Goal: Task Accomplishment & Management: Complete application form

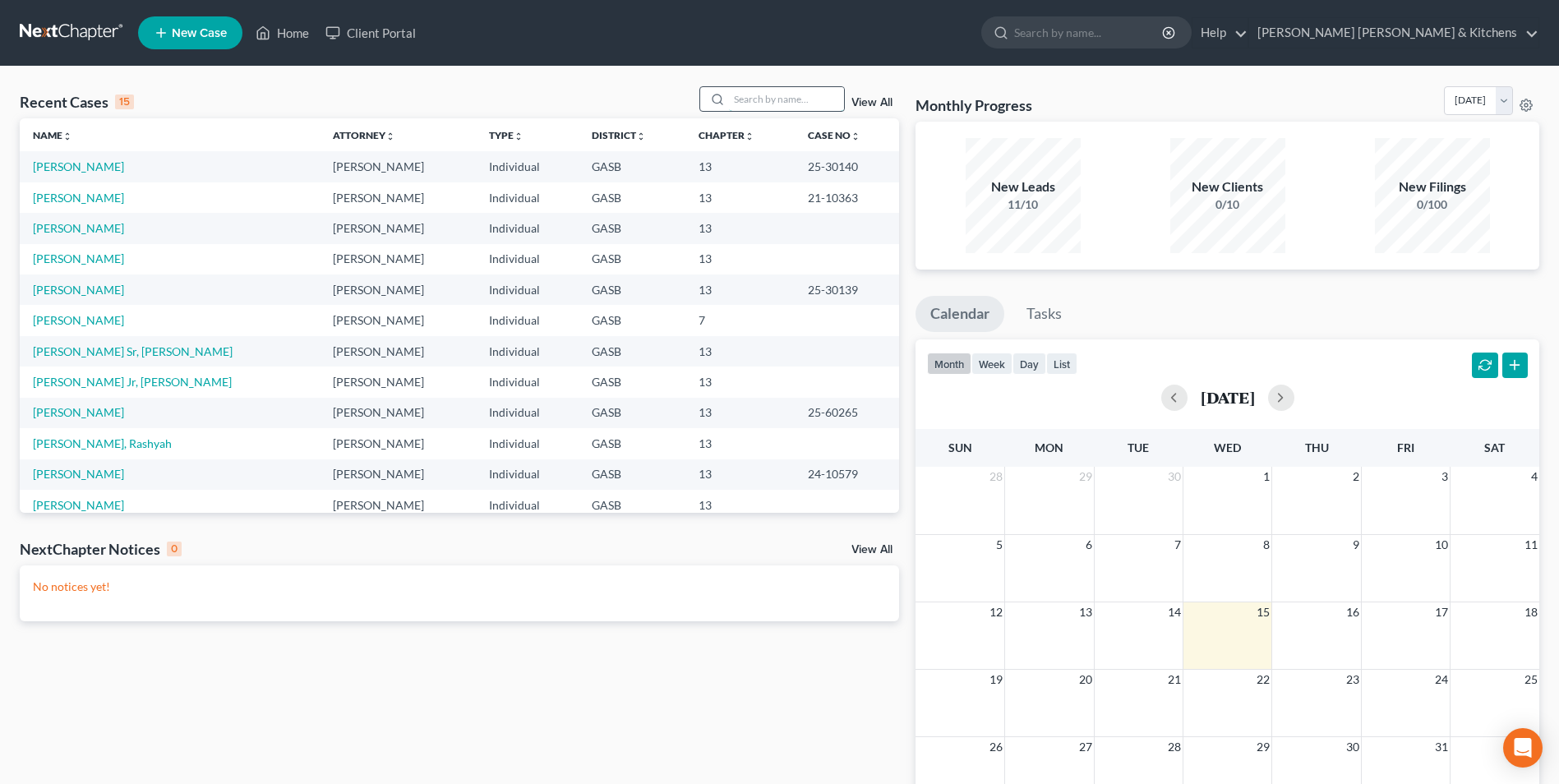
click at [747, 108] on input "search" at bounding box center [786, 99] width 115 height 24
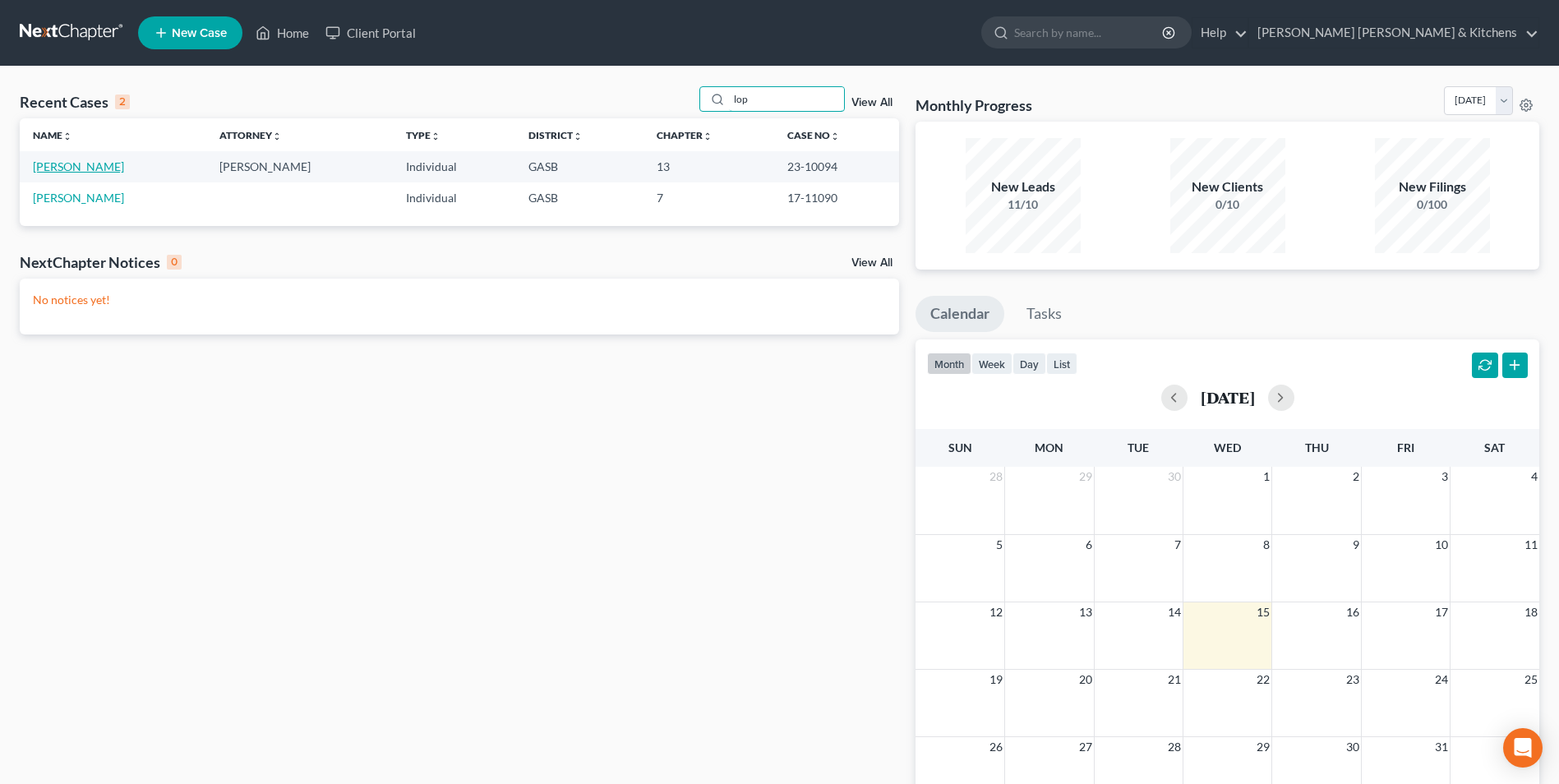
type input "lop"
click at [57, 173] on link "[PERSON_NAME]" at bounding box center [78, 166] width 91 height 14
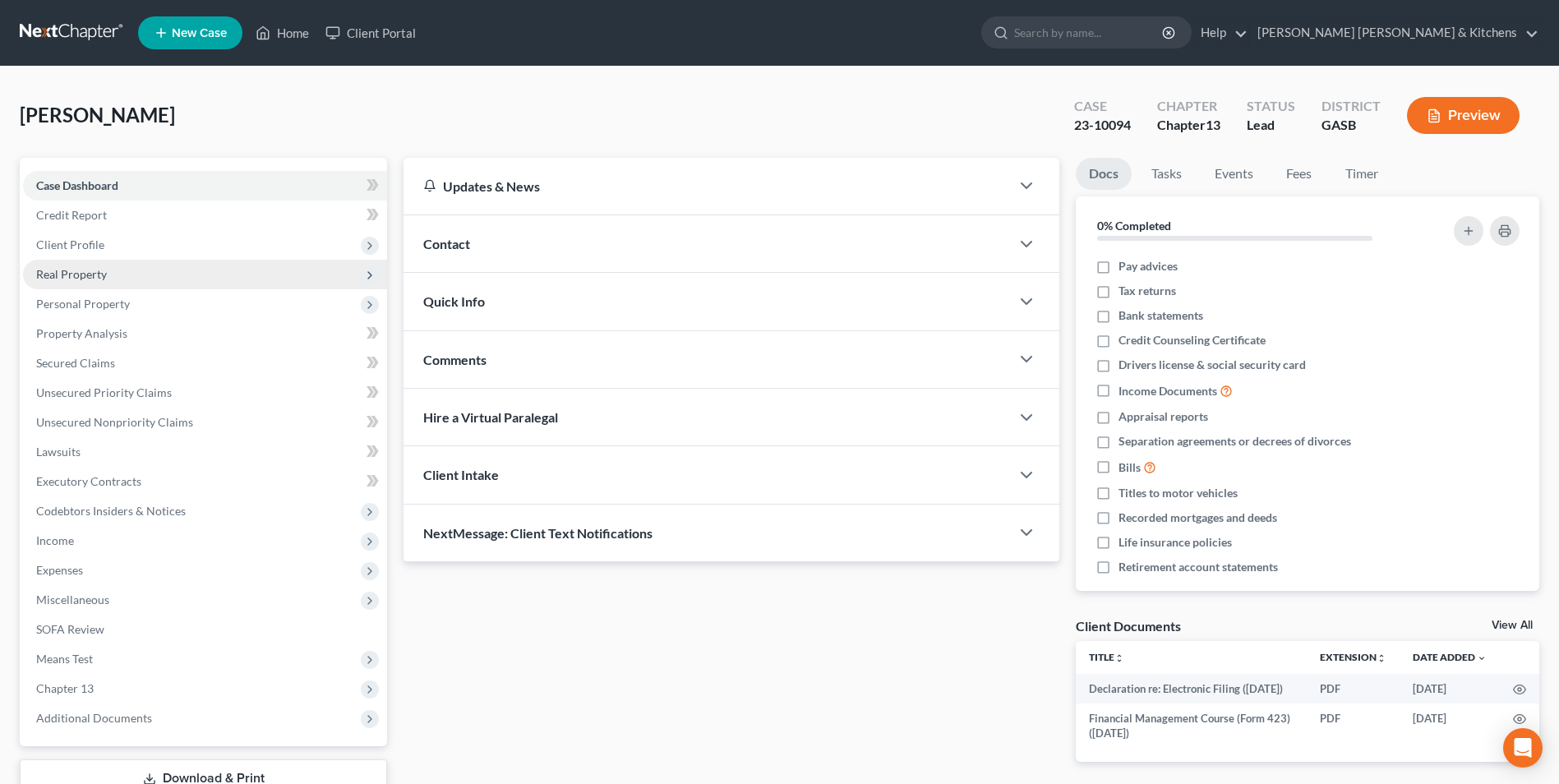
click at [59, 280] on span "Real Property" at bounding box center [71, 274] width 70 height 14
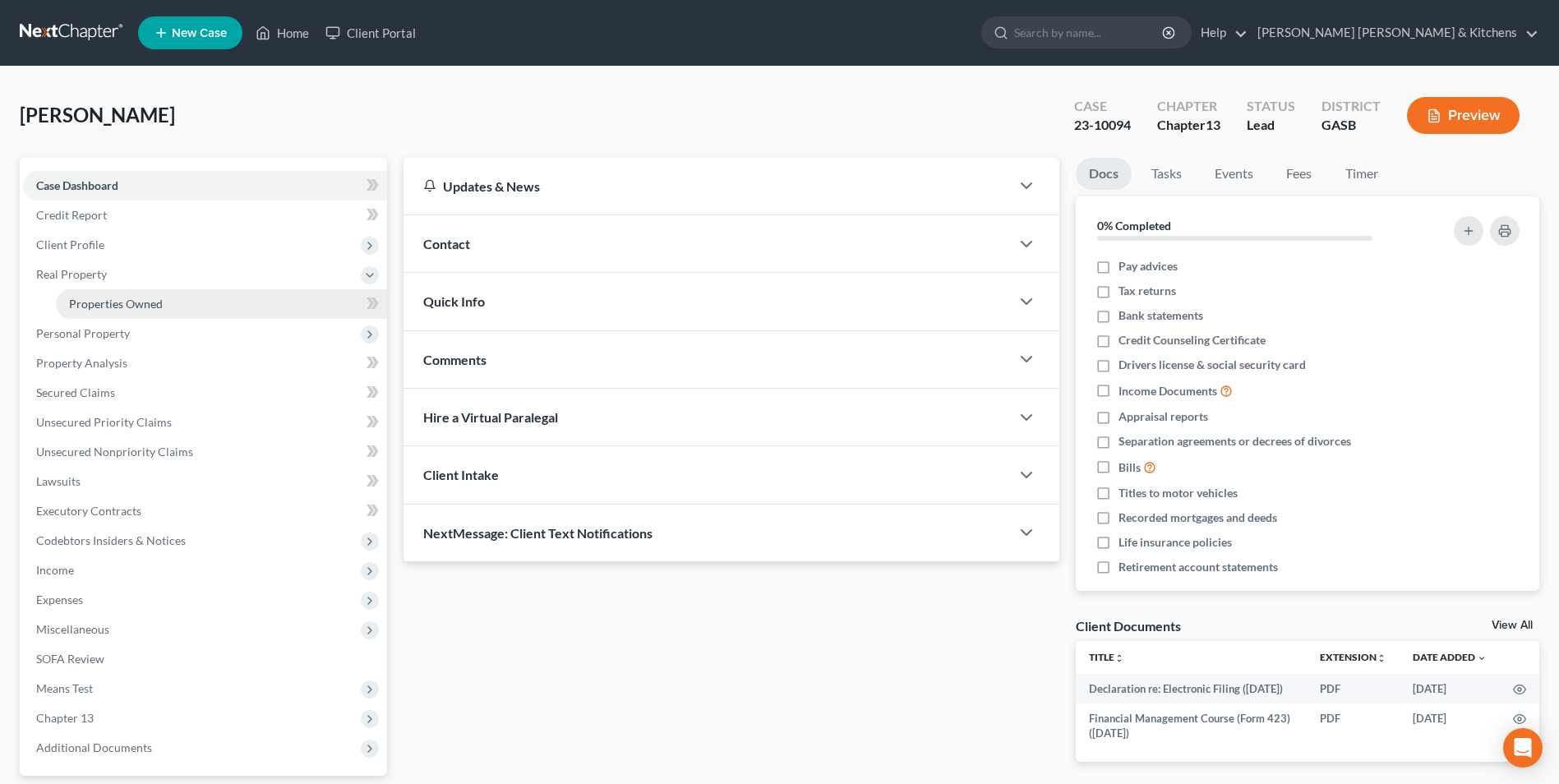
click at [114, 303] on span "Properties Owned" at bounding box center [116, 303] width 93 height 14
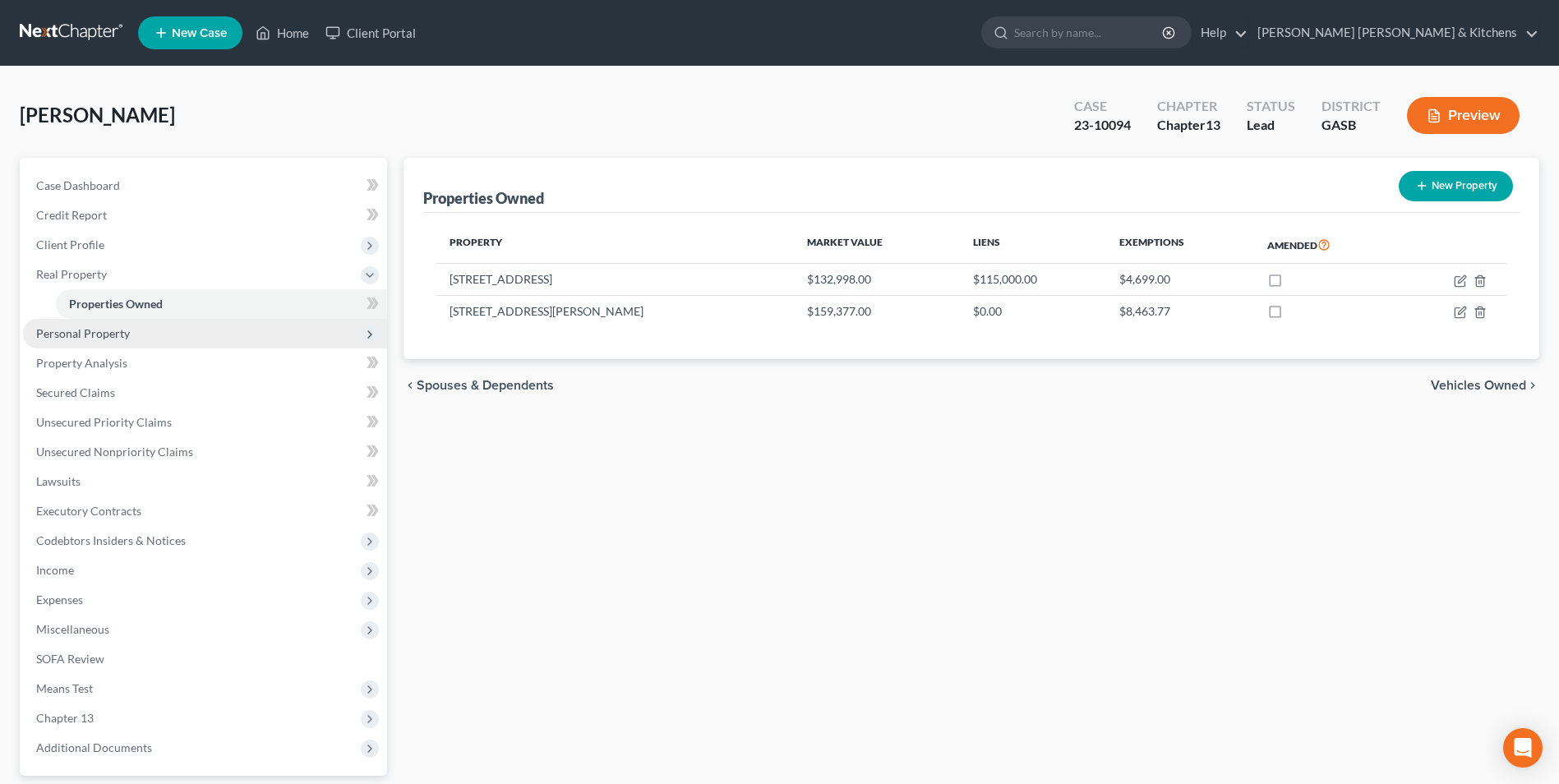
click at [60, 340] on span "Personal Property" at bounding box center [205, 333] width 364 height 30
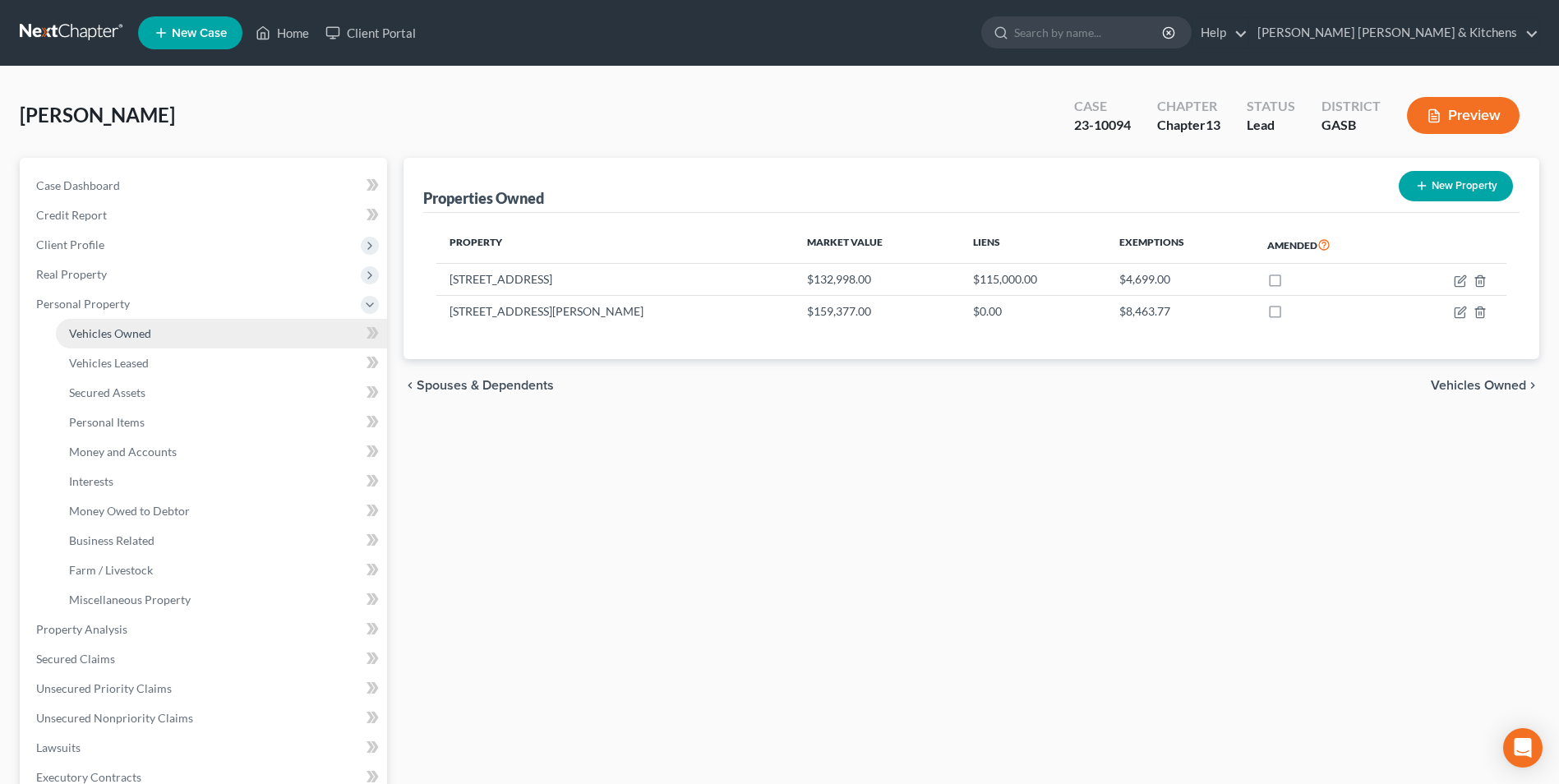
click at [138, 343] on link "Vehicles Owned" at bounding box center [221, 333] width 331 height 30
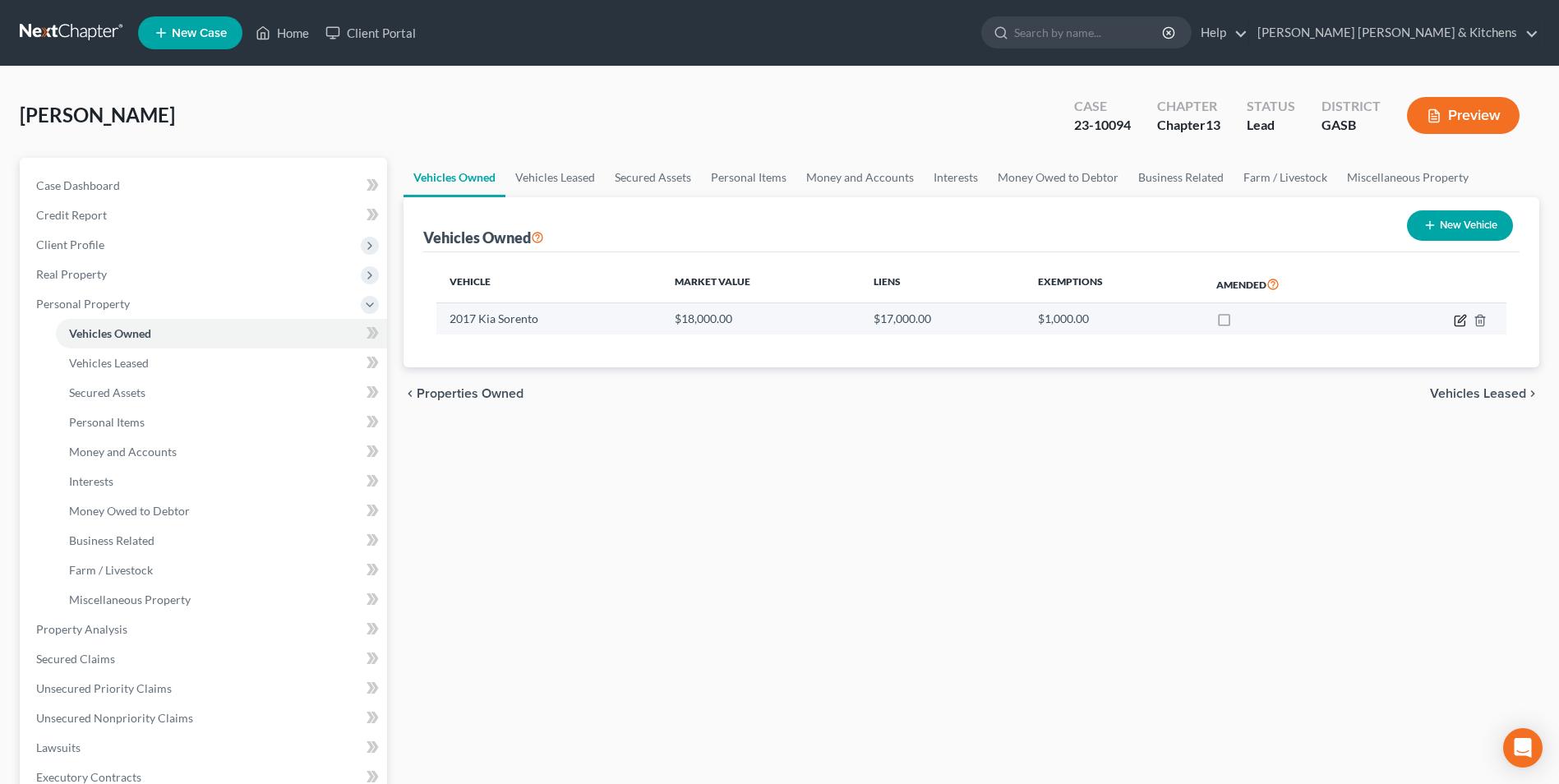
click at [1455, 320] on icon "button" at bounding box center [1460, 320] width 10 height 10
select select "0"
select select "9"
select select "0"
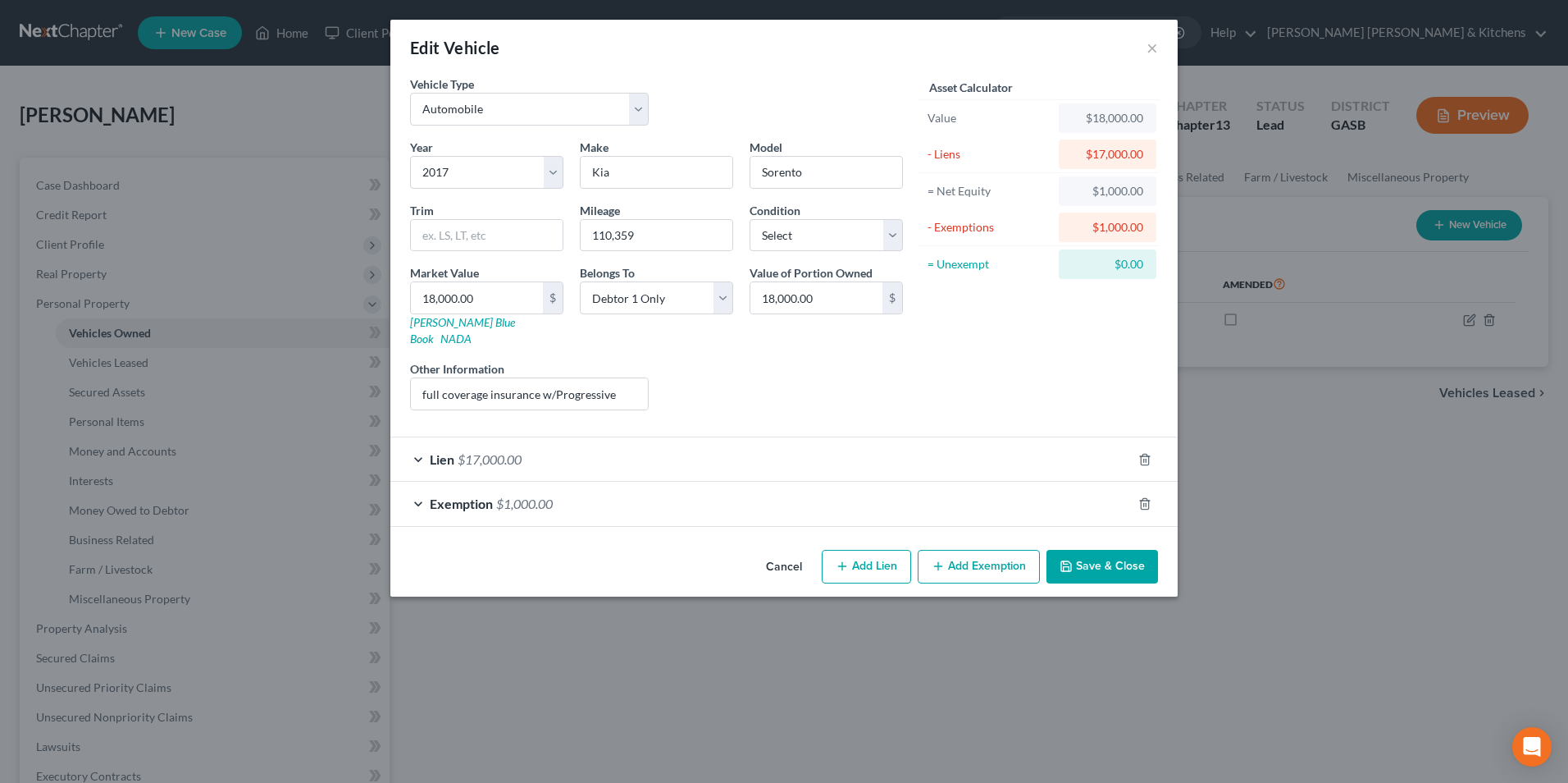
click at [974, 562] on button "Add Exemption" at bounding box center [979, 566] width 122 height 34
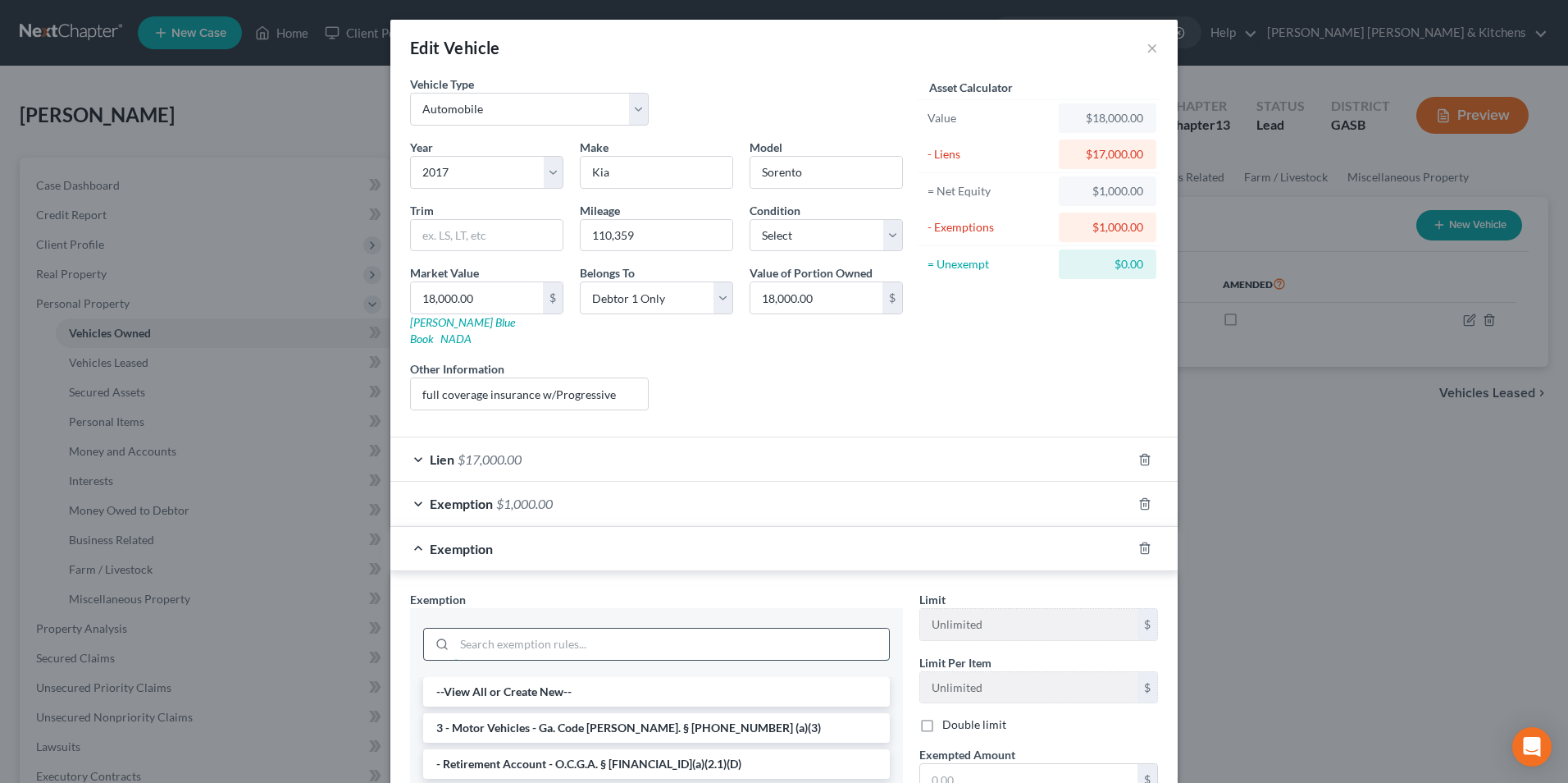
click at [644, 634] on input "search" at bounding box center [672, 644] width 435 height 31
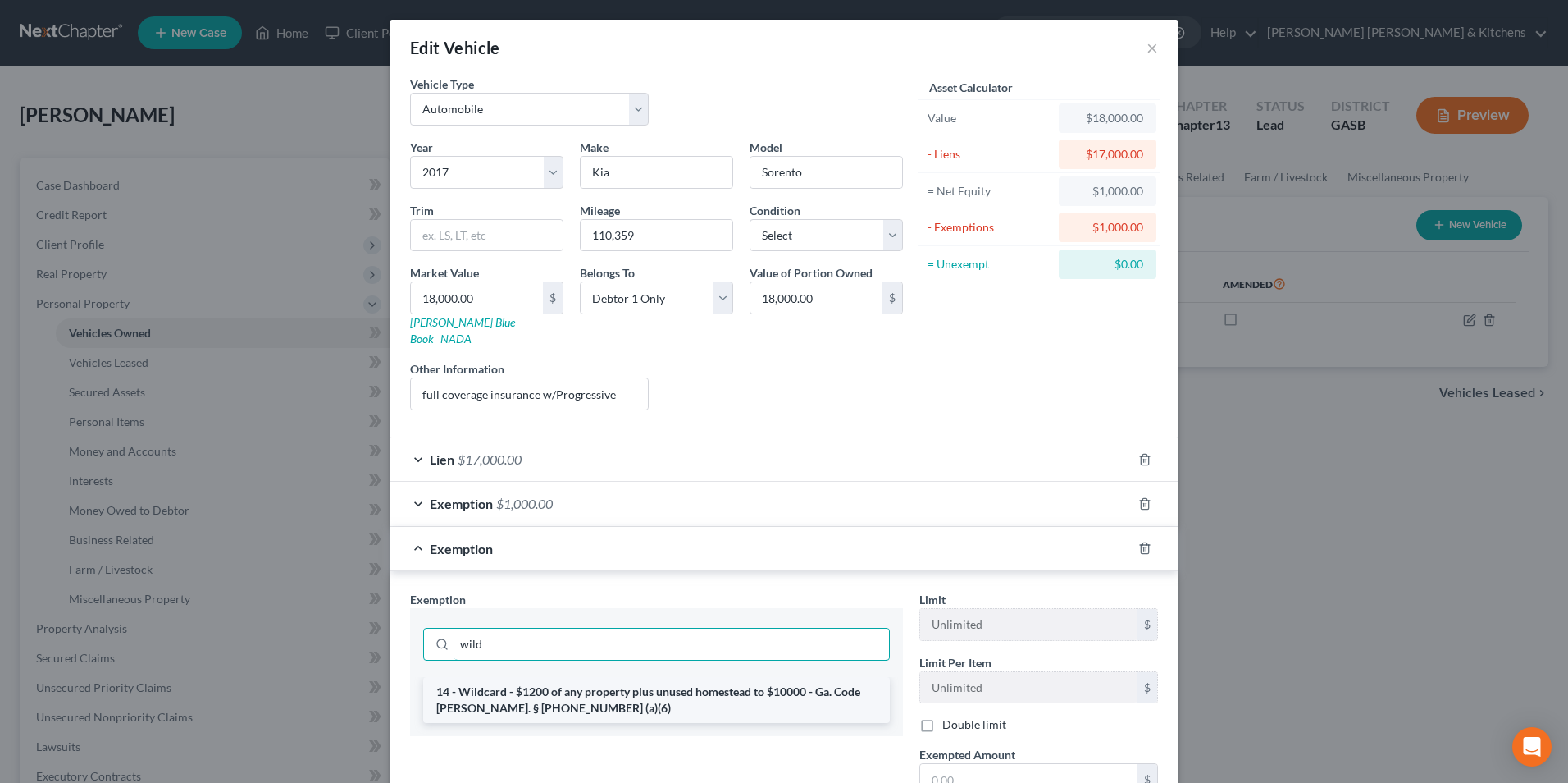
type input "wild"
click at [682, 690] on li "14 - Wildcard - $1200 of any property plus unused homestead to $10000 - Ga. Cod…" at bounding box center [657, 700] width 467 height 46
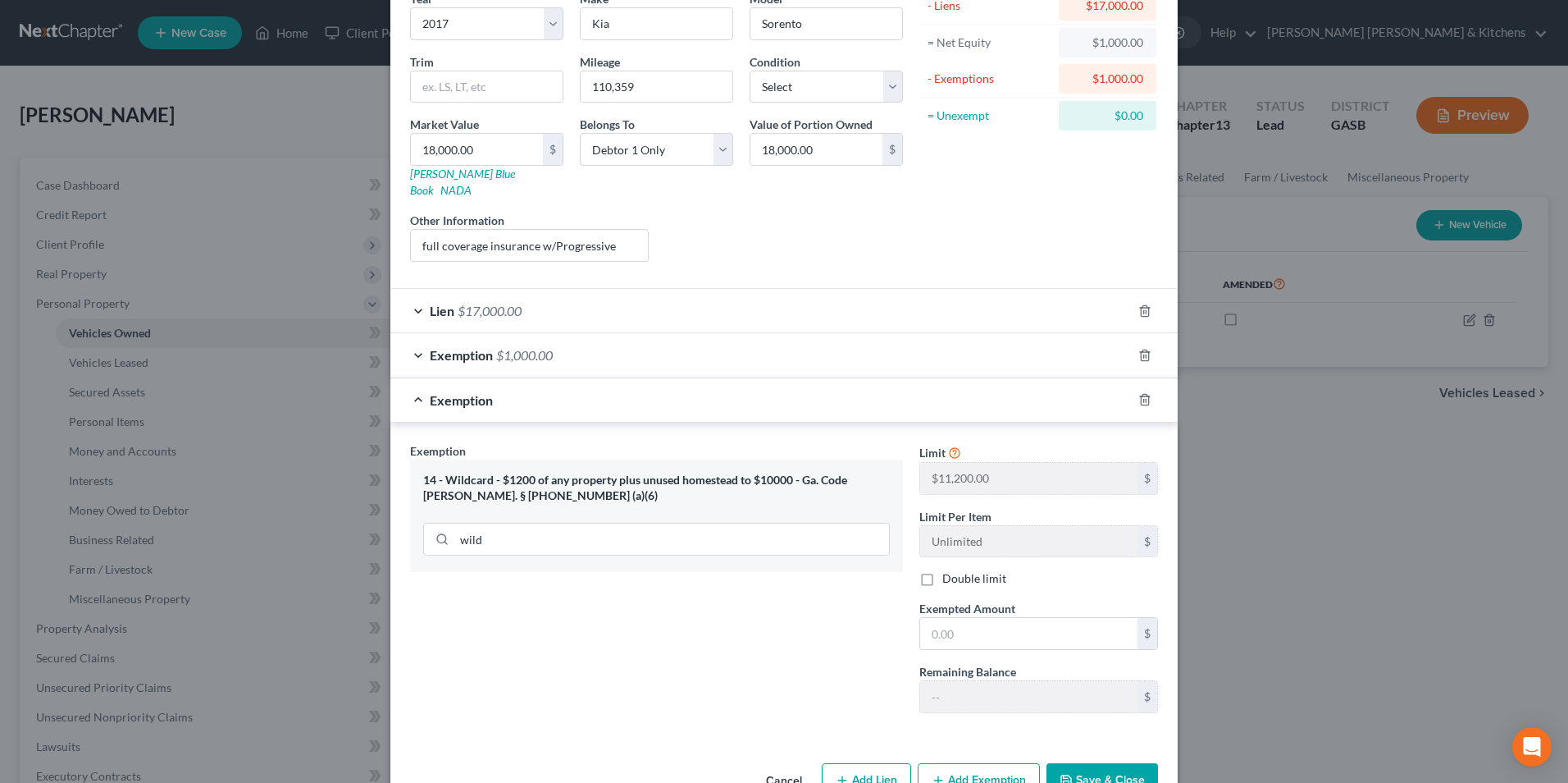
scroll to position [180, 0]
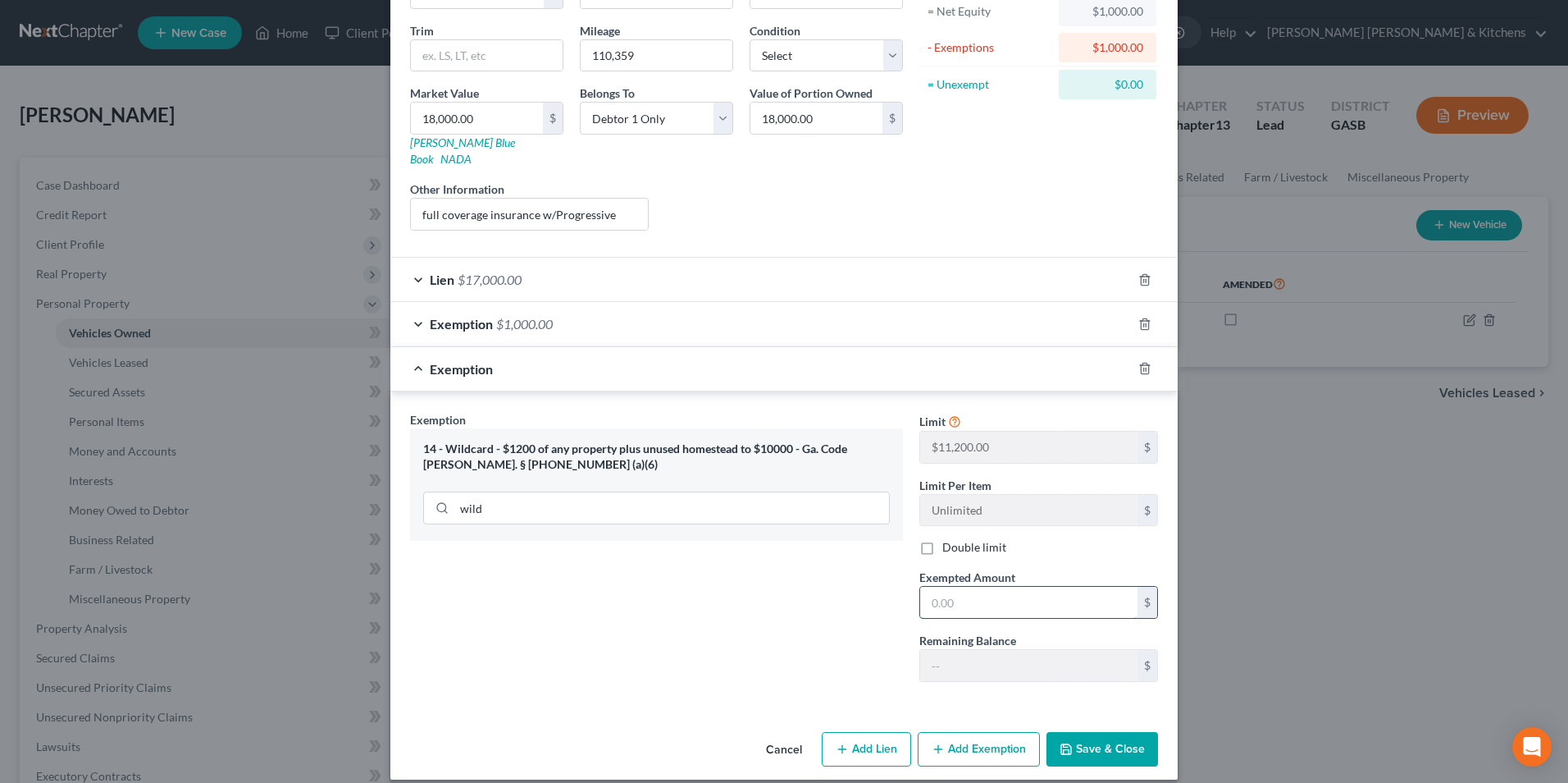
click at [1017, 587] on input "text" at bounding box center [1029, 602] width 217 height 31
type input "2"
click at [776, 733] on button "Cancel" at bounding box center [784, 750] width 62 height 33
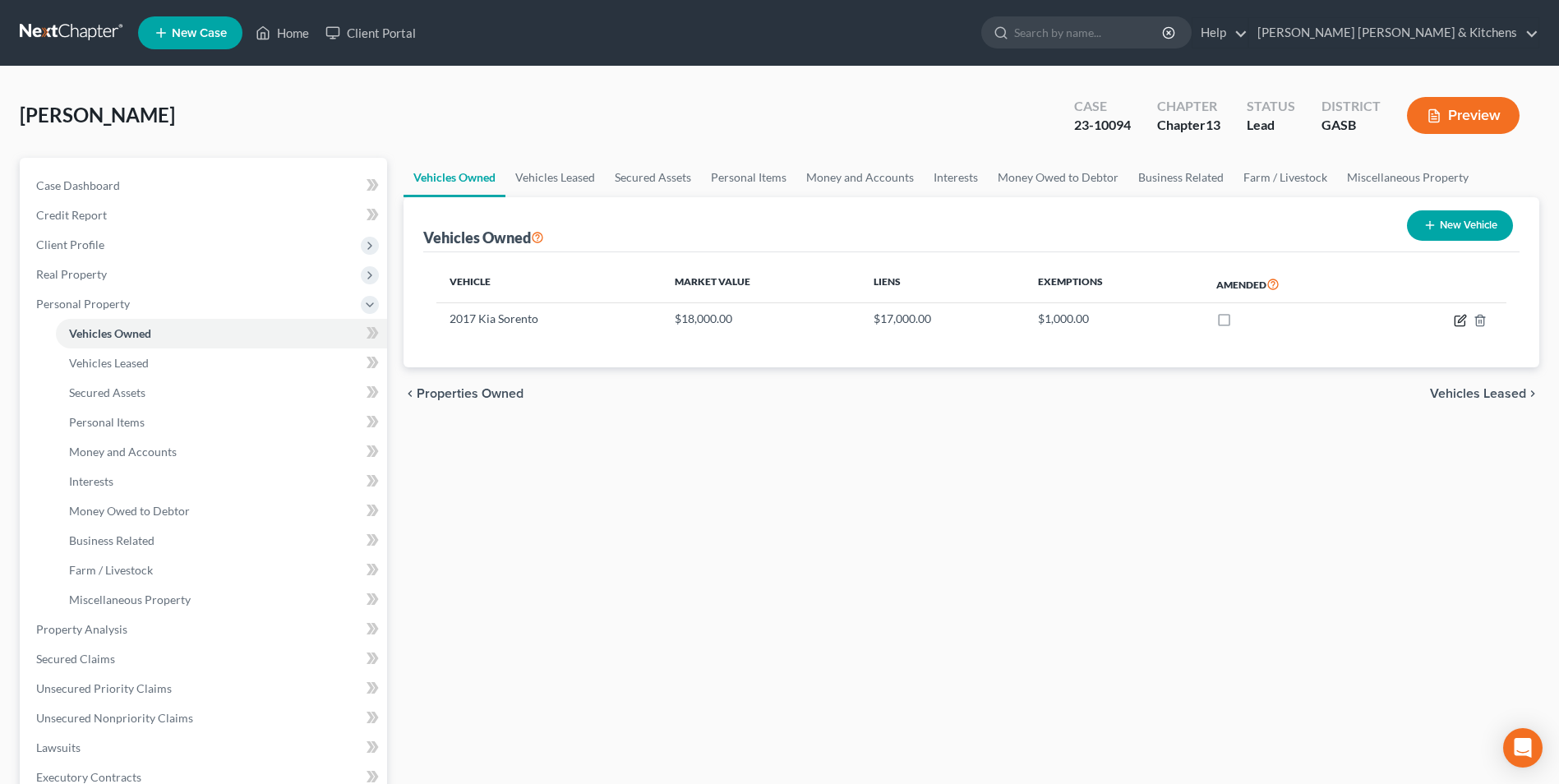
drag, startPoint x: 1459, startPoint y: 323, endPoint x: 1429, endPoint y: 447, distance: 127.6
click at [1443, 394] on ui-view "Vehicles Owned Vehicles Leased Secured Assets Personal Items Money and Accounts…" at bounding box center [971, 289] width 1136 height 262
click at [274, 32] on link "Home" at bounding box center [282, 33] width 69 height 30
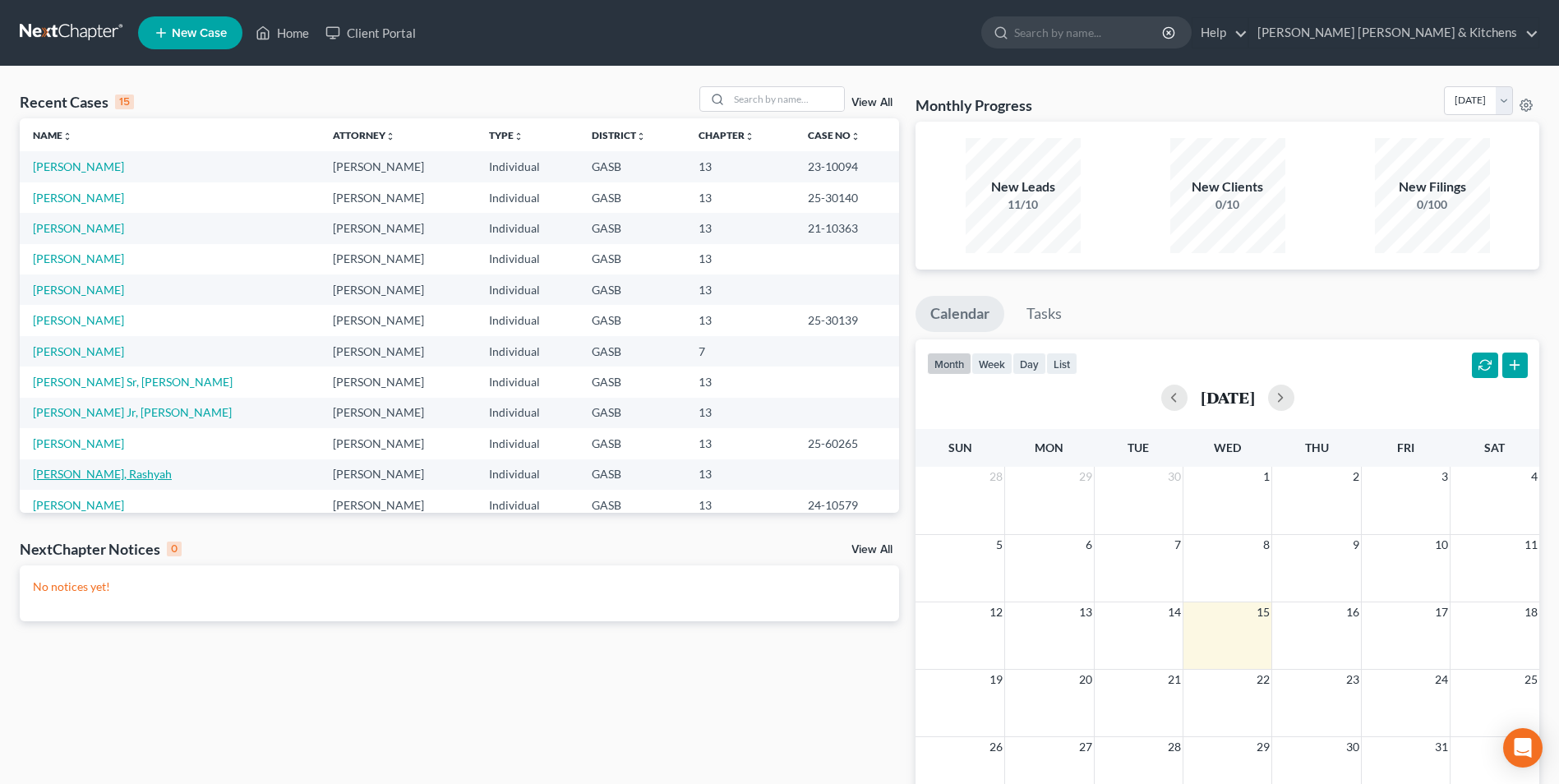
click at [81, 476] on link "[PERSON_NAME], Rashyah" at bounding box center [102, 474] width 139 height 14
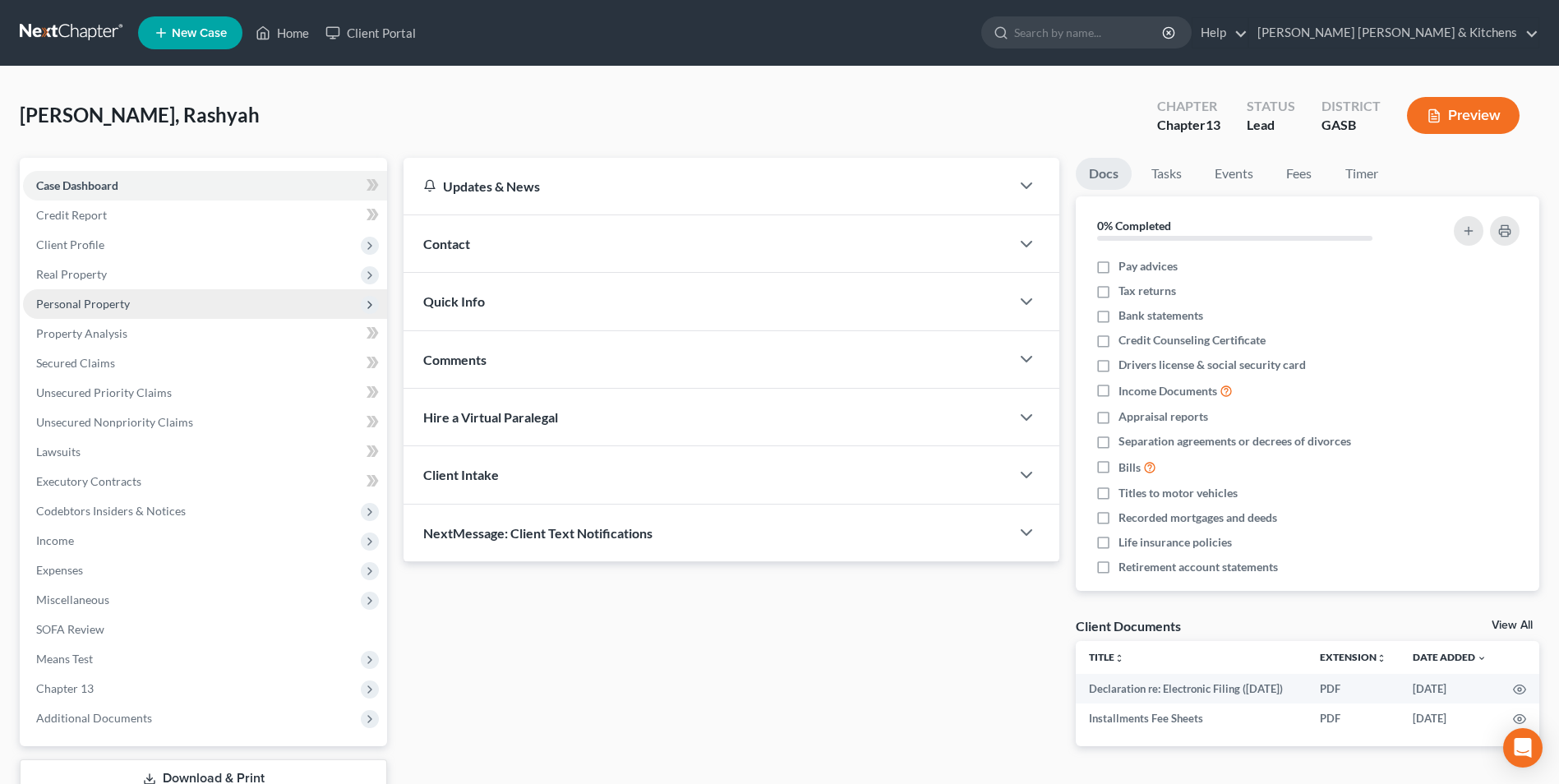
click at [77, 303] on span "Personal Property" at bounding box center [82, 303] width 93 height 14
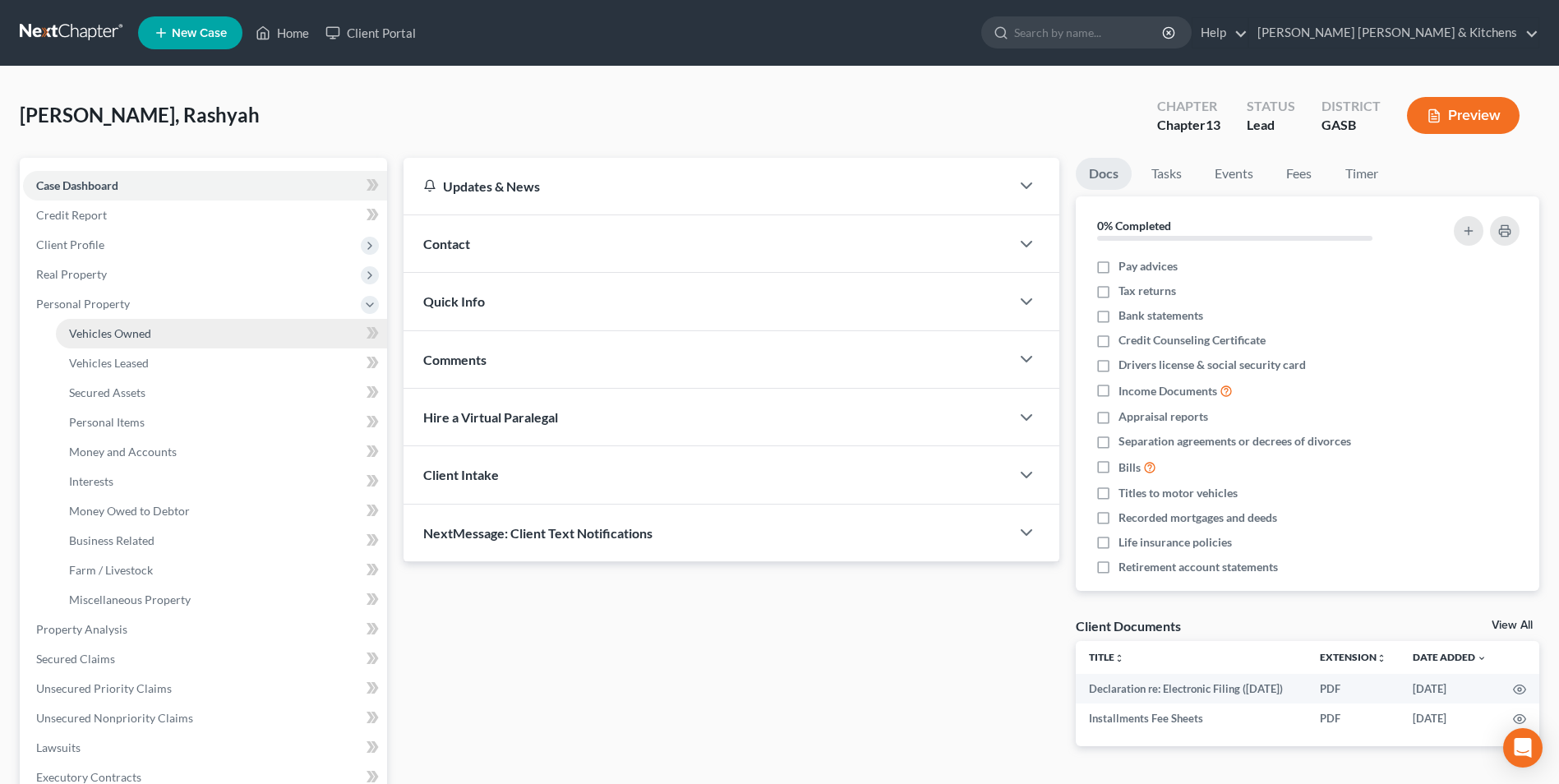
click at [100, 332] on span "Vehicles Owned" at bounding box center [111, 333] width 82 height 14
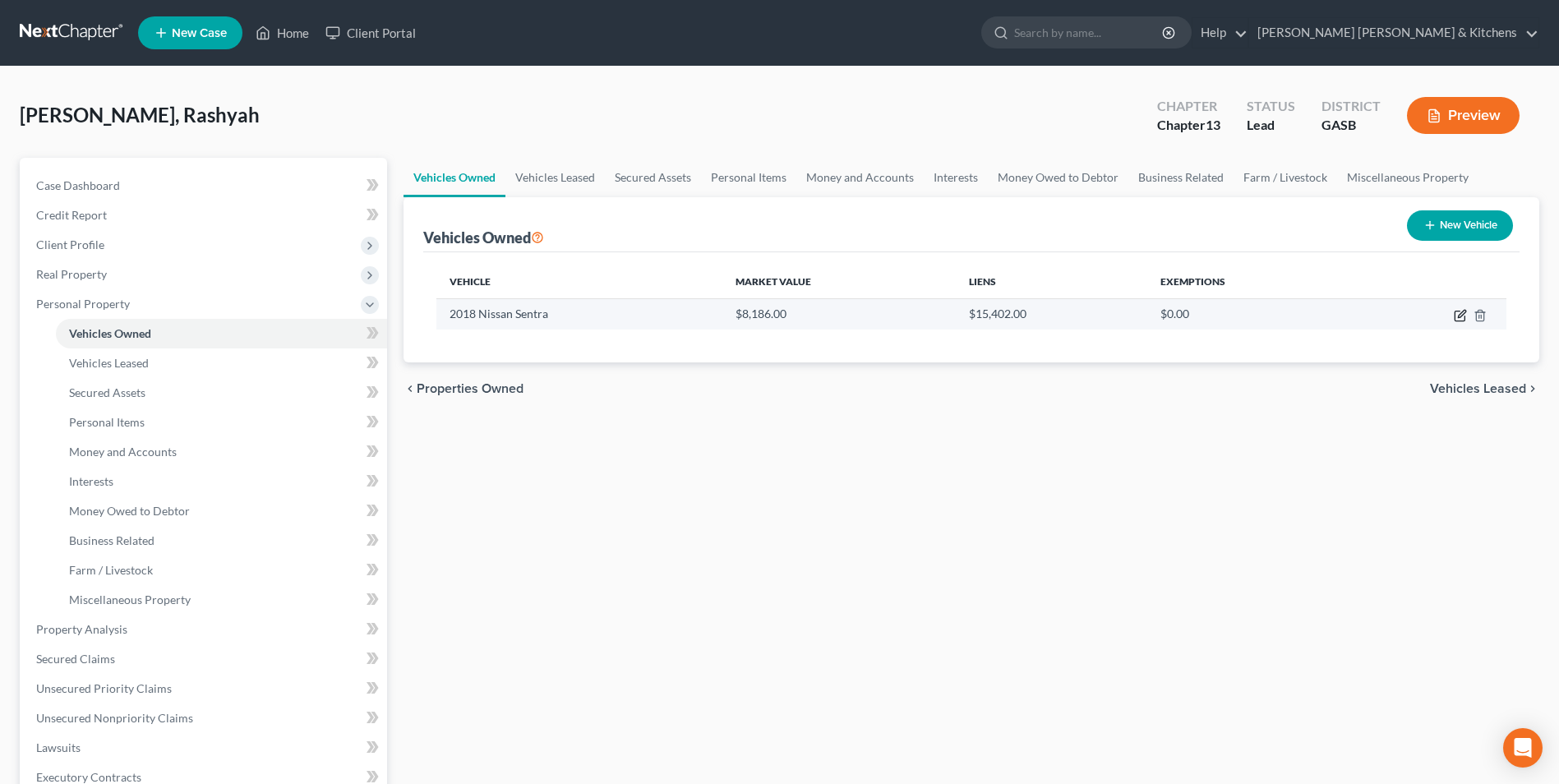
click at [1458, 313] on icon "button" at bounding box center [1460, 314] width 13 height 13
select select "0"
select select "8"
select select "0"
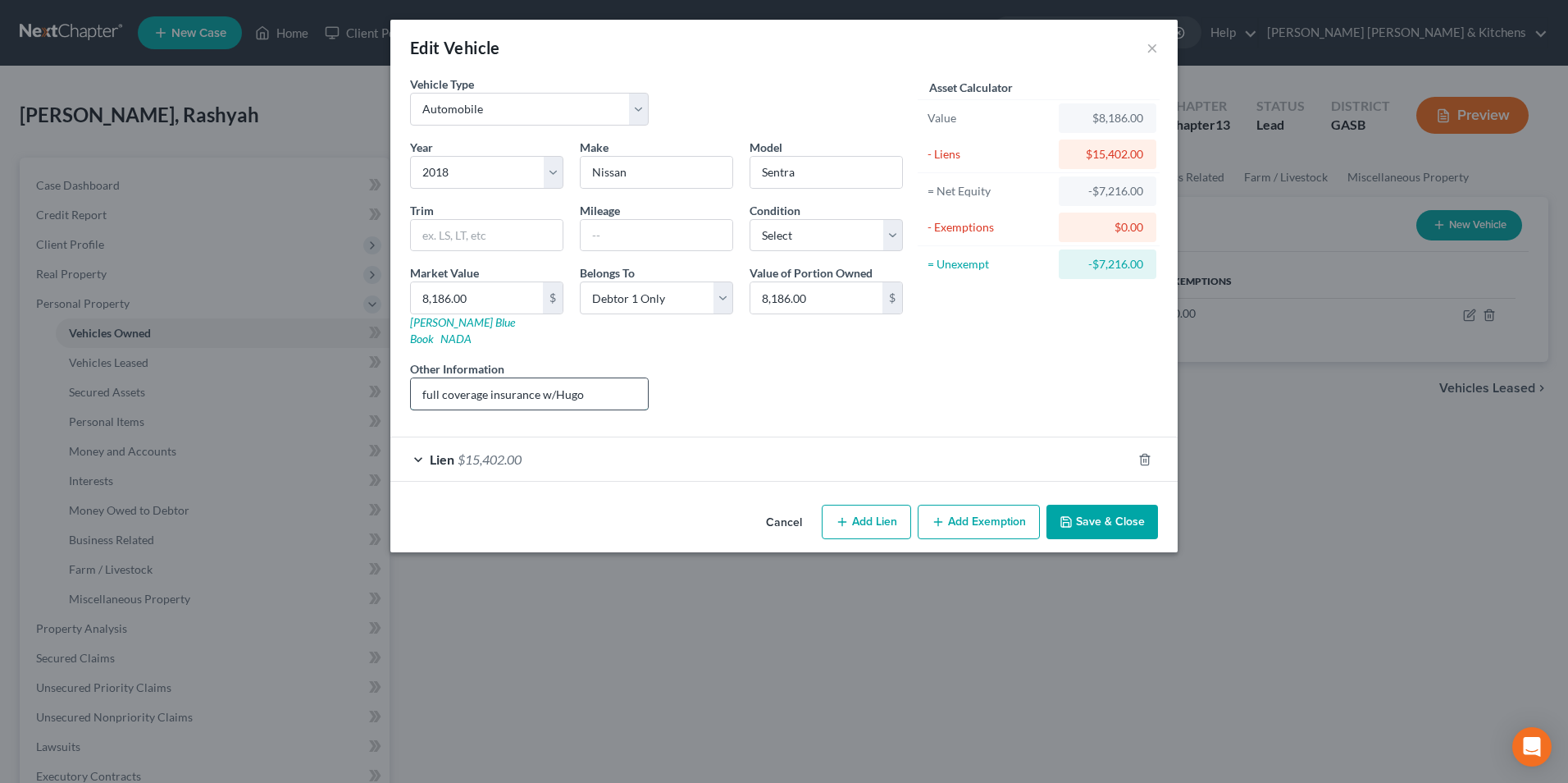
click at [559, 378] on input "full coverage insurance w/Hugo" at bounding box center [529, 394] width 237 height 31
drag, startPoint x: 555, startPoint y: 375, endPoint x: 616, endPoint y: 370, distance: 61.2
click at [615, 378] on input "full coverage insurance w/Hugo" at bounding box center [529, 394] width 237 height 31
type input "full coverage insurance w/Progressive"
click at [1105, 507] on button "Save & Close" at bounding box center [1102, 522] width 111 height 34
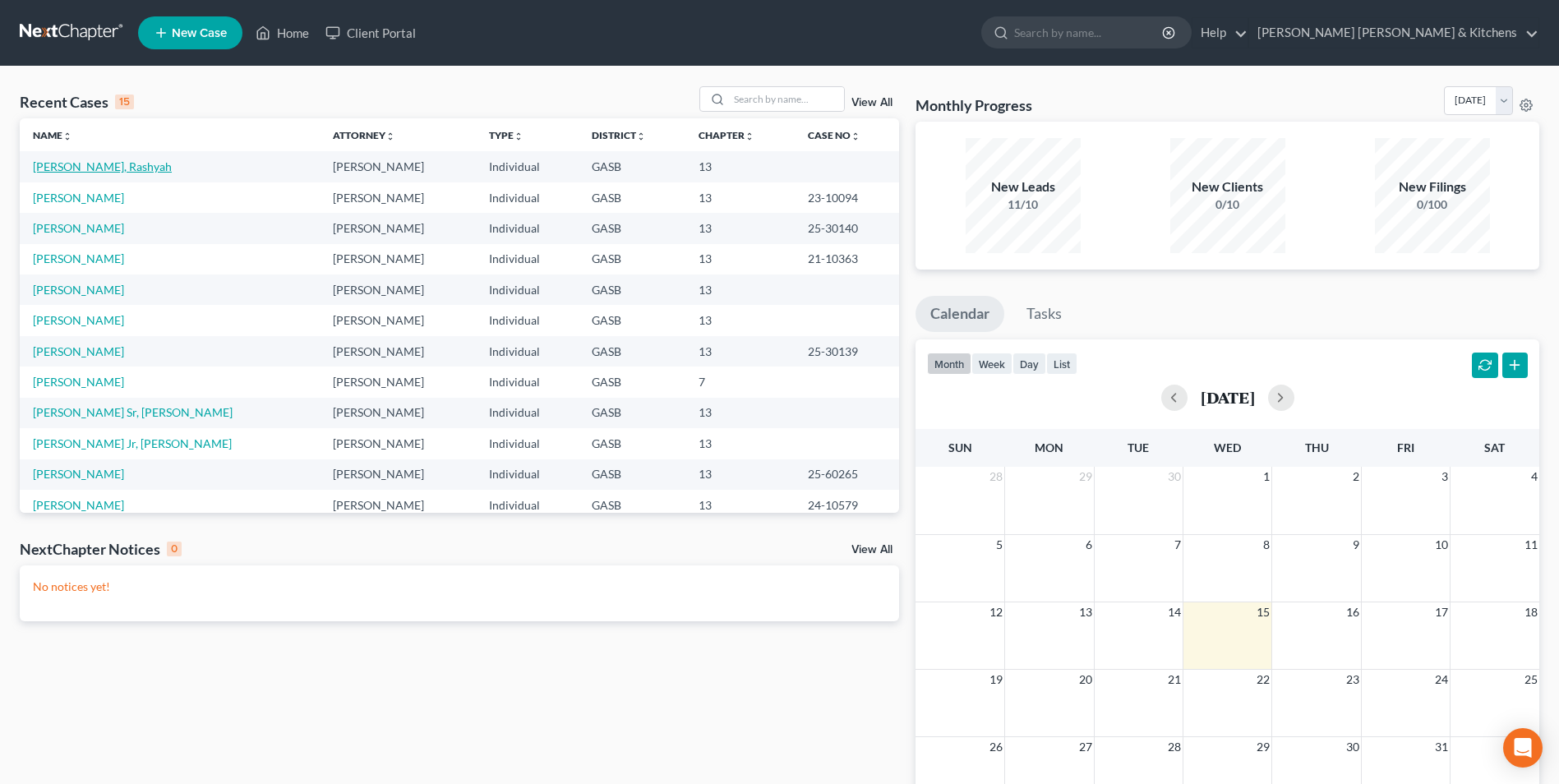
click at [55, 164] on link "[PERSON_NAME], Rashyah" at bounding box center [102, 166] width 139 height 14
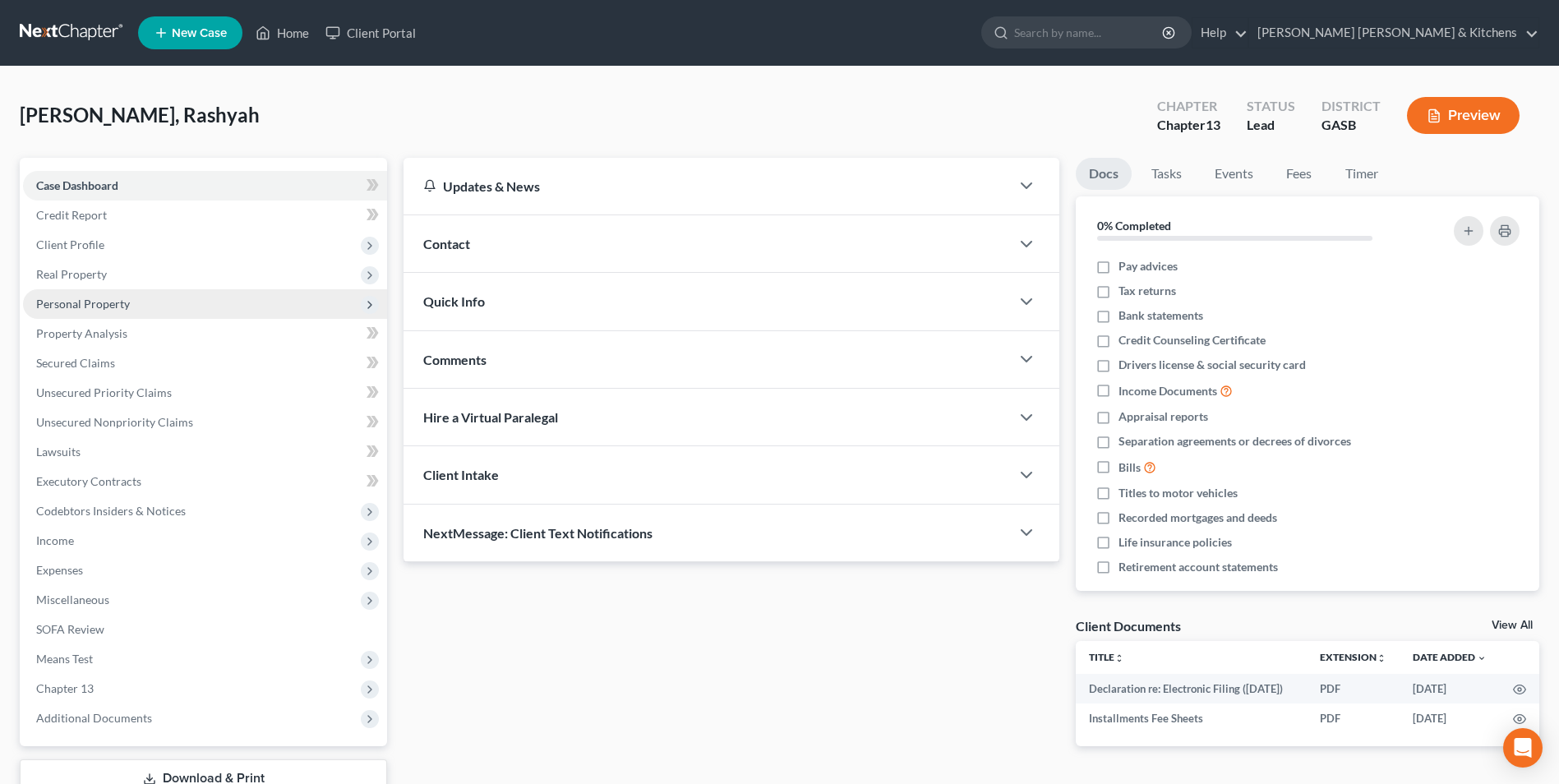
click at [58, 294] on span "Personal Property" at bounding box center [205, 303] width 364 height 30
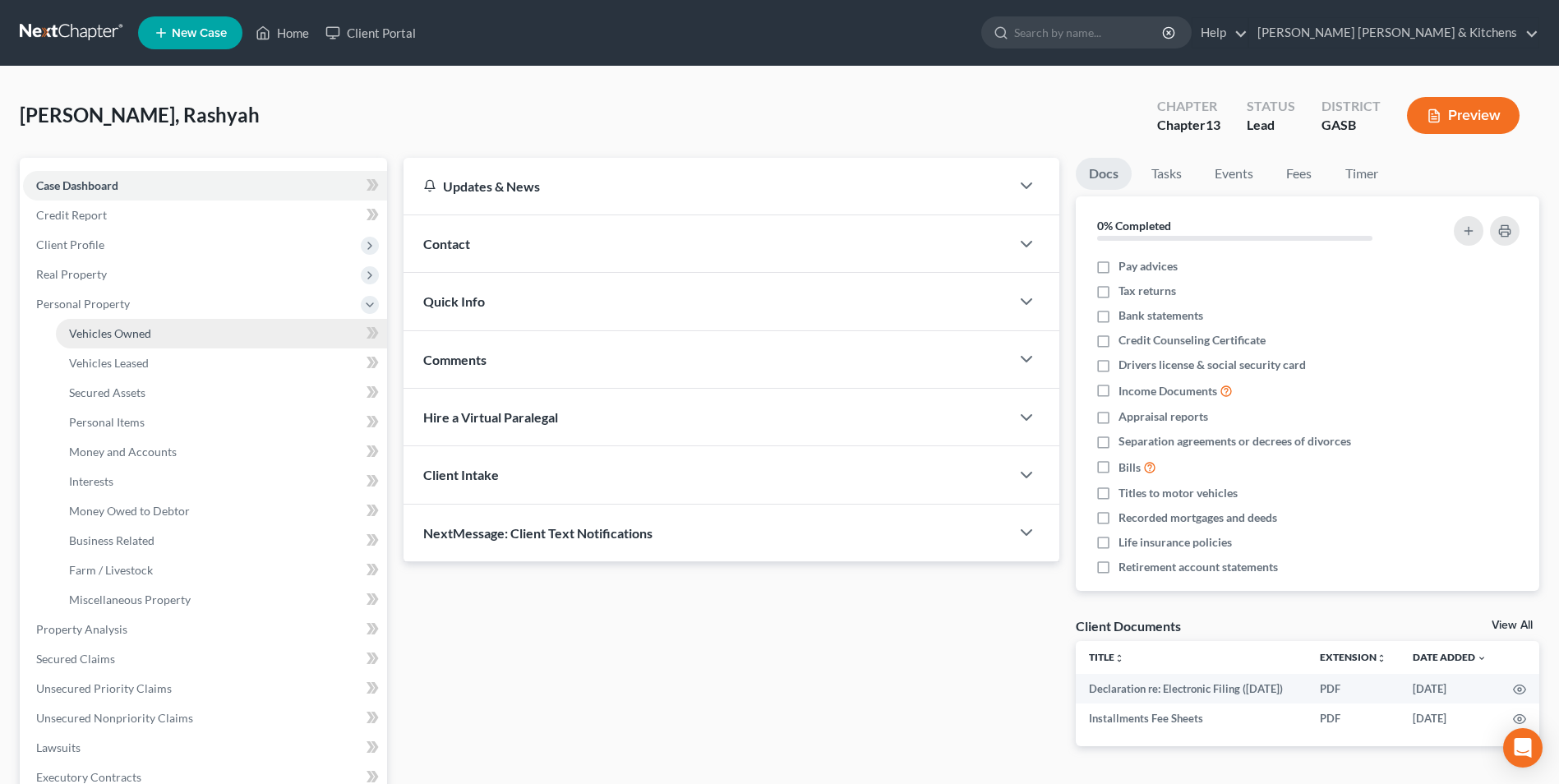
click at [69, 332] on link "Vehicles Owned" at bounding box center [221, 333] width 331 height 30
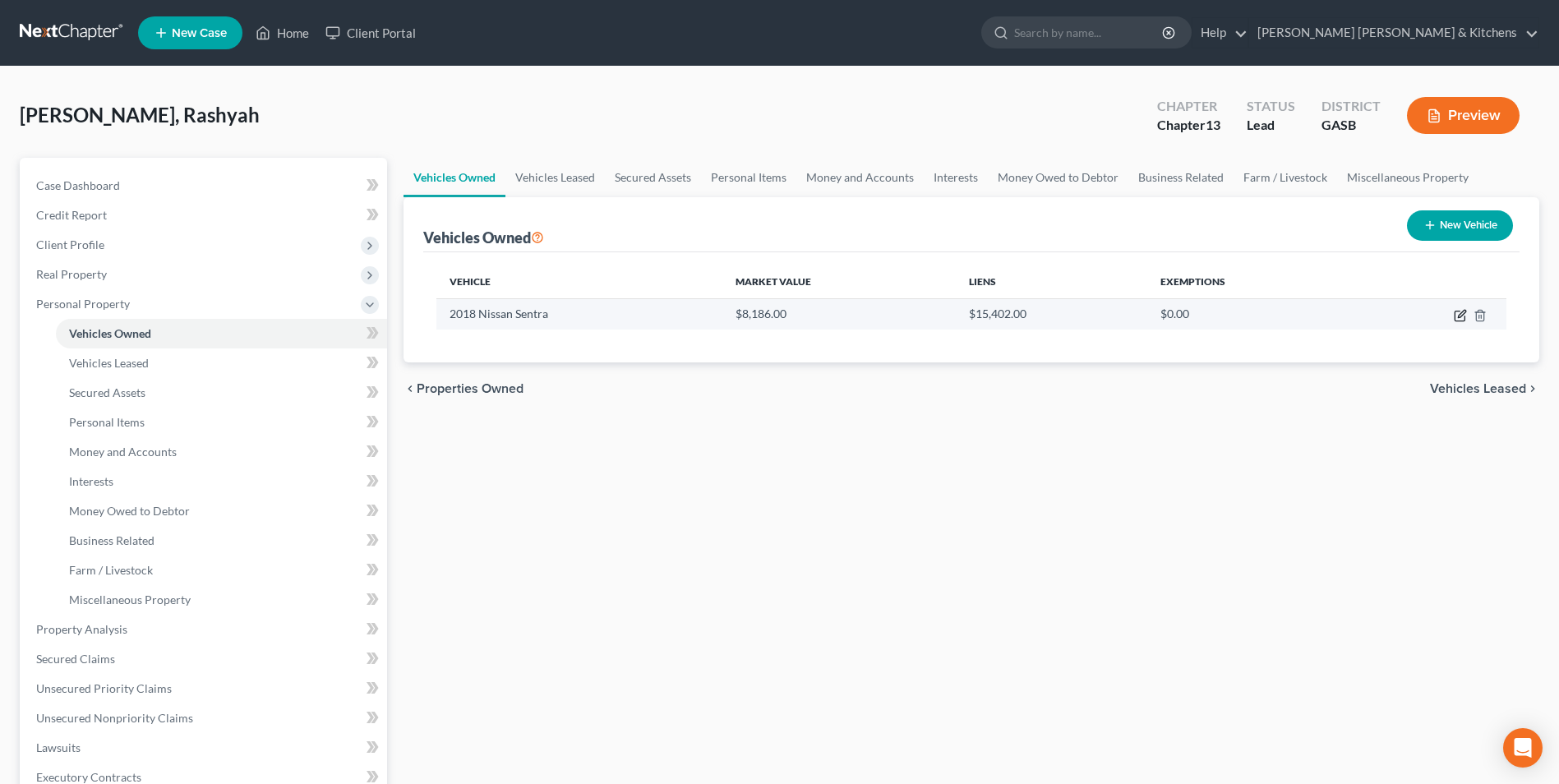
click at [1457, 318] on icon "button" at bounding box center [1460, 314] width 13 height 13
select select "0"
select select "8"
select select "0"
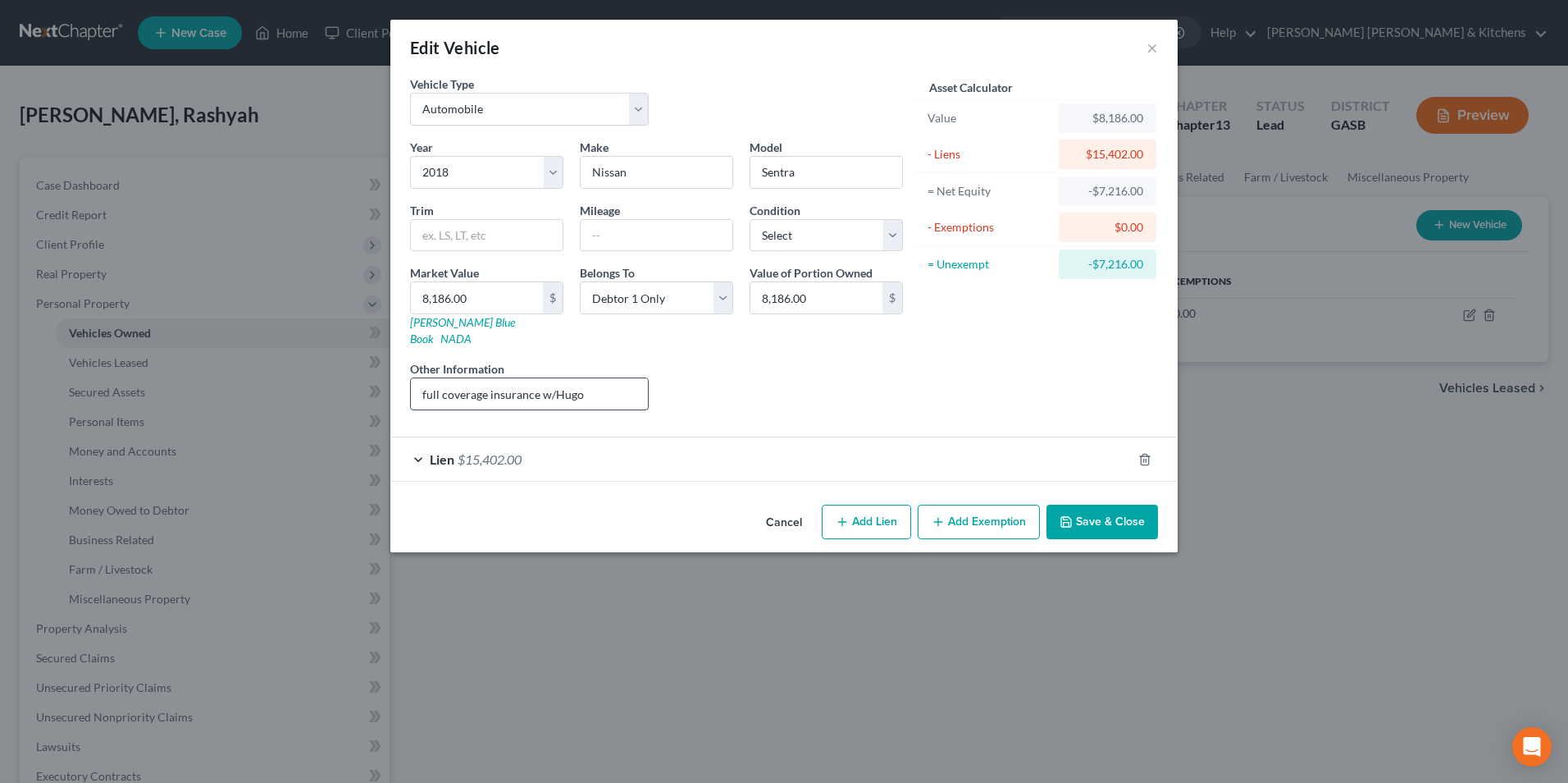
drag, startPoint x: 553, startPoint y: 386, endPoint x: 610, endPoint y: 387, distance: 57.0
click at [610, 388] on input "full coverage insurance w/Hugo" at bounding box center [529, 394] width 237 height 31
type input "full coverage insurance w/Progressive"
click at [1101, 505] on button "Save & Close" at bounding box center [1102, 522] width 111 height 34
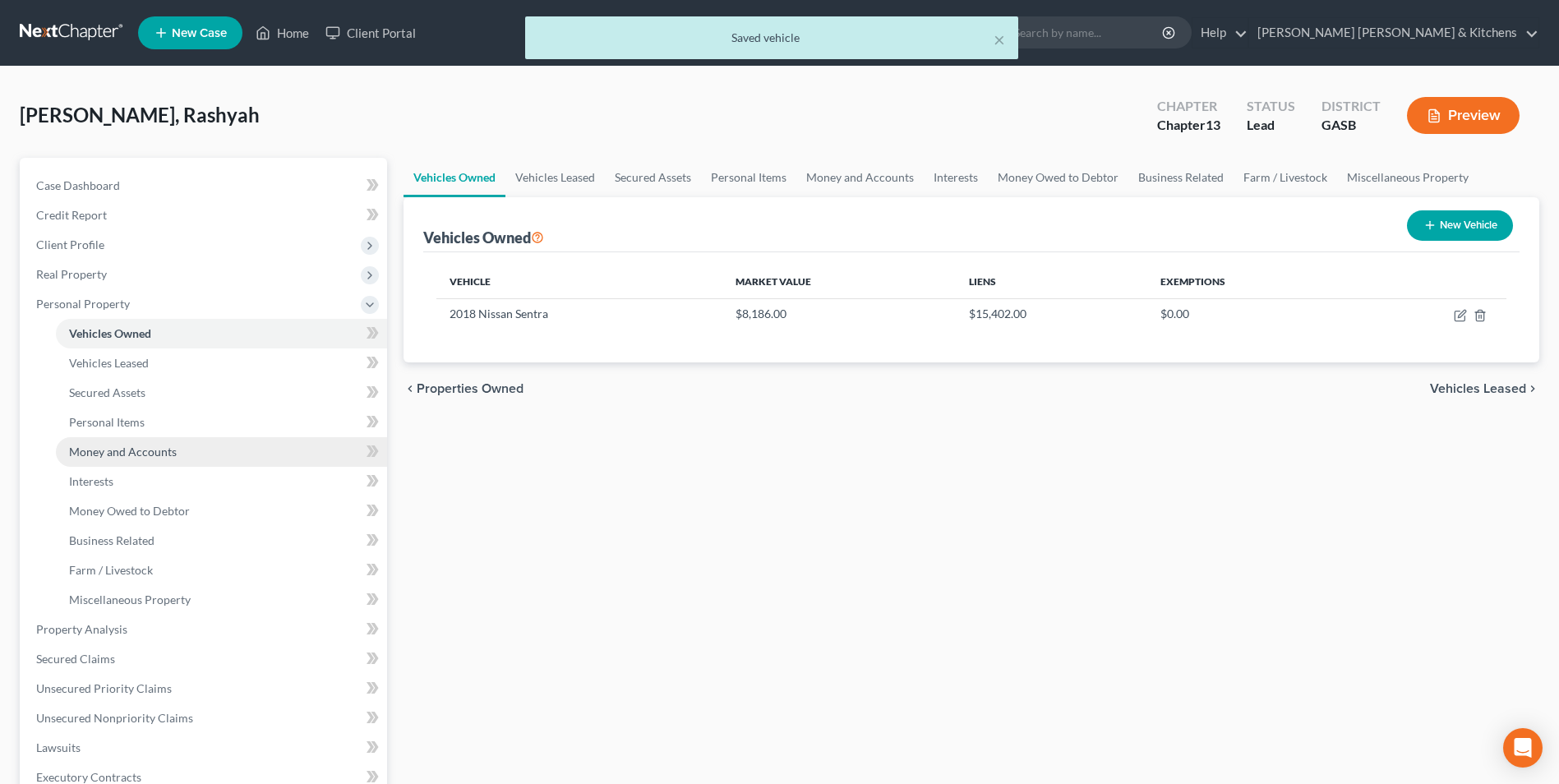
click at [159, 446] on span "Money and Accounts" at bounding box center [123, 452] width 108 height 14
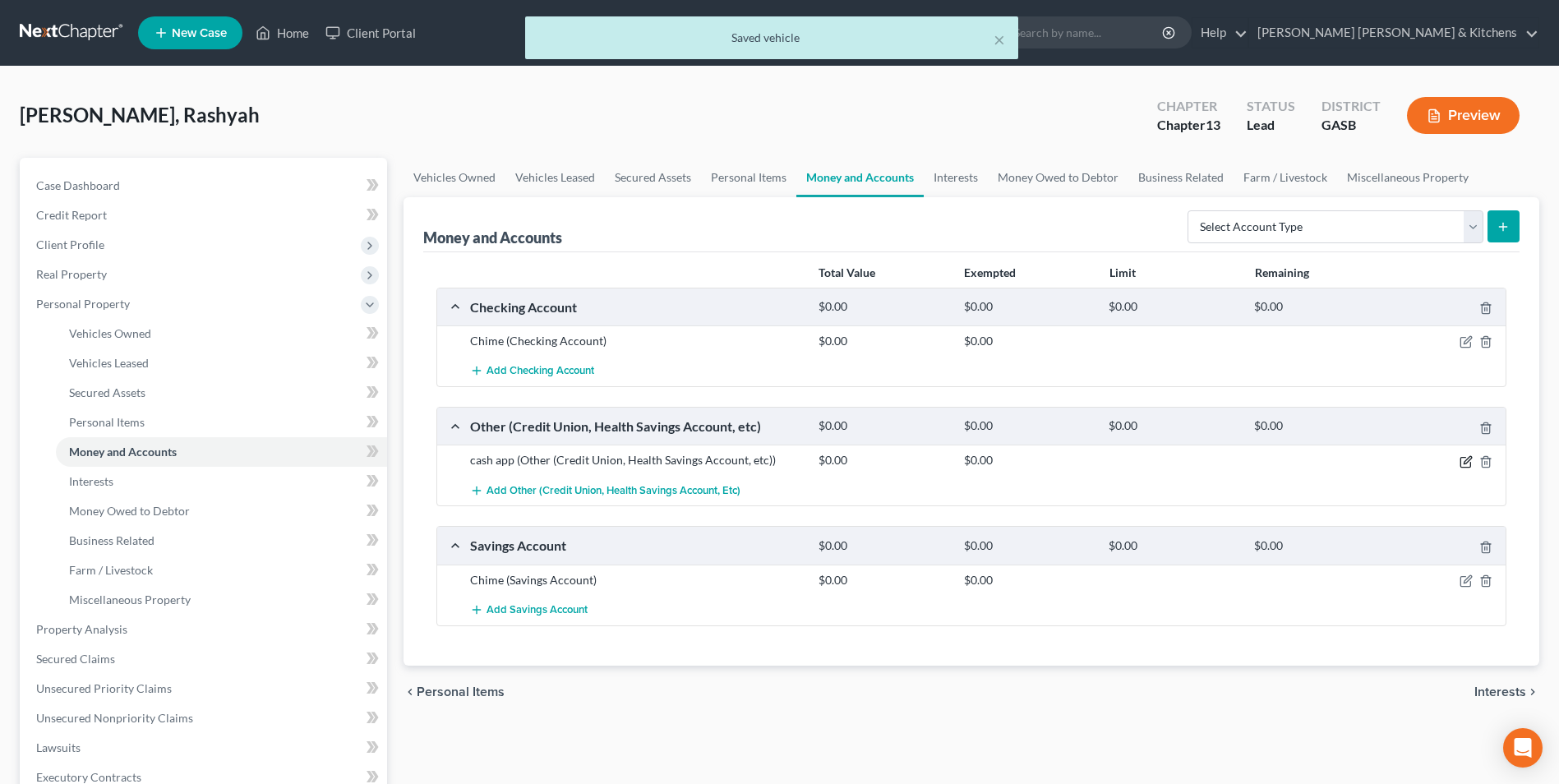
click at [1465, 465] on icon "button" at bounding box center [1466, 461] width 13 height 13
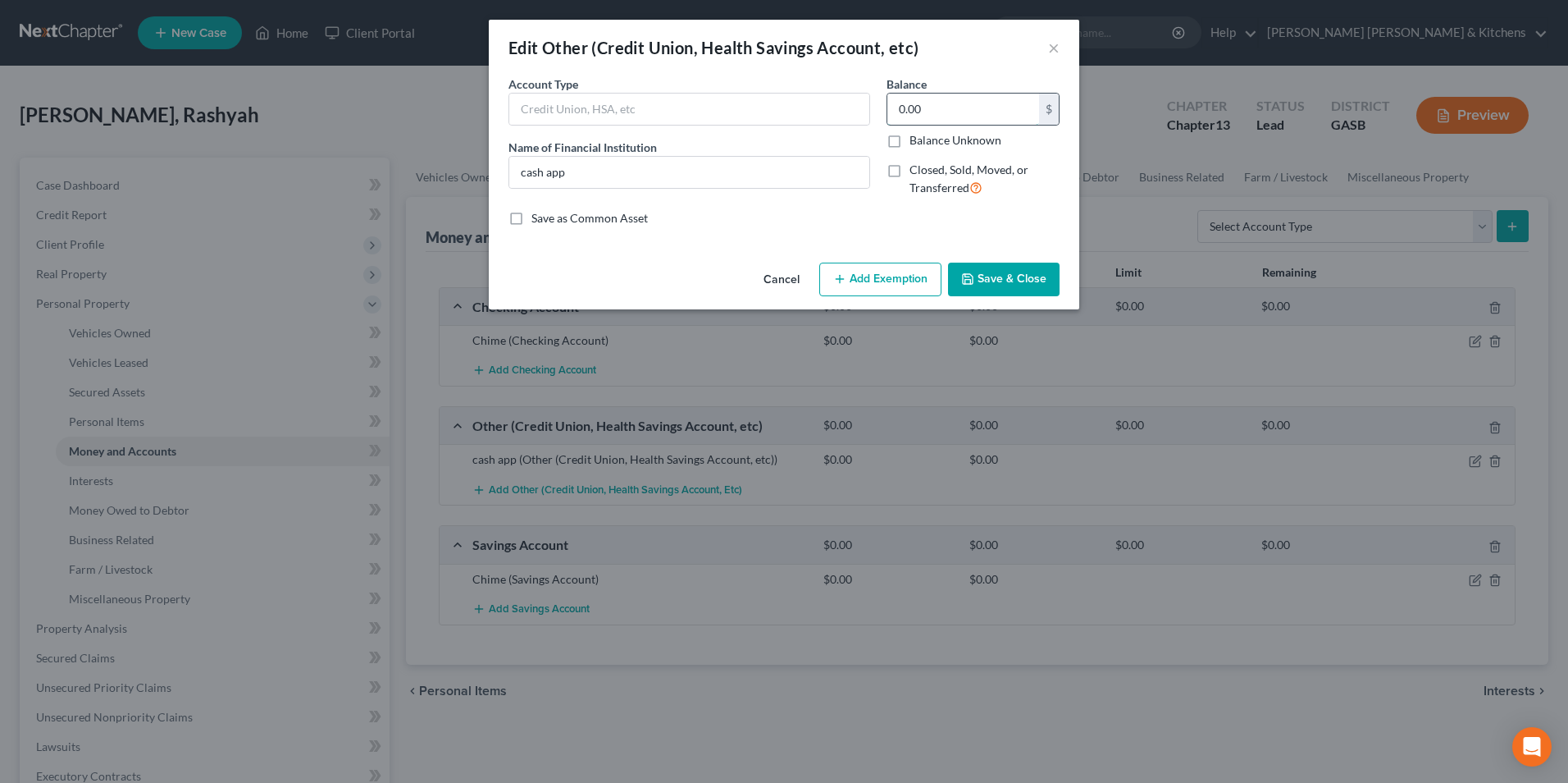
click at [940, 120] on input "0.00" at bounding box center [962, 109] width 151 height 31
type input "5.00"
click at [849, 288] on button "Add Exemption" at bounding box center [880, 280] width 122 height 34
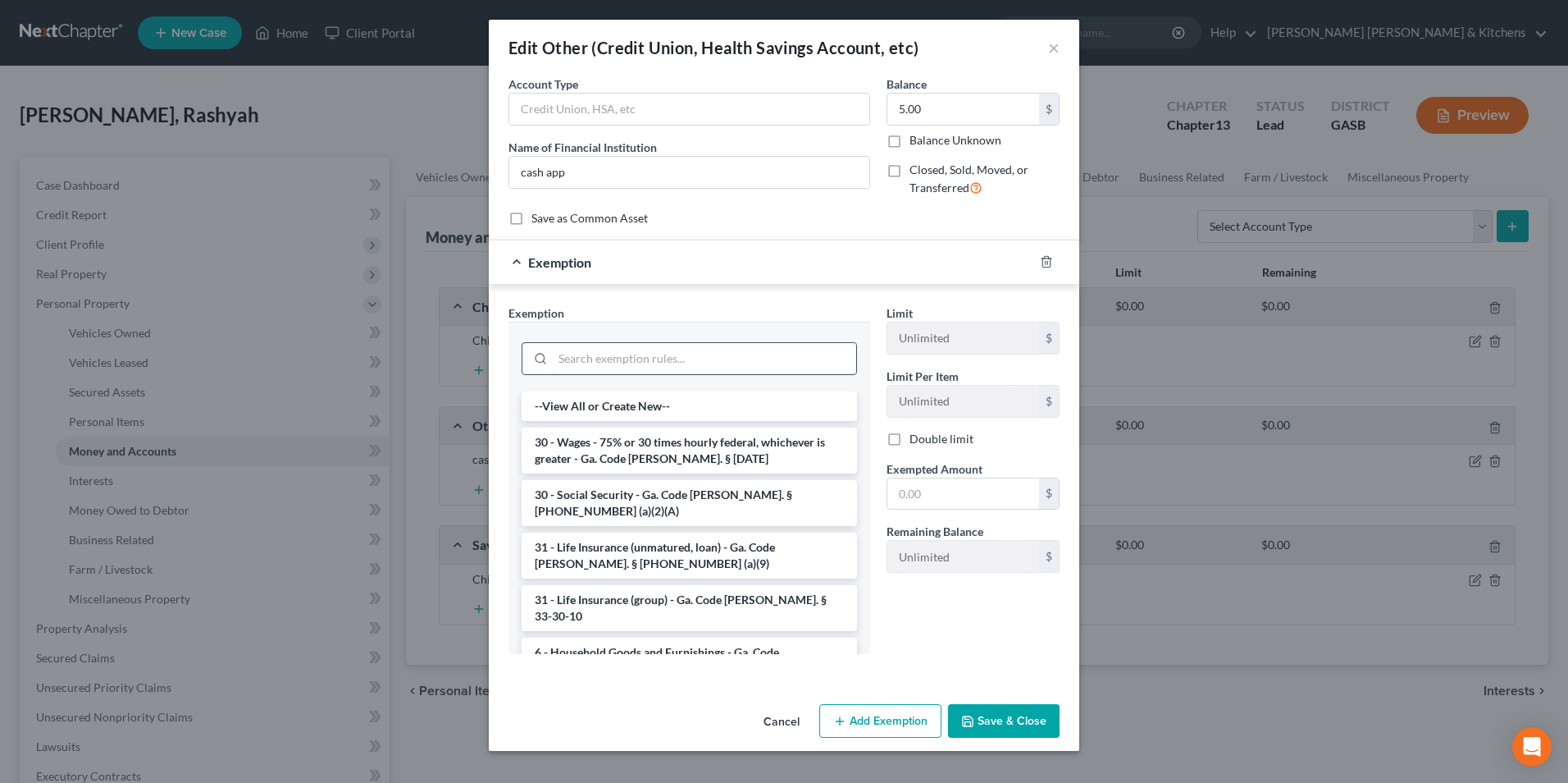
click at [687, 369] on input "search" at bounding box center [704, 359] width 304 height 31
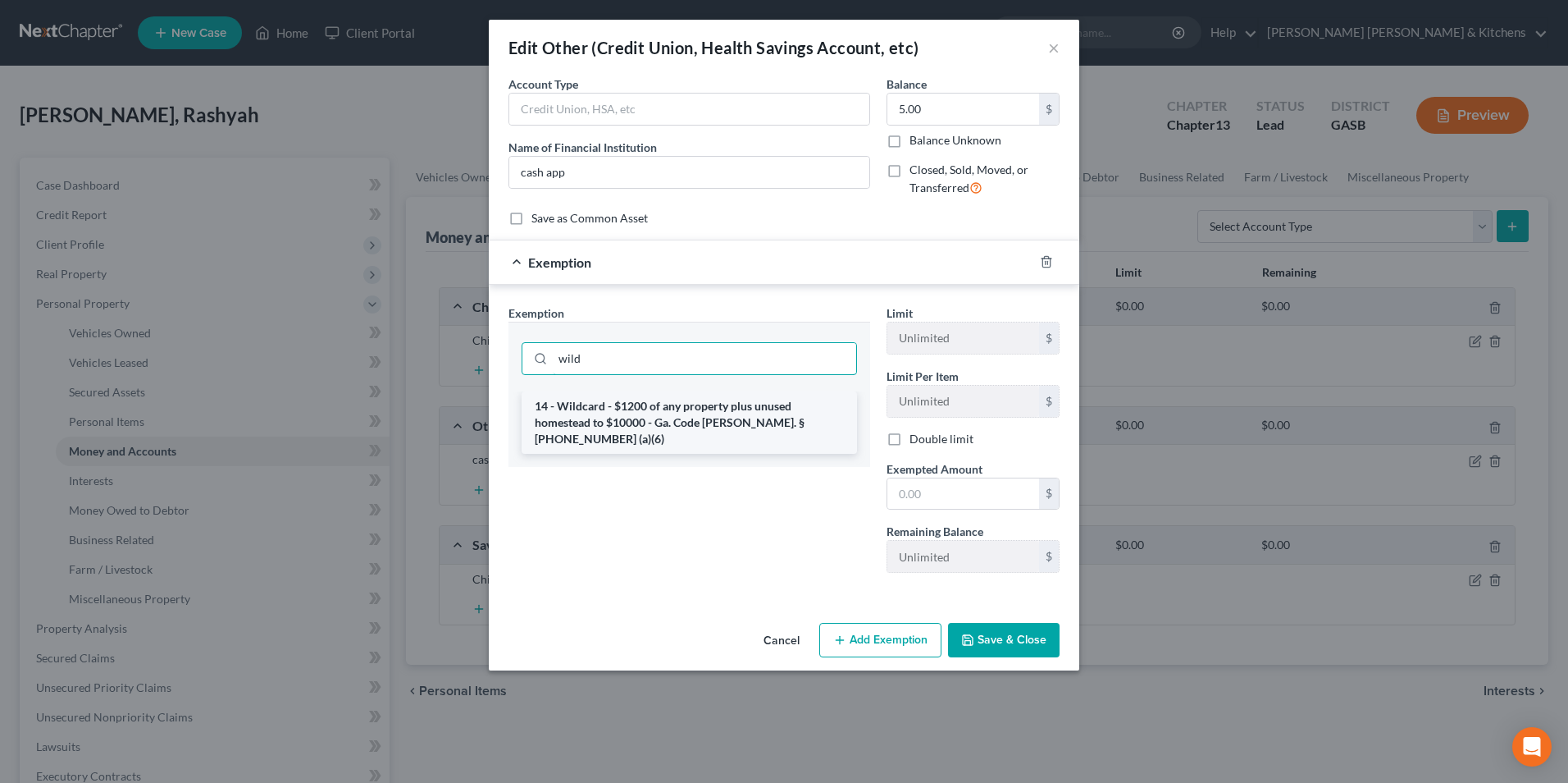
type input "wild"
click at [689, 406] on li "14 - Wildcard - $1200 of any property plus unused homestead to $10000 - Ga. Cod…" at bounding box center [689, 422] width 335 height 62
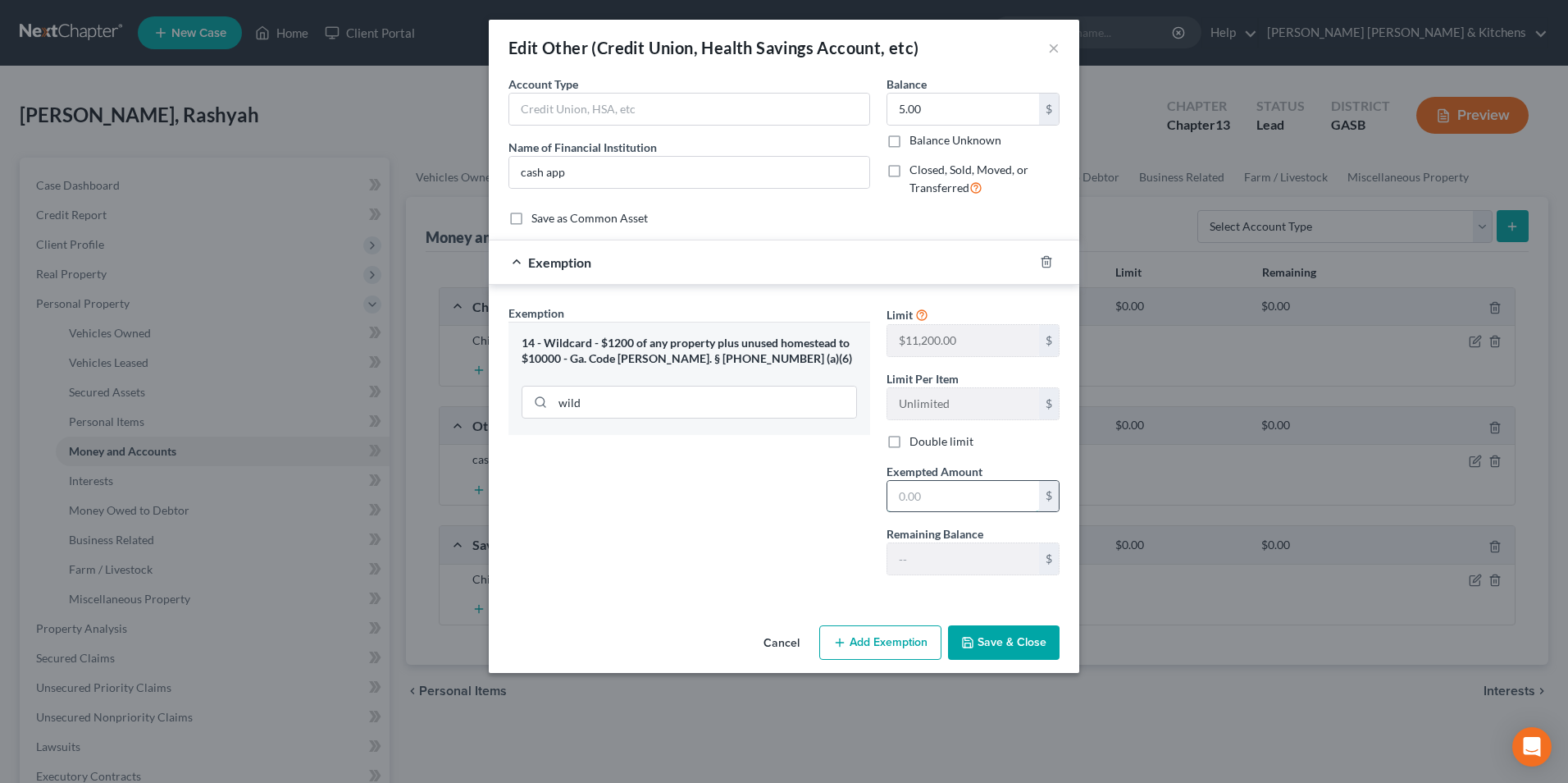
click at [925, 492] on input "text" at bounding box center [962, 496] width 151 height 31
type input "5.00"
click at [1004, 645] on button "Save & Close" at bounding box center [1003, 643] width 111 height 34
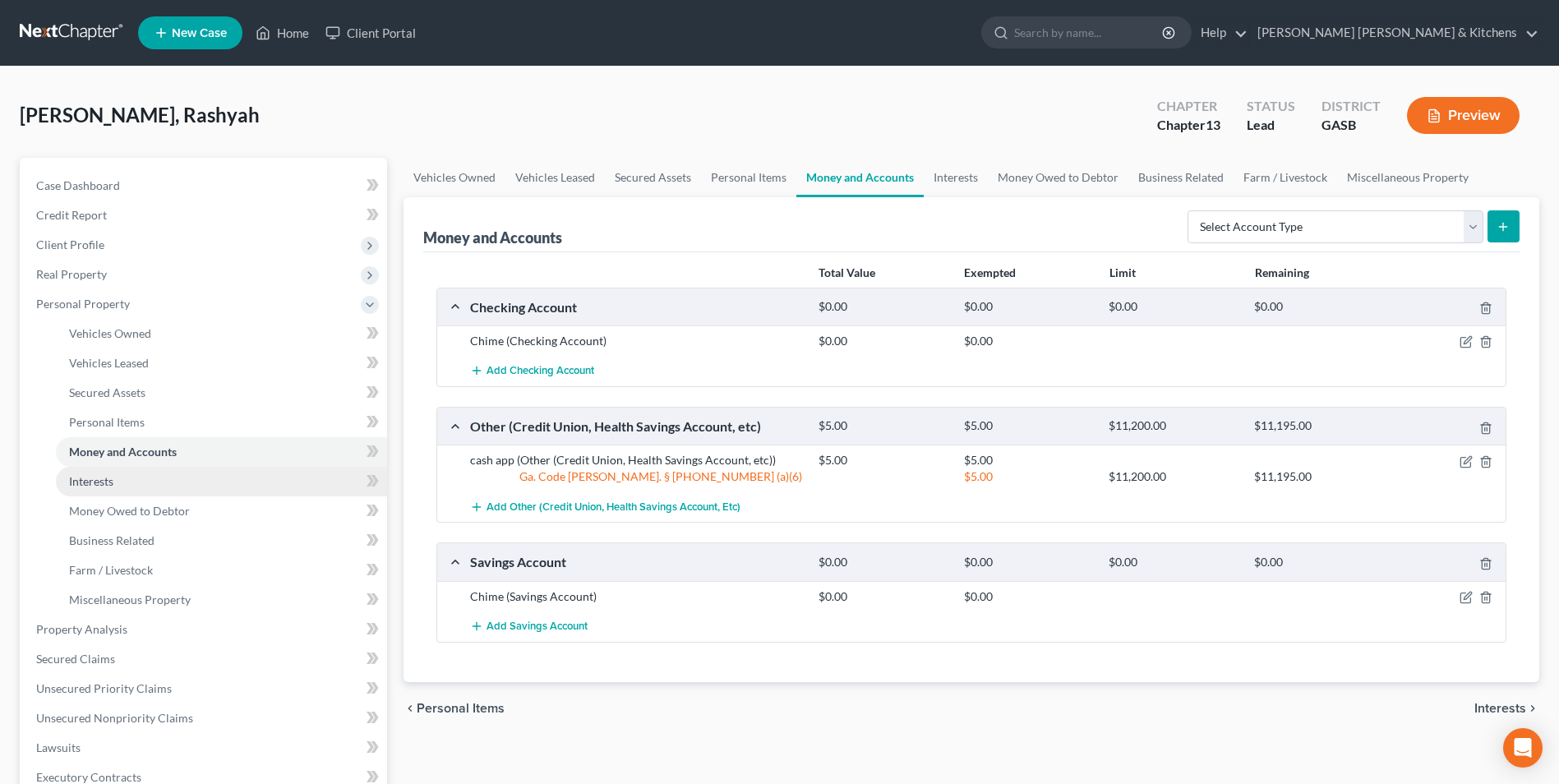
click at [110, 489] on link "Interests" at bounding box center [221, 482] width 331 height 30
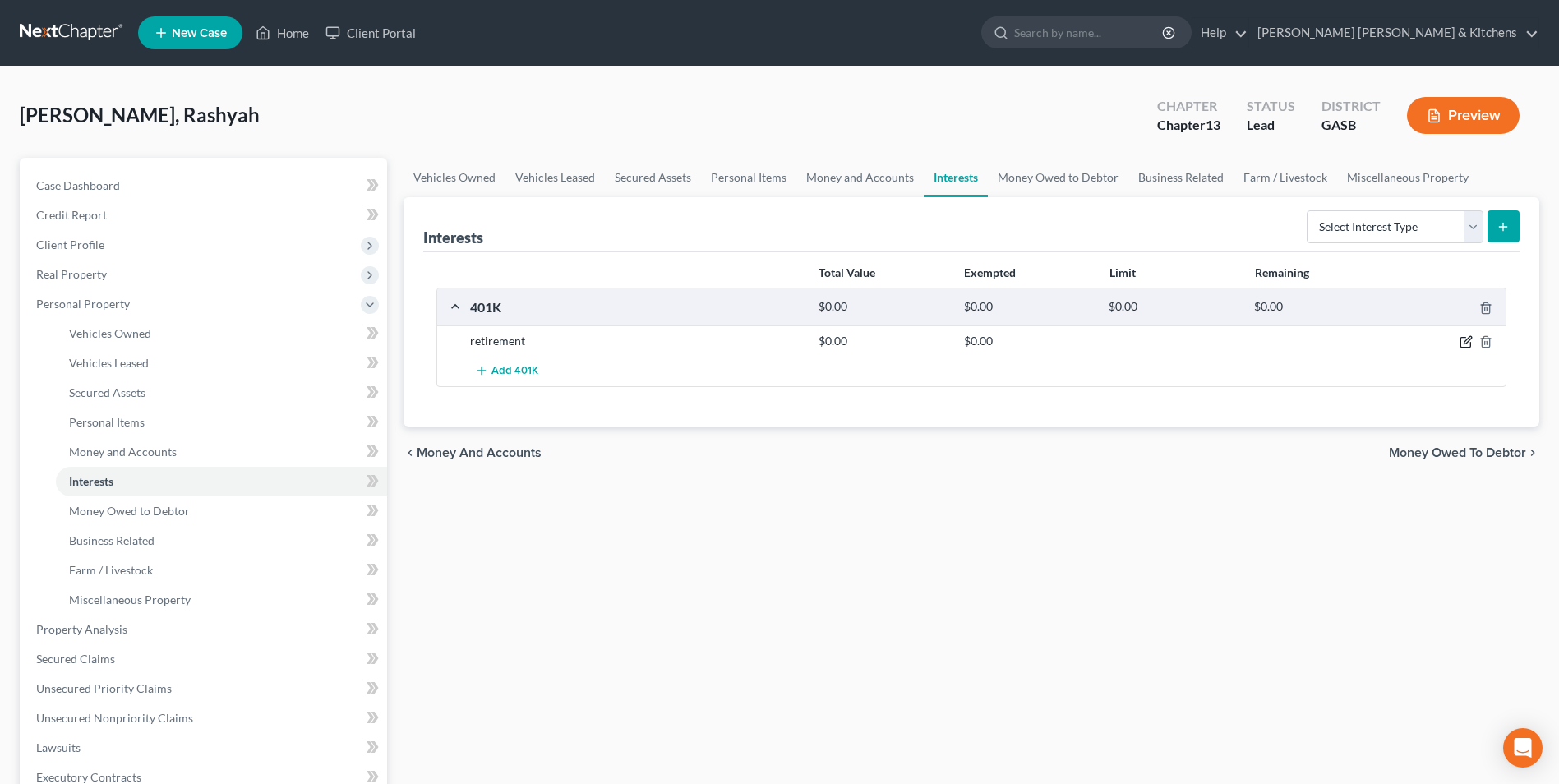
click at [1465, 339] on icon "button" at bounding box center [1466, 341] width 13 height 13
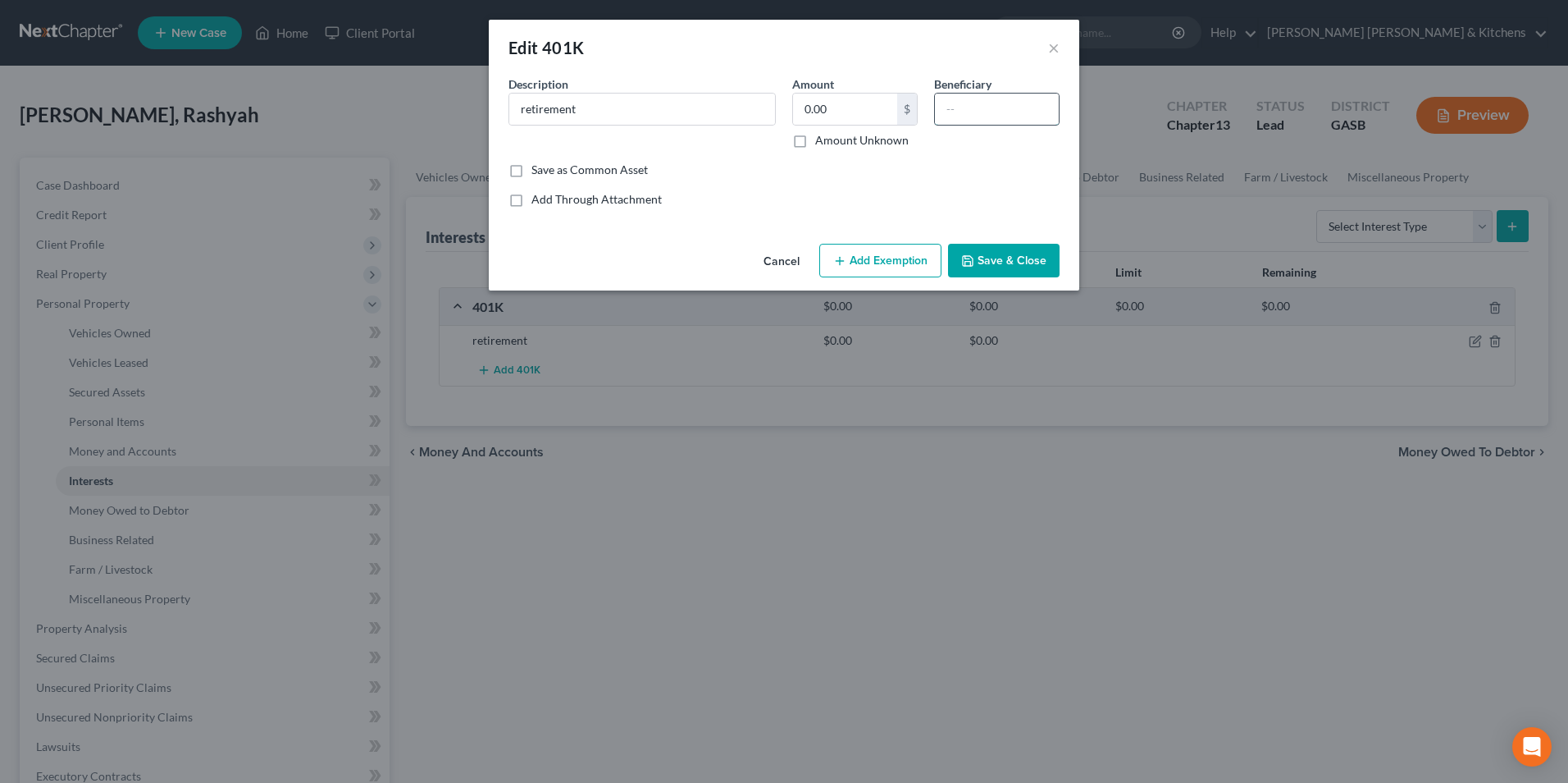
click at [1004, 109] on input "text" at bounding box center [997, 109] width 124 height 31
click at [842, 123] on input "0.00" at bounding box center [845, 109] width 104 height 31
type input "5,000"
click at [884, 266] on button "Add Exemption" at bounding box center [880, 261] width 122 height 34
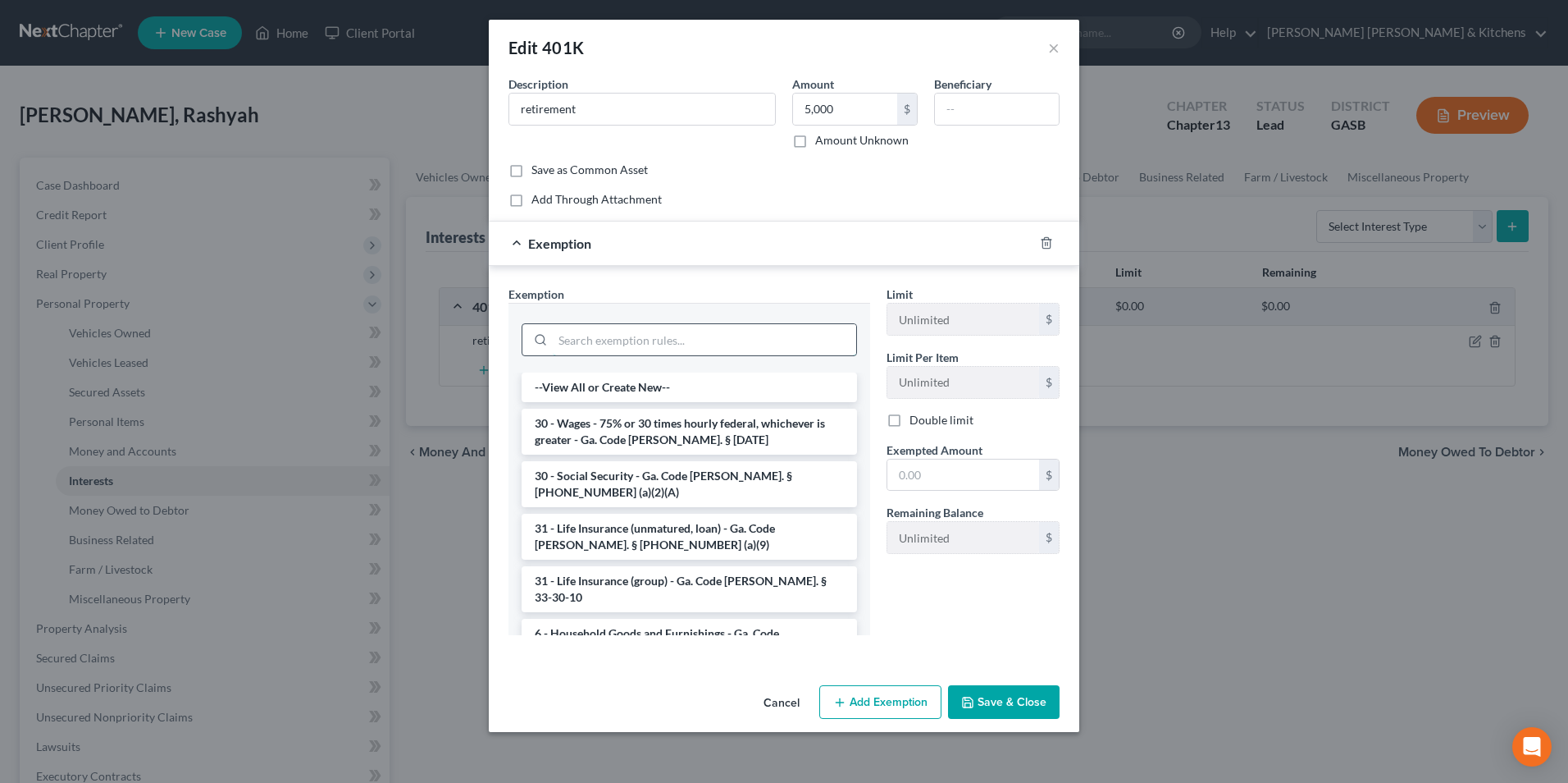
click at [639, 353] on input "search" at bounding box center [704, 340] width 304 height 31
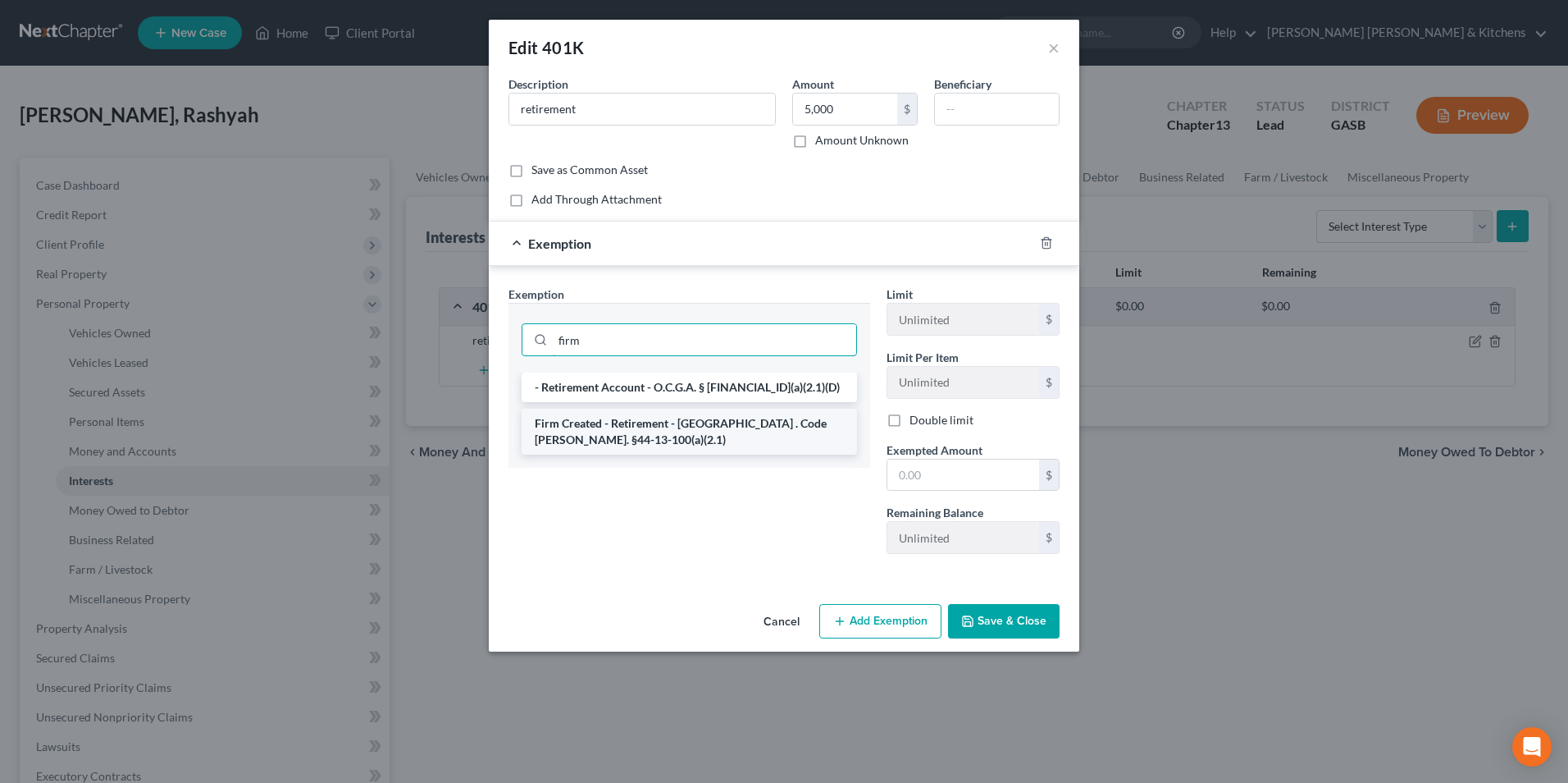
type input "firm"
click at [661, 434] on li "Firm Created - Retirement - [GEOGRAPHIC_DATA] . Code [PERSON_NAME]. §44-13-100(…" at bounding box center [689, 431] width 335 height 46
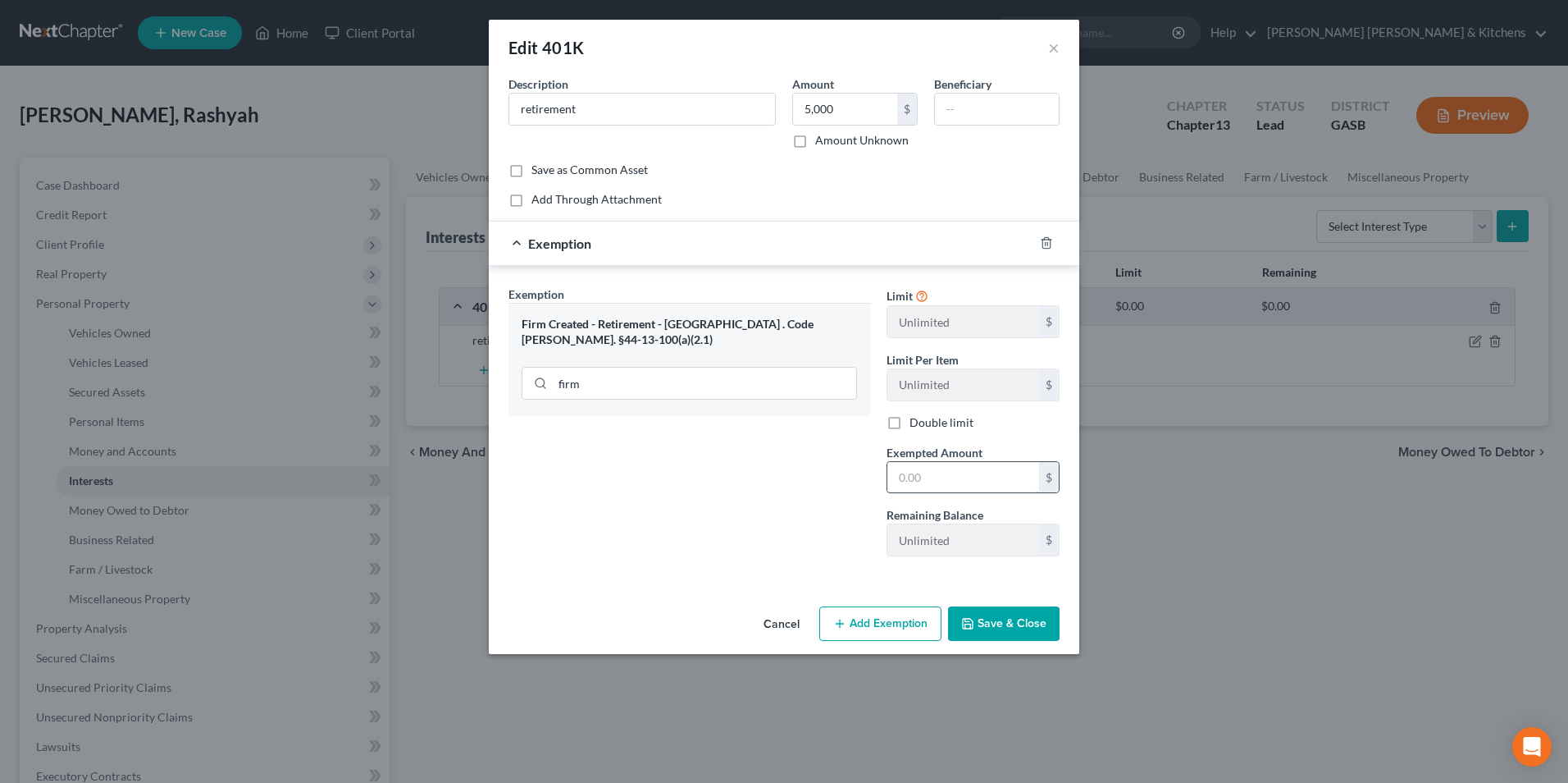
click at [935, 477] on input "text" at bounding box center [962, 478] width 151 height 31
type input "5,000"
click at [1007, 635] on button "Save & Close" at bounding box center [1003, 624] width 111 height 34
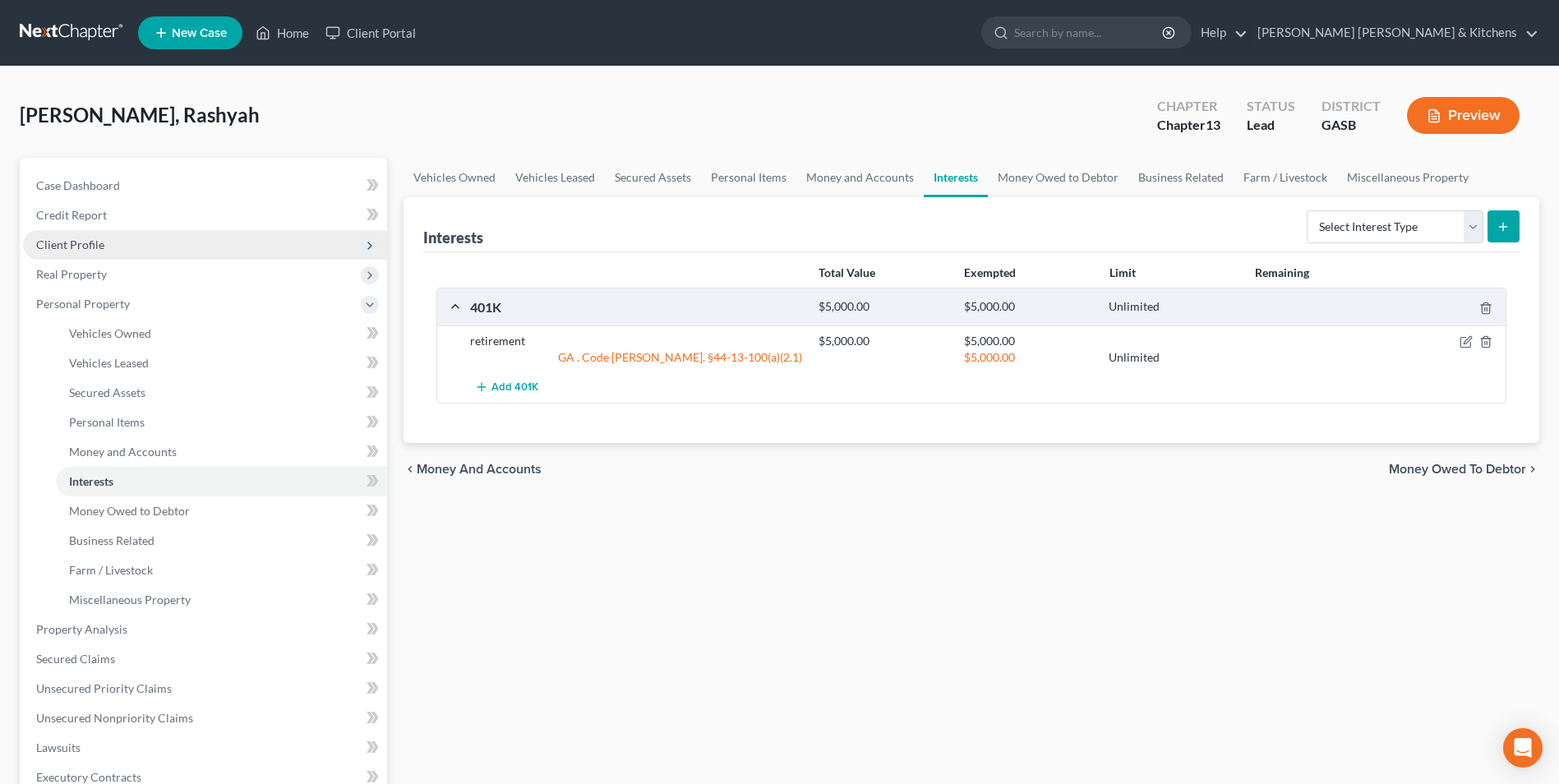
click at [46, 241] on span "Client Profile" at bounding box center [70, 244] width 69 height 14
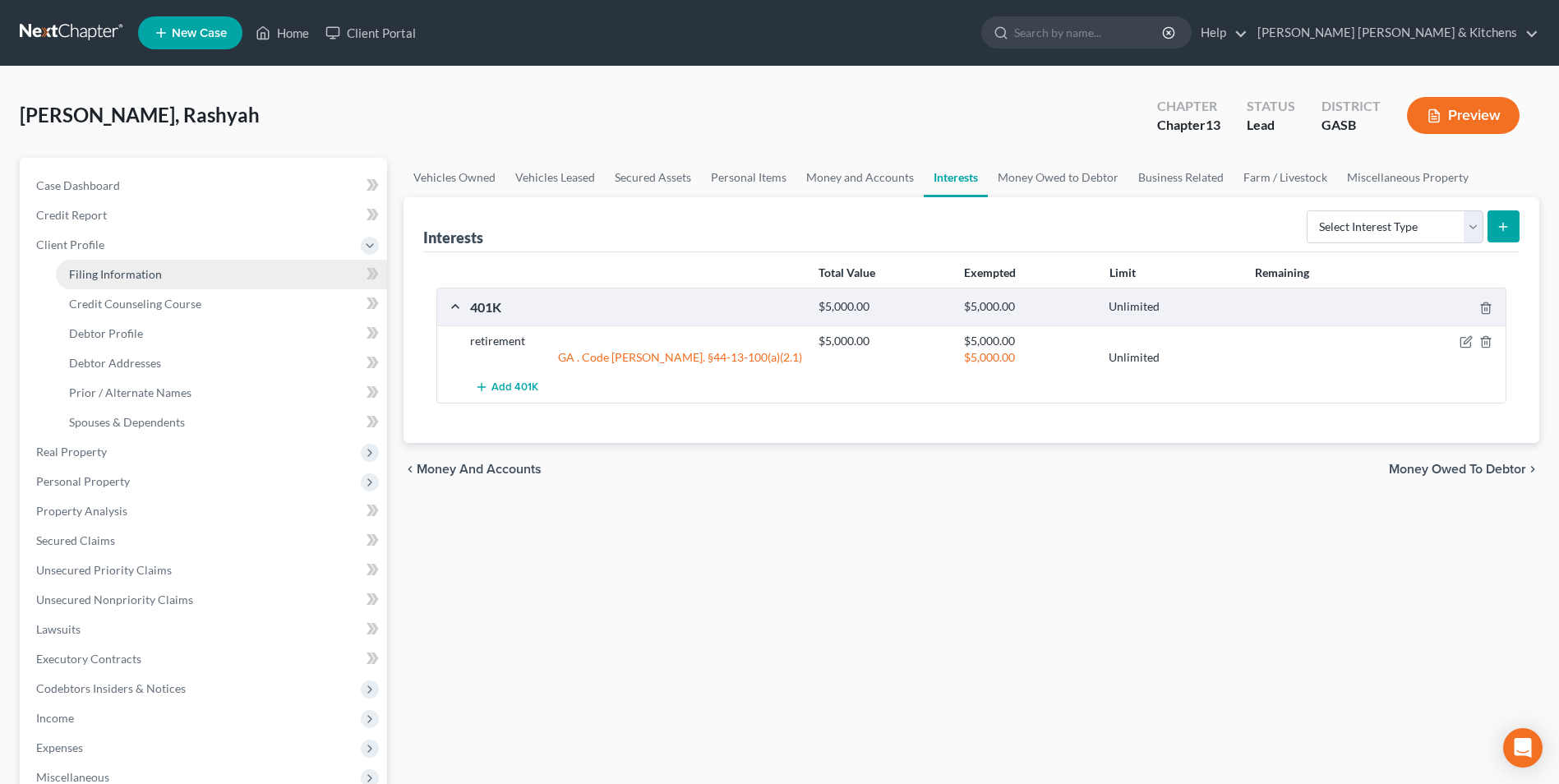
click at [70, 272] on span "Filing Information" at bounding box center [116, 274] width 93 height 14
select select "1"
select select "0"
select select "3"
select select "10"
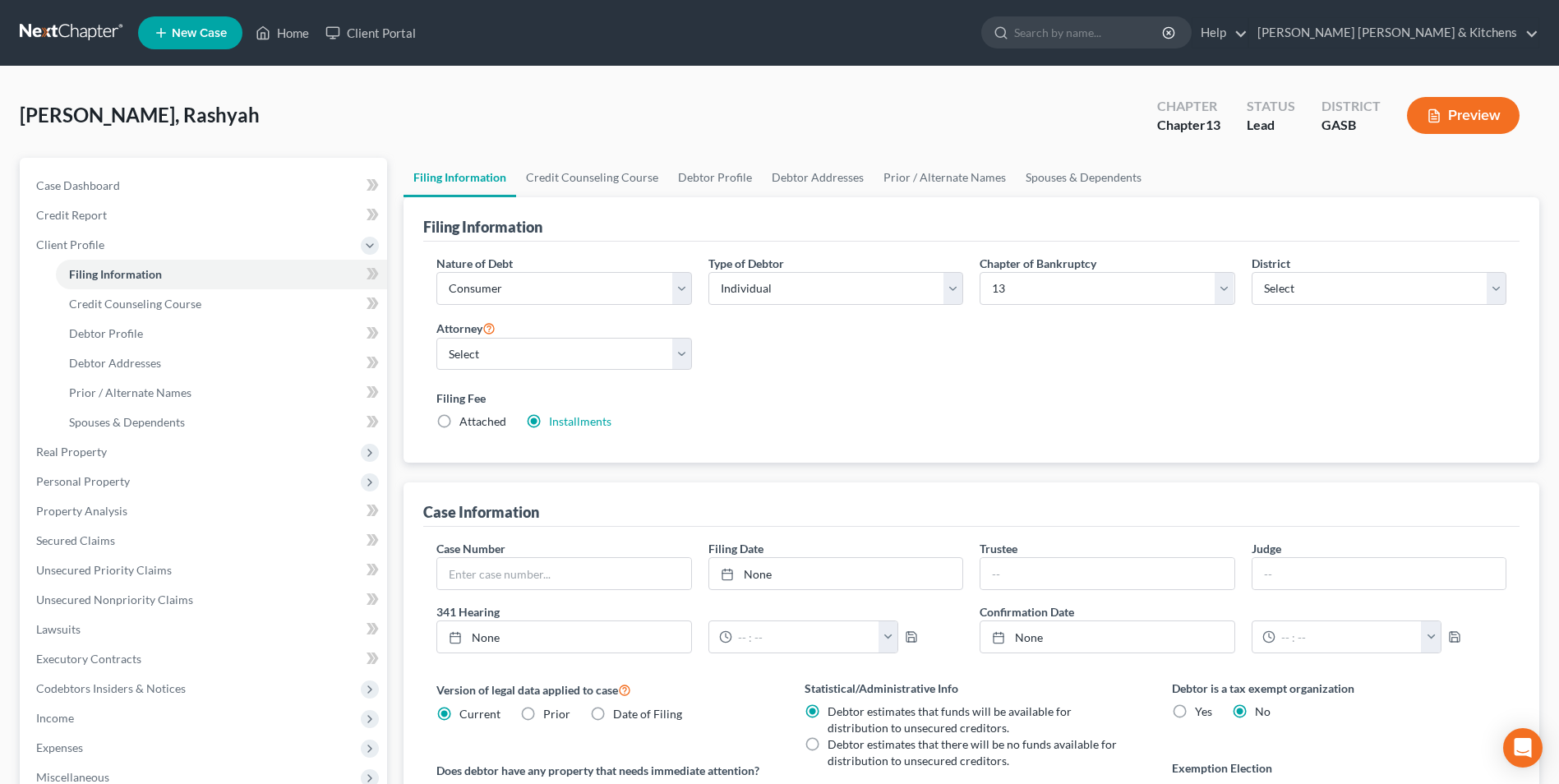
click at [459, 416] on label "Attached" at bounding box center [483, 421] width 47 height 16
click at [466, 416] on input "Attached" at bounding box center [471, 418] width 10 height 10
radio input "true"
click at [545, 429] on div "Installments Installments" at bounding box center [569, 421] width 86 height 16
click at [549, 422] on label "Installments Installments" at bounding box center [579, 421] width 63 height 16
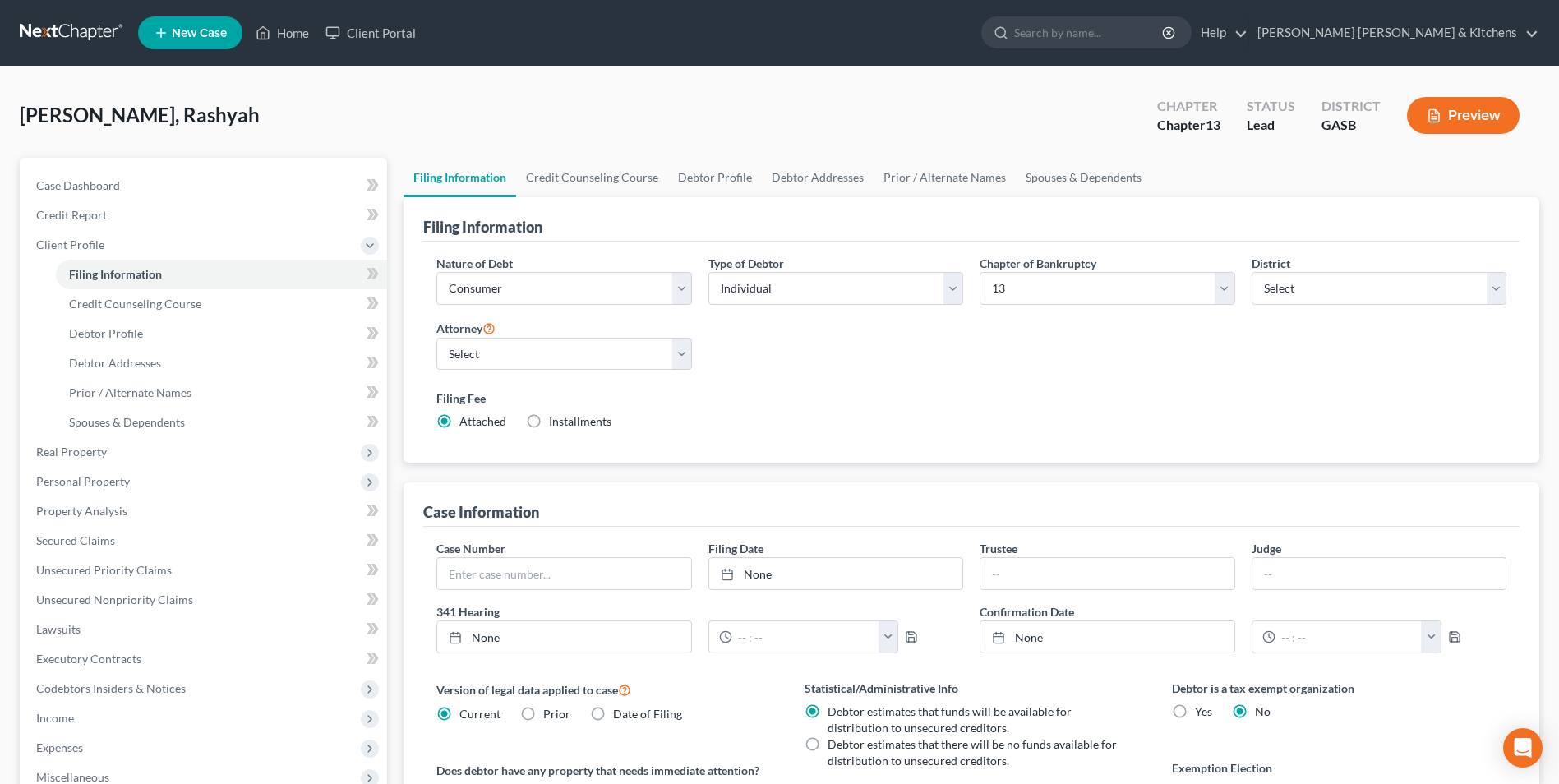
click at [555, 422] on input "Installments Installments" at bounding box center [561, 418] width 10 height 10
radio input "true"
radio input "false"
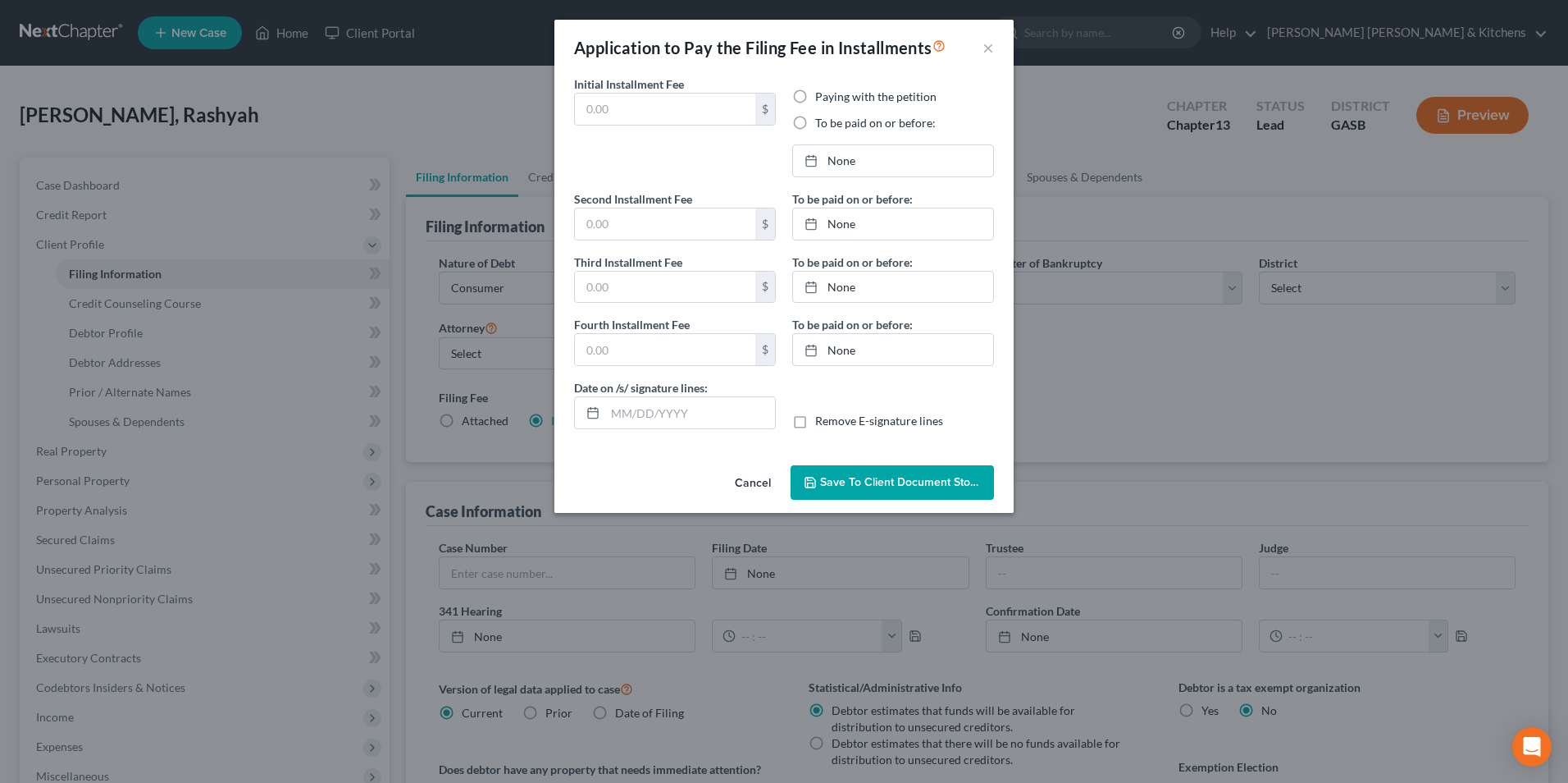
click at [815, 127] on label "To be paid on or before:" at bounding box center [875, 122] width 121 height 16
click at [822, 126] on input "To be paid on or before:" at bounding box center [827, 120] width 10 height 10
radio input "true"
click at [717, 102] on input "text" at bounding box center [665, 109] width 180 height 31
type input "313.00"
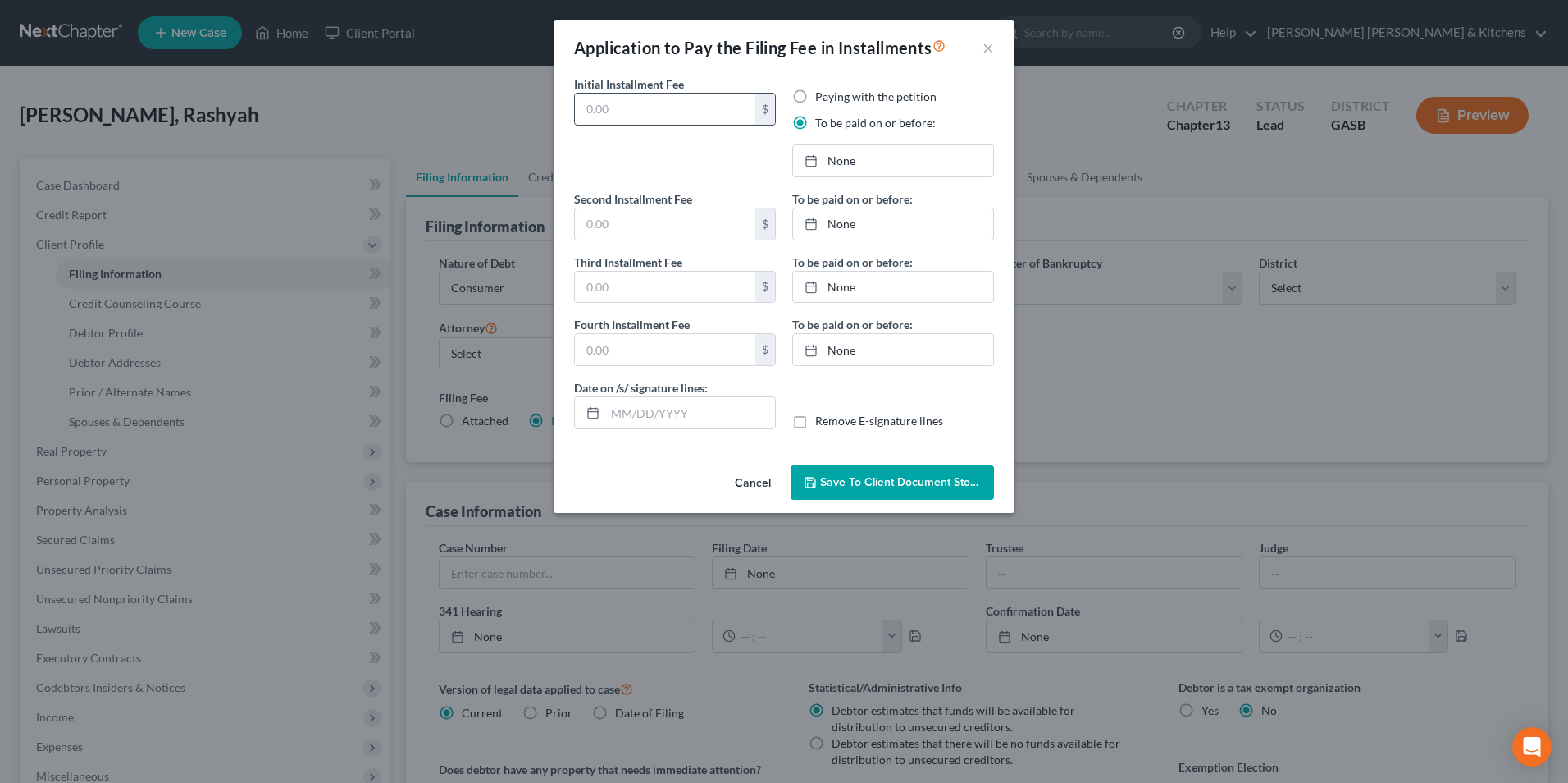
type input "0.00"
type input "[DATE]"
type input "313.00"
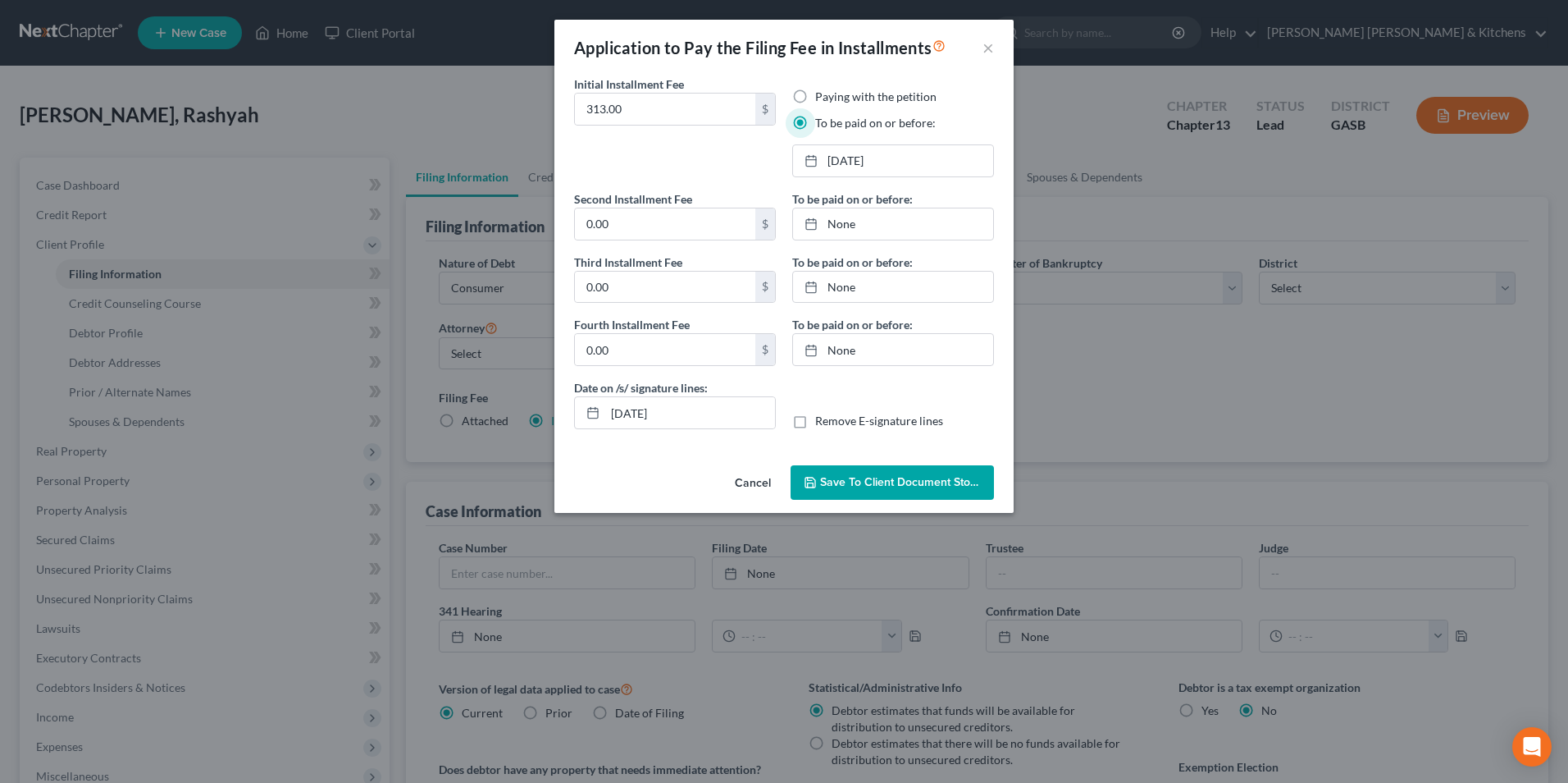
click at [895, 498] on button "Save to Client Document Storage" at bounding box center [892, 483] width 204 height 34
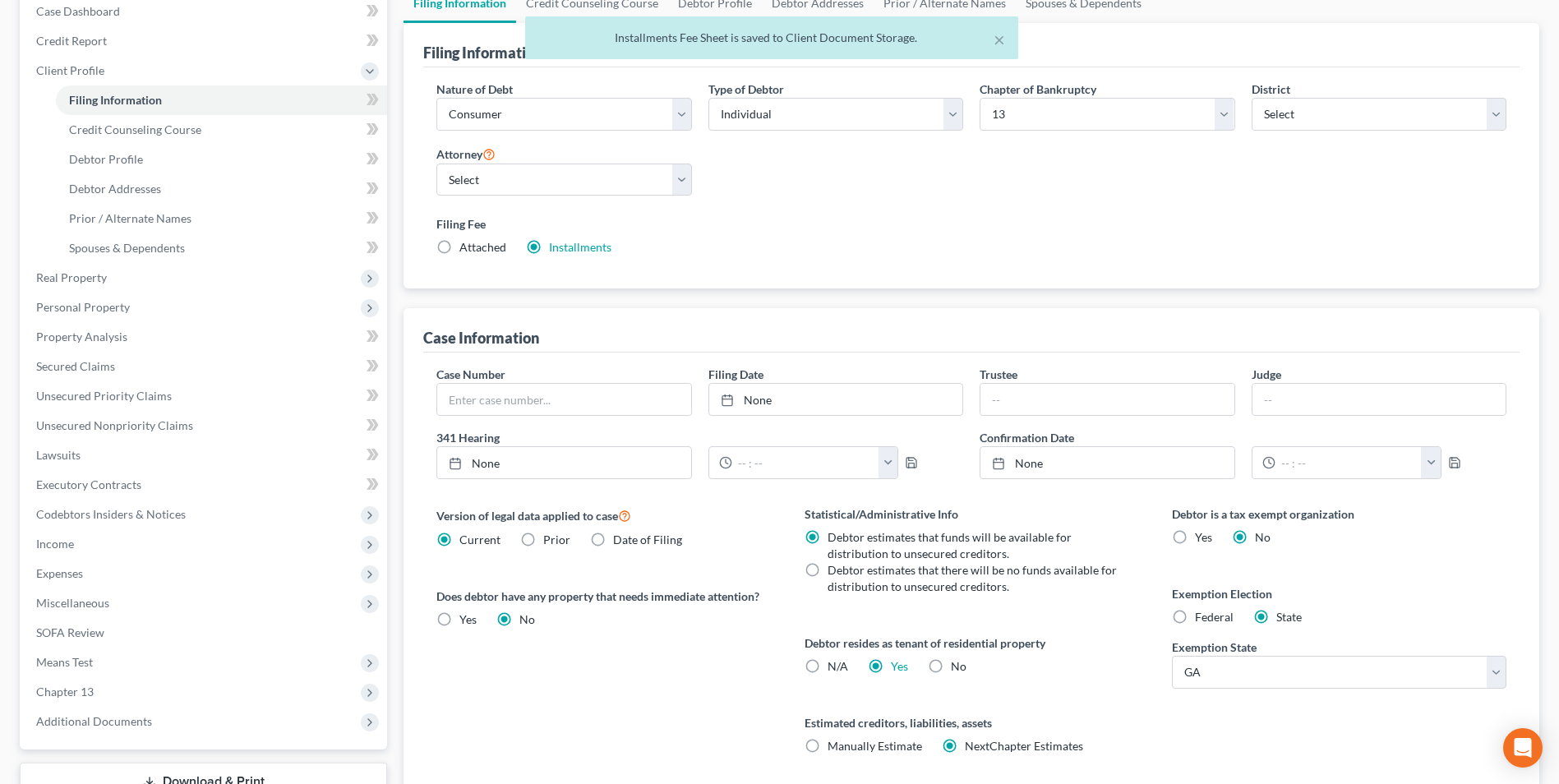
scroll to position [299, 0]
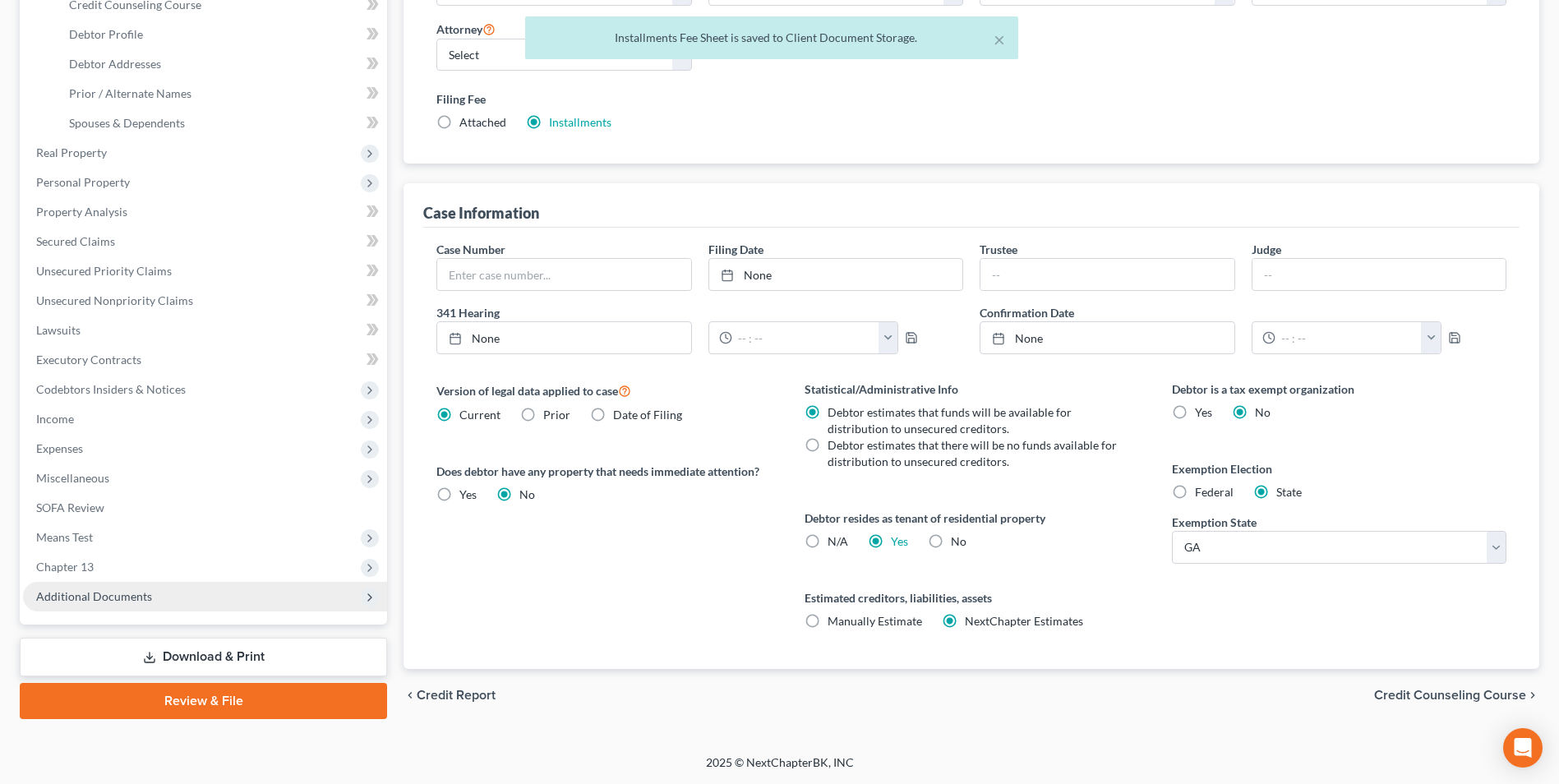
click at [101, 602] on span "Additional Documents" at bounding box center [93, 595] width 116 height 14
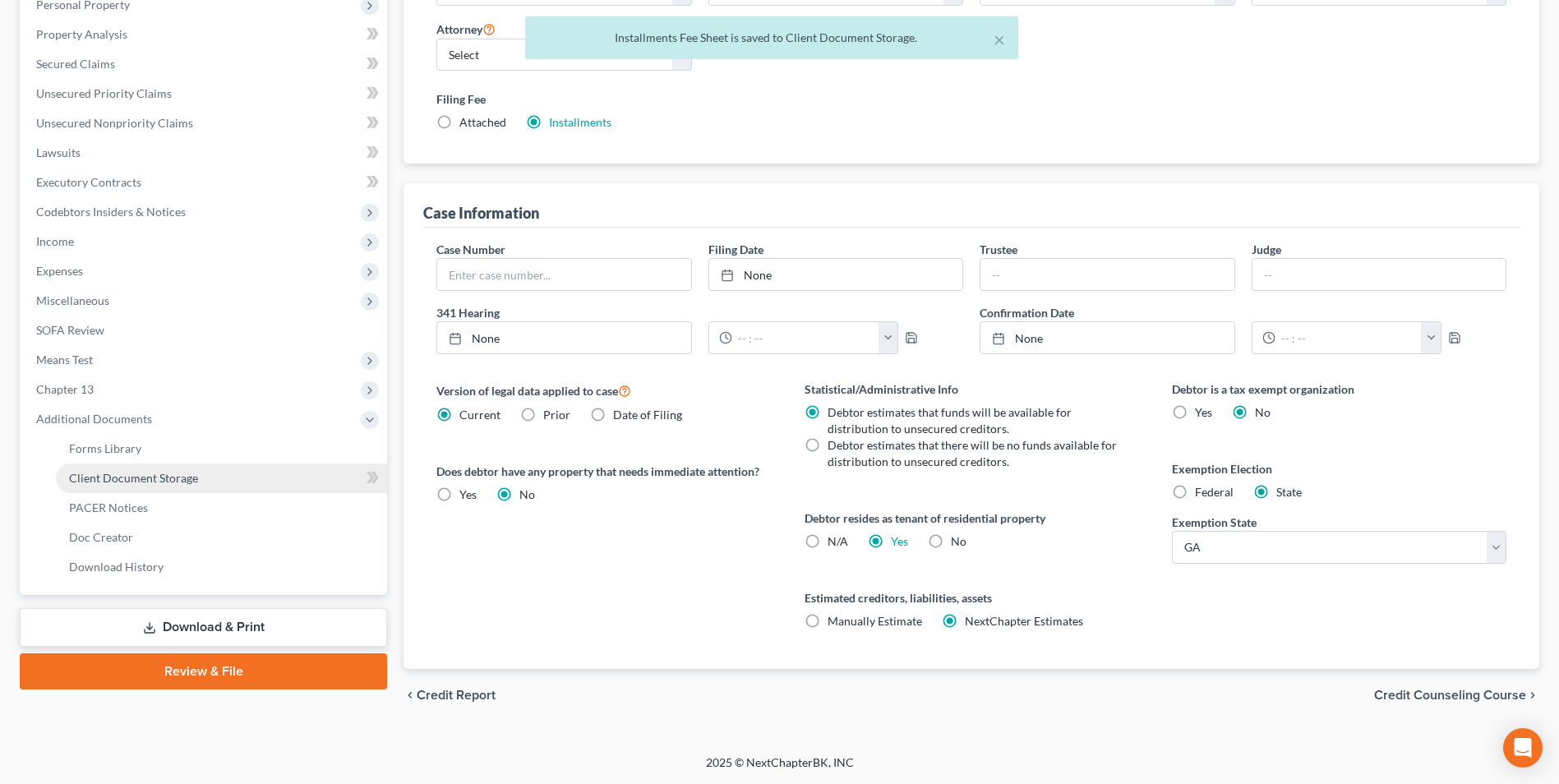
click at [115, 478] on span "Client Document Storage" at bounding box center [134, 477] width 129 height 14
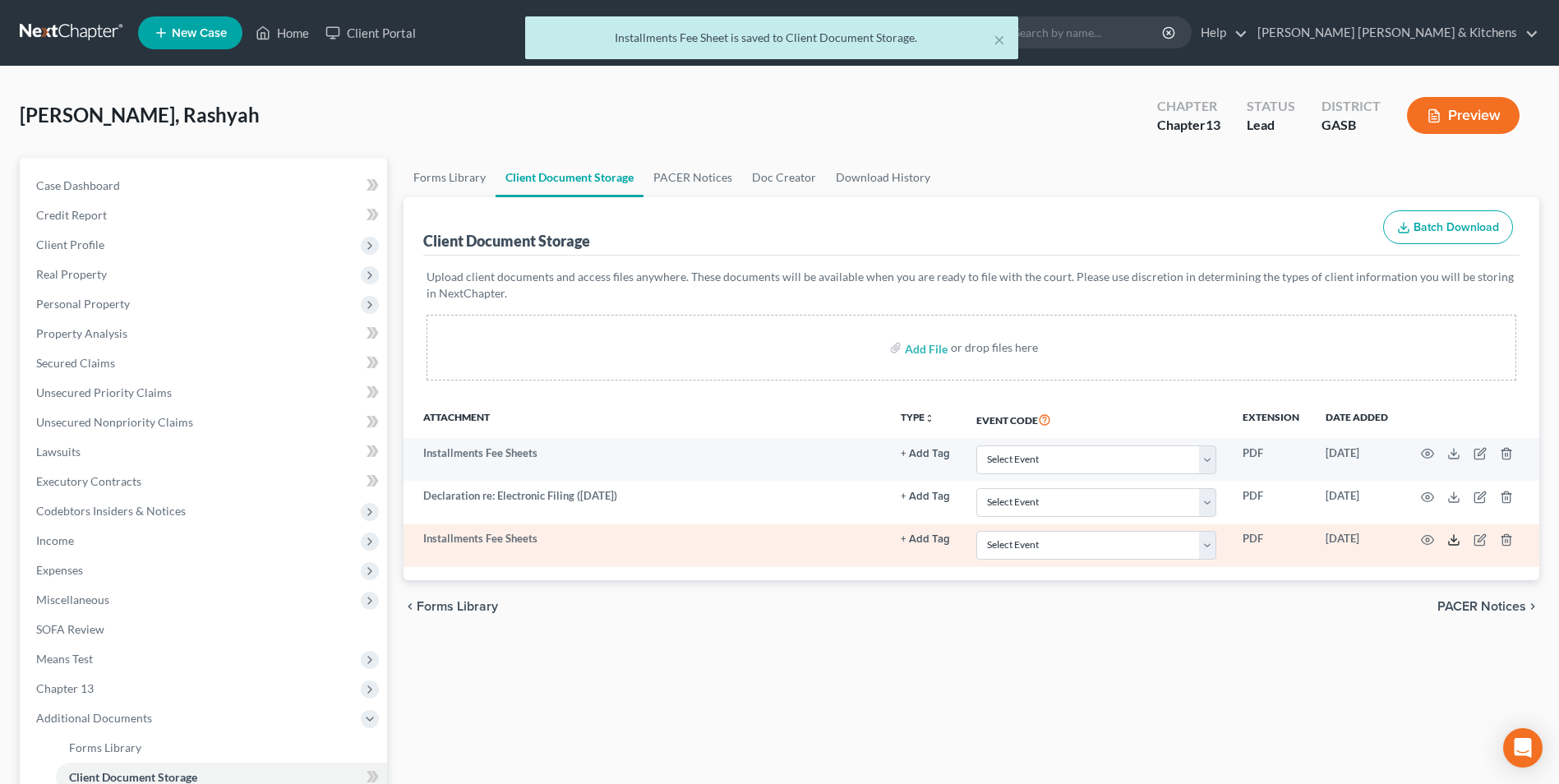
click at [1454, 542] on icon at bounding box center [1453, 539] width 13 height 13
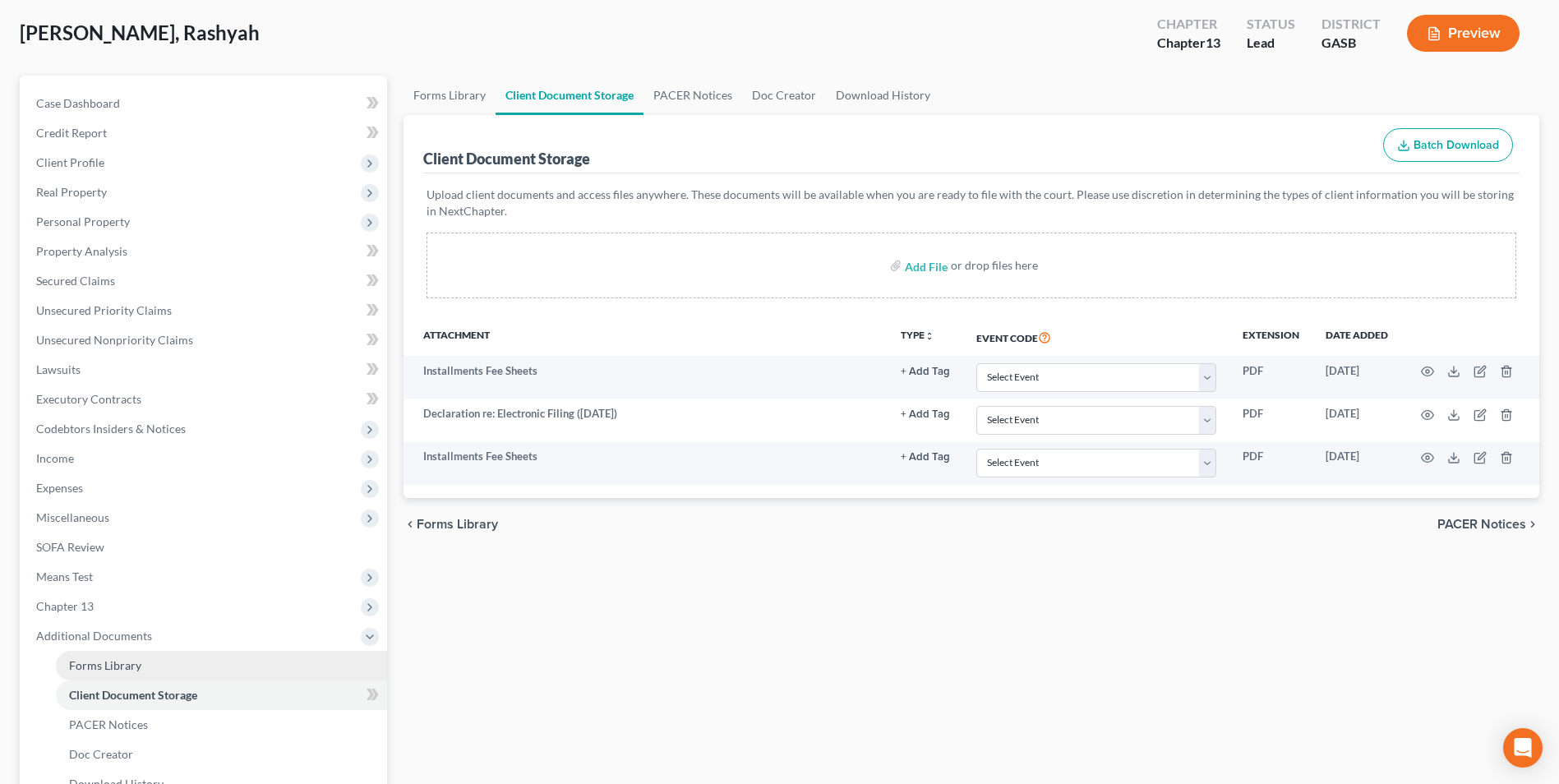
click at [117, 667] on span "Forms Library" at bounding box center [105, 665] width 72 height 14
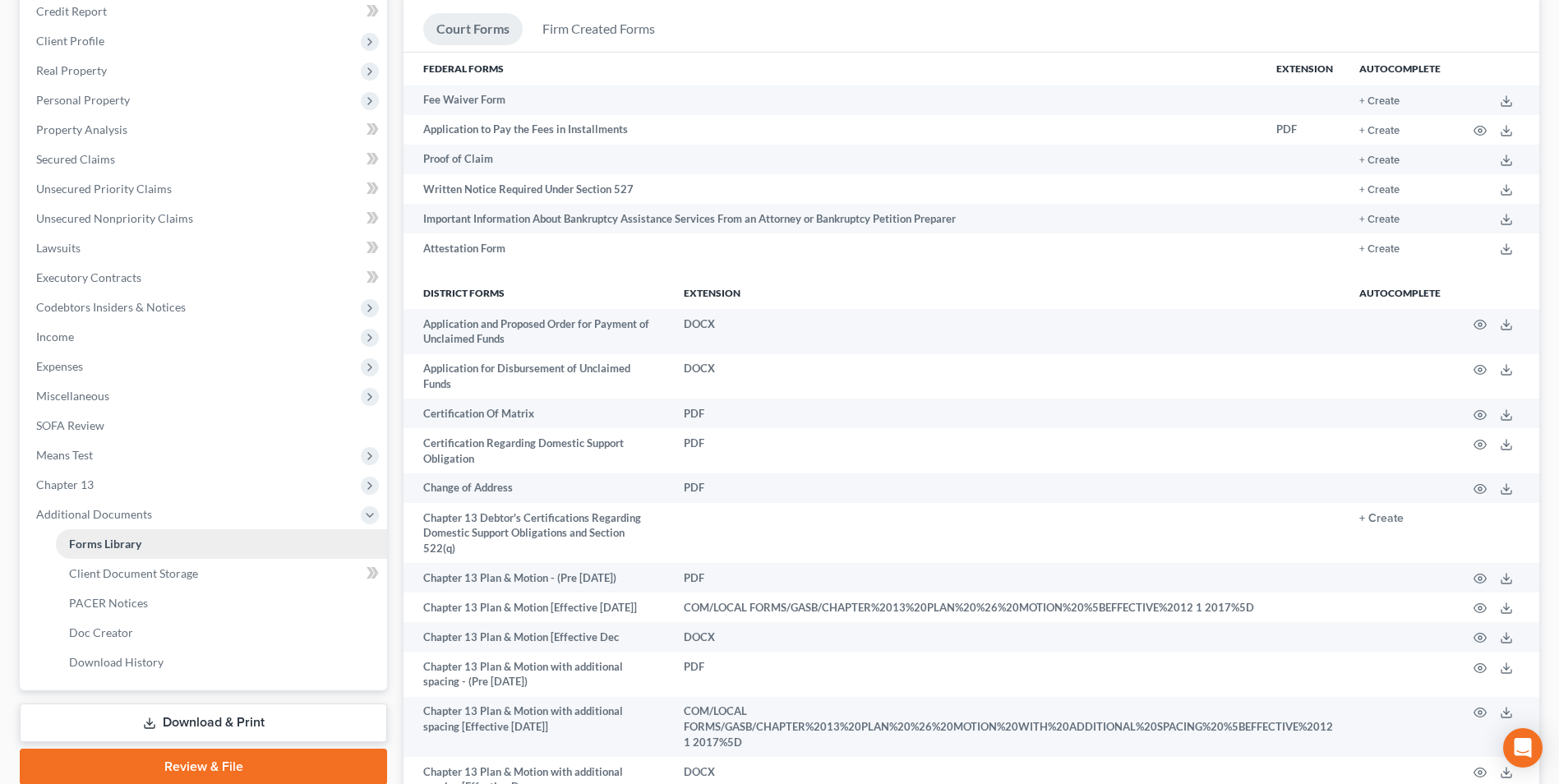
scroll to position [410, 0]
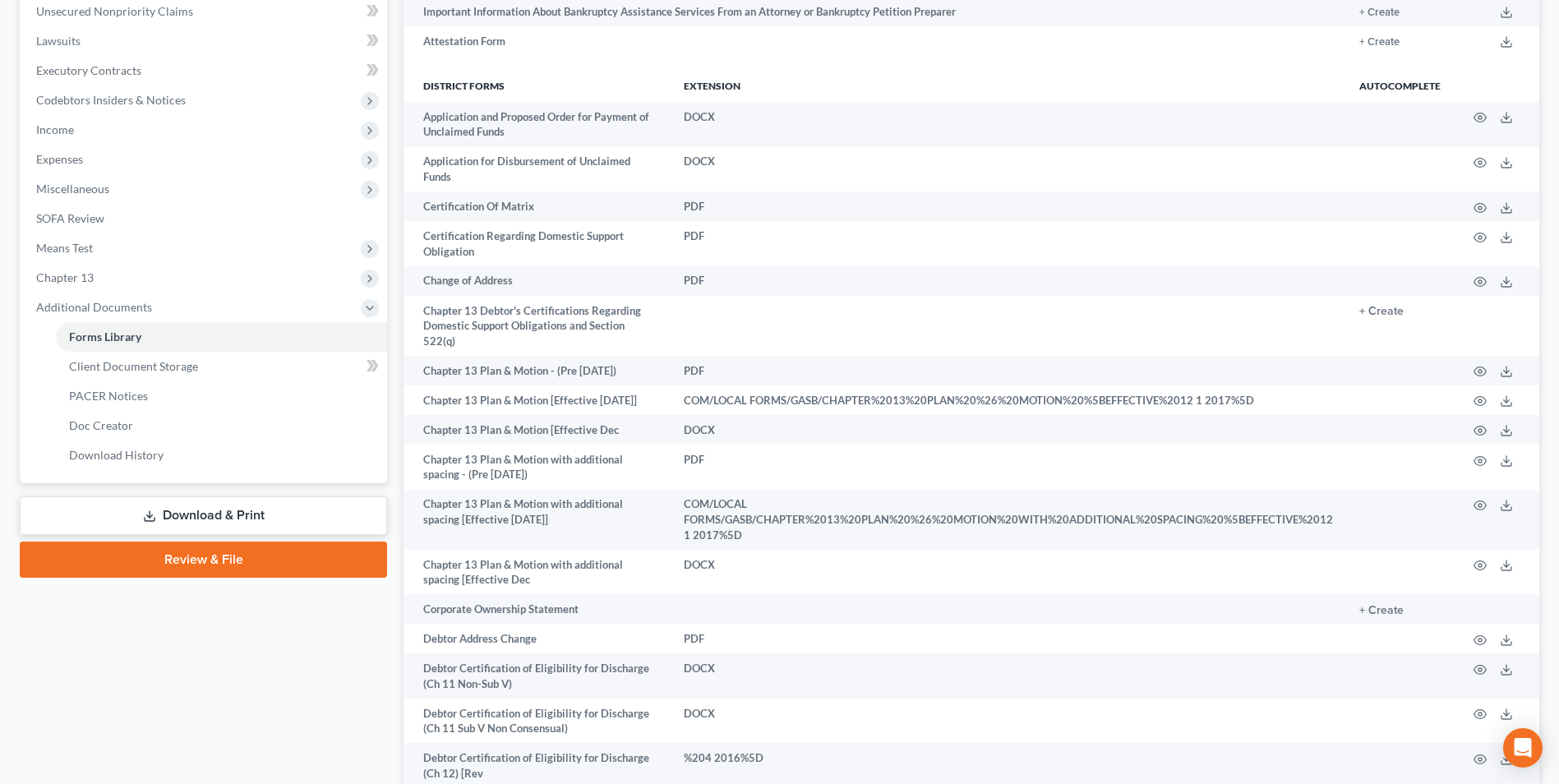
click at [235, 518] on link "Download & Print" at bounding box center [203, 515] width 368 height 39
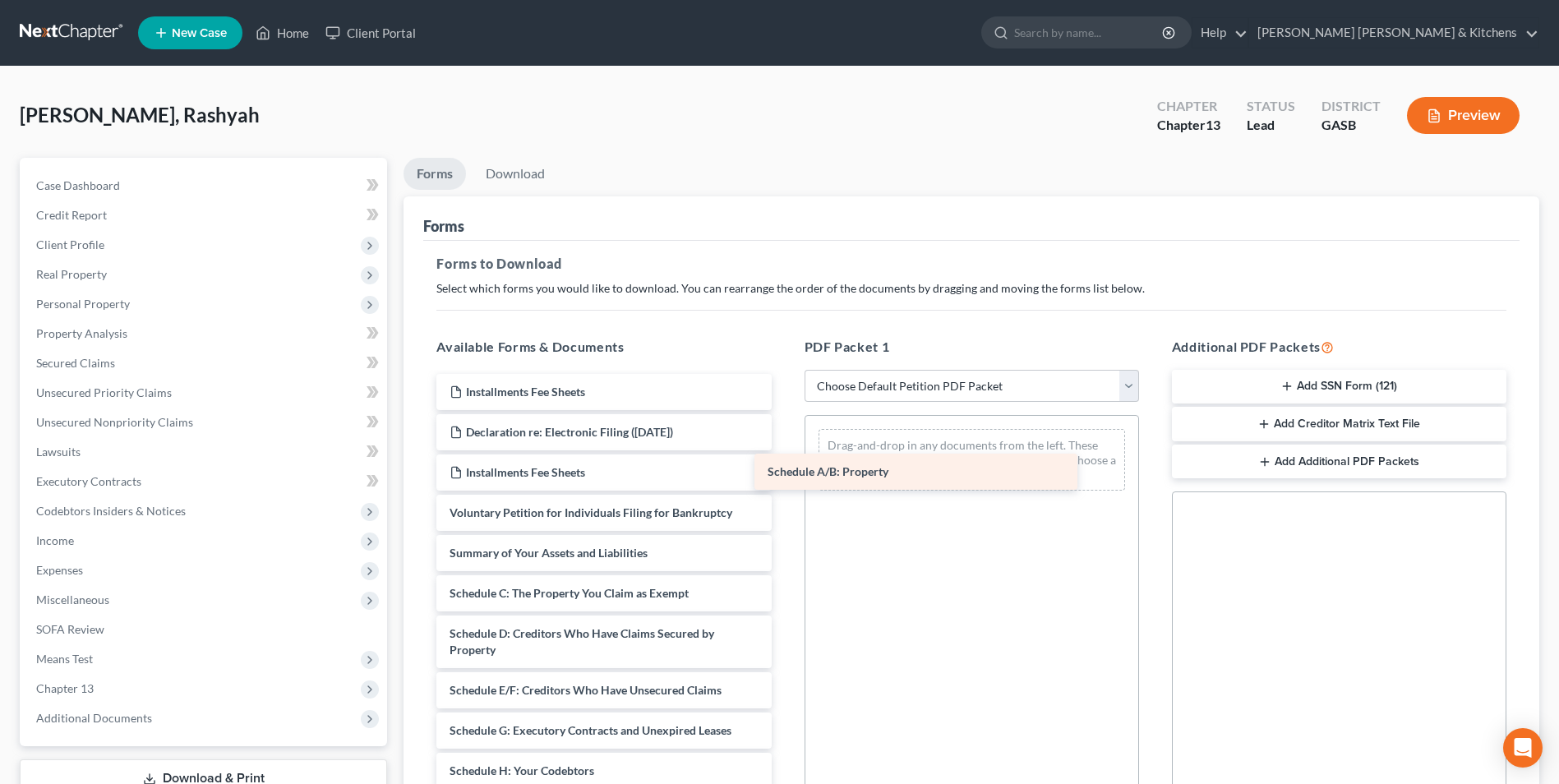
drag, startPoint x: 567, startPoint y: 602, endPoint x: 915, endPoint y: 452, distance: 379.0
click at [784, 454] on div "Schedule A/B: Property Installments Fee Sheets Declaration re: Electronic Filin…" at bounding box center [603, 778] width 361 height 810
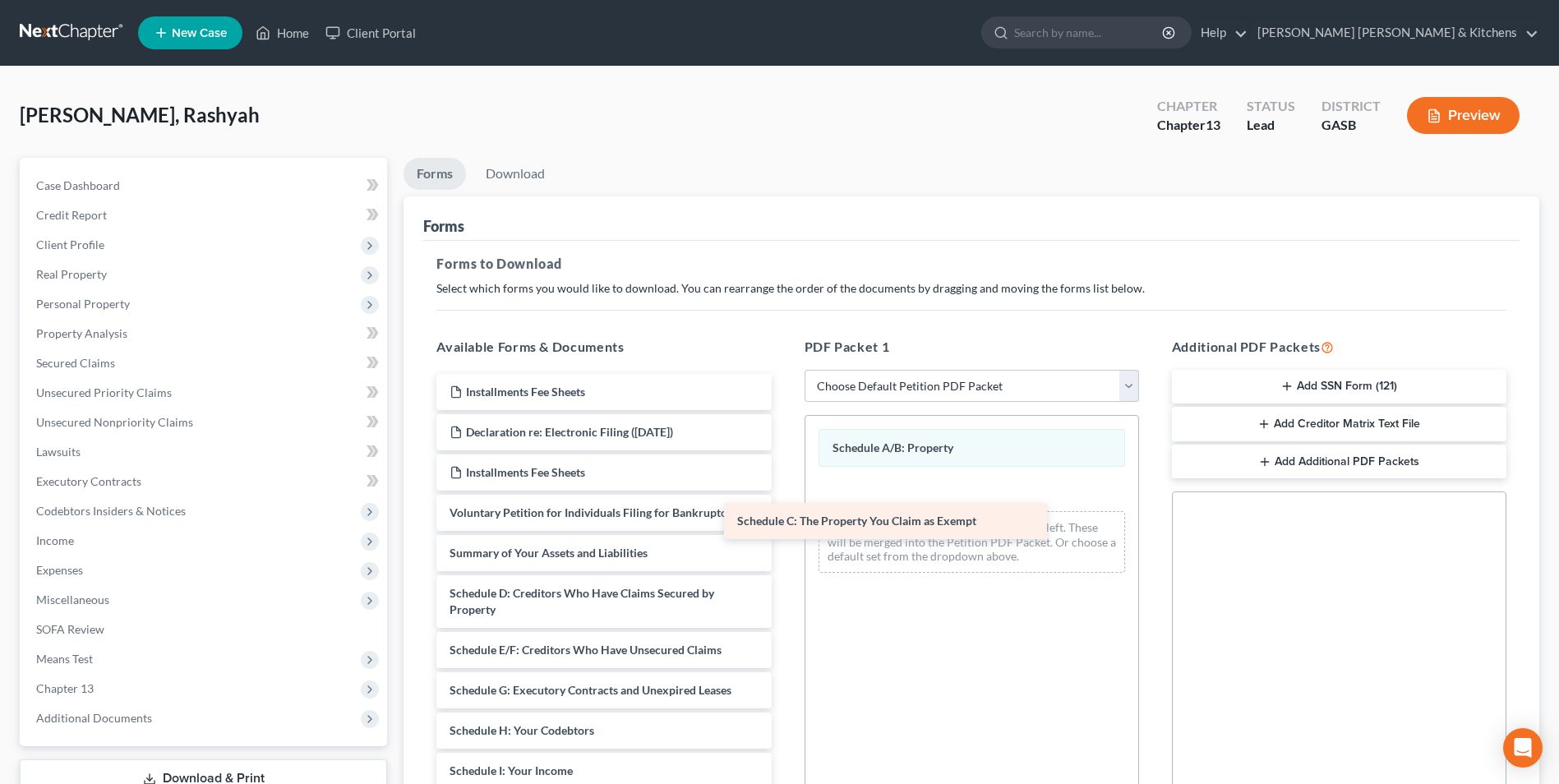
drag, startPoint x: 643, startPoint y: 589, endPoint x: 936, endPoint y: 514, distance: 302.4
click at [784, 515] on div "Schedule C: The Property You Claim as Exempt Installments Fee Sheets Declaratio…" at bounding box center [603, 758] width 361 height 769
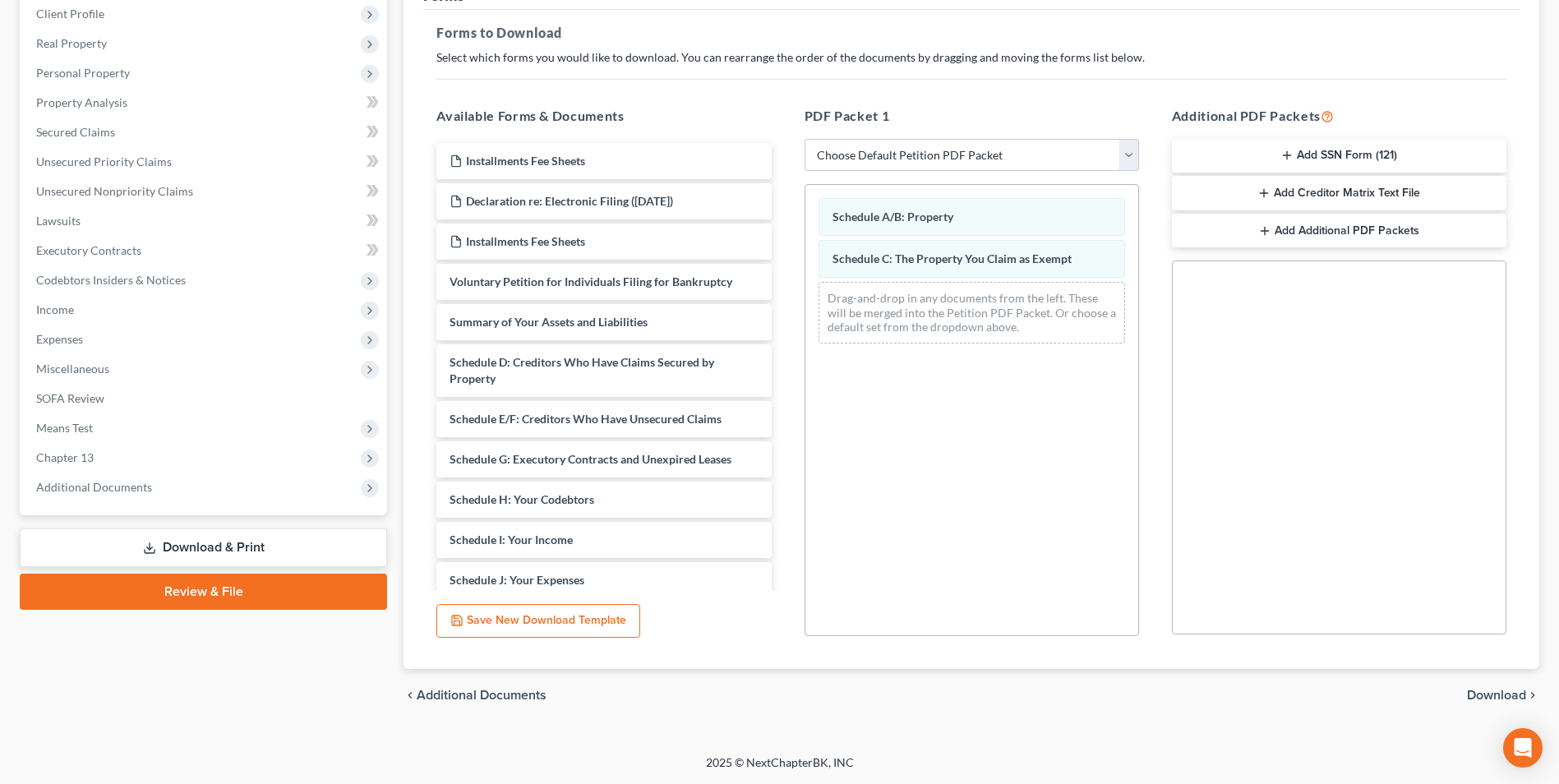
click at [1503, 702] on span "Download" at bounding box center [1496, 694] width 59 height 13
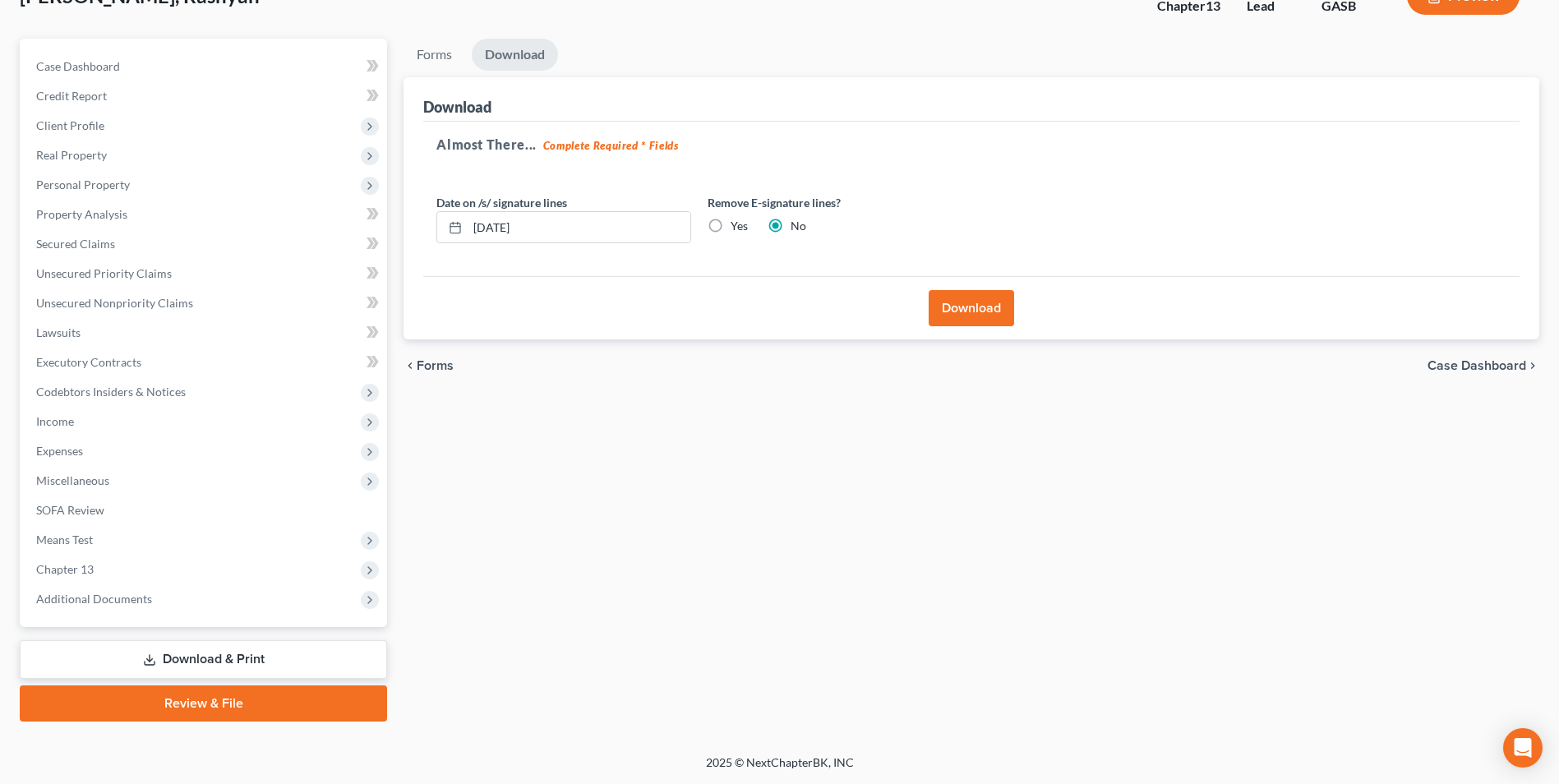
scroll to position [119, 0]
click at [949, 308] on button "Download" at bounding box center [971, 308] width 86 height 36
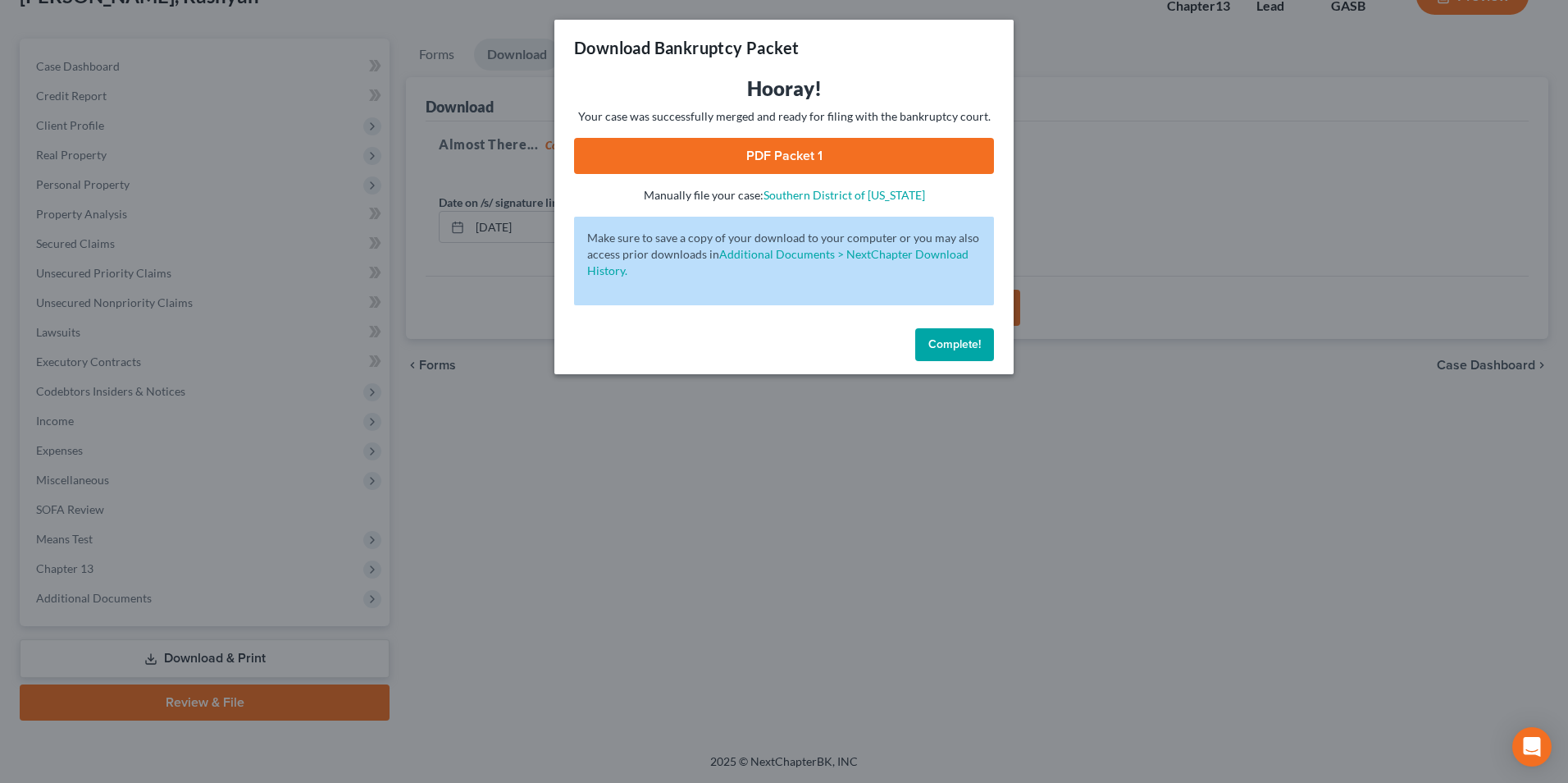
click at [748, 148] on link "PDF Packet 1" at bounding box center [784, 156] width 420 height 36
click at [470, 575] on div "Download Bankruptcy Packet Hooray! Your case was successfully merged and ready …" at bounding box center [784, 391] width 1568 height 783
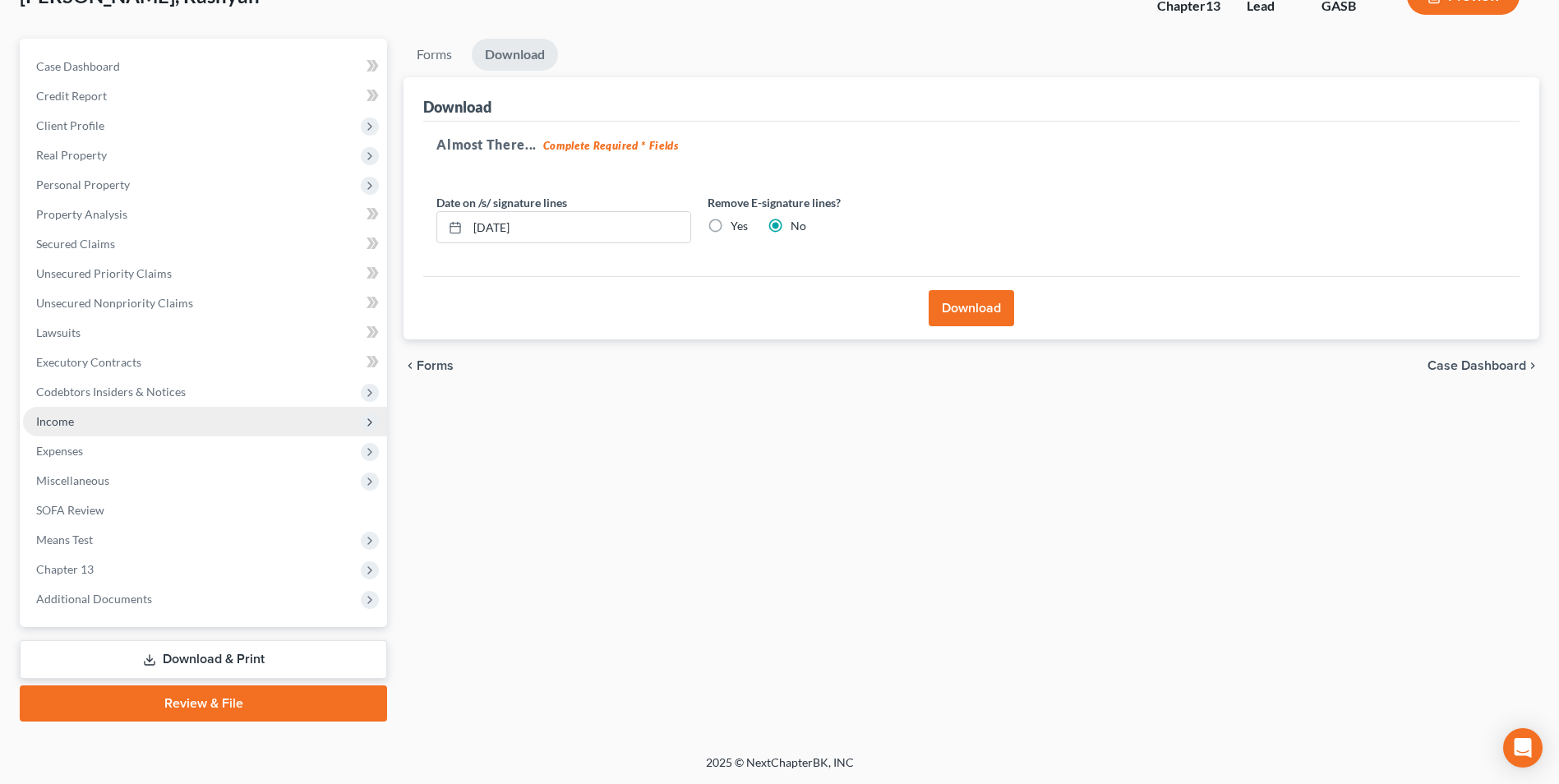
click at [56, 428] on span "Income" at bounding box center [205, 422] width 364 height 30
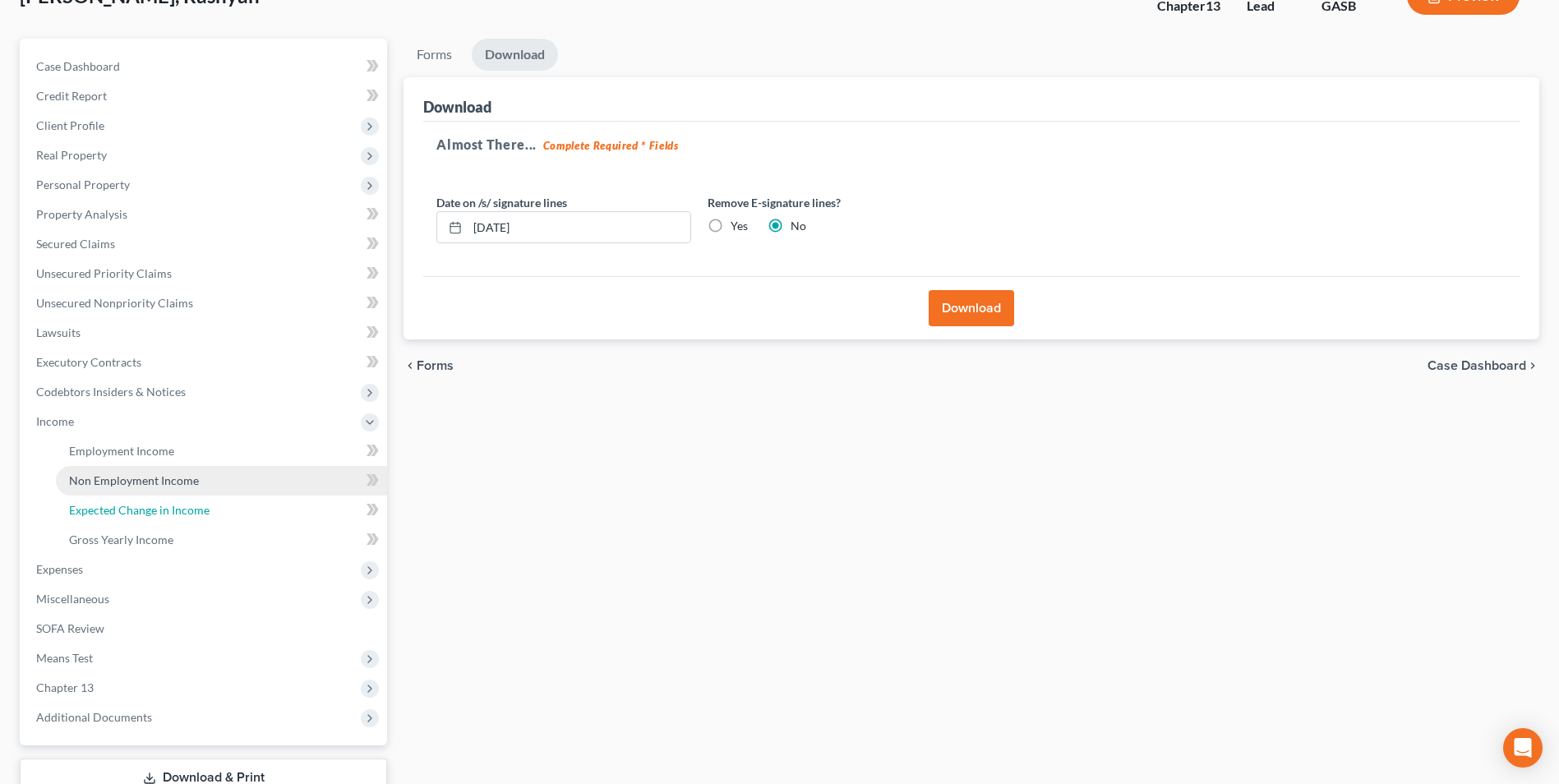
drag, startPoint x: 94, startPoint y: 505, endPoint x: 246, endPoint y: 494, distance: 152.4
click at [94, 505] on span "Expected Change in Income" at bounding box center [140, 510] width 141 height 14
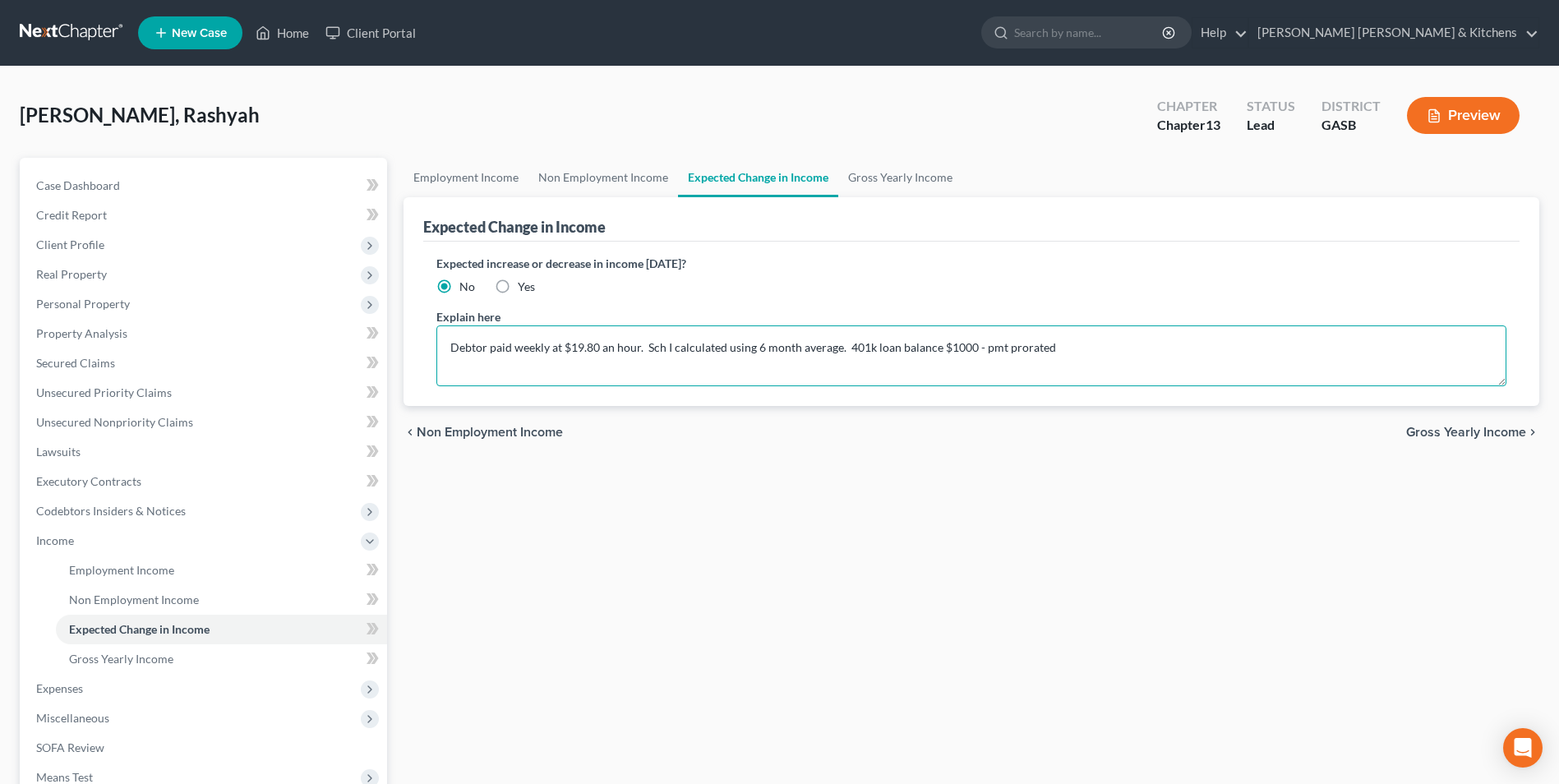
click at [1100, 342] on textarea "Debtor paid weekly at $19.80 an hour. Sch I calculated using 6 month average. 4…" at bounding box center [971, 356] width 1070 height 61
type textarea "Debtor paid weekly at $19.80 an hour. Sch I calculated using 6 month average. 4…"
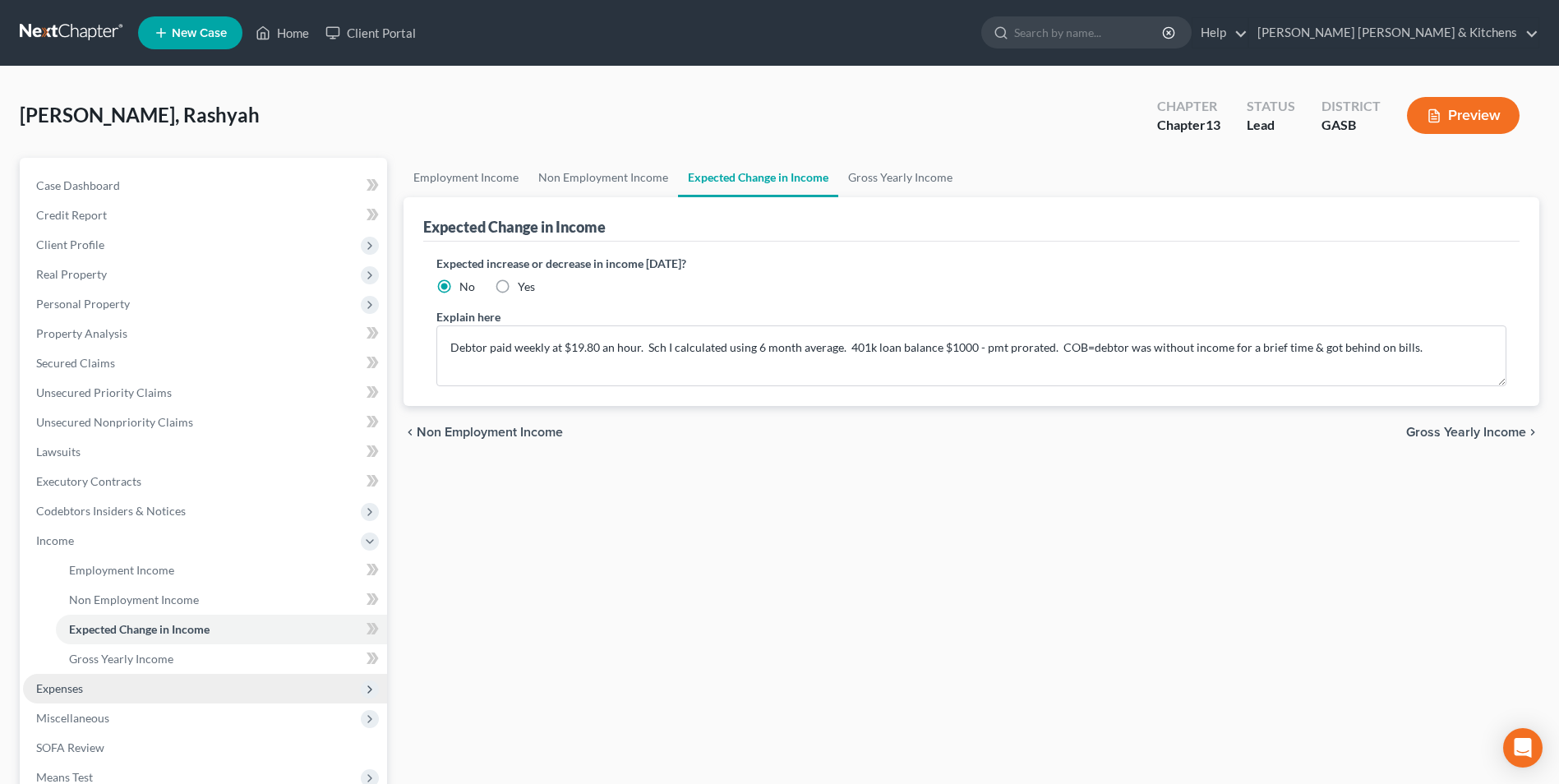
click at [68, 686] on span "Expenses" at bounding box center [59, 688] width 47 height 14
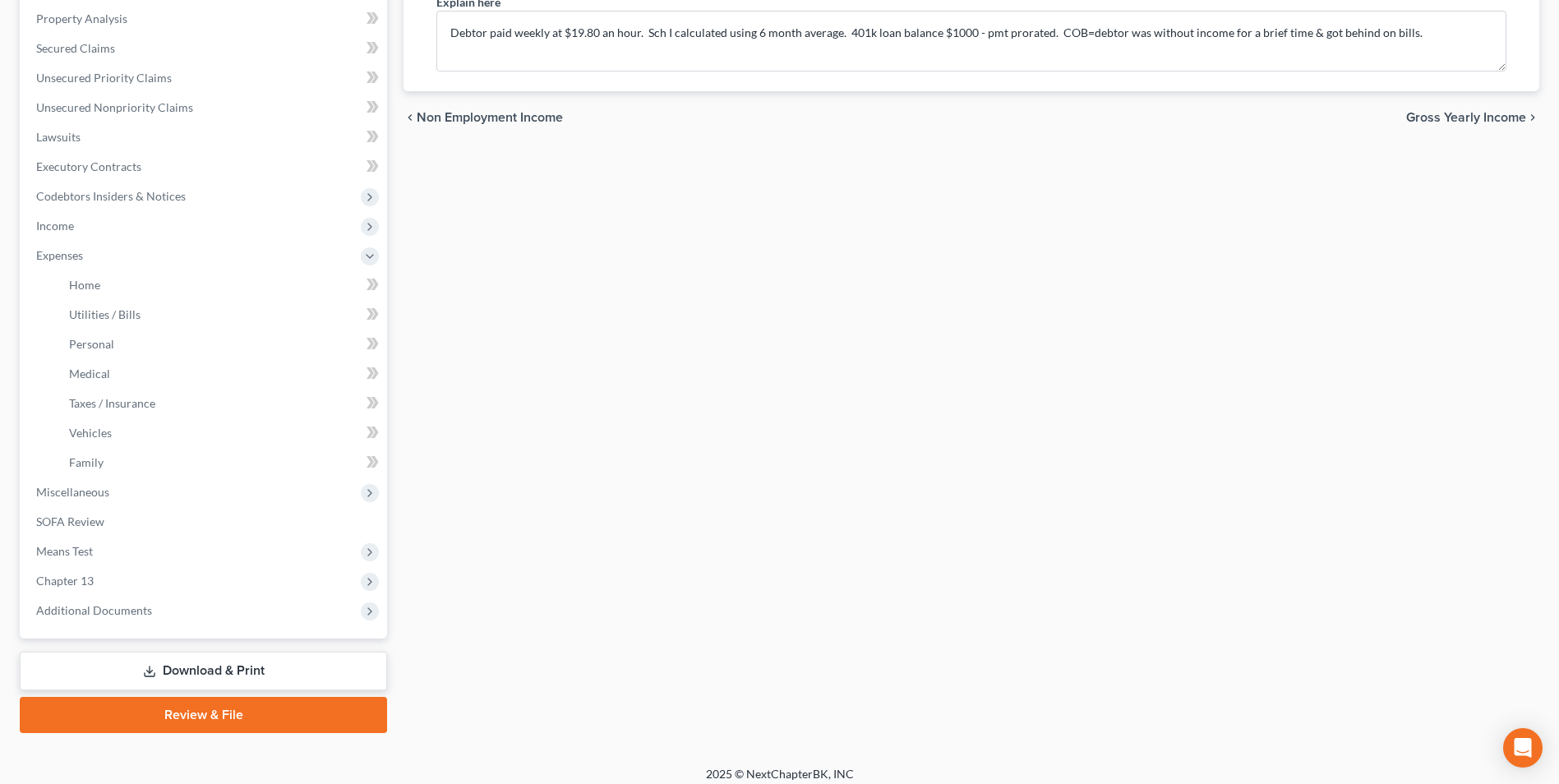
scroll to position [326, 0]
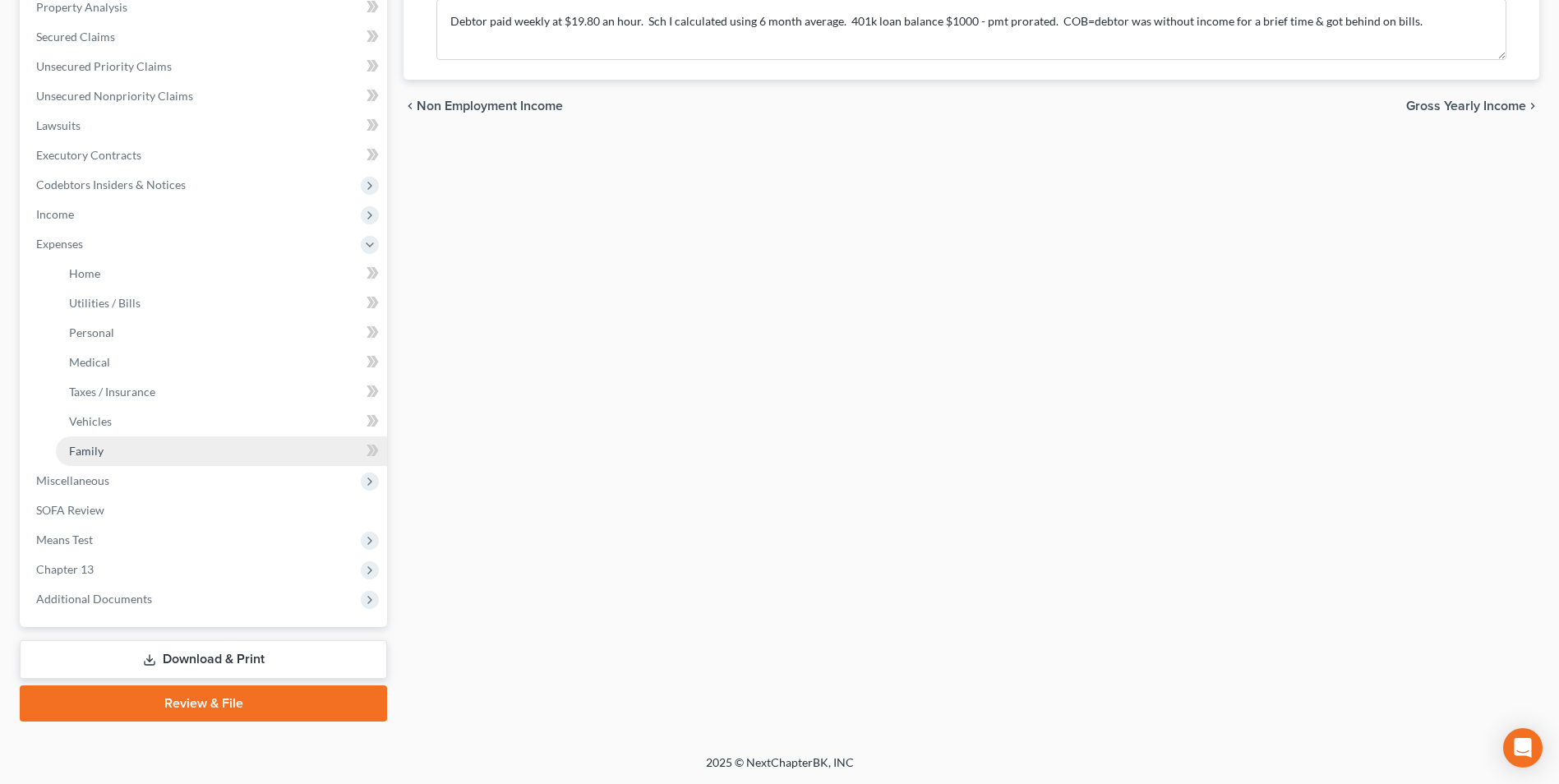
click at [87, 453] on span "Family" at bounding box center [87, 451] width 34 height 14
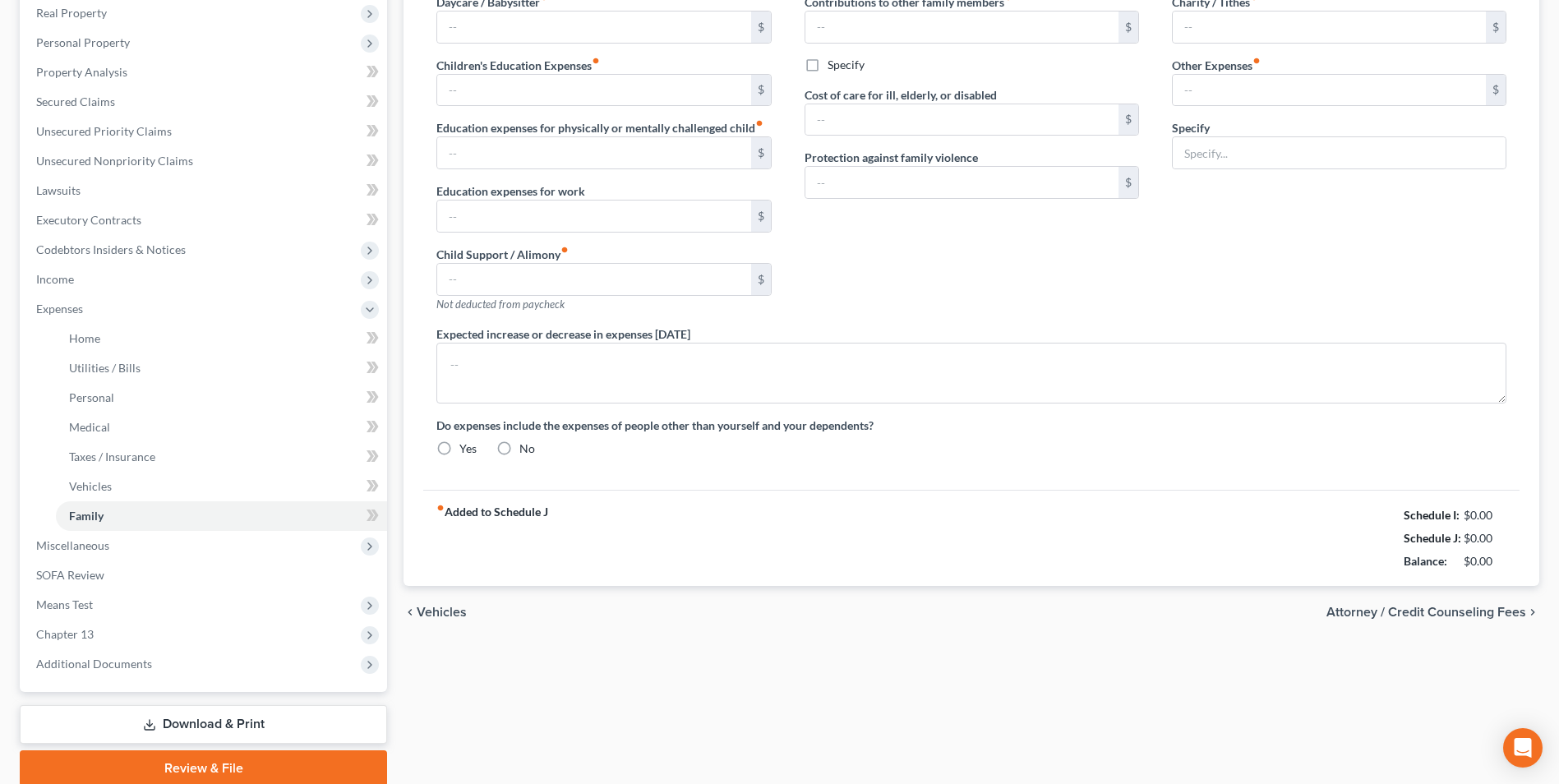
type input "0.00"
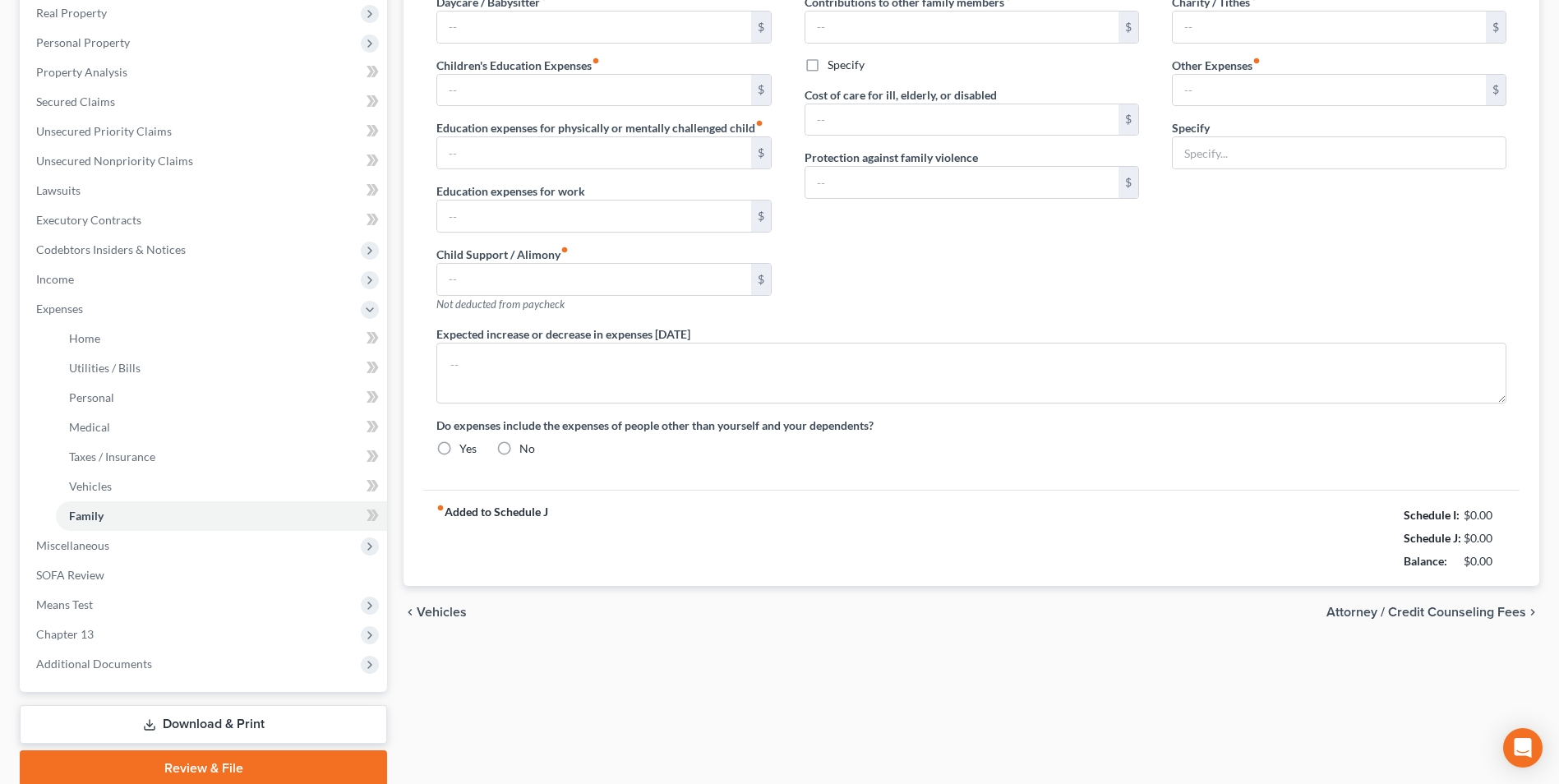
type input "0.00"
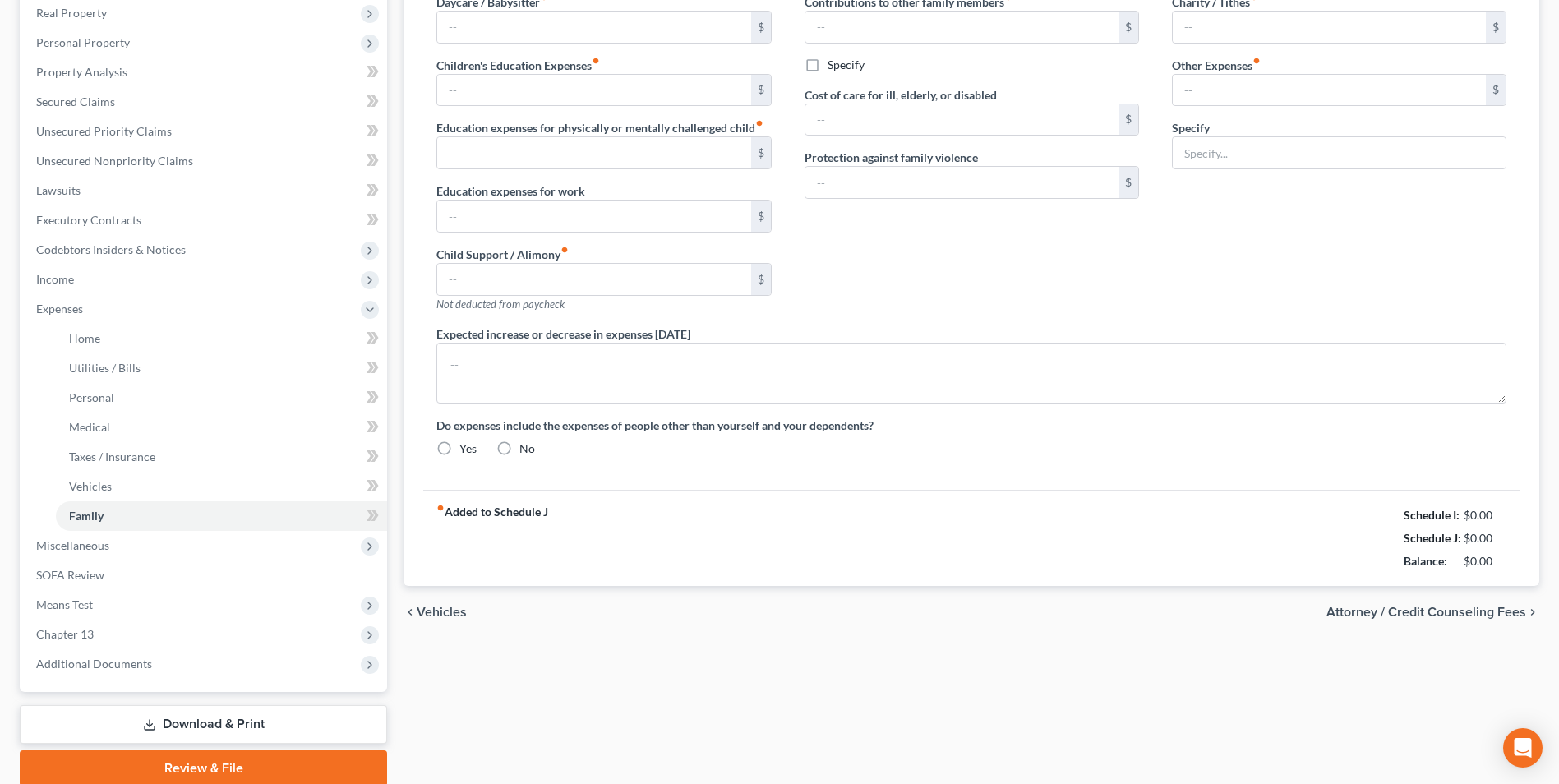
radio input "true"
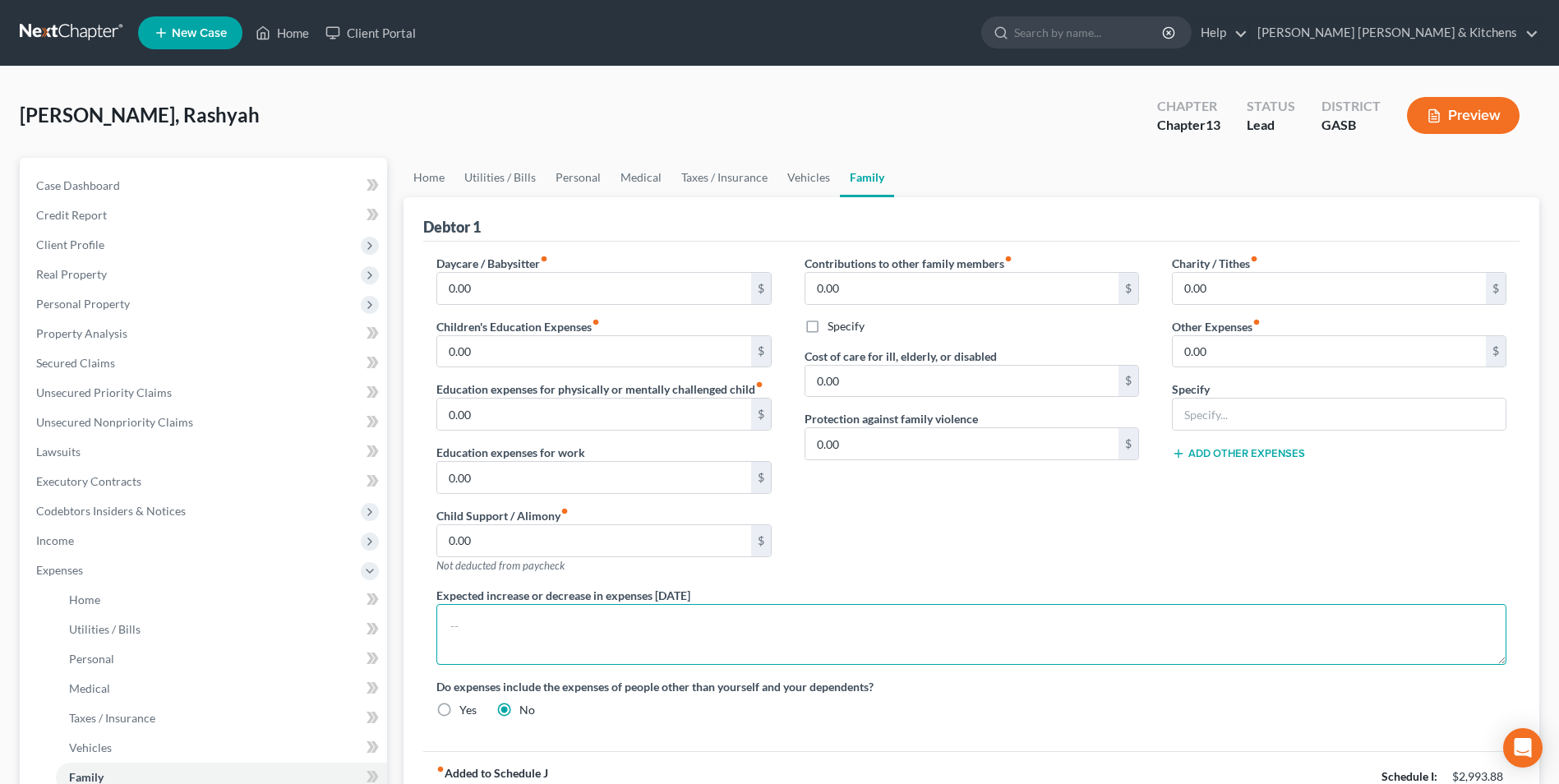
click at [772, 629] on textarea at bounding box center [971, 634] width 1070 height 61
type textarea "T"
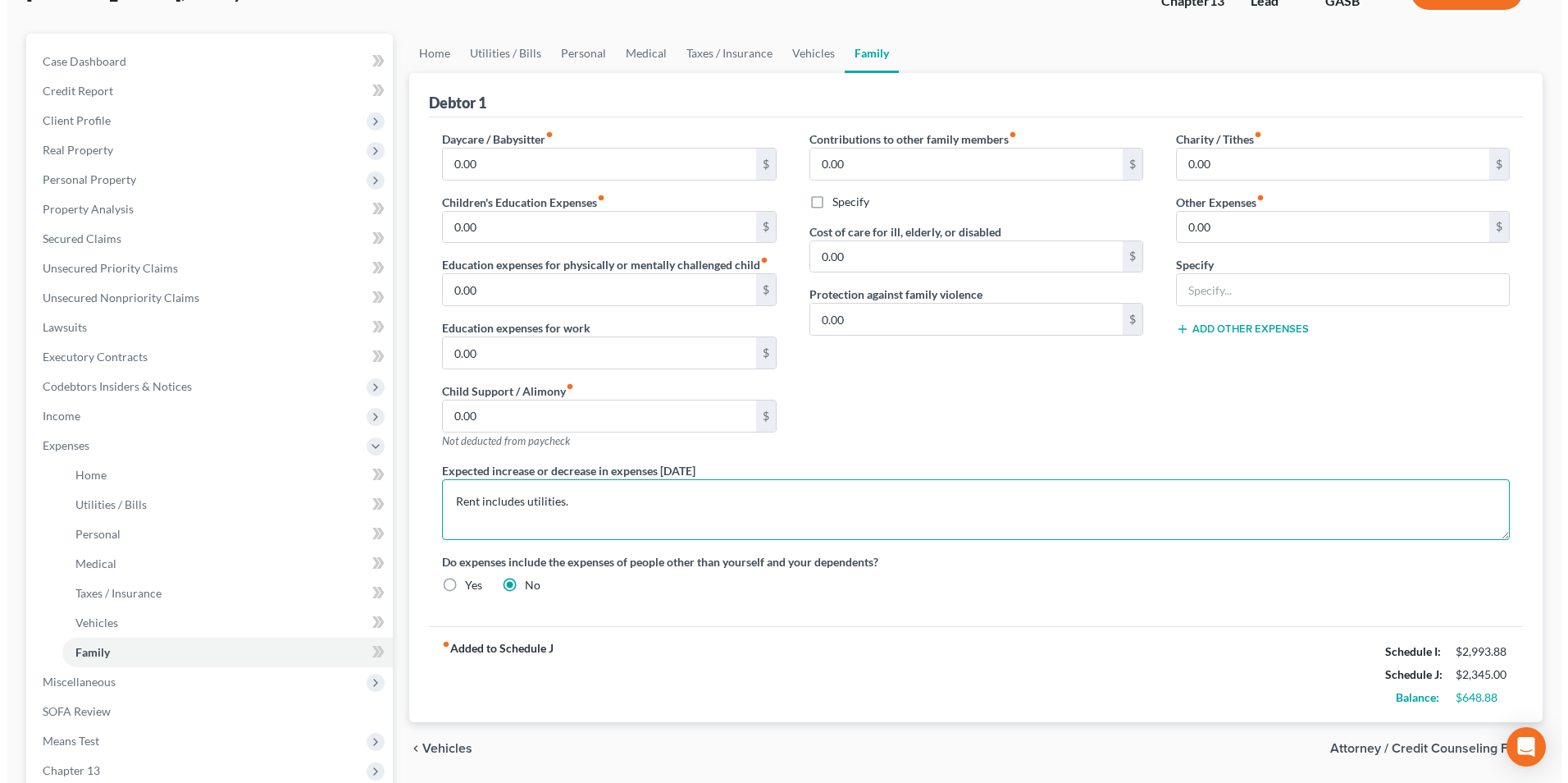
scroll to position [326, 0]
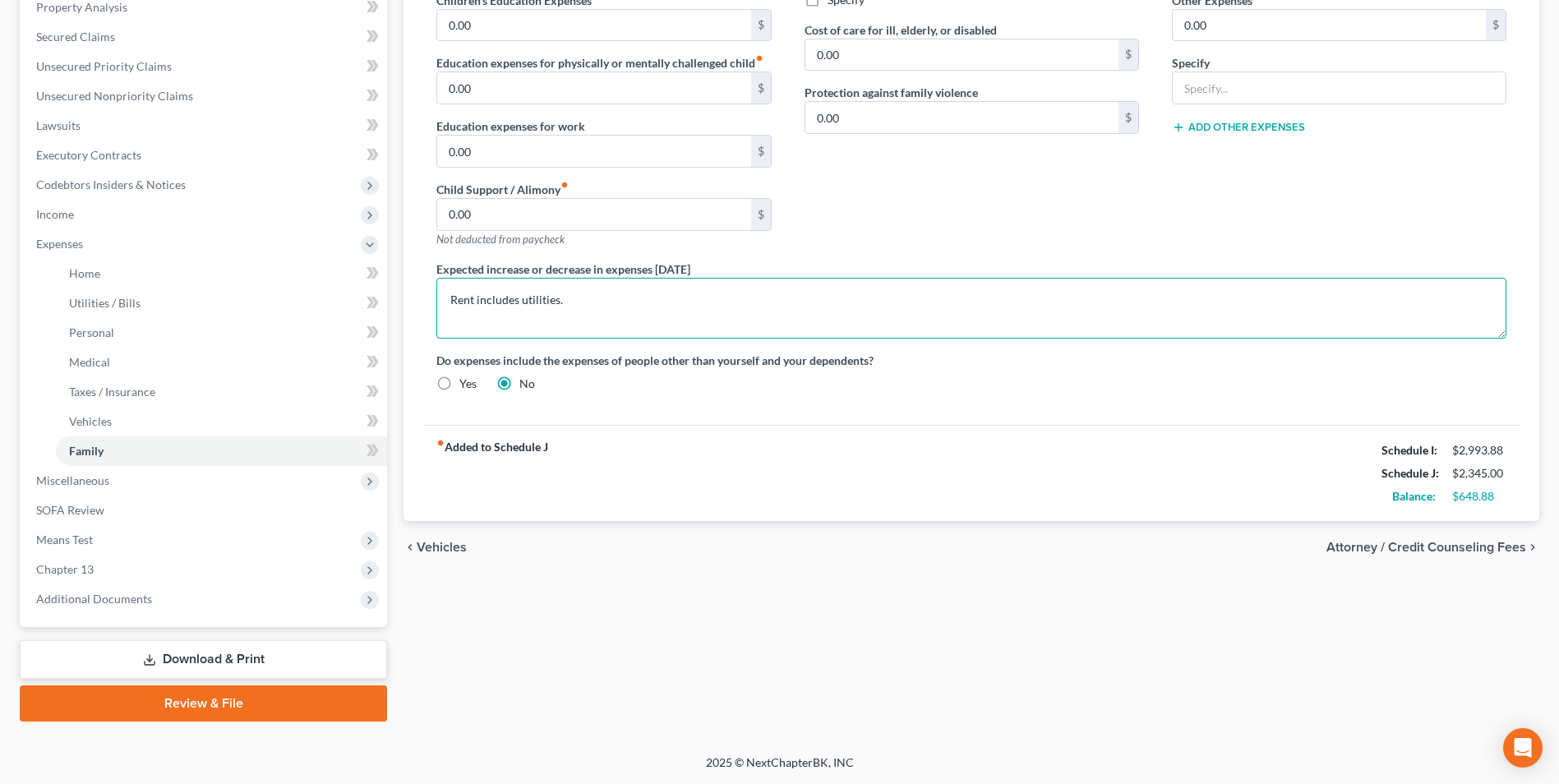
type textarea "Rent includes utilities."
click at [218, 666] on link "Download & Print" at bounding box center [203, 659] width 368 height 39
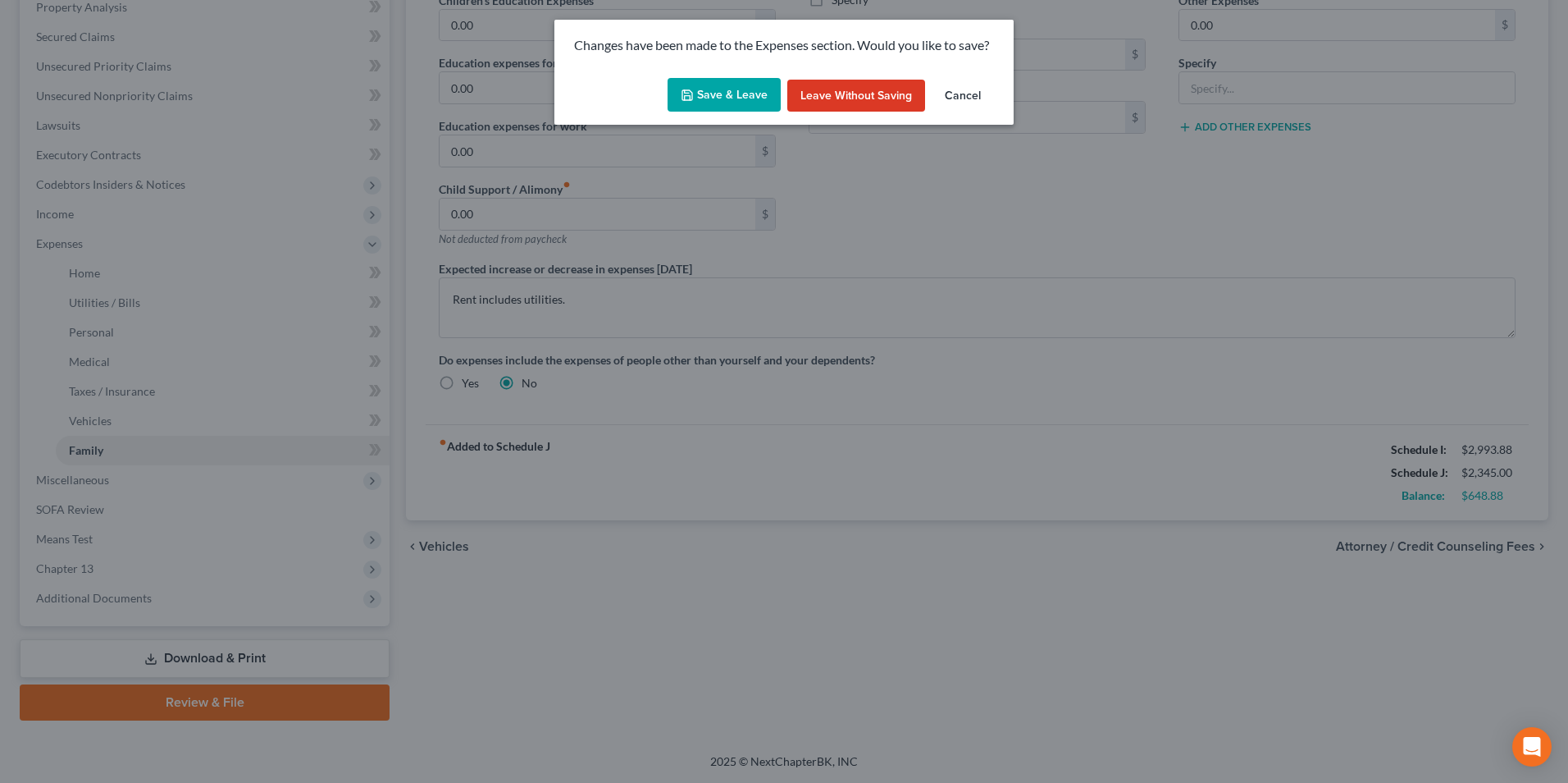
click at [735, 102] on button "Save & Leave" at bounding box center [724, 95] width 113 height 34
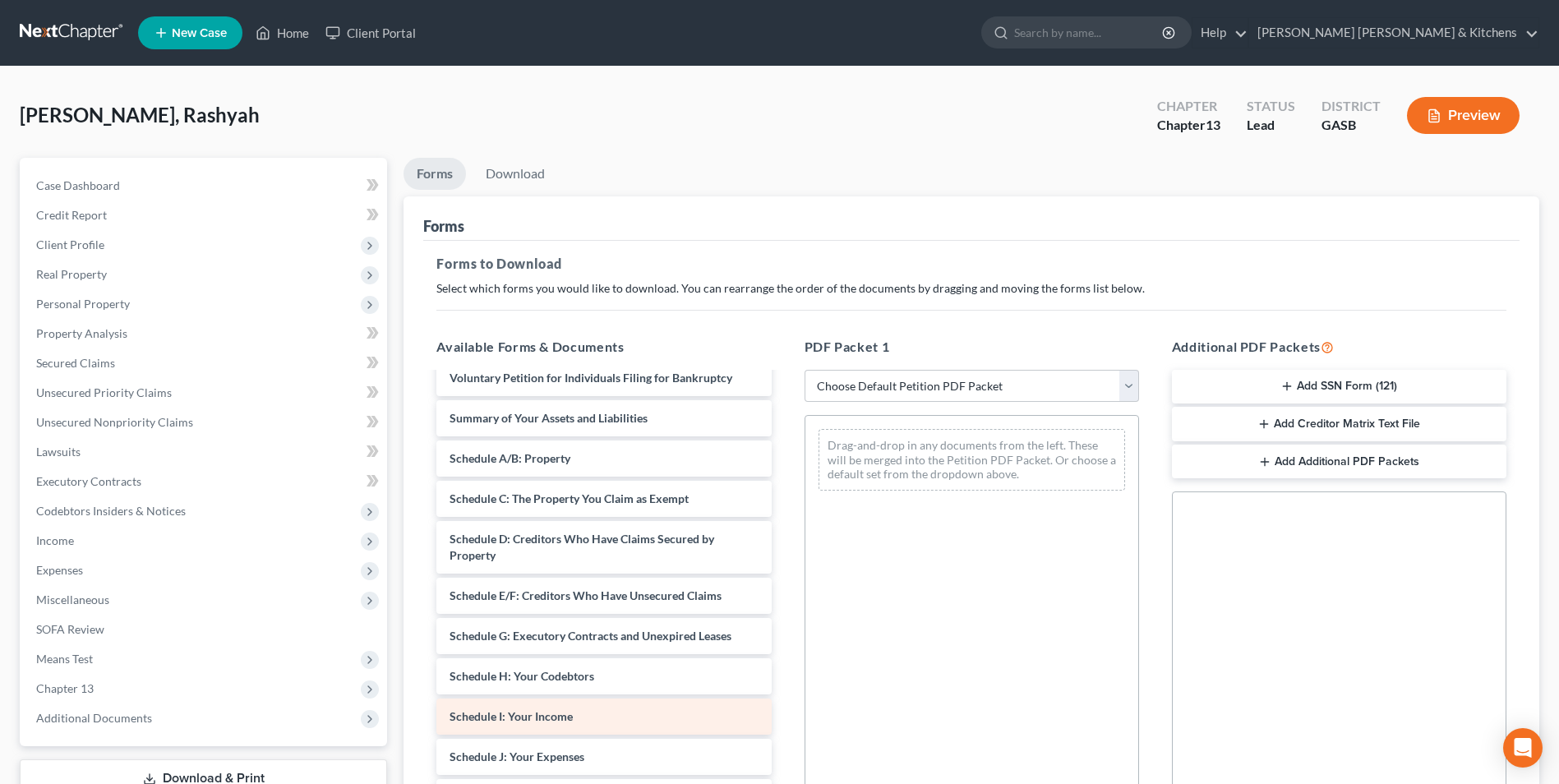
scroll to position [165, 0]
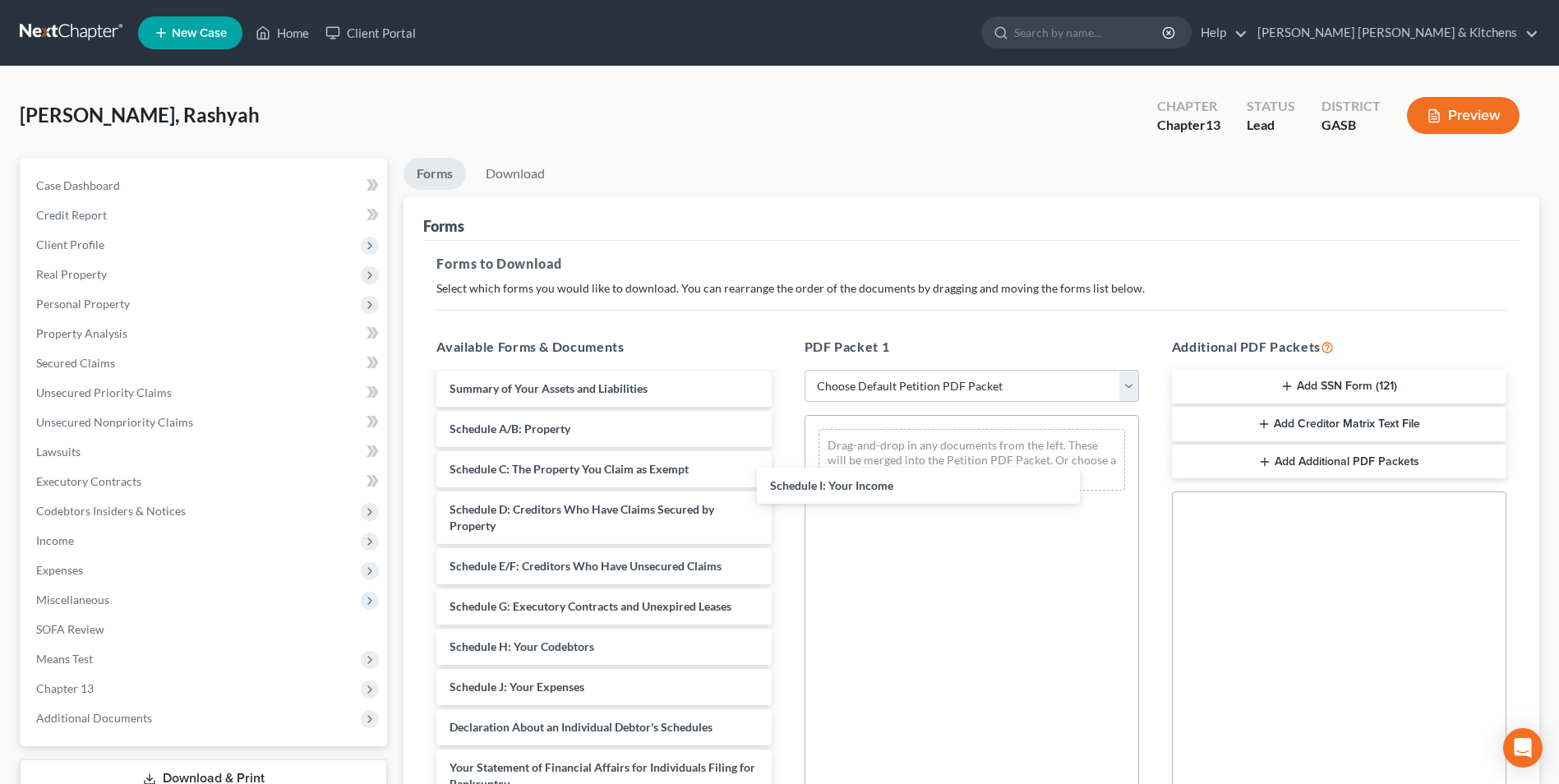
drag, startPoint x: 664, startPoint y: 694, endPoint x: 956, endPoint y: 534, distance: 333.0
click at [784, 459] on div "Schedule I: Your Income Installments Fee Sheets Declaration re: Electronic Fili…" at bounding box center [603, 613] width 361 height 810
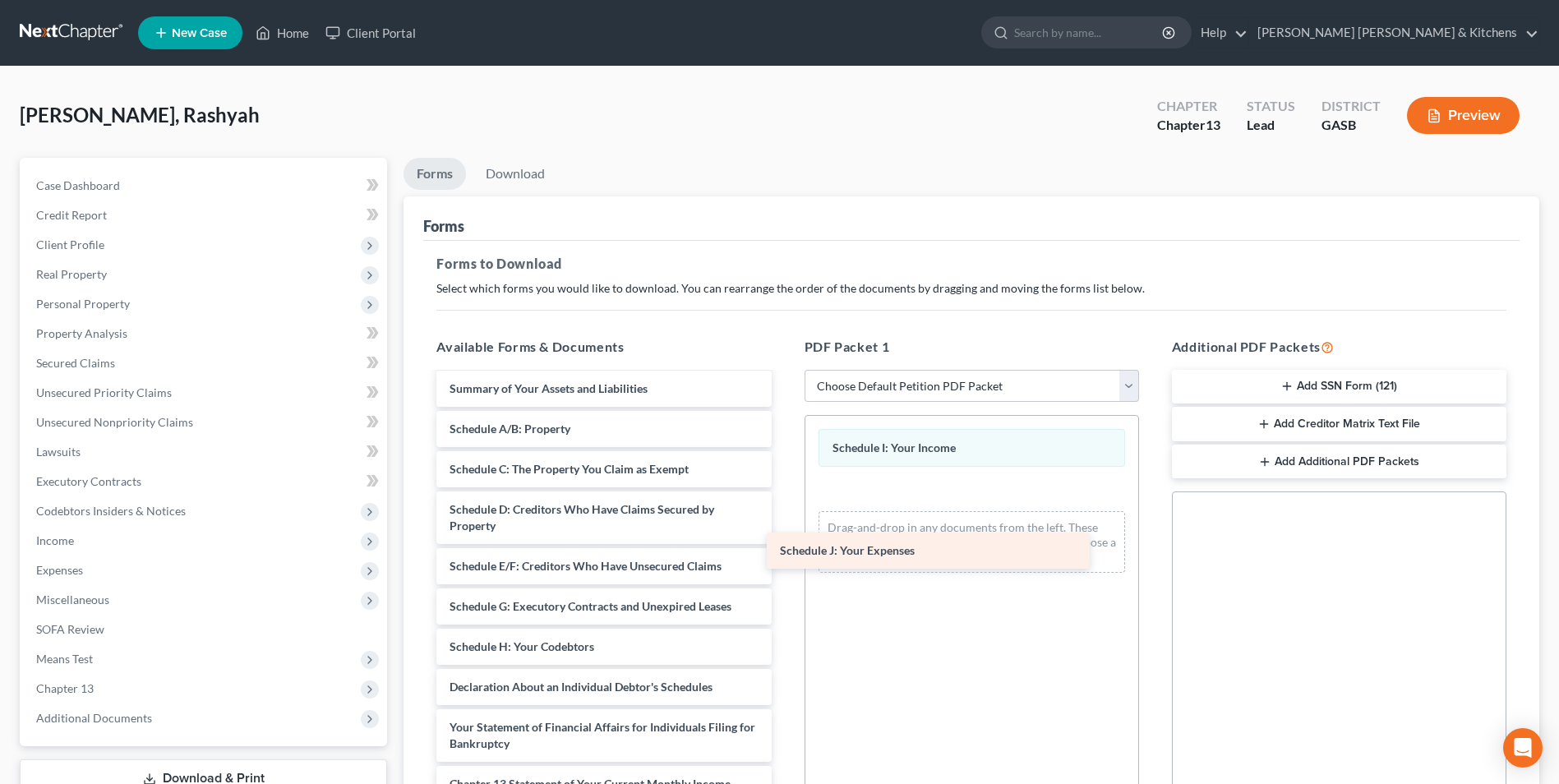
drag, startPoint x: 666, startPoint y: 684, endPoint x: 1005, endPoint y: 530, distance: 372.3
click at [784, 533] on div "Schedule J: Your Expenses Installments Fee Sheets Declaration re: Electronic Fi…" at bounding box center [603, 594] width 361 height 769
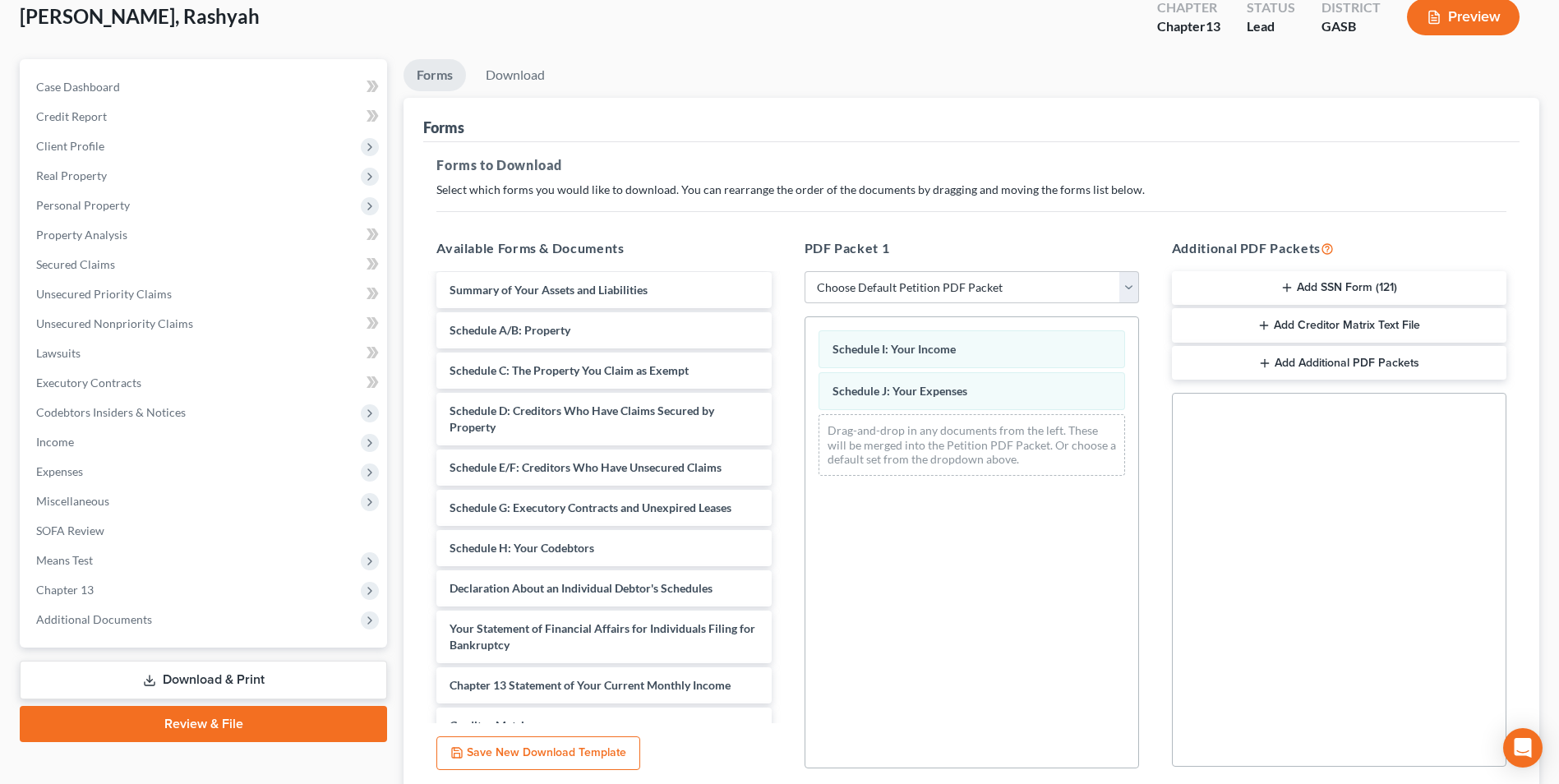
scroll to position [230, 0]
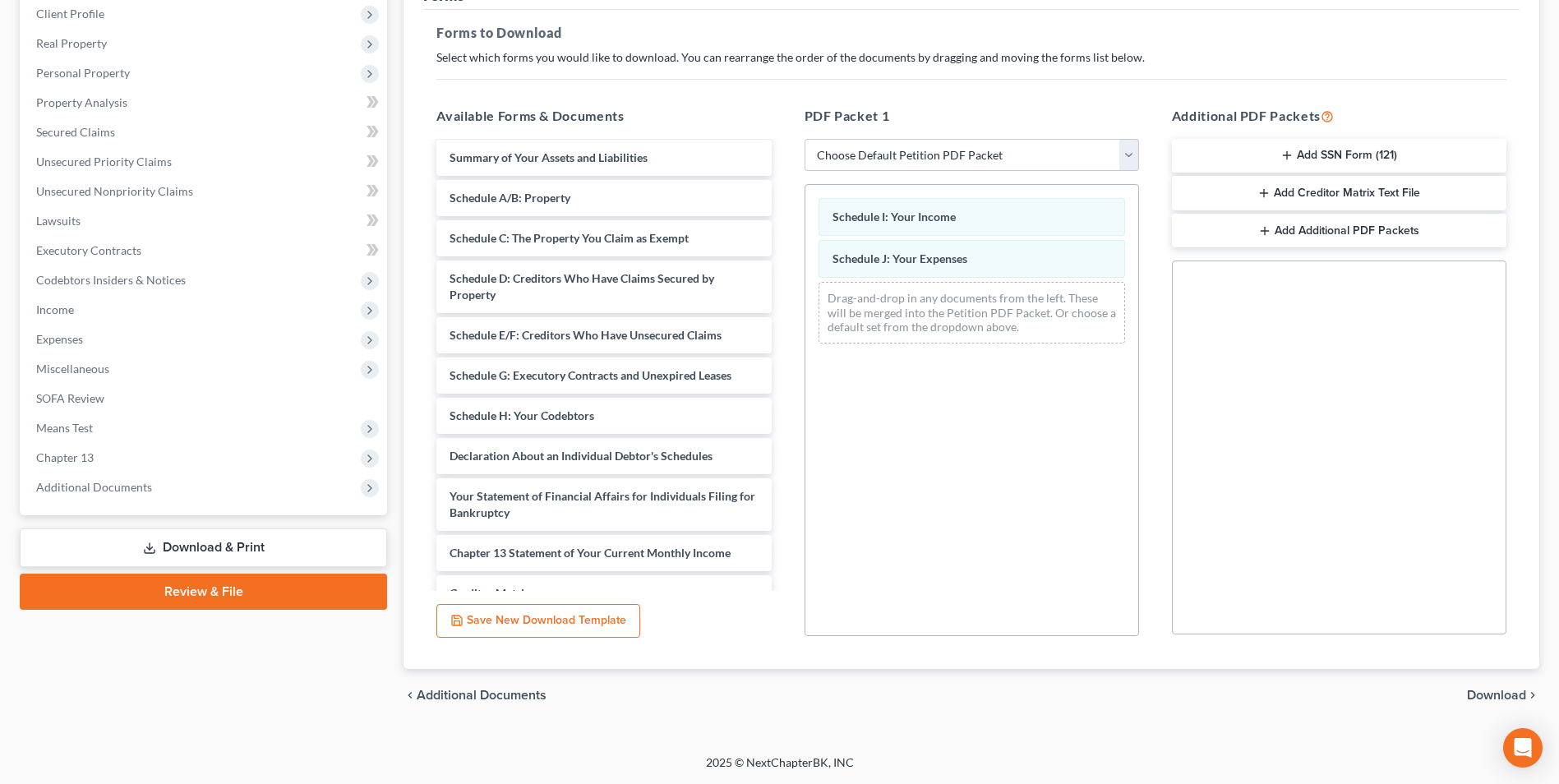
drag, startPoint x: 1504, startPoint y: 698, endPoint x: 1223, endPoint y: 479, distance: 356.3
click at [1495, 692] on span "Download" at bounding box center [1496, 694] width 59 height 13
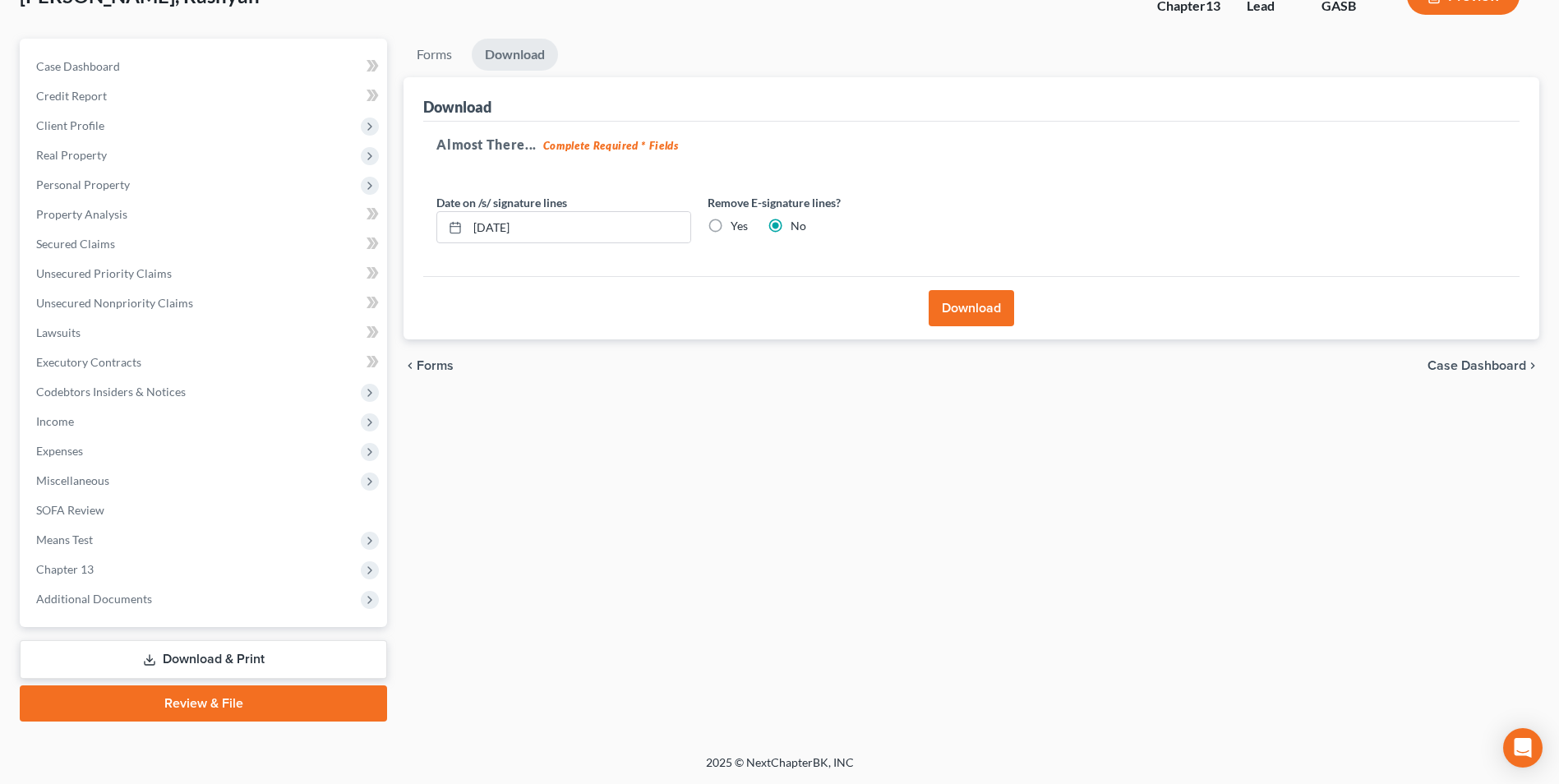
click at [967, 316] on button "Download" at bounding box center [971, 308] width 86 height 36
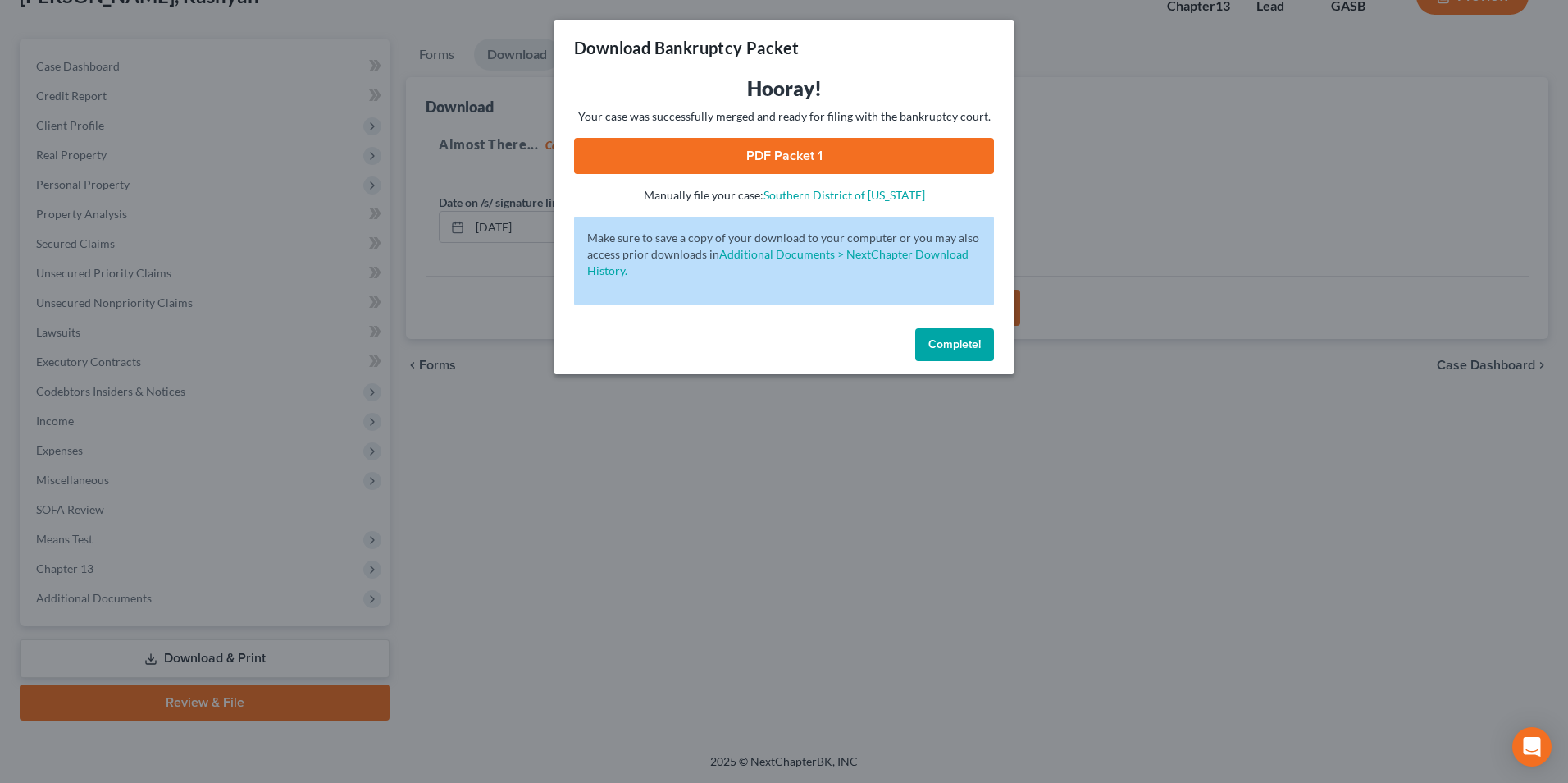
click at [783, 141] on link "PDF Packet 1" at bounding box center [784, 156] width 420 height 36
click at [744, 529] on div "Download Bankruptcy Packet Hooray! Your case was successfully merged and ready …" at bounding box center [784, 391] width 1568 height 783
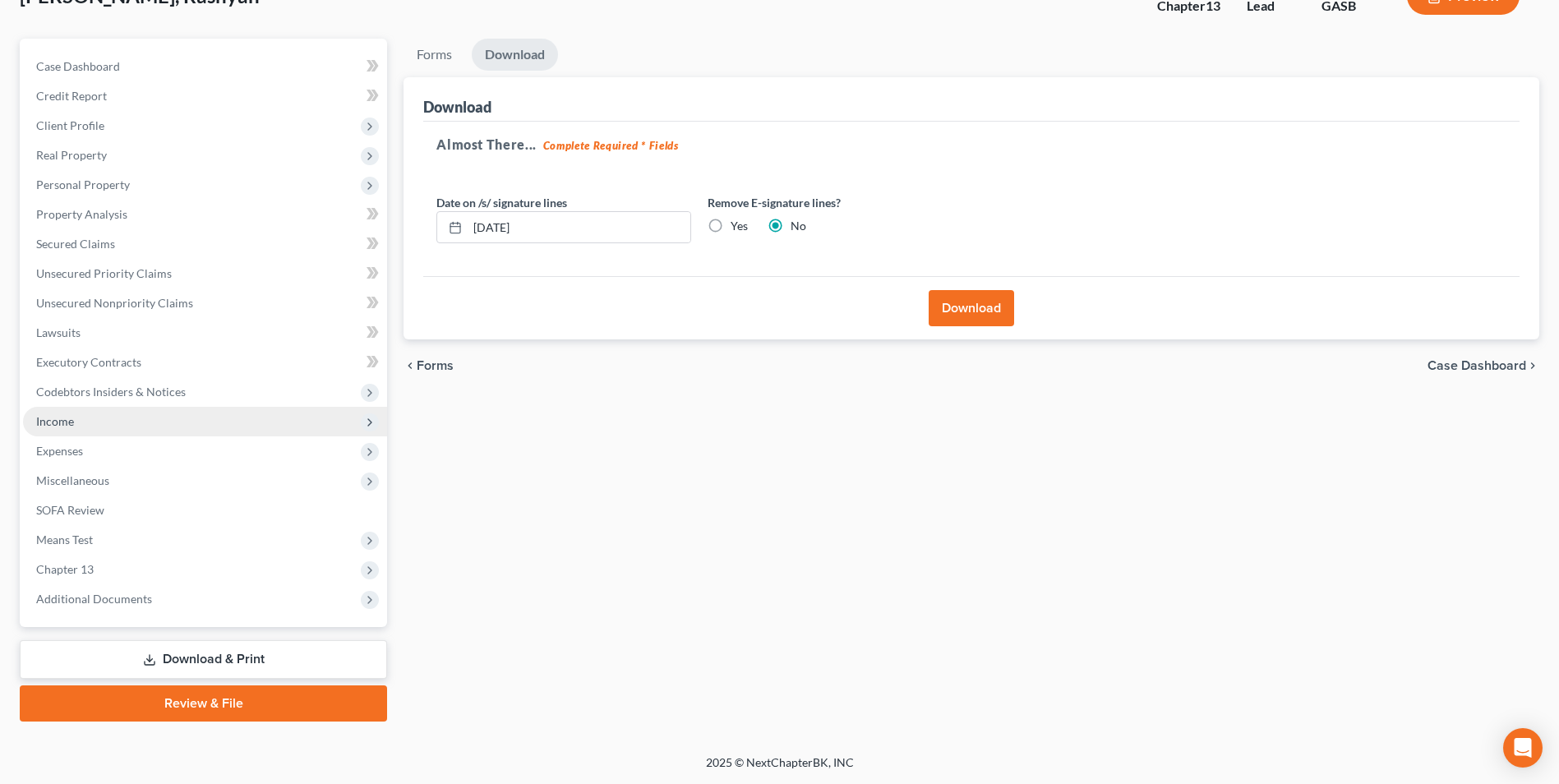
click at [101, 416] on span "Income" at bounding box center [205, 422] width 364 height 30
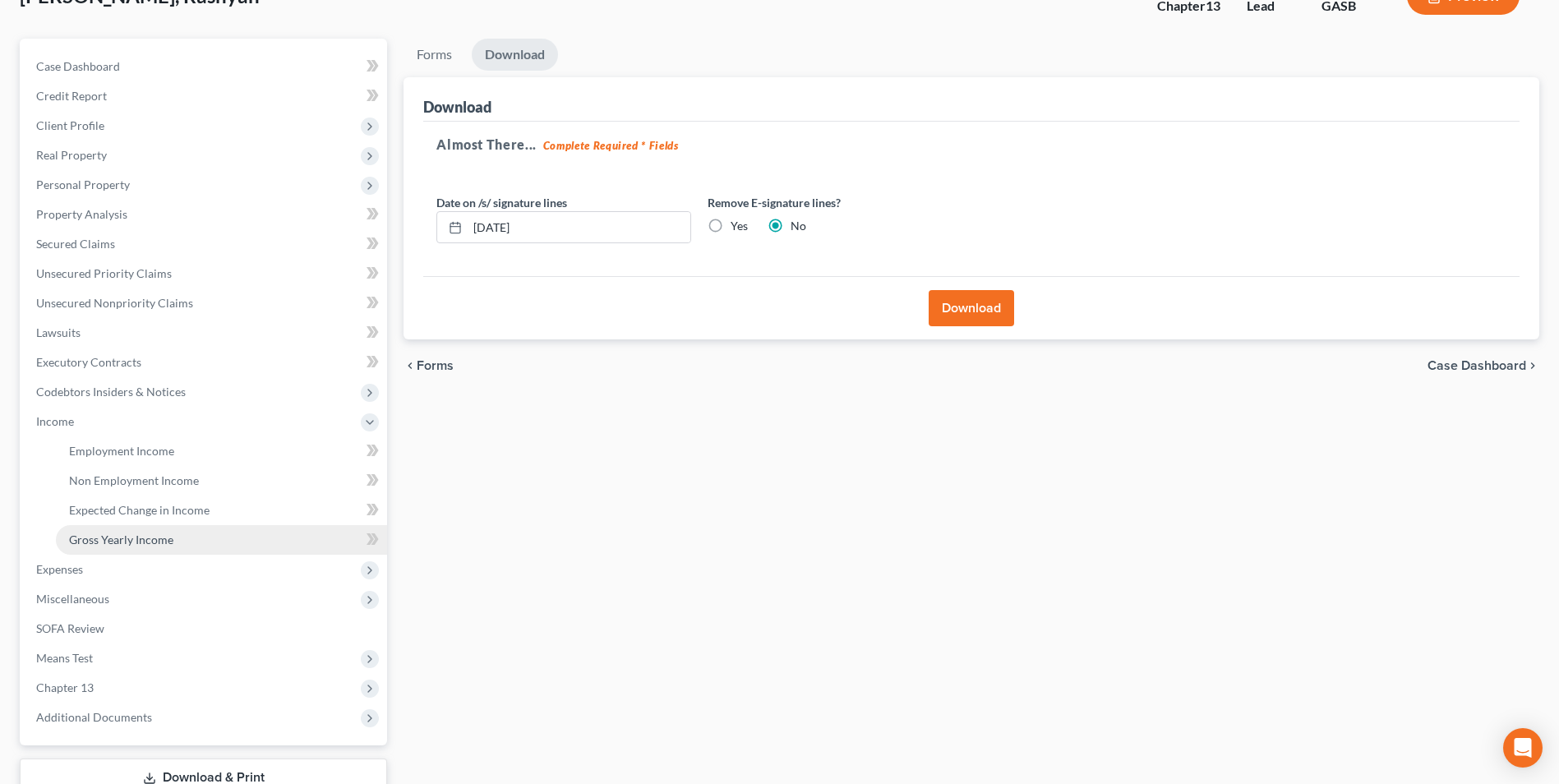
click at [133, 544] on span "Gross Yearly Income" at bounding box center [122, 539] width 105 height 14
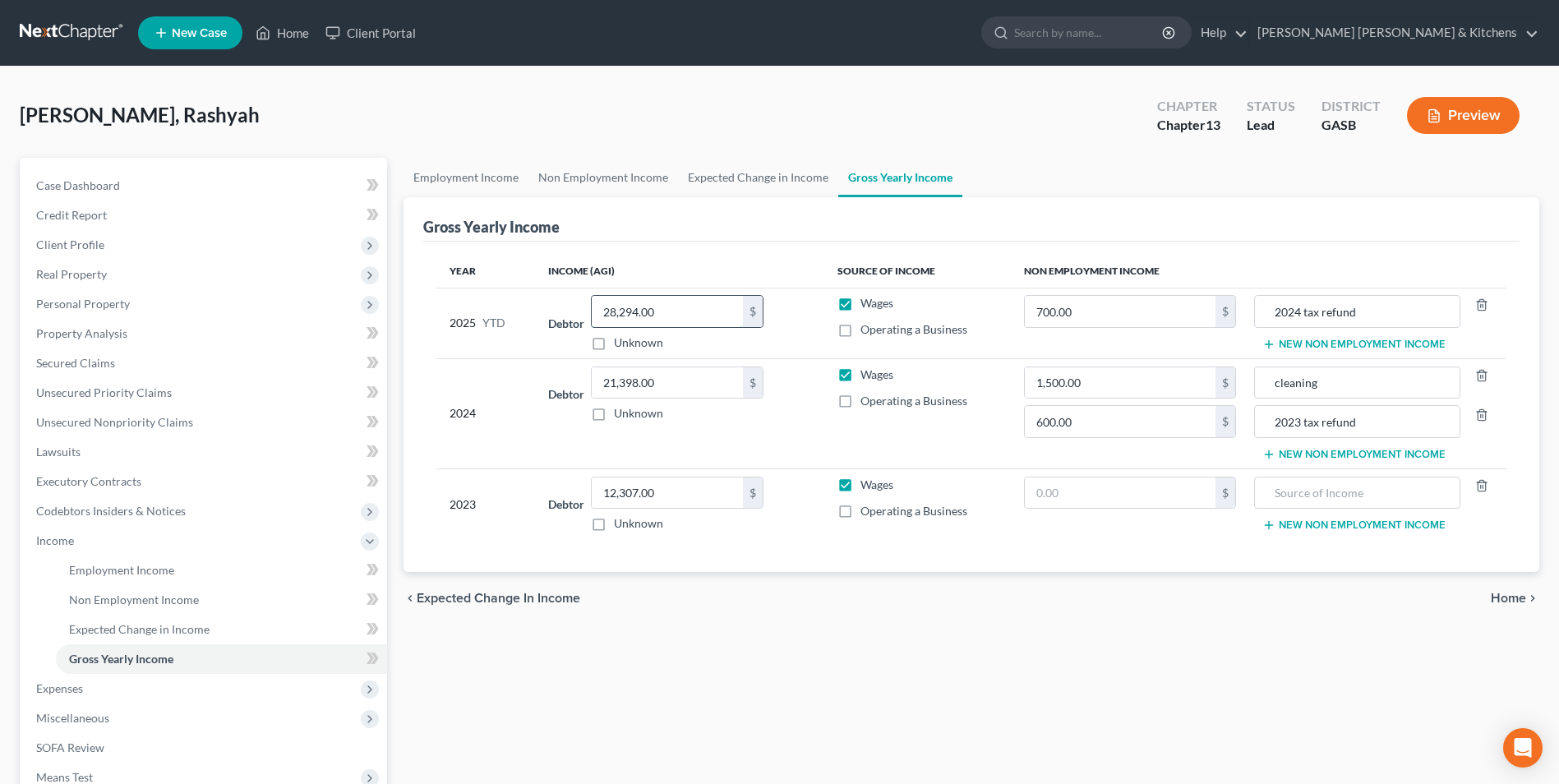
click at [673, 319] on input "28,294.00" at bounding box center [667, 311] width 151 height 31
type input "28,293.40"
click at [1118, 318] on input "700.00" at bounding box center [1120, 311] width 190 height 31
click at [98, 723] on span "Miscellaneous" at bounding box center [72, 717] width 73 height 14
click at [114, 647] on link "Gifts" at bounding box center [221, 659] width 331 height 30
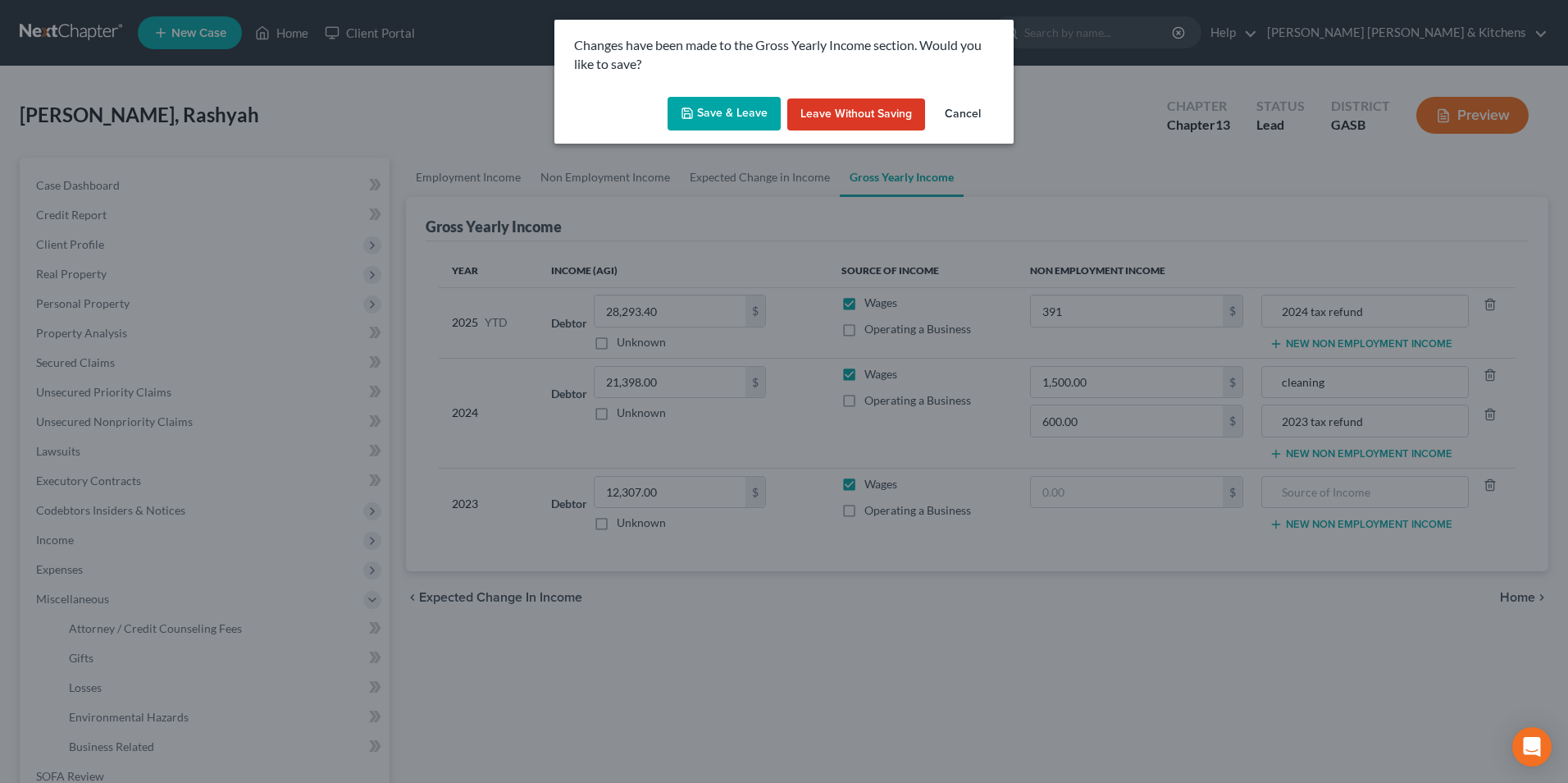
click at [725, 120] on button "Save & Leave" at bounding box center [724, 114] width 113 height 34
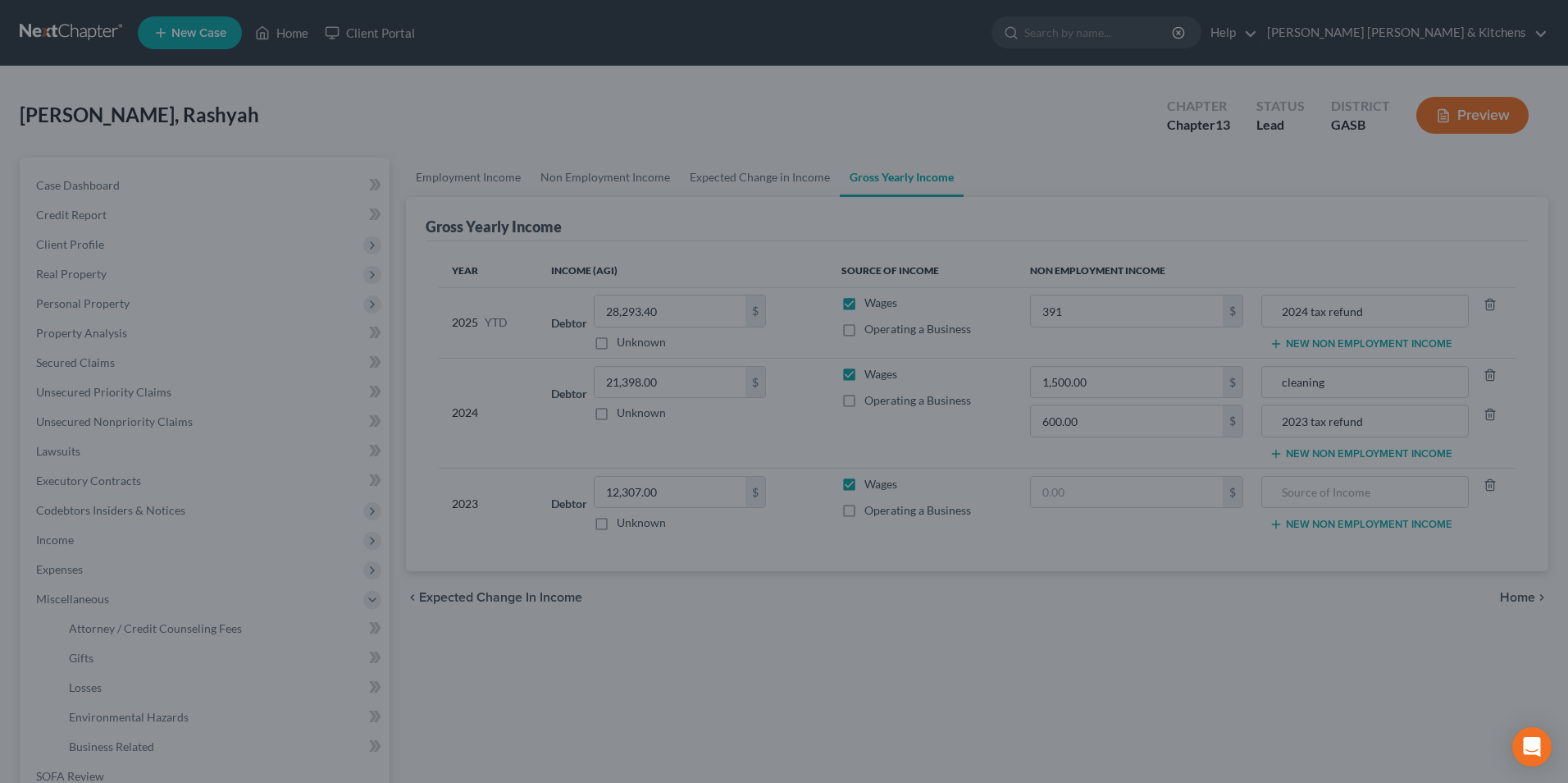
type input "391.00"
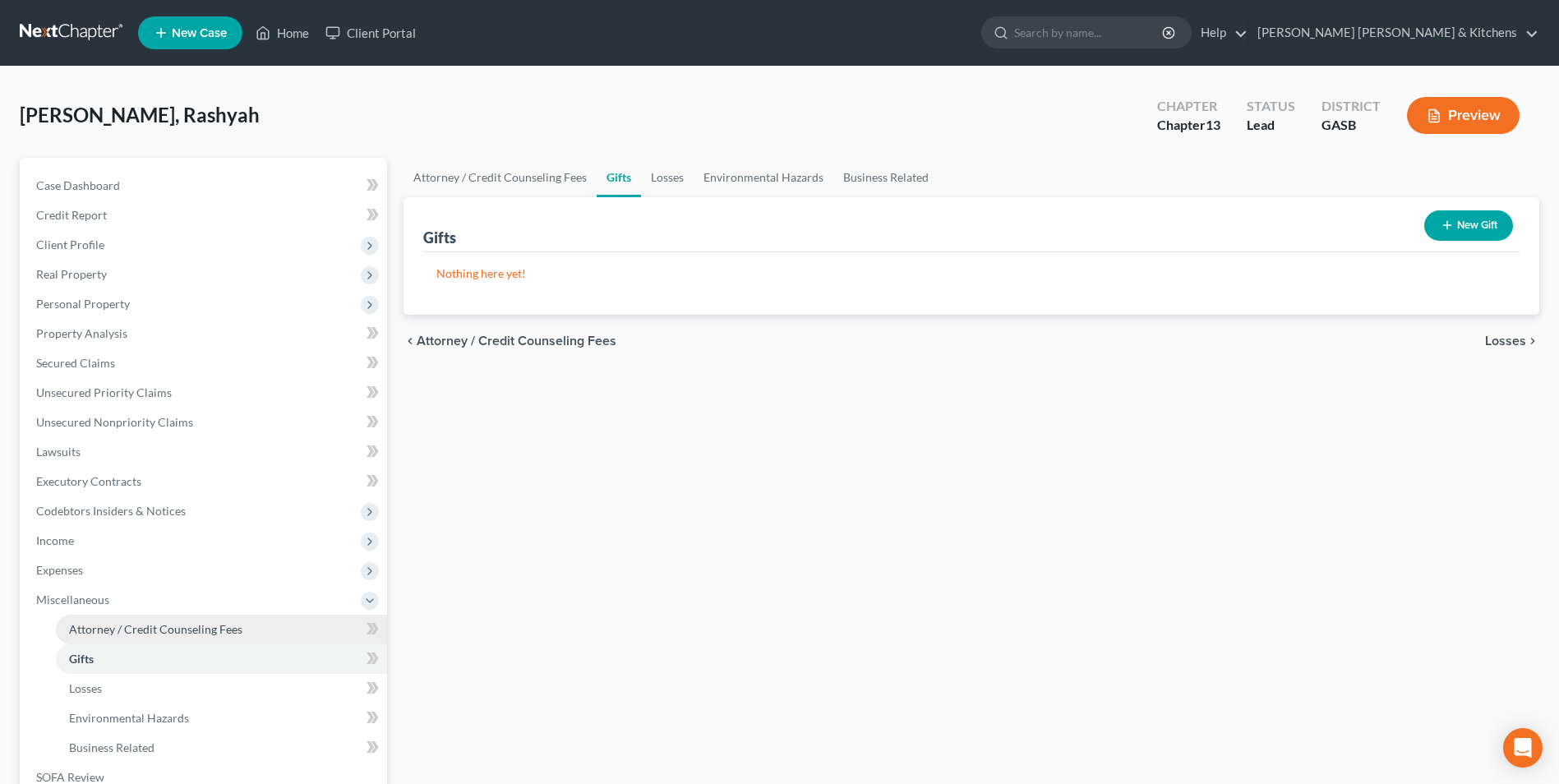
click at [139, 627] on span "Attorney / Credit Counseling Fees" at bounding box center [156, 629] width 173 height 14
select select "0"
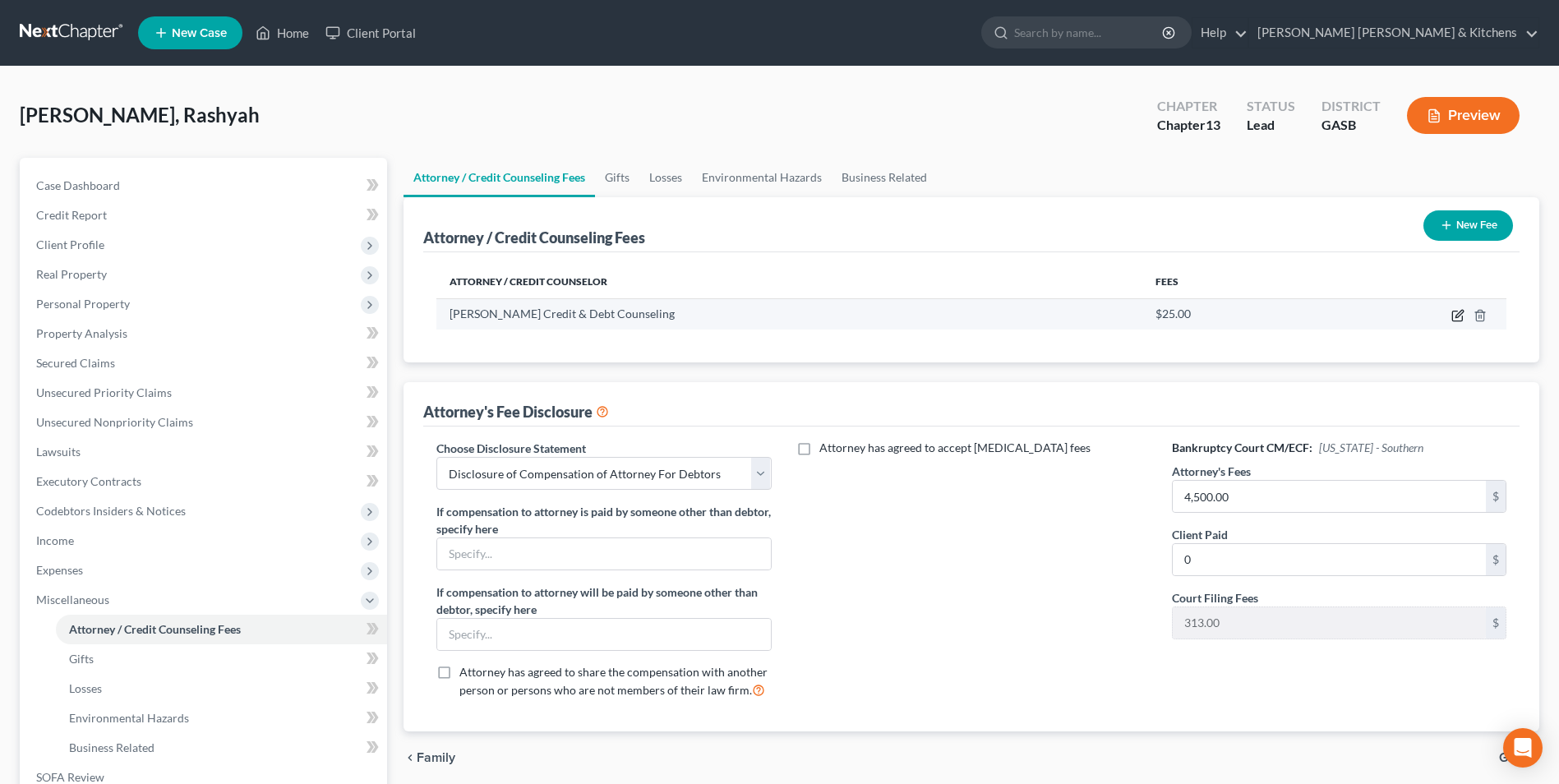
click at [1454, 318] on icon "button" at bounding box center [1457, 314] width 13 height 13
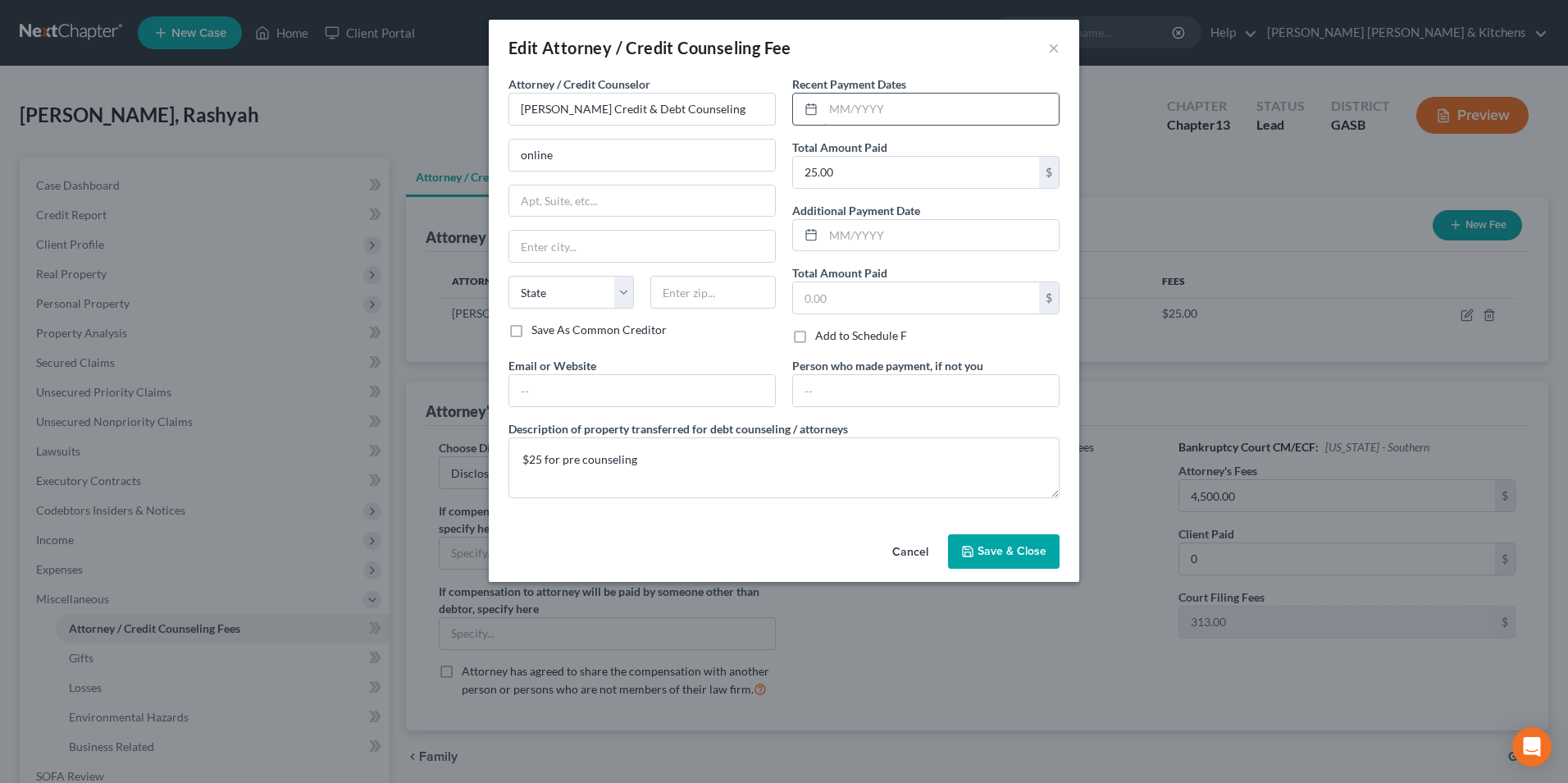
click at [995, 121] on input "text" at bounding box center [941, 109] width 235 height 31
type input "10/10/2025"
click at [1022, 562] on button "Save & Close" at bounding box center [1003, 551] width 111 height 34
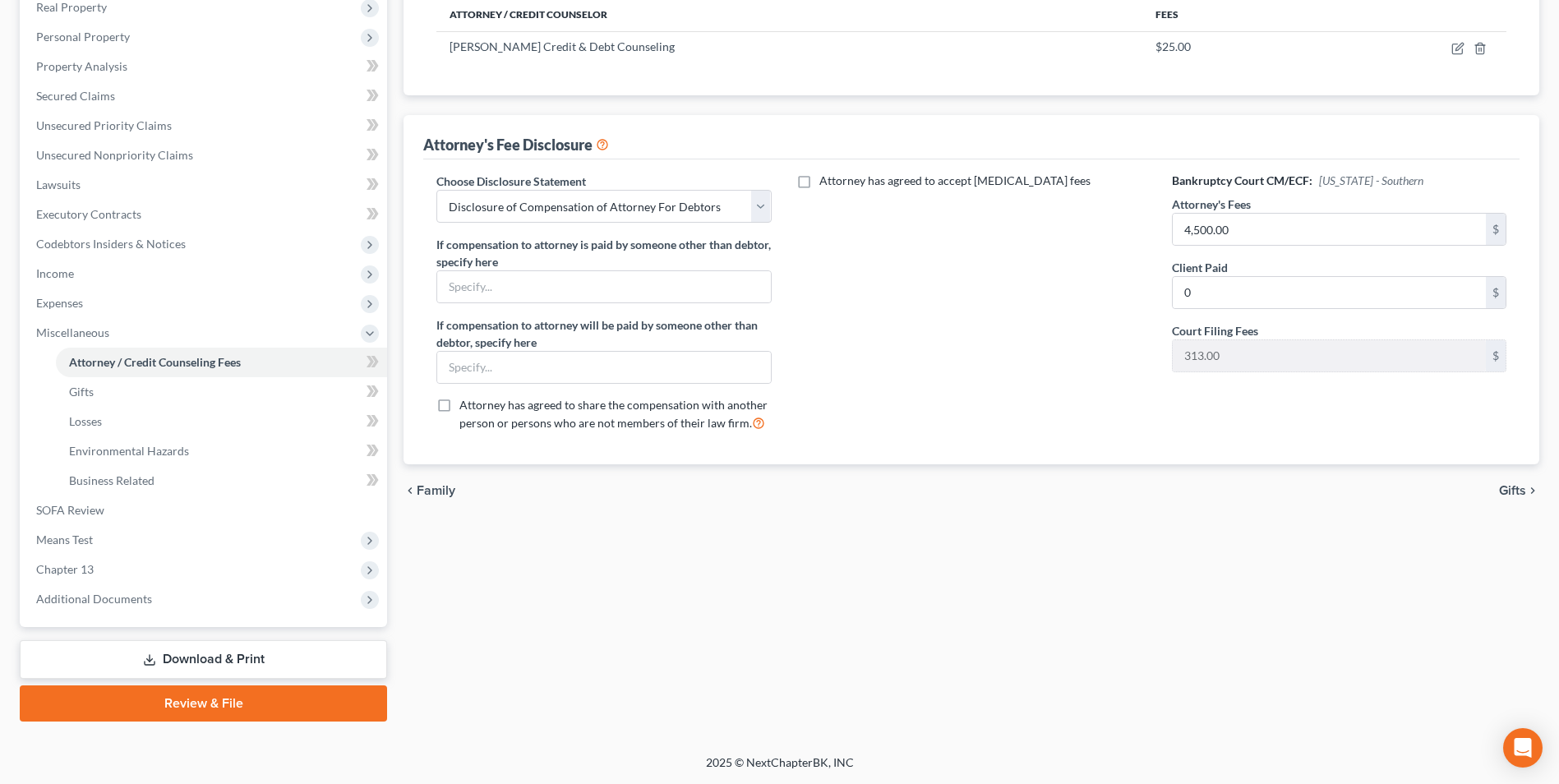
click at [249, 654] on link "Download & Print" at bounding box center [203, 659] width 368 height 39
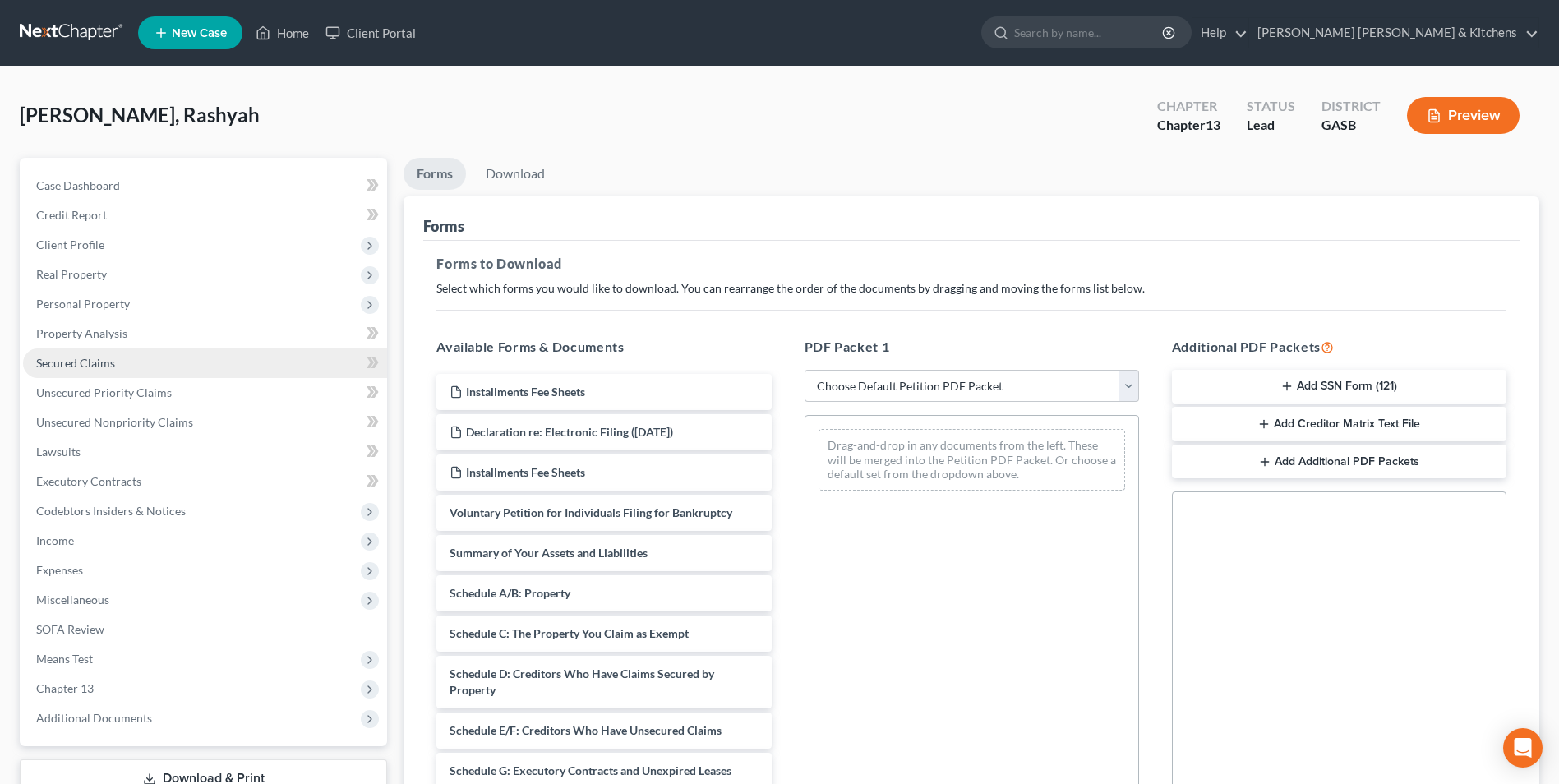
click at [50, 366] on span "Secured Claims" at bounding box center [75, 362] width 79 height 14
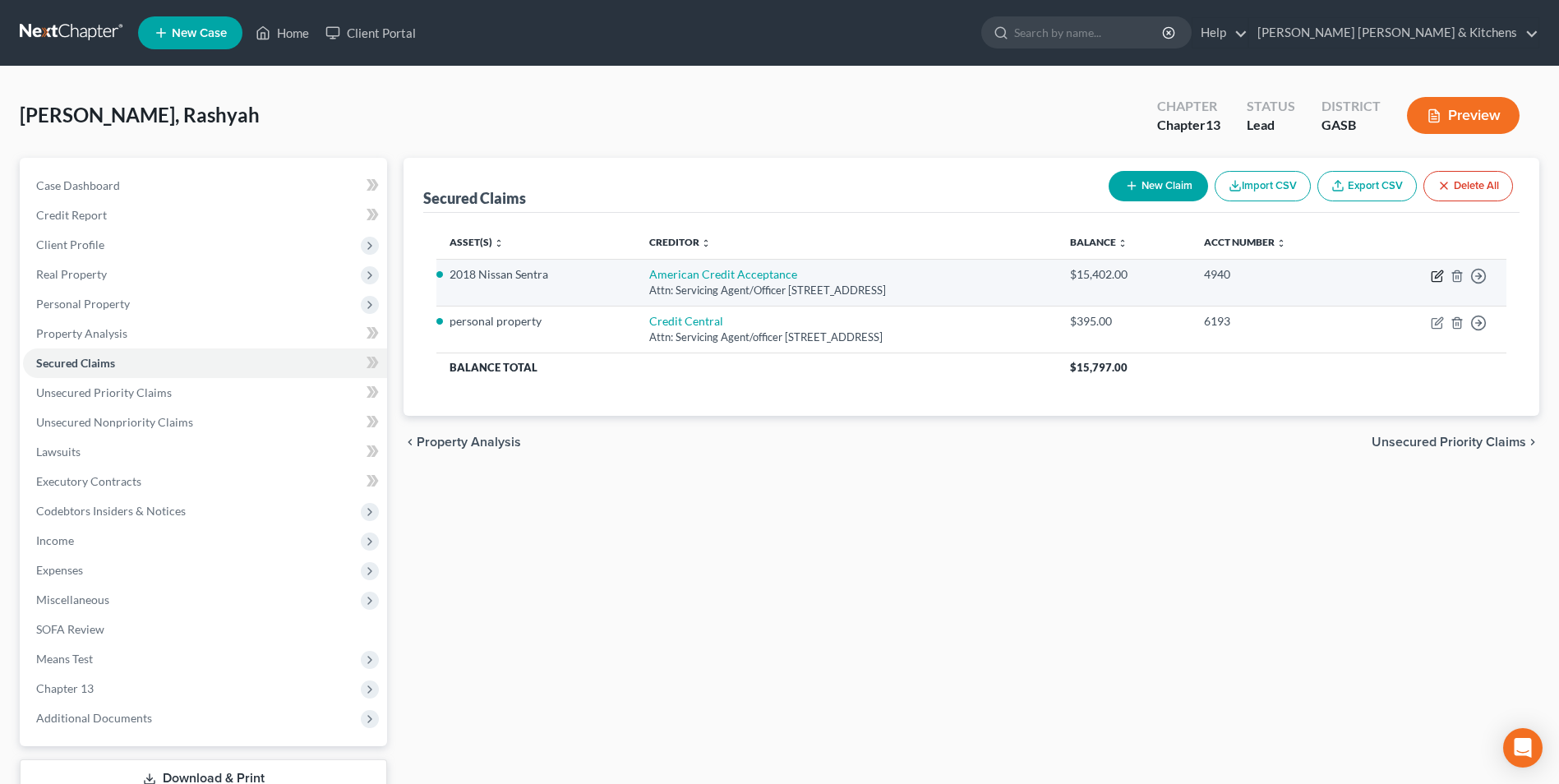
click at [1437, 275] on icon "button" at bounding box center [1436, 275] width 13 height 13
select select "42"
select select "0"
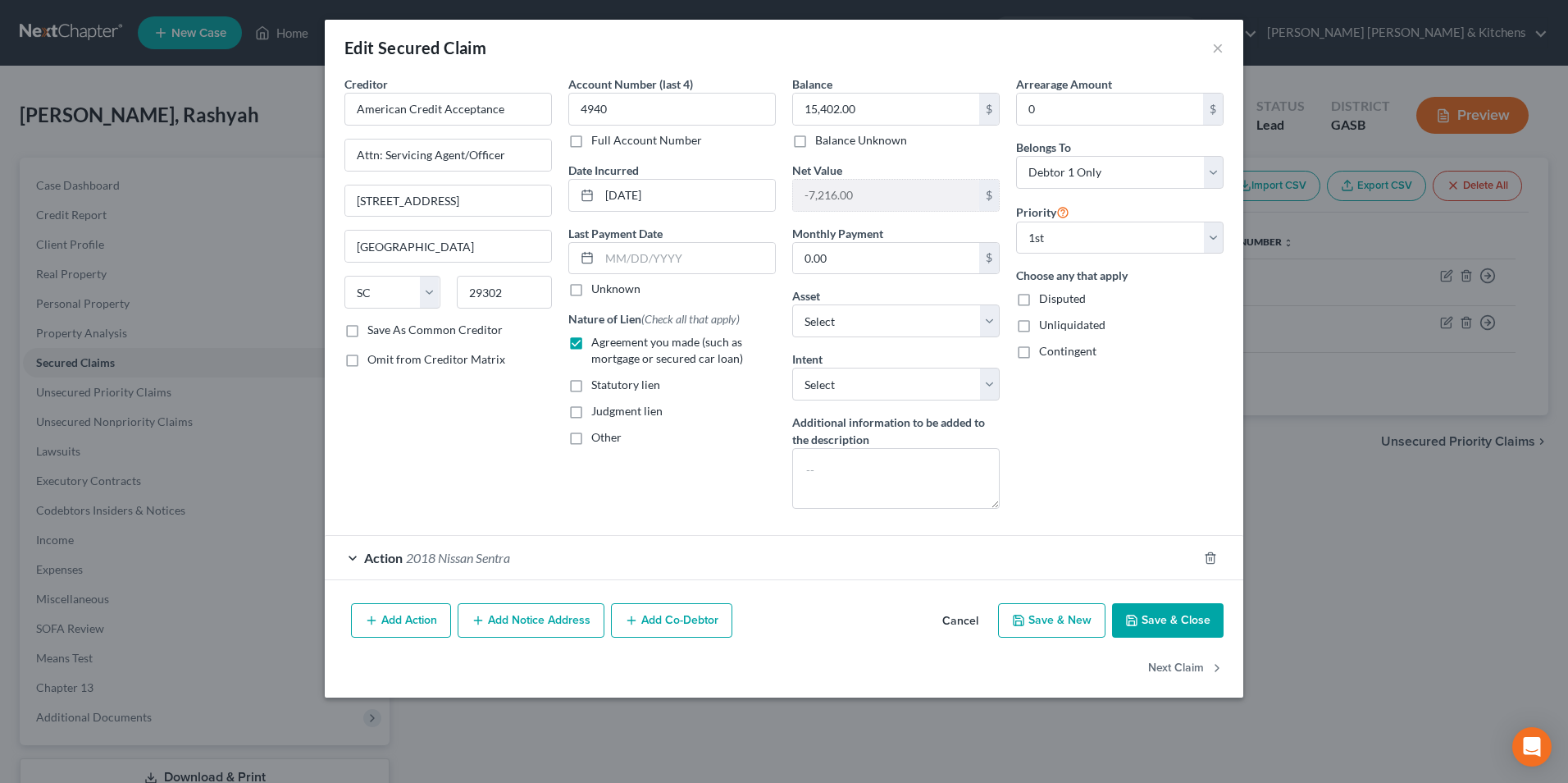
click at [970, 611] on button "Cancel" at bounding box center [960, 621] width 62 height 33
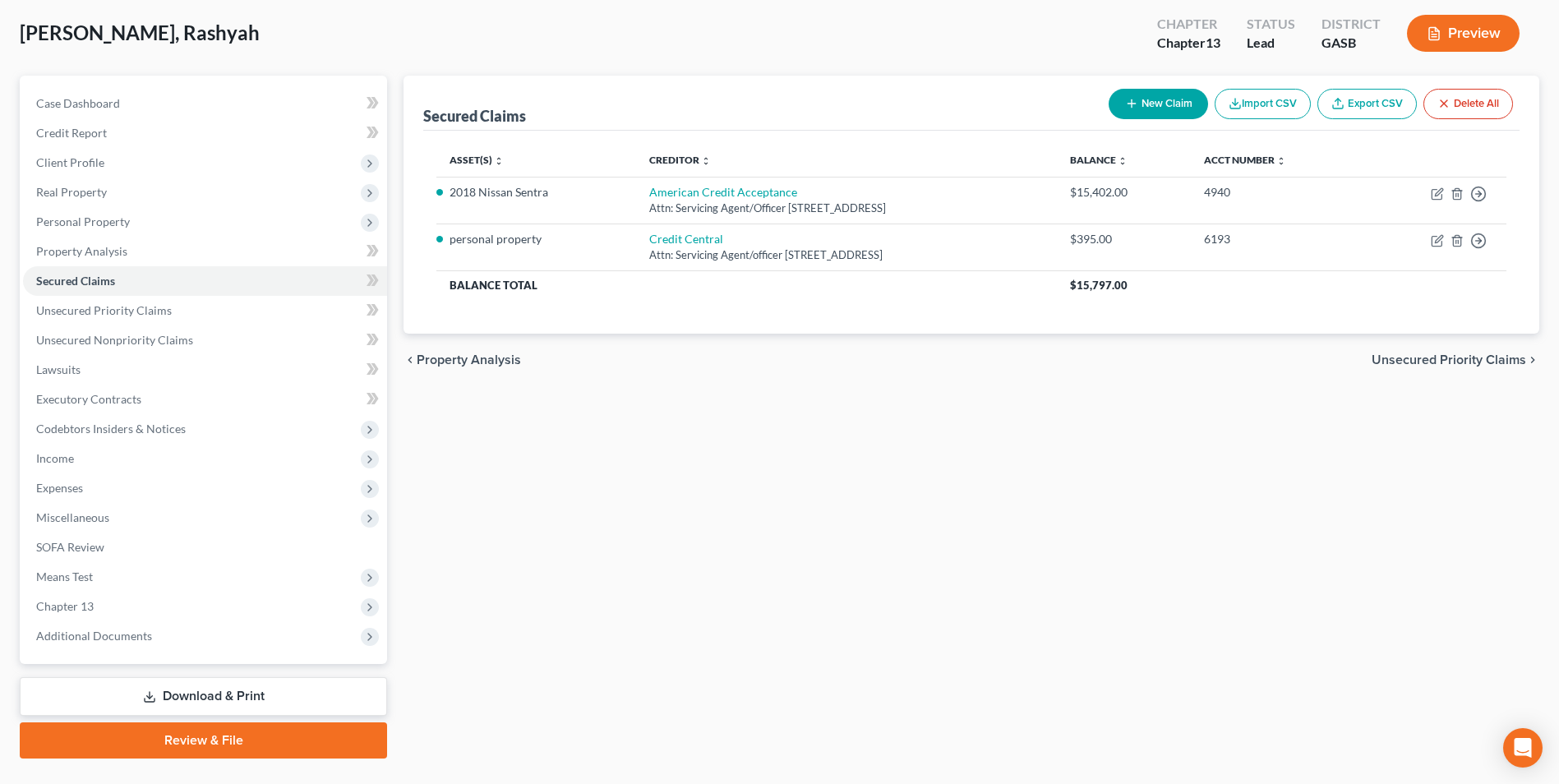
click at [210, 690] on link "Download & Print" at bounding box center [203, 696] width 368 height 39
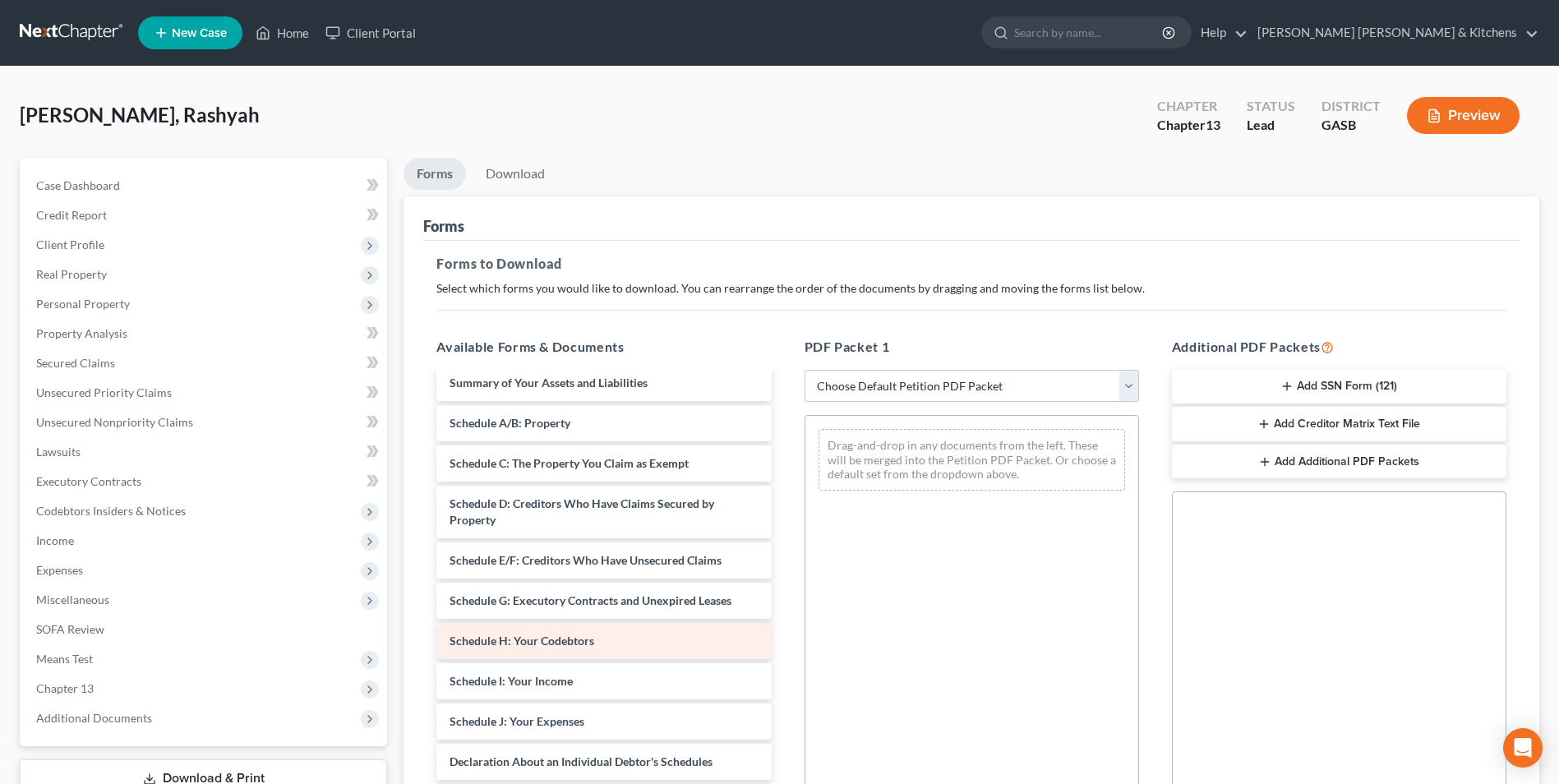
scroll to position [200, 0]
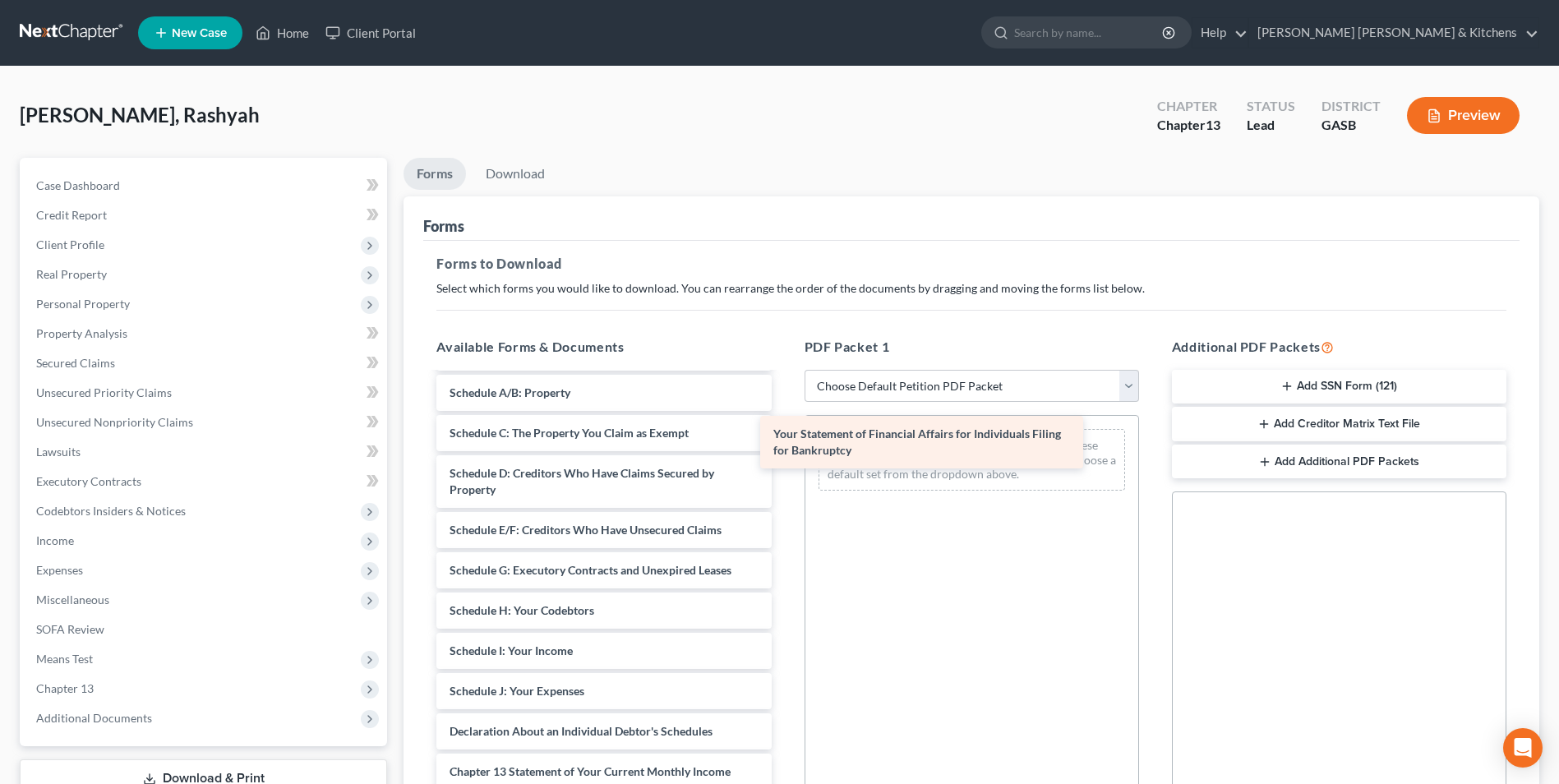
drag, startPoint x: 662, startPoint y: 768, endPoint x: 986, endPoint y: 428, distance: 469.7
click at [784, 428] on div "Your Statement of Financial Affairs for Individuals Filing for Bankruptcy Insta…" at bounding box center [603, 570] width 361 height 793
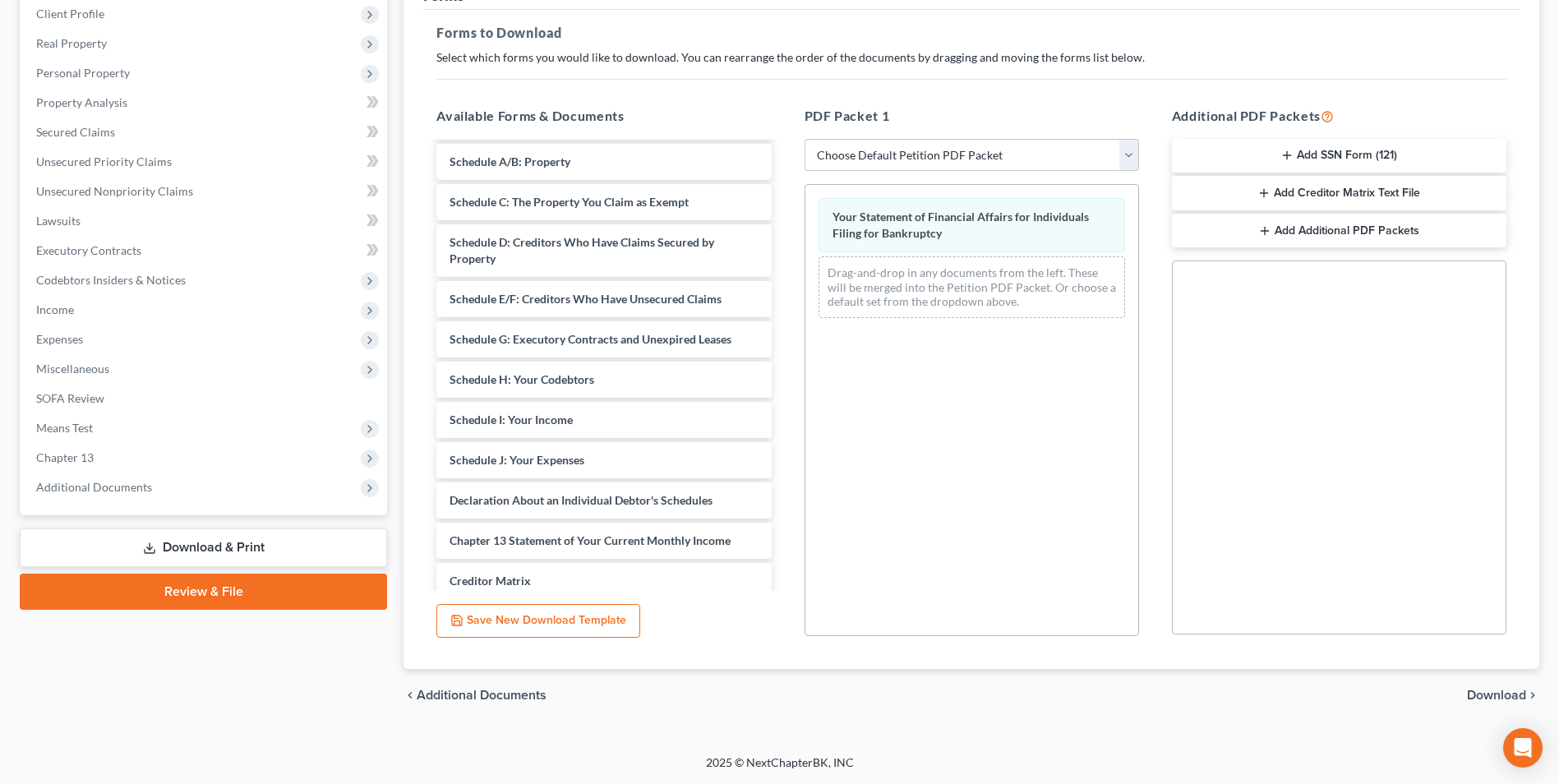
click at [1471, 693] on span "Download" at bounding box center [1496, 694] width 59 height 13
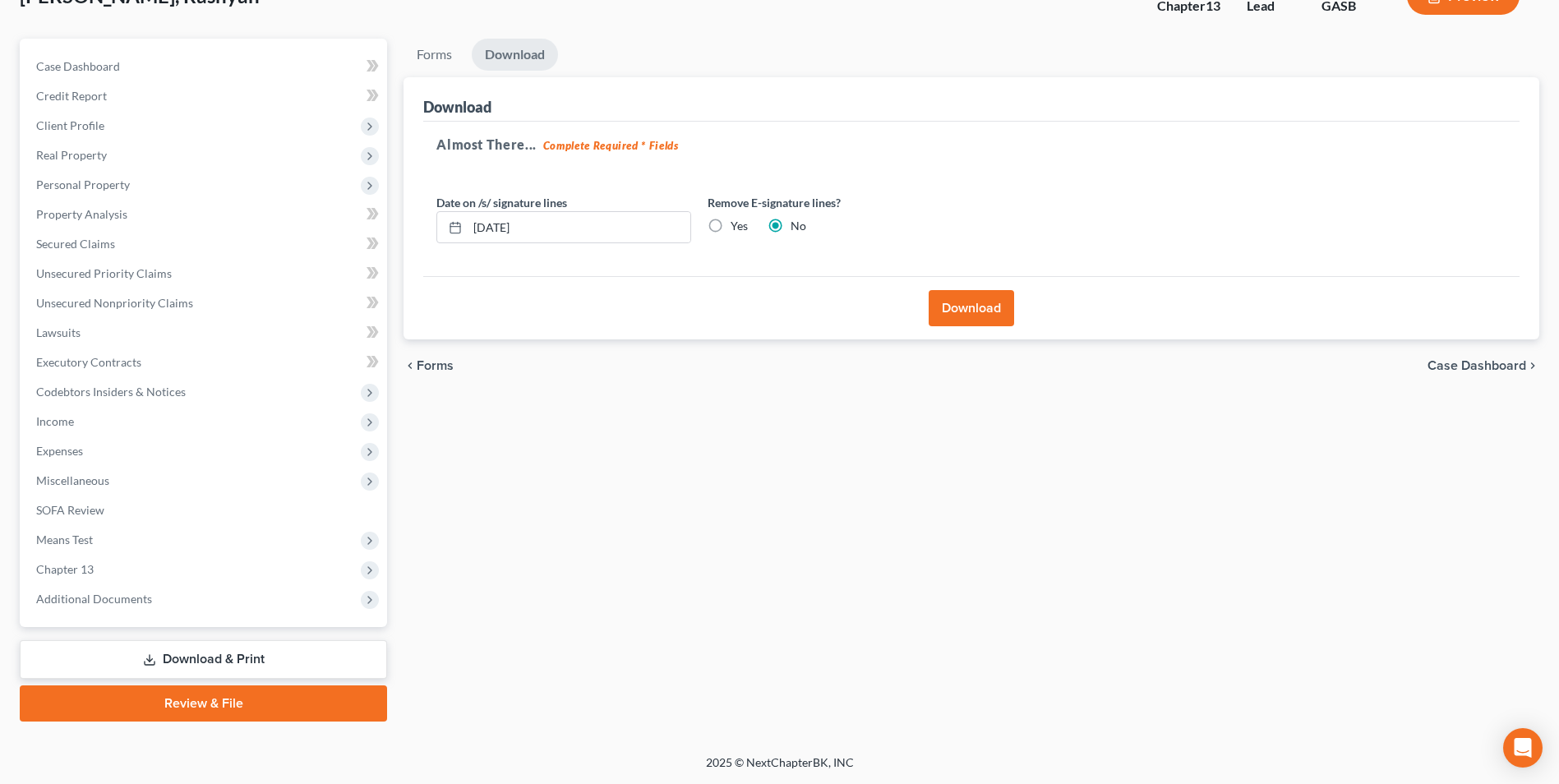
scroll to position [119, 0]
click at [982, 312] on button "Download" at bounding box center [971, 308] width 86 height 36
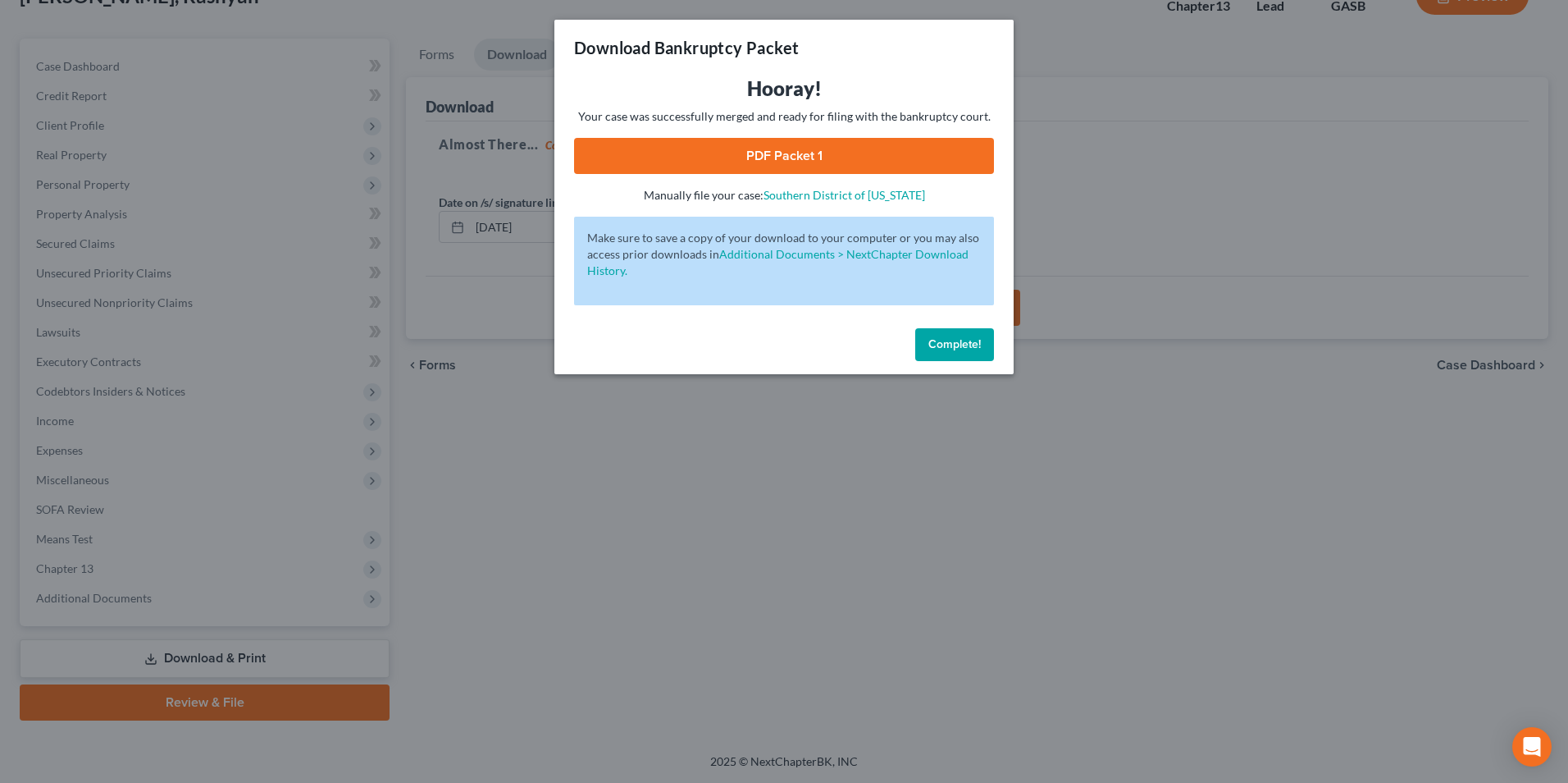
click at [718, 141] on link "PDF Packet 1" at bounding box center [784, 156] width 420 height 36
click at [515, 661] on div "Download Bankruptcy Packet Hooray! Your case was successfully merged and ready …" at bounding box center [784, 391] width 1568 height 783
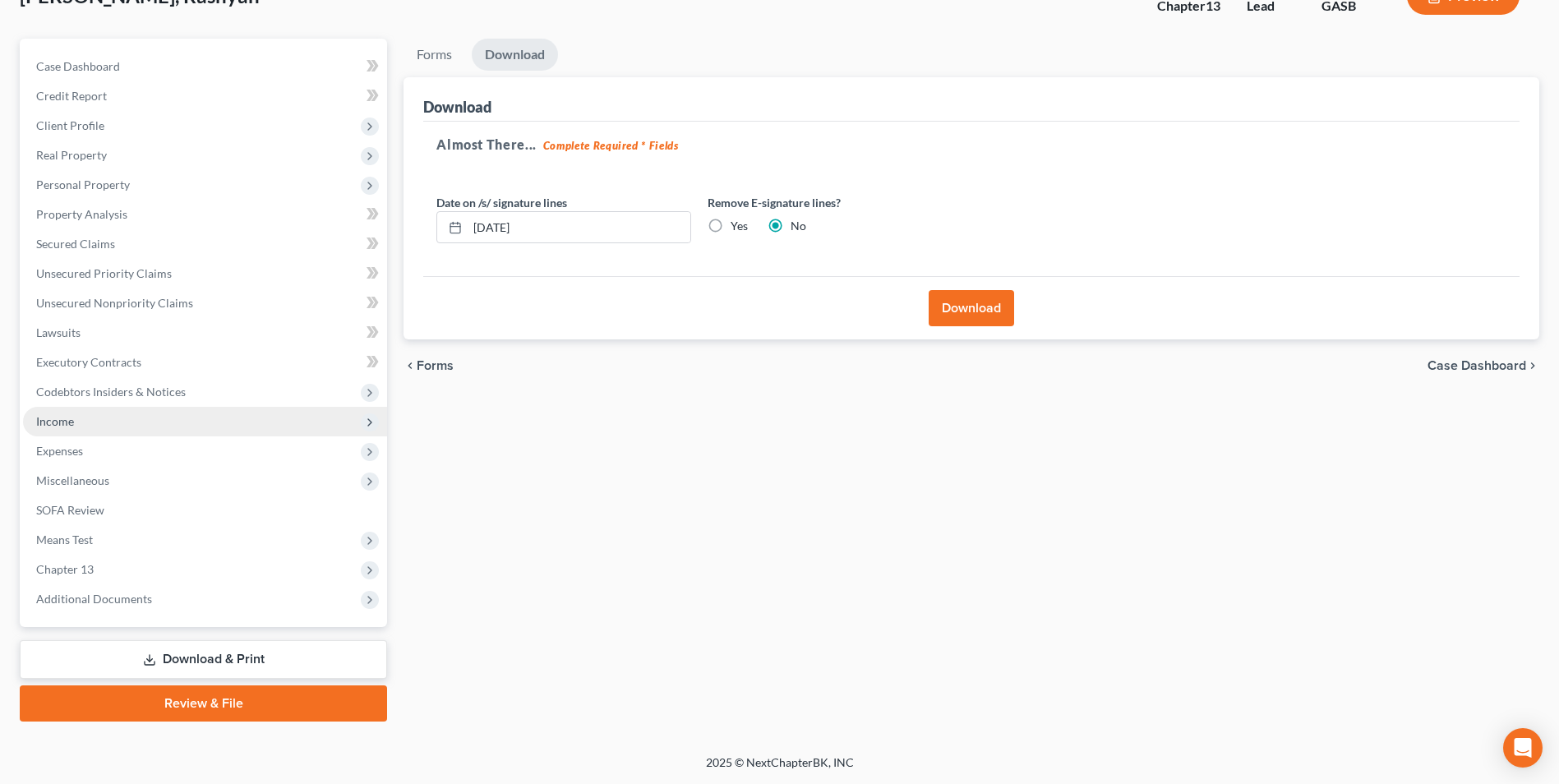
click at [46, 421] on span "Income" at bounding box center [55, 421] width 38 height 14
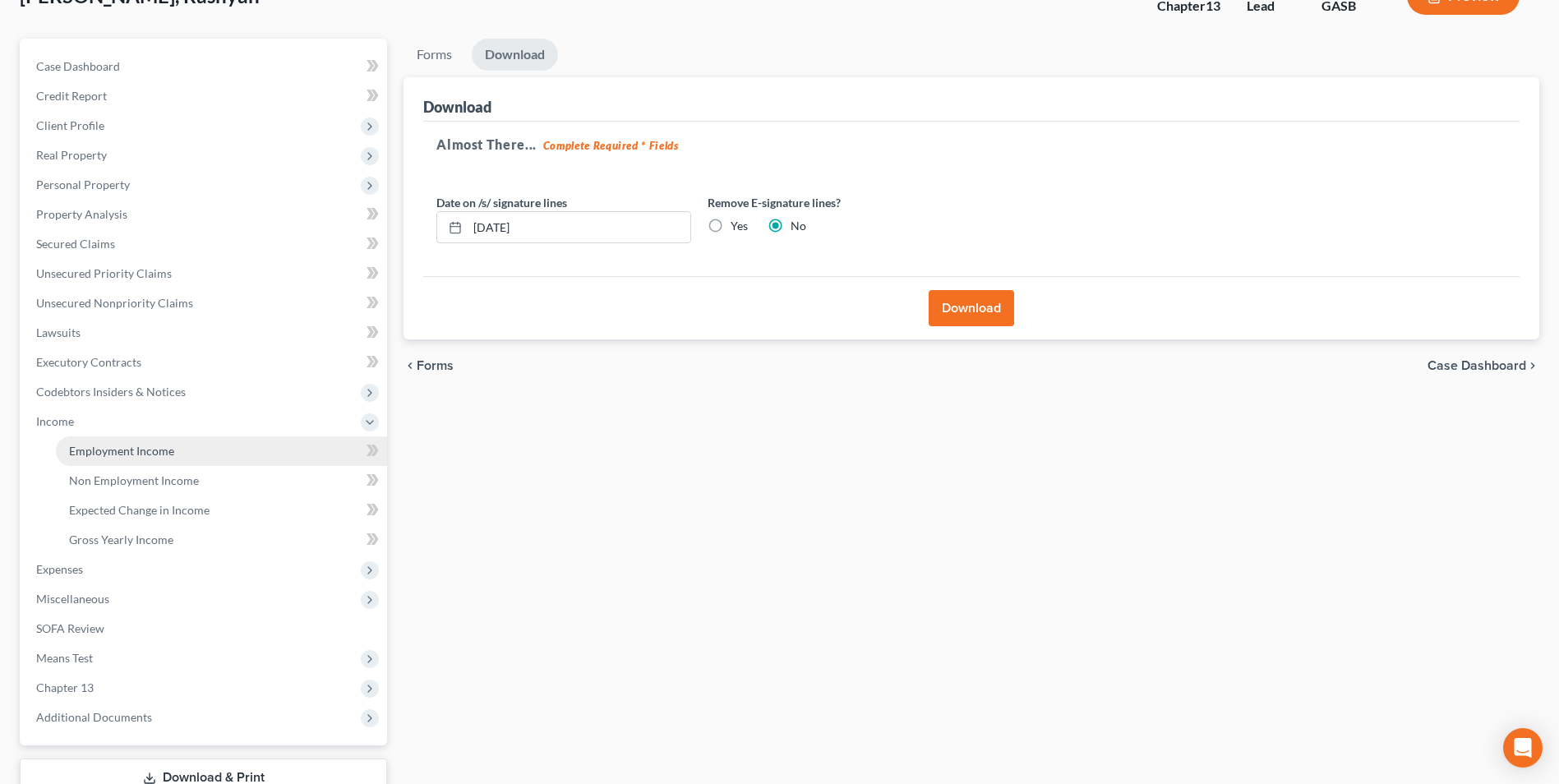
drag, startPoint x: 79, startPoint y: 452, endPoint x: 261, endPoint y: 458, distance: 182.1
click at [79, 452] on span "Employment Income" at bounding box center [122, 451] width 105 height 14
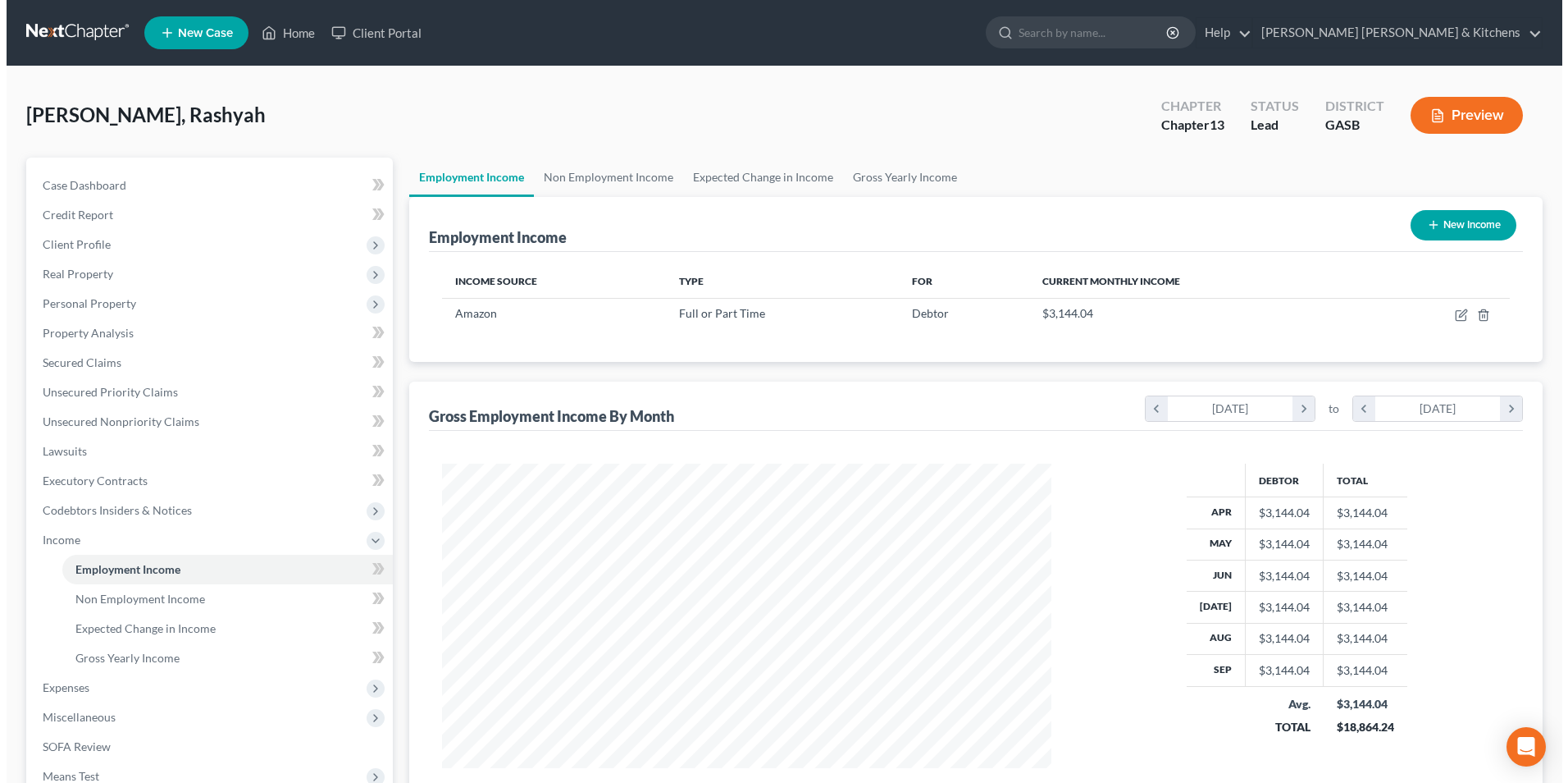
scroll to position [305, 642]
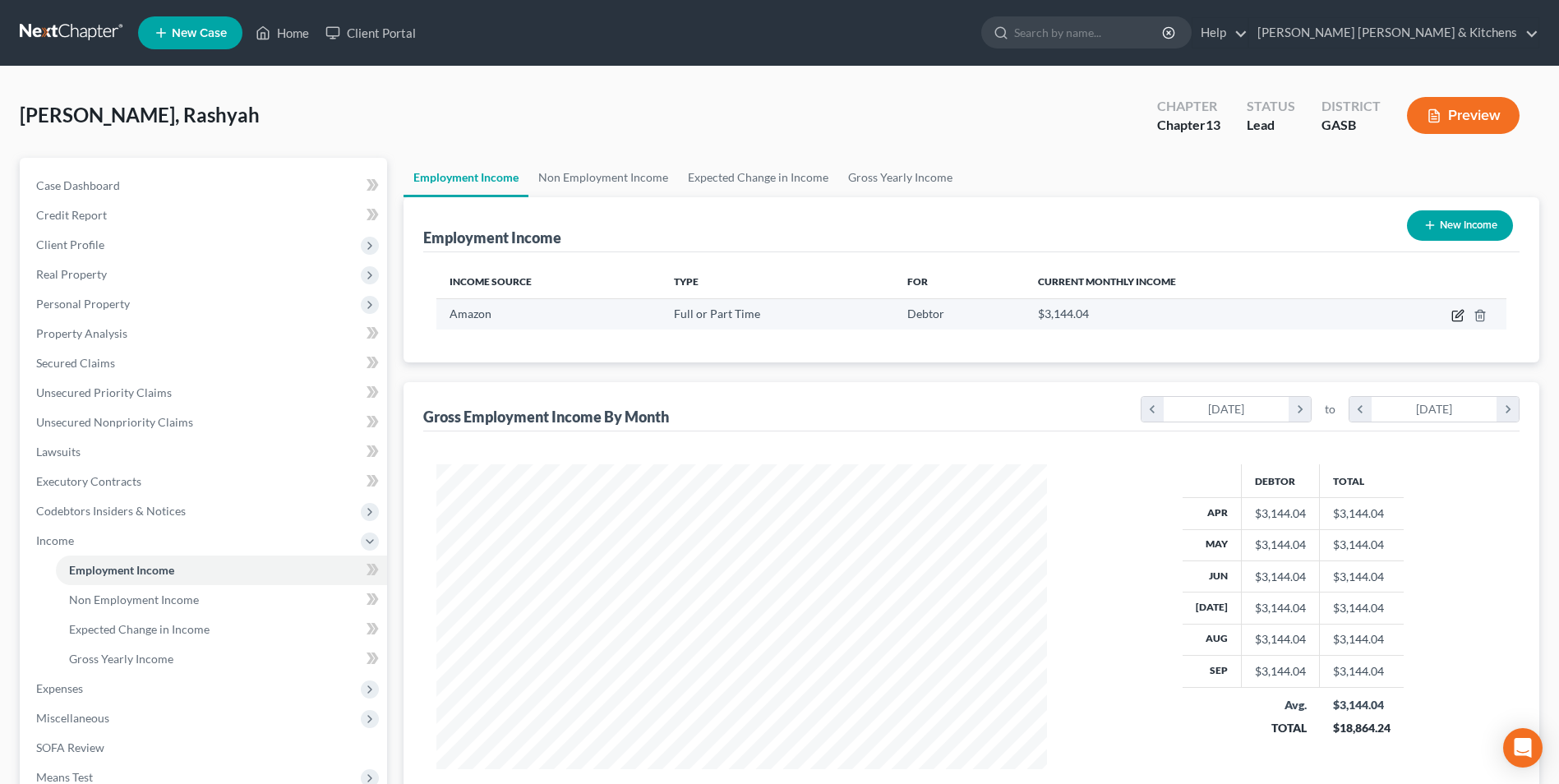
click at [1456, 317] on icon "button" at bounding box center [1459, 313] width 8 height 8
select select "0"
select select "50"
select select "0"
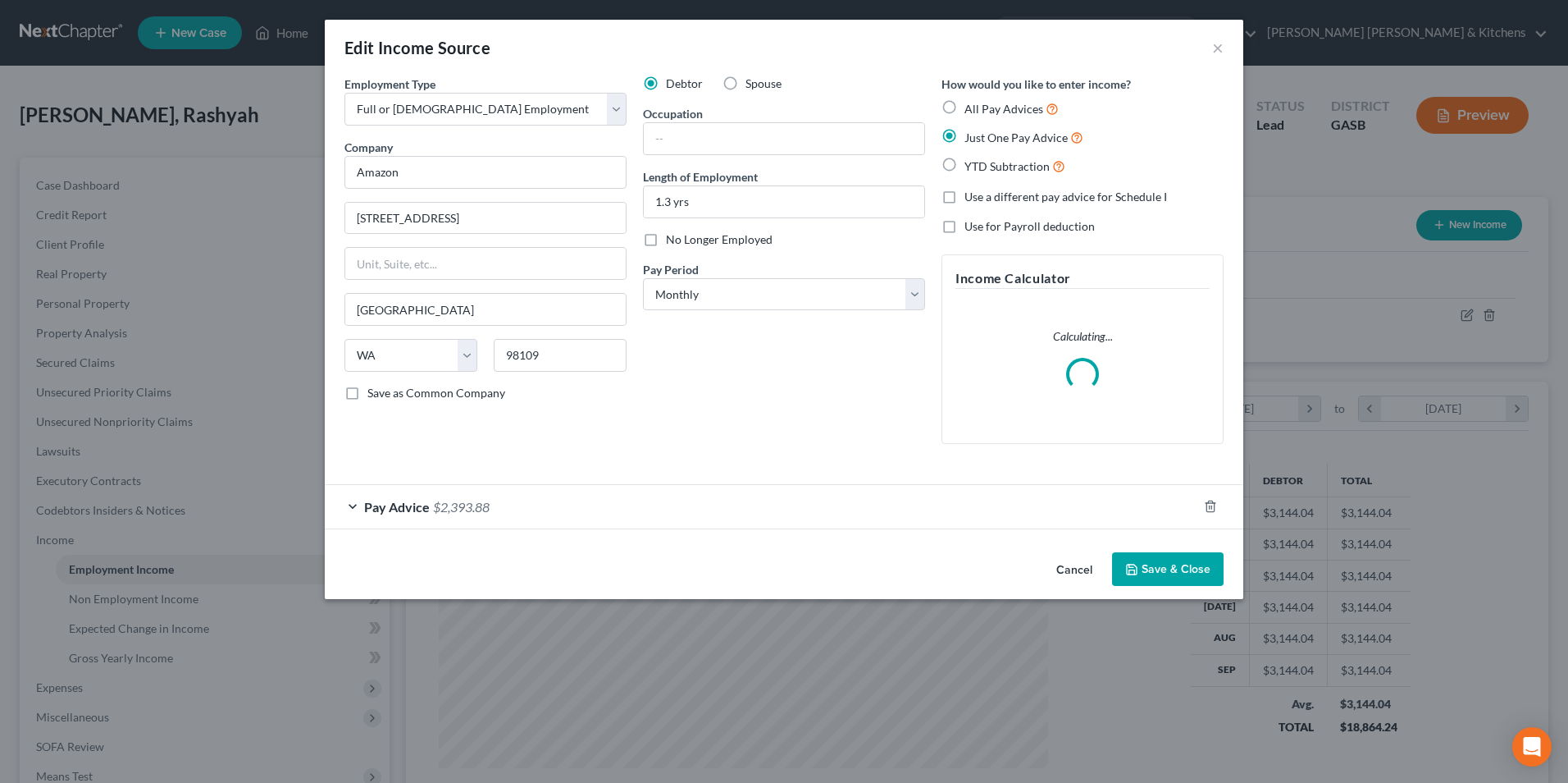
scroll to position [307, 648]
click at [965, 169] on label "YTD Subtraction" at bounding box center [1015, 166] width 101 height 19
click at [971, 168] on input "YTD Subtraction" at bounding box center [976, 162] width 10 height 10
radio input "true"
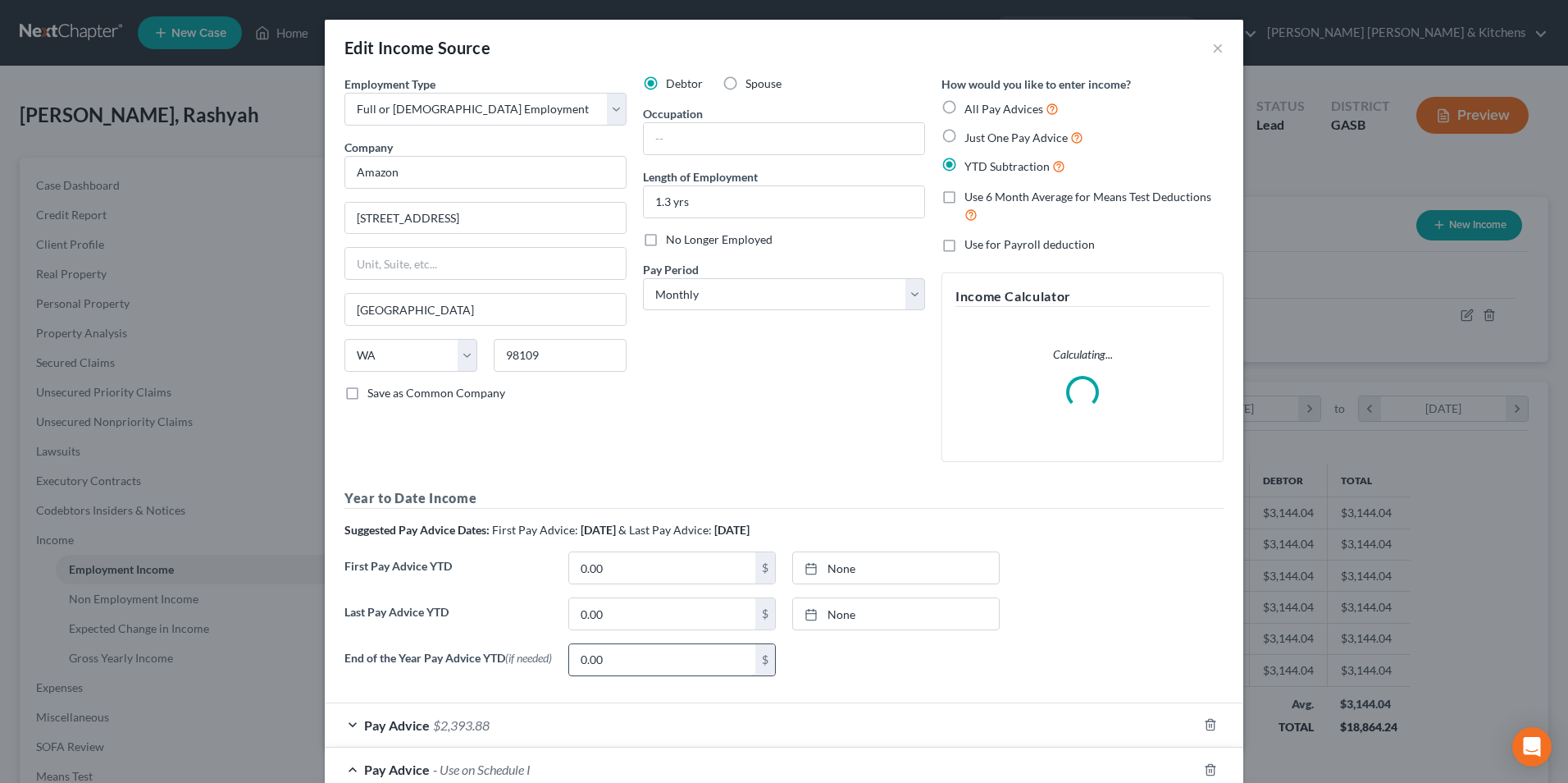
click at [602, 662] on input "0.00" at bounding box center [662, 660] width 186 height 31
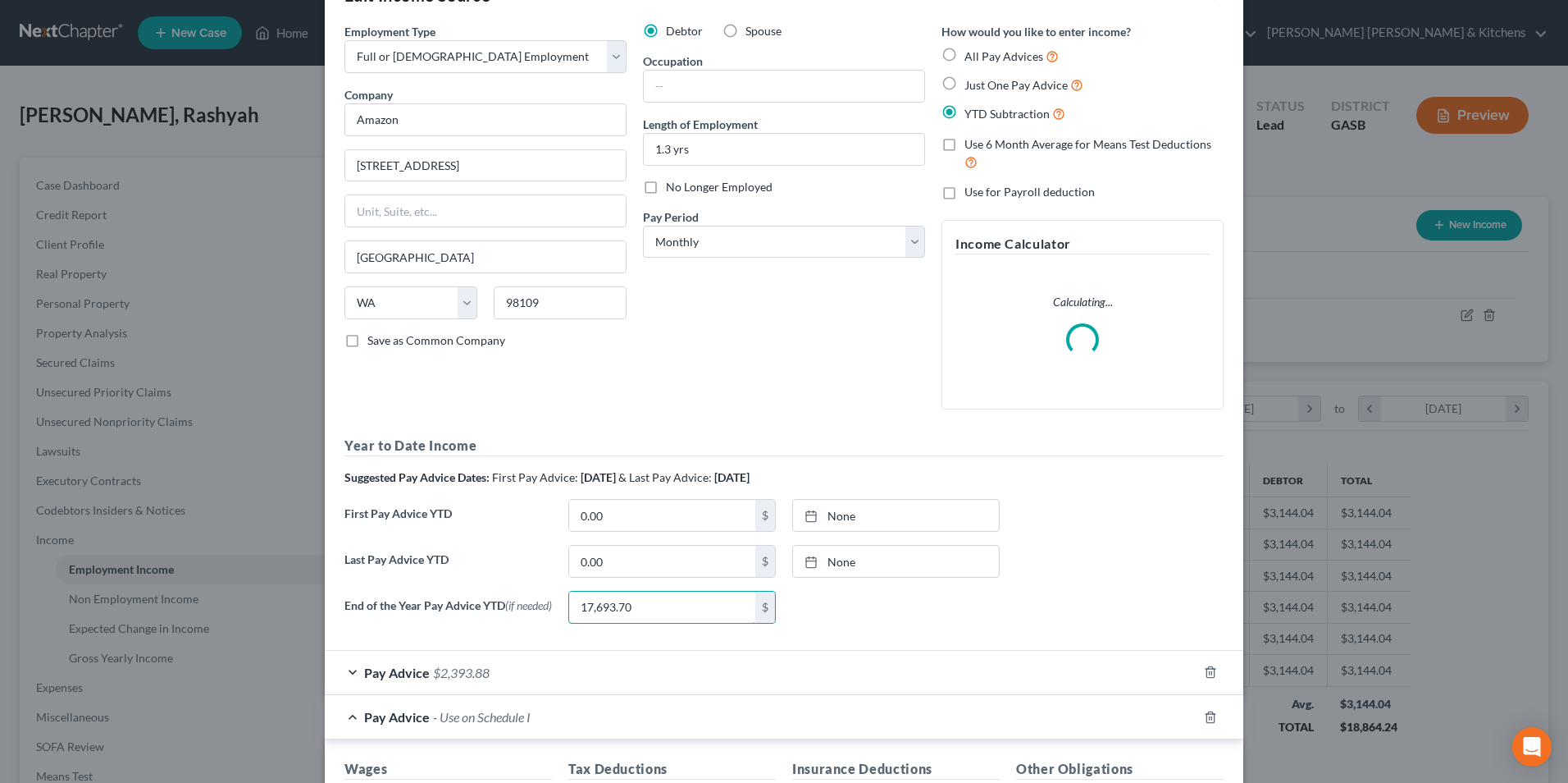
scroll to position [82, 0]
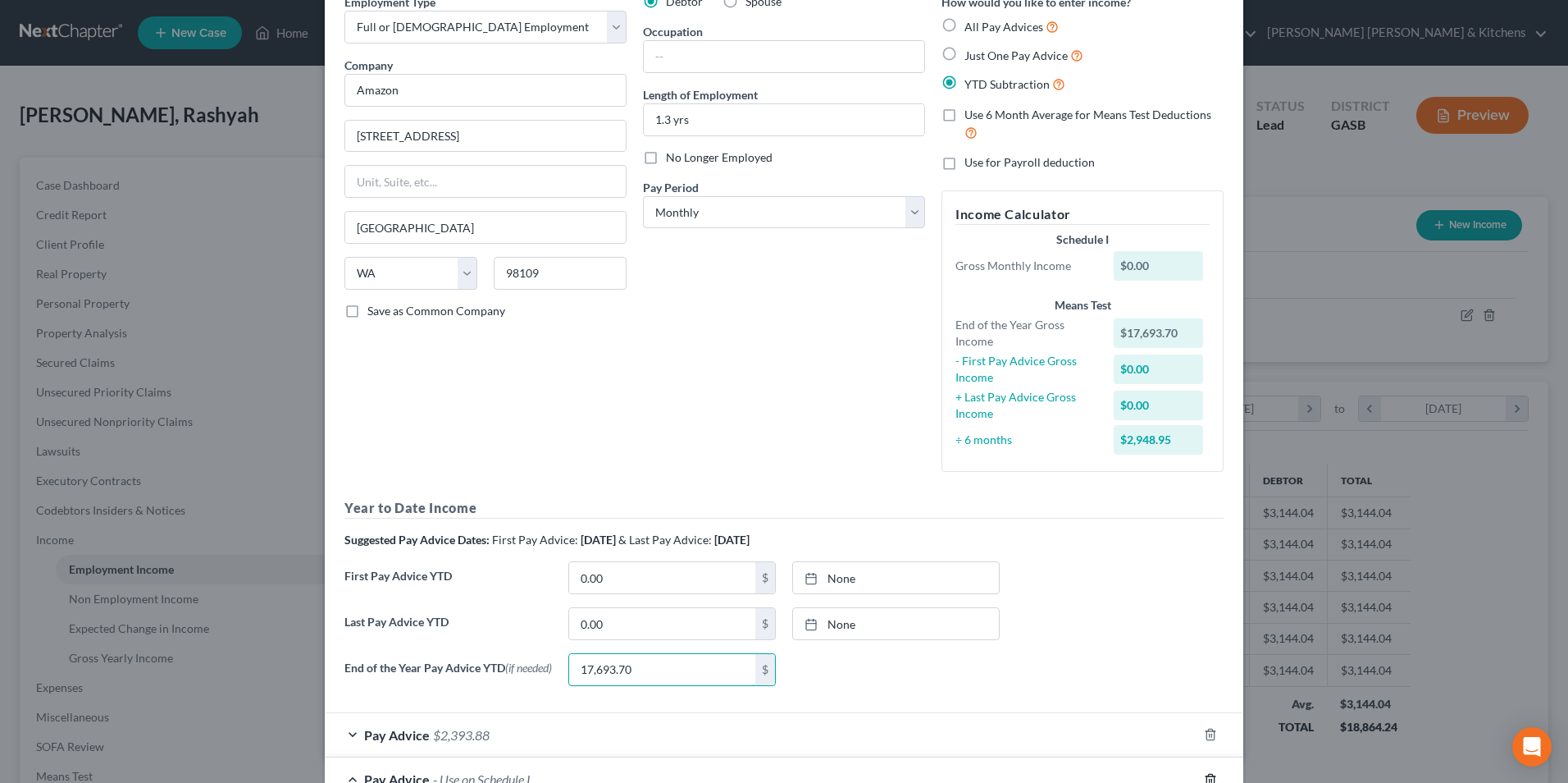
type input "17,693.70"
click at [1203, 688] on div "End of the Year Pay Advice YTD (if needed) 17,693.70 $ None close Date Time che…" at bounding box center [784, 676] width 896 height 46
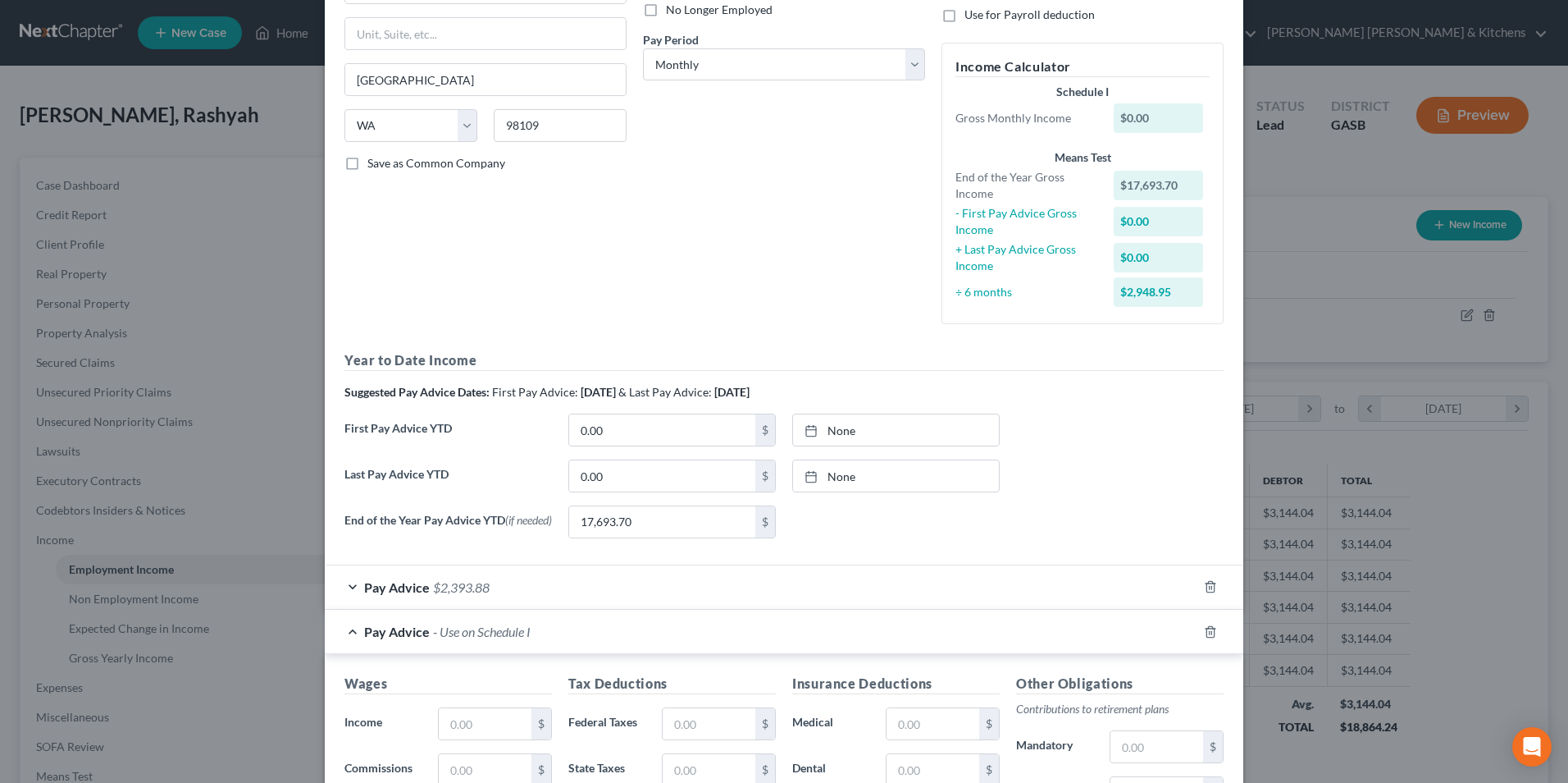
scroll to position [246, 0]
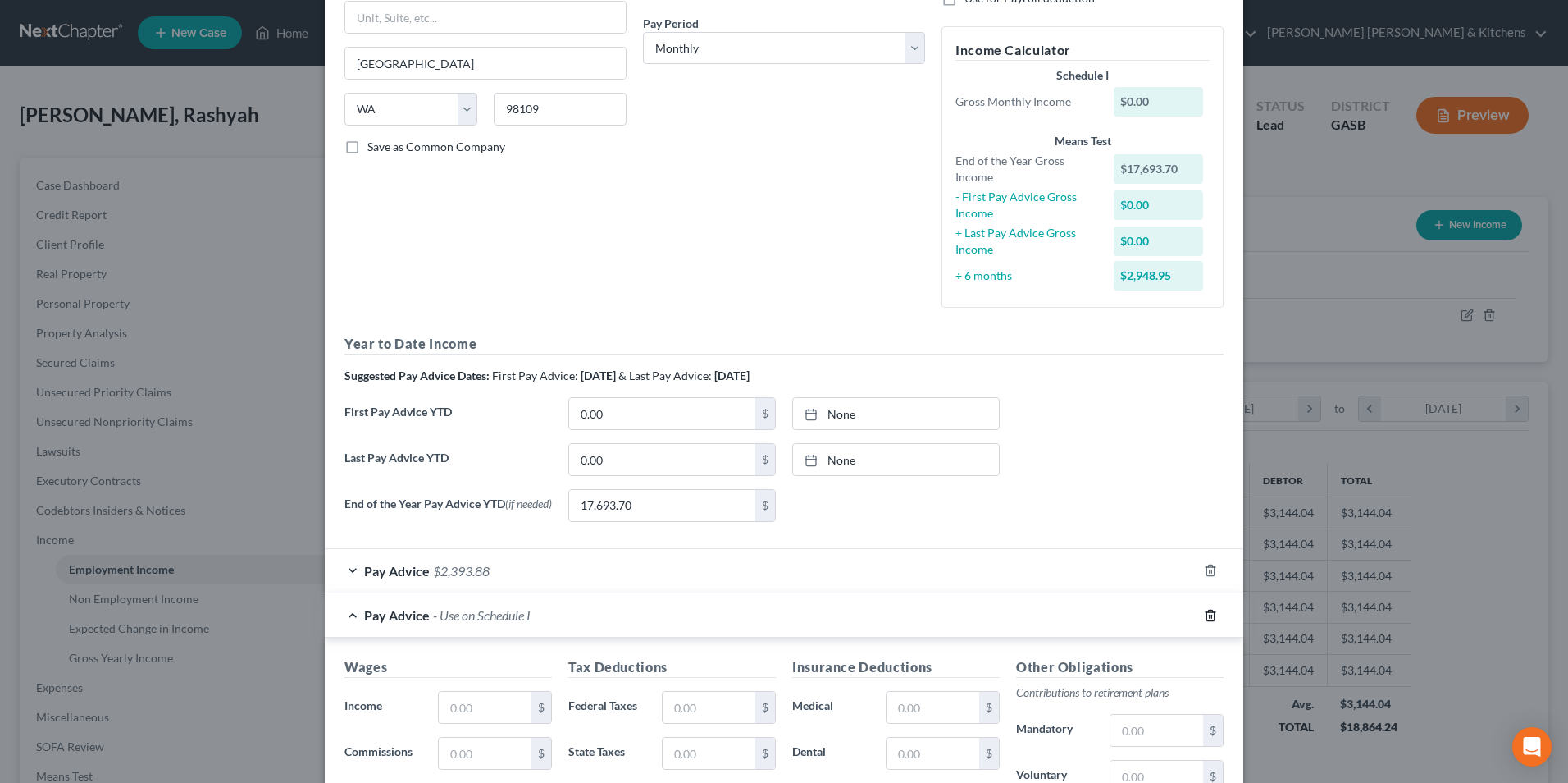
click at [1204, 621] on icon "button" at bounding box center [1210, 614] width 13 height 13
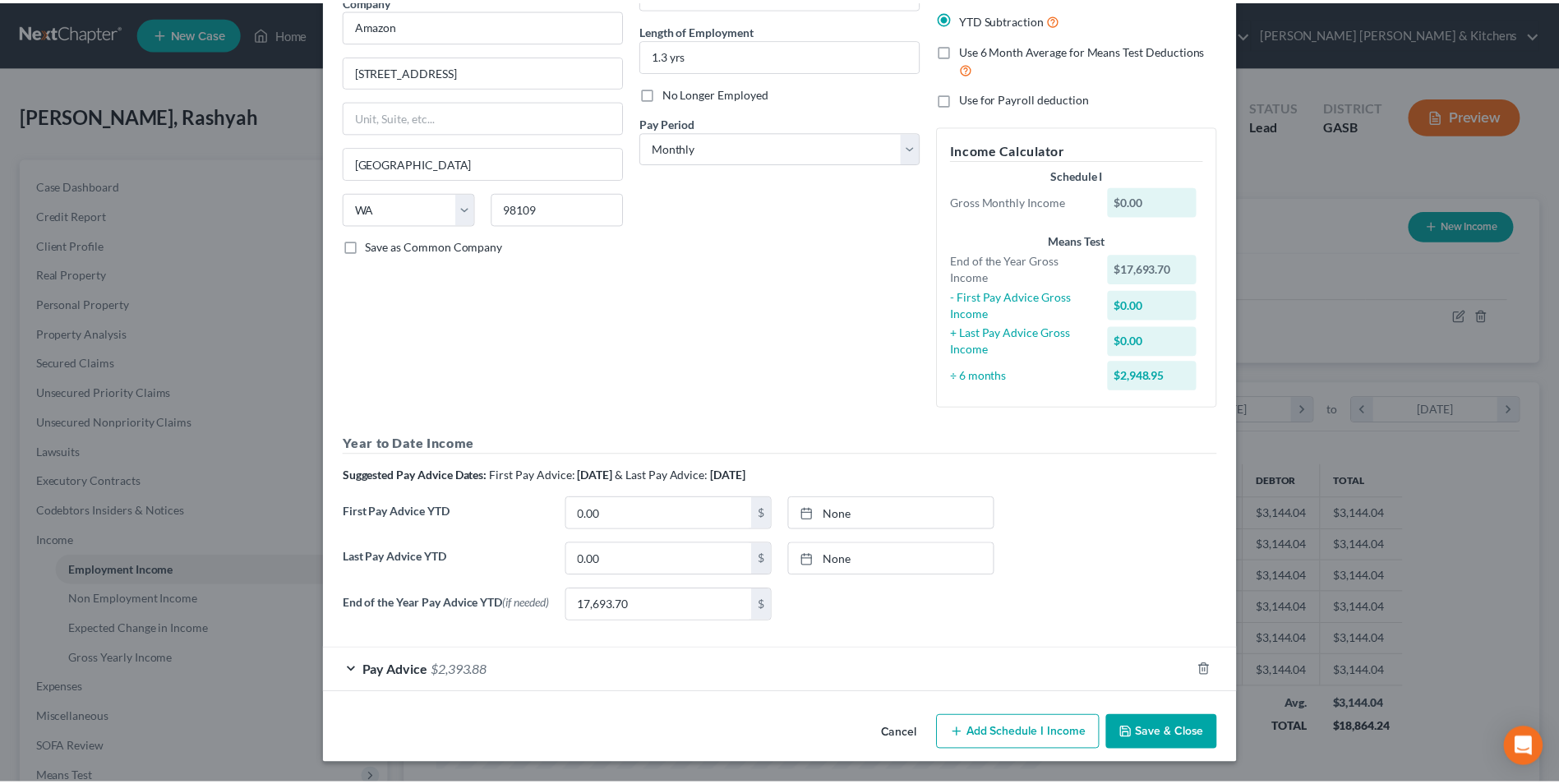
scroll to position [150, 0]
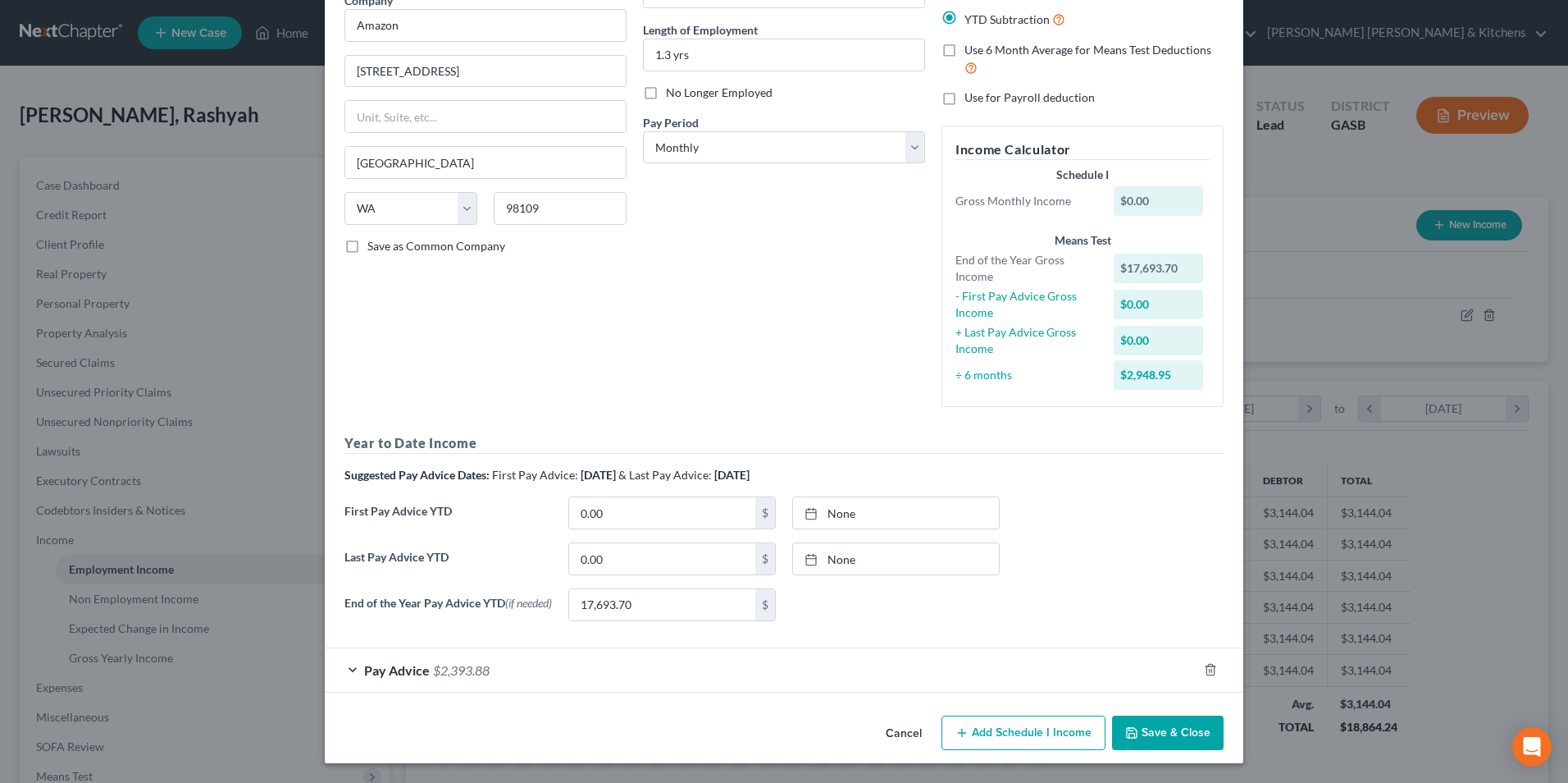
click at [1172, 731] on button "Save & Close" at bounding box center [1168, 733] width 111 height 34
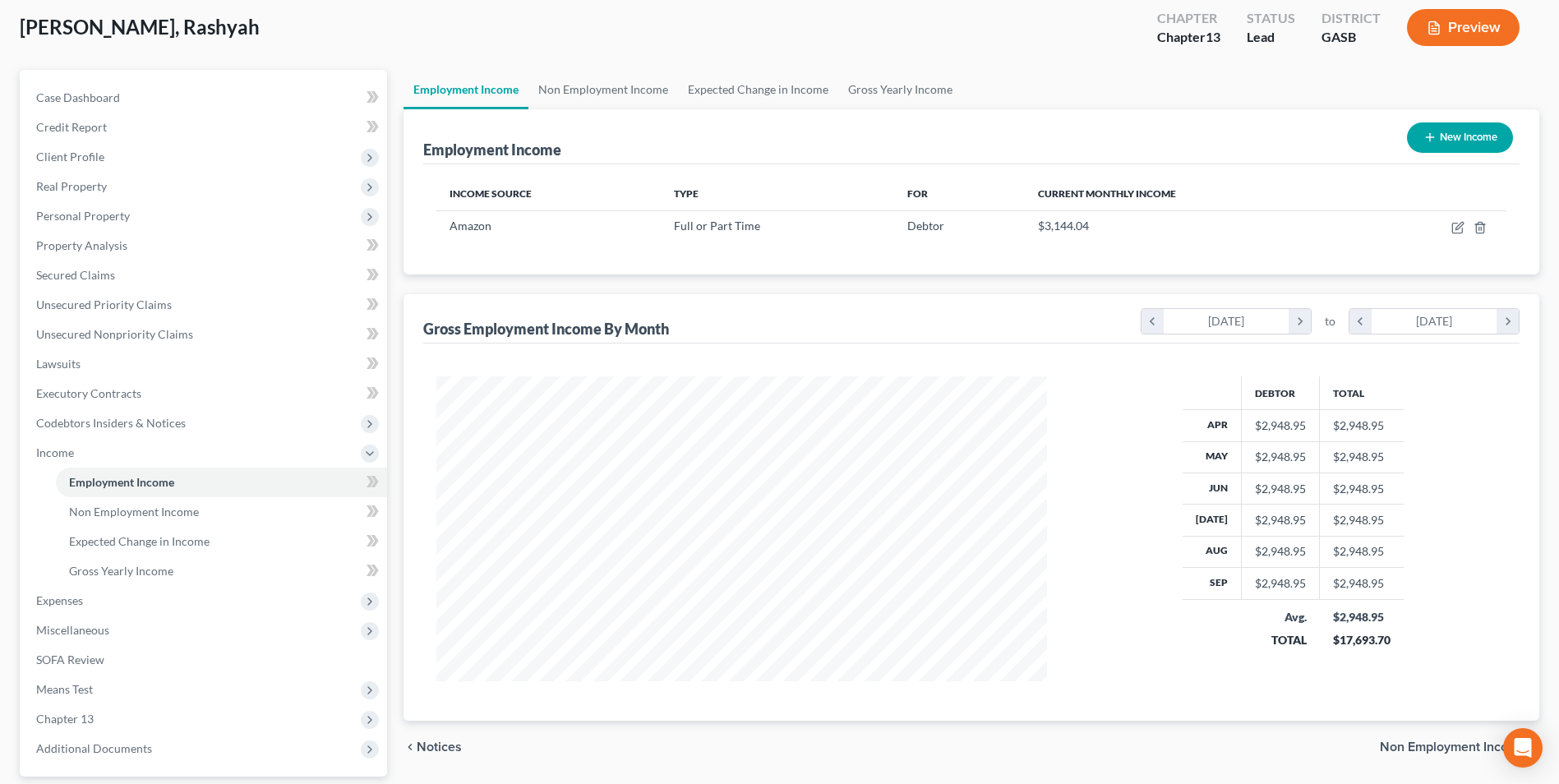
scroll to position [237, 0]
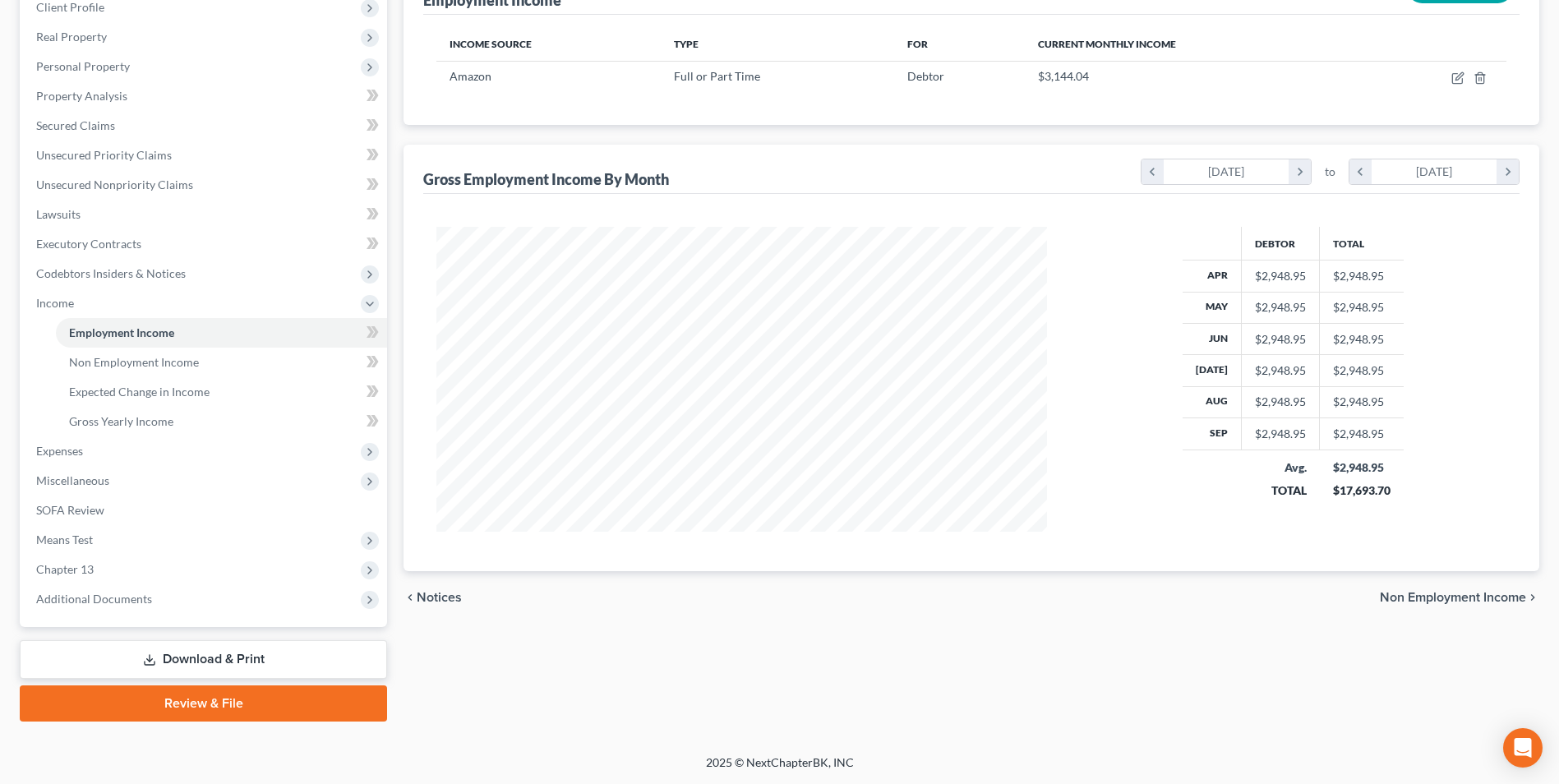
click at [196, 653] on link "Download & Print" at bounding box center [203, 659] width 368 height 39
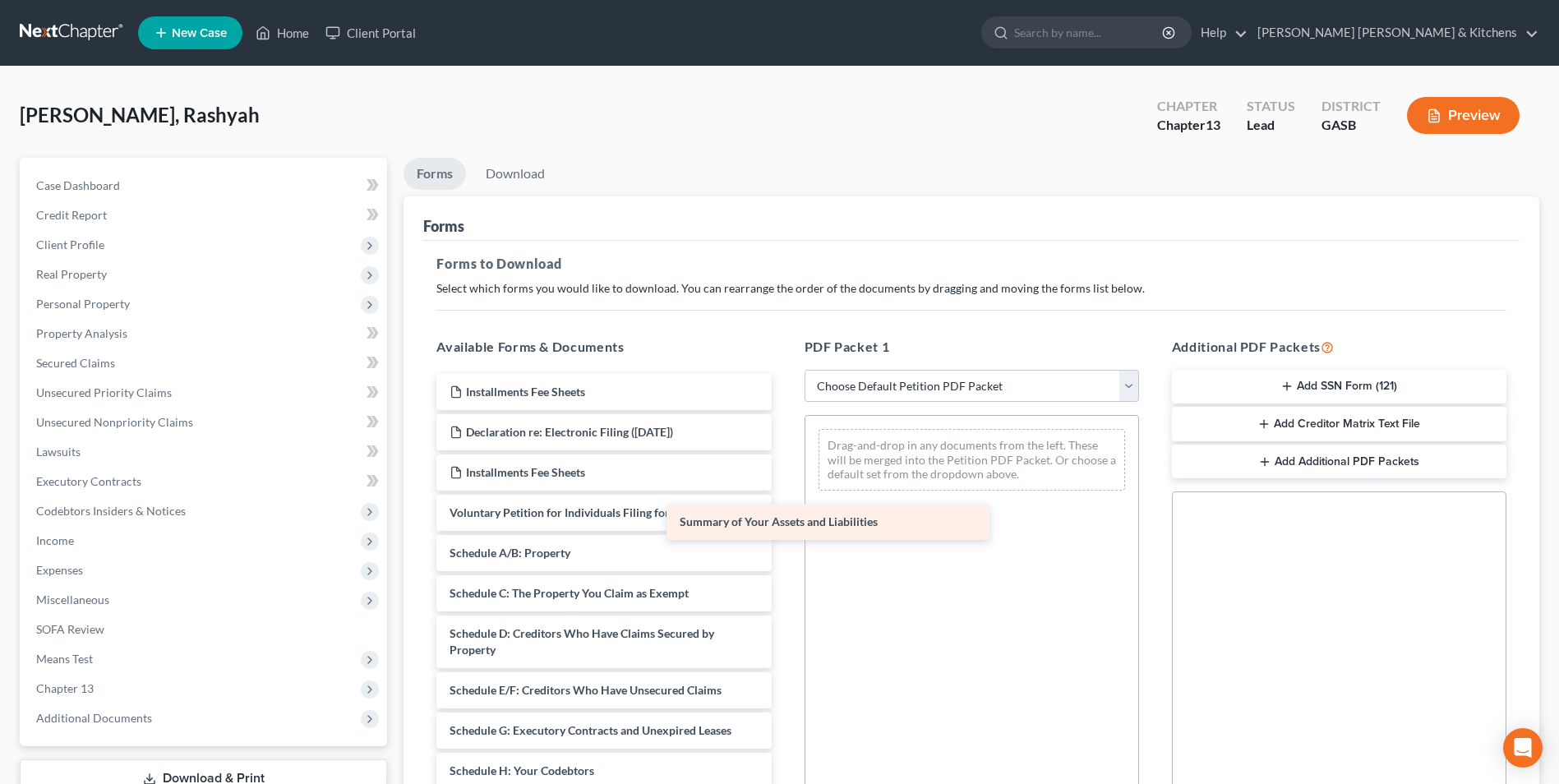
drag, startPoint x: 594, startPoint y: 541, endPoint x: 1004, endPoint y: 440, distance: 422.3
click at [784, 440] on div "Summary of Your Assets and Liabilities Installments Fee Sheets Declaration re: …" at bounding box center [603, 778] width 361 height 810
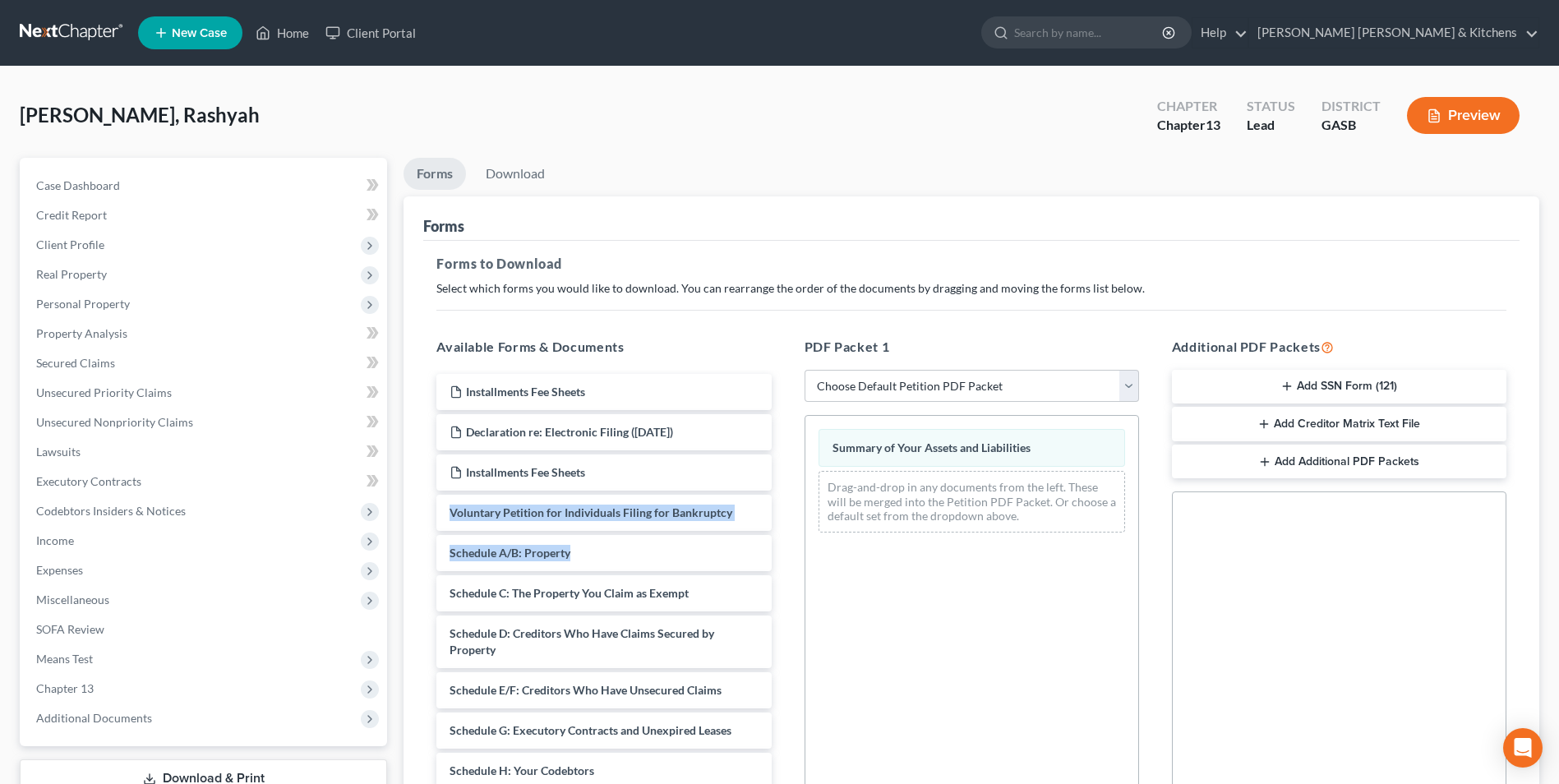
drag, startPoint x: 782, startPoint y: 515, endPoint x: 781, endPoint y: 558, distance: 43.0
click at [781, 558] on div "Available Forms & Documents Installments Fee Sheets Declaration re: Electronic …" at bounding box center [603, 602] width 368 height 557
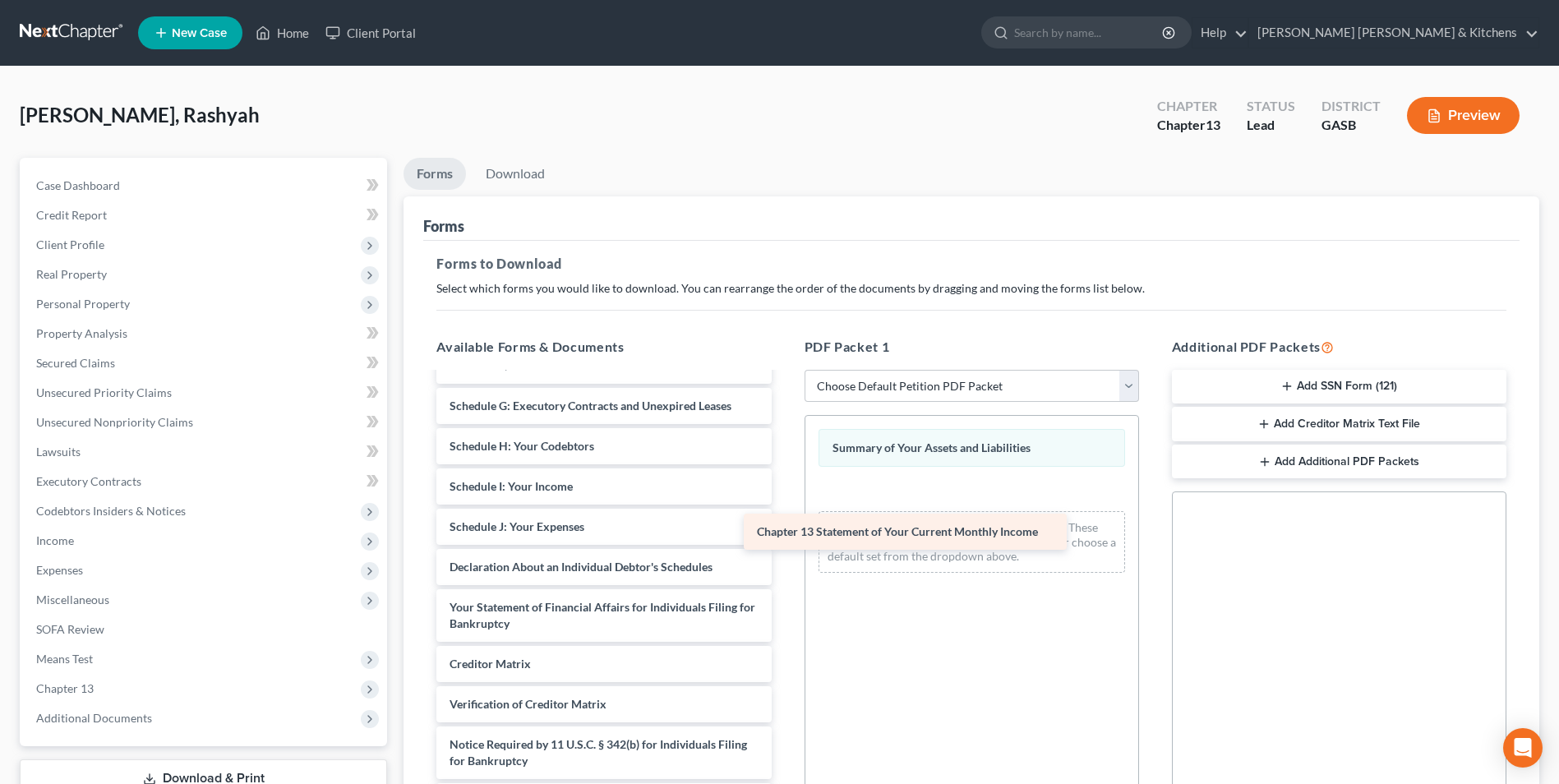
drag, startPoint x: 580, startPoint y: 667, endPoint x: 908, endPoint y: 512, distance: 362.8
click at [784, 512] on div "Chapter 13 Statement of Your Current Monthly Income Installments Fee Sheets Dec…" at bounding box center [603, 434] width 361 height 769
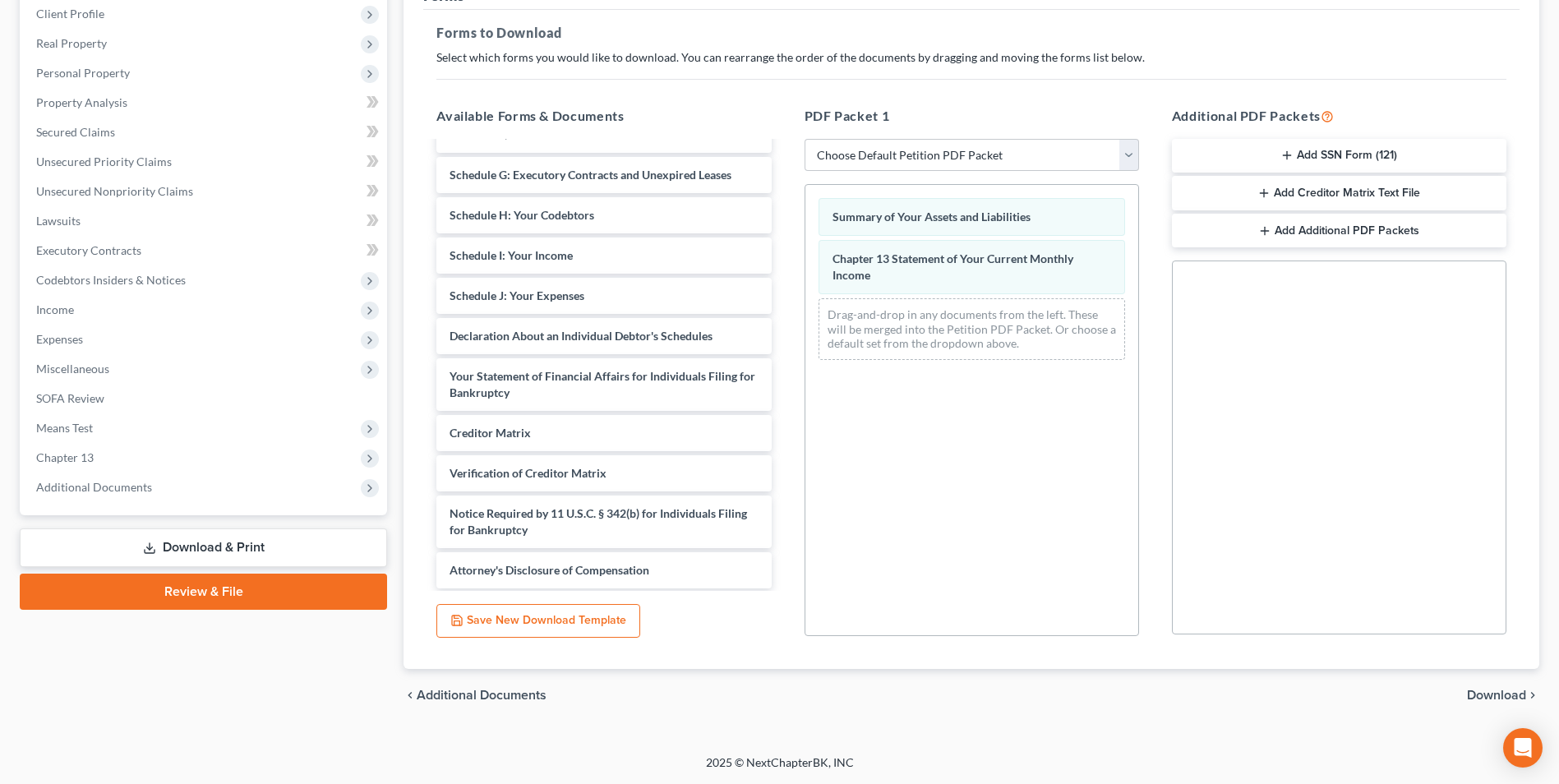
click at [1489, 692] on span "Download" at bounding box center [1496, 694] width 59 height 13
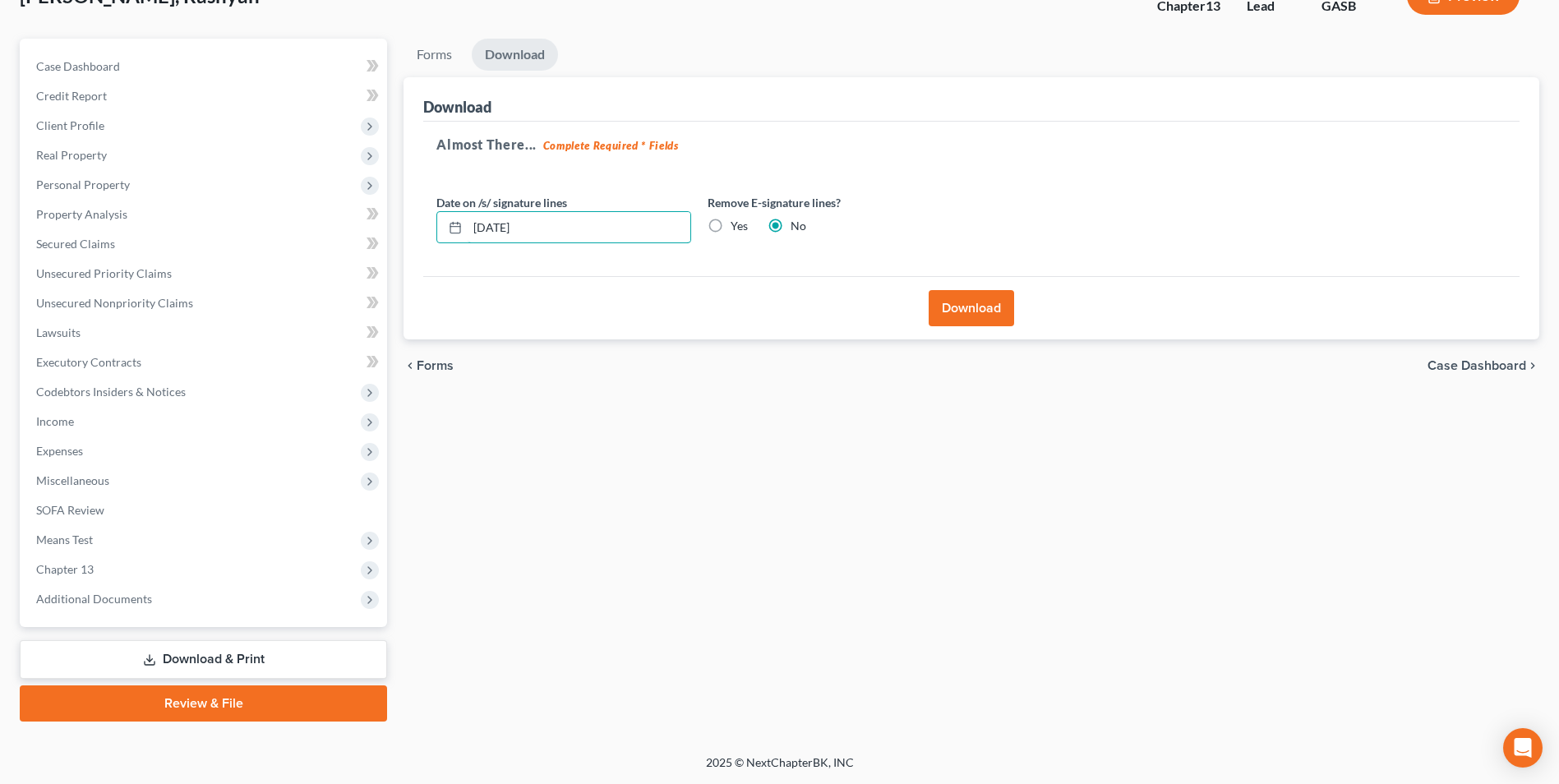
drag, startPoint x: 546, startPoint y: 218, endPoint x: 403, endPoint y: 225, distance: 143.2
click at [406, 225] on div "Download Almost There... Complete Required * Fields Date on /s/ signature lines…" at bounding box center [971, 208] width 1136 height 263
click at [730, 224] on label "Yes" at bounding box center [739, 225] width 17 height 16
click at [737, 224] on input "Yes" at bounding box center [742, 223] width 10 height 10
radio input "true"
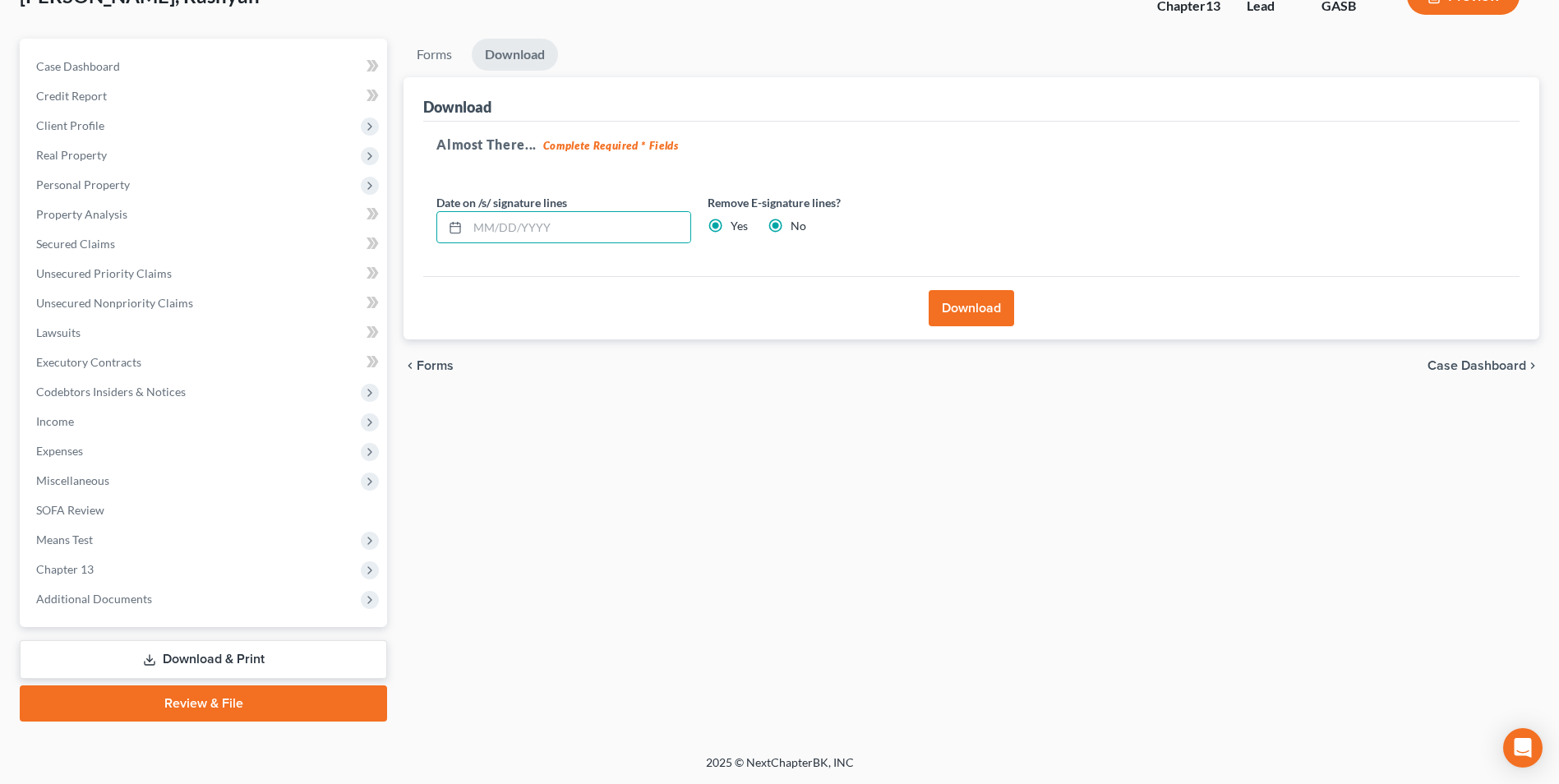
radio input "false"
click at [985, 300] on button "Download" at bounding box center [971, 308] width 86 height 36
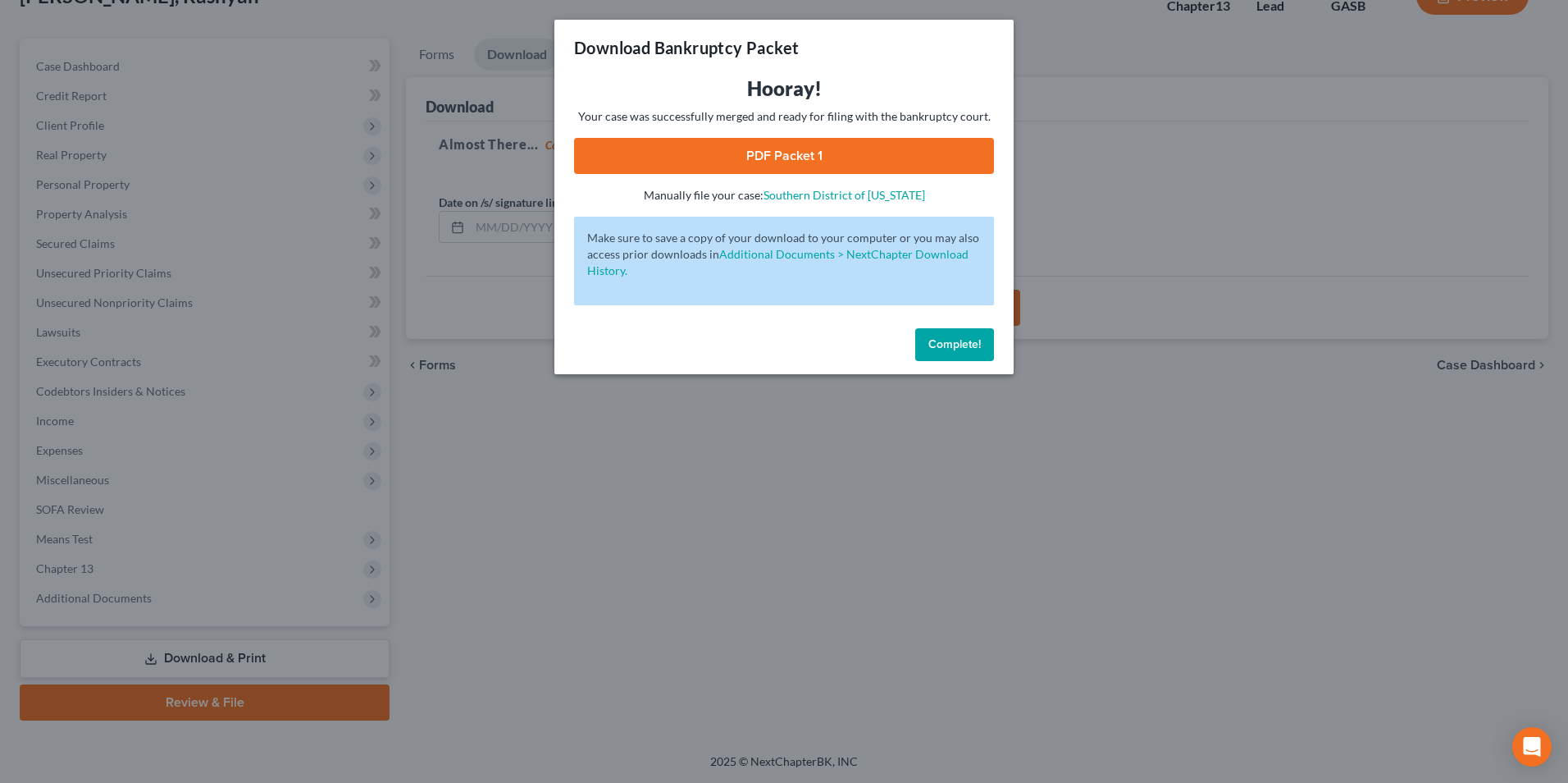
click at [1389, 161] on div "Download Bankruptcy Packet Hooray! Your case was successfully merged and ready …" at bounding box center [784, 391] width 1568 height 783
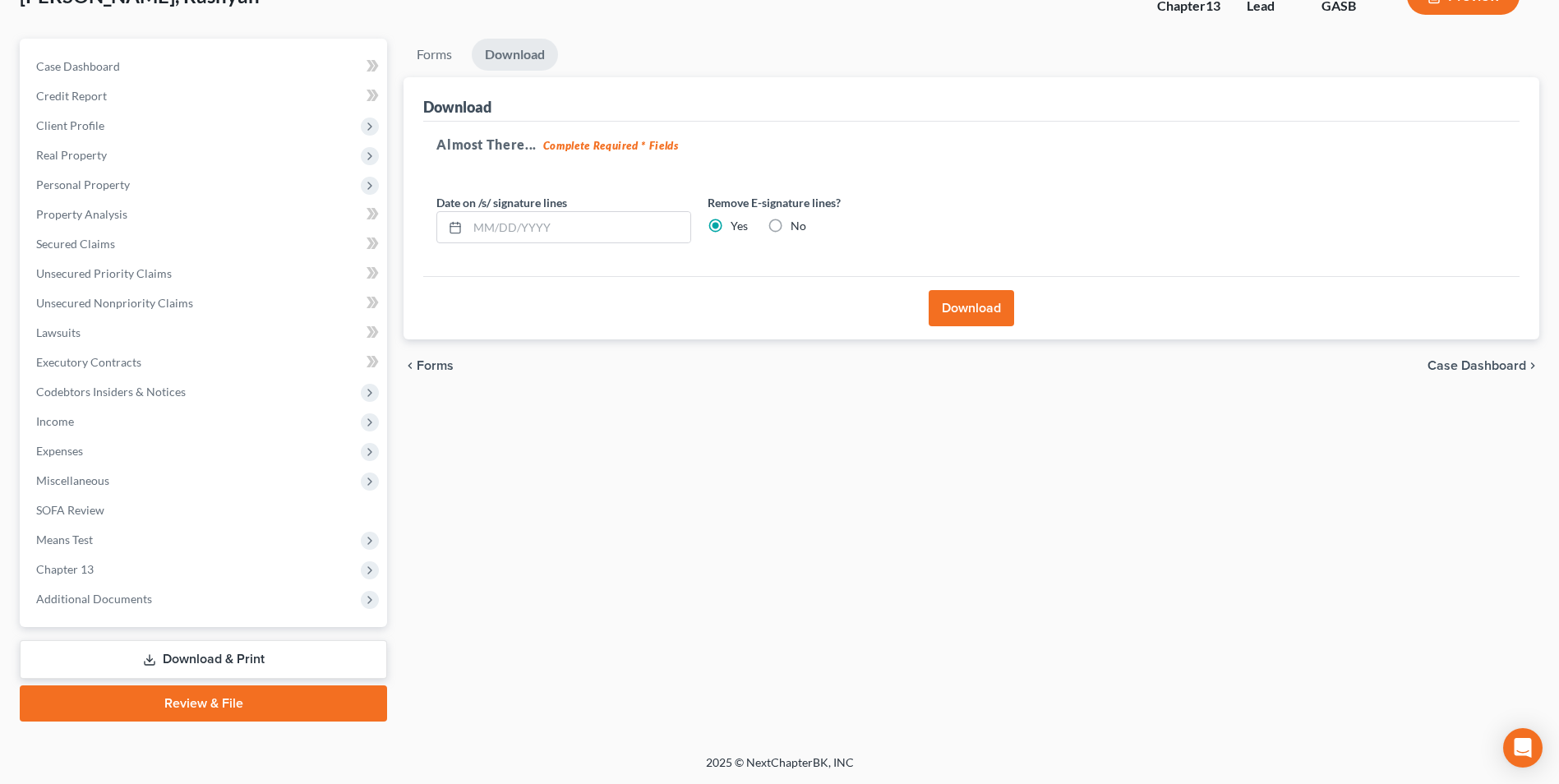
click at [948, 309] on button "Download" at bounding box center [971, 308] width 86 height 36
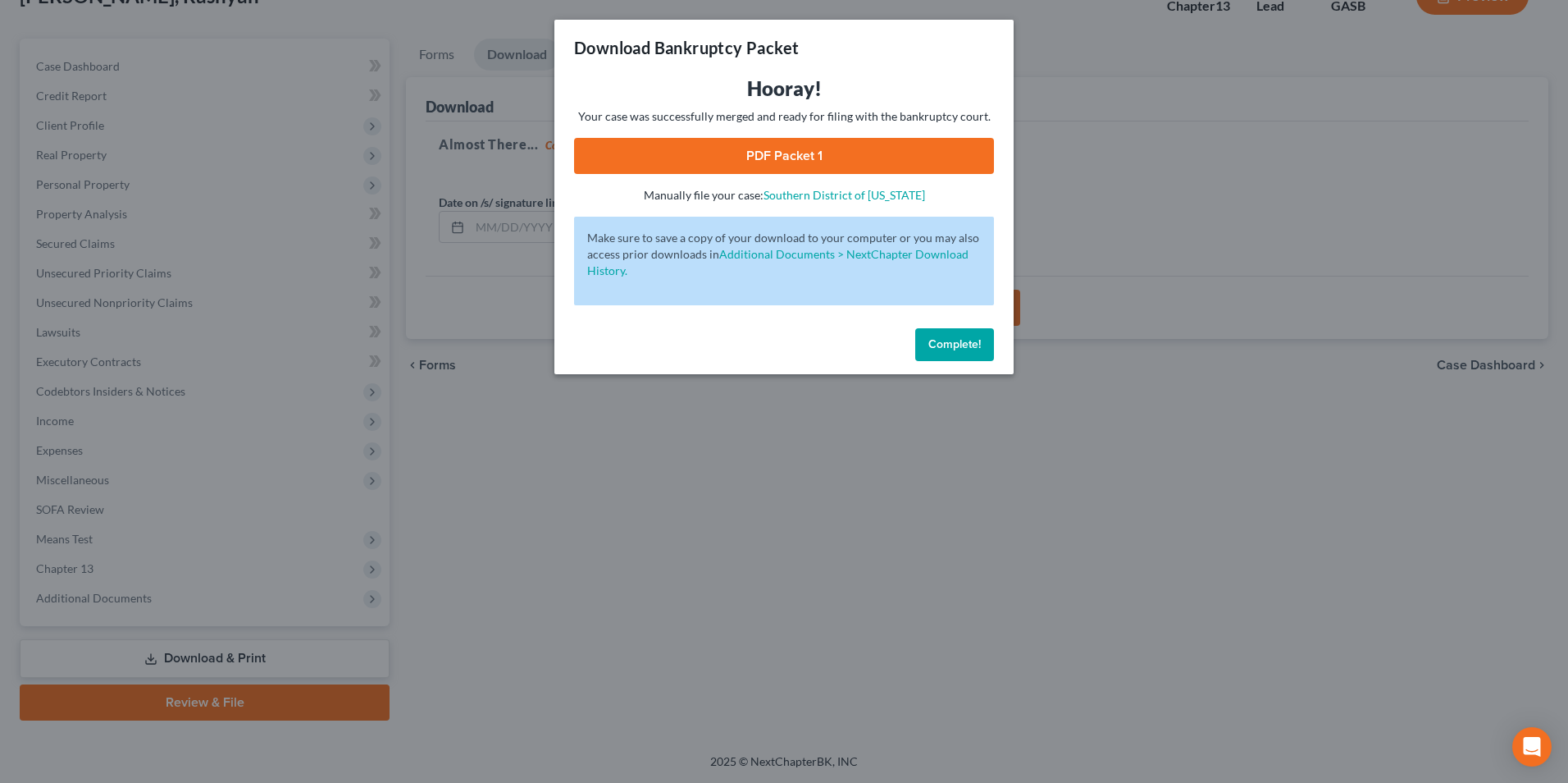
click at [760, 156] on link "PDF Packet 1" at bounding box center [784, 156] width 420 height 36
click at [541, 485] on div "Download Bankruptcy Packet Hooray! Your case was successfully merged and ready …" at bounding box center [784, 391] width 1568 height 783
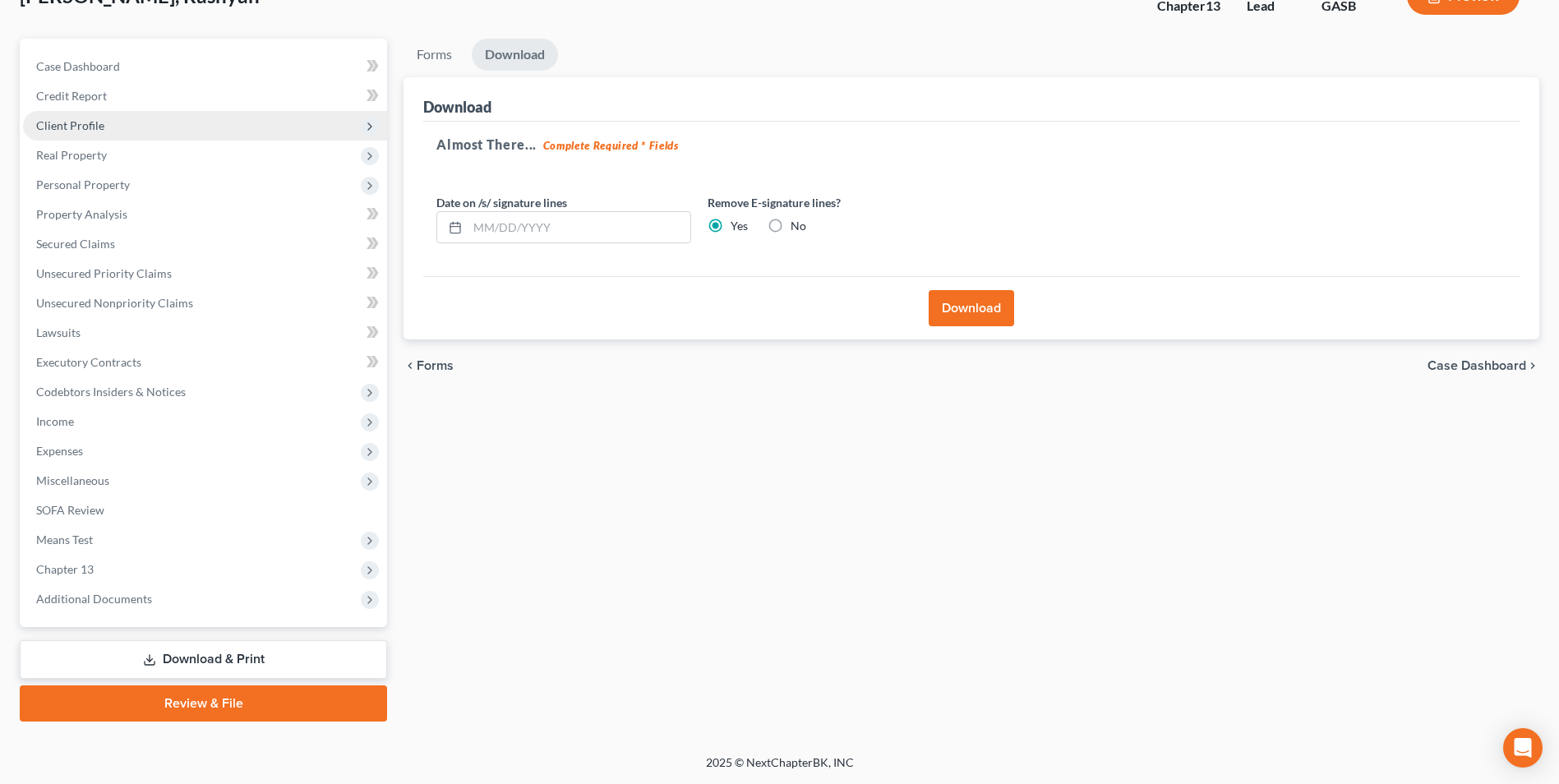
click at [76, 122] on span "Client Profile" at bounding box center [70, 125] width 69 height 14
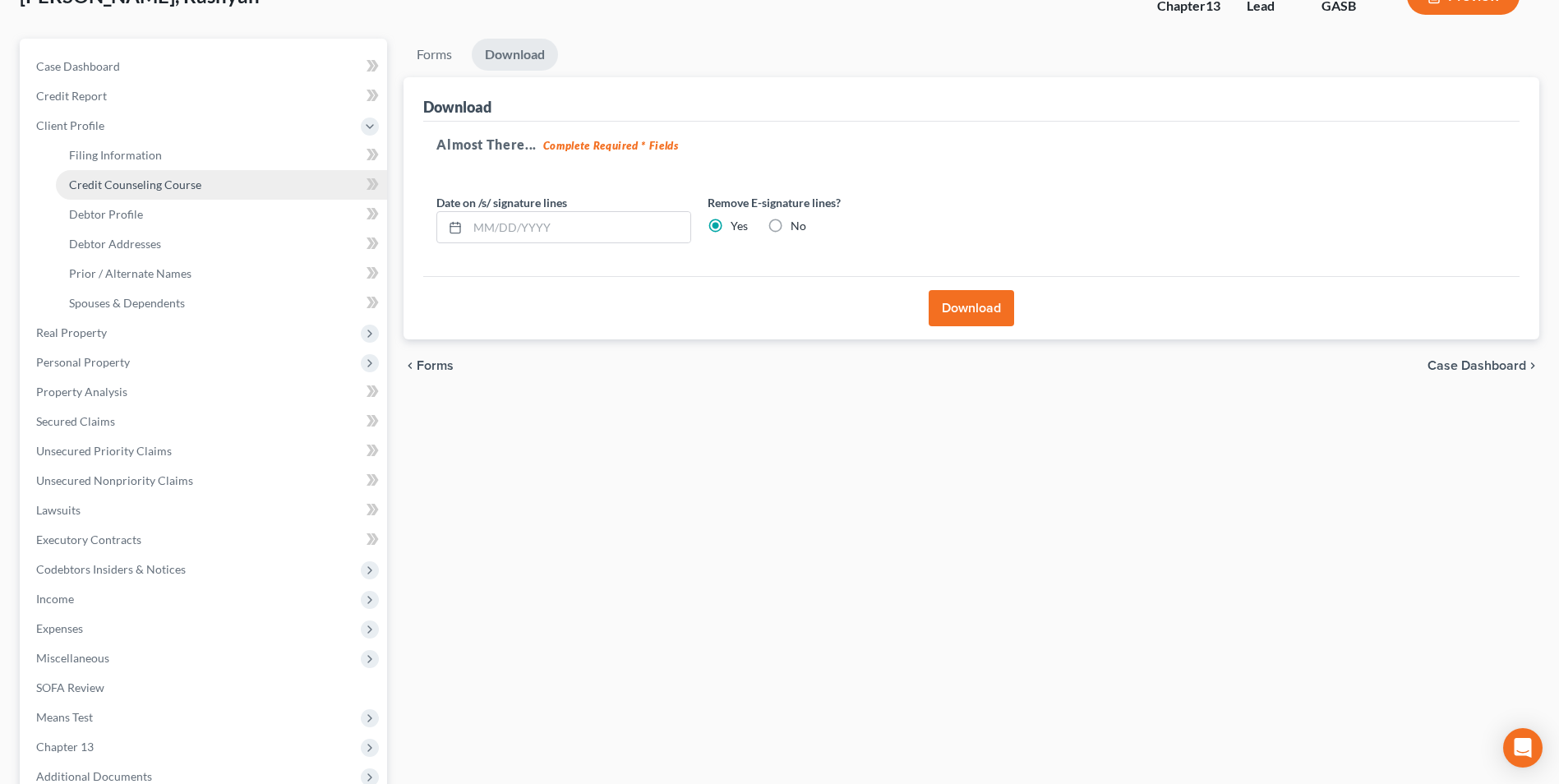
click at [83, 176] on link "Credit Counseling Course" at bounding box center [221, 184] width 331 height 30
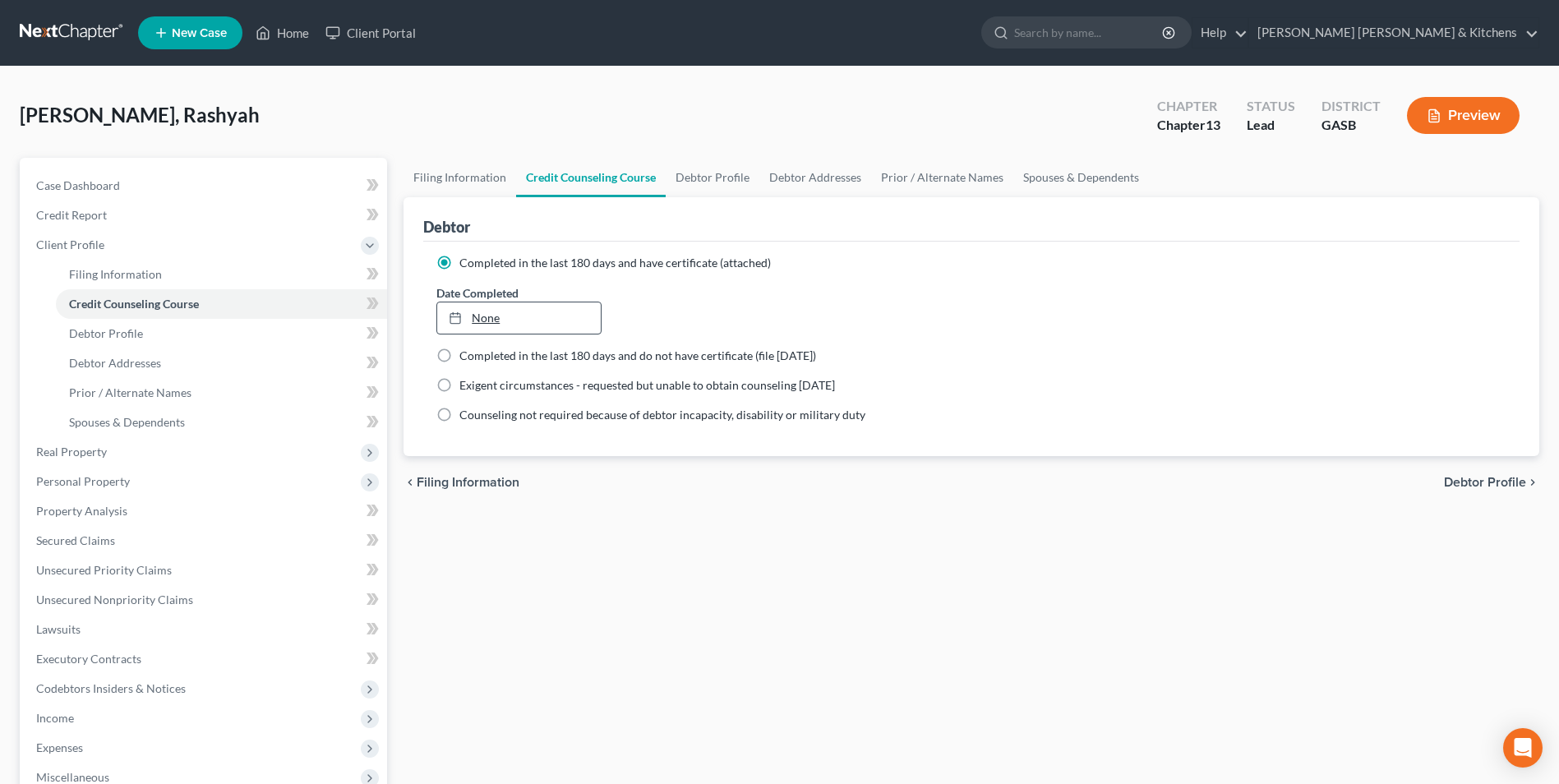
type input "[DATE]"
click at [475, 320] on link "None" at bounding box center [519, 318] width 163 height 31
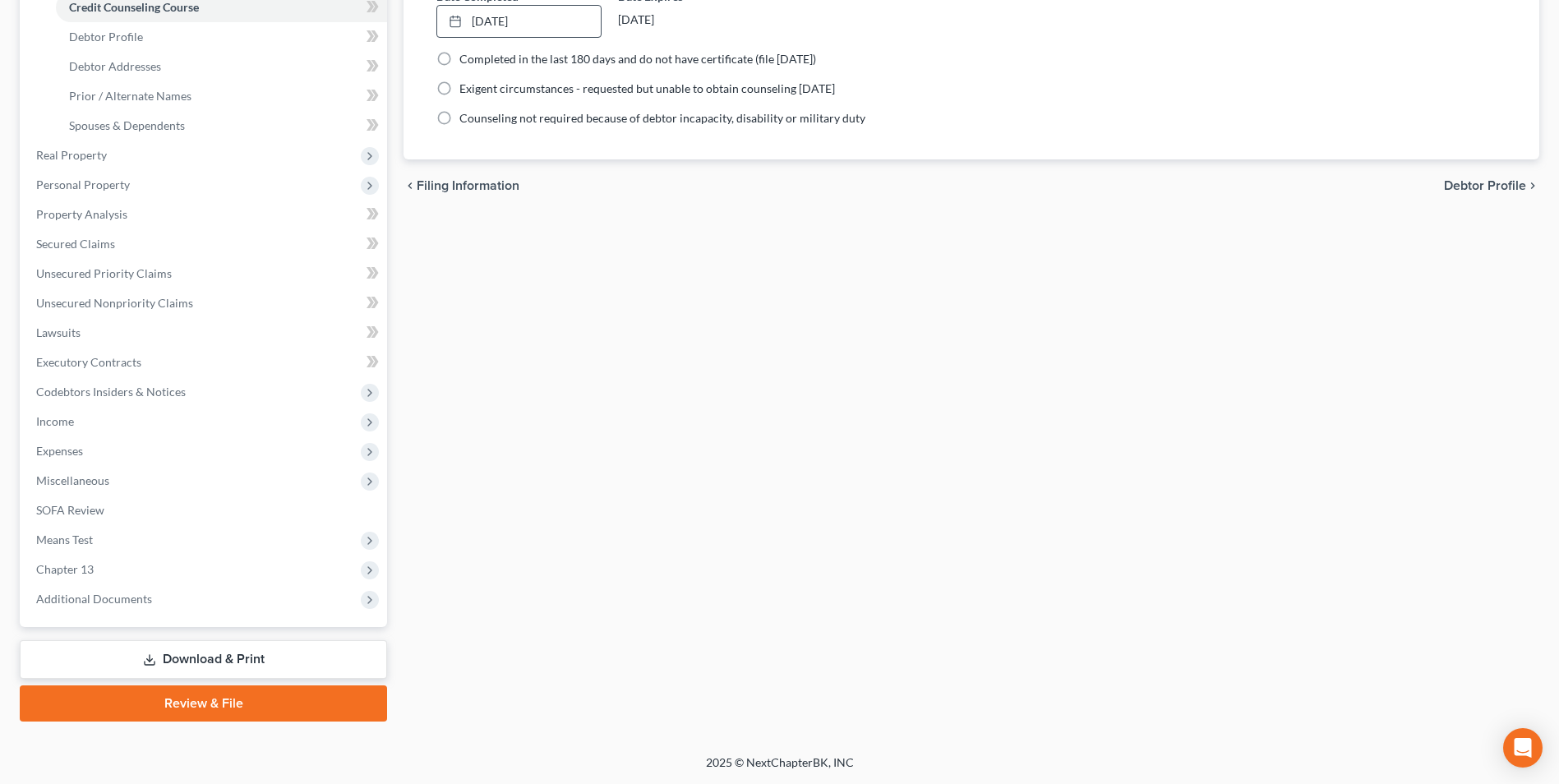
click at [191, 661] on link "Download & Print" at bounding box center [203, 659] width 368 height 39
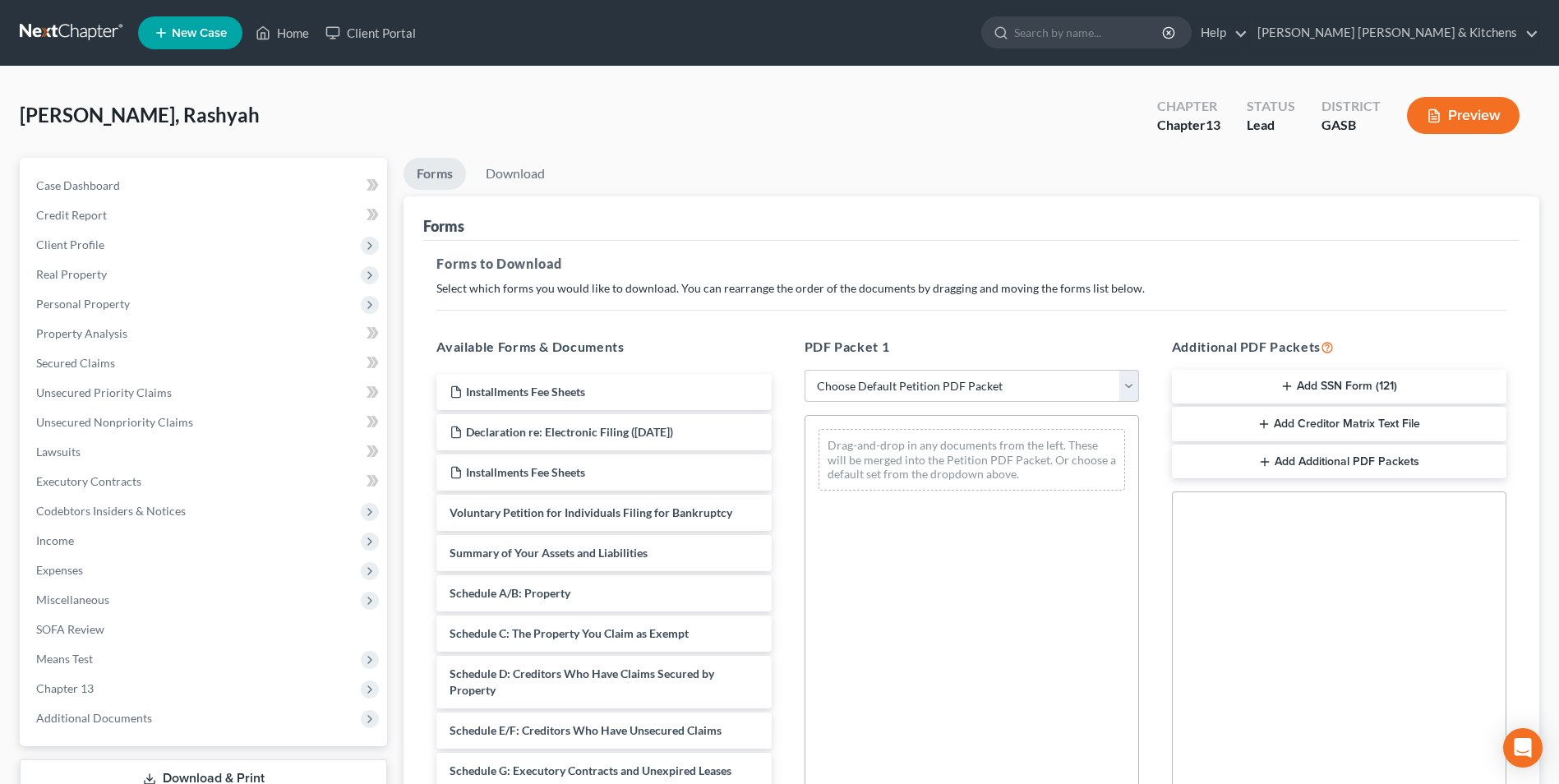
click at [894, 383] on select "Choose Default Petition PDF Packet Complete Bankruptcy Petition (all forms and …" at bounding box center [972, 386] width 334 height 33
select select "0"
click at [805, 369] on select "Choose Default Petition PDF Packet Complete Bankruptcy Petition (all forms and …" at bounding box center [972, 386] width 334 height 33
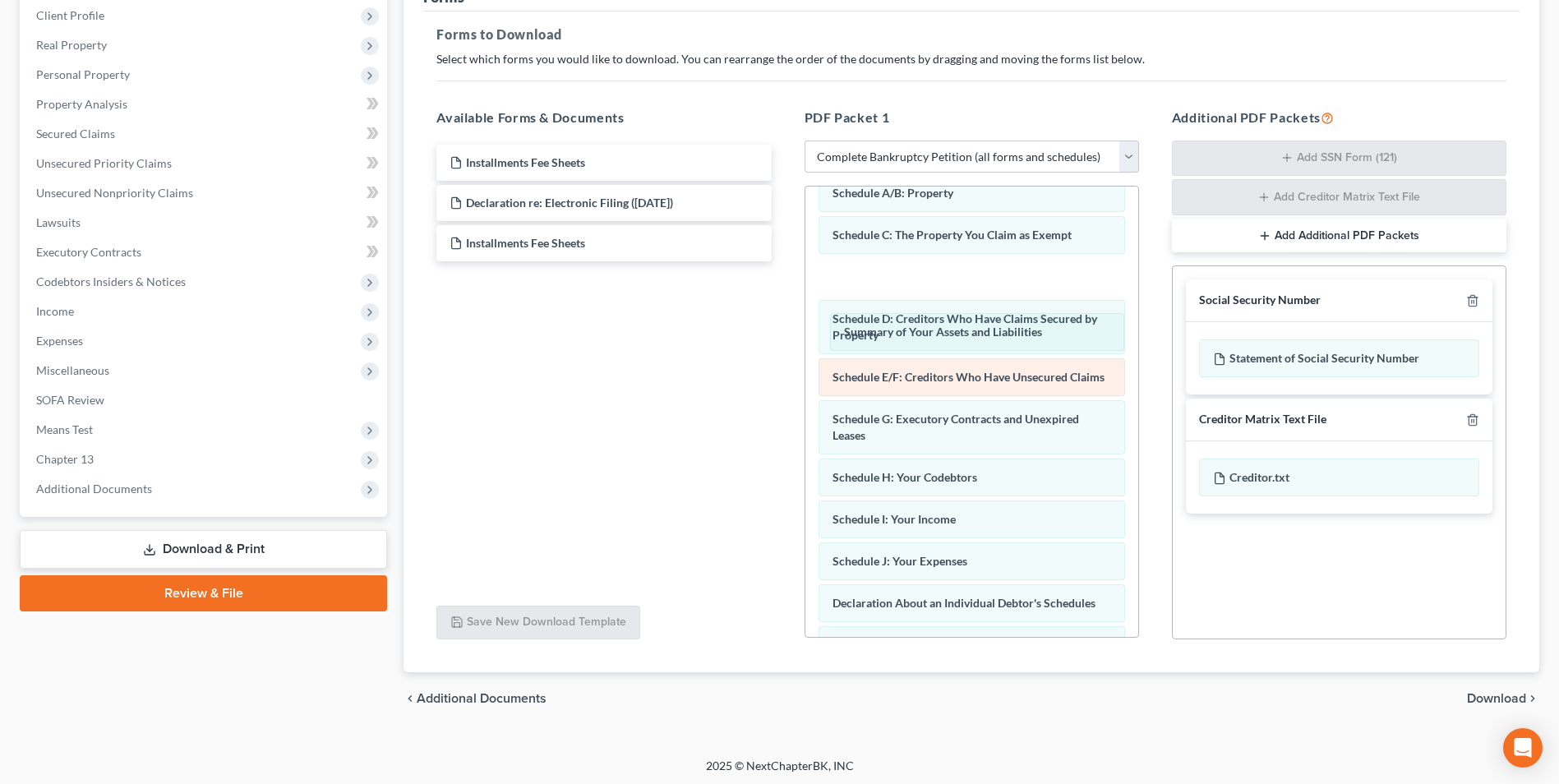
scroll to position [42, 0]
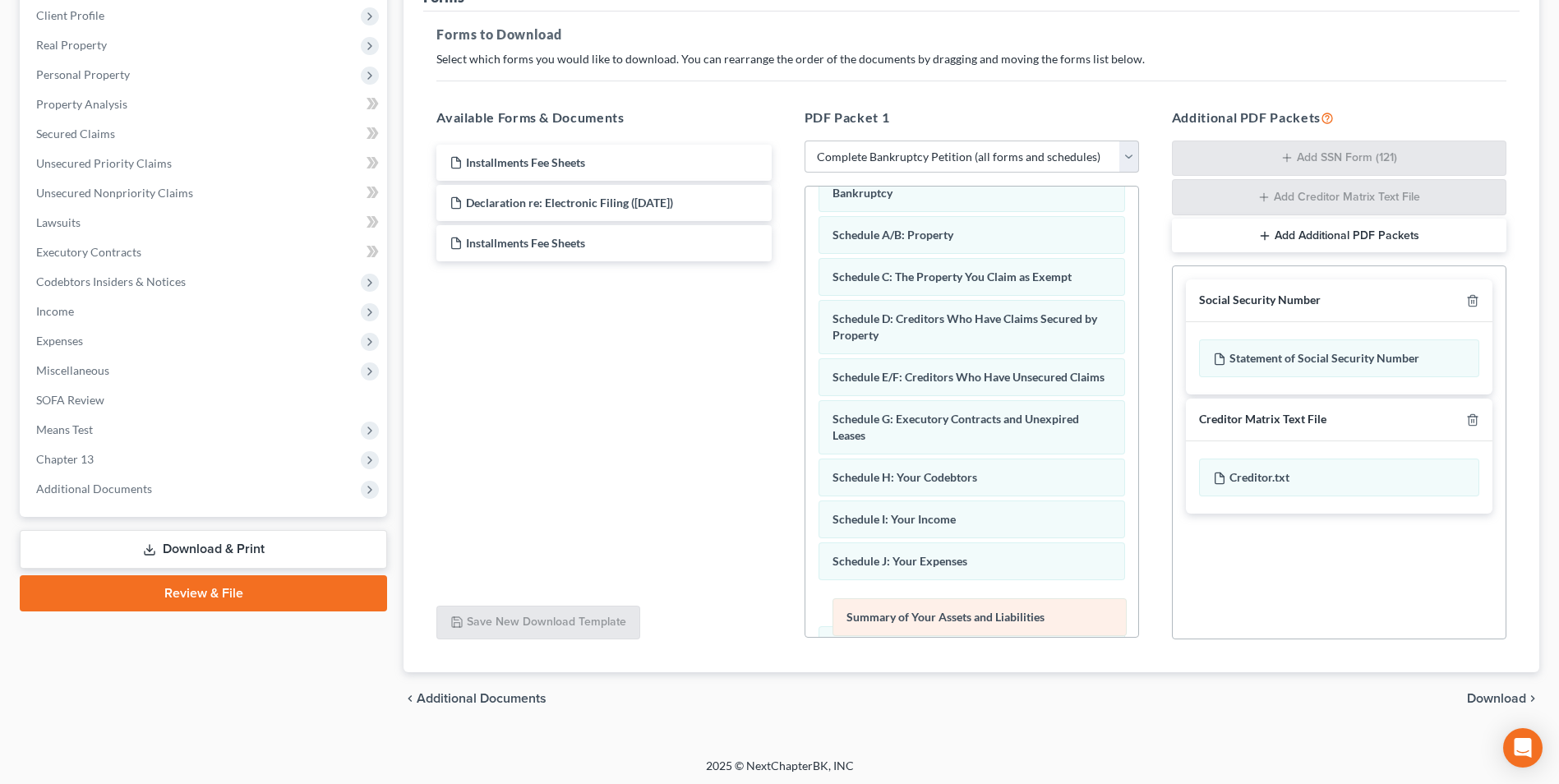
drag, startPoint x: 981, startPoint y: 199, endPoint x: 996, endPoint y: 622, distance: 423.3
click at [996, 622] on div "Summary of Your Assets and Liabilities Voluntary Petition for Individuals Filin…" at bounding box center [972, 594] width 333 height 899
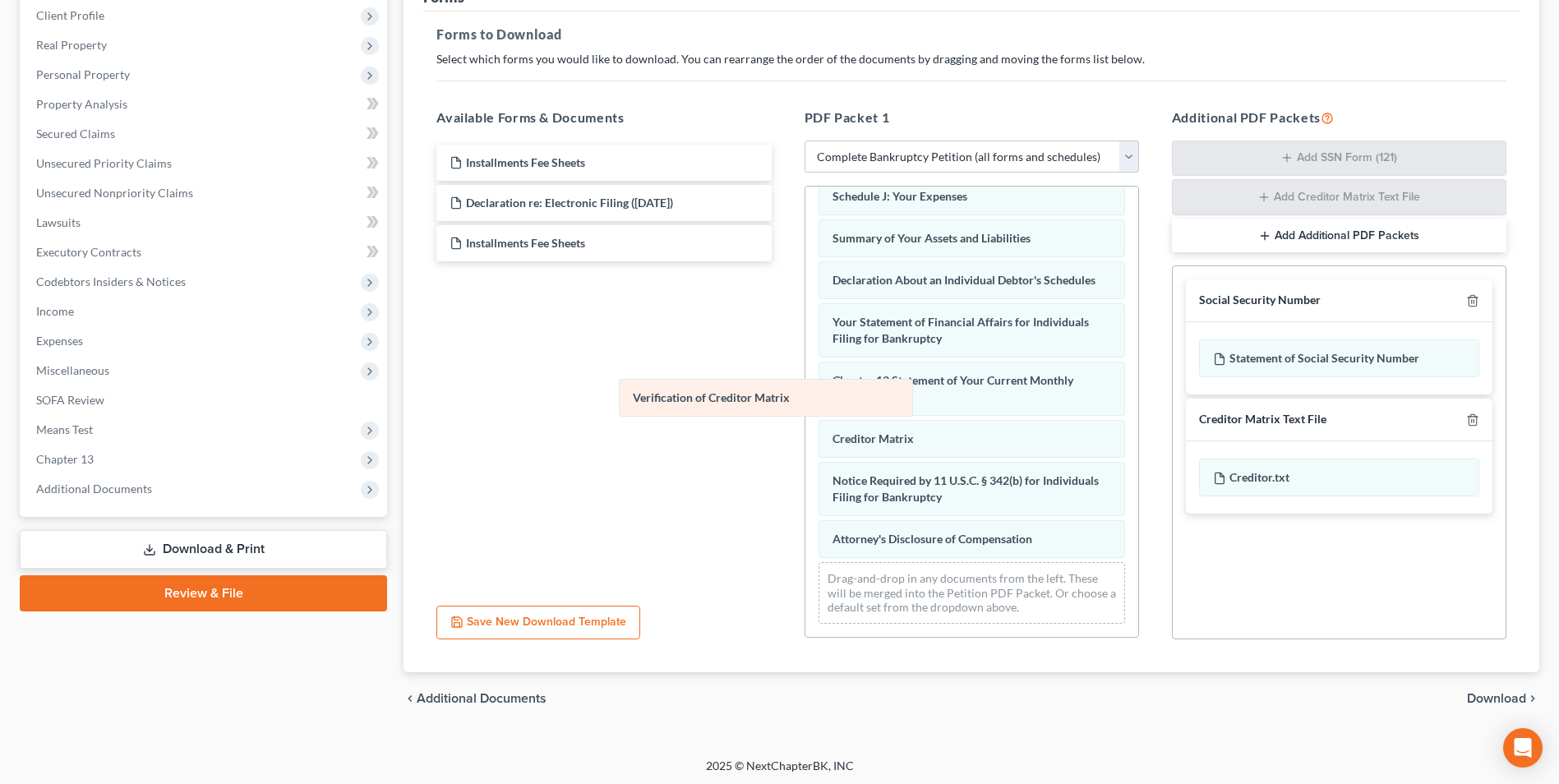
scroll to position [423, 0]
drag, startPoint x: 896, startPoint y: 449, endPoint x: 505, endPoint y: 340, distance: 405.9
click at [806, 341] on div "Verification of Creditor Matrix Voluntary Petition for Individuals Filing for B…" at bounding box center [972, 208] width 333 height 857
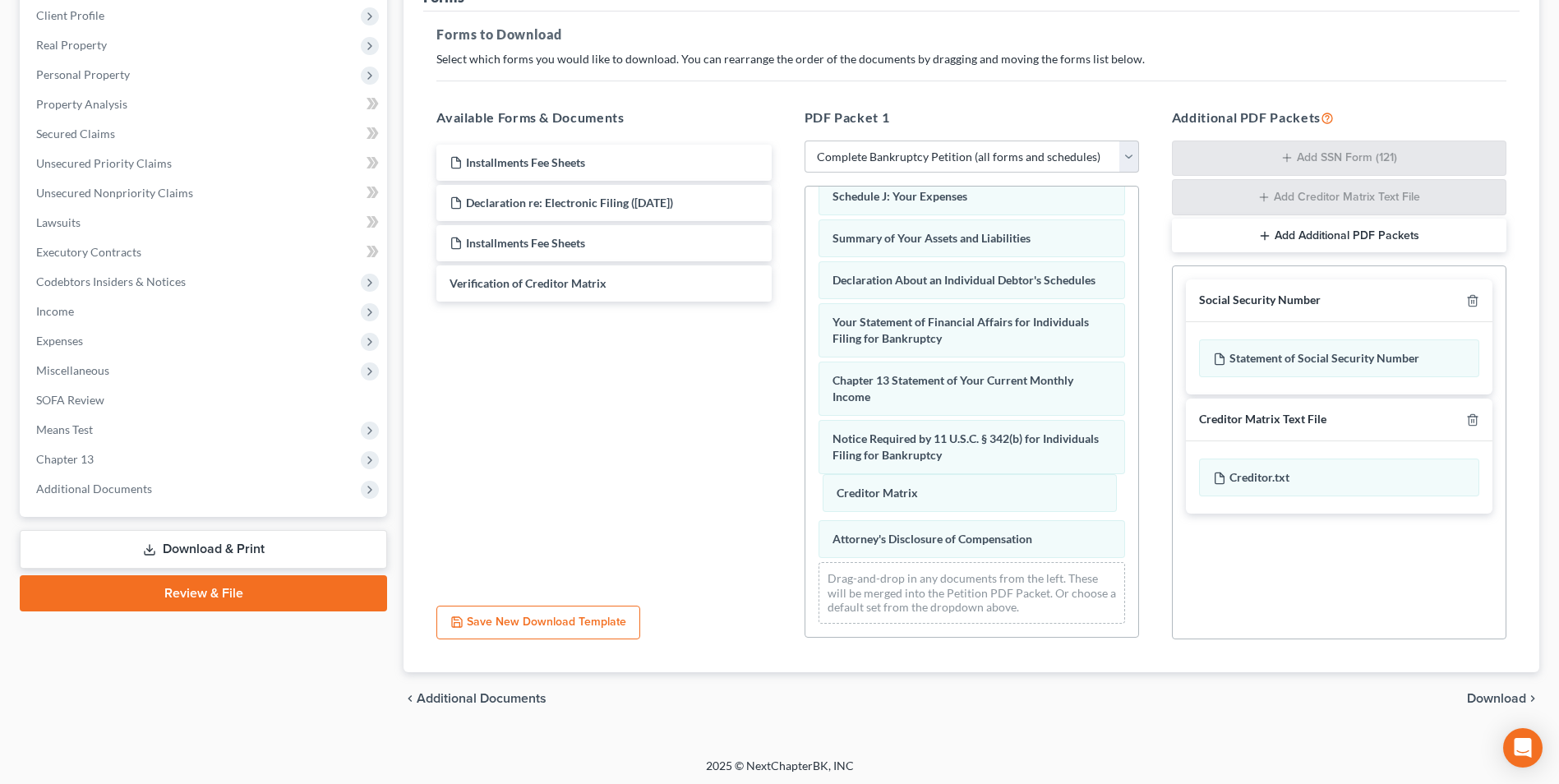
drag, startPoint x: 862, startPoint y: 438, endPoint x: 866, endPoint y: 511, distance: 73.1
click at [866, 504] on div "Creditor Matrix Voluntary Petition for Individuals Filing for Bankruptcy Schedu…" at bounding box center [972, 208] width 333 height 857
drag, startPoint x: 871, startPoint y: 538, endPoint x: 871, endPoint y: 422, distance: 116.0
click at [871, 422] on div "Attorney's Disclosure of Compensation Voluntary Petition for Individuals Filing…" at bounding box center [972, 208] width 333 height 857
click at [1484, 702] on span "Download" at bounding box center [1496, 697] width 59 height 13
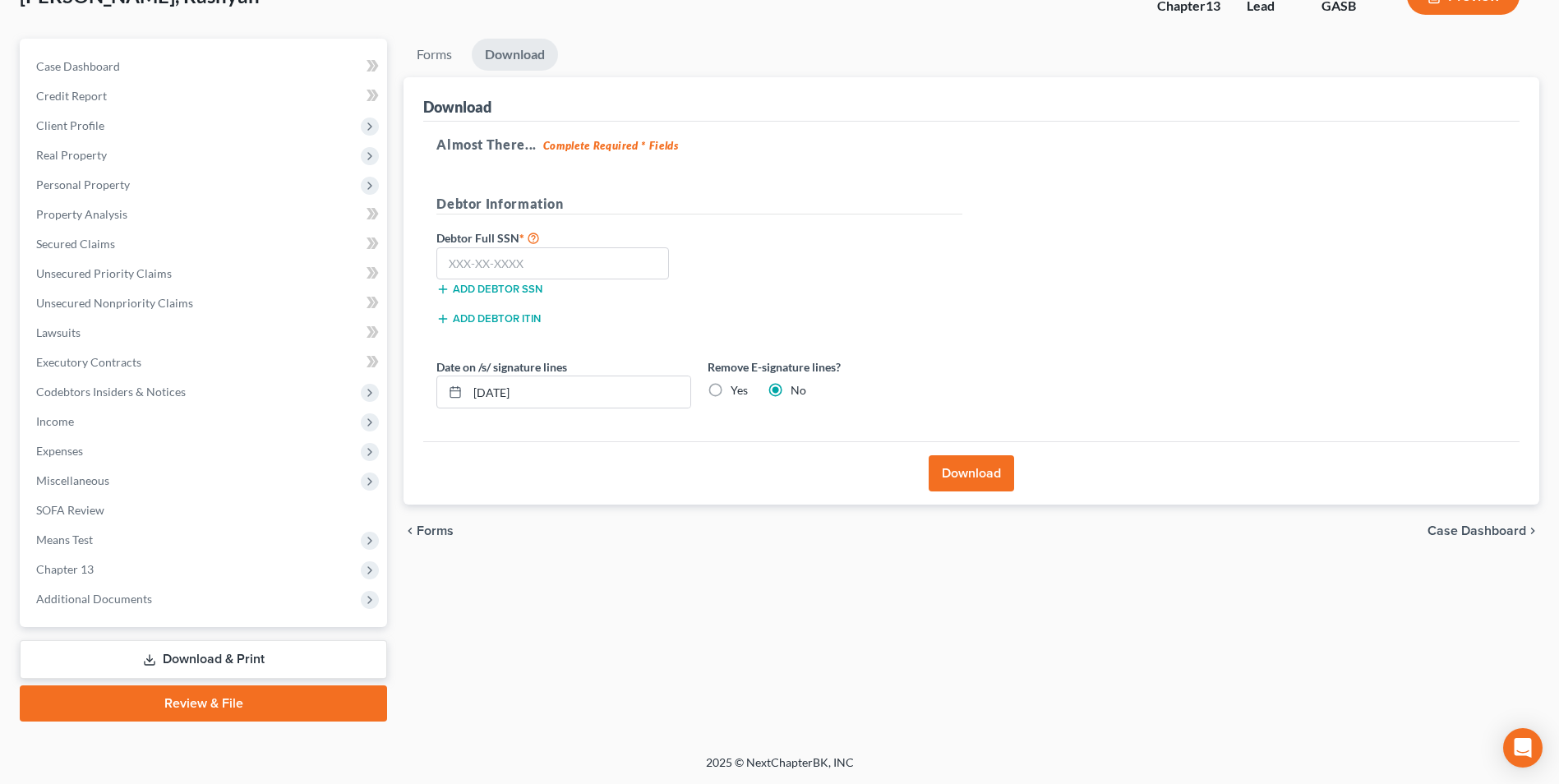
scroll to position [119, 0]
click at [497, 257] on input "text" at bounding box center [552, 264] width 232 height 33
type input "655-09-3954"
click at [1005, 483] on button "Download" at bounding box center [971, 473] width 86 height 36
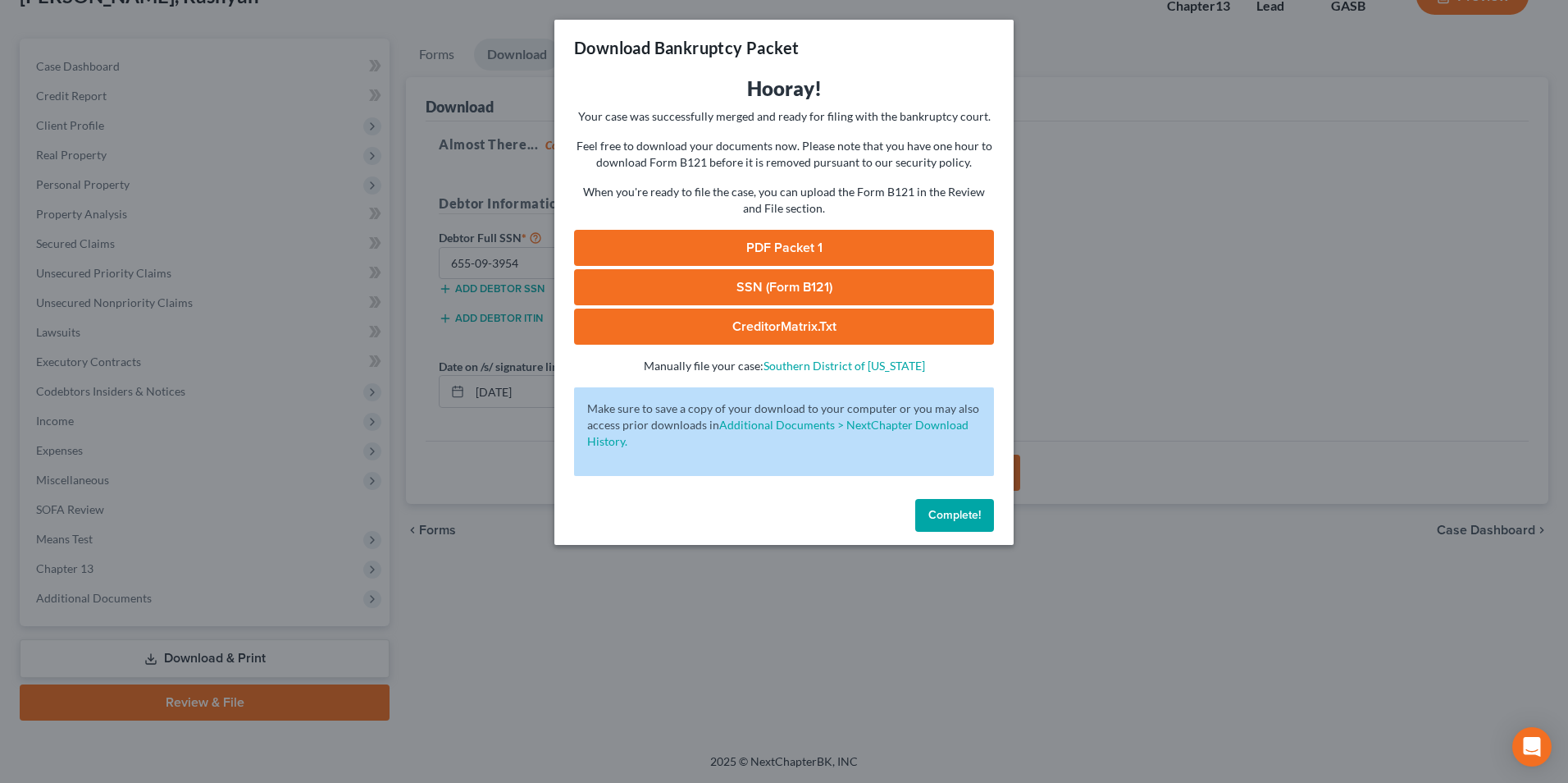
click at [765, 290] on link "SSN (Form B121)" at bounding box center [784, 287] width 420 height 36
click at [734, 249] on link "PDF Packet 1" at bounding box center [784, 247] width 420 height 36
click at [725, 328] on link "CreditorMatrix.txt" at bounding box center [784, 326] width 420 height 36
click at [1462, 391] on div "Download Bankruptcy Packet Hooray! Your case was successfully merged and ready …" at bounding box center [784, 391] width 1568 height 783
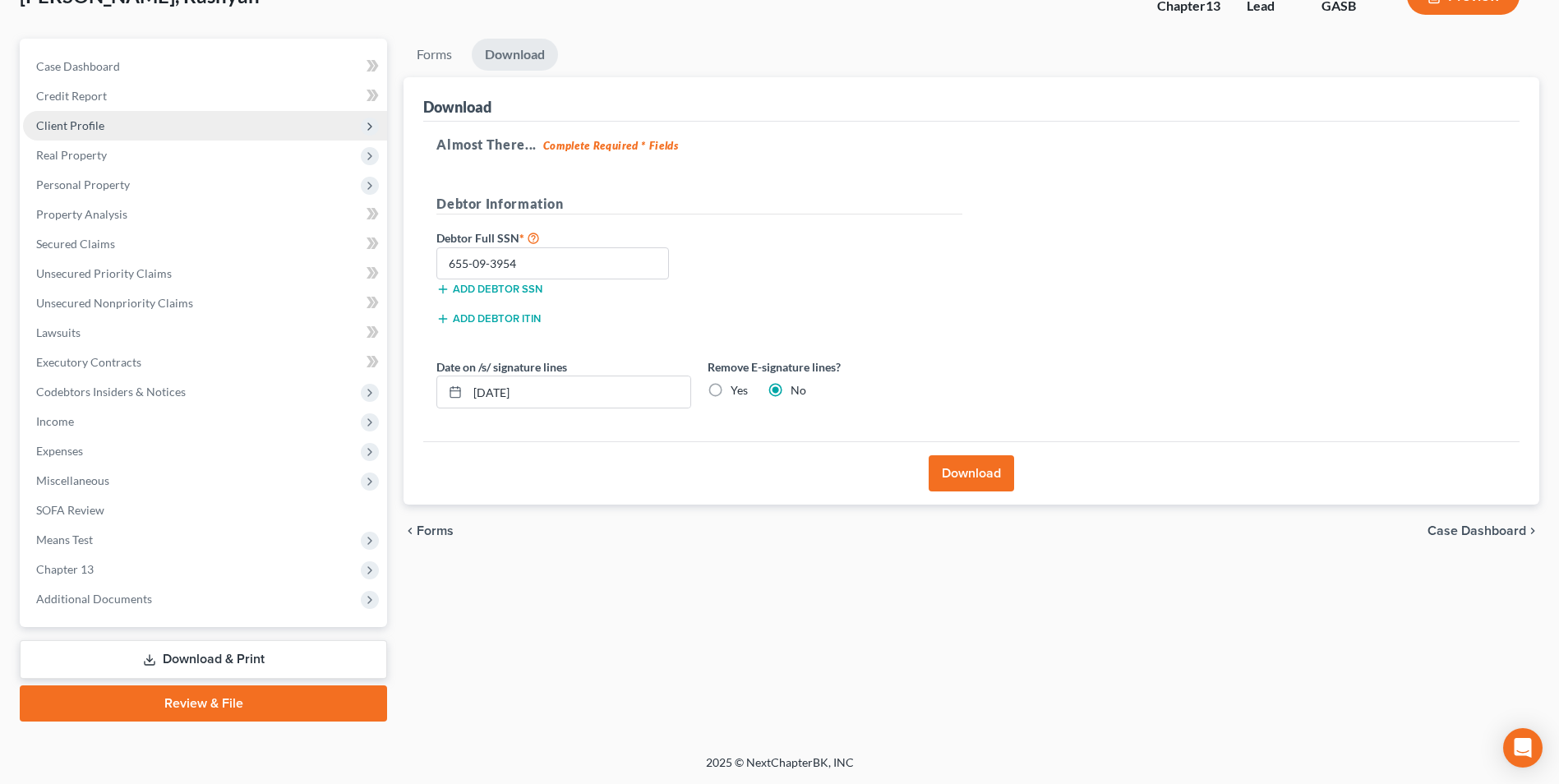
click at [51, 132] on span "Client Profile" at bounding box center [205, 125] width 364 height 30
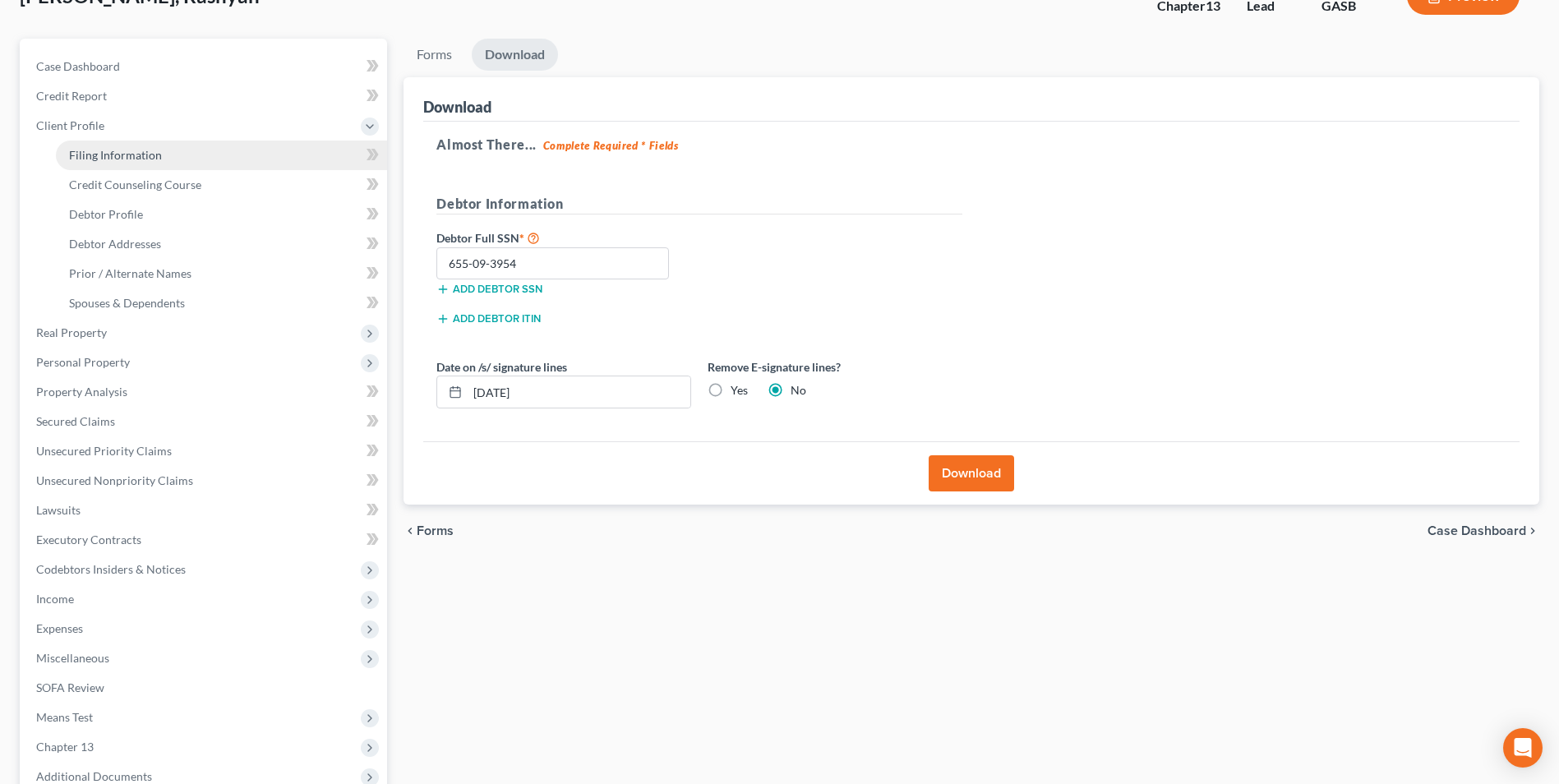
click at [94, 154] on span "Filing Information" at bounding box center [116, 155] width 93 height 14
select select "1"
select select "0"
select select "3"
select select "20"
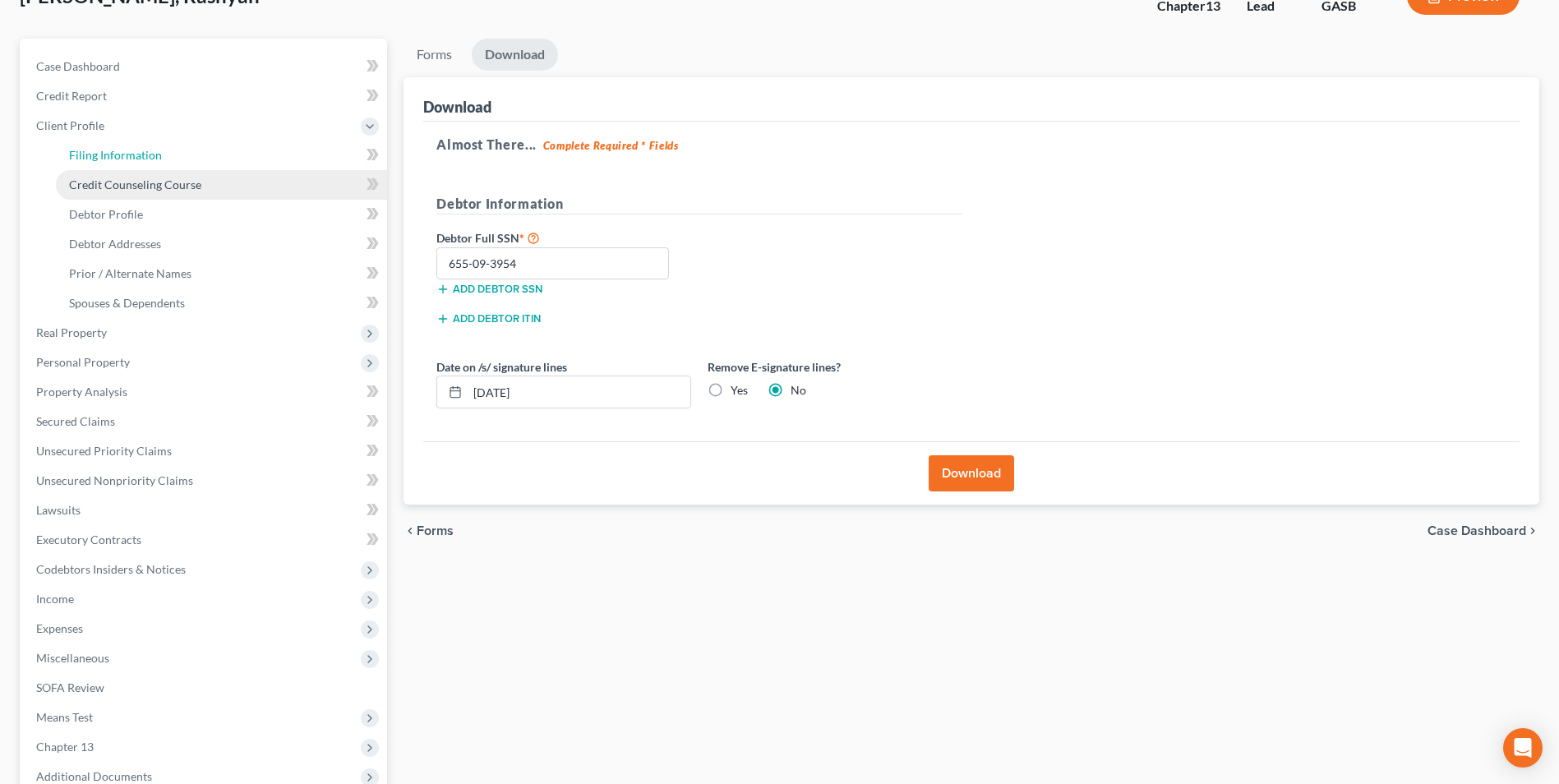
select select "0"
select select "10"
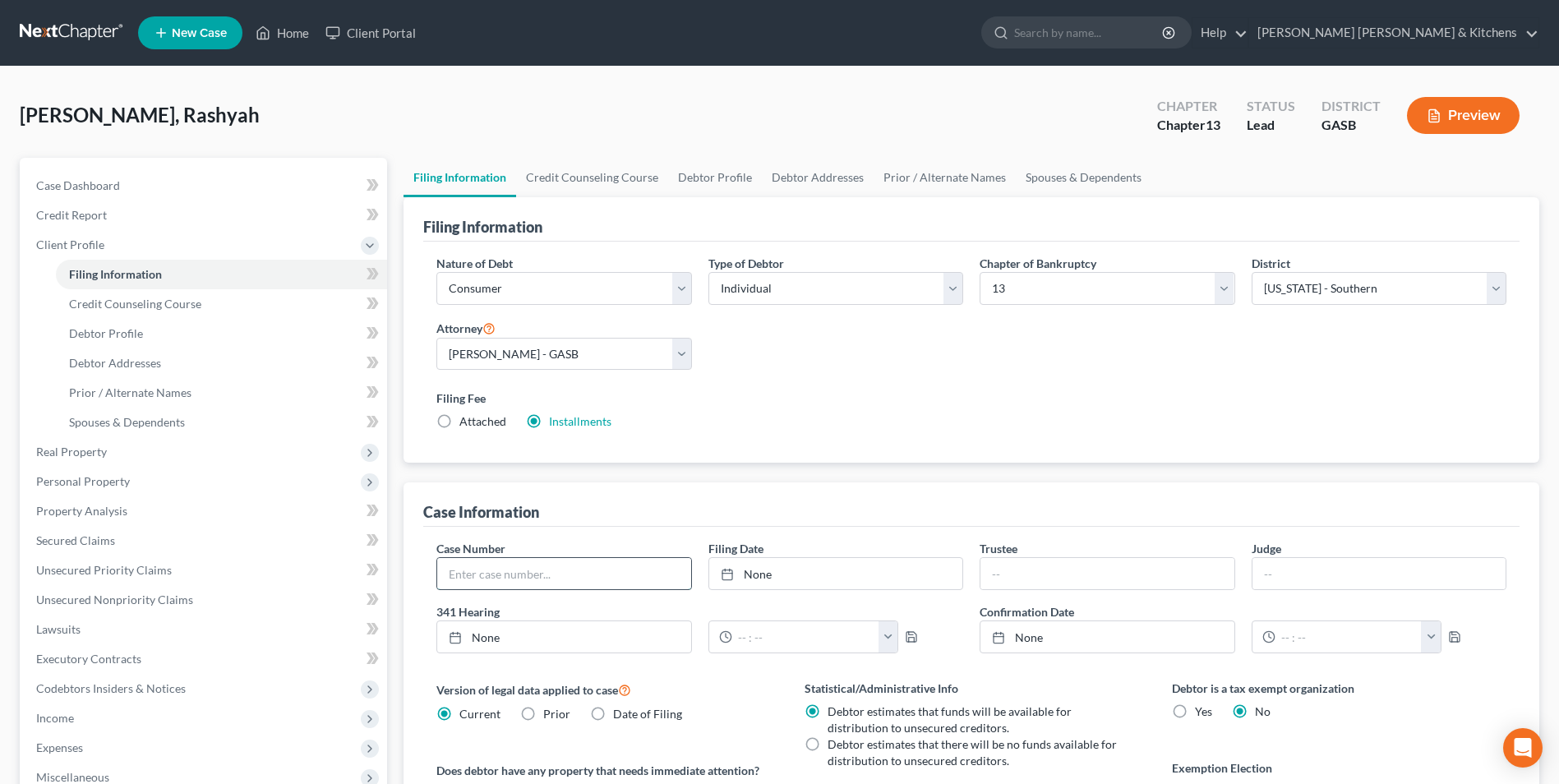
click at [518, 584] on input "text" at bounding box center [563, 573] width 253 height 31
type input "25-60272"
click at [285, 31] on link "Home" at bounding box center [282, 33] width 69 height 30
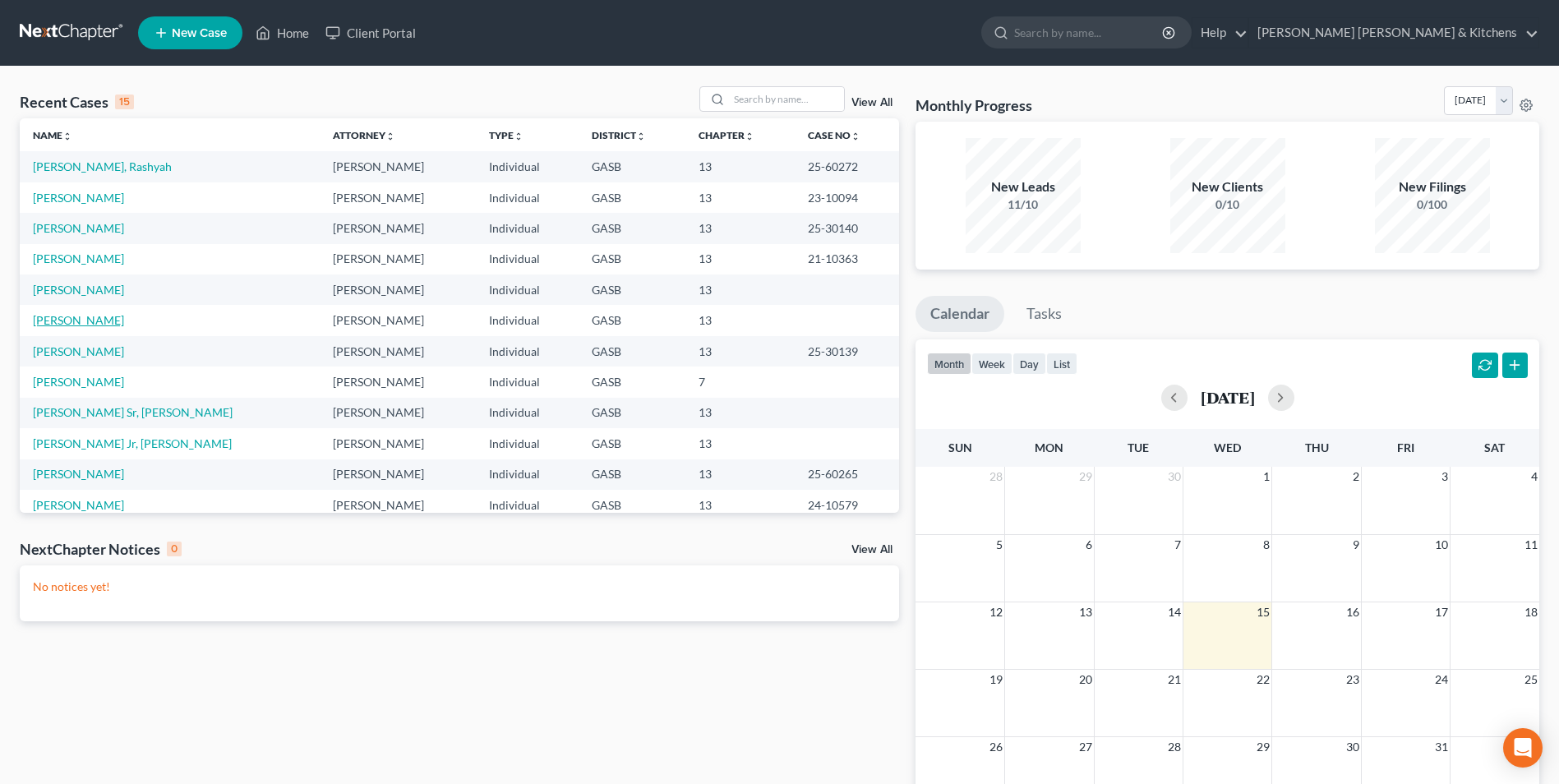
drag, startPoint x: 45, startPoint y: 314, endPoint x: 50, endPoint y: 329, distance: 15.8
click at [45, 314] on link "[PERSON_NAME]" at bounding box center [78, 320] width 91 height 14
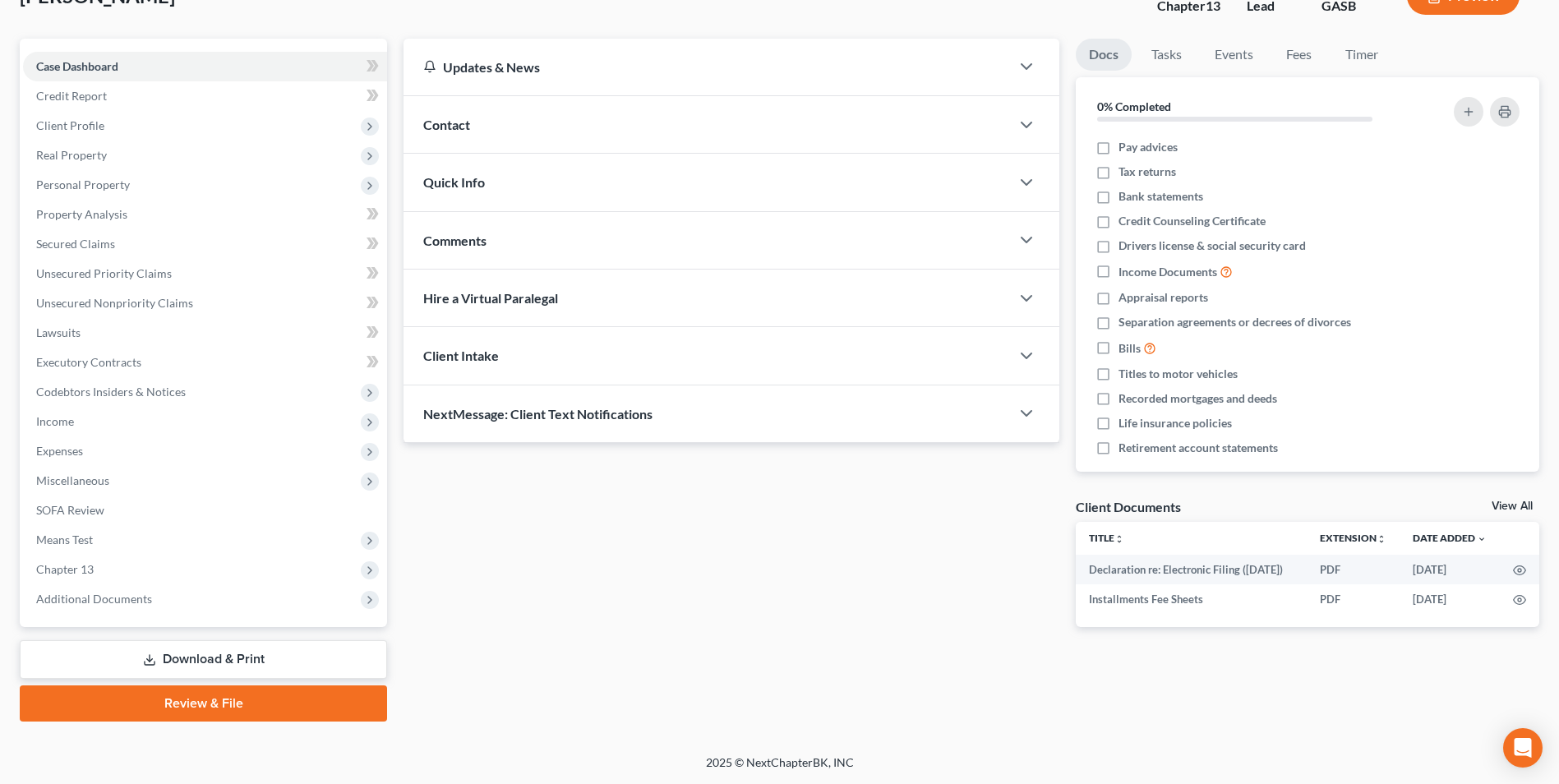
click at [194, 666] on link "Download & Print" at bounding box center [203, 659] width 368 height 39
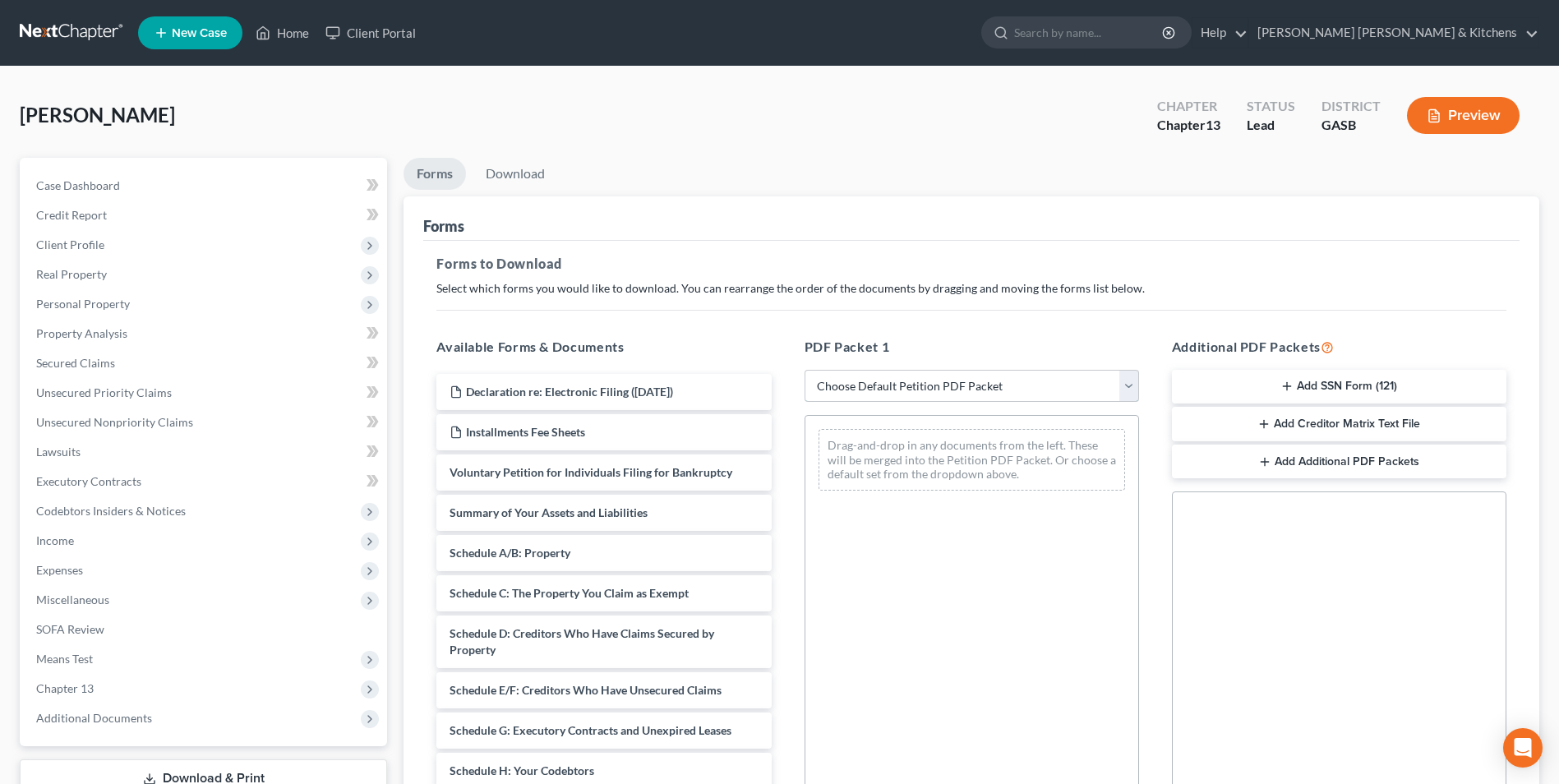
drag, startPoint x: 878, startPoint y: 387, endPoint x: 879, endPoint y: 402, distance: 15.0
click at [878, 387] on select "Choose Default Petition PDF Packet Complete Bankruptcy Petition (all forms and …" at bounding box center [972, 386] width 334 height 33
select select "0"
click at [805, 369] on select "Choose Default Petition PDF Packet Complete Bankruptcy Petition (all forms and …" at bounding box center [972, 386] width 334 height 33
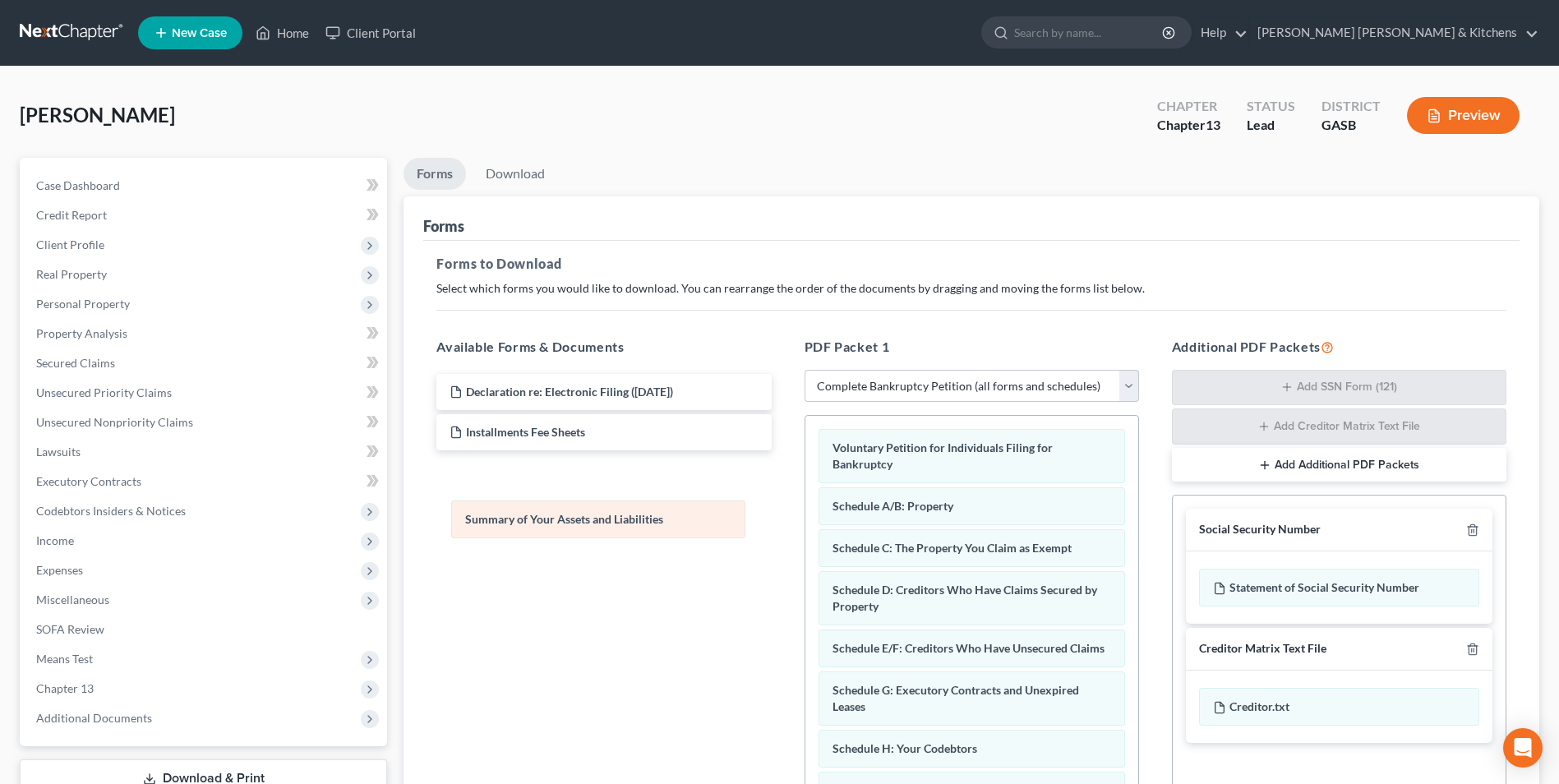
drag, startPoint x: 920, startPoint y: 508, endPoint x: 465, endPoint y: 506, distance: 455.0
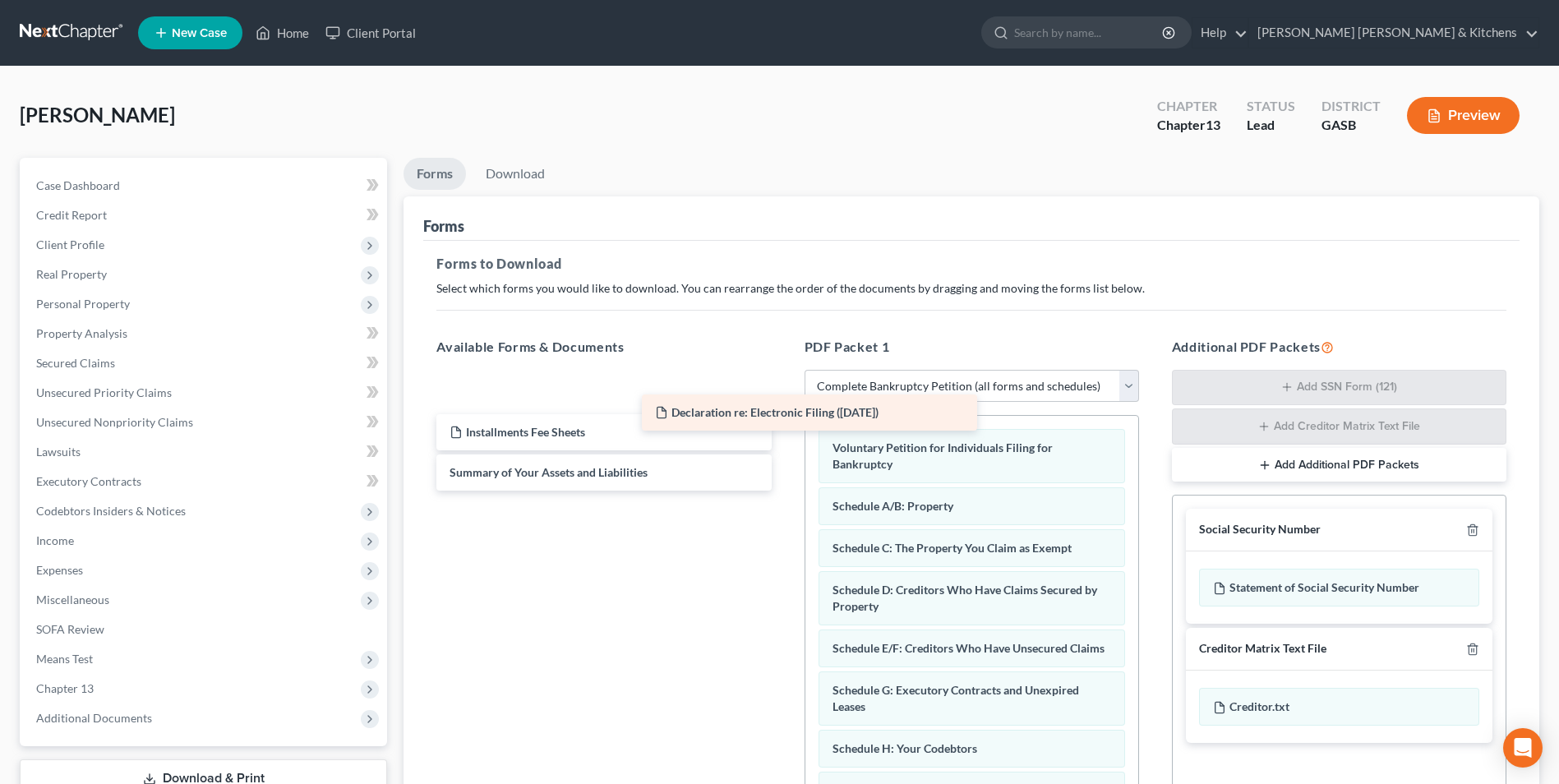
drag, startPoint x: 579, startPoint y: 387, endPoint x: 977, endPoint y: 427, distance: 400.0
click at [784, 427] on div "Declaration re: Electronic Filing (10/09/2025) Declaration re: Electronic Filin…" at bounding box center [603, 432] width 361 height 117
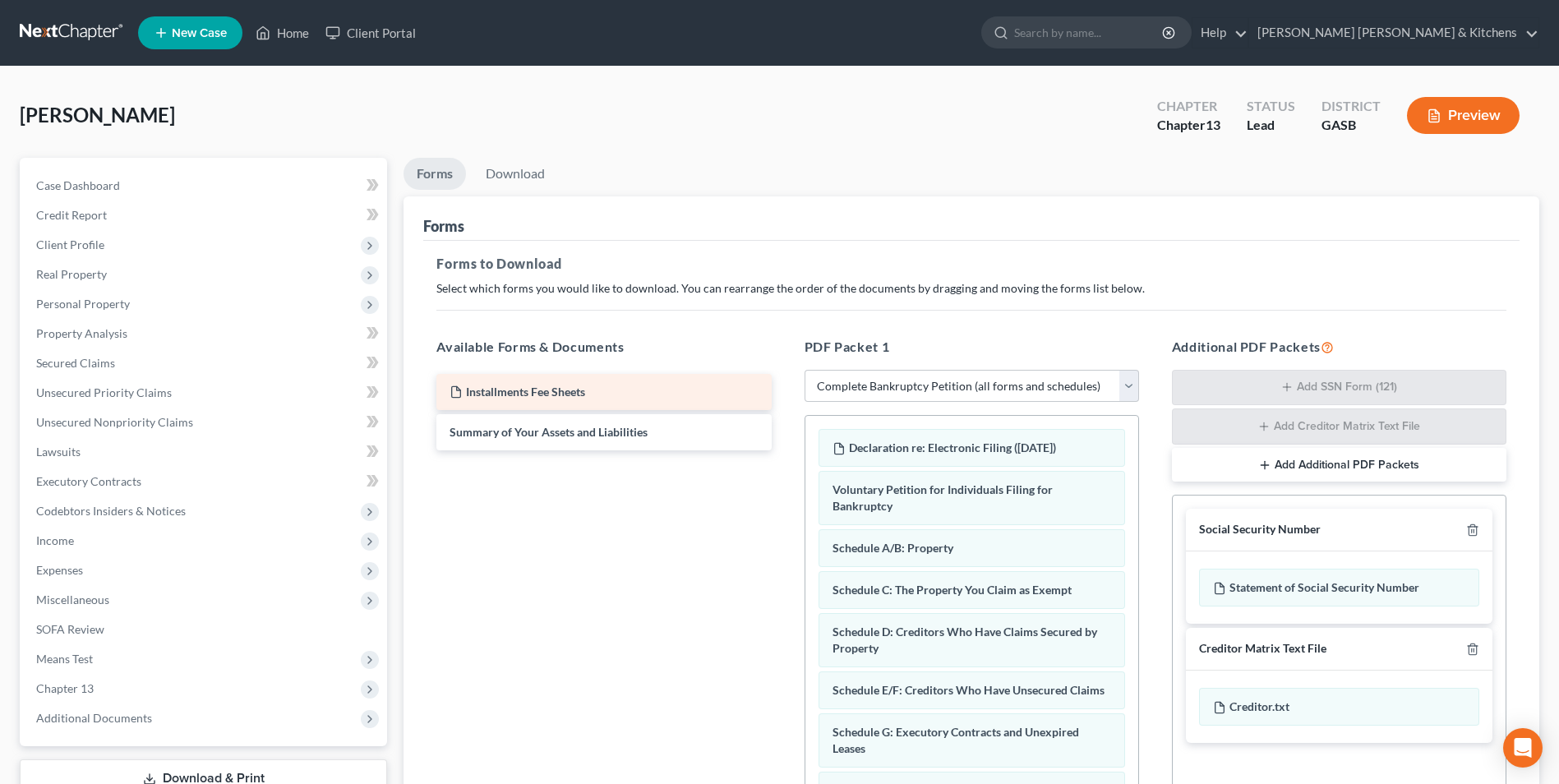
click at [784, 408] on div "Installments Fee Sheets Summary of Your Assets and Liabilities" at bounding box center [603, 411] width 361 height 76
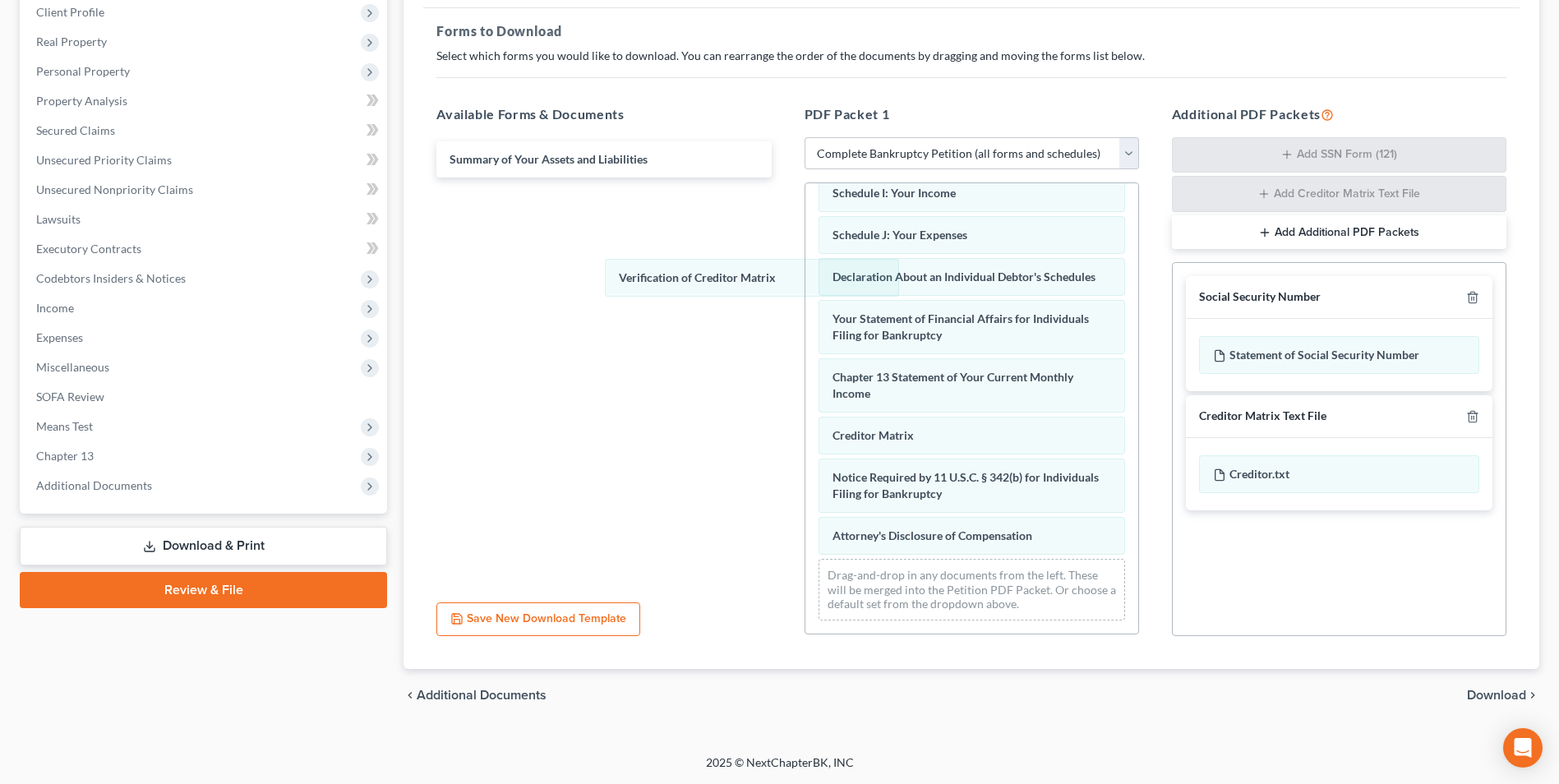
scroll to position [465, 0]
drag, startPoint x: 875, startPoint y: 456, endPoint x: 570, endPoint y: 264, distance: 360.4
click at [806, 251] on div "Verification of Creditor Matrix Installments Fee Sheets Declaration re: Electro…" at bounding box center [972, 183] width 333 height 899
click at [1484, 688] on span "Download" at bounding box center [1496, 694] width 59 height 13
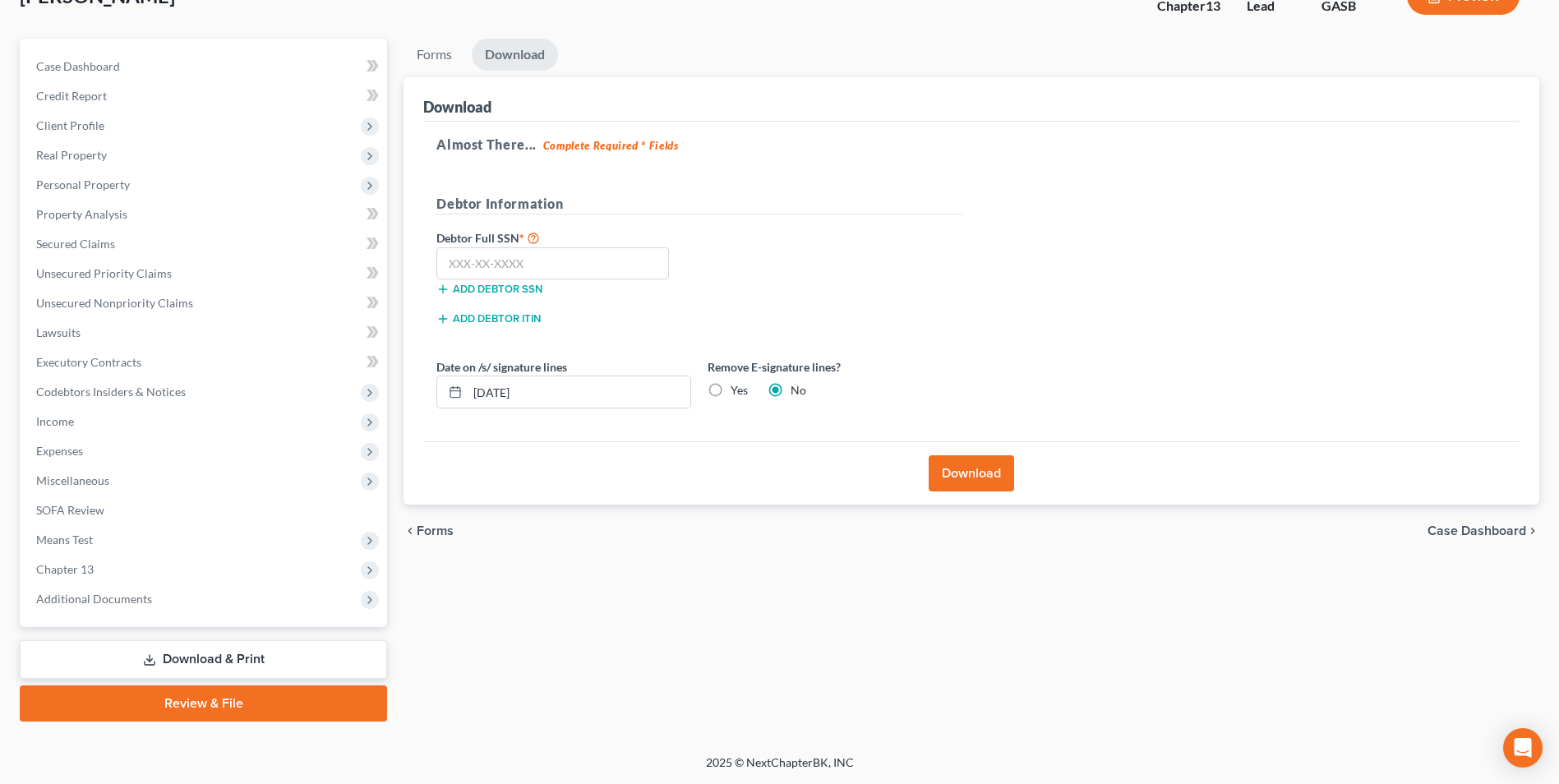
scroll to position [119, 0]
click at [551, 277] on input "text" at bounding box center [552, 264] width 232 height 33
type input "253-15-7646"
drag, startPoint x: 543, startPoint y: 392, endPoint x: 446, endPoint y: 419, distance: 100.7
click at [451, 422] on div "Date on /s/ signature lines [DATE] Remove E-signature lines? Yes No" at bounding box center [699, 390] width 543 height 63
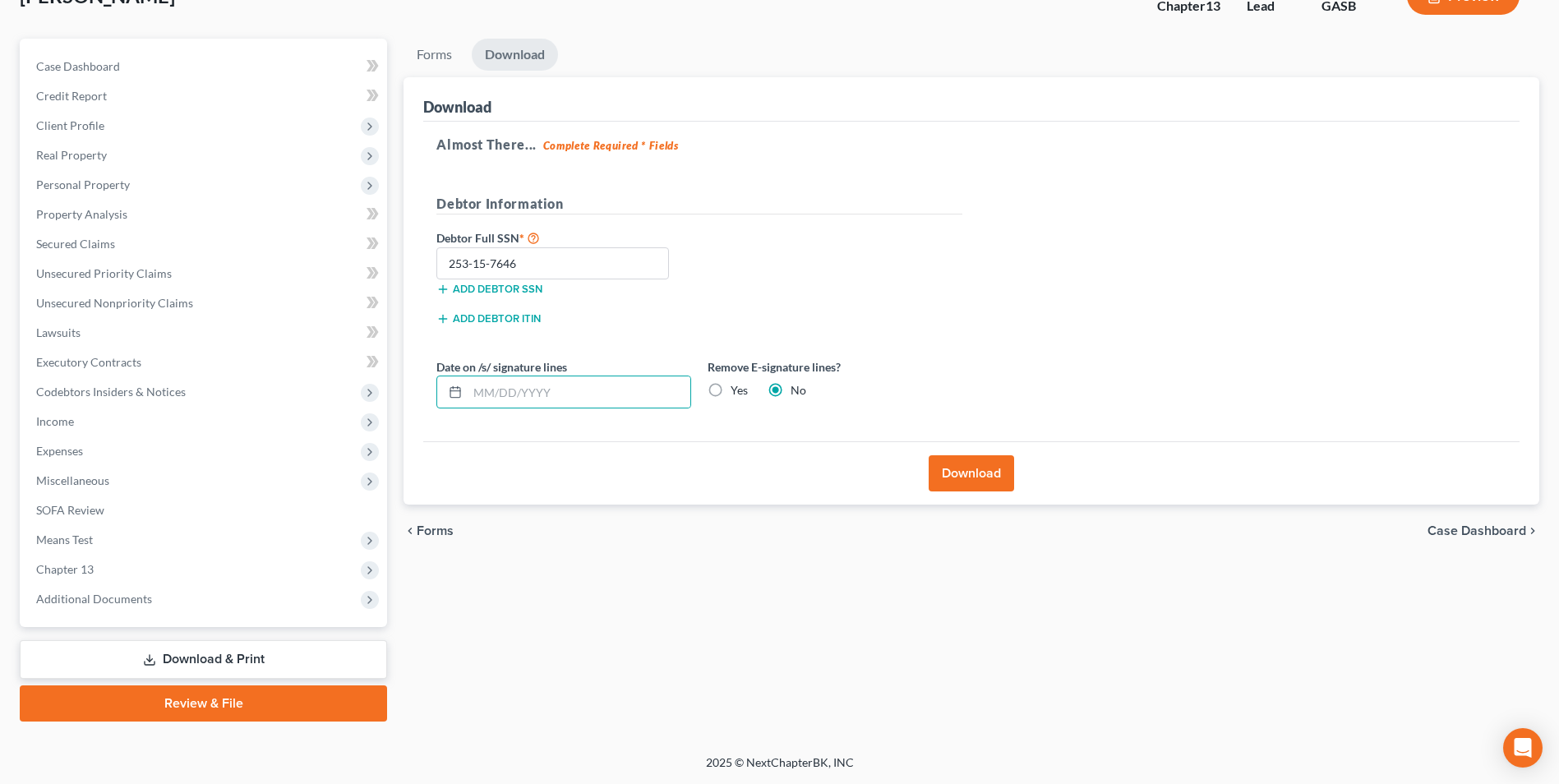
click at [730, 391] on label "Yes" at bounding box center [739, 390] width 17 height 16
click at [737, 391] on input "Yes" at bounding box center [742, 387] width 10 height 10
radio input "true"
radio input "false"
click at [983, 481] on button "Download" at bounding box center [971, 473] width 86 height 36
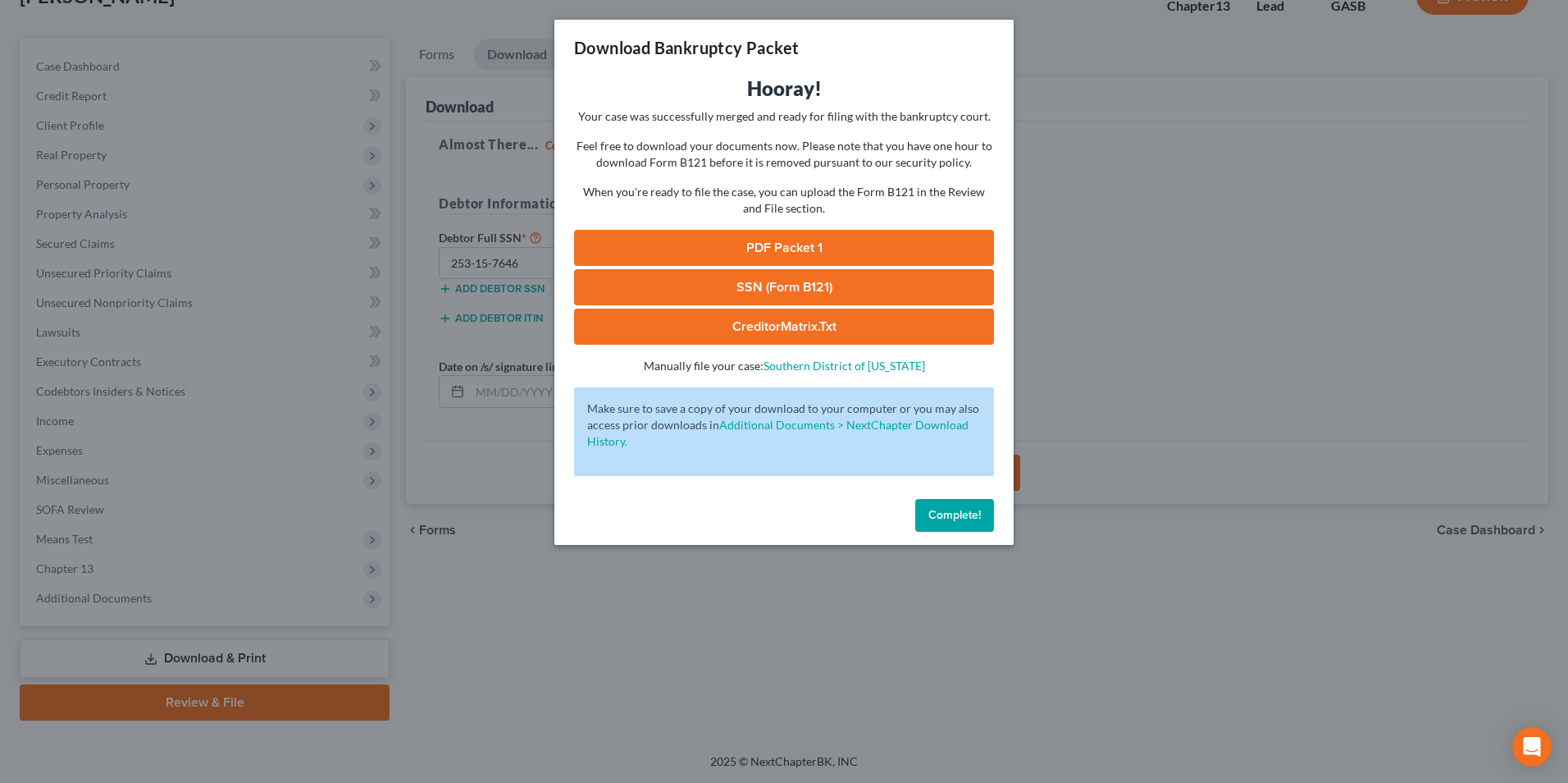
click at [755, 280] on link "SSN (Form B121)" at bounding box center [784, 287] width 420 height 36
drag, startPoint x: 814, startPoint y: 240, endPoint x: 830, endPoint y: 251, distance: 19.4
click at [814, 240] on link "PDF Packet 1" at bounding box center [784, 247] width 420 height 36
click at [957, 667] on div "Download Bankruptcy Packet Hooray! Your case was successfully merged and ready …" at bounding box center [784, 391] width 1568 height 783
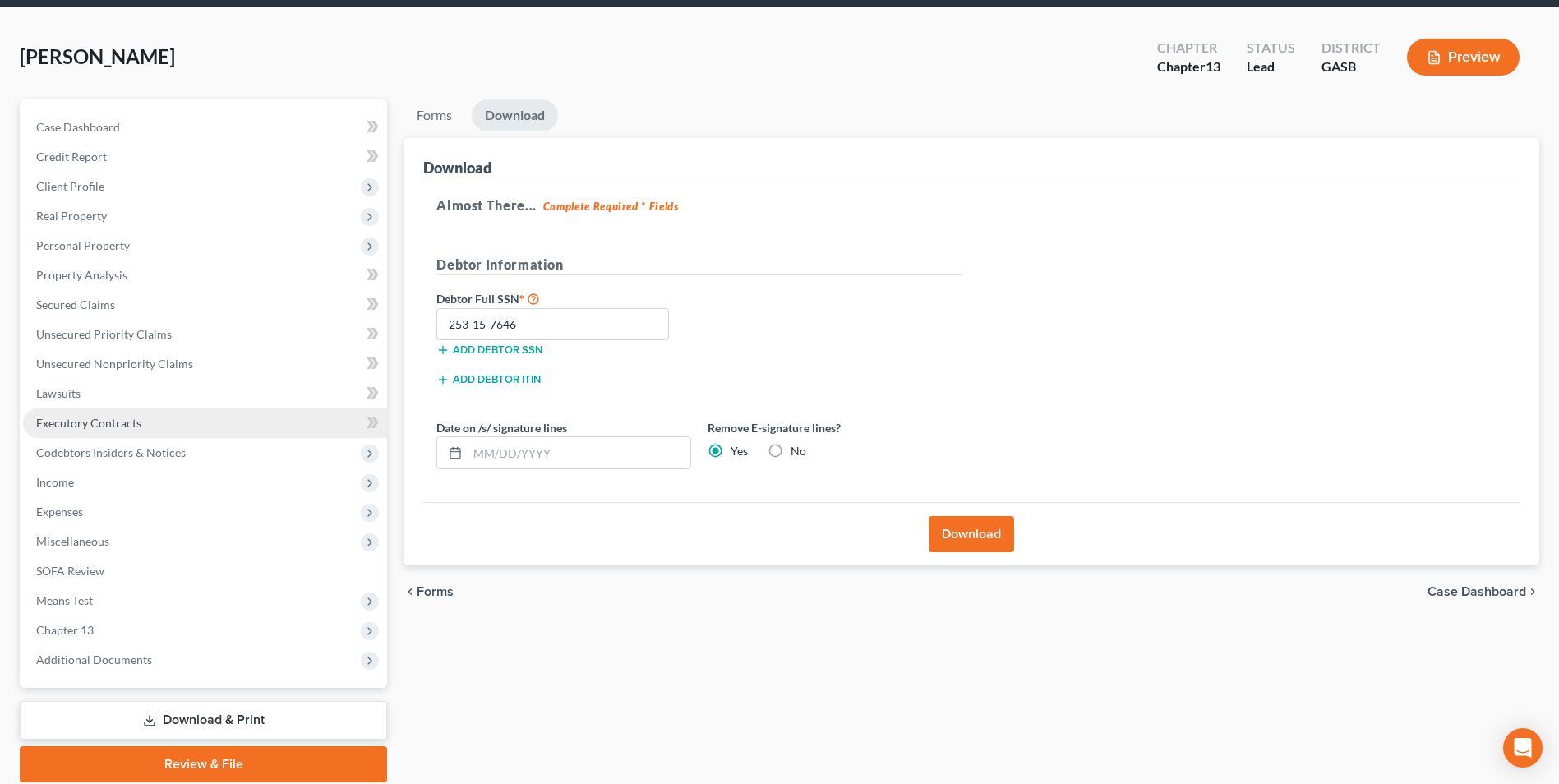
scroll to position [0, 0]
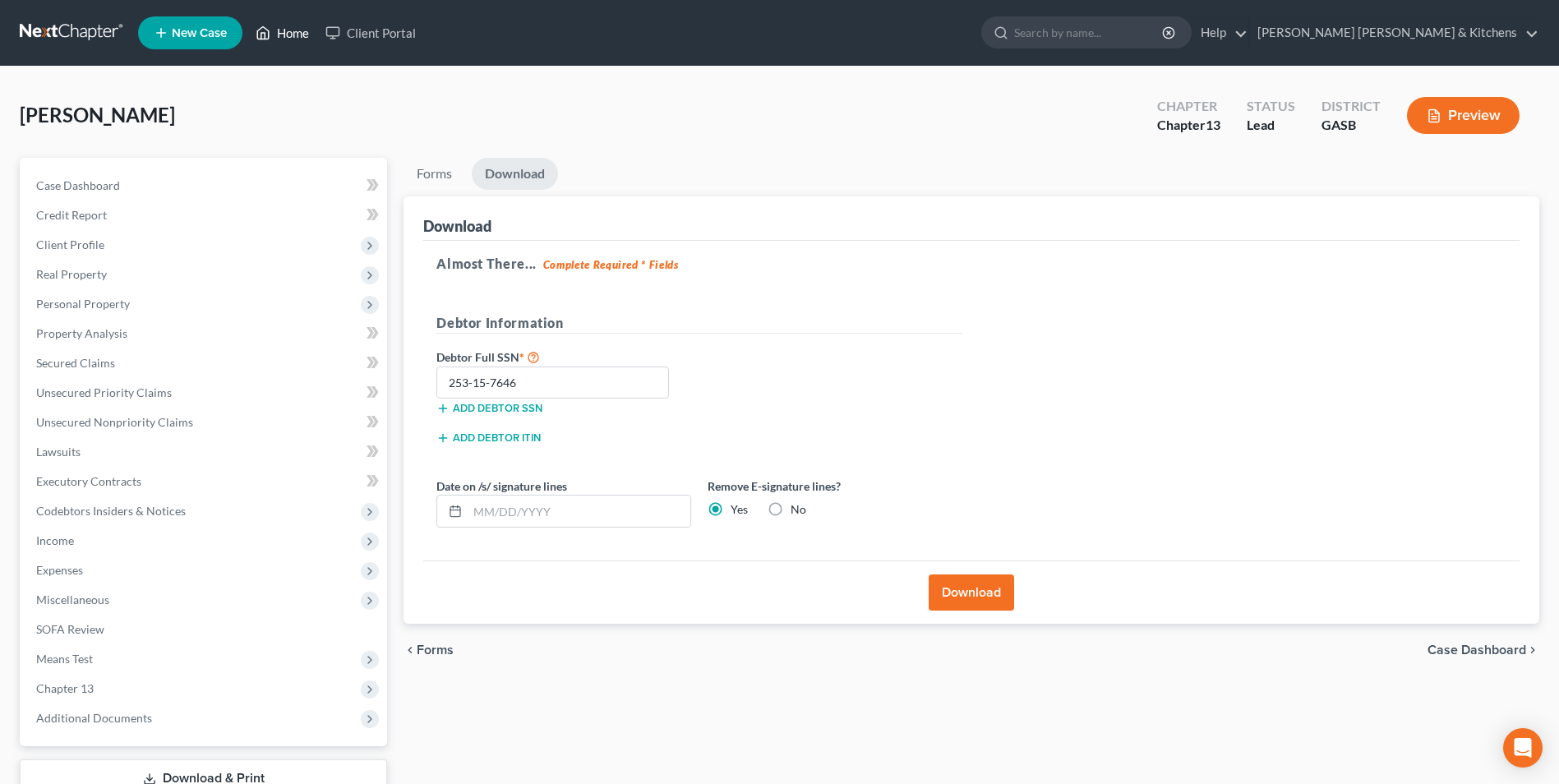
drag, startPoint x: 285, startPoint y: 30, endPoint x: 326, endPoint y: 71, distance: 58.0
click at [285, 30] on link "Home" at bounding box center [282, 33] width 69 height 30
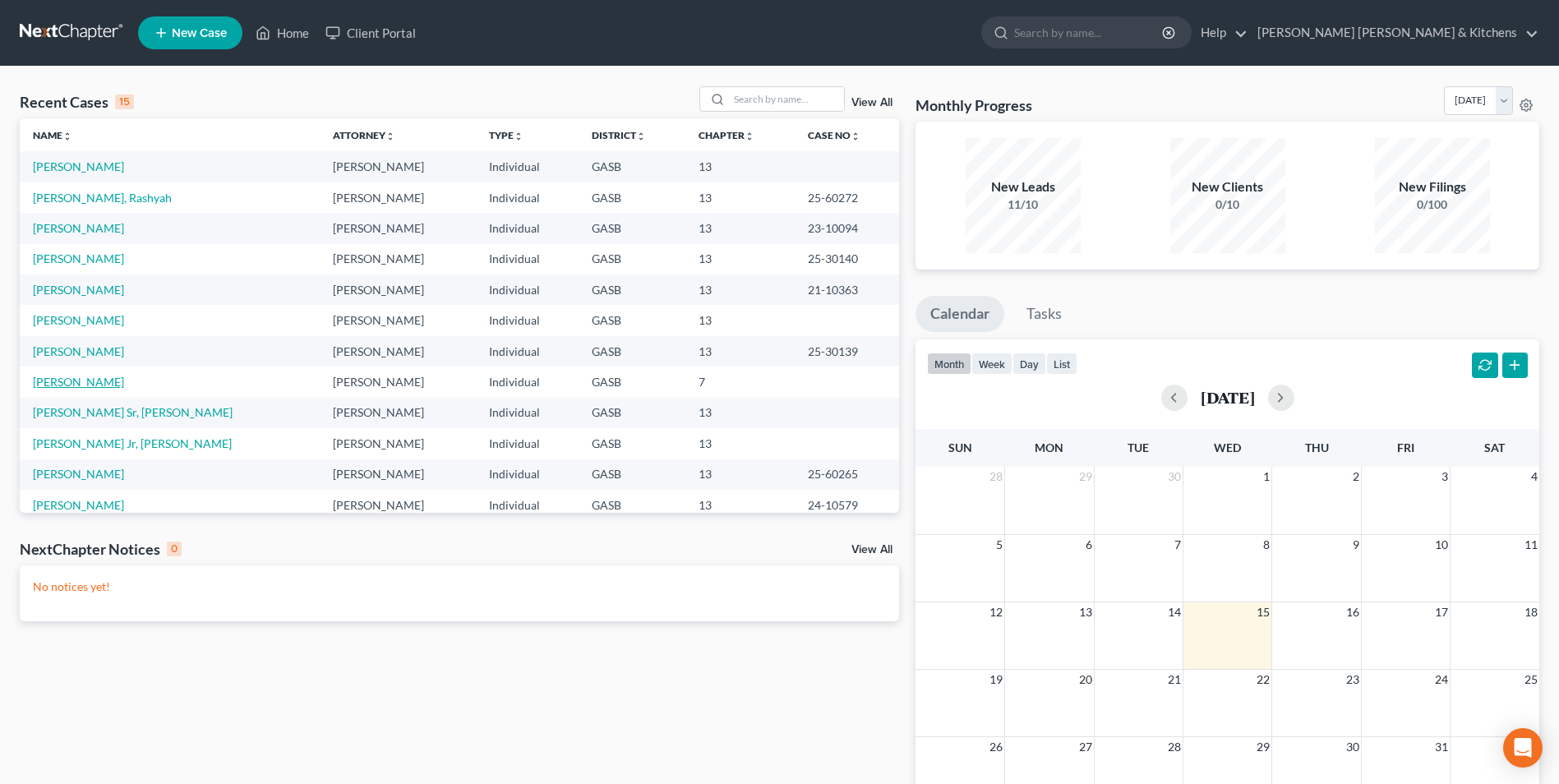
click at [51, 384] on link "Farmer, Jimmy" at bounding box center [78, 381] width 91 height 14
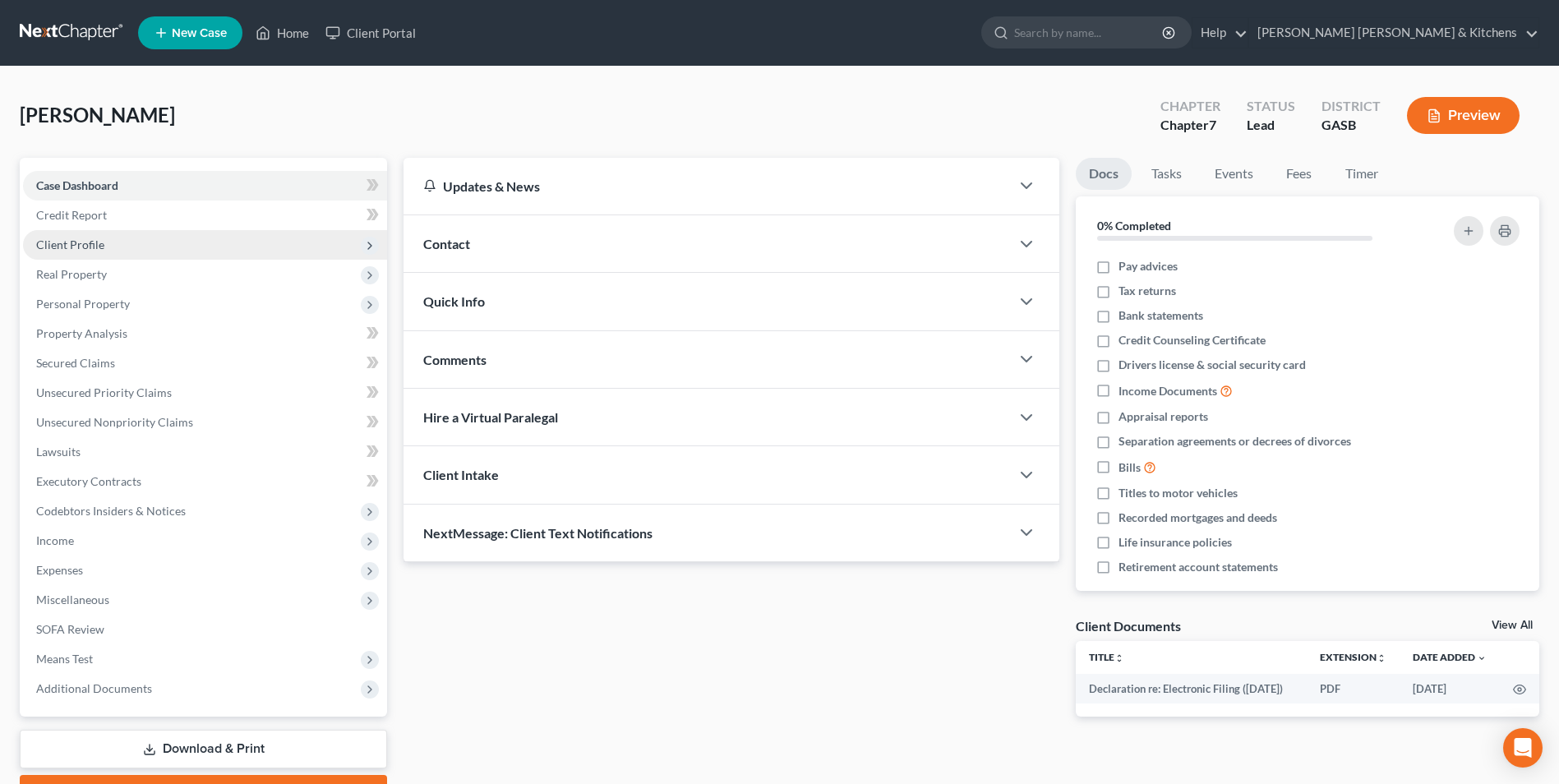
click at [60, 249] on span "Client Profile" at bounding box center [70, 244] width 69 height 14
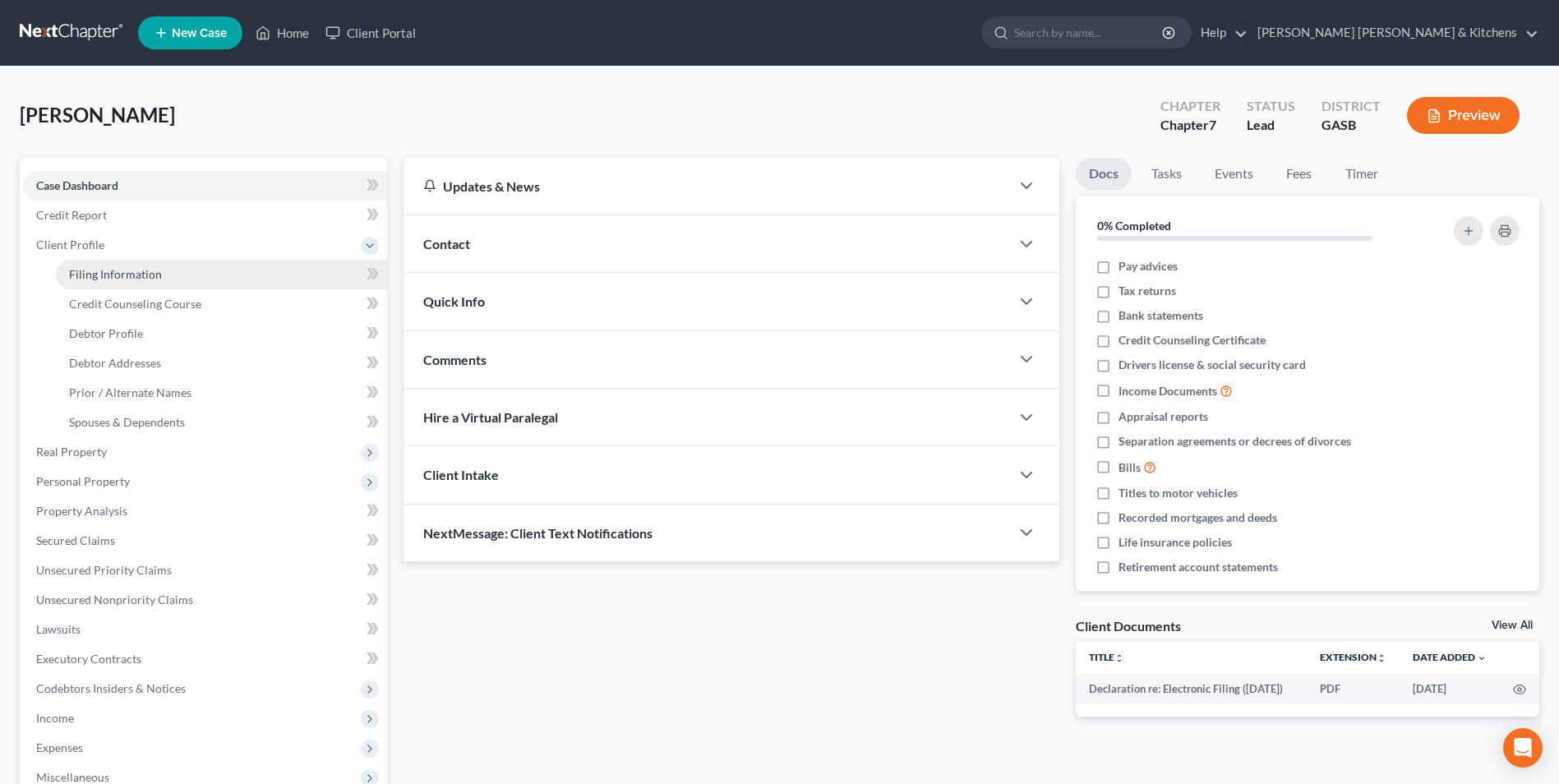
click at [79, 274] on span "Filing Information" at bounding box center [116, 274] width 93 height 14
select select "1"
select select "0"
select select "20"
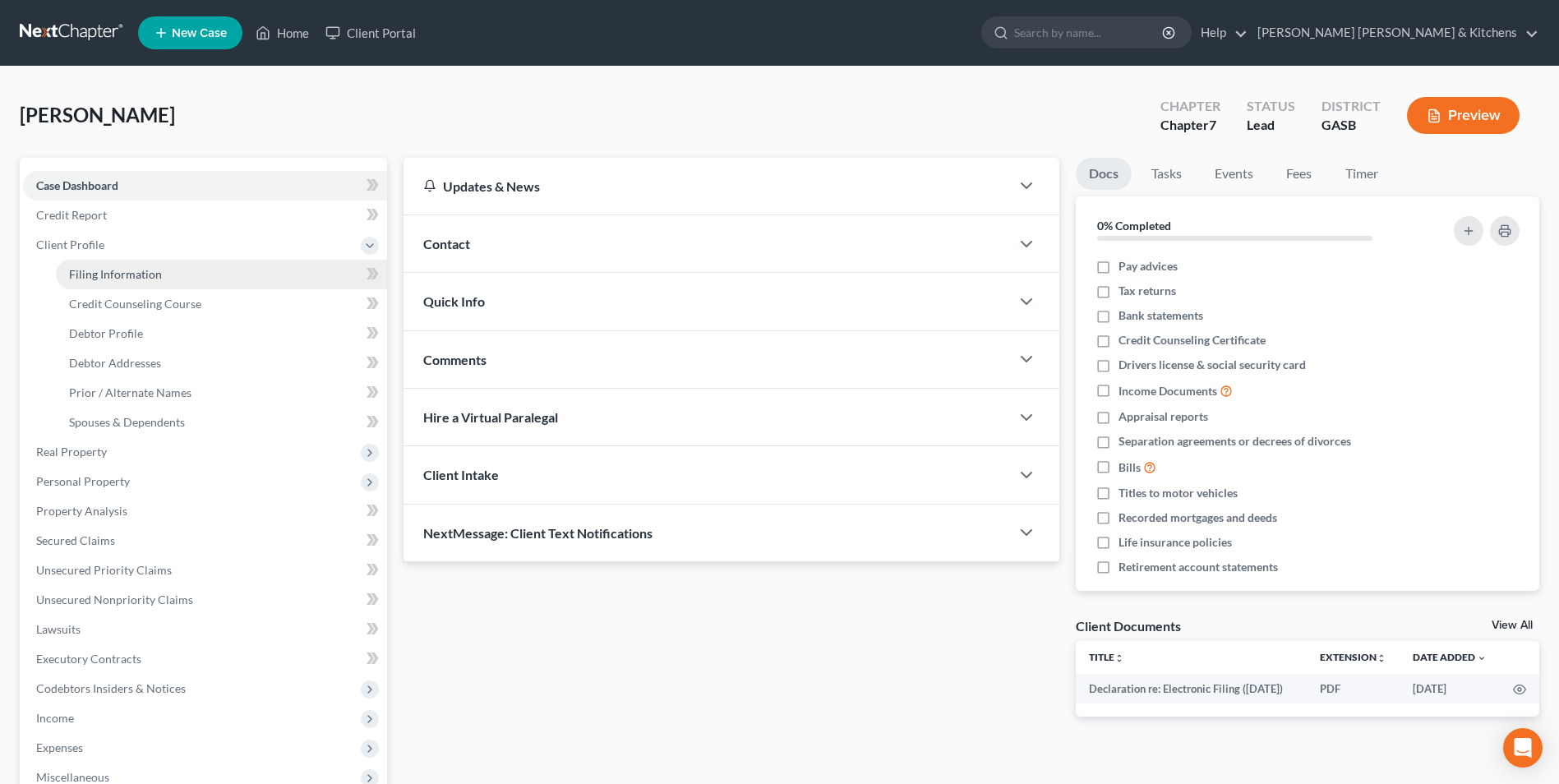
select select "0"
select select "10"
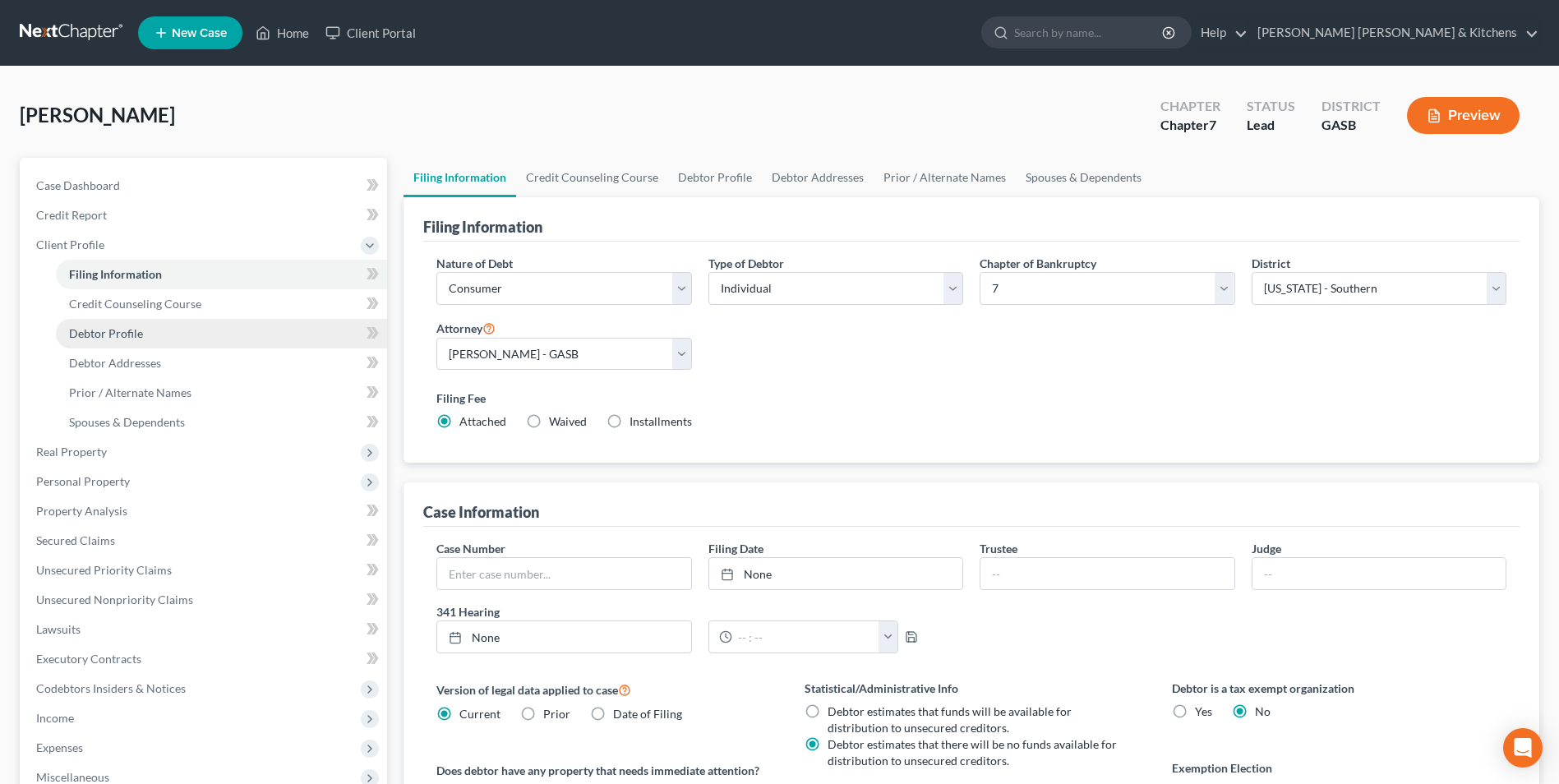
click at [85, 338] on span "Debtor Profile" at bounding box center [106, 333] width 74 height 14
select select "0"
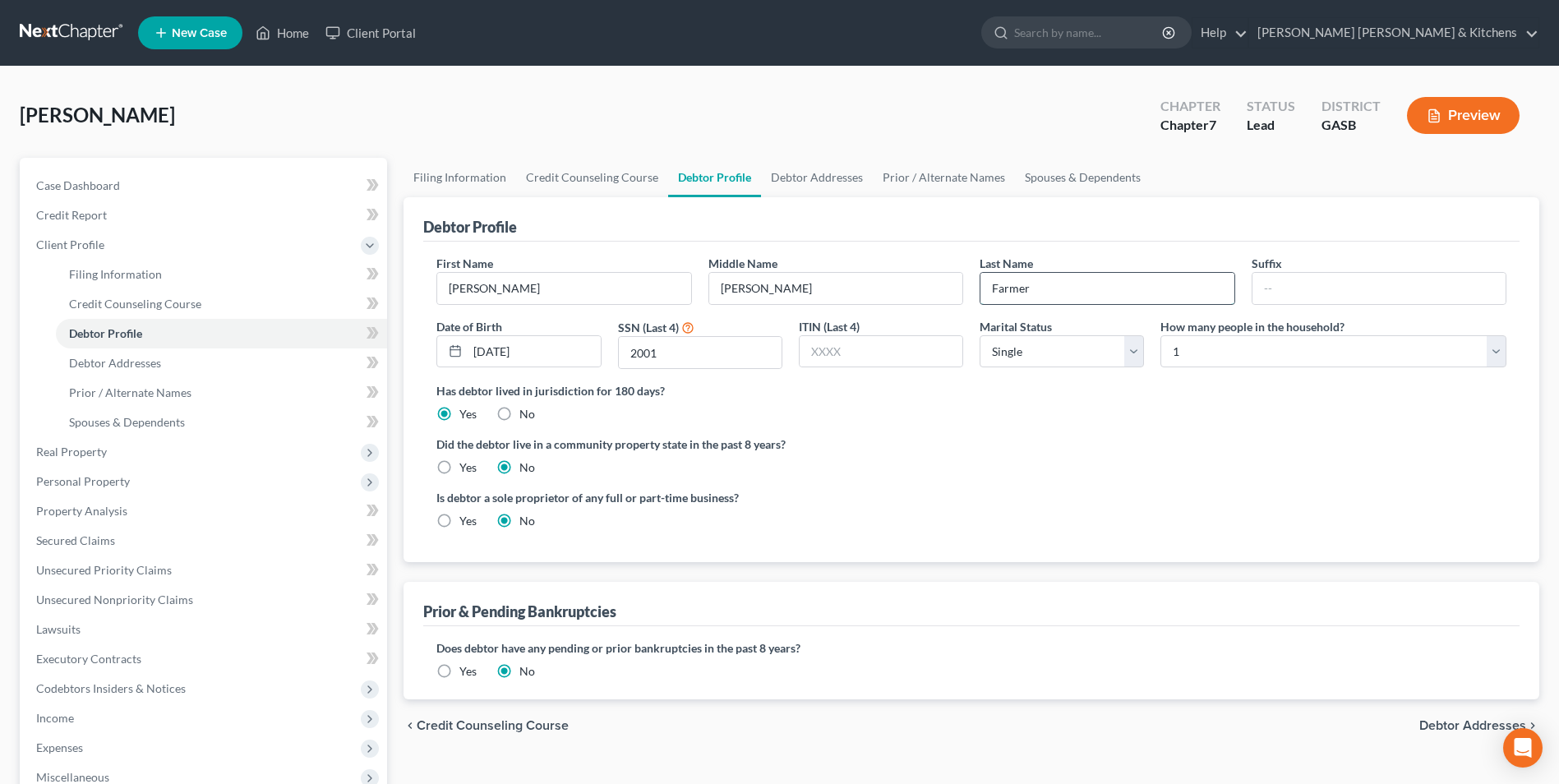
click at [1039, 292] on input "Farmer" at bounding box center [1106, 288] width 253 height 31
type input "Ford"
click at [167, 398] on span "Prior / Alternate Names" at bounding box center [130, 392] width 123 height 14
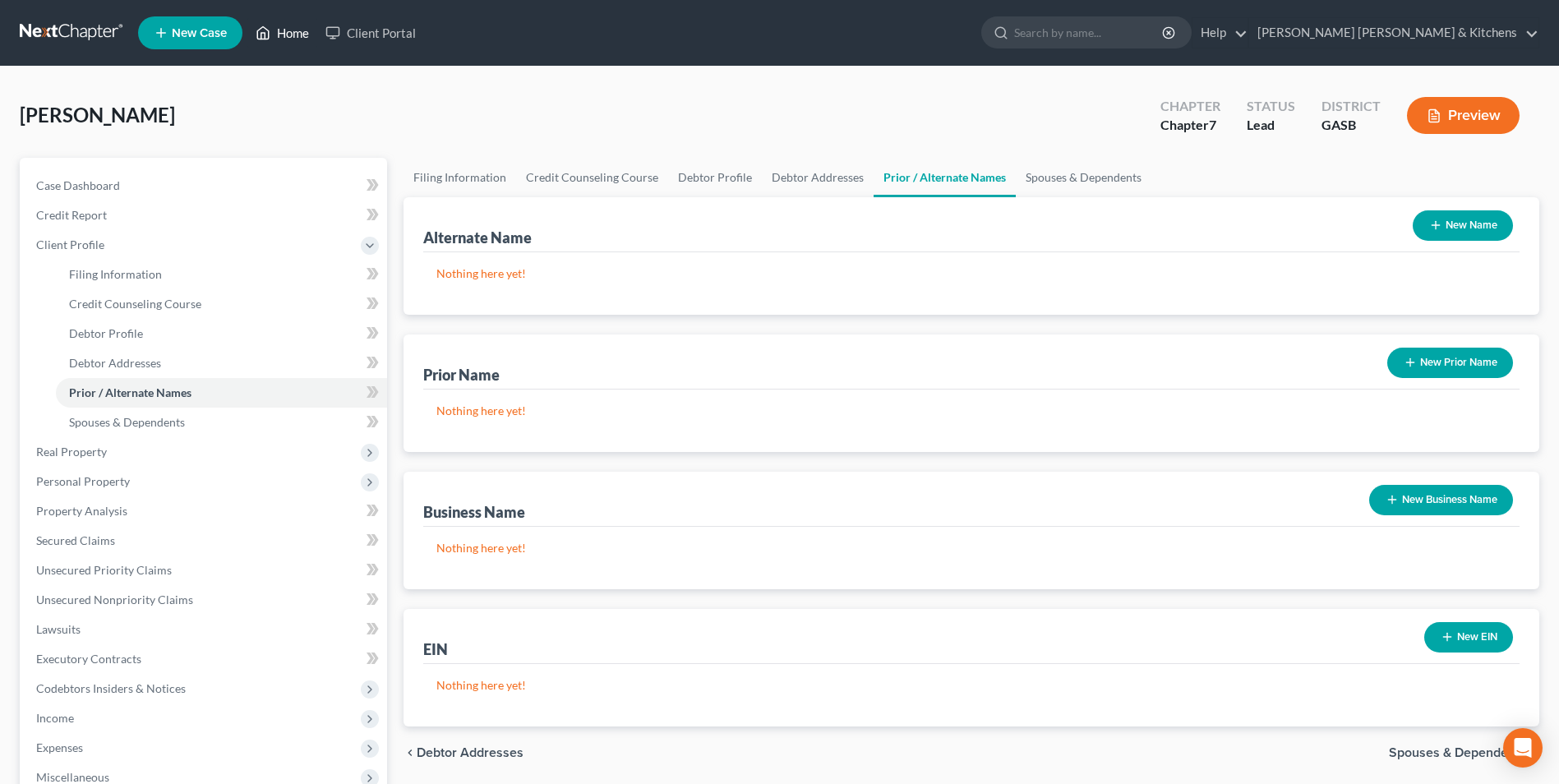
click at [287, 34] on link "Home" at bounding box center [282, 33] width 69 height 30
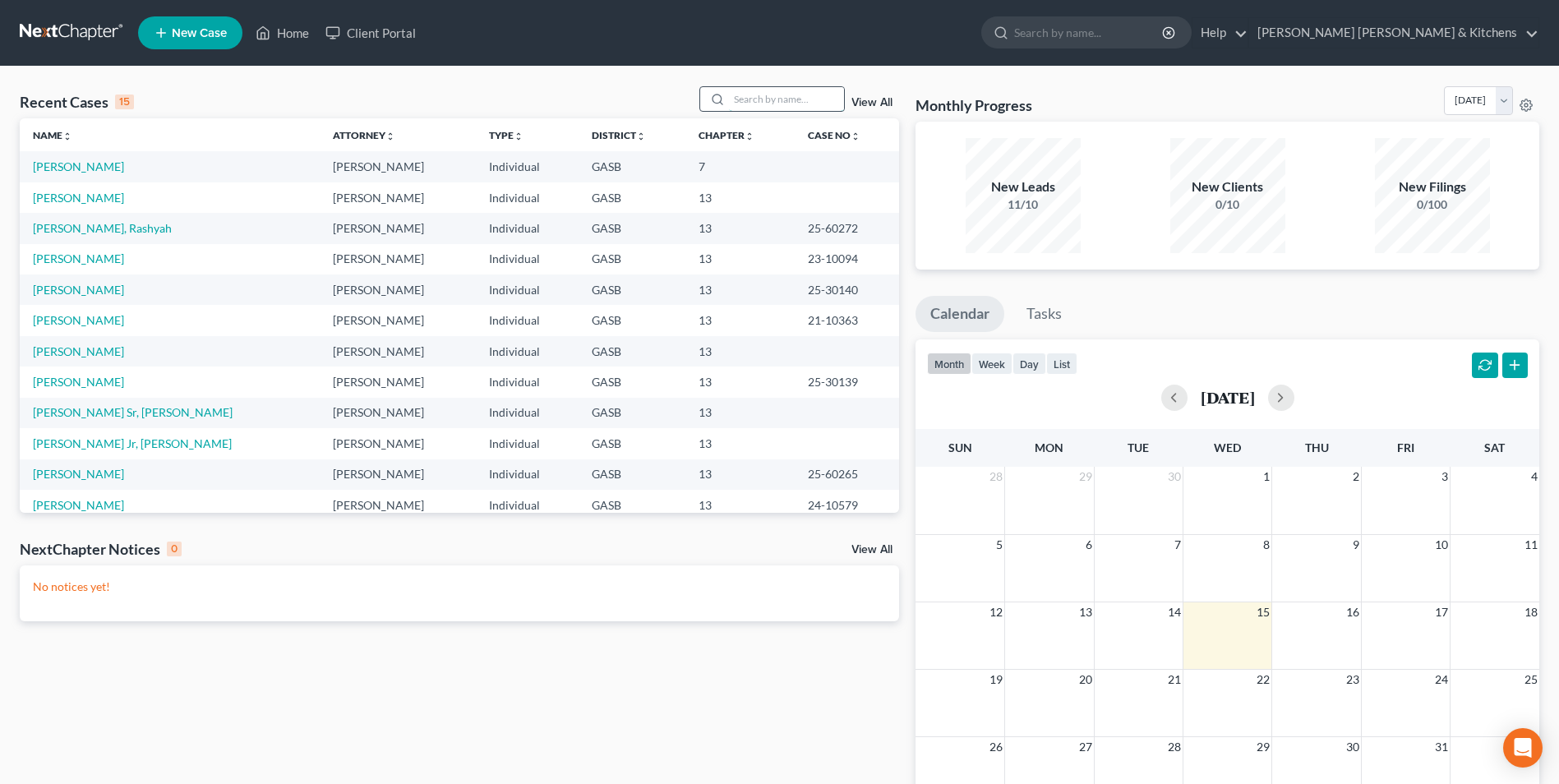
click at [763, 105] on input "search" at bounding box center [786, 99] width 115 height 24
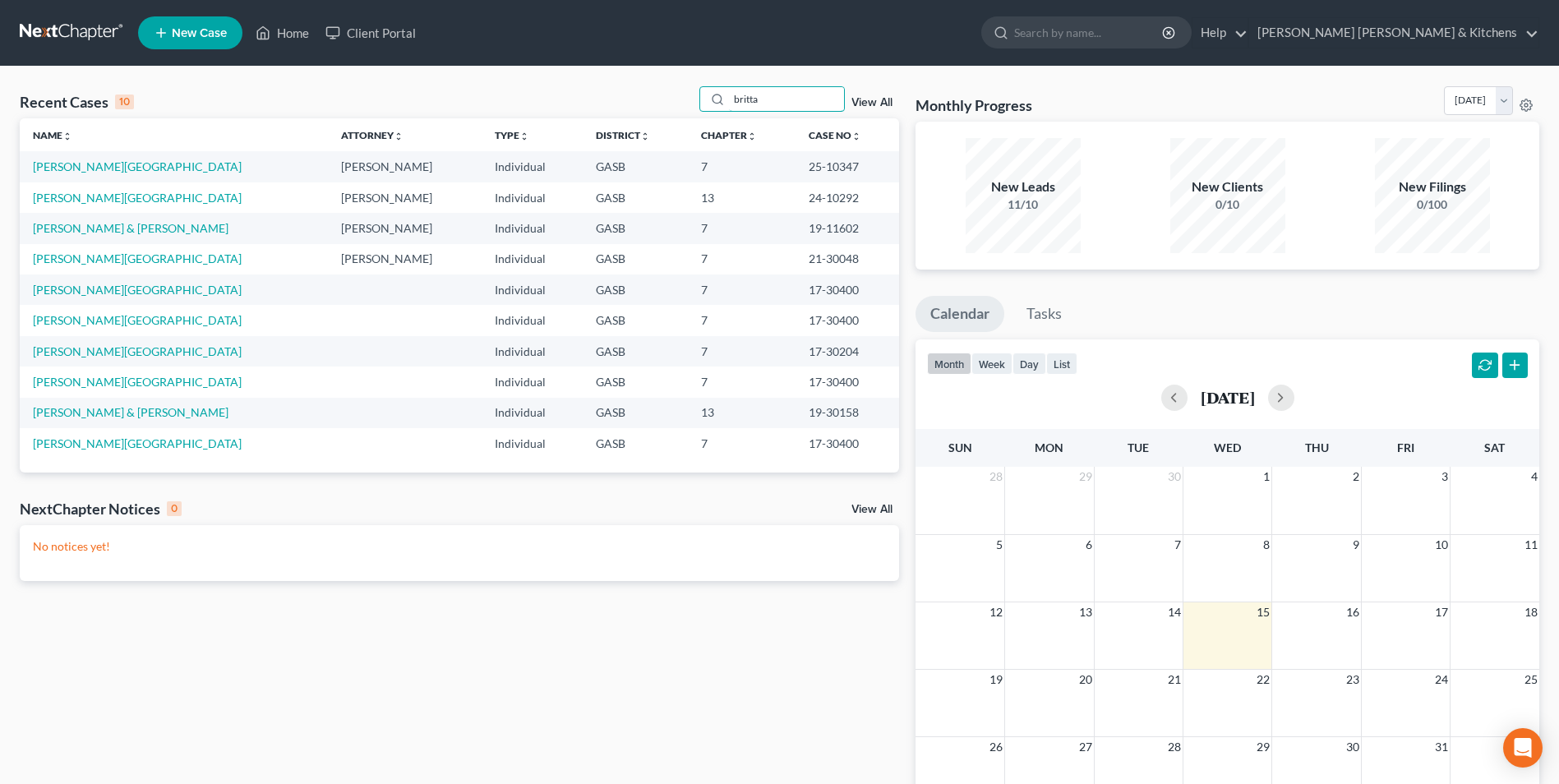
type input "britta"
click at [190, 36] on span "New Case" at bounding box center [199, 33] width 55 height 12
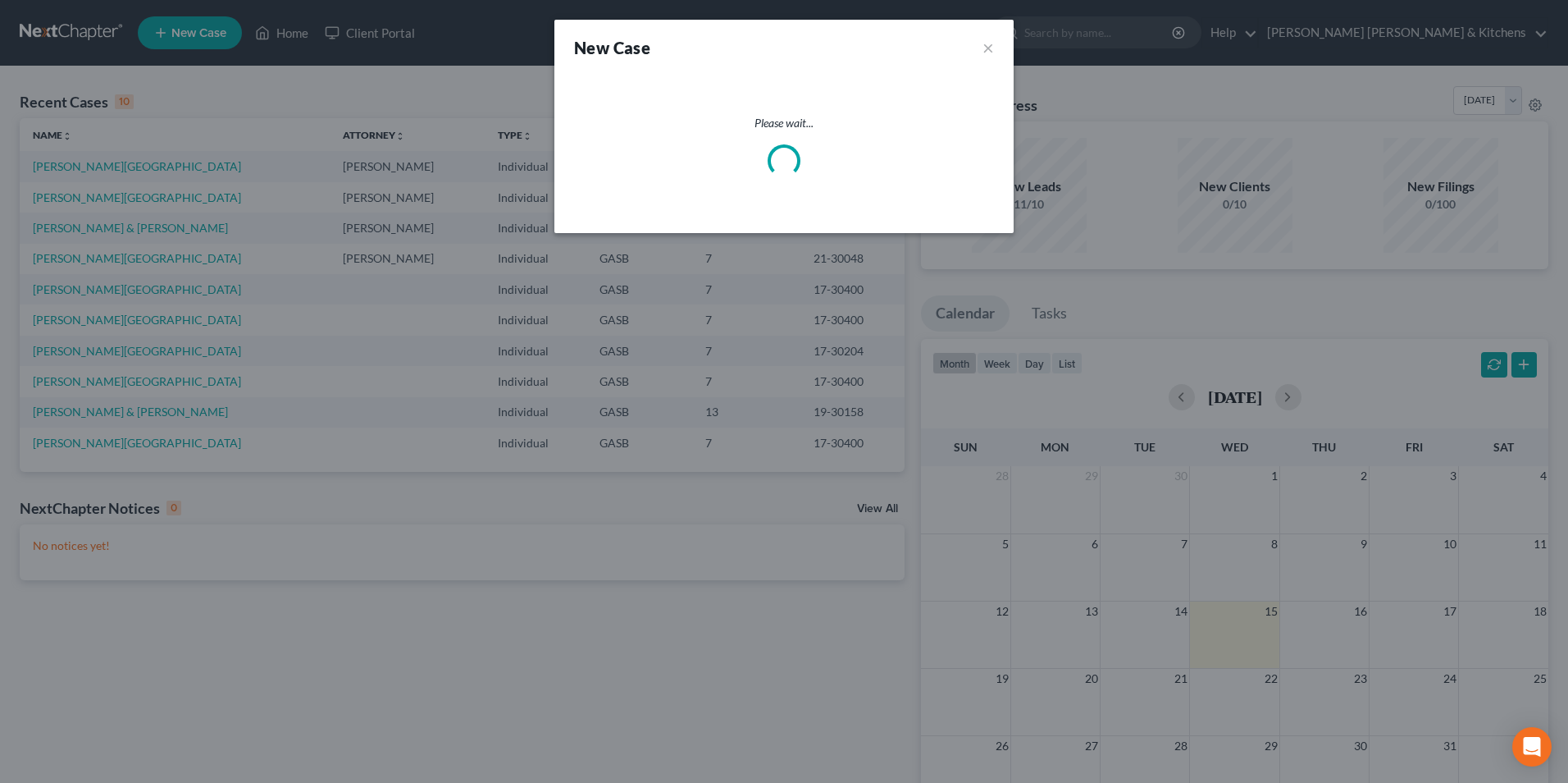
select select "20"
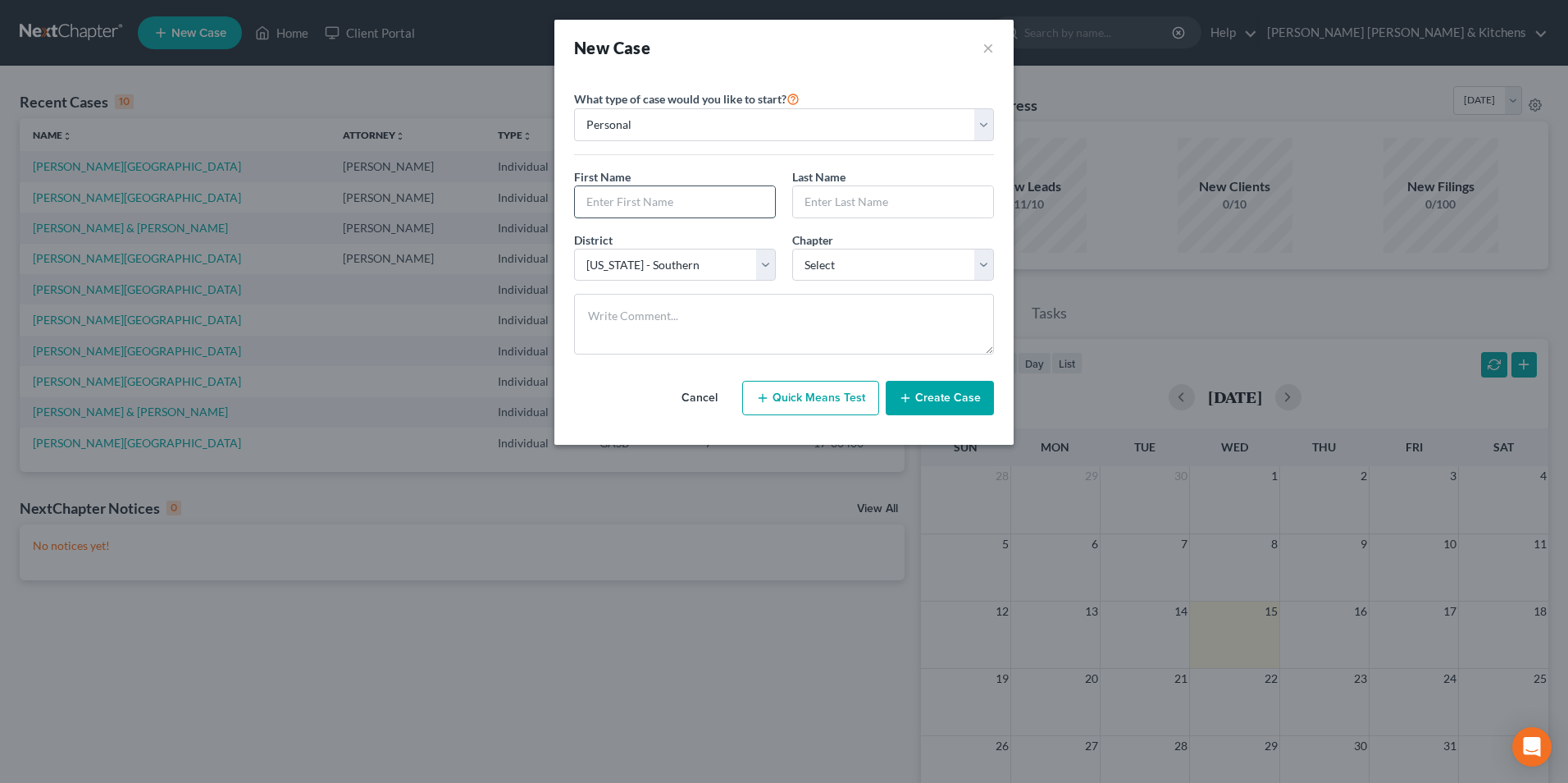
click at [654, 212] on input "text" at bounding box center [675, 202] width 200 height 31
type input "Brittany"
type input "Roberts"
click at [847, 269] on select "Select 7 11 12 13" at bounding box center [893, 265] width 202 height 33
select select "3"
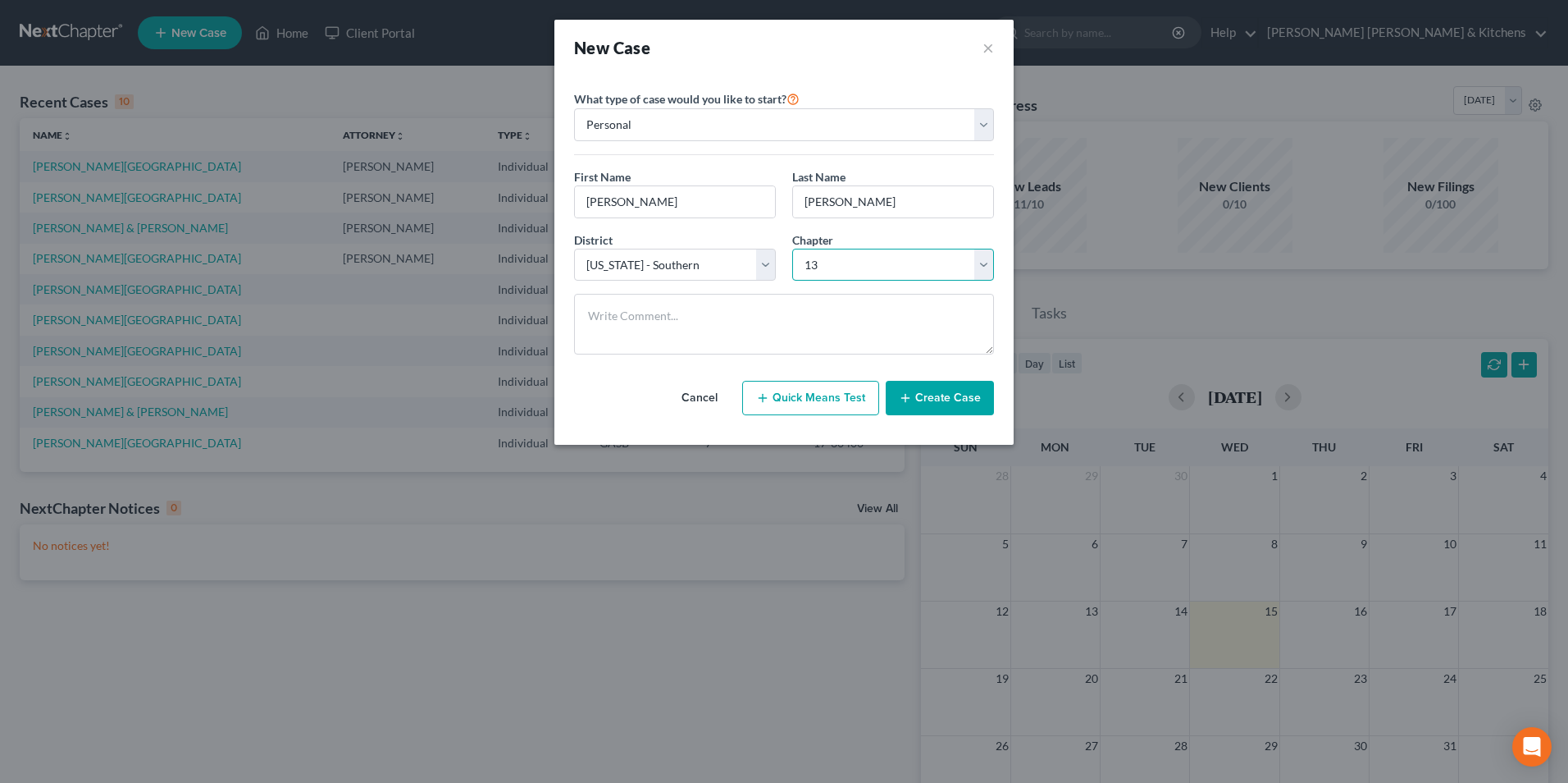
click at [792, 249] on select "Select 7 11 12 13" at bounding box center [893, 265] width 202 height 33
click at [936, 400] on button "Create Case" at bounding box center [939, 398] width 109 height 34
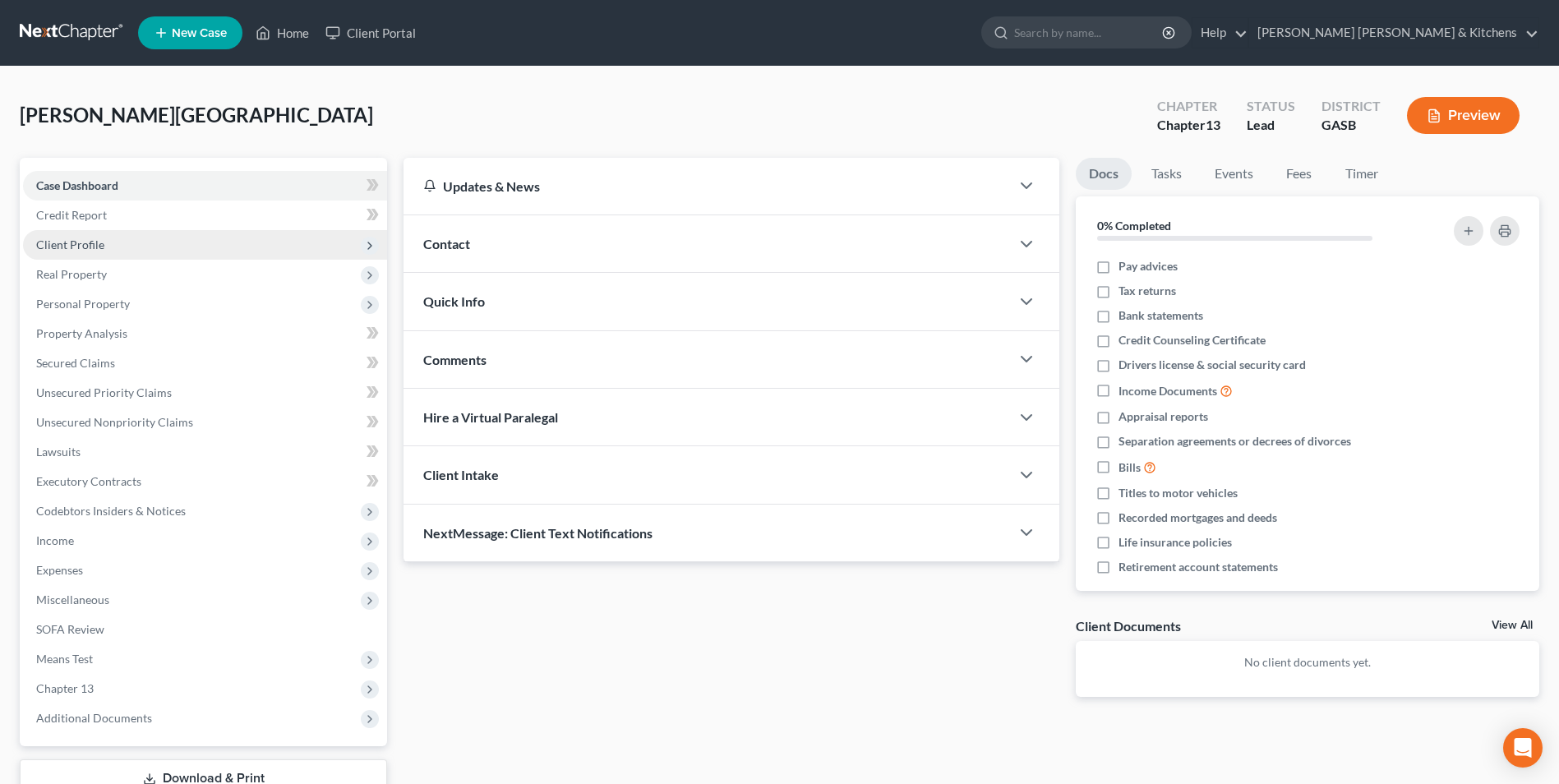
click at [75, 247] on span "Client Profile" at bounding box center [70, 244] width 69 height 14
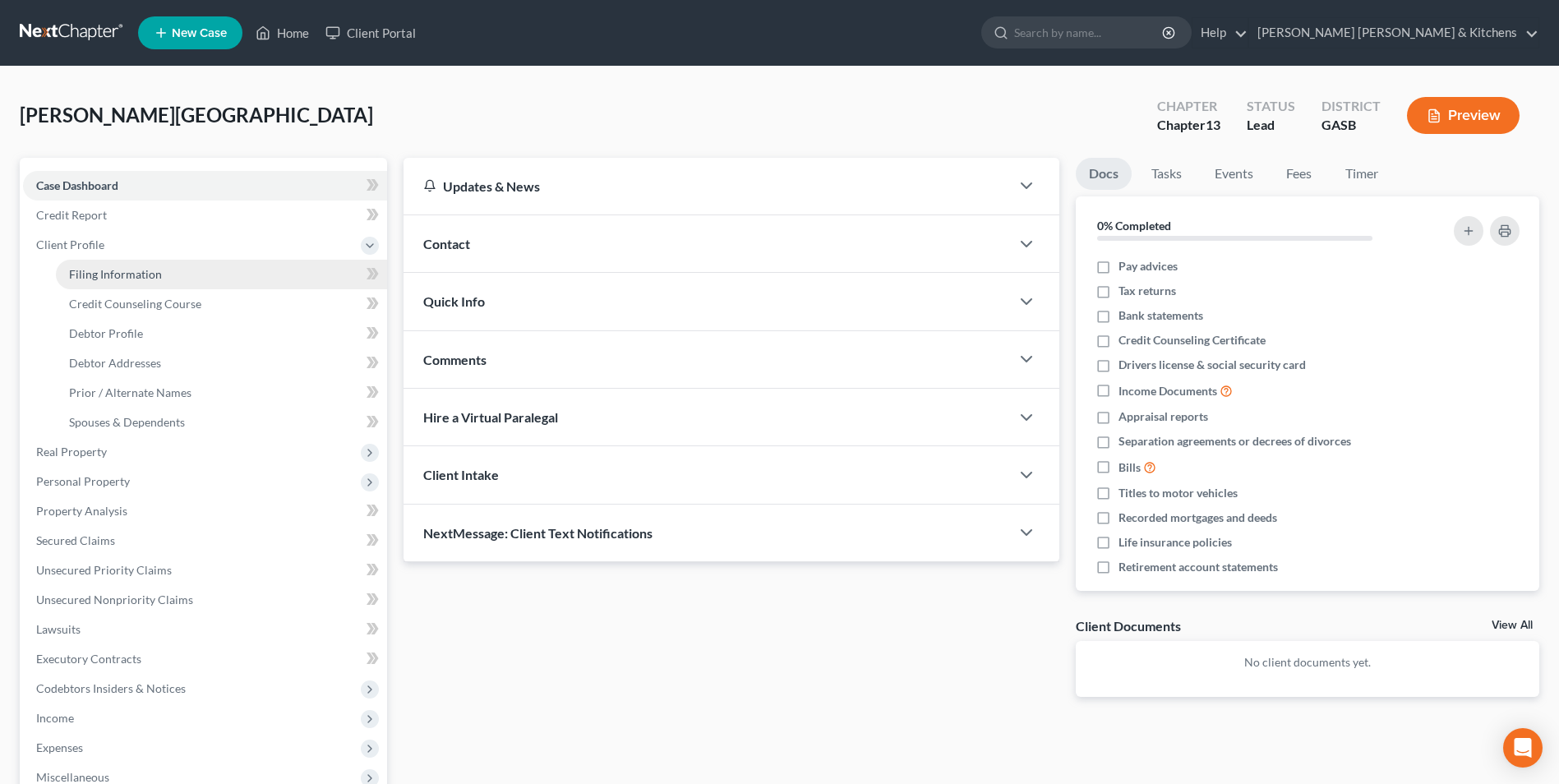
click at [110, 272] on span "Filing Information" at bounding box center [116, 274] width 93 height 14
select select "1"
select select "0"
select select "3"
select select "20"
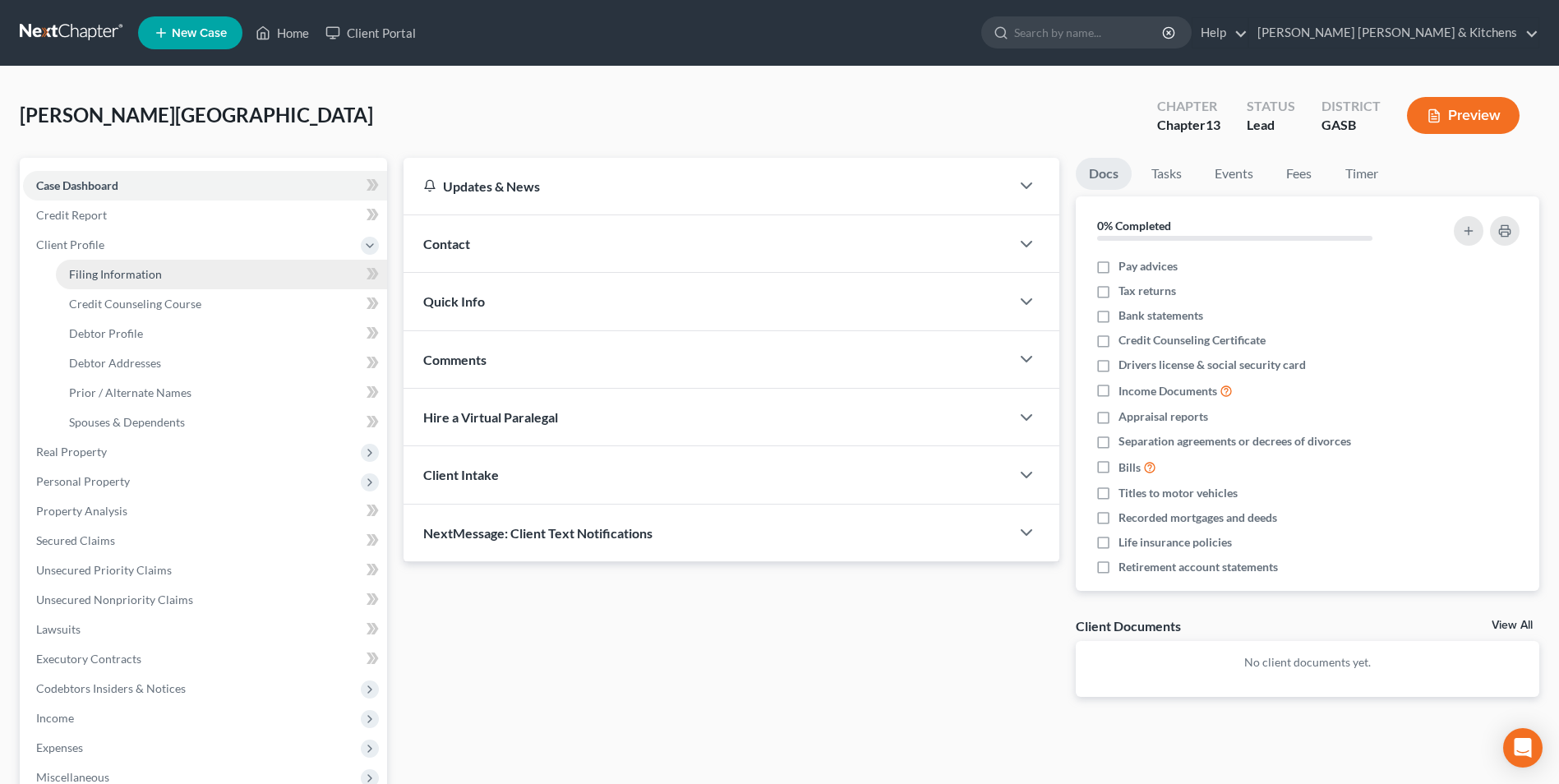
select select "0"
select select "10"
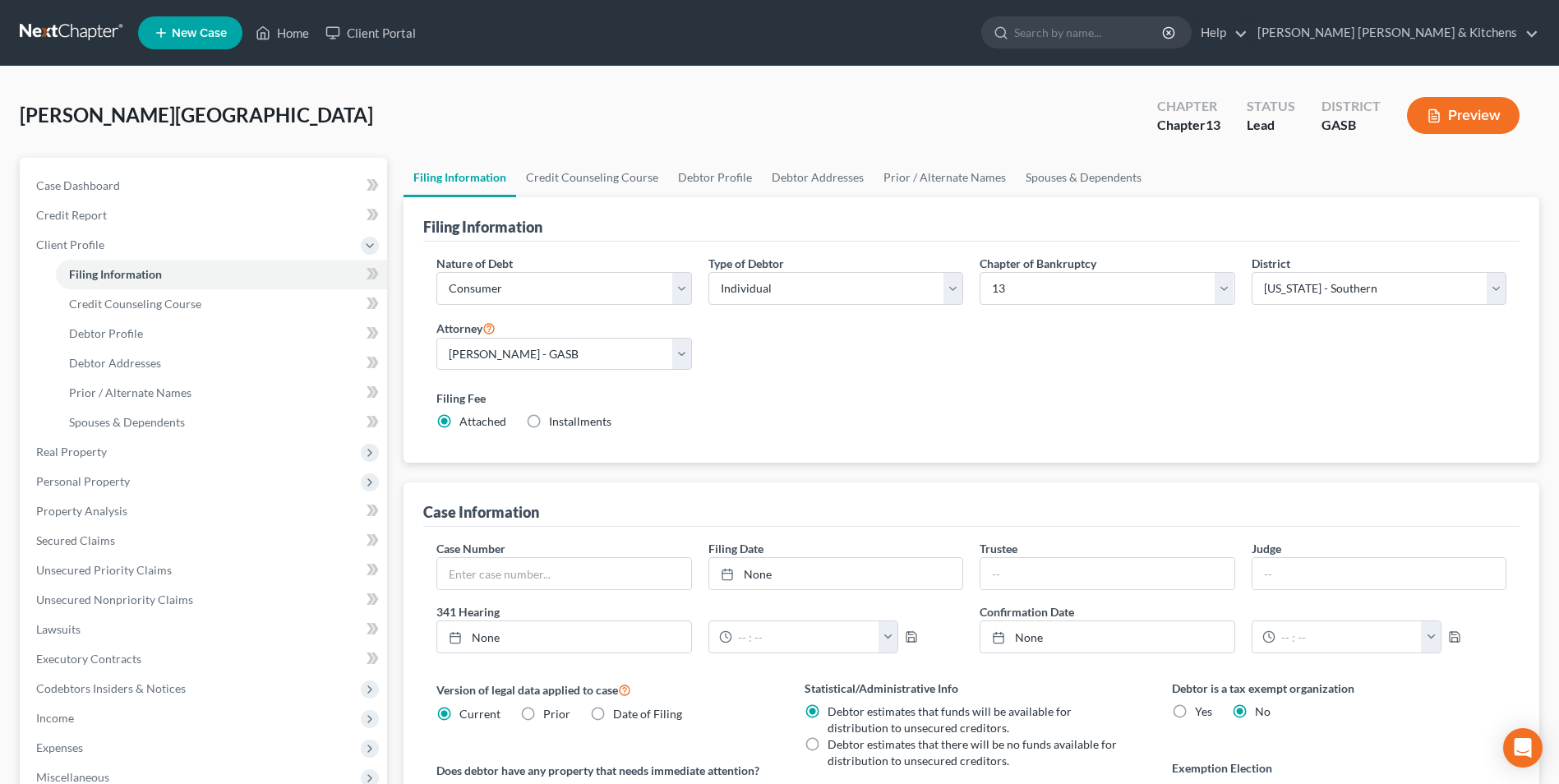
click at [549, 417] on label "Installments Installments" at bounding box center [579, 421] width 63 height 16
click at [555, 417] on input "Installments Installments" at bounding box center [561, 418] width 10 height 10
radio input "true"
radio input "false"
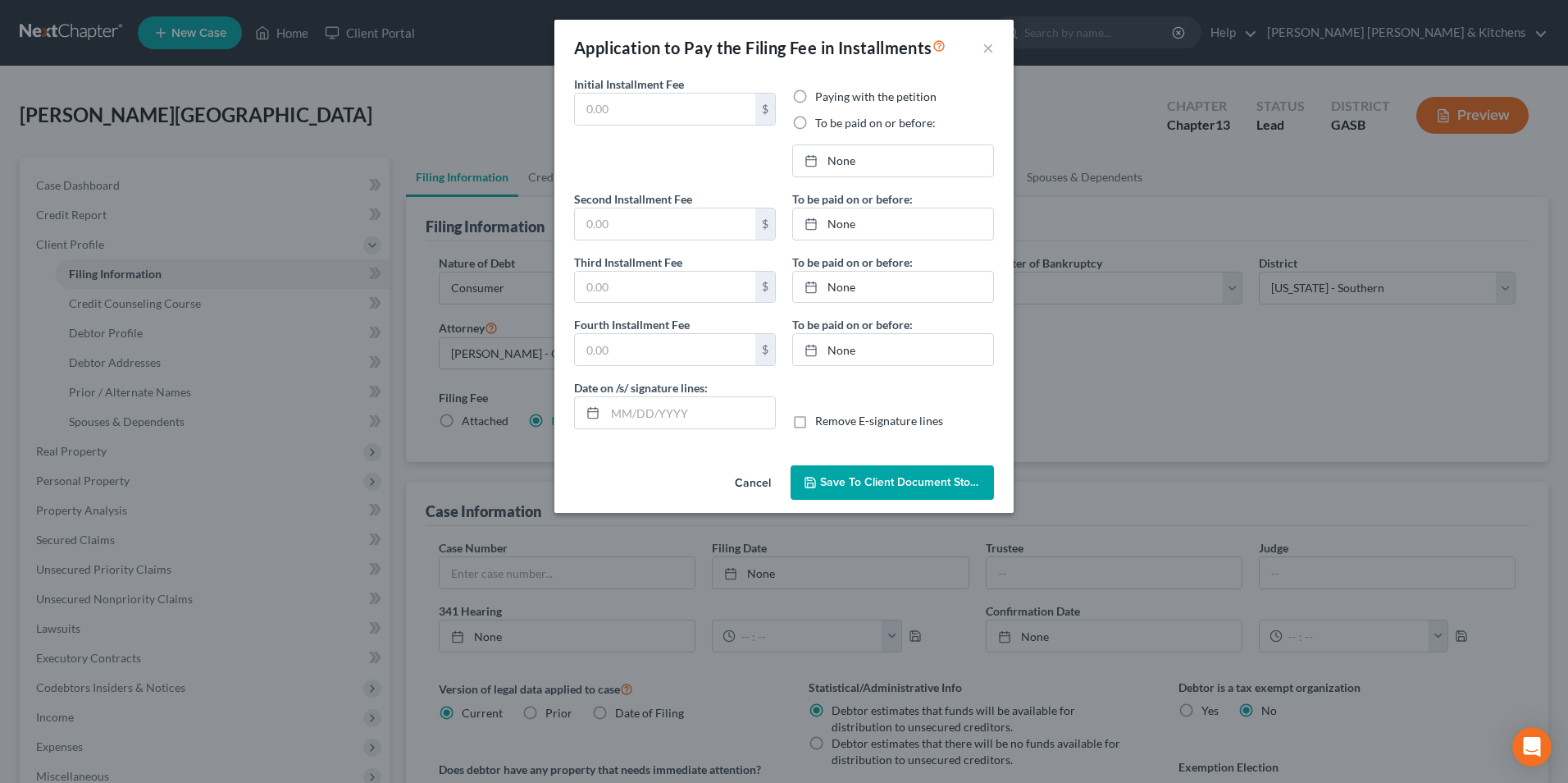
type input "0.00"
radio input "true"
type input "0.00"
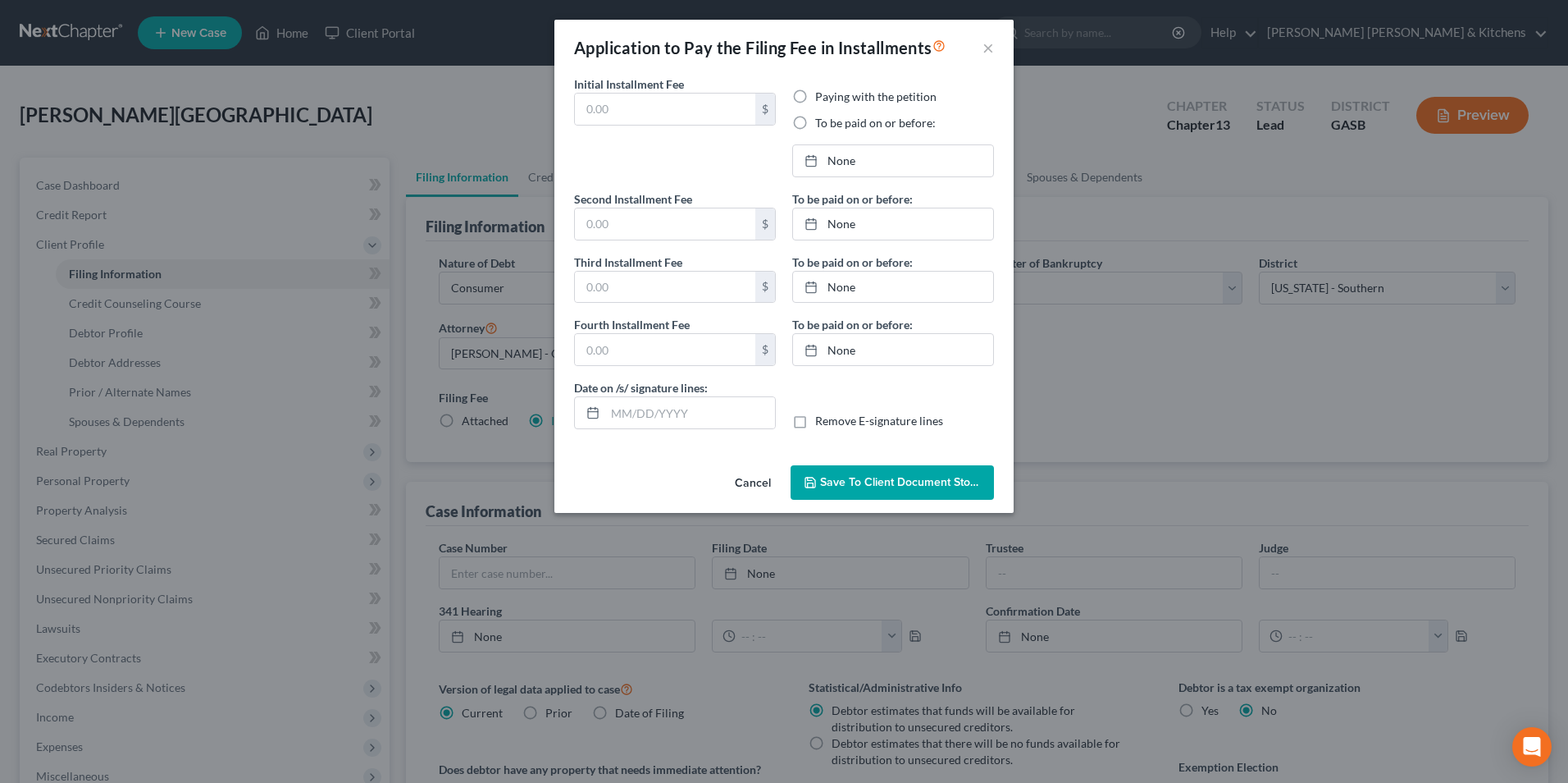
type input "[DATE]"
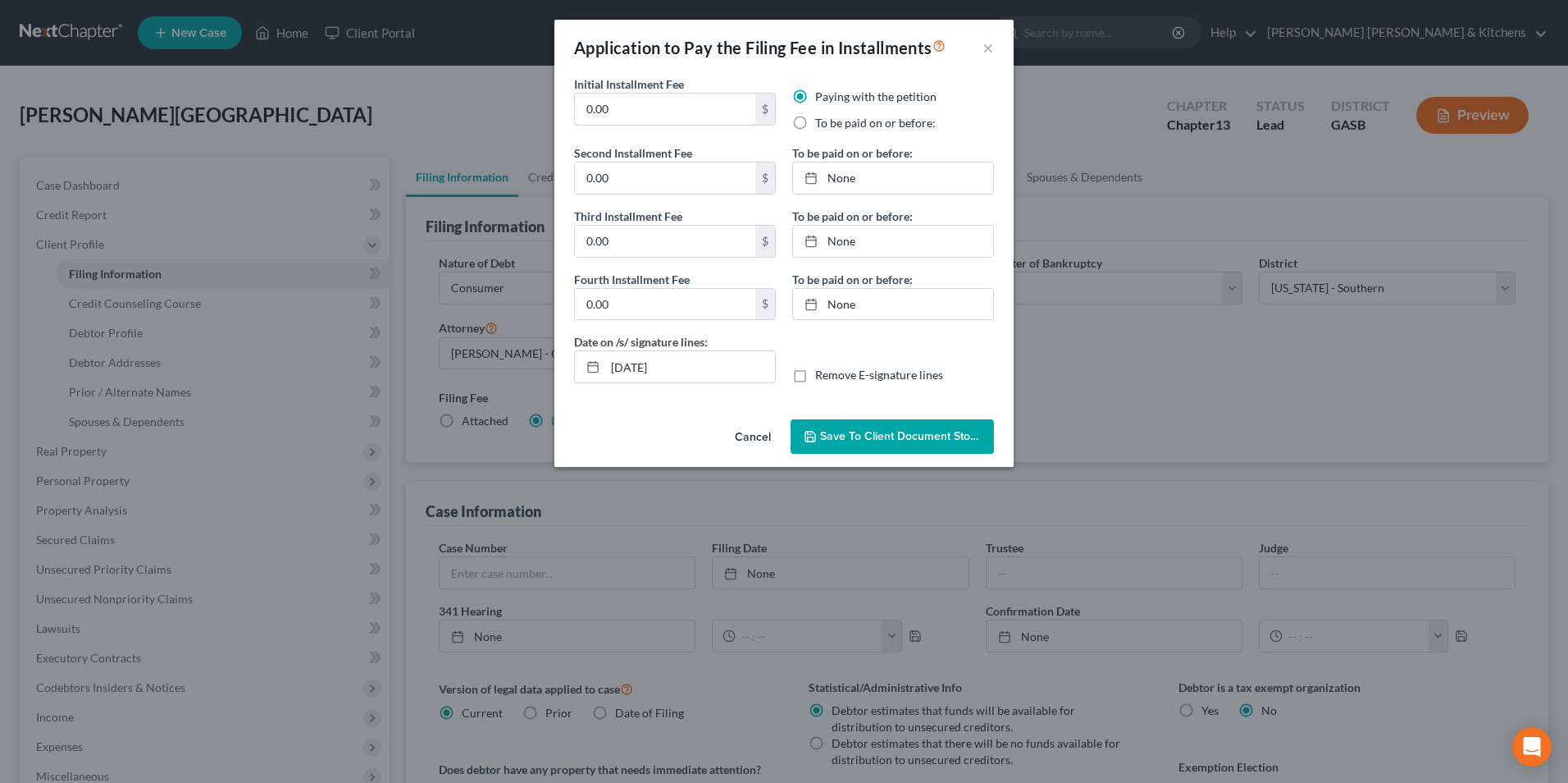
drag, startPoint x: 640, startPoint y: 107, endPoint x: 554, endPoint y: 98, distance: 86.5
click at [554, 98] on div "Initial Installment Fee 0.00 $ Paying with the petition To be paid on or before…" at bounding box center [784, 244] width 459 height 337
type input "313.00"
click at [815, 121] on label "To be paid on or before:" at bounding box center [875, 122] width 121 height 16
click at [822, 121] on input "To be paid on or before:" at bounding box center [827, 120] width 10 height 10
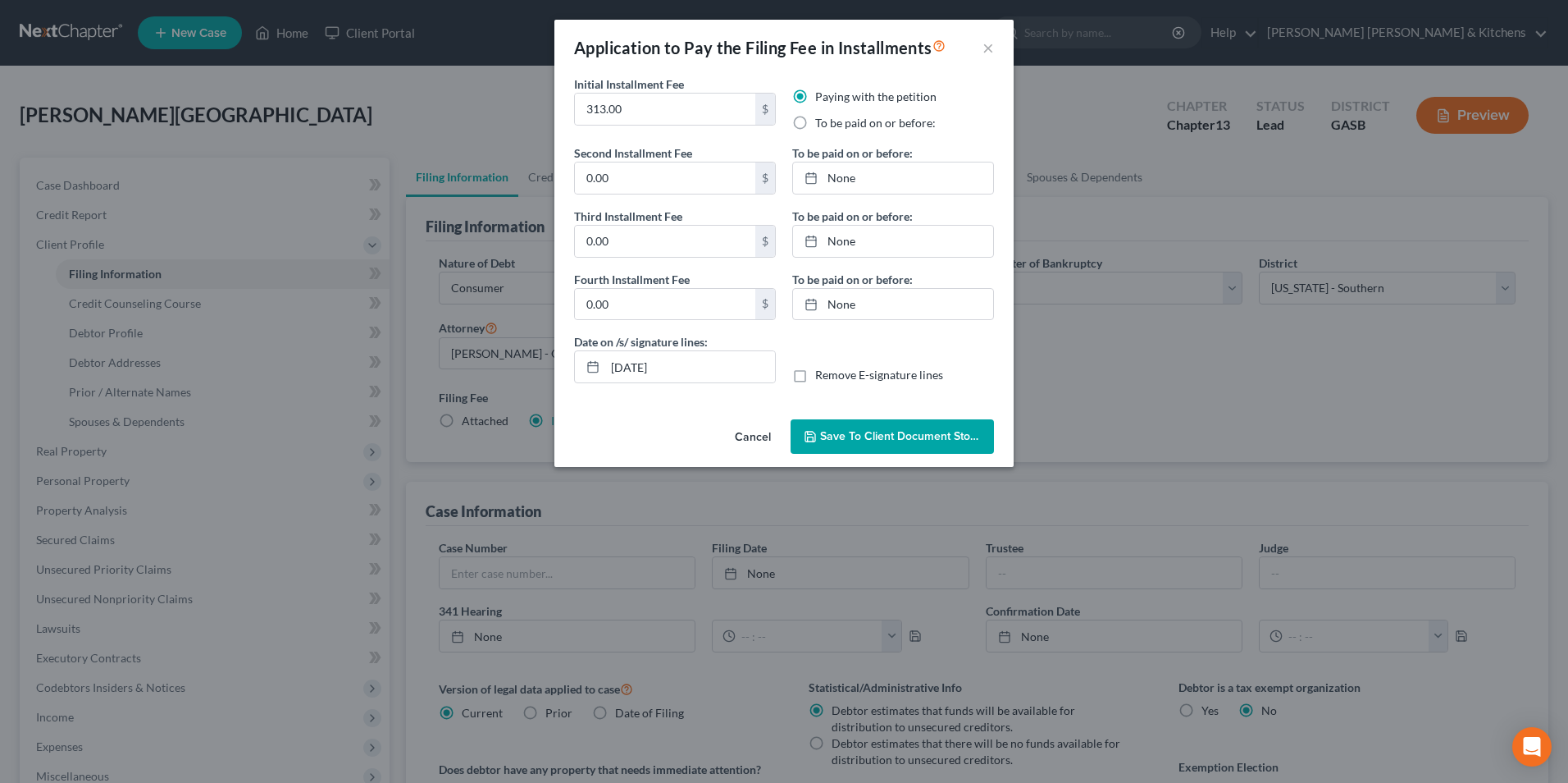
radio input "true"
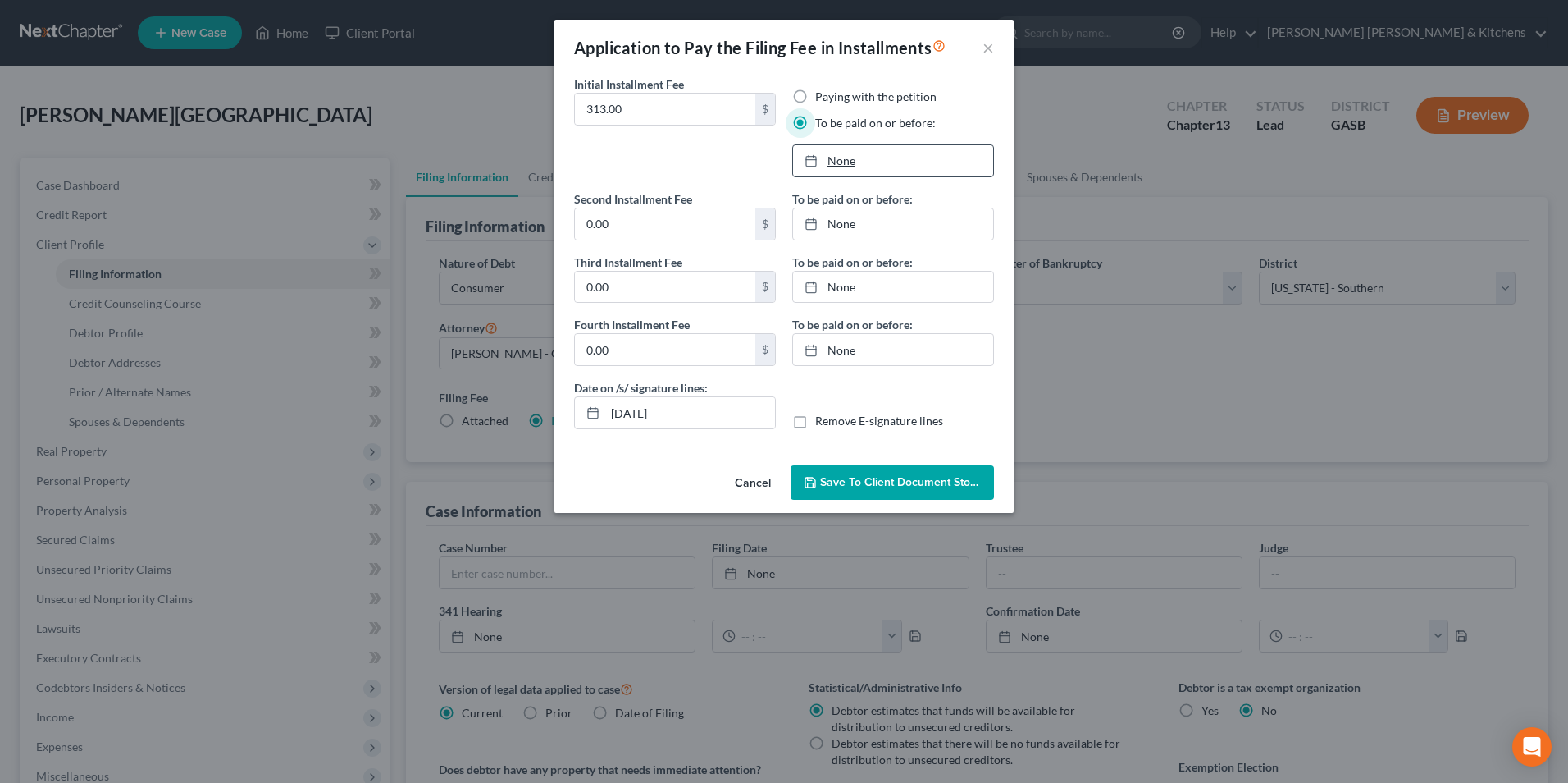
type input "[DATE]"
click at [836, 163] on link "None" at bounding box center [893, 161] width 200 height 31
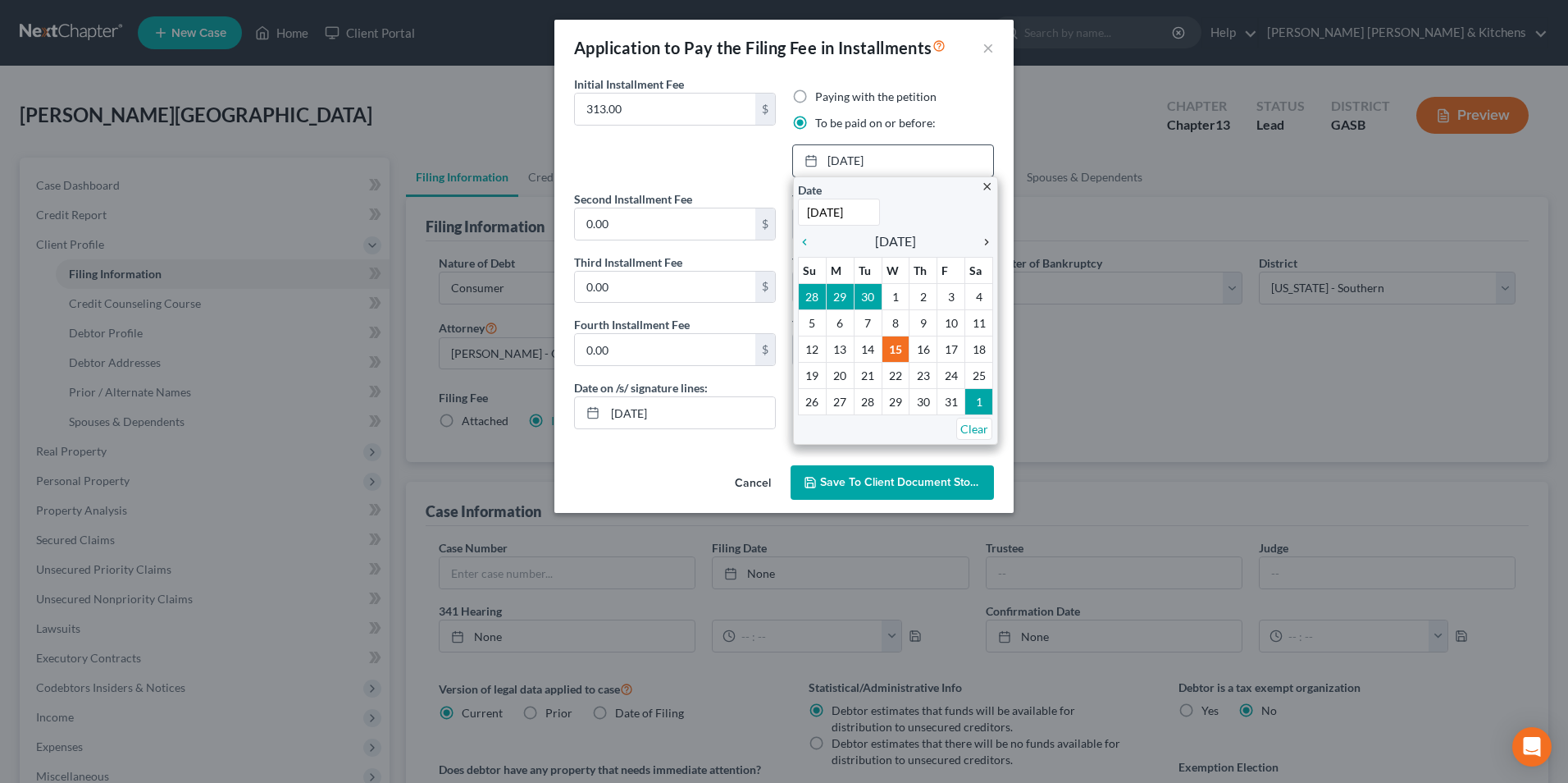
click at [986, 245] on icon "chevron_right" at bounding box center [982, 241] width 21 height 13
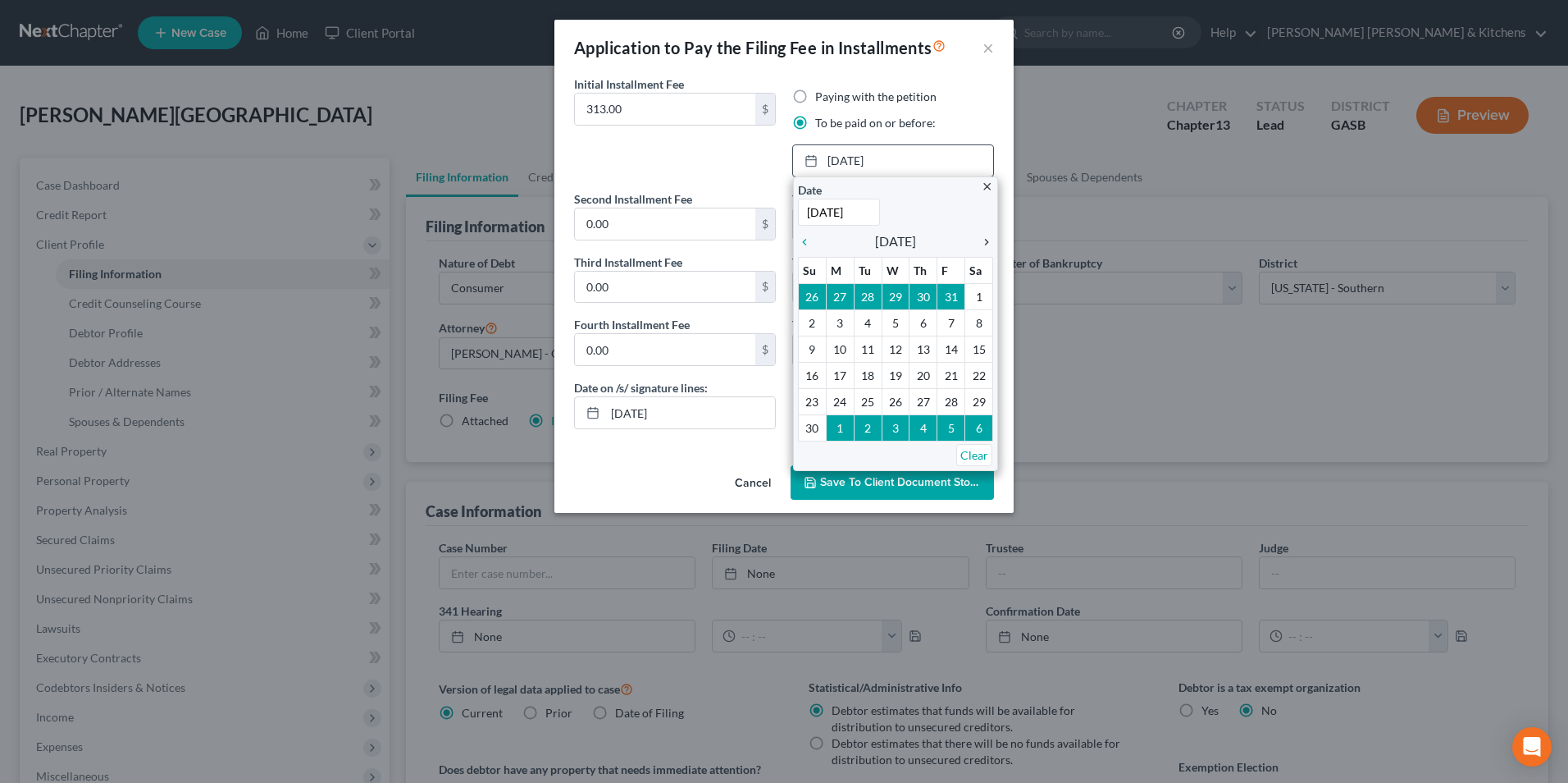
click at [986, 245] on icon "chevron_right" at bounding box center [982, 241] width 21 height 13
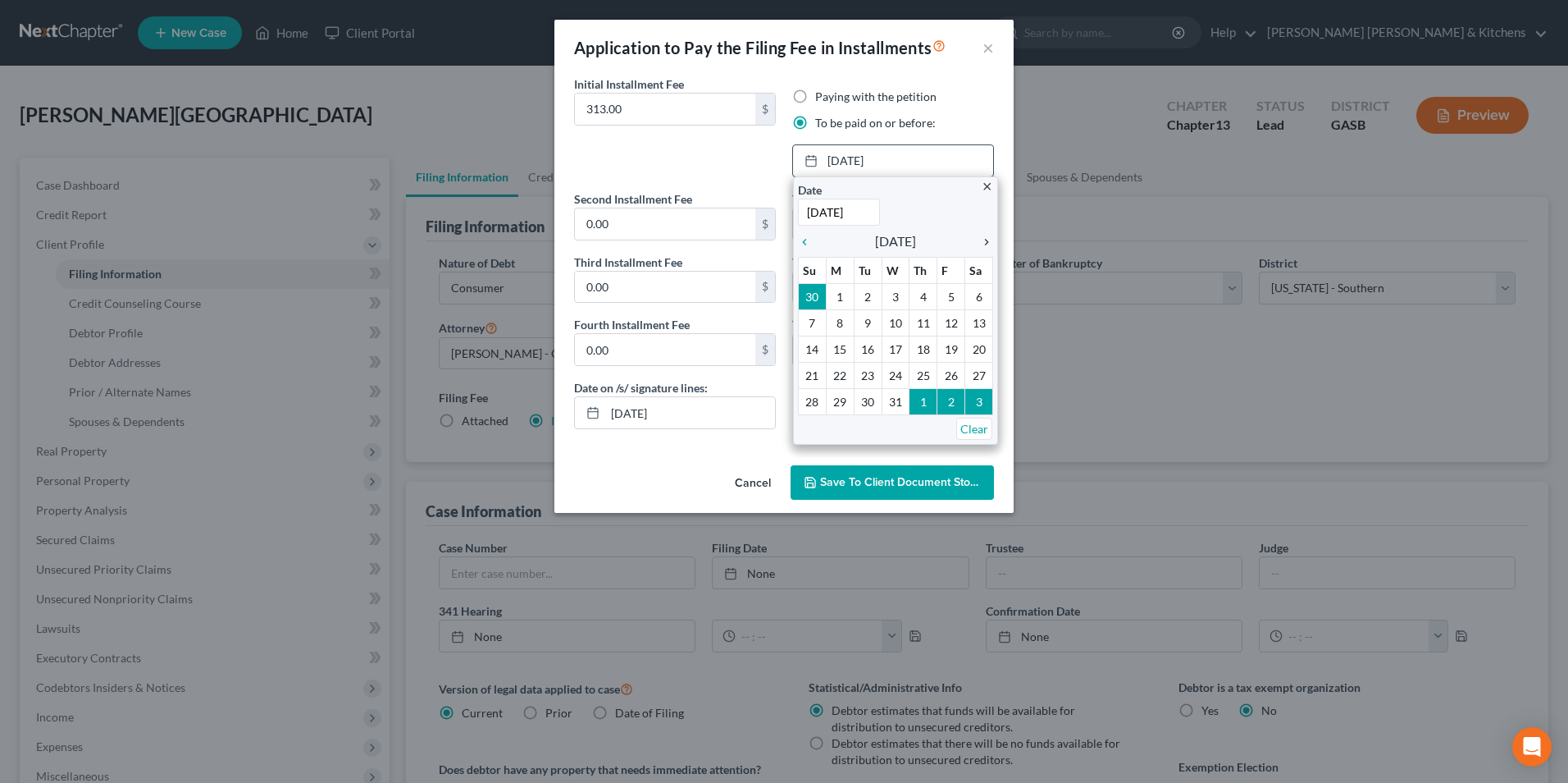
click at [986, 245] on icon "chevron_right" at bounding box center [982, 241] width 21 height 13
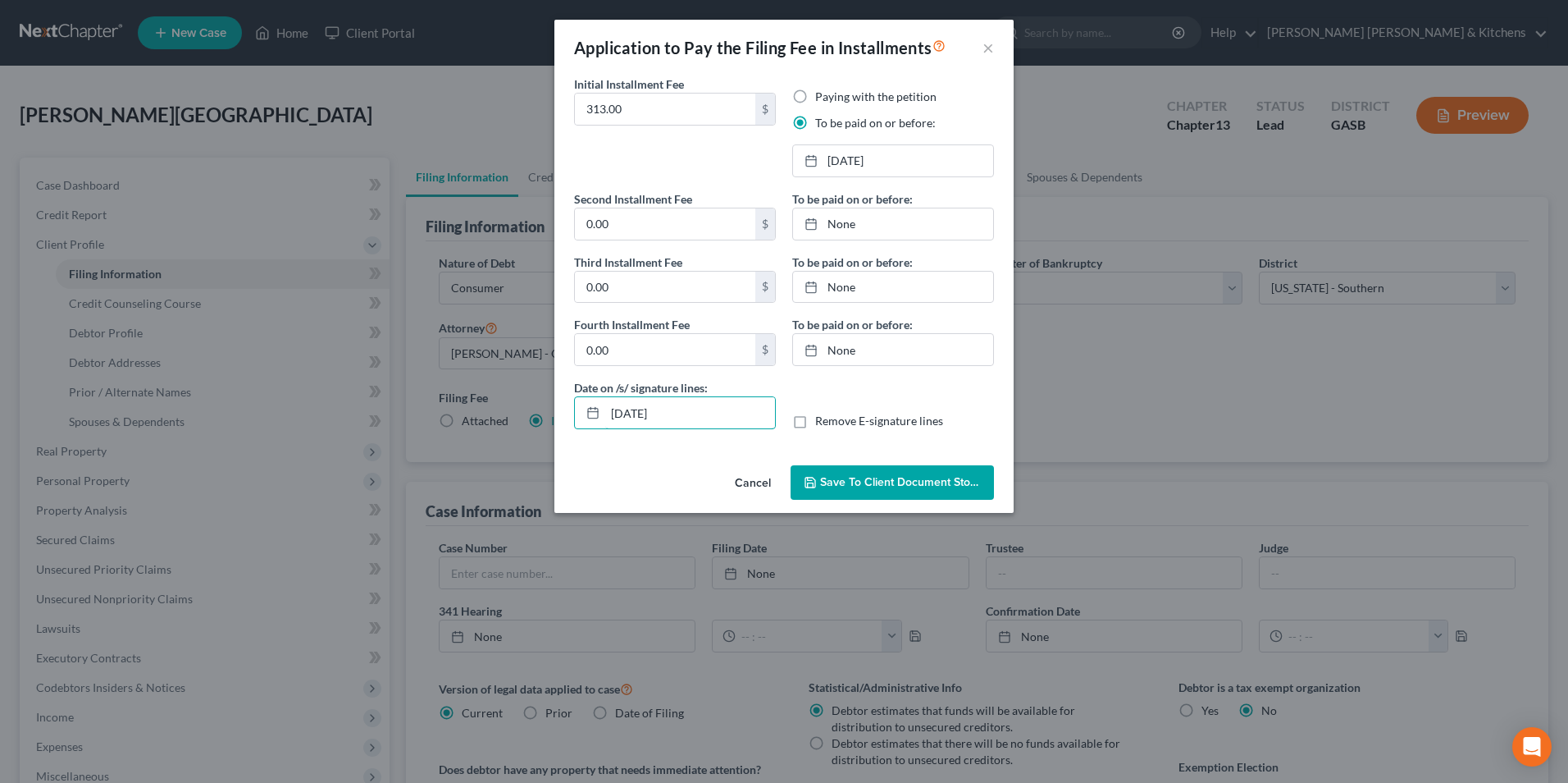
drag, startPoint x: 713, startPoint y: 408, endPoint x: 553, endPoint y: 419, distance: 160.4
click at [556, 420] on div "Initial Installment Fee 313.00 $ Paying with the petition To be paid on or befo…" at bounding box center [784, 267] width 459 height 383
click at [815, 421] on label "Remove E-signature lines" at bounding box center [879, 420] width 128 height 16
click at [822, 421] on input "Remove E-signature lines" at bounding box center [827, 418] width 10 height 10
checkbox input "true"
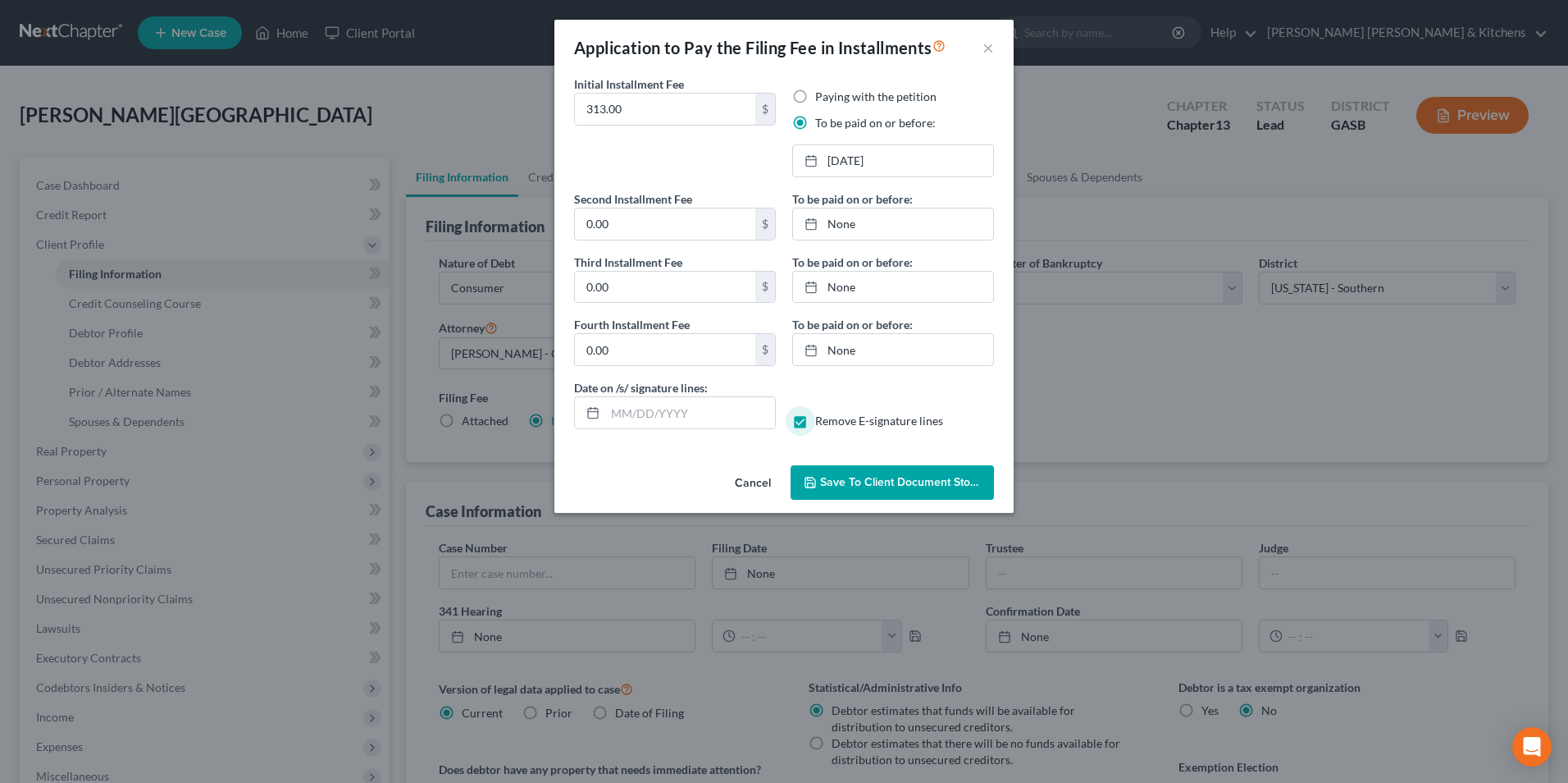
click at [861, 485] on span "Save to Client Document Storage" at bounding box center [907, 482] width 174 height 14
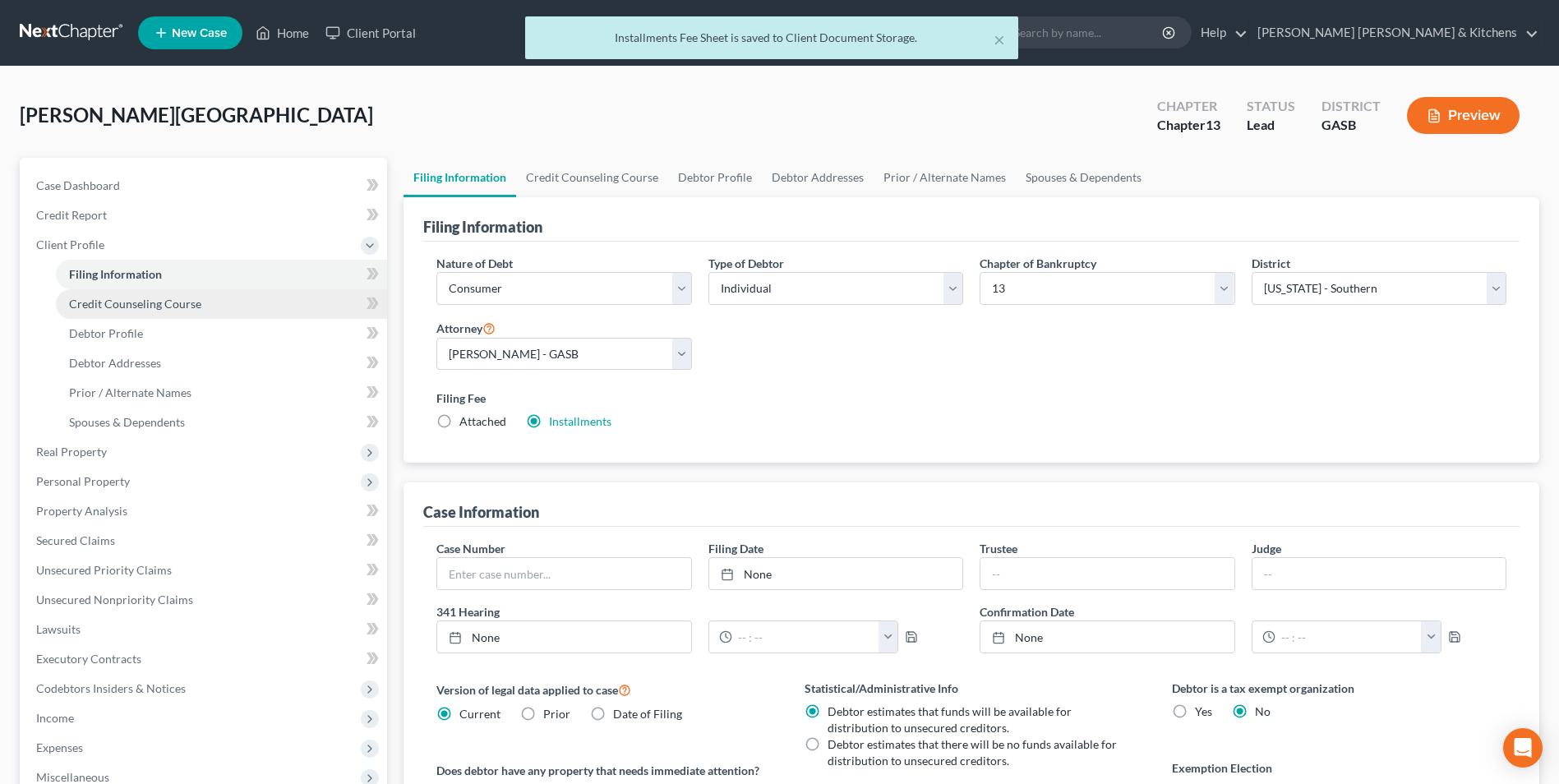
click at [82, 302] on span "Credit Counseling Course" at bounding box center [135, 303] width 132 height 14
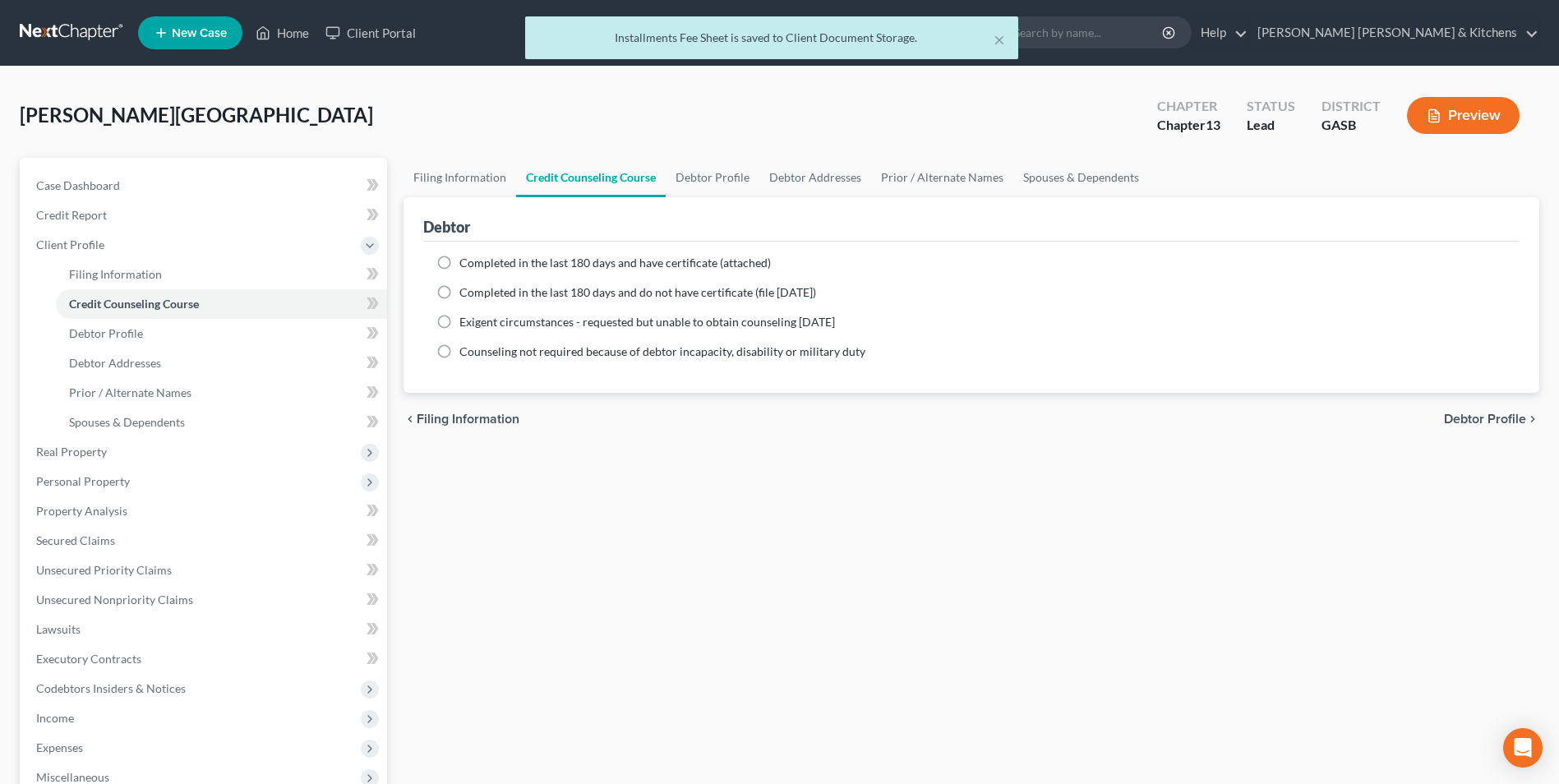
click at [459, 262] on label "Completed in the last 180 days and have certificate (attached)" at bounding box center [615, 262] width 311 height 16
click at [466, 262] on input "Completed in the last 180 days and have certificate (attached)" at bounding box center [471, 260] width 10 height 10
radio input "true"
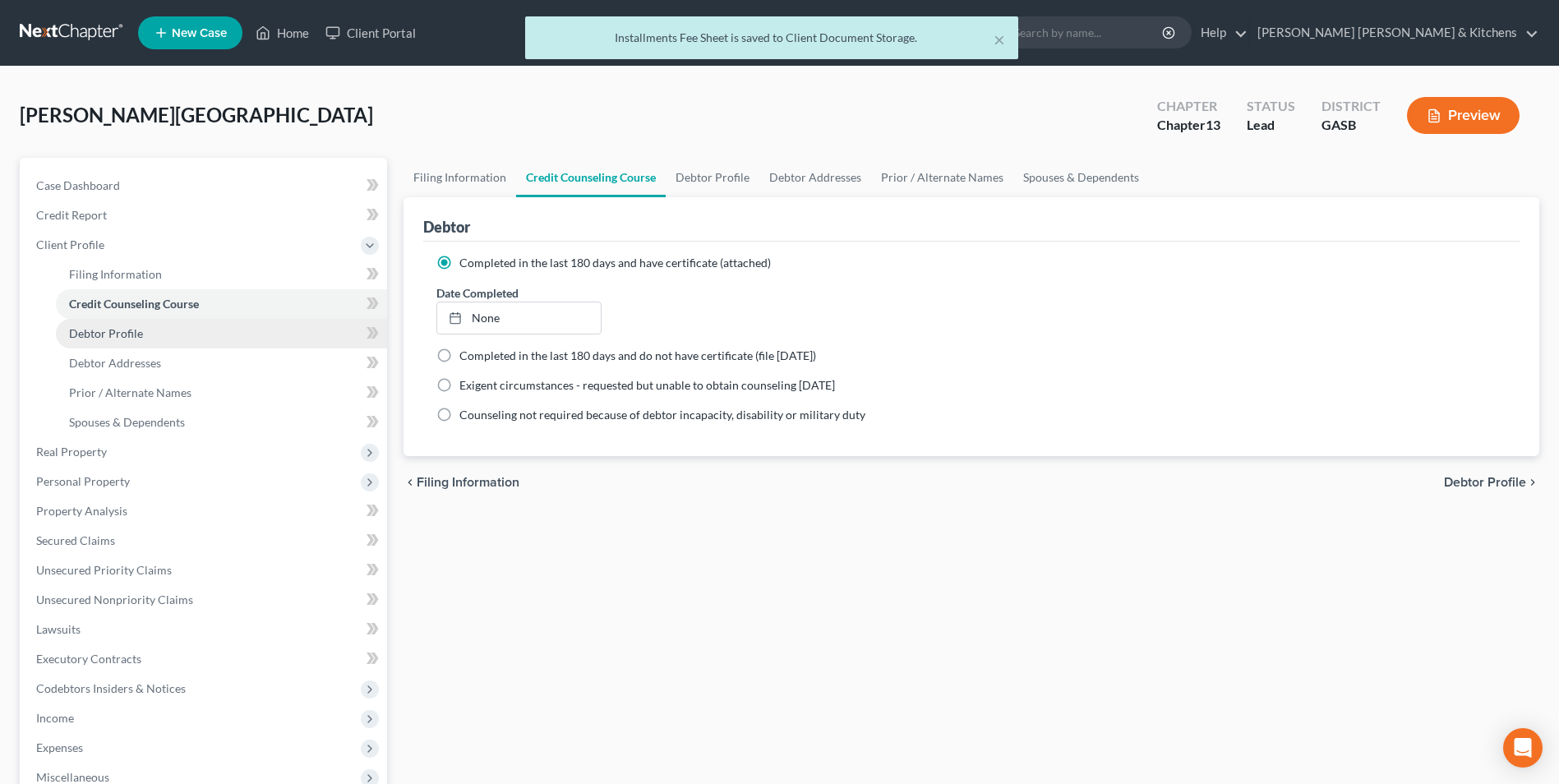
click at [92, 331] on span "Debtor Profile" at bounding box center [106, 333] width 74 height 14
select select "0"
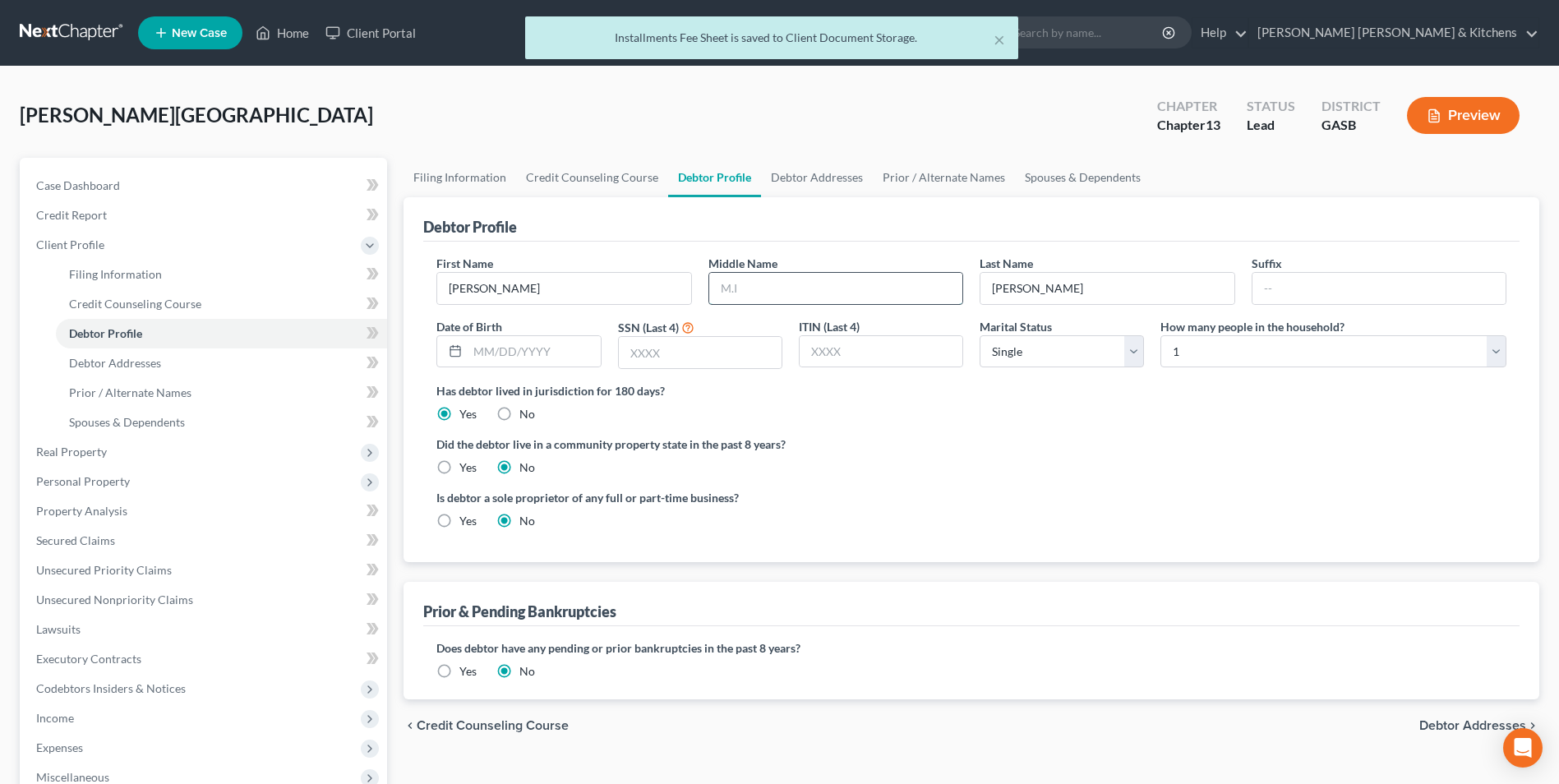
click at [742, 285] on input "text" at bounding box center [835, 288] width 253 height 31
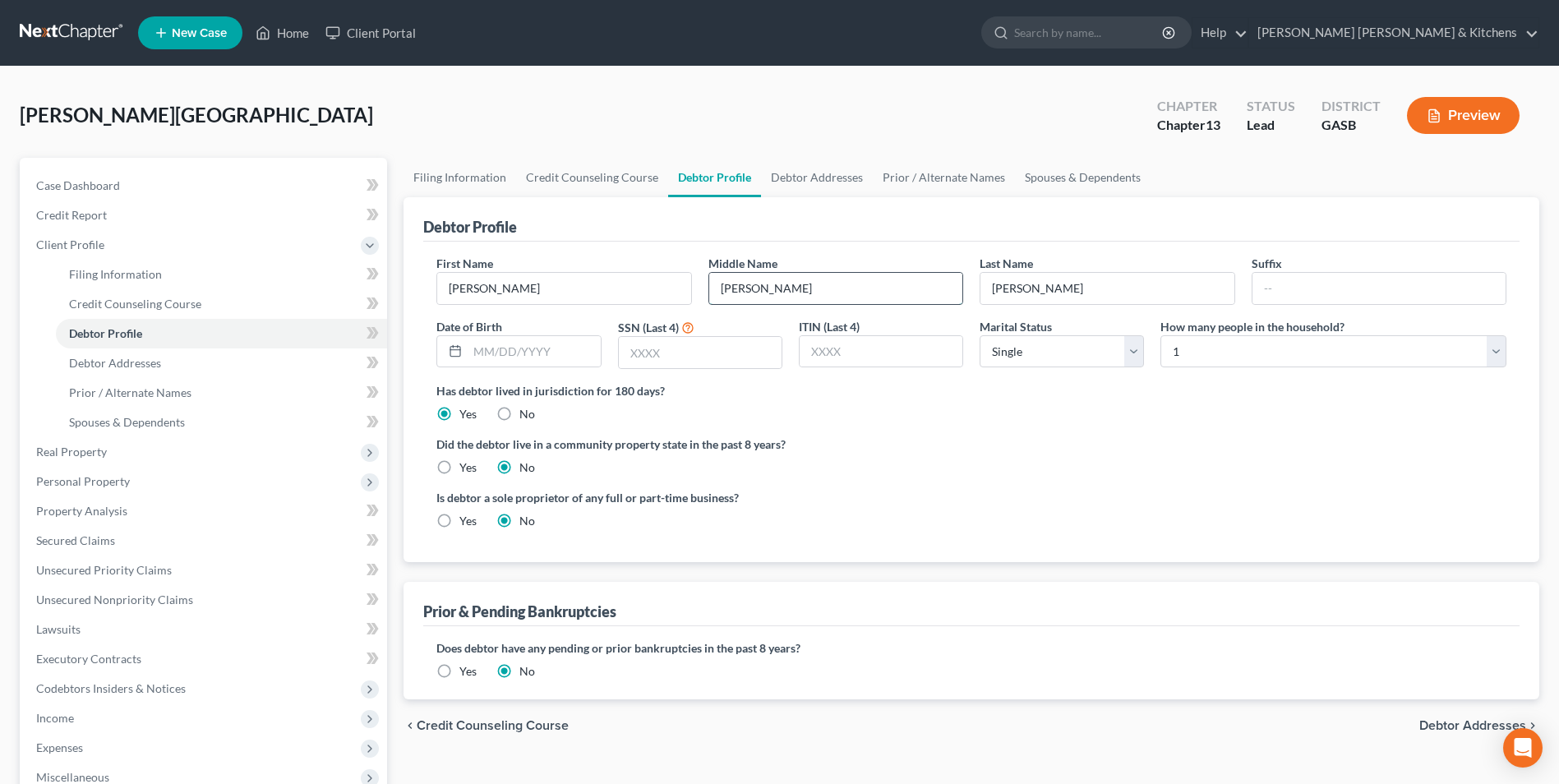
type input "Shawntell"
click at [547, 357] on input "text" at bounding box center [534, 351] width 132 height 31
type input "12/20/1994"
type input "3942"
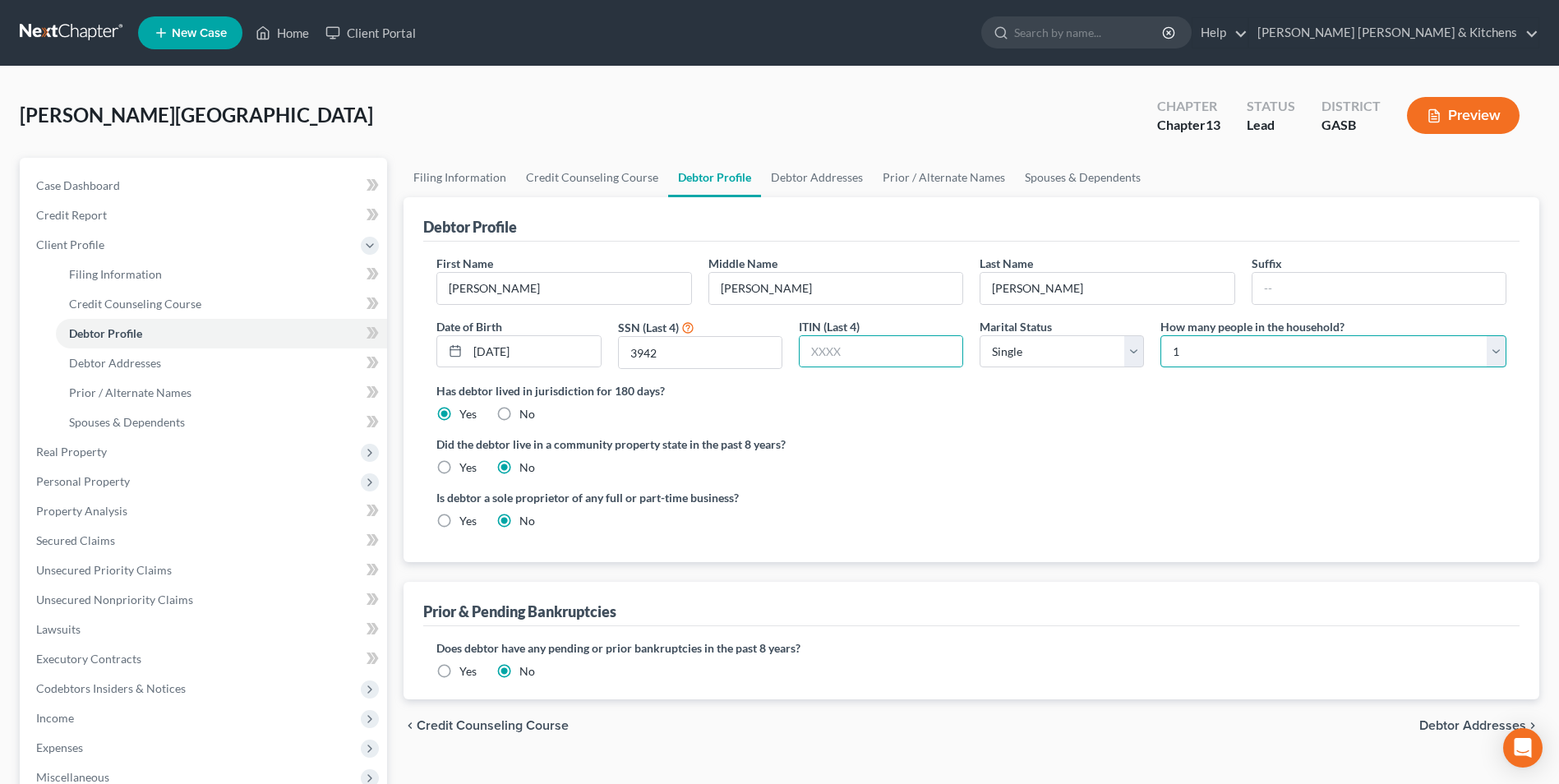
click at [1181, 355] on select "Select 1 2 3 4 5 6 7 8 9 10 11 12 13 14 15 16 17 18 19 20" at bounding box center [1334, 351] width 346 height 33
select select "2"
click at [1160, 335] on select "Select 1 2 3 4 5 6 7 8 9 10 11 12 13 14 15 16 17 18 19 20" at bounding box center [1334, 351] width 346 height 33
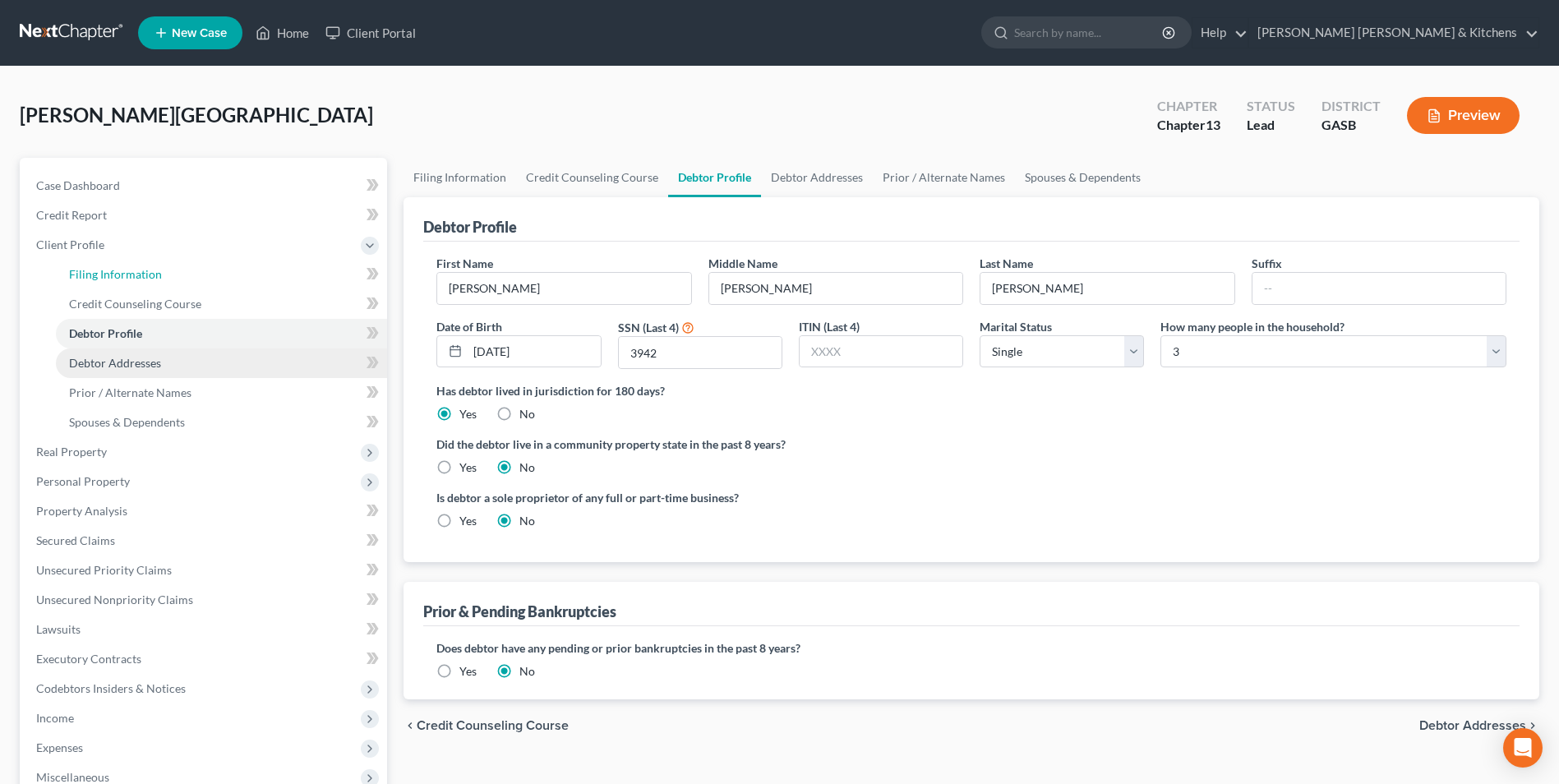
drag, startPoint x: 147, startPoint y: 278, endPoint x: 261, endPoint y: 368, distance: 145.2
click at [147, 278] on span "Filing Information" at bounding box center [116, 274] width 93 height 14
select select "1"
select select "0"
select select "3"
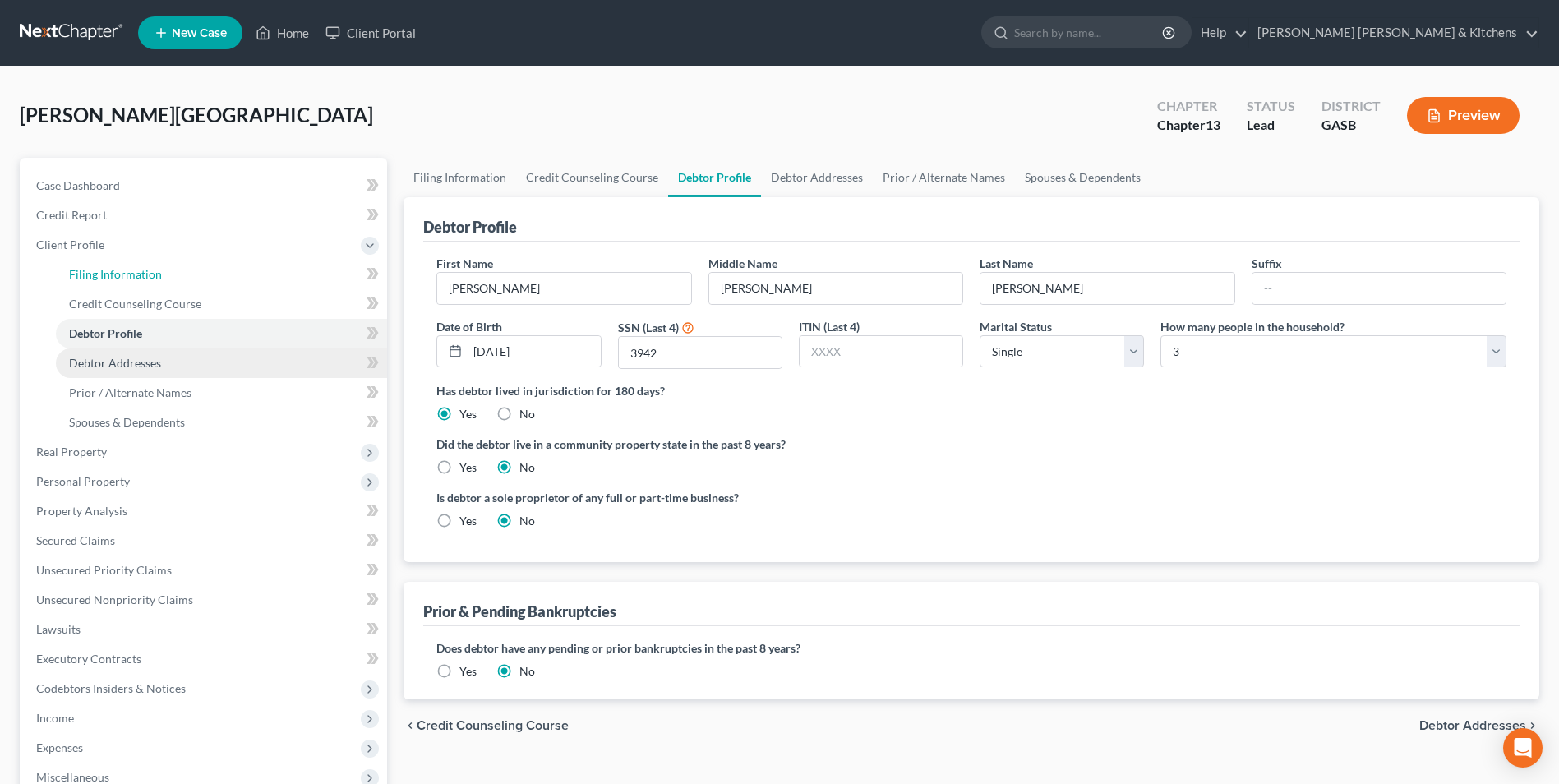
select select "20"
select select "0"
select select "10"
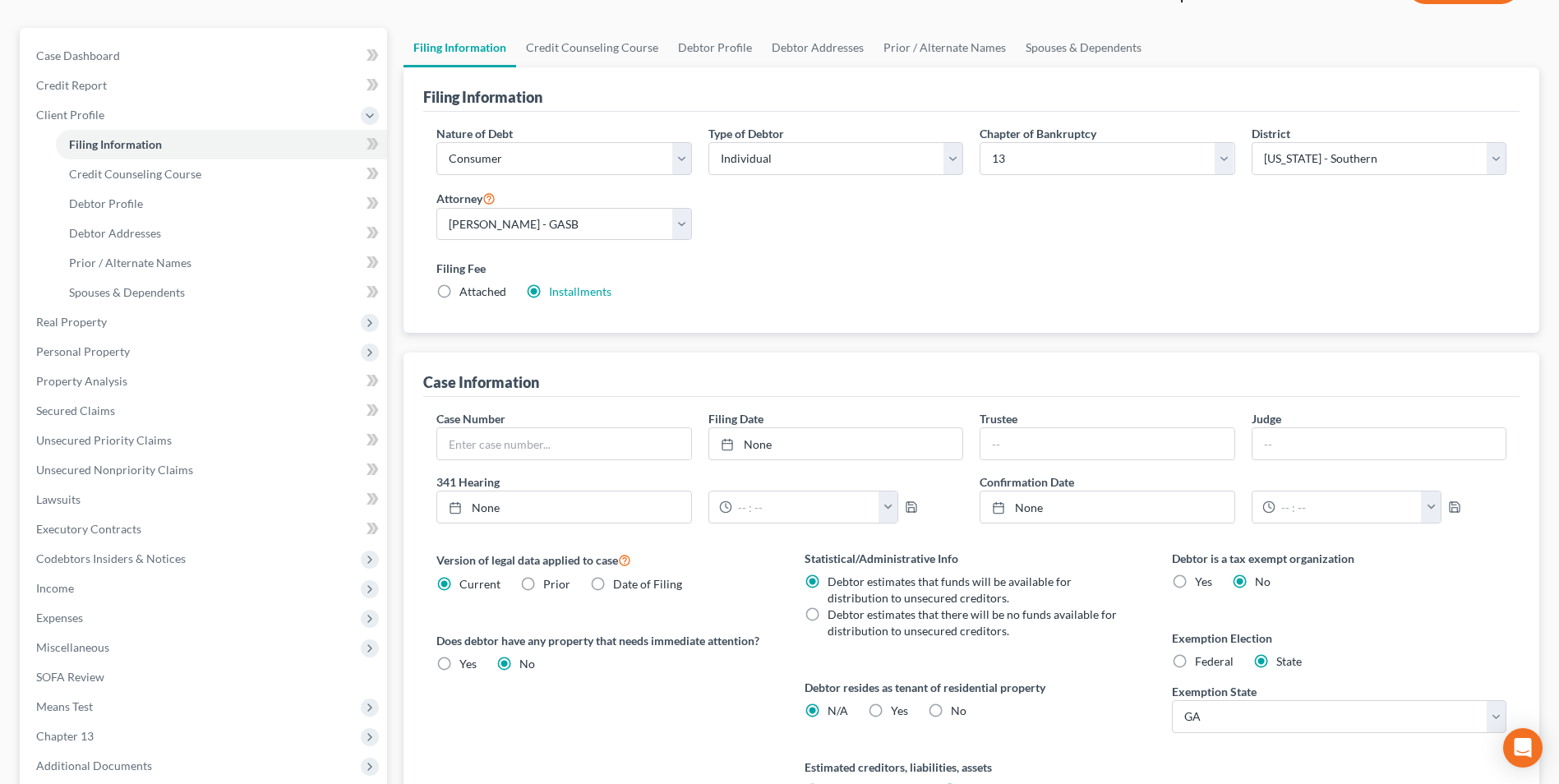
scroll to position [165, 0]
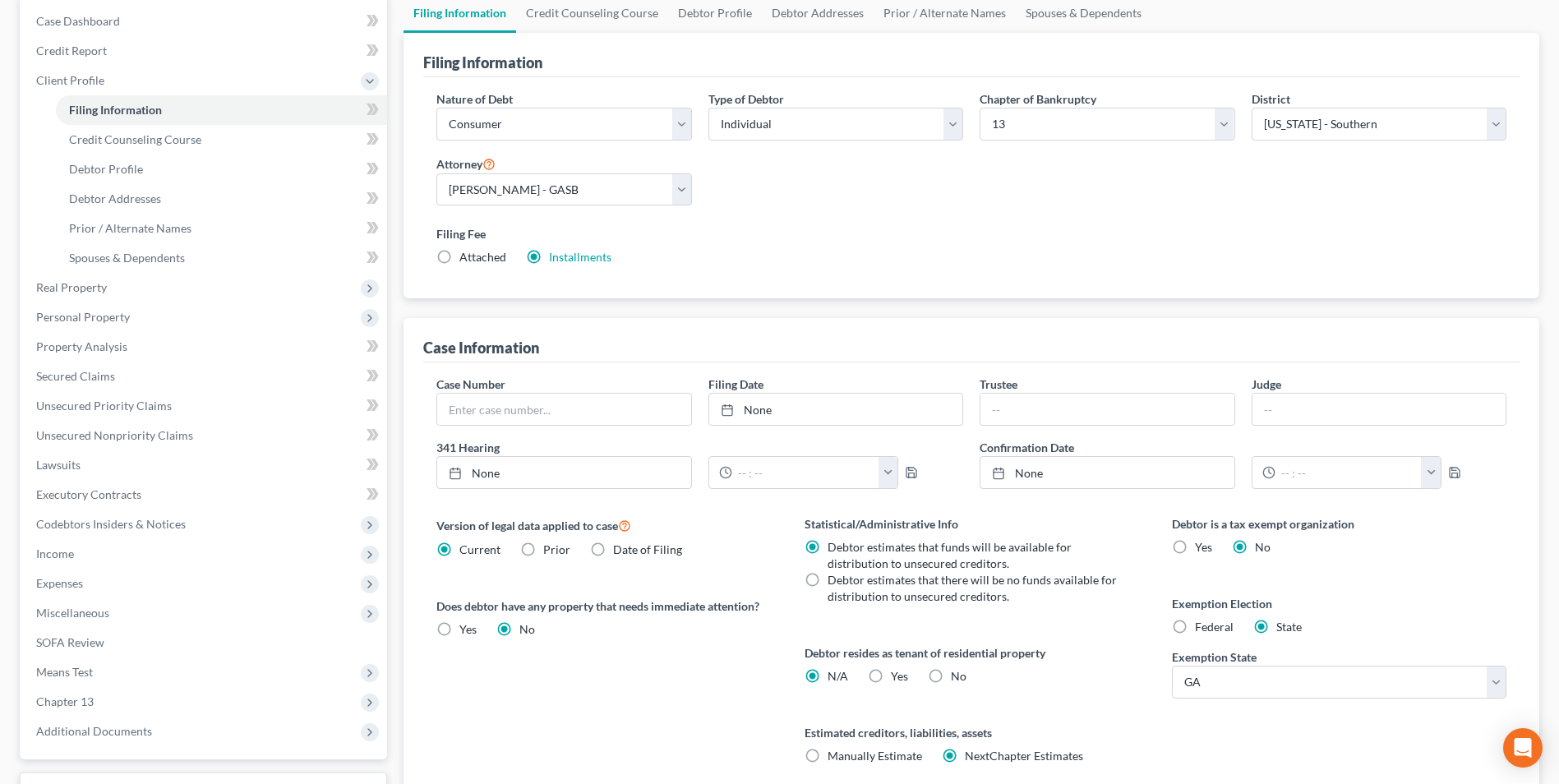
click at [890, 673] on label "Yes Yes" at bounding box center [899, 675] width 17 height 16
click at [897, 673] on input "Yes Yes" at bounding box center [902, 673] width 10 height 10
radio input "true"
radio input "false"
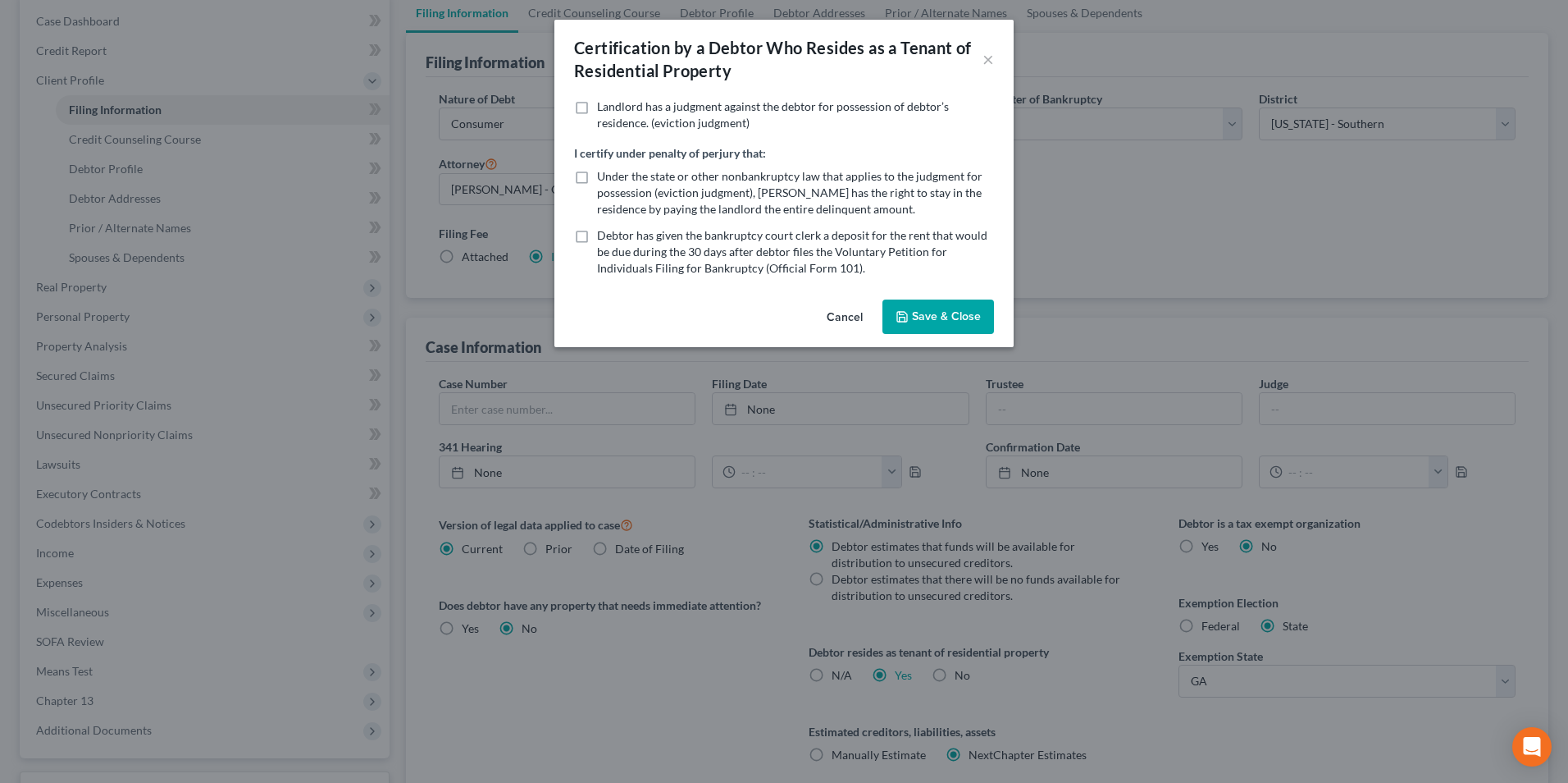
click at [926, 330] on button "Save & Close" at bounding box center [938, 317] width 111 height 34
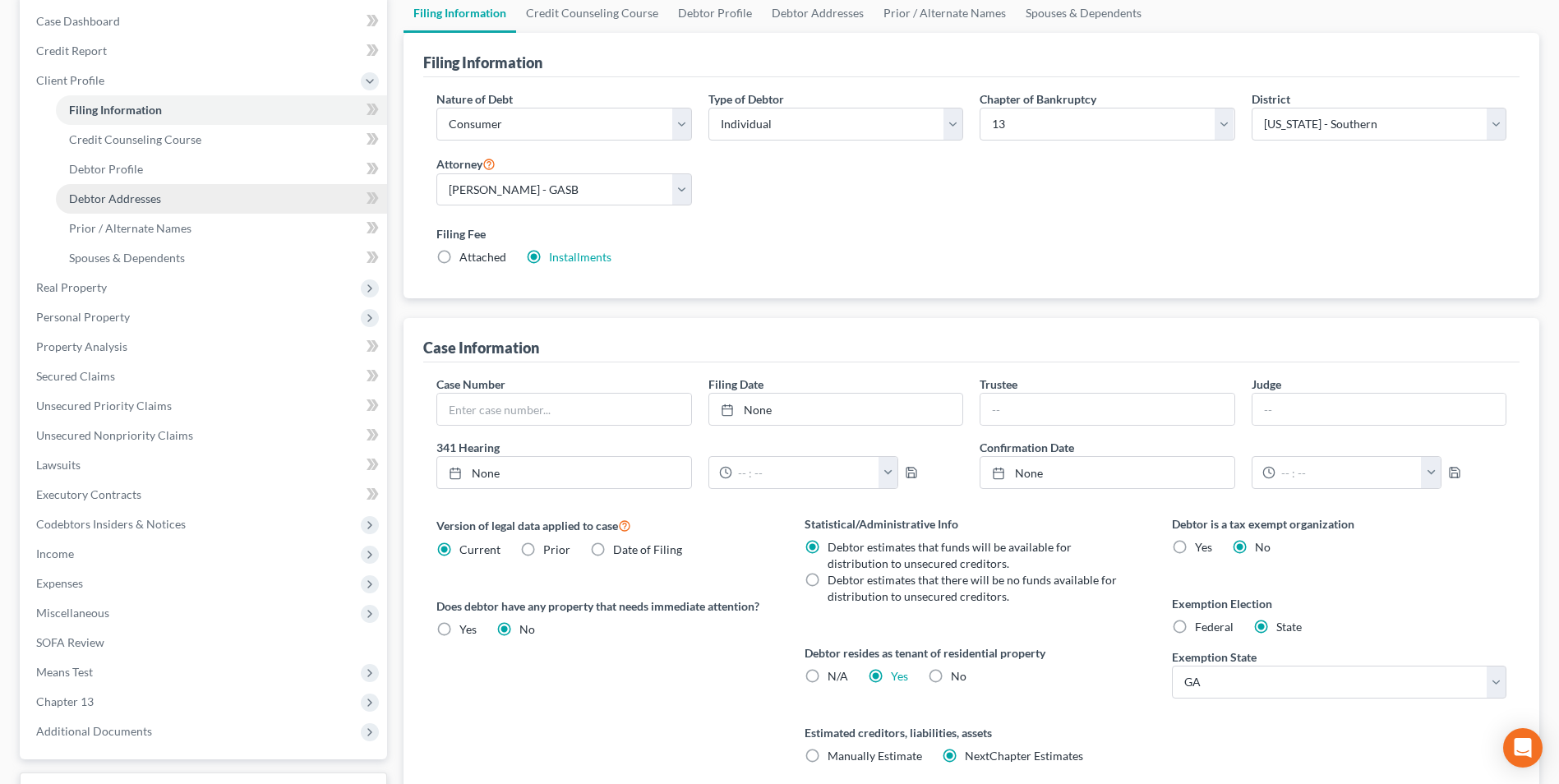
click at [105, 195] on span "Debtor Addresses" at bounding box center [115, 198] width 92 height 14
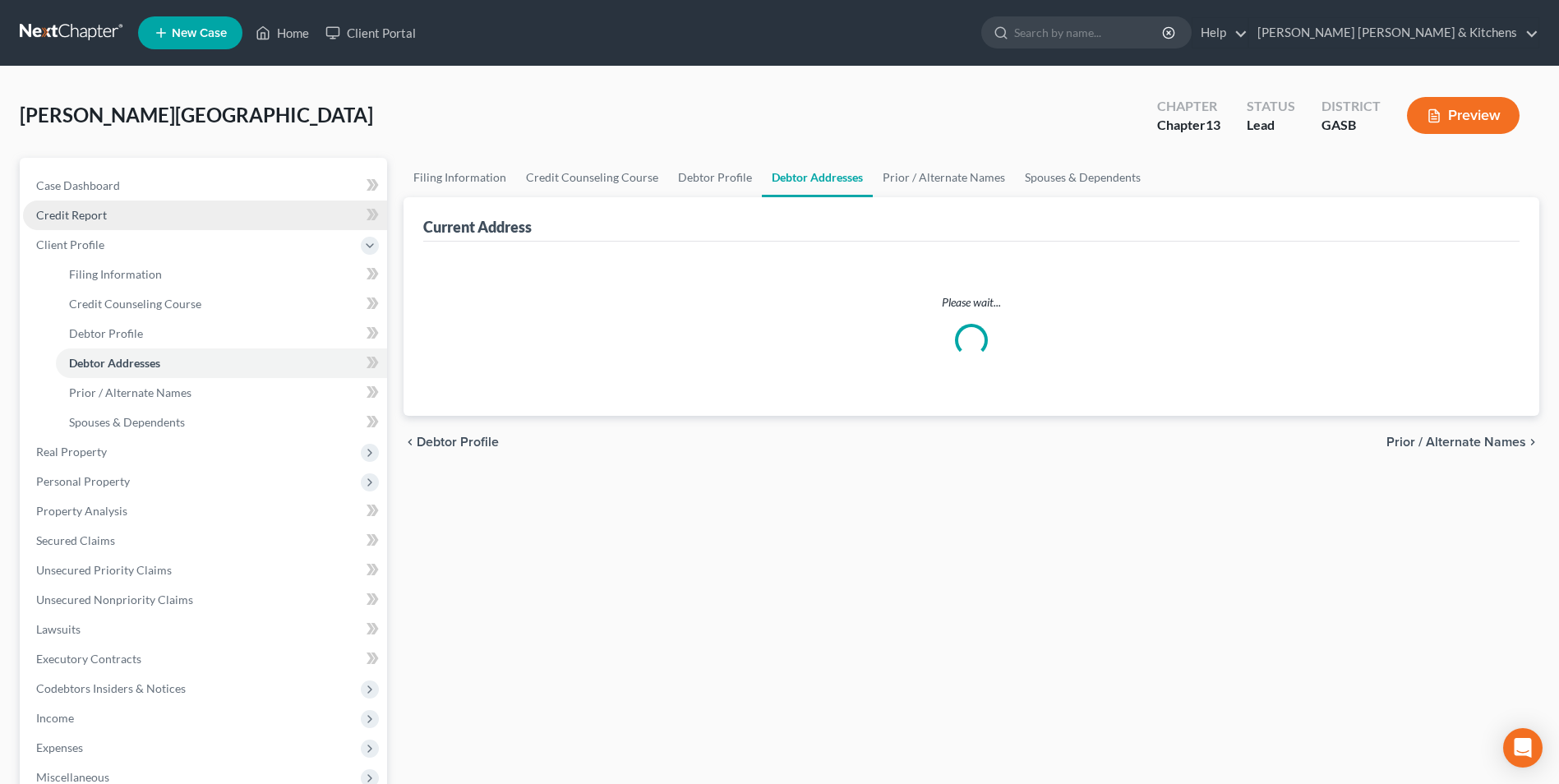
select select "0"
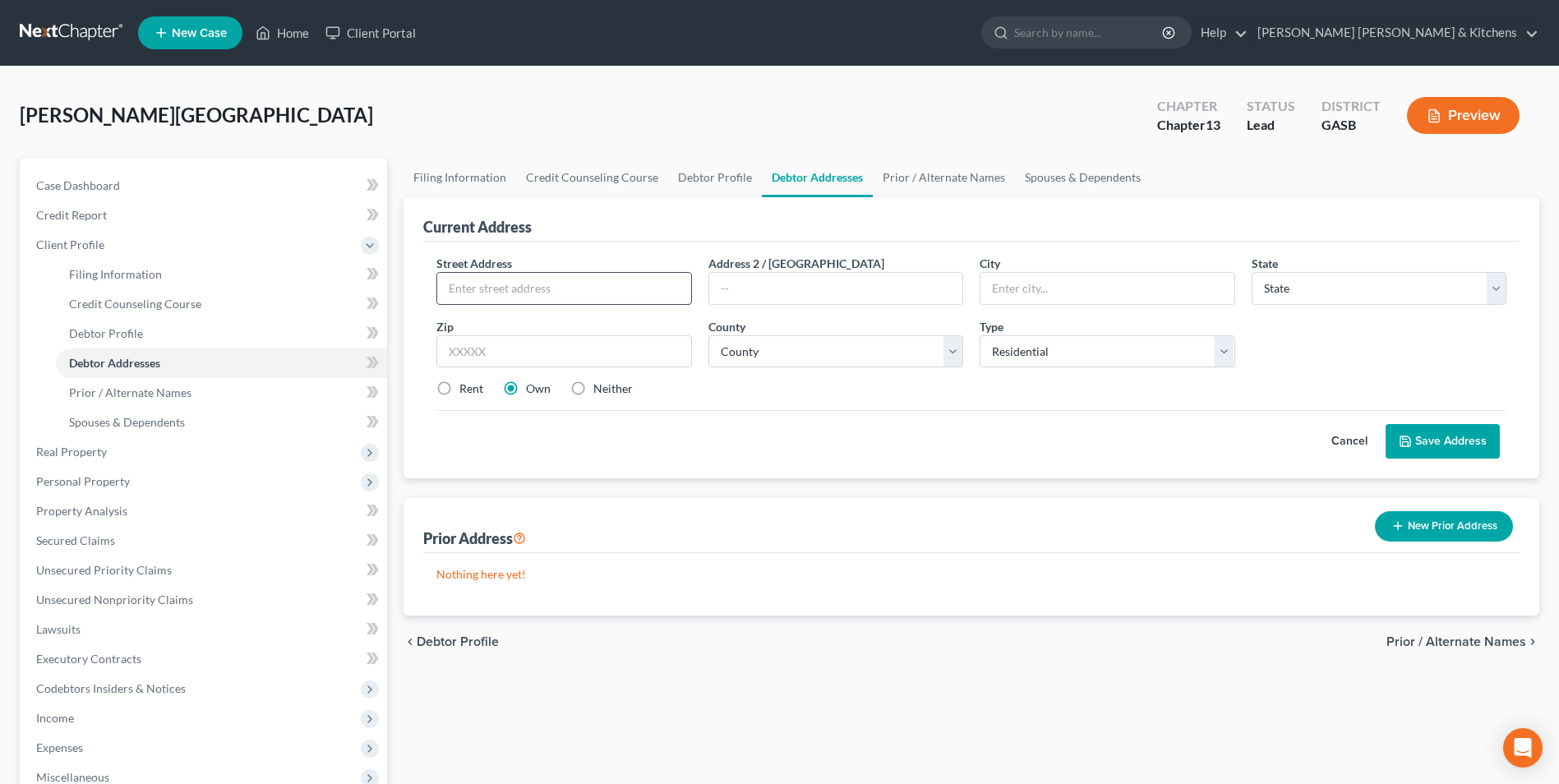
click at [481, 289] on input "text" at bounding box center [563, 288] width 253 height 31
type input "208 S Gate Drive"
type input "30467"
type input "Sylvania"
select select "10"
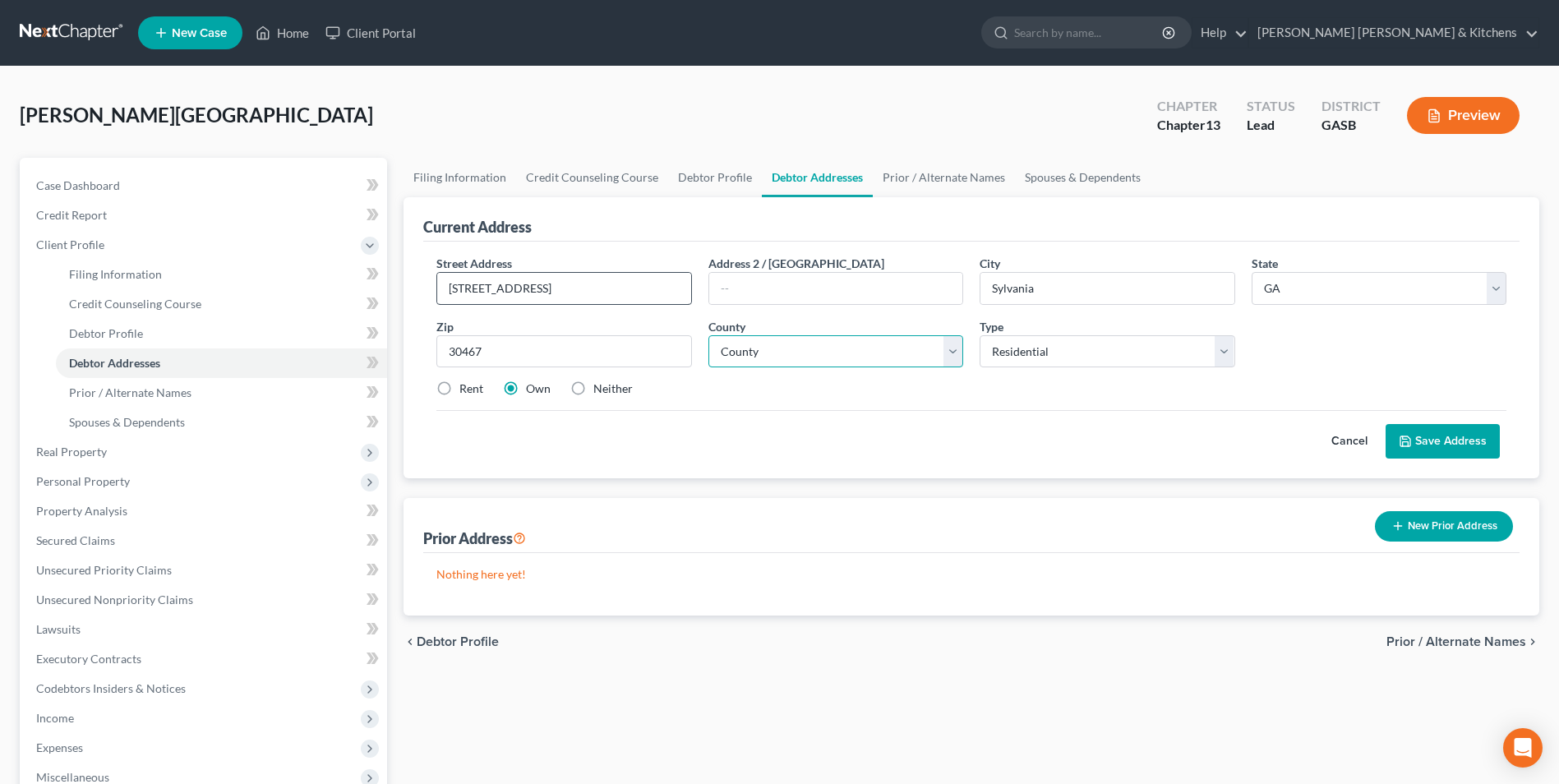
select select "123"
click at [459, 388] on label "Rent" at bounding box center [471, 388] width 24 height 16
click at [466, 388] on input "Rent" at bounding box center [471, 386] width 10 height 10
radio input "true"
click at [1478, 444] on button "Save Address" at bounding box center [1442, 441] width 114 height 34
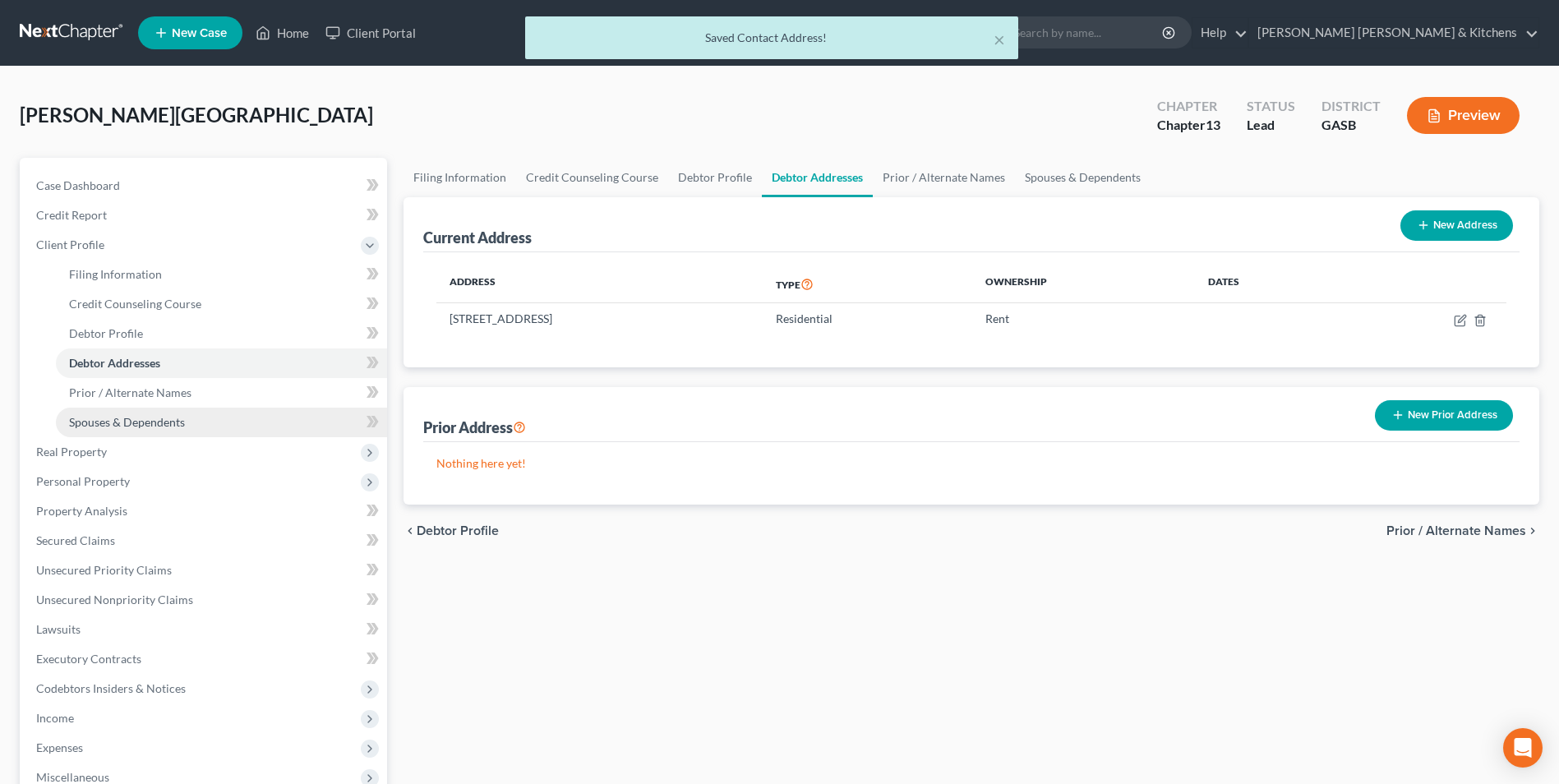
click at [129, 419] on span "Spouses & Dependents" at bounding box center [127, 422] width 116 height 14
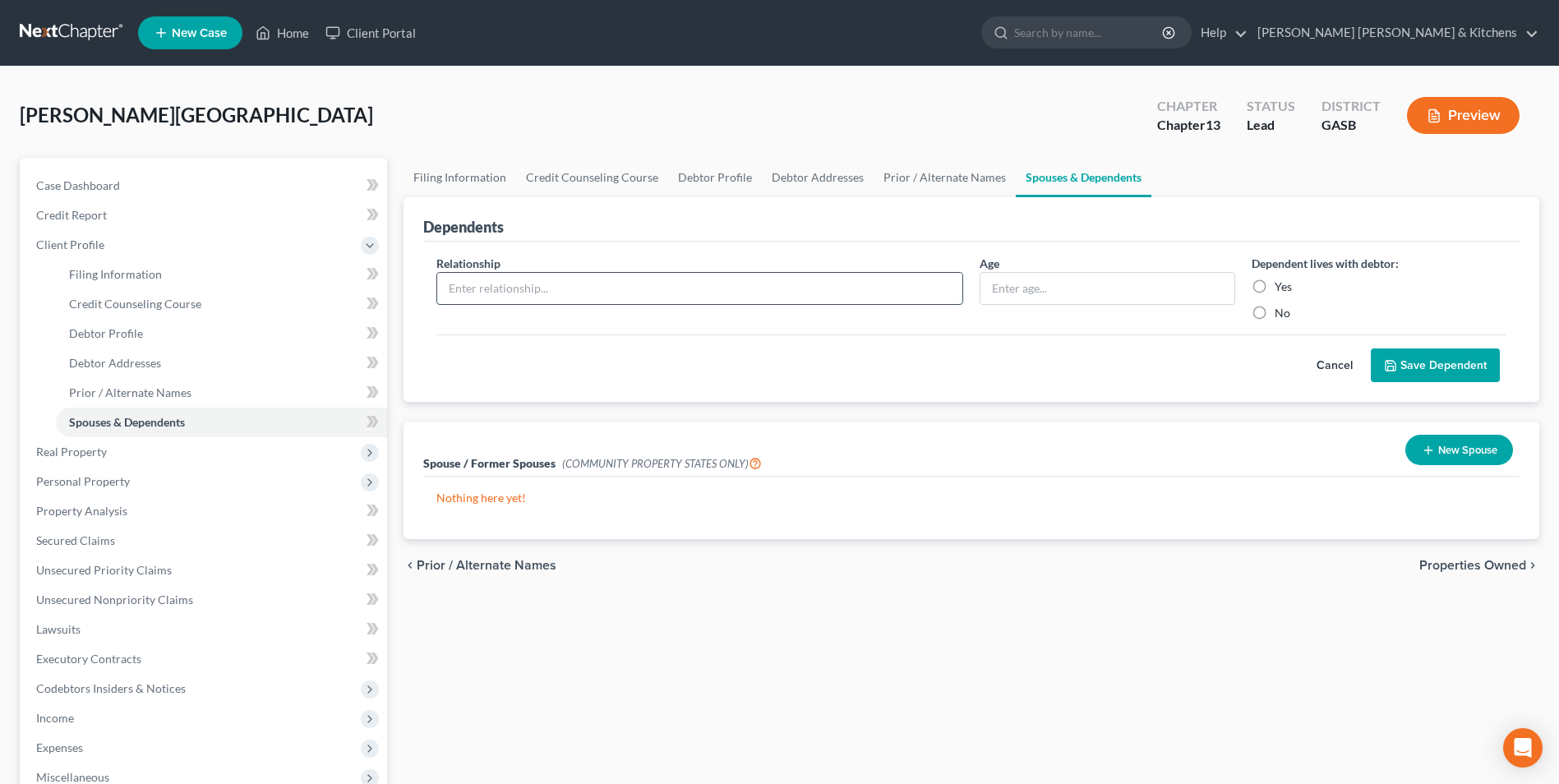
click at [449, 289] on input "text" at bounding box center [699, 288] width 525 height 31
type input "child"
click at [1098, 288] on input "text" at bounding box center [1106, 288] width 253 height 31
type input "7"
click at [1274, 292] on label "Yes" at bounding box center [1283, 286] width 17 height 16
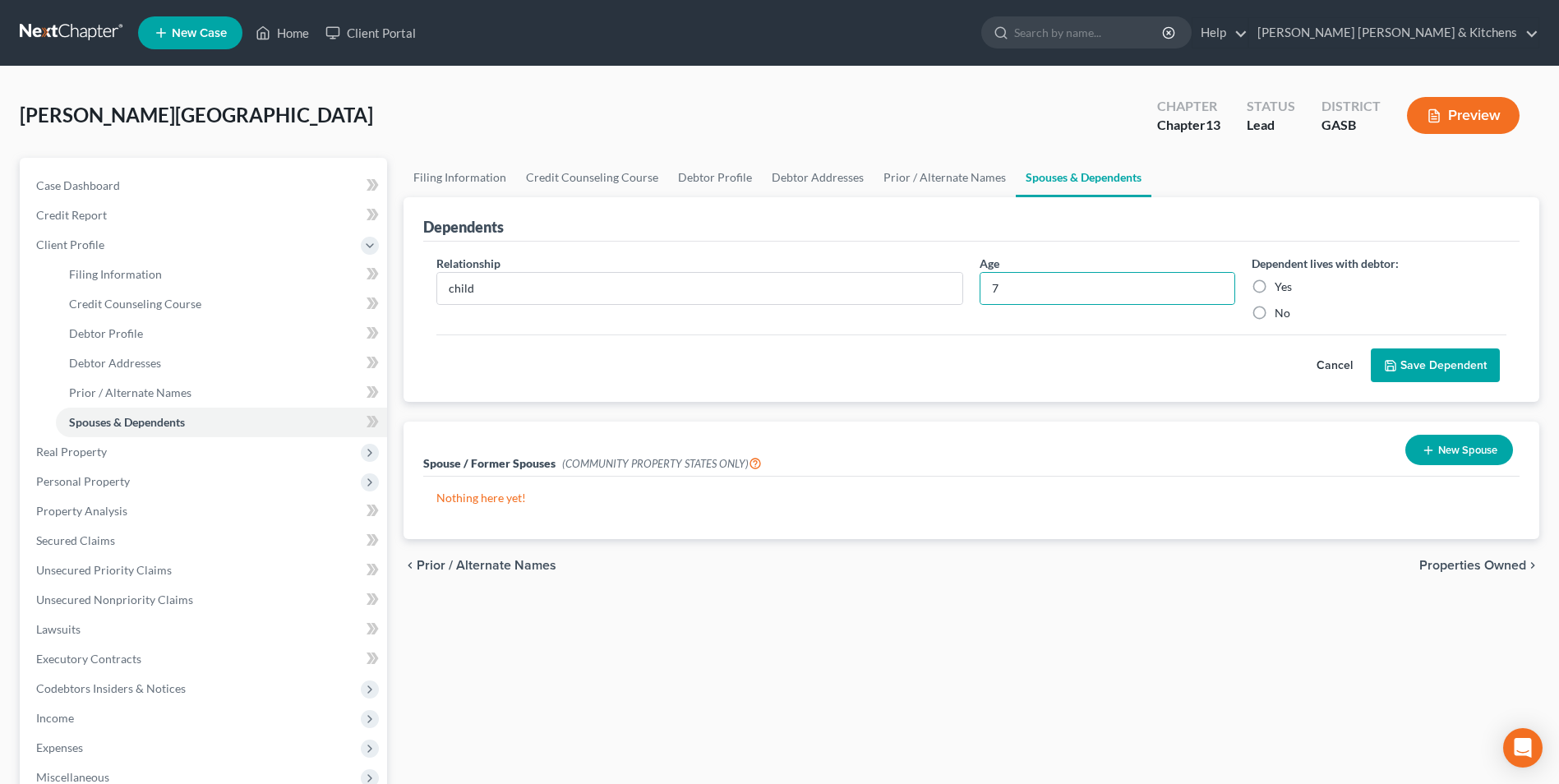
click at [1281, 289] on input "Yes" at bounding box center [1286, 284] width 10 height 10
radio input "true"
click at [1463, 369] on button "Save Dependent" at bounding box center [1435, 366] width 129 height 34
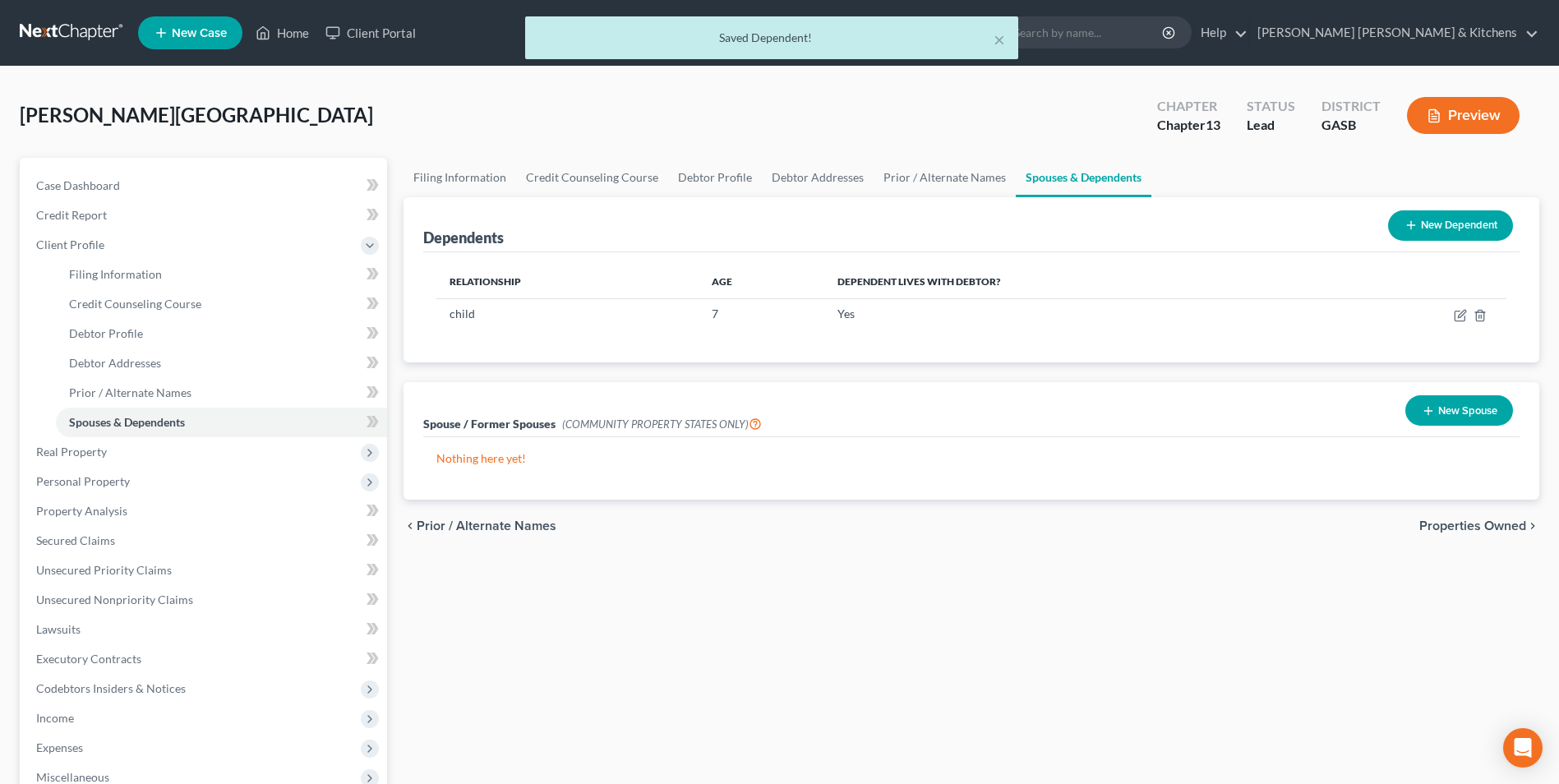
click at [1443, 230] on button "New Dependent" at bounding box center [1450, 224] width 125 height 30
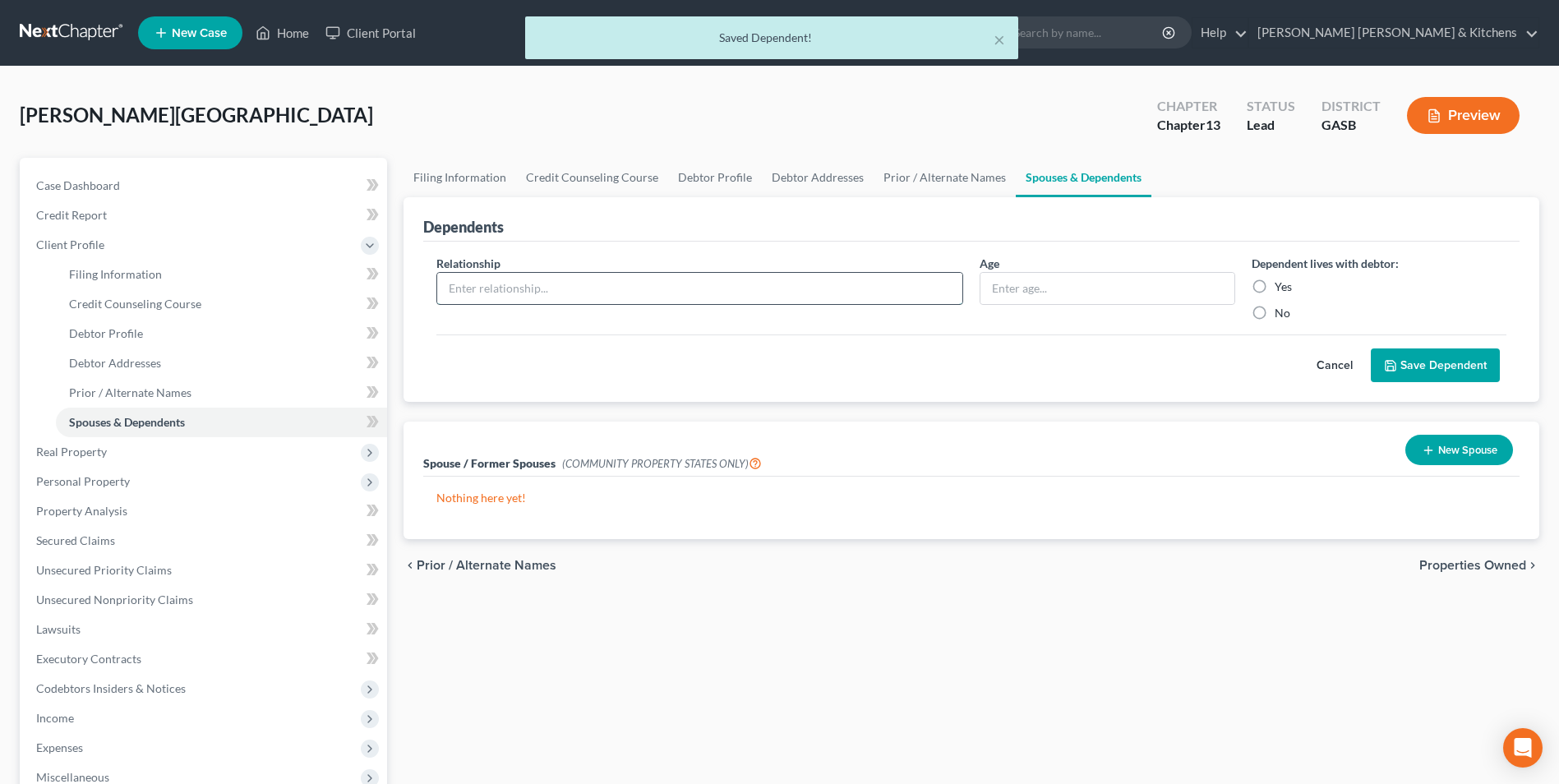
click at [459, 297] on input "text" at bounding box center [699, 288] width 525 height 31
type input "child"
type input "7"
click at [1052, 292] on input "7" at bounding box center [1106, 288] width 253 height 31
type input "6"
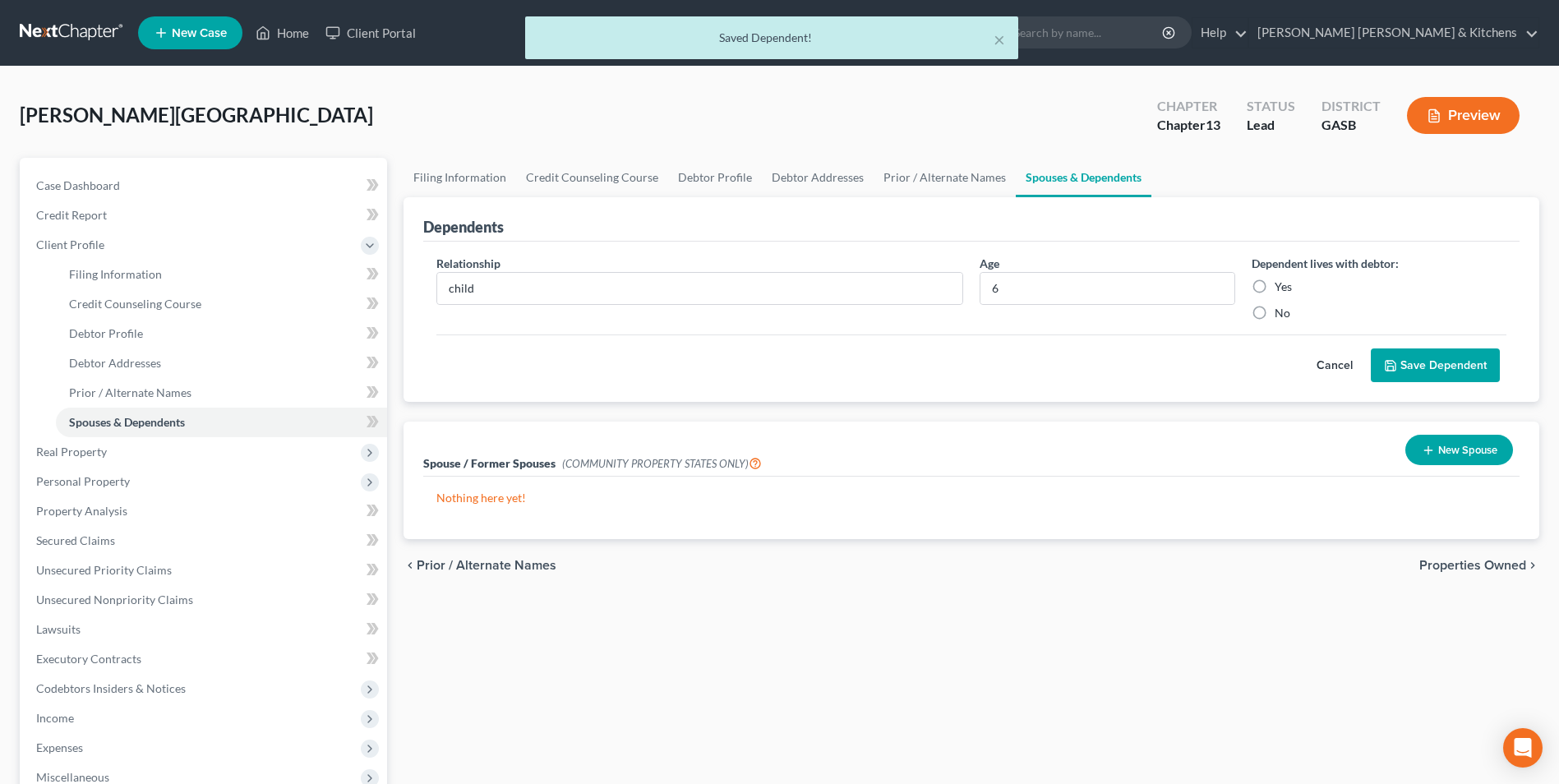
click at [1274, 286] on label "Yes" at bounding box center [1283, 286] width 17 height 16
click at [1281, 286] on input "Yes" at bounding box center [1286, 284] width 10 height 10
radio input "true"
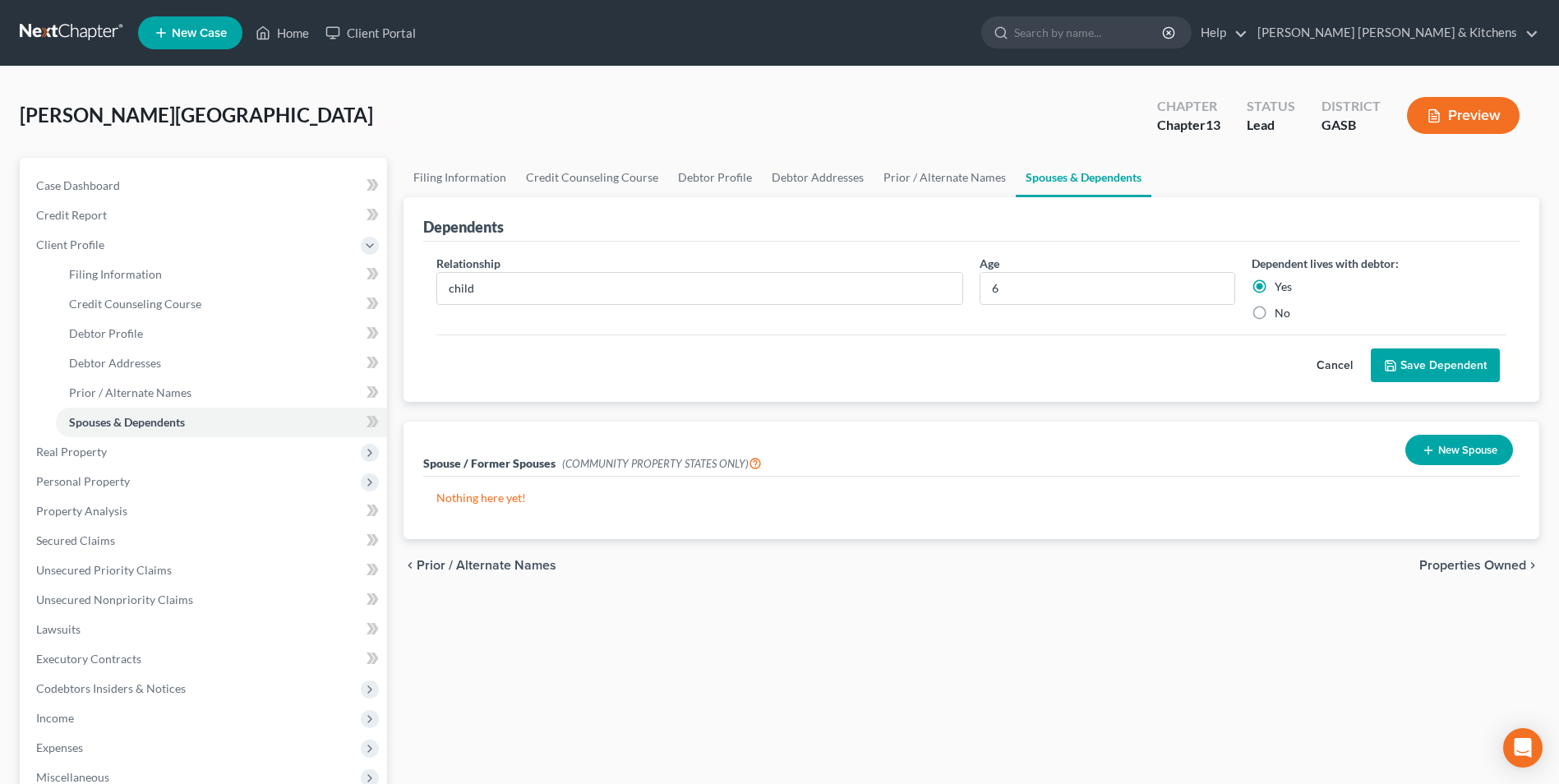
click at [1444, 368] on button "Save Dependent" at bounding box center [1435, 366] width 129 height 34
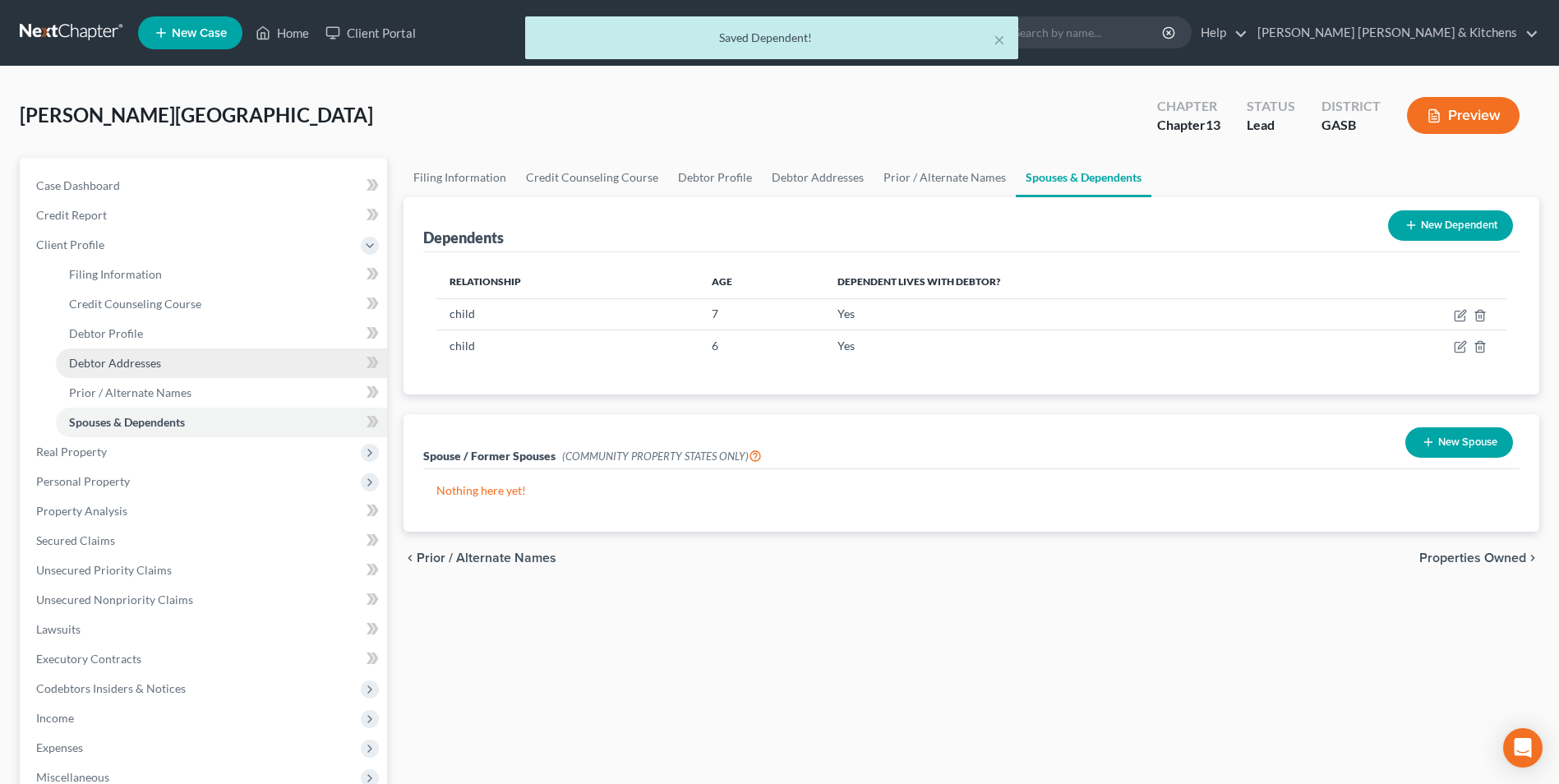
click at [165, 366] on link "Debtor Addresses" at bounding box center [221, 363] width 331 height 30
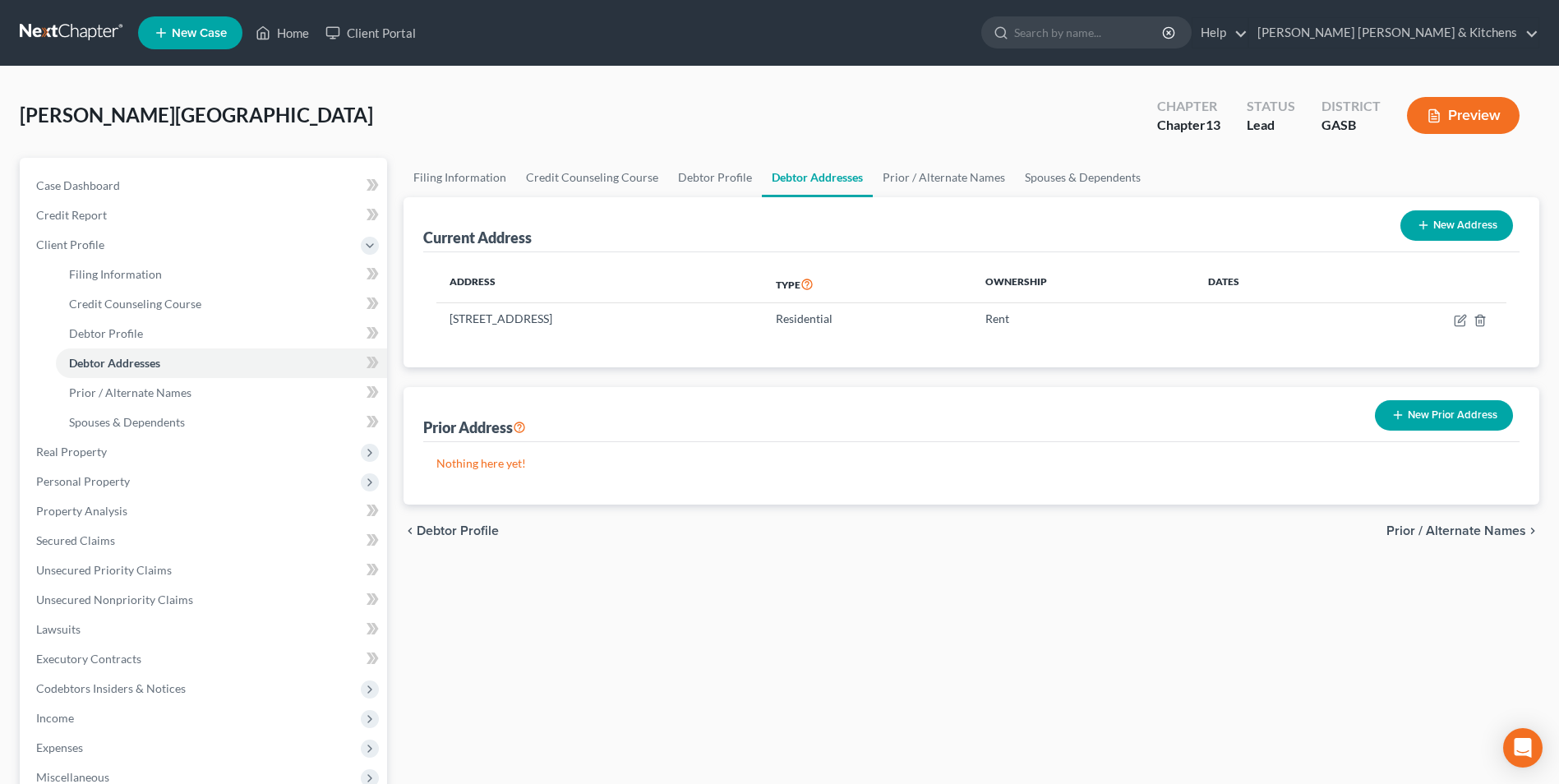
click at [1466, 422] on button "New Prior Address" at bounding box center [1443, 415] width 138 height 30
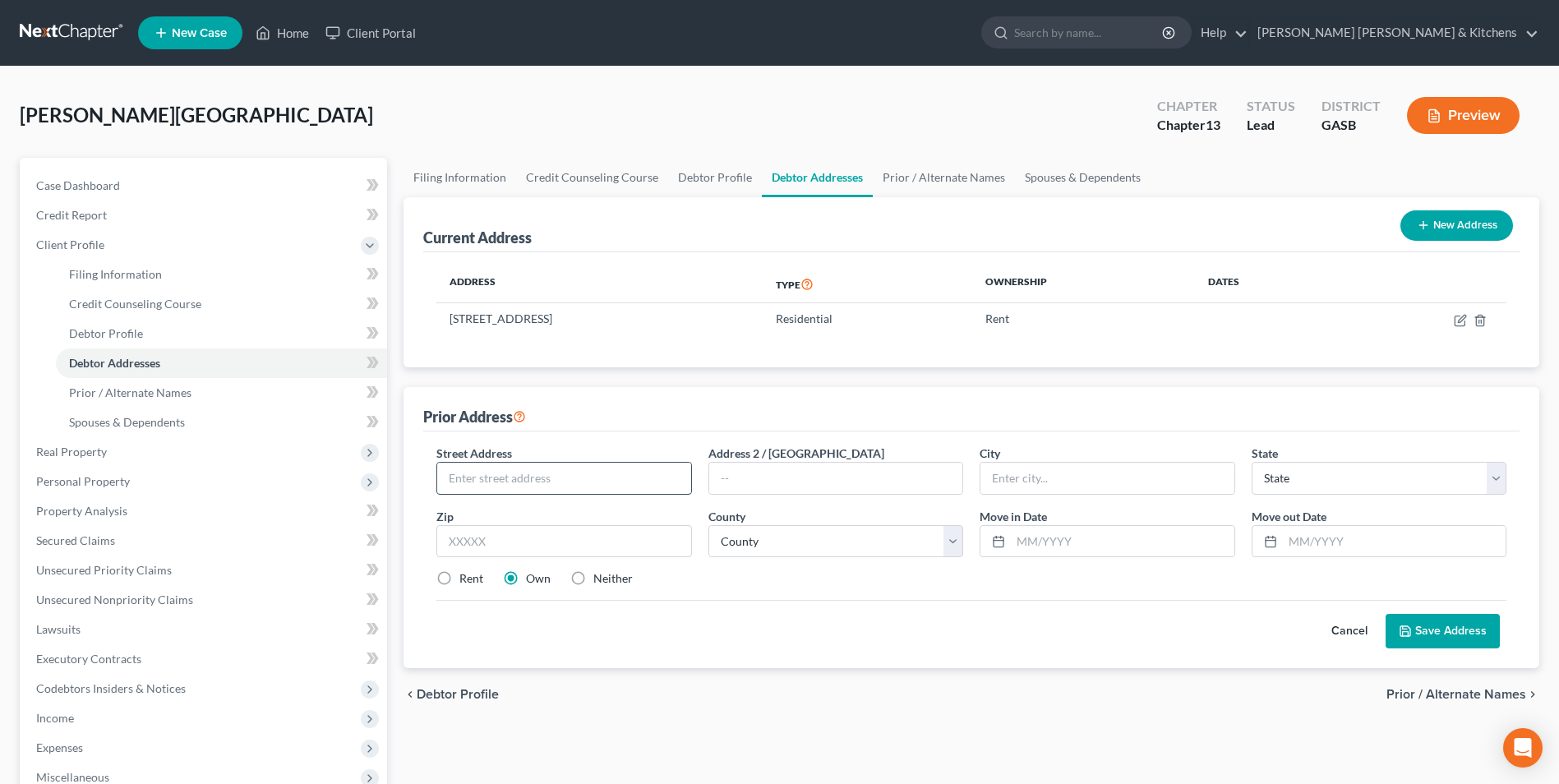
click at [604, 484] on input "text" at bounding box center [563, 478] width 253 height 31
type input "211 Clifford Avenue"
type input "30467"
type input "Sylvania"
select select "10"
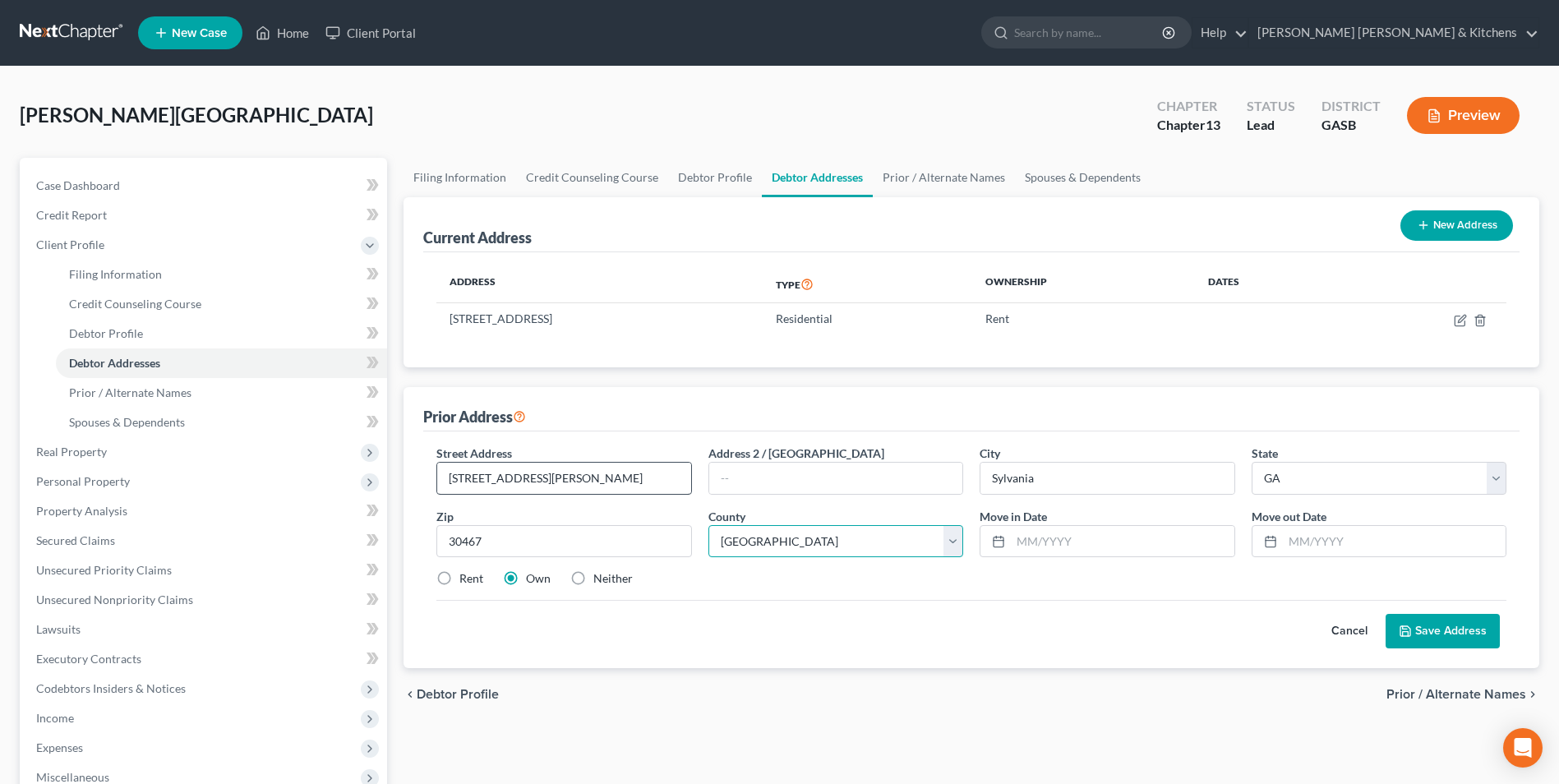
select select "123"
type input "01/2020"
type input "03/2023"
click at [593, 578] on label "Neither" at bounding box center [613, 578] width 39 height 16
click at [600, 578] on input "Neither" at bounding box center [605, 575] width 10 height 10
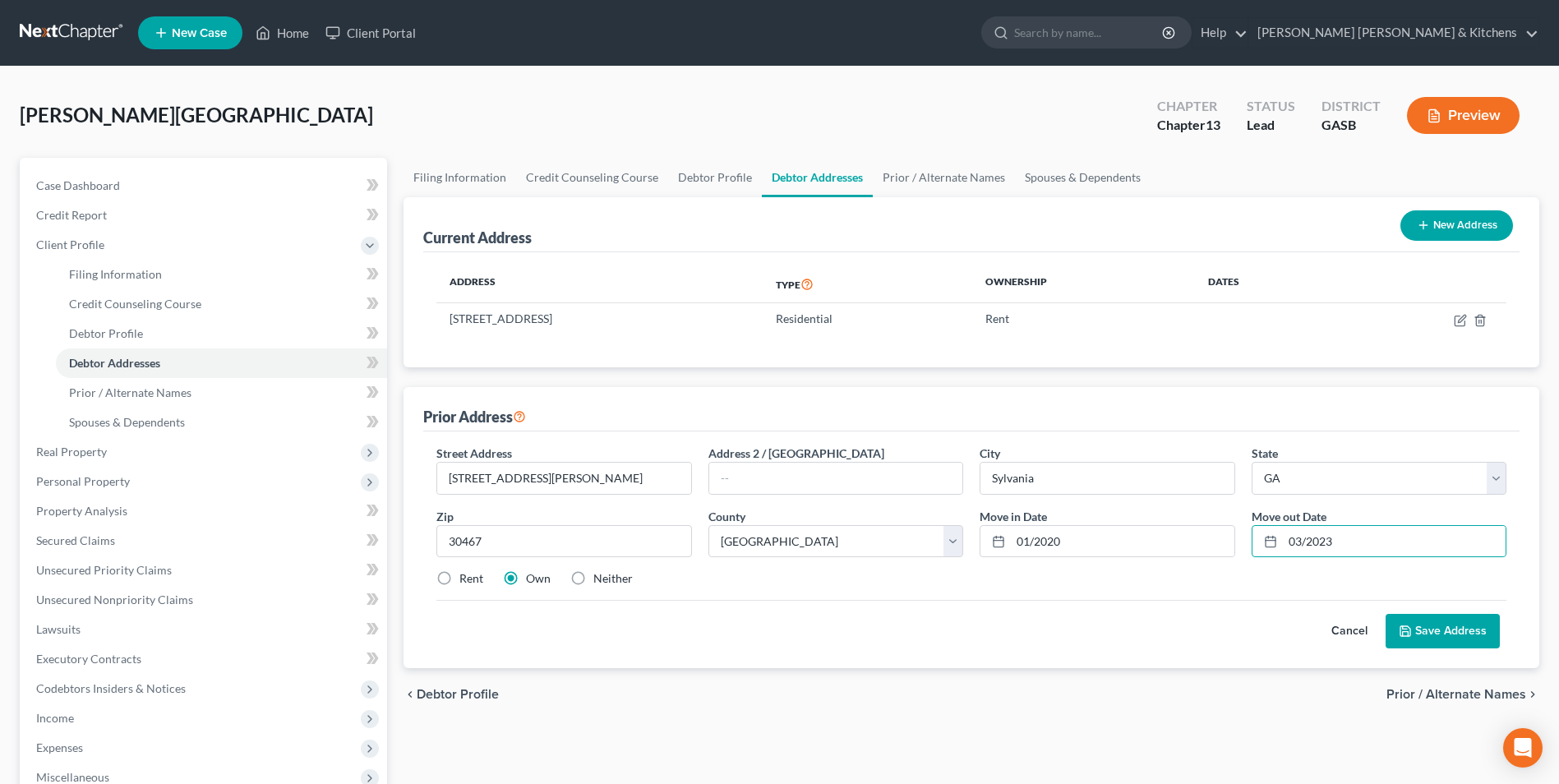
radio input "true"
drag, startPoint x: 1428, startPoint y: 623, endPoint x: 1395, endPoint y: 628, distance: 33.4
click at [1430, 623] on button "Save Address" at bounding box center [1442, 631] width 114 height 34
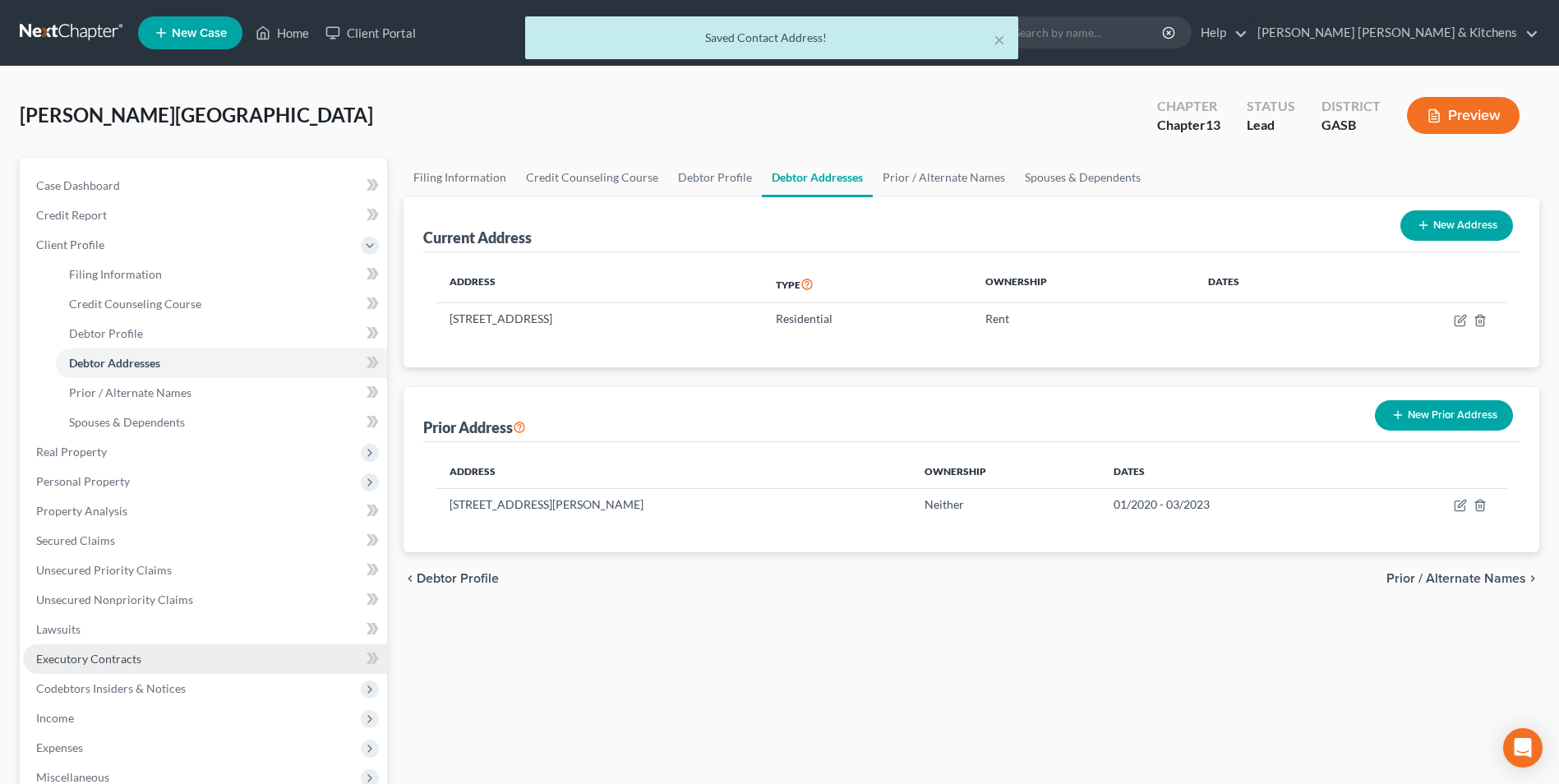
click at [109, 655] on span "Executory Contracts" at bounding box center [88, 658] width 105 height 14
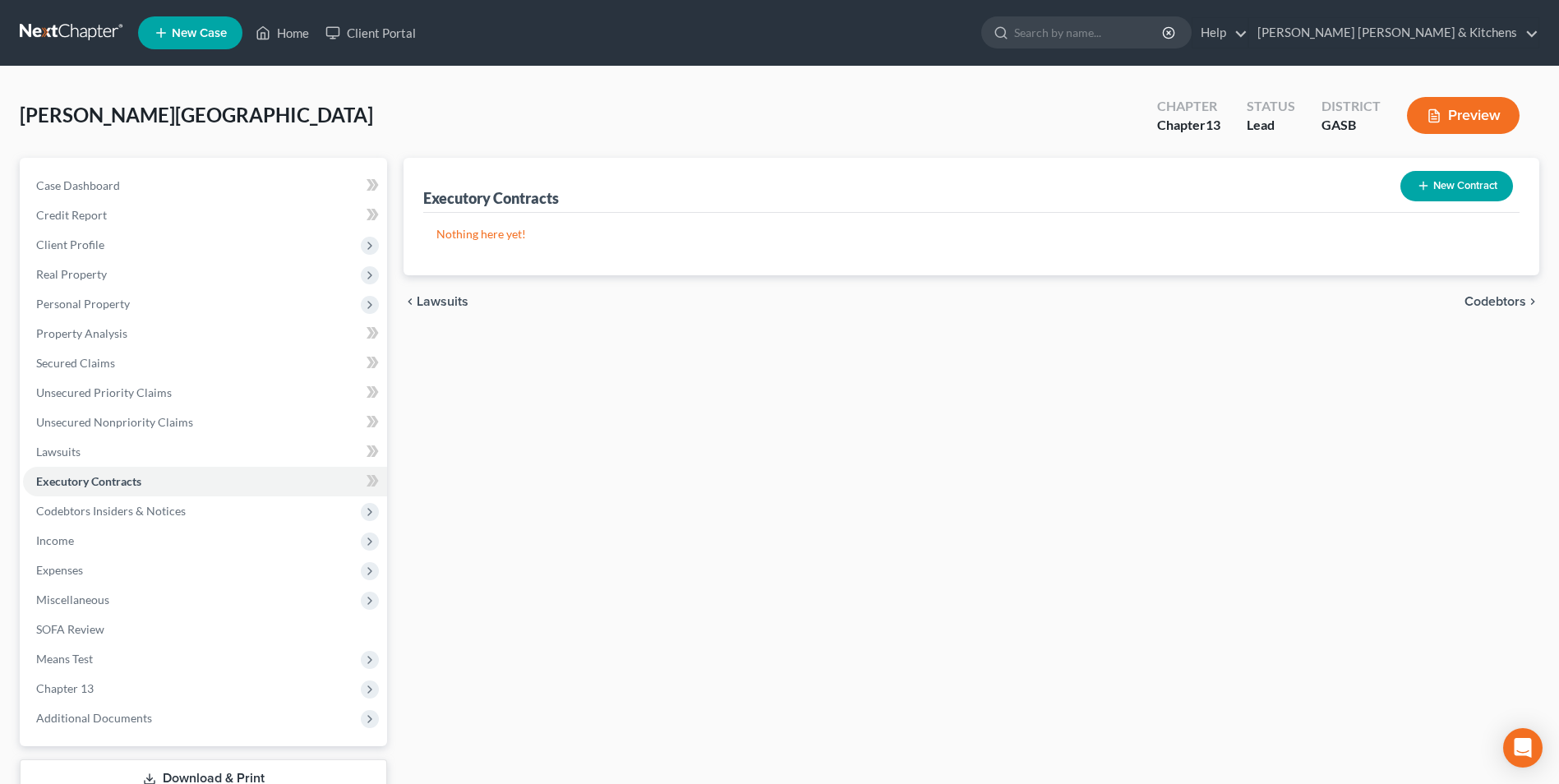
click at [1438, 197] on button "New Contract" at bounding box center [1456, 185] width 112 height 30
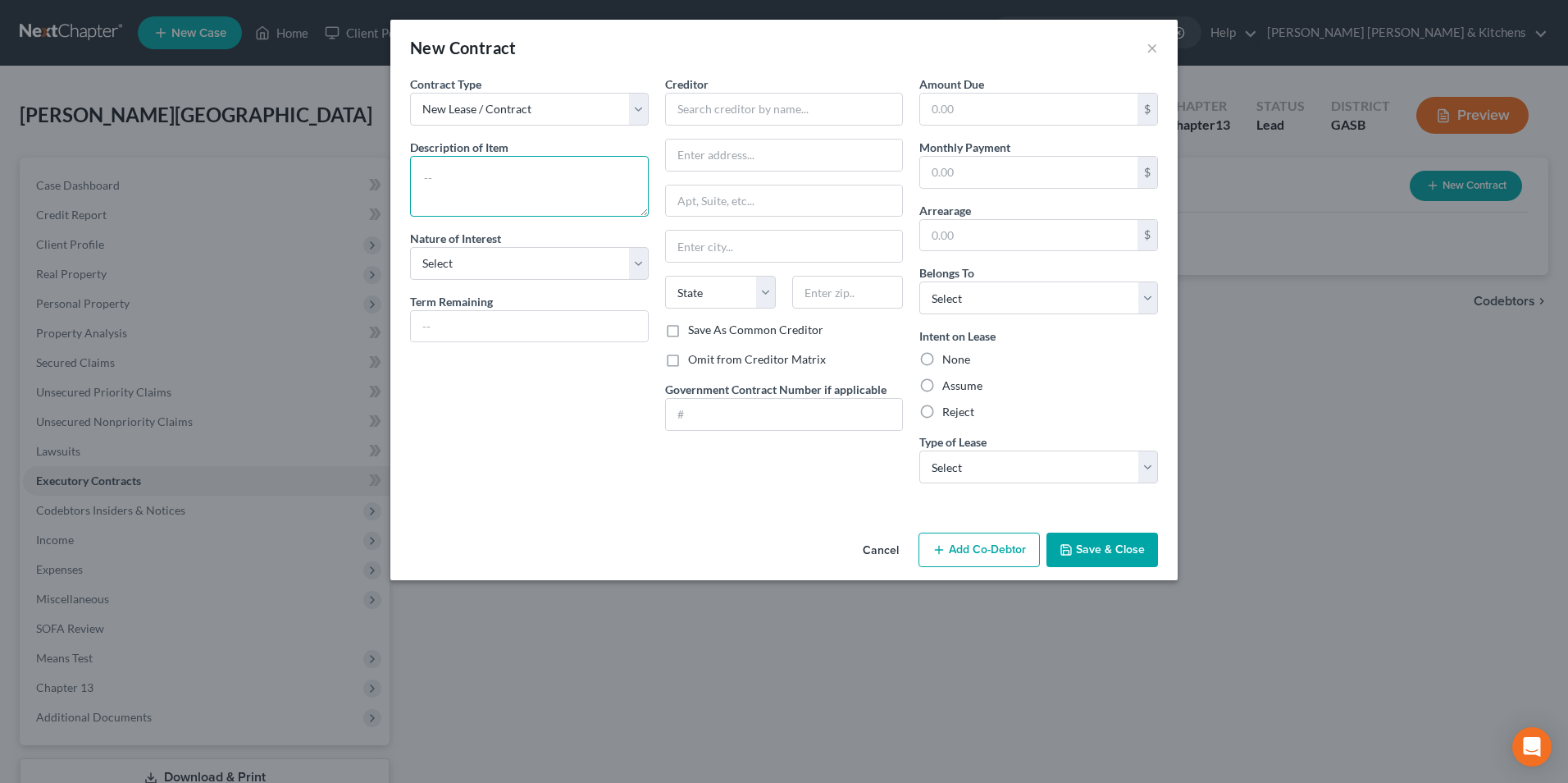
click at [624, 187] on textarea at bounding box center [529, 186] width 239 height 61
type textarea "assume rental agreement"
click at [716, 101] on input "text" at bounding box center [784, 109] width 239 height 33
type input "[PERSON_NAME]"
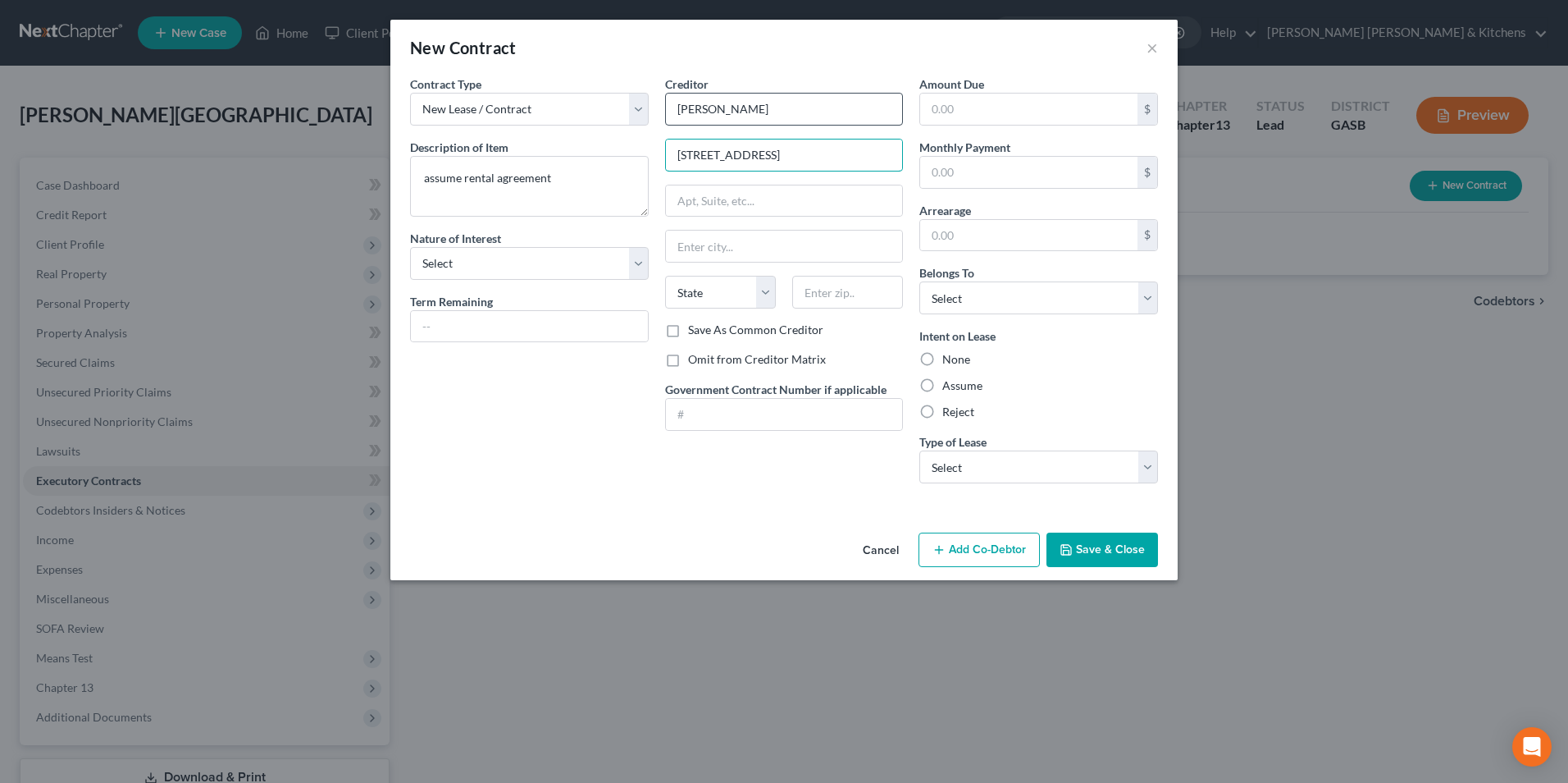
type input "103 Sylvan Terrace"
type input "."
type input "30467"
type input "Sylvania"
select select "10"
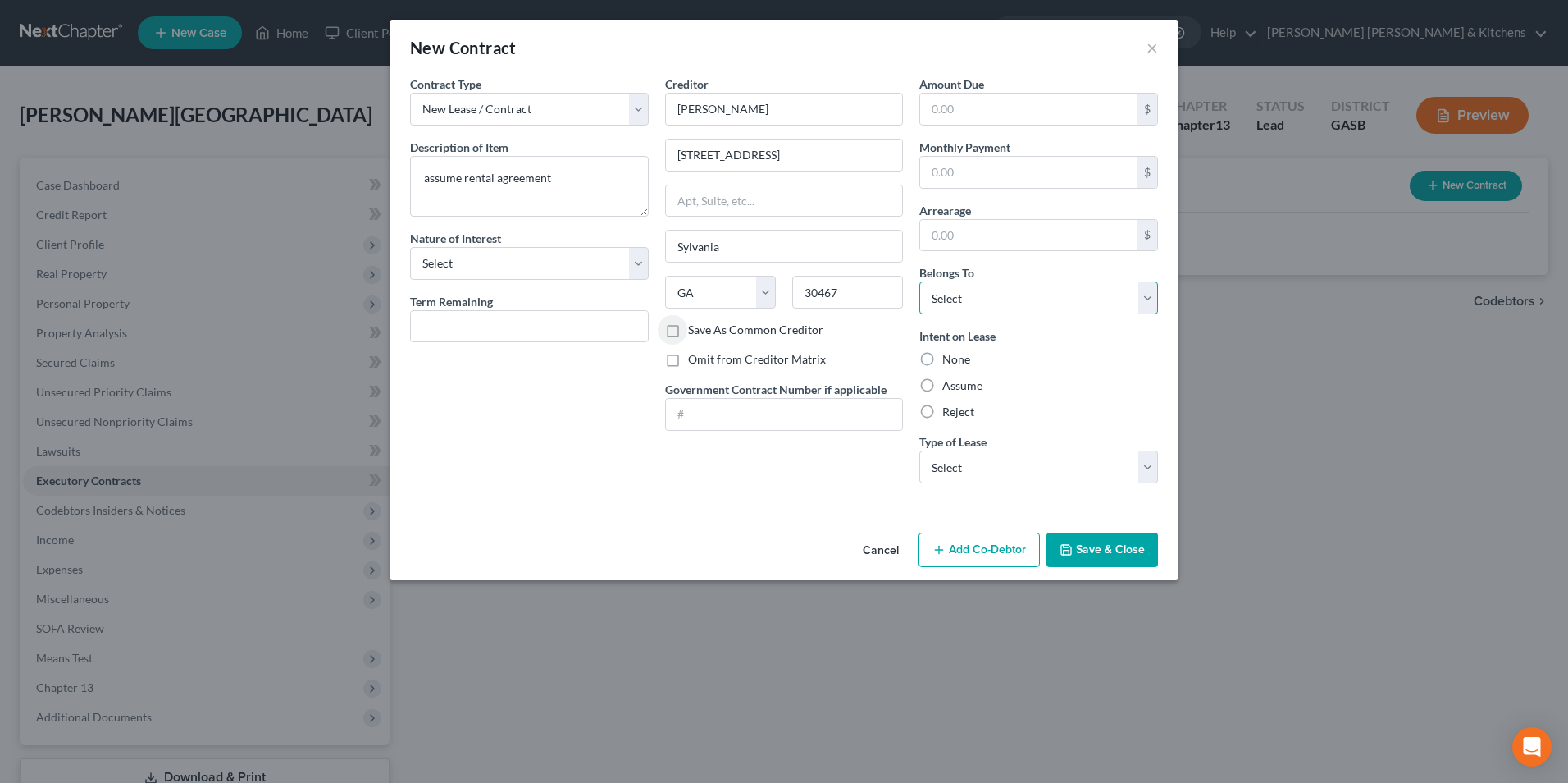
drag, startPoint x: 1007, startPoint y: 301, endPoint x: 1003, endPoint y: 317, distance: 16.5
click at [1005, 310] on select "Select Debtor 1 Only Debtor 2 Only Debtor 1 And Debtor 2 Only At Least One Of T…" at bounding box center [1038, 298] width 239 height 33
select select "0"
click at [920, 282] on select "Select Debtor 1 Only Debtor 2 Only Debtor 1 And Debtor 2 Only At Least One Of T…" at bounding box center [1038, 298] width 239 height 33
click at [943, 390] on label "Assume" at bounding box center [962, 385] width 40 height 16
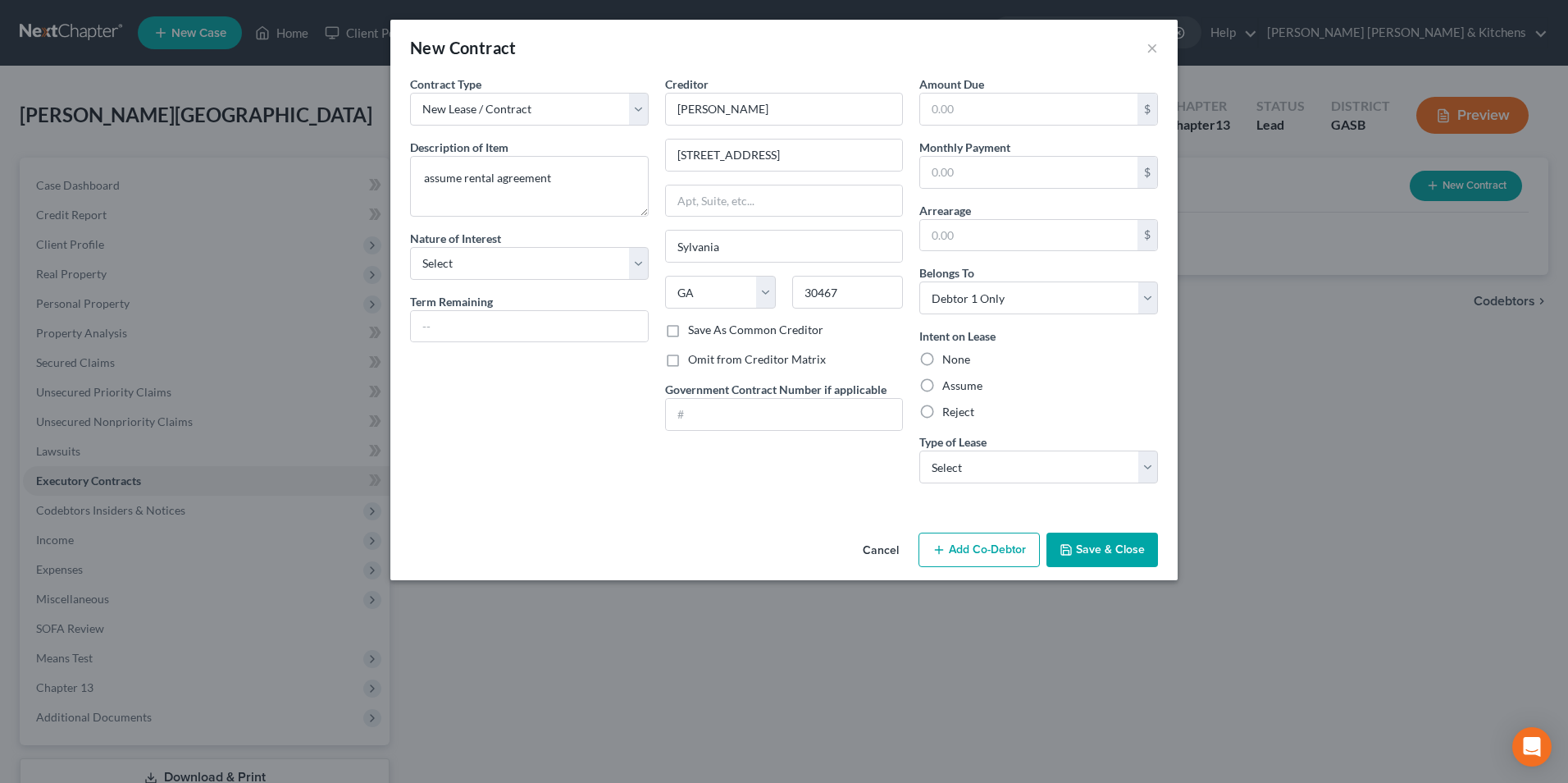
click at [949, 388] on input "Assume" at bounding box center [954, 383] width 10 height 10
radio input "true"
drag, startPoint x: 939, startPoint y: 465, endPoint x: 942, endPoint y: 483, distance: 18.2
click at [941, 472] on select "Select Real Estate Car Other" at bounding box center [1038, 466] width 239 height 33
select select "2"
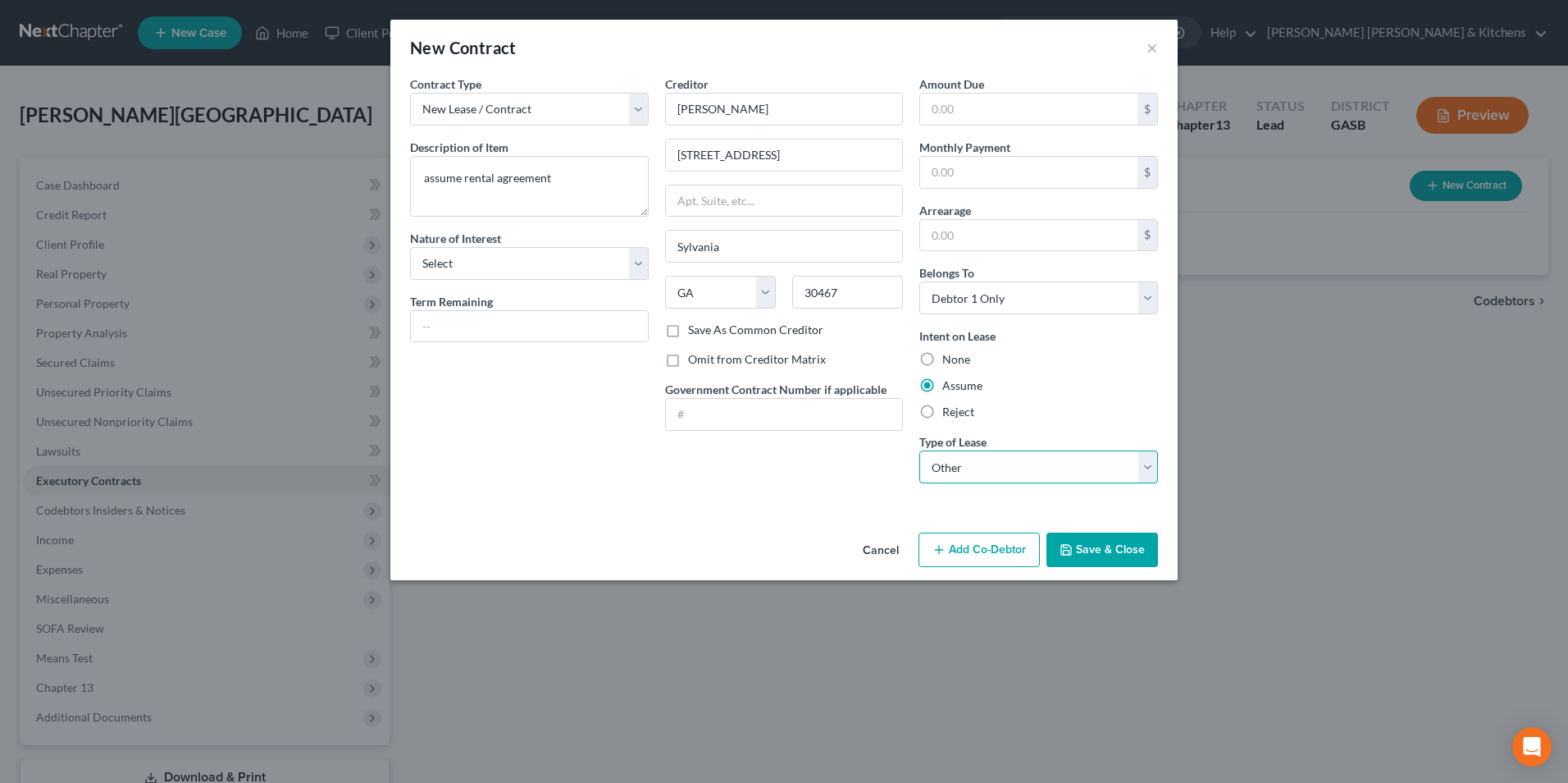
click at [920, 450] on select "Select Real Estate Car Other" at bounding box center [1038, 466] width 239 height 33
click at [1141, 564] on button "Save & Close" at bounding box center [1102, 549] width 111 height 34
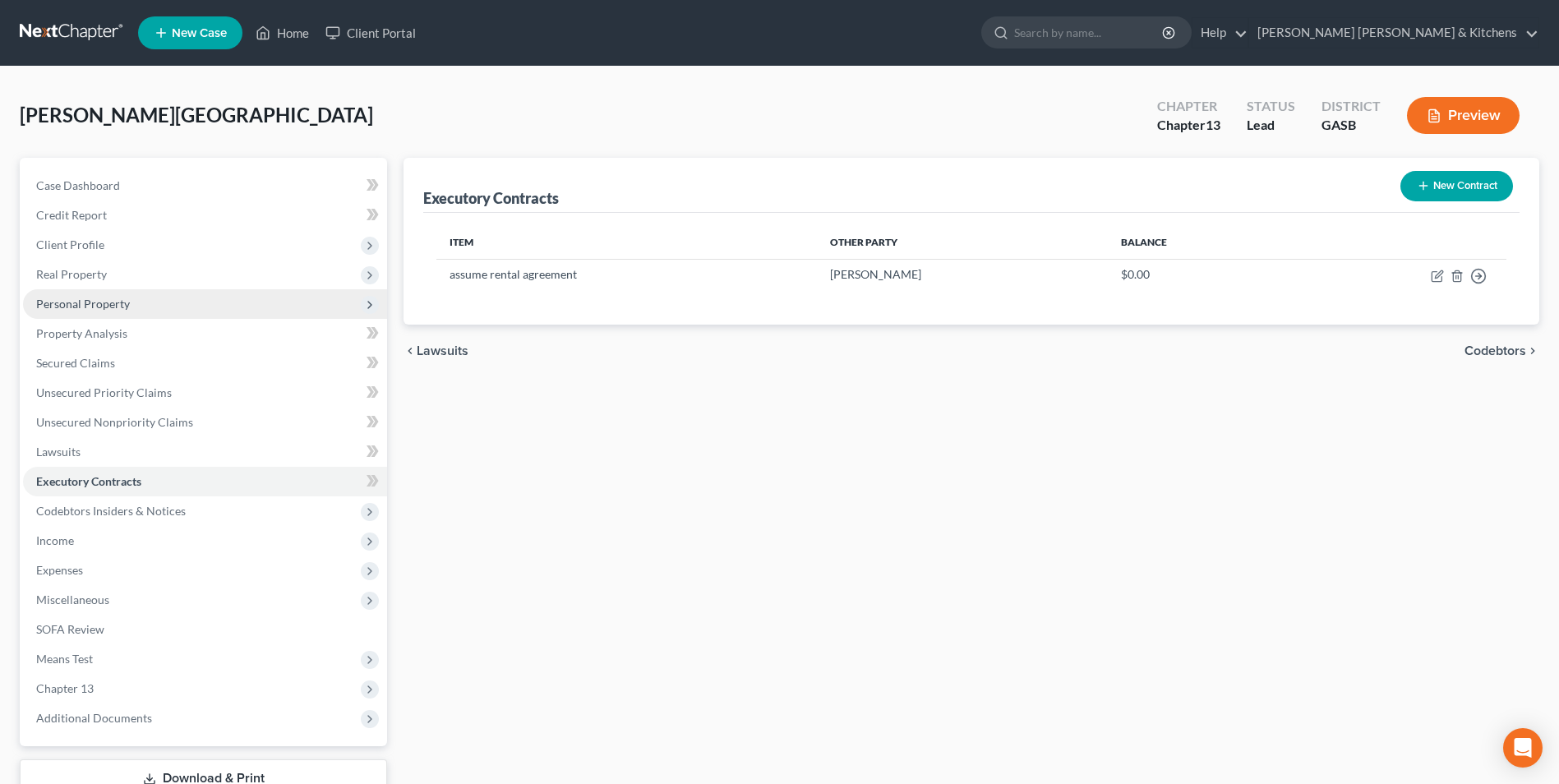
click at [121, 313] on span "Personal Property" at bounding box center [205, 303] width 364 height 30
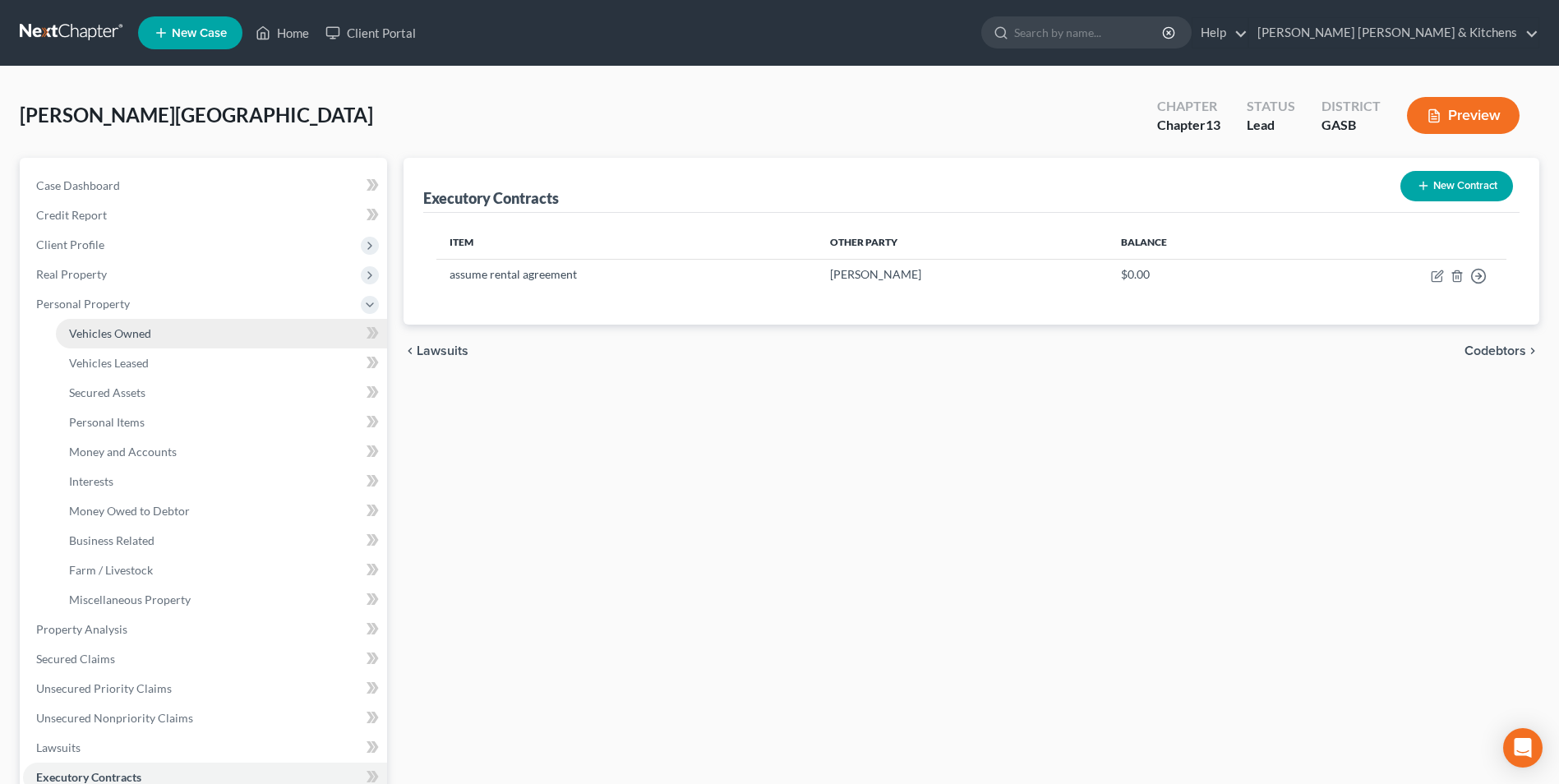
click at [62, 326] on link "Vehicles Owned" at bounding box center [221, 333] width 331 height 30
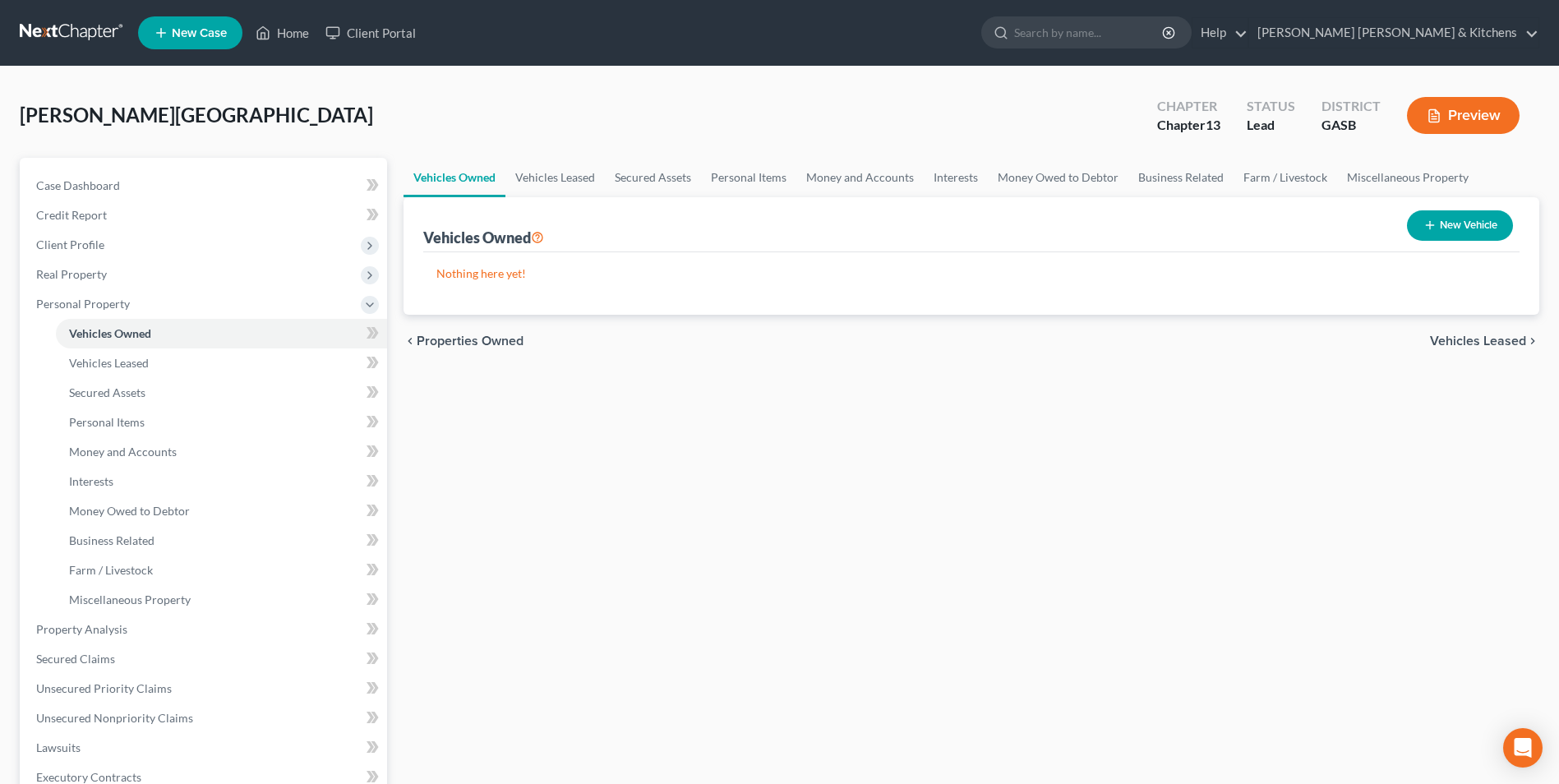
click at [1463, 224] on button "New Vehicle" at bounding box center [1460, 224] width 106 height 30
select select "0"
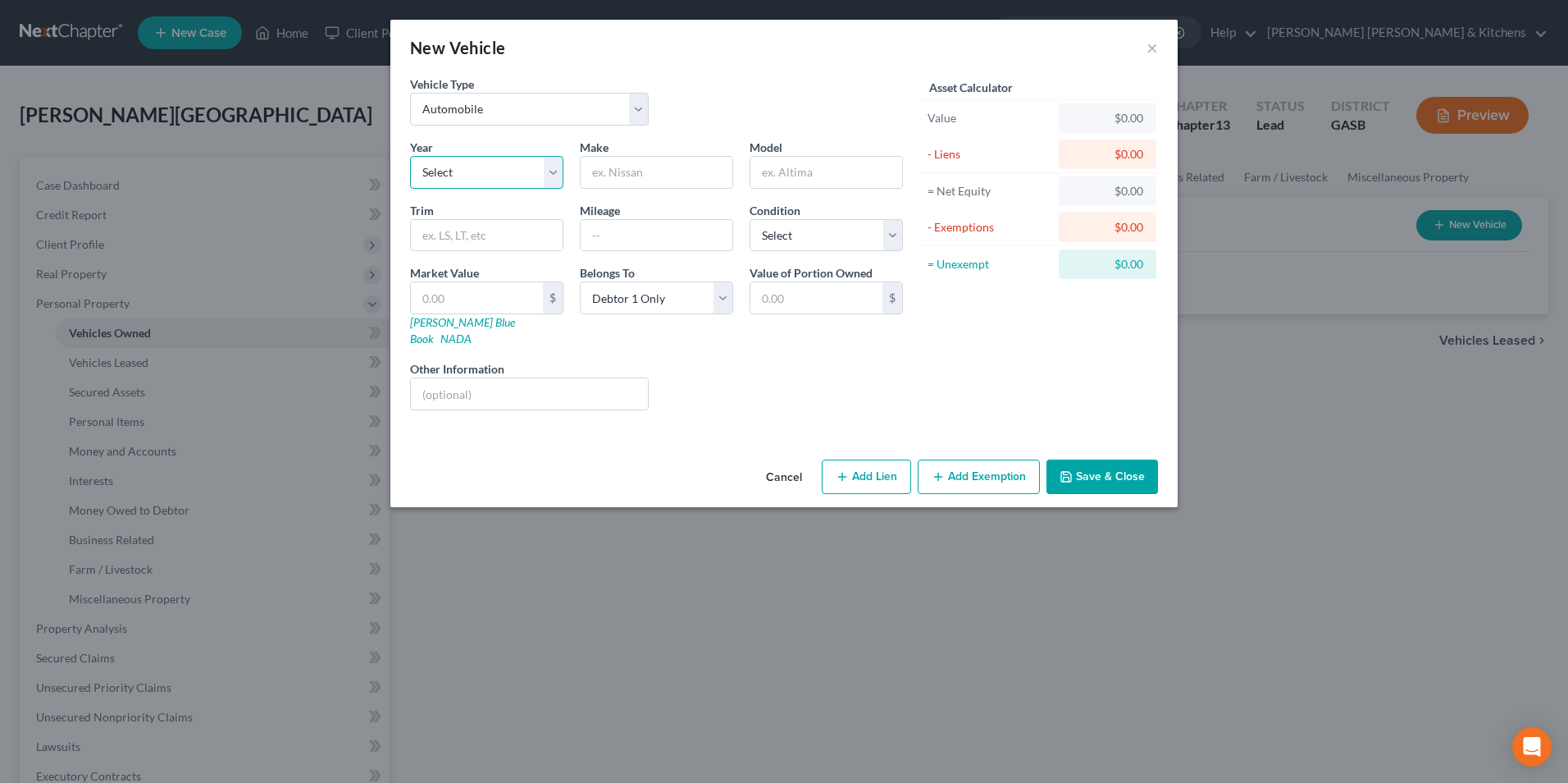
drag, startPoint x: 470, startPoint y: 160, endPoint x: 464, endPoint y: 177, distance: 18.0
click at [467, 166] on select "Select 2026 2025 2024 2023 2022 2021 2020 2019 2018 2017 2016 2015 2014 2013 20…" at bounding box center [486, 172] width 153 height 33
select select "7"
click at [410, 156] on select "Select 2026 2025 2024 2023 2022 2021 2020 2019 2018 2017 2016 2015 2014 2013 20…" at bounding box center [486, 172] width 153 height 33
click at [630, 178] on input "text" at bounding box center [656, 172] width 151 height 31
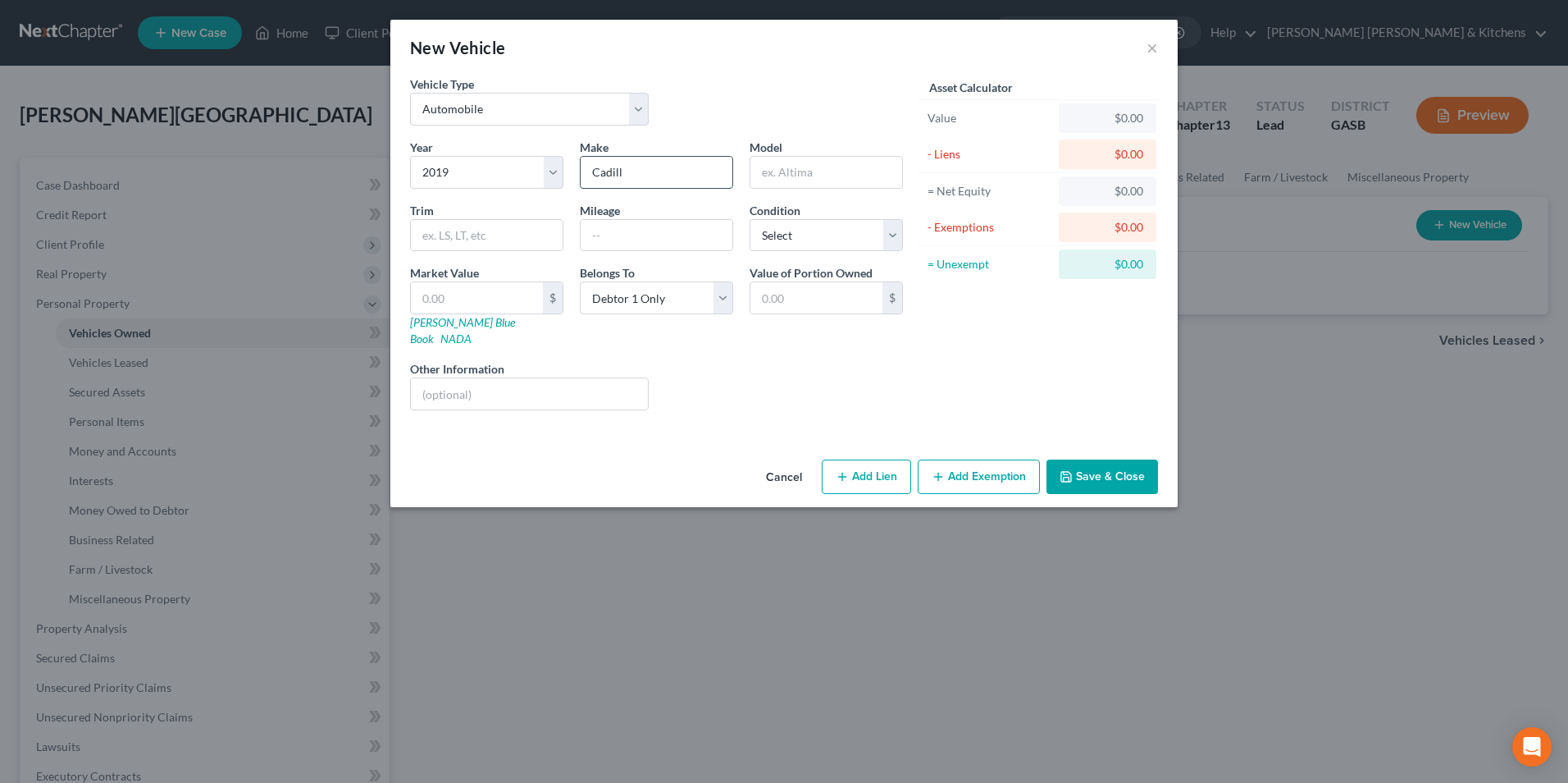
type input "Cadillac"
type input "XTS"
type input "58,000"
type input "2"
type input "2.00"
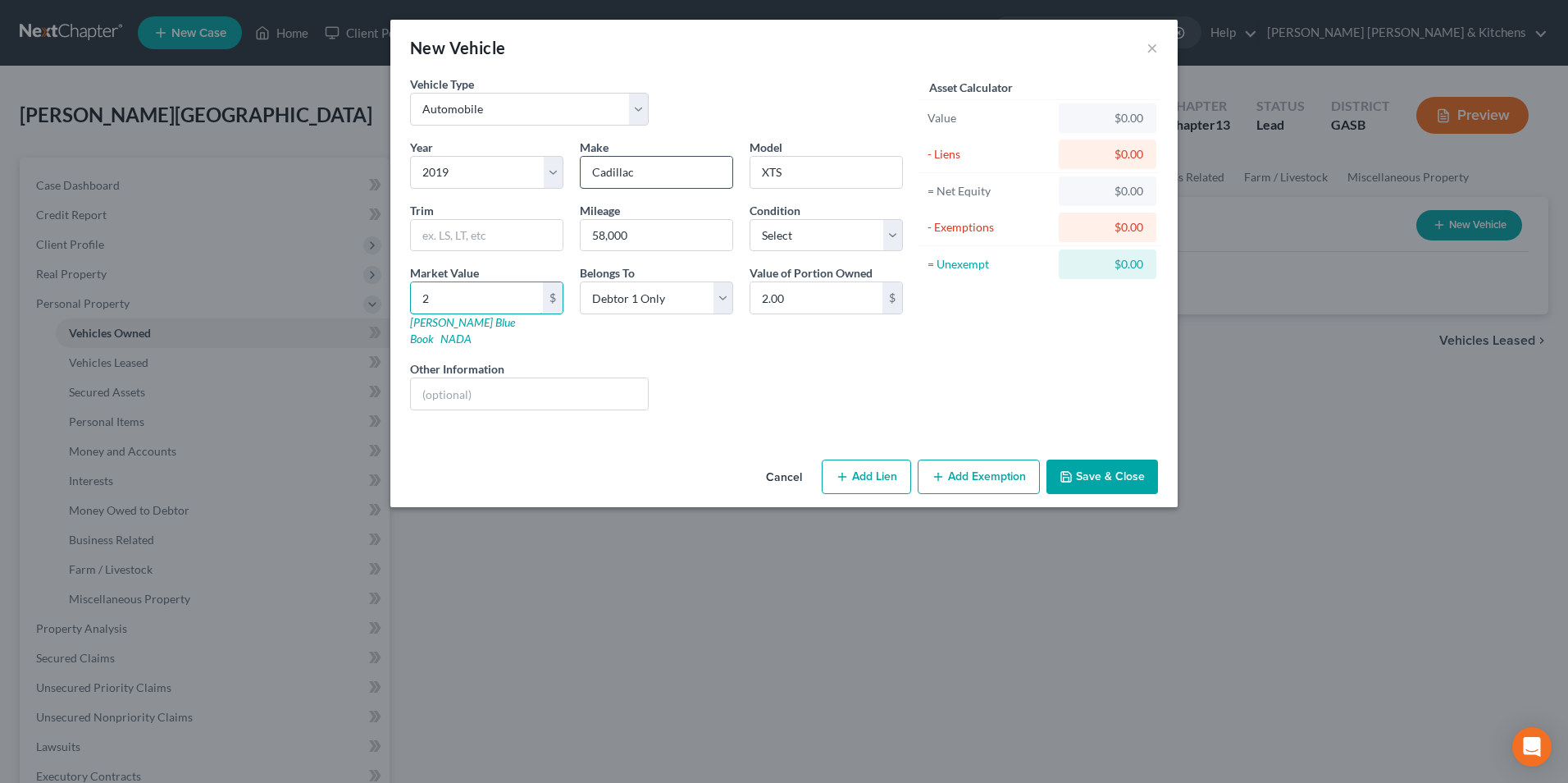
type input "21"
type input "21.00"
type input "212"
type input "212.00"
type input "2120"
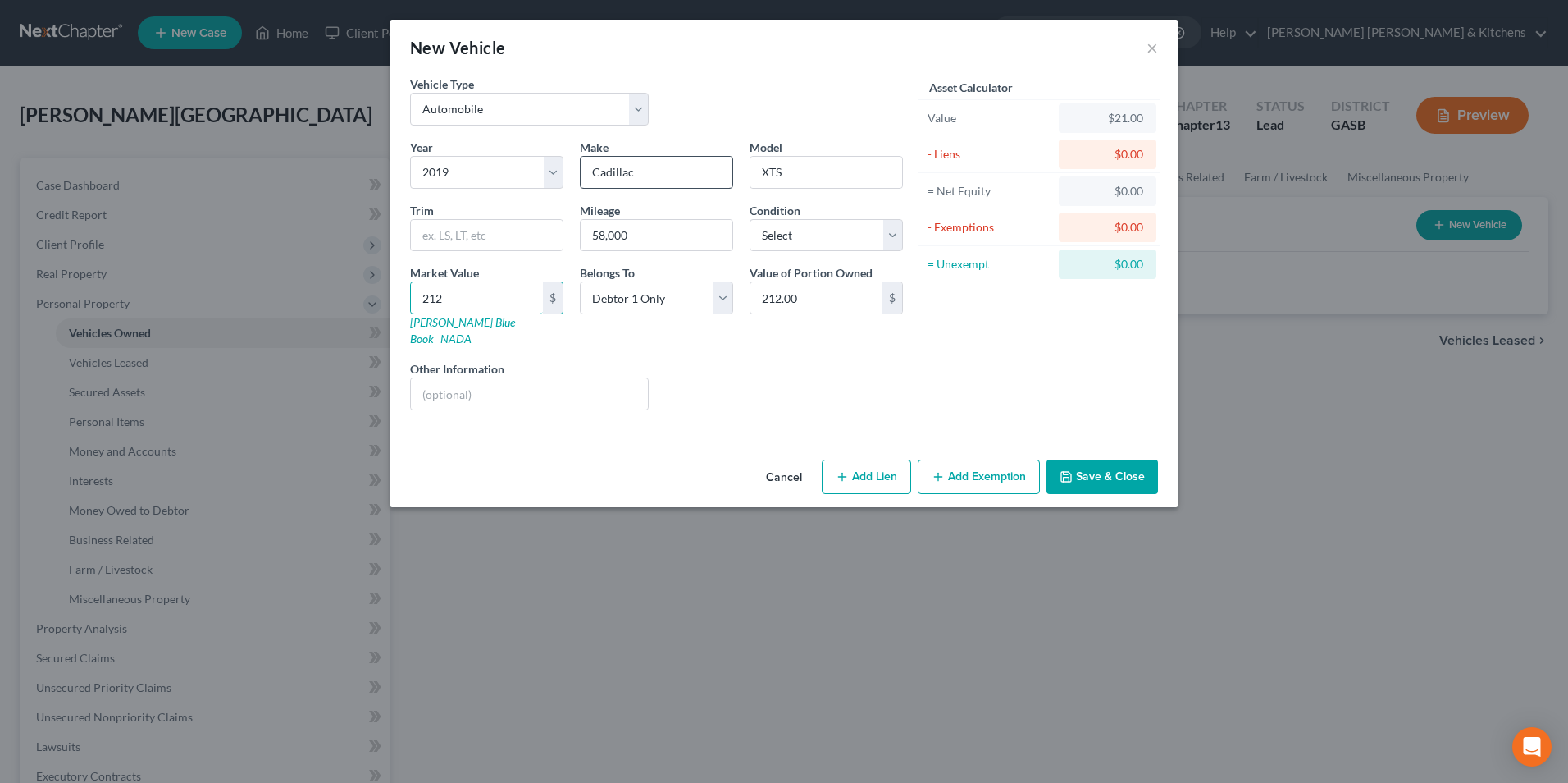
type input "2,120.00"
type input "2,1200"
type input "21,200.00"
type input "21,200"
click at [591, 378] on input "text" at bounding box center [529, 394] width 237 height 31
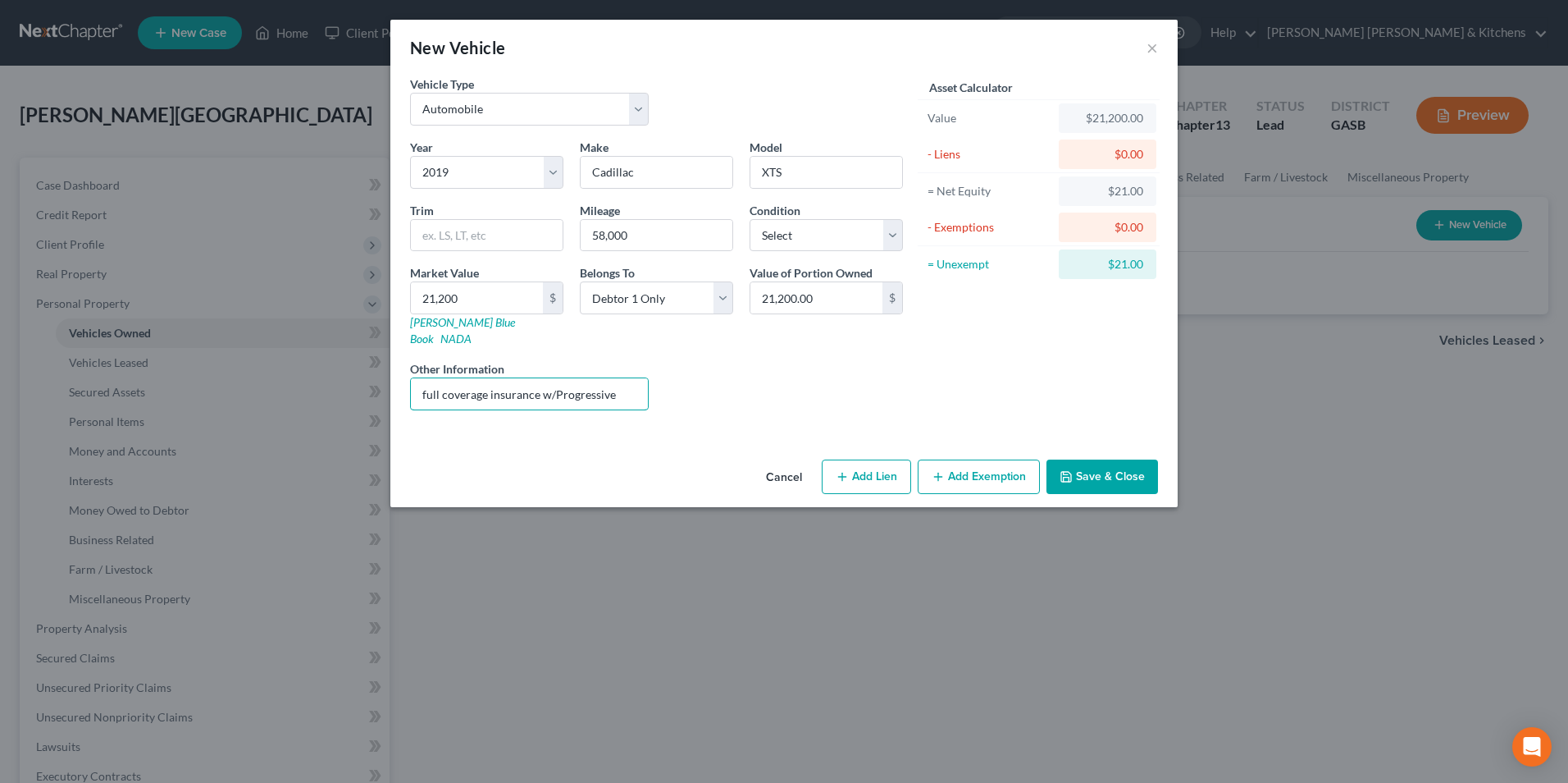
drag, startPoint x: 548, startPoint y: 377, endPoint x: 657, endPoint y: 379, distance: 109.0
click at [655, 379] on div "Other Information full coverage insurance w/Progressive" at bounding box center [530, 385] width 255 height 50
type input "full coverage insurance w/Root"
click at [887, 474] on button "Add Lien" at bounding box center [867, 477] width 90 height 34
select select "0"
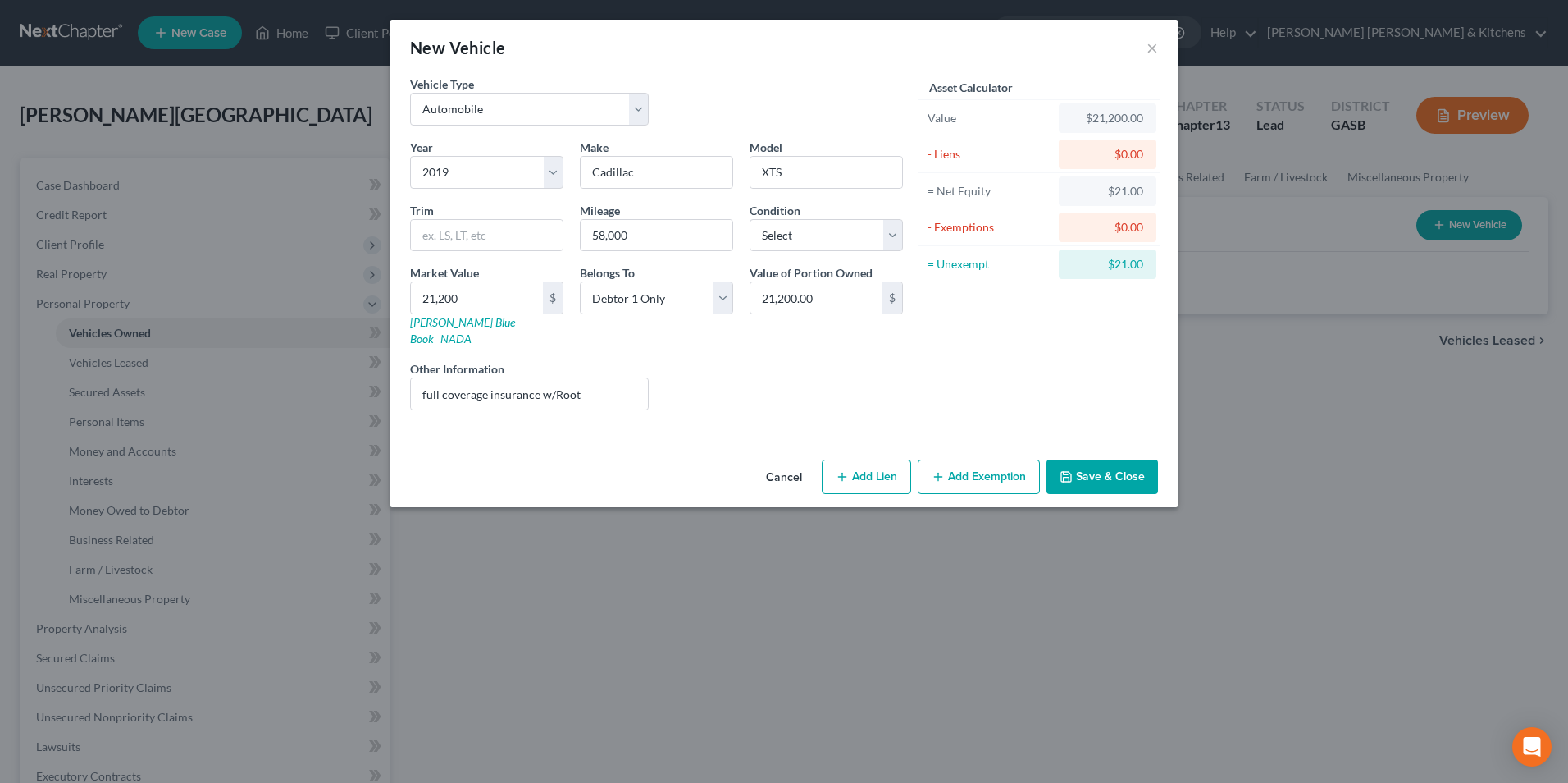
select select "0"
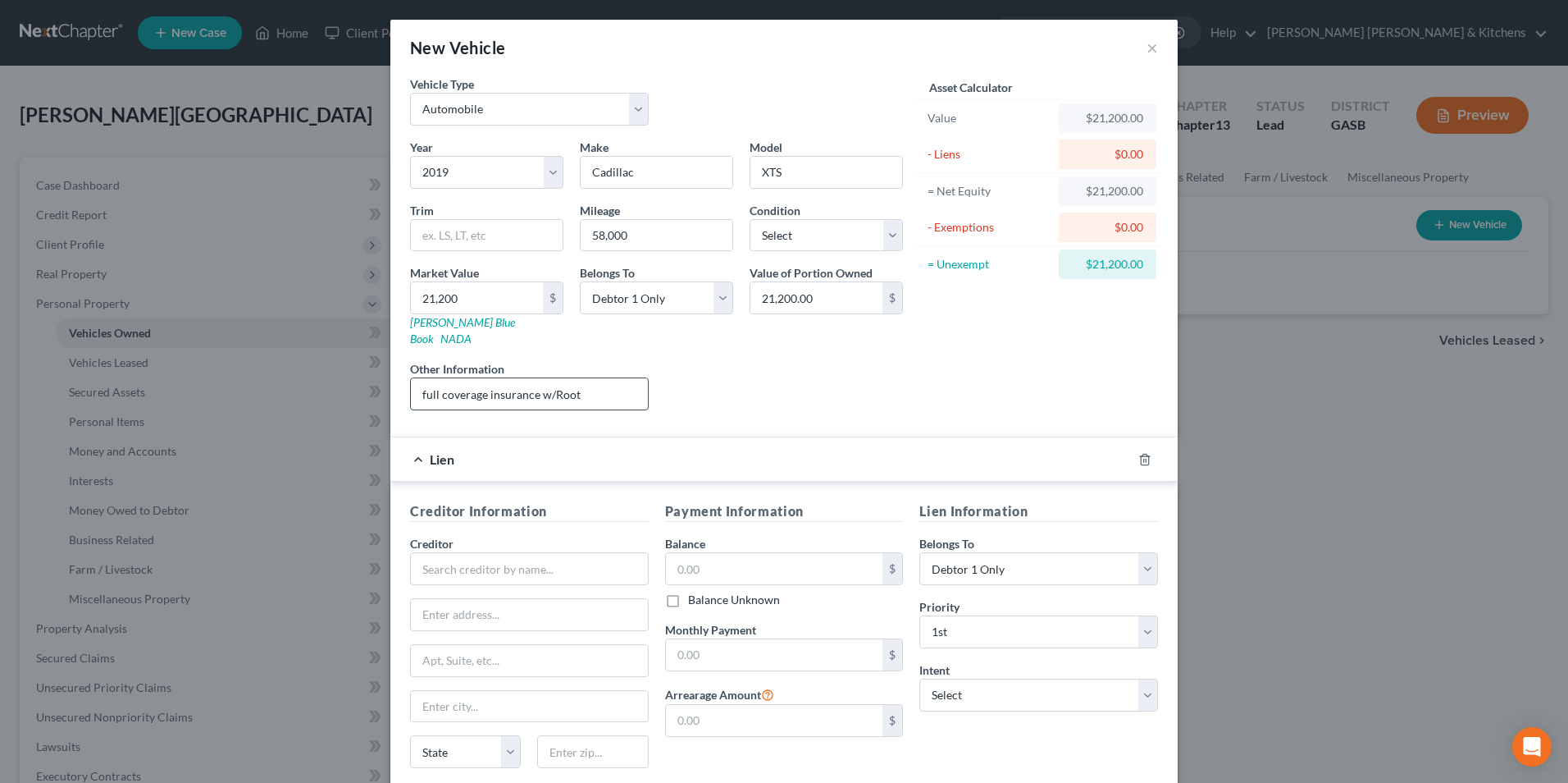
click at [594, 385] on input "full coverage insurance w/Root" at bounding box center [529, 394] width 237 height 31
type input "full coverage insurance w/Root - codebtor is deceased"
click at [500, 556] on input "text" at bounding box center [529, 568] width 239 height 33
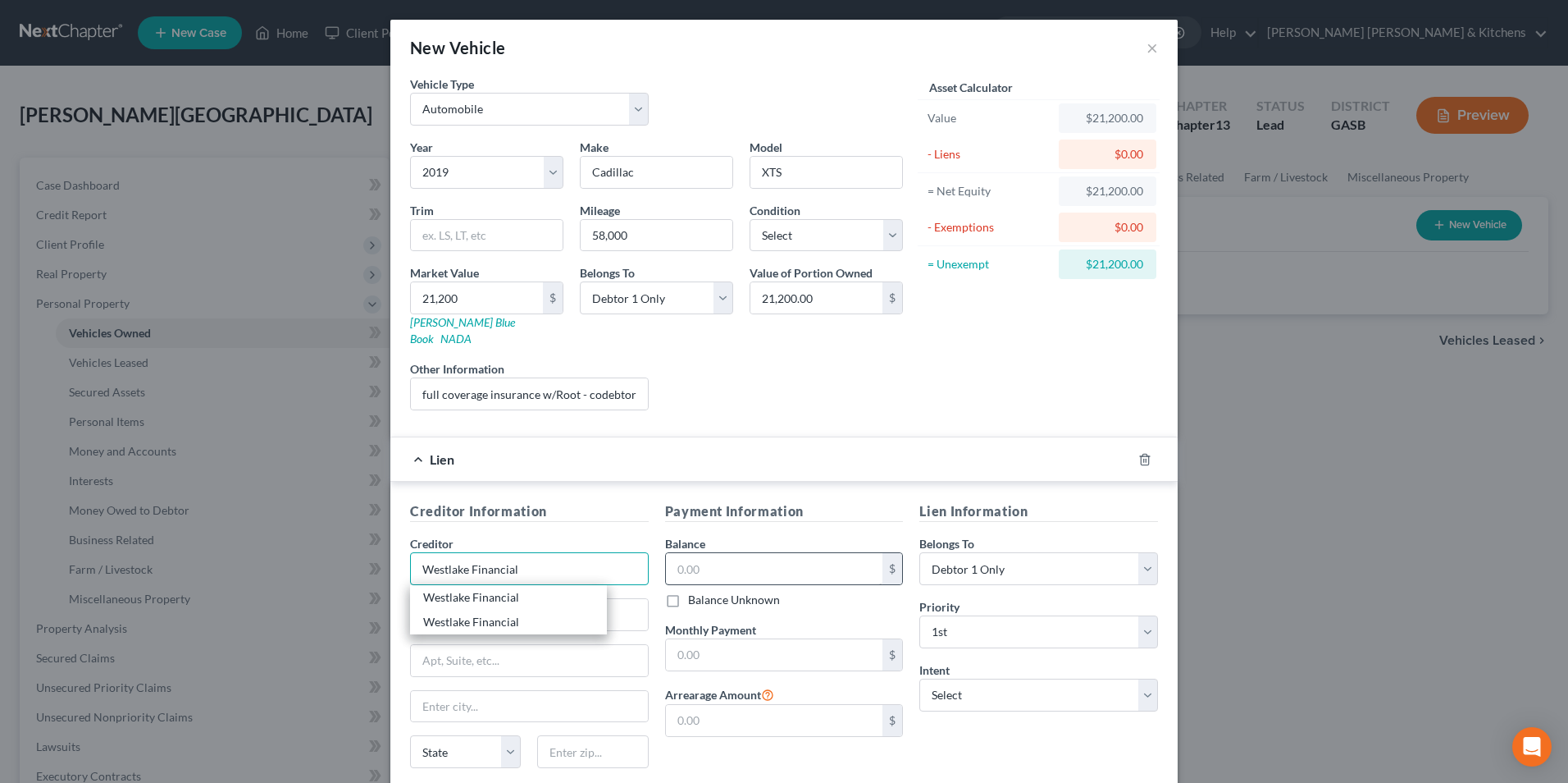
type input "Westlake Financial"
click at [707, 555] on input "text" at bounding box center [775, 568] width 217 height 31
type input "26,969"
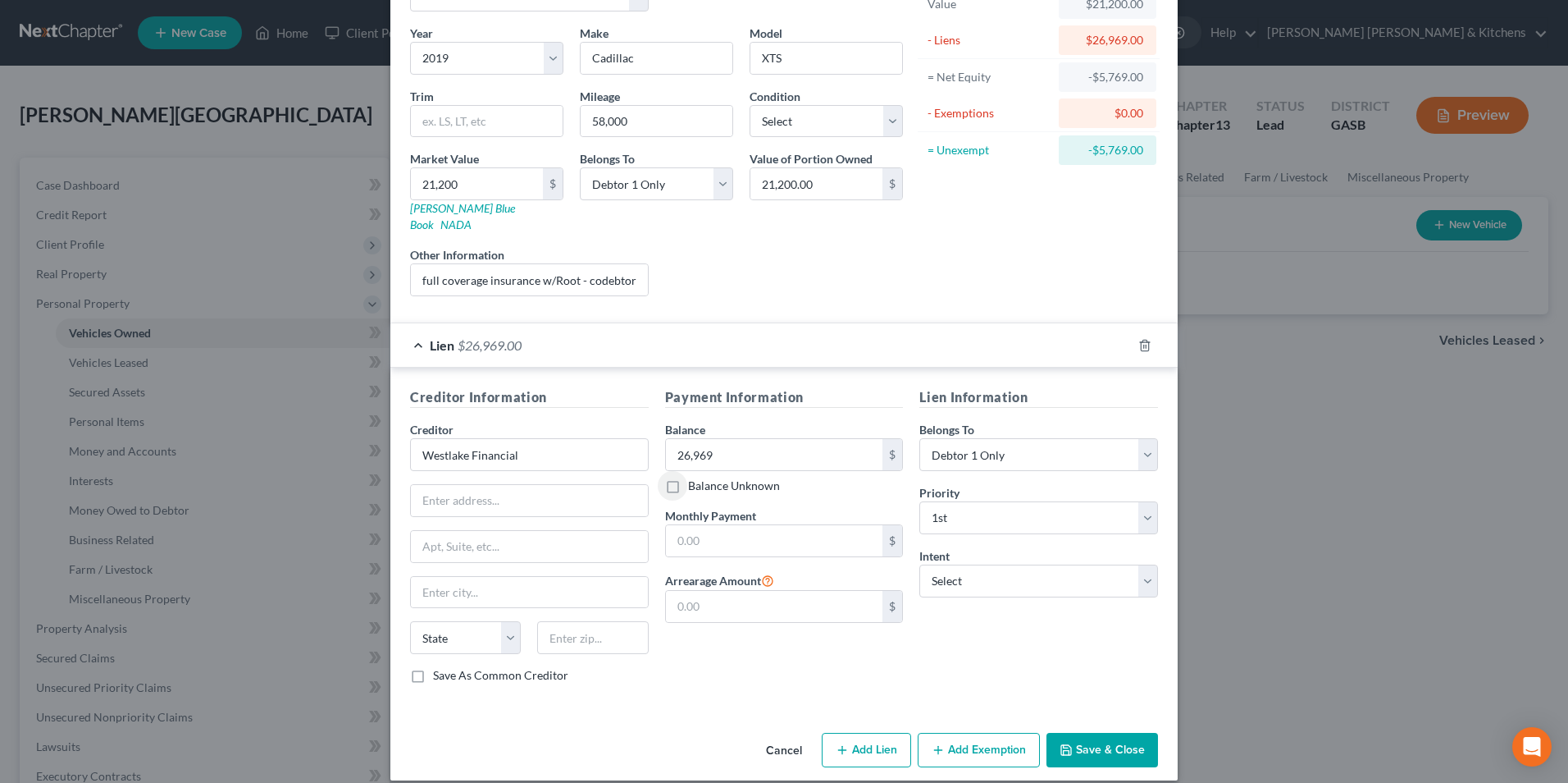
scroll to position [115, 0]
click at [1074, 732] on button "Save & Close" at bounding box center [1102, 749] width 111 height 34
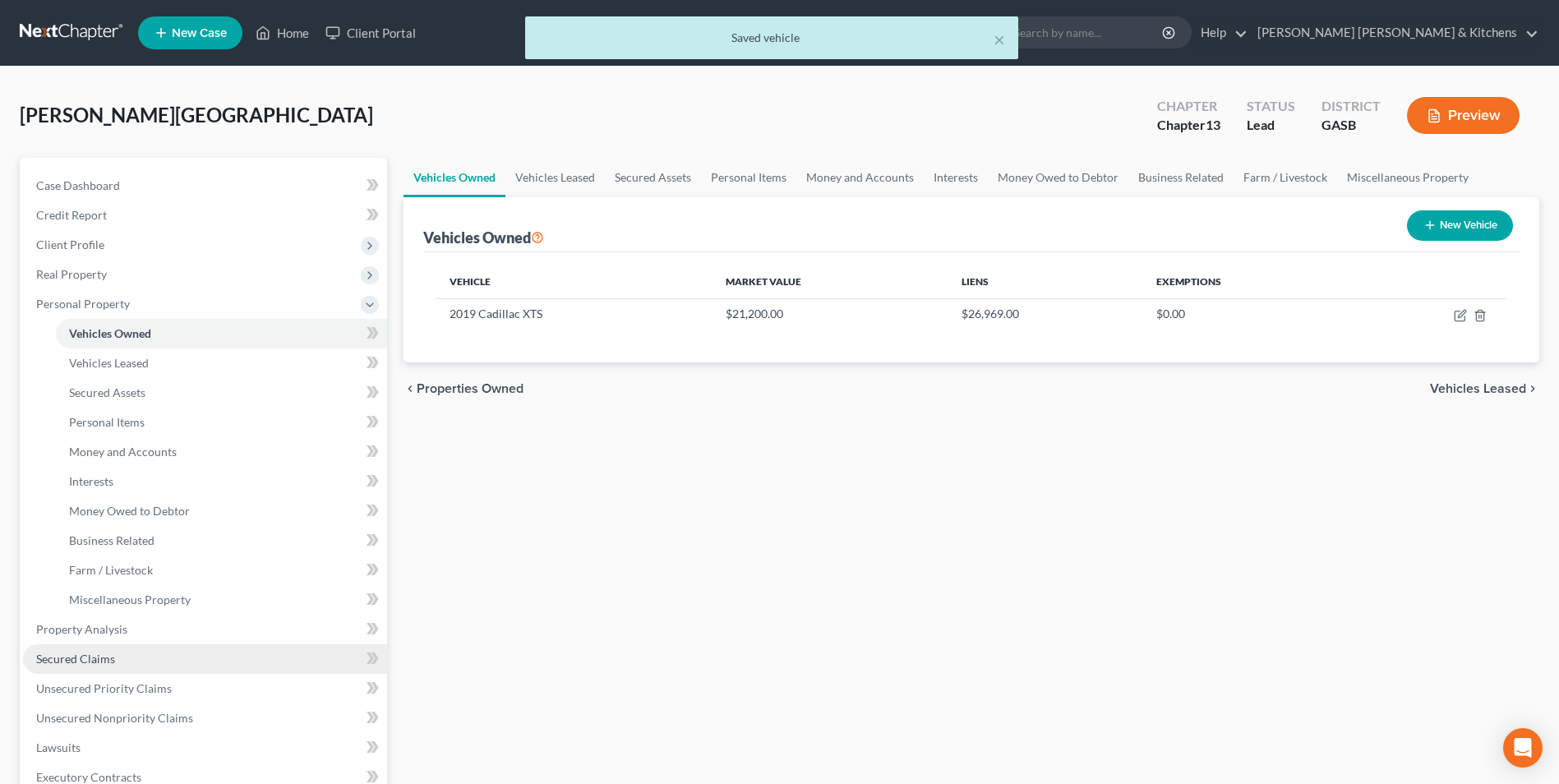
click at [102, 664] on span "Secured Claims" at bounding box center [75, 658] width 79 height 14
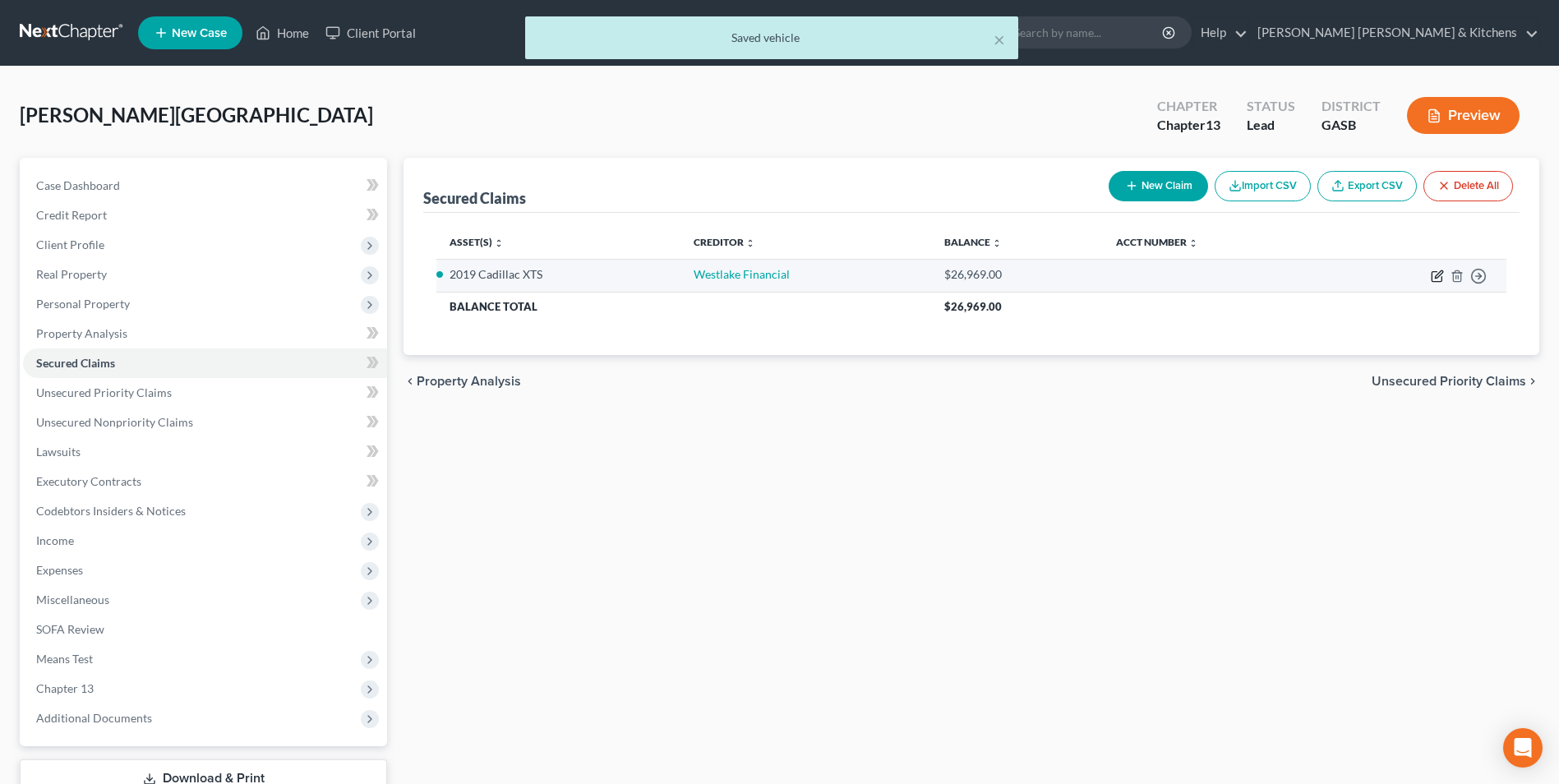
click at [1435, 272] on icon "button" at bounding box center [1436, 277] width 10 height 10
select select "0"
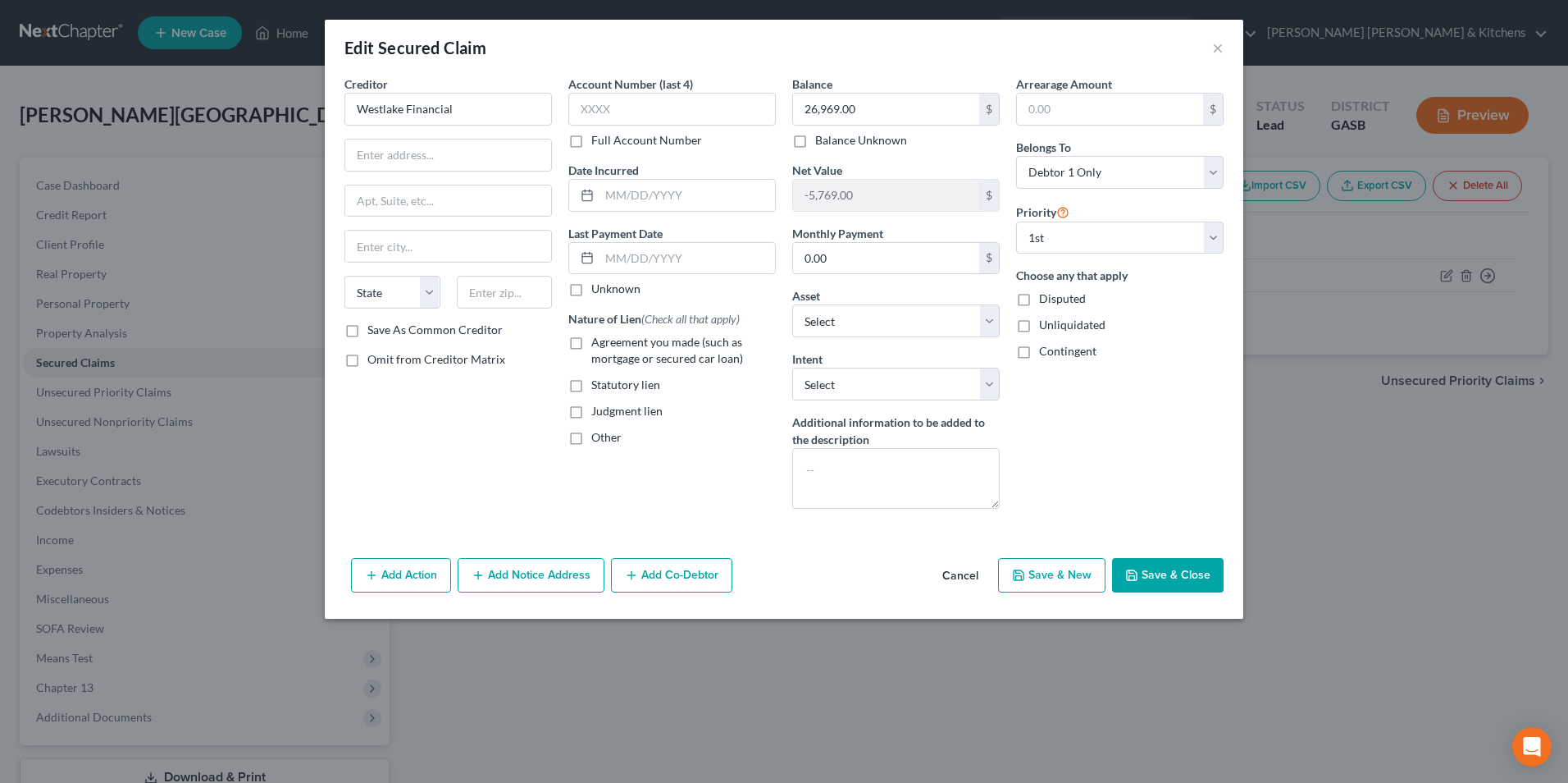
click at [429, 585] on button "Add Action" at bounding box center [400, 575] width 100 height 34
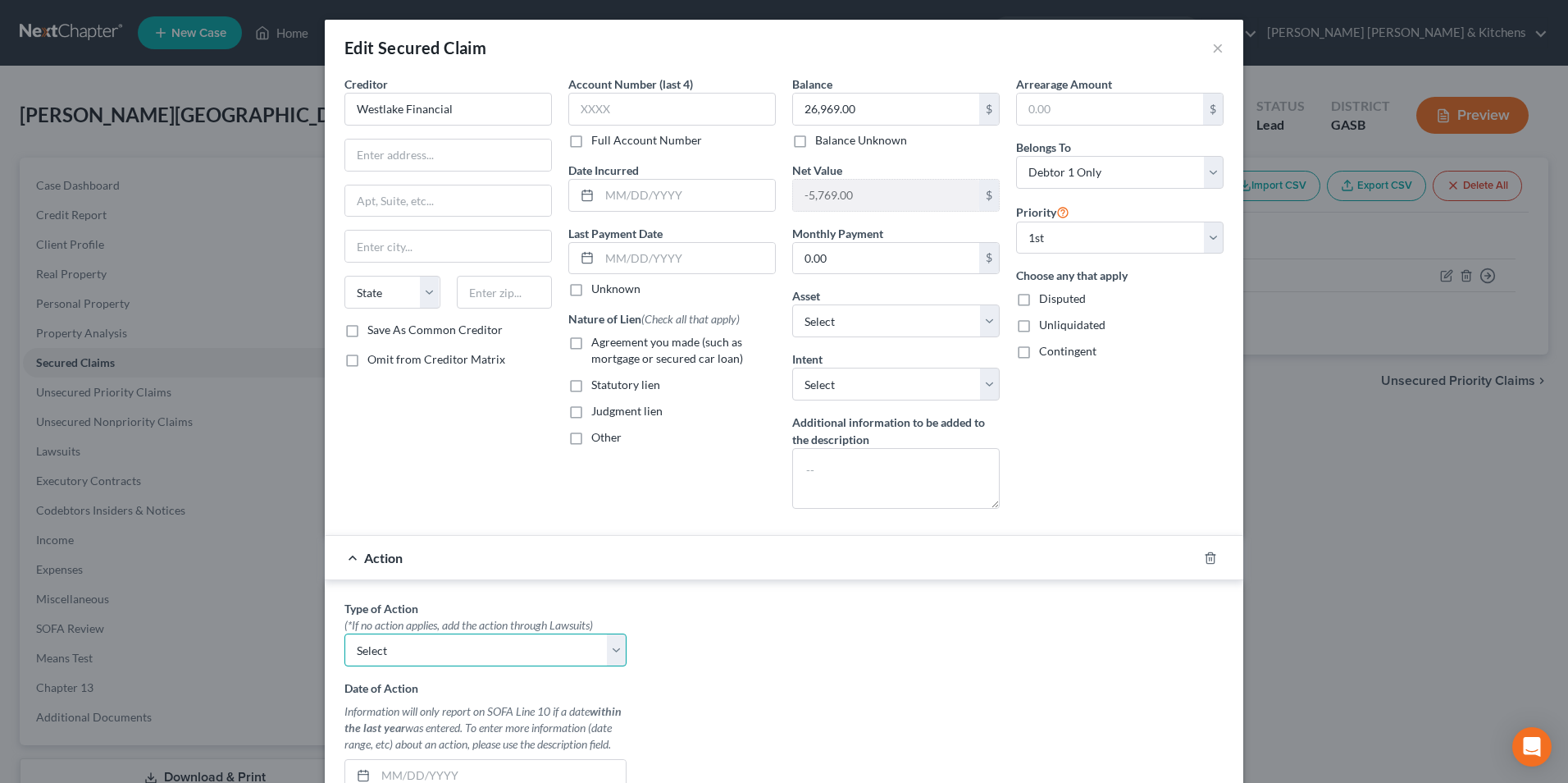
click at [398, 649] on select "Select Repossession Garnishment Foreclosure Personal Injury Attached, Seized, O…" at bounding box center [486, 650] width 282 height 33
select select "0"
click at [345, 633] on select "Select Repossession Garnishment Foreclosure Personal Injury Attached, Seized, O…" at bounding box center [486, 650] width 282 height 33
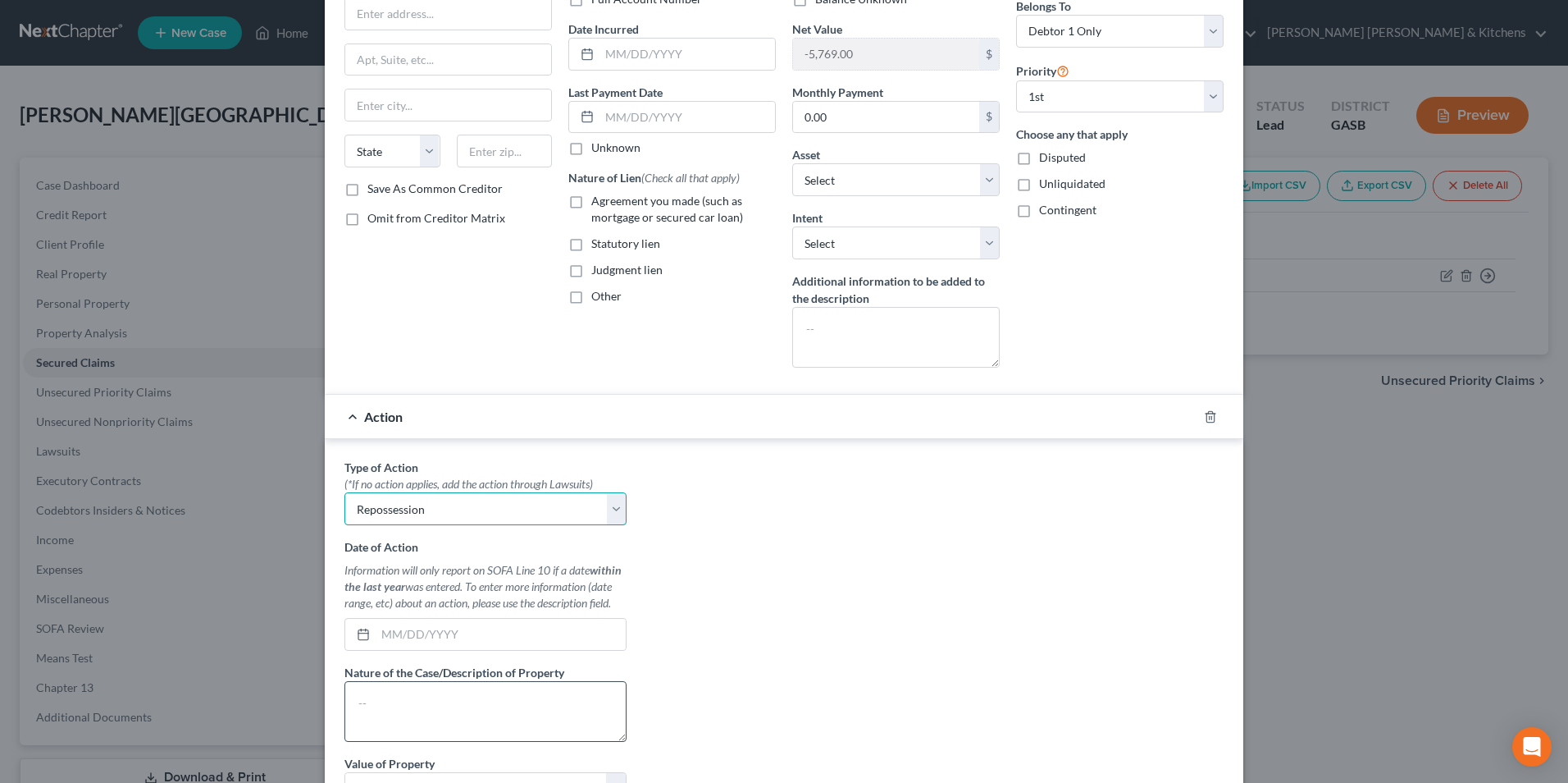
scroll to position [164, 0]
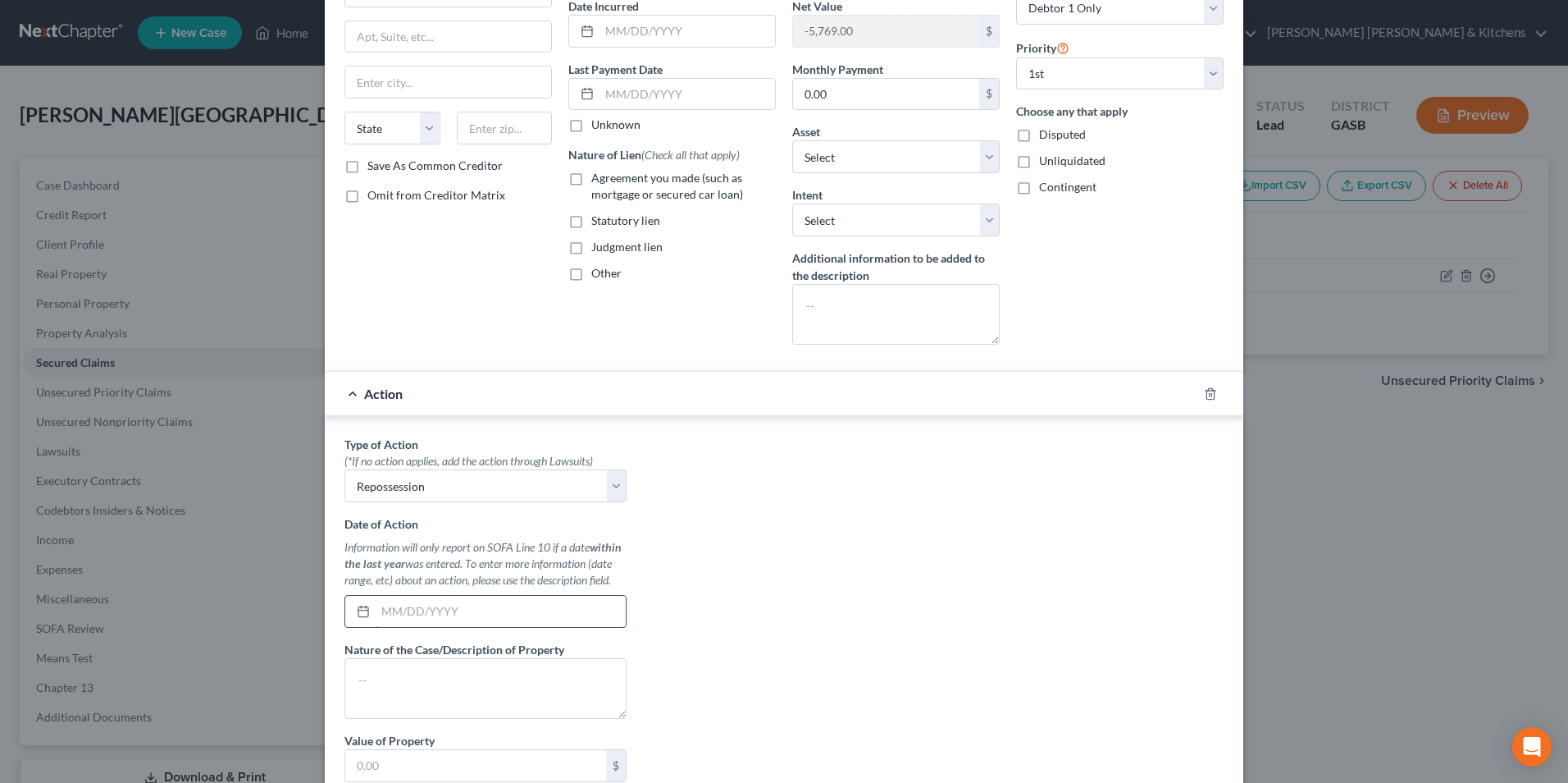
click at [429, 626] on input "text" at bounding box center [500, 611] width 250 height 31
type input "[DATE]"
type textarea "2019 Cadillac XTS"
type input "21,200"
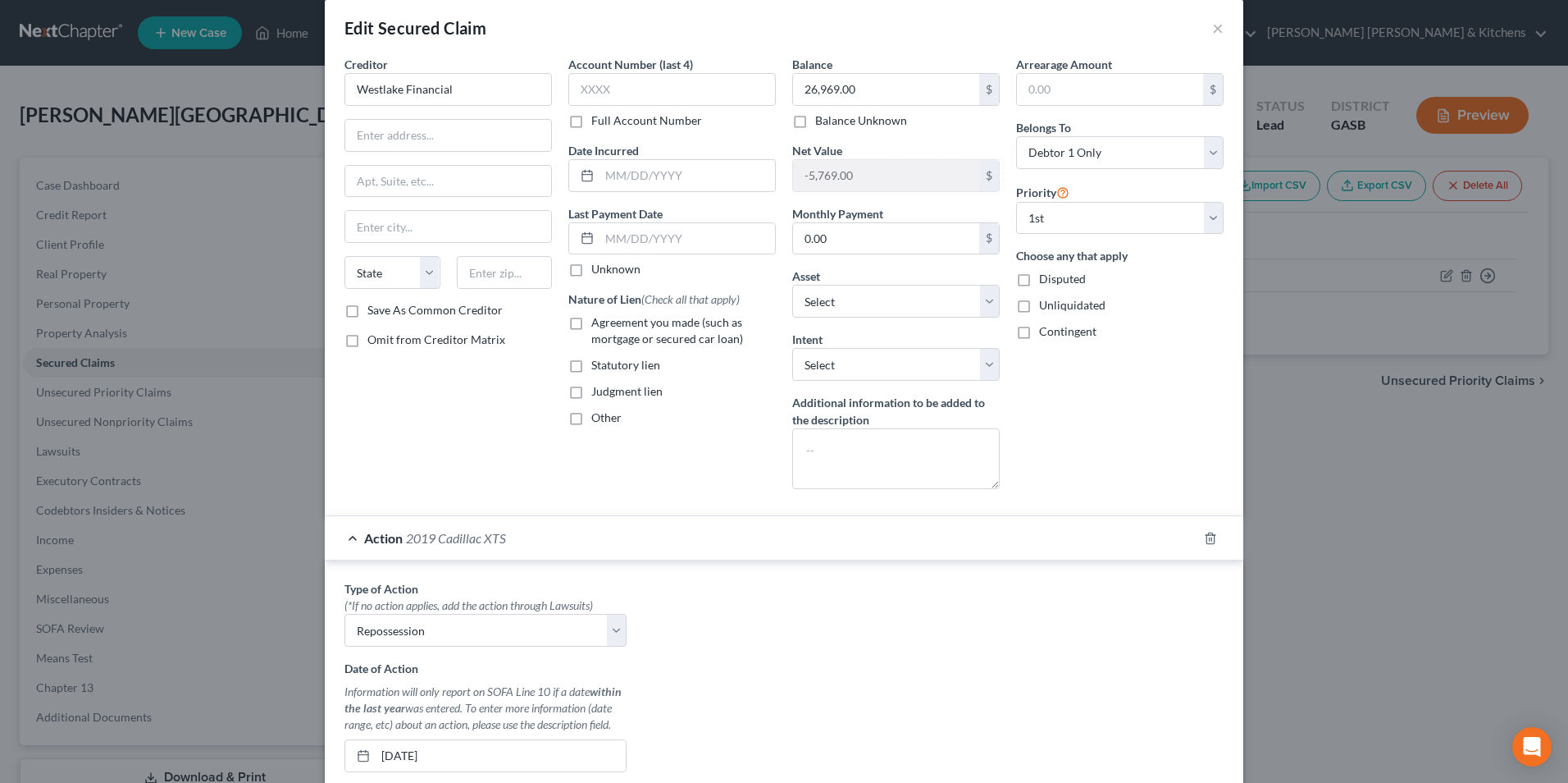
scroll to position [0, 0]
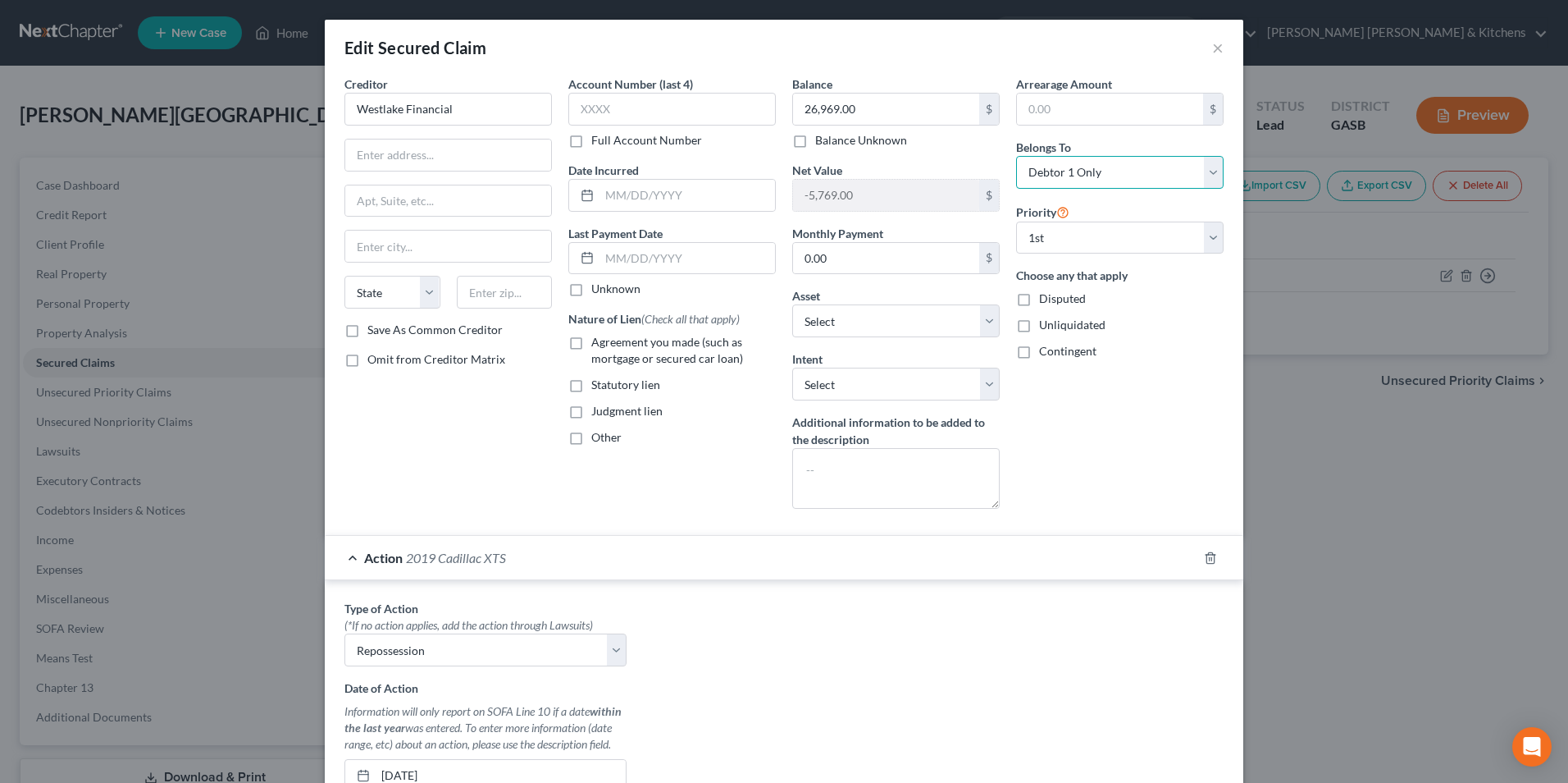
click at [1109, 181] on select "Select Debtor 1 Only Debtor 2 Only Debtor 1 And Debtor 2 Only At Least One Of T…" at bounding box center [1120, 172] width 208 height 33
select select "3"
click at [1016, 156] on select "Select Debtor 1 Only Debtor 2 Only Debtor 1 And Debtor 2 Only At Least One Of T…" at bounding box center [1120, 172] width 208 height 33
click at [629, 195] on input "text" at bounding box center [687, 195] width 175 height 31
type input "[DATE]"
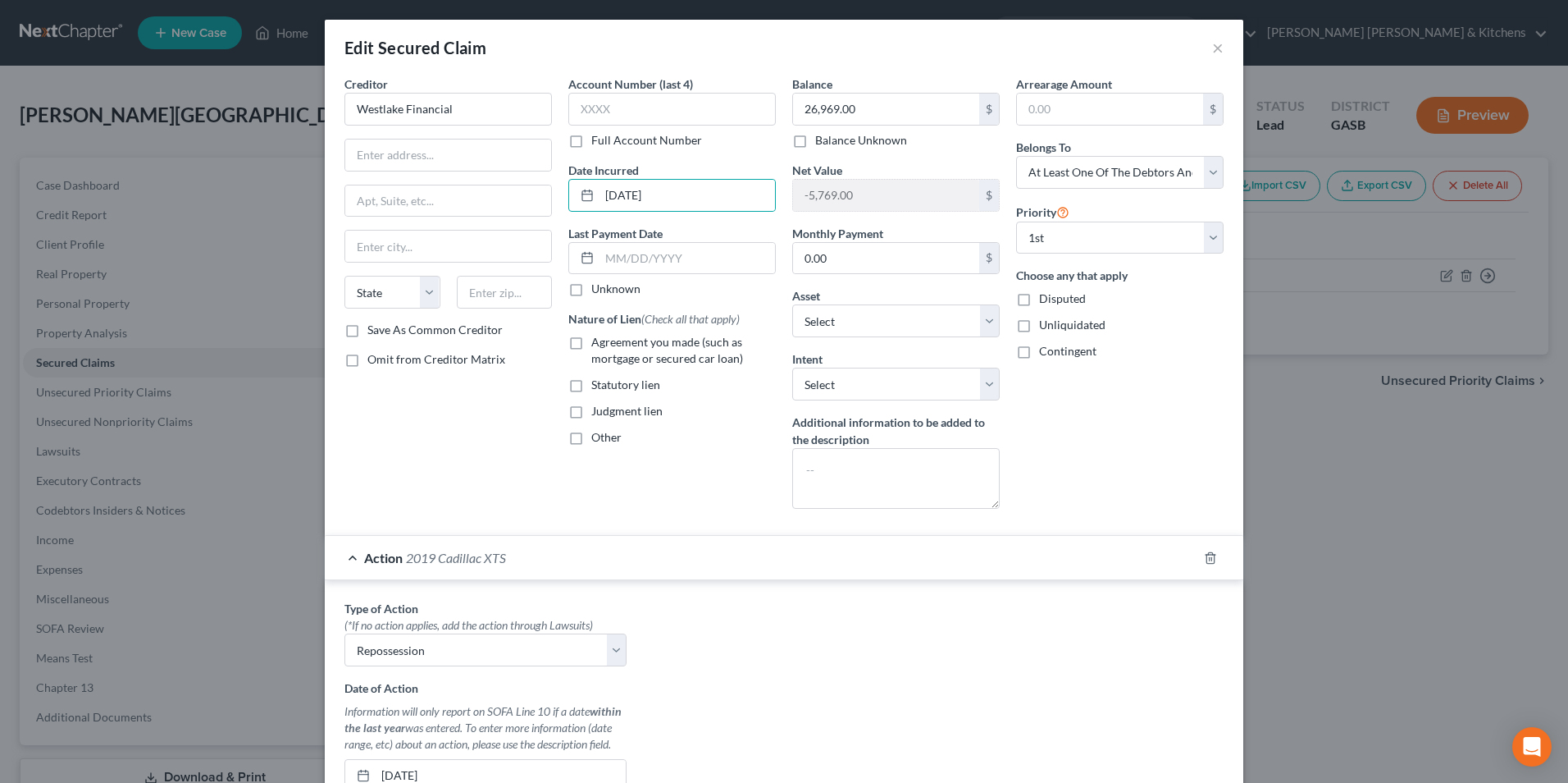
click at [591, 335] on label "Agreement you made (such as mortgage or secured car loan)" at bounding box center [683, 350] width 185 height 33
click at [598, 335] on input "Agreement you made (such as mortgage or secured car loan)" at bounding box center [603, 339] width 10 height 10
checkbox input "true"
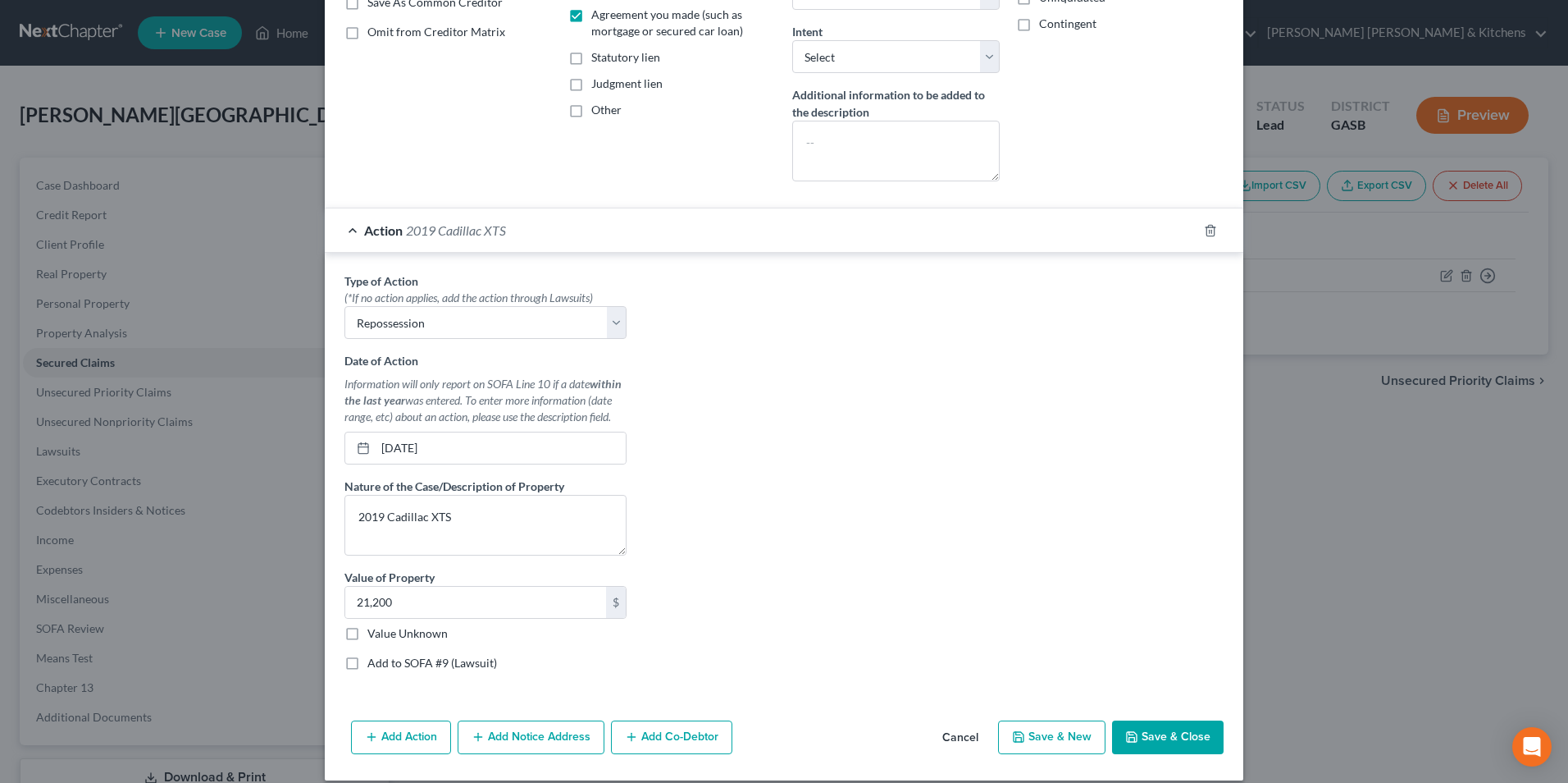
scroll to position [329, 0]
click at [636, 731] on button "Add Co-Debtor" at bounding box center [672, 737] width 121 height 34
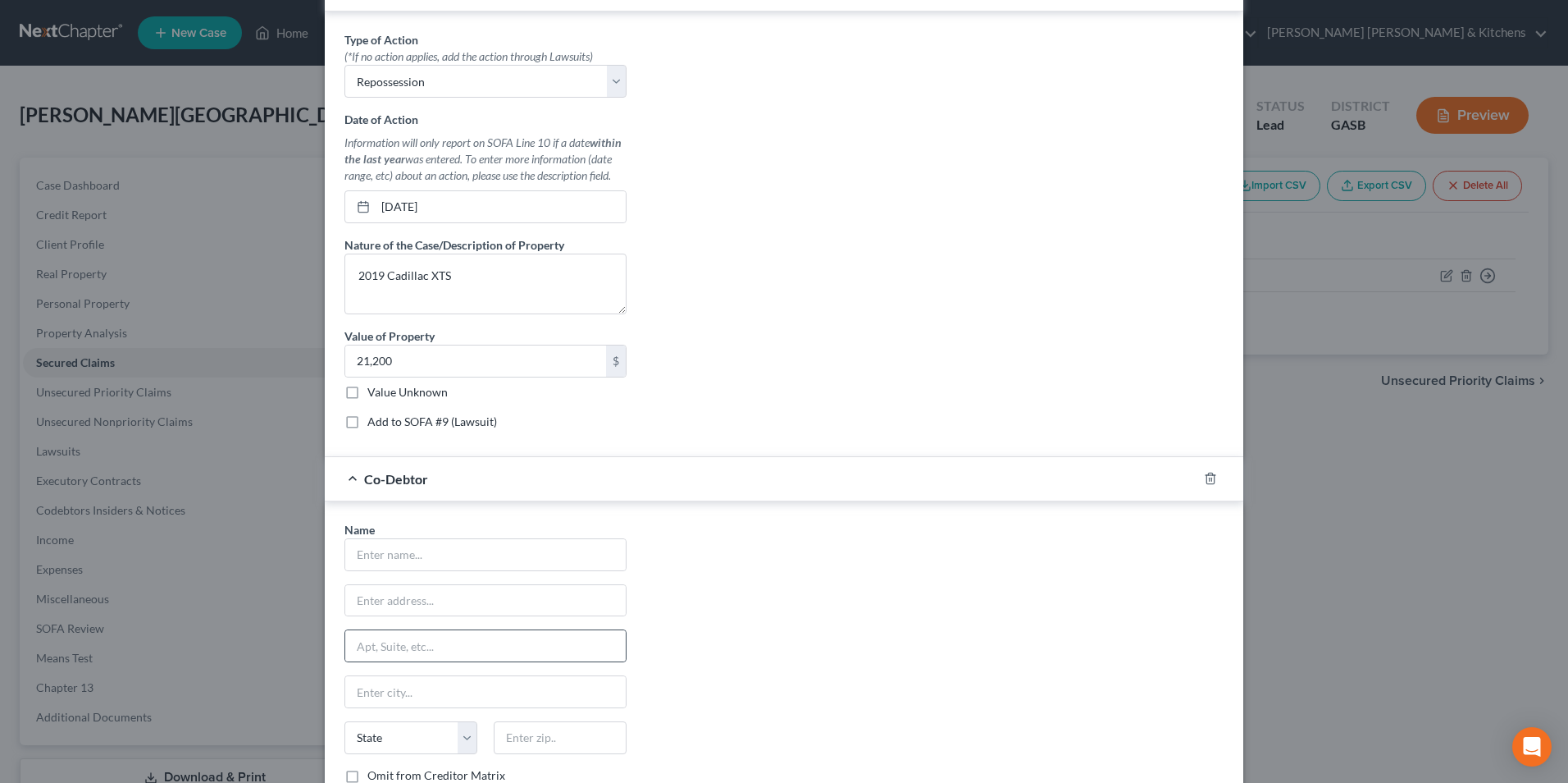
scroll to position [574, 0]
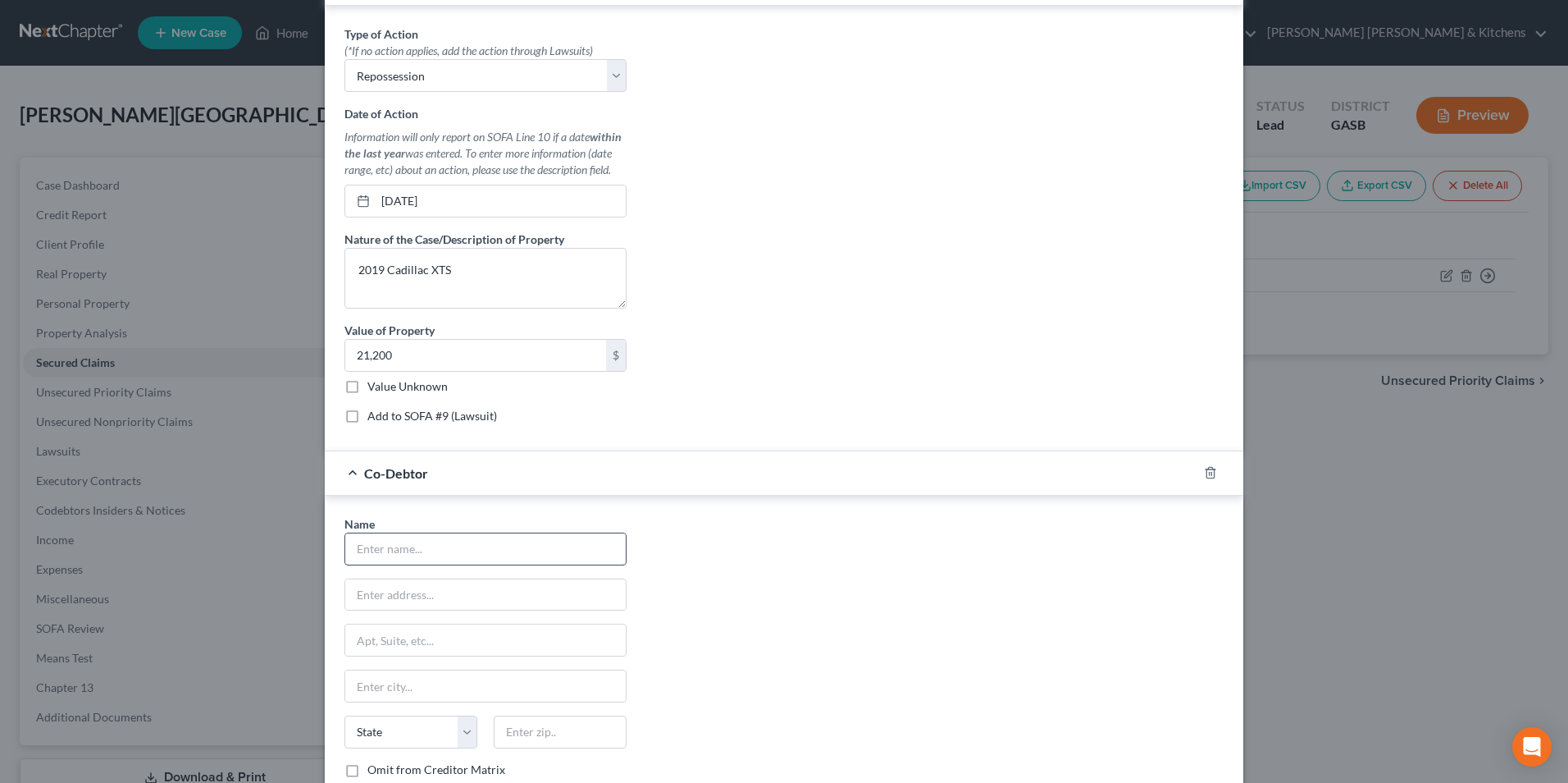
click at [442, 551] on input "text" at bounding box center [486, 549] width 281 height 31
click at [403, 550] on input "Alex Minquel" at bounding box center [486, 549] width 281 height 31
type input "[PERSON_NAME]"
click at [468, 583] on input "107 Lawton Place" at bounding box center [486, 595] width 281 height 31
type input "[STREET_ADDRESS][PERSON_NAME]"
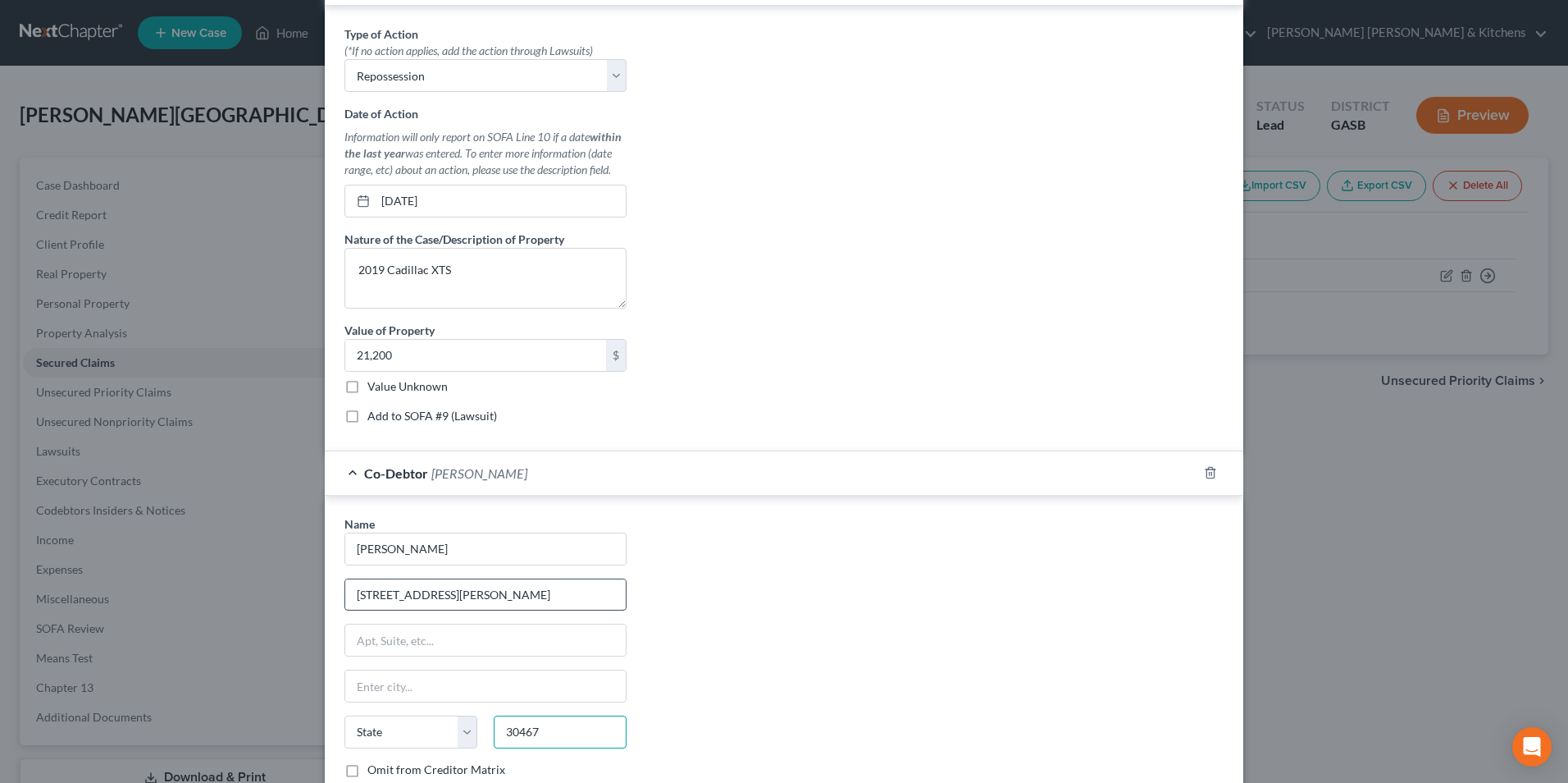
type input "30467"
type input "Sylvania"
select select "10"
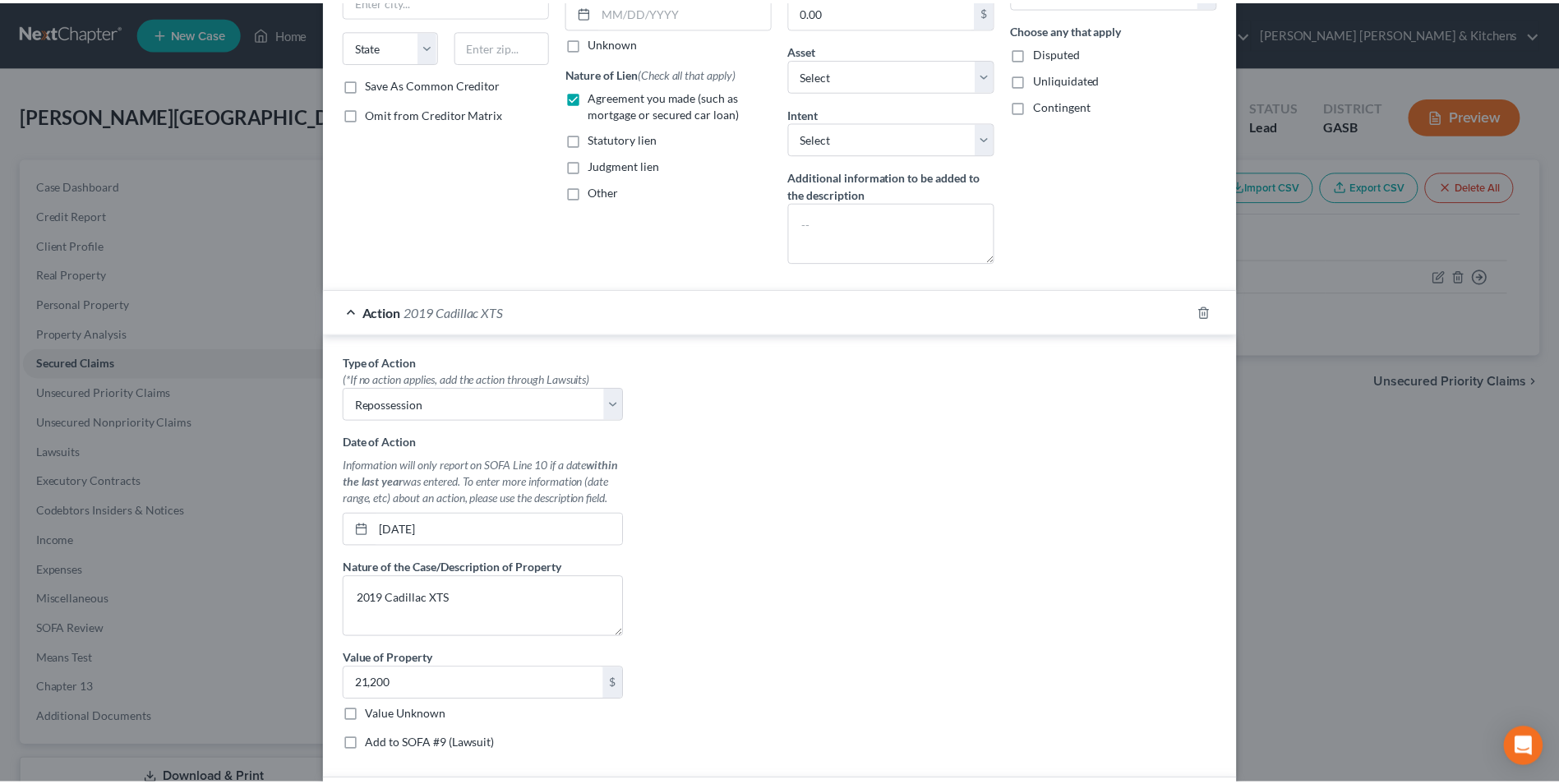
scroll to position [728, 0]
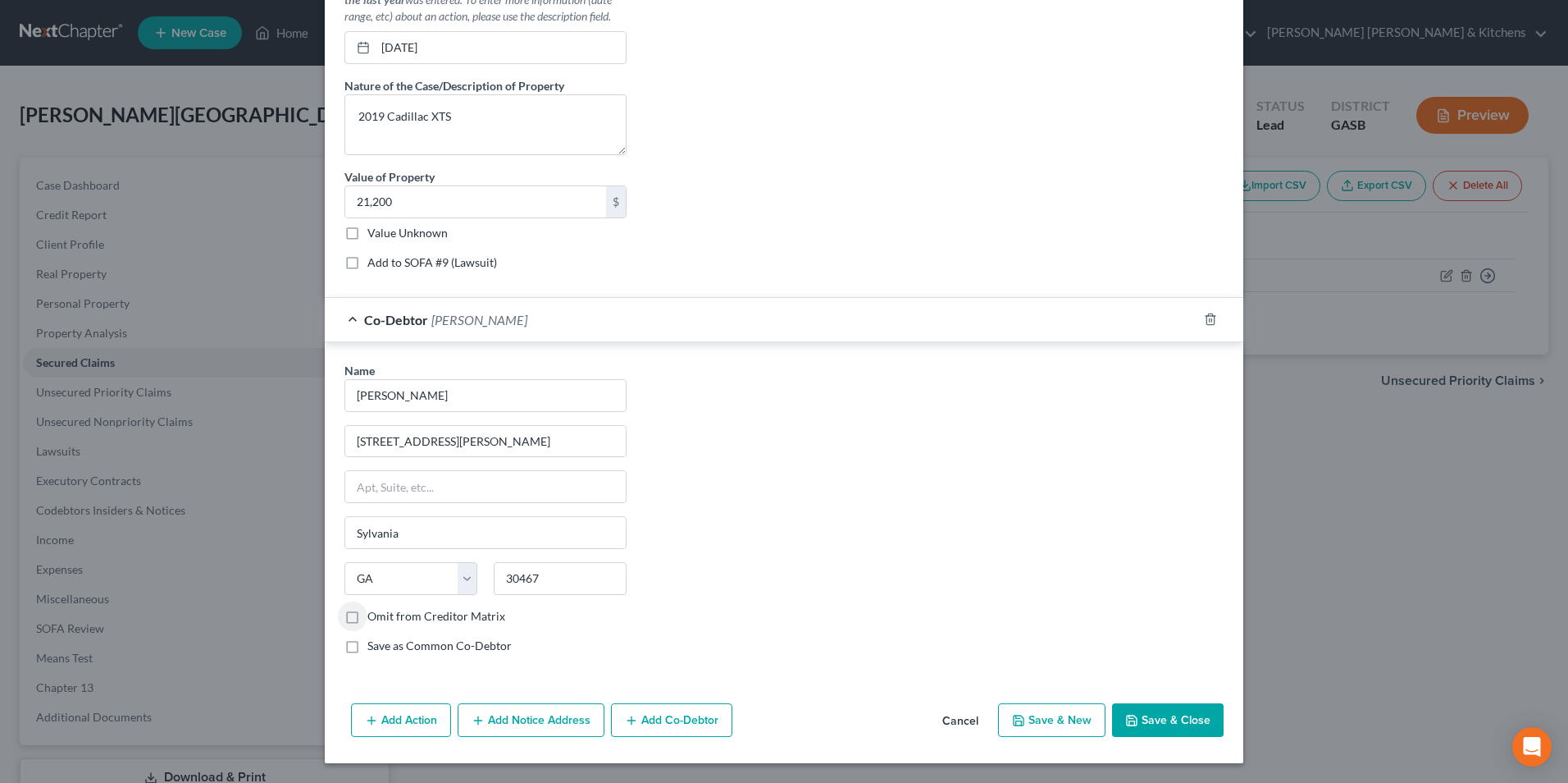
click at [1186, 721] on button "Save & Close" at bounding box center [1168, 721] width 111 height 34
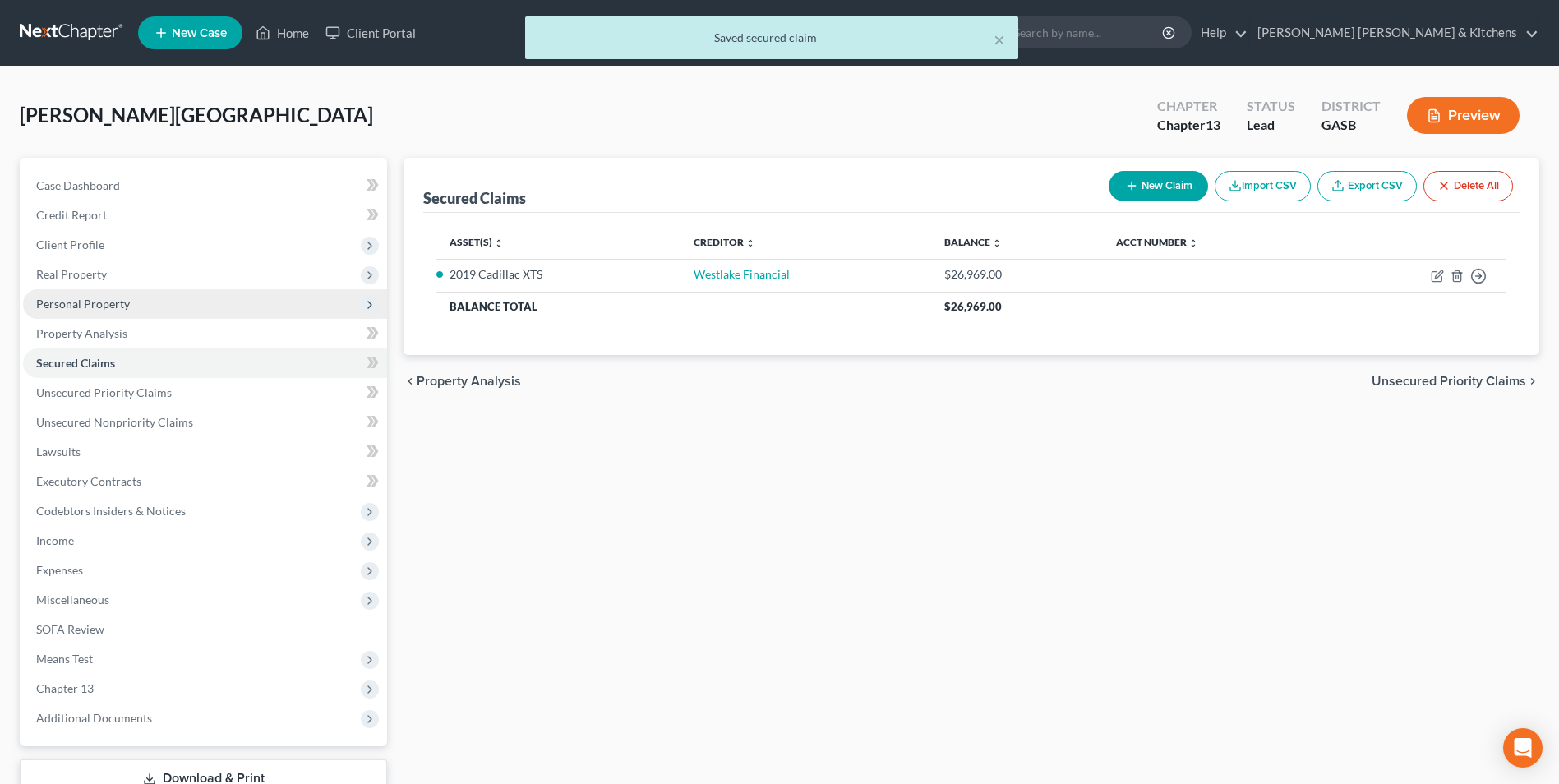
click at [41, 304] on span "Personal Property" at bounding box center [82, 303] width 93 height 14
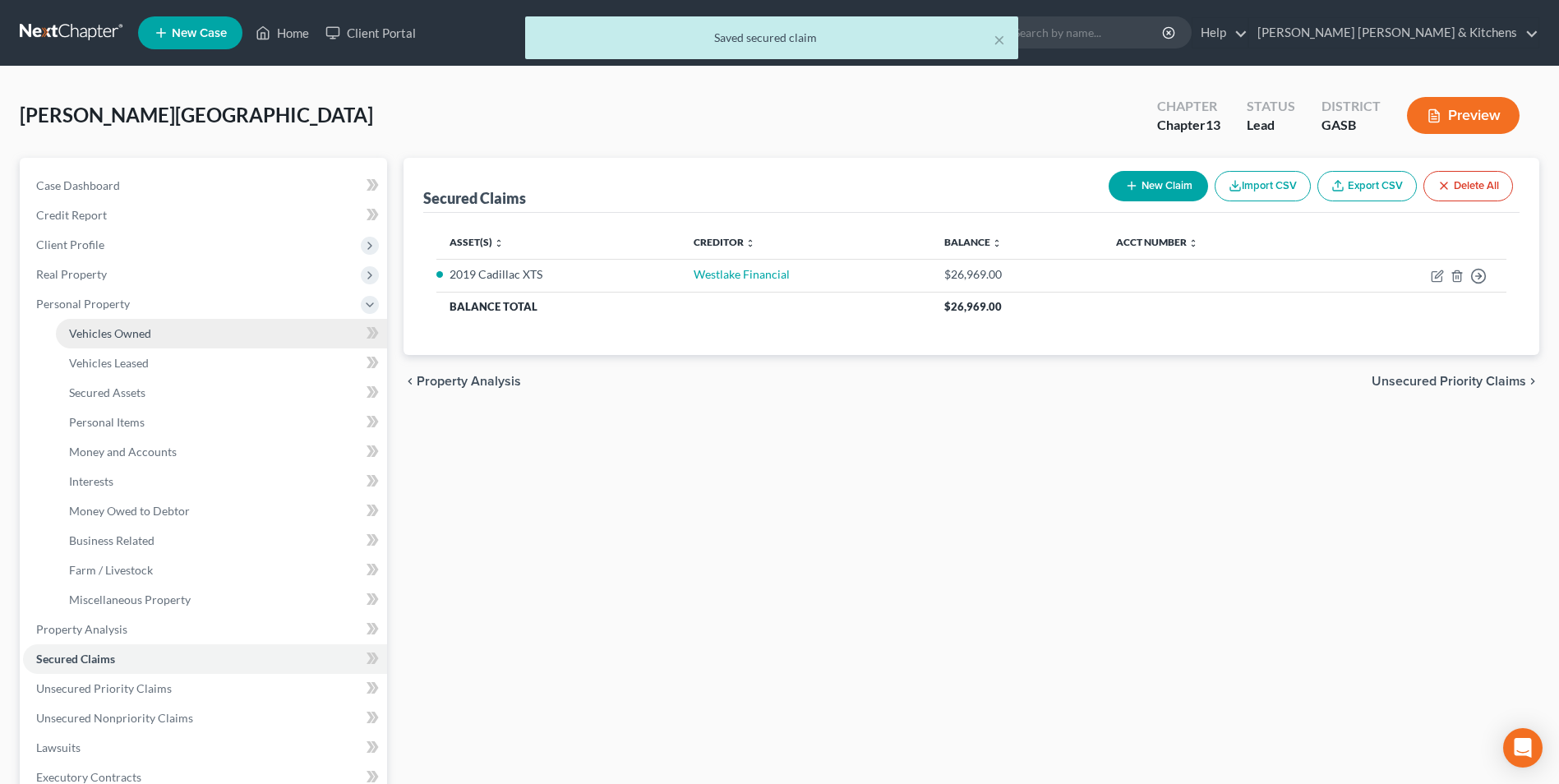
click at [80, 334] on span "Vehicles Owned" at bounding box center [111, 333] width 82 height 14
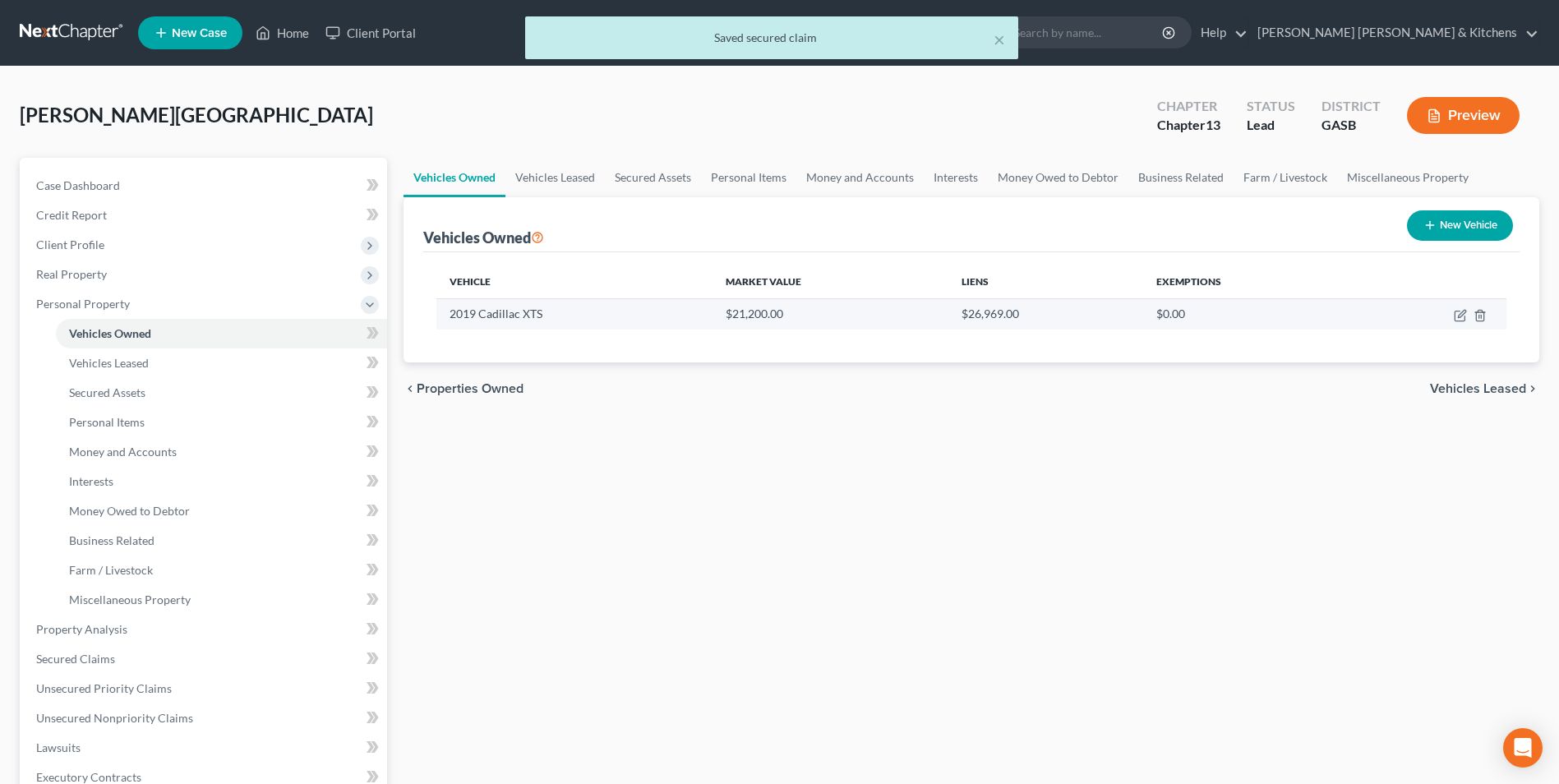
click at [1452, 320] on td at bounding box center [1430, 314] width 152 height 31
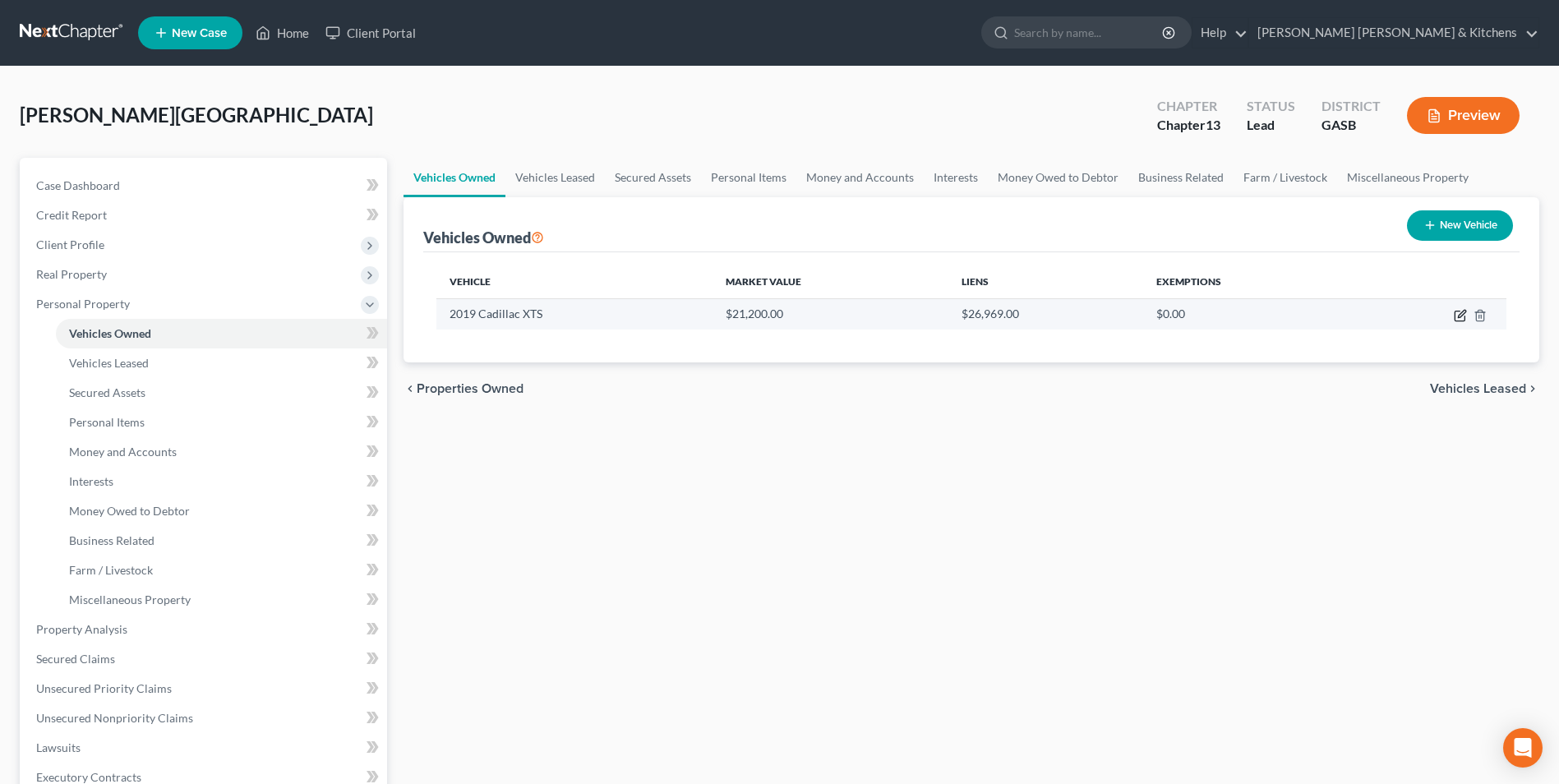
click at [1456, 314] on icon "button" at bounding box center [1460, 314] width 13 height 13
select select "0"
select select "7"
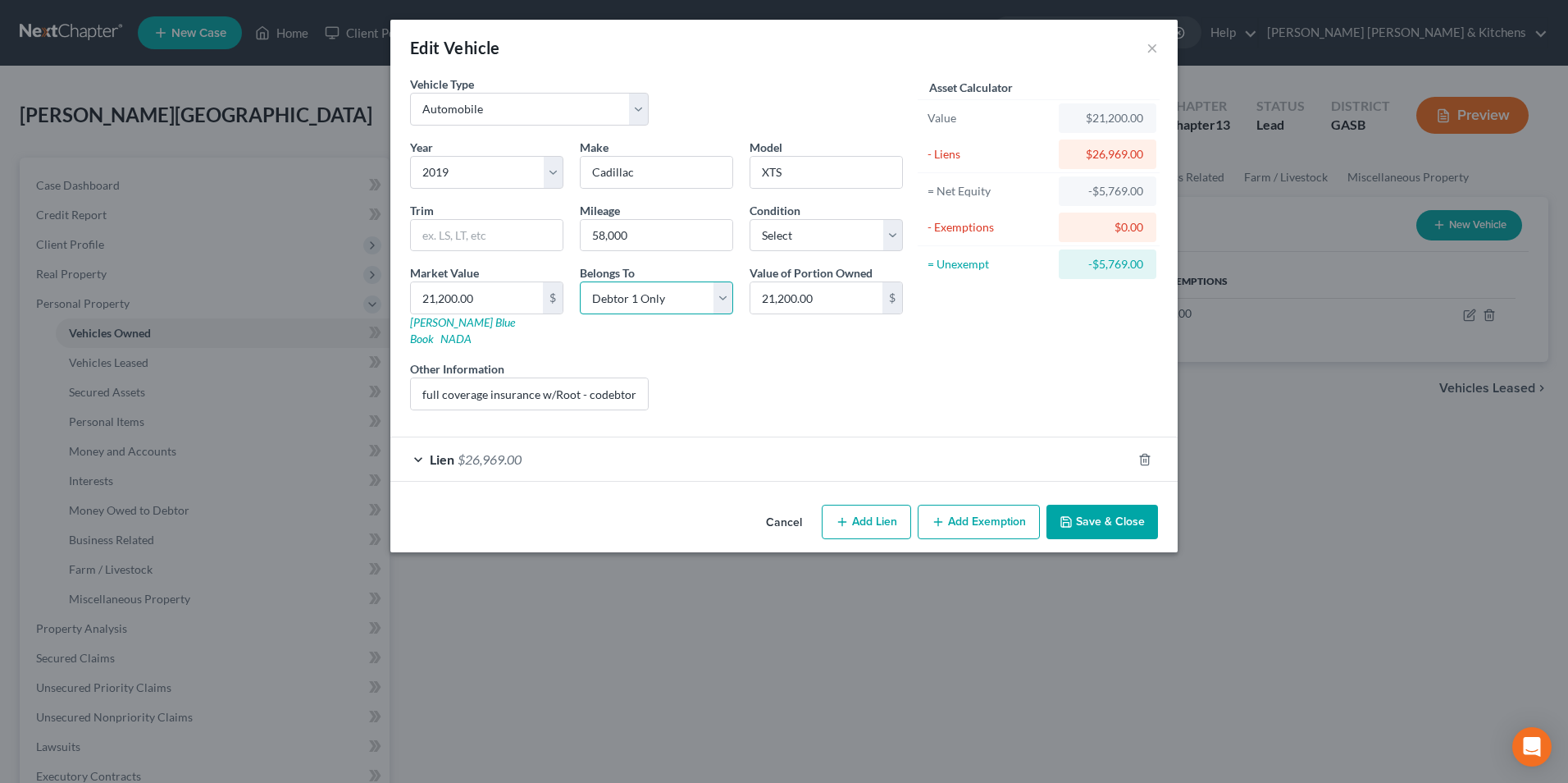
click at [702, 300] on select "Select Debtor 1 Only Debtor 2 Only Debtor 1 And Debtor 2 Only At Least One Of T…" at bounding box center [656, 298] width 153 height 33
select select "3"
click at [580, 282] on select "Select Debtor 1 Only Debtor 2 Only Debtor 1 And Debtor 2 Only At Least One Of T…" at bounding box center [656, 298] width 153 height 33
click at [1127, 506] on button "Save & Close" at bounding box center [1102, 522] width 111 height 34
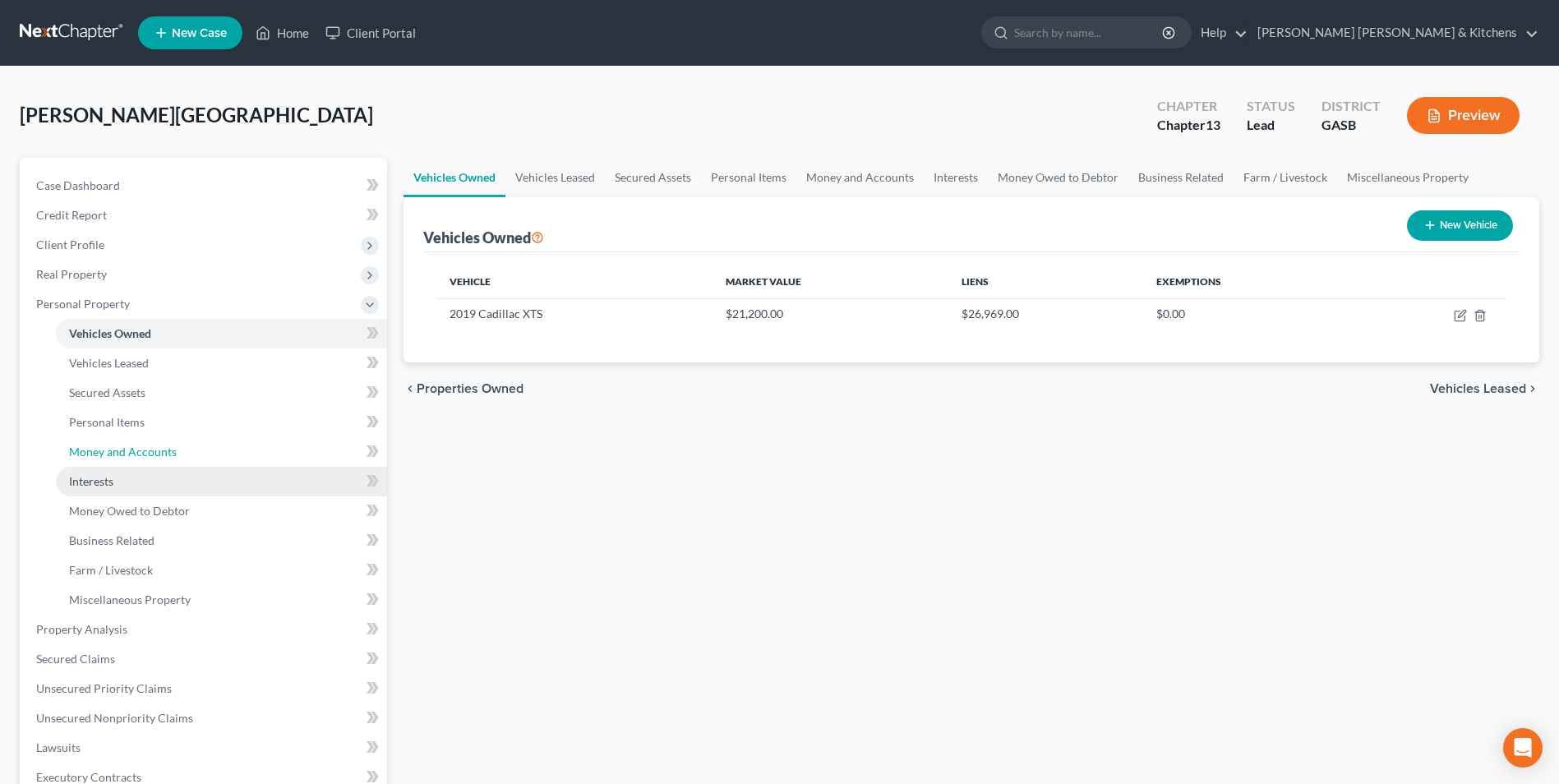
drag, startPoint x: 125, startPoint y: 460, endPoint x: 151, endPoint y: 474, distance: 29.5
click at [125, 460] on link "Money and Accounts" at bounding box center [221, 452] width 331 height 30
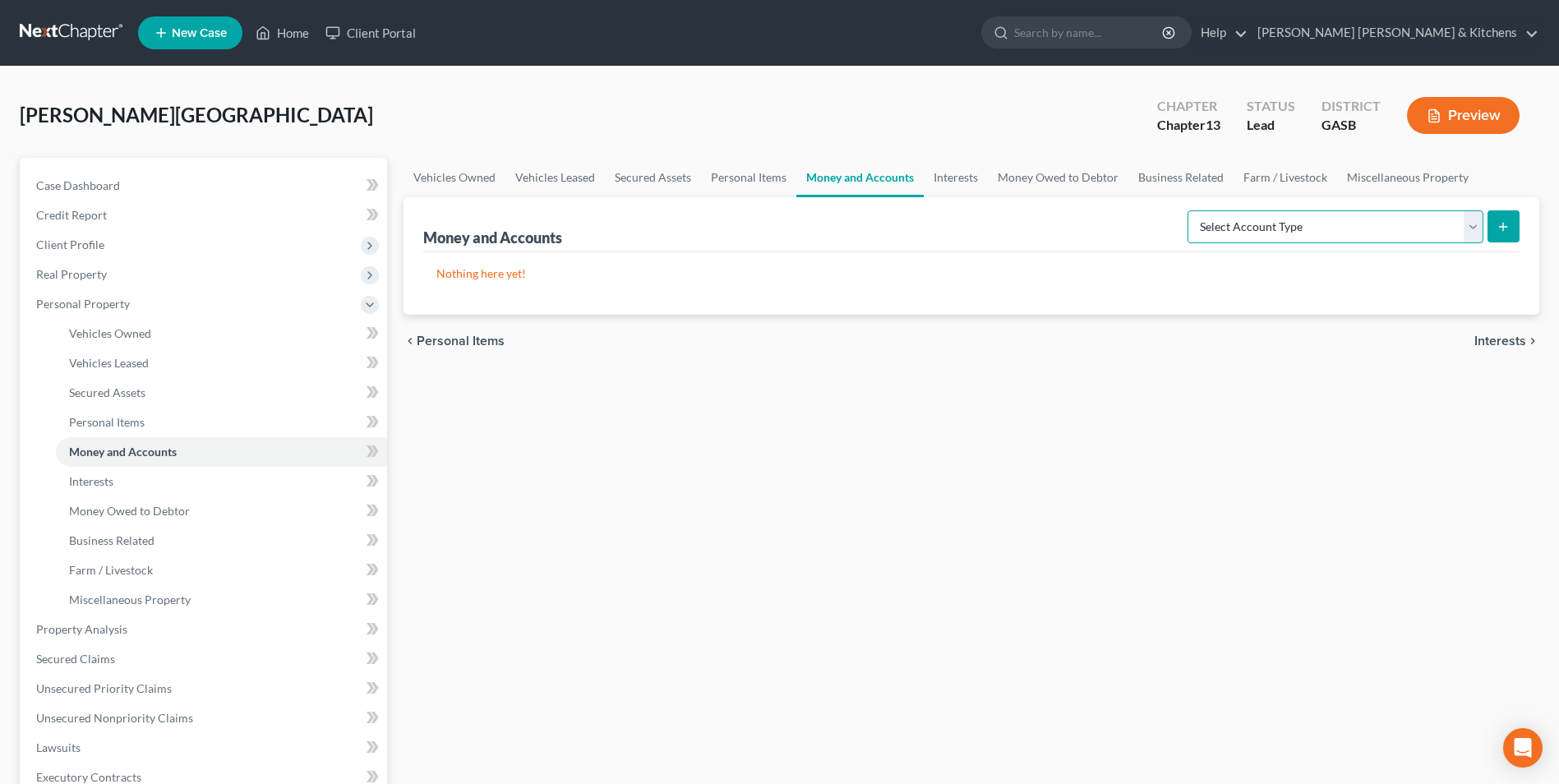
click at [1266, 236] on select "Select Account Type Brokerage Cash on Hand Certificates of Deposit Checking Acc…" at bounding box center [1334, 226] width 296 height 33
select select "checking"
click at [1190, 210] on select "Select Account Type Brokerage Cash on Hand Certificates of Deposit Checking Acc…" at bounding box center [1334, 226] width 296 height 33
click at [1508, 226] on icon "submit" at bounding box center [1502, 226] width 13 height 13
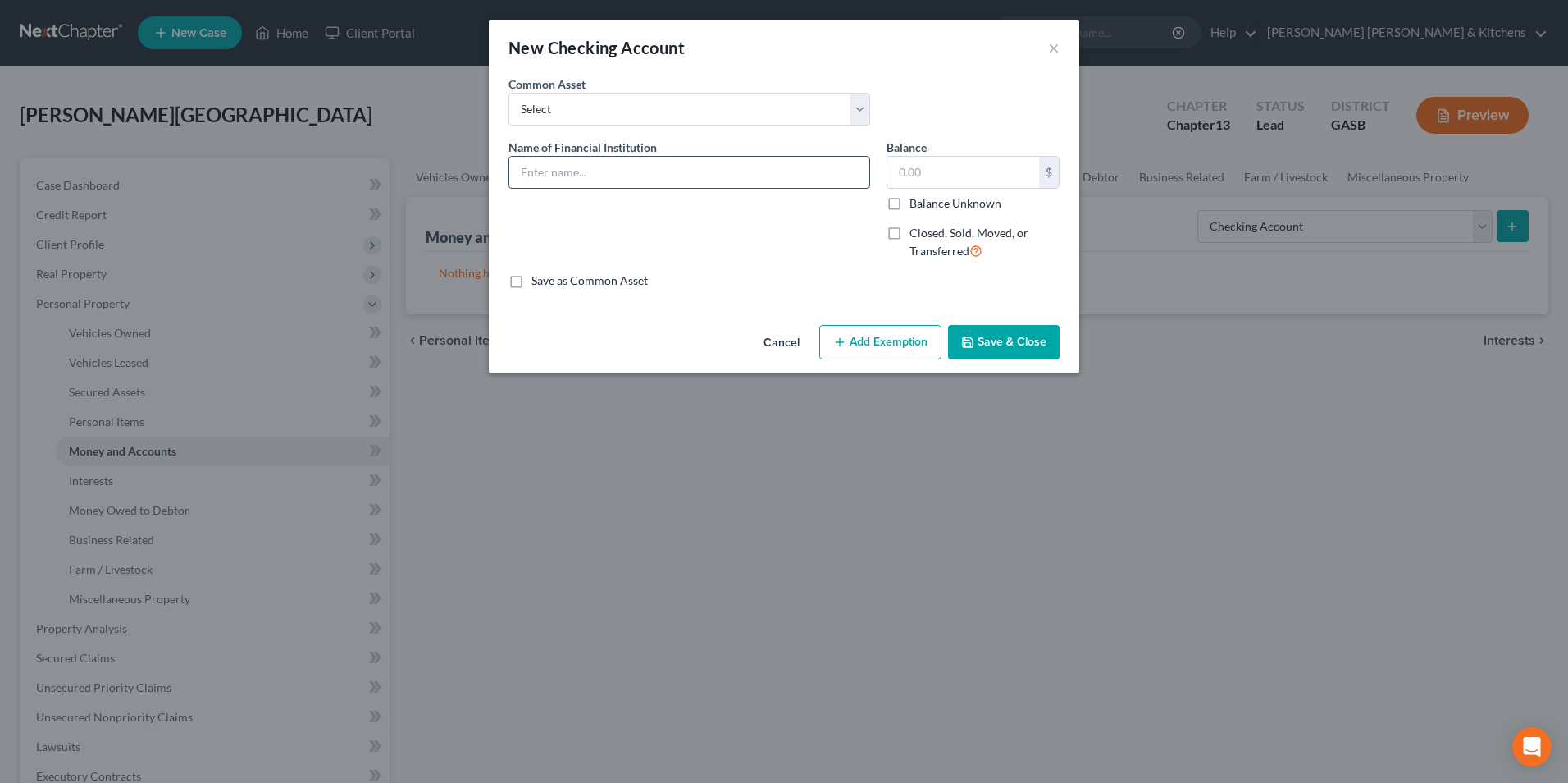
click at [654, 167] on input "text" at bounding box center [689, 172] width 360 height 31
type input "Navy FCU (...0141)"
type input "0.00"
click at [1037, 341] on button "Save & Close" at bounding box center [1003, 342] width 111 height 34
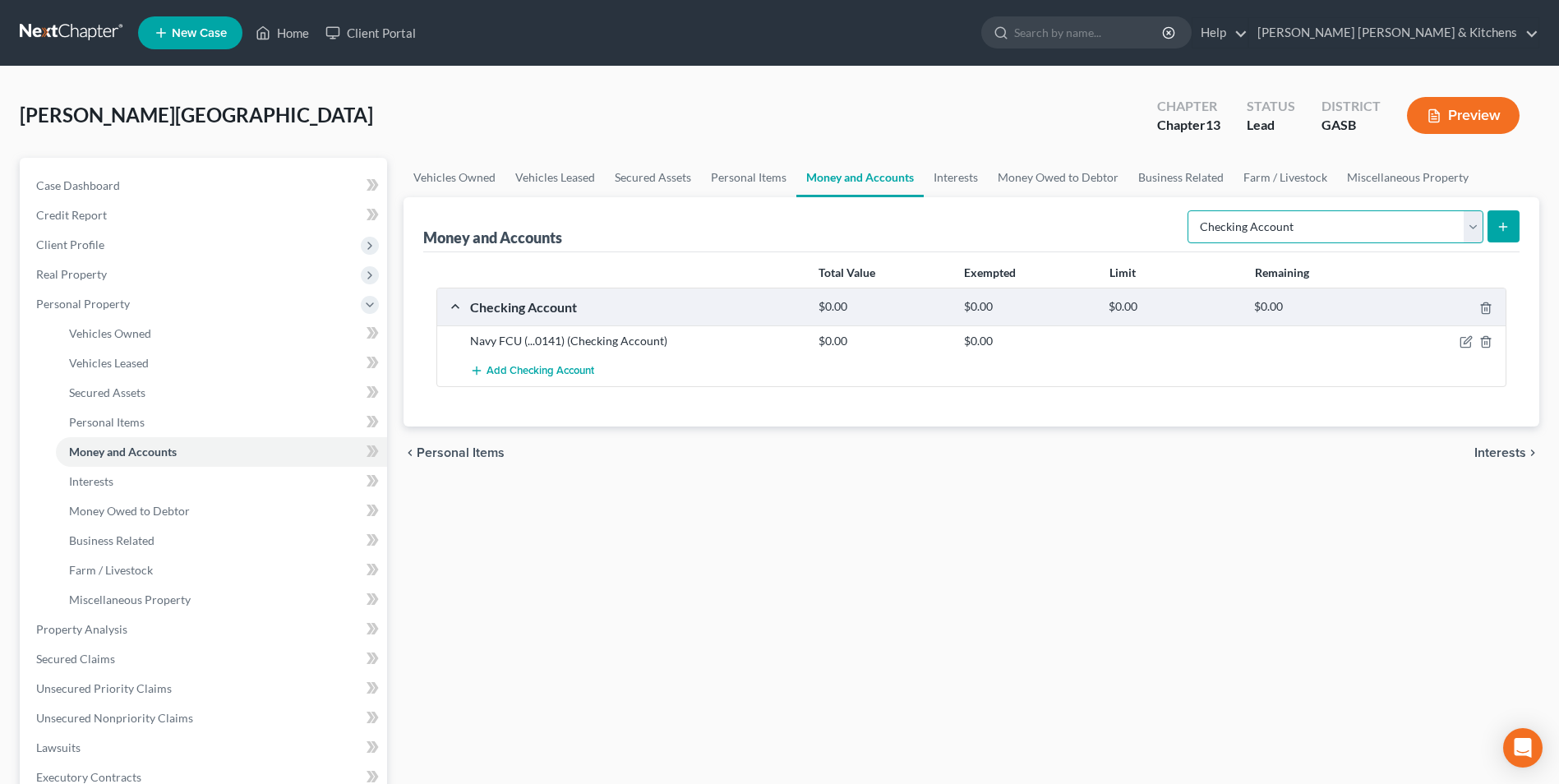
drag, startPoint x: 1238, startPoint y: 229, endPoint x: 1238, endPoint y: 242, distance: 13.0
click at [1238, 229] on select "Select Account Type Brokerage Cash on Hand Certificates of Deposit Checking Acc…" at bounding box center [1334, 226] width 296 height 33
select select "savings"
click at [1190, 210] on select "Select Account Type Brokerage Cash on Hand Certificates of Deposit Checking Acc…" at bounding box center [1334, 226] width 296 height 33
click at [1510, 220] on button "submit" at bounding box center [1502, 225] width 32 height 32
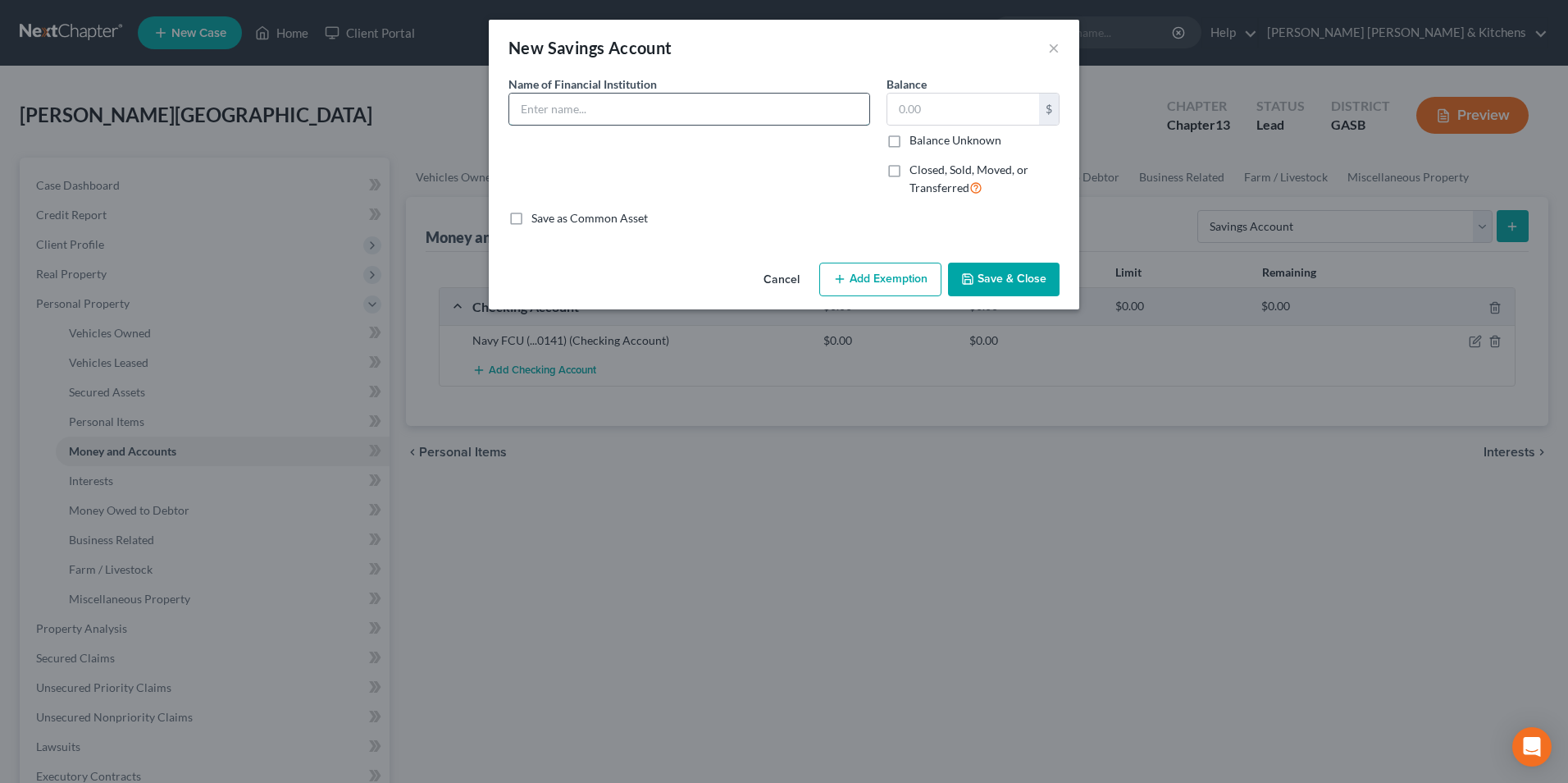
click at [592, 114] on input "text" at bounding box center [689, 109] width 360 height 31
type input "Navy FCU (...0141)"
type input "0.00"
drag, startPoint x: 588, startPoint y: 104, endPoint x: 644, endPoint y: 104, distance: 56.0
click at [643, 104] on input "Navy FCU (...0141)" at bounding box center [689, 109] width 360 height 31
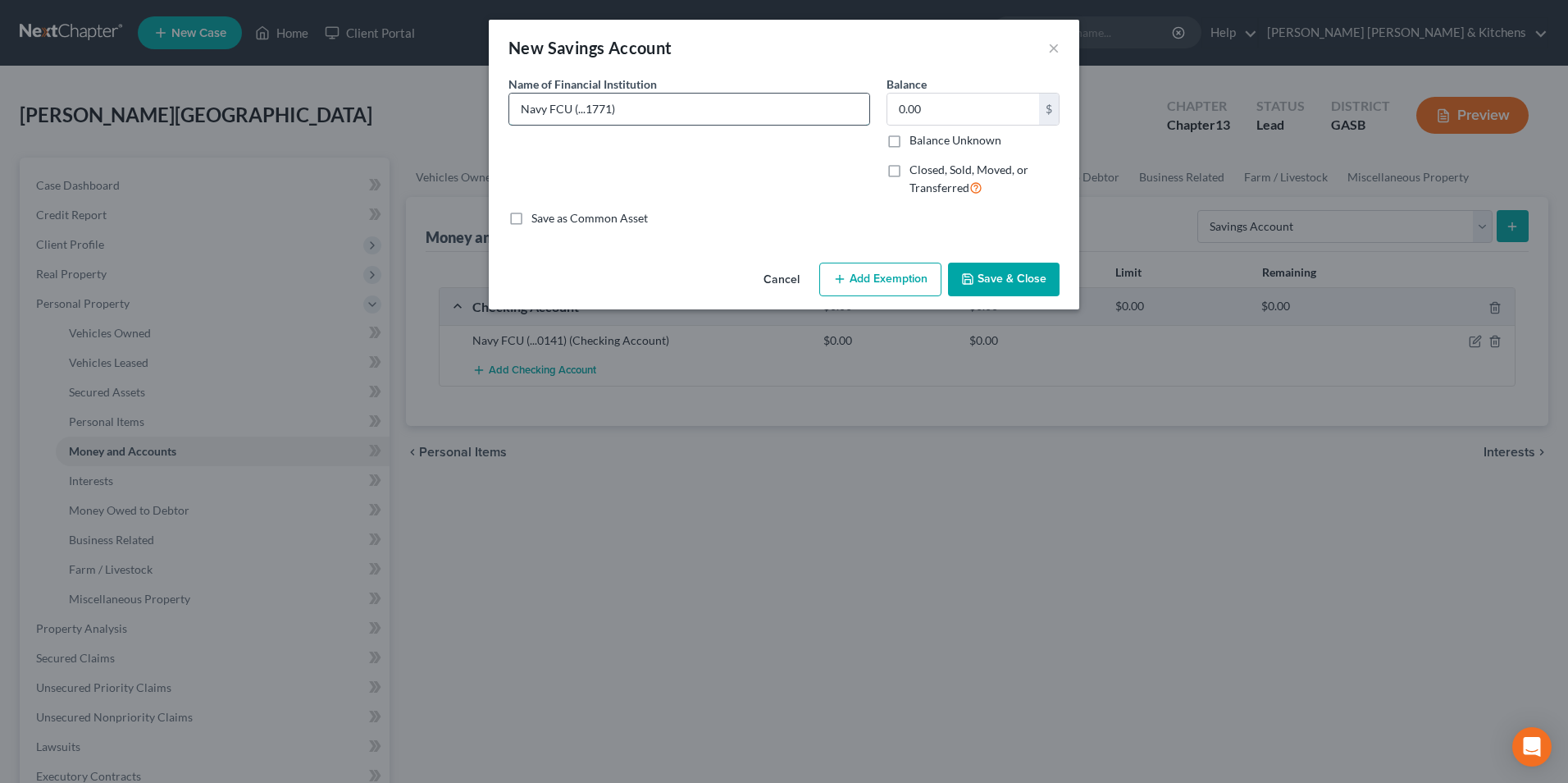
type input "Navy FCU (...1771)"
click at [1013, 288] on button "Save & Close" at bounding box center [1003, 280] width 111 height 34
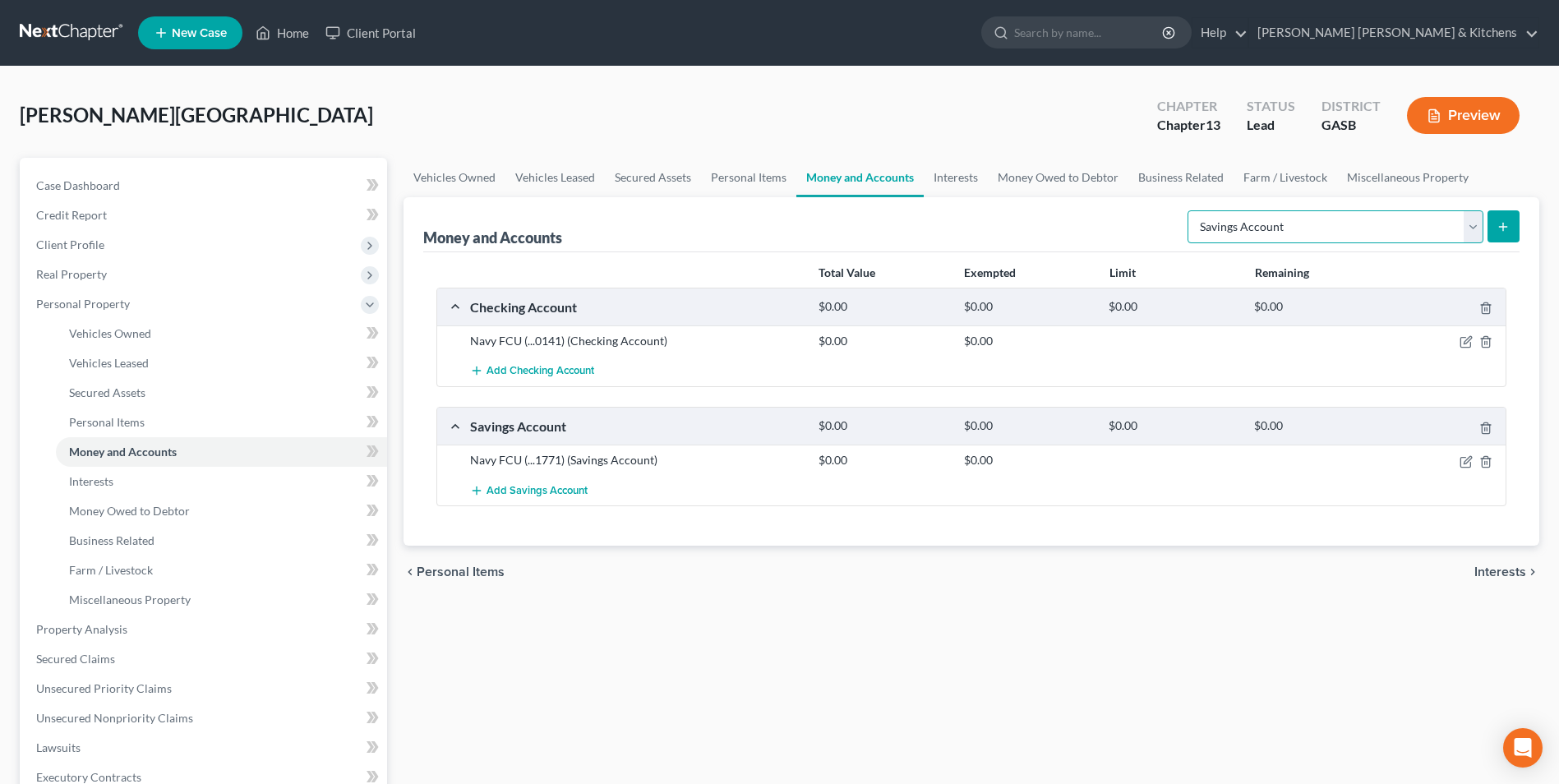
drag, startPoint x: 1326, startPoint y: 233, endPoint x: 1322, endPoint y: 244, distance: 11.7
click at [1326, 233] on select "Select Account Type Brokerage Cash on Hand Certificates of Deposit Checking Acc…" at bounding box center [1334, 226] width 296 height 33
click at [1190, 210] on select "Select Account Type Brokerage Cash on Hand Certificates of Deposit Checking Acc…" at bounding box center [1334, 226] width 296 height 33
click at [1506, 238] on button "submit" at bounding box center [1502, 225] width 32 height 32
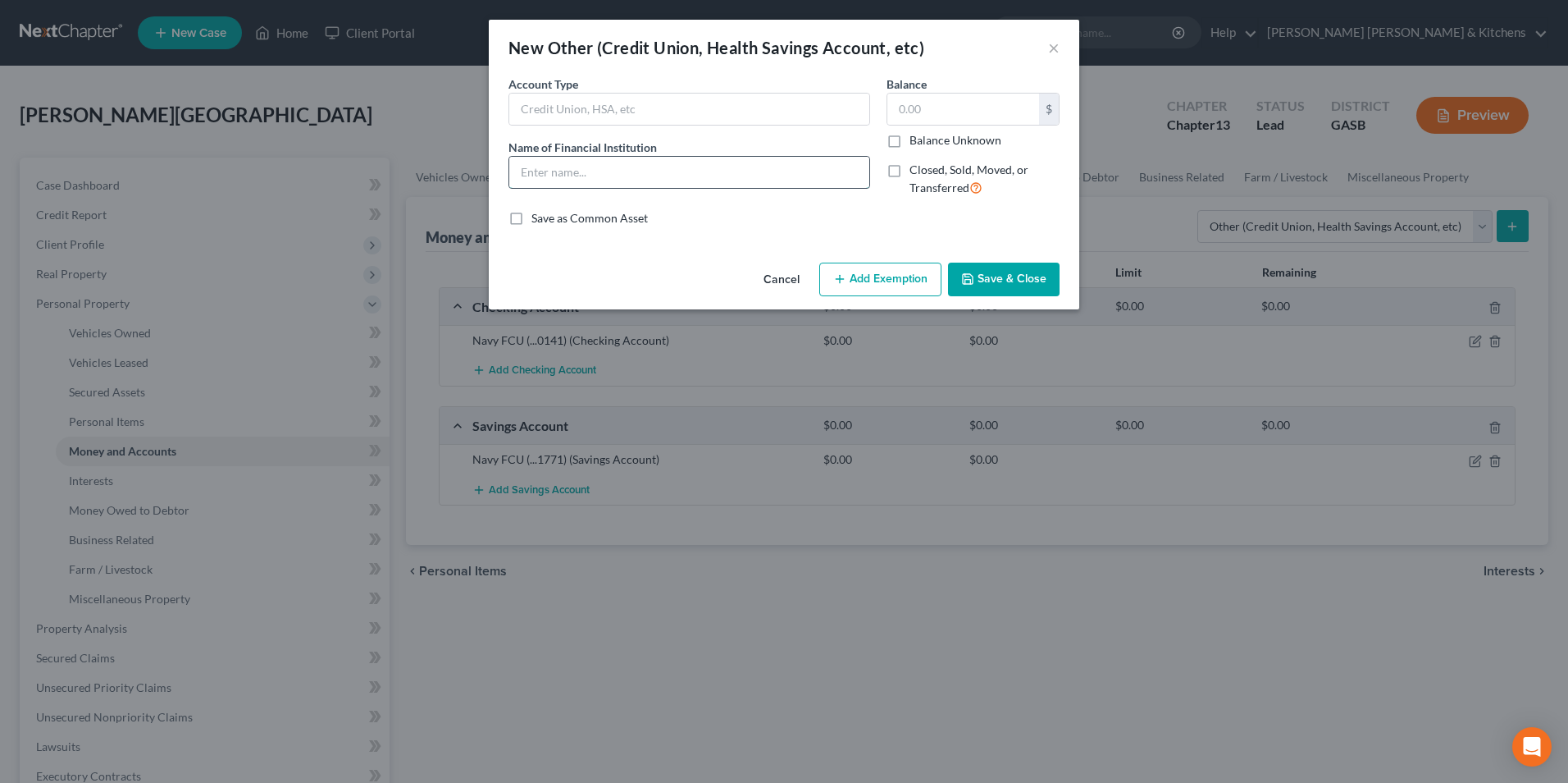
click at [608, 181] on input "text" at bounding box center [689, 172] width 360 height 31
click at [951, 114] on input "text" at bounding box center [962, 109] width 151 height 31
click at [1015, 265] on button "Save & Close" at bounding box center [1003, 280] width 111 height 34
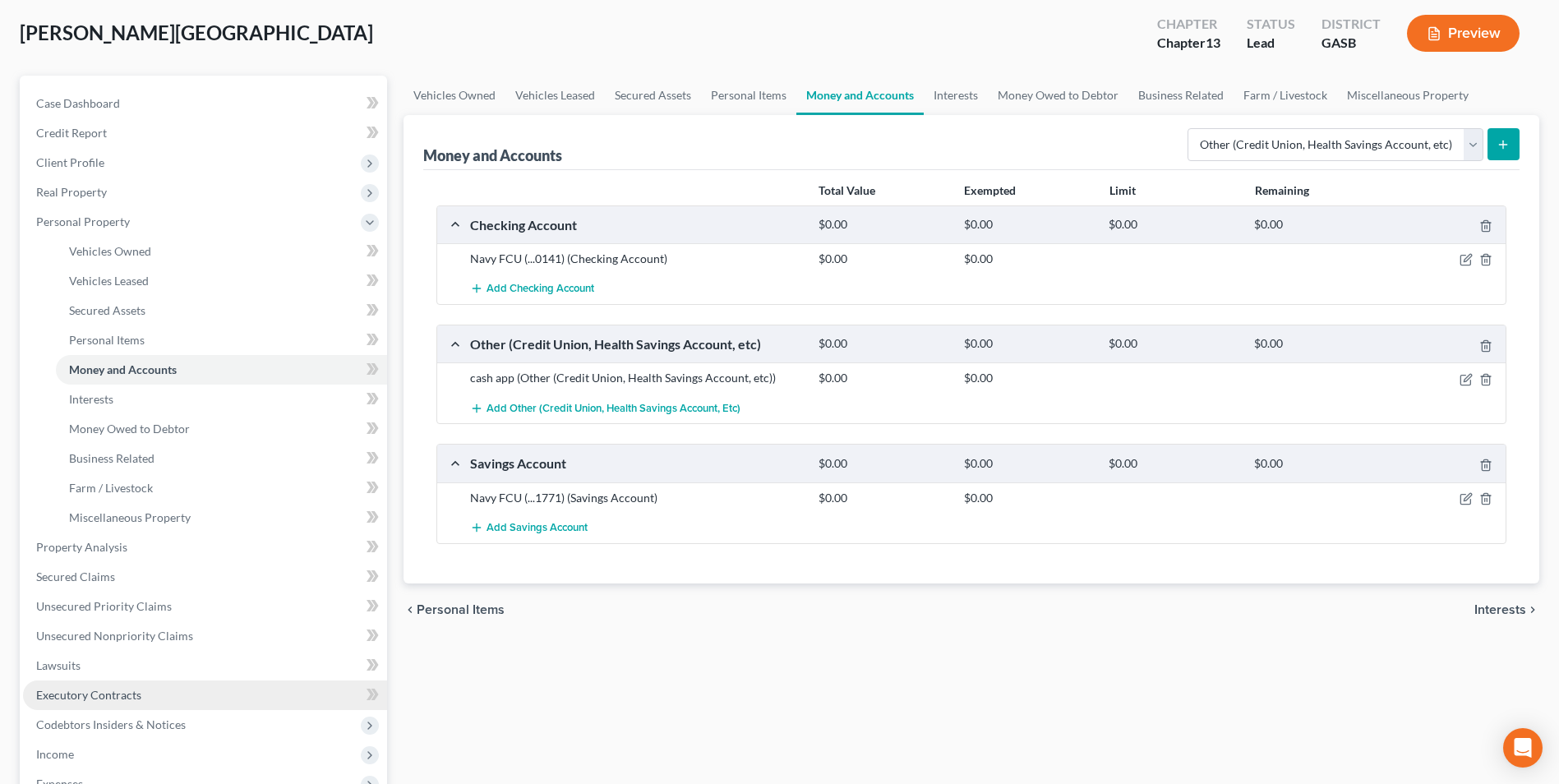
click at [131, 696] on span "Executory Contracts" at bounding box center [88, 694] width 105 height 14
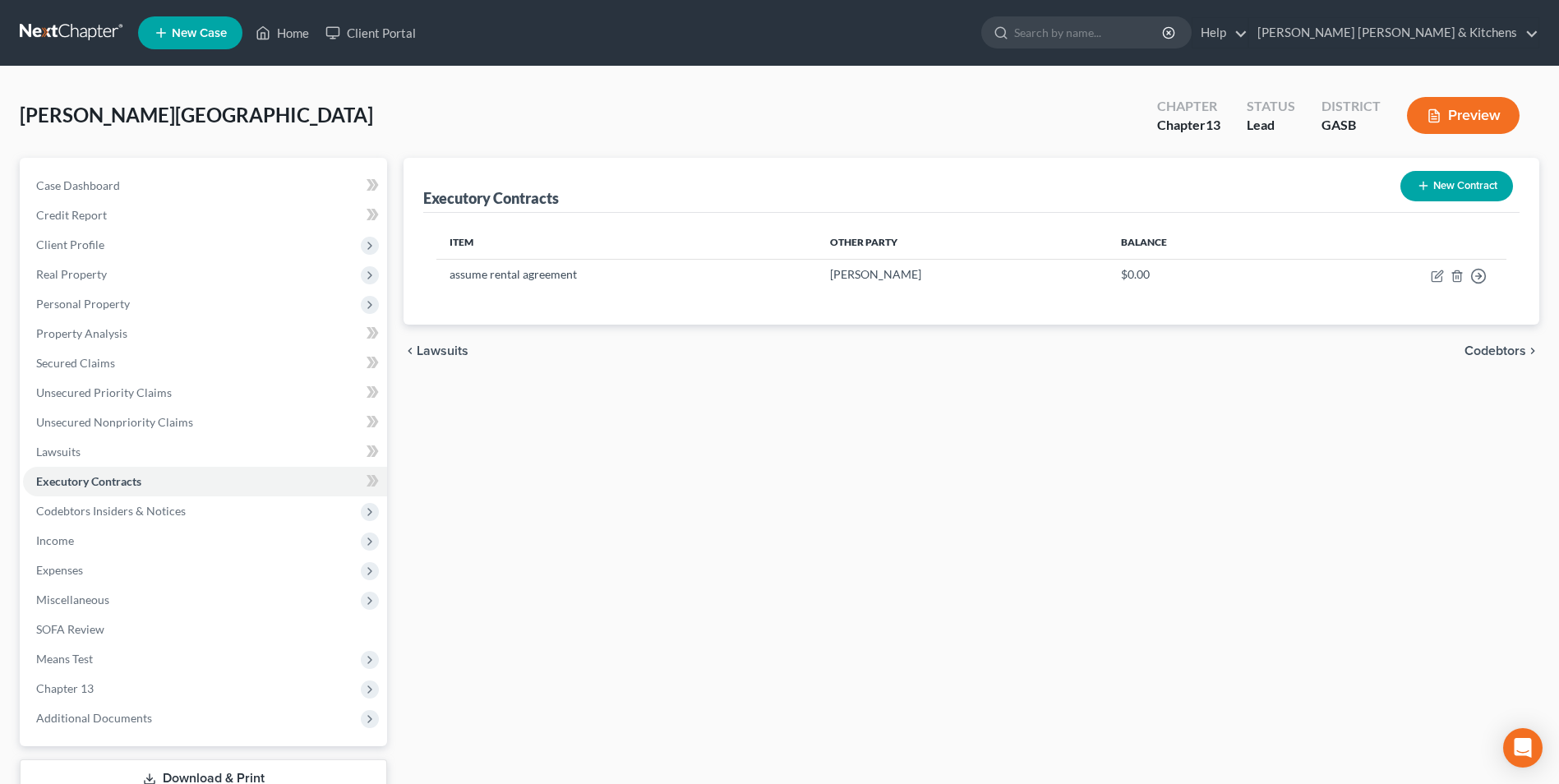
click at [1443, 195] on button "New Contract" at bounding box center [1456, 185] width 112 height 30
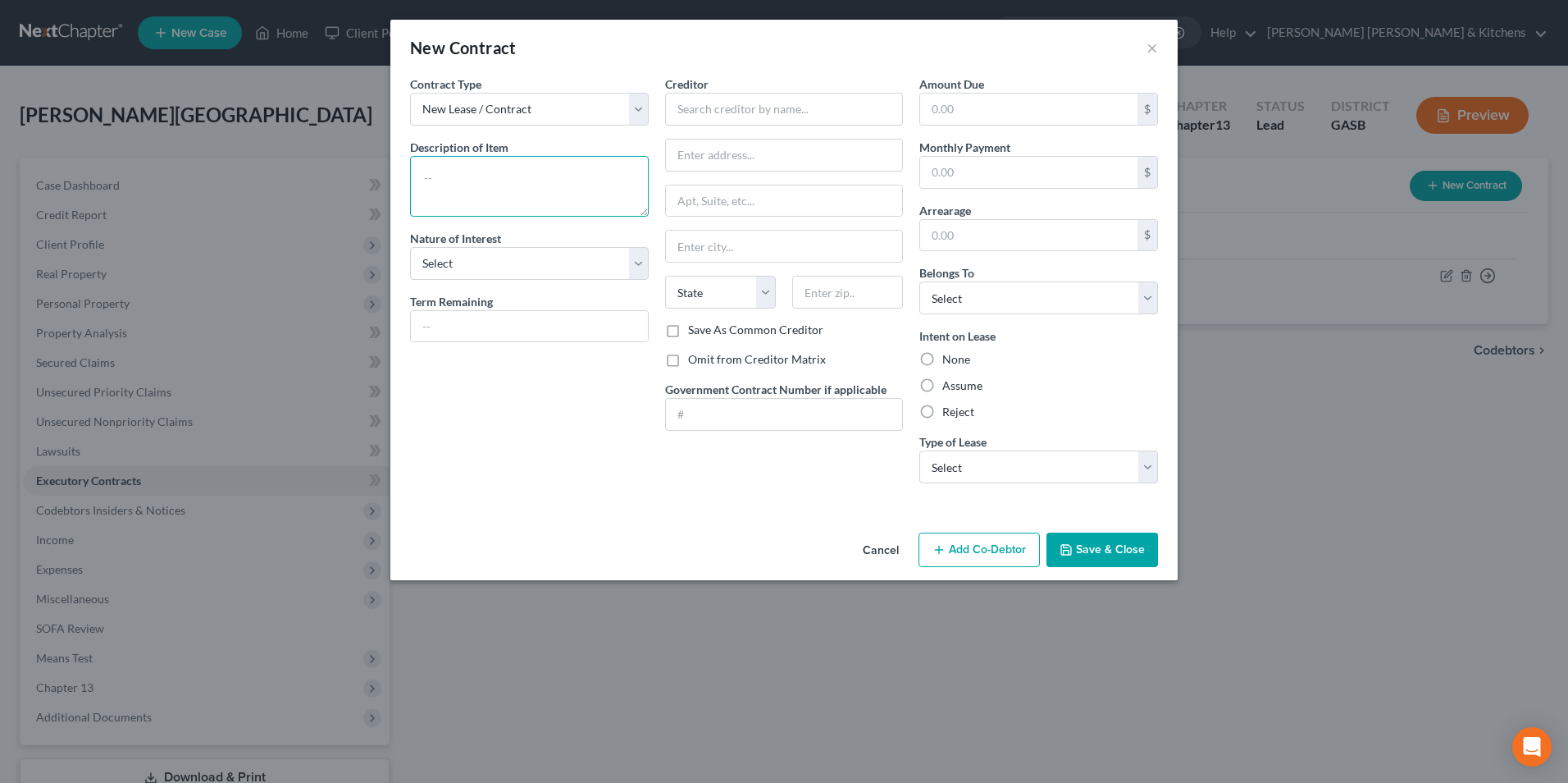
click at [498, 189] on textarea at bounding box center [529, 186] width 239 height 61
click at [722, 118] on input "text" at bounding box center [784, 109] width 239 height 33
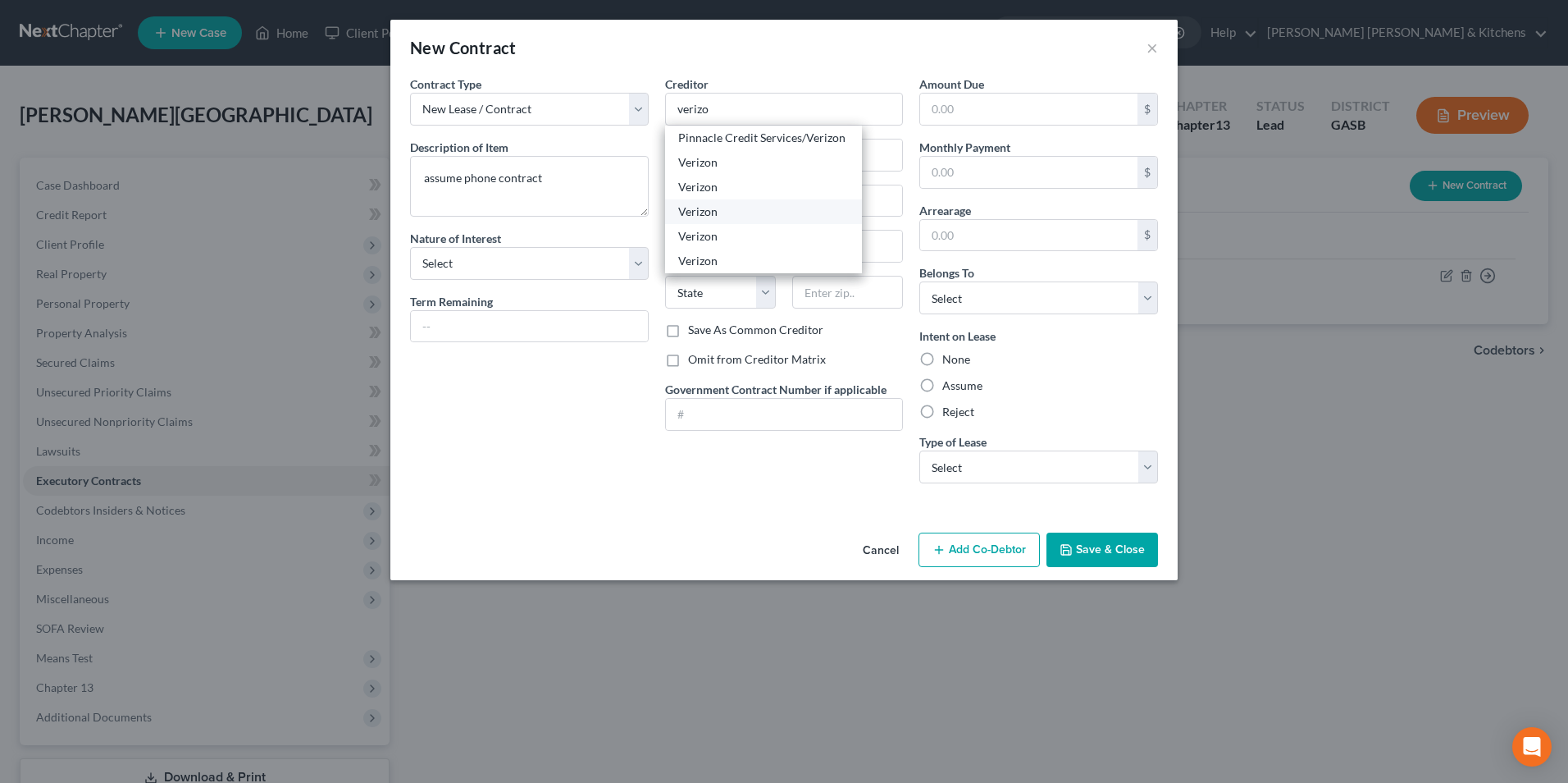
click at [722, 206] on div "Verizon" at bounding box center [763, 211] width 170 height 16
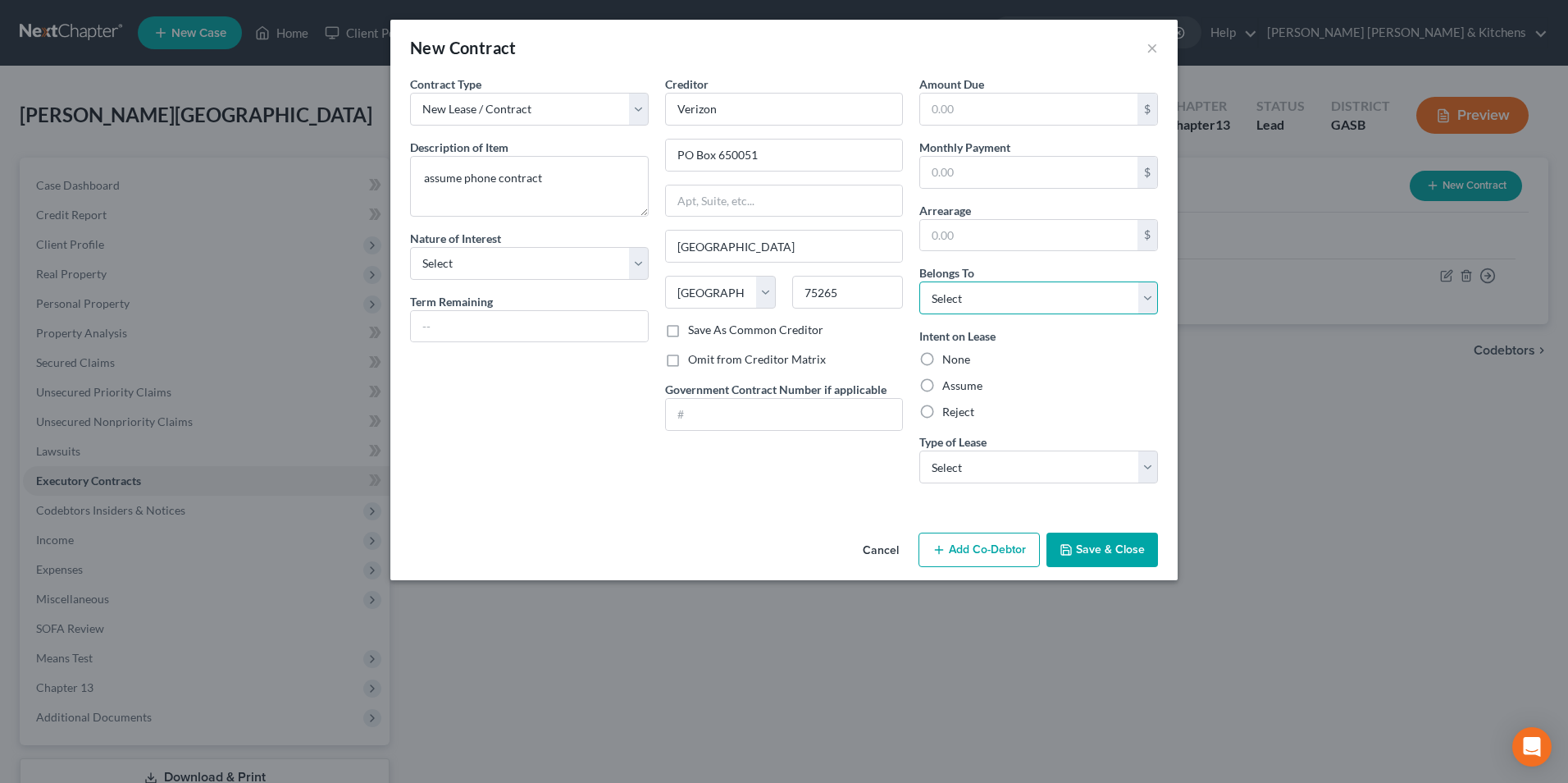
drag, startPoint x: 953, startPoint y: 296, endPoint x: 958, endPoint y: 317, distance: 21.6
click at [953, 296] on select "Select Debtor 1 Only Debtor 2 Only Debtor 1 And Debtor 2 Only At Least One Of T…" at bounding box center [1038, 298] width 239 height 33
click at [920, 282] on select "Select Debtor 1 Only Debtor 2 Only Debtor 1 And Debtor 2 Only At Least One Of T…" at bounding box center [1038, 298] width 239 height 33
drag, startPoint x: 927, startPoint y: 383, endPoint x: 967, endPoint y: 464, distance: 90.3
click at [943, 383] on label "Assume" at bounding box center [962, 385] width 40 height 16
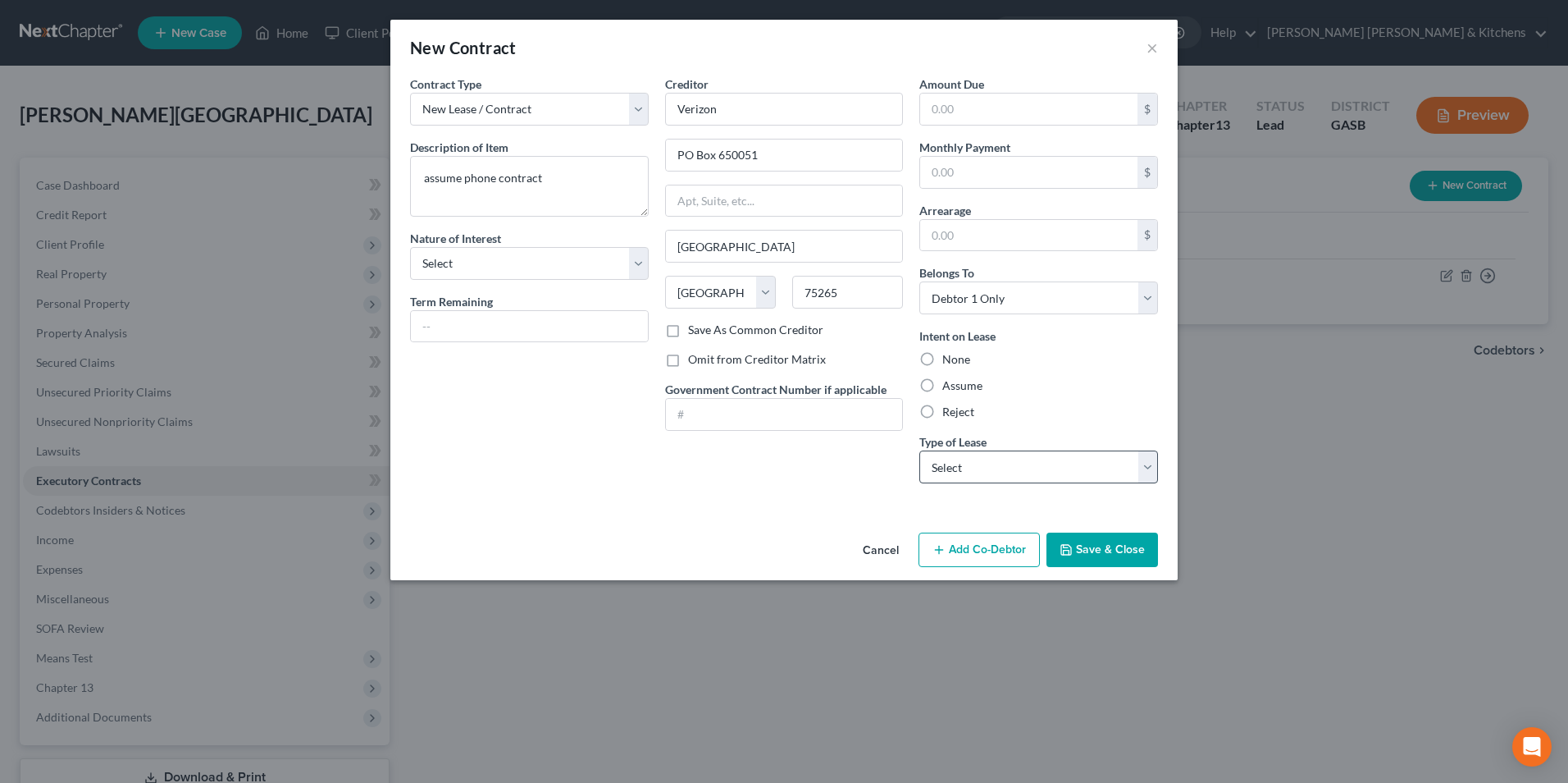
click at [949, 383] on input "Assume" at bounding box center [954, 383] width 10 height 10
drag, startPoint x: 967, startPoint y: 468, endPoint x: 968, endPoint y: 489, distance: 21.0
click at [968, 489] on div "Amount Due $ Monthly Payment $ Arrearage $ Belongs To * Select Debtor 1 Only De…" at bounding box center [1038, 286] width 255 height 421
click at [920, 450] on select "Select Real Estate Car Other" at bounding box center [1038, 466] width 239 height 33
click at [1115, 559] on button "Save & Close" at bounding box center [1102, 549] width 111 height 34
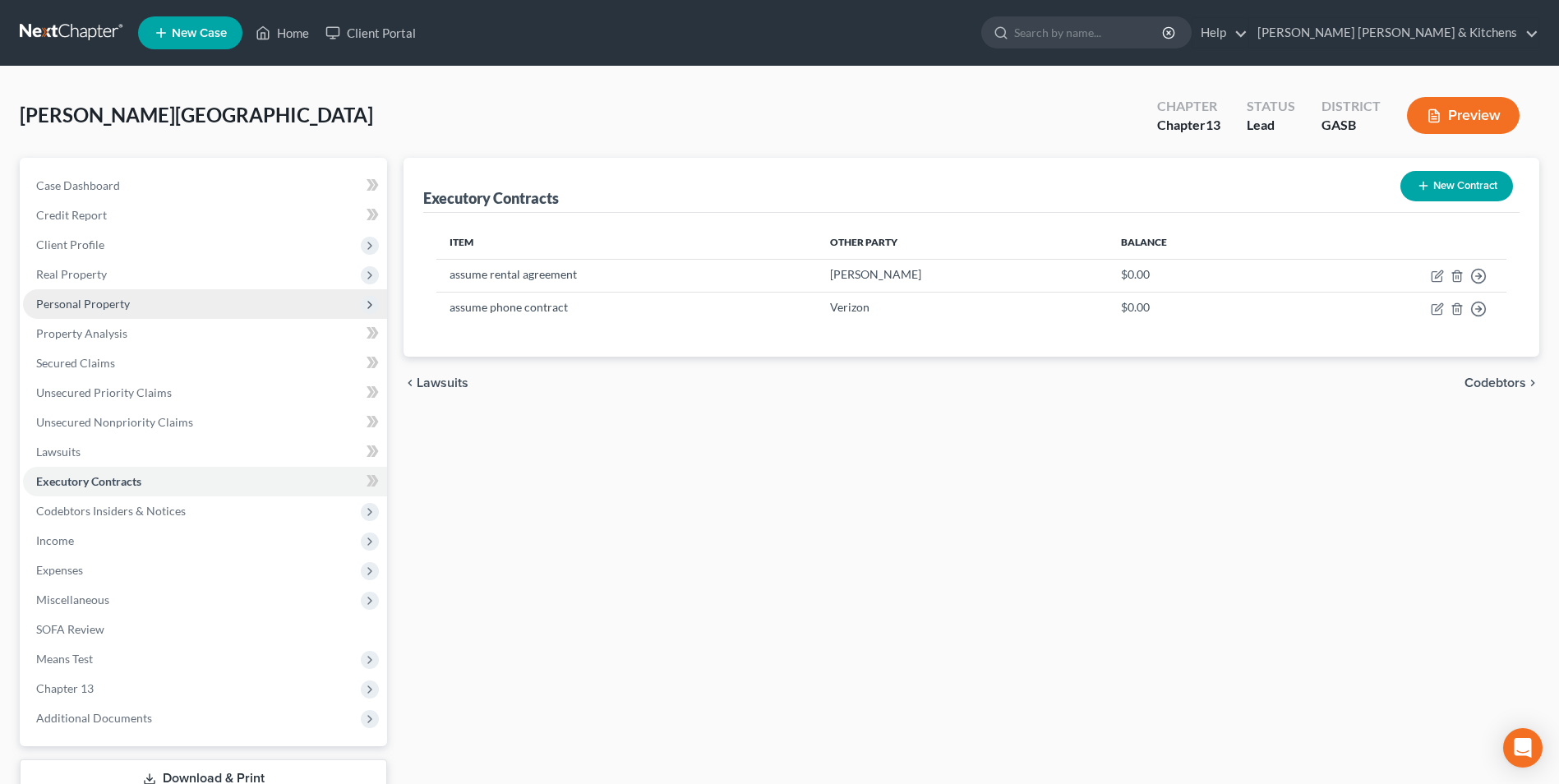
click at [63, 308] on span "Personal Property" at bounding box center [82, 303] width 93 height 14
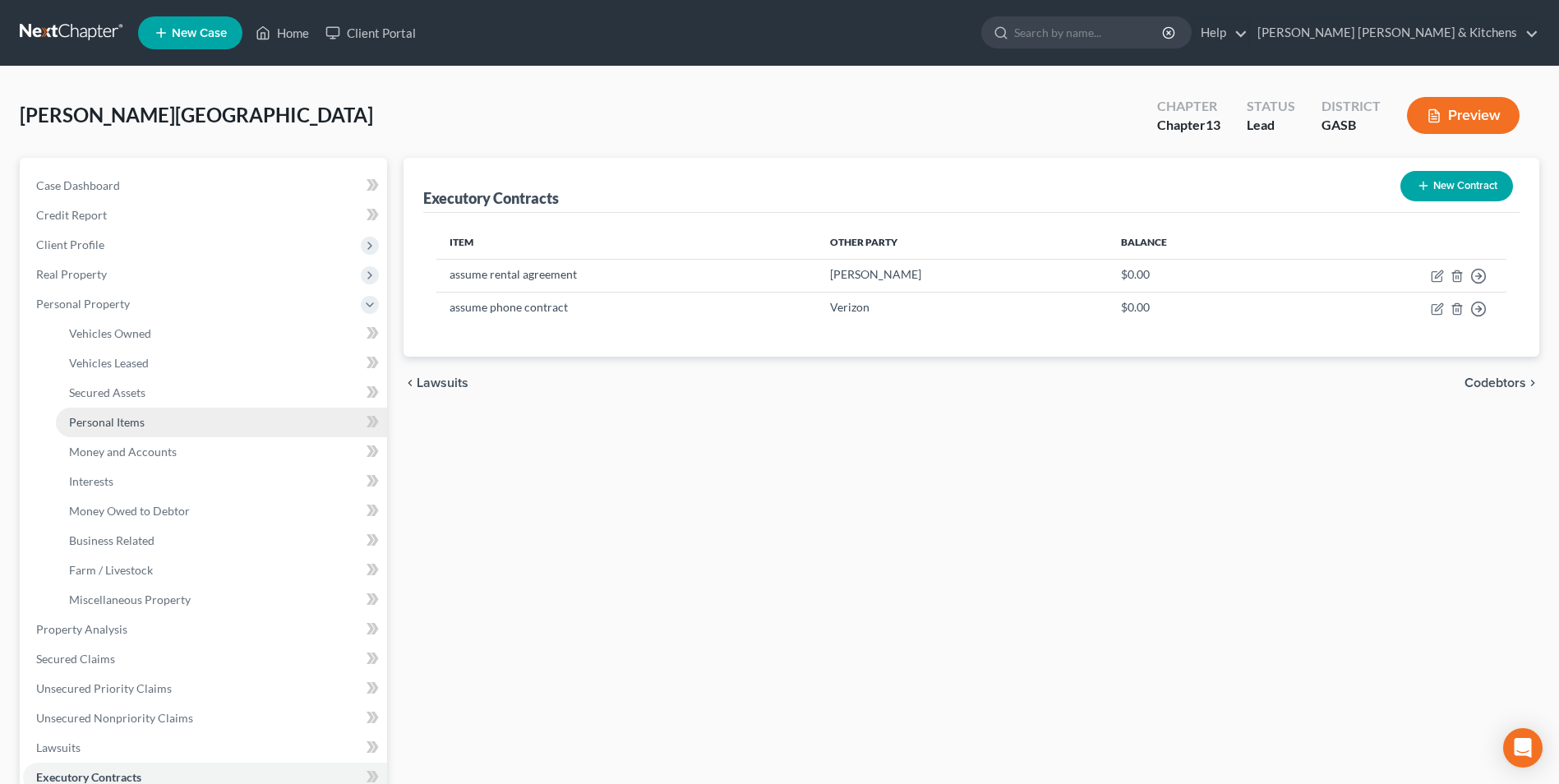
click at [127, 422] on span "Personal Items" at bounding box center [107, 422] width 75 height 14
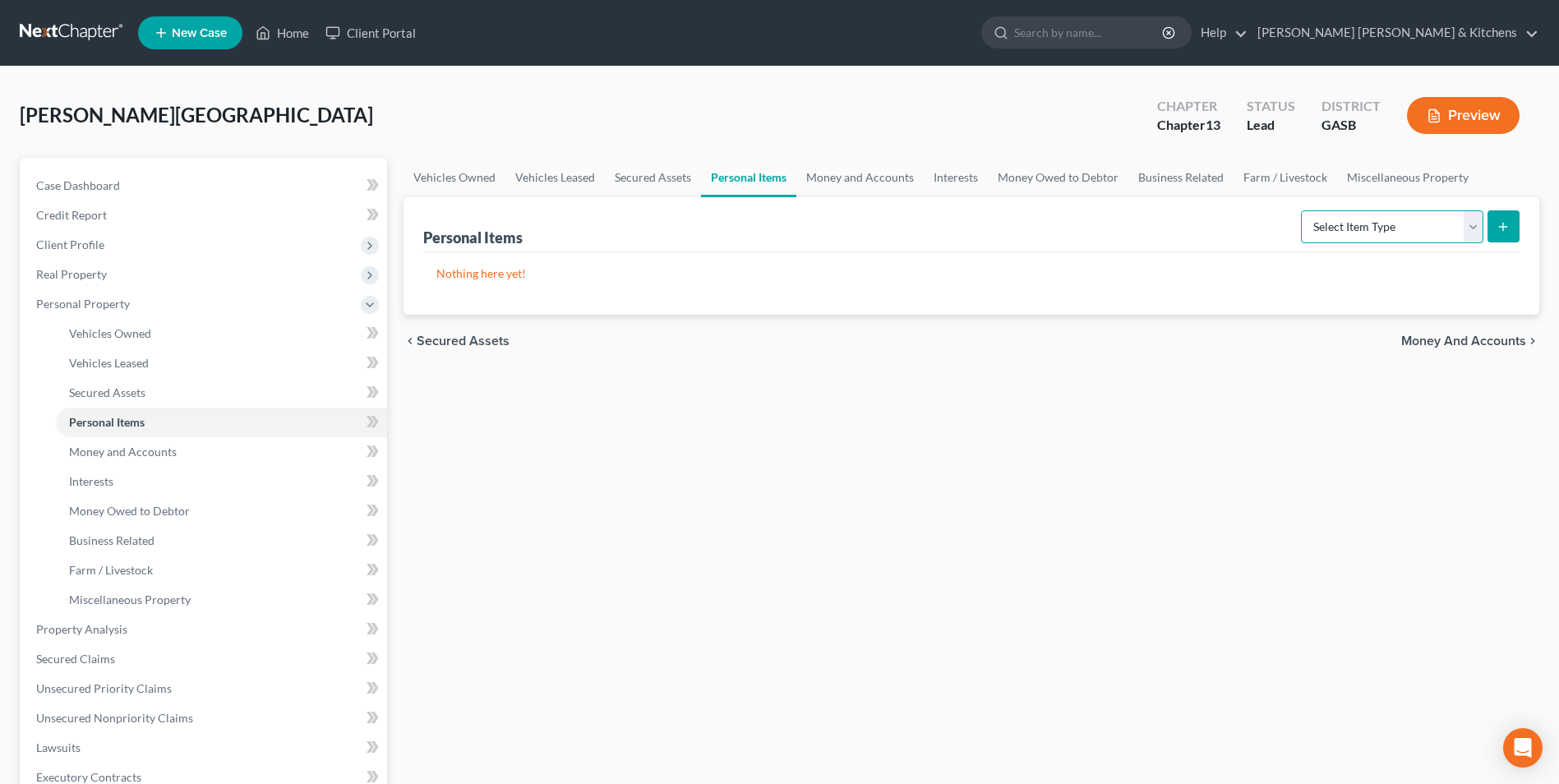
drag, startPoint x: 1395, startPoint y: 235, endPoint x: 1388, endPoint y: 241, distance: 9.2
click at [1395, 235] on select "Select Item Type Clothing Collectibles Of Value Electronics Firearms Household …" at bounding box center [1392, 226] width 183 height 33
click at [1303, 210] on select "Select Item Type Clothing Collectibles Of Value Electronics Firearms Household …" at bounding box center [1392, 226] width 183 height 33
click at [1495, 223] on button "submit" at bounding box center [1502, 225] width 32 height 32
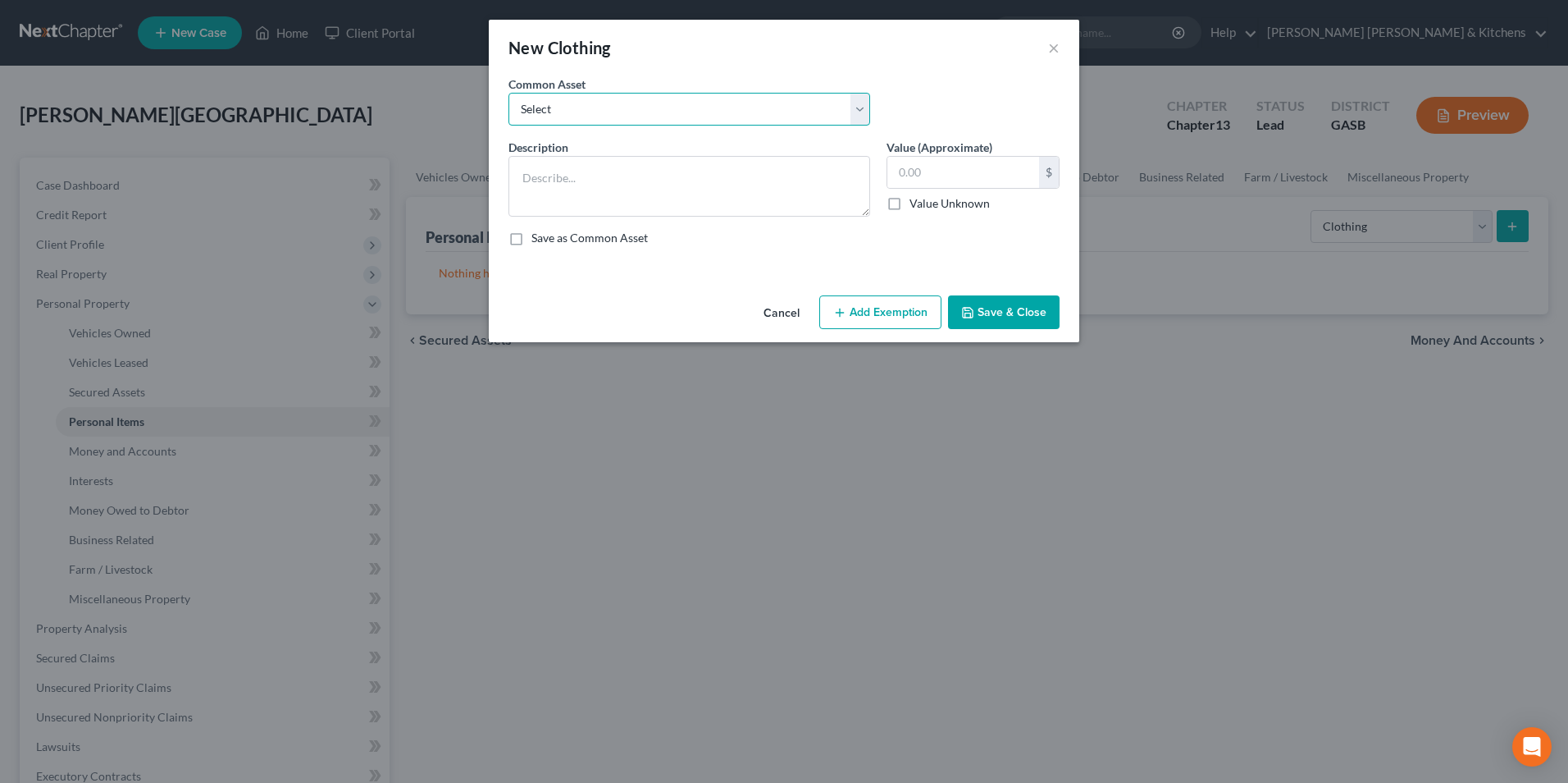
click at [567, 116] on select "Select misc wearing apparel on person & at residence" at bounding box center [689, 109] width 362 height 33
click at [508, 92] on select "Select misc wearing apparel on person & at residence" at bounding box center [689, 109] width 362 height 33
click at [955, 172] on input "400.00" at bounding box center [962, 172] width 151 height 31
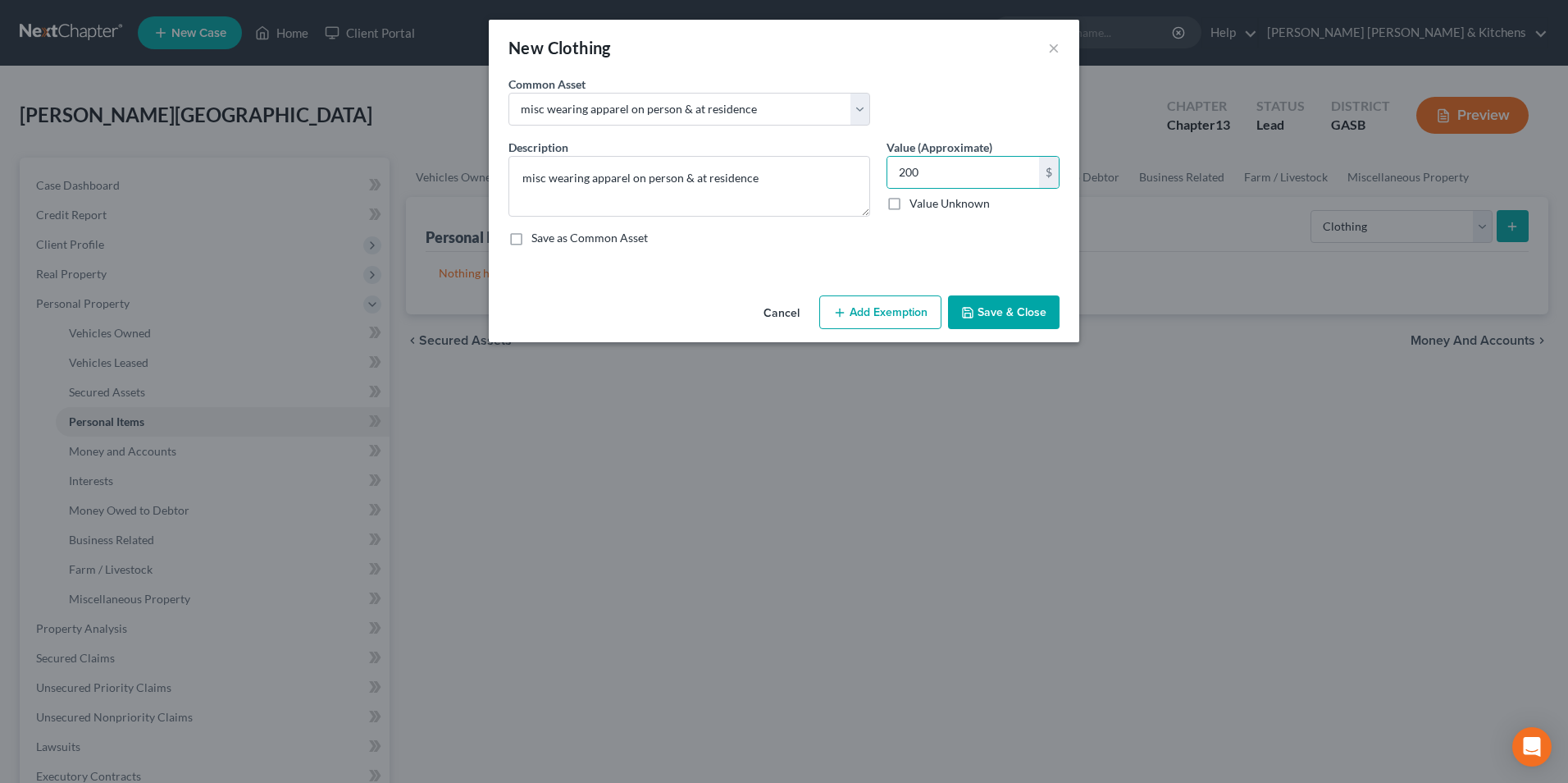
click at [923, 305] on button "Add Exemption" at bounding box center [880, 312] width 122 height 34
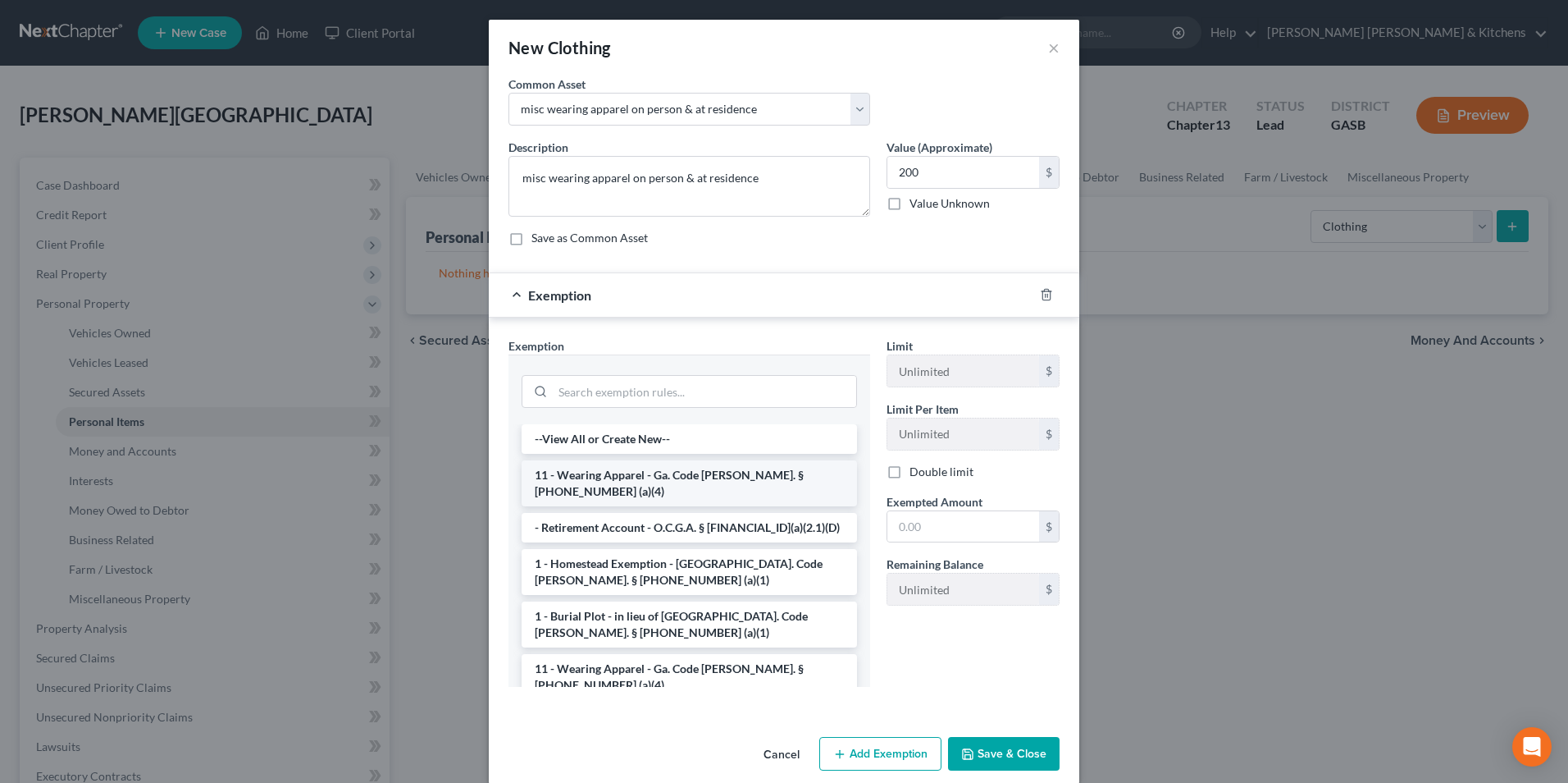
click at [626, 470] on li "11 - Wearing Apparel - Ga. Code [PERSON_NAME]. § [PHONE_NUMBER] (a)(4)" at bounding box center [689, 483] width 335 height 46
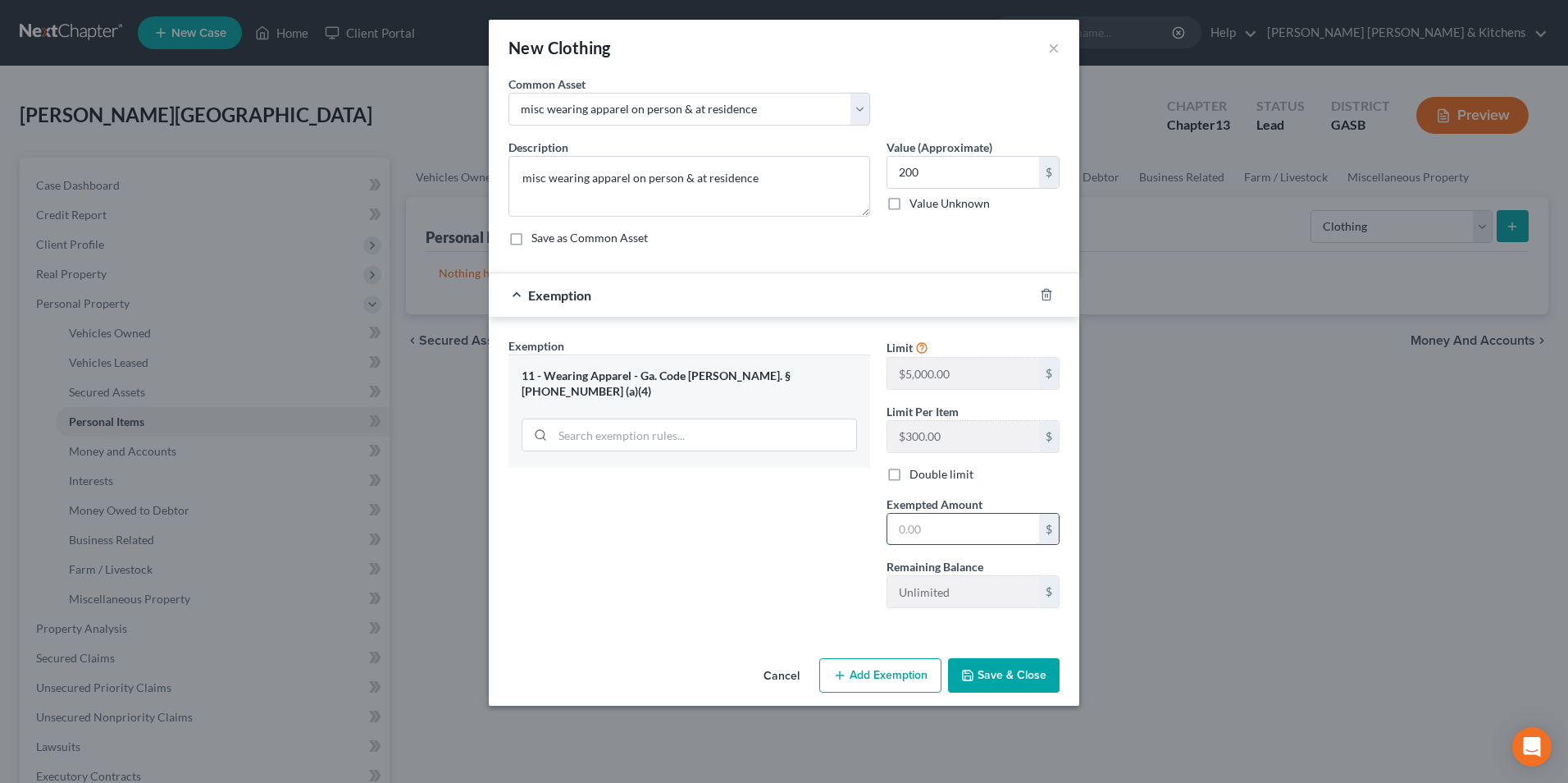
click at [932, 543] on input "text" at bounding box center [962, 529] width 151 height 31
click at [987, 677] on button "Save & Close" at bounding box center [1003, 675] width 111 height 34
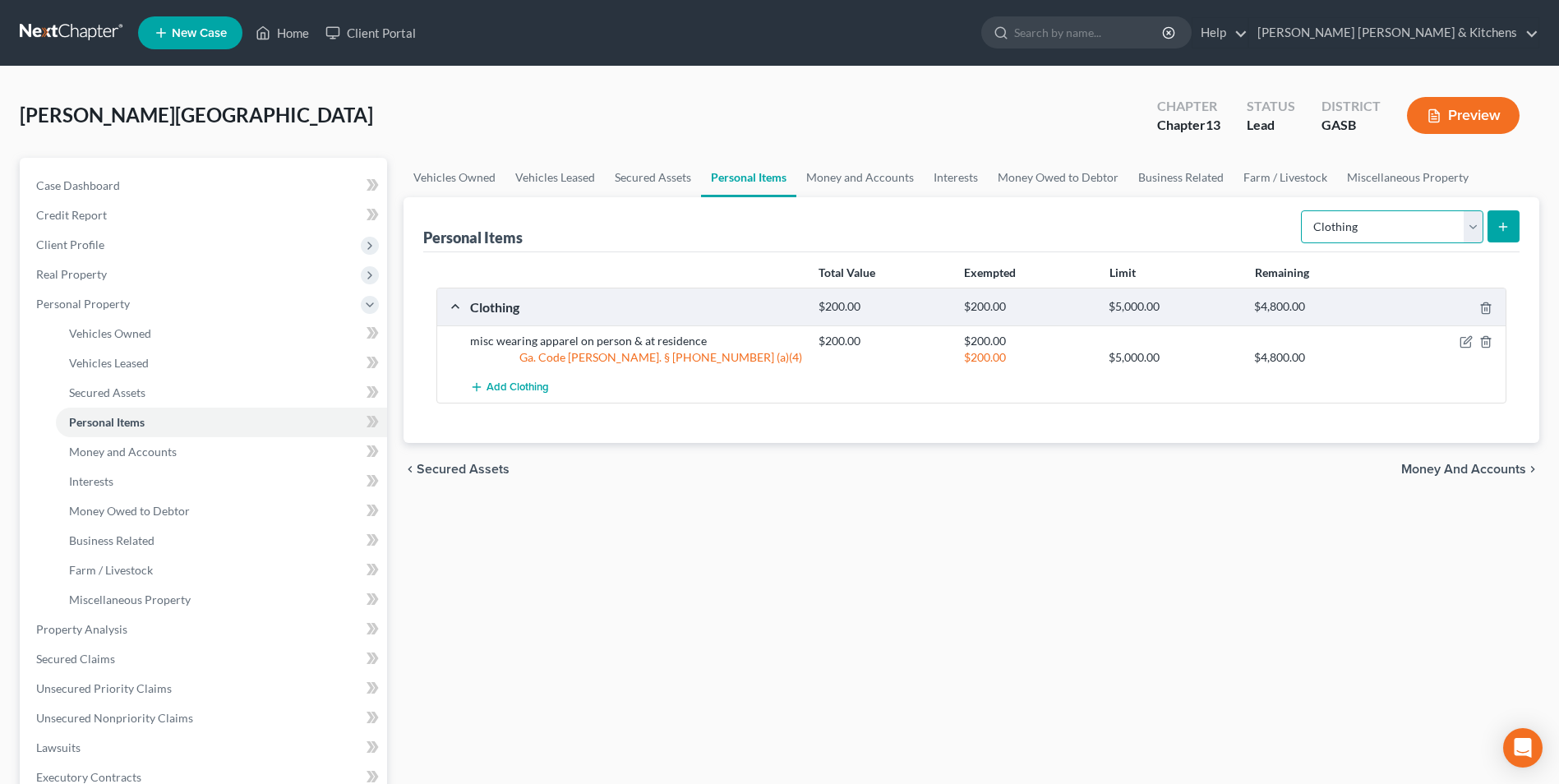
click at [1342, 224] on select "Select Item Type Clothing Collectibles Of Value Electronics Firearms Household …" at bounding box center [1392, 226] width 183 height 33
click at [1303, 210] on select "Select Item Type Clothing Collectibles Of Value Electronics Firearms Household …" at bounding box center [1392, 226] width 183 height 33
click at [1498, 225] on button "submit" at bounding box center [1502, 225] width 32 height 32
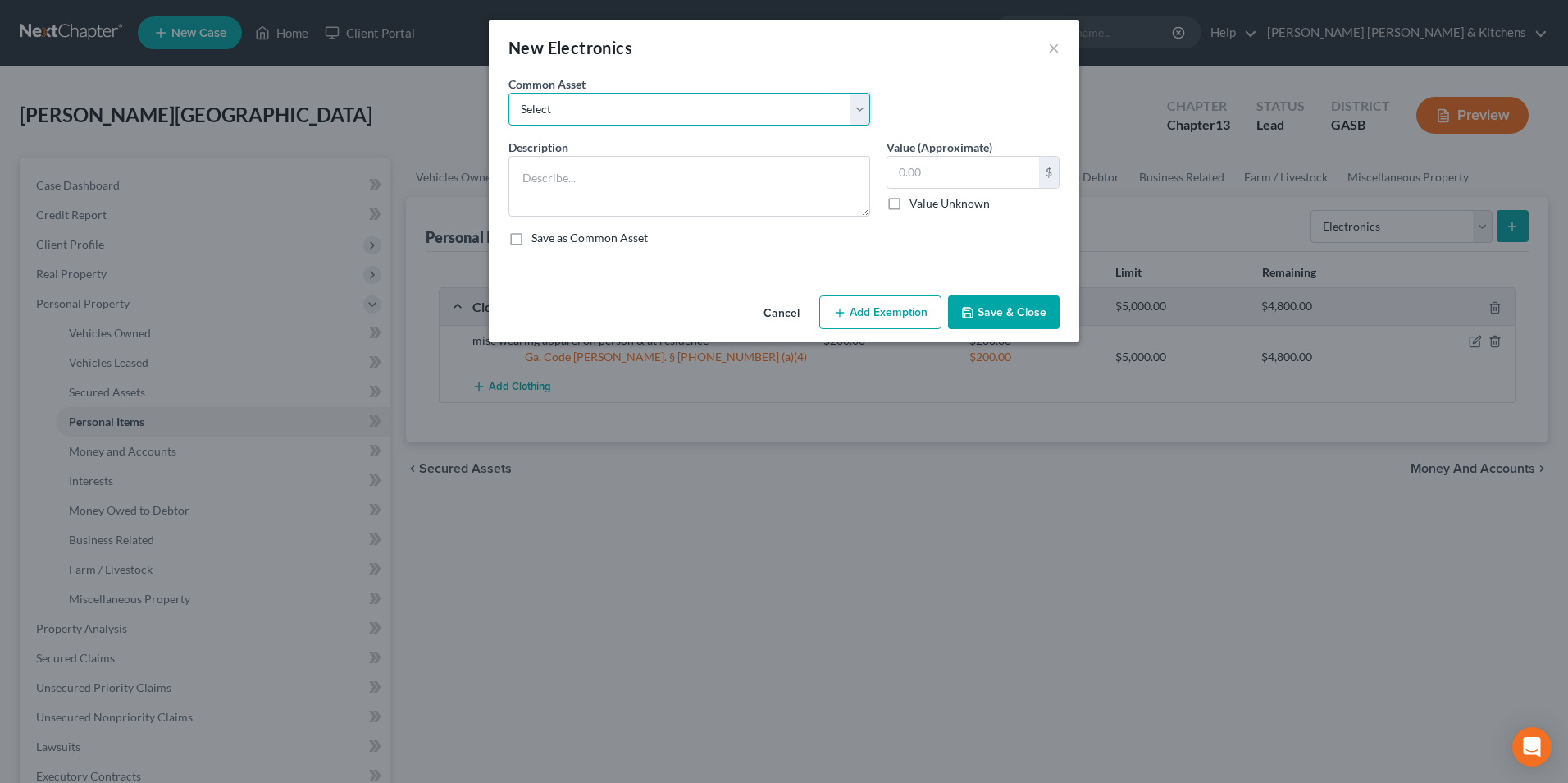
click at [575, 110] on select "Select misc electronics located at residence 1/2 interest w/spouse - misc elect…" at bounding box center [689, 109] width 362 height 33
click at [508, 92] on select "Select misc electronics located at residence 1/2 interest w/spouse - misc elect…" at bounding box center [689, 109] width 362 height 33
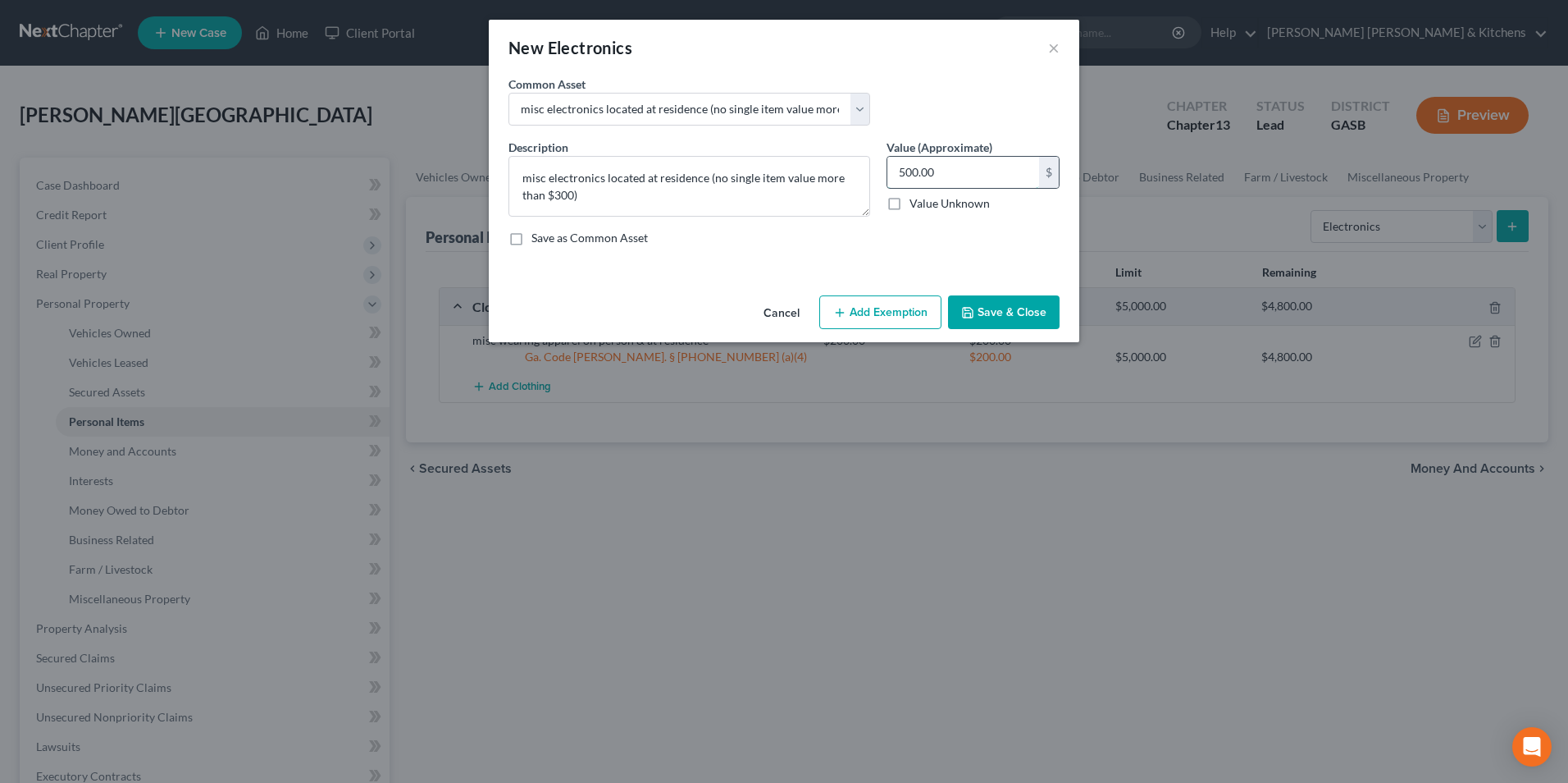
click at [947, 185] on input "500.00" at bounding box center [962, 172] width 151 height 31
click at [900, 311] on button "Add Exemption" at bounding box center [880, 312] width 122 height 34
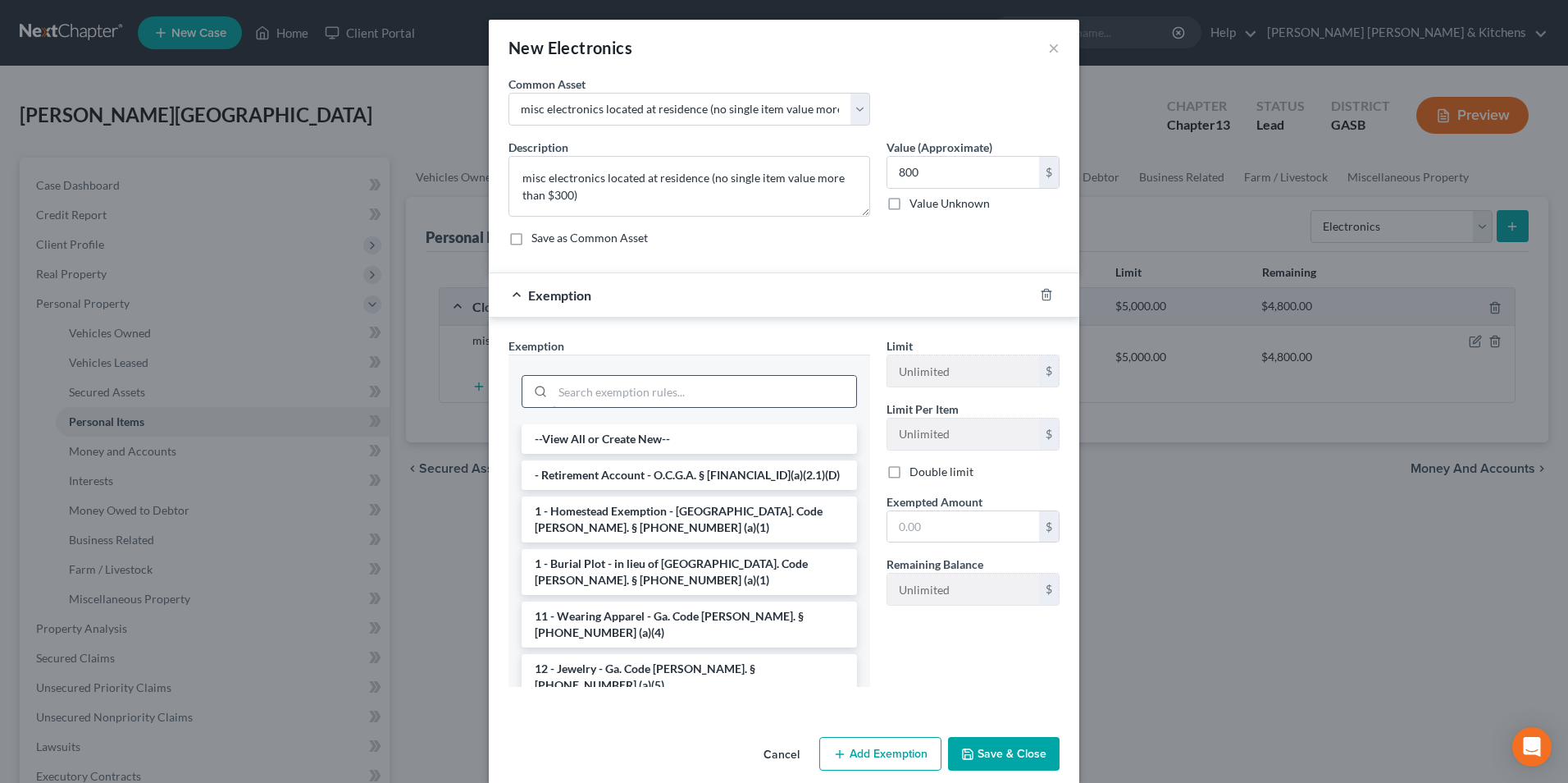
click at [662, 383] on input "search" at bounding box center [704, 391] width 304 height 31
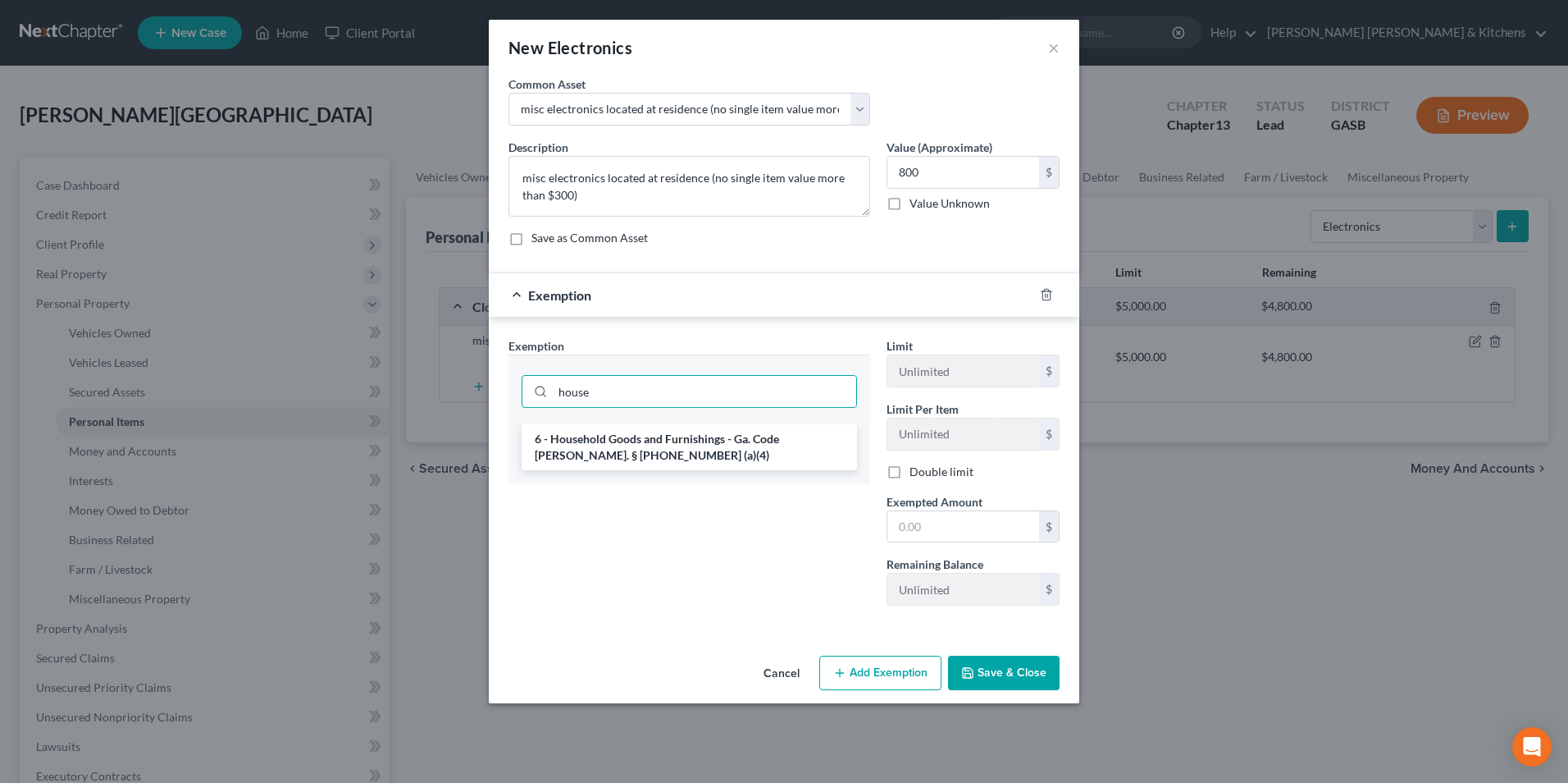
click at [654, 447] on li "6 - Household Goods and Furnishings - Ga. Code [PERSON_NAME]. § [PHONE_NUMBER] …" at bounding box center [689, 448] width 335 height 46
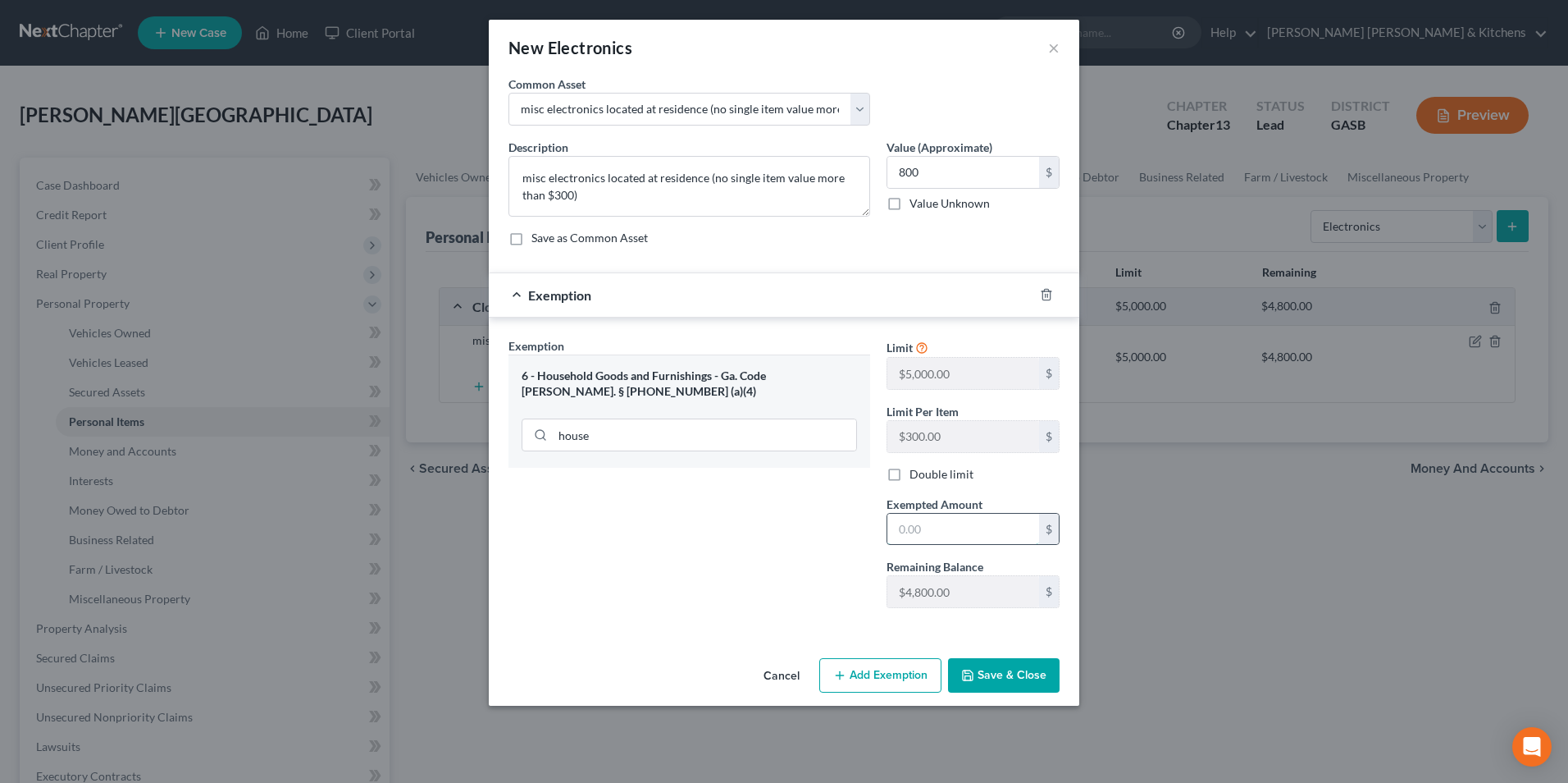
drag, startPoint x: 973, startPoint y: 520, endPoint x: 971, endPoint y: 501, distance: 19.1
click at [973, 520] on input "text" at bounding box center [962, 529] width 151 height 31
click at [999, 668] on button "Save & Close" at bounding box center [1003, 675] width 111 height 34
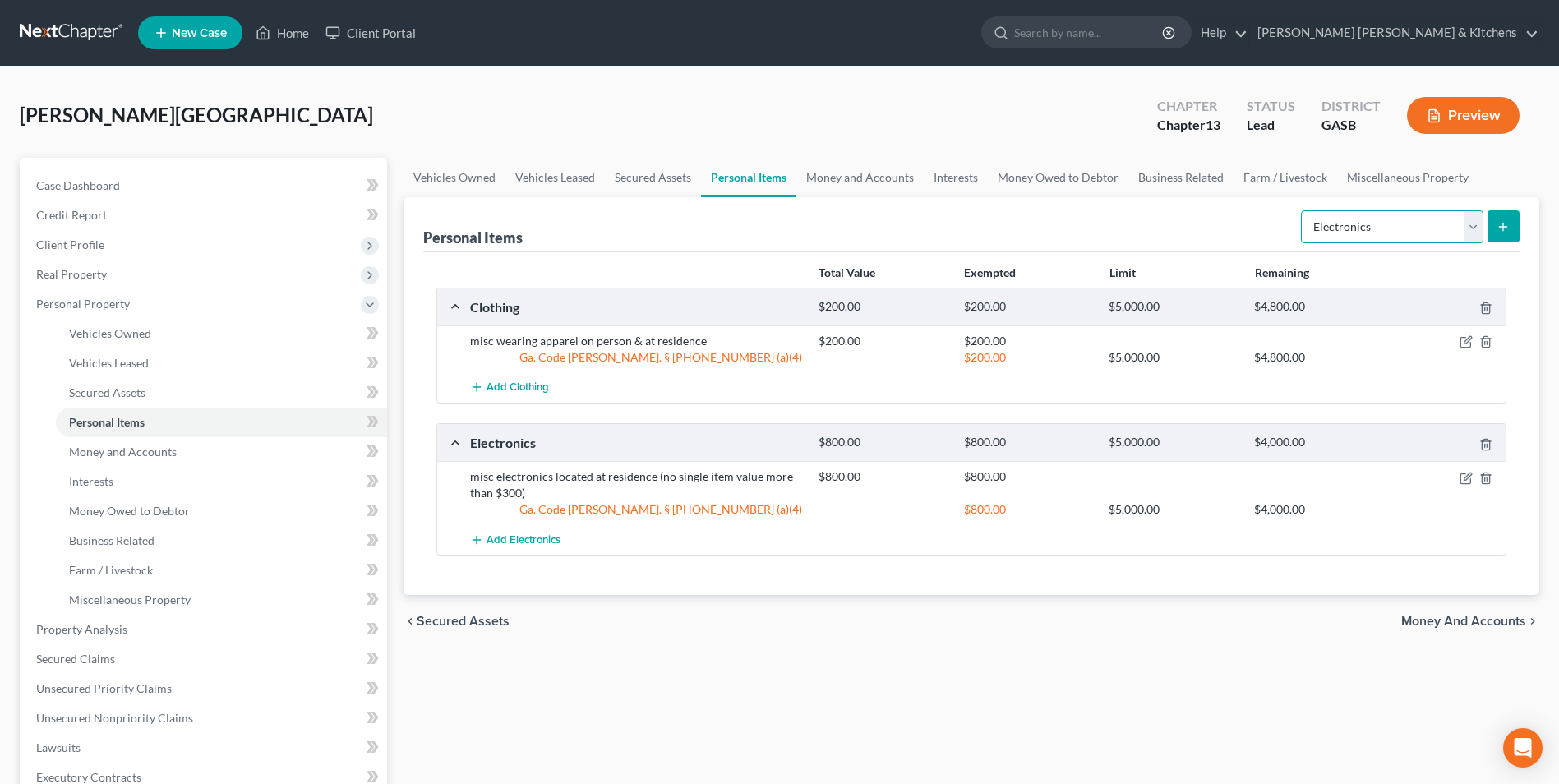
click at [1424, 234] on select "Select Item Type Clothing Collectibles Of Value Electronics Firearms Household …" at bounding box center [1392, 226] width 183 height 33
click at [1303, 210] on select "Select Item Type Clothing Collectibles Of Value Electronics Firearms Household …" at bounding box center [1392, 226] width 183 height 33
click at [1495, 233] on button "submit" at bounding box center [1502, 225] width 32 height 32
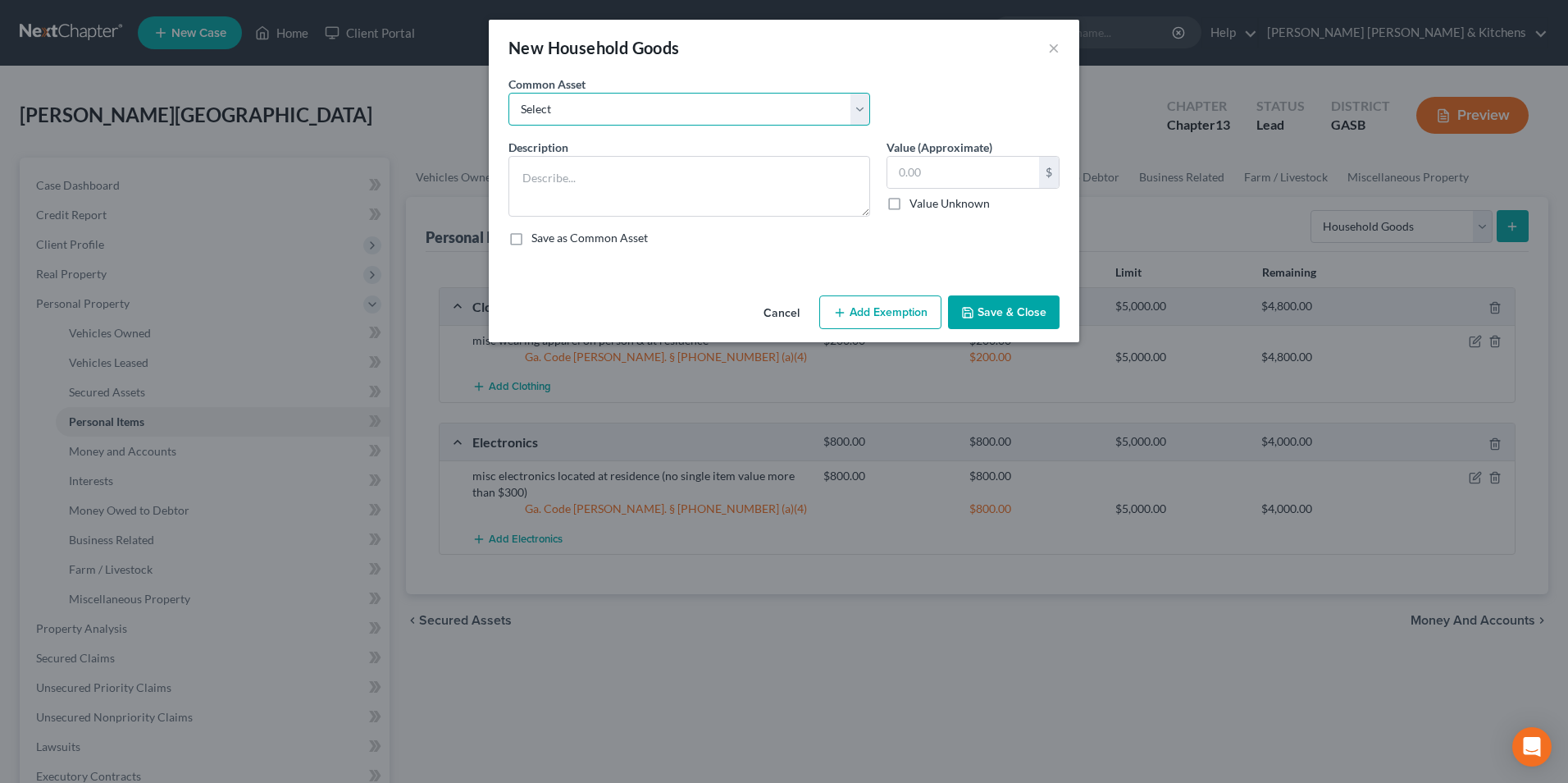
click at [607, 101] on select "Select misc furnishings & appliances at residence misc furnishings & appliances…" at bounding box center [689, 109] width 362 height 33
click at [508, 92] on select "Select misc furnishings & appliances at residence misc furnishings & appliances…" at bounding box center [689, 109] width 362 height 33
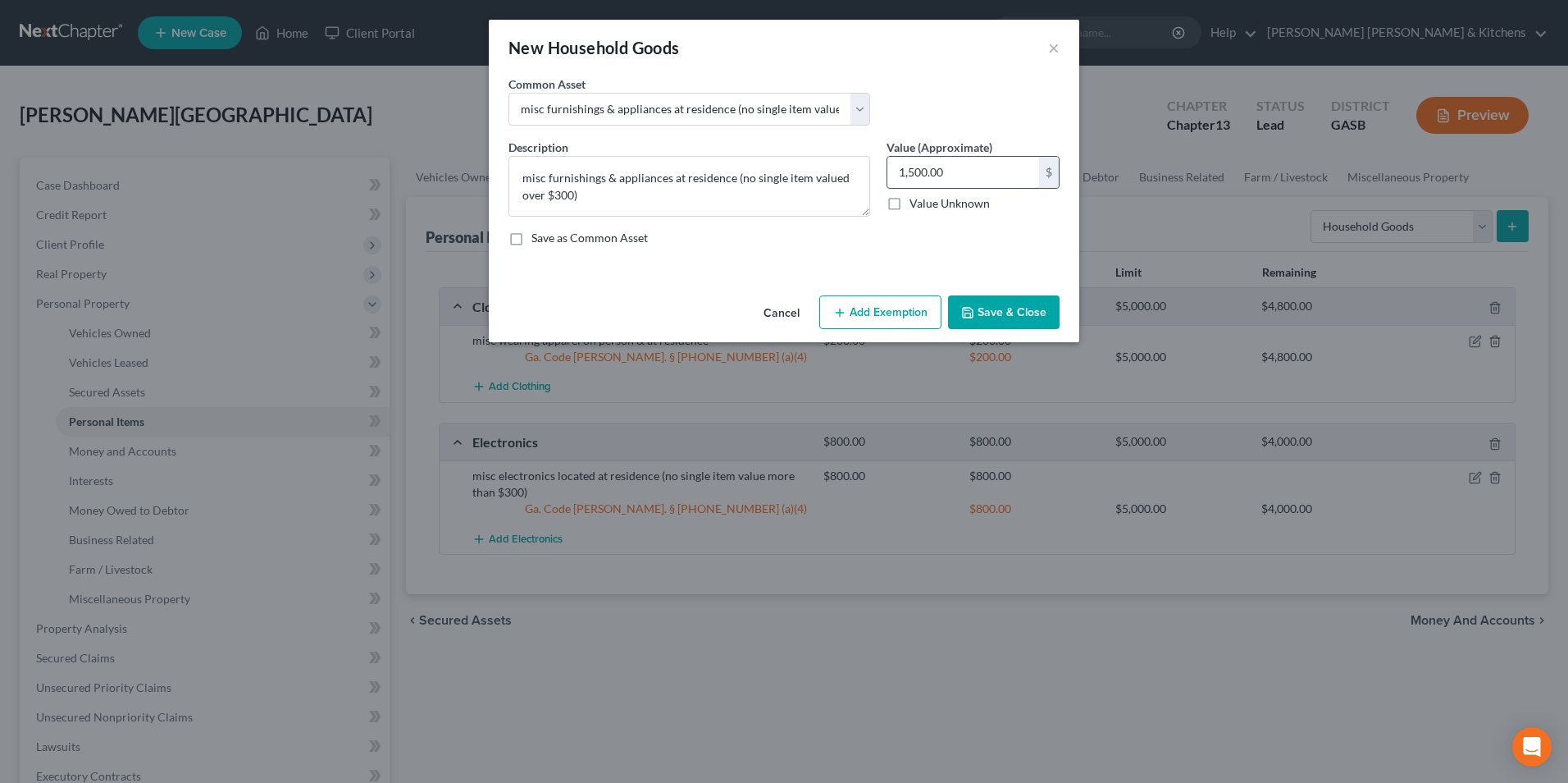
click at [950, 175] on input "1,500.00" at bounding box center [962, 172] width 151 height 31
click at [905, 312] on button "Add Exemption" at bounding box center [880, 312] width 122 height 34
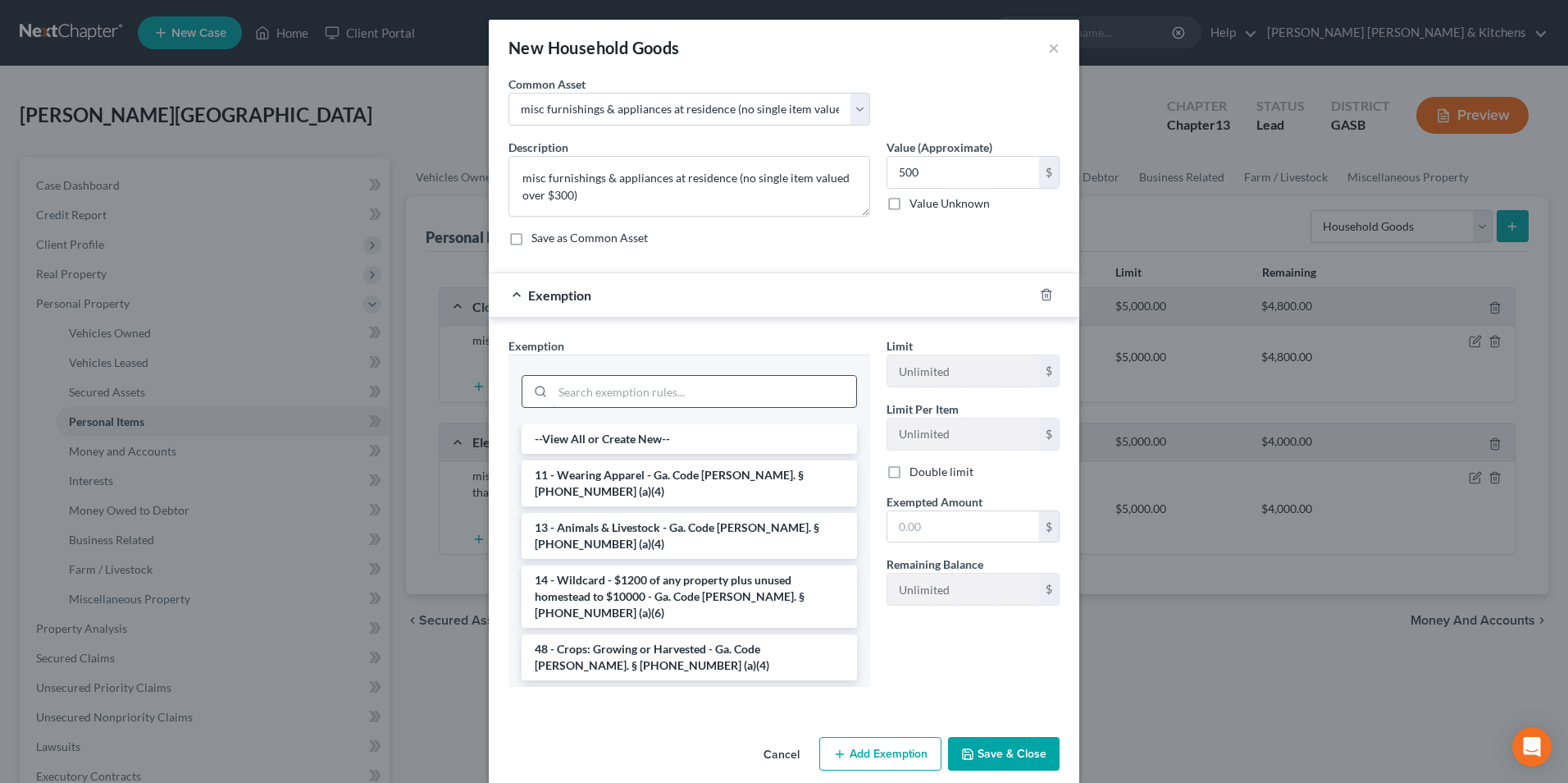
click at [583, 388] on input "search" at bounding box center [704, 391] width 304 height 31
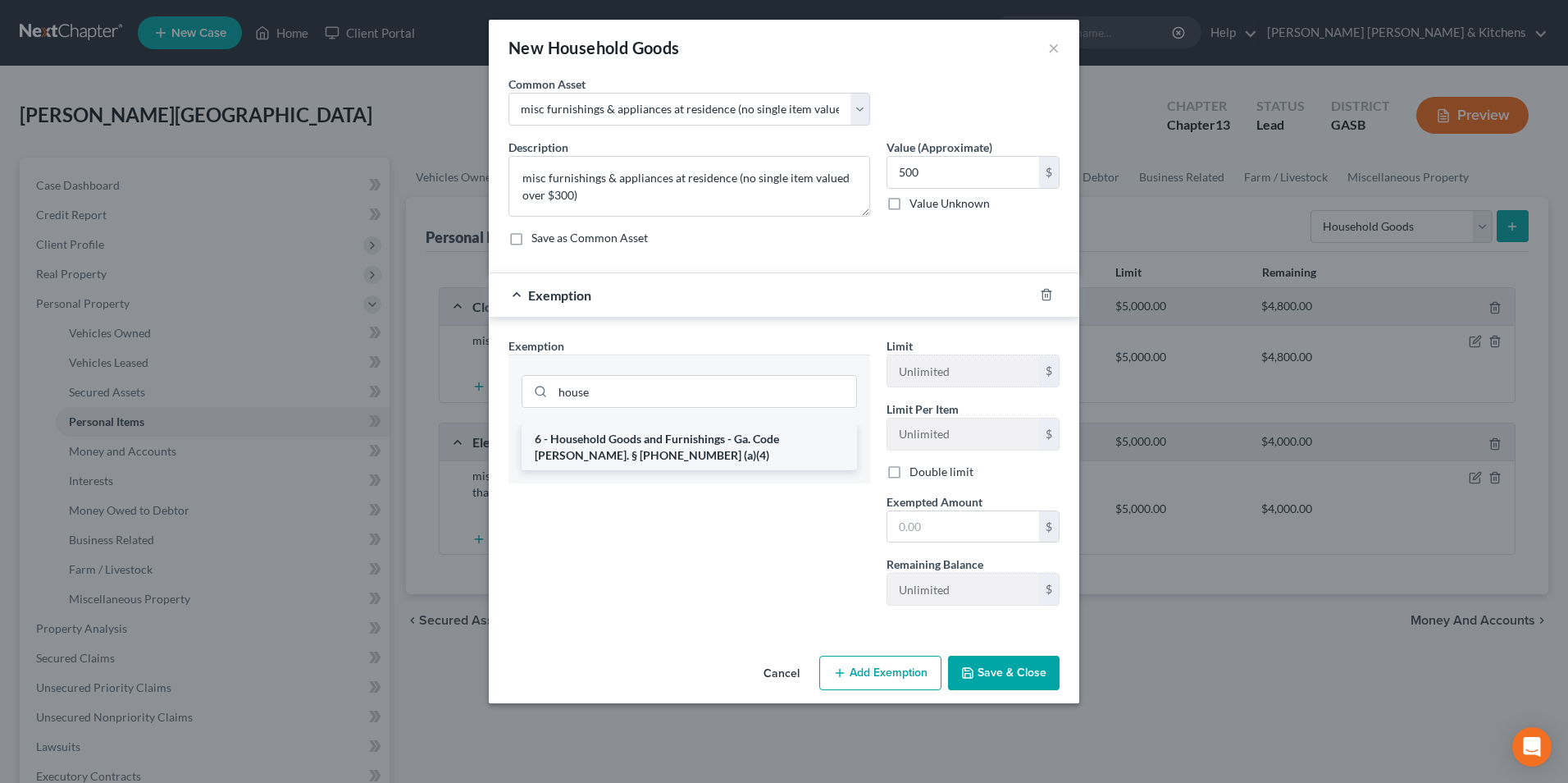
click at [556, 435] on li "6 - Household Goods and Furnishings - Ga. Code [PERSON_NAME]. § [PHONE_NUMBER] …" at bounding box center [689, 448] width 335 height 46
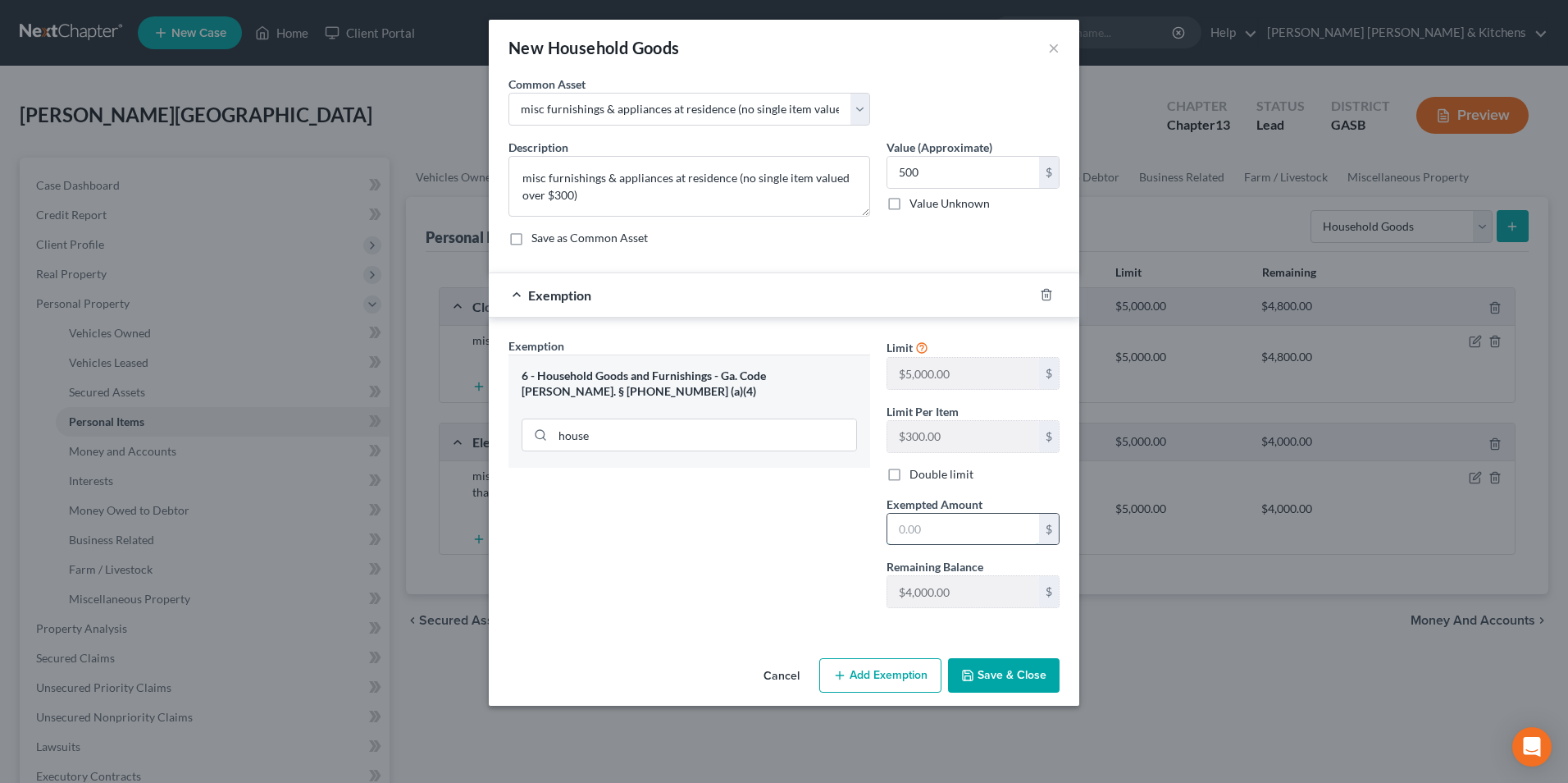
drag, startPoint x: 985, startPoint y: 522, endPoint x: 989, endPoint y: 397, distance: 125.1
click at [985, 522] on input "text" at bounding box center [962, 529] width 151 height 31
click at [1006, 675] on button "Save & Close" at bounding box center [1003, 675] width 111 height 34
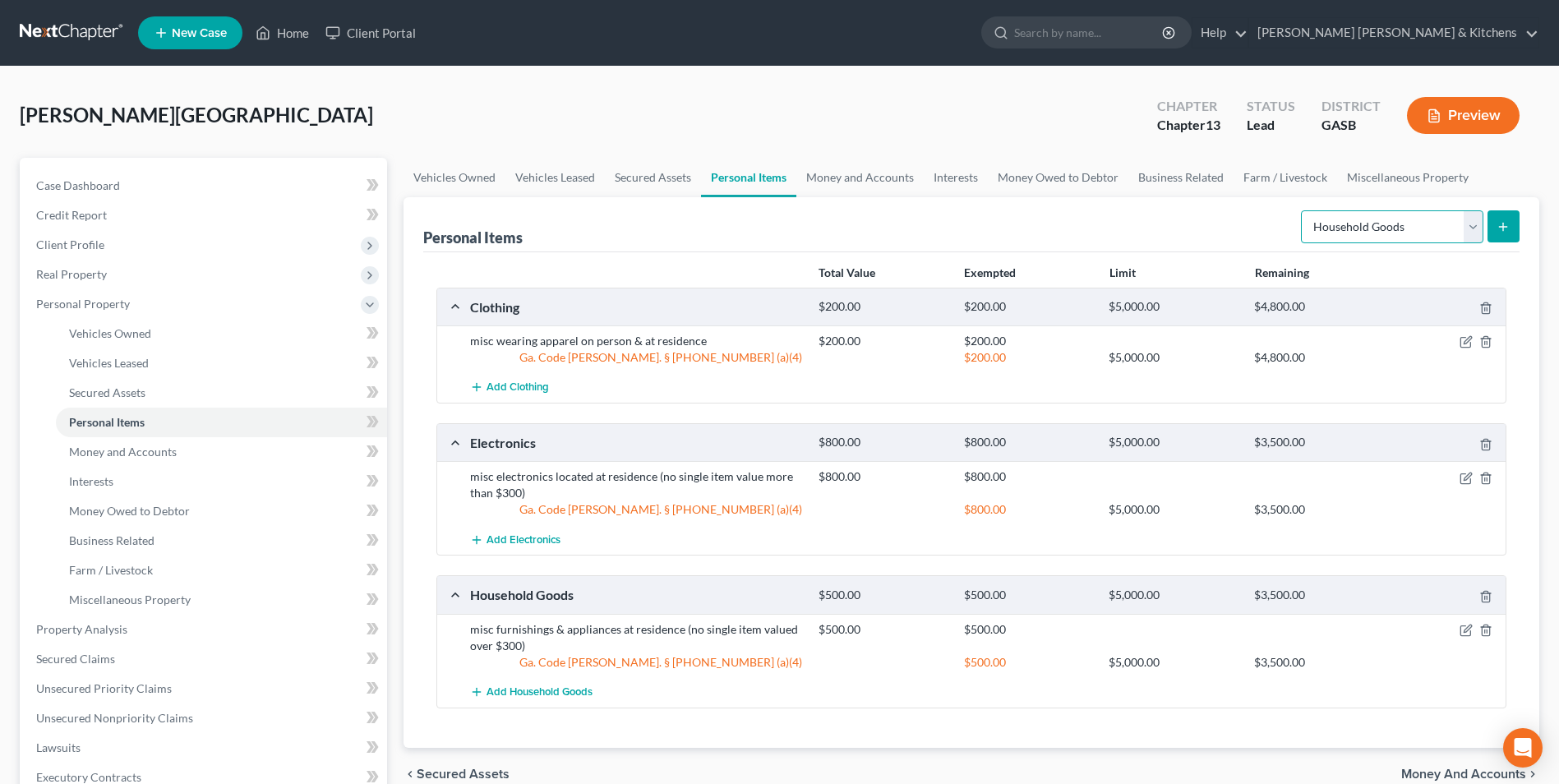
click at [1352, 229] on select "Select Item Type Clothing Collectibles Of Value Electronics Firearms Household …" at bounding box center [1392, 226] width 183 height 33
click at [1303, 210] on select "Select Item Type Clothing Collectibles Of Value Electronics Firearms Household …" at bounding box center [1392, 226] width 183 height 33
click at [1503, 242] on button "submit" at bounding box center [1502, 225] width 32 height 32
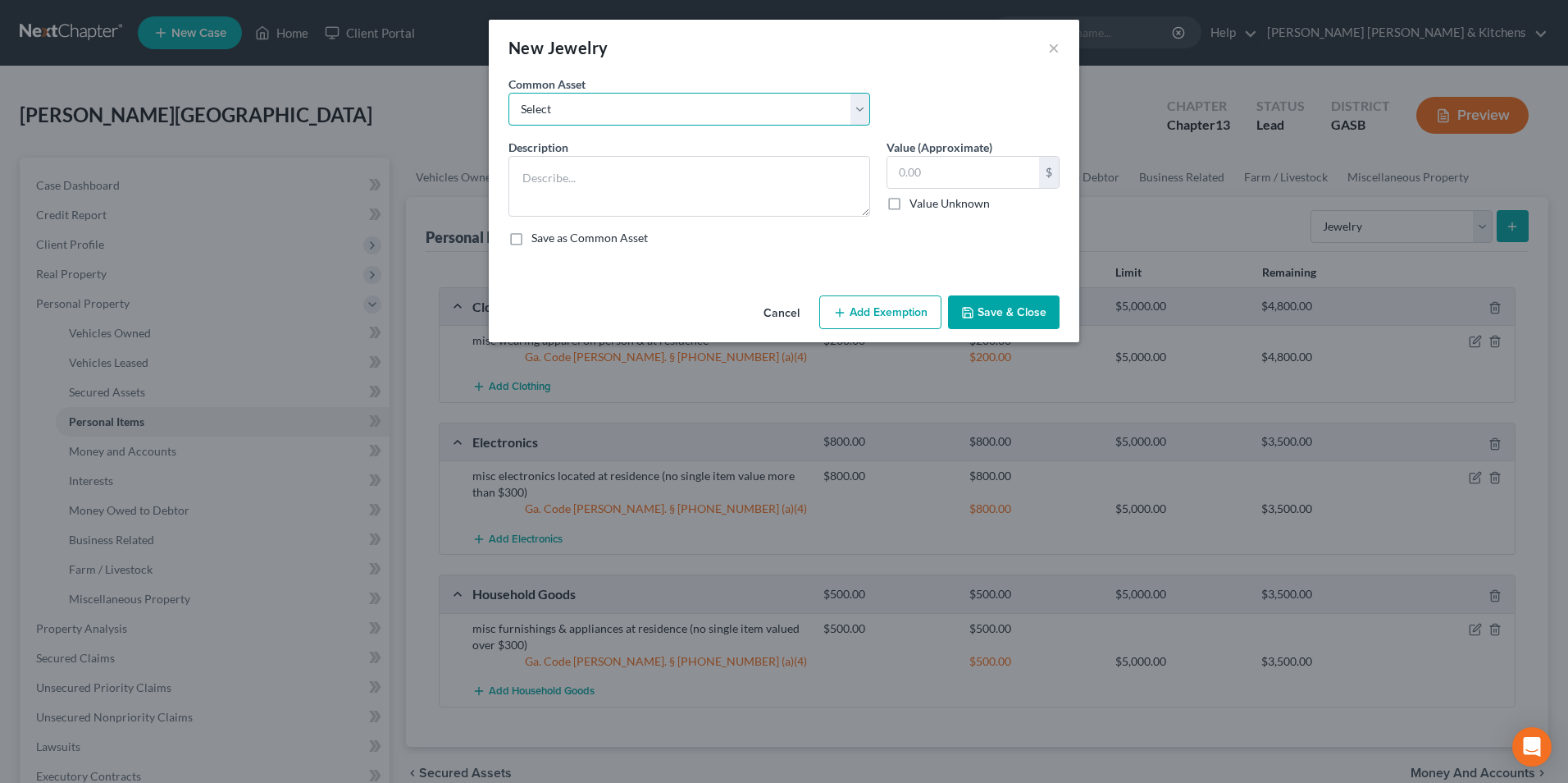
drag, startPoint x: 593, startPoint y: 104, endPoint x: 590, endPoint y: 122, distance: 18.2
click at [592, 105] on select "Select misc jewelry on person & at residence" at bounding box center [689, 109] width 362 height 33
click at [508, 92] on select "Select misc jewelry on person & at residence" at bounding box center [689, 109] width 362 height 33
click at [968, 169] on input "100.00" at bounding box center [962, 172] width 151 height 31
click at [915, 320] on button "Add Exemption" at bounding box center [880, 312] width 122 height 34
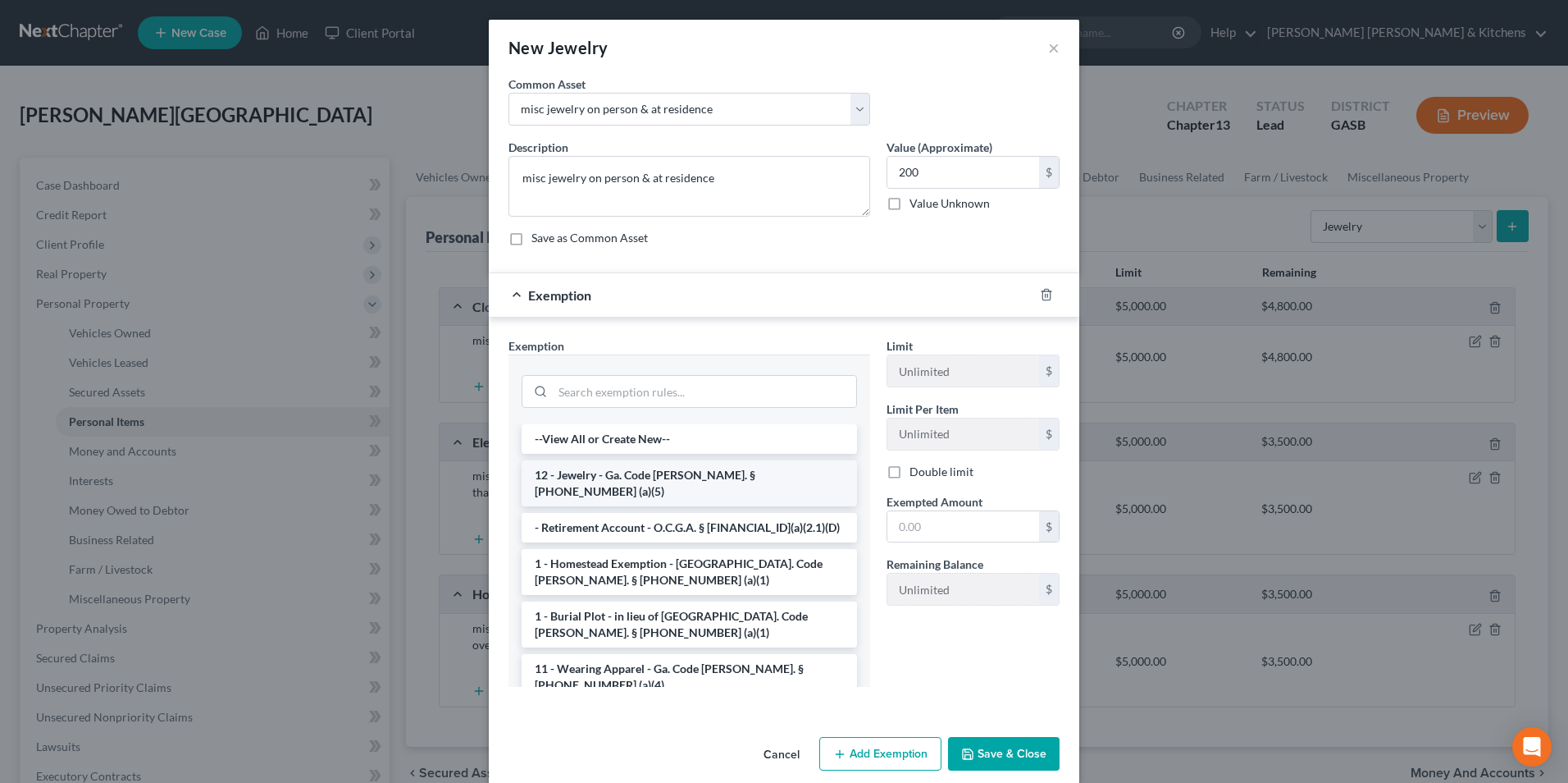
click at [604, 471] on li "12 - Jewelry - Ga. Code [PERSON_NAME]. § [PHONE_NUMBER] (a)(5)" at bounding box center [689, 483] width 335 height 46
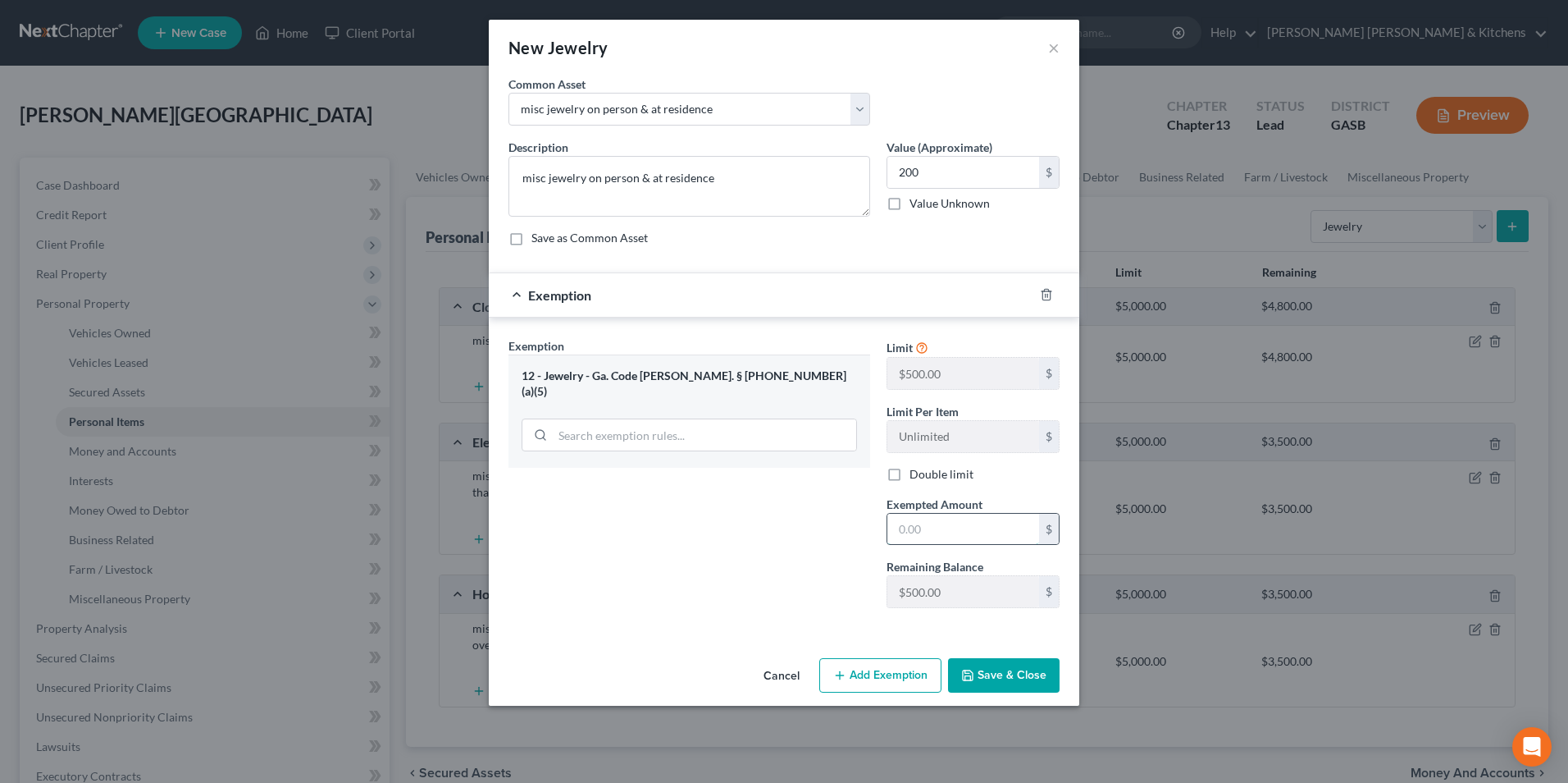
click at [936, 533] on input "text" at bounding box center [962, 529] width 151 height 31
click at [1017, 679] on button "Save & Close" at bounding box center [1003, 675] width 111 height 34
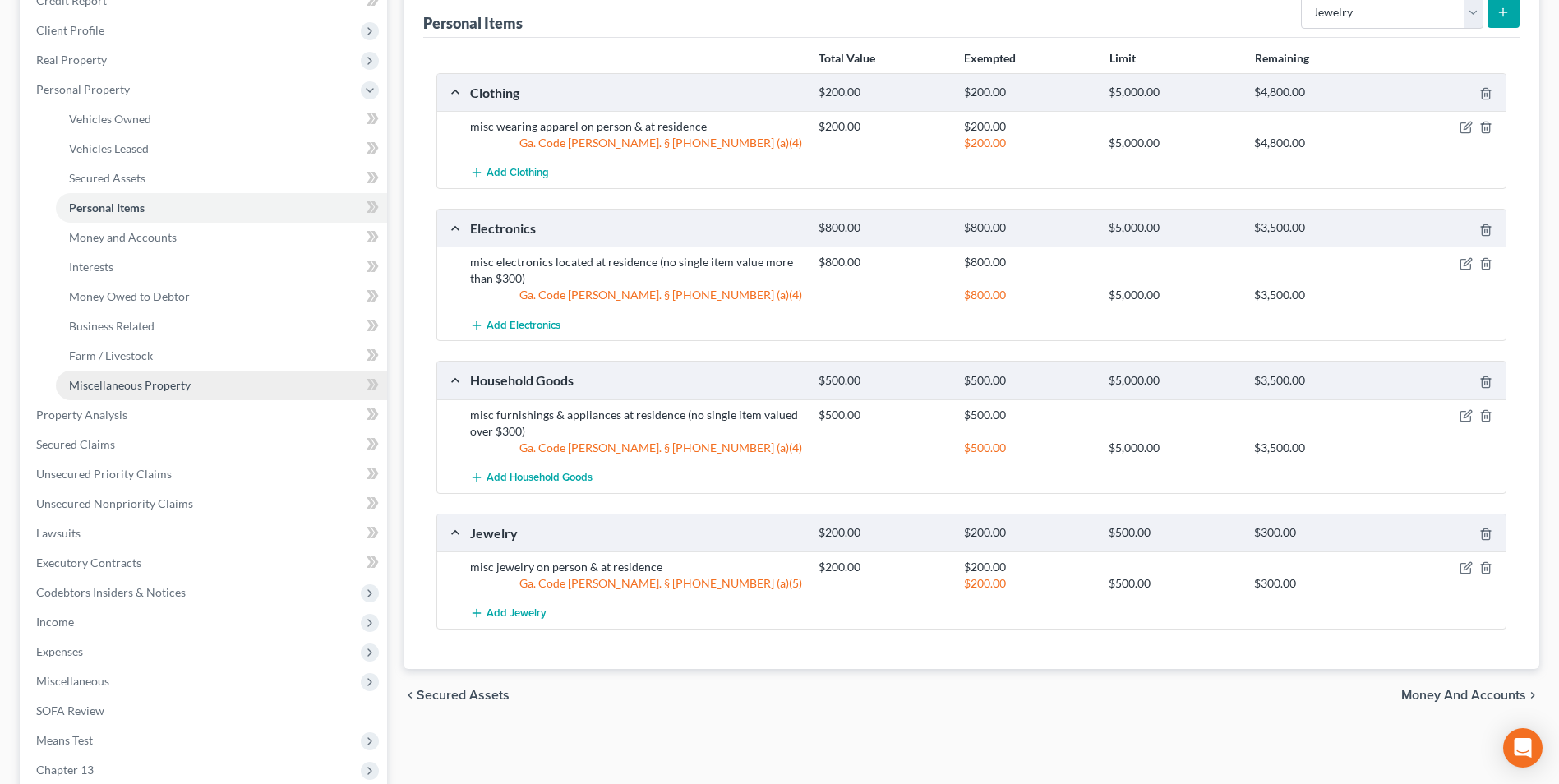
scroll to position [247, 0]
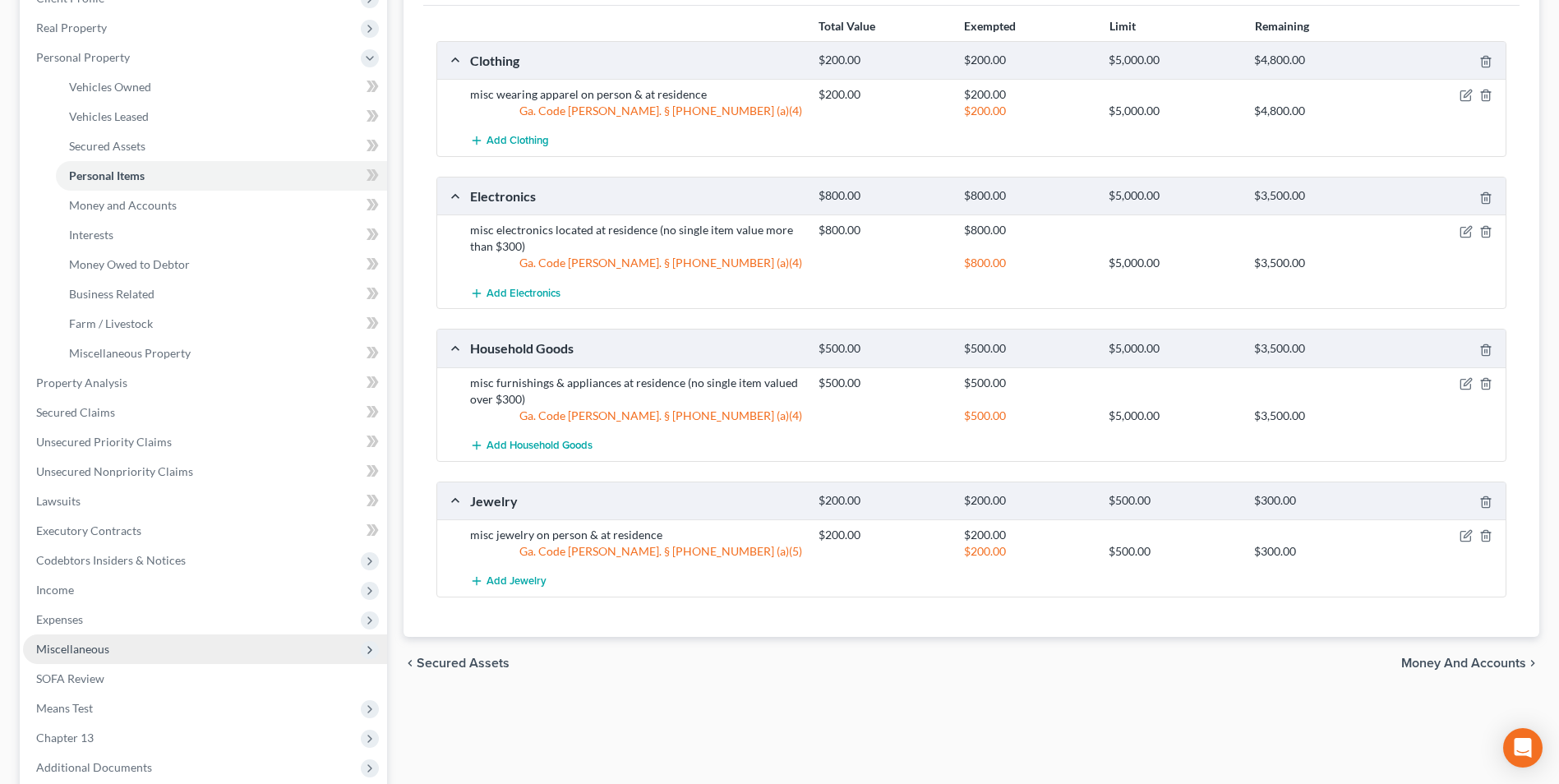
click at [79, 649] on span "Miscellaneous" at bounding box center [72, 649] width 73 height 14
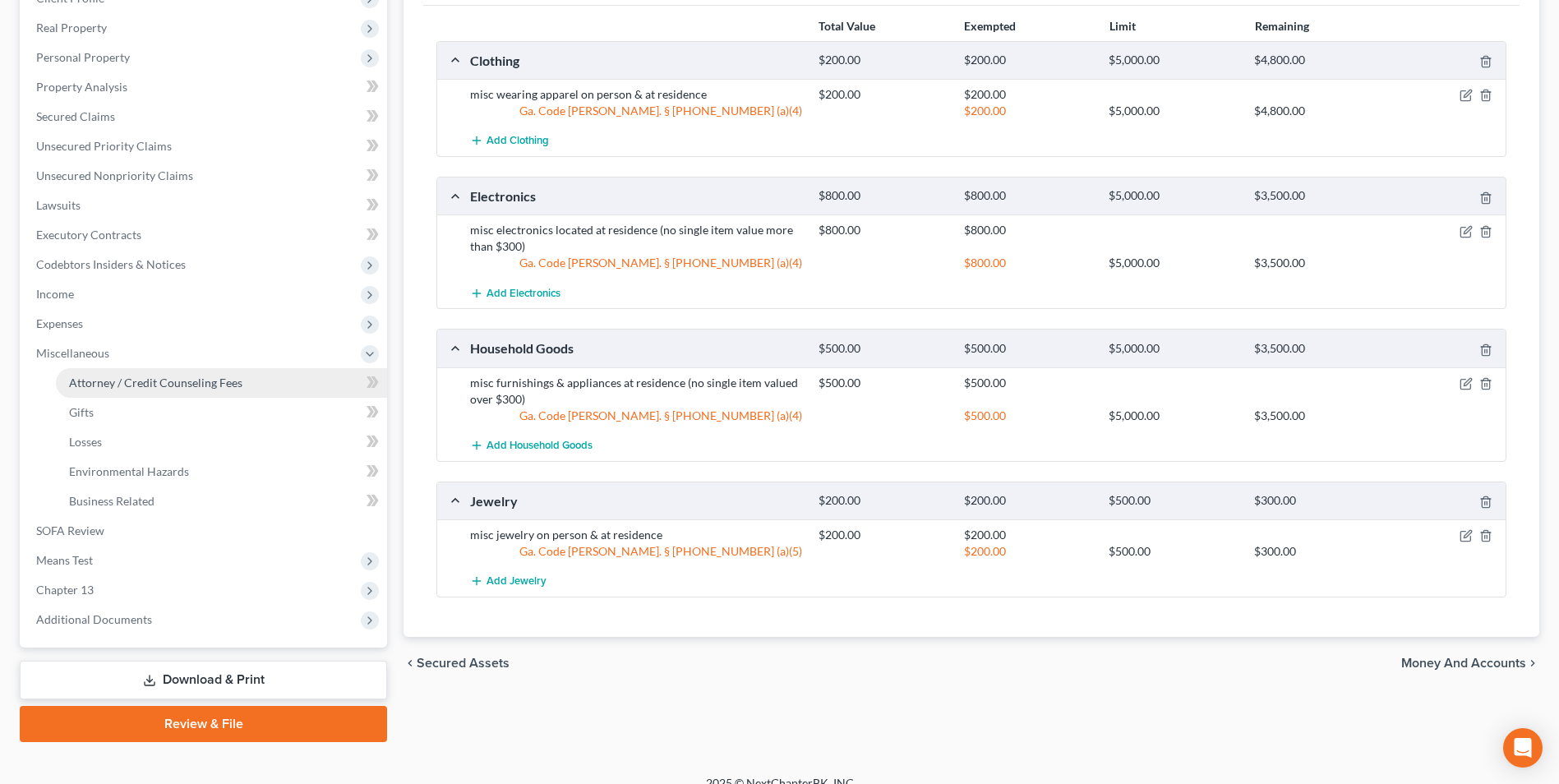
click at [140, 381] on span "Attorney / Credit Counseling Fees" at bounding box center [156, 382] width 173 height 14
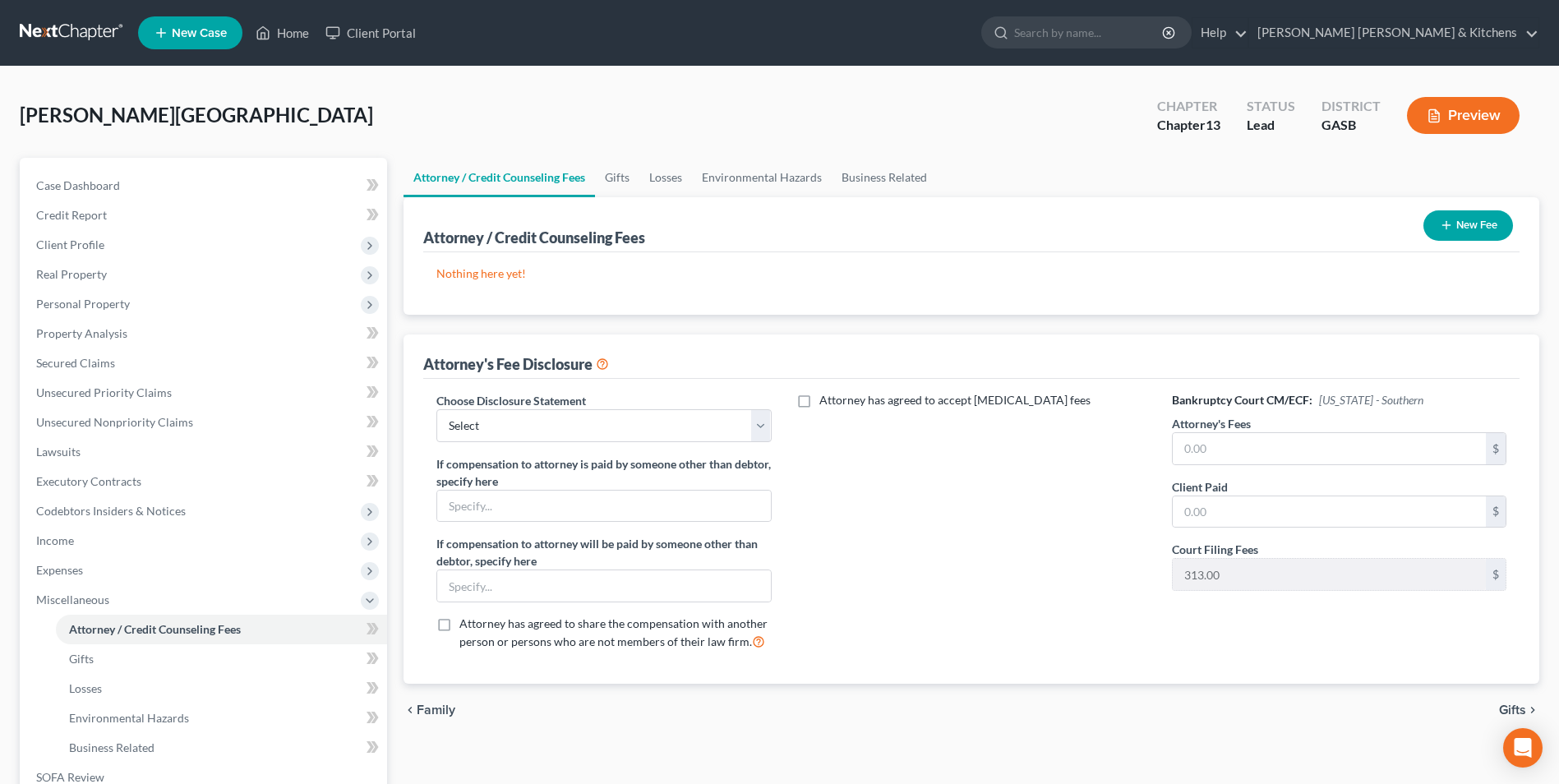
click at [1483, 223] on button "New Fee" at bounding box center [1468, 224] width 90 height 30
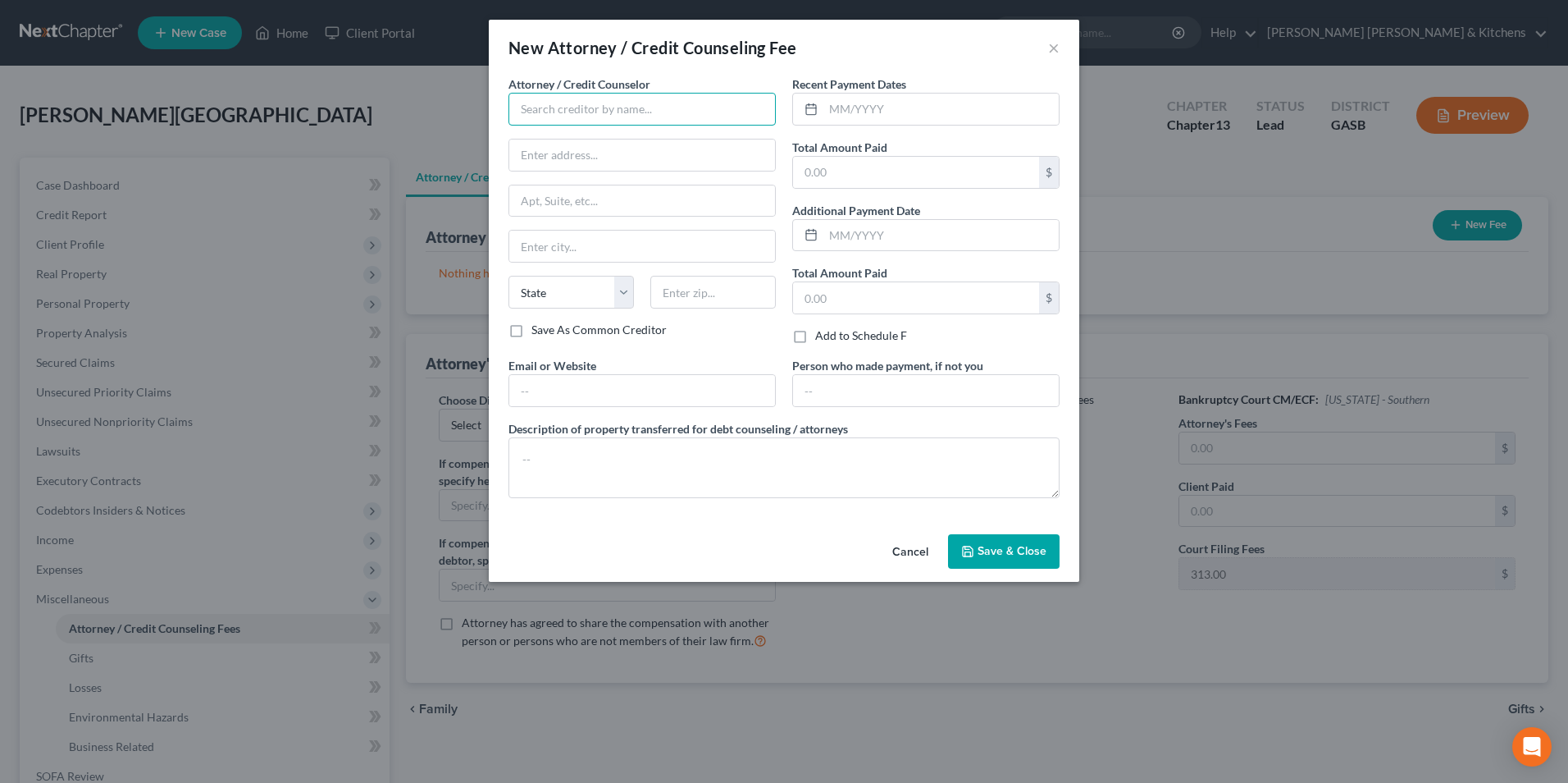
click at [612, 116] on input "text" at bounding box center [642, 109] width 268 height 33
drag, startPoint x: 870, startPoint y: 169, endPoint x: 876, endPoint y: 181, distance: 13.4
click at [870, 169] on input "text" at bounding box center [916, 172] width 246 height 31
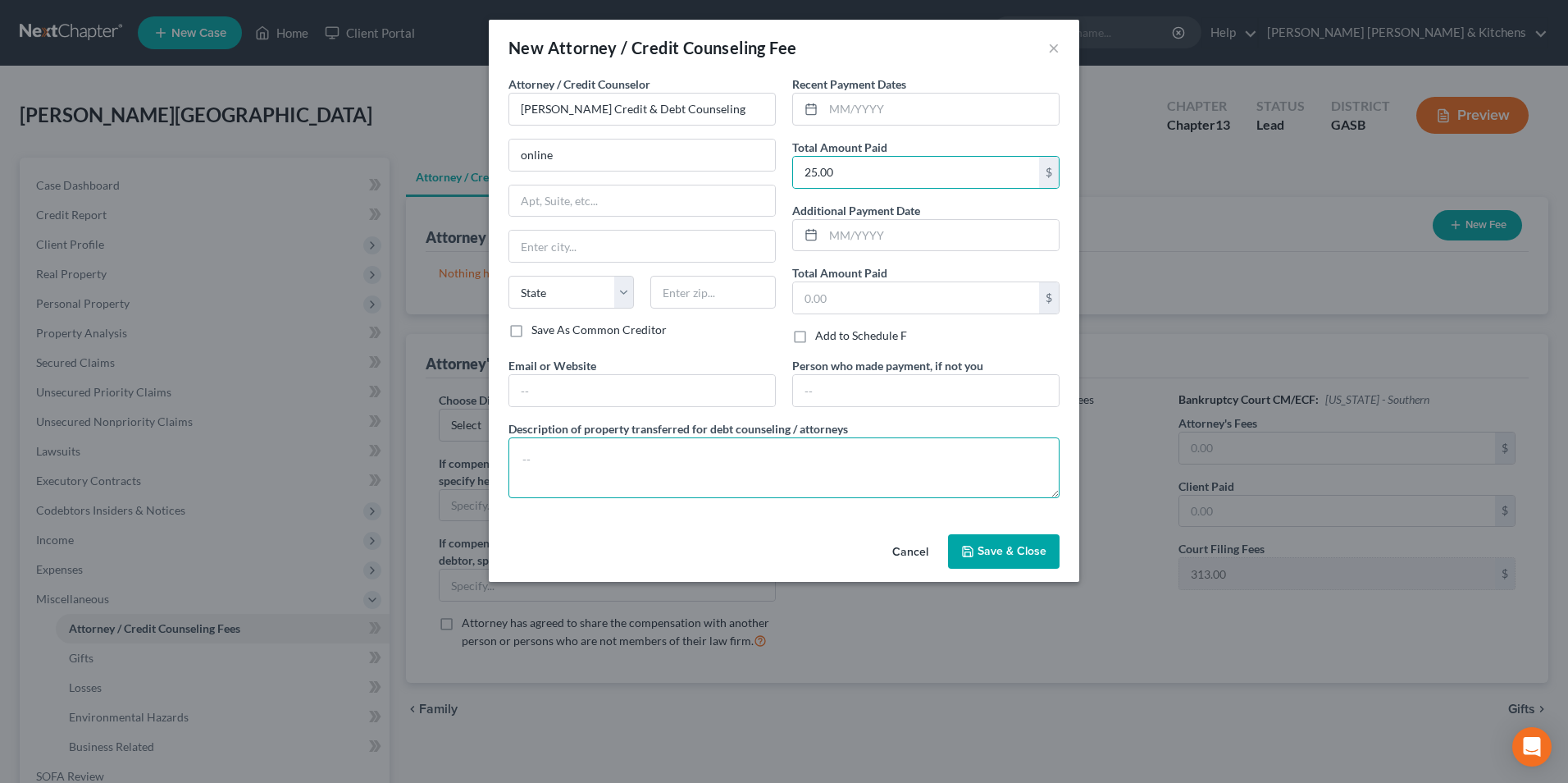
click at [690, 467] on textarea at bounding box center [784, 467] width 551 height 61
drag, startPoint x: 985, startPoint y: 553, endPoint x: 978, endPoint y: 547, distance: 9.2
click at [986, 553] on span "Save & Close" at bounding box center [1012, 551] width 69 height 14
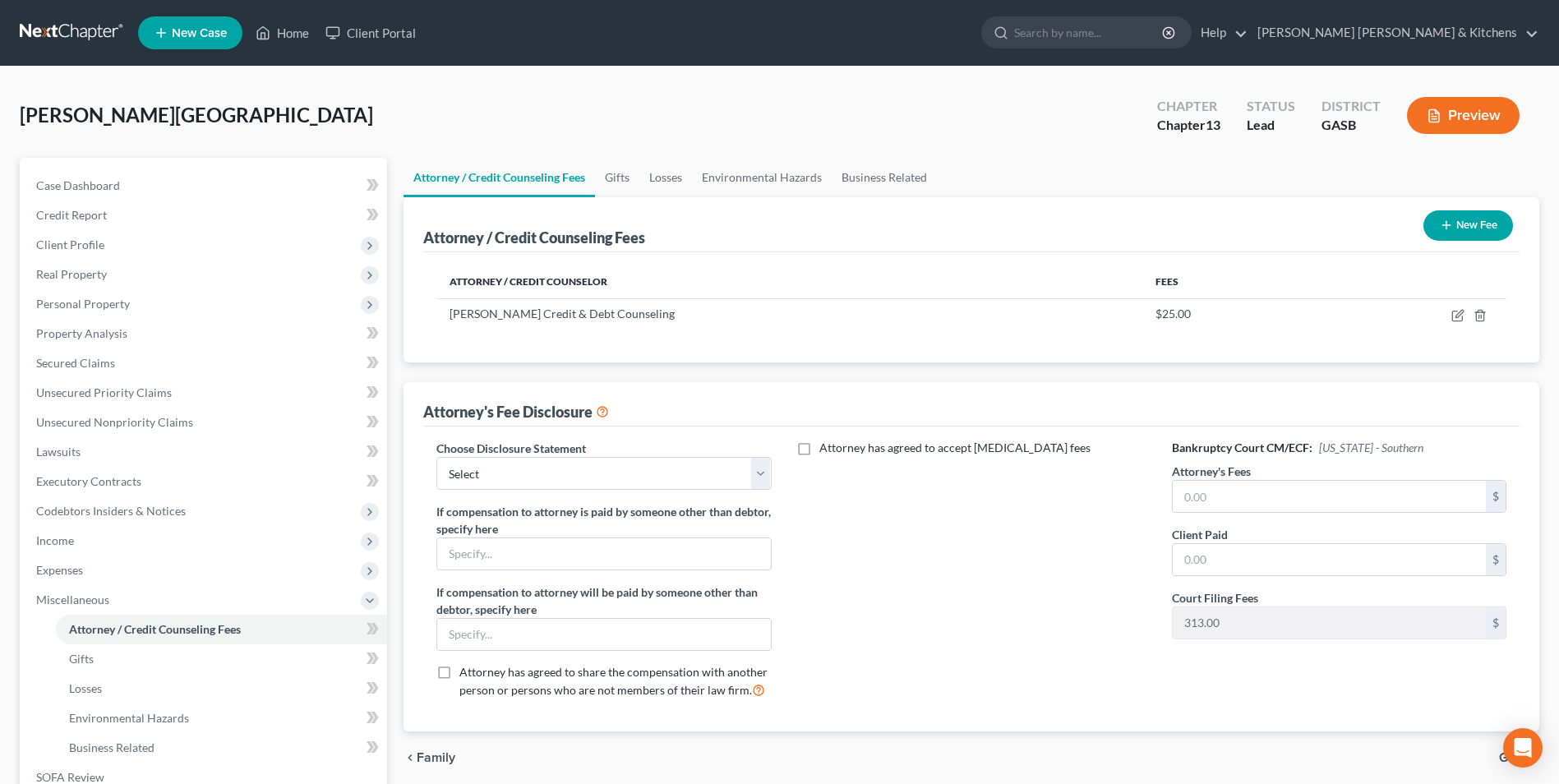
click at [1471, 224] on button "New Fee" at bounding box center [1468, 224] width 90 height 30
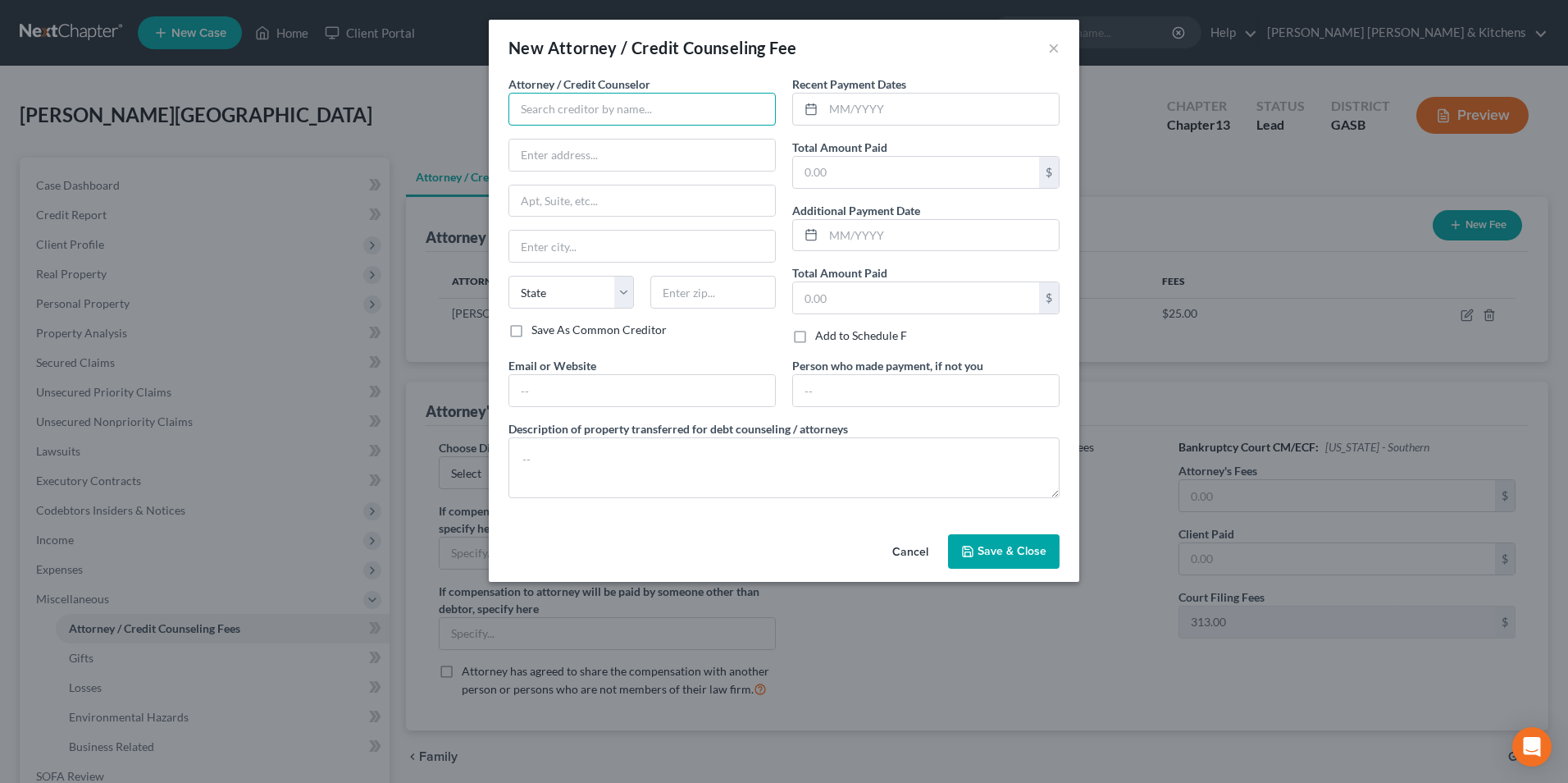
click at [548, 114] on input "text" at bounding box center [642, 109] width 268 height 33
click at [840, 116] on input "text" at bounding box center [941, 109] width 235 height 31
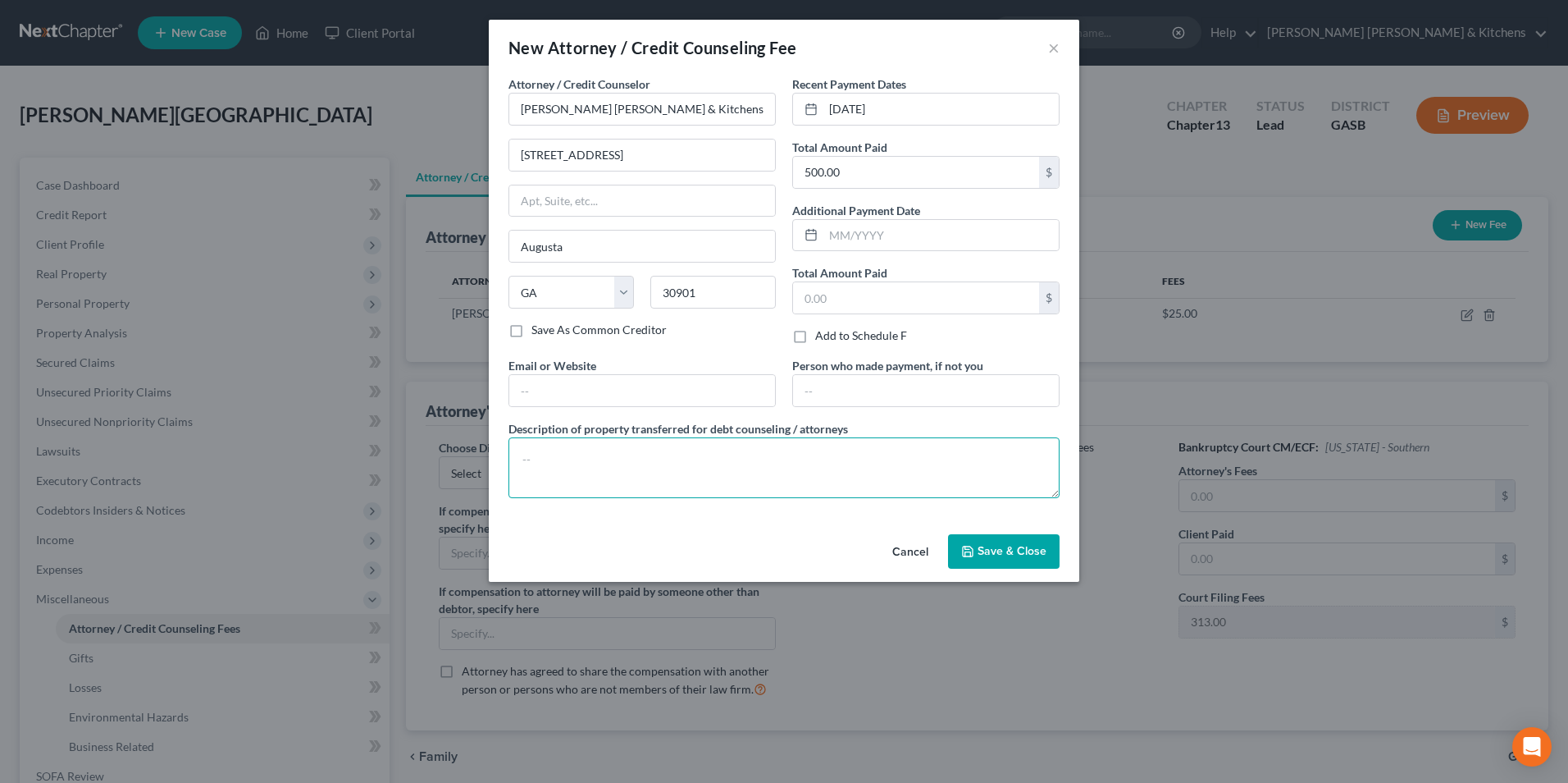
click at [709, 468] on textarea at bounding box center [784, 467] width 551 height 61
click at [1018, 544] on span "Save & Close" at bounding box center [1012, 551] width 69 height 14
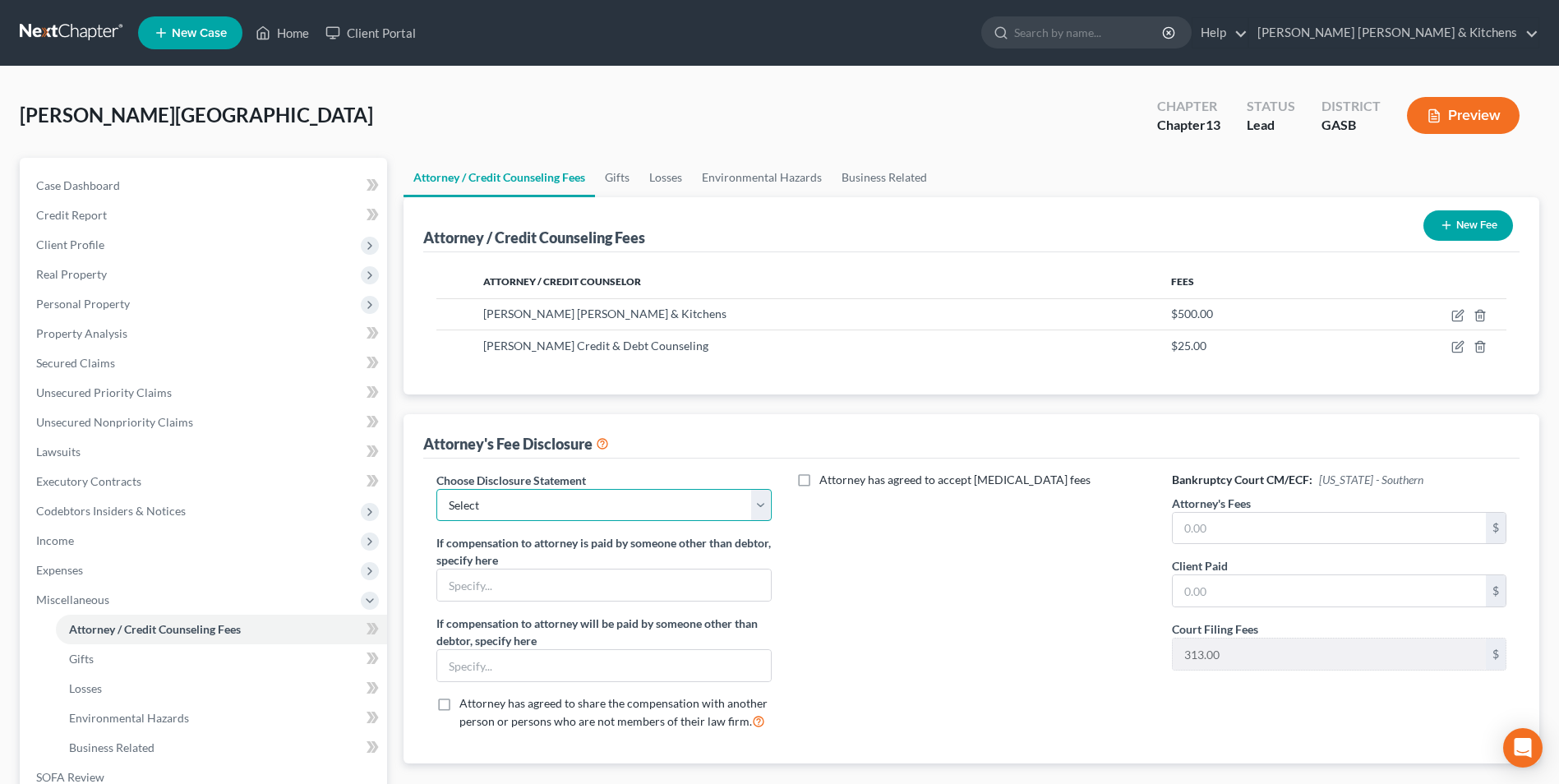
drag, startPoint x: 546, startPoint y: 510, endPoint x: 544, endPoint y: 523, distance: 13.2
click at [546, 510] on select "Select Disclosure of Compensation of Attorney For Debtors" at bounding box center [603, 505] width 334 height 33
click at [436, 488] on select "Select Disclosure of Compensation of Attorney For Debtors" at bounding box center [603, 505] width 334 height 33
click at [1310, 530] on input "text" at bounding box center [1328, 528] width 313 height 31
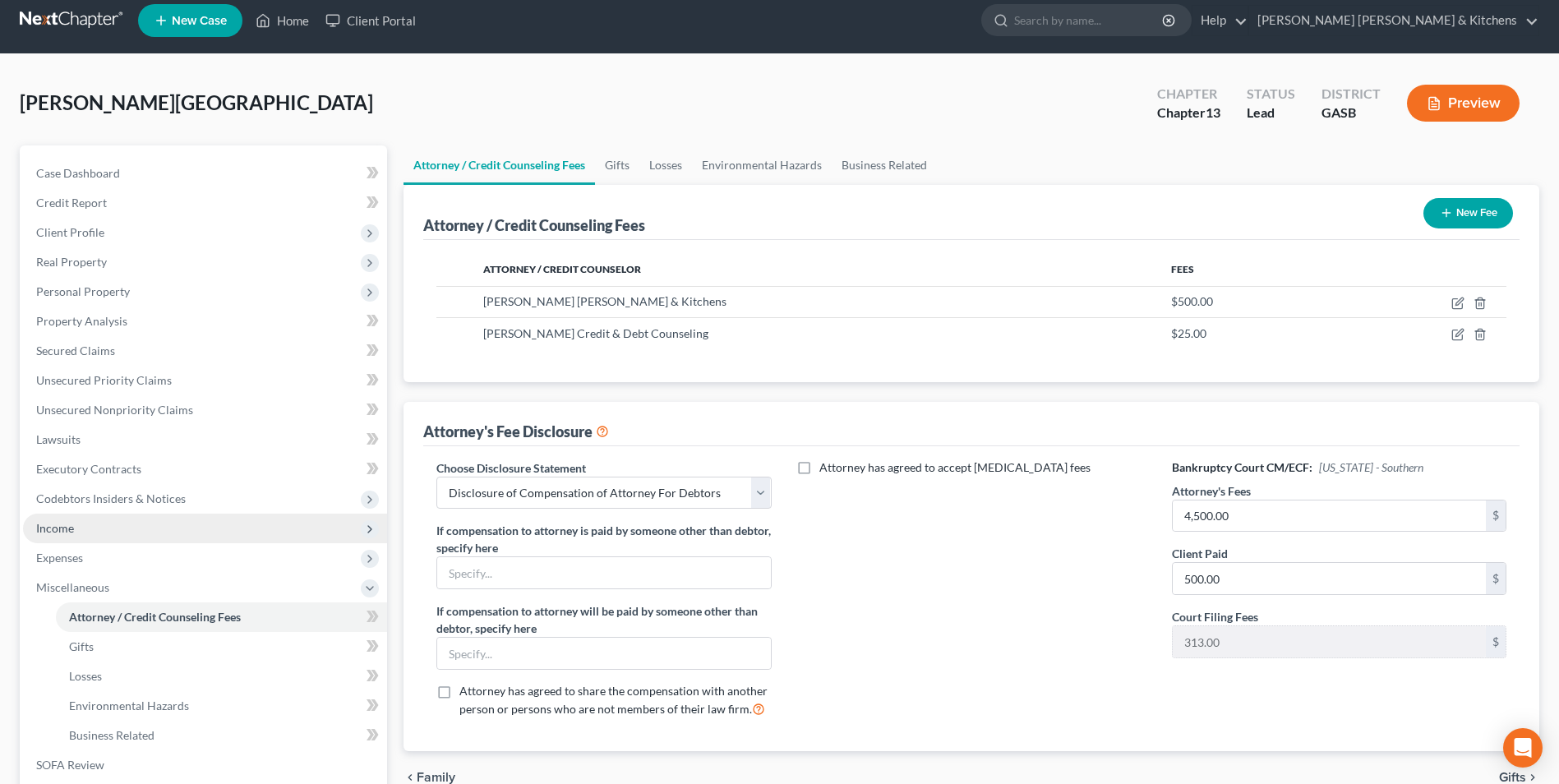
click at [69, 526] on span "Income" at bounding box center [55, 528] width 38 height 14
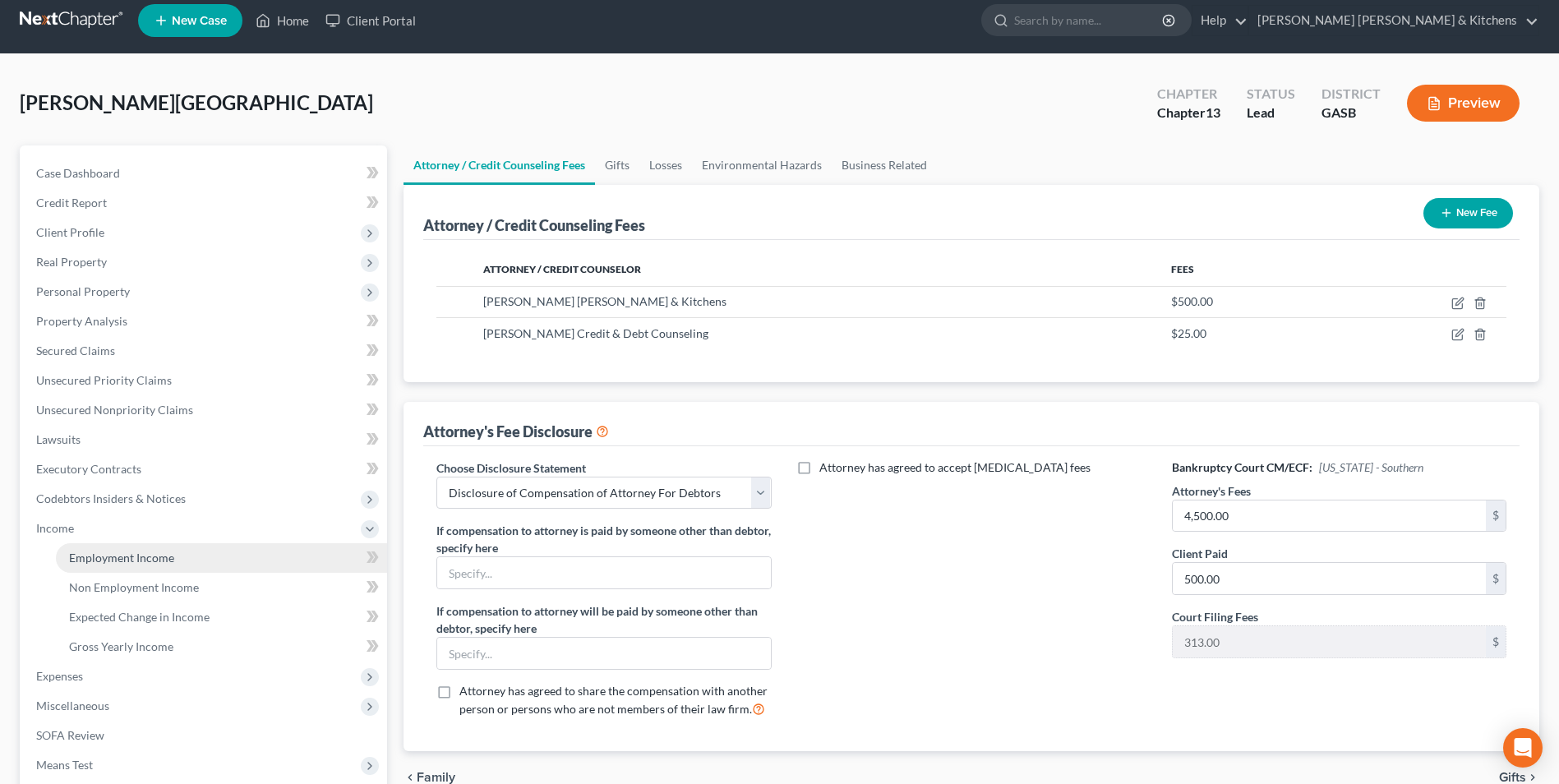
click at [110, 554] on span "Employment Income" at bounding box center [122, 557] width 105 height 14
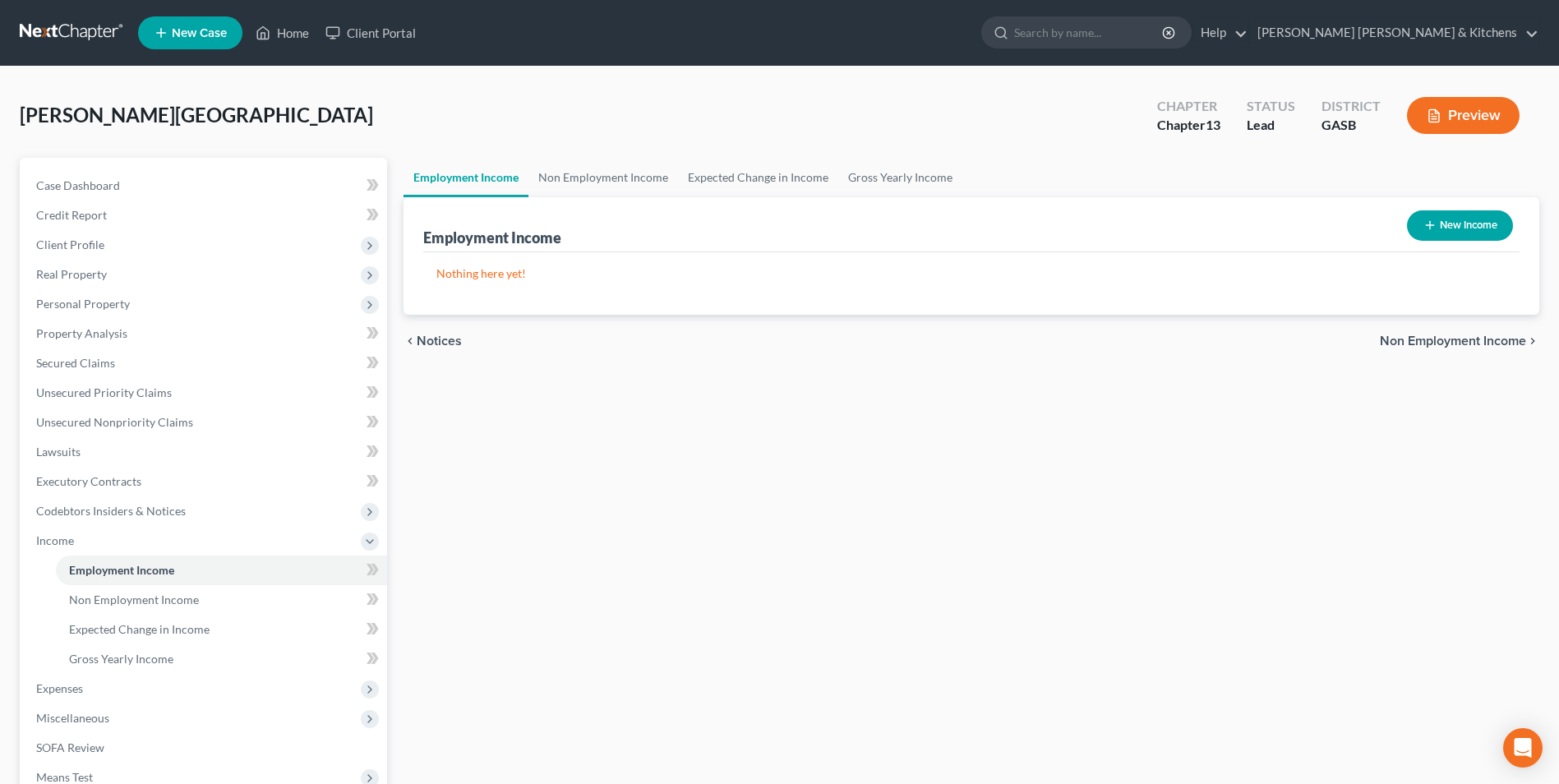
click at [1436, 229] on button "New Income" at bounding box center [1460, 224] width 106 height 30
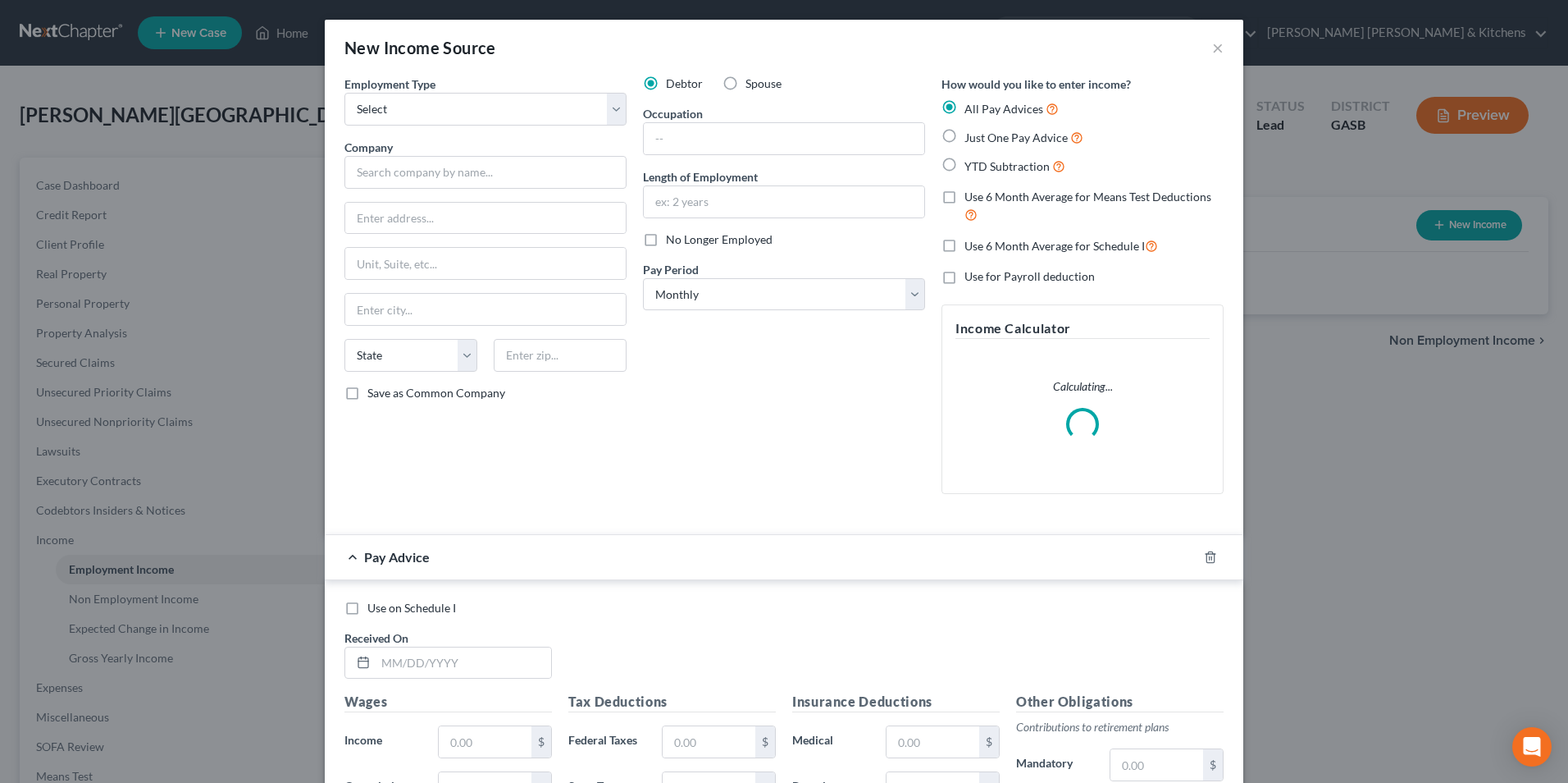
click at [965, 165] on label "YTD Subtraction" at bounding box center [1015, 166] width 101 height 19
click at [971, 165] on input "YTD Subtraction" at bounding box center [976, 162] width 10 height 10
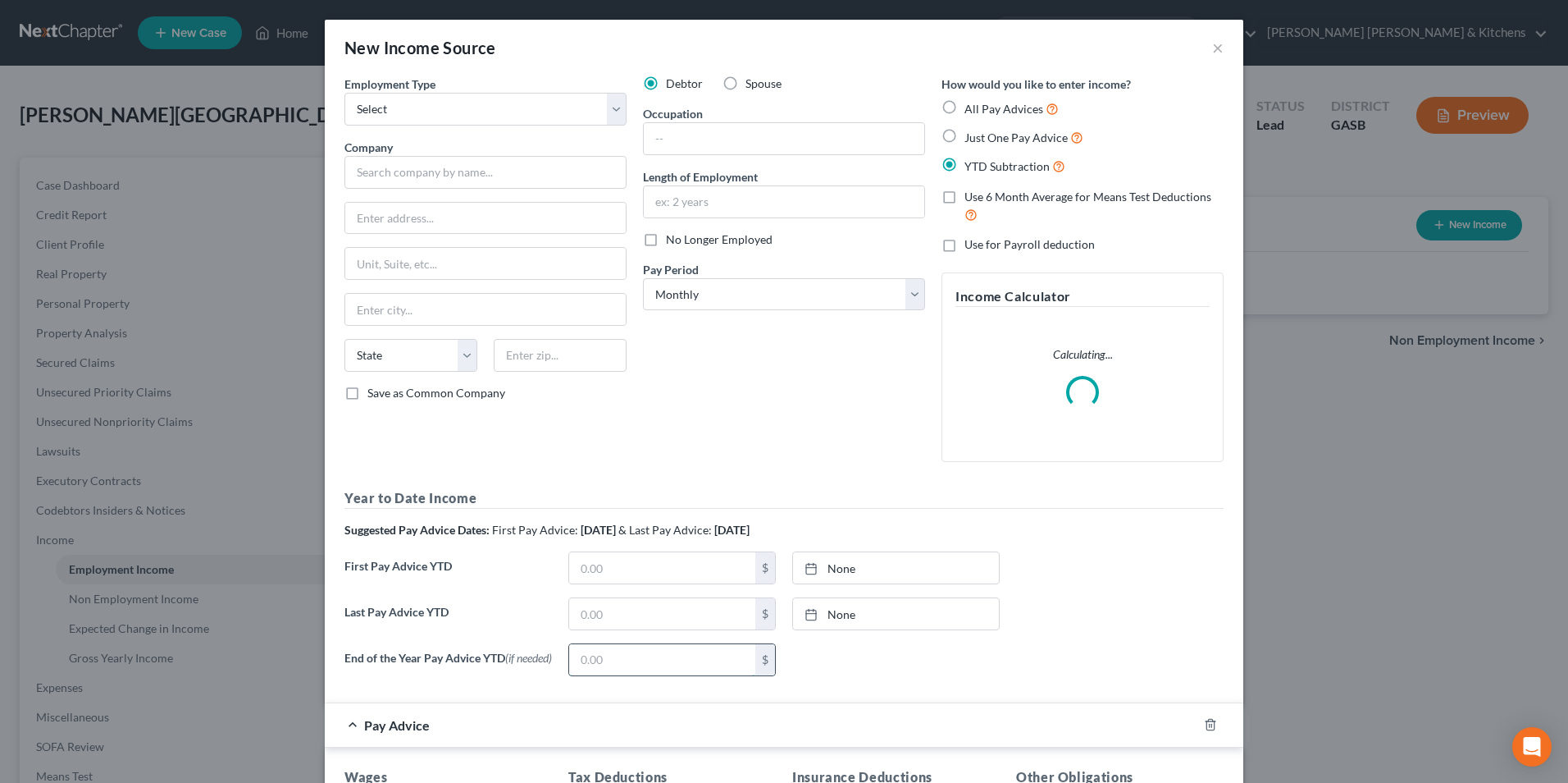
click at [608, 652] on input "text" at bounding box center [662, 660] width 186 height 31
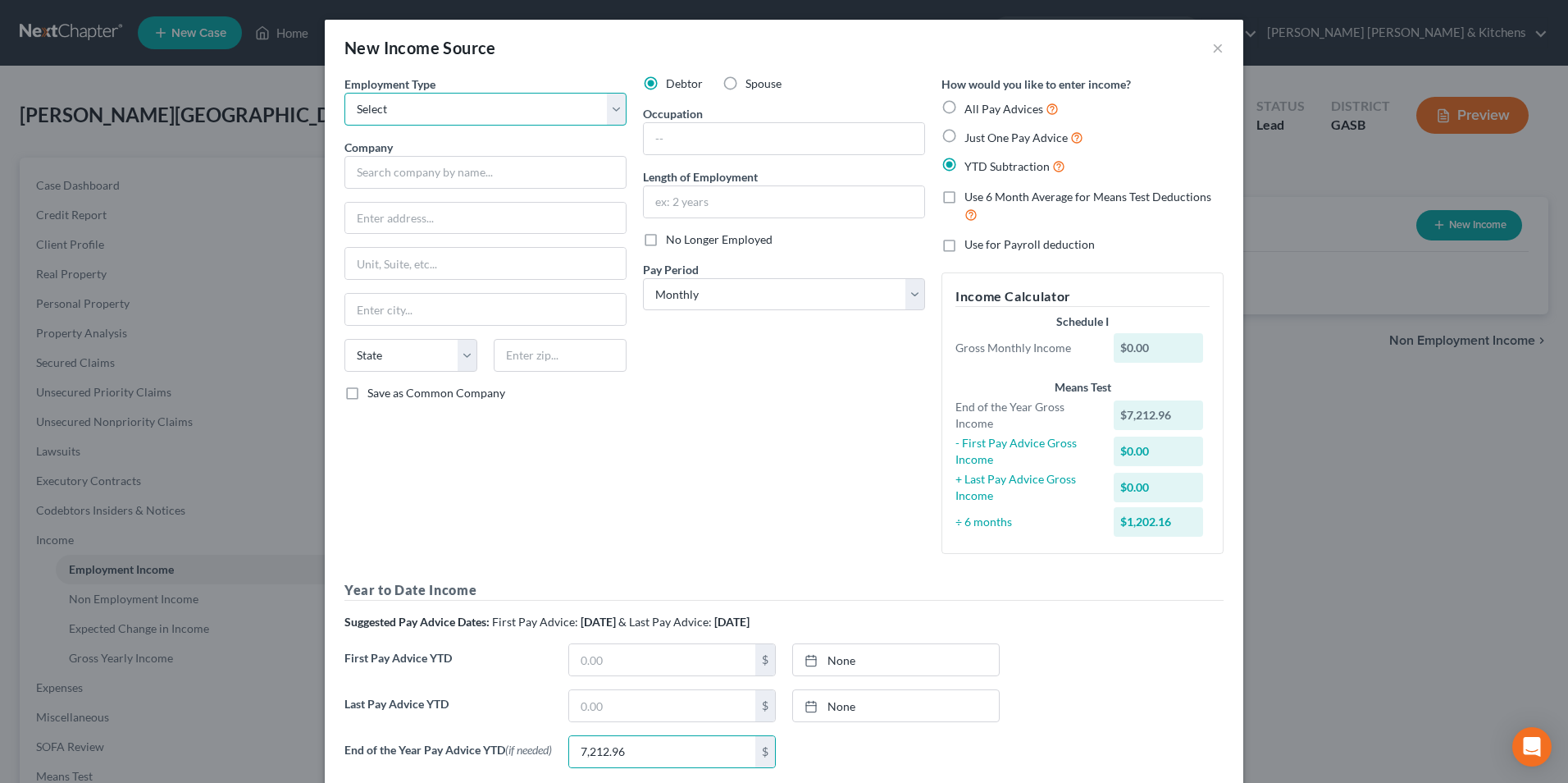
click at [385, 103] on select "Select Full or [DEMOGRAPHIC_DATA] Employment Self Employment" at bounding box center [486, 109] width 282 height 33
click at [345, 92] on select "Select Full or [DEMOGRAPHIC_DATA] Employment Self Employment" at bounding box center [486, 109] width 282 height 33
click at [391, 175] on input "text" at bounding box center [486, 172] width 282 height 33
click at [672, 142] on input "text" at bounding box center [784, 139] width 281 height 31
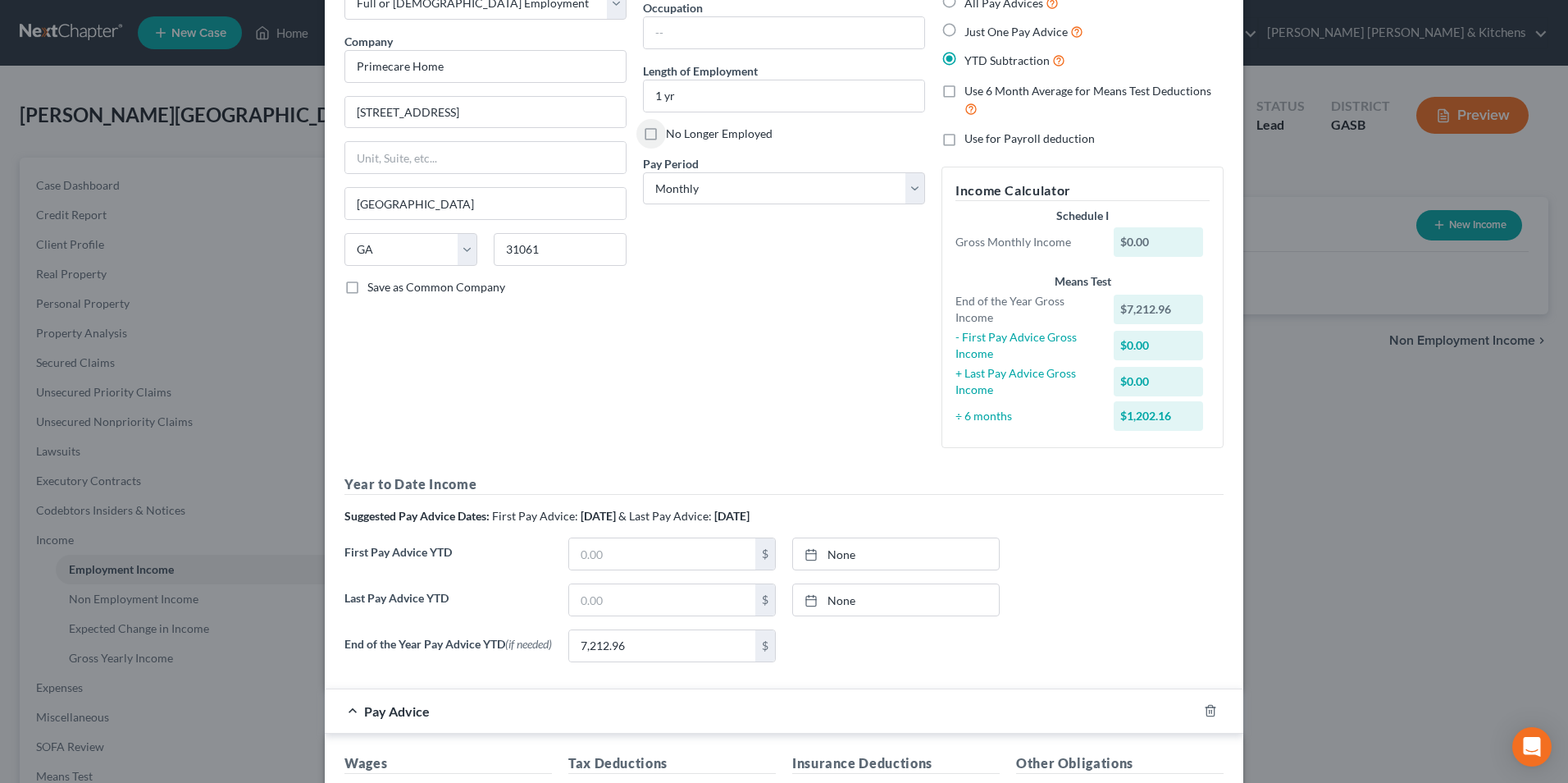
scroll to position [410, 0]
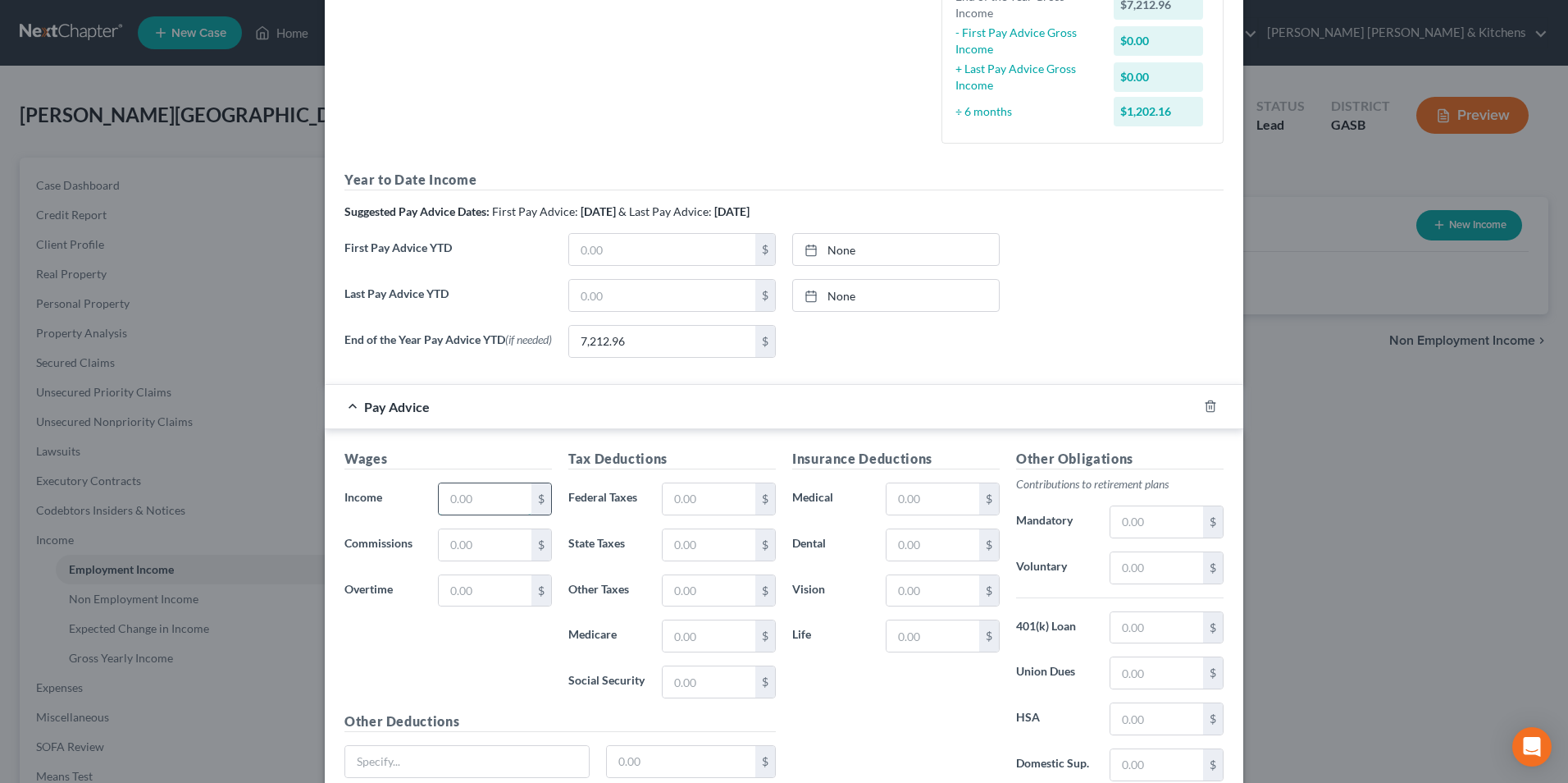
click at [483, 503] on input "text" at bounding box center [485, 499] width 92 height 31
click at [691, 501] on input "text" at bounding box center [709, 499] width 92 height 31
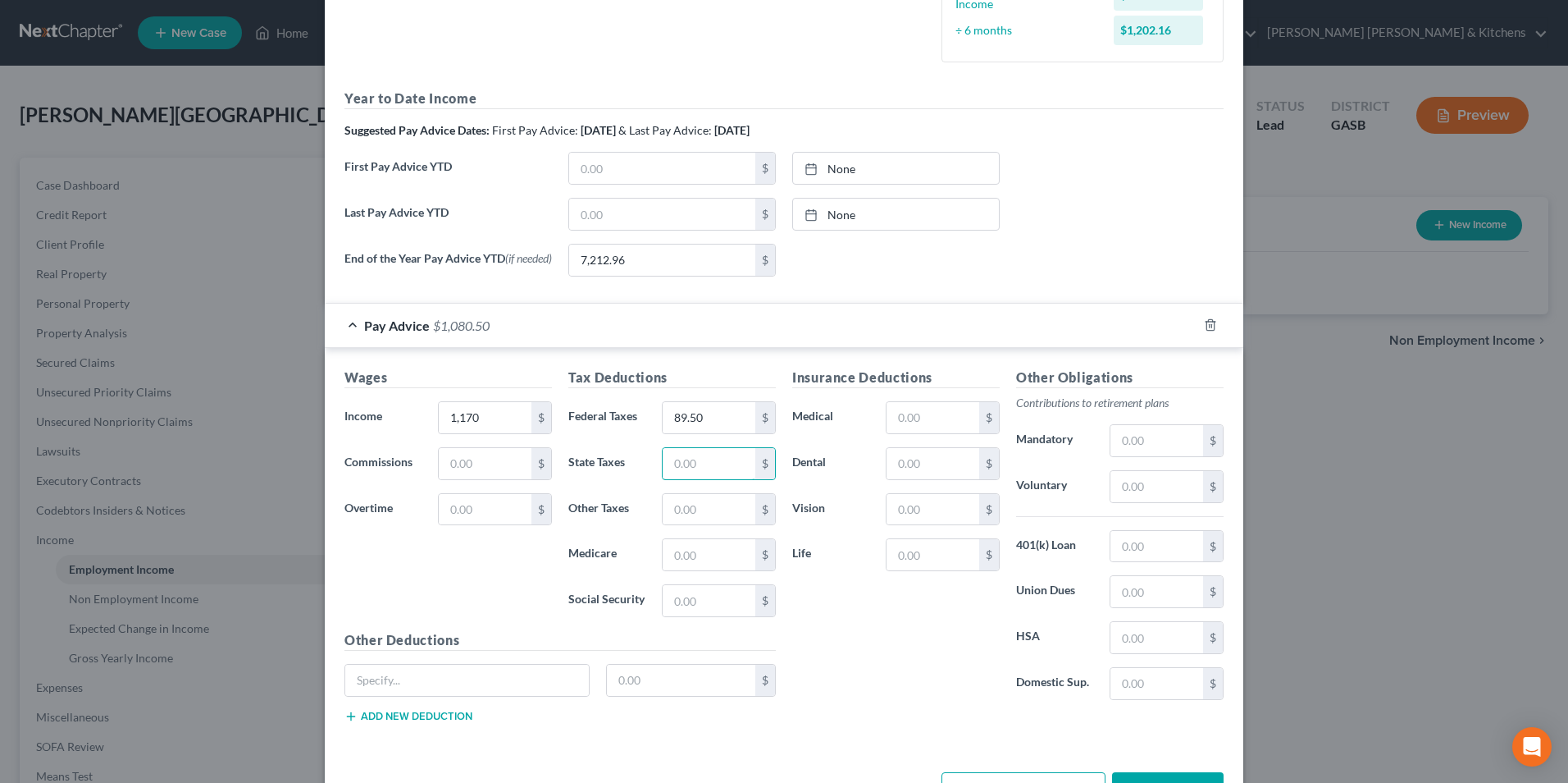
scroll to position [551, 0]
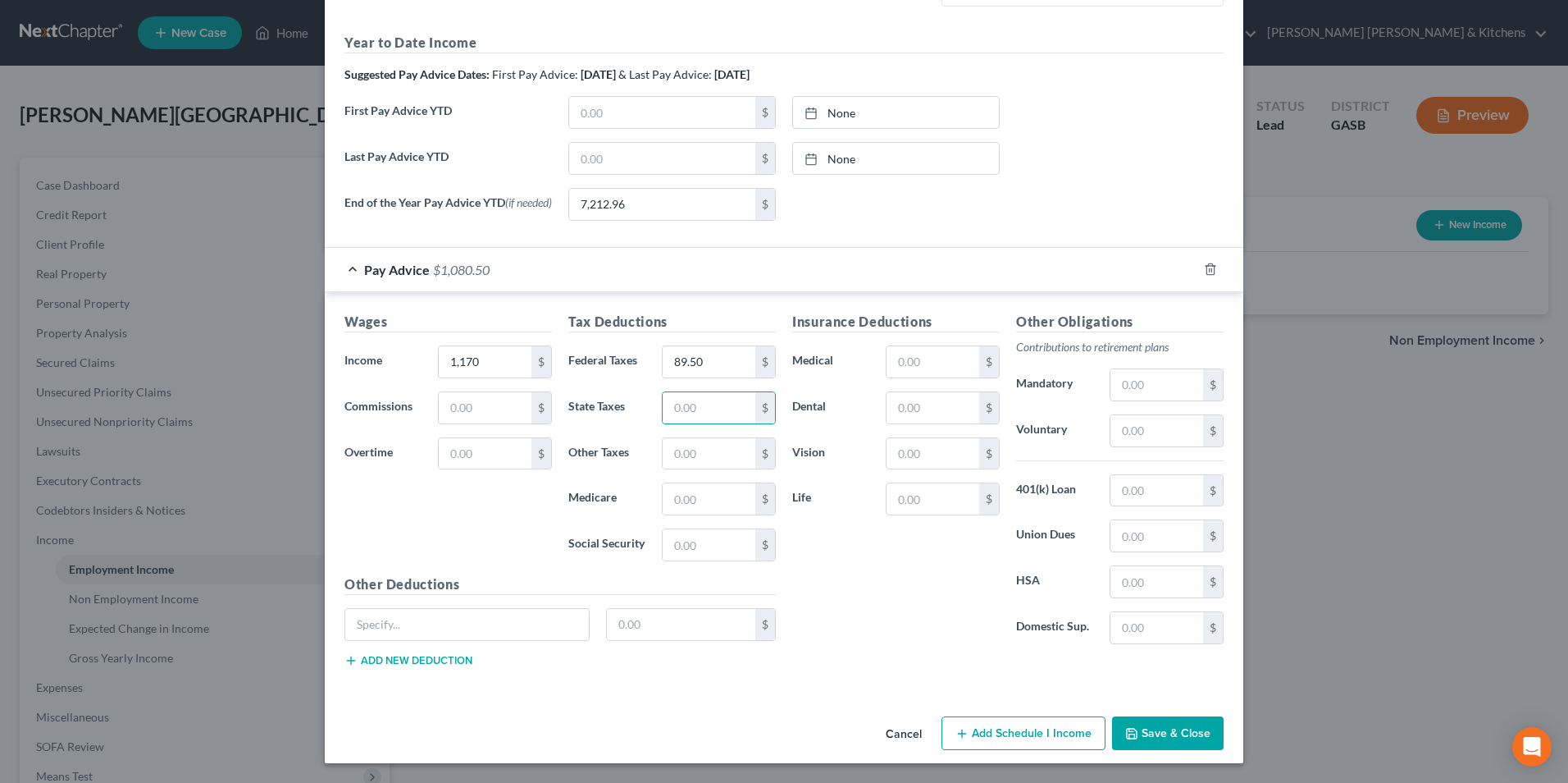
click at [1168, 721] on button "Save & Close" at bounding box center [1168, 733] width 111 height 34
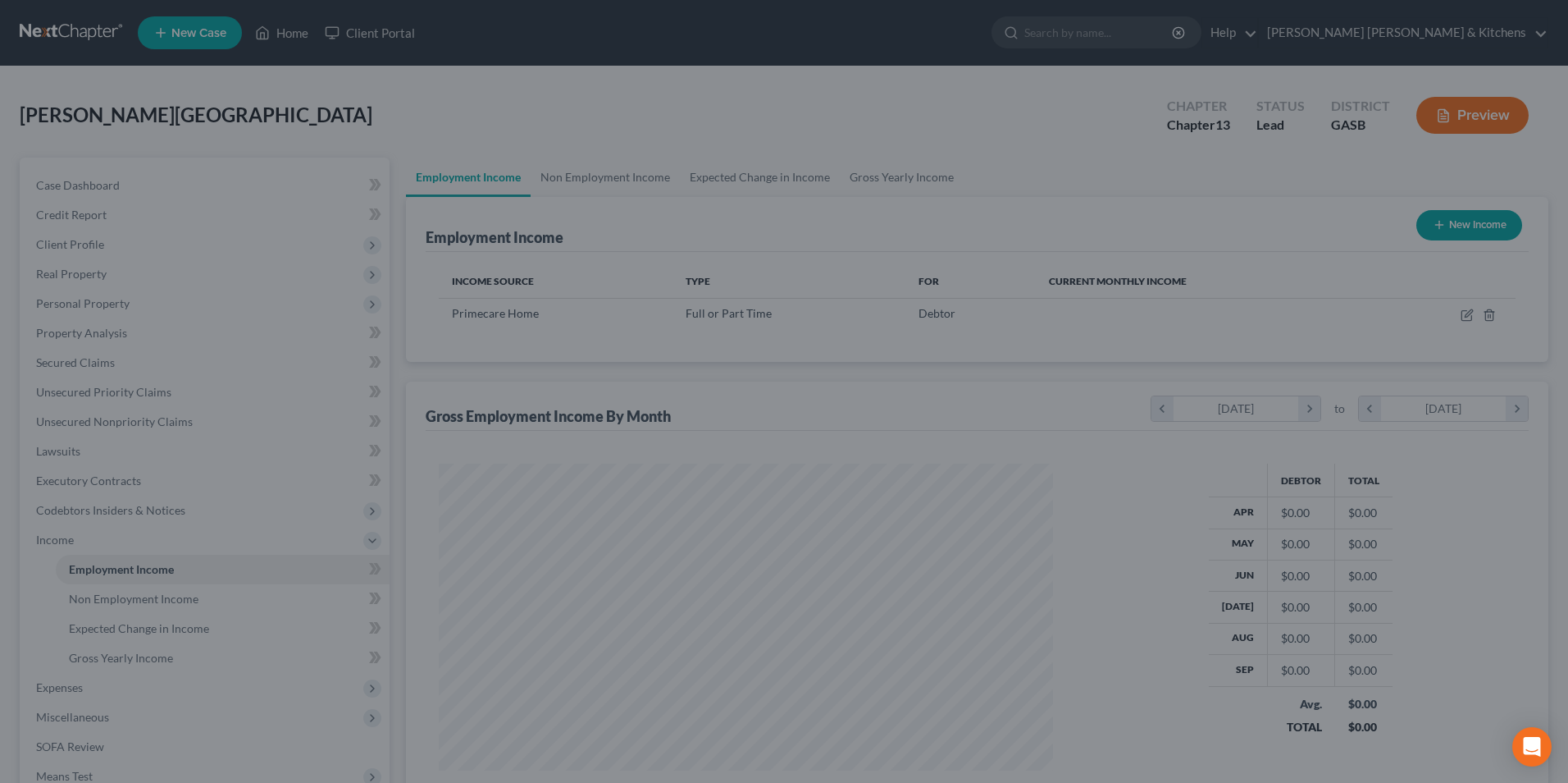
scroll to position [305, 642]
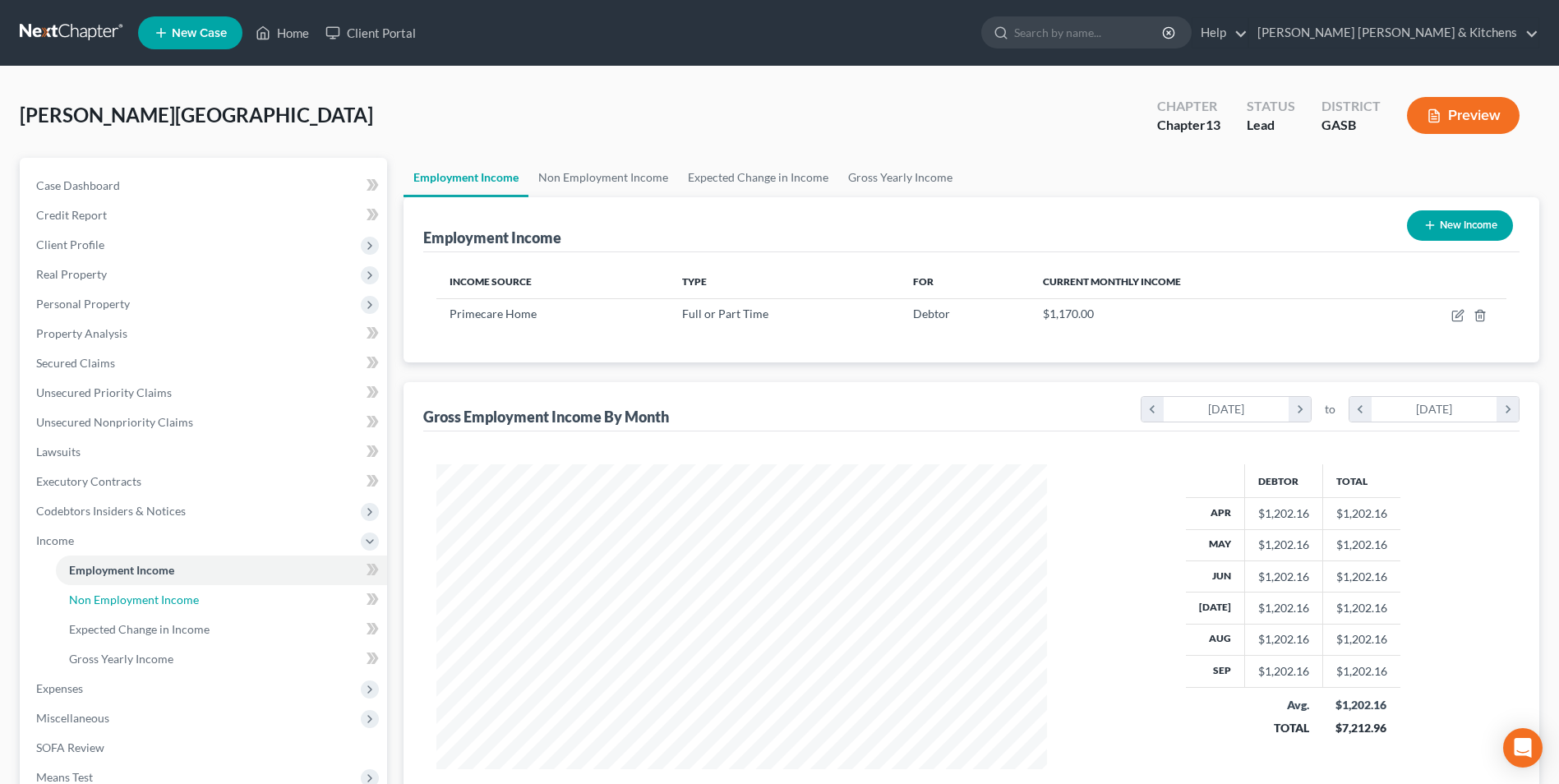
click at [150, 595] on span "Non Employment Income" at bounding box center [134, 599] width 129 height 14
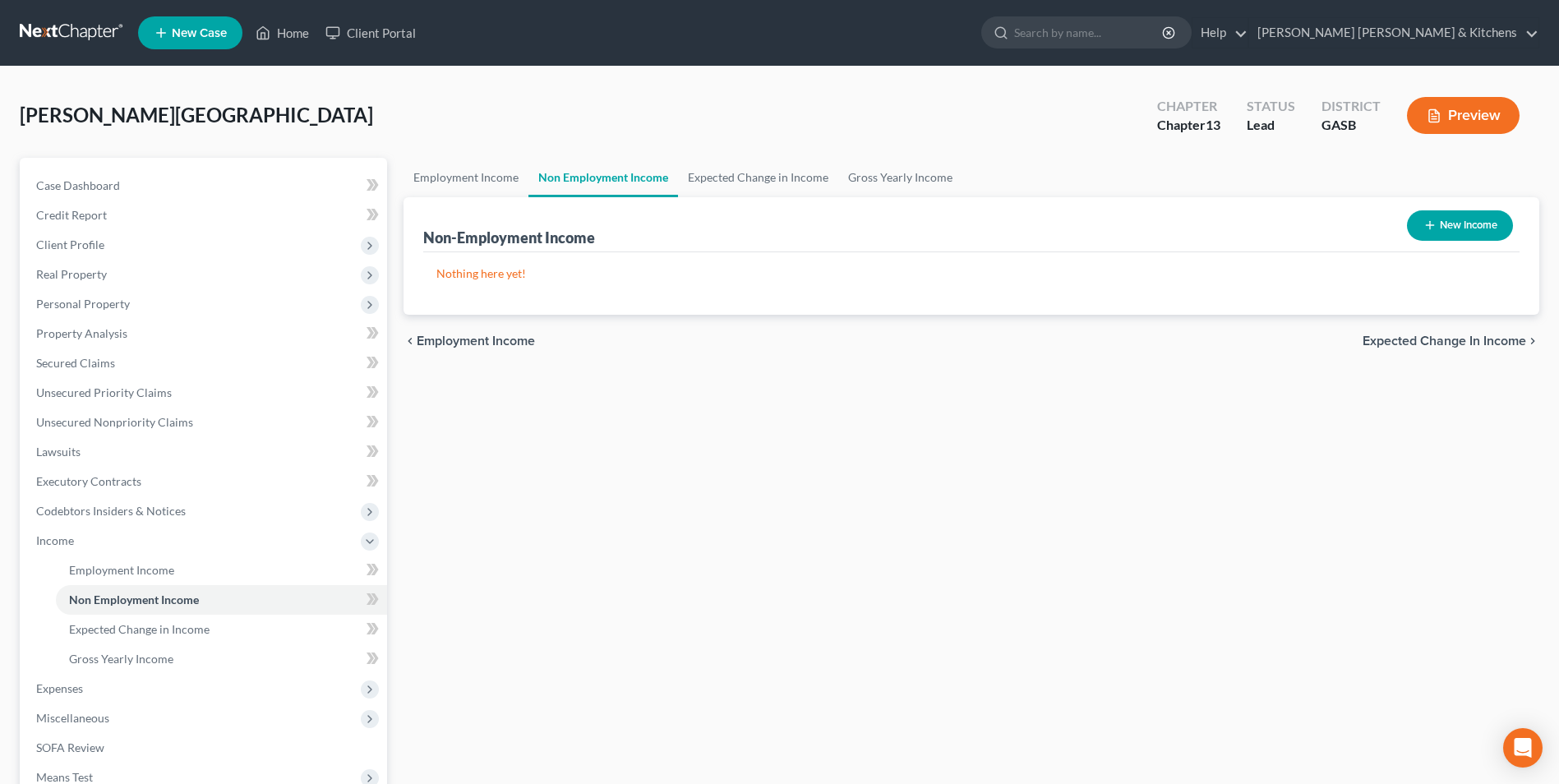
click at [1468, 218] on button "New Income" at bounding box center [1460, 224] width 106 height 30
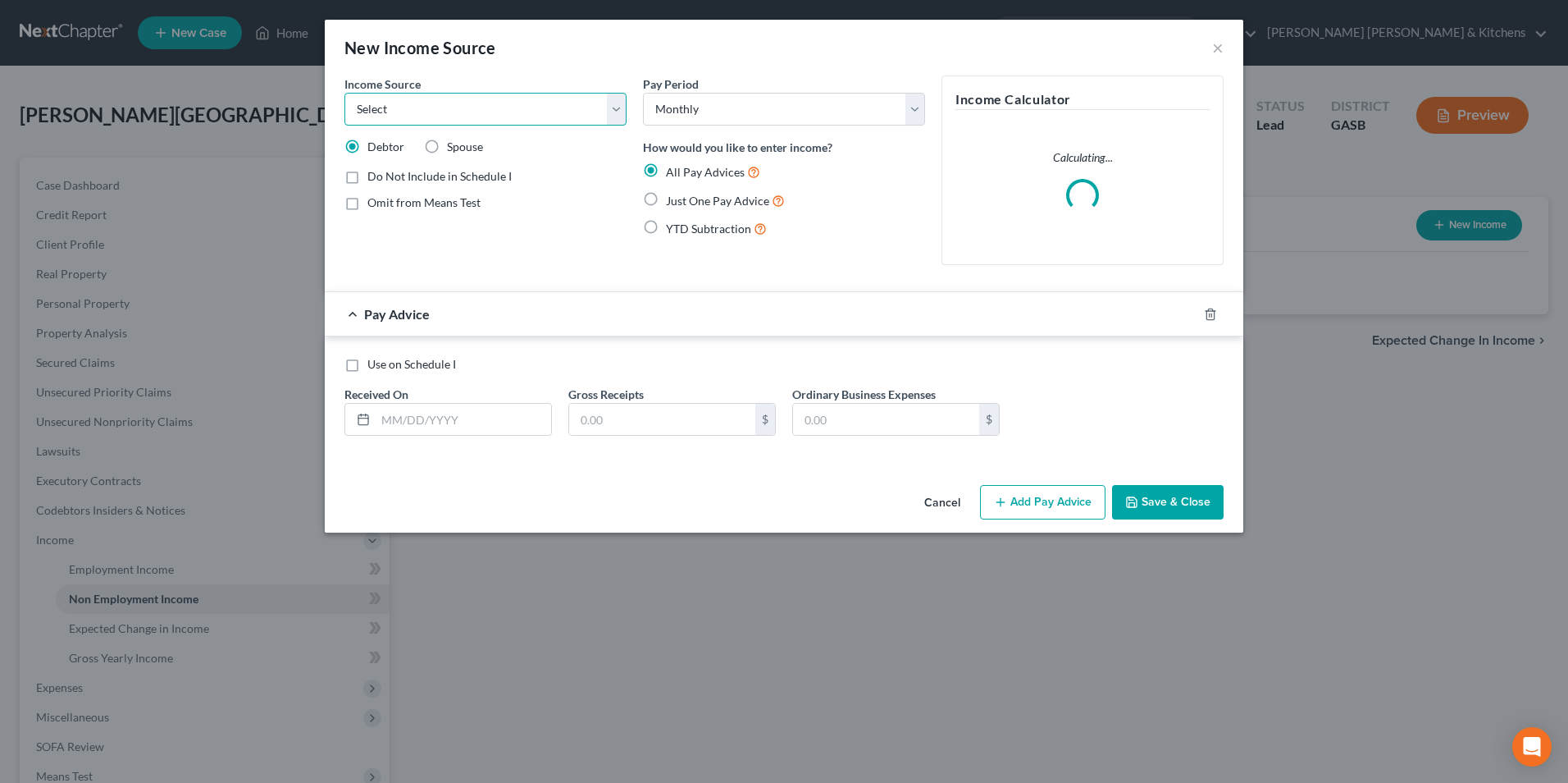
click at [421, 118] on select "Select Unemployment Disability (from employer) Pension Retirement Social Securi…" at bounding box center [486, 109] width 282 height 33
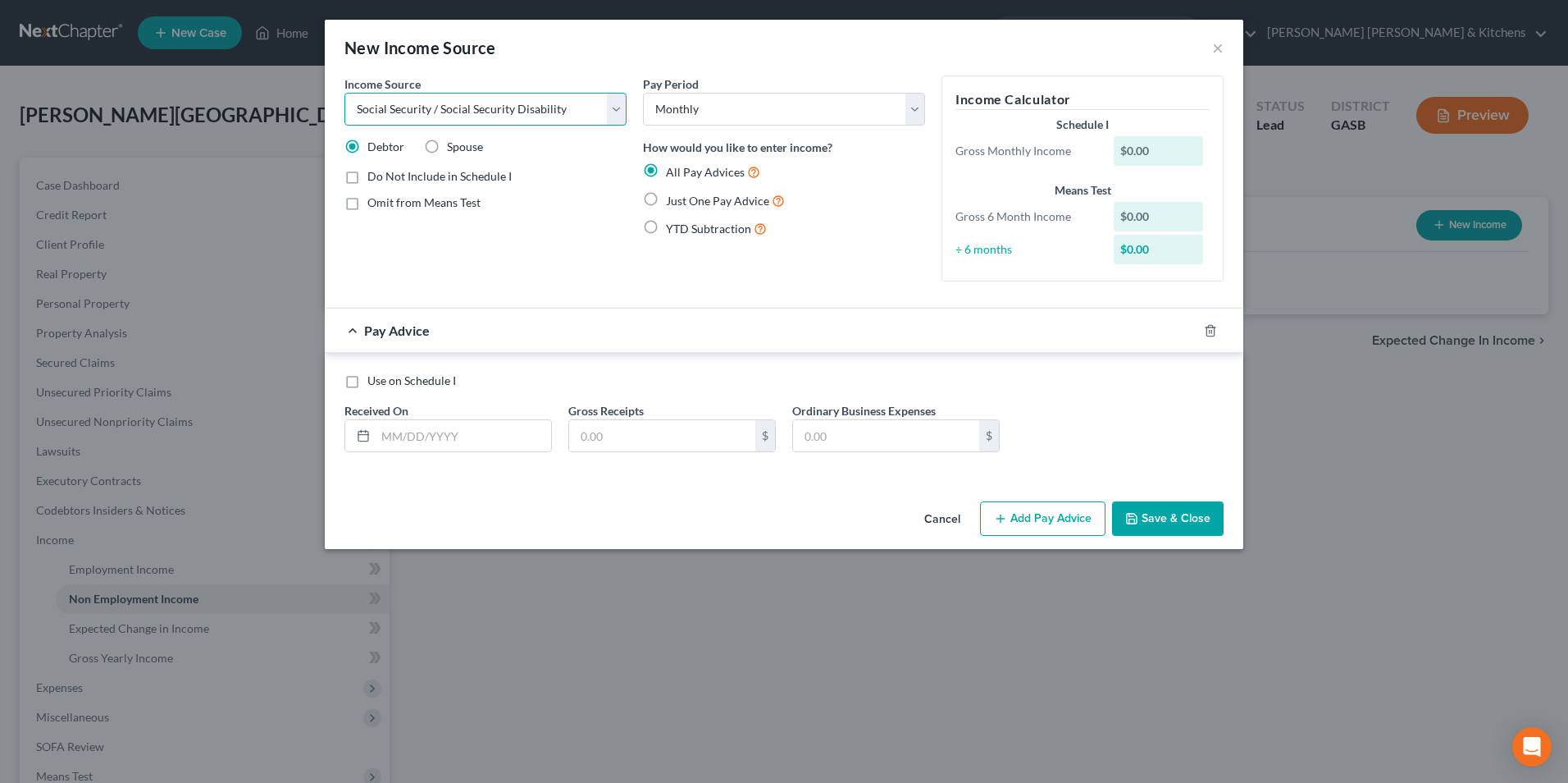
click at [345, 92] on select "Select Unemployment Disability (from employer) Pension Retirement Social Securi…" at bounding box center [486, 109] width 282 height 33
click at [394, 116] on select "Select Unemployment Disability (from employer) Pension Retirement Social Securi…" at bounding box center [486, 109] width 282 height 33
click at [345, 92] on select "Select Unemployment Disability (from employer) Pension Retirement Social Securi…" at bounding box center [486, 109] width 282 height 33
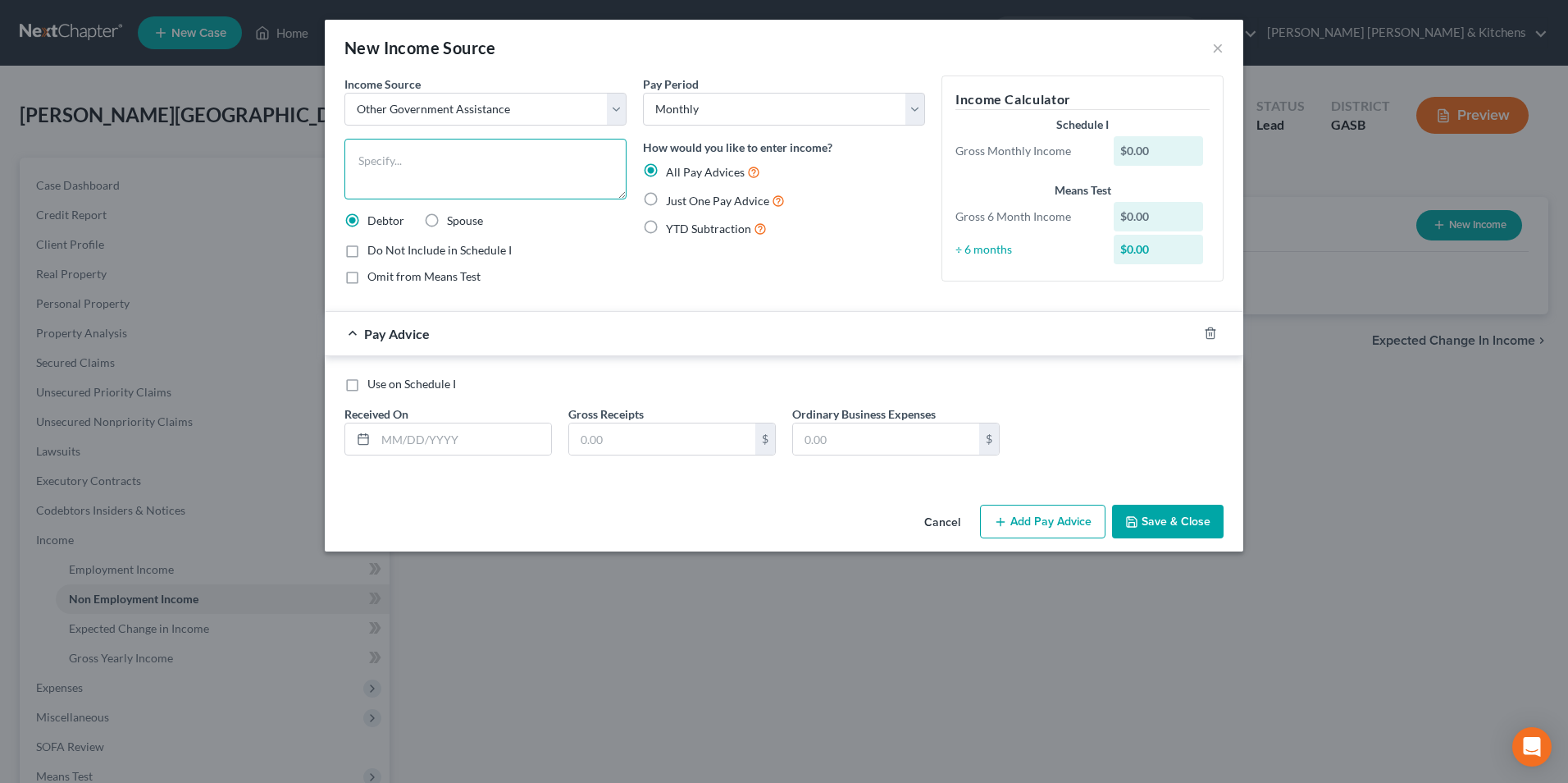
click at [389, 173] on textarea at bounding box center [486, 169] width 282 height 61
click at [571, 163] on textarea "SSI for each child of $939.00" at bounding box center [486, 169] width 282 height 61
drag, startPoint x: 654, startPoint y: 197, endPoint x: 547, endPoint y: 279, distance: 134.8
click at [666, 199] on label "Just One Pay Advice" at bounding box center [725, 200] width 119 height 19
click at [672, 199] on input "Just One Pay Advice" at bounding box center [677, 196] width 10 height 10
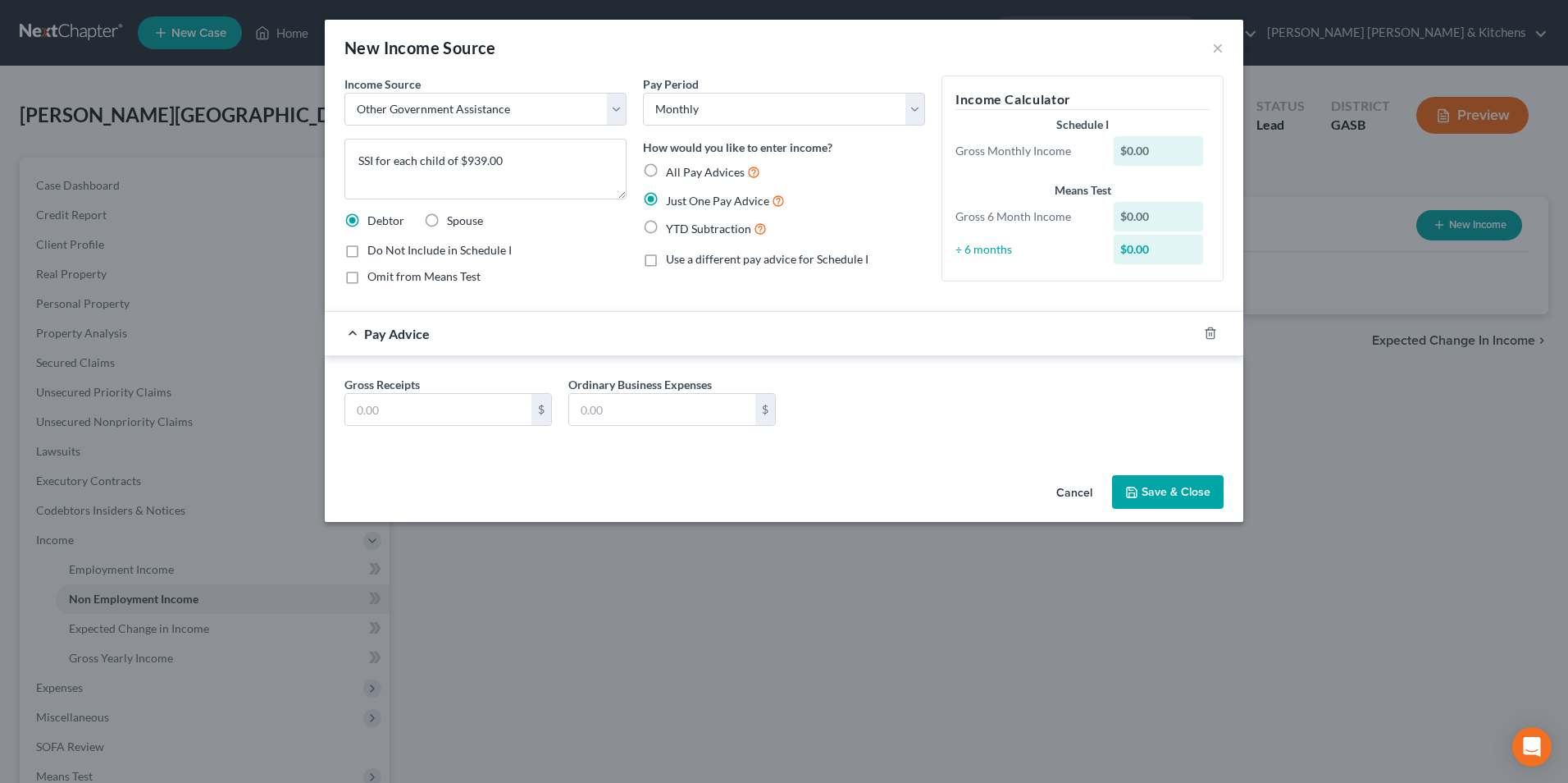
click at [368, 270] on label "Omit from Means Test" at bounding box center [424, 276] width 113 height 16
click at [374, 270] on input "Omit from Means Test" at bounding box center [379, 274] width 10 height 10
click at [388, 412] on input "text" at bounding box center [439, 409] width 186 height 31
click at [1150, 493] on button "Save & Close" at bounding box center [1168, 492] width 111 height 34
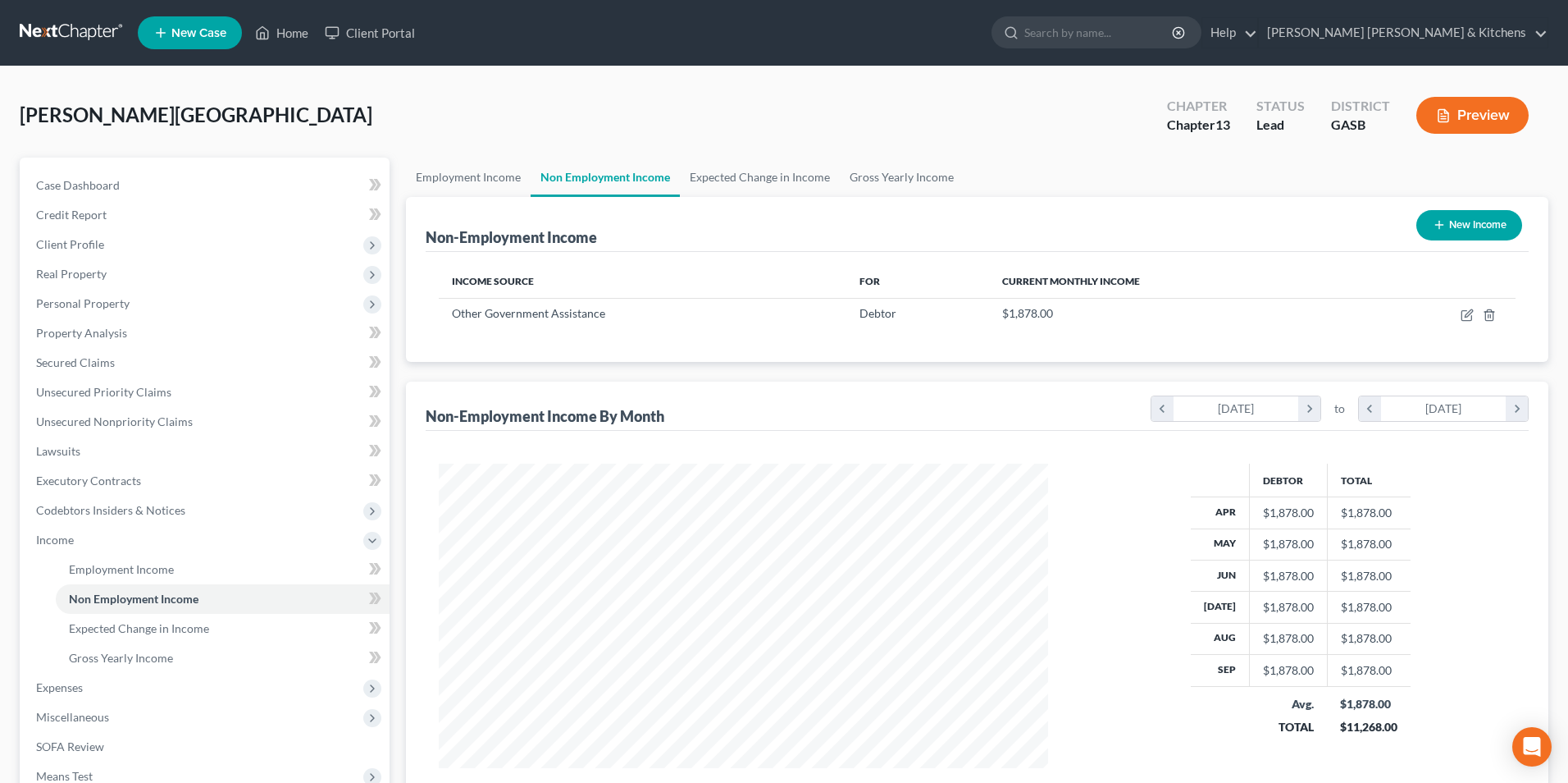
scroll to position [820142, 819508]
click at [1443, 222] on button "New Income" at bounding box center [1457, 224] width 106 height 30
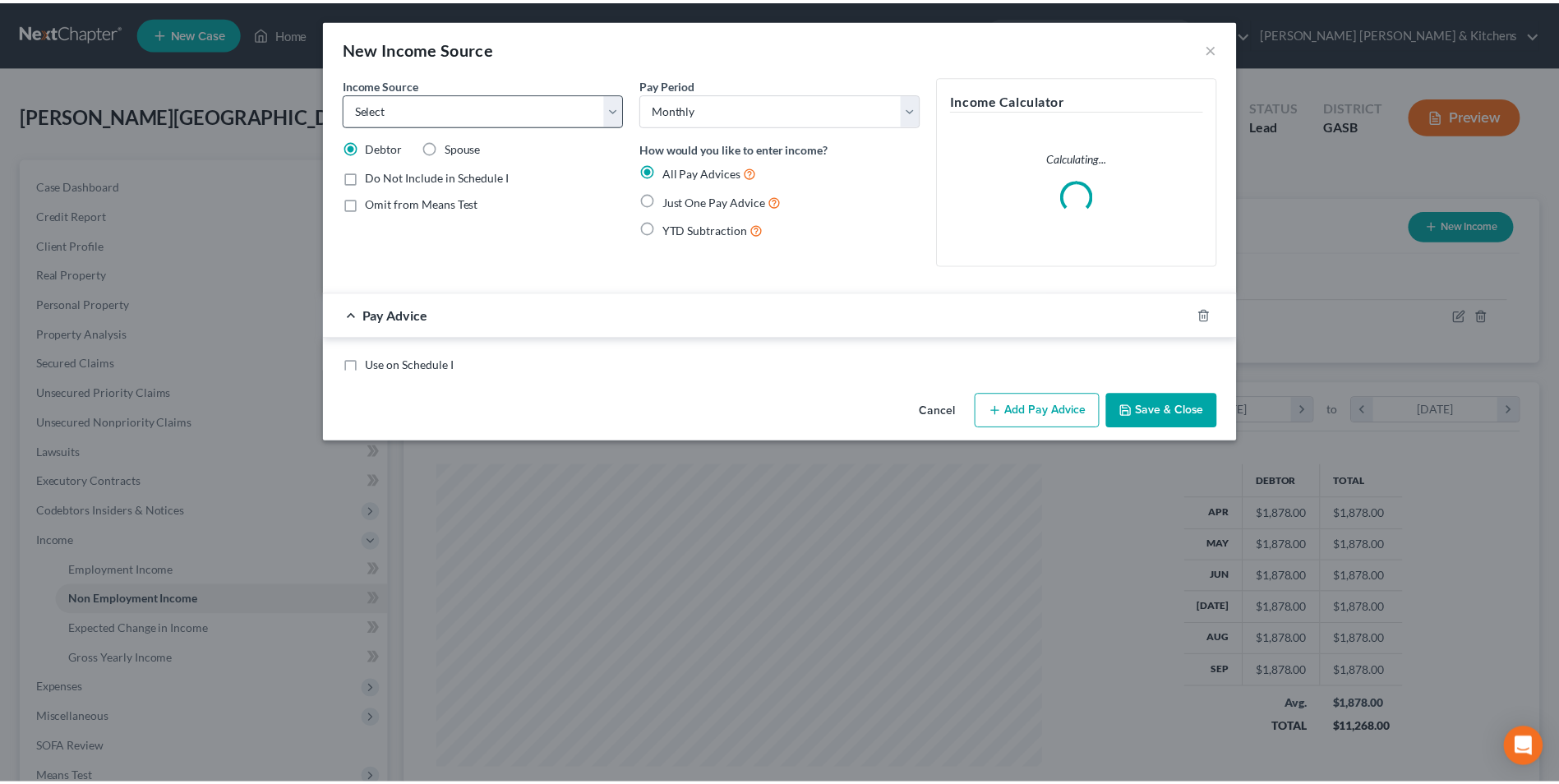
scroll to position [308, 649]
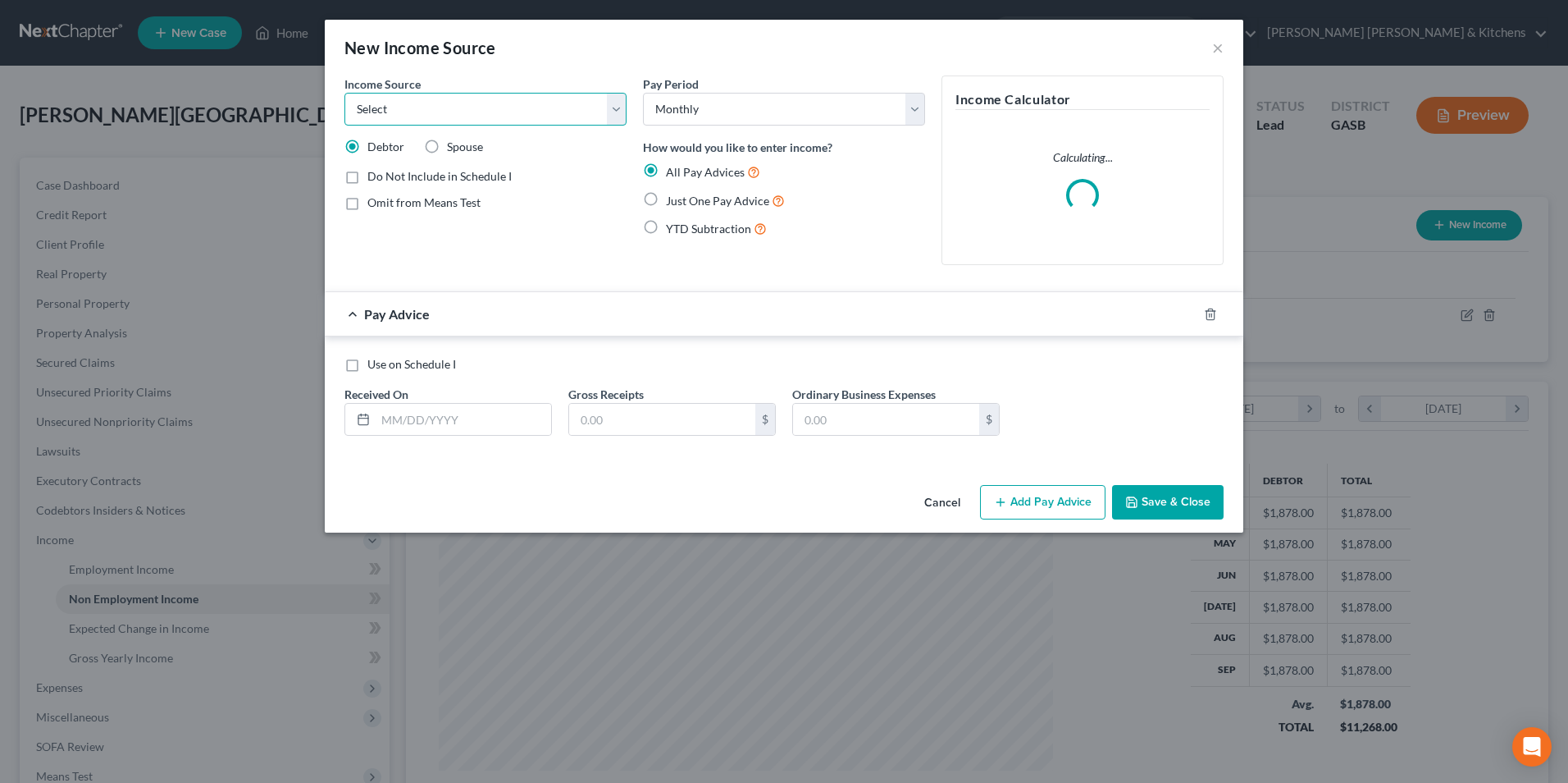
click at [474, 125] on select "Select Unemployment Disability (from employer) Pension Retirement Social Securi…" at bounding box center [486, 109] width 282 height 33
click at [345, 92] on select "Select Unemployment Disability (from employer) Pension Retirement Social Securi…" at bounding box center [486, 109] width 282 height 33
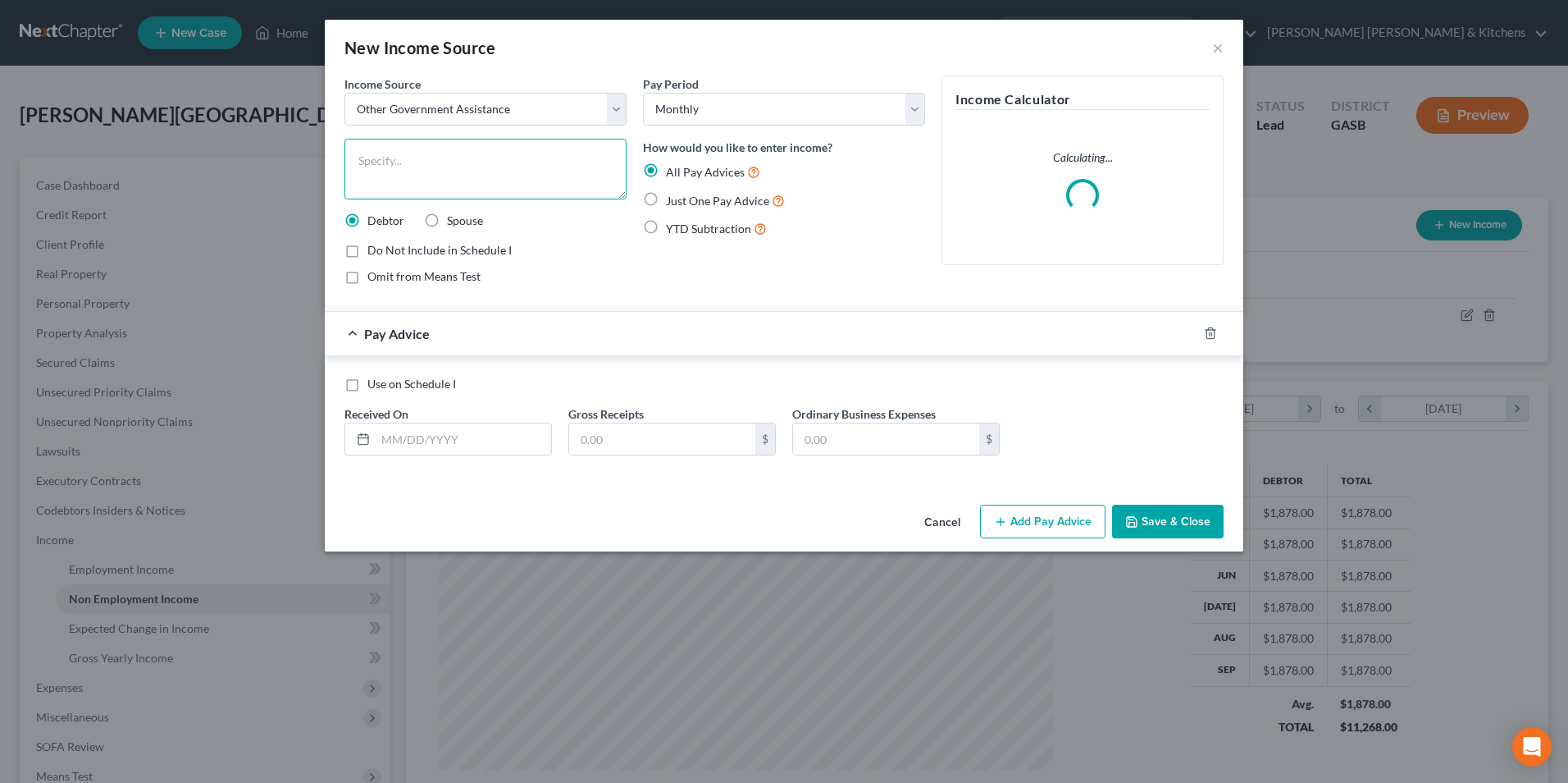
click at [404, 168] on textarea at bounding box center [486, 169] width 282 height 61
drag, startPoint x: 647, startPoint y: 199, endPoint x: 437, endPoint y: 281, distance: 225.4
click at [666, 199] on label "Just One Pay Advice" at bounding box center [725, 200] width 119 height 19
click at [672, 199] on input "Just One Pay Advice" at bounding box center [677, 196] width 10 height 10
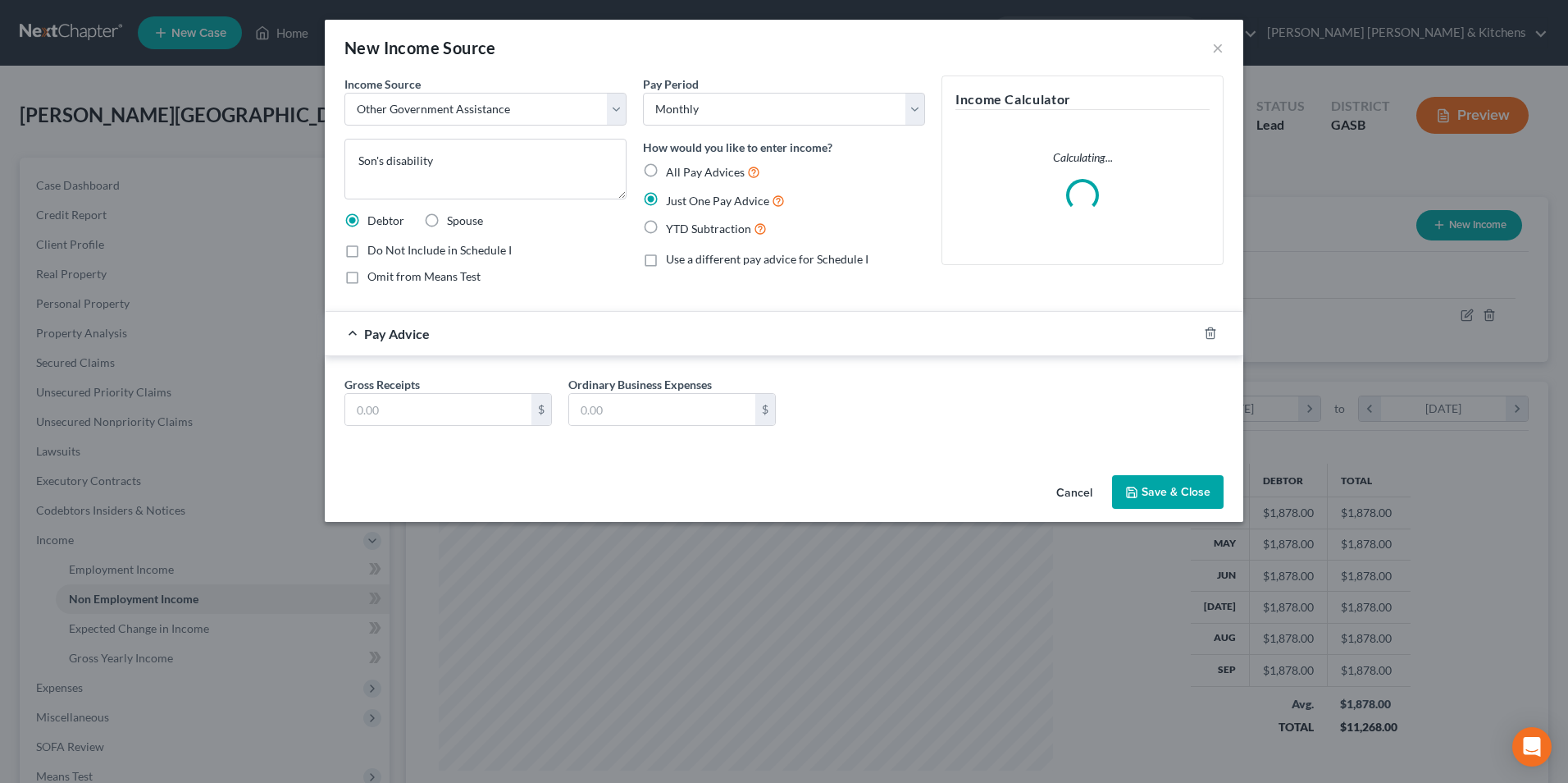
click at [368, 282] on label "Omit from Means Test" at bounding box center [424, 276] width 113 height 16
click at [374, 279] on input "Omit from Means Test" at bounding box center [379, 274] width 10 height 10
click at [397, 410] on input "text" at bounding box center [439, 409] width 186 height 31
drag, startPoint x: 1155, startPoint y: 492, endPoint x: 1153, endPoint y: 436, distance: 56.0
click at [1158, 491] on button "Save & Close" at bounding box center [1168, 492] width 111 height 34
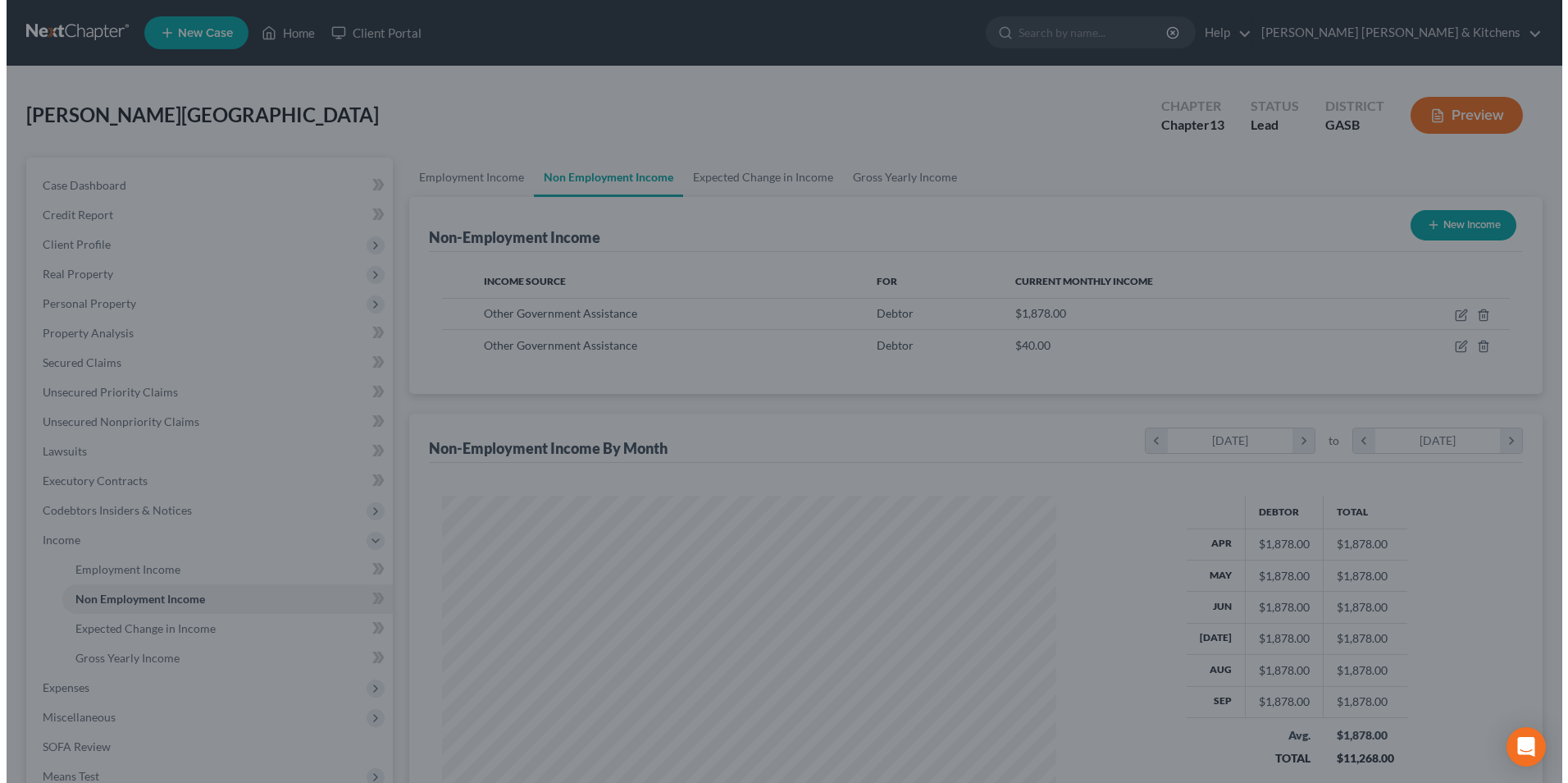
scroll to position [820142, 819508]
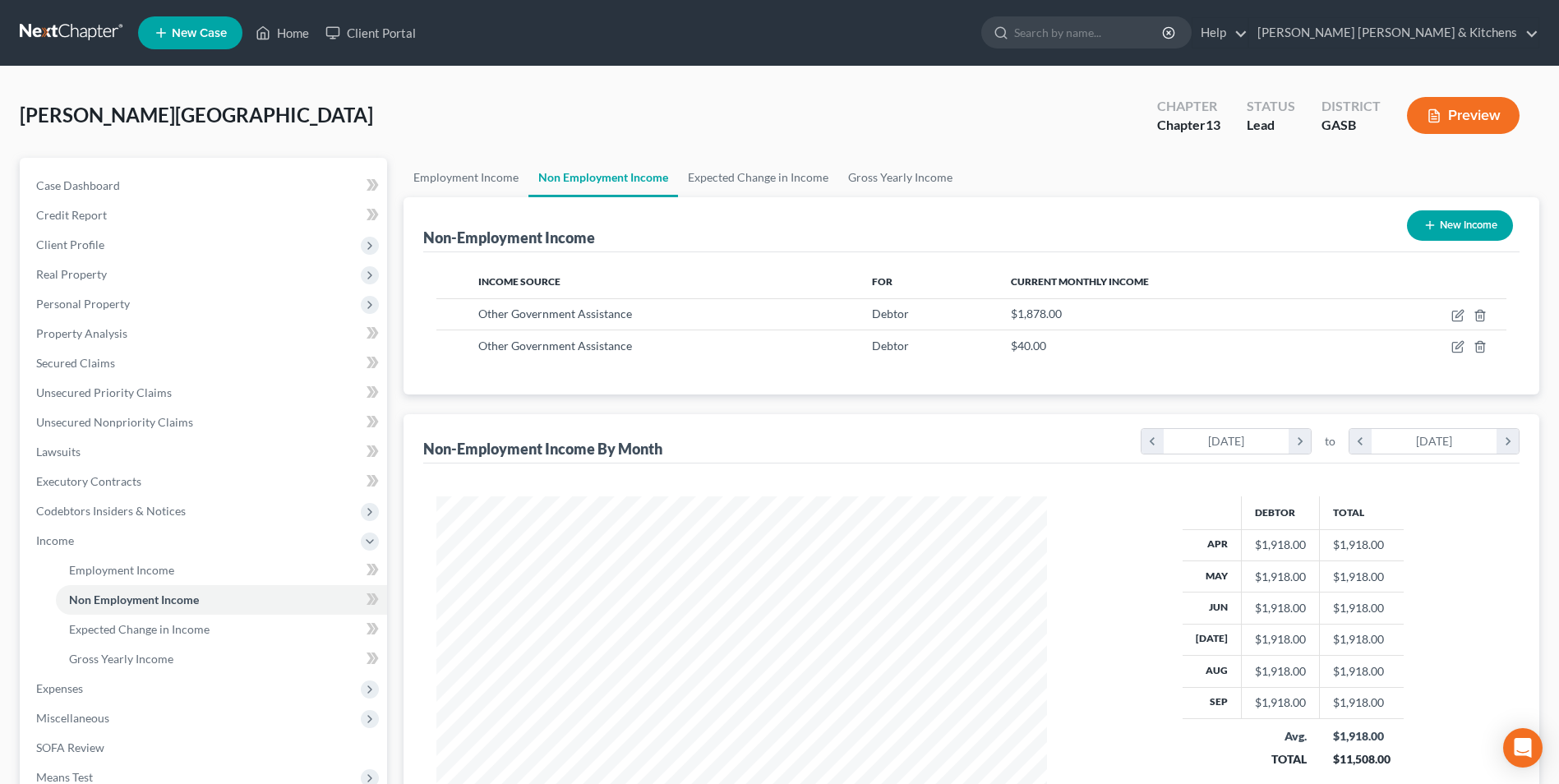
click at [1475, 126] on button "Preview" at bounding box center [1462, 115] width 112 height 37
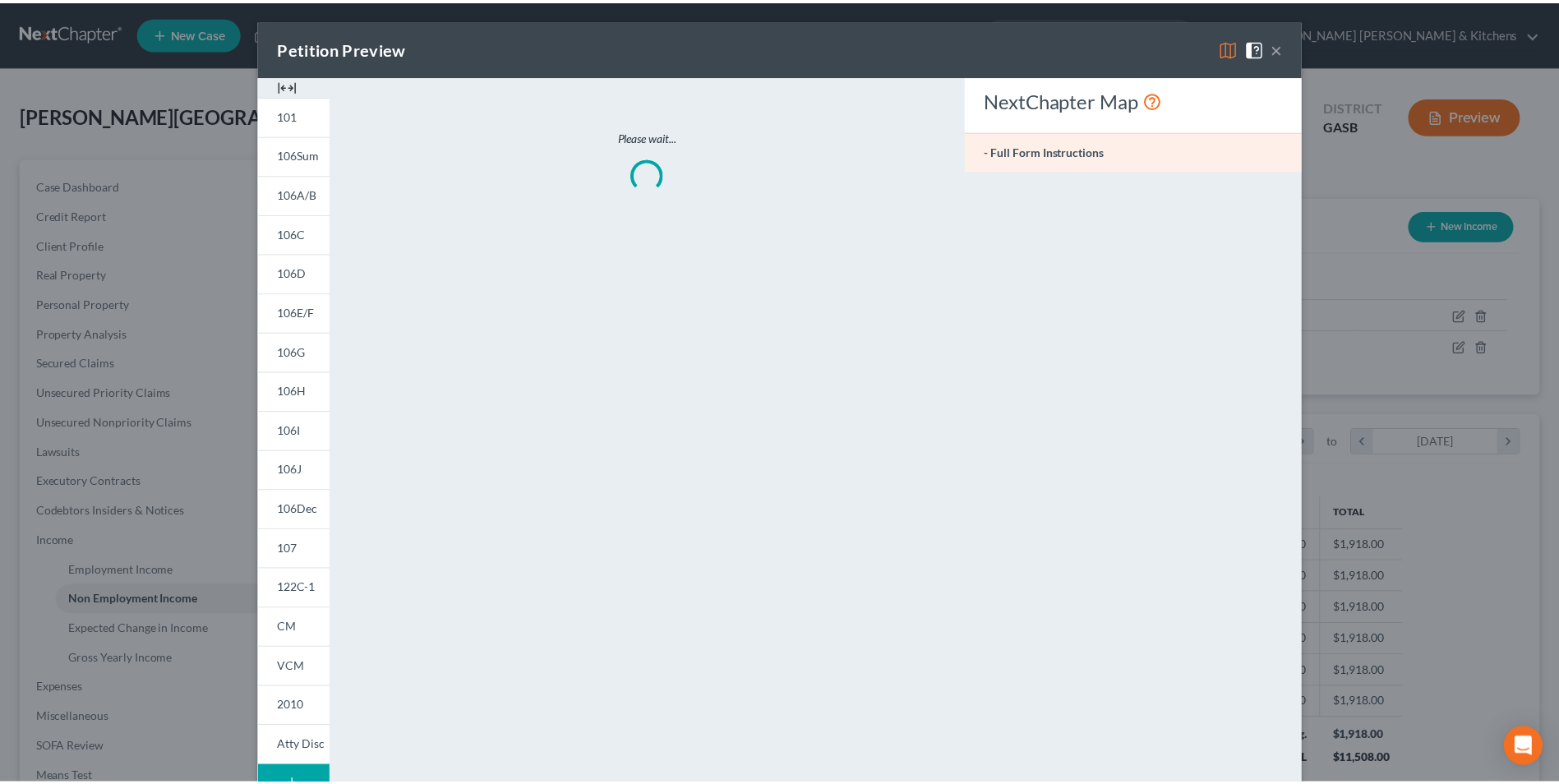
scroll to position [308, 649]
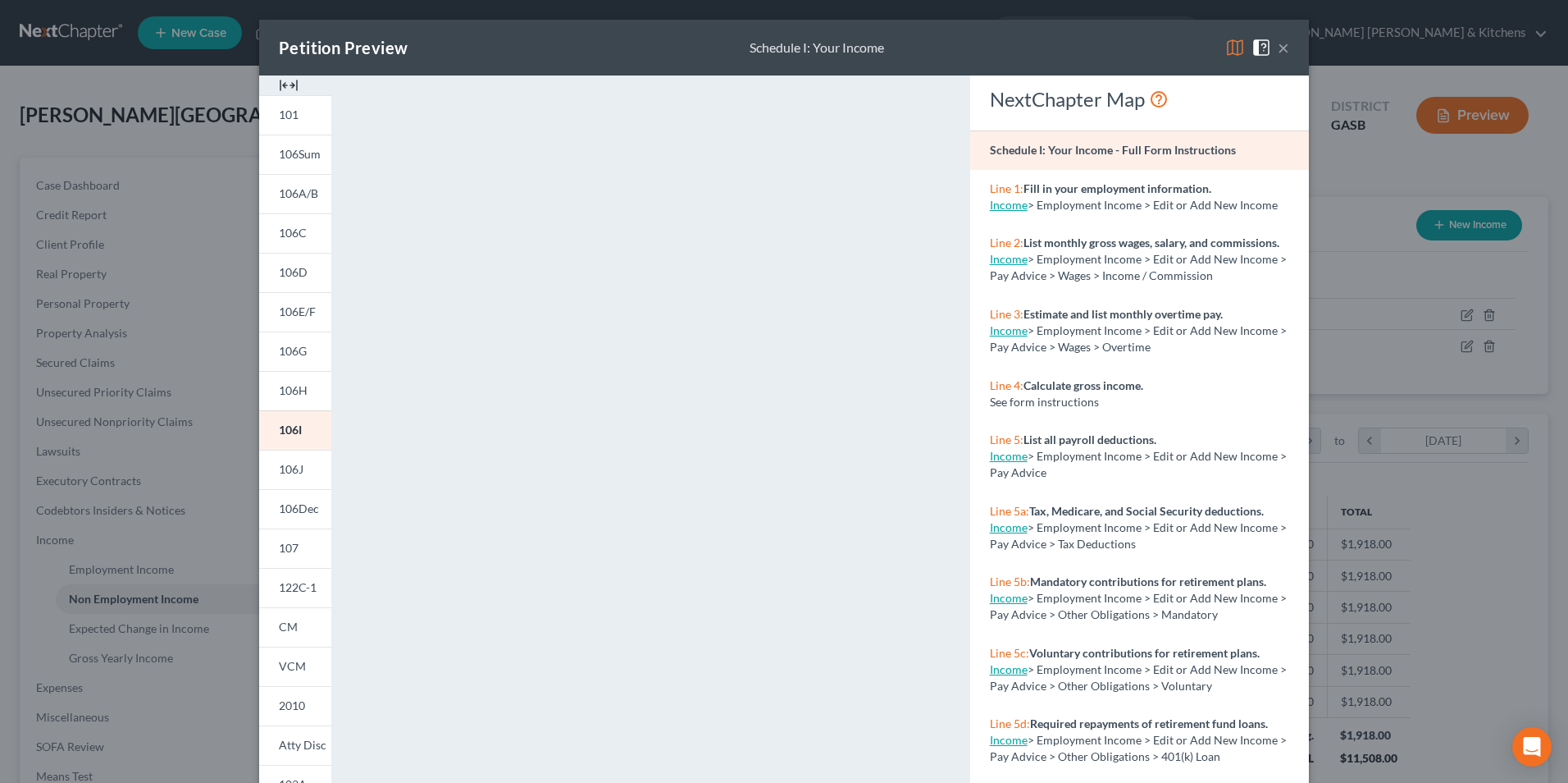
click at [1278, 45] on button "×" at bounding box center [1283, 47] width 11 height 20
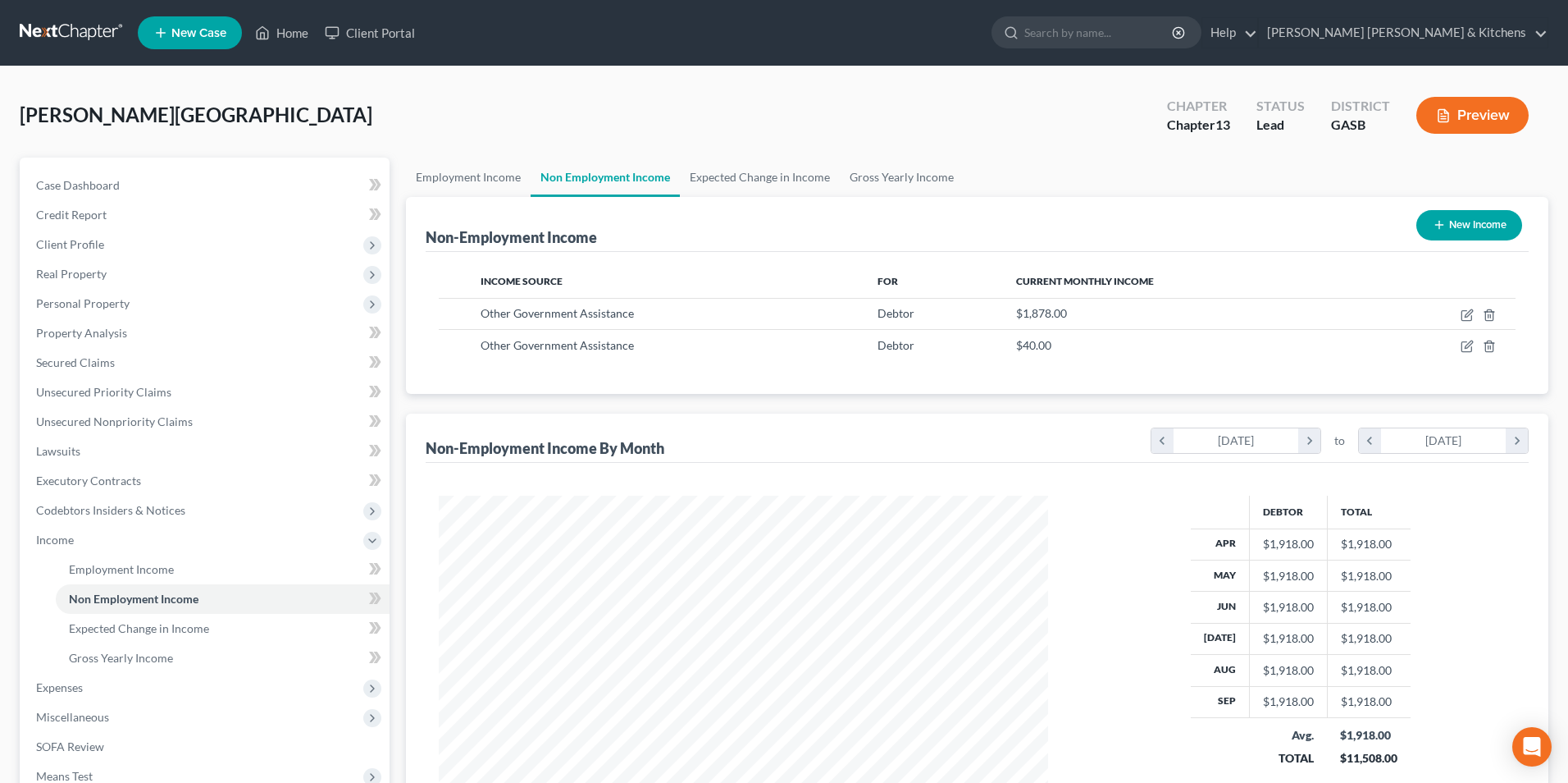
scroll to position [820142, 819508]
click at [1440, 228] on button "New Income" at bounding box center [1457, 224] width 106 height 30
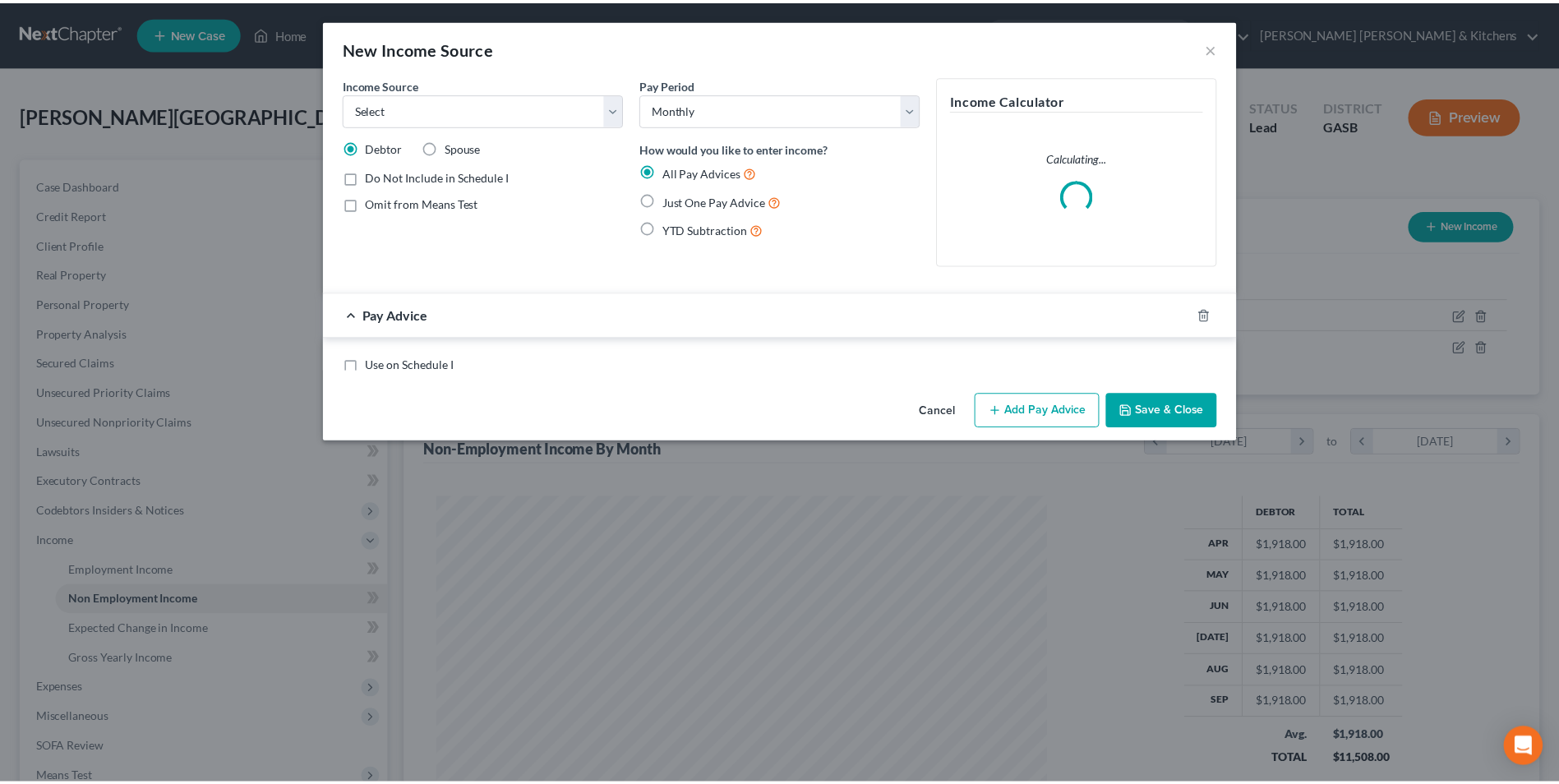
scroll to position [308, 649]
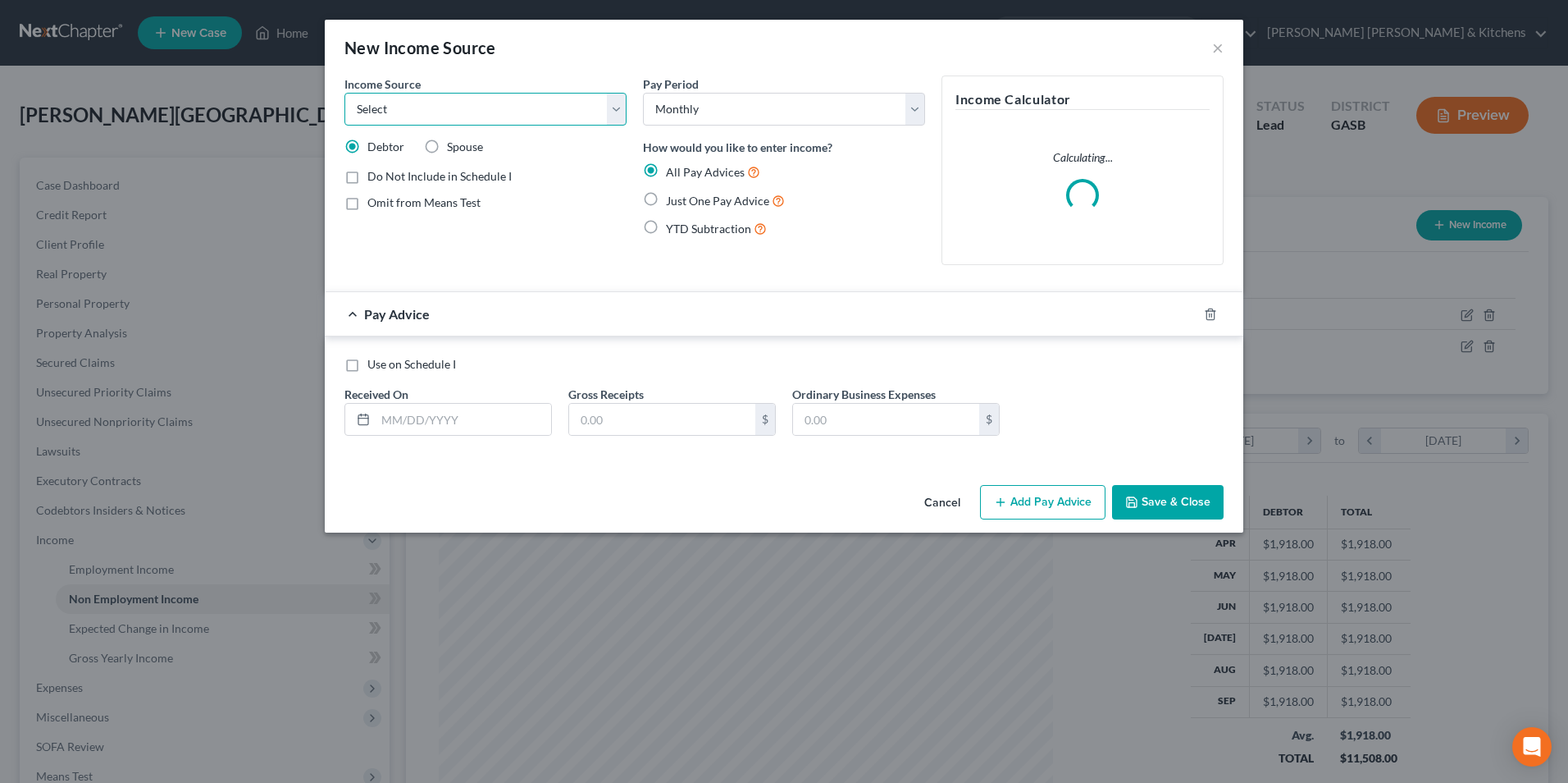
click at [449, 108] on select "Select Unemployment Disability (from employer) Pension Retirement Social Securi…" at bounding box center [486, 109] width 282 height 33
click at [345, 92] on select "Select Unemployment Disability (from employer) Pension Retirement Social Securi…" at bounding box center [486, 109] width 282 height 33
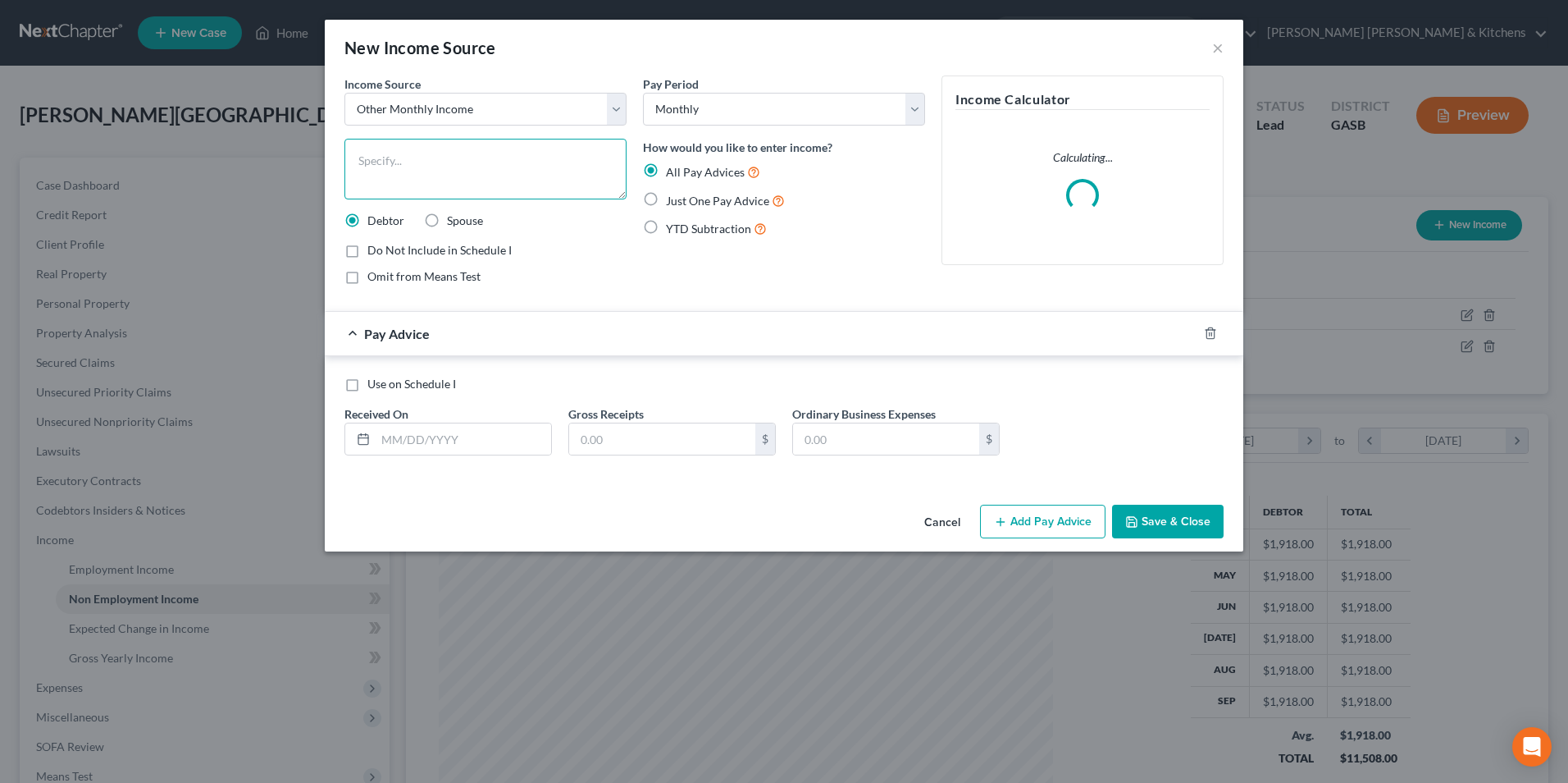
click at [395, 168] on textarea at bounding box center [486, 169] width 282 height 61
click at [666, 194] on label "Just One Pay Advice" at bounding box center [725, 200] width 119 height 19
click at [672, 194] on input "Just One Pay Advice" at bounding box center [677, 196] width 10 height 10
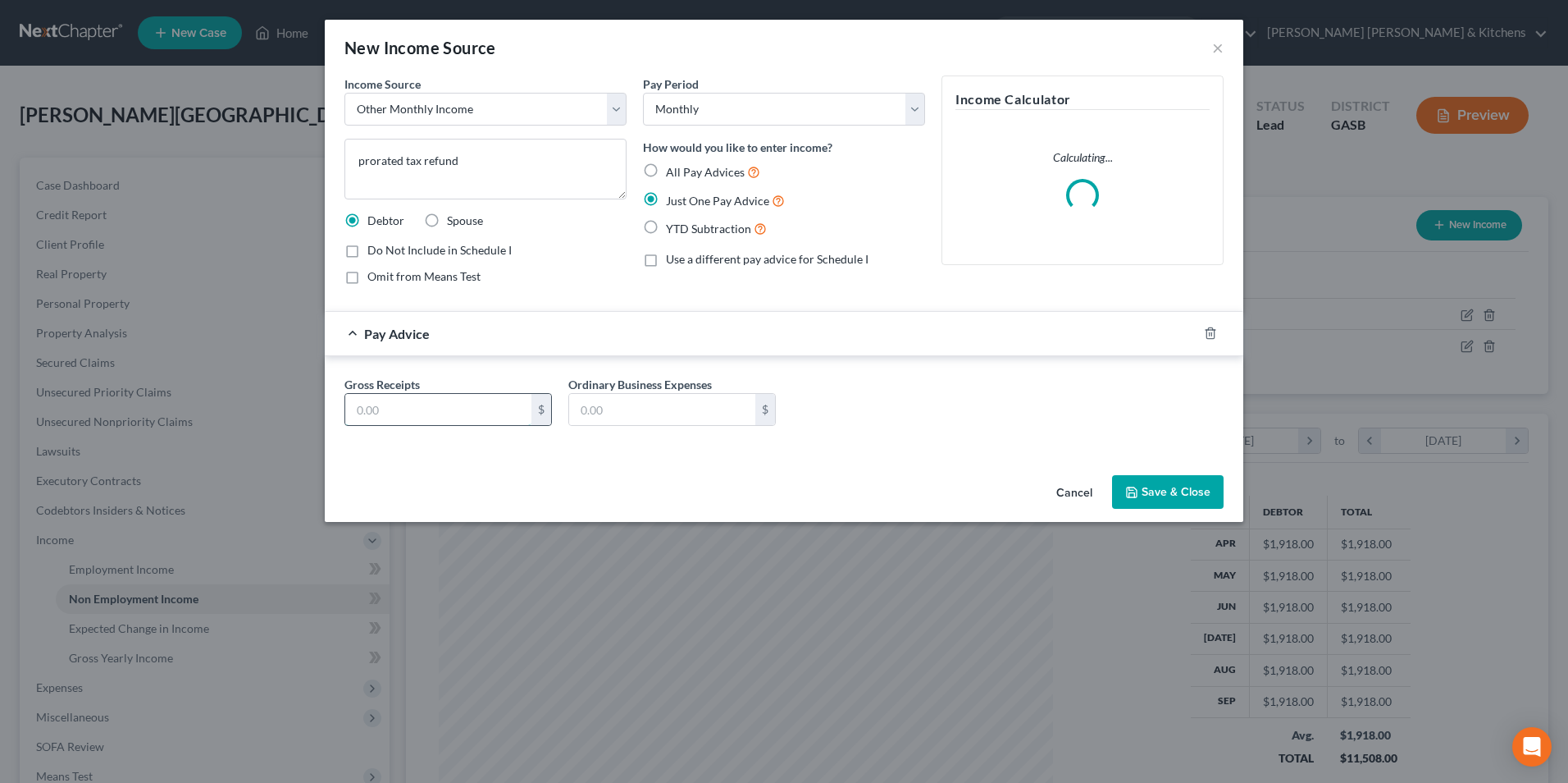
drag, startPoint x: 407, startPoint y: 418, endPoint x: 402, endPoint y: 405, distance: 13.9
click at [407, 418] on input "text" at bounding box center [439, 409] width 186 height 31
click at [1169, 493] on button "Save & Close" at bounding box center [1168, 492] width 111 height 34
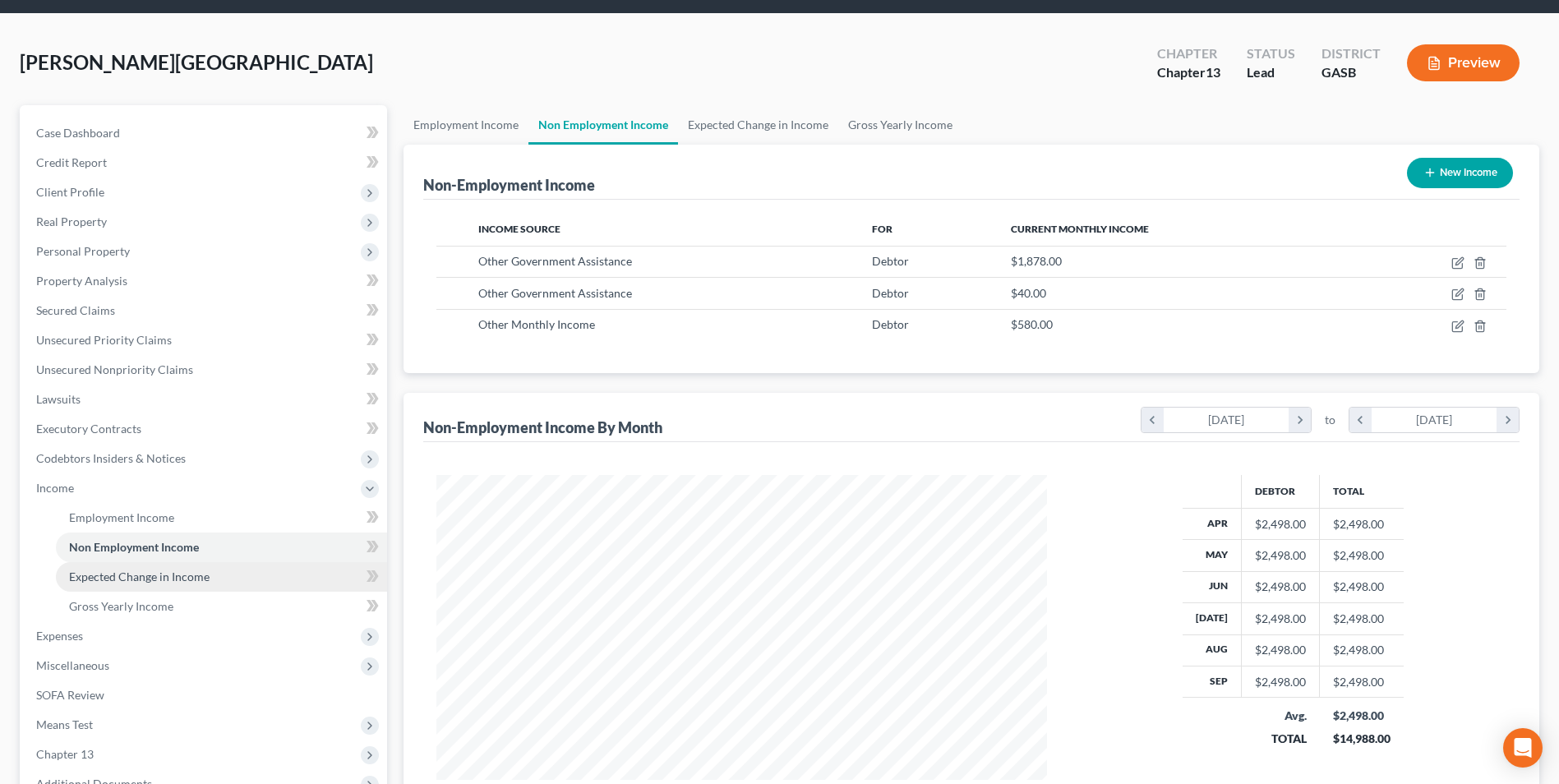
scroll to position [82, 0]
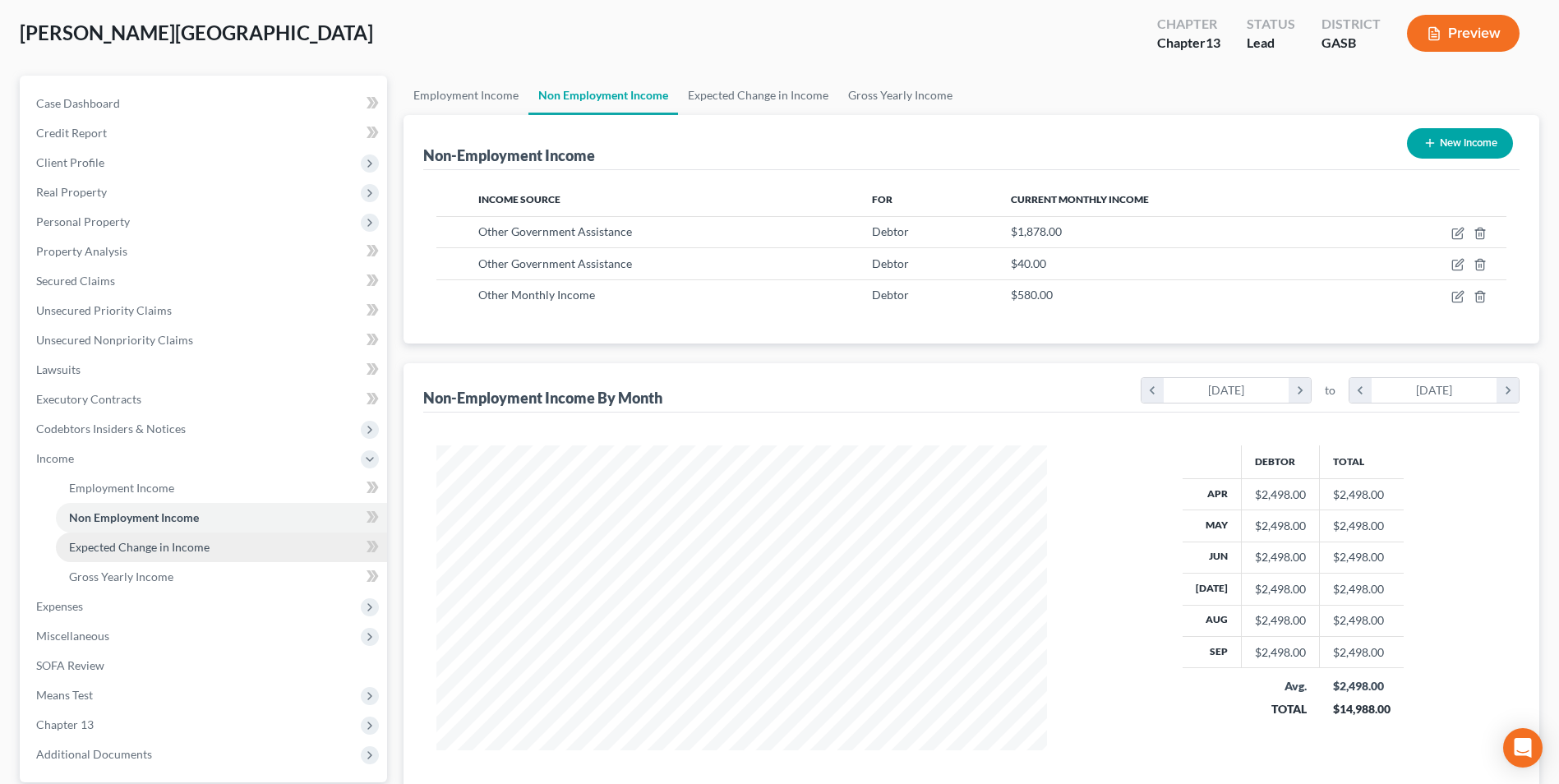
click at [84, 546] on span "Expected Change in Income" at bounding box center [140, 547] width 141 height 14
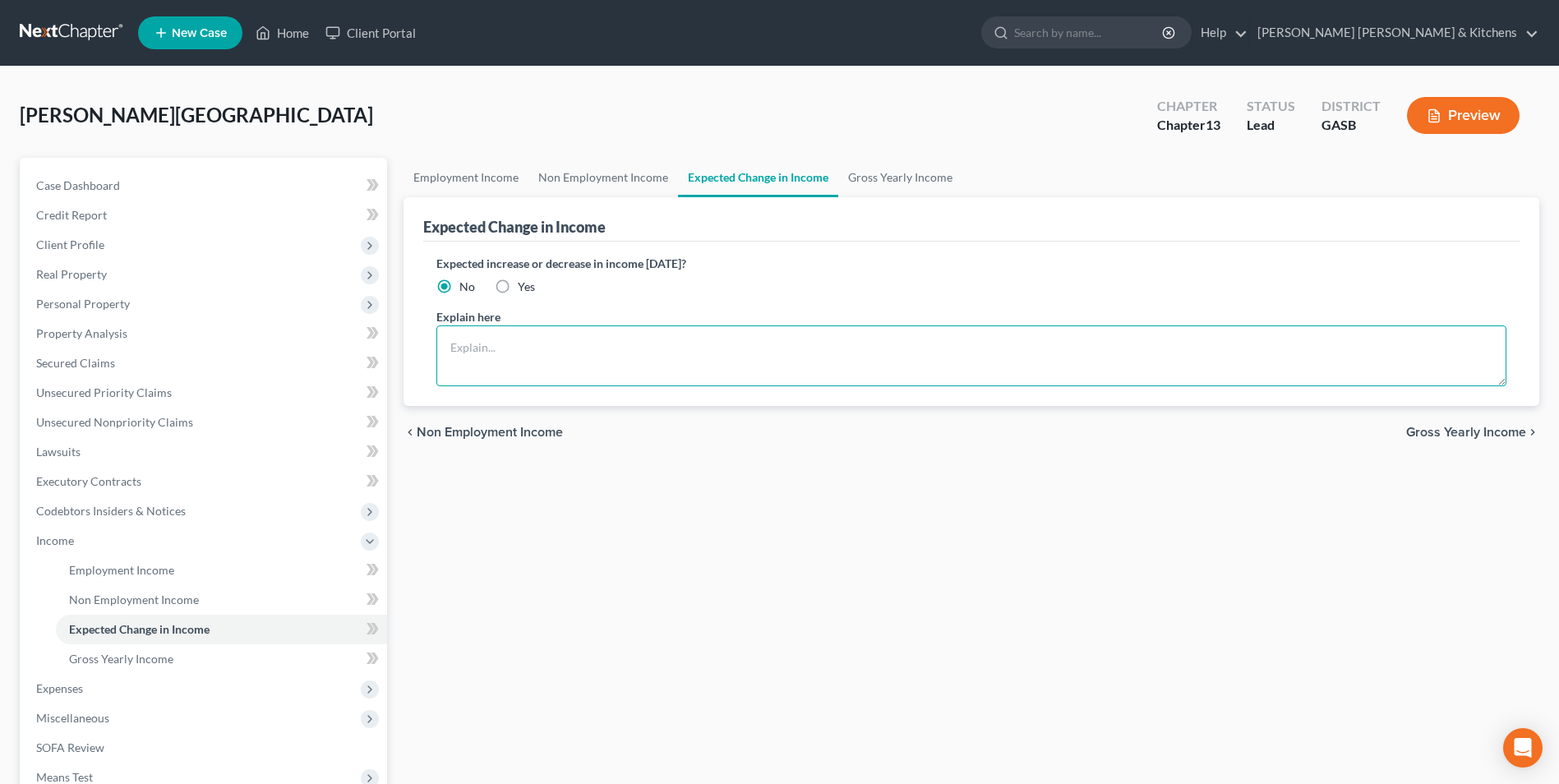
click at [461, 368] on textarea at bounding box center [971, 356] width 1070 height 61
click at [120, 660] on span "Gross Yearly Income" at bounding box center [122, 658] width 105 height 14
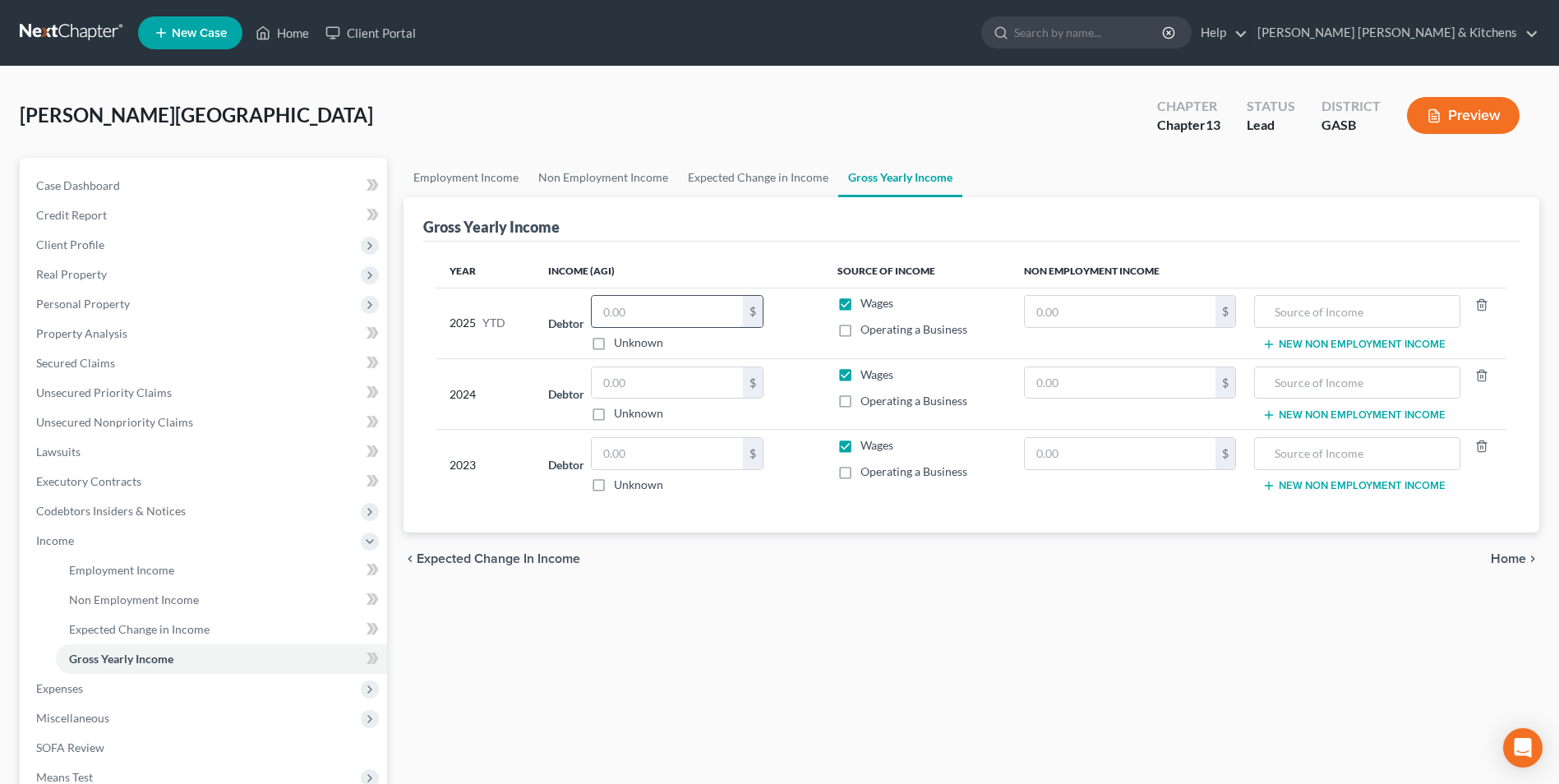
click at [603, 310] on input "text" at bounding box center [667, 311] width 151 height 31
click at [80, 685] on span "Expenses" at bounding box center [59, 688] width 47 height 14
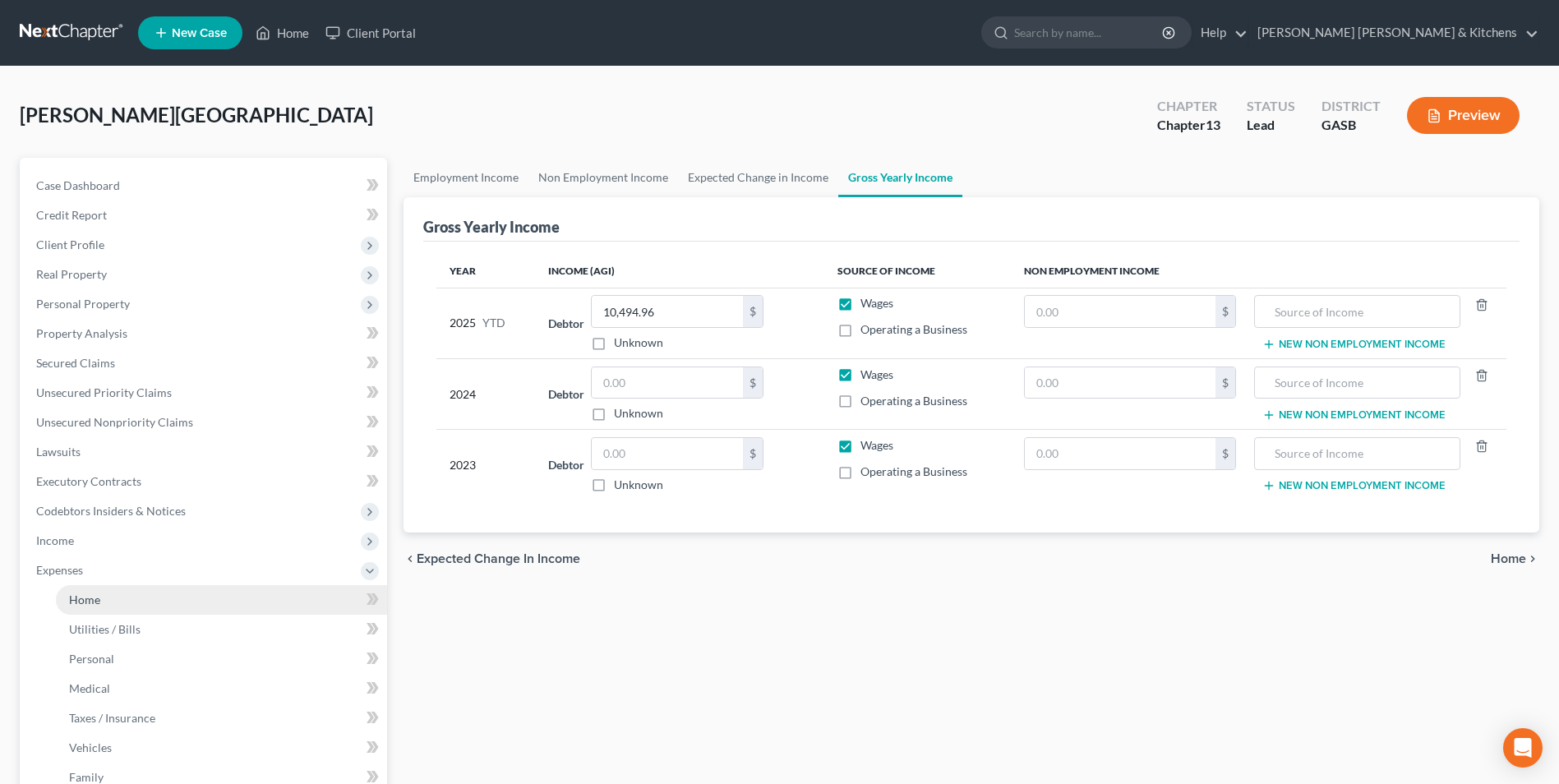
drag, startPoint x: 109, startPoint y: 595, endPoint x: 191, endPoint y: 613, distance: 84.0
click at [109, 594] on link "Home" at bounding box center [221, 600] width 331 height 30
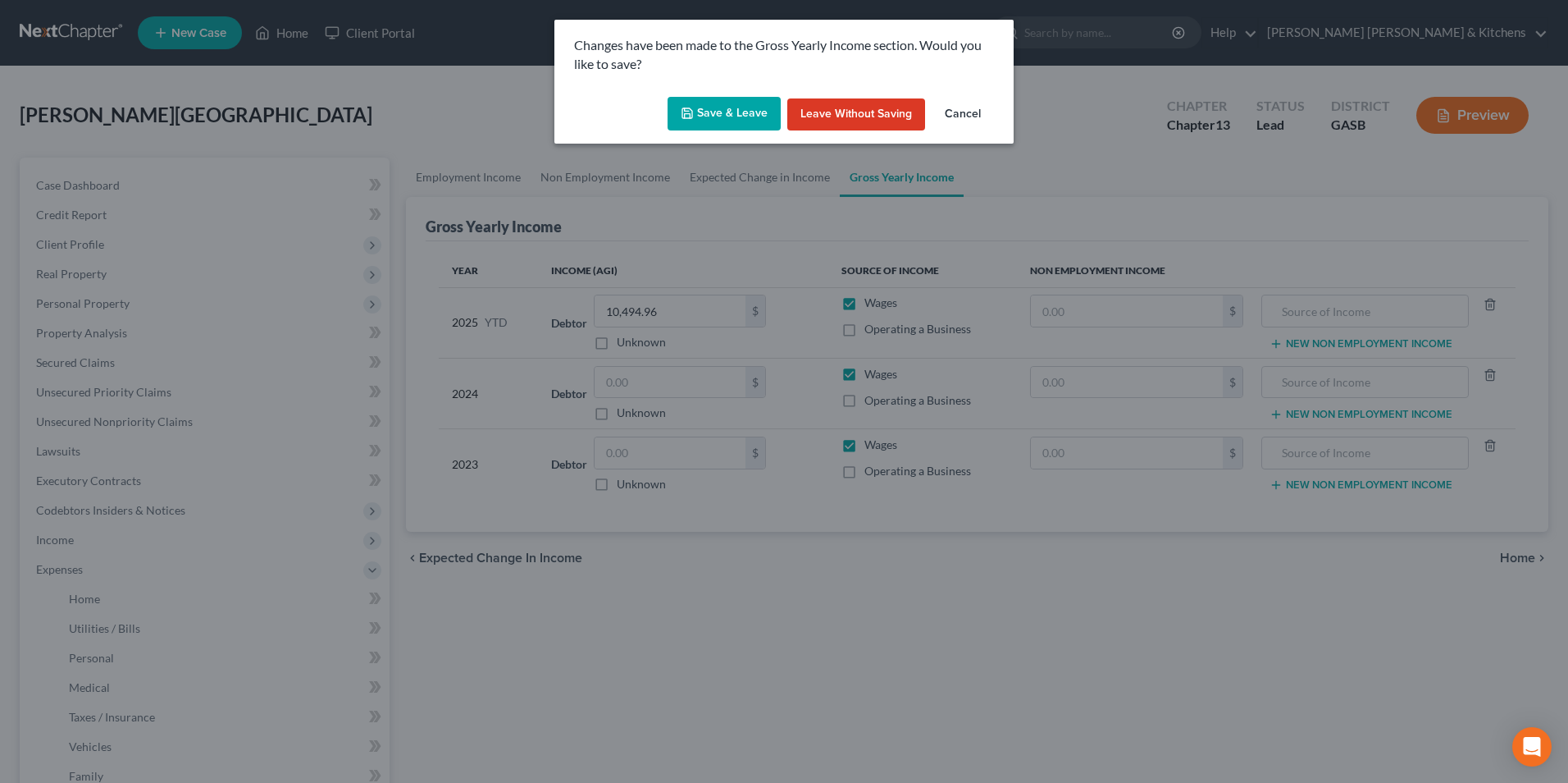
click at [748, 124] on button "Save & Leave" at bounding box center [724, 114] width 113 height 34
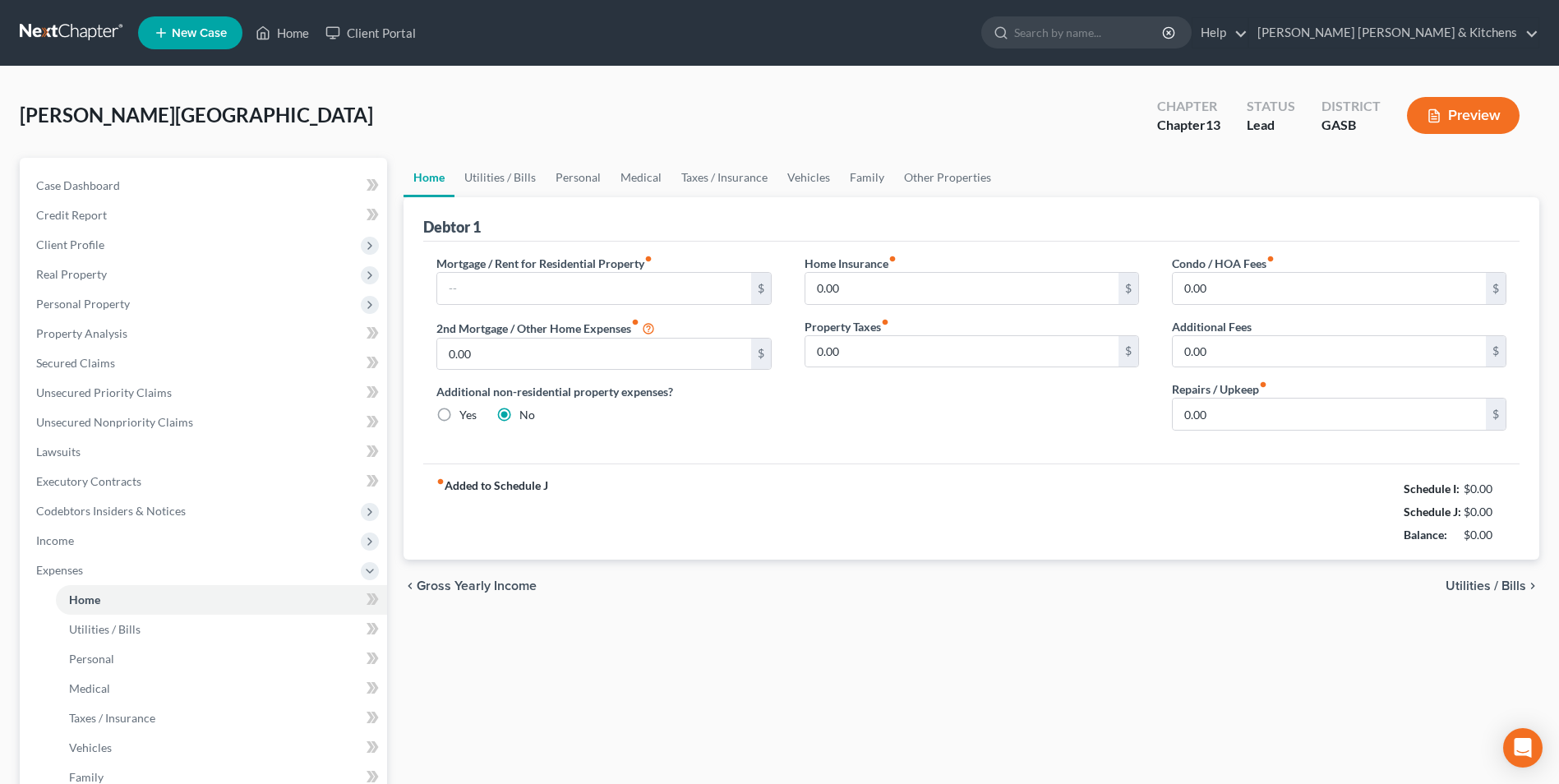
click at [98, 601] on span "Home" at bounding box center [85, 599] width 31 height 14
click at [455, 296] on input "text" at bounding box center [593, 288] width 313 height 31
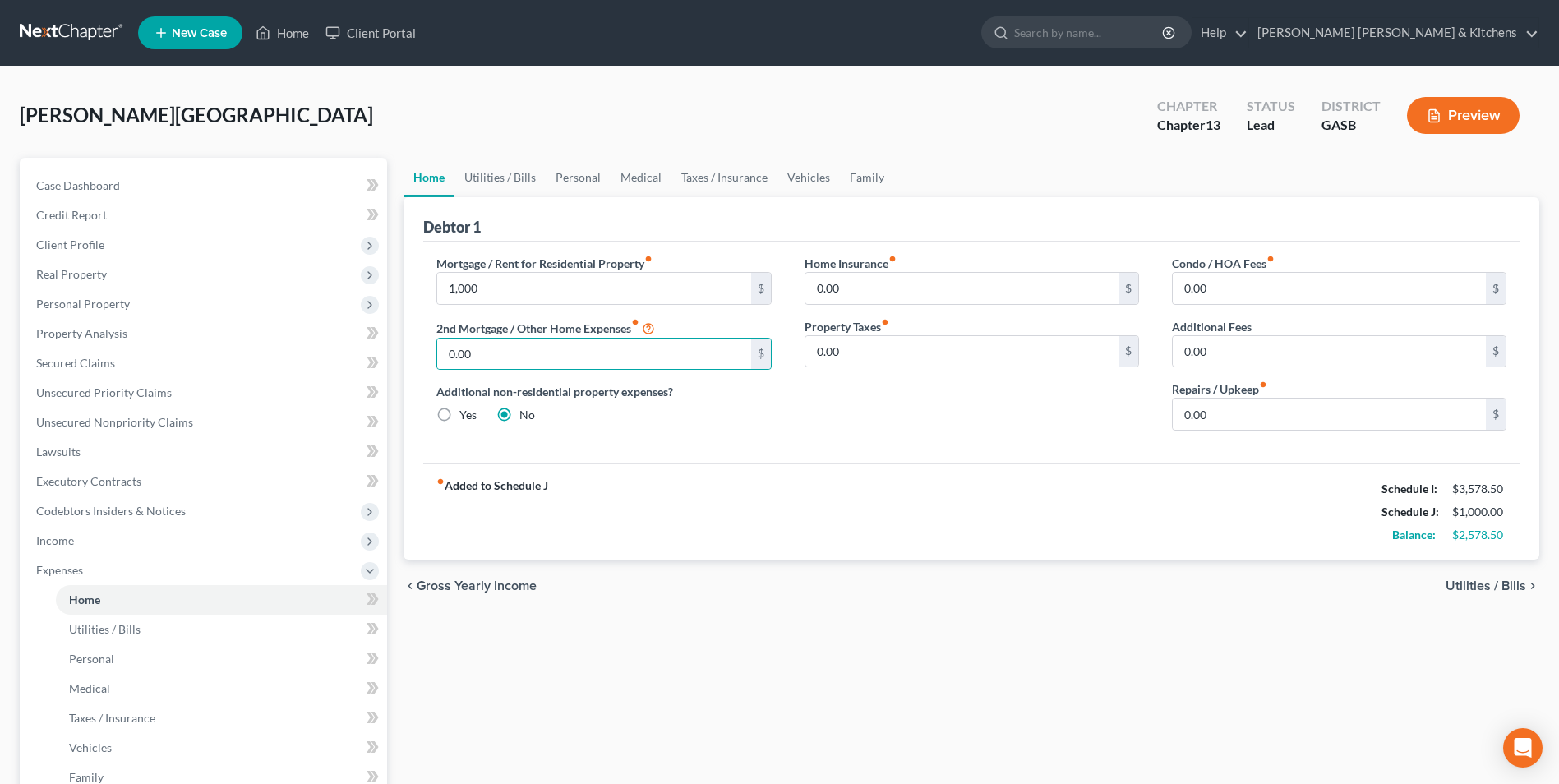
click at [1506, 587] on span "Utilities / Bills" at bounding box center [1485, 585] width 81 height 13
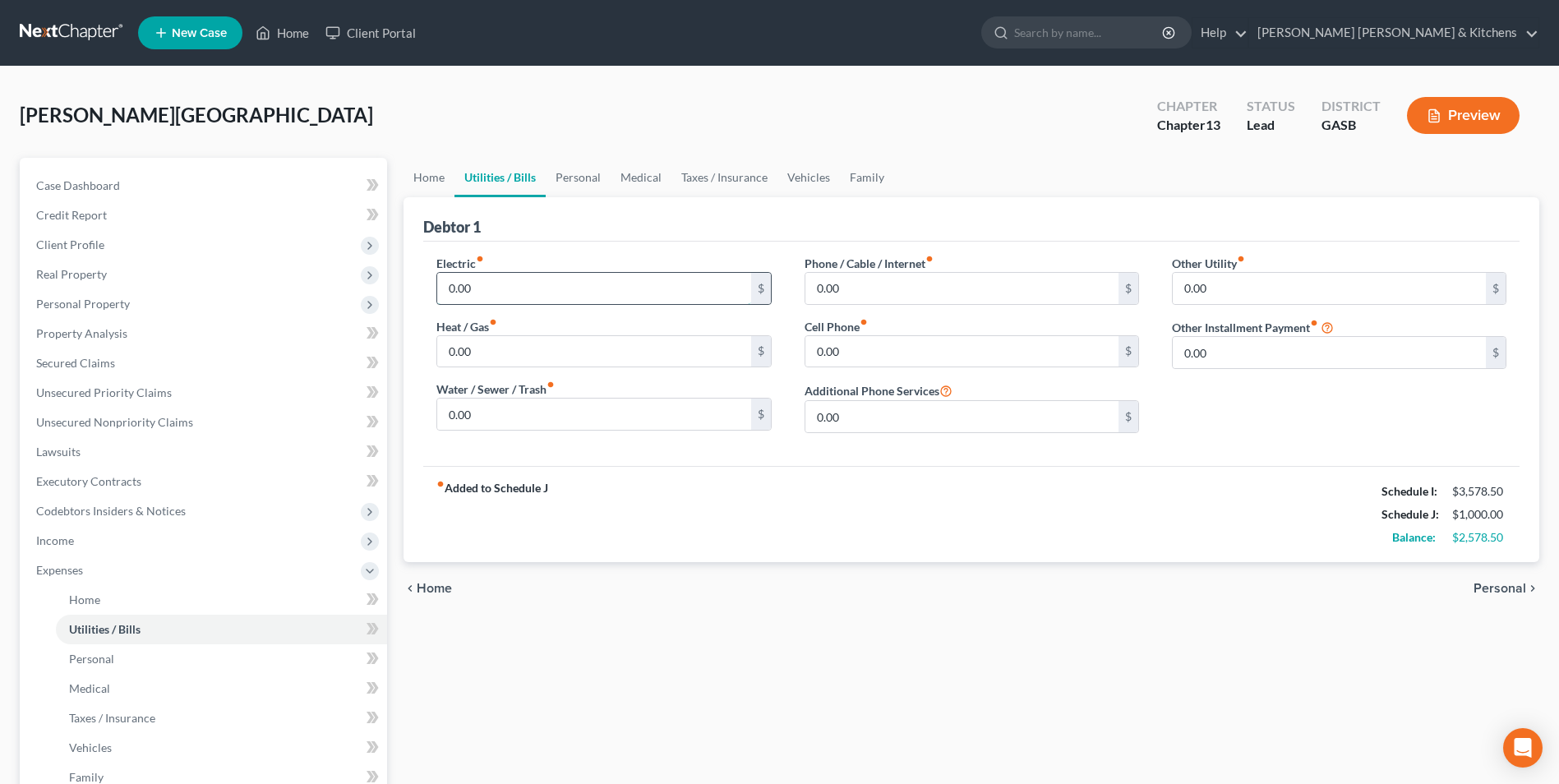
click at [516, 291] on input "0.00" at bounding box center [593, 288] width 313 height 31
click at [1214, 289] on input "0.00" at bounding box center [1328, 288] width 313 height 31
click at [1396, 536] on strong "Balance:" at bounding box center [1413, 536] width 44 height 14
click at [1515, 587] on span "Personal" at bounding box center [1499, 588] width 52 height 13
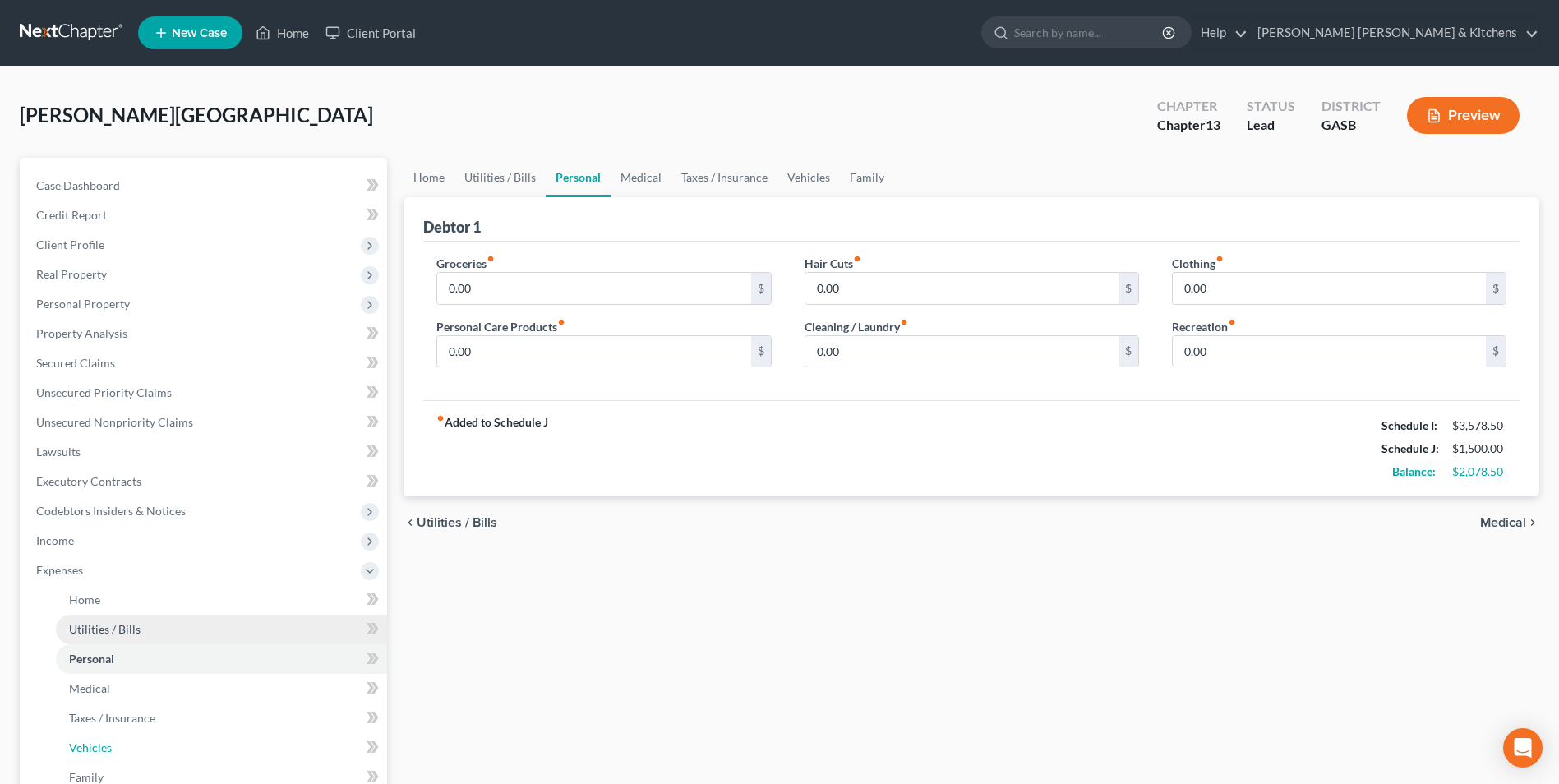
drag, startPoint x: 88, startPoint y: 745, endPoint x: 154, endPoint y: 636, distance: 127.4
click at [88, 745] on span "Vehicles" at bounding box center [91, 747] width 43 height 14
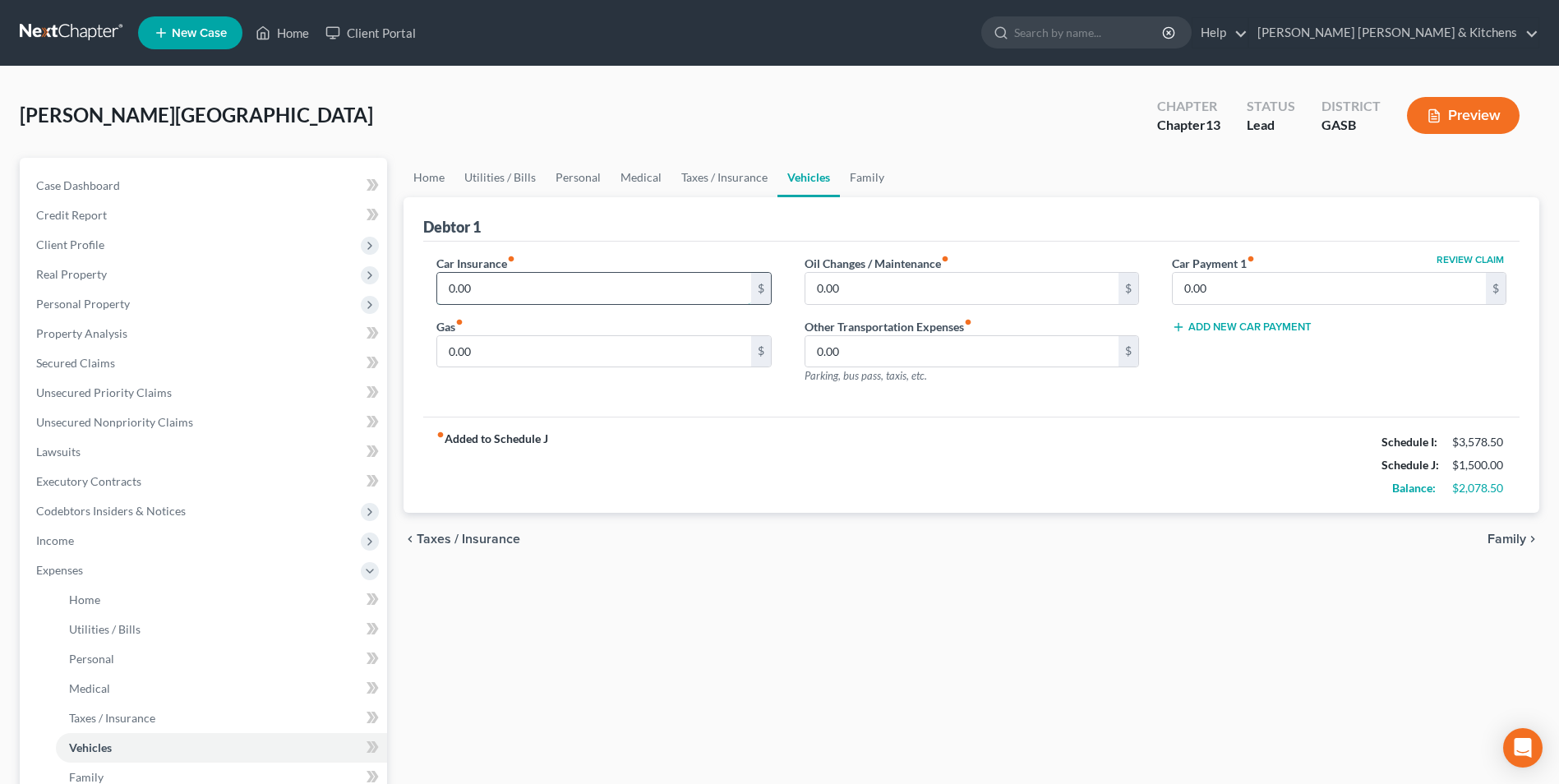
click at [535, 290] on input "0.00" at bounding box center [593, 288] width 313 height 31
click at [495, 358] on input "0.00" at bounding box center [593, 351] width 313 height 31
click at [126, 661] on link "Personal" at bounding box center [221, 659] width 331 height 30
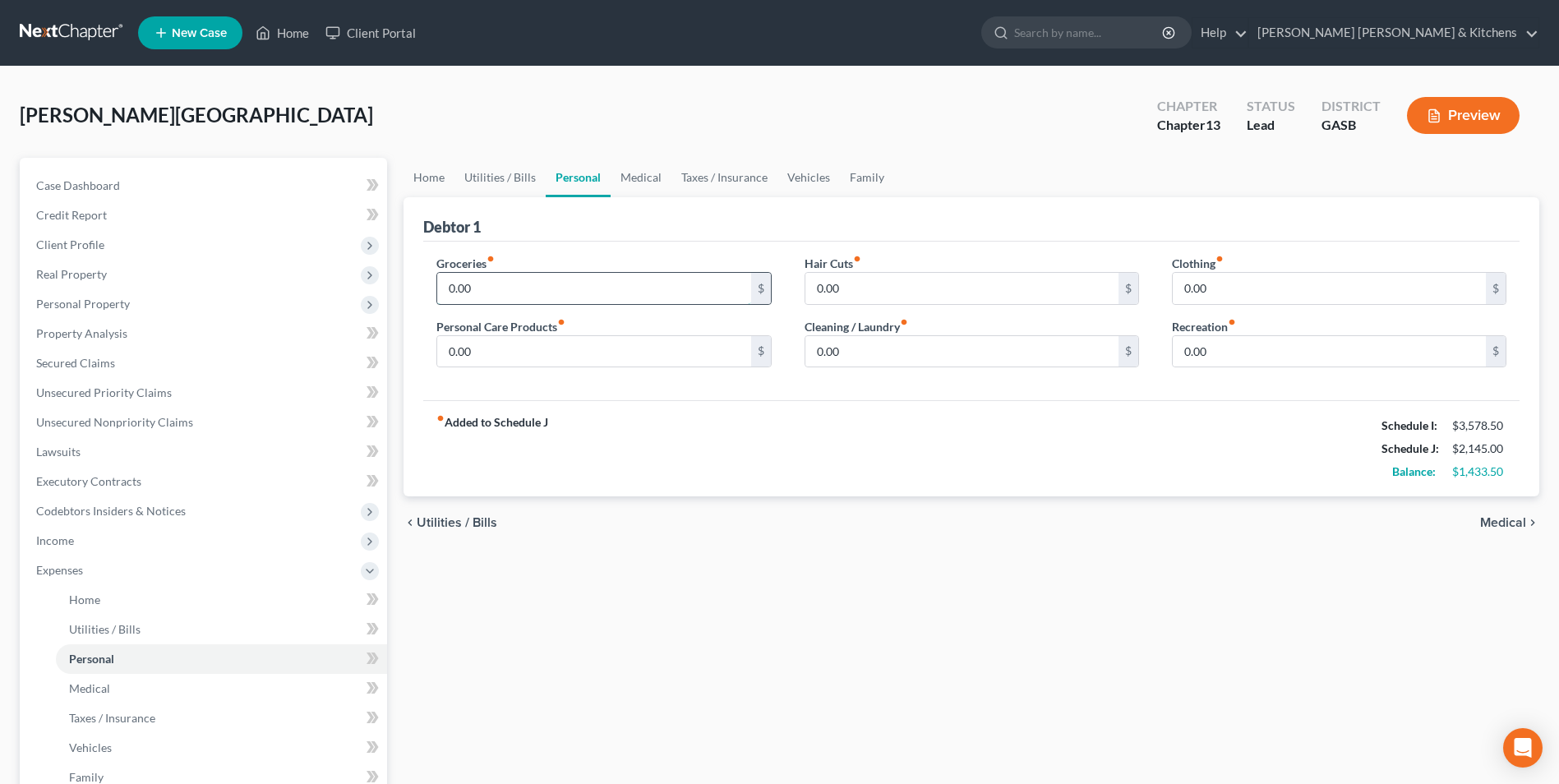
click at [497, 294] on input "0.00" at bounding box center [593, 288] width 313 height 31
click at [1304, 288] on input "150" at bounding box center [1328, 288] width 313 height 31
click at [1304, 288] on input "50" at bounding box center [1328, 288] width 313 height 31
click at [535, 283] on input "600" at bounding box center [593, 288] width 313 height 31
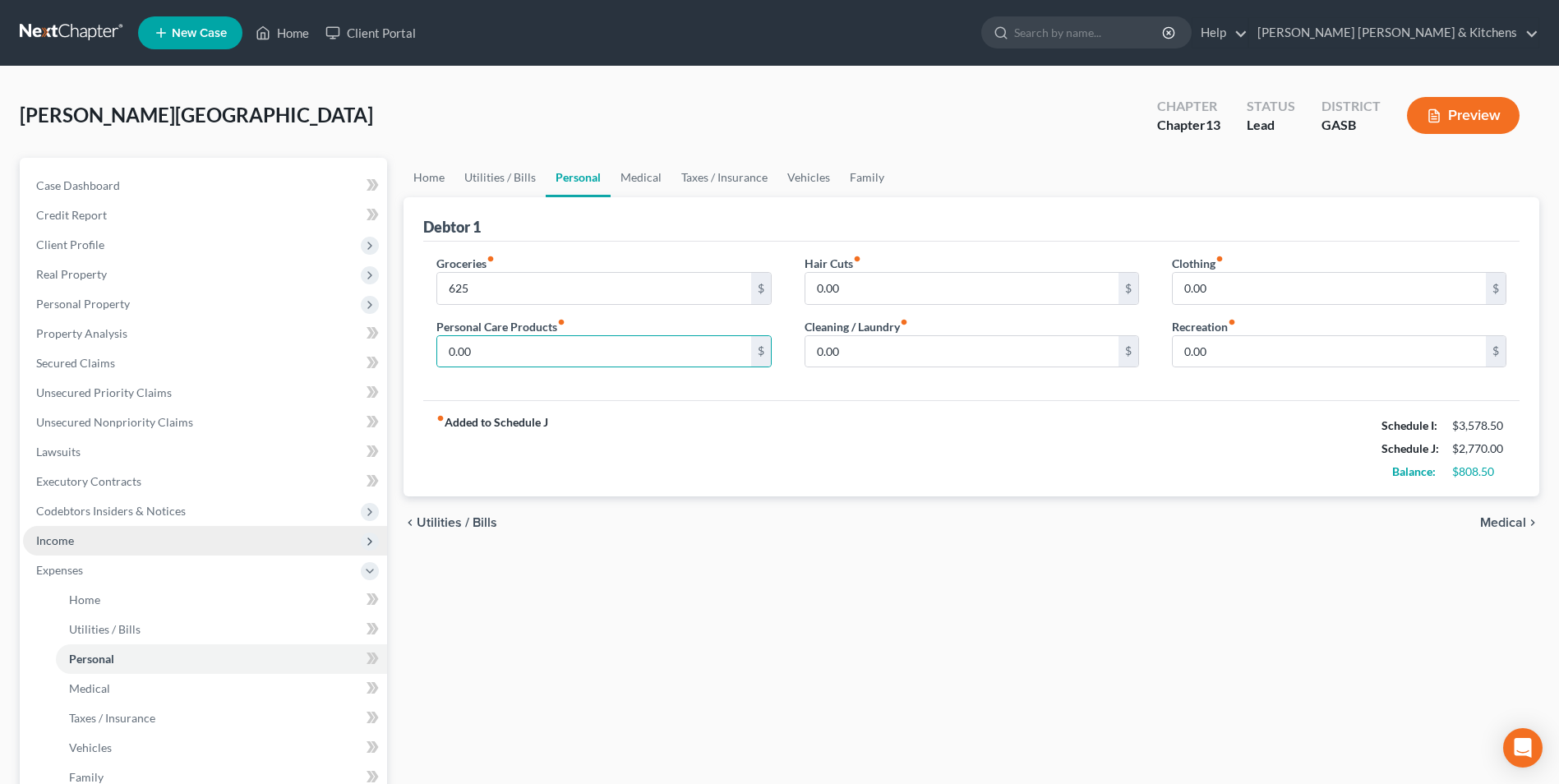
click at [75, 541] on span "Income" at bounding box center [205, 541] width 364 height 30
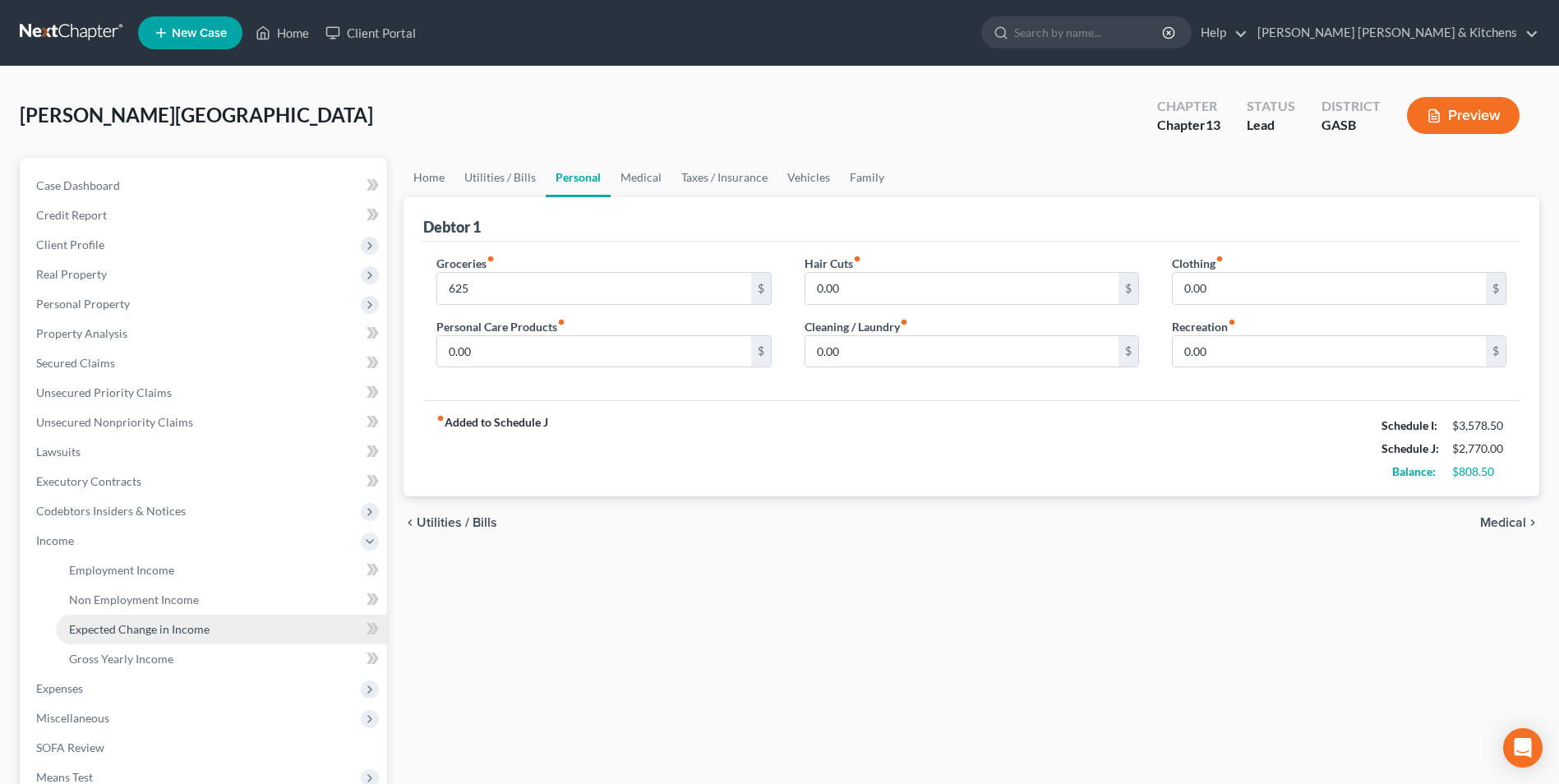
click at [111, 625] on span "Expected Change in Income" at bounding box center [140, 629] width 141 height 14
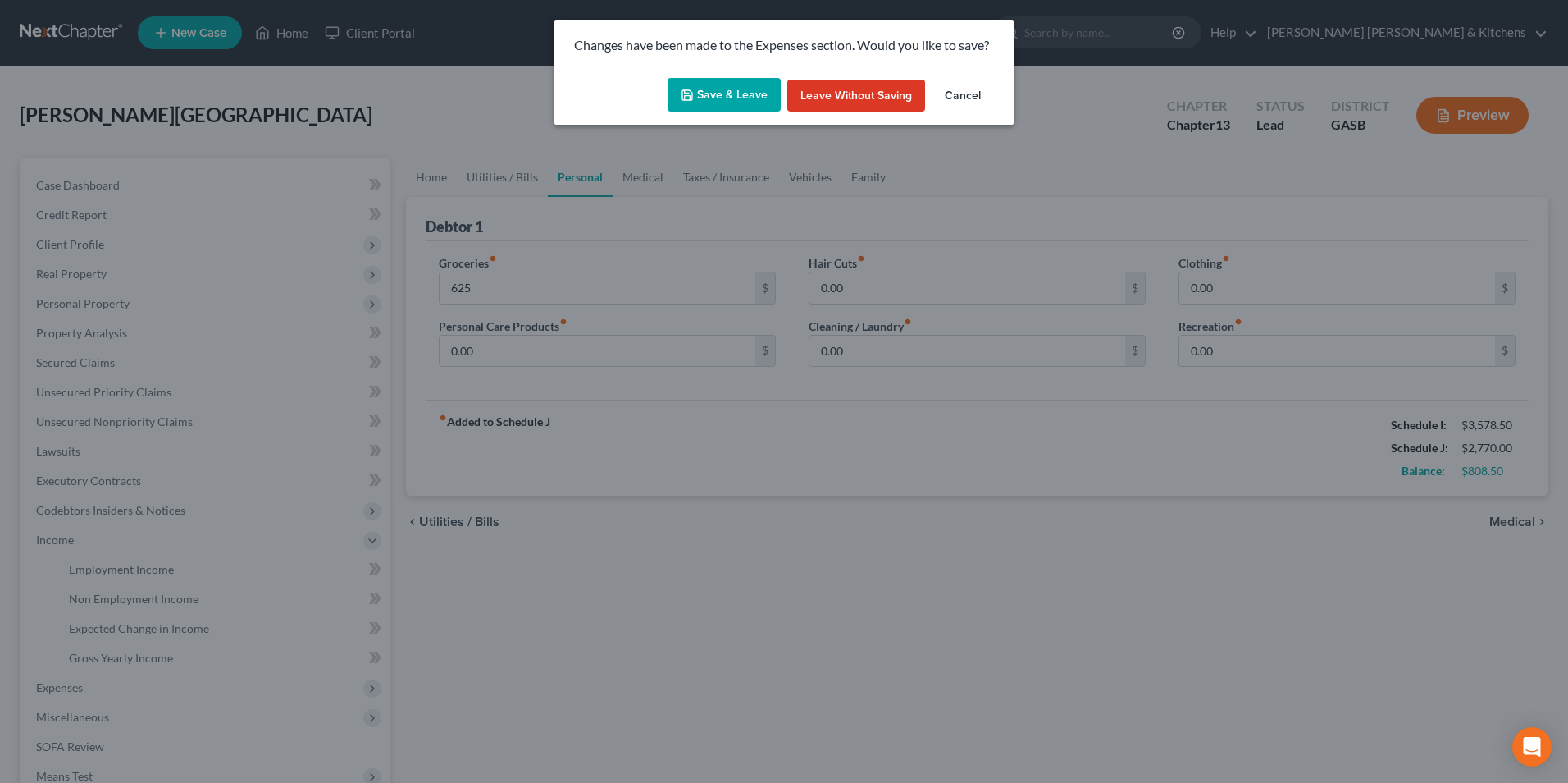
click at [753, 104] on button "Save & Leave" at bounding box center [724, 95] width 113 height 34
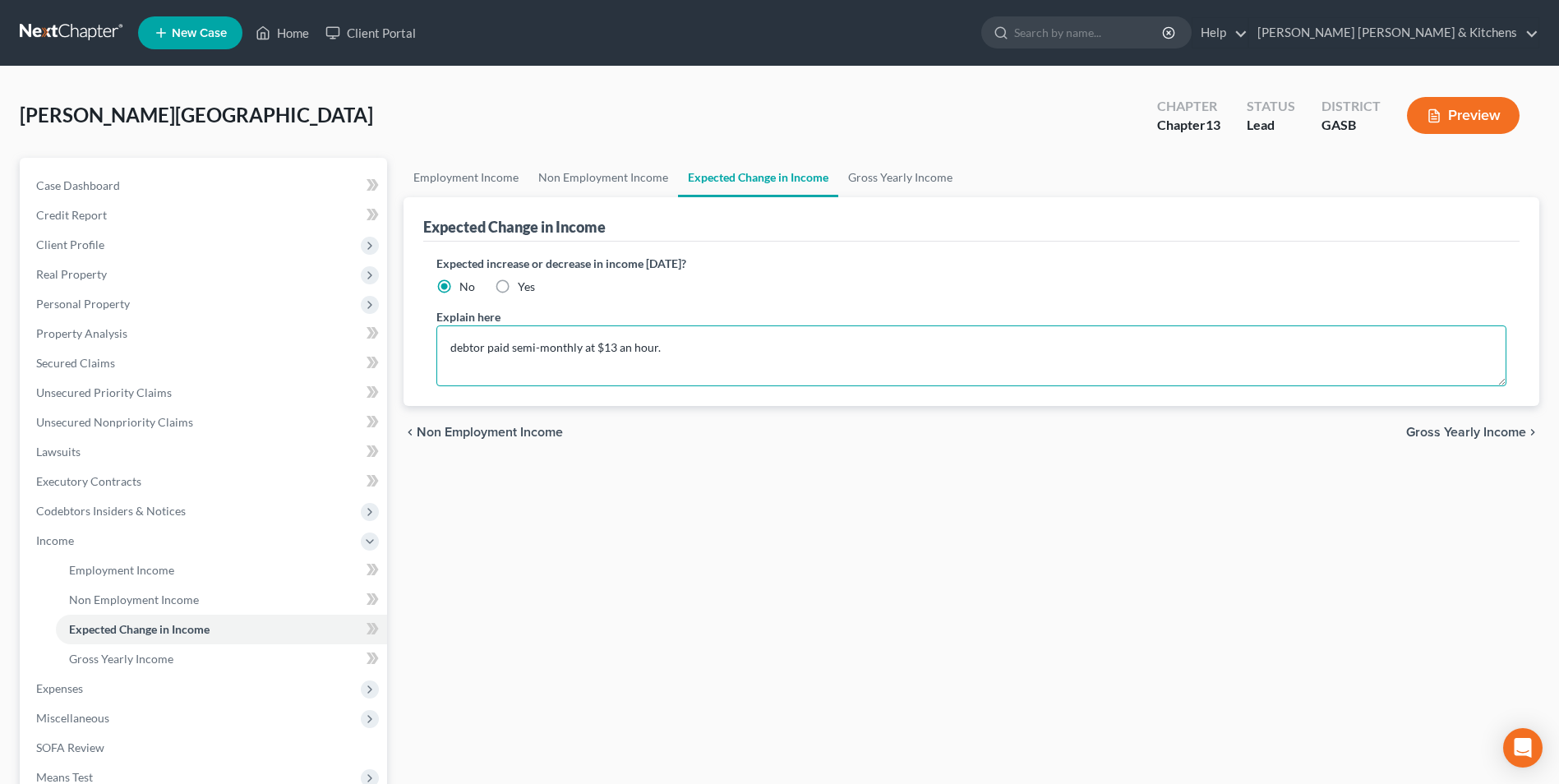
click at [739, 355] on textarea "debtor paid semi-monthly at $13 an hour." at bounding box center [971, 356] width 1070 height 61
click at [751, 354] on textarea "debtor paid semi-monthly at $13 an hour. (No Child support, father is deceased)" at bounding box center [971, 356] width 1070 height 61
click at [109, 654] on span "Gross Yearly Income" at bounding box center [122, 658] width 105 height 14
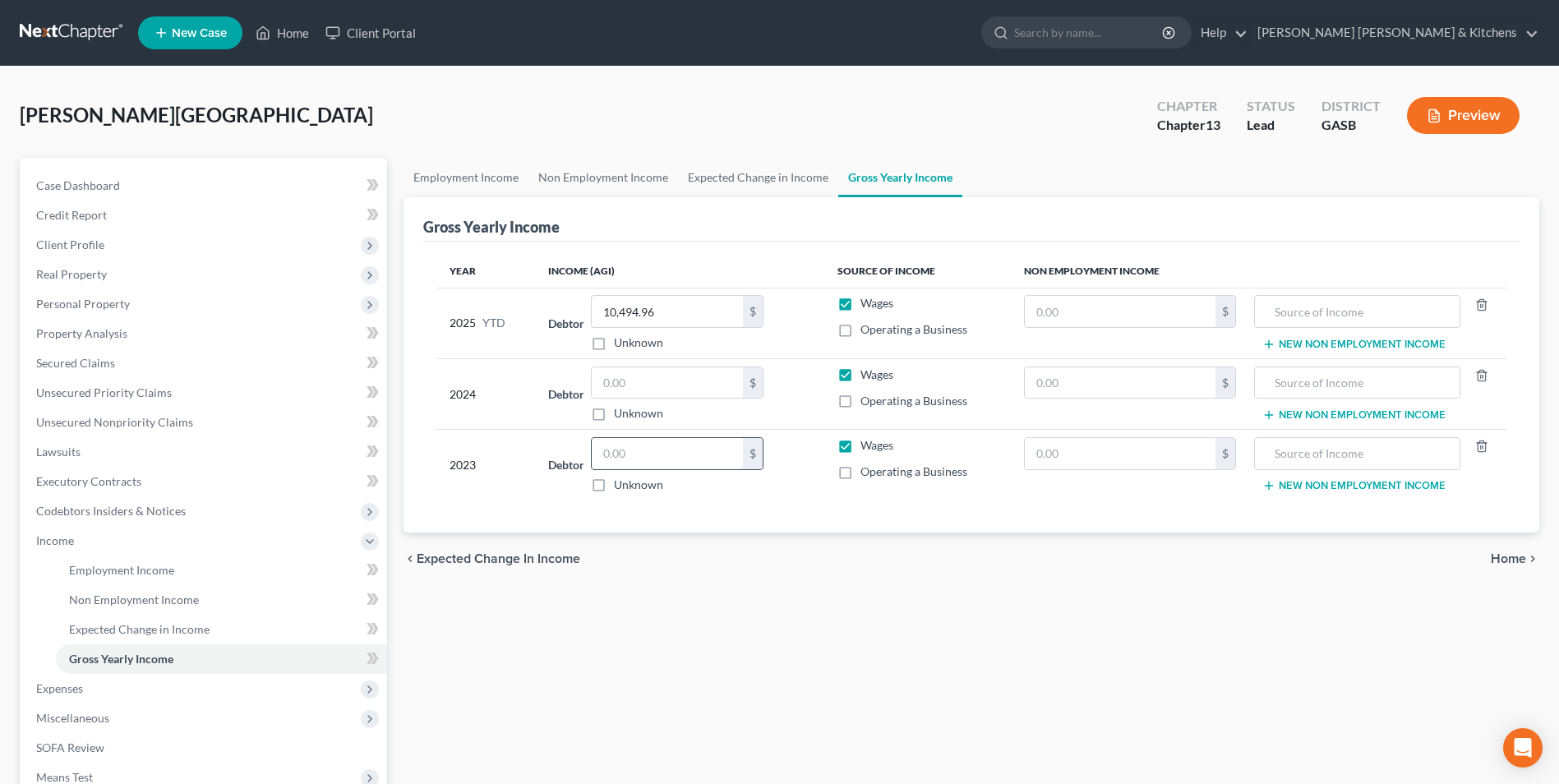
click at [626, 458] on input "text" at bounding box center [667, 453] width 151 height 31
click at [651, 381] on input "text" at bounding box center [667, 383] width 151 height 31
click at [1106, 388] on input "text" at bounding box center [1120, 383] width 190 height 31
click at [1309, 387] on input "text" at bounding box center [1358, 383] width 189 height 31
click at [1200, 320] on input "text" at bounding box center [1120, 311] width 190 height 31
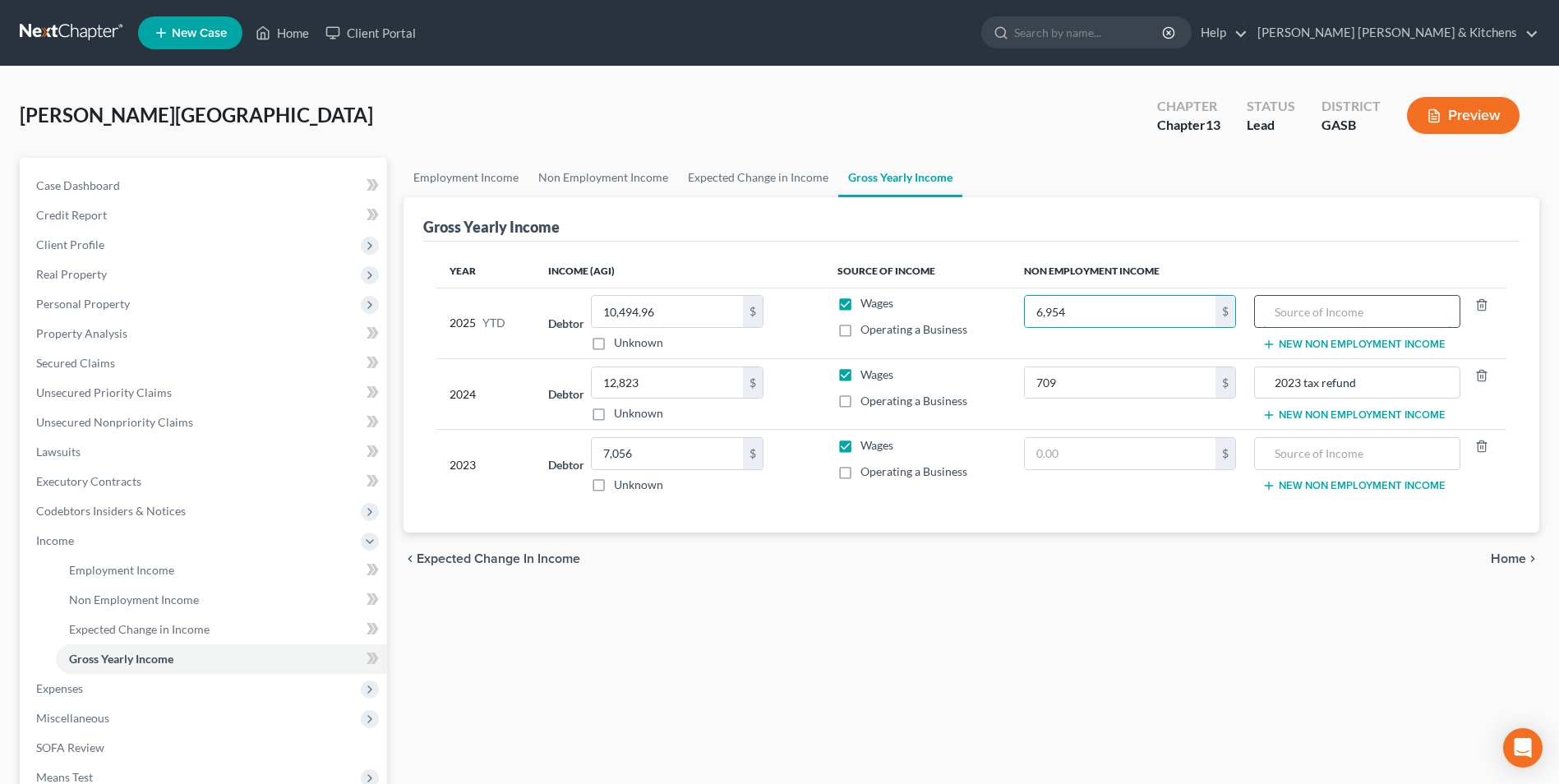
click at [1310, 322] on input "text" at bounding box center [1358, 311] width 189 height 31
click at [672, 330] on div "10,494.96 $ Unknown" at bounding box center [676, 322] width 172 height 56
click at [695, 316] on input "10,494.96" at bounding box center [667, 311] width 151 height 31
click at [70, 469] on link "Executory Contracts" at bounding box center [205, 482] width 364 height 30
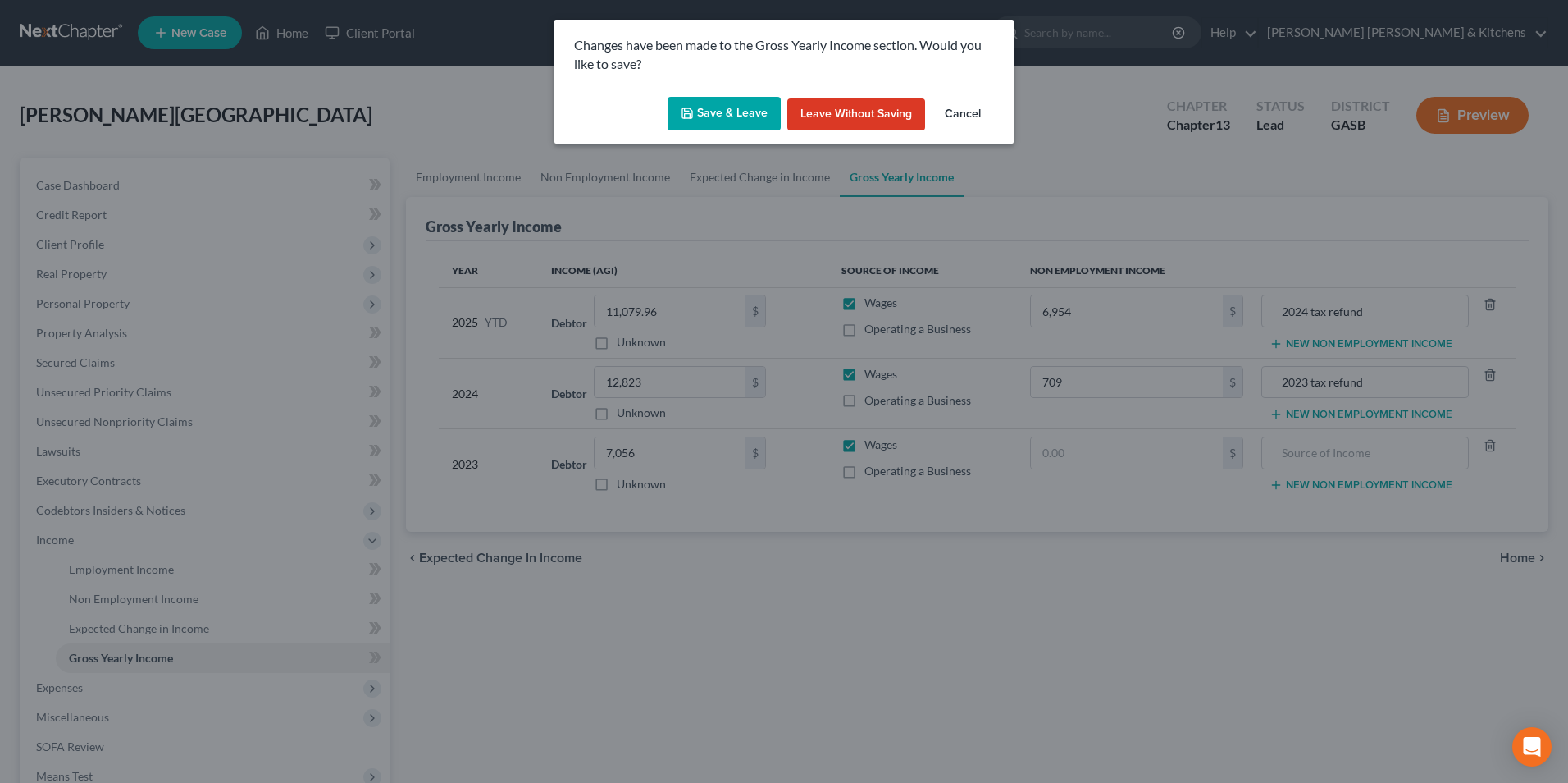
click at [713, 110] on button "Save & Leave" at bounding box center [724, 114] width 113 height 34
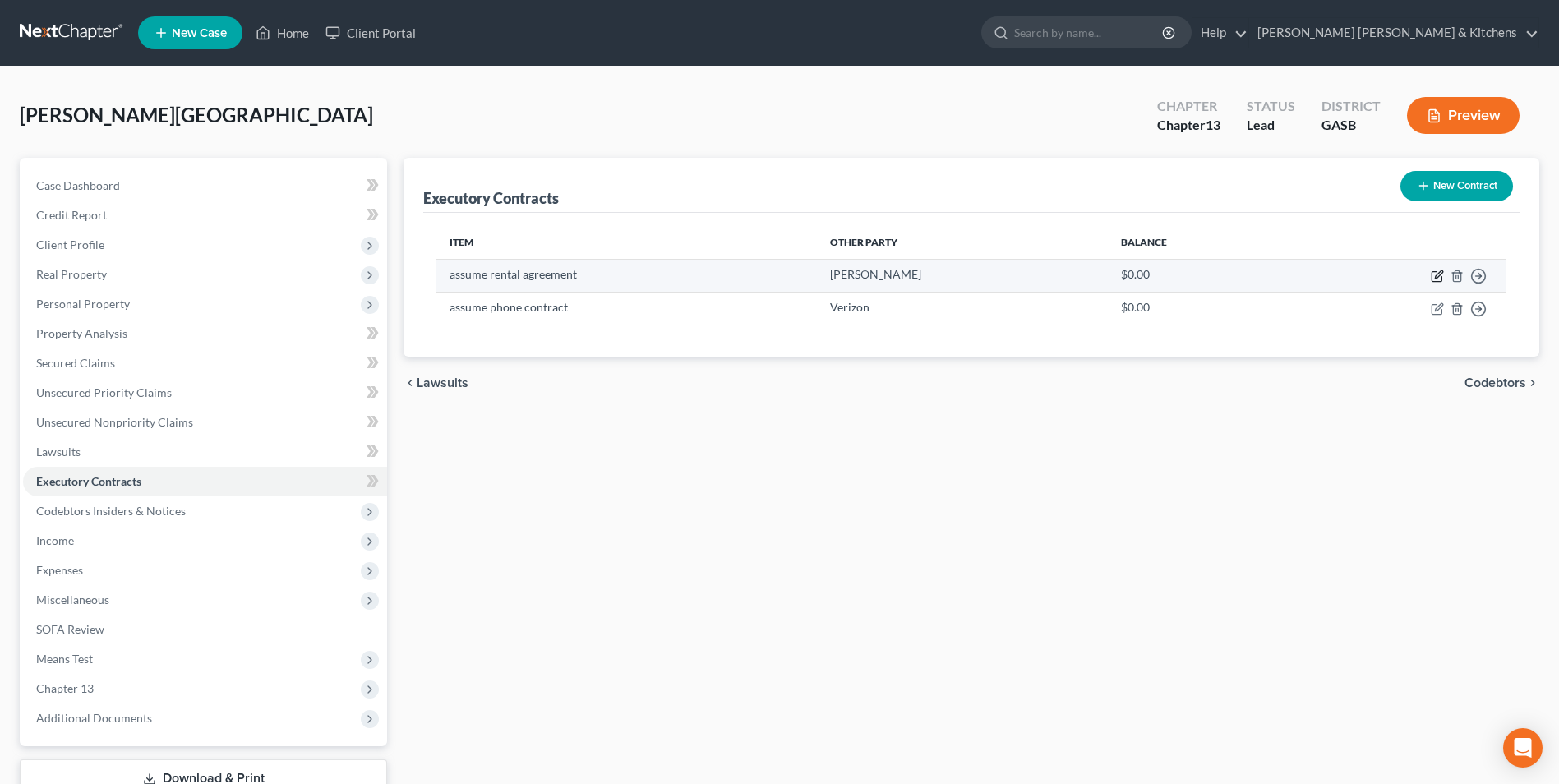
click at [1435, 272] on icon "button" at bounding box center [1436, 277] width 10 height 10
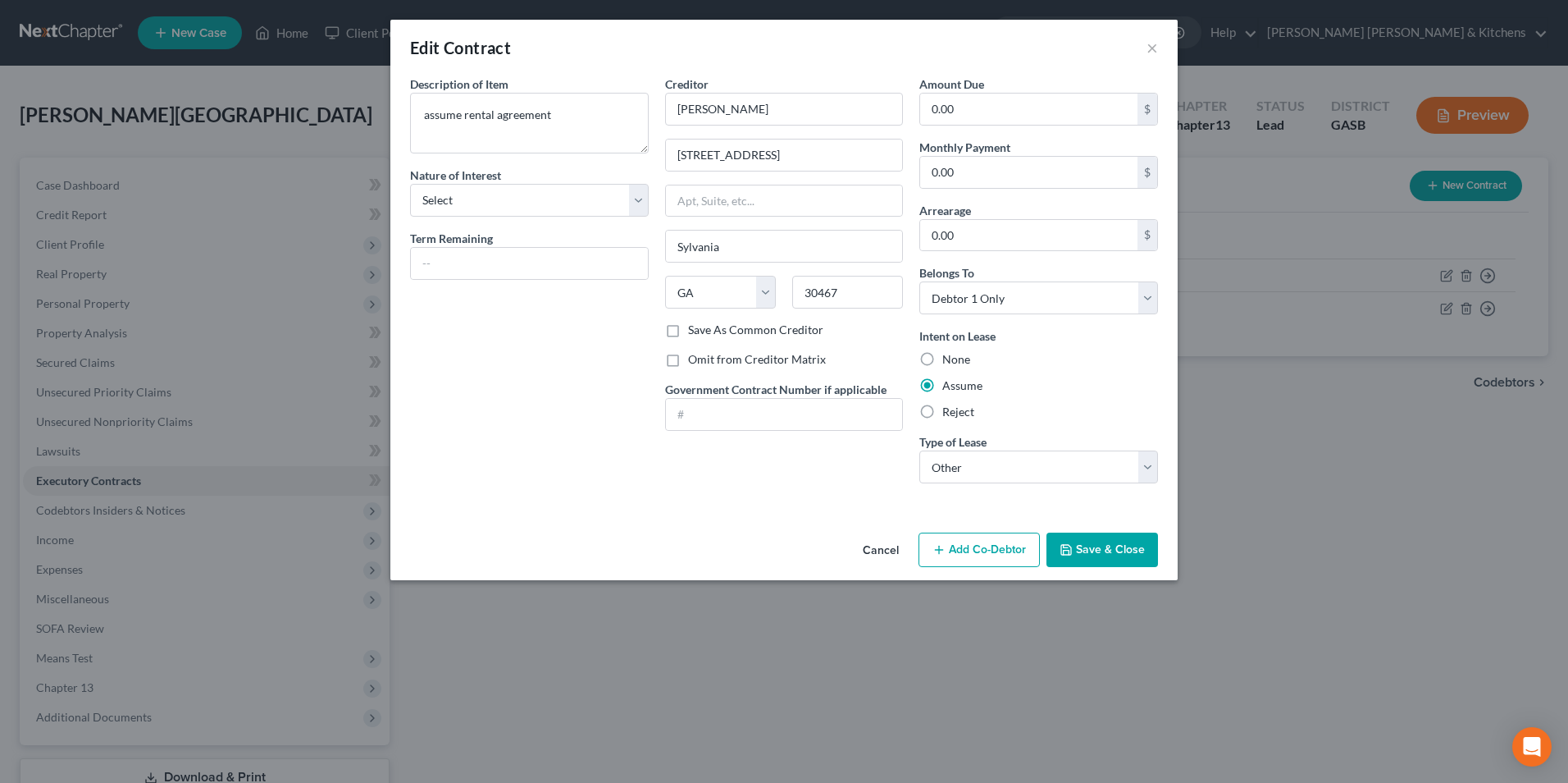
click at [871, 540] on button "Cancel" at bounding box center [880, 550] width 62 height 33
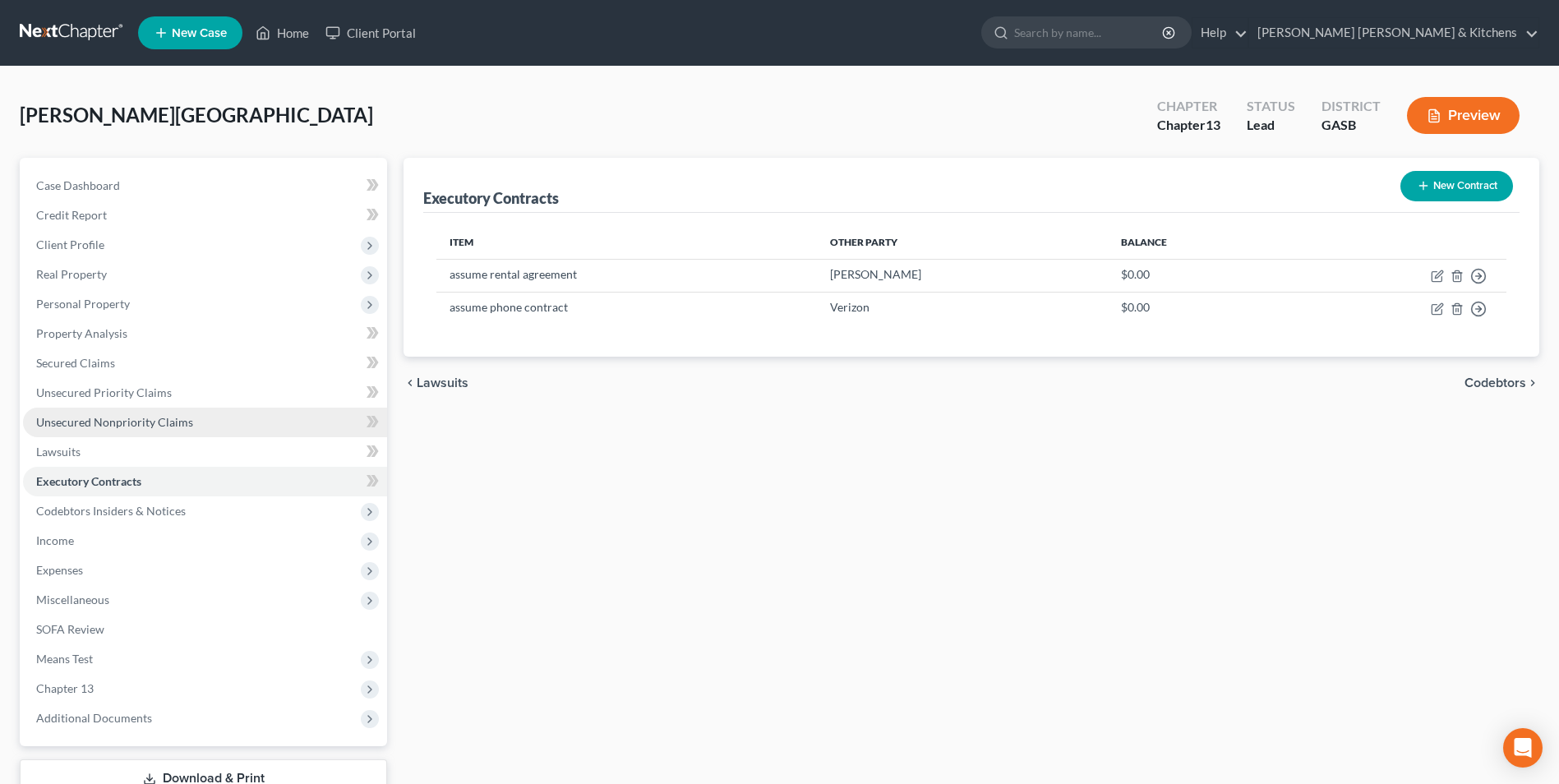
click at [110, 424] on span "Unsecured Nonpriority Claims" at bounding box center [114, 422] width 157 height 14
click at [95, 425] on span "Unsecured Nonpriority Claims" at bounding box center [114, 422] width 157 height 14
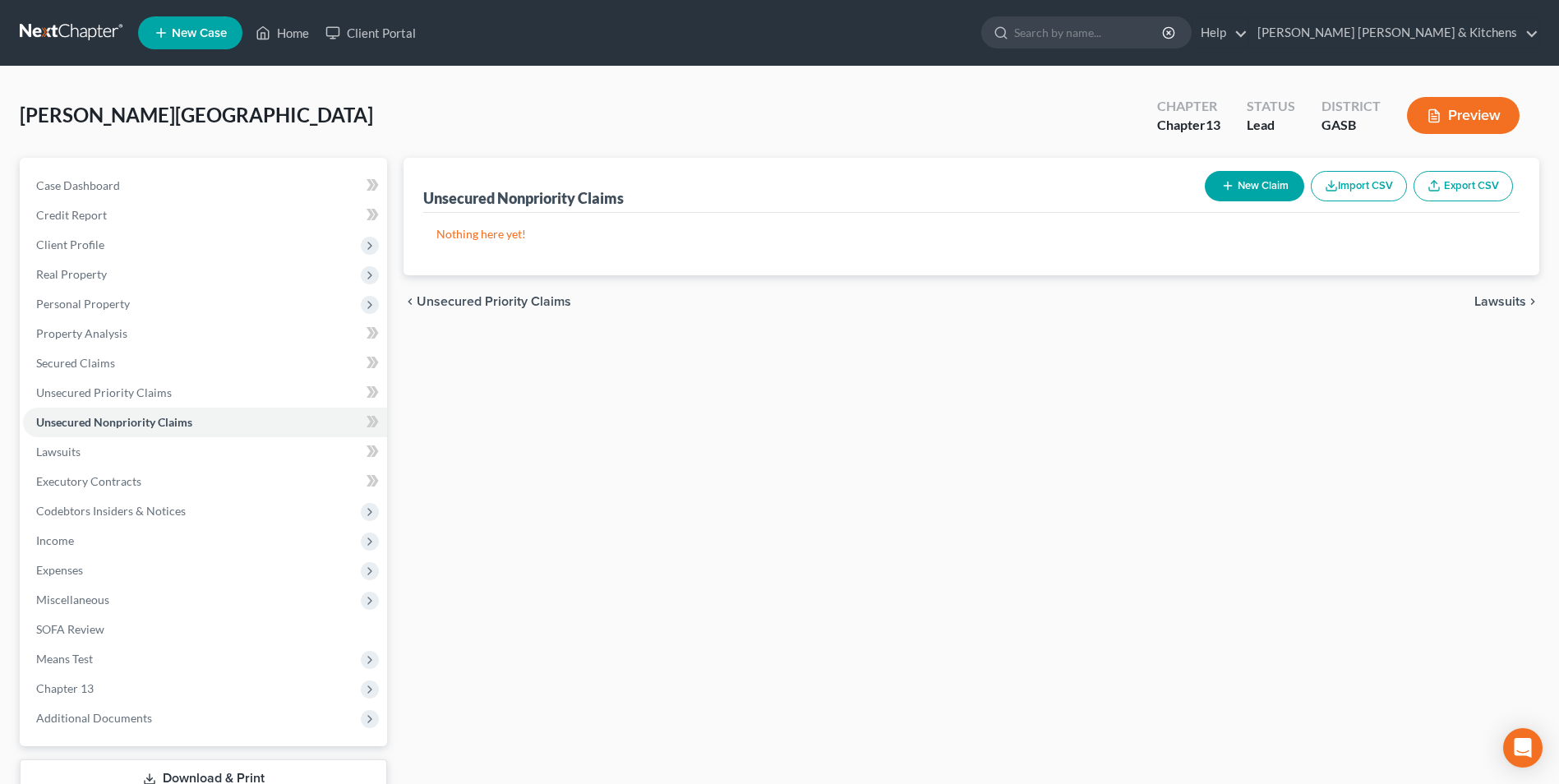
click at [1285, 171] on button "New Claim" at bounding box center [1255, 185] width 99 height 30
select select "0"
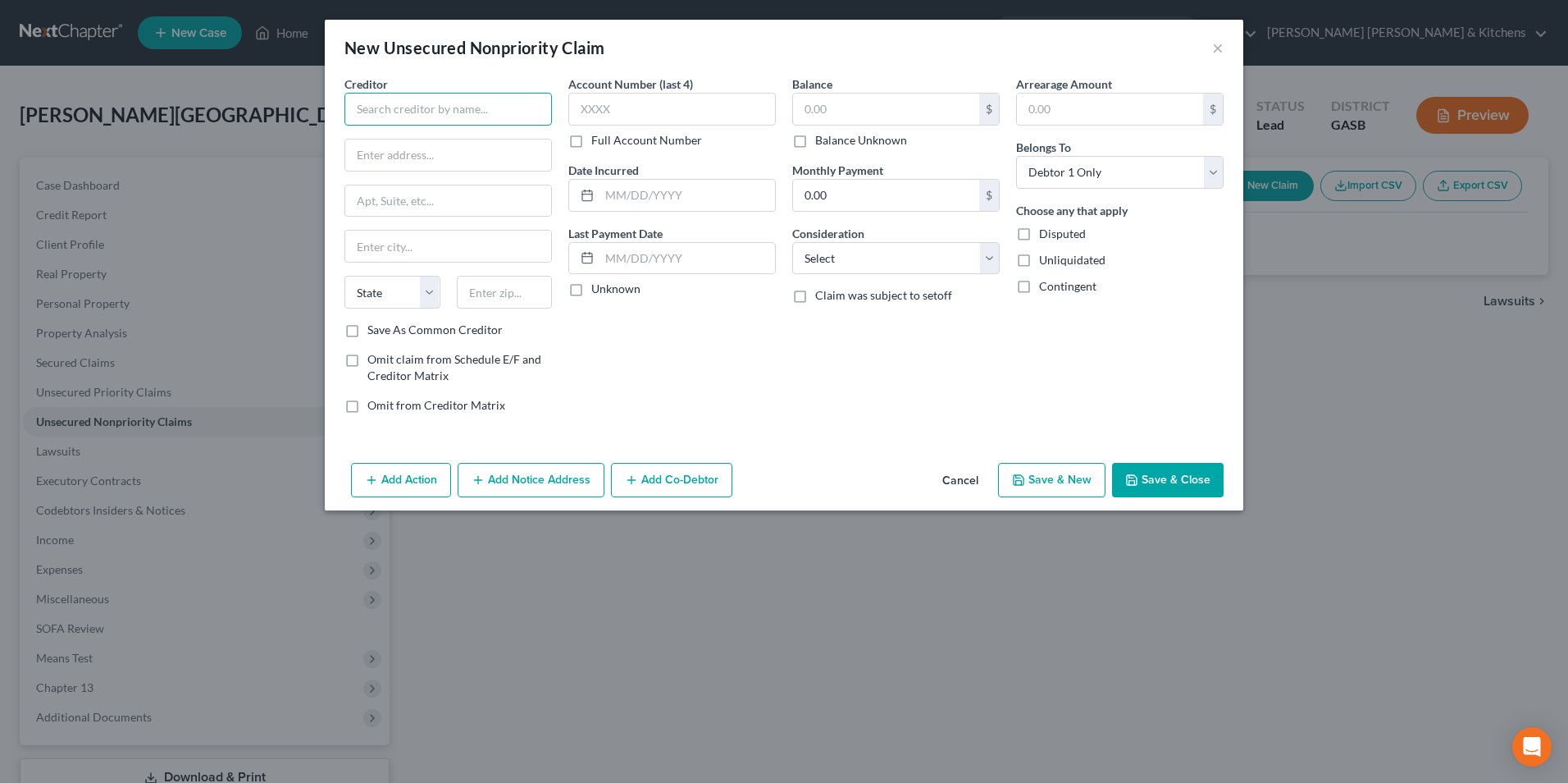
drag, startPoint x: 472, startPoint y: 101, endPoint x: 472, endPoint y: 125, distance: 24.0
click at [472, 121] on input "text" at bounding box center [448, 109] width 208 height 33
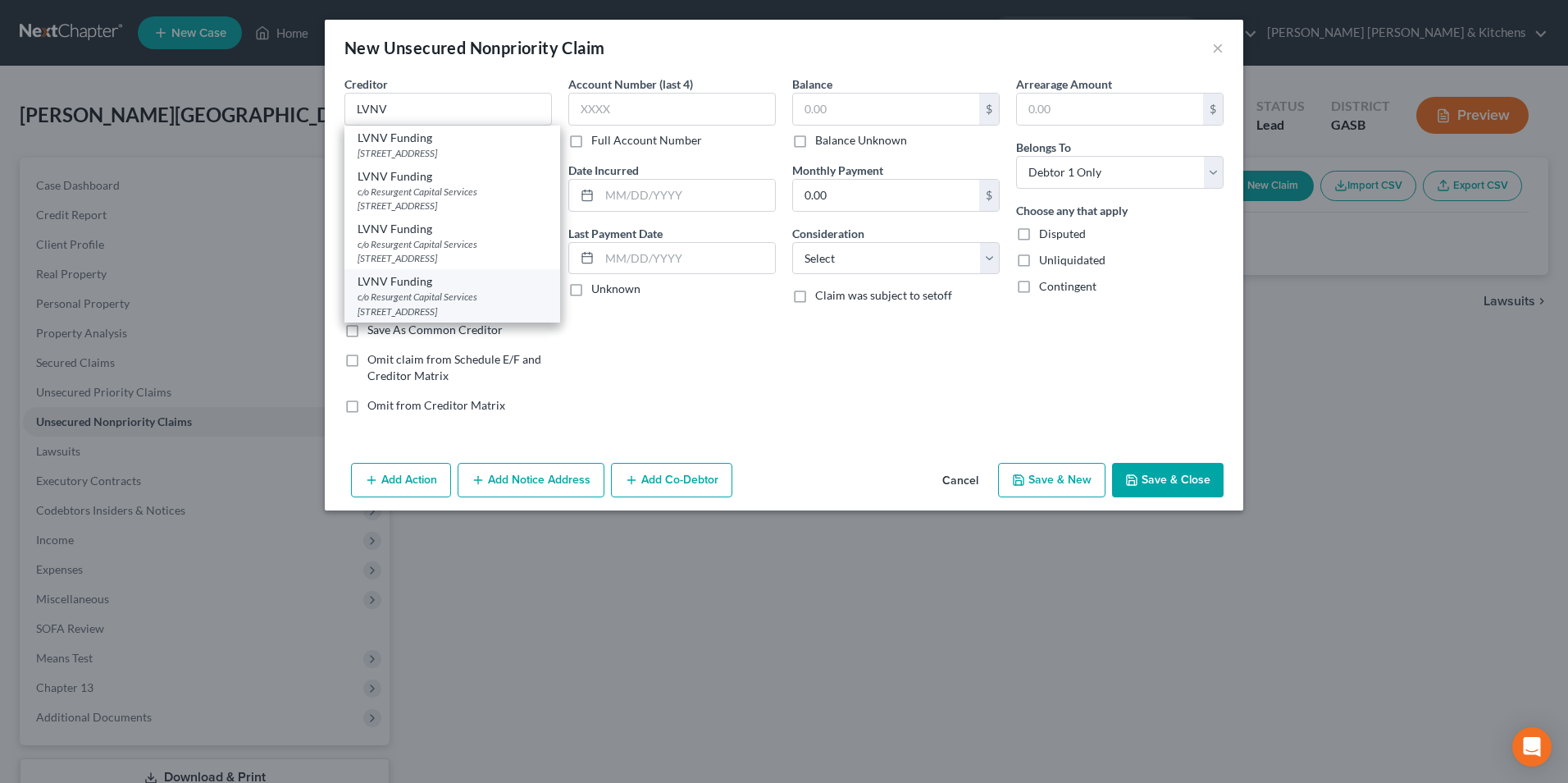
click at [492, 293] on div "c/o Resurgent Capital Services [STREET_ADDRESS]" at bounding box center [452, 303] width 189 height 28
type input "LVNV Funding"
type input "c/o Resurgent Capital Services"
type input "PO Box 1269"
type input "[GEOGRAPHIC_DATA]"
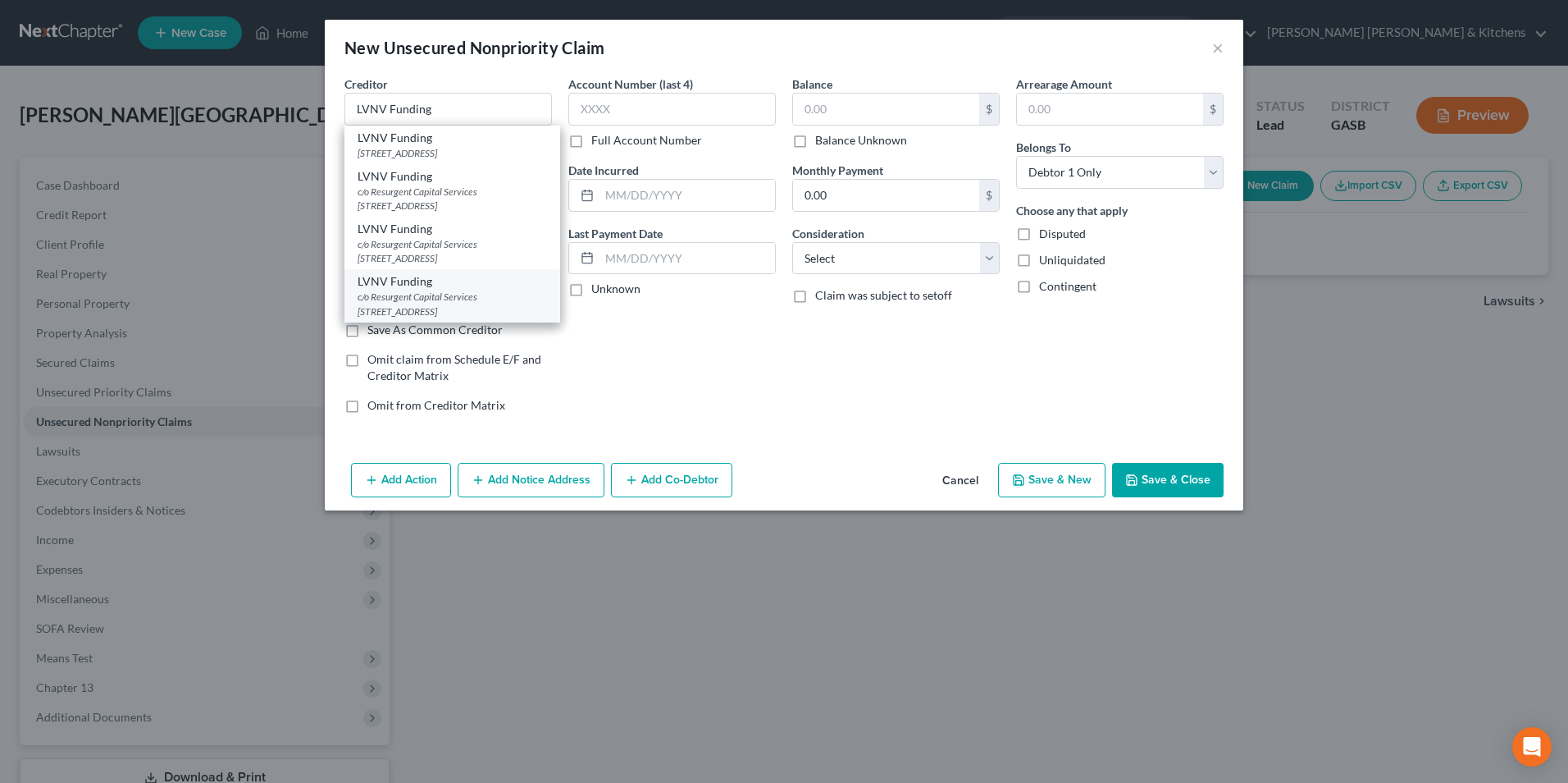
select select "42"
type input "29603"
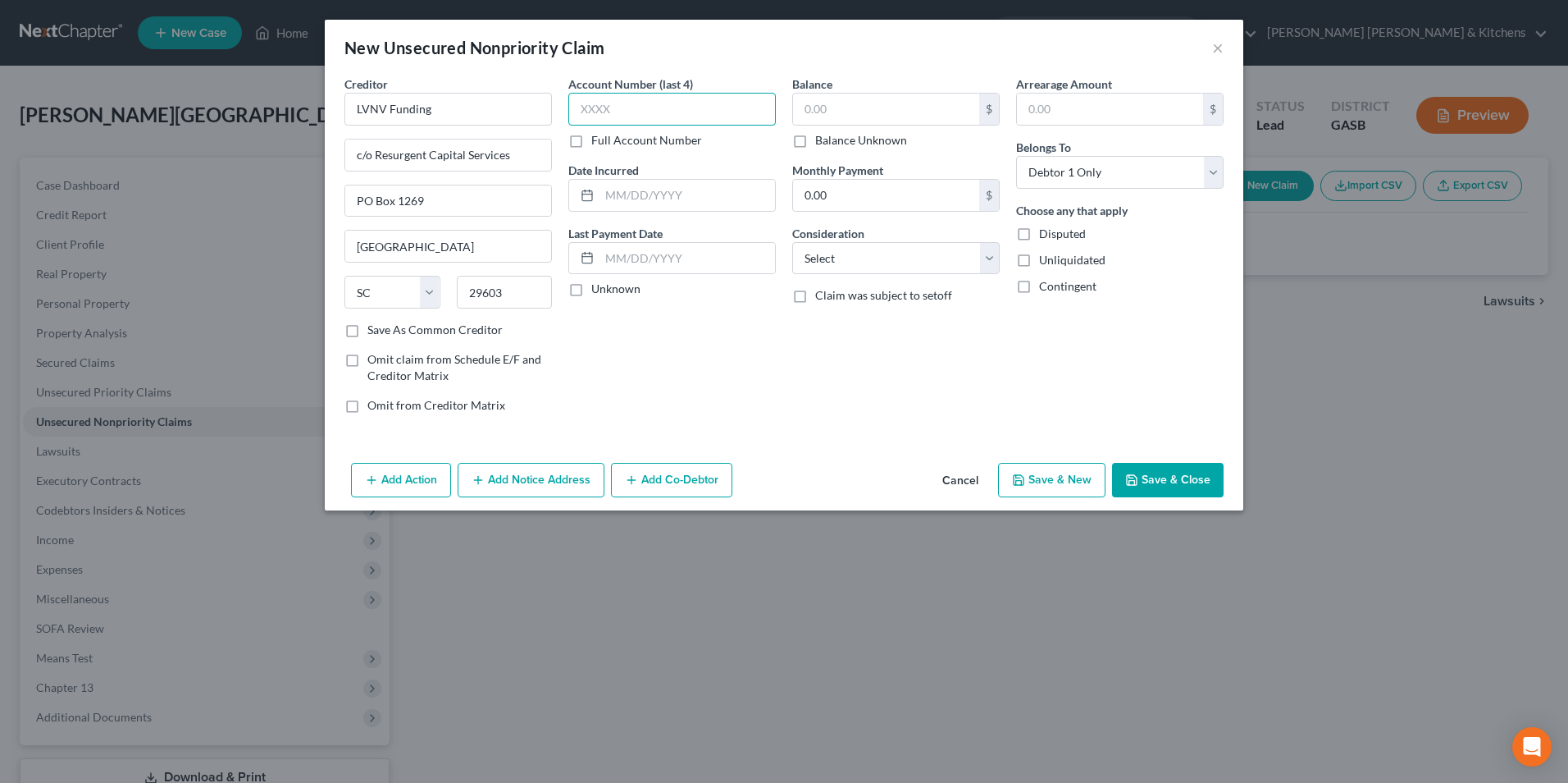
click at [643, 112] on input "text" at bounding box center [672, 109] width 208 height 33
type input "1416"
type input "2023"
click at [833, 104] on input "text" at bounding box center [886, 109] width 186 height 31
type input "617"
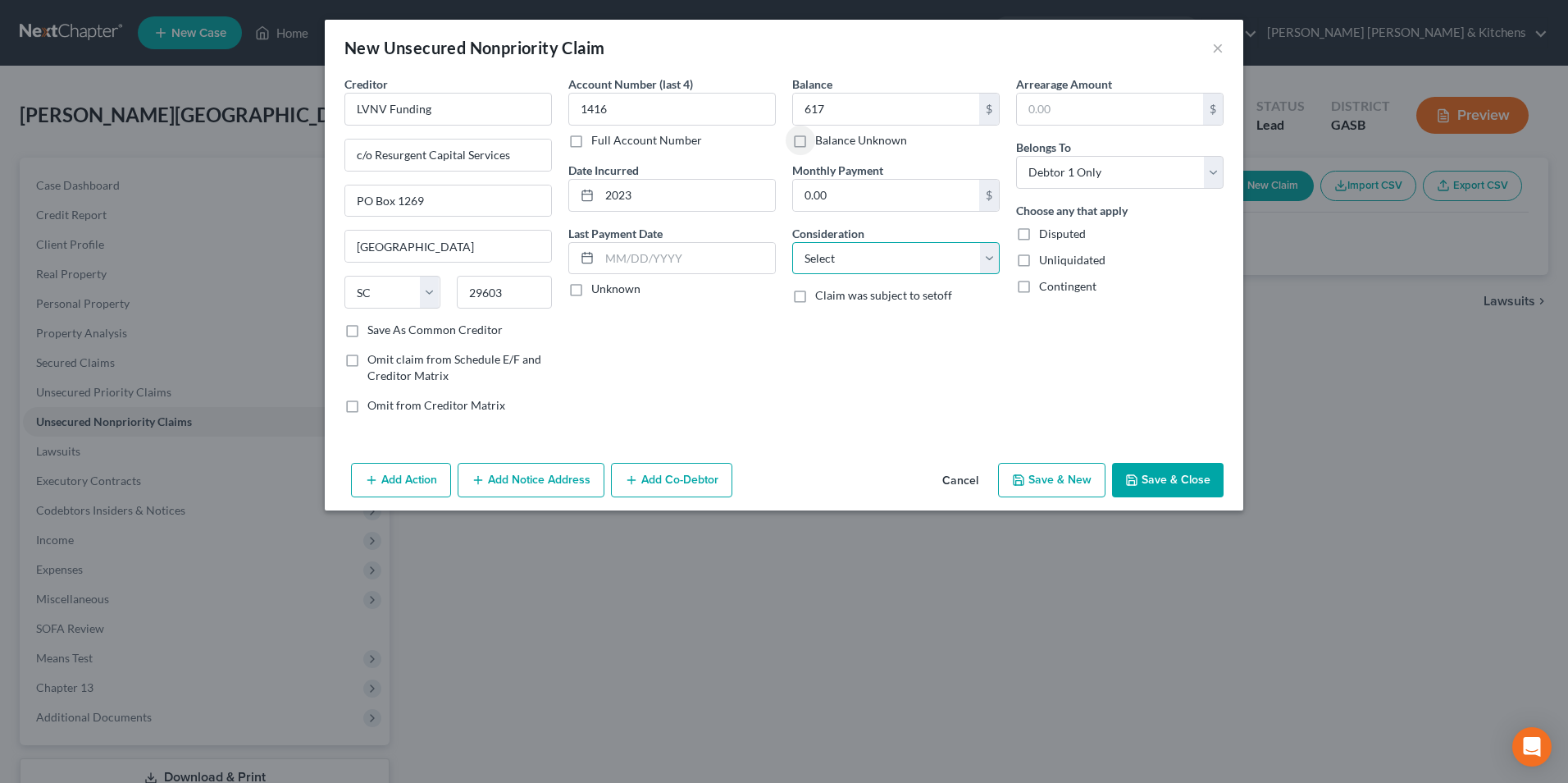
drag, startPoint x: 833, startPoint y: 262, endPoint x: 833, endPoint y: 276, distance: 14.0
click at [833, 262] on select "Select Cable / Satellite Services Collection Agency Credit Card Debt Debt Couns…" at bounding box center [896, 258] width 208 height 33
select select "1"
click at [792, 242] on select "Select Cable / Satellite Services Collection Agency Credit Card Debt Debt Couns…" at bounding box center [896, 258] width 208 height 33
click at [1209, 481] on button "Save & Close" at bounding box center [1168, 480] width 111 height 34
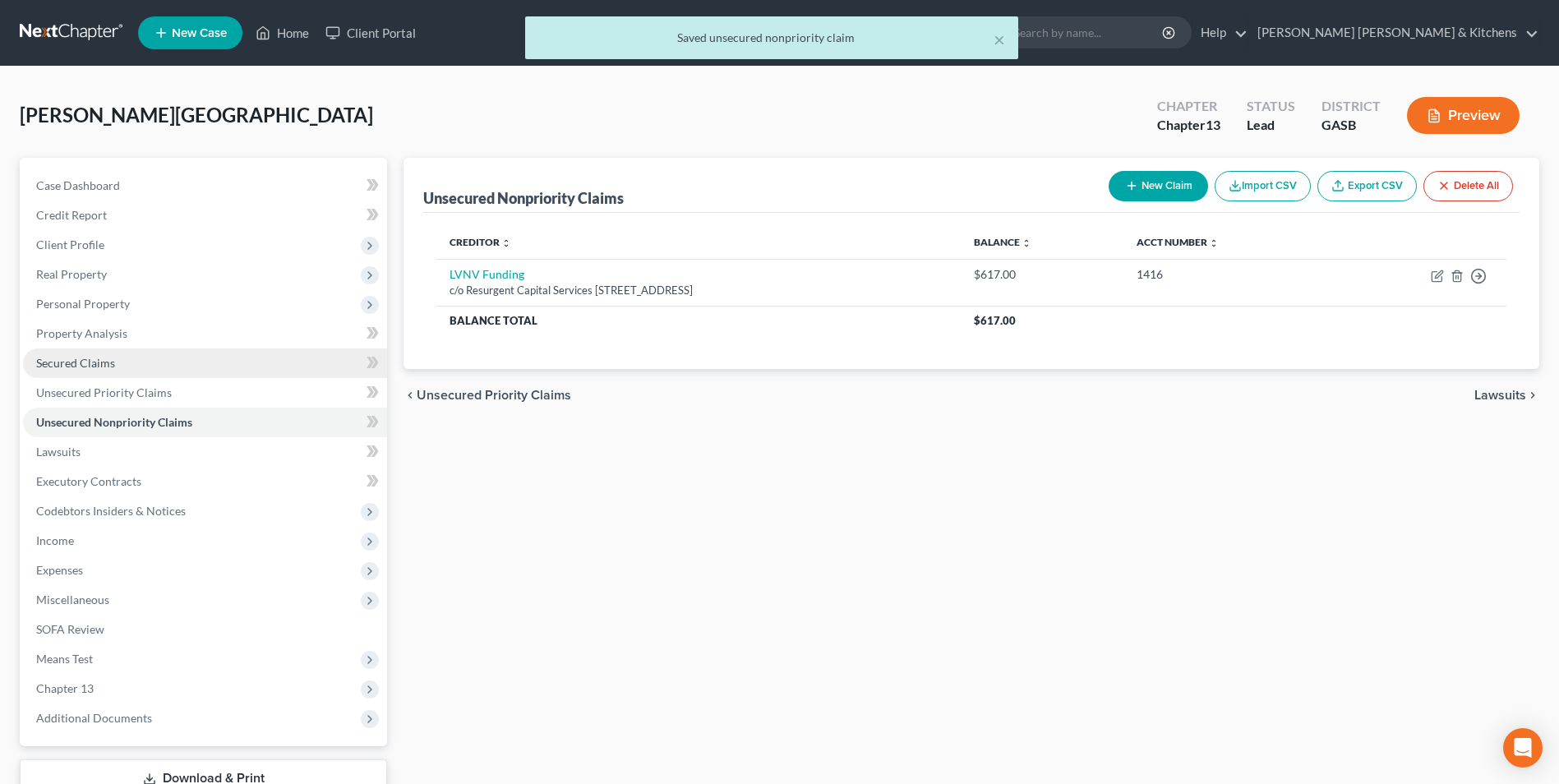
drag, startPoint x: 83, startPoint y: 353, endPoint x: 277, endPoint y: 371, distance: 194.8
click at [83, 353] on link "Secured Claims" at bounding box center [205, 363] width 364 height 30
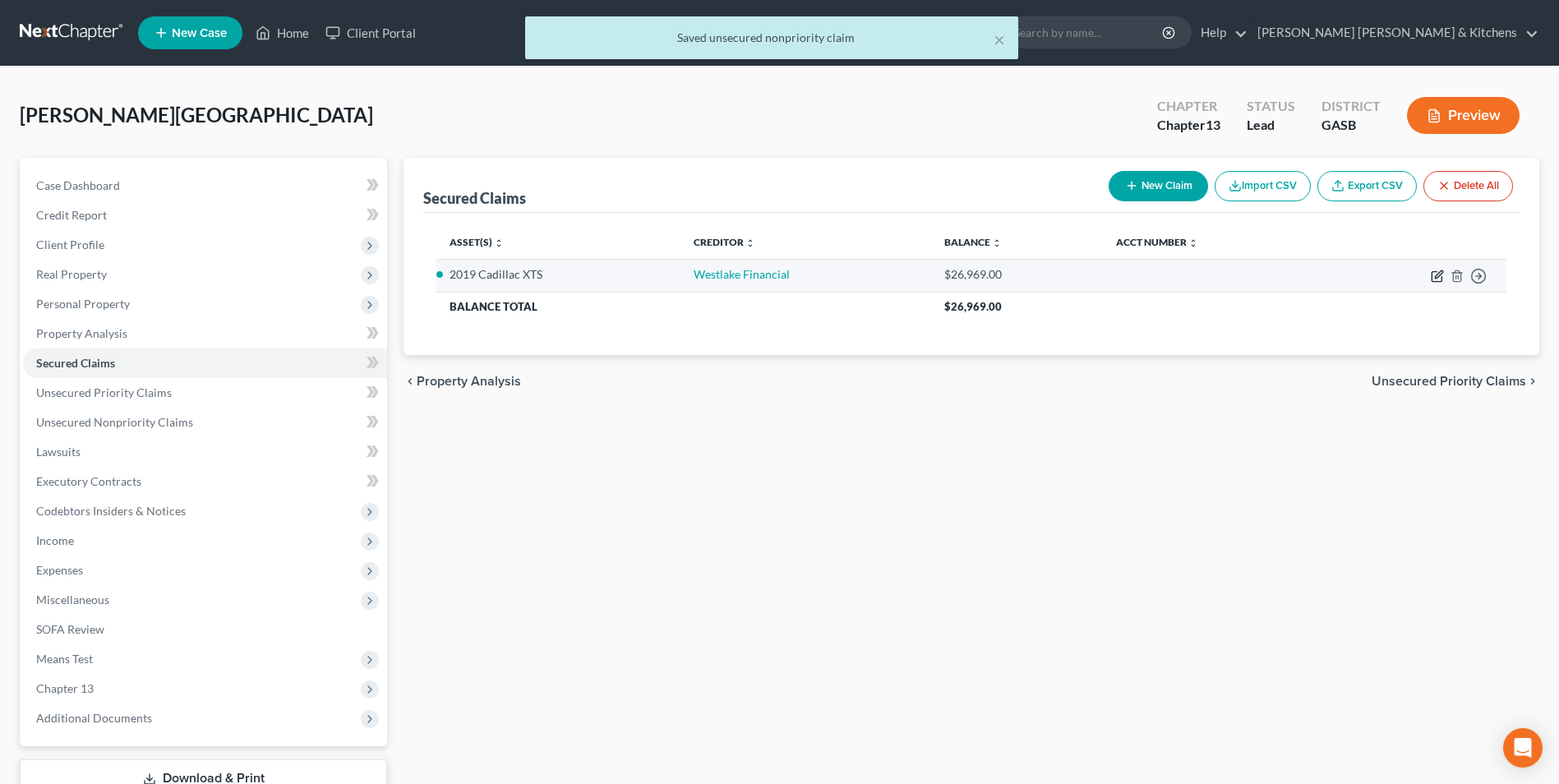
click at [1439, 276] on icon "button" at bounding box center [1438, 273] width 8 height 8
select select "3"
select select "0"
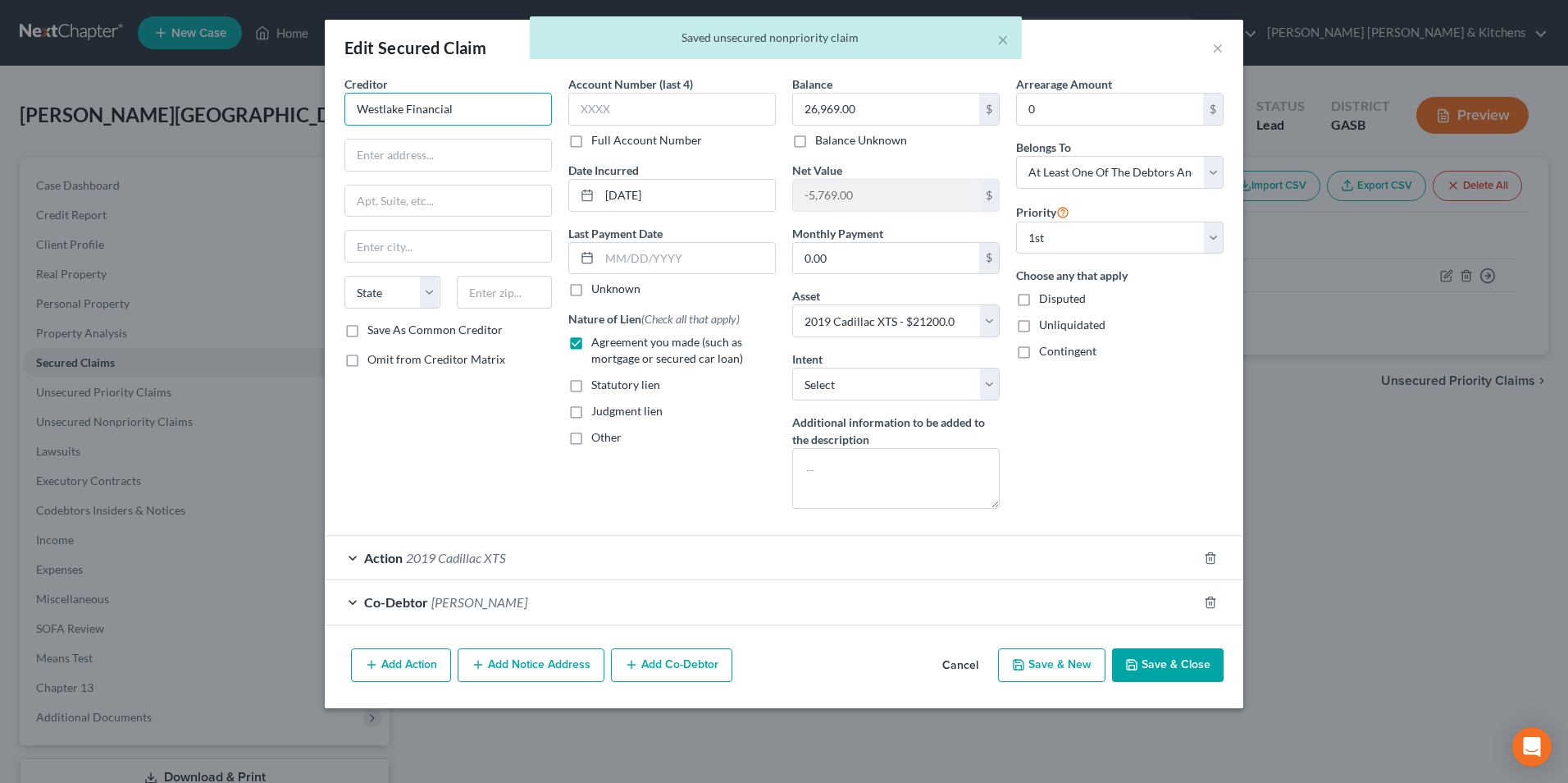
click at [489, 108] on input "Westlake Financial" at bounding box center [448, 109] width 208 height 33
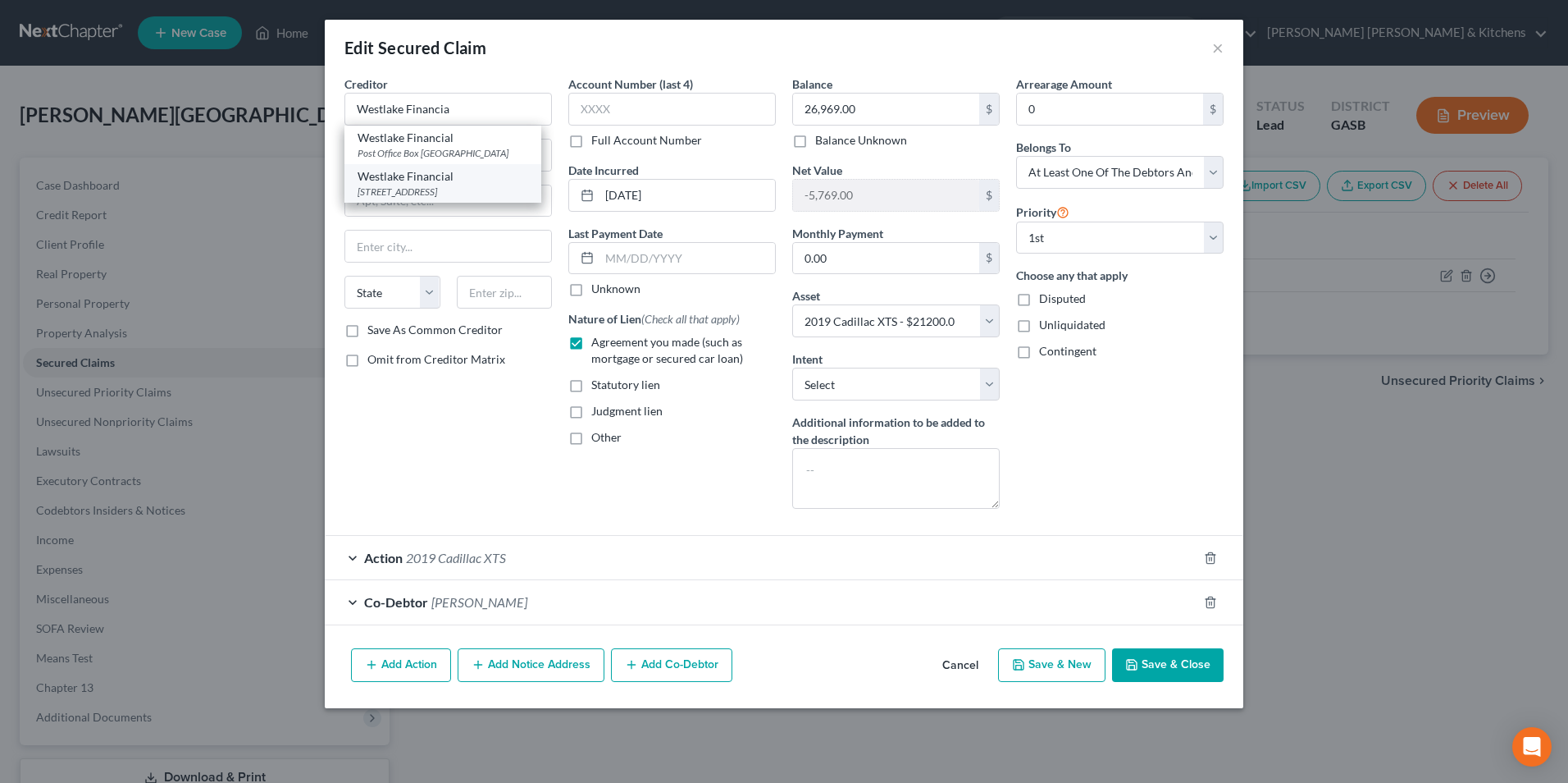
click at [461, 199] on div "[STREET_ADDRESS]" at bounding box center [442, 192] width 170 height 14
type input "Westlake Financial"
type input "[STREET_ADDRESS]"
type input "[GEOGRAPHIC_DATA]"
select select "4"
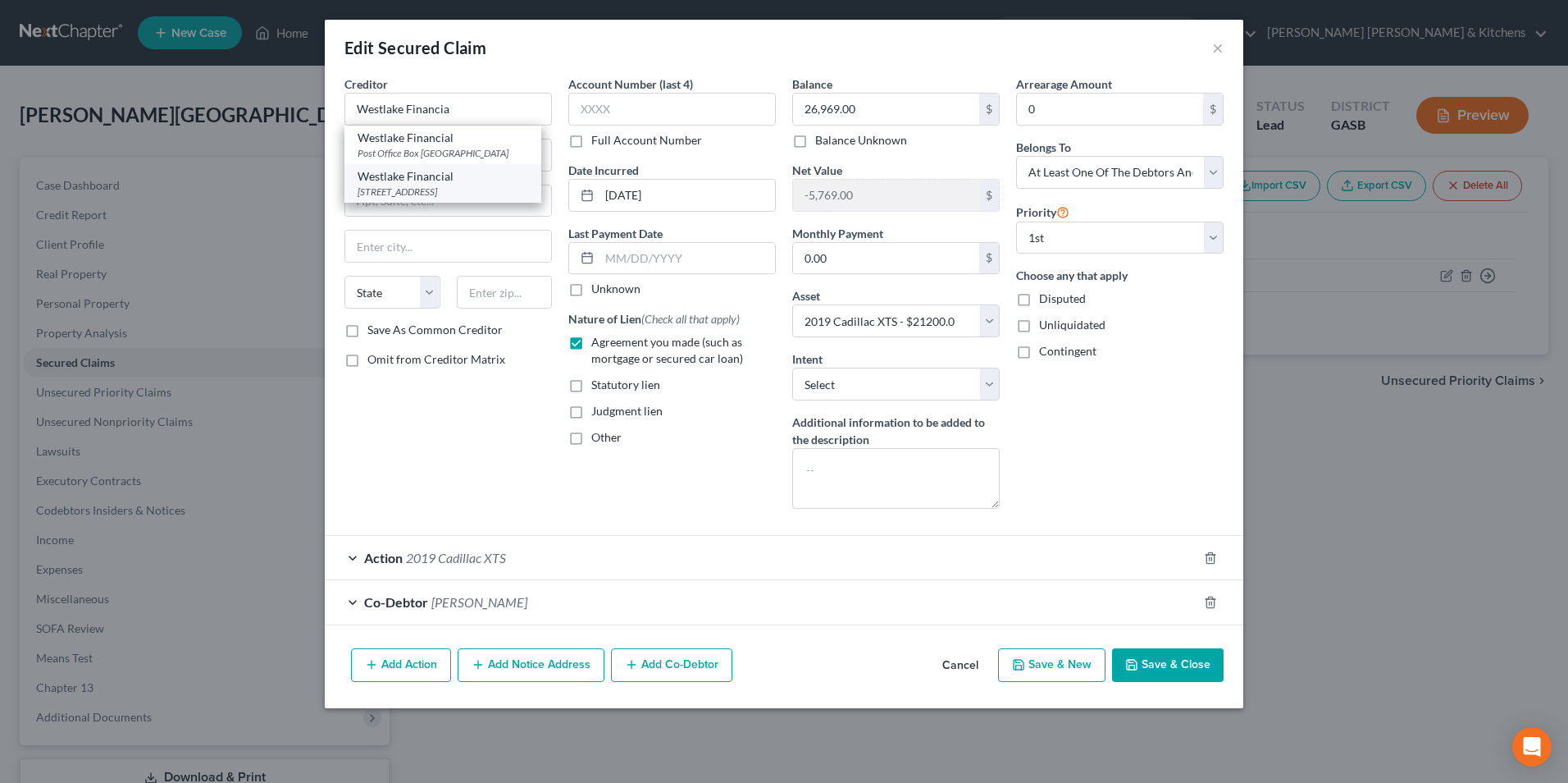
type input "90010"
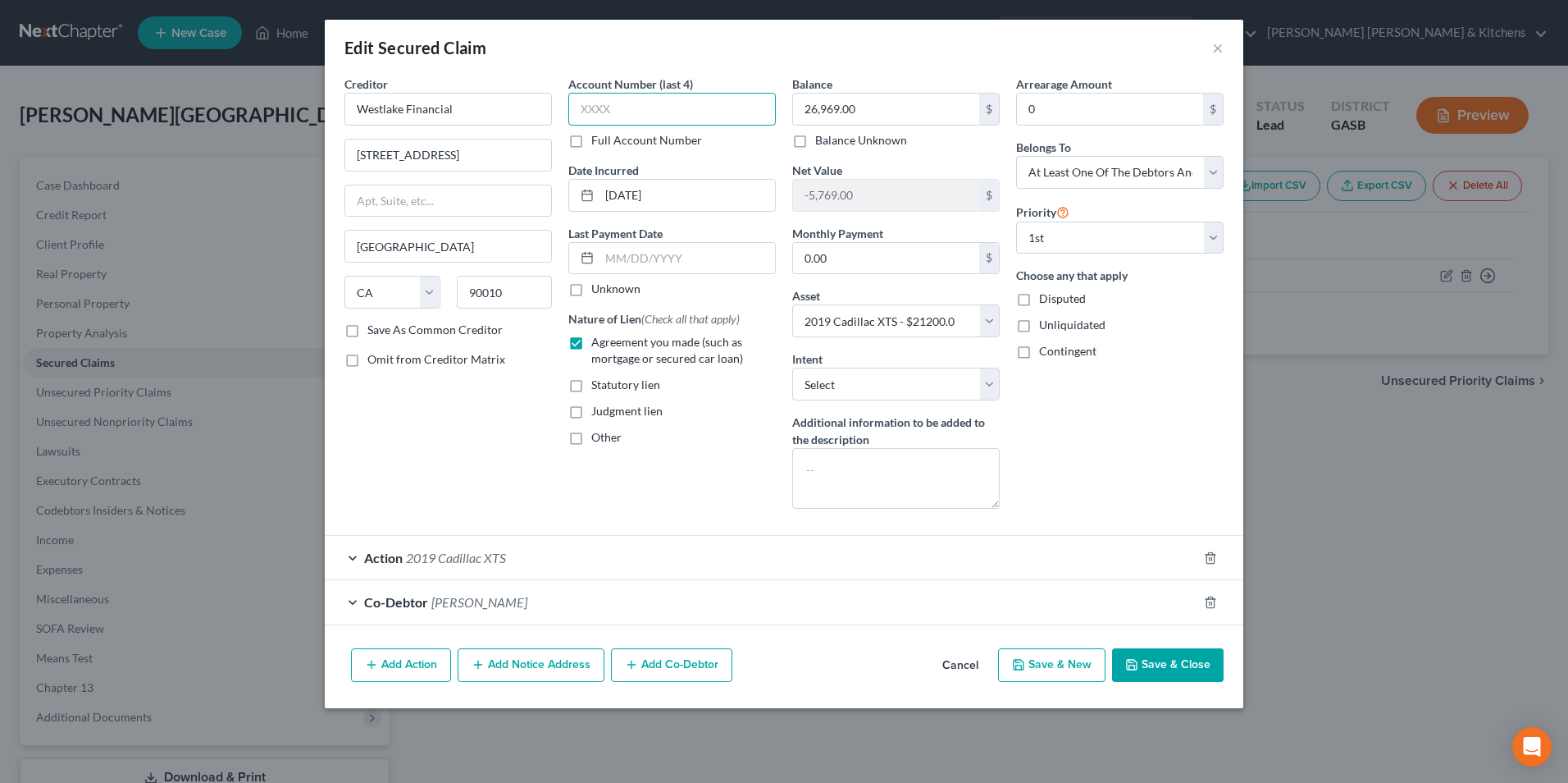
click at [632, 106] on input "text" at bounding box center [672, 109] width 208 height 33
type input "2272"
drag, startPoint x: 1172, startPoint y: 656, endPoint x: 1009, endPoint y: 608, distance: 169.9
click at [1172, 655] on button "Save & Close" at bounding box center [1168, 665] width 111 height 34
select select
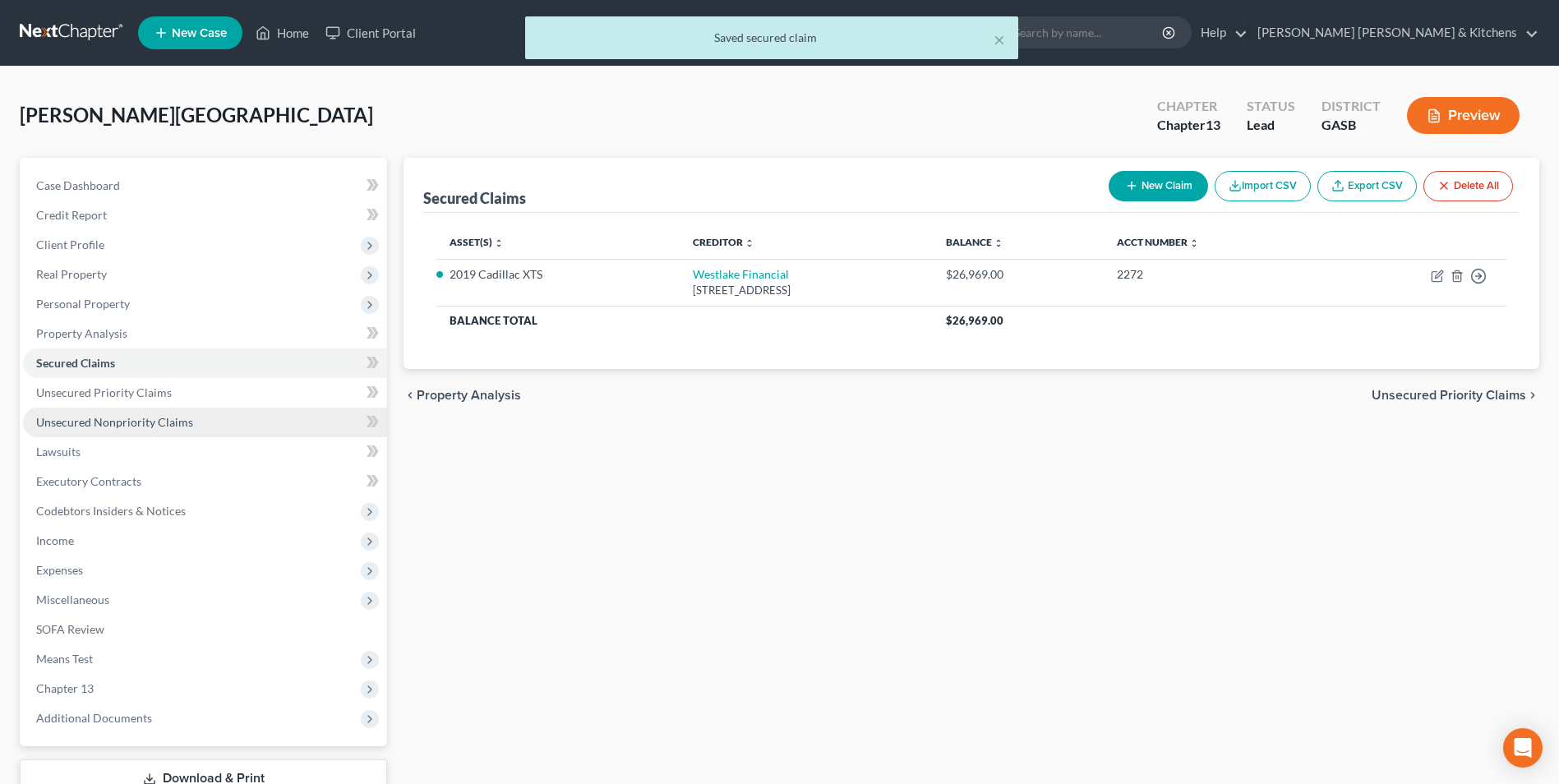
click at [143, 425] on span "Unsecured Nonpriority Claims" at bounding box center [114, 422] width 157 height 14
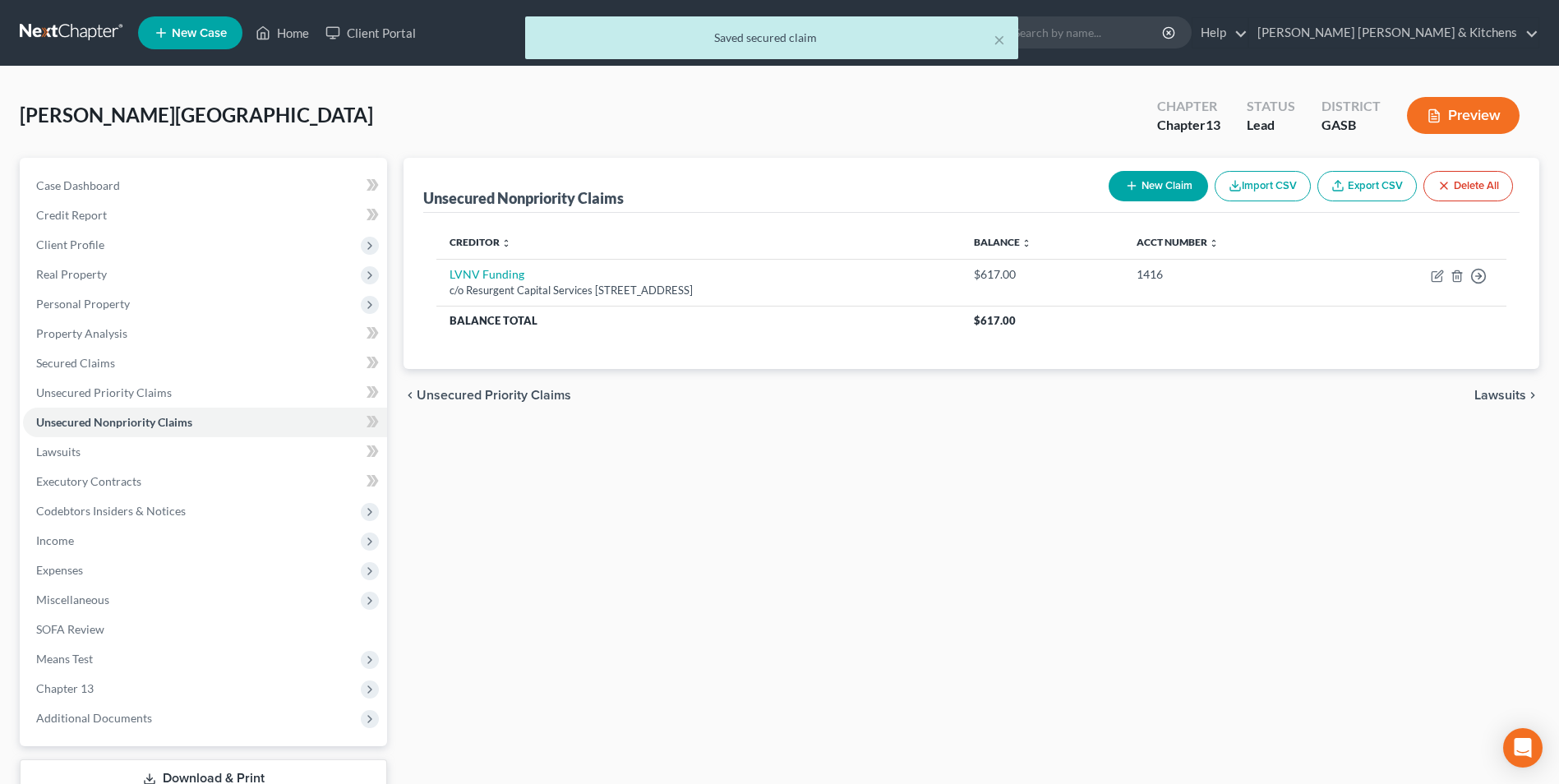
click at [1181, 183] on button "New Claim" at bounding box center [1158, 185] width 99 height 30
select select "0"
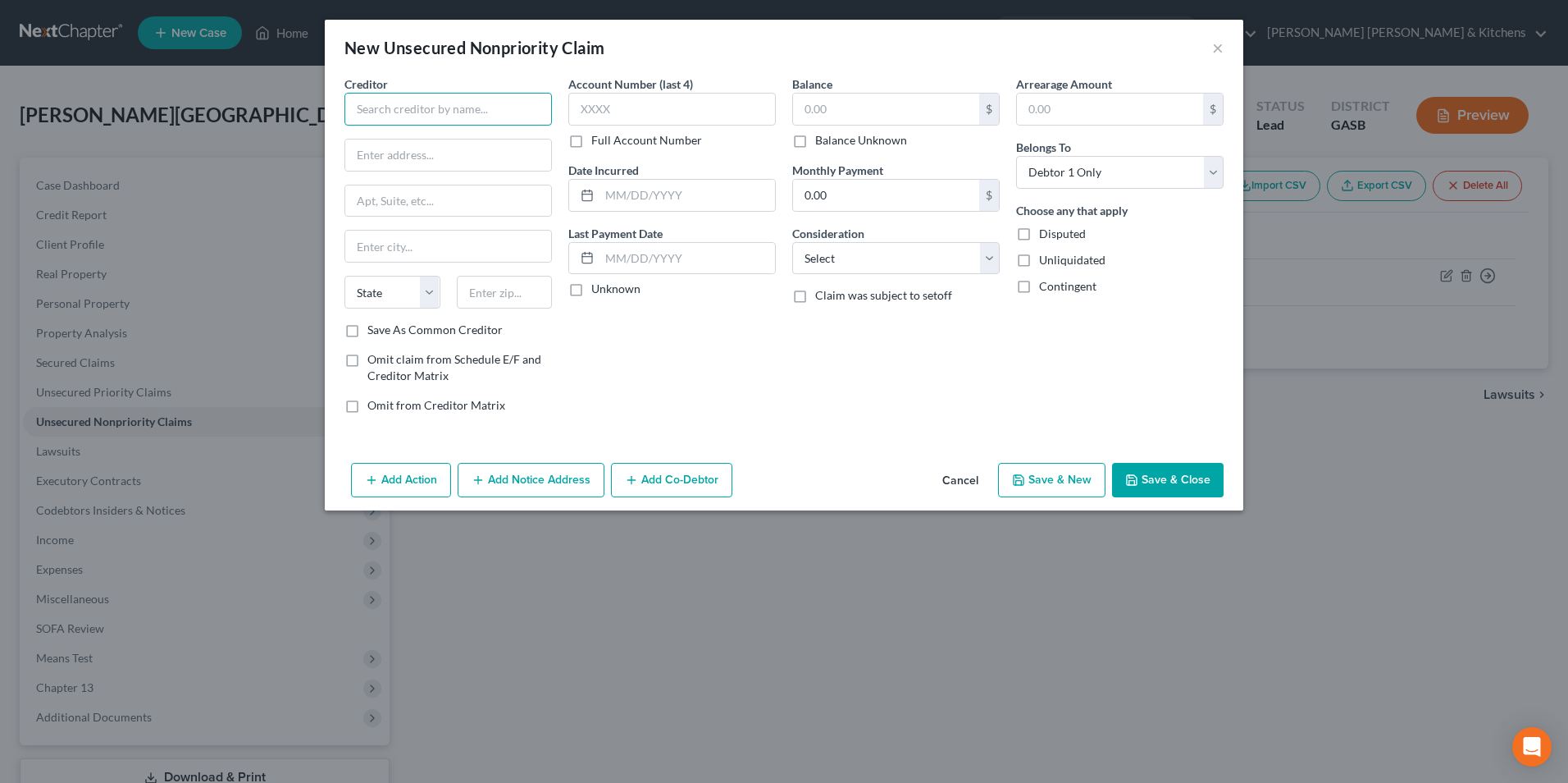
click at [411, 110] on input "text" at bounding box center [448, 109] width 208 height 33
drag, startPoint x: 399, startPoint y: 120, endPoint x: 303, endPoint y: 110, distance: 96.5
click at [319, 114] on div "New Unsecured Nonpriority Claim × Creditor * ceri State [US_STATE] AK AR AZ CA …" at bounding box center [784, 391] width 1568 height 783
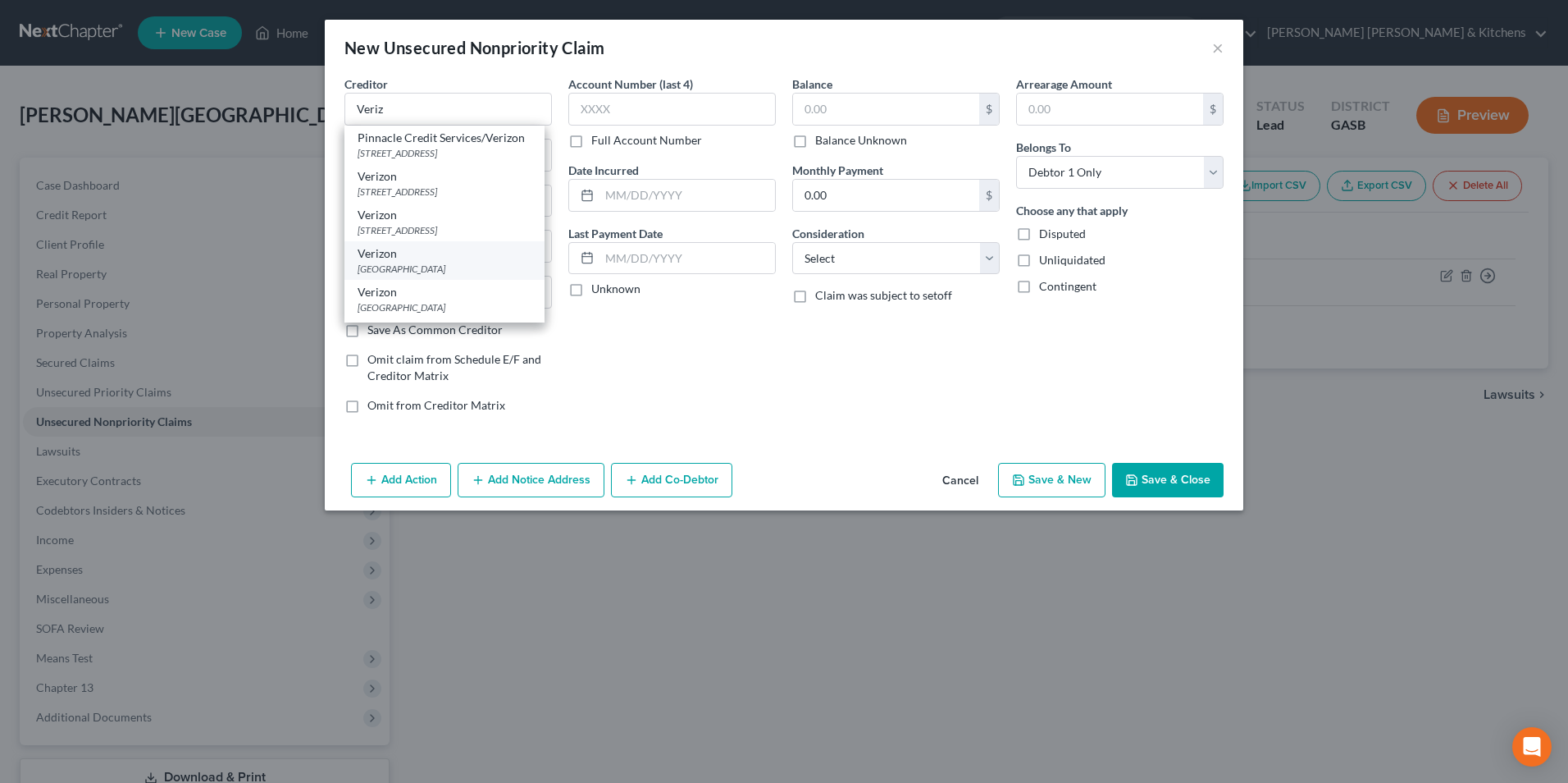
click at [425, 254] on div "Verizon" at bounding box center [444, 253] width 174 height 16
type input "Verizon"
type input "PO Box 650051"
type input "[GEOGRAPHIC_DATA]"
select select "45"
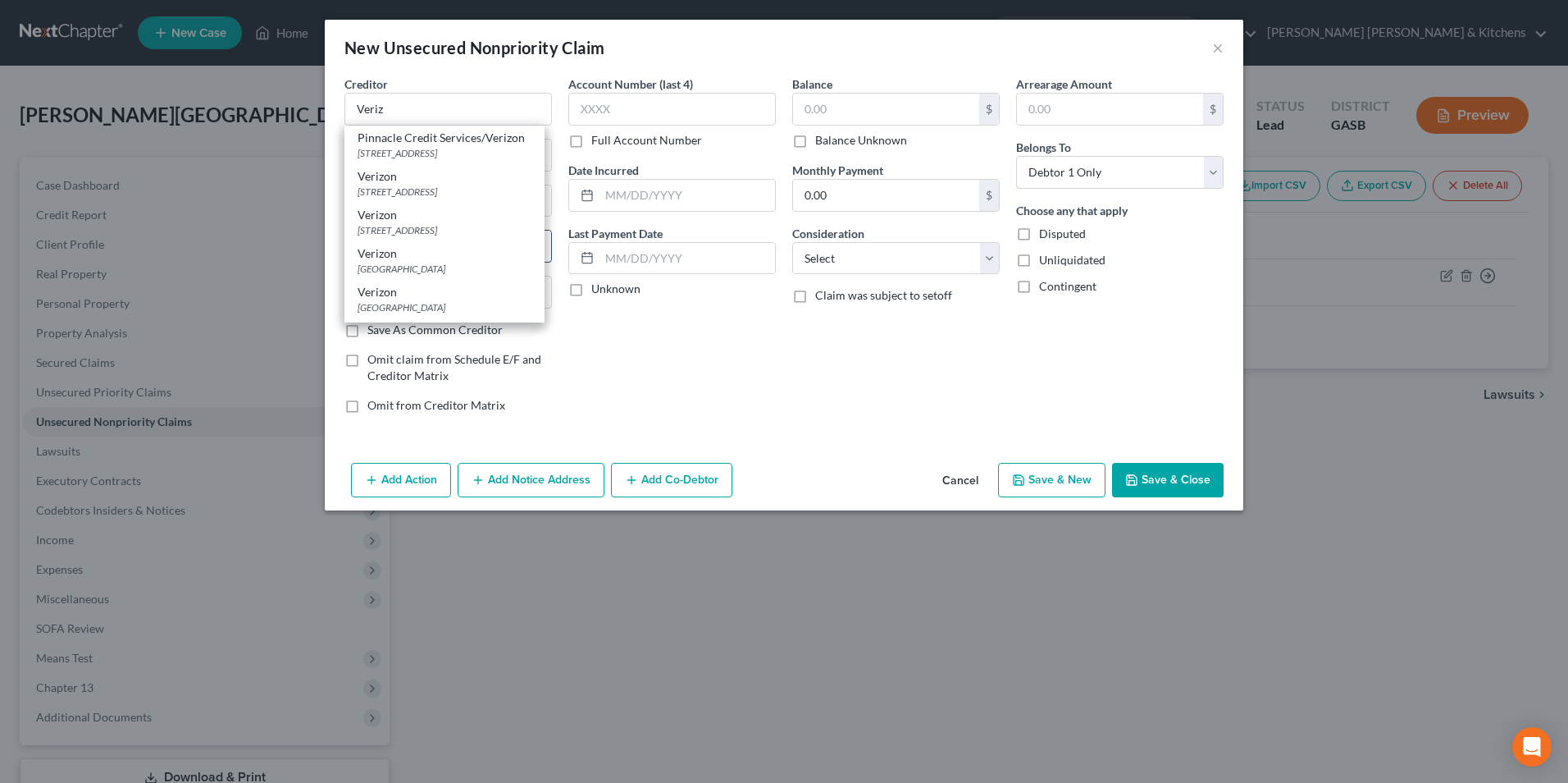
type input "75265"
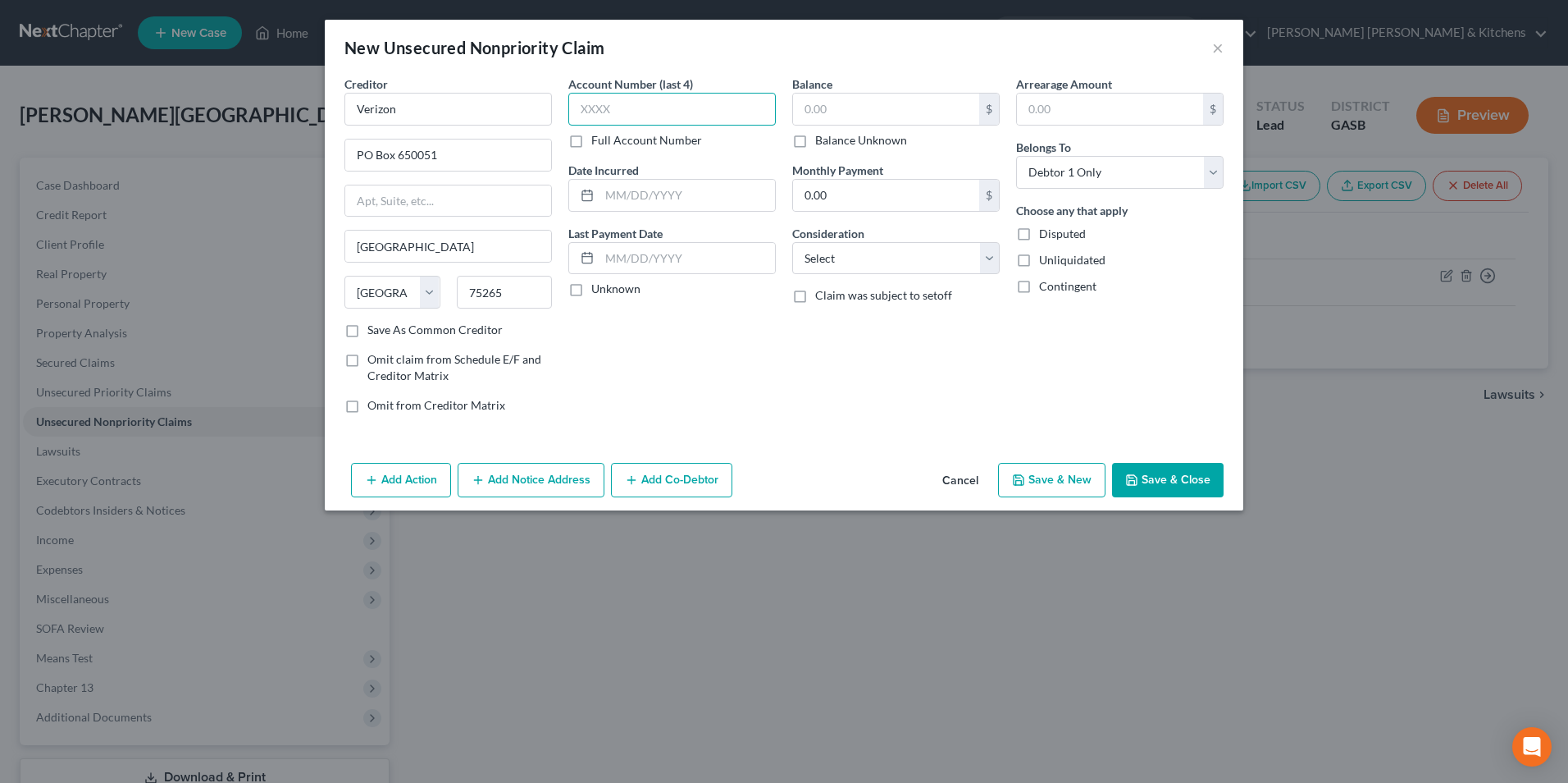
click at [630, 106] on input "text" at bounding box center [672, 109] width 208 height 33
type input "0001"
click at [642, 194] on input "text" at bounding box center [687, 195] width 175 height 31
type input "2023"
click at [837, 110] on input "text" at bounding box center [886, 109] width 186 height 31
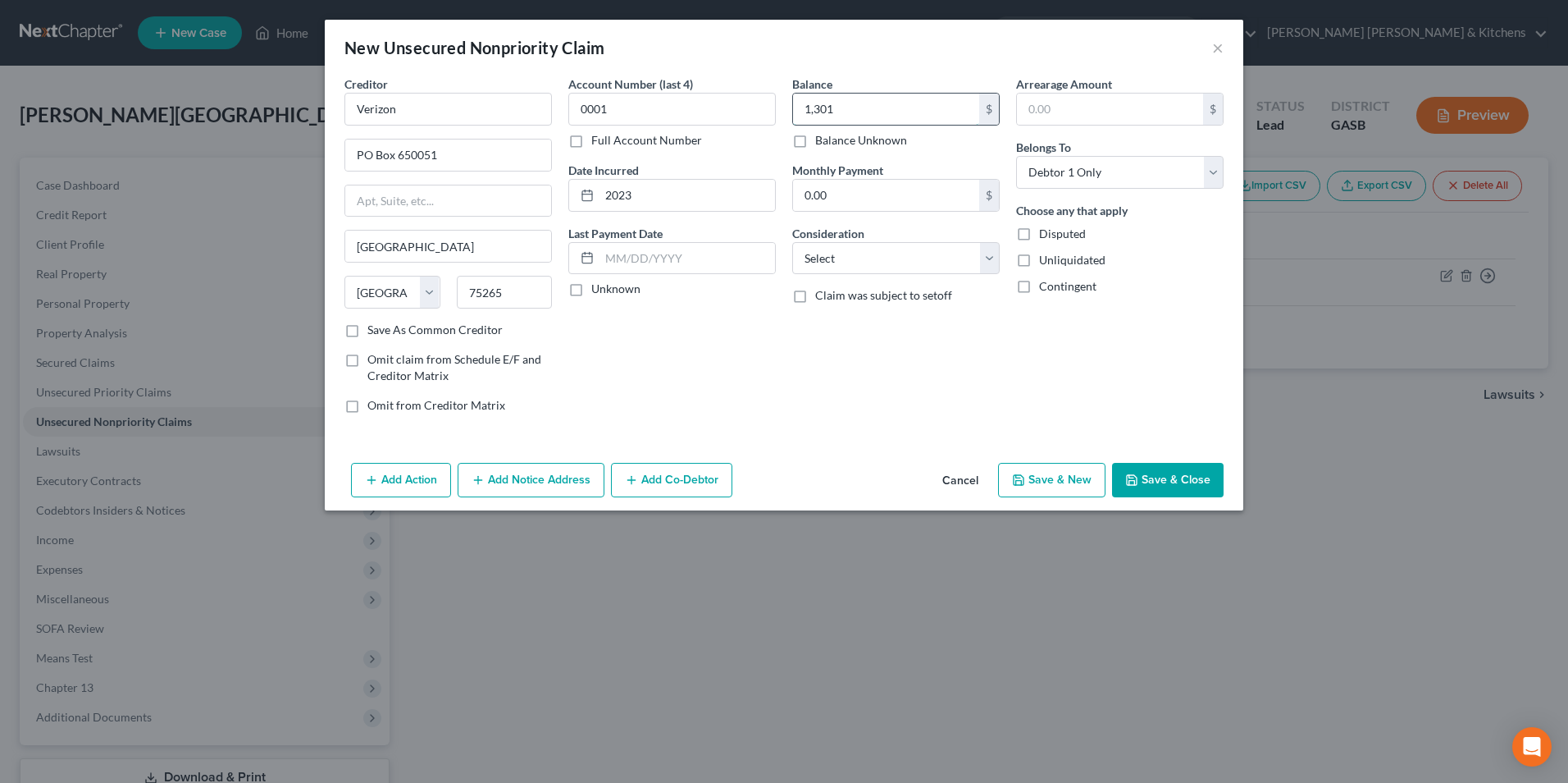
type input "1,301"
click at [836, 255] on select "Select Cable / Satellite Services Collection Agency Credit Card Debt Debt Couns…" at bounding box center [896, 258] width 208 height 33
select select "14"
click at [792, 242] on select "Select Cable / Satellite Services Collection Agency Credit Card Debt Debt Couns…" at bounding box center [896, 258] width 208 height 33
click at [839, 319] on input "text" at bounding box center [896, 321] width 206 height 31
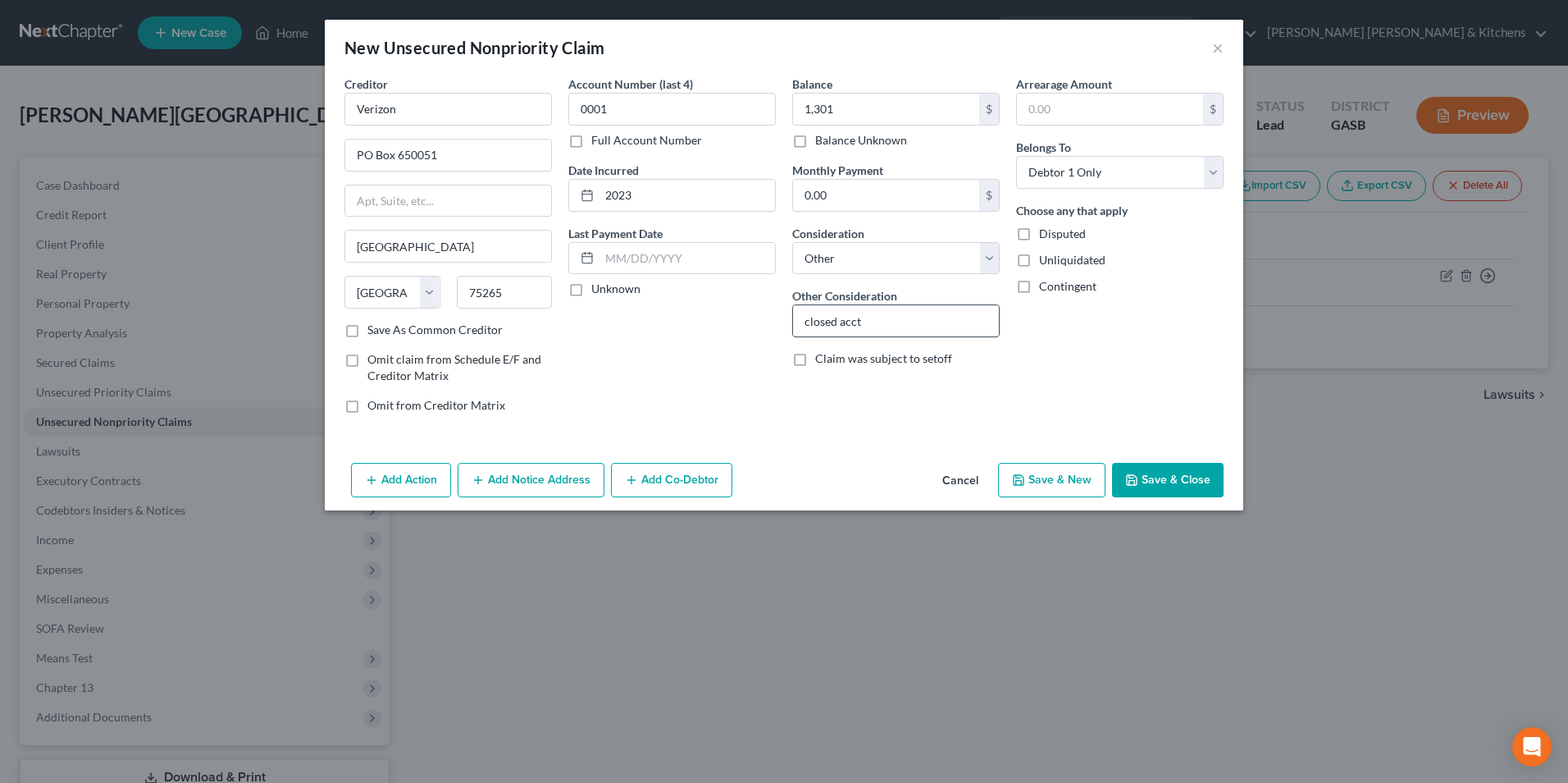
type input "closed acct"
click at [1138, 483] on icon "button" at bounding box center [1131, 479] width 13 height 13
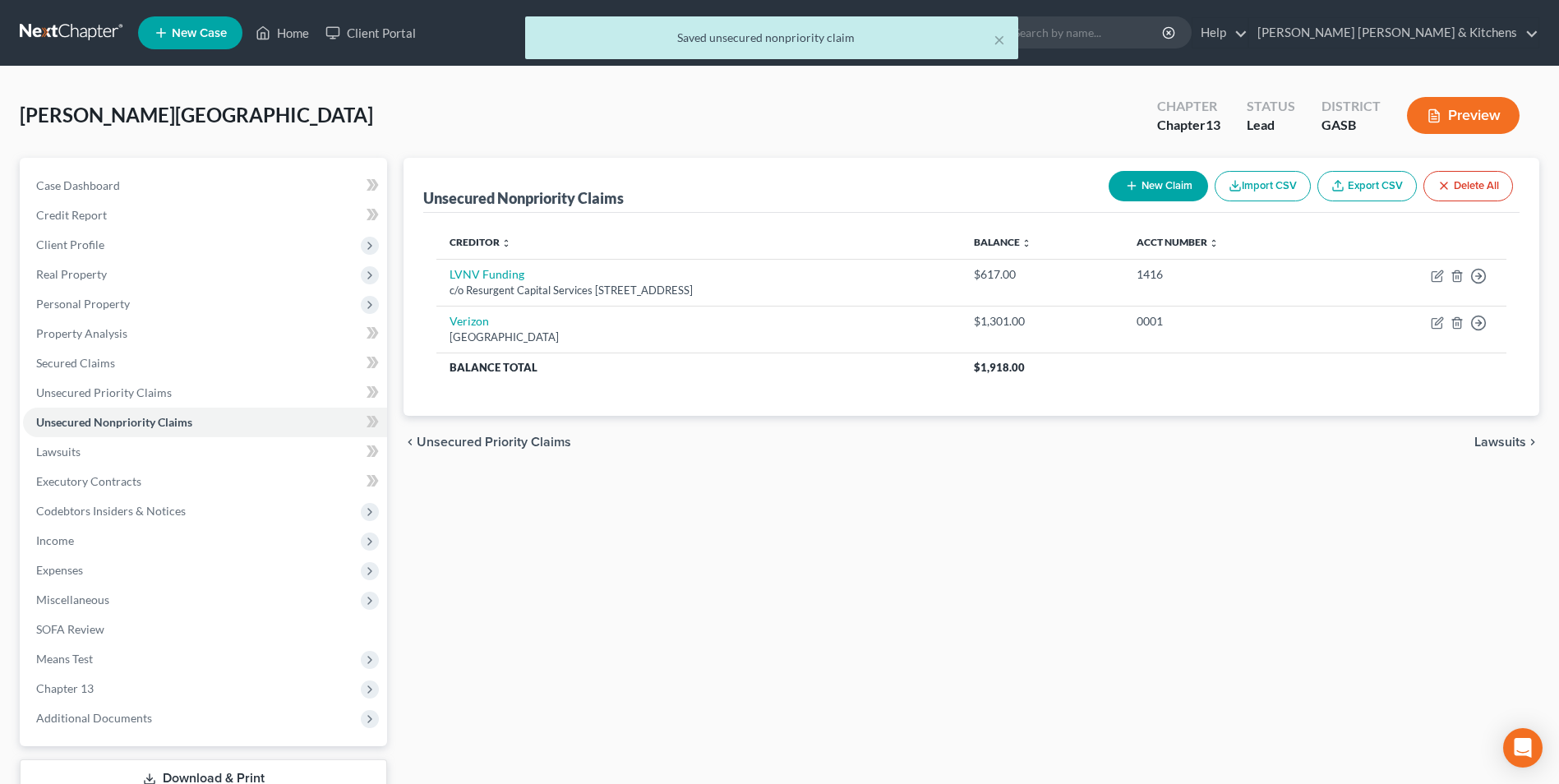
click at [1143, 189] on button "New Claim" at bounding box center [1158, 185] width 99 height 30
select select "0"
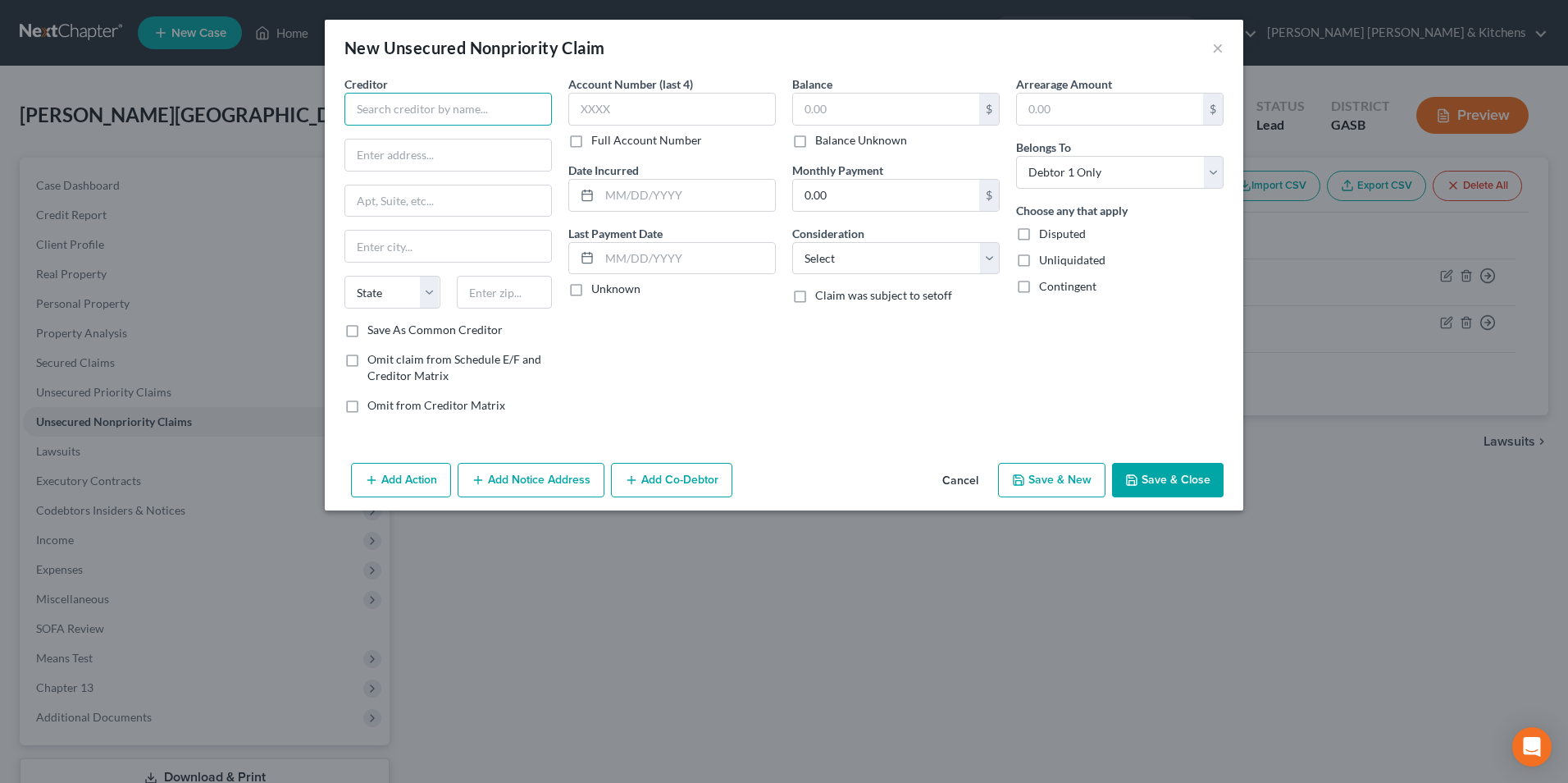
click at [367, 116] on input "text" at bounding box center [448, 109] width 208 height 33
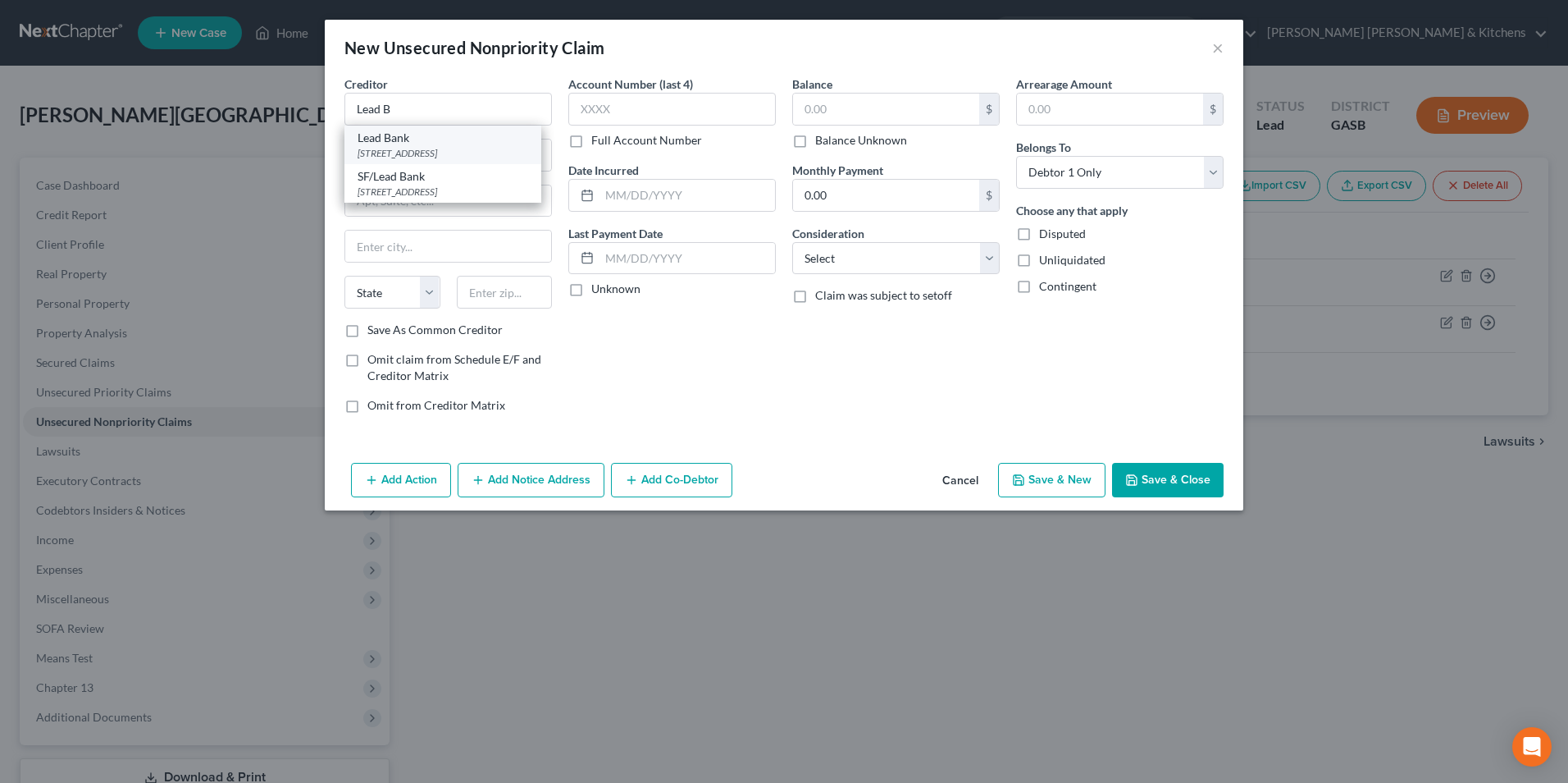
click at [438, 153] on div "[STREET_ADDRESS]" at bounding box center [442, 153] width 170 height 14
type input "Lead Bank"
type input "[STREET_ADDRESS]"
type input "Austin"
select select "45"
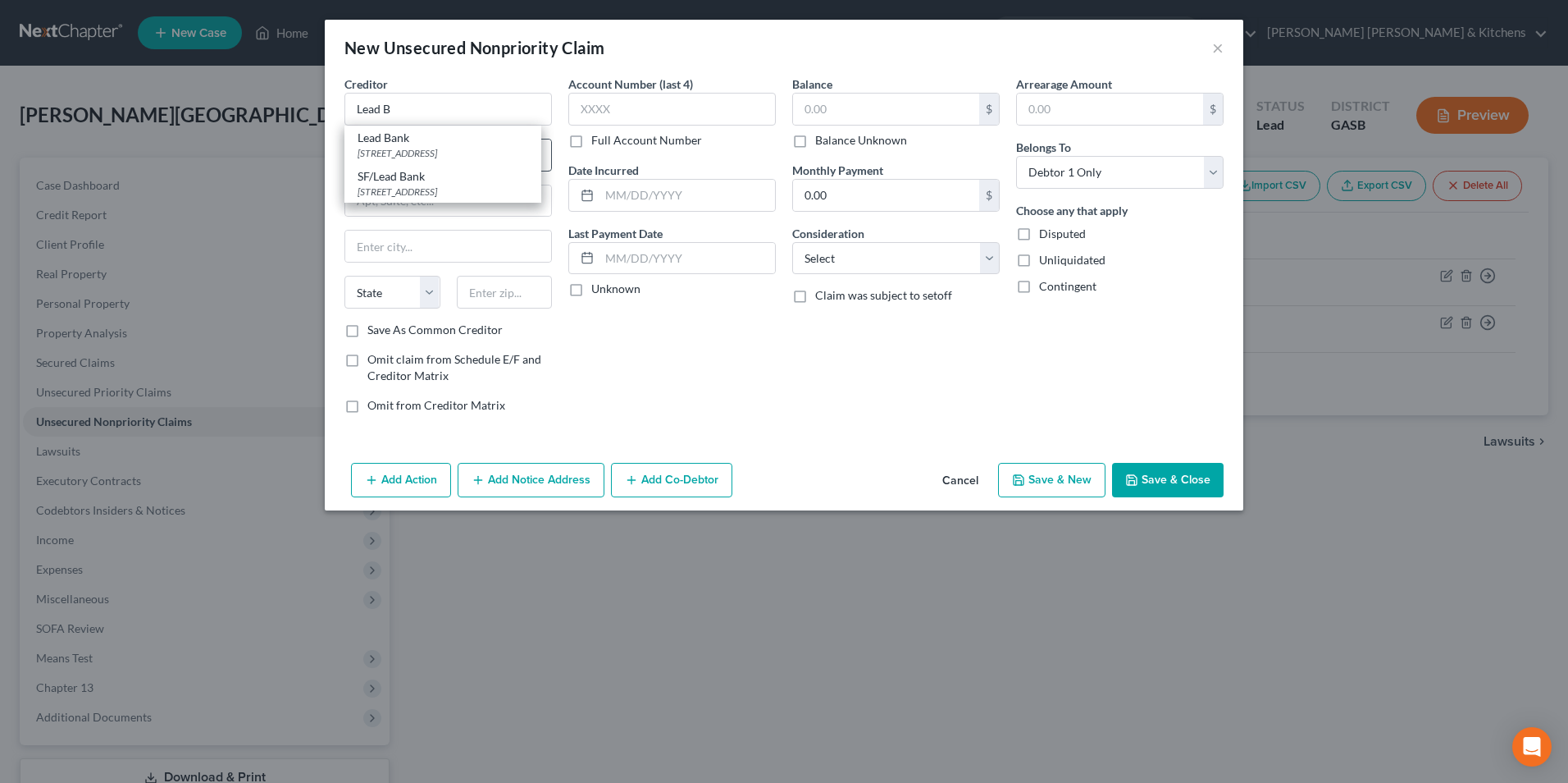
type input "78723"
drag, startPoint x: 524, startPoint y: 149, endPoint x: 316, endPoint y: 162, distance: 208.4
click at [316, 162] on div "New Unsecured Nonpriority Claim × Creditor * Lead Bank [STREET_ADDRESS][US_STAT…" at bounding box center [784, 391] width 1568 height 783
type input "[STREET_ADDRESS]"
type input "Unit 400"
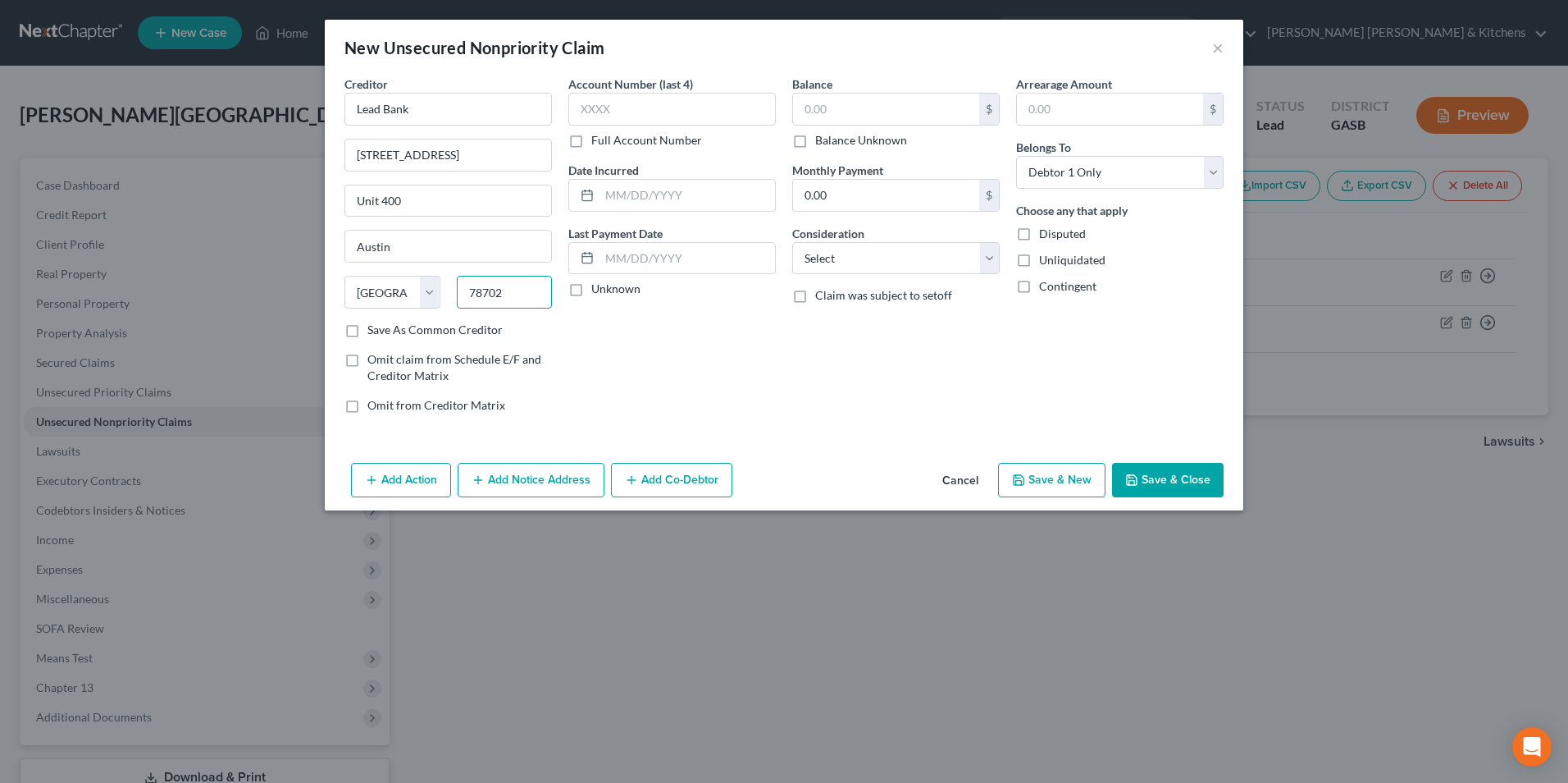
type input "78702"
click at [593, 121] on input "text" at bounding box center [672, 109] width 208 height 33
type input "5387"
type input "2025"
click at [837, 99] on input "text" at bounding box center [886, 109] width 186 height 31
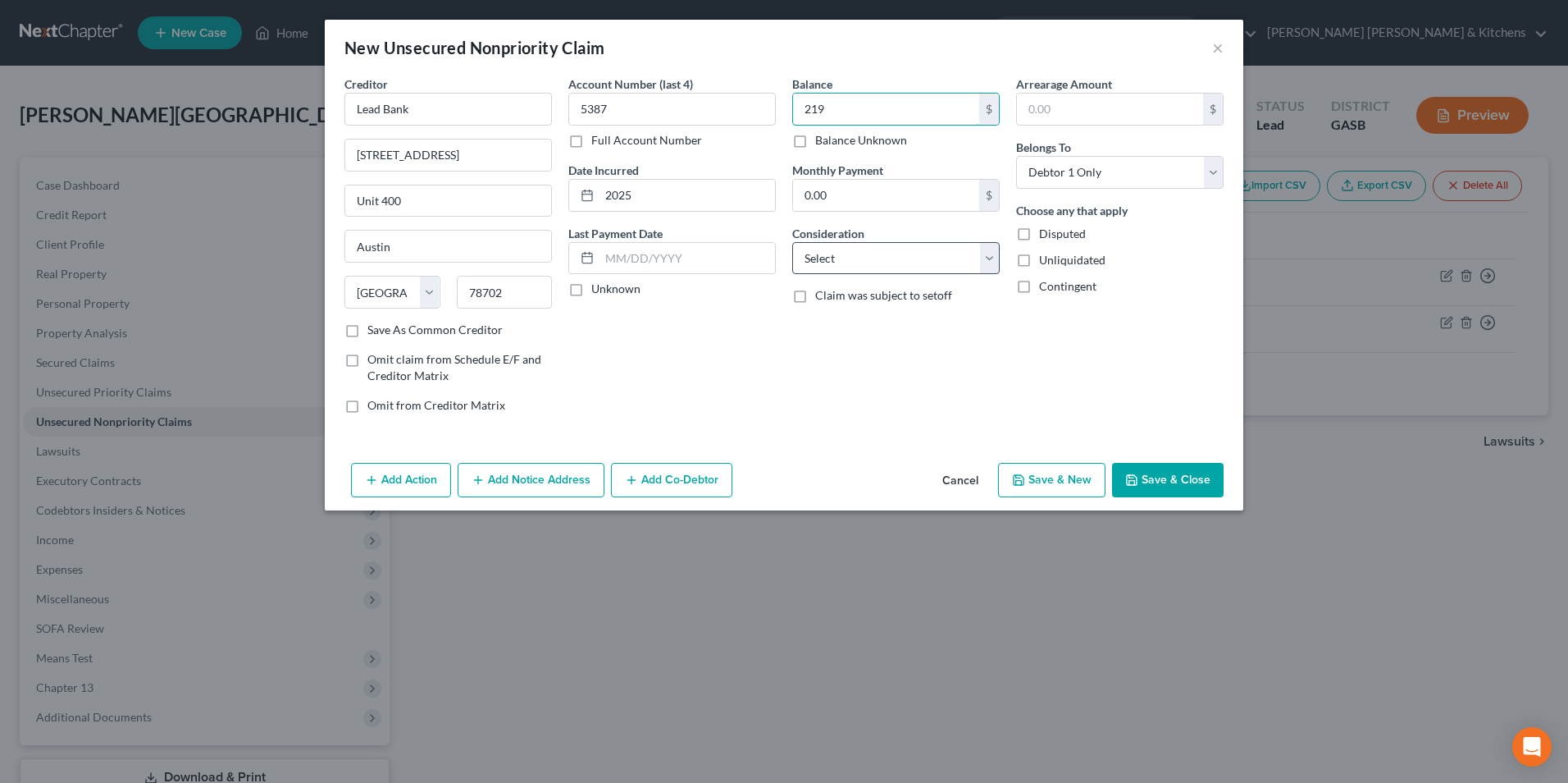
type input "219"
click at [873, 269] on select "Select Cable / Satellite Services Collection Agency Credit Card Debt Debt Couns…" at bounding box center [896, 258] width 208 height 33
select select "10"
click at [792, 242] on select "Select Cable / Satellite Services Collection Agency Credit Card Debt Debt Couns…" at bounding box center [896, 258] width 208 height 33
click at [1056, 473] on button "Save & New" at bounding box center [1052, 480] width 108 height 34
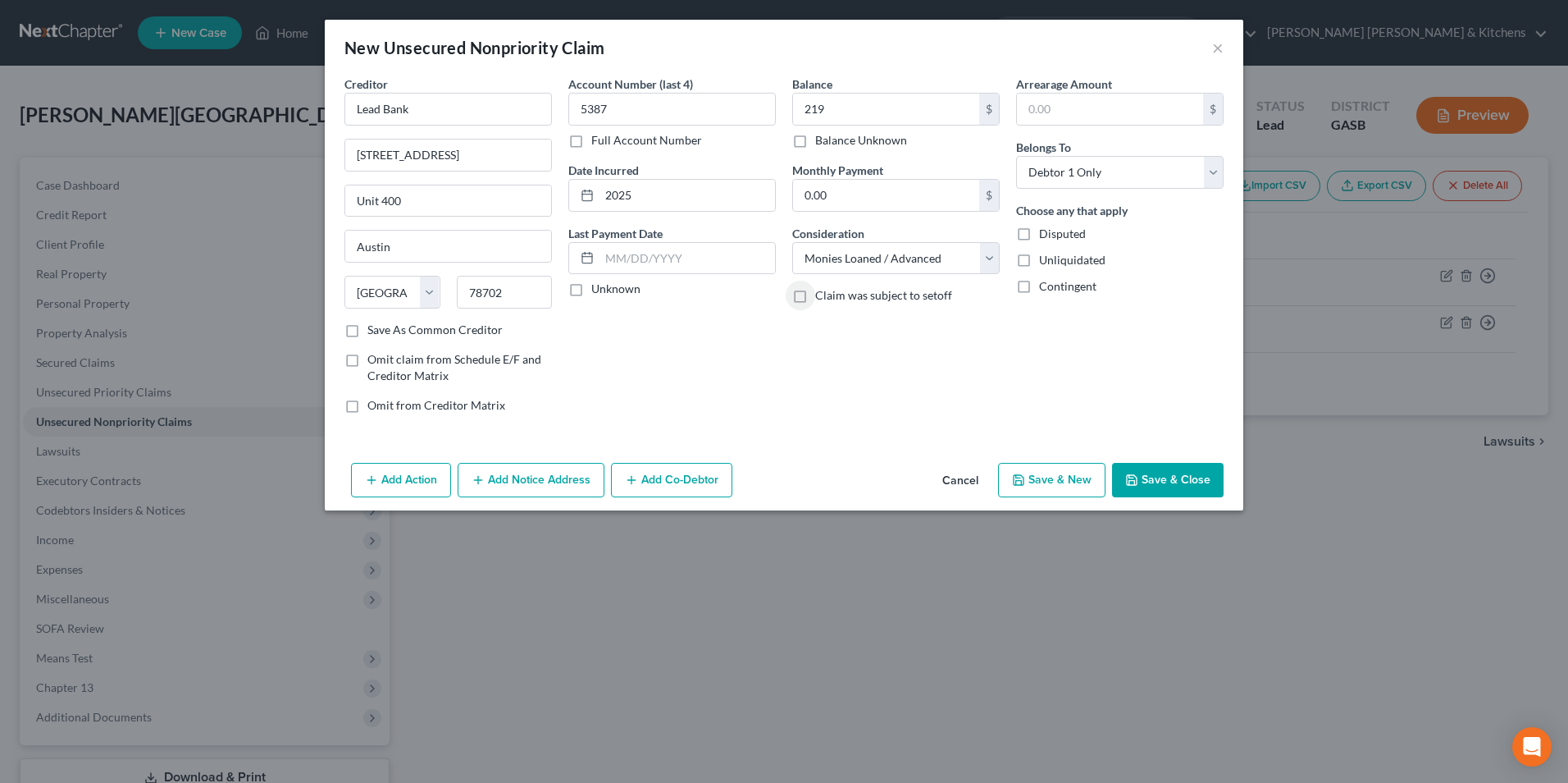
select select "0"
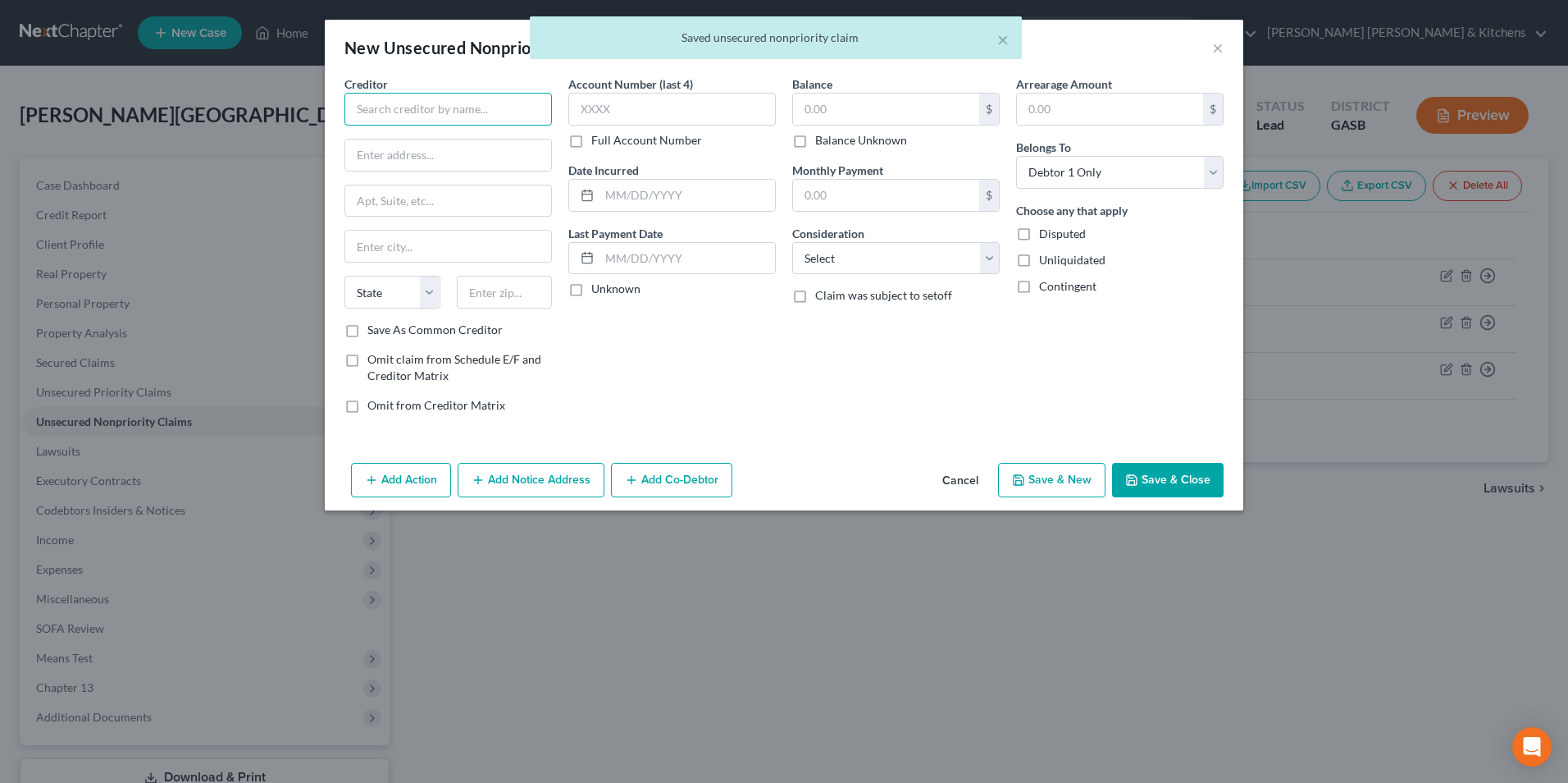
click at [470, 113] on input "text" at bounding box center [448, 109] width 208 height 33
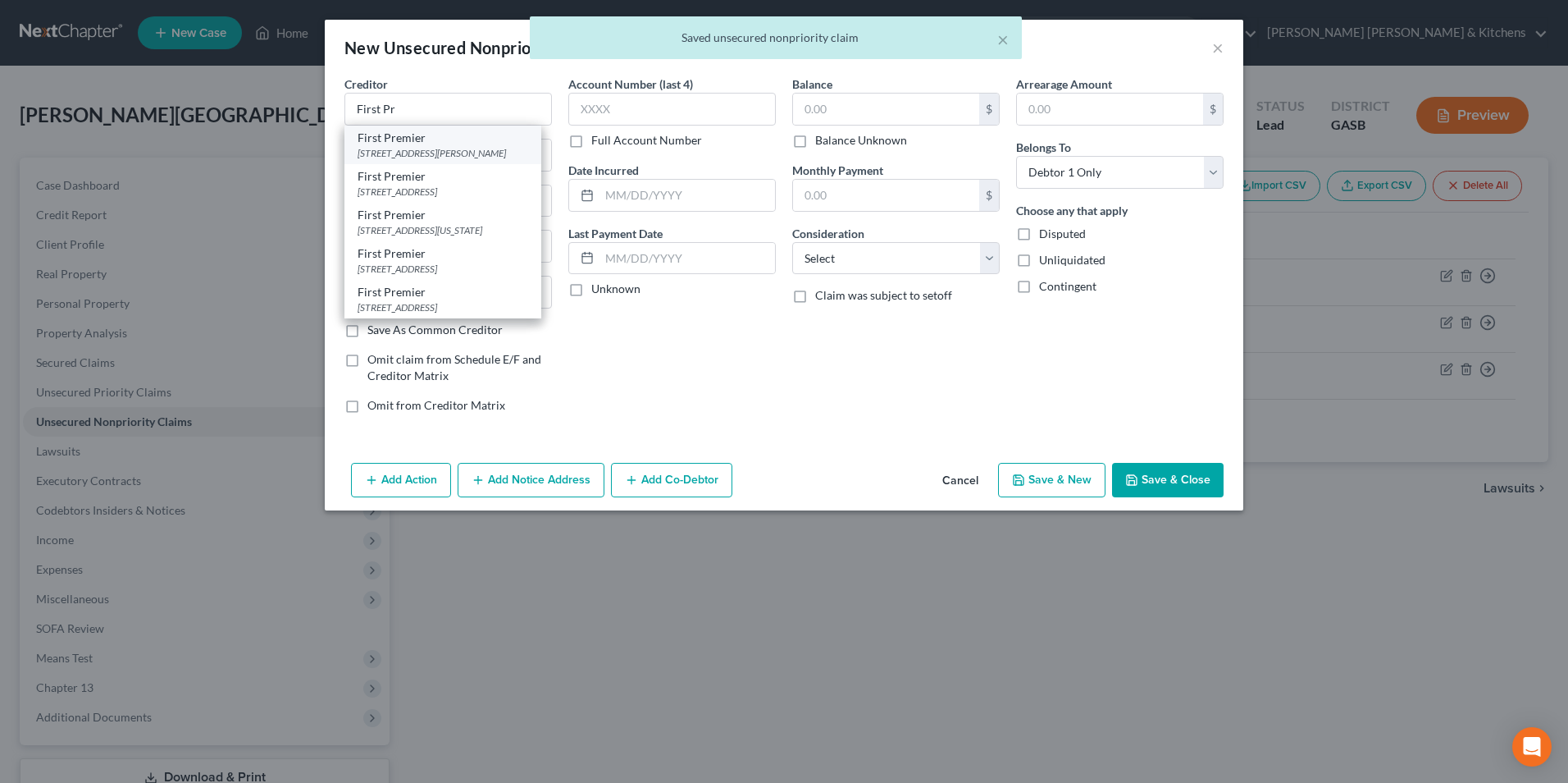
click at [470, 145] on div "First Premier" at bounding box center [442, 137] width 170 height 16
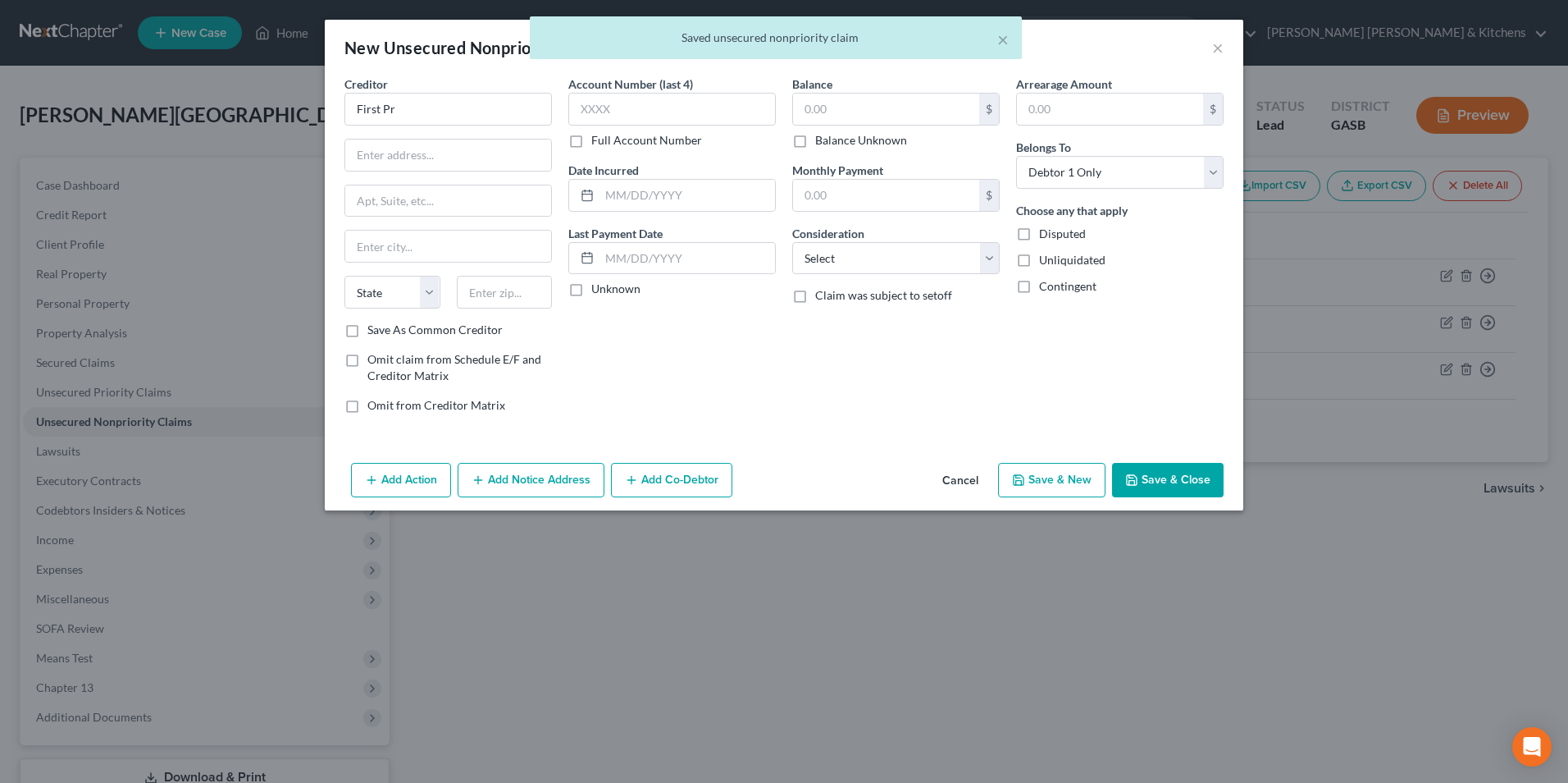
type input "First Premier"
type input "[STREET_ADDRESS][PERSON_NAME]"
type input "[GEOGRAPHIC_DATA]"
select select "43"
type input "57107"
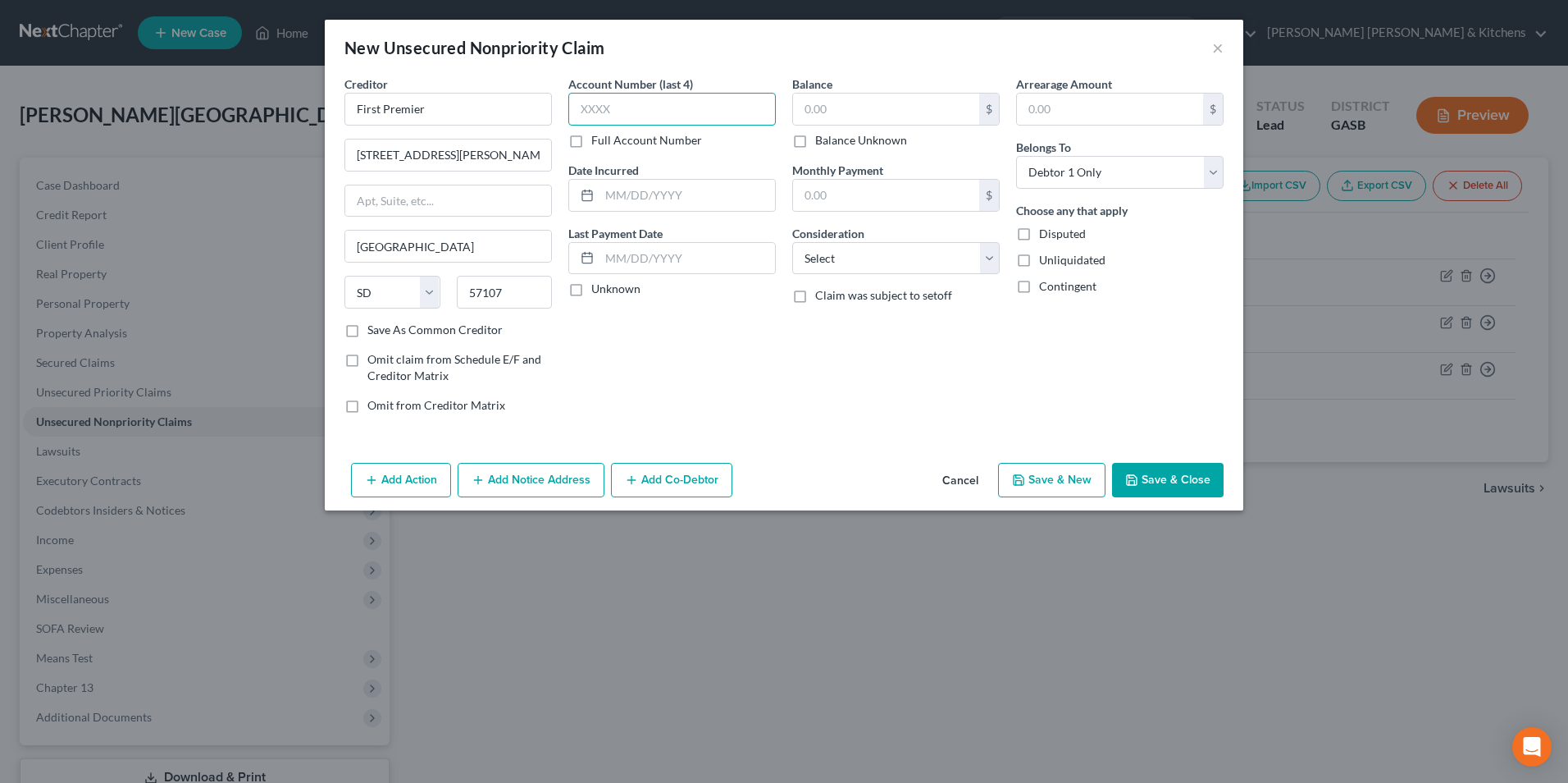
click at [610, 116] on input "text" at bounding box center [672, 109] width 208 height 33
type input "7510"
type input "2022"
click at [885, 110] on input "text" at bounding box center [886, 109] width 186 height 31
type input "601"
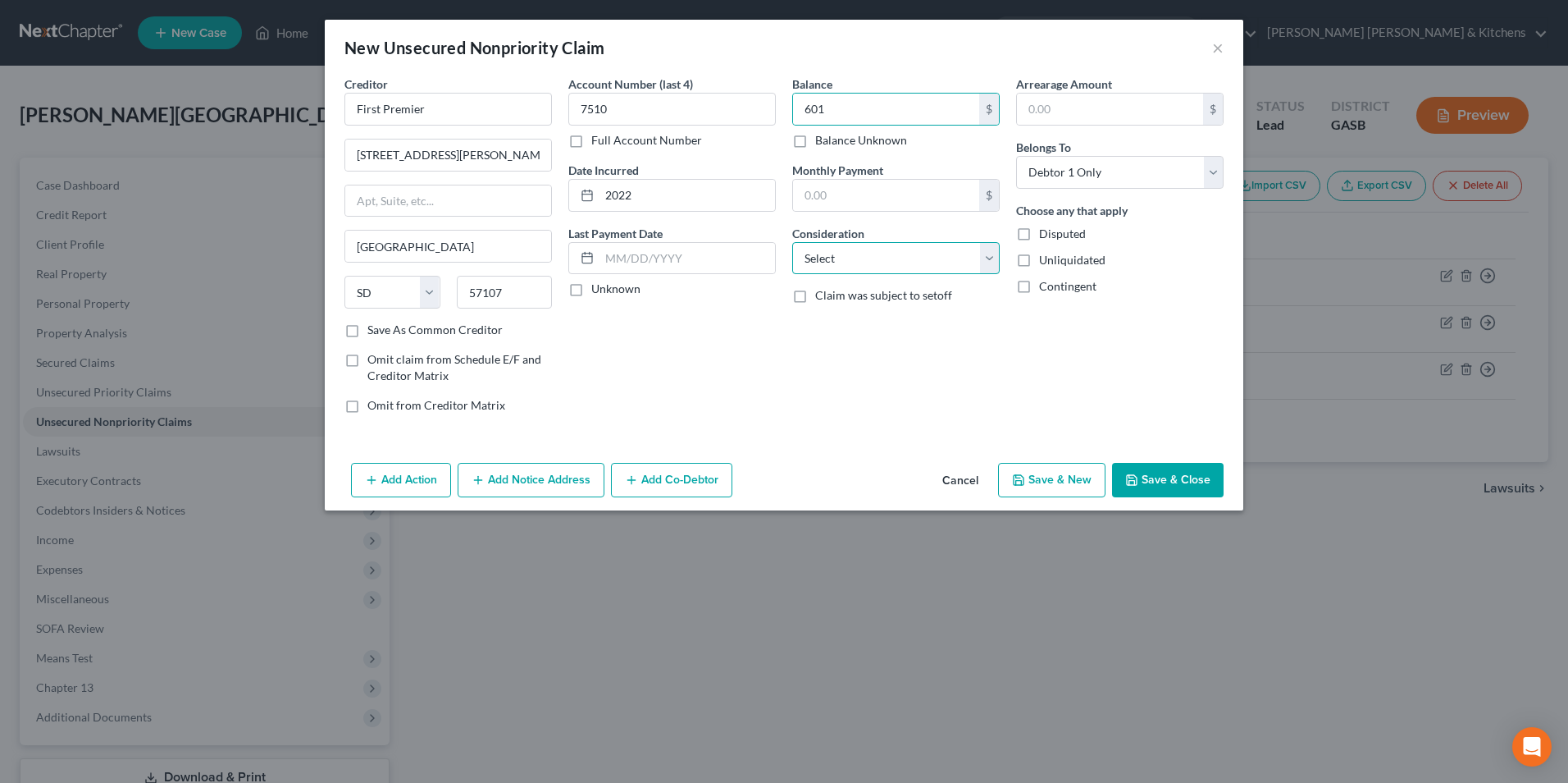
click at [833, 266] on select "Select Cable / Satellite Services Collection Agency Credit Card Debt Debt Couns…" at bounding box center [896, 258] width 208 height 33
select select "2"
click at [792, 242] on select "Select Cable / Satellite Services Collection Agency Credit Card Debt Debt Couns…" at bounding box center [896, 258] width 208 height 33
click at [1053, 472] on button "Save & New" at bounding box center [1052, 480] width 108 height 34
select select "0"
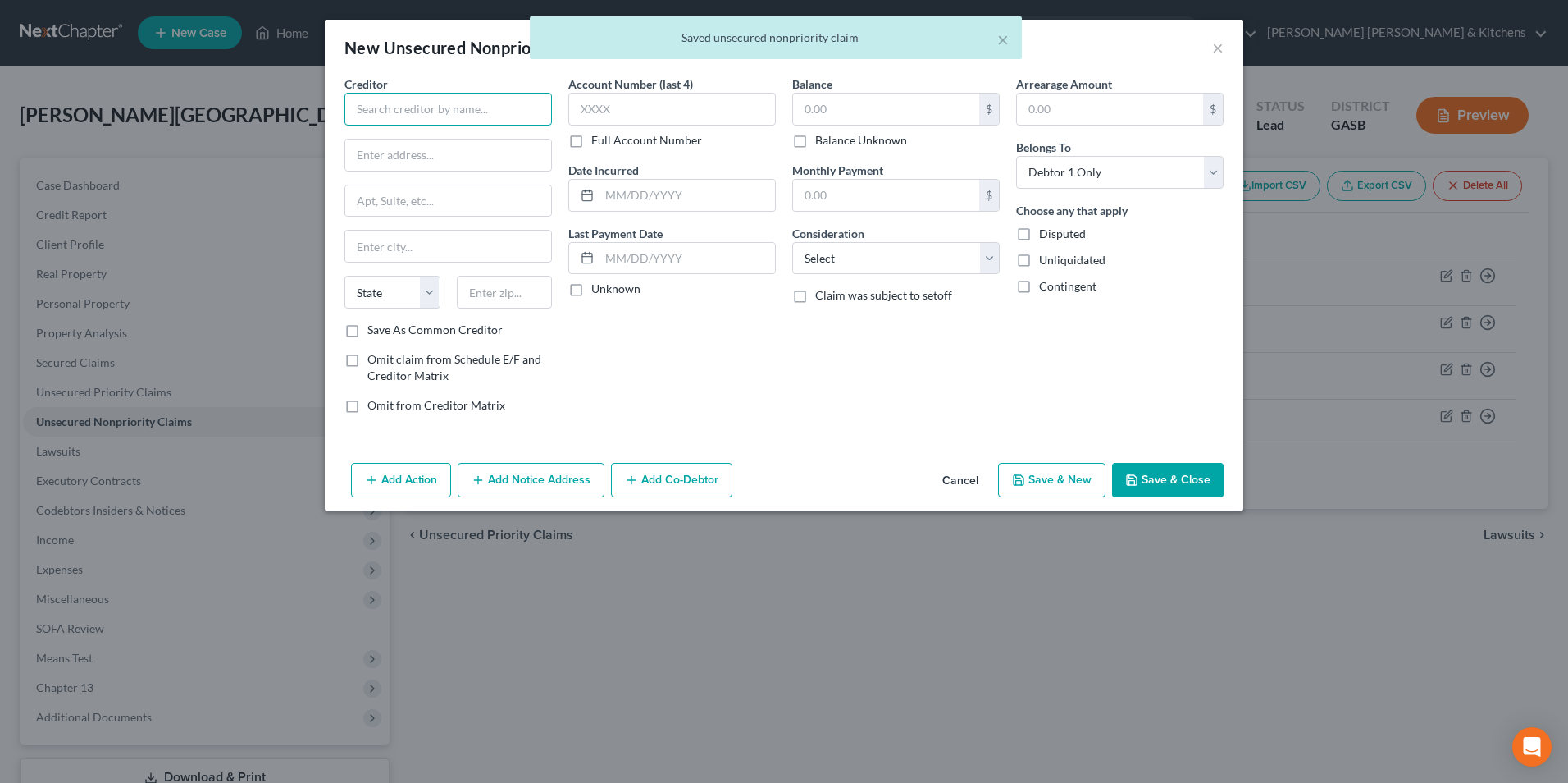
click at [476, 112] on input "text" at bounding box center [448, 109] width 208 height 33
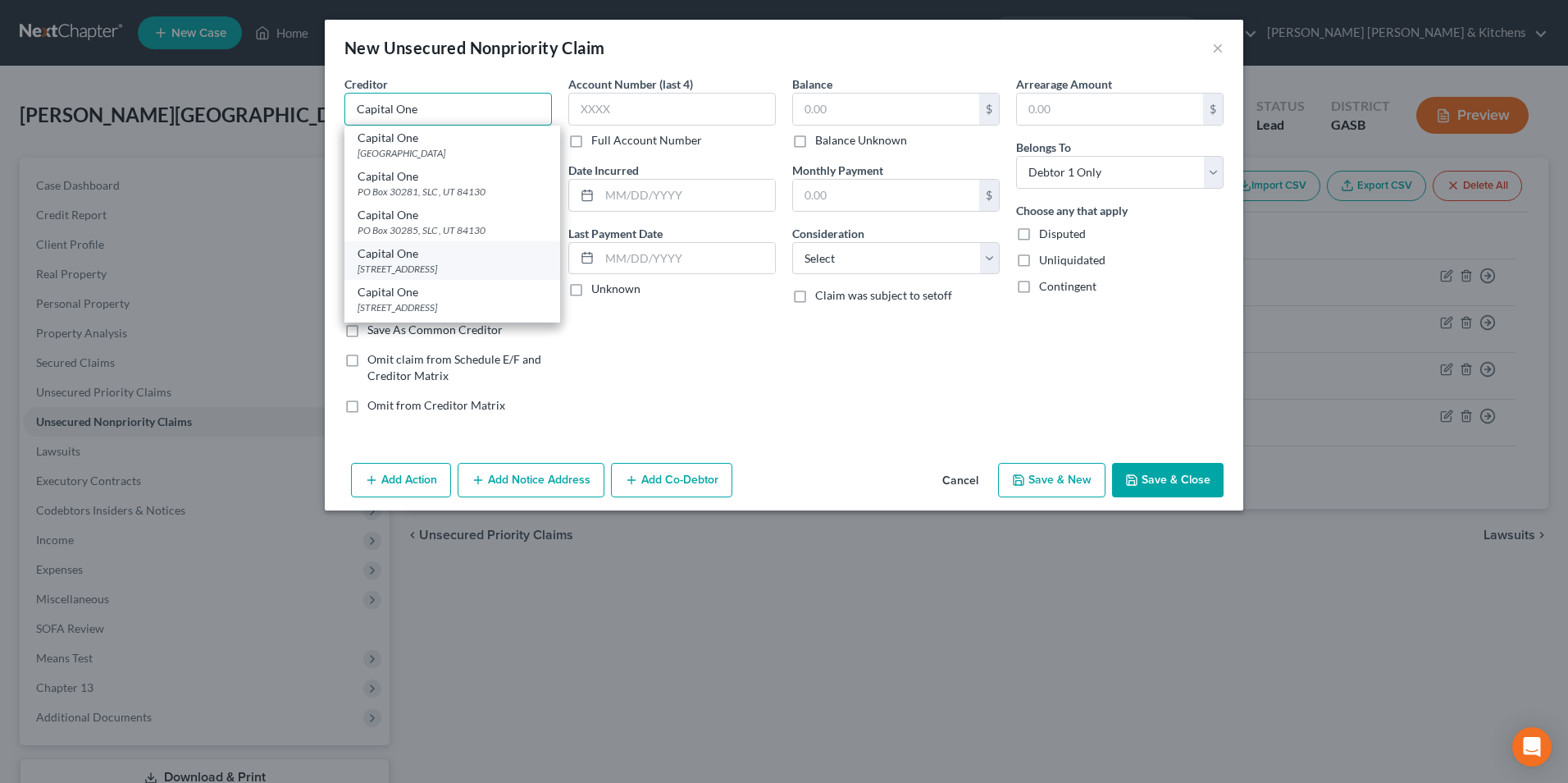
type input "Capital One"
click at [463, 269] on div "[STREET_ADDRESS]" at bounding box center [452, 269] width 189 height 14
type input "PO Box 31293"
type input "[GEOGRAPHIC_DATA]"
select select "46"
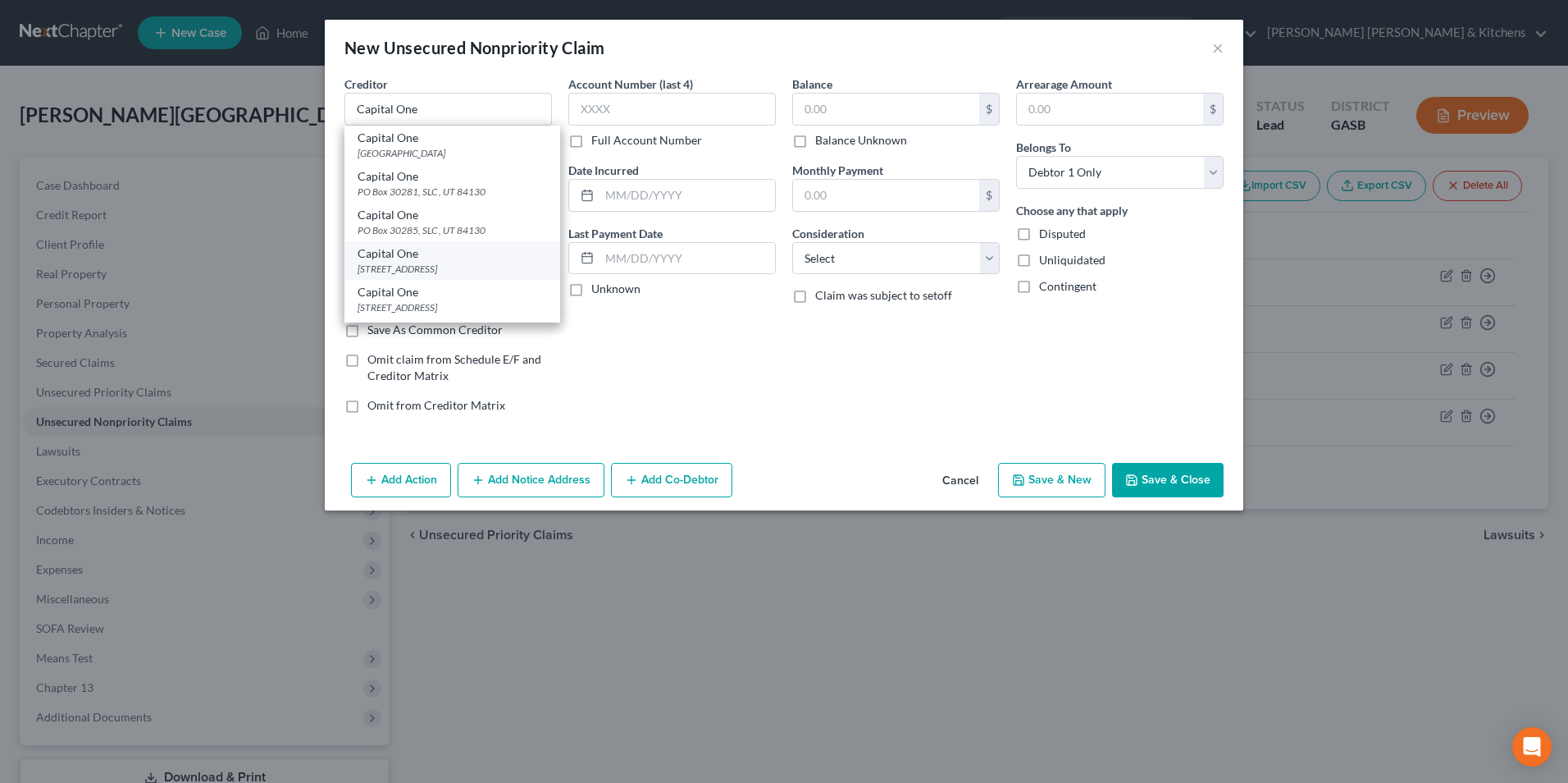
type input "84131"
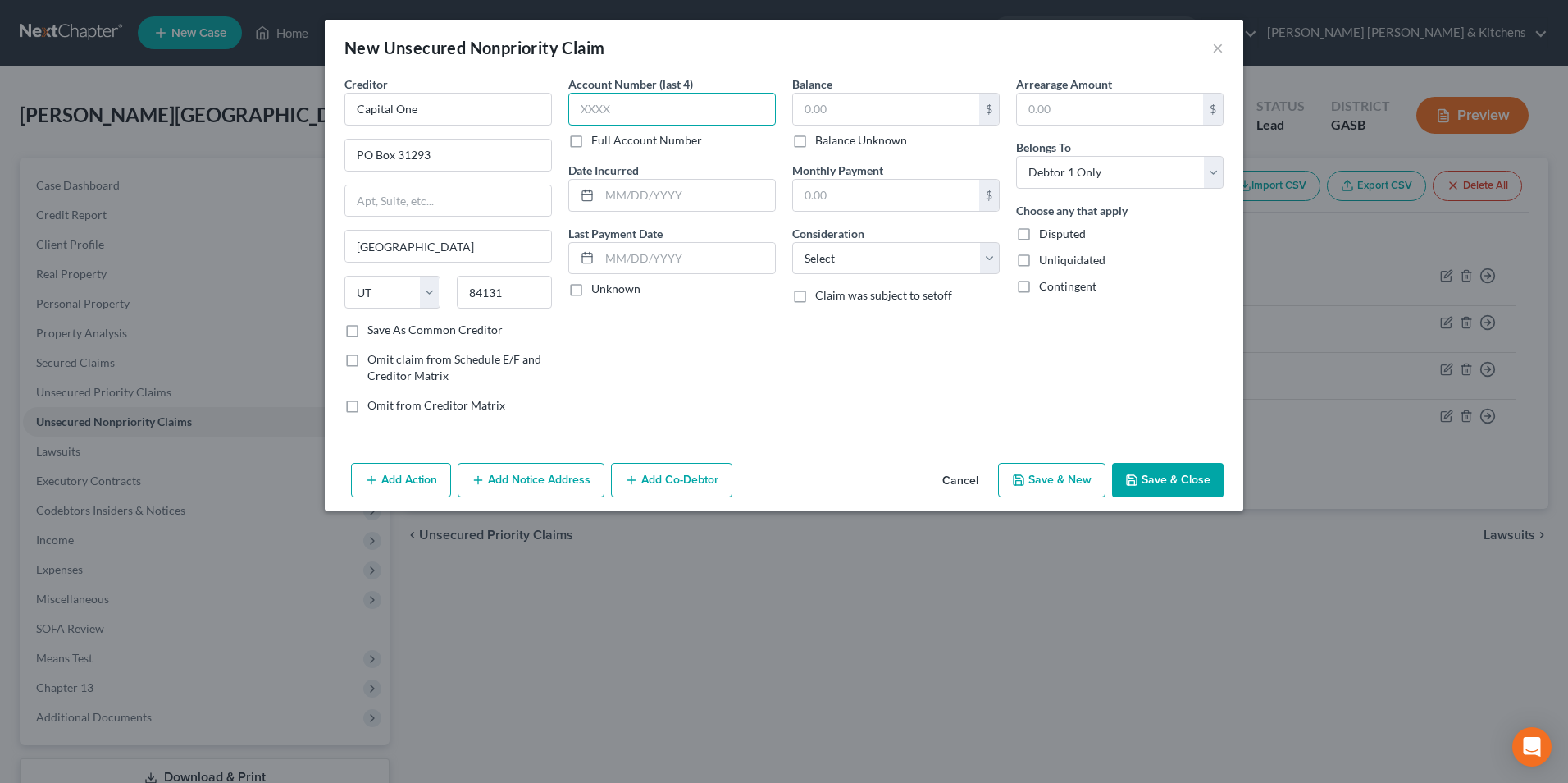
click at [599, 112] on input "text" at bounding box center [672, 109] width 208 height 33
type input "8406"
click at [605, 194] on input "text" at bounding box center [687, 195] width 175 height 31
type input "2025"
click at [831, 105] on input "text" at bounding box center [886, 109] width 186 height 31
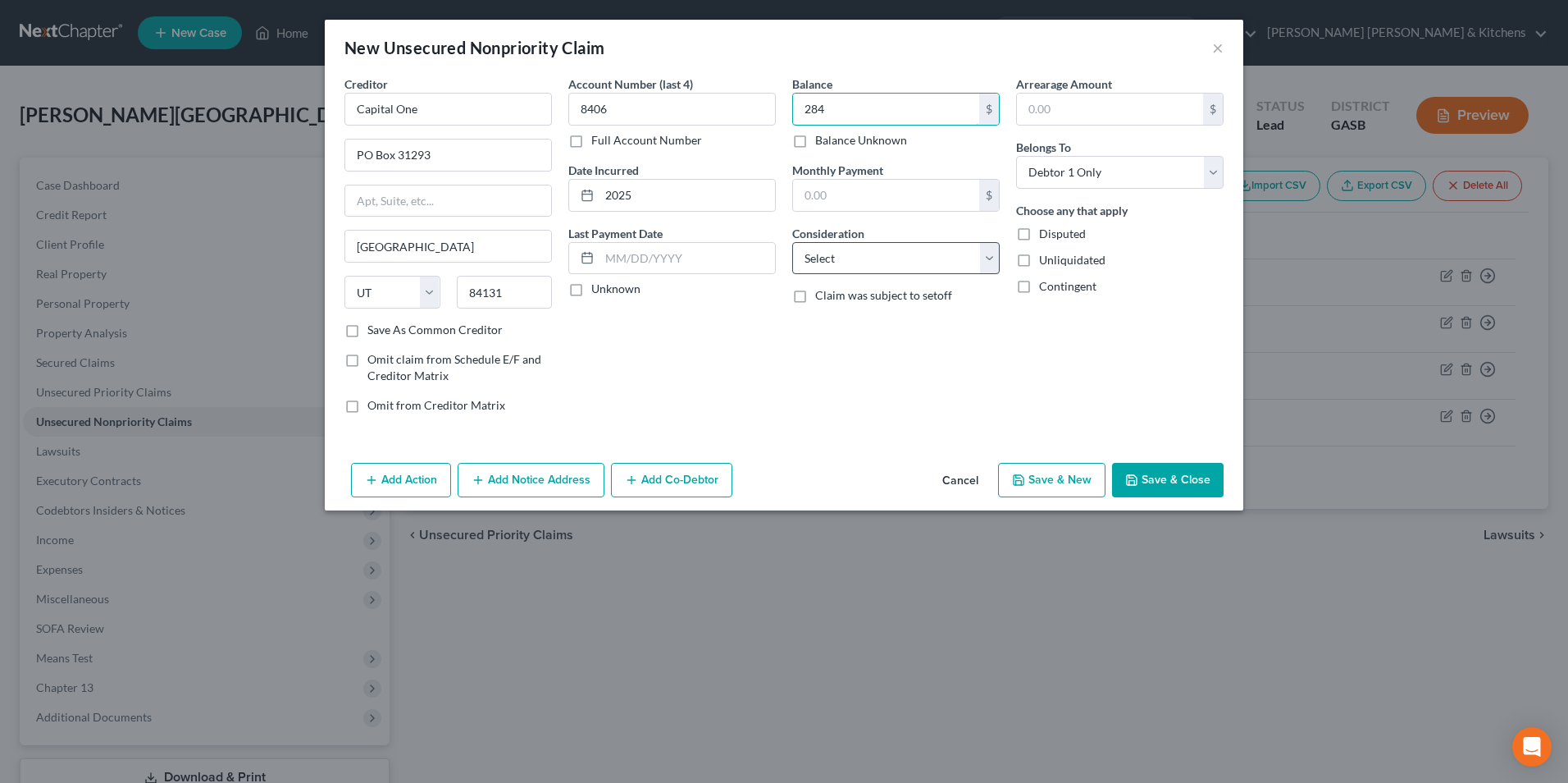
type input "284"
click at [849, 258] on select "Select Cable / Satellite Services Collection Agency Credit Card Debt Debt Couns…" at bounding box center [896, 258] width 208 height 33
select select "2"
click at [792, 242] on select "Select Cable / Satellite Services Collection Agency Credit Card Debt Debt Couns…" at bounding box center [896, 258] width 208 height 33
click at [1068, 473] on button "Save & New" at bounding box center [1052, 480] width 108 height 34
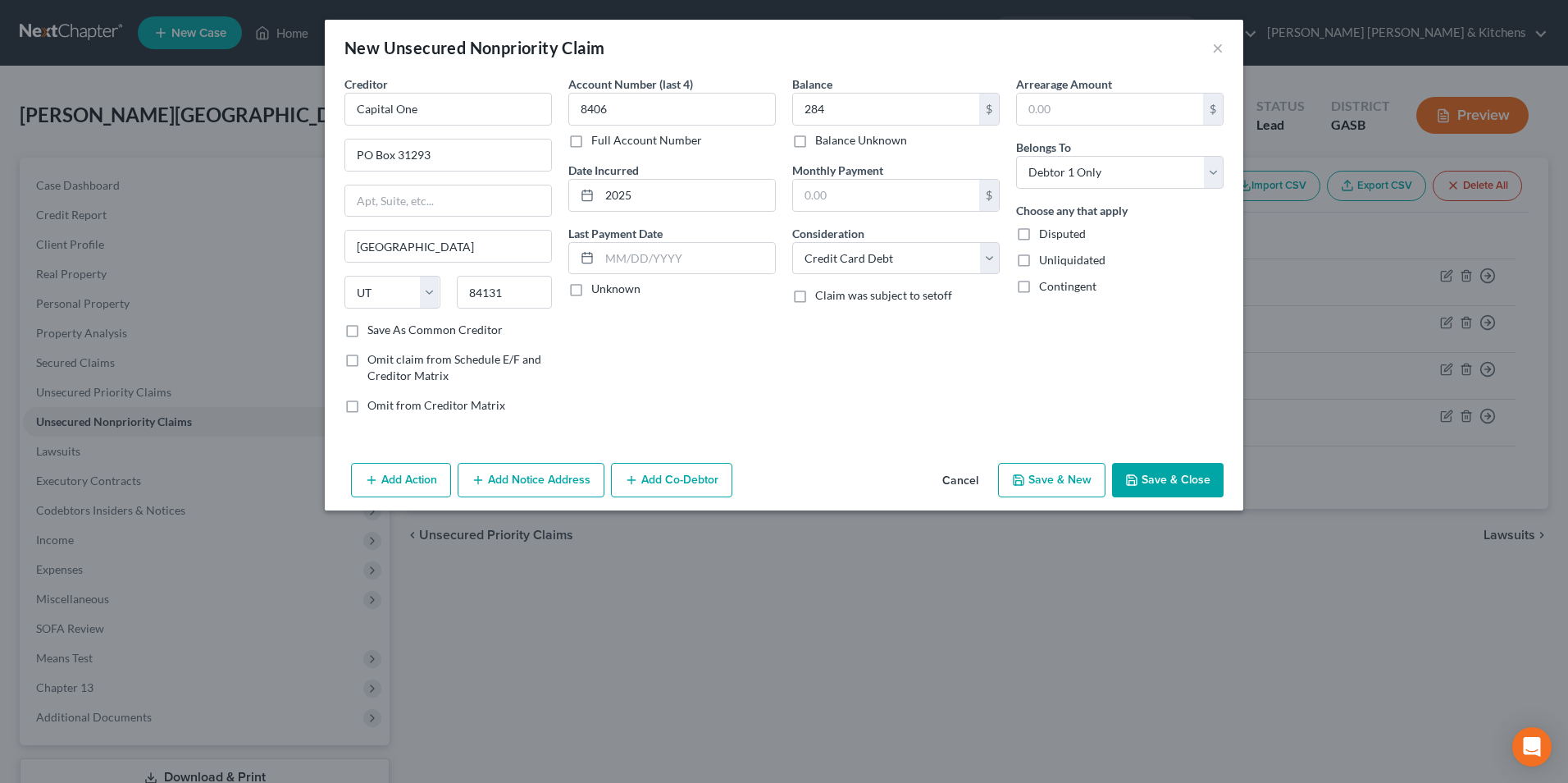
select select "0"
type input "284.00"
type input "0.00"
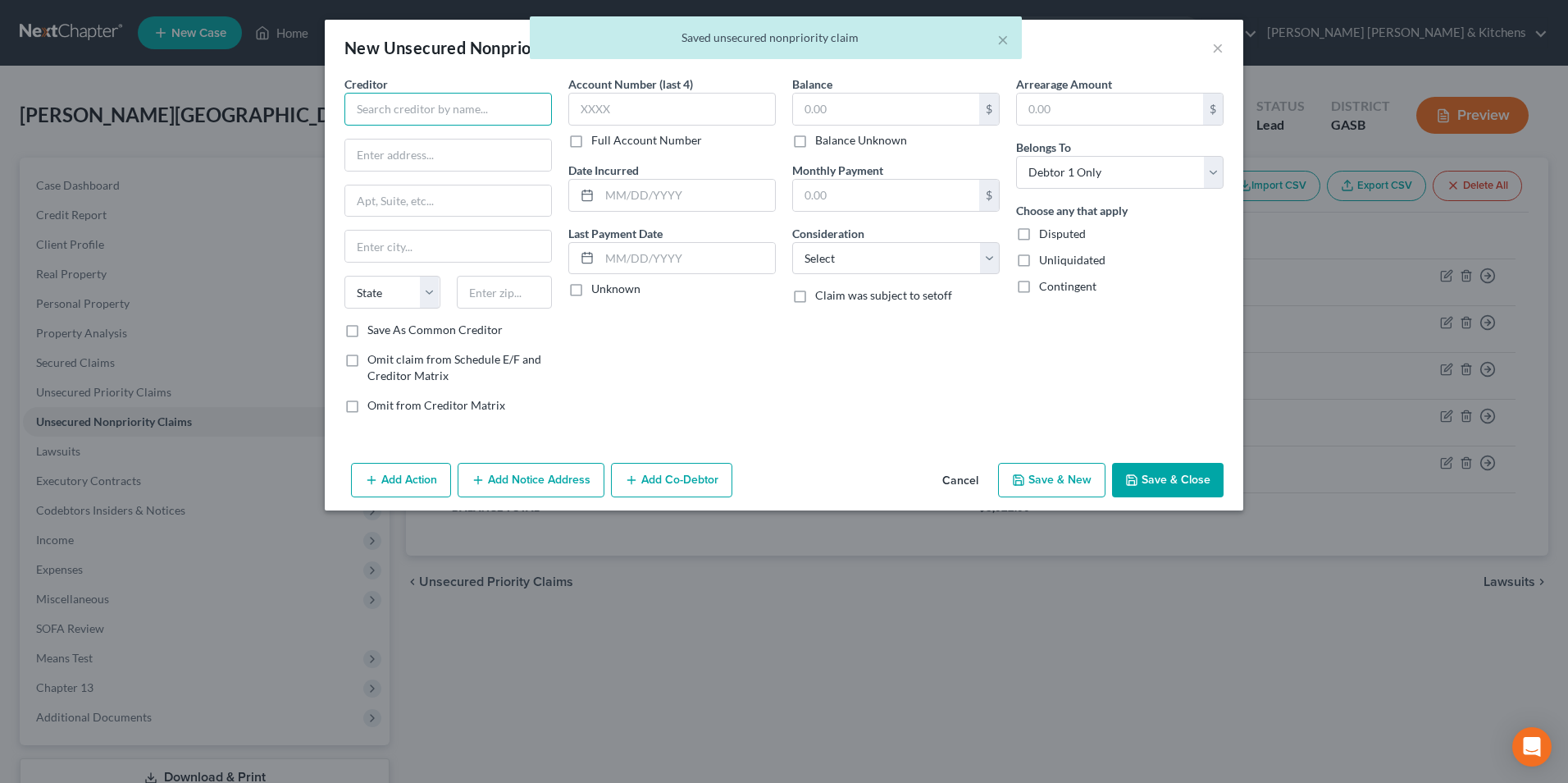
click at [420, 115] on input "text" at bounding box center [448, 109] width 208 height 33
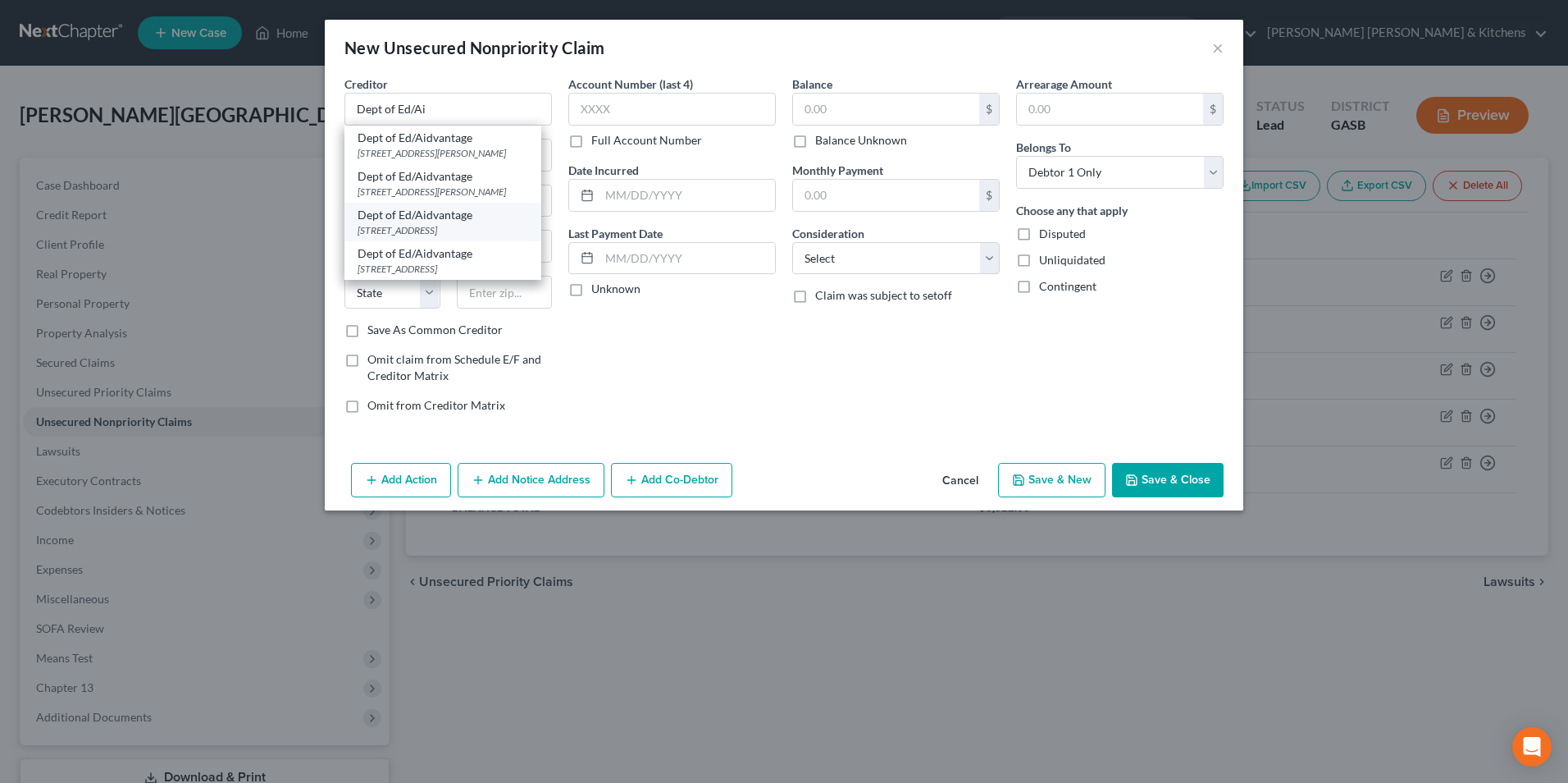
click at [425, 221] on div "Dept of Ed/Aidvantage" at bounding box center [442, 215] width 170 height 16
type input "Dept of Ed/Aidvantage"
type input "1891 [GEOGRAPHIC_DATA]"
type input "Reston"
select select "48"
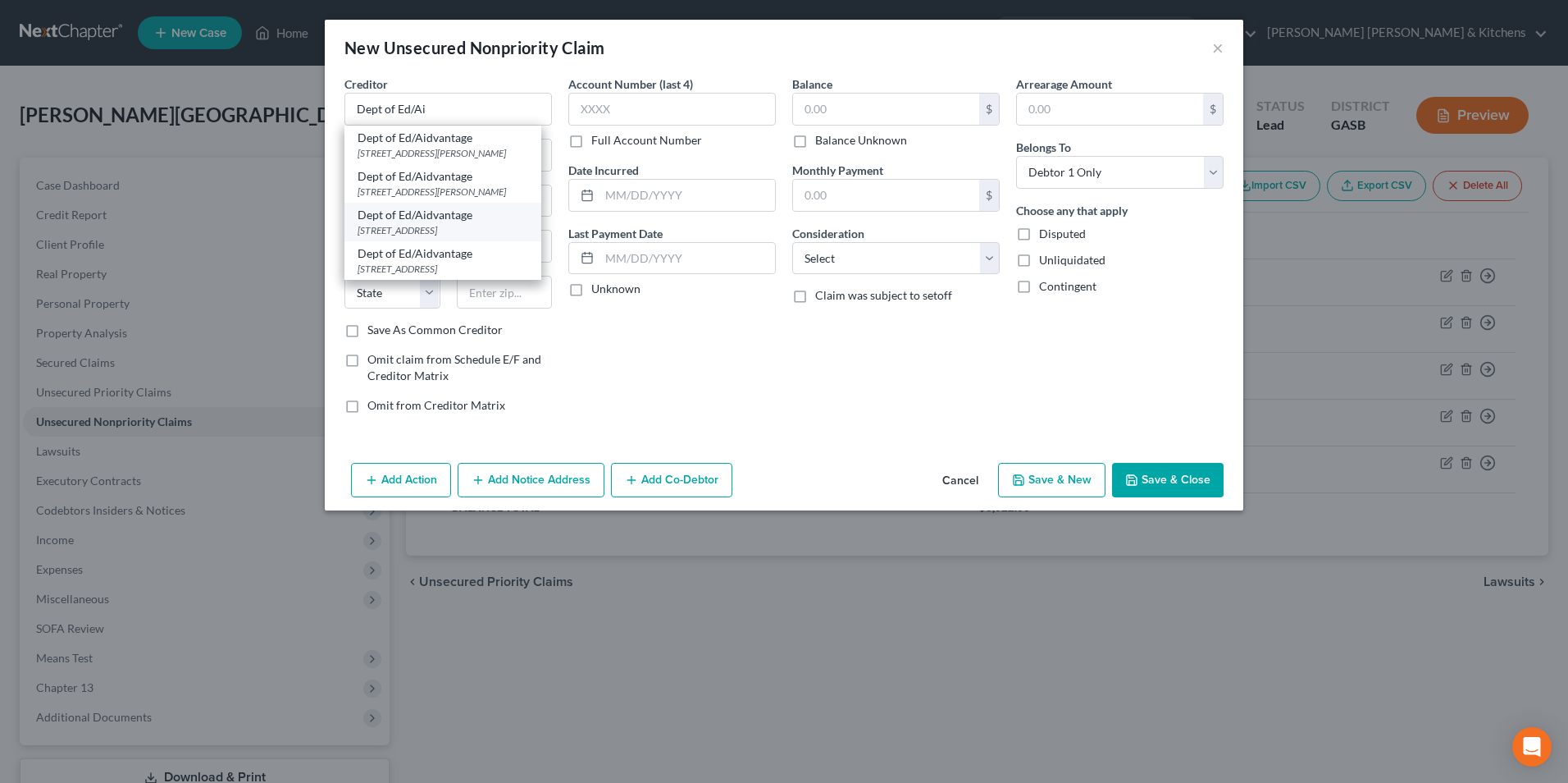
type input "20190"
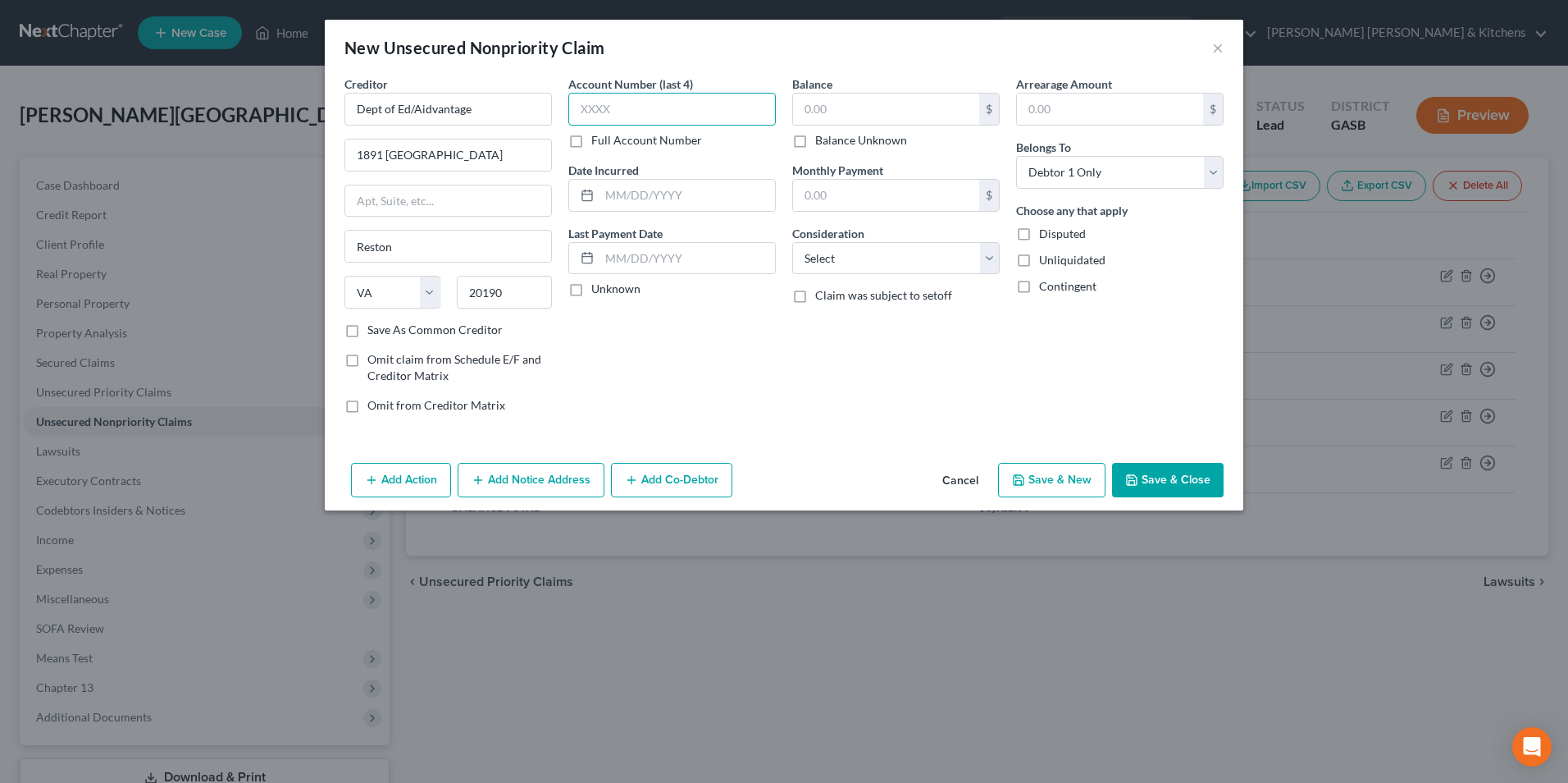
click at [618, 111] on input "text" at bounding box center [672, 109] width 208 height 33
type input "0250"
click at [602, 194] on input "2025" at bounding box center [687, 195] width 175 height 31
type input "[DATE]-[DATE]"
click at [823, 113] on input "text" at bounding box center [886, 109] width 186 height 31
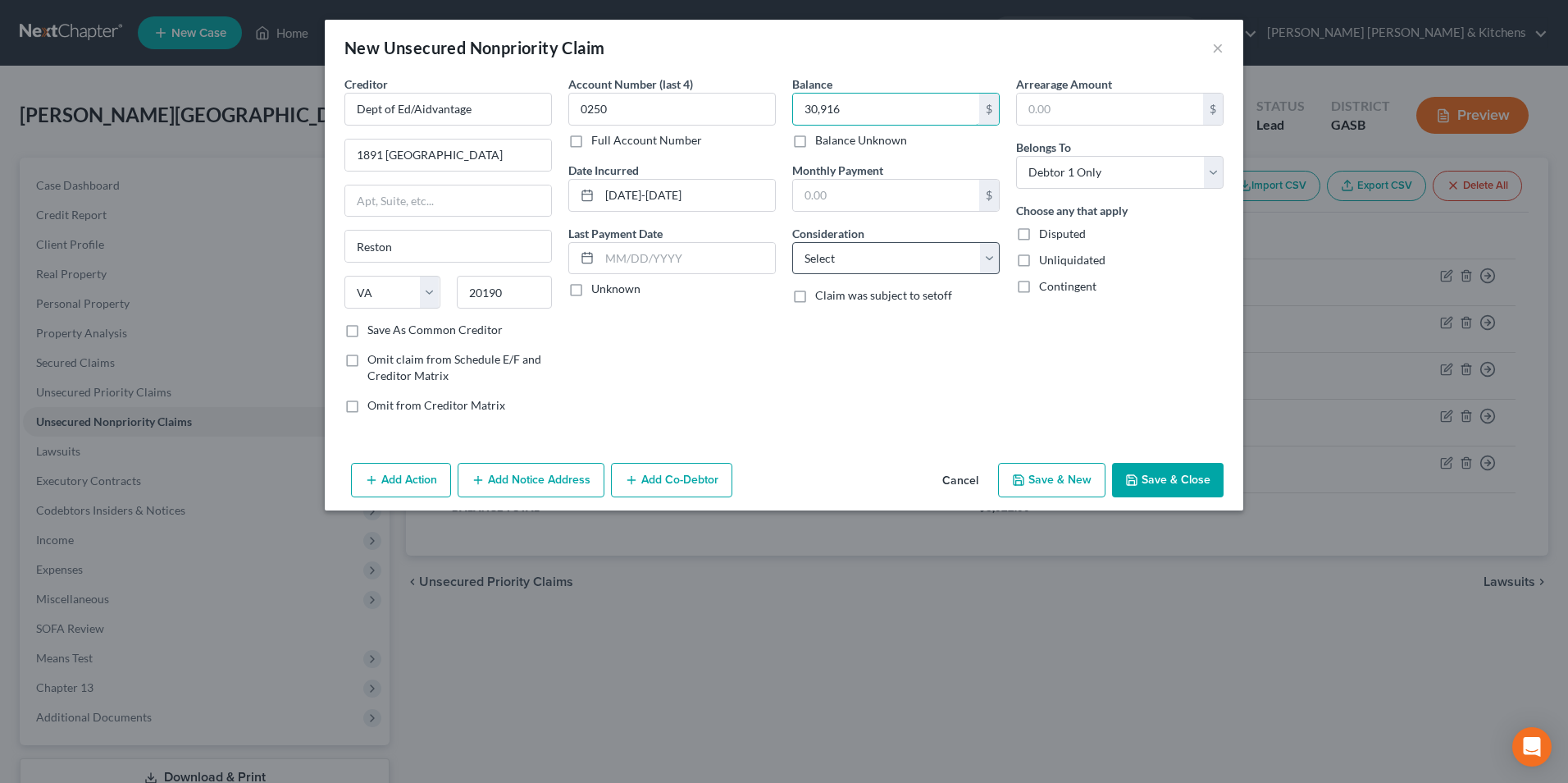
type input "30,916"
click at [829, 258] on select "Select Cable / Satellite Services Collection Agency Credit Card Debt Debt Couns…" at bounding box center [896, 258] width 208 height 33
select select "17"
click at [792, 242] on select "Select Cable / Satellite Services Collection Agency Credit Card Debt Debt Couns…" at bounding box center [896, 258] width 208 height 33
click at [1173, 473] on button "Save & Close" at bounding box center [1168, 480] width 111 height 34
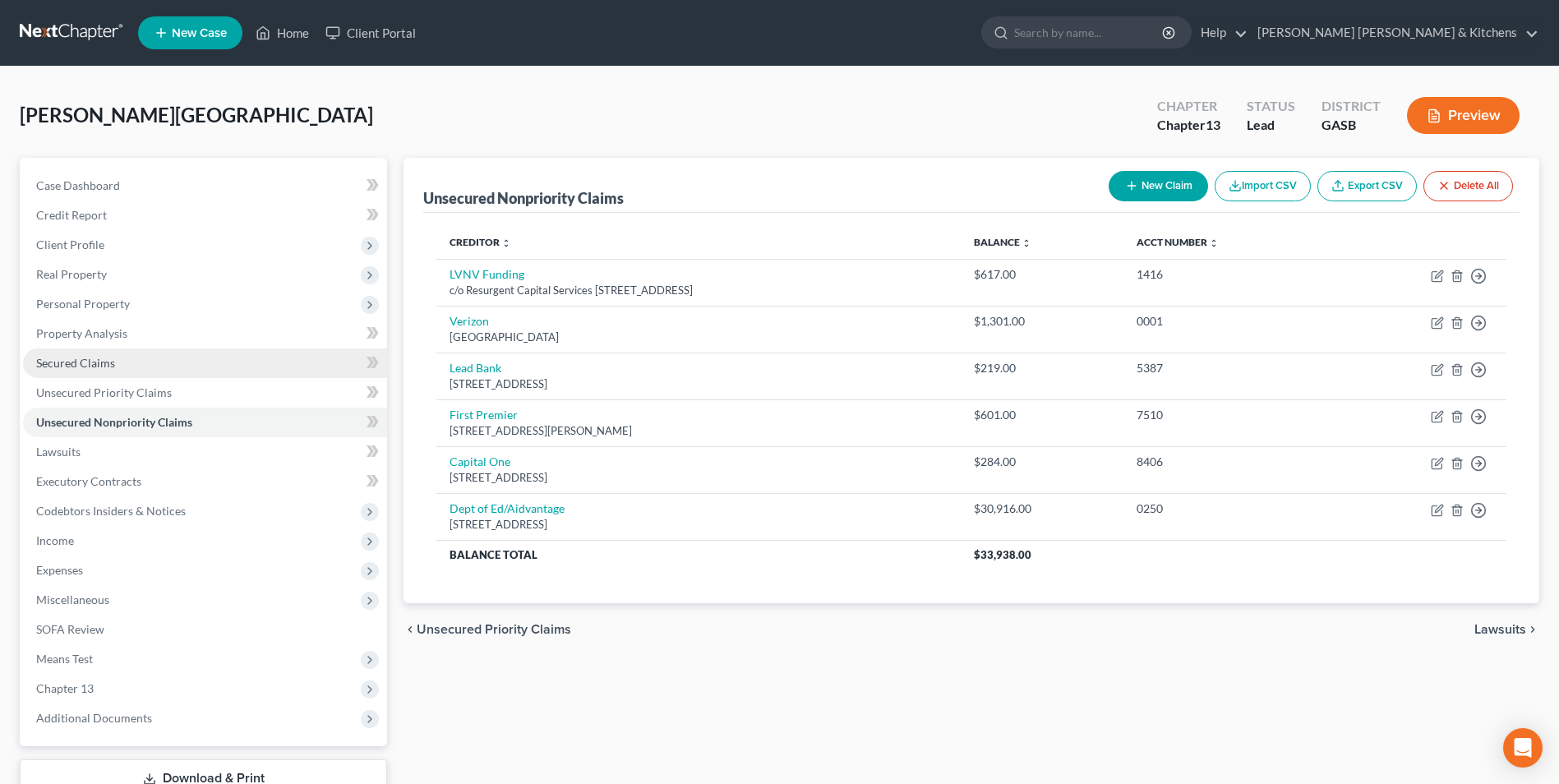
click at [122, 362] on link "Secured Claims" at bounding box center [205, 363] width 364 height 30
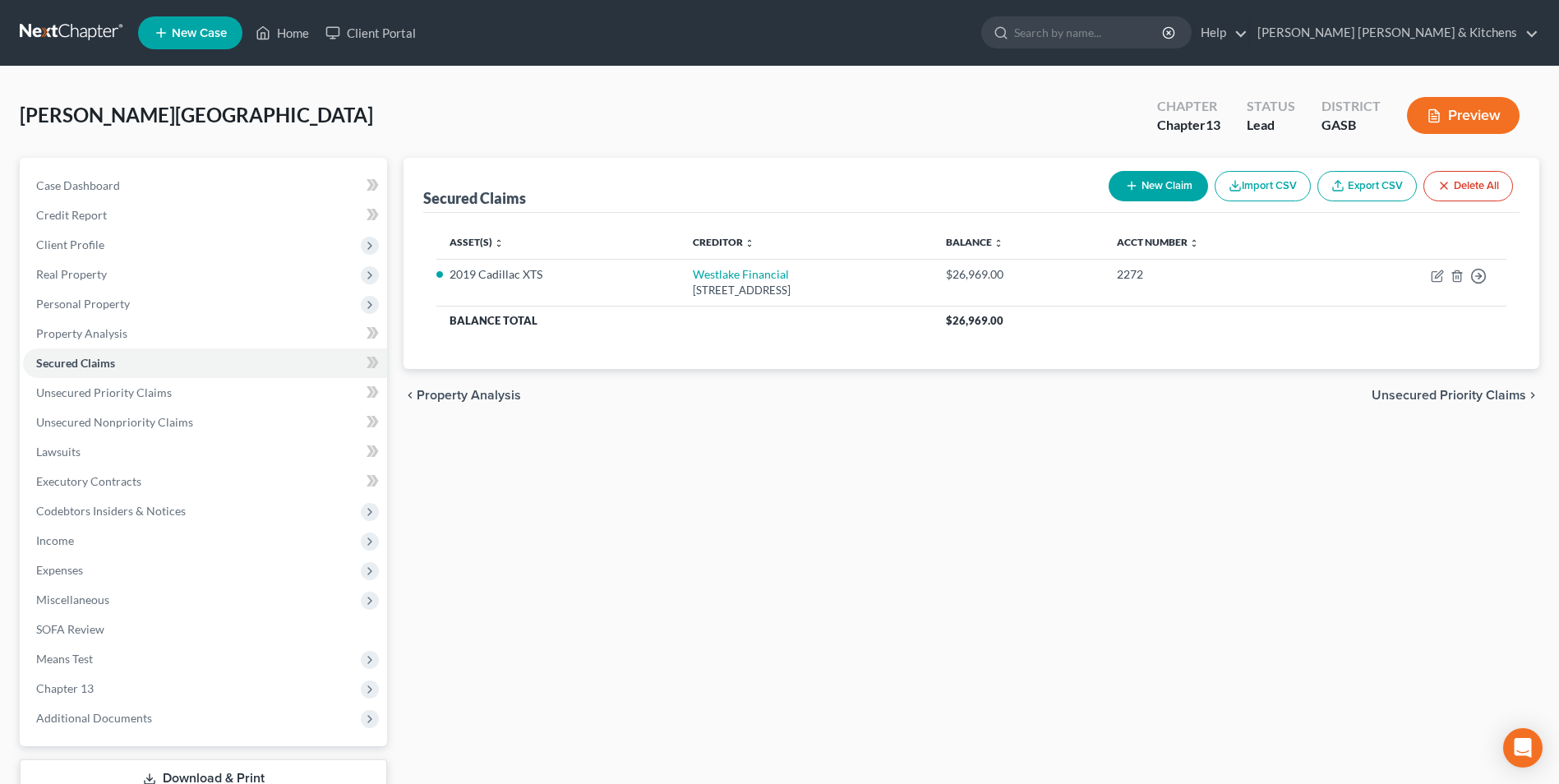
click at [1136, 203] on div "New Claim Import CSV Export CSV Delete All" at bounding box center [1310, 186] width 417 height 44
click at [1148, 183] on button "New Claim" at bounding box center [1158, 185] width 99 height 30
select select "0"
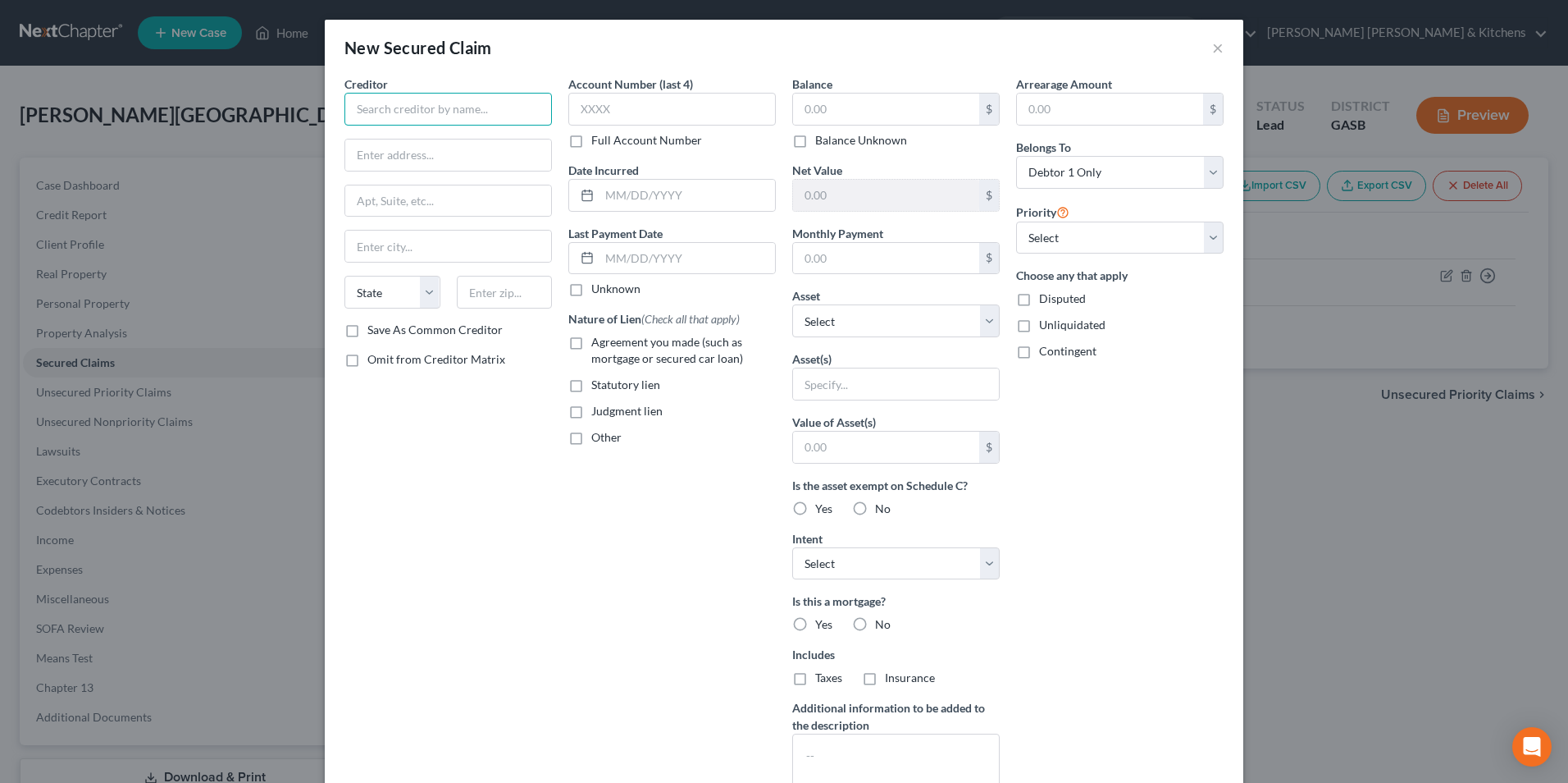
click at [530, 101] on input "text" at bounding box center [448, 109] width 208 height 33
type input "Portfolio Recovery Assoc"
type input "c/o Cooling & Winter"
type input "[STREET_ADDRESS]"
type input "30067"
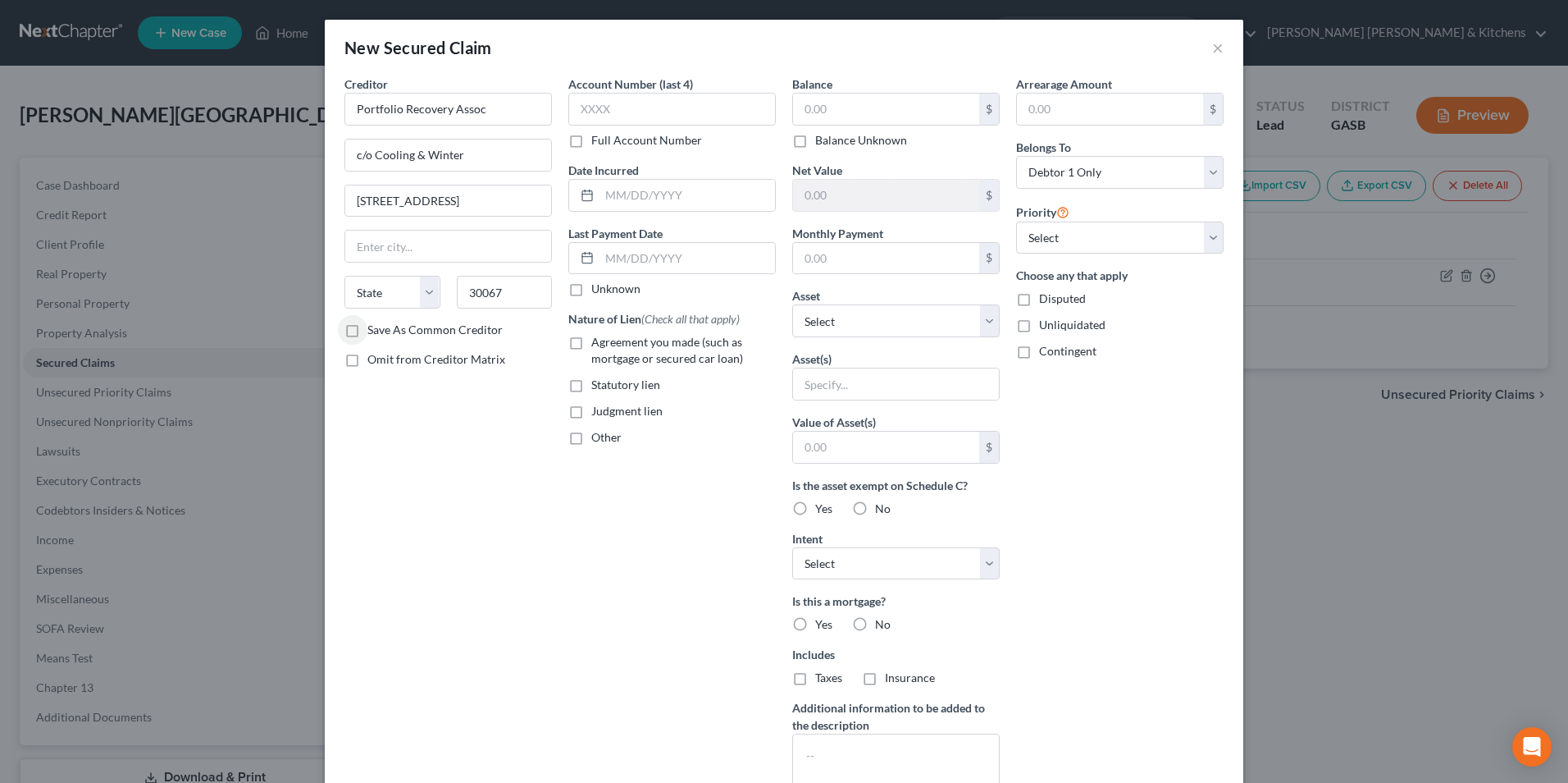
type input "Marietta"
select select "10"
click at [591, 408] on label "Judgment lien" at bounding box center [626, 411] width 71 height 16
click at [598, 408] on input "Judgment lien" at bounding box center [603, 408] width 10 height 10
checkbox input "true"
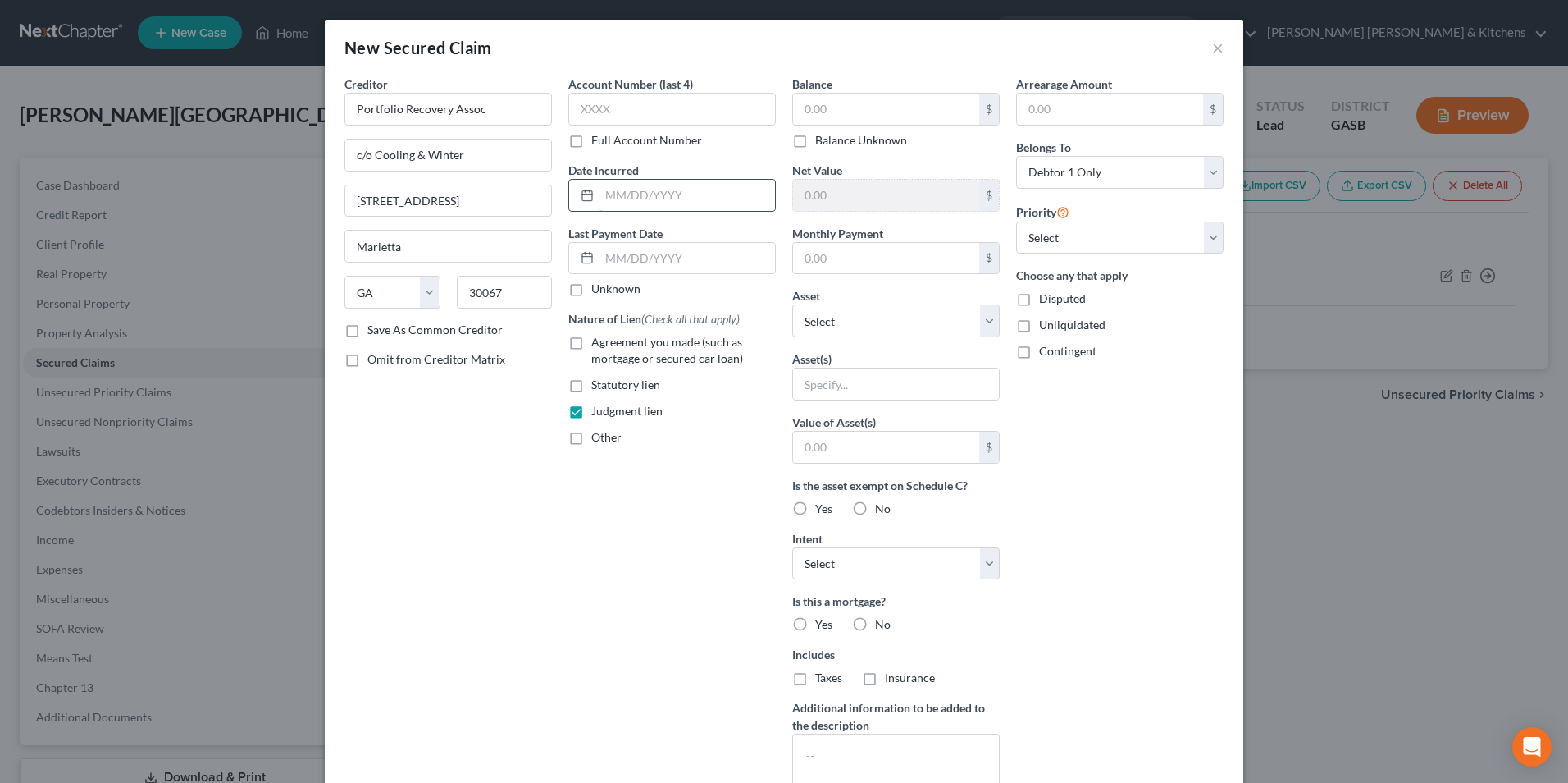
click at [625, 186] on input "text" at bounding box center [687, 195] width 175 height 31
type input "[DATE]"
click at [817, 119] on input "text" at bounding box center [886, 109] width 186 height 31
type input "979.80"
click at [842, 399] on input "text" at bounding box center [896, 383] width 206 height 31
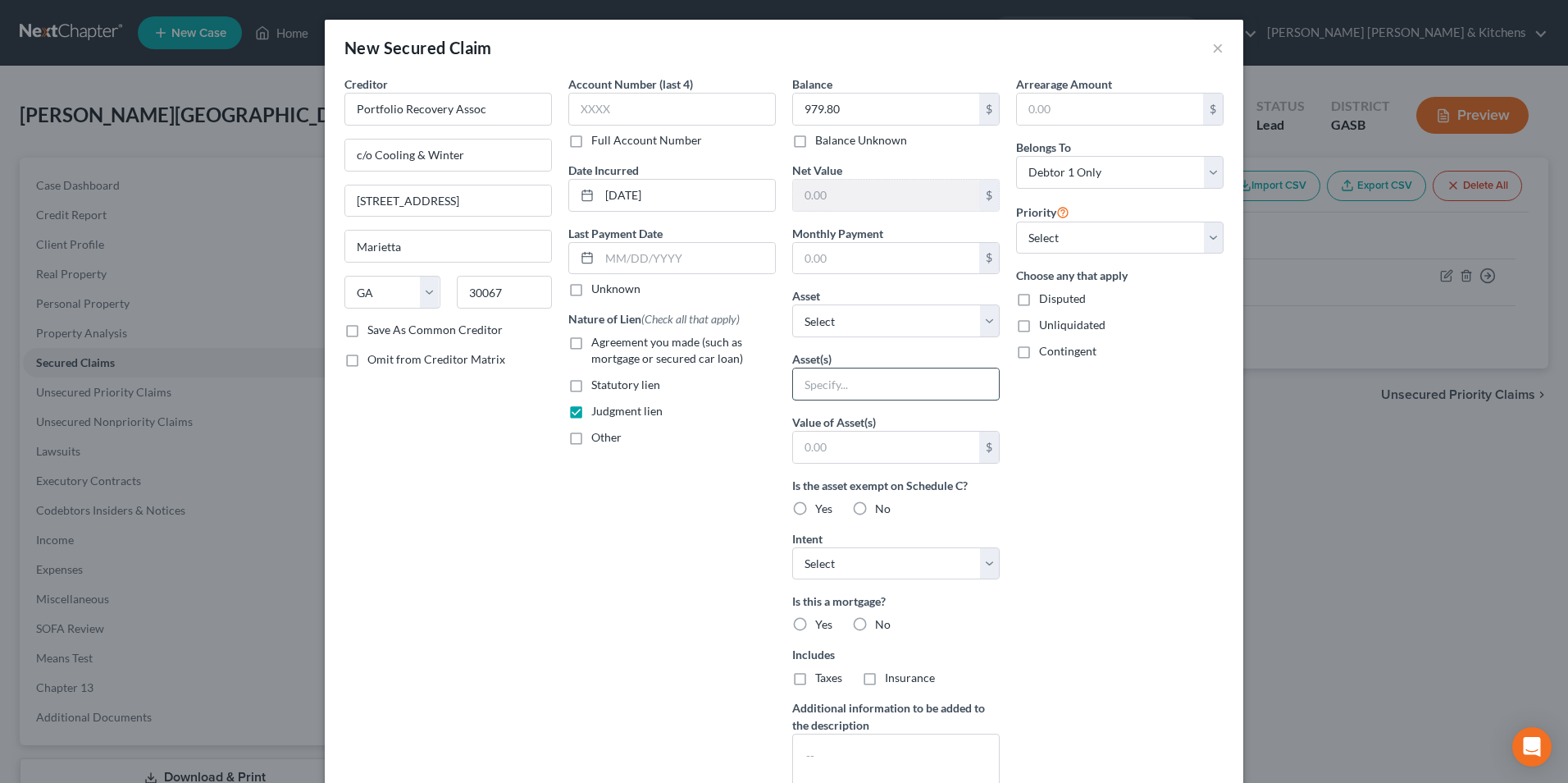
type input "judgment lien"
click at [843, 446] on input "text" at bounding box center [886, 447] width 186 height 31
type input "0.00"
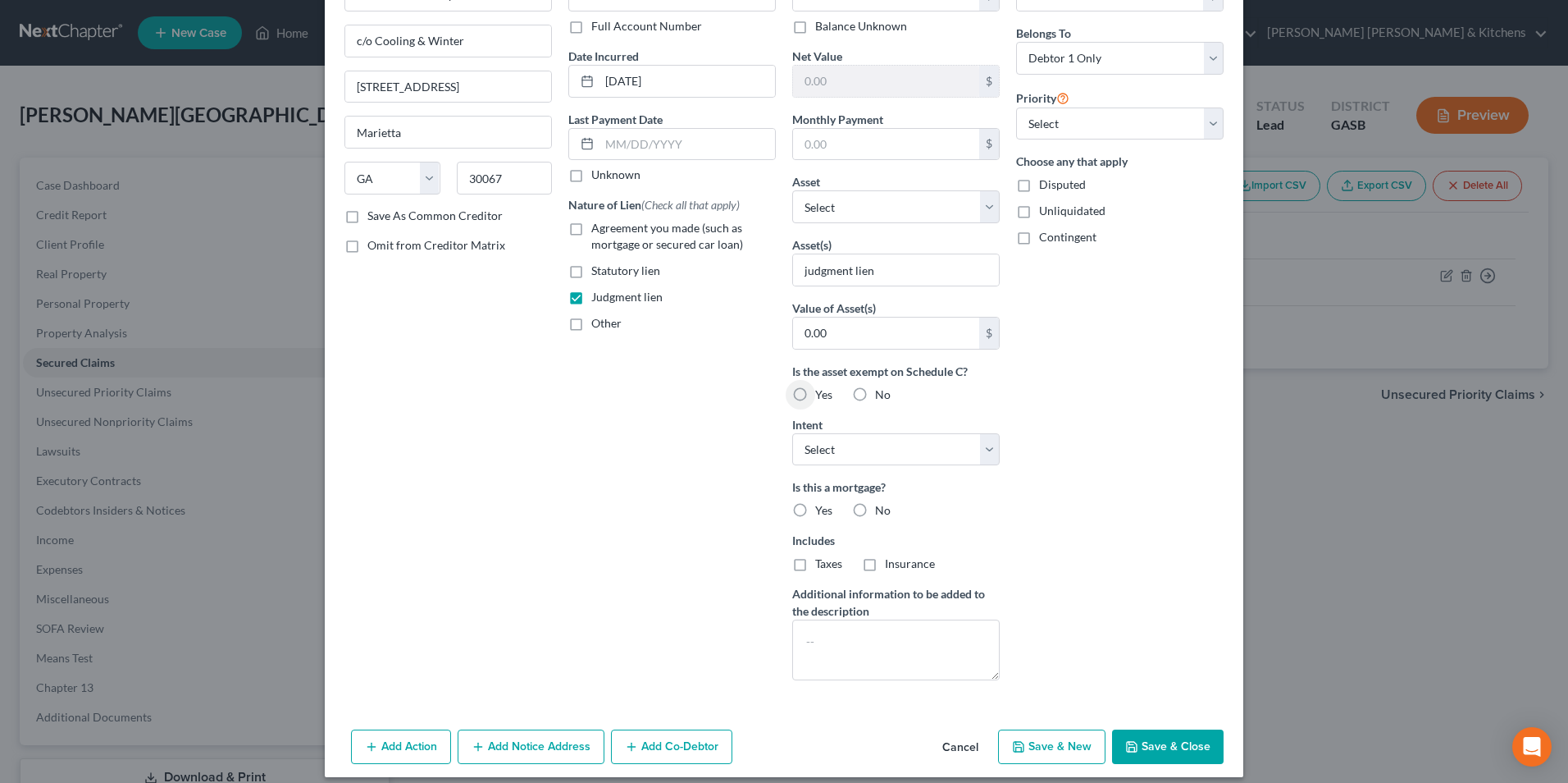
scroll to position [128, 0]
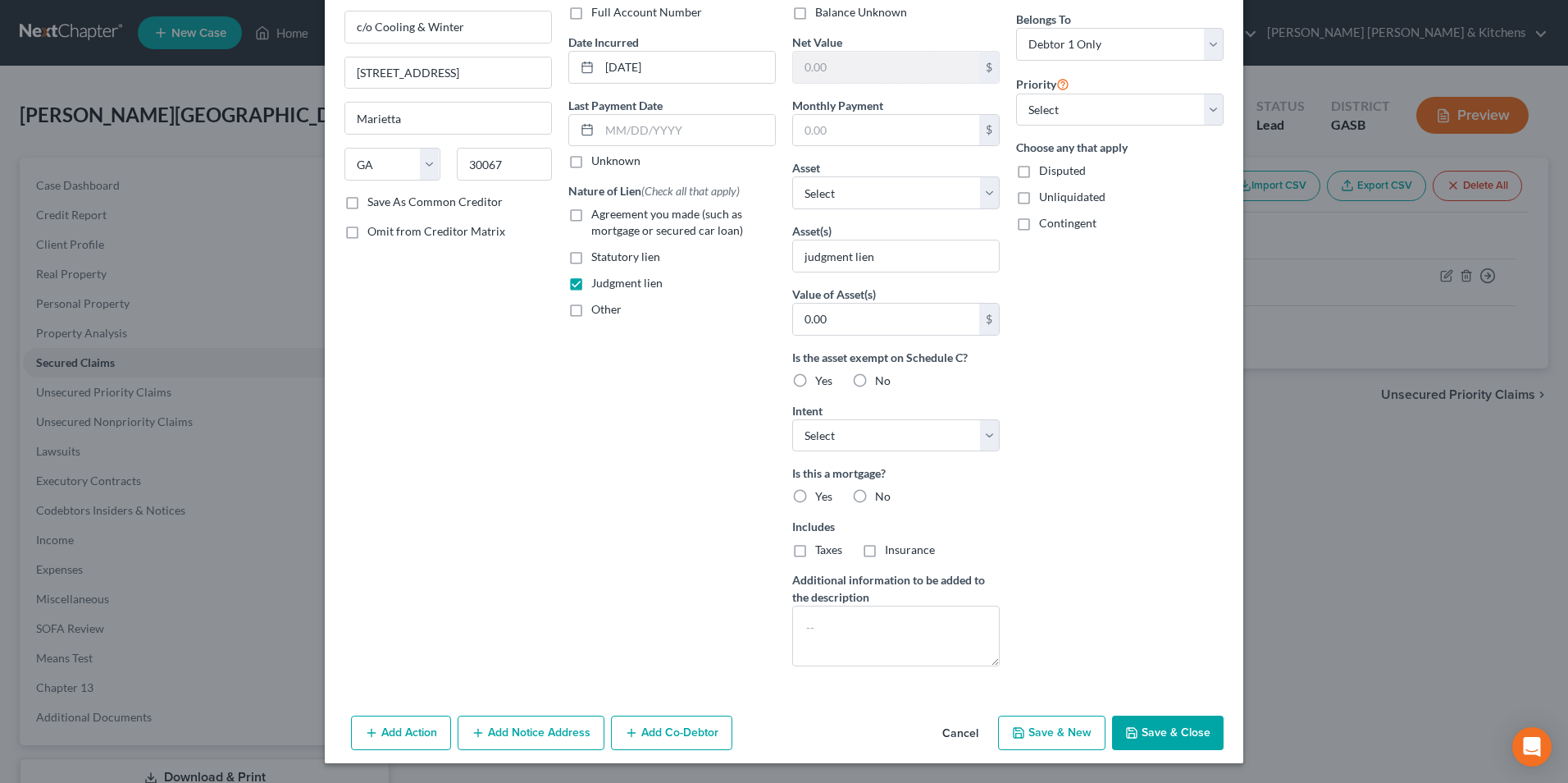
click at [1175, 744] on button "Save & Close" at bounding box center [1168, 733] width 111 height 34
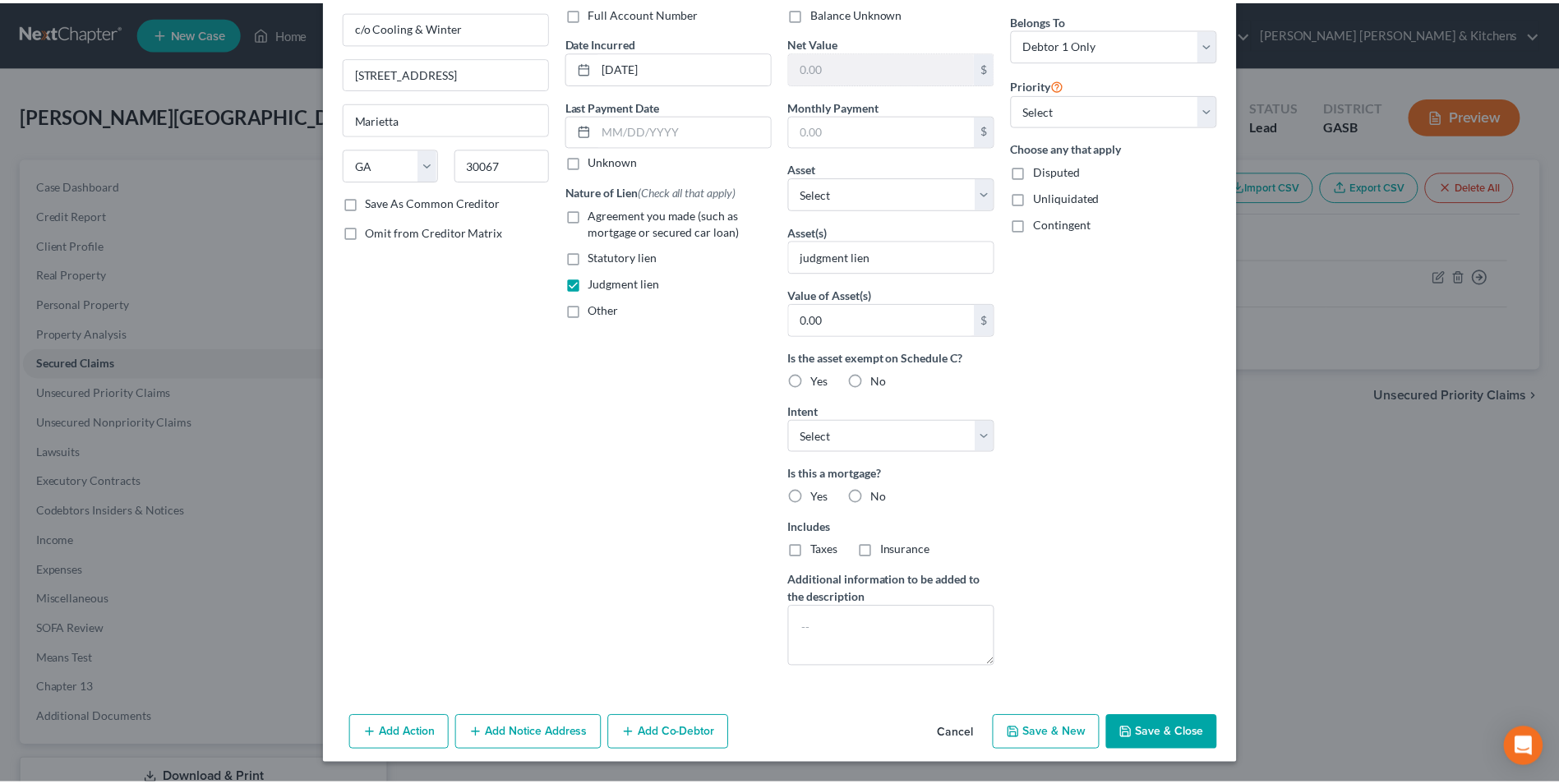
scroll to position [0, 0]
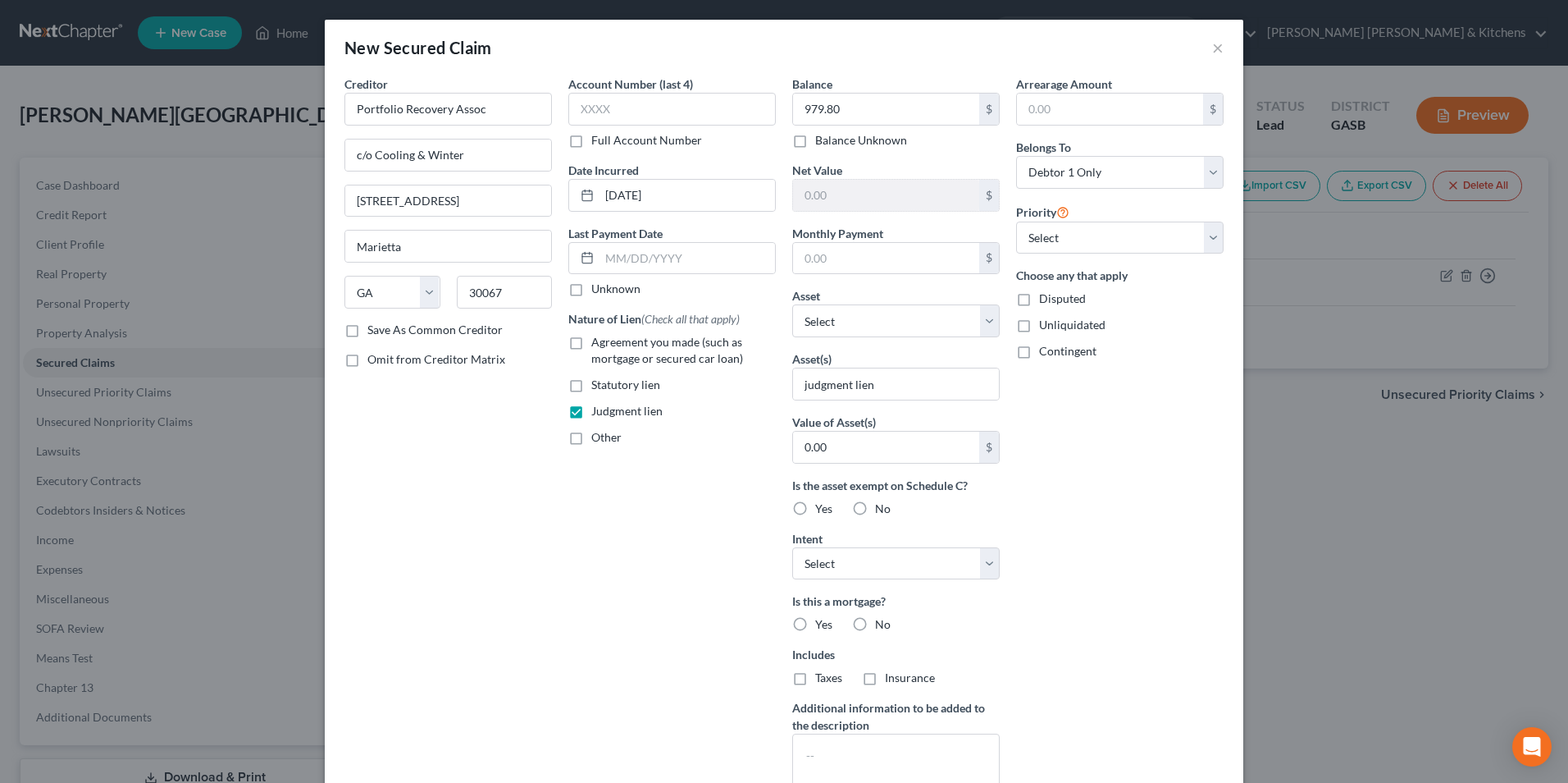
type input "0"
type input "0.00"
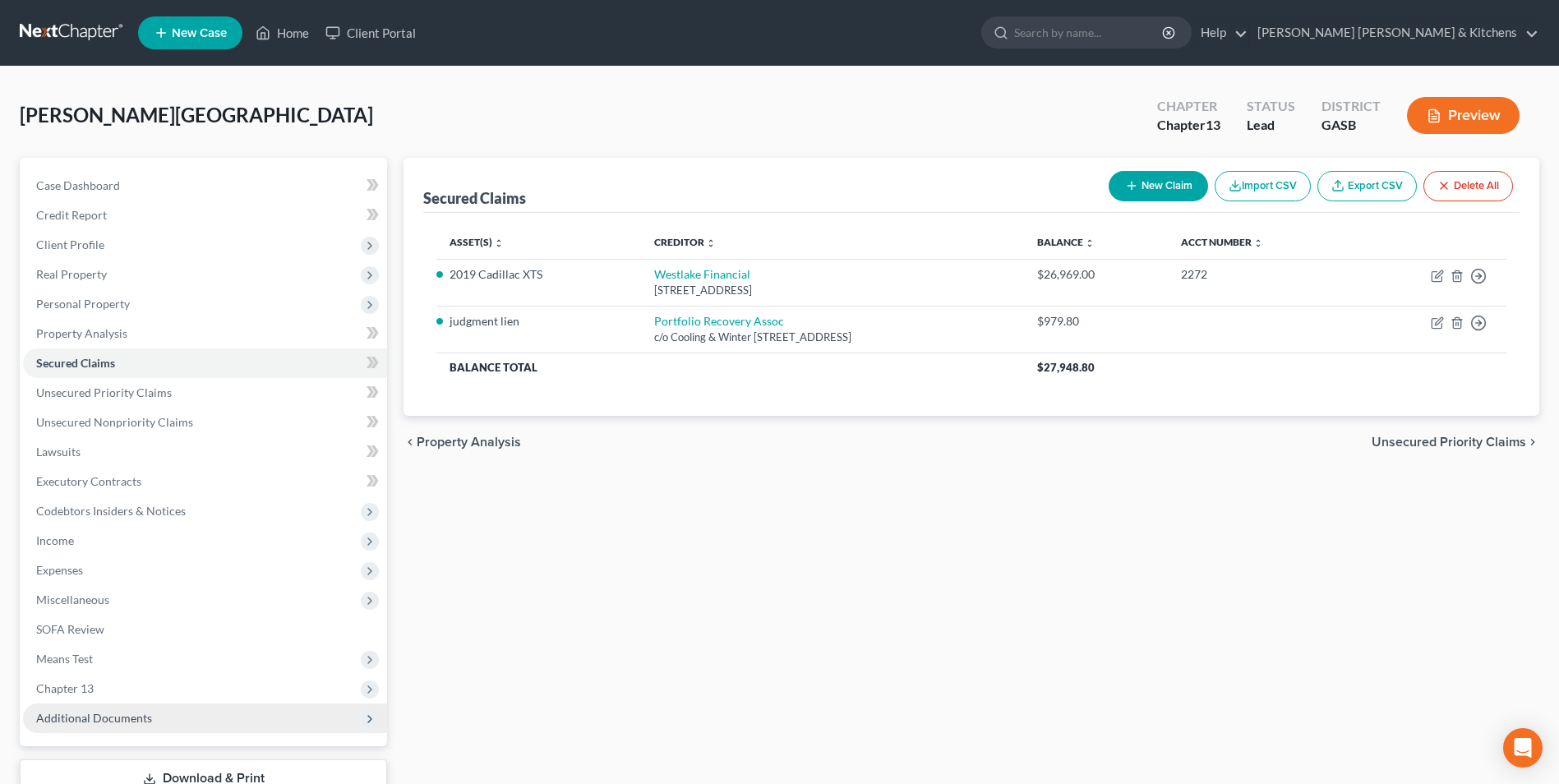
click at [69, 712] on span "Additional Documents" at bounding box center [93, 717] width 116 height 14
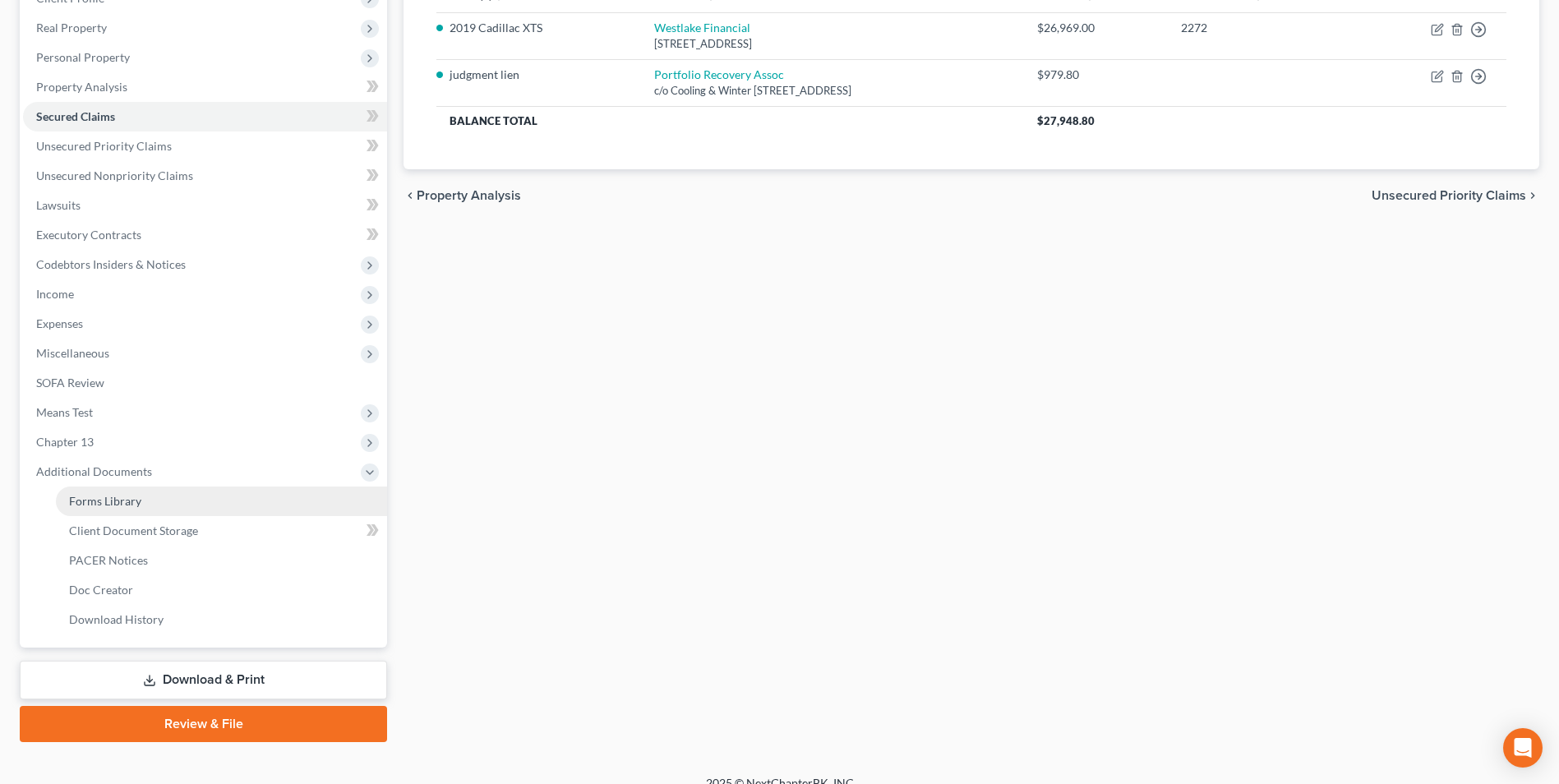
click at [105, 503] on span "Forms Library" at bounding box center [105, 500] width 72 height 14
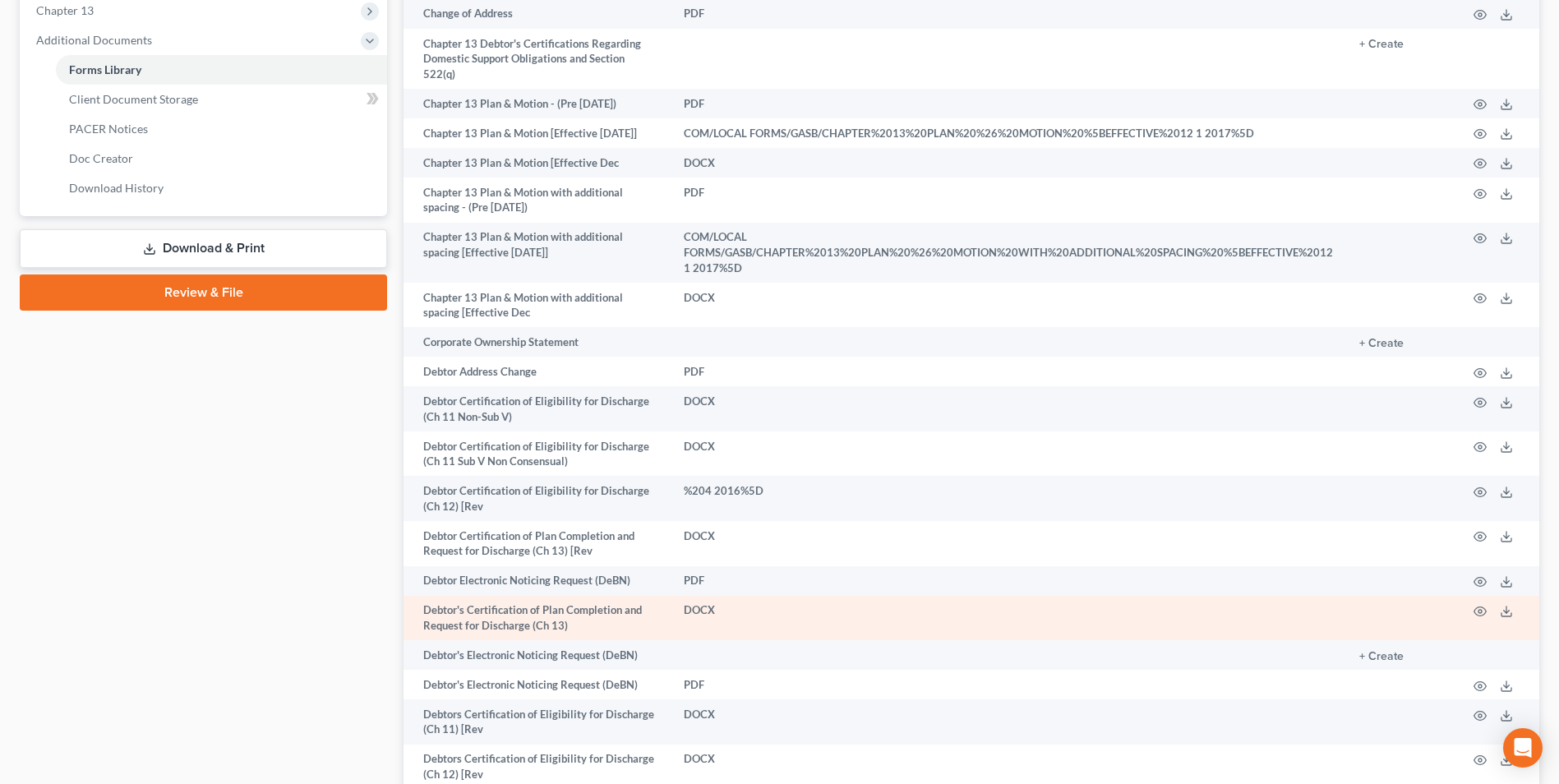
scroll to position [760, 0]
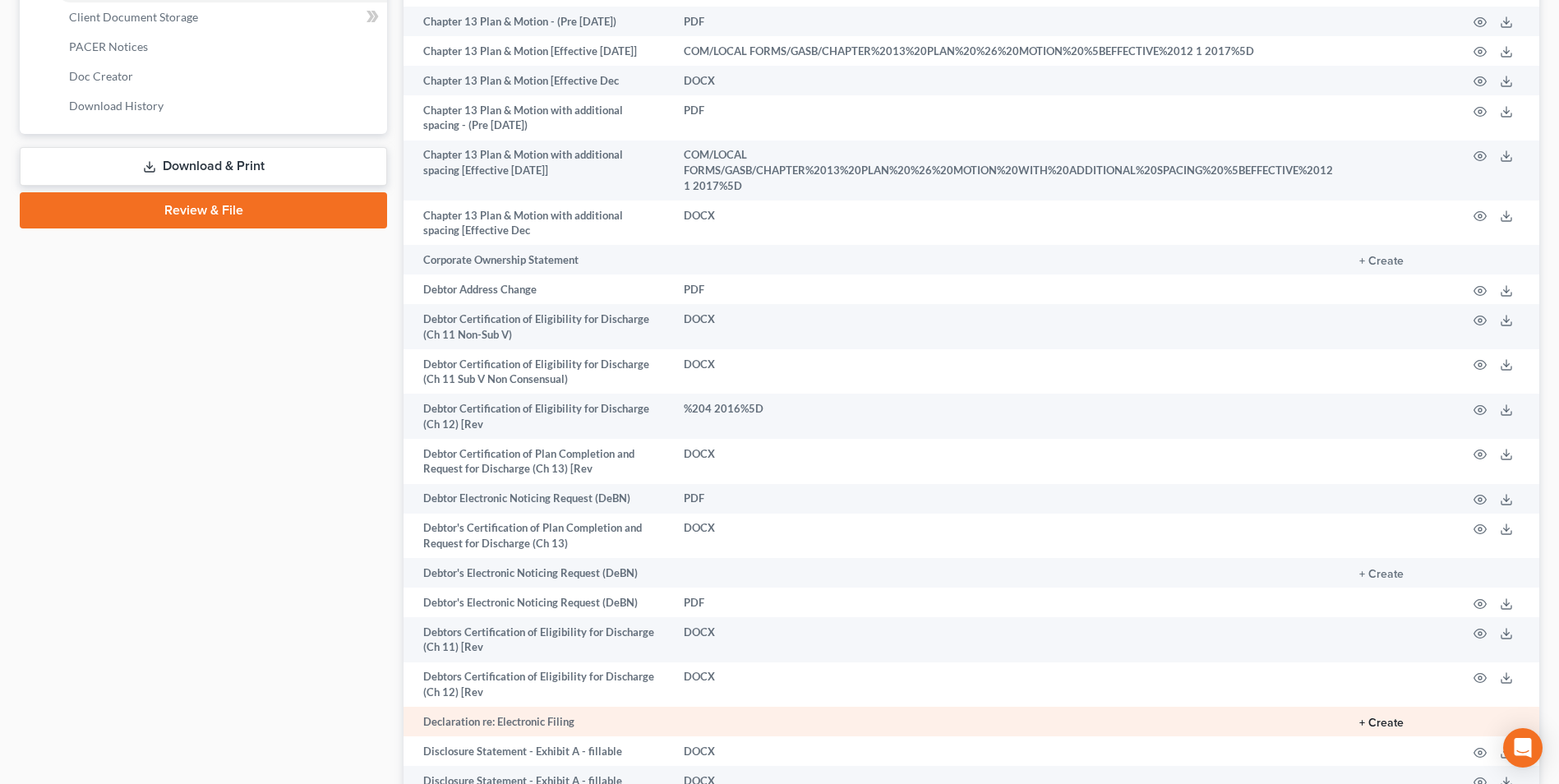
click at [1383, 717] on button "+ Create" at bounding box center [1382, 722] width 45 height 11
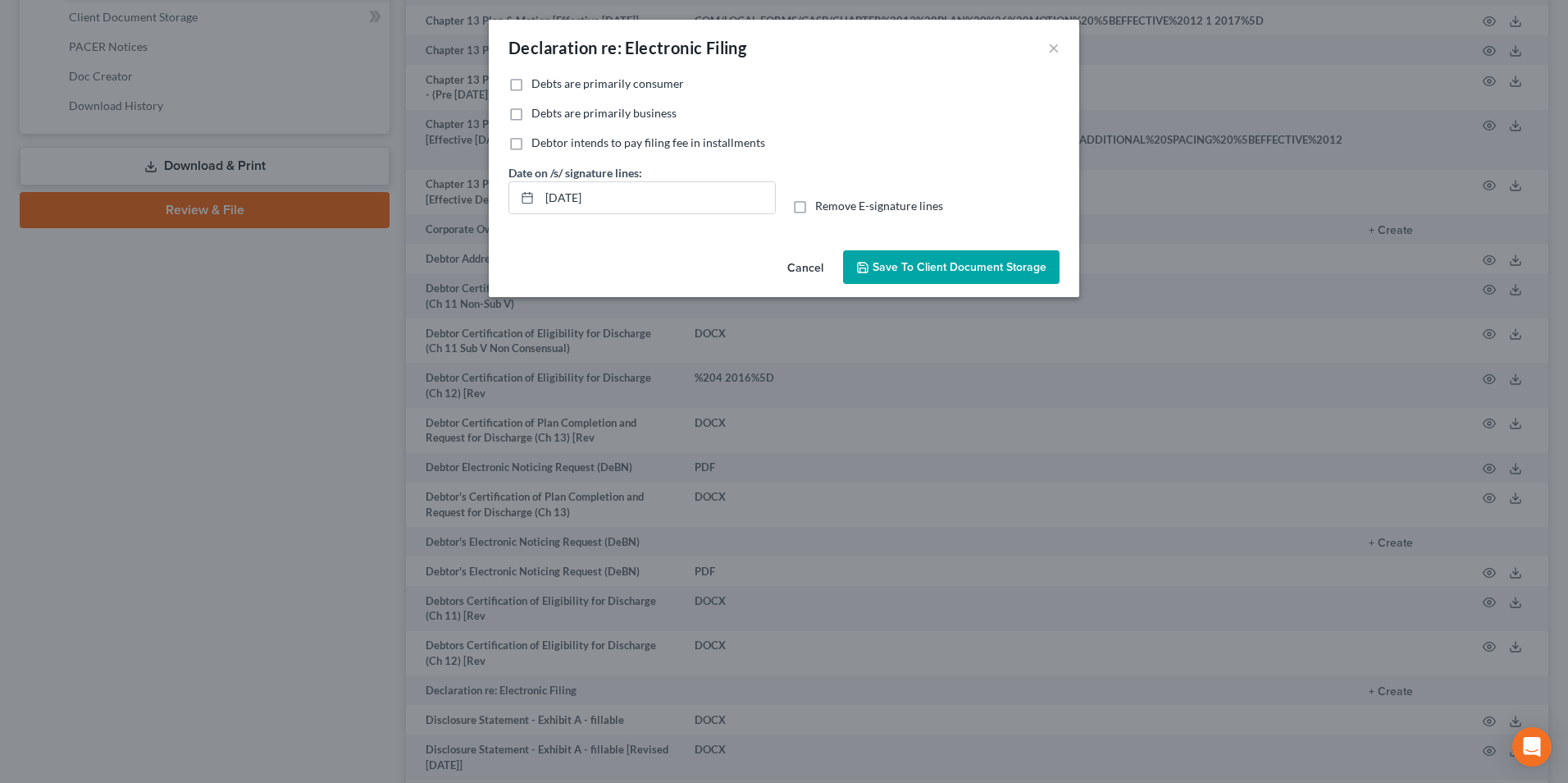
click at [531, 89] on label "Debts are primarily consumer" at bounding box center [607, 83] width 152 height 16
click at [538, 86] on input "Debts are primarily consumer" at bounding box center [543, 80] width 10 height 10
checkbox input "true"
drag, startPoint x: 629, startPoint y: 192, endPoint x: 503, endPoint y: 206, distance: 126.8
click at [504, 206] on div "Date on /s/ signature lines: [DATE]" at bounding box center [642, 189] width 284 height 50
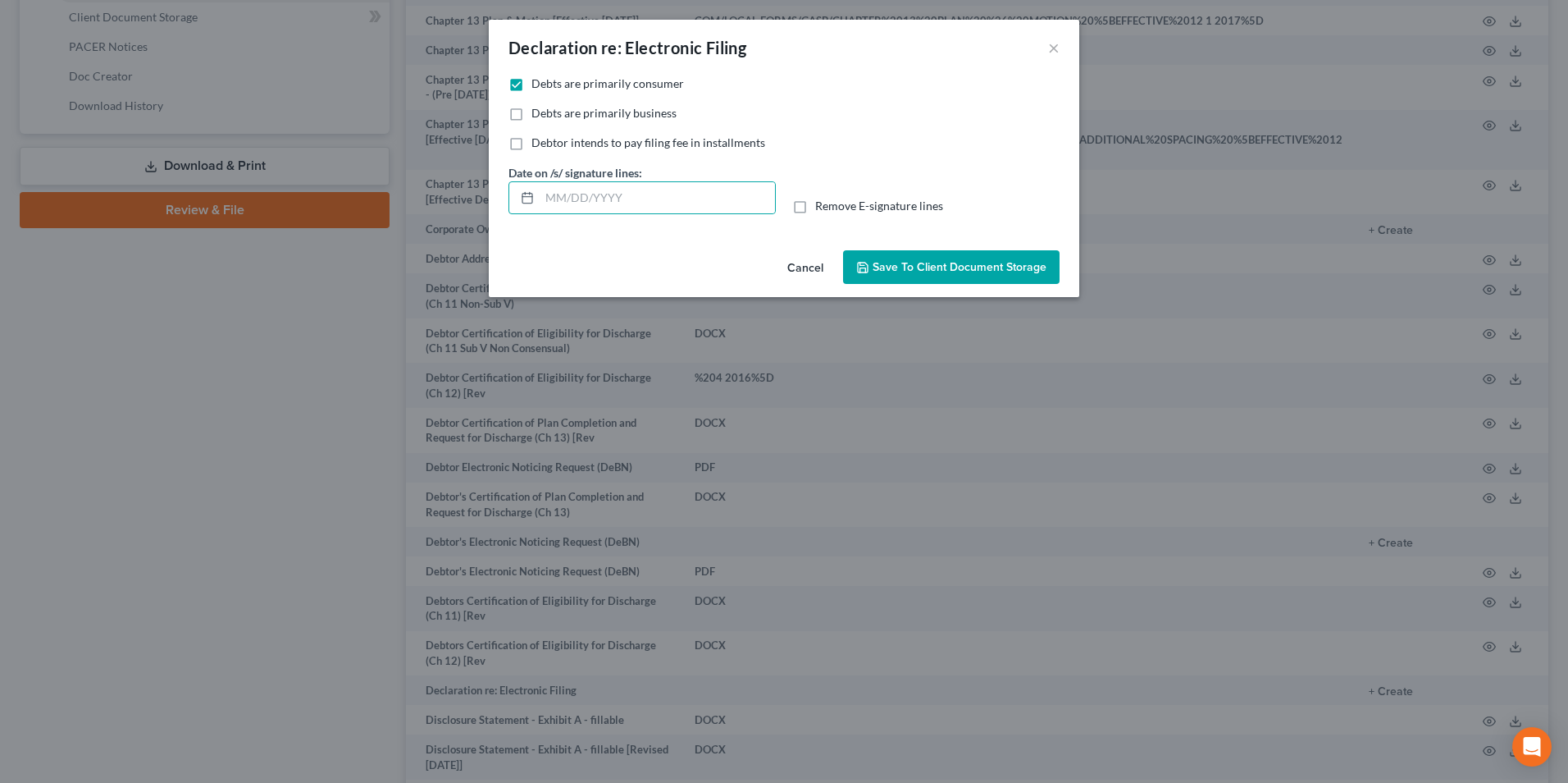
click at [815, 200] on label "Remove E-signature lines" at bounding box center [879, 205] width 128 height 16
click at [822, 200] on input "Remove E-signature lines" at bounding box center [827, 203] width 10 height 10
checkbox input "true"
drag, startPoint x: 934, startPoint y: 261, endPoint x: 973, endPoint y: 391, distance: 135.7
click at [938, 274] on button "Save to Client Document Storage" at bounding box center [951, 267] width 216 height 34
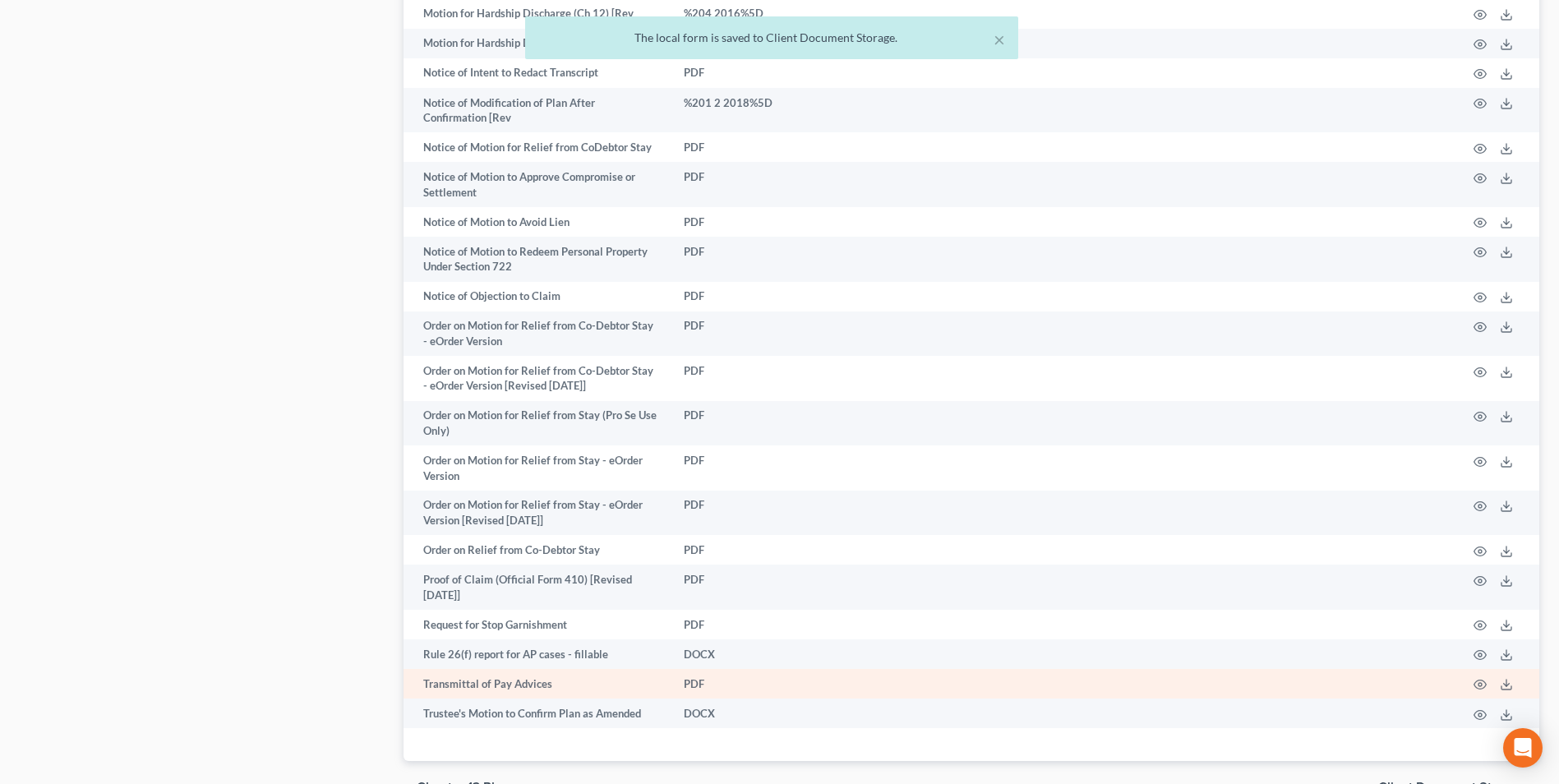
scroll to position [1745, 0]
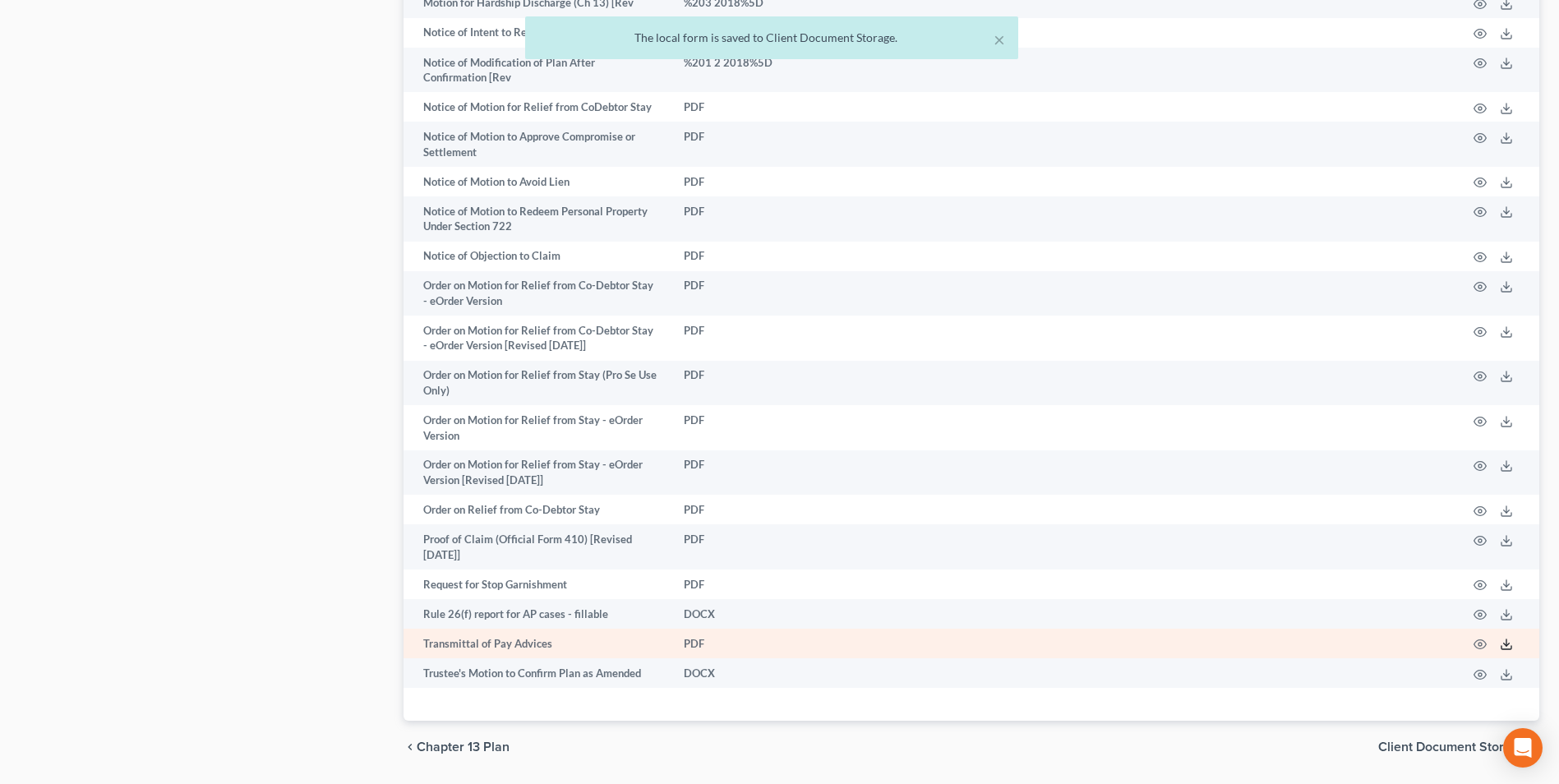
click at [1513, 628] on td at bounding box center [1496, 643] width 86 height 30
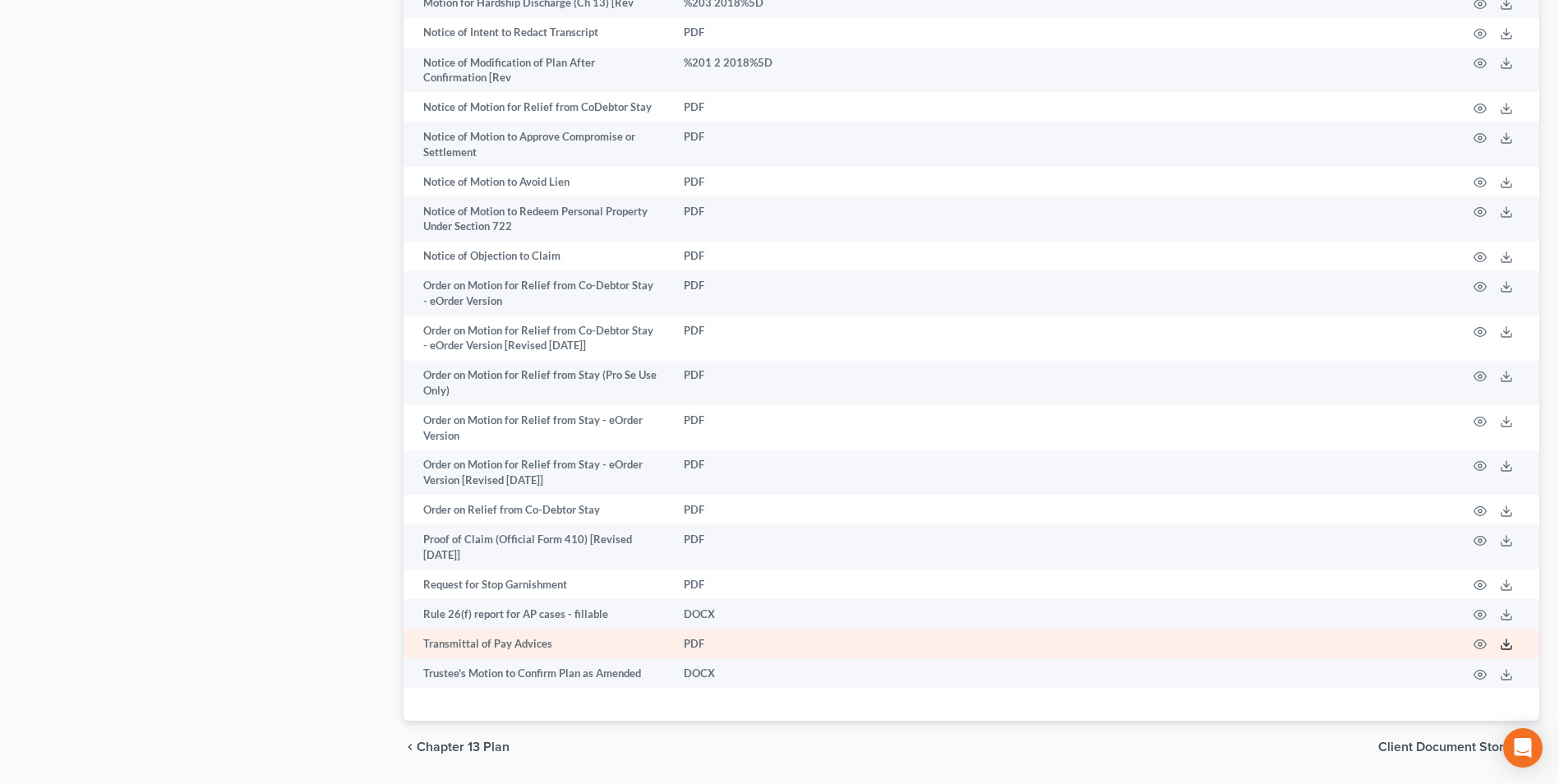
click at [1502, 646] on icon at bounding box center [1507, 648] width 10 height 3
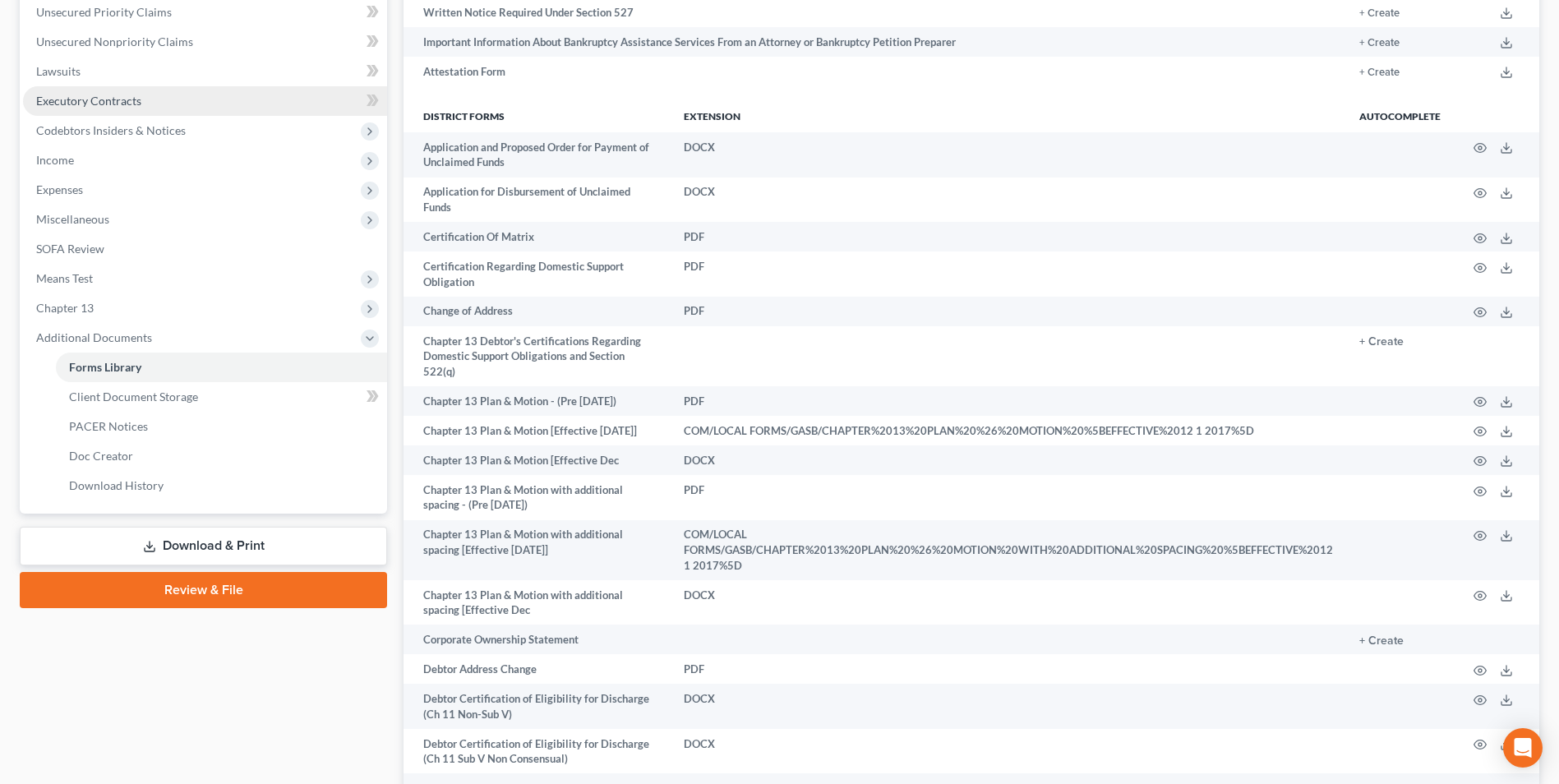
scroll to position [349, 0]
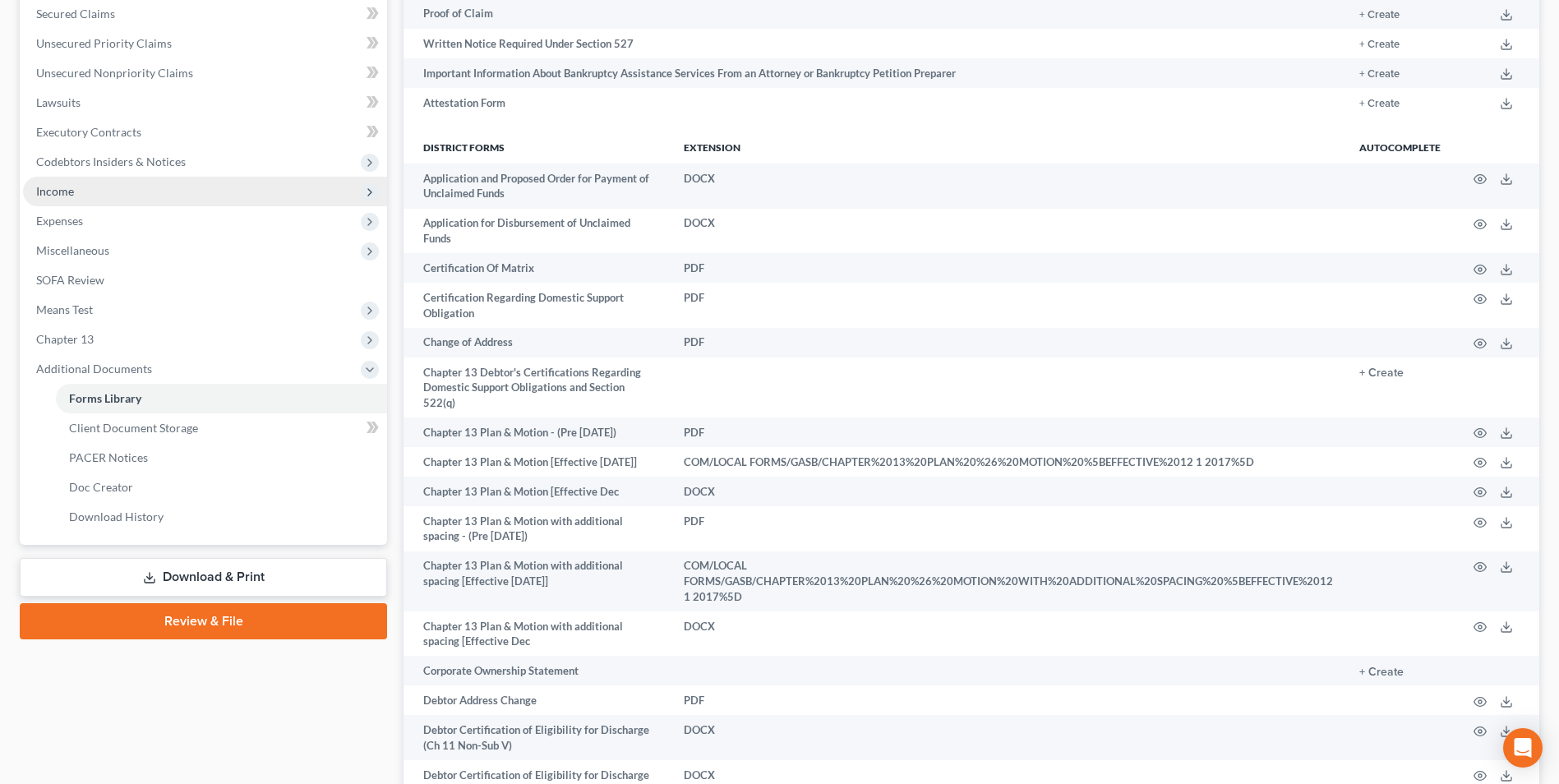
click at [58, 193] on span "Income" at bounding box center [55, 191] width 38 height 14
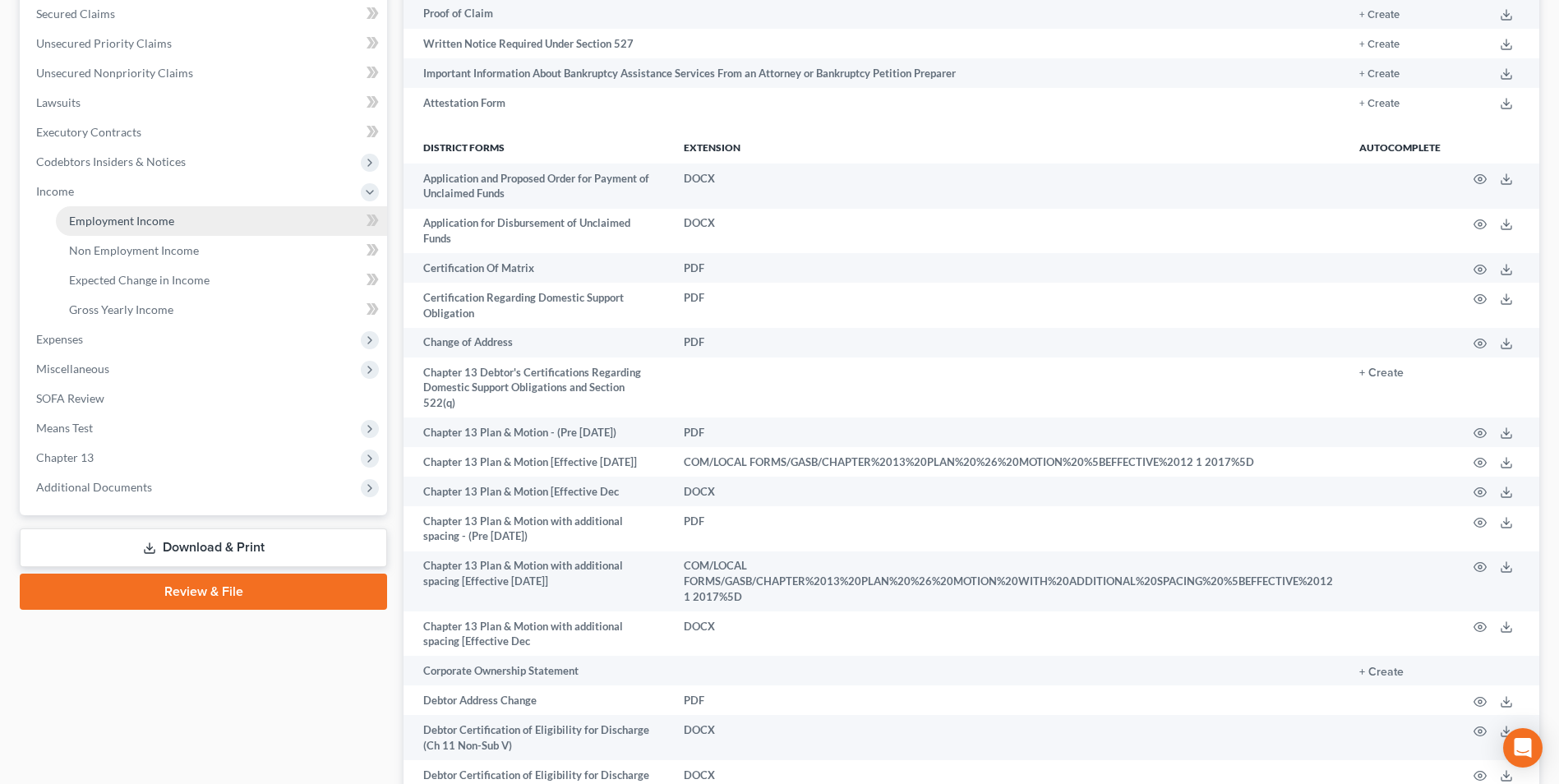
click at [73, 224] on span "Employment Income" at bounding box center [122, 220] width 105 height 14
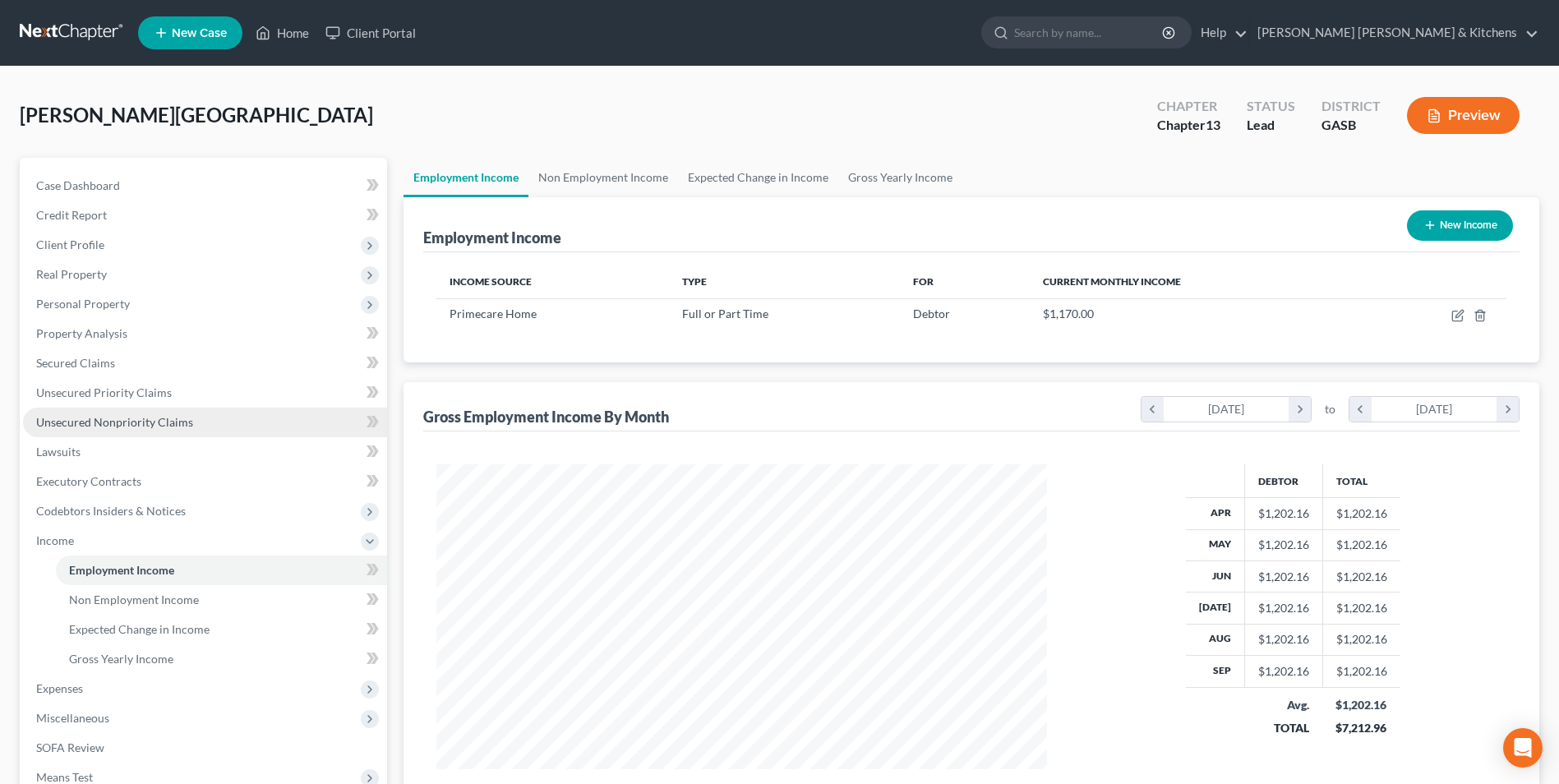
scroll to position [305, 643]
click at [72, 487] on span "Executory Contracts" at bounding box center [88, 481] width 105 height 14
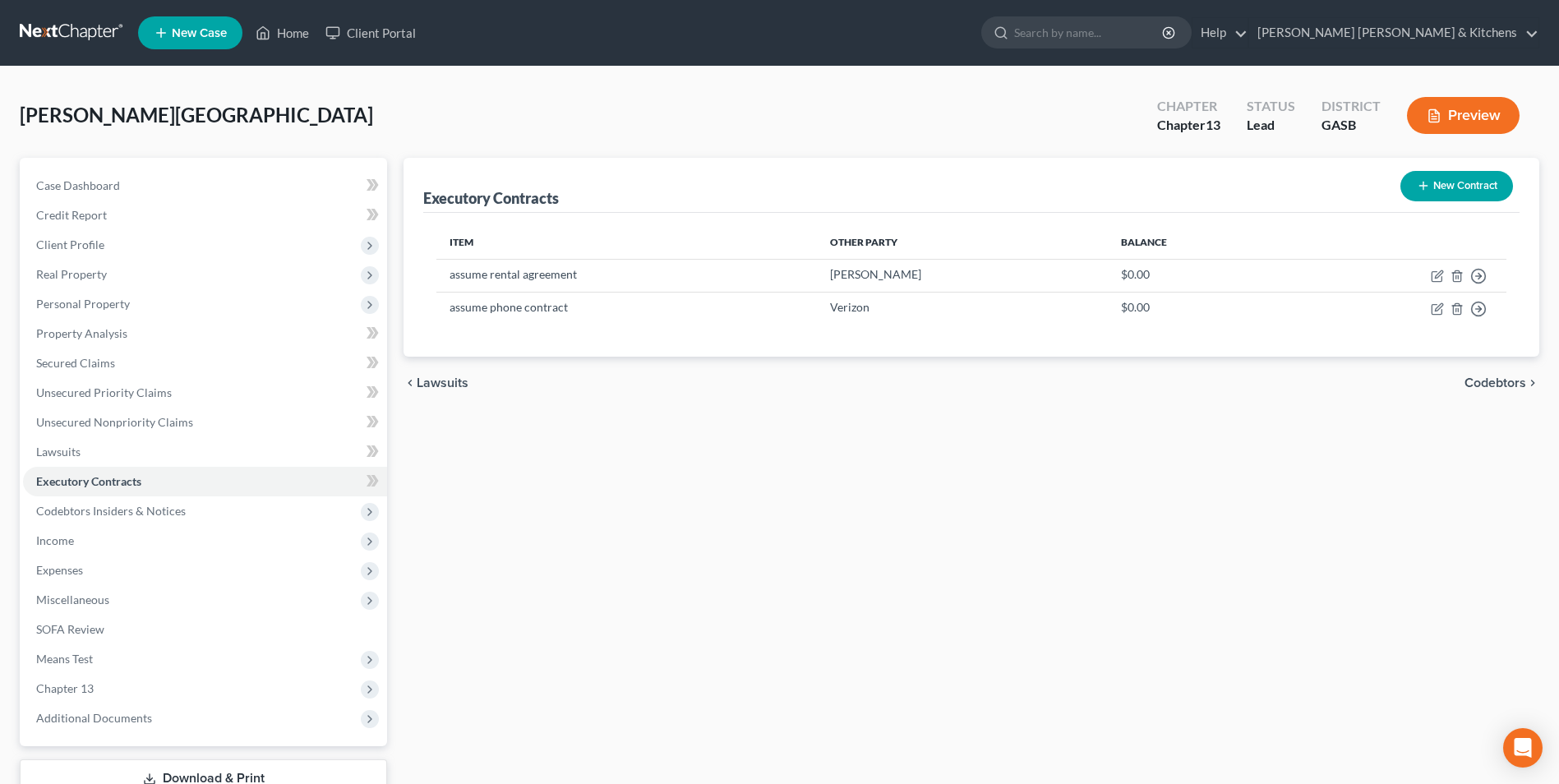
click at [1434, 555] on div "Executory Contracts New Contract Item Other Party Balance assume rental agreeme…" at bounding box center [971, 499] width 1152 height 683
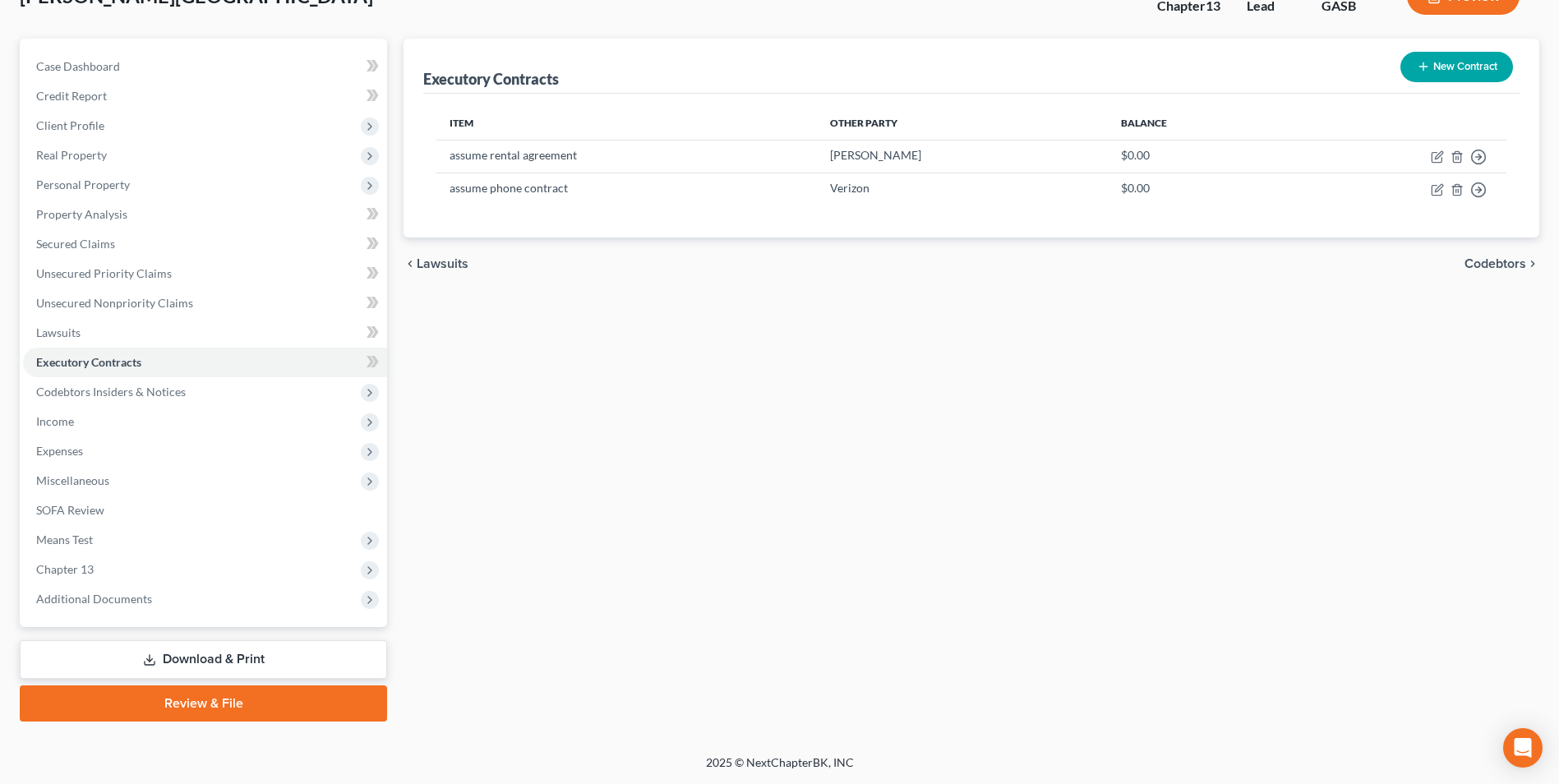
click at [186, 661] on link "Download & Print" at bounding box center [203, 659] width 368 height 39
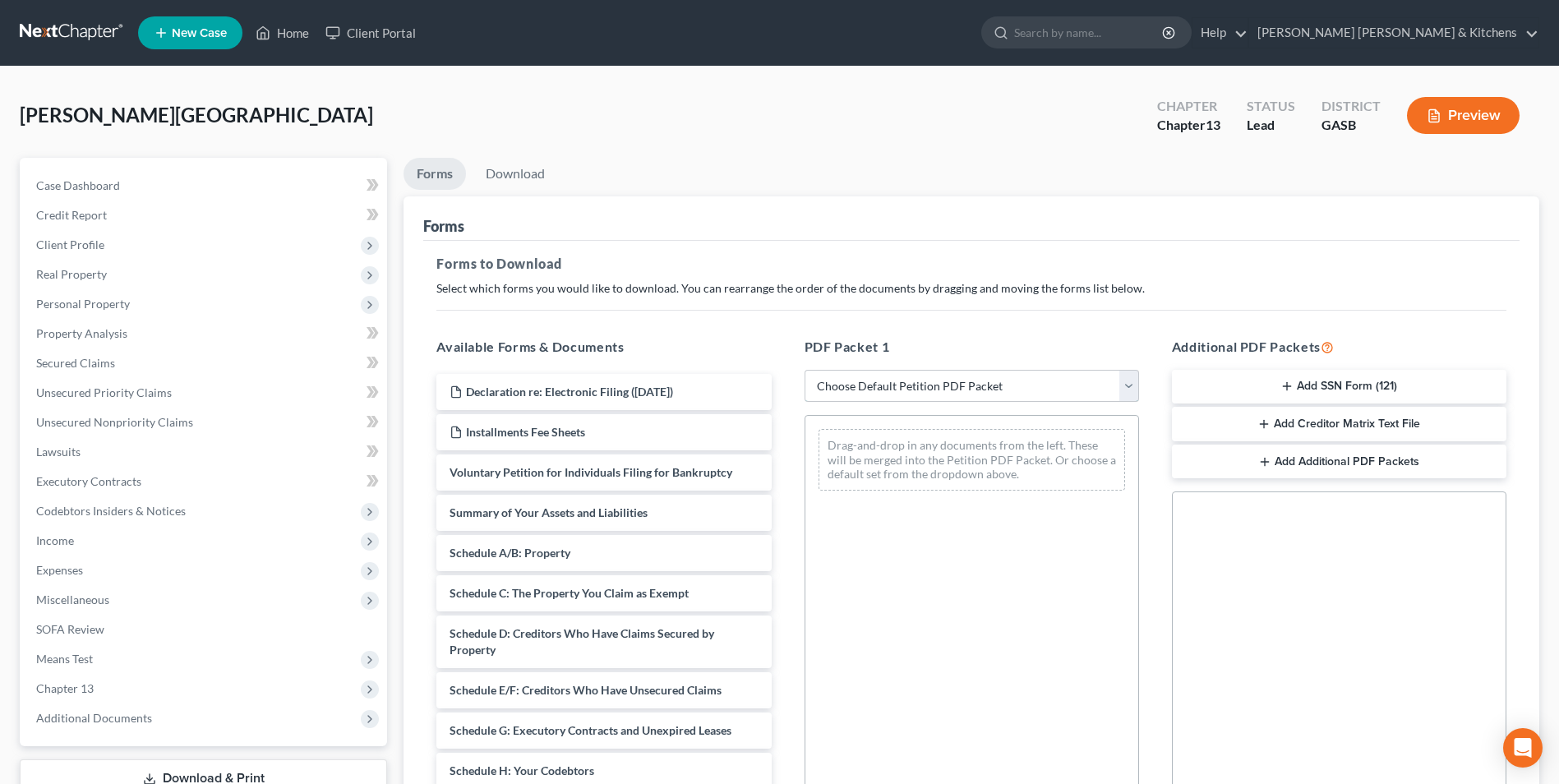
click at [872, 387] on select "Choose Default Petition PDF Packet Complete Bankruptcy Petition (all forms and …" at bounding box center [972, 386] width 334 height 33
select select "0"
click at [805, 369] on select "Choose Default Petition PDF Packet Complete Bankruptcy Petition (all forms and …" at bounding box center [972, 386] width 334 height 33
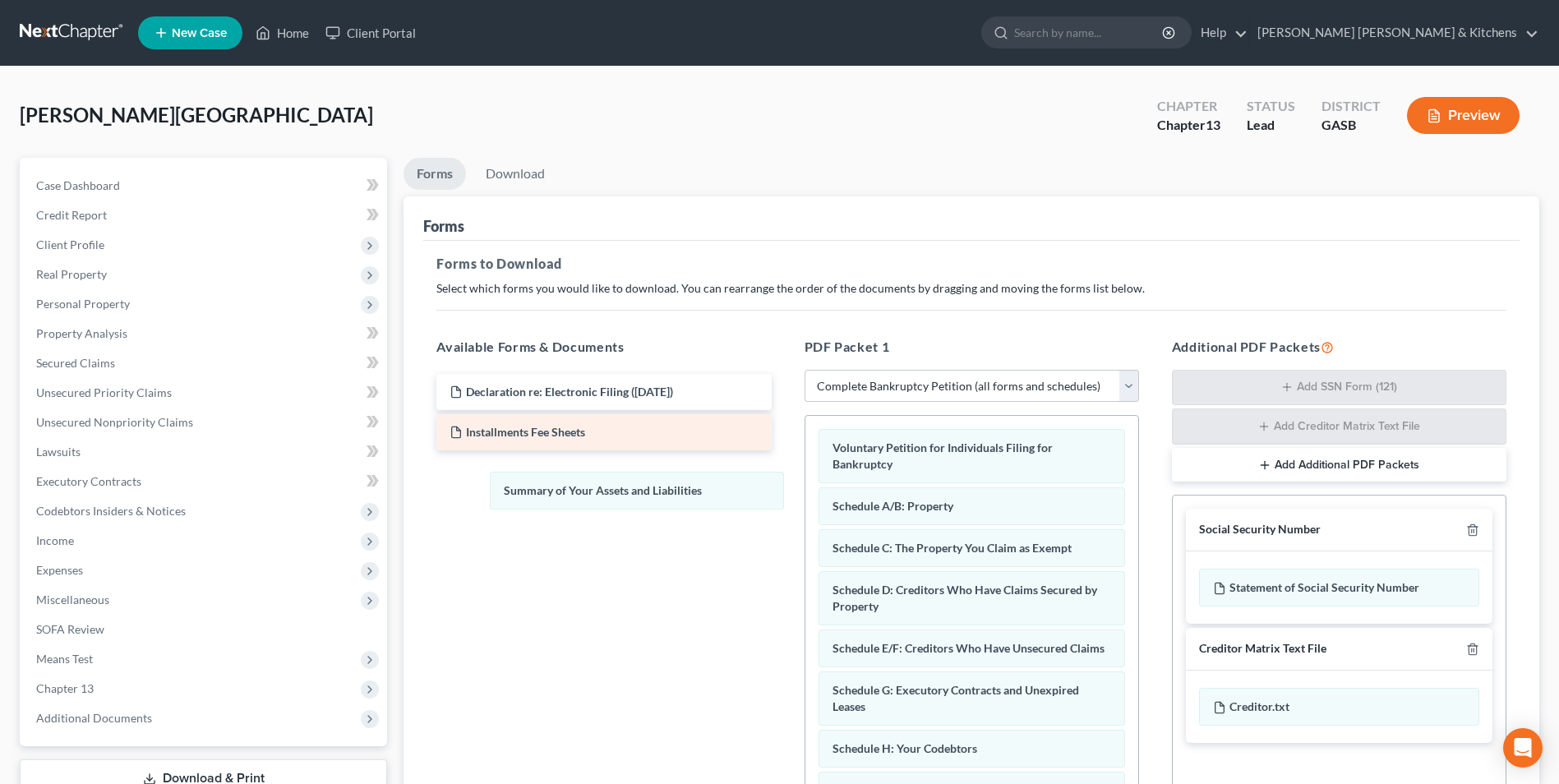
drag, startPoint x: 903, startPoint y: 513, endPoint x: 547, endPoint y: 438, distance: 363.8
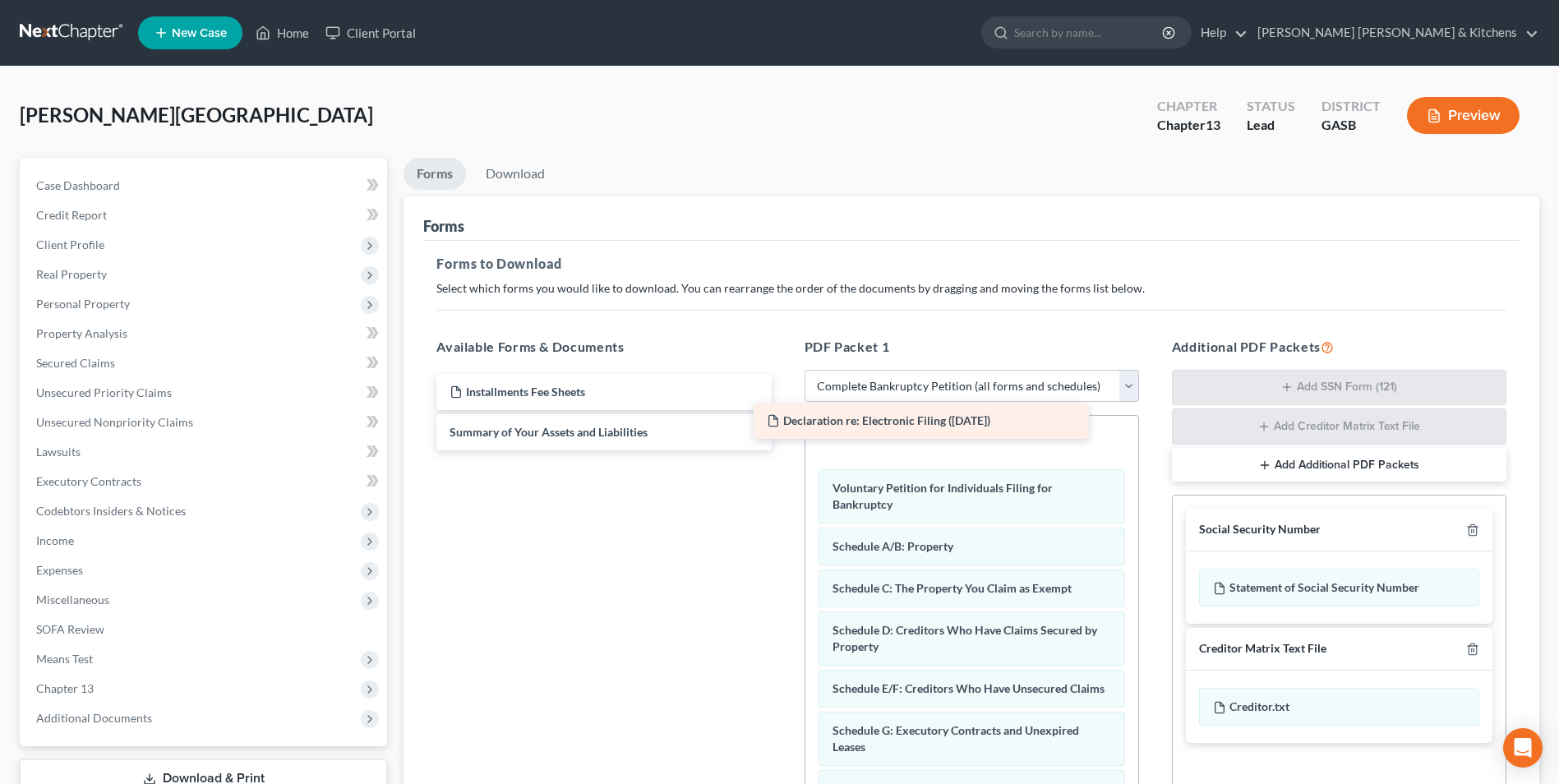
drag, startPoint x: 567, startPoint y: 387, endPoint x: 932, endPoint y: 416, distance: 366.2
click at [784, 416] on div "Declaration re: Electronic Filing ([DATE]) Declaration re: Electronic Filing ([…" at bounding box center [603, 411] width 361 height 76
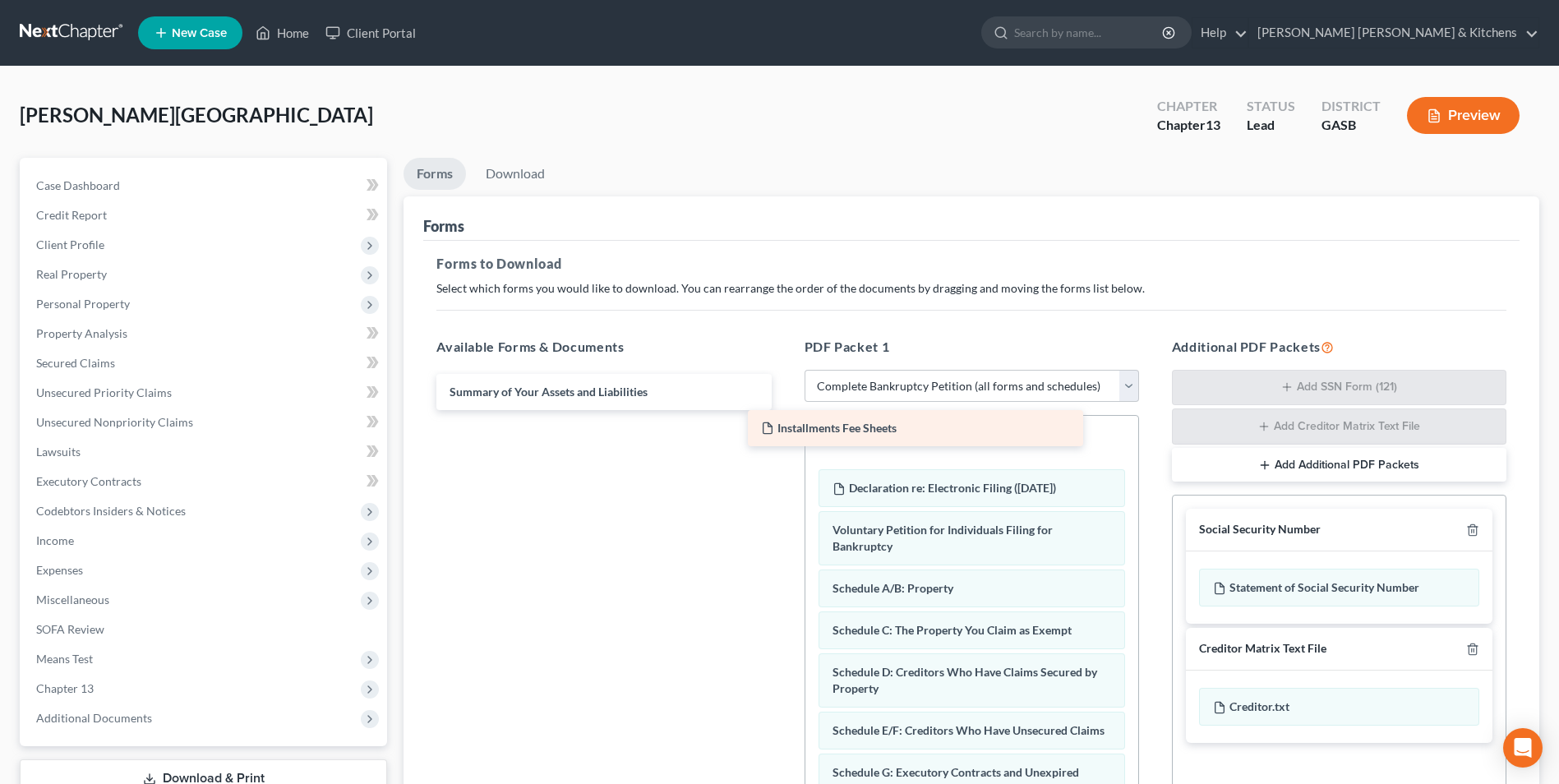
drag, startPoint x: 608, startPoint y: 399, endPoint x: 920, endPoint y: 435, distance: 314.1
click at [784, 410] on div "Installments Fee Sheets Installments Fee Sheets Summary of Your Assets and Liab…" at bounding box center [603, 392] width 361 height 36
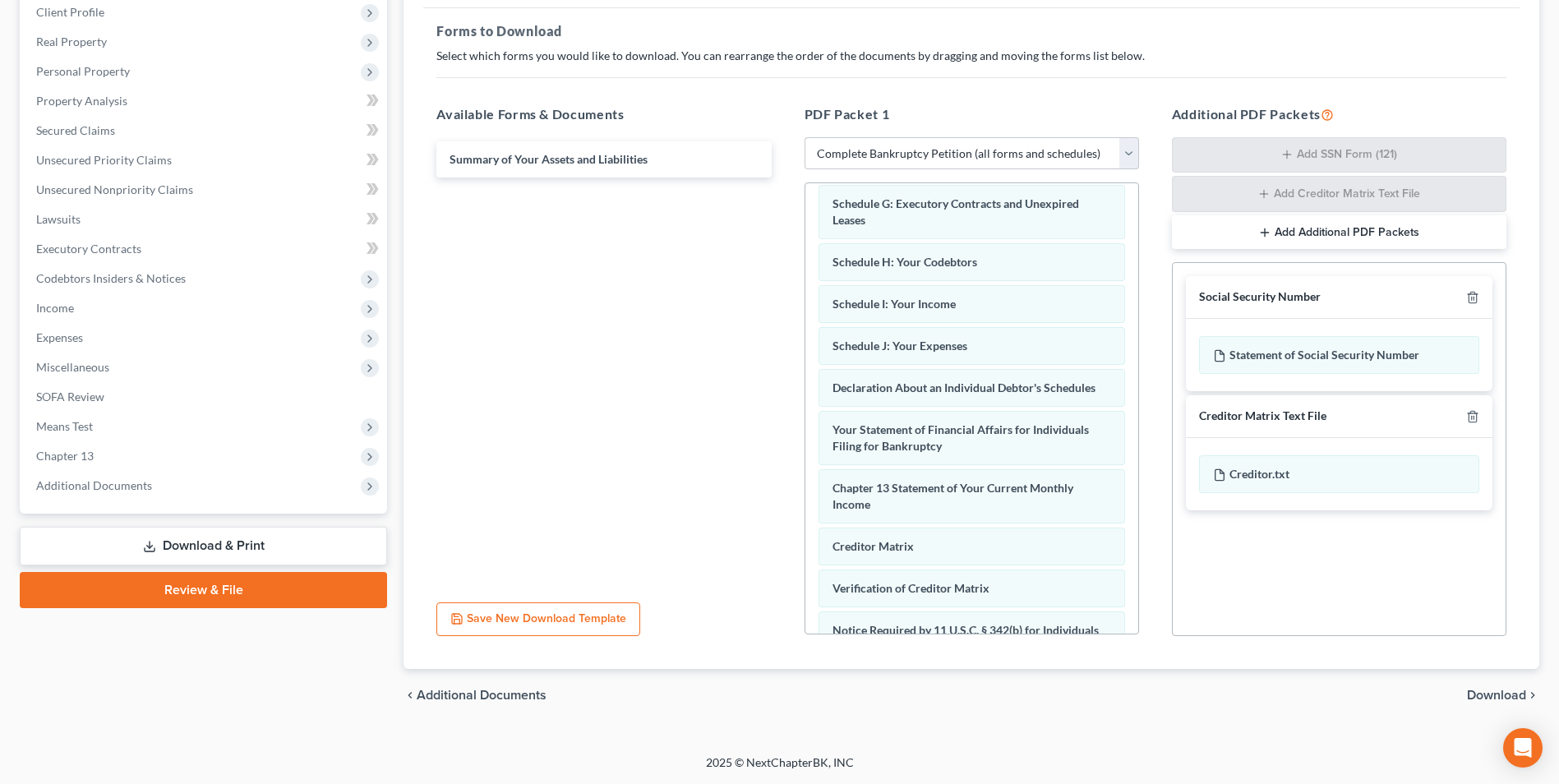
scroll to position [383, 0]
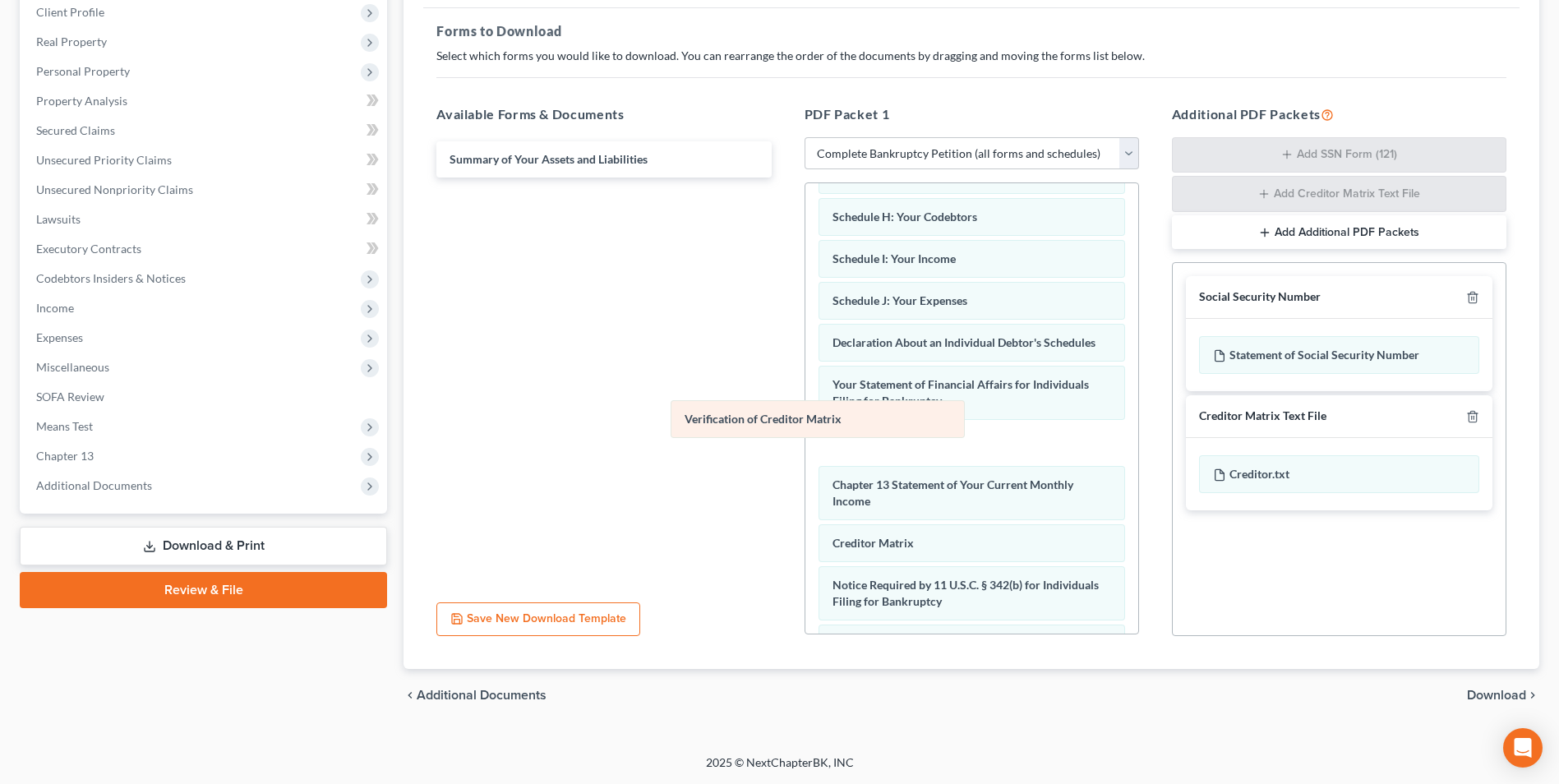
drag, startPoint x: 914, startPoint y: 556, endPoint x: 610, endPoint y: 253, distance: 429.2
click at [806, 253] on div "Verification of Creditor Matrix Installments Fee Sheets Declaration re: Electro…" at bounding box center [972, 271] width 333 height 941
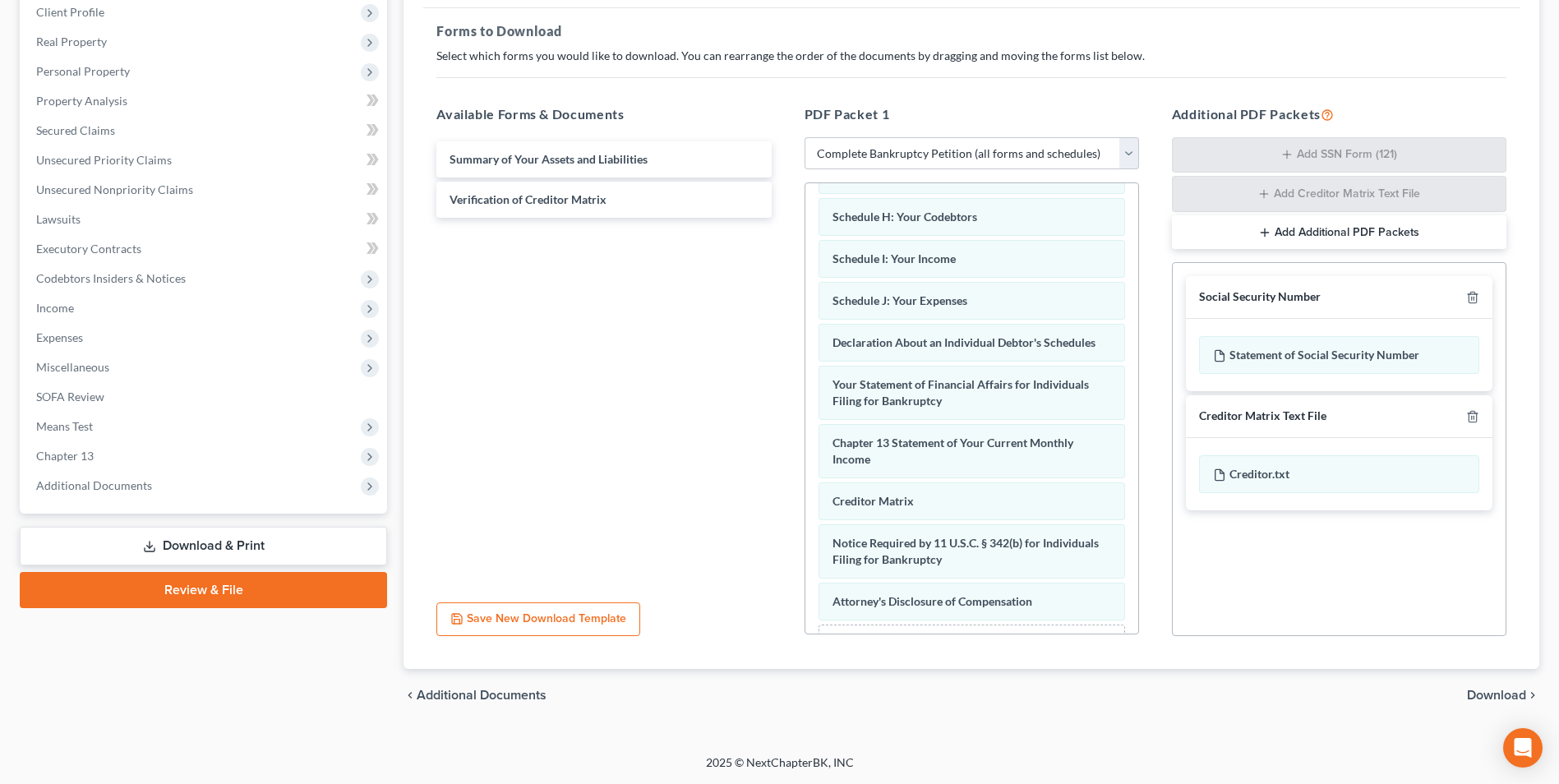
click at [1487, 693] on span "Download" at bounding box center [1496, 694] width 59 height 13
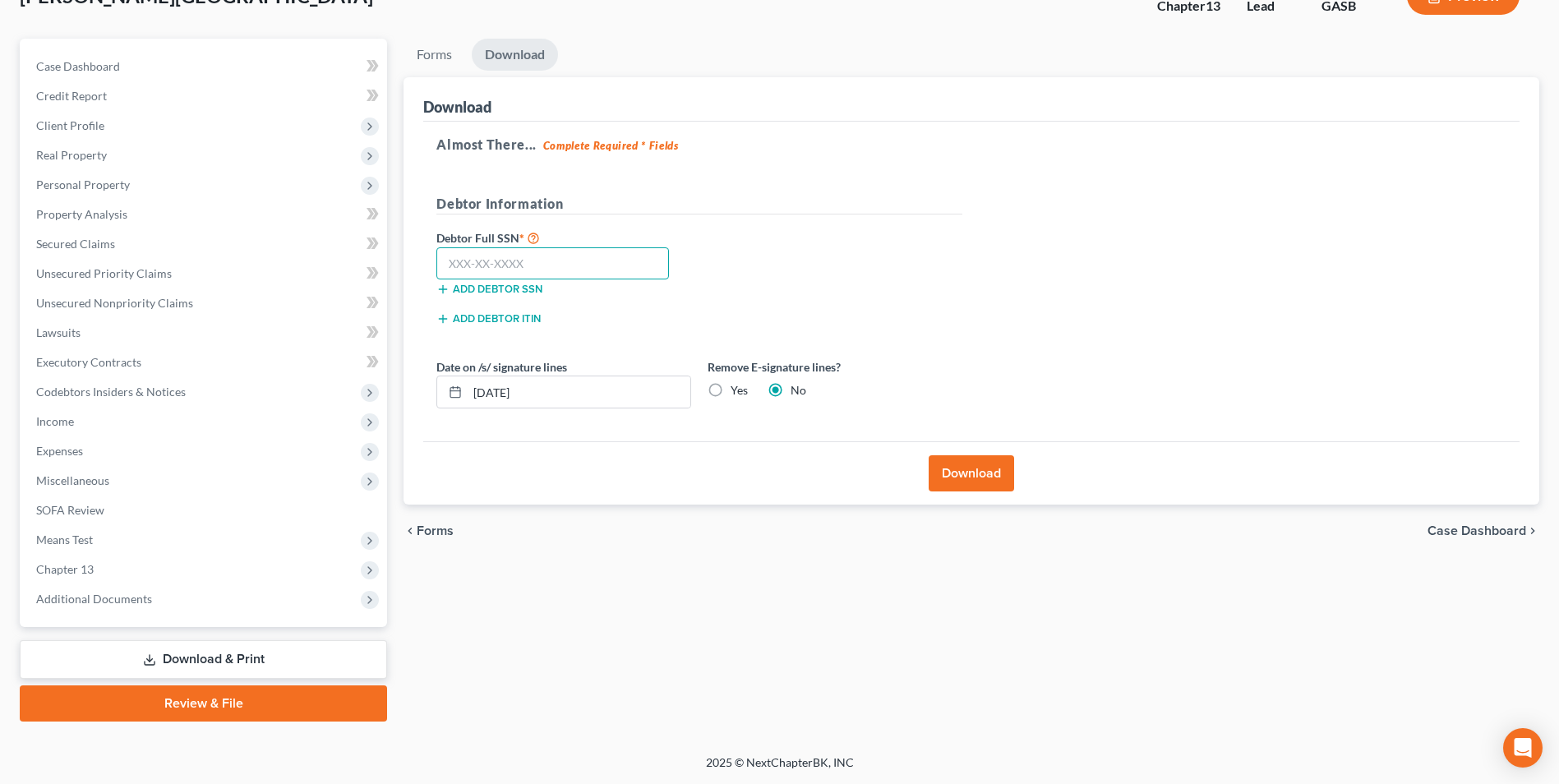
click at [598, 269] on input "text" at bounding box center [552, 264] width 232 height 33
type input "257-91-3942"
drag, startPoint x: 550, startPoint y: 399, endPoint x: 437, endPoint y: 416, distance: 114.3
click at [438, 417] on div "Date on /s/ signature lines [DATE] Remove E-signature lines? Yes No" at bounding box center [699, 390] width 543 height 63
click at [730, 398] on label "Yes" at bounding box center [739, 390] width 17 height 16
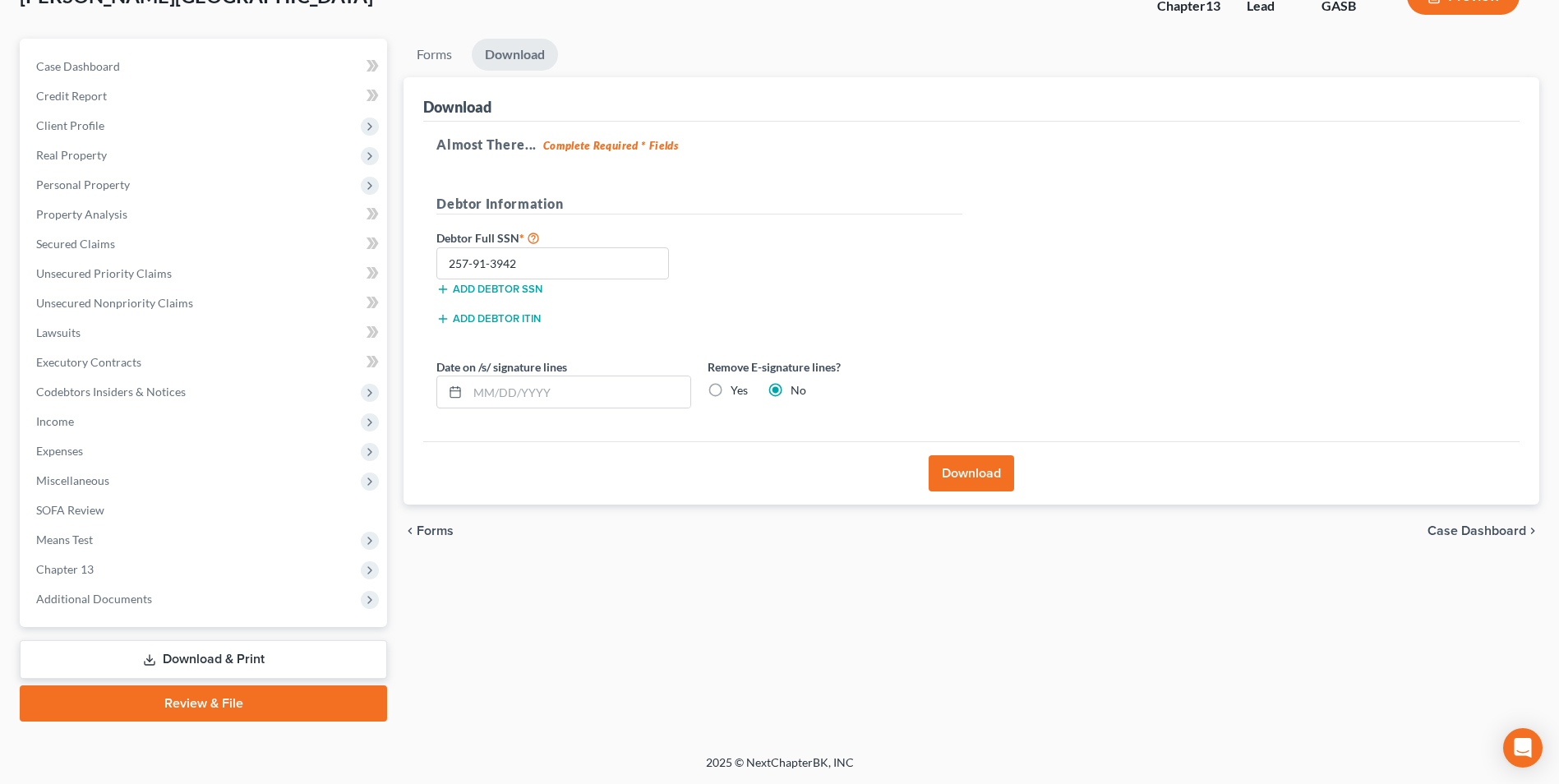
click at [737, 392] on input "Yes" at bounding box center [742, 387] width 10 height 10
radio input "true"
radio input "false"
click at [960, 474] on button "Download" at bounding box center [971, 473] width 86 height 36
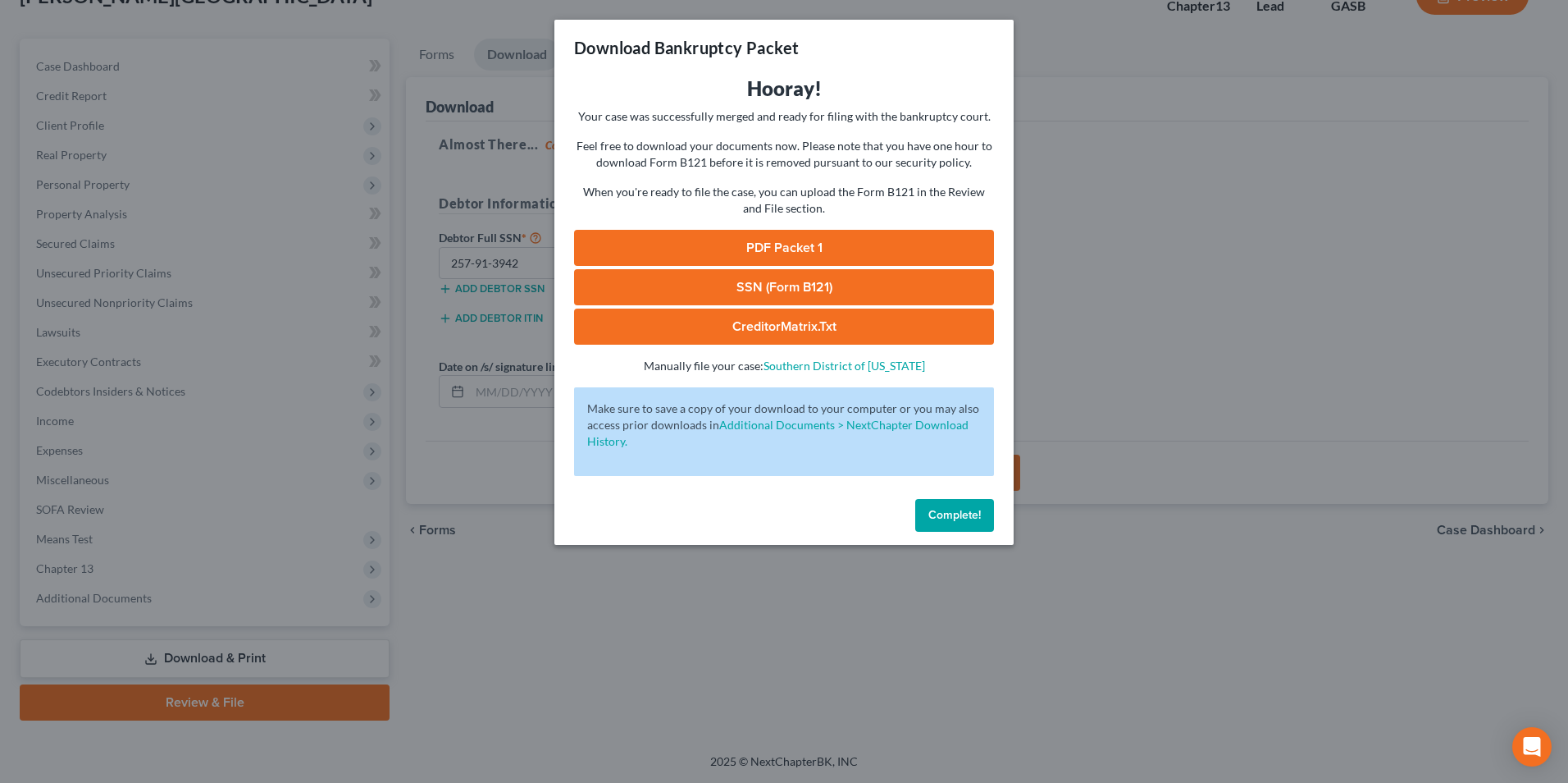
click at [761, 288] on link "SSN (Form B121)" at bounding box center [784, 287] width 420 height 36
click at [797, 246] on link "PDF Packet 1" at bounding box center [784, 247] width 420 height 36
click at [721, 691] on div "Download Bankruptcy Packet Hooray! Your case was successfully merged and ready …" at bounding box center [784, 391] width 1568 height 783
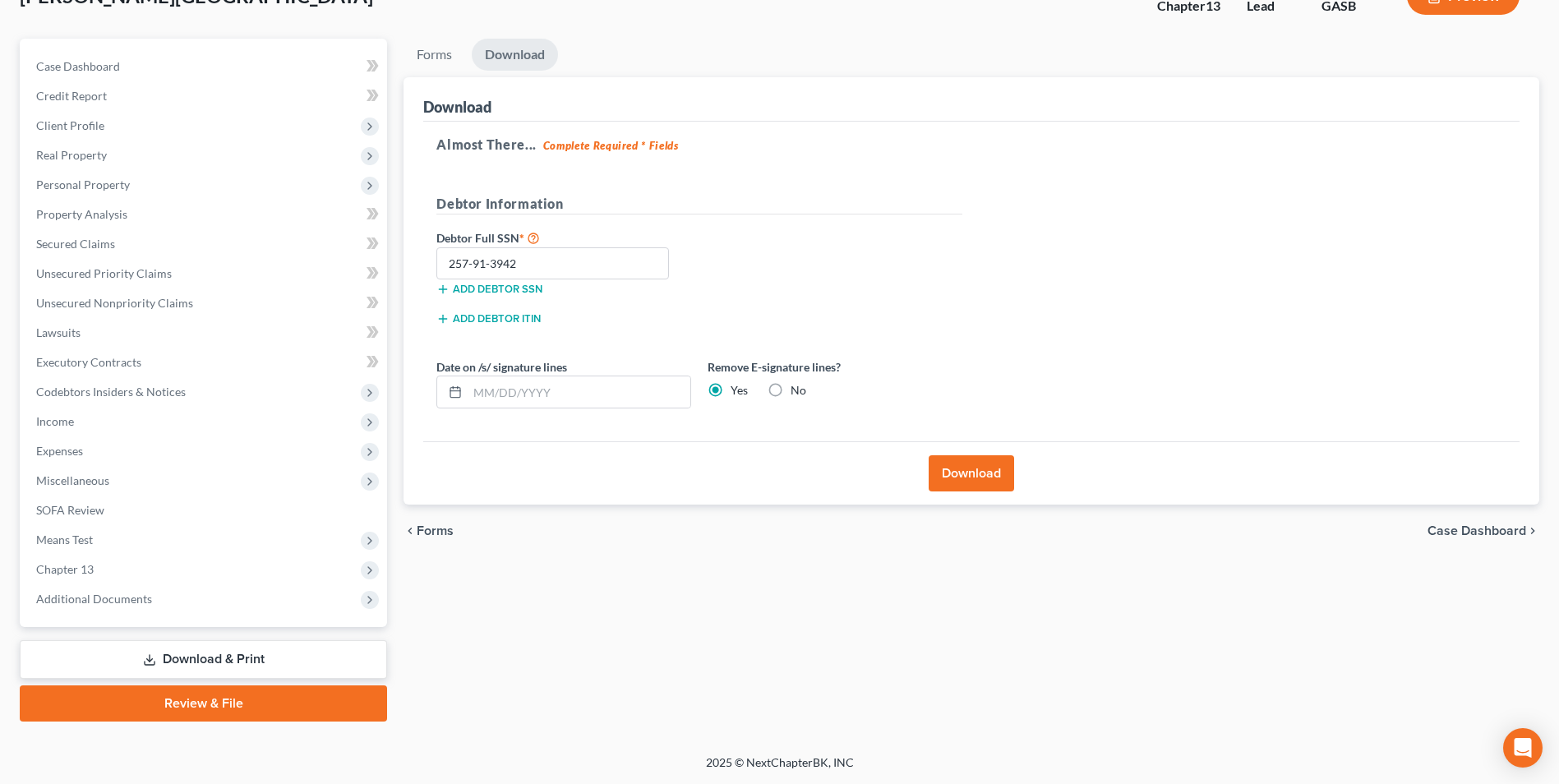
scroll to position [0, 0]
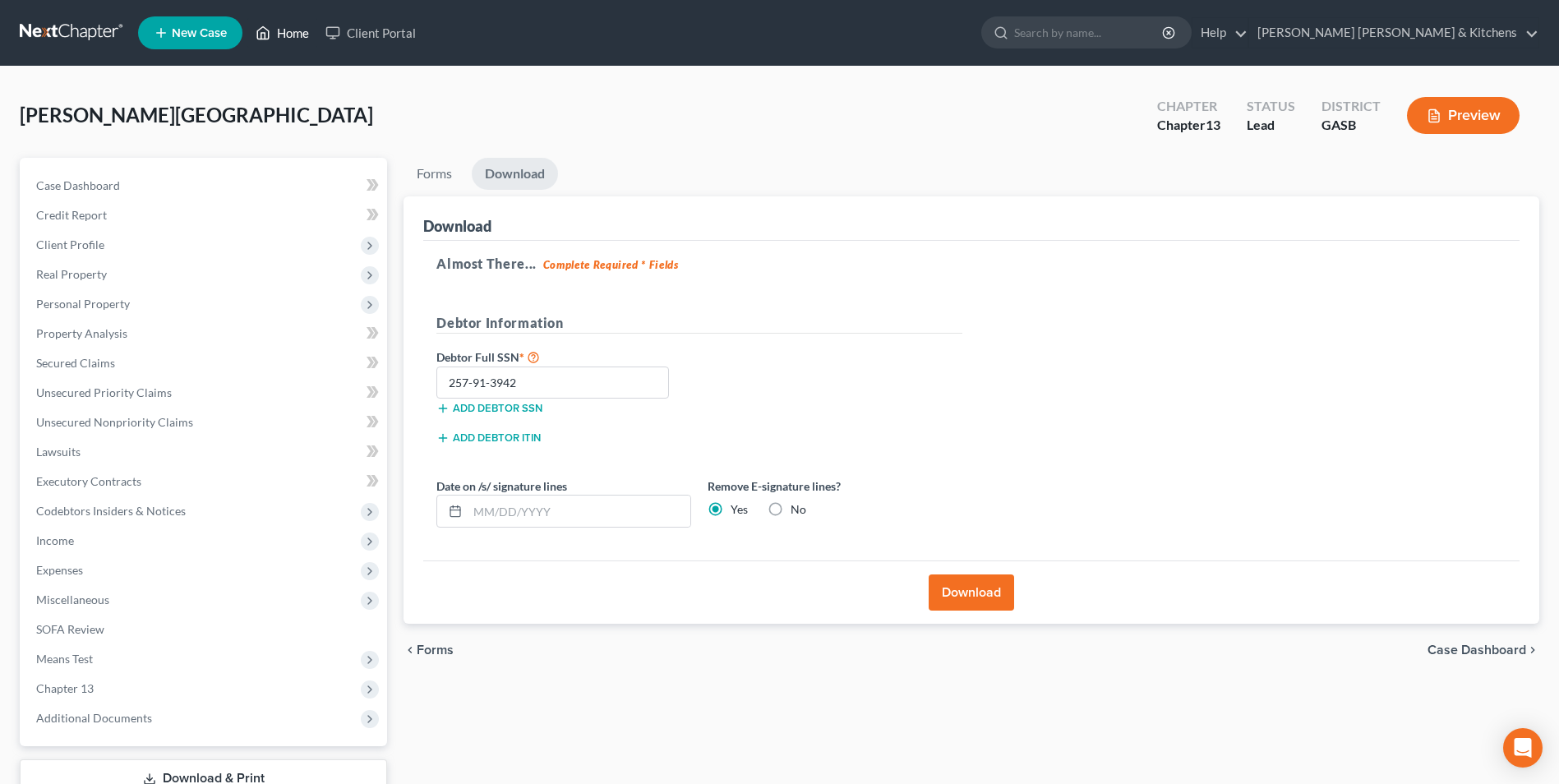
drag, startPoint x: 295, startPoint y: 29, endPoint x: 330, endPoint y: 117, distance: 94.7
click at [294, 30] on link "Home" at bounding box center [282, 33] width 69 height 30
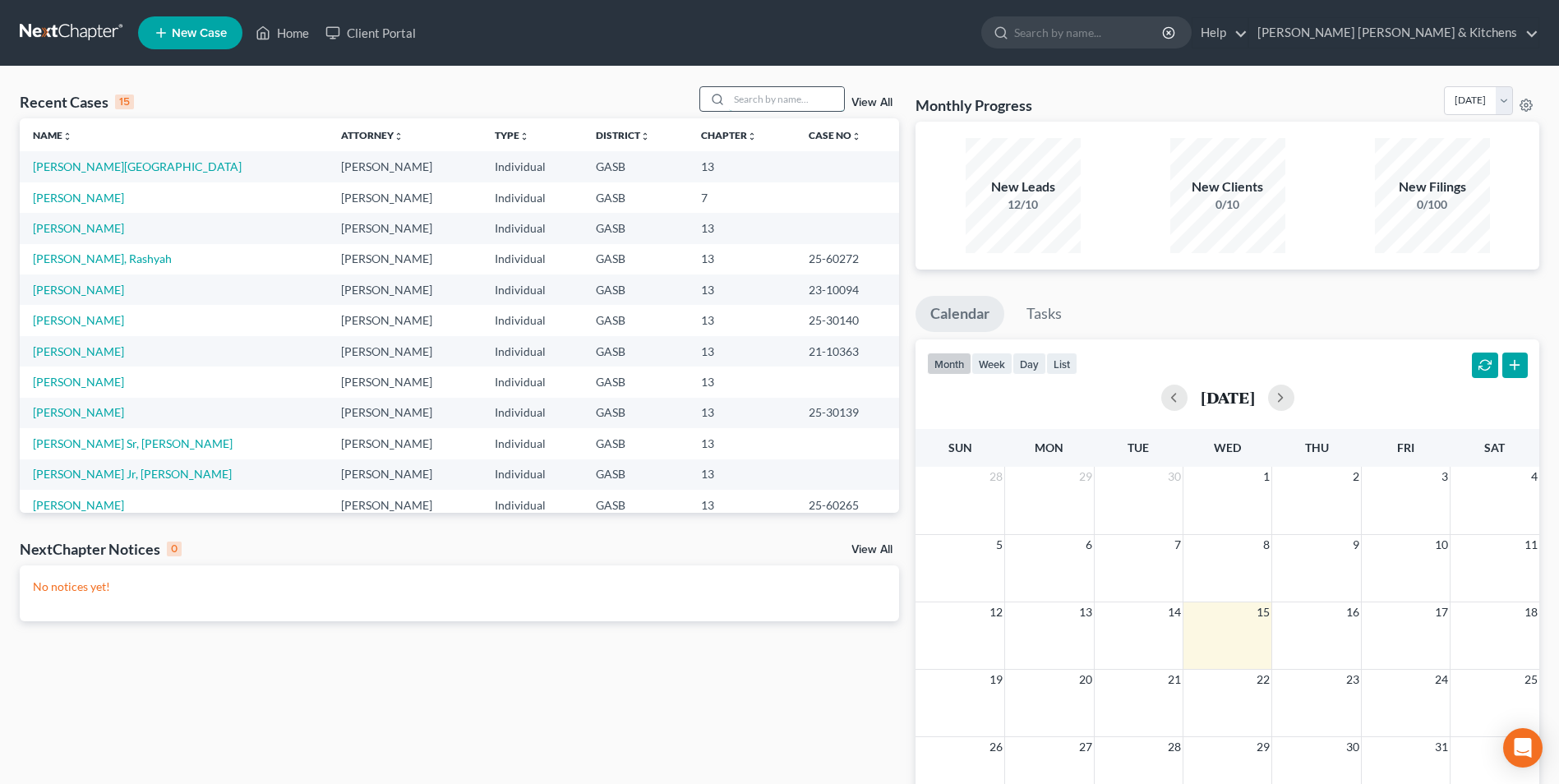
click at [746, 107] on input "search" at bounding box center [786, 99] width 115 height 24
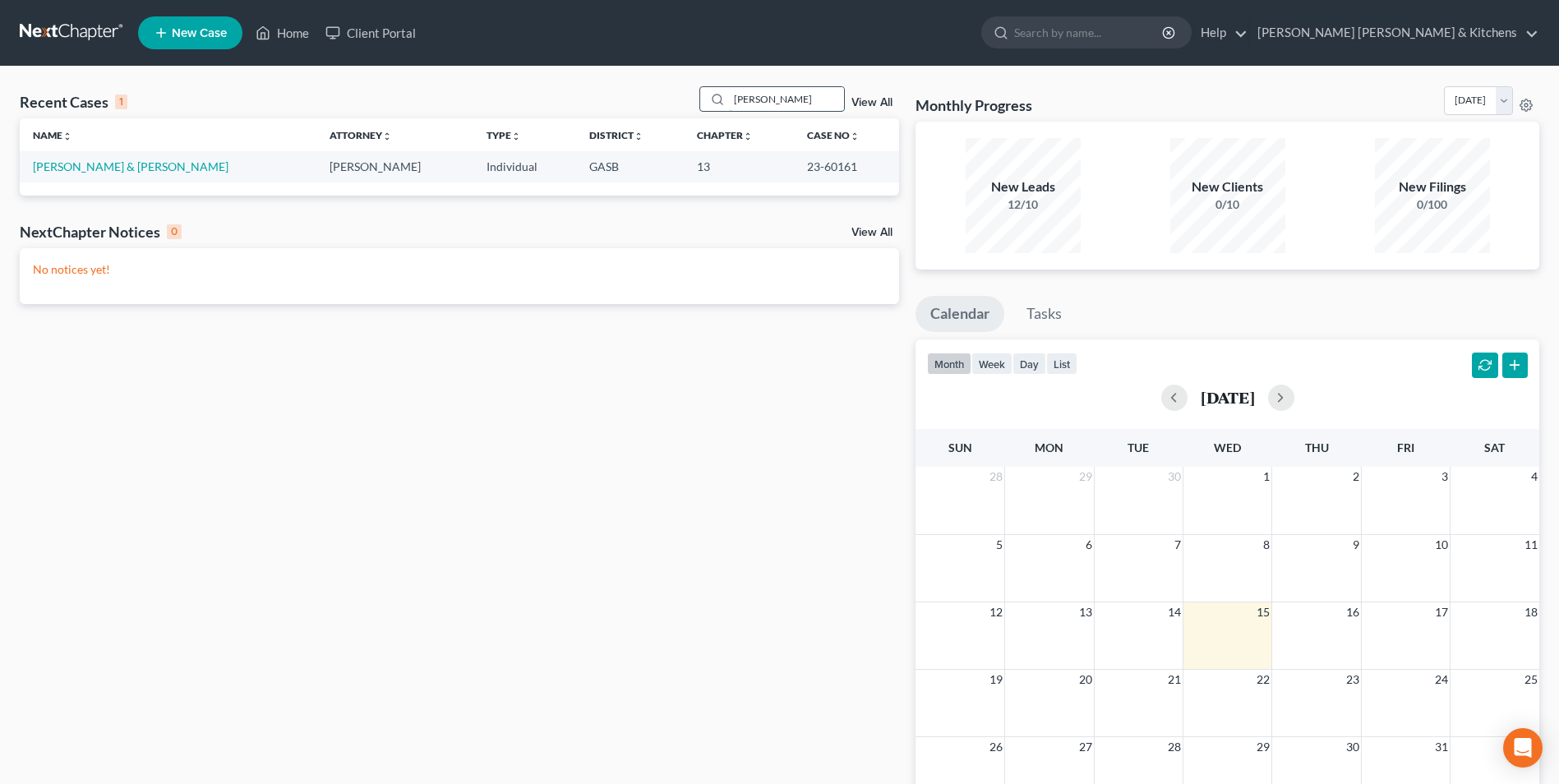
drag, startPoint x: 761, startPoint y: 96, endPoint x: 706, endPoint y: 102, distance: 55.3
click at [710, 105] on div "[PERSON_NAME]" at bounding box center [772, 99] width 147 height 26
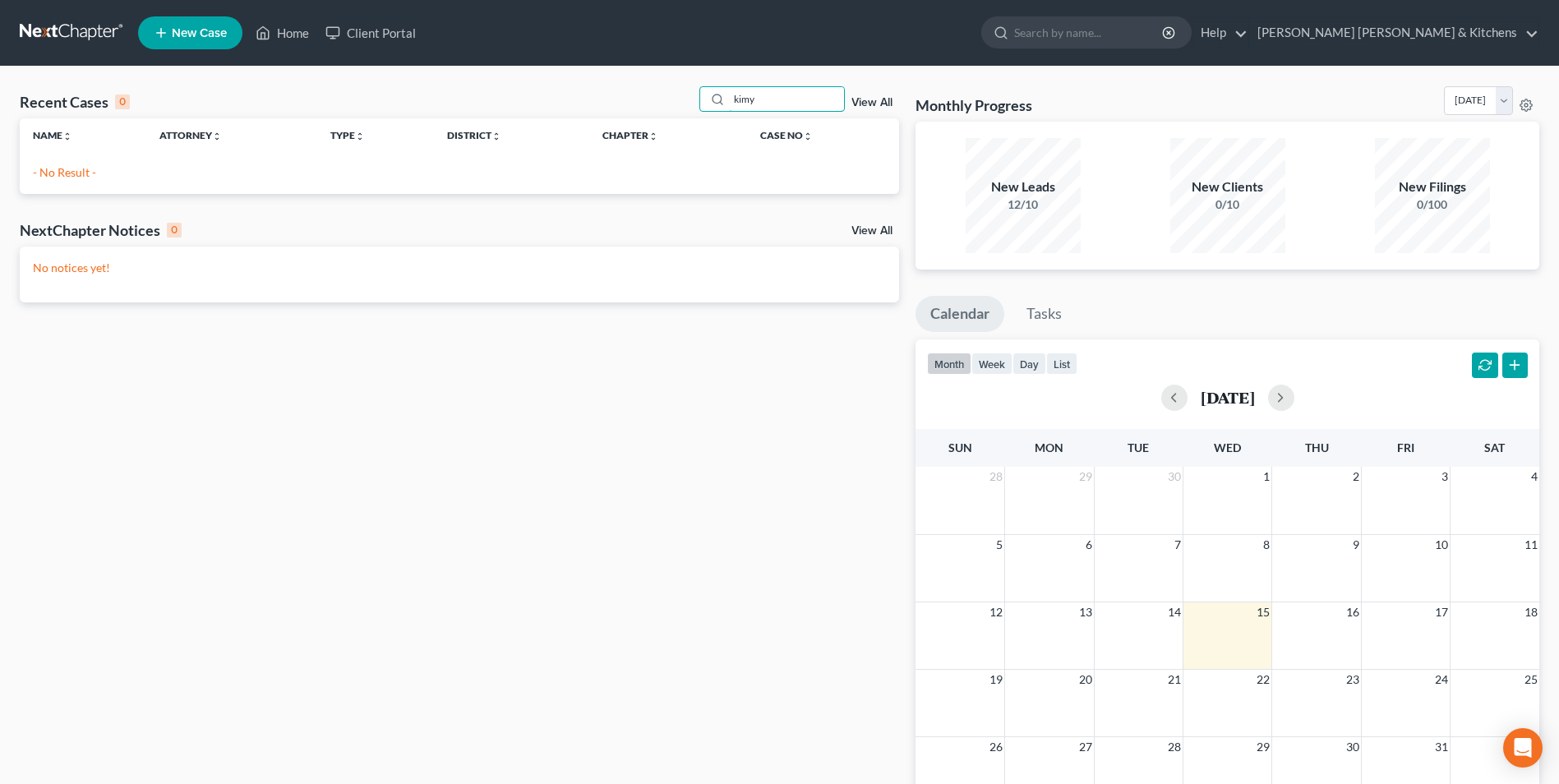
type input "kimy"
click at [222, 39] on span "New Case" at bounding box center [199, 33] width 55 height 12
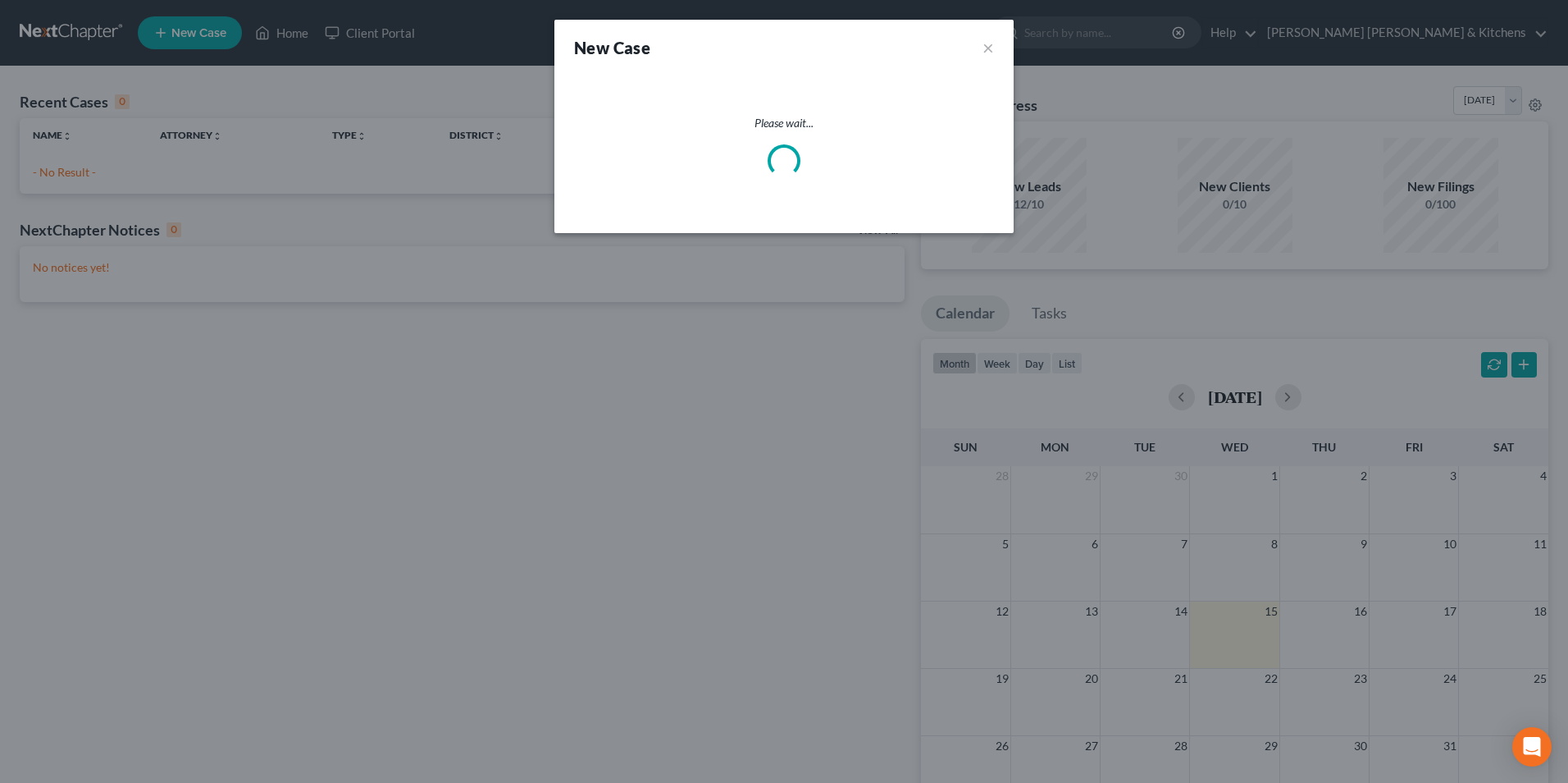
select select "20"
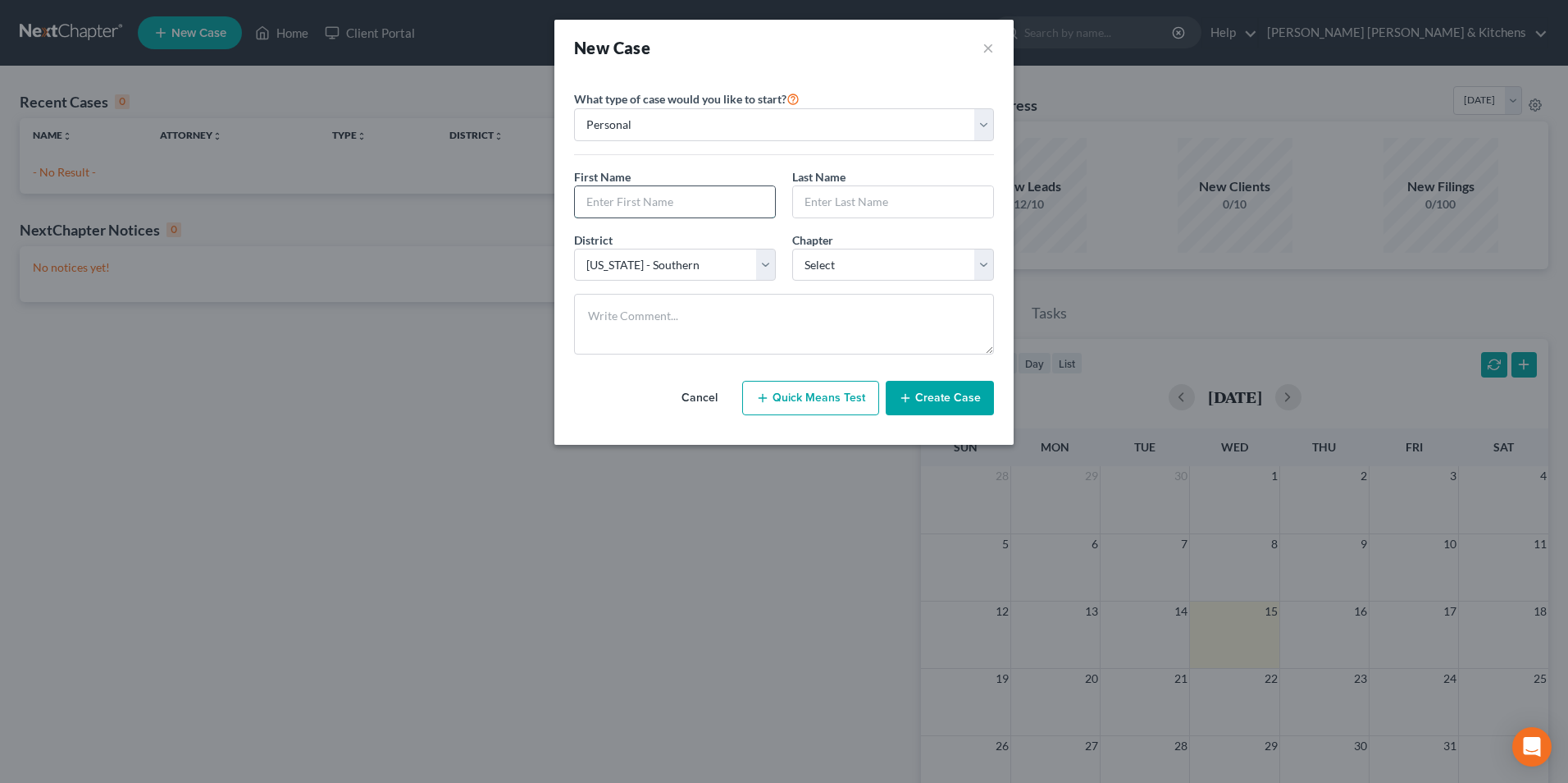
click at [664, 204] on input "text" at bounding box center [675, 202] width 200 height 31
type input "[PERSON_NAME]"
drag, startPoint x: 815, startPoint y: 271, endPoint x: 817, endPoint y: 283, distance: 12.2
click at [815, 271] on select "Select 7 11 12 13" at bounding box center [893, 265] width 202 height 33
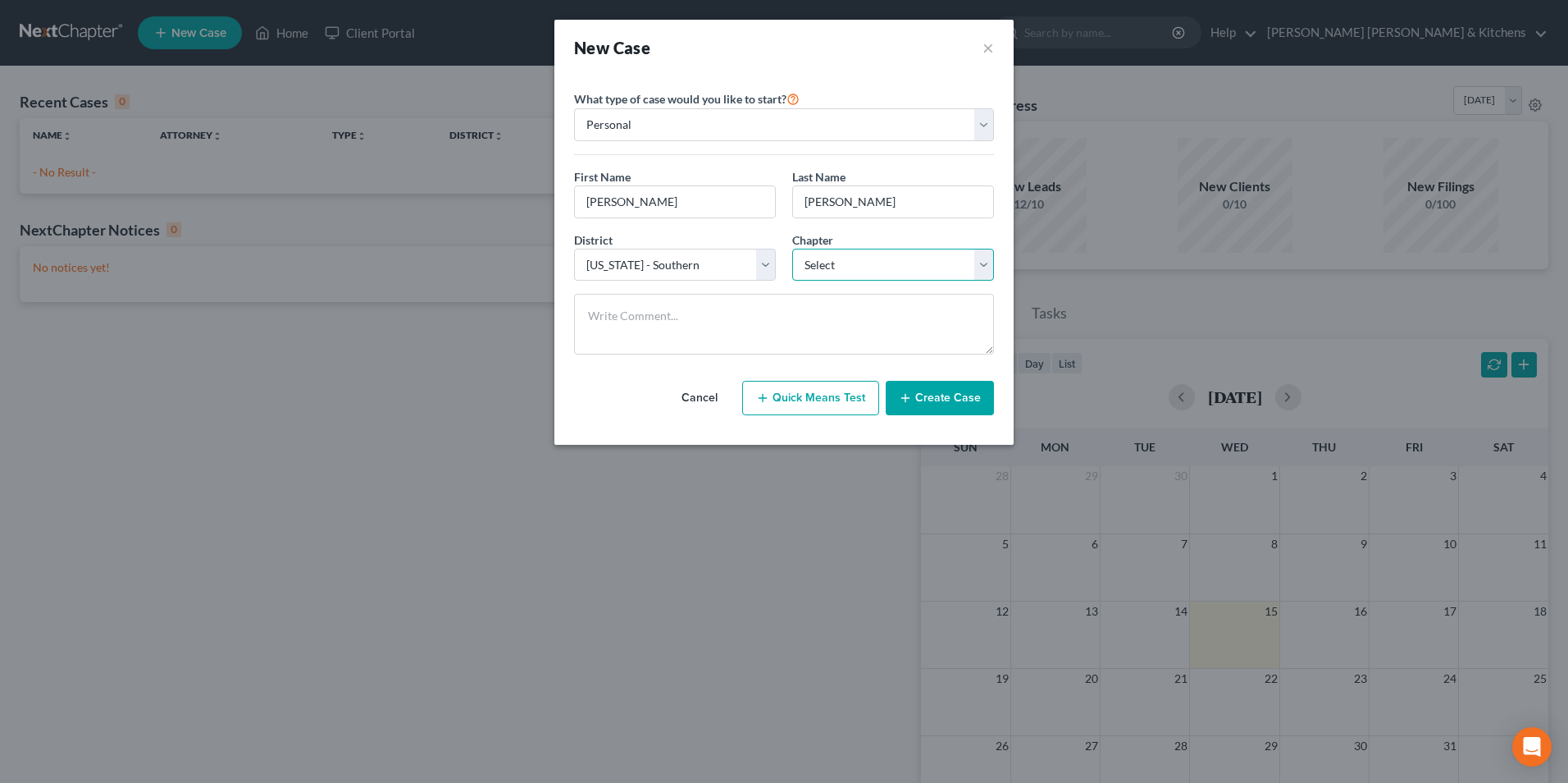
select select "3"
click at [792, 249] on select "Select 7 11 12 13" at bounding box center [893, 265] width 202 height 33
click at [933, 398] on button "Create Case" at bounding box center [939, 398] width 109 height 34
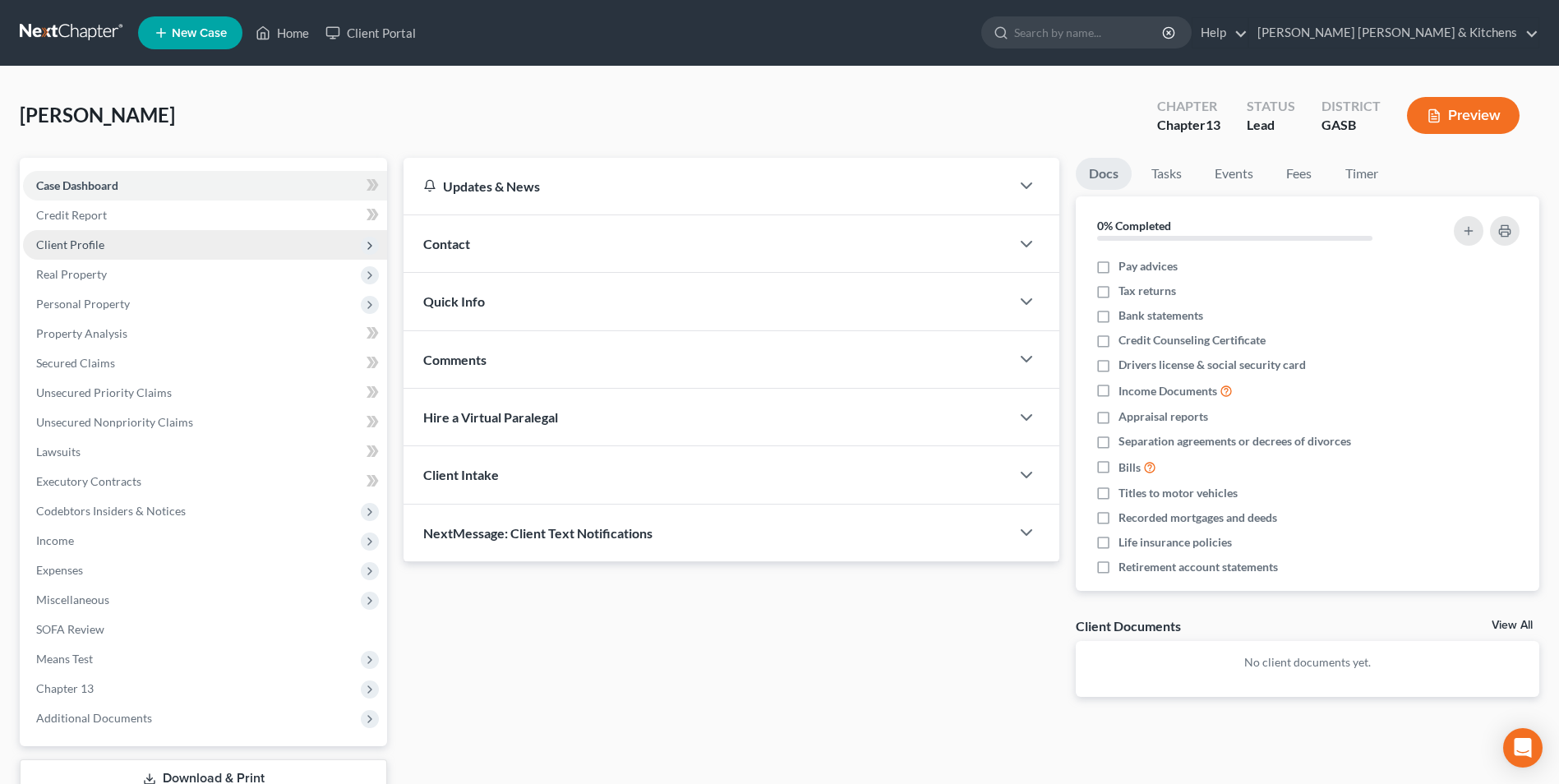
click at [117, 241] on span "Client Profile" at bounding box center [205, 244] width 364 height 30
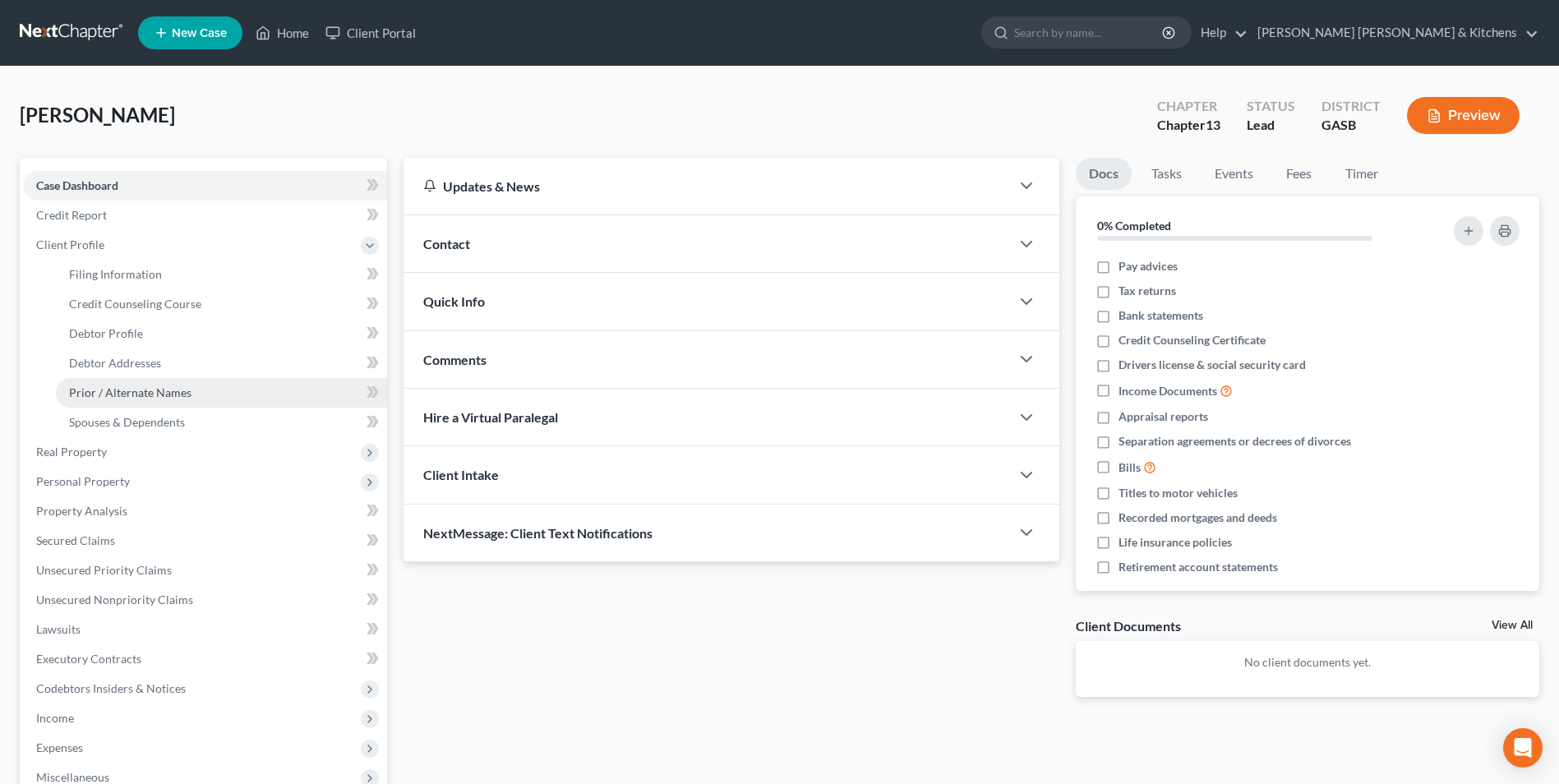
click at [124, 393] on span "Prior / Alternate Names" at bounding box center [130, 392] width 123 height 14
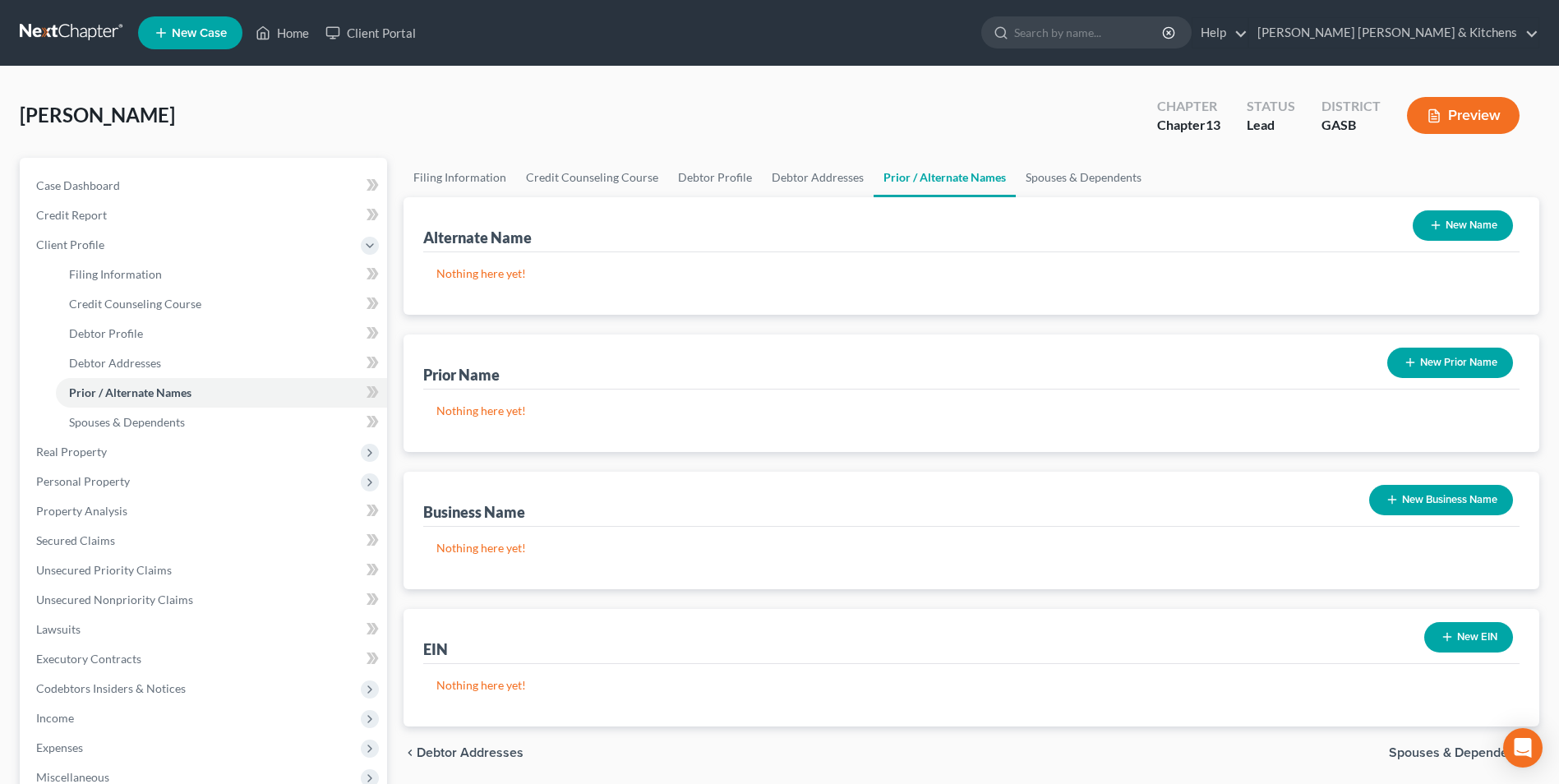
click at [1472, 235] on button "New Name" at bounding box center [1462, 224] width 100 height 30
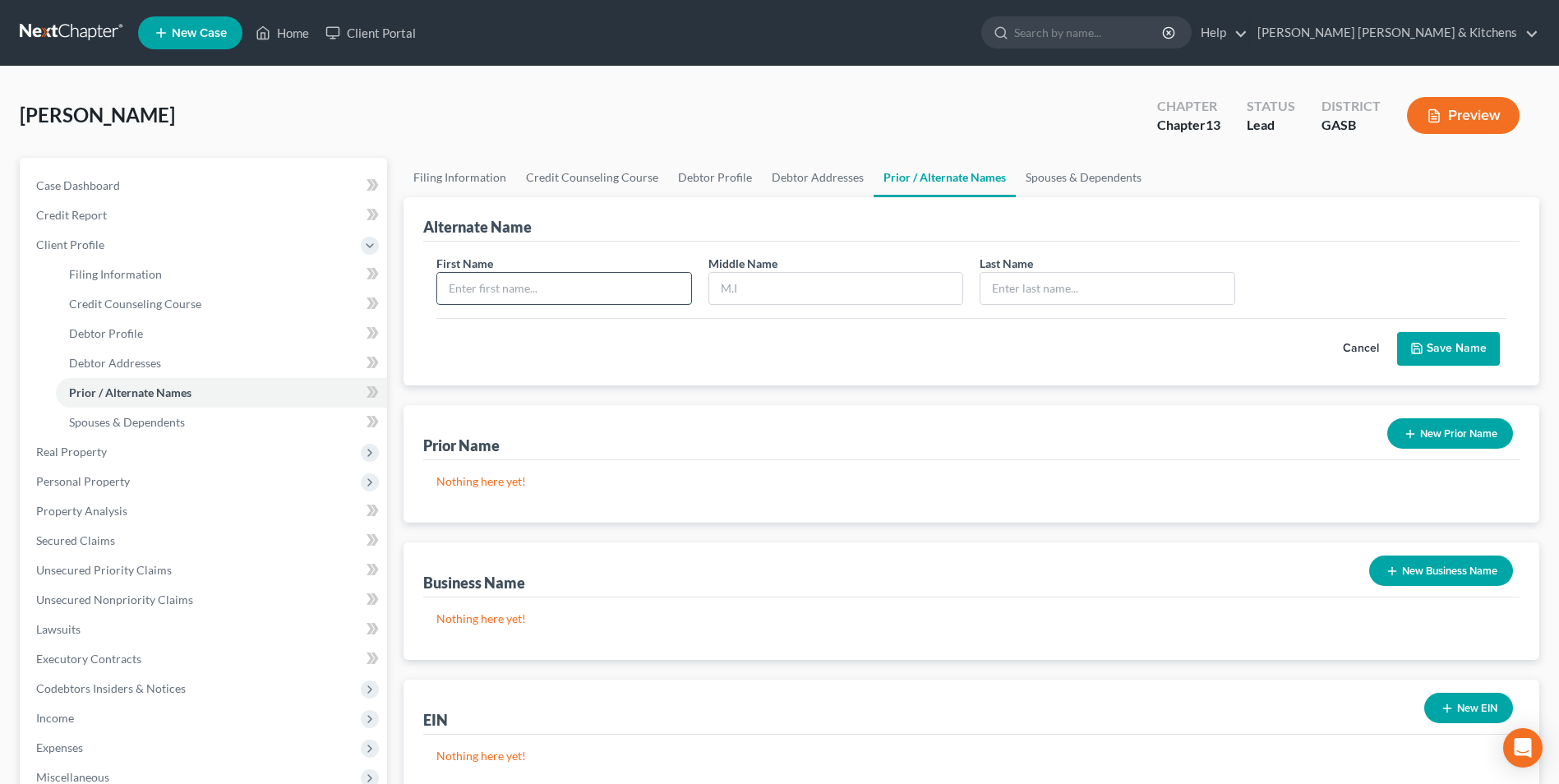
click at [612, 289] on input "text" at bounding box center [563, 288] width 253 height 31
type input "[PERSON_NAME]"
type input "Cativia"
type input "[PERSON_NAME]"
click at [1472, 350] on button "Save Name" at bounding box center [1448, 349] width 103 height 34
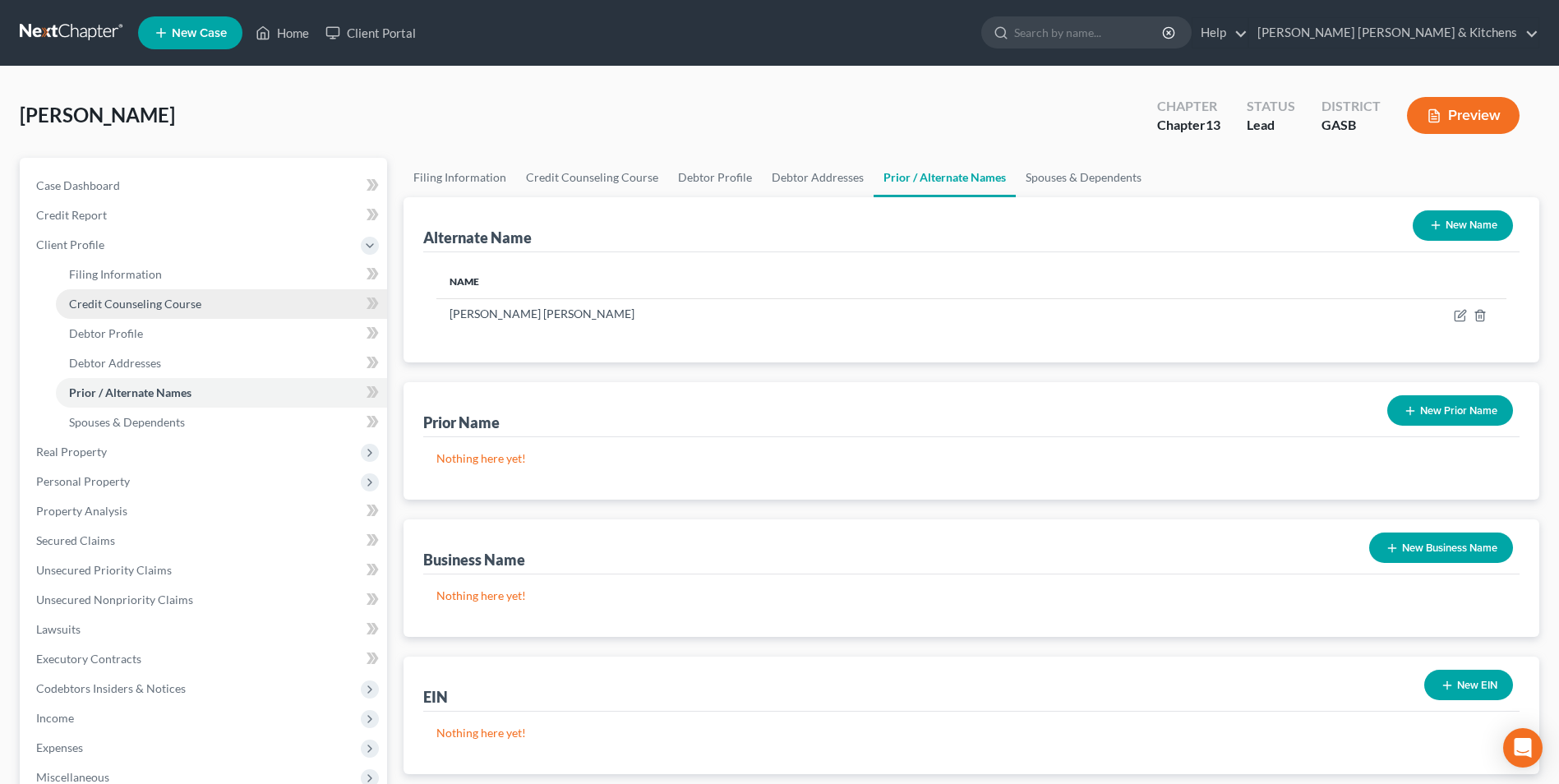
click at [82, 302] on span "Credit Counseling Course" at bounding box center [135, 303] width 132 height 14
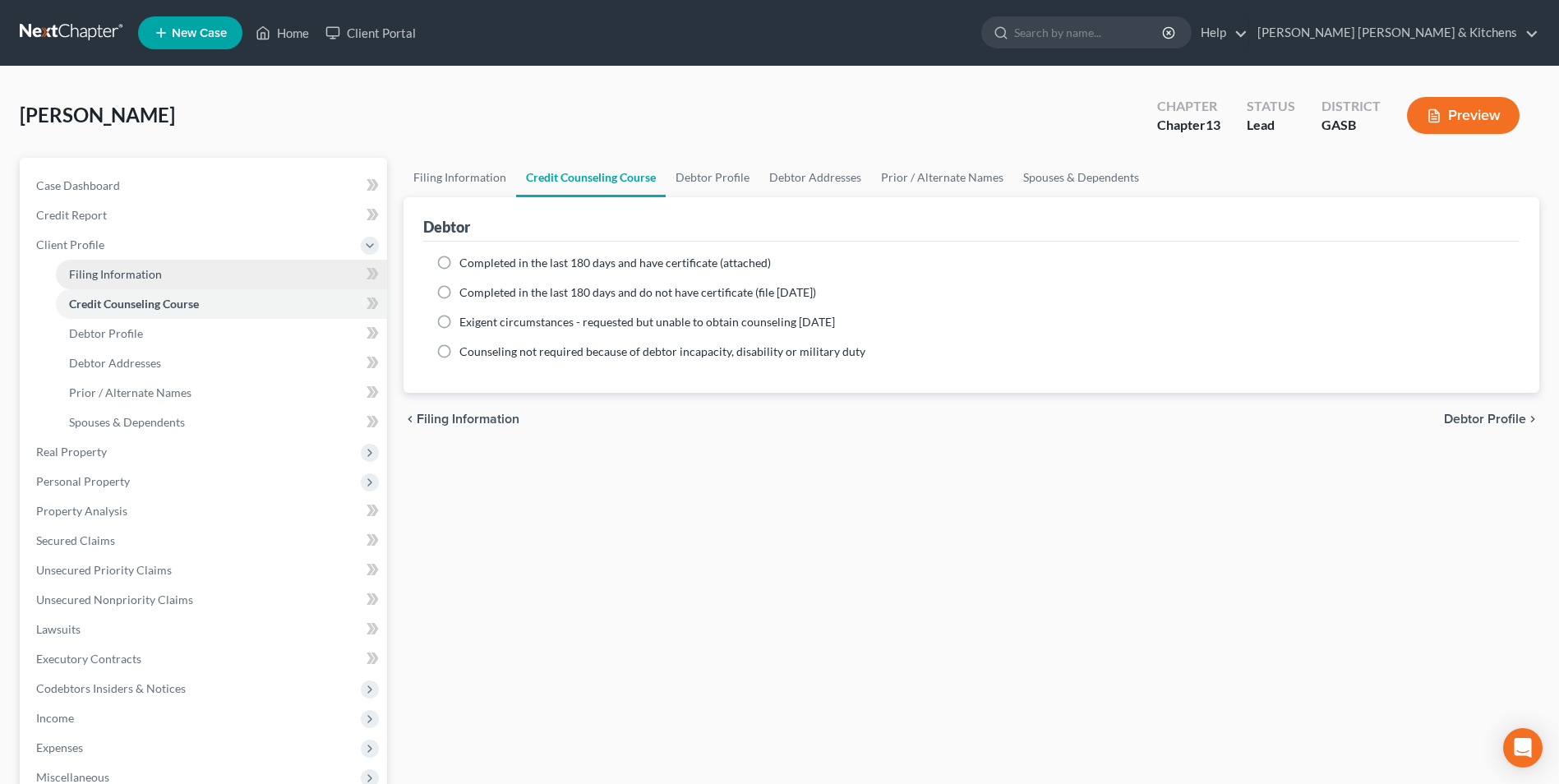
click at [95, 266] on link "Filing Information" at bounding box center [221, 274] width 331 height 30
select select "1"
select select "0"
select select "3"
select select "20"
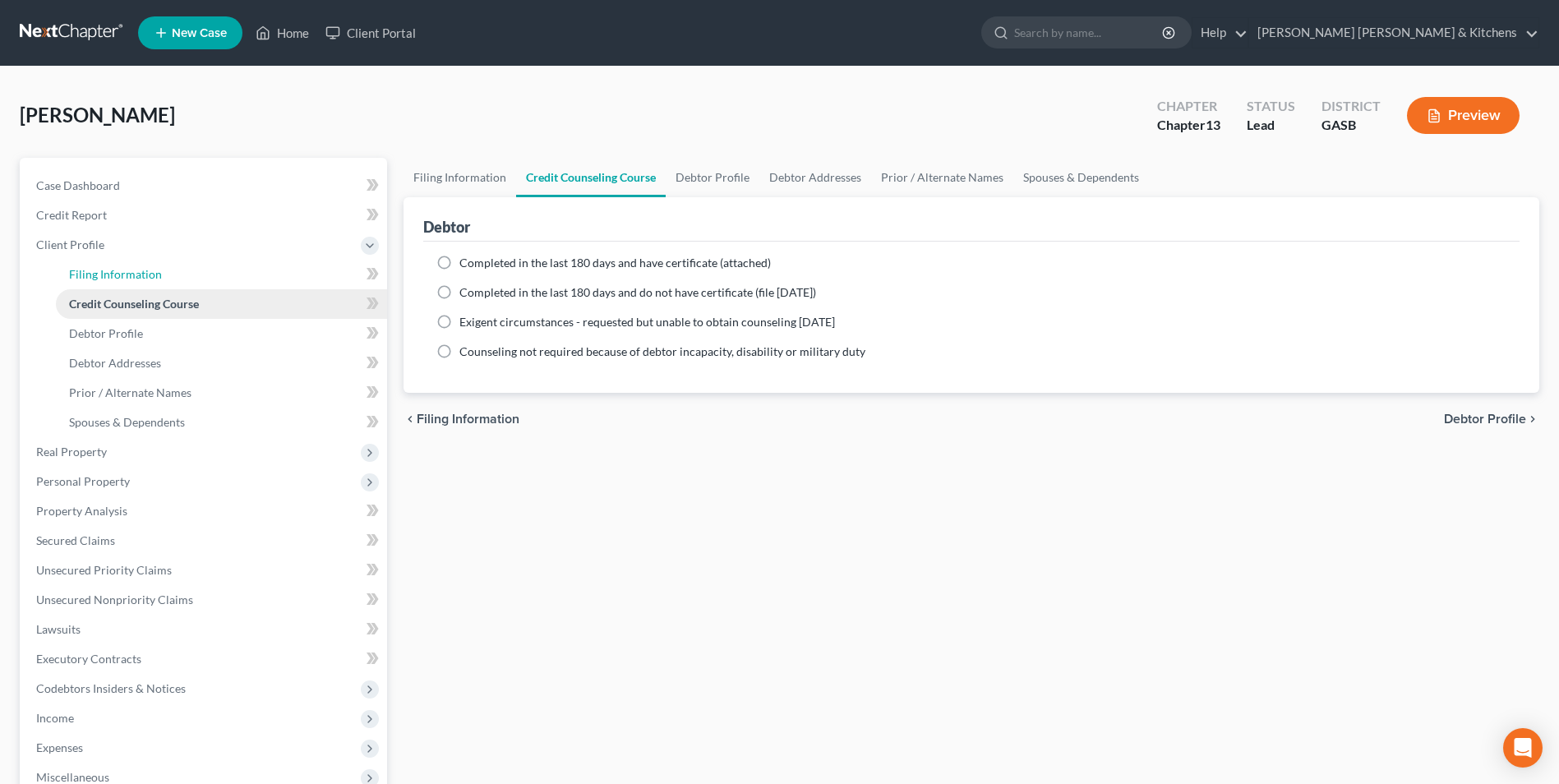
select select "10"
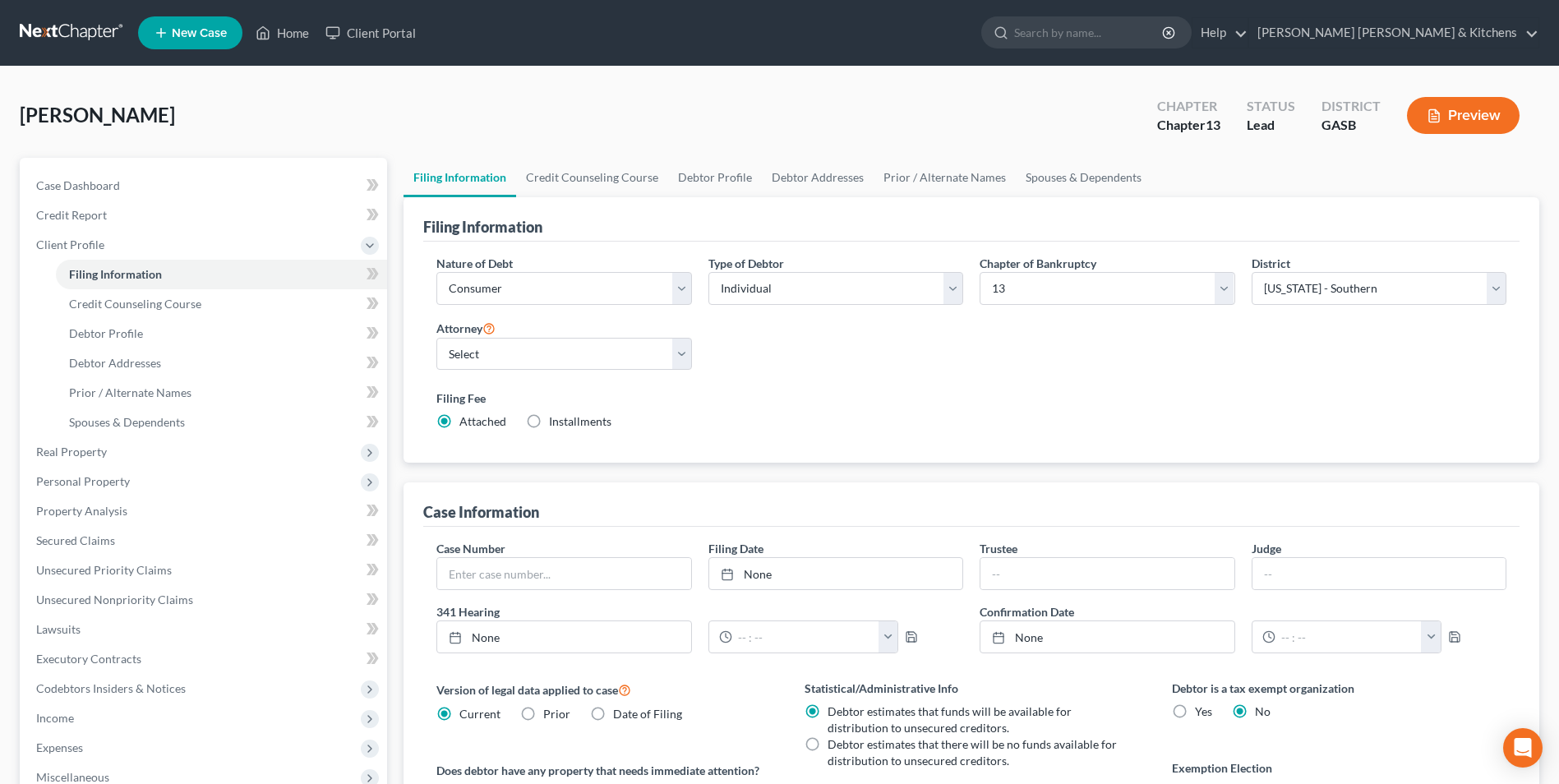
click at [549, 421] on label "Installments Installments" at bounding box center [579, 421] width 63 height 16
click at [555, 421] on input "Installments Installments" at bounding box center [561, 418] width 10 height 10
radio input "true"
radio input "false"
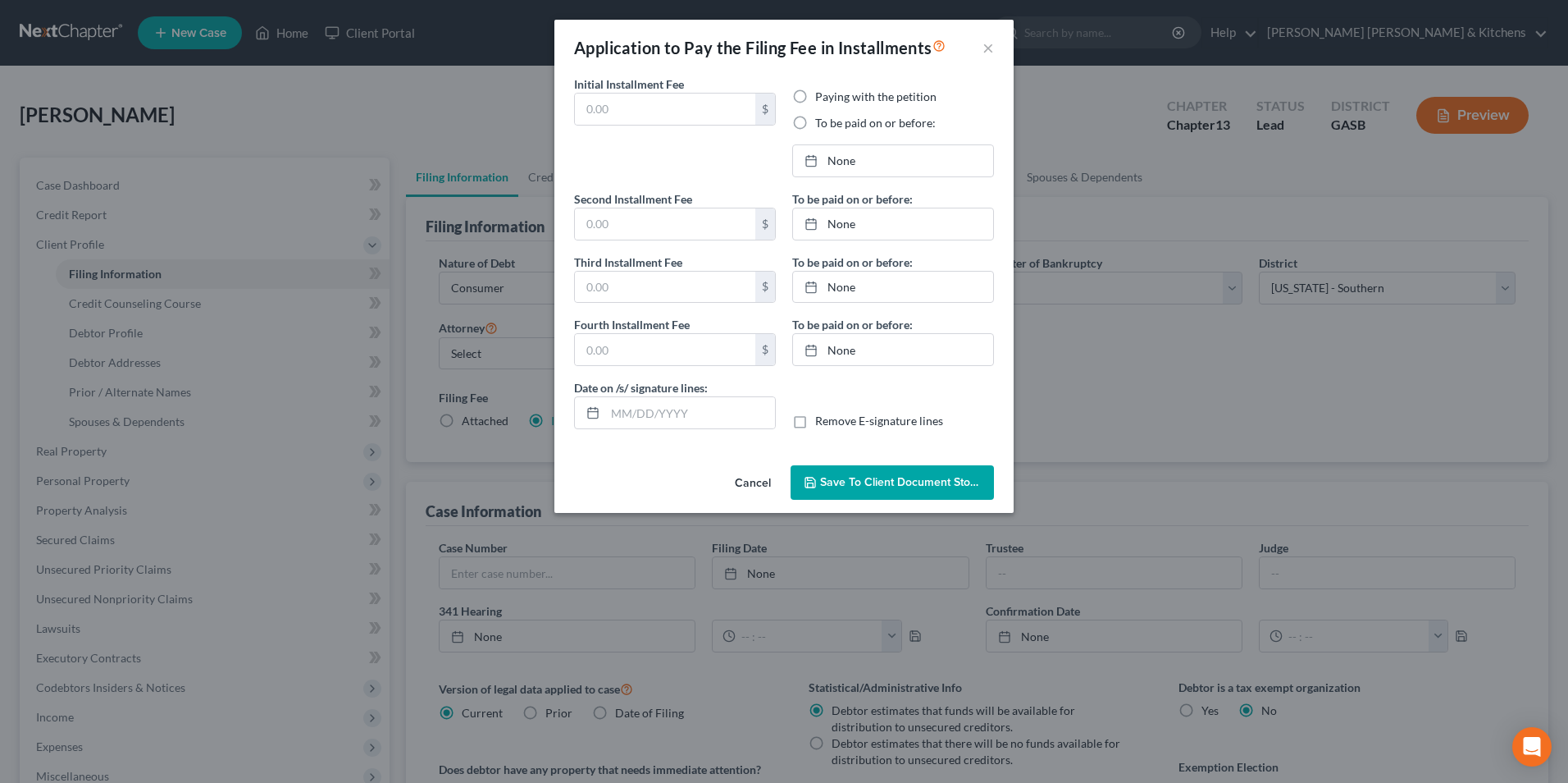
type input "0.00"
radio input "true"
type input "0.00"
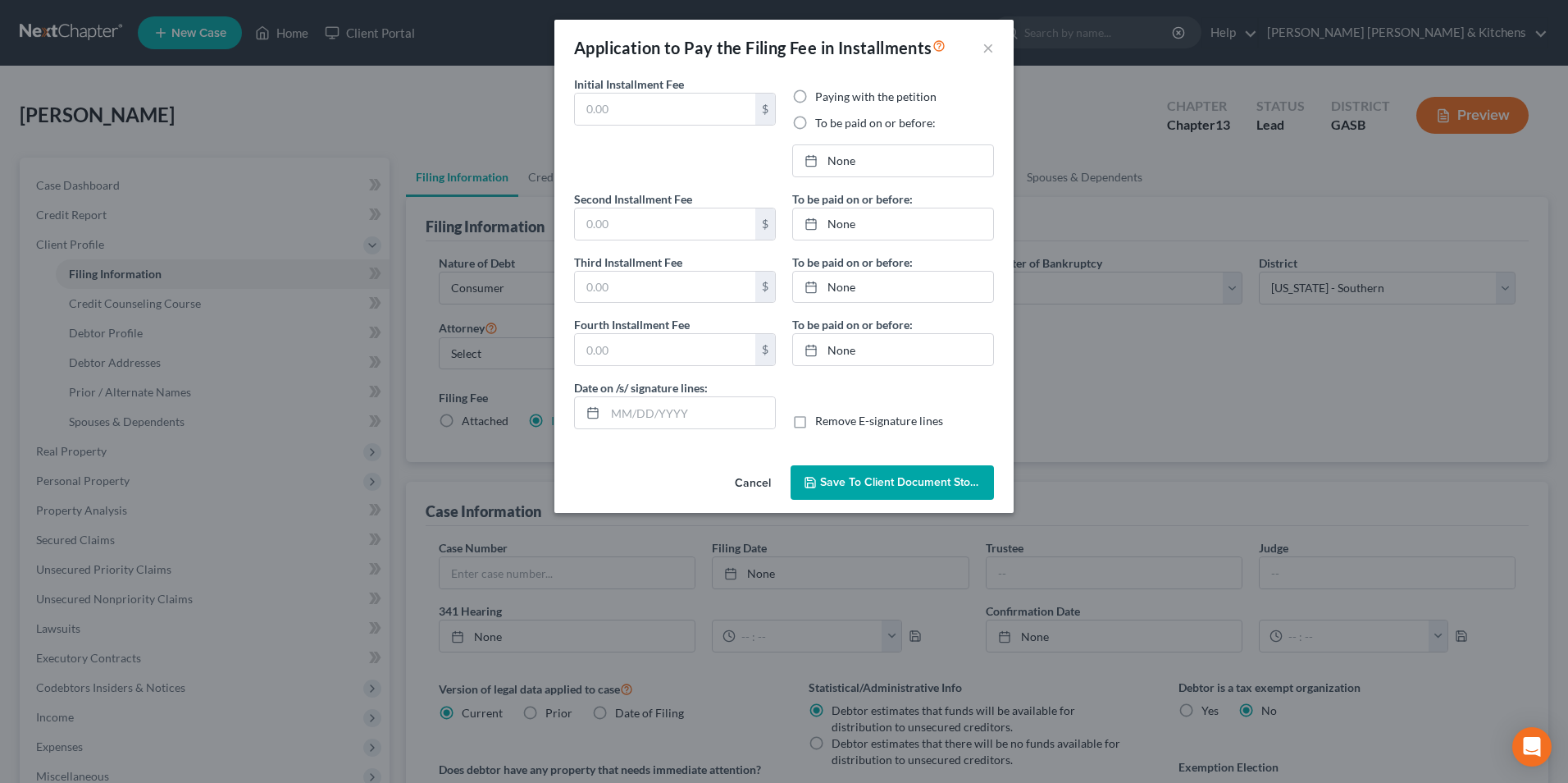
type input "[DATE]"
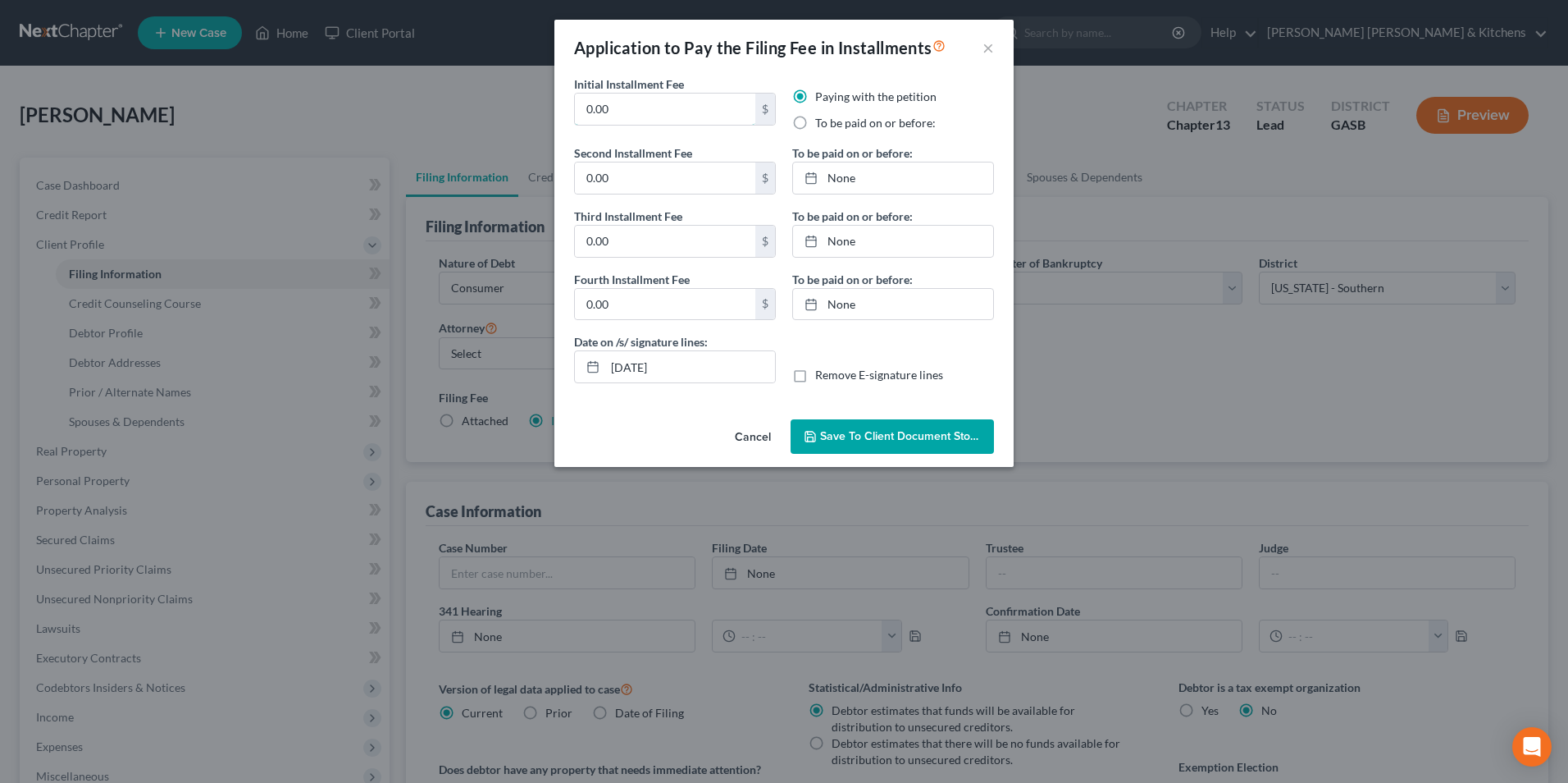
drag, startPoint x: 622, startPoint y: 110, endPoint x: 553, endPoint y: 100, distance: 69.7
click at [555, 100] on div "Initial Installment Fee 0.00 $ Paying with the petition To be paid on or before…" at bounding box center [784, 244] width 459 height 337
type input "313.00"
click at [815, 122] on label "To be paid on or before:" at bounding box center [875, 122] width 121 height 16
click at [822, 122] on input "To be paid on or before:" at bounding box center [827, 120] width 10 height 10
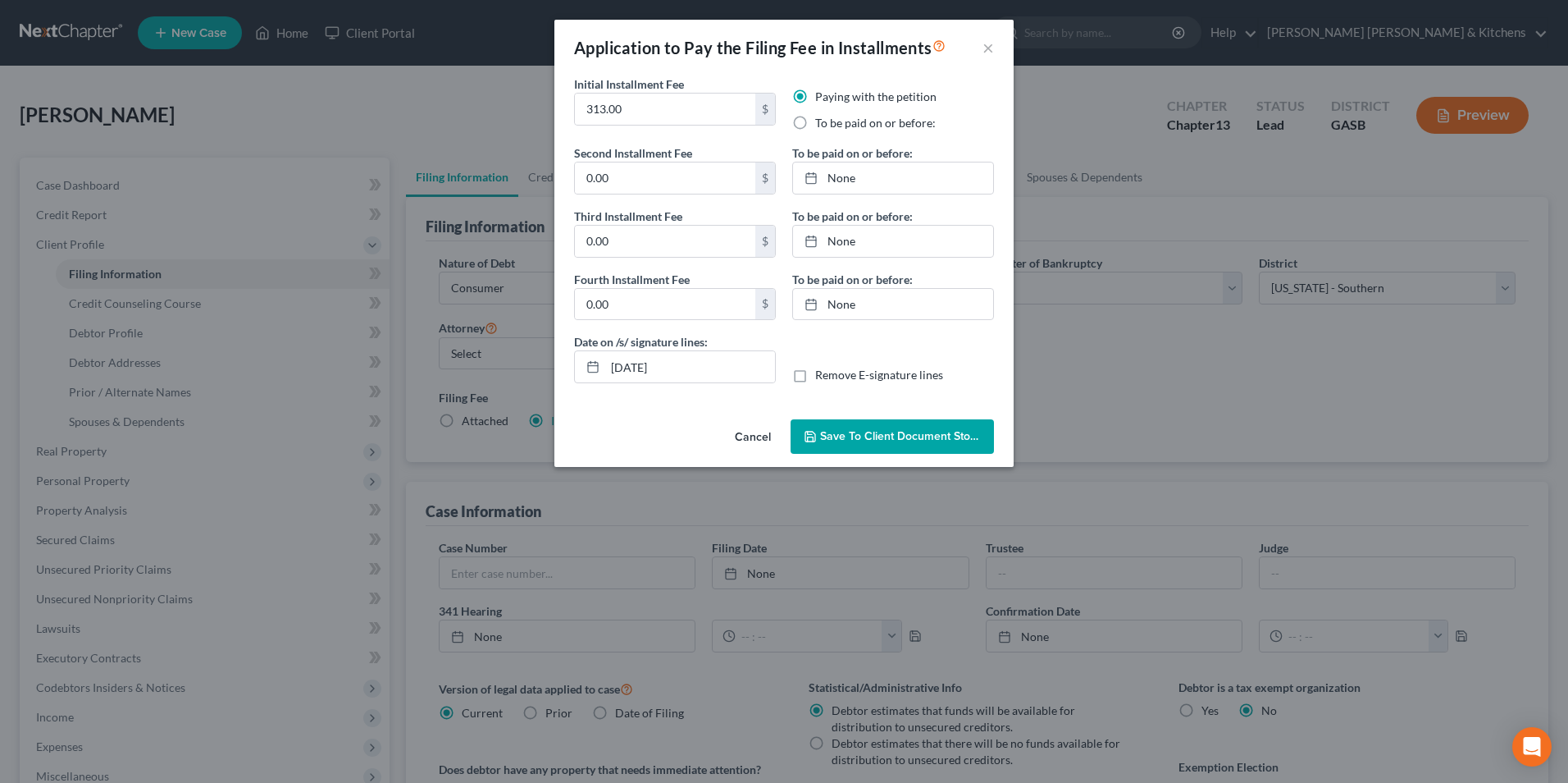
radio input "true"
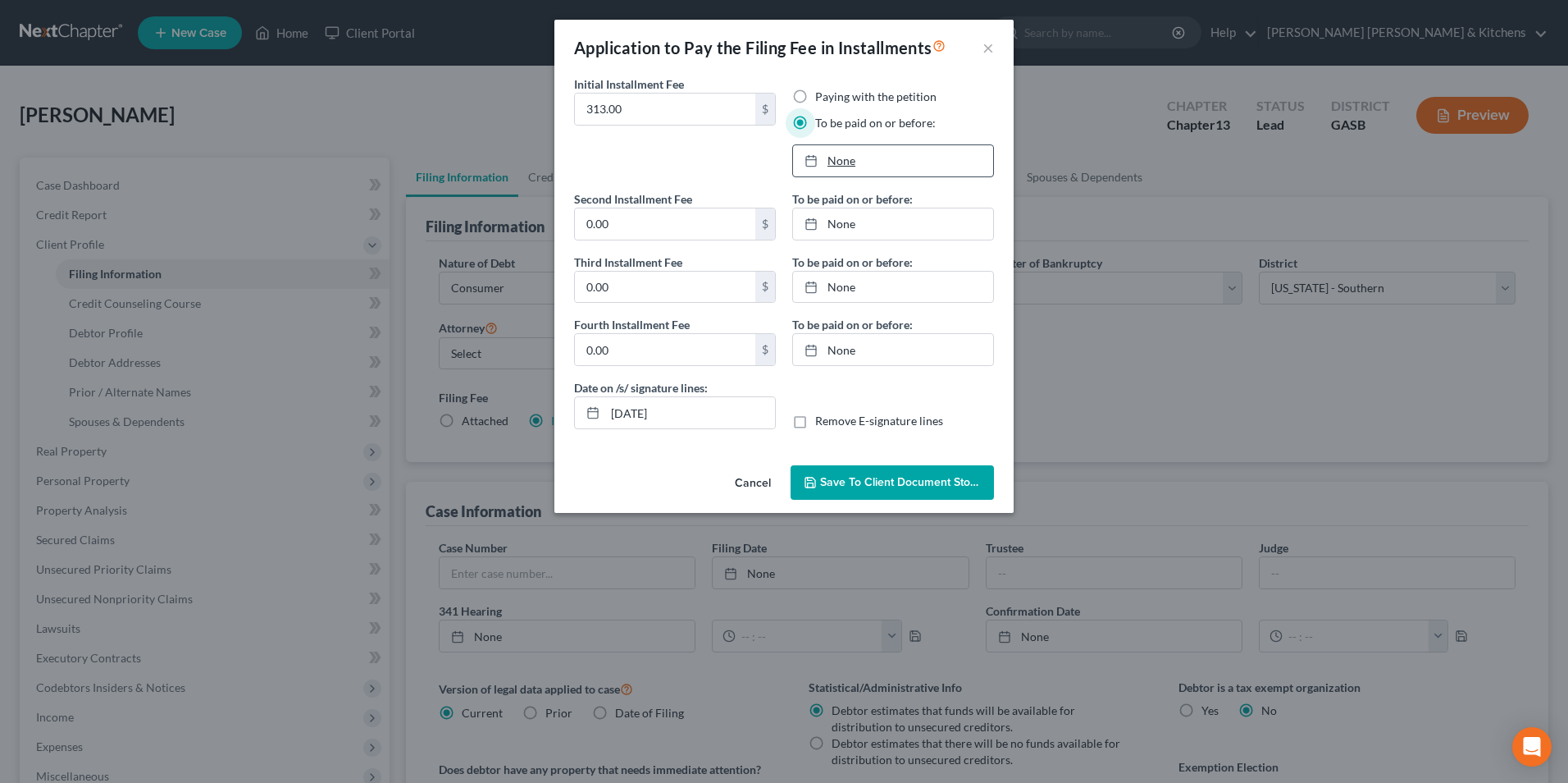
click at [845, 169] on link "None" at bounding box center [893, 161] width 200 height 31
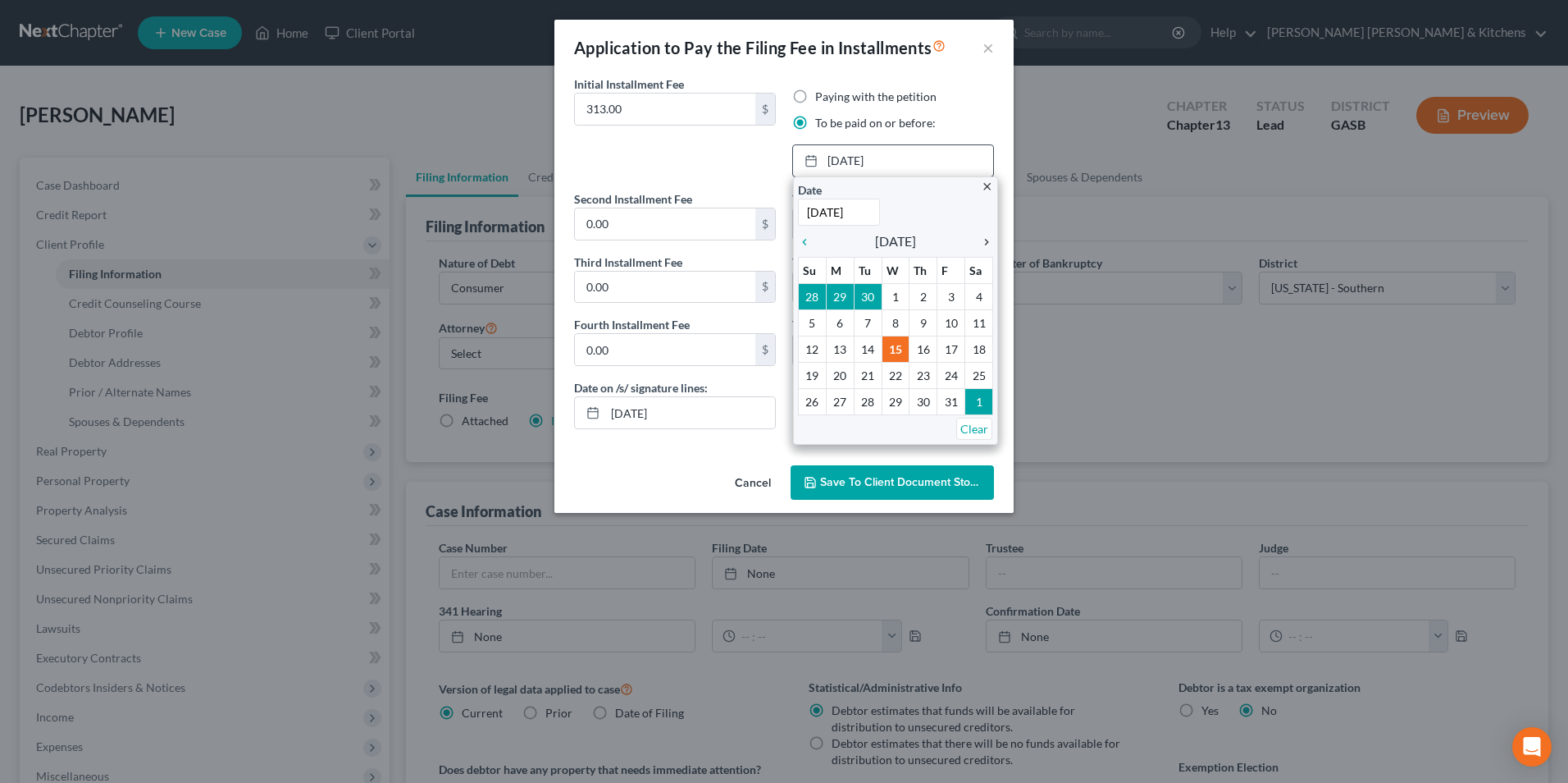
click at [990, 244] on icon "chevron_right" at bounding box center [982, 241] width 21 height 13
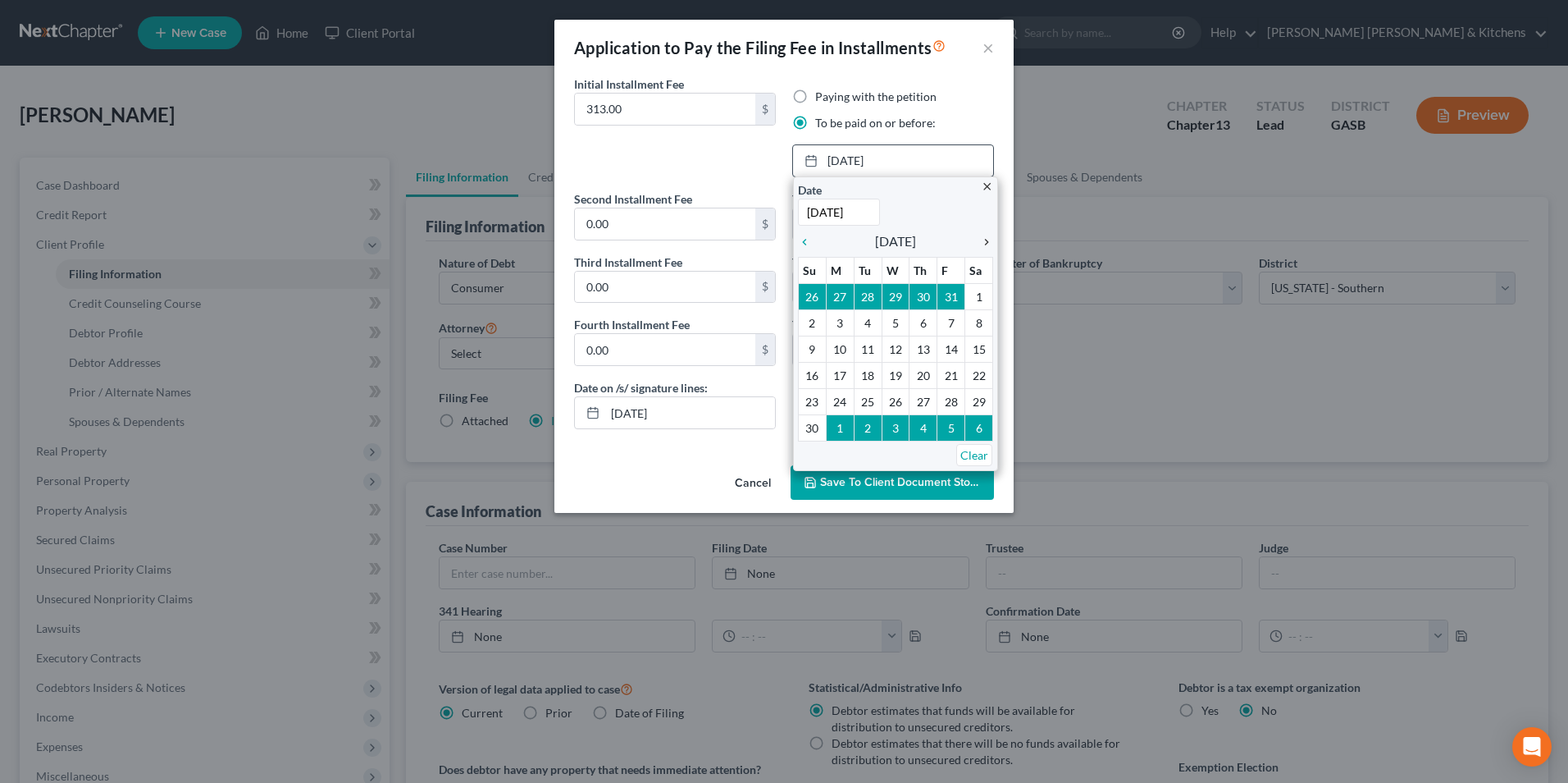
click at [990, 244] on icon "chevron_right" at bounding box center [982, 241] width 21 height 13
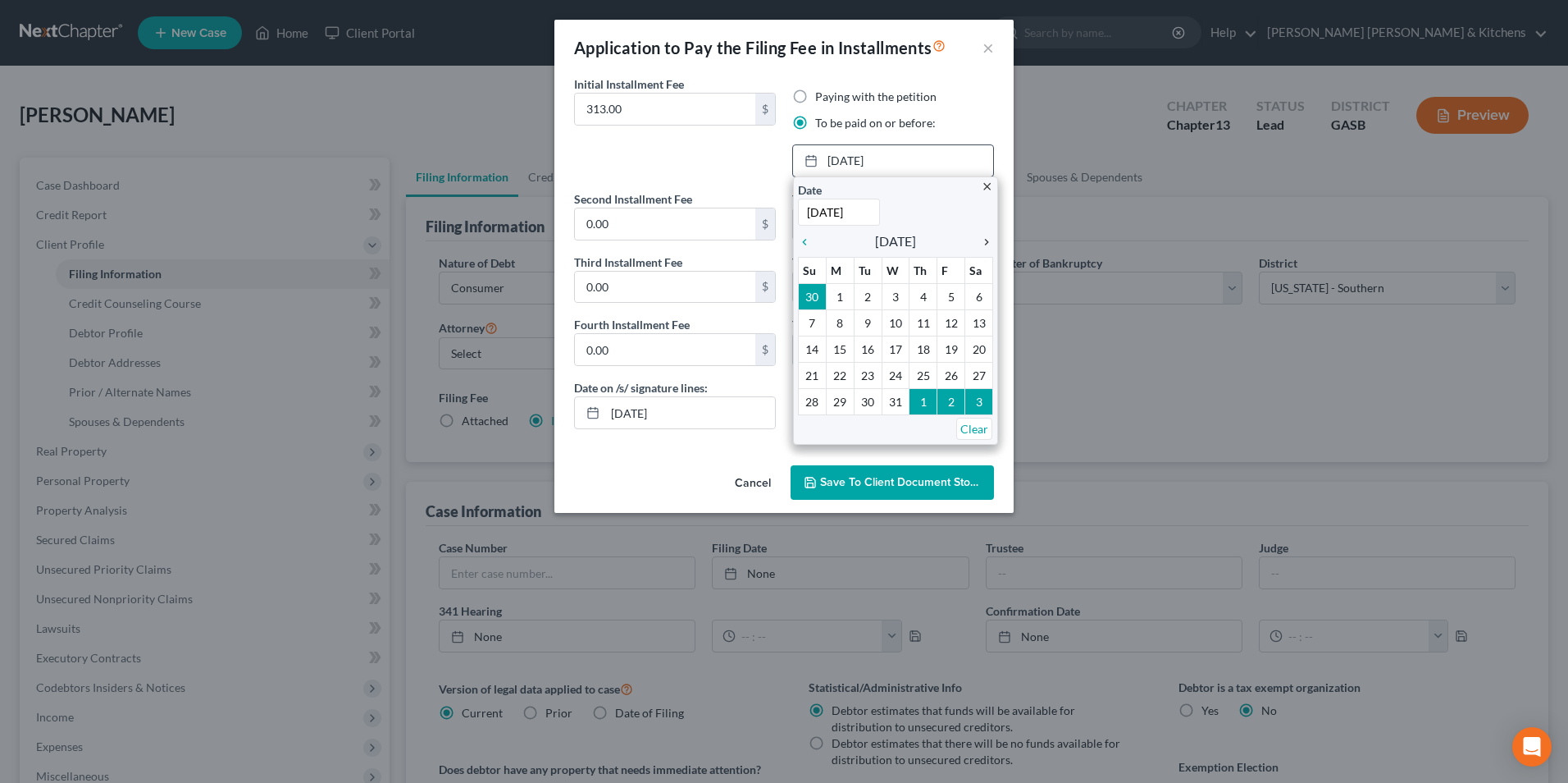
click at [990, 244] on icon "chevron_right" at bounding box center [982, 241] width 21 height 13
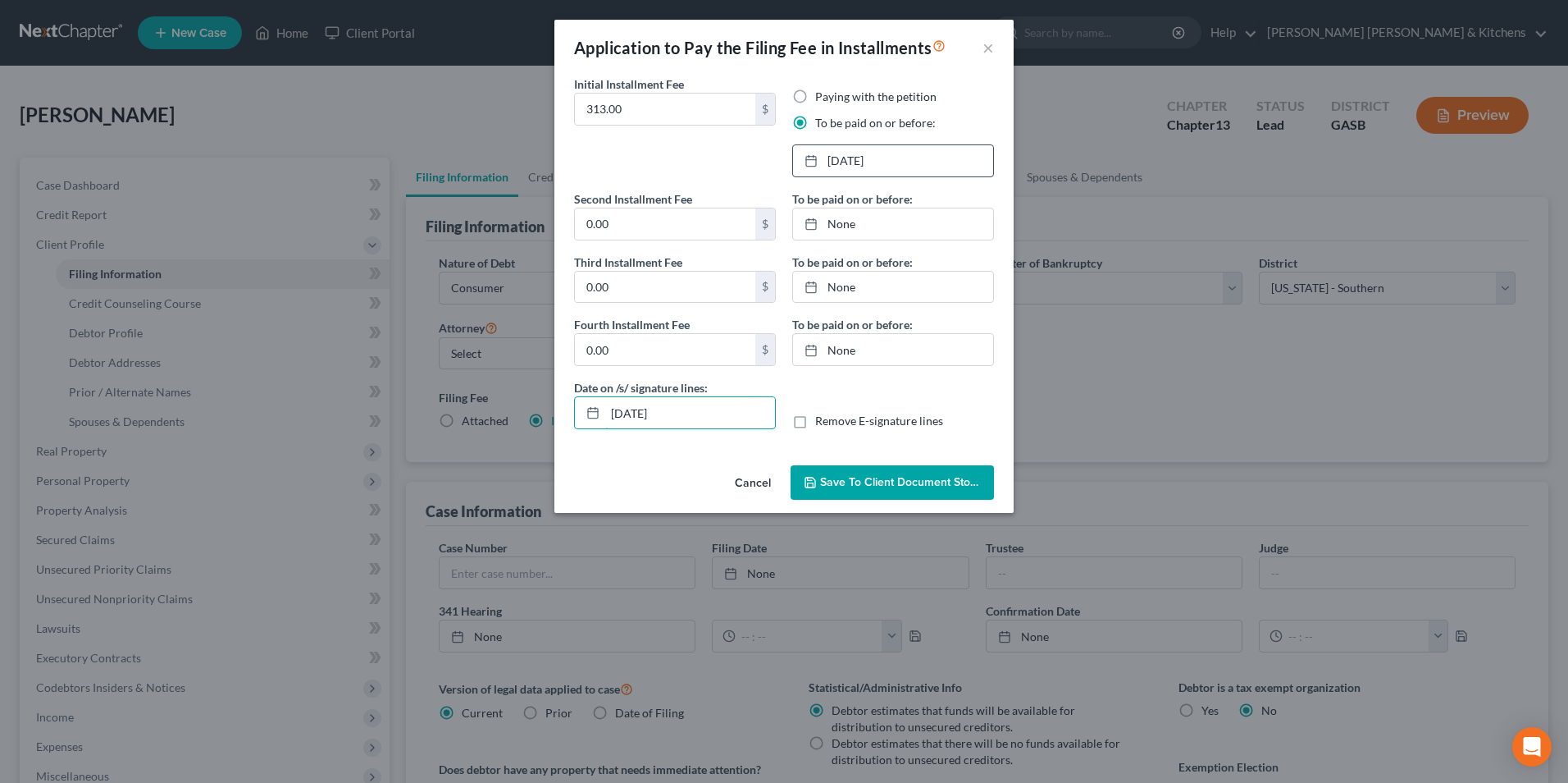
drag, startPoint x: 679, startPoint y: 417, endPoint x: 555, endPoint y: 426, distance: 124.3
click at [559, 428] on div "Initial Installment Fee 313.00 $ Paying with the petition To be paid on or befo…" at bounding box center [784, 267] width 459 height 383
click at [815, 413] on label "Remove E-signature lines" at bounding box center [879, 420] width 128 height 16
click at [822, 413] on input "Remove E-signature lines" at bounding box center [827, 418] width 10 height 10
checkbox input "true"
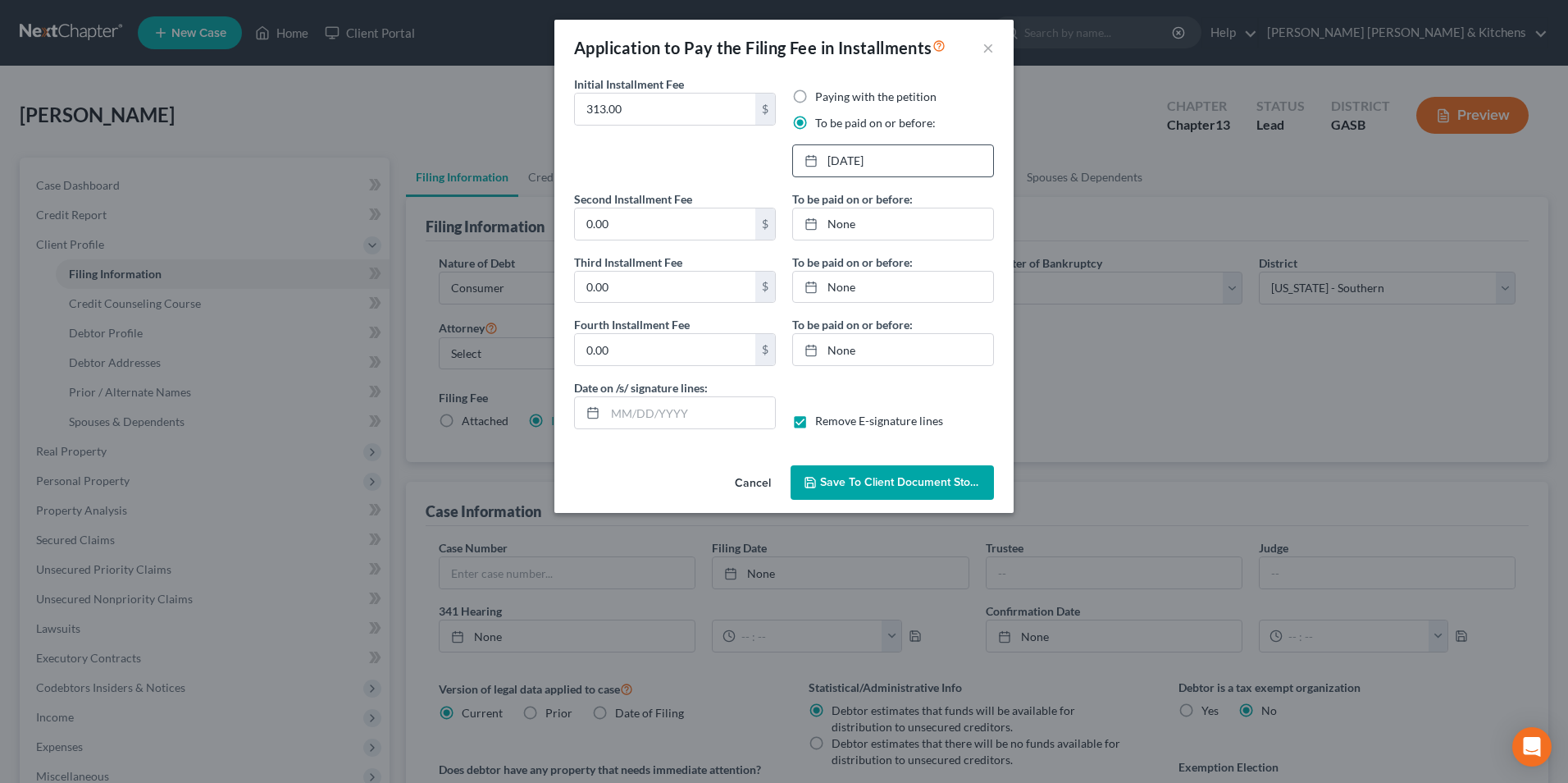
click at [819, 475] on span "Save to Client Document Storage" at bounding box center [899, 482] width 190 height 14
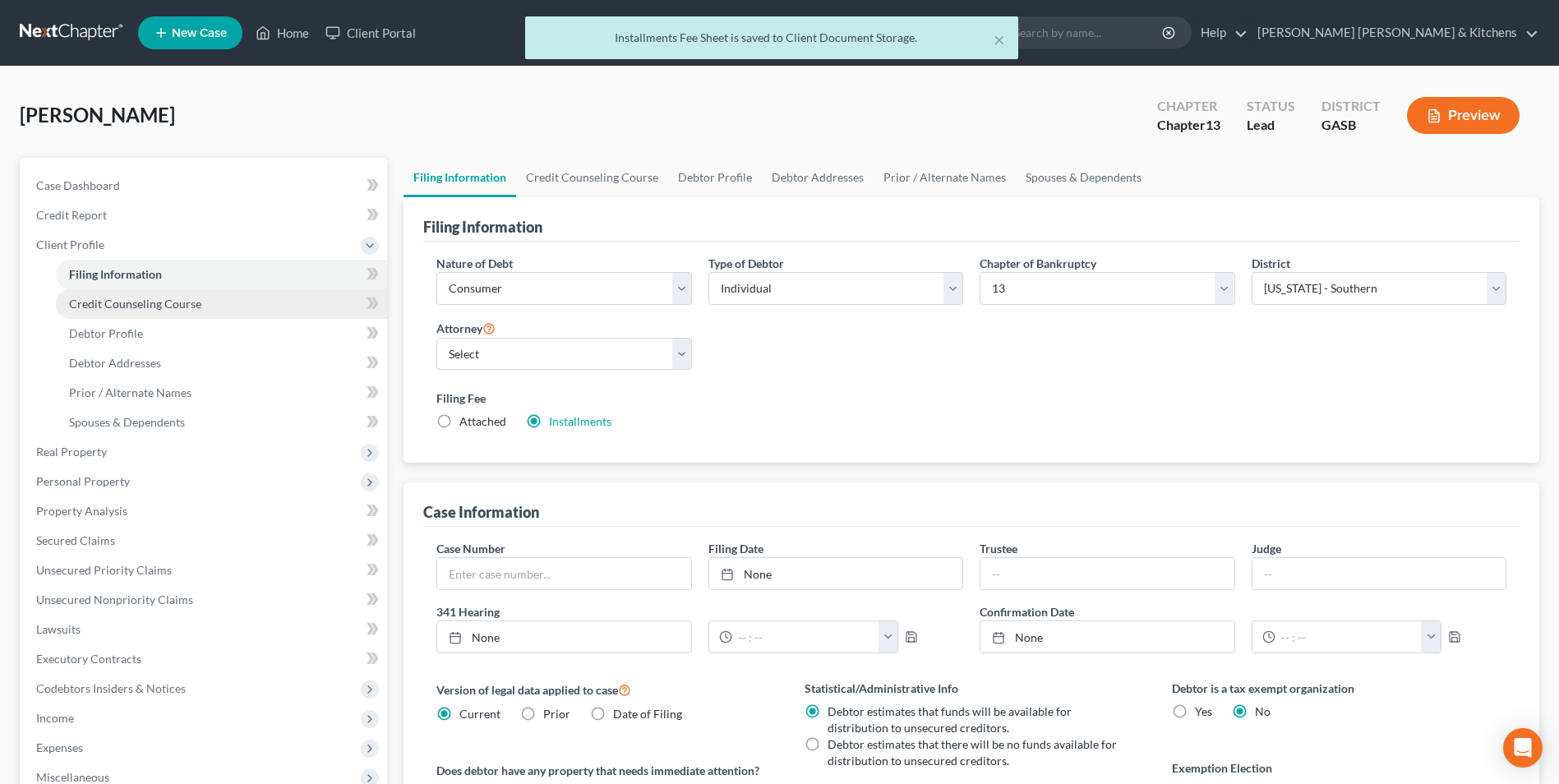
click at [76, 290] on link "Credit Counseling Course" at bounding box center [221, 303] width 331 height 30
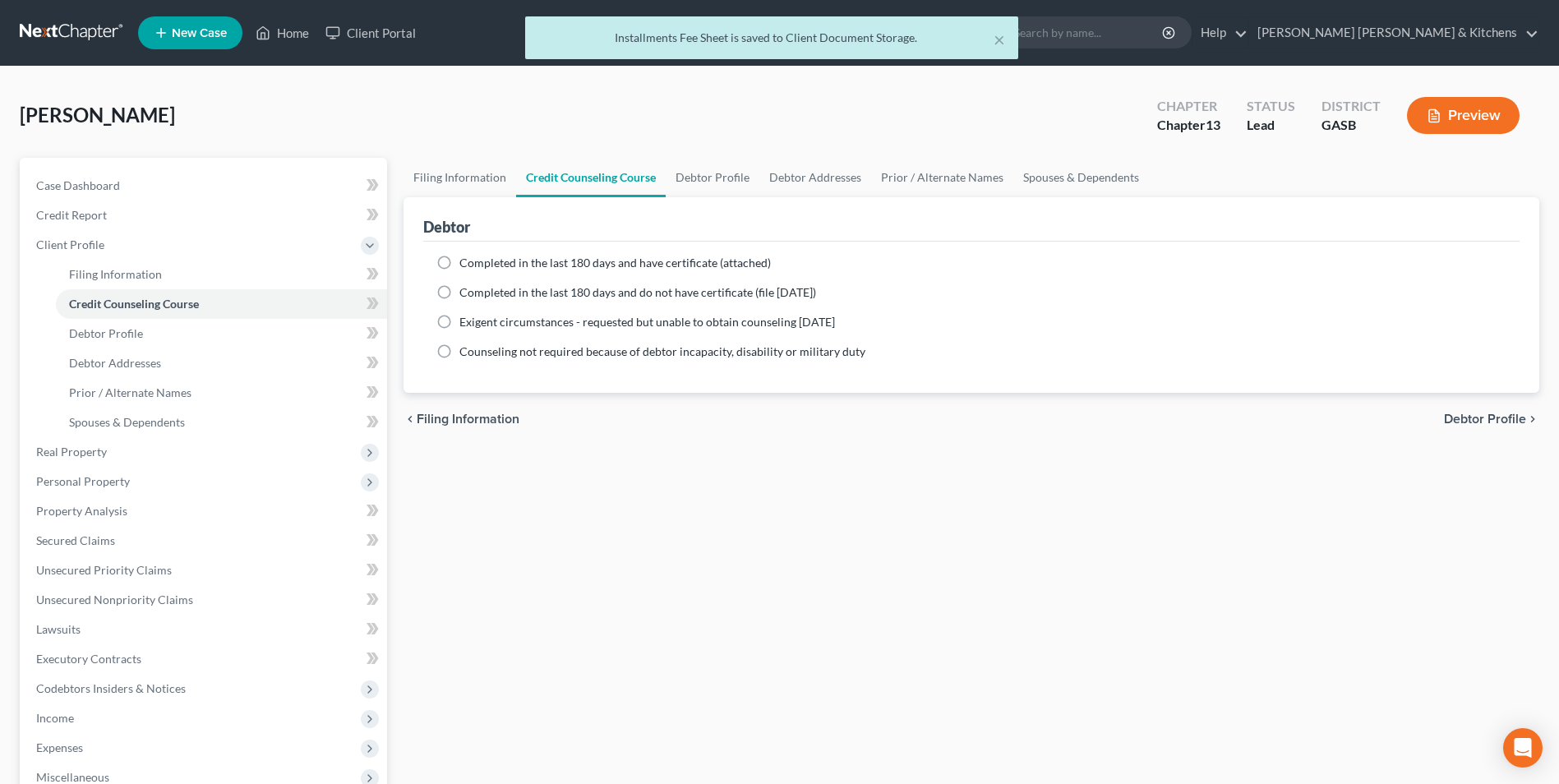
click at [459, 260] on label "Completed in the last 180 days and have certificate (attached)" at bounding box center [615, 262] width 311 height 16
click at [466, 260] on input "Completed in the last 180 days and have certificate (attached)" at bounding box center [471, 260] width 10 height 10
radio input "true"
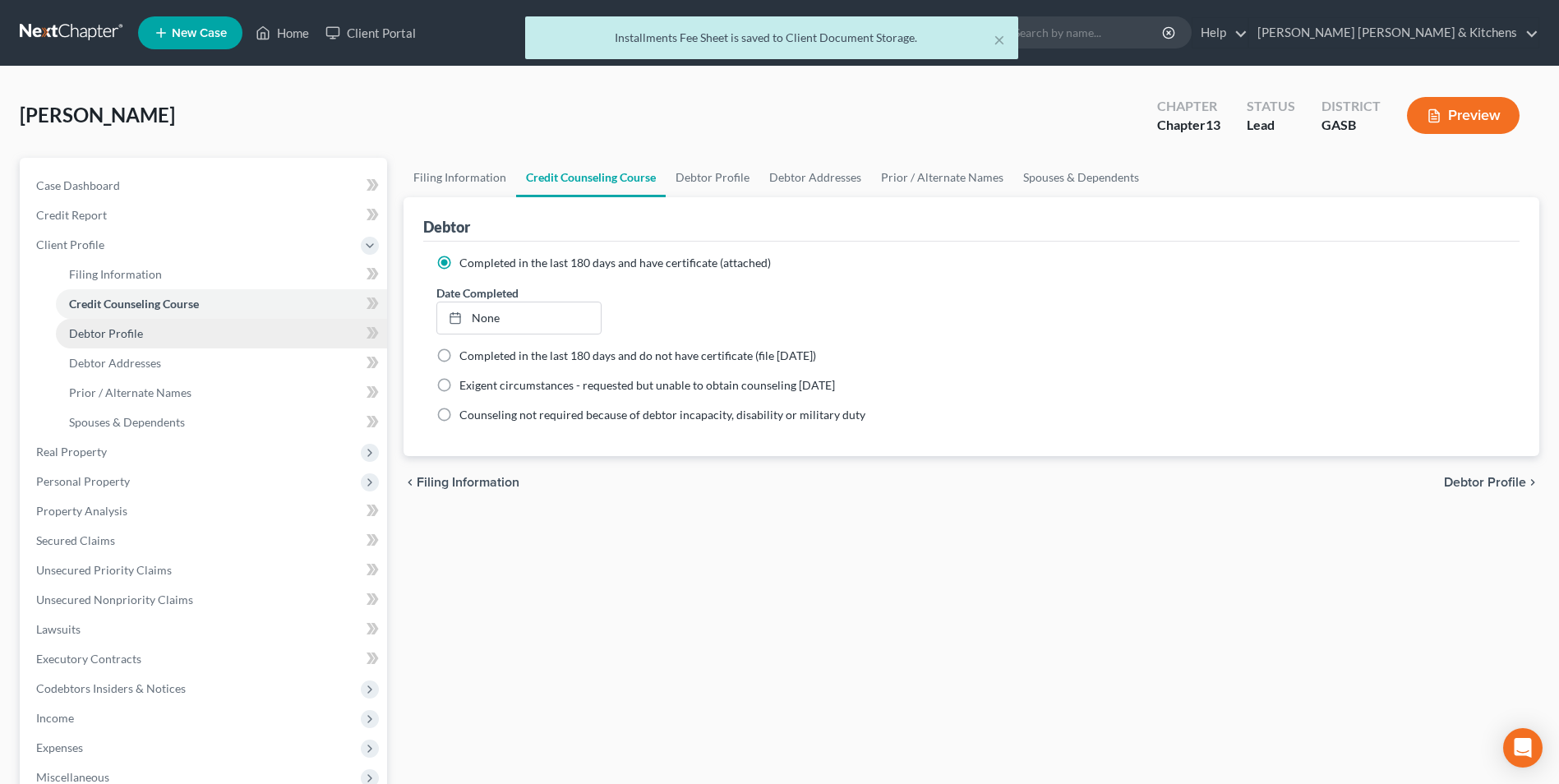
click at [91, 337] on span "Debtor Profile" at bounding box center [106, 333] width 74 height 14
select select "0"
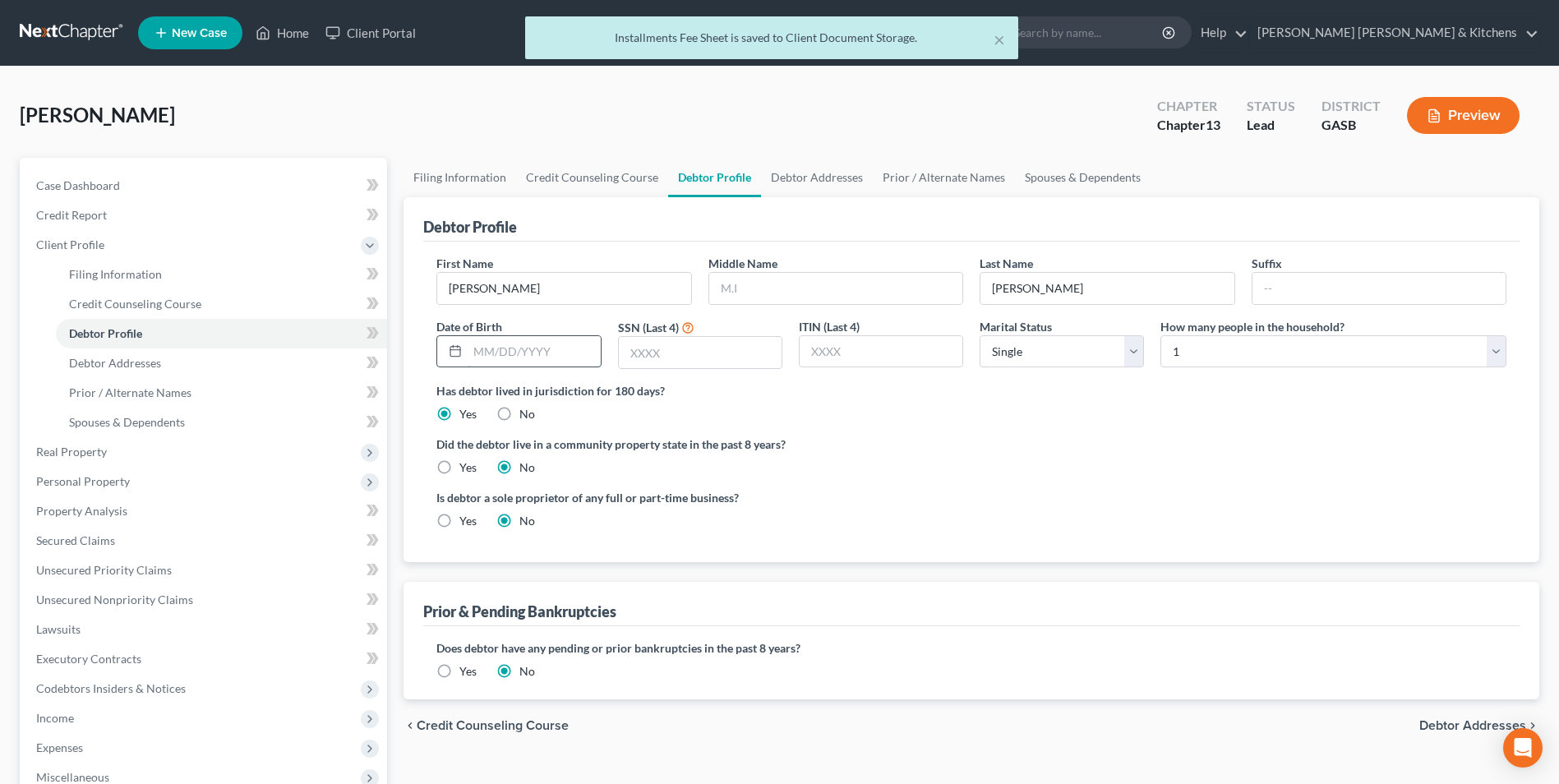
click at [521, 356] on input "text" at bounding box center [534, 351] width 132 height 31
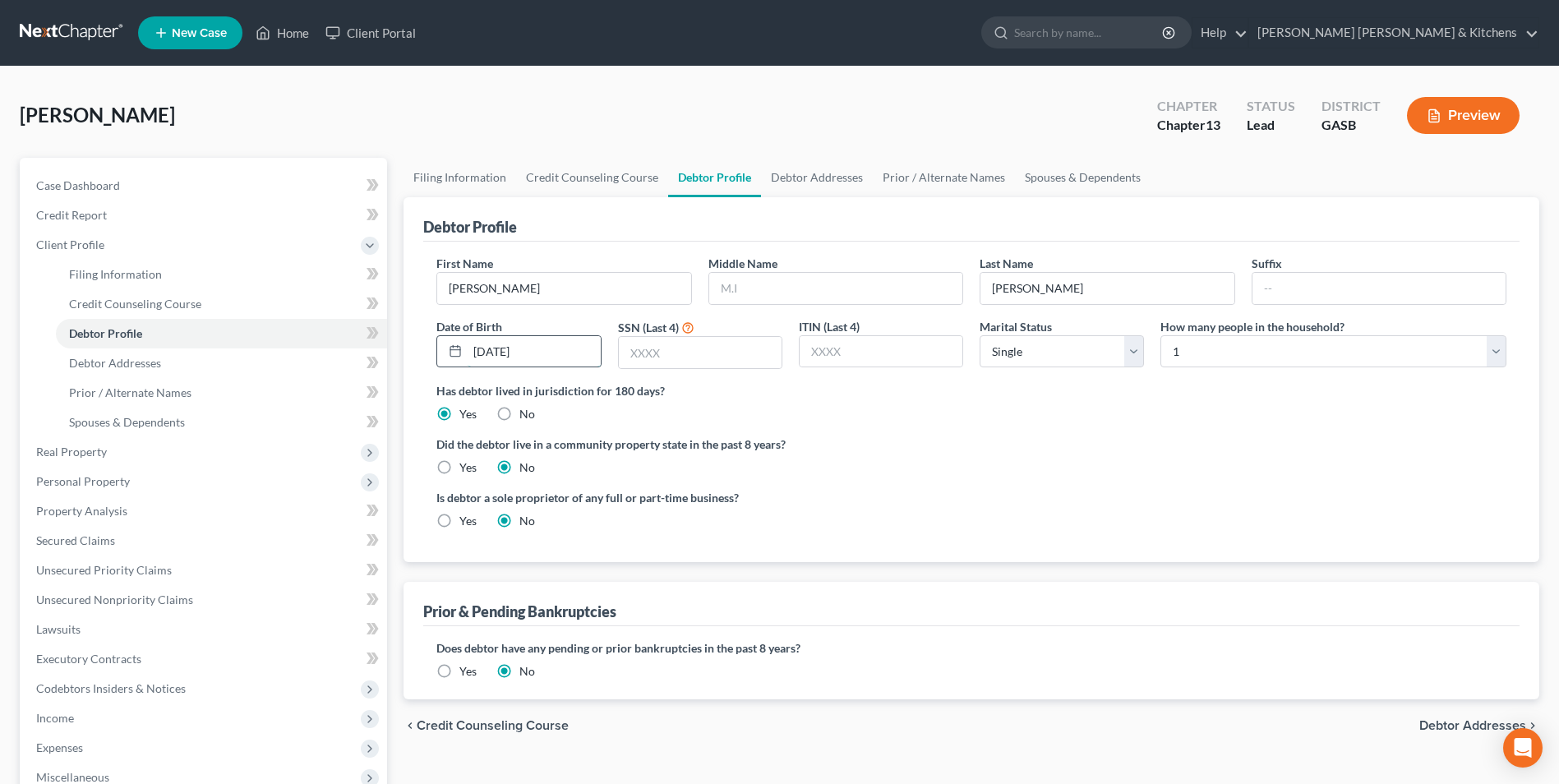
type input "[DATE]"
type input "0524"
click at [1219, 345] on select "Select 1 2 3 4 5 6 7 8 9 10 11 12 13 14 15 16 17 18 19 20" at bounding box center [1334, 351] width 346 height 33
select select "1"
click at [1160, 335] on select "Select 1 2 3 4 5 6 7 8 9 10 11 12 13 14 15 16 17 18 19 20" at bounding box center [1334, 351] width 346 height 33
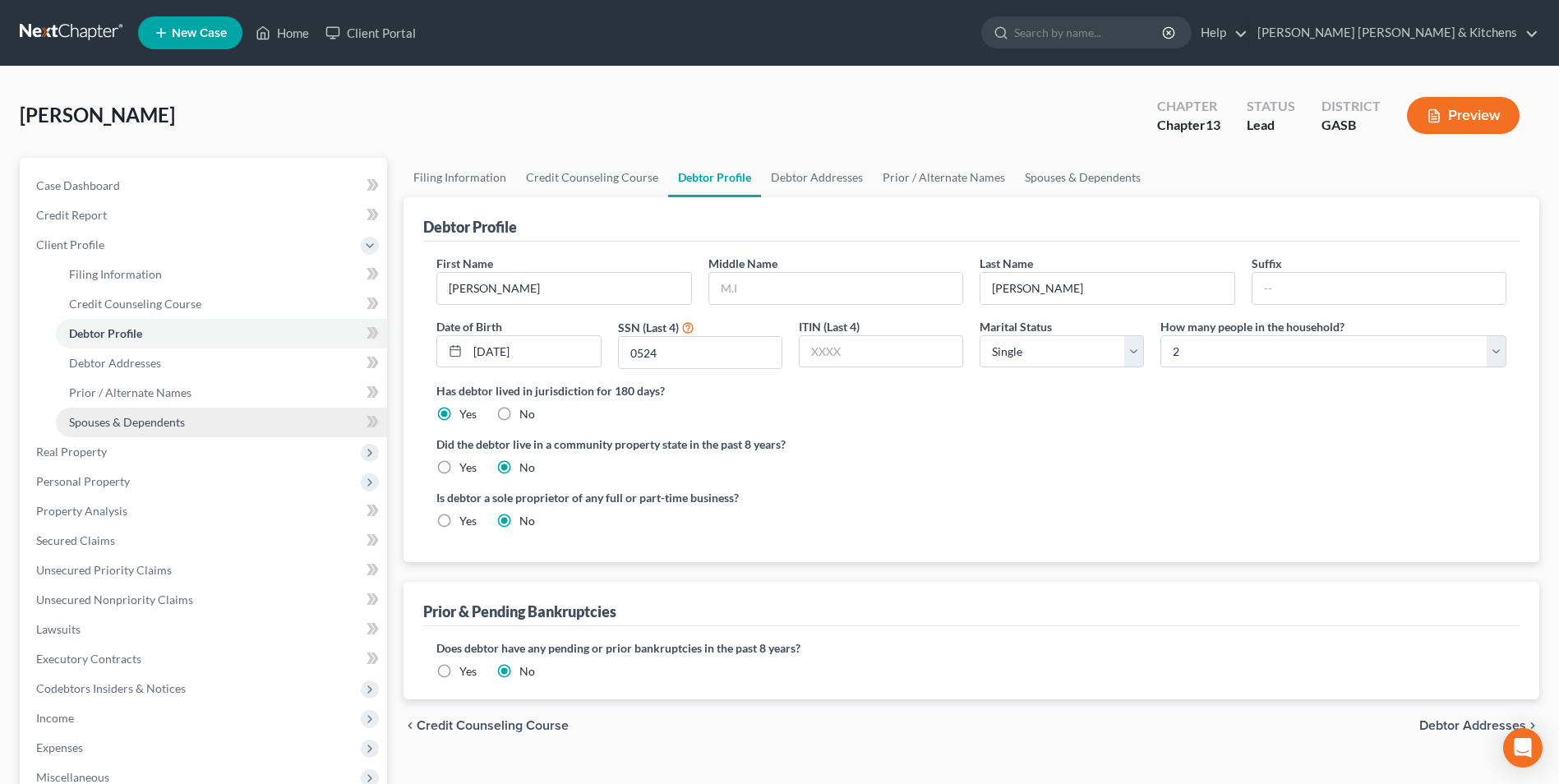
click at [123, 416] on span "Spouses & Dependents" at bounding box center [127, 422] width 116 height 14
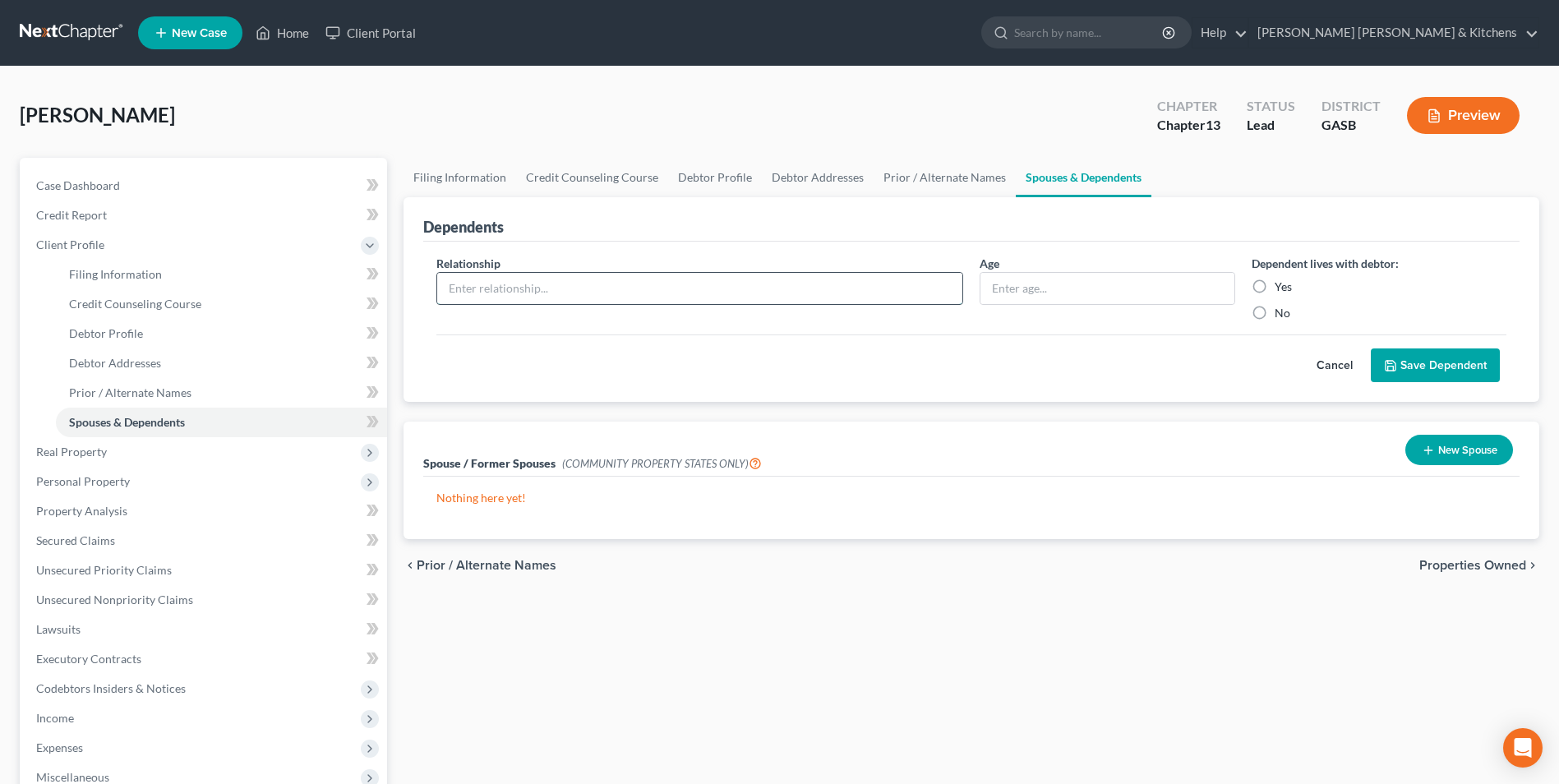
click at [519, 301] on input "text" at bounding box center [699, 288] width 525 height 31
type input "grandma (SSI)"
click at [1088, 291] on input "text" at bounding box center [1106, 288] width 253 height 31
type input "86"
click at [1274, 289] on label "Yes" at bounding box center [1283, 286] width 17 height 16
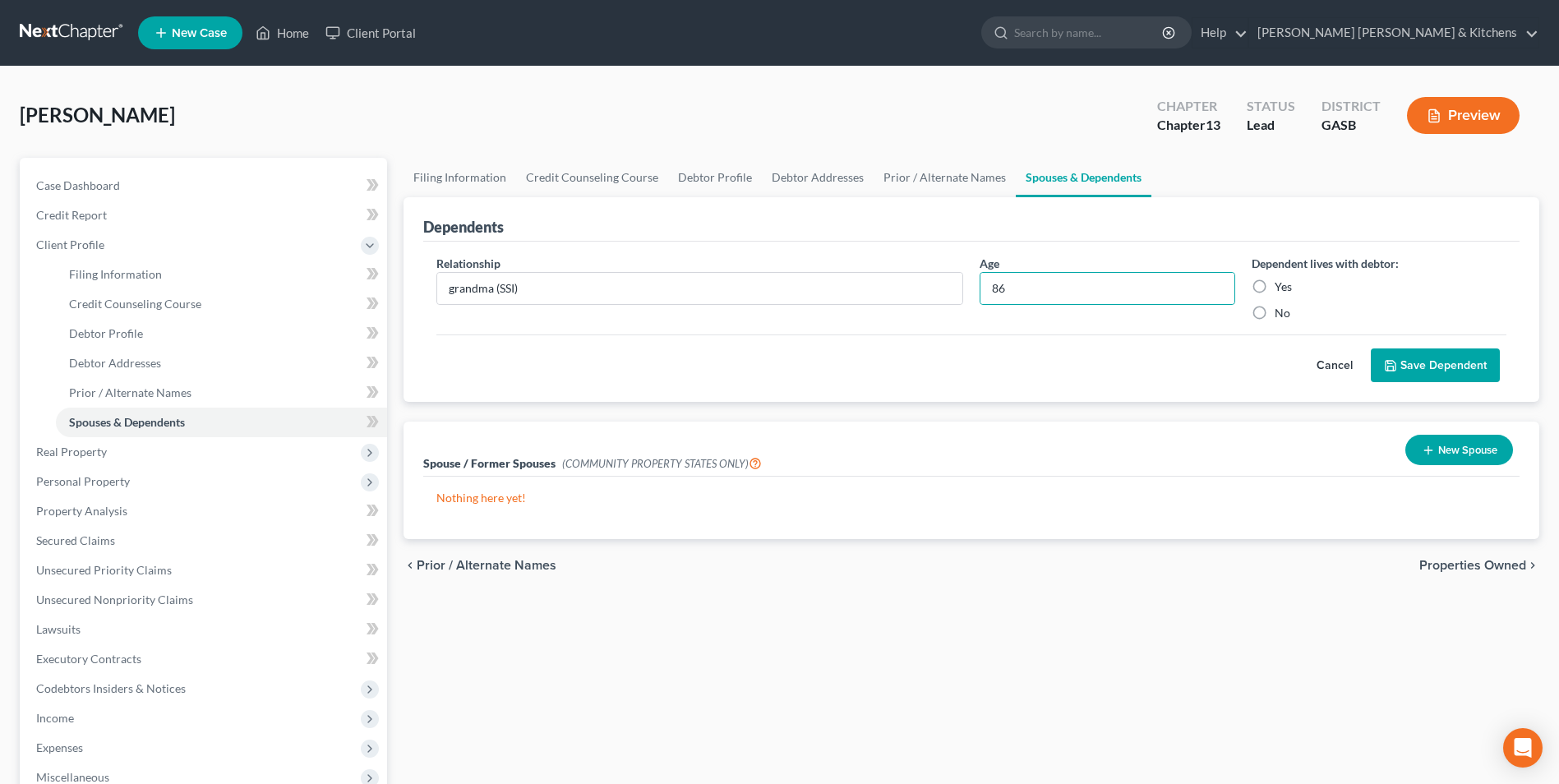
click at [1281, 289] on input "Yes" at bounding box center [1286, 284] width 10 height 10
radio input "true"
click at [1493, 365] on button "Save Dependent" at bounding box center [1435, 366] width 129 height 34
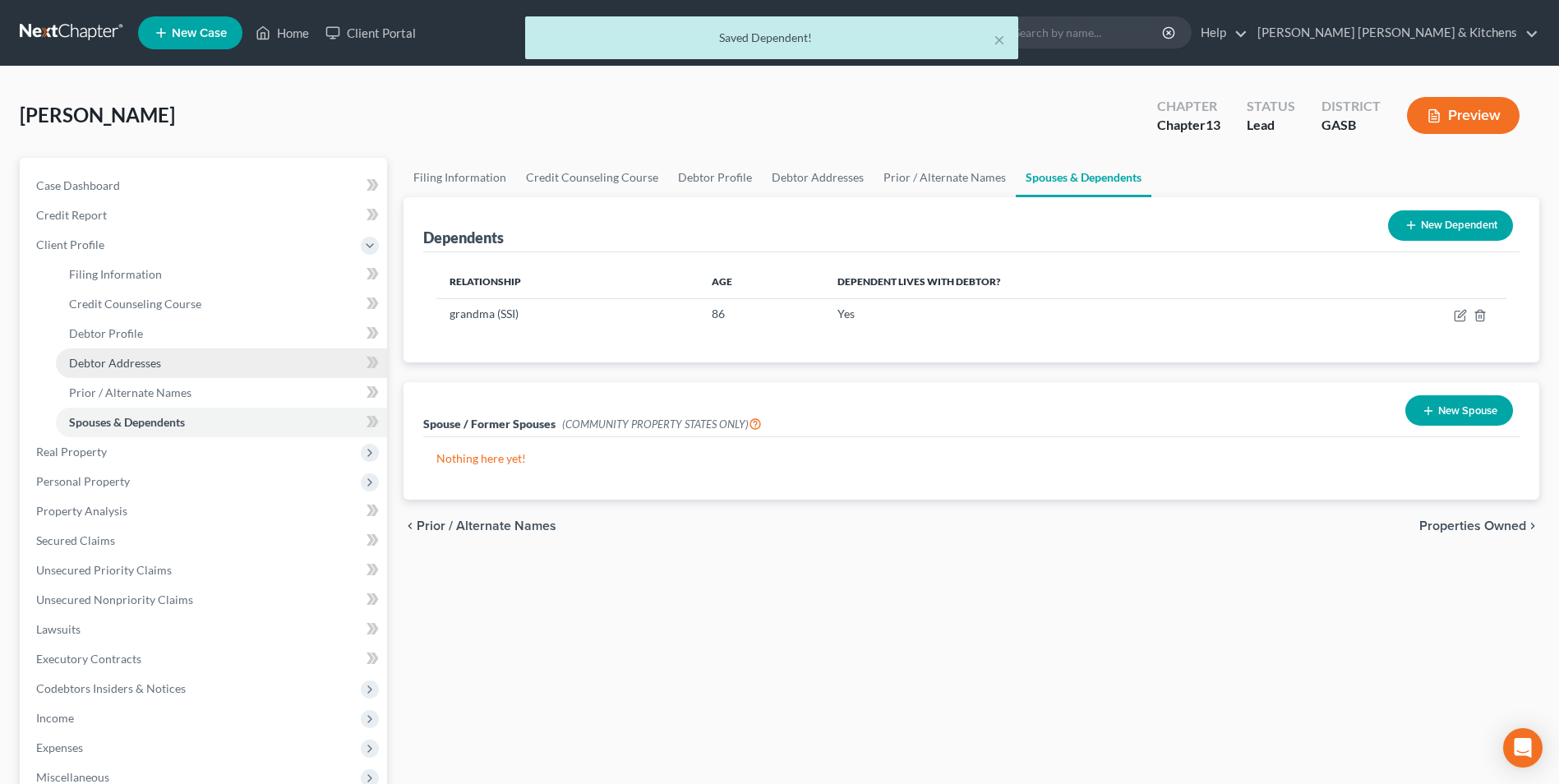
click at [93, 368] on span "Debtor Addresses" at bounding box center [115, 362] width 92 height 14
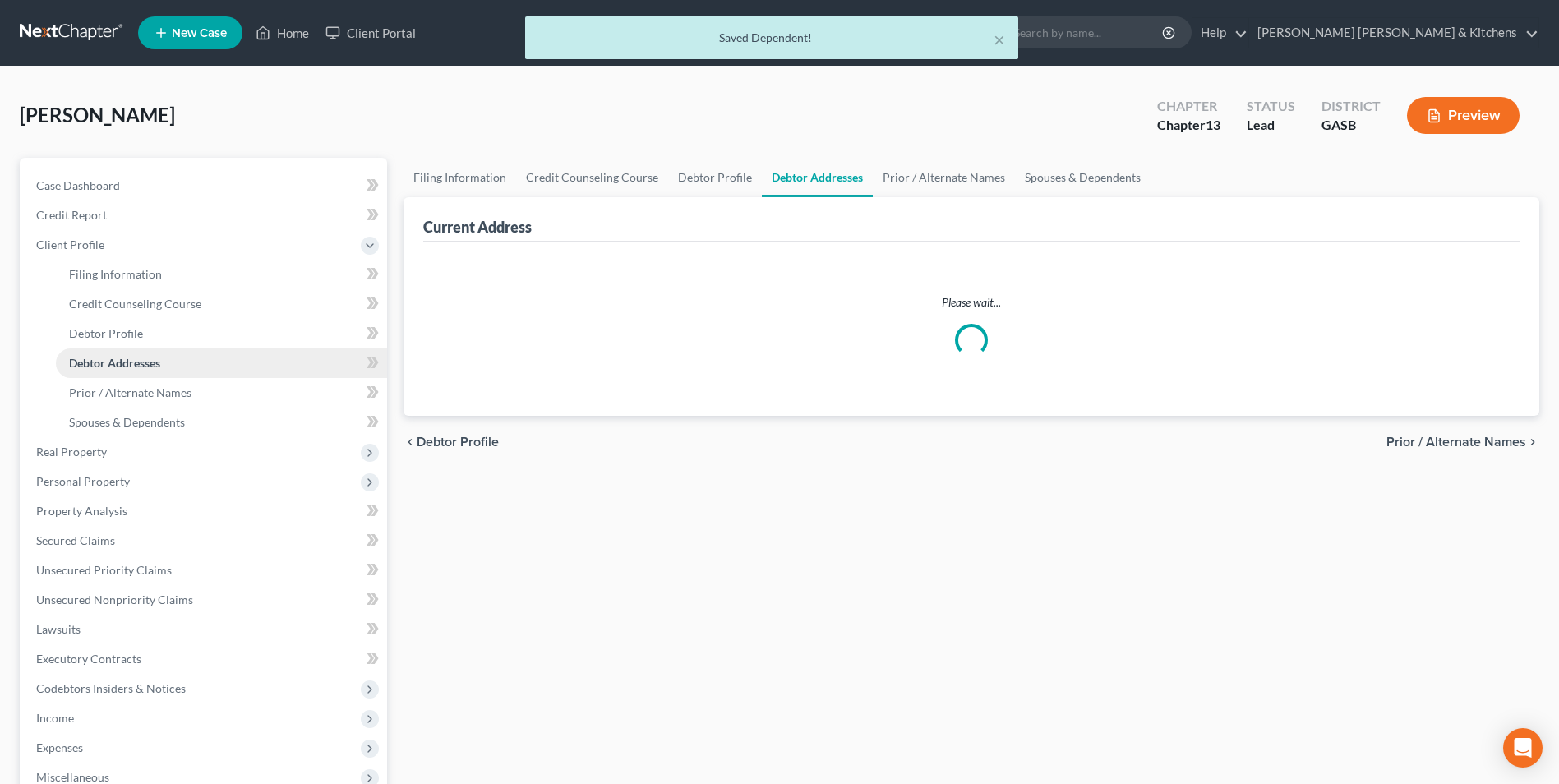
select select "0"
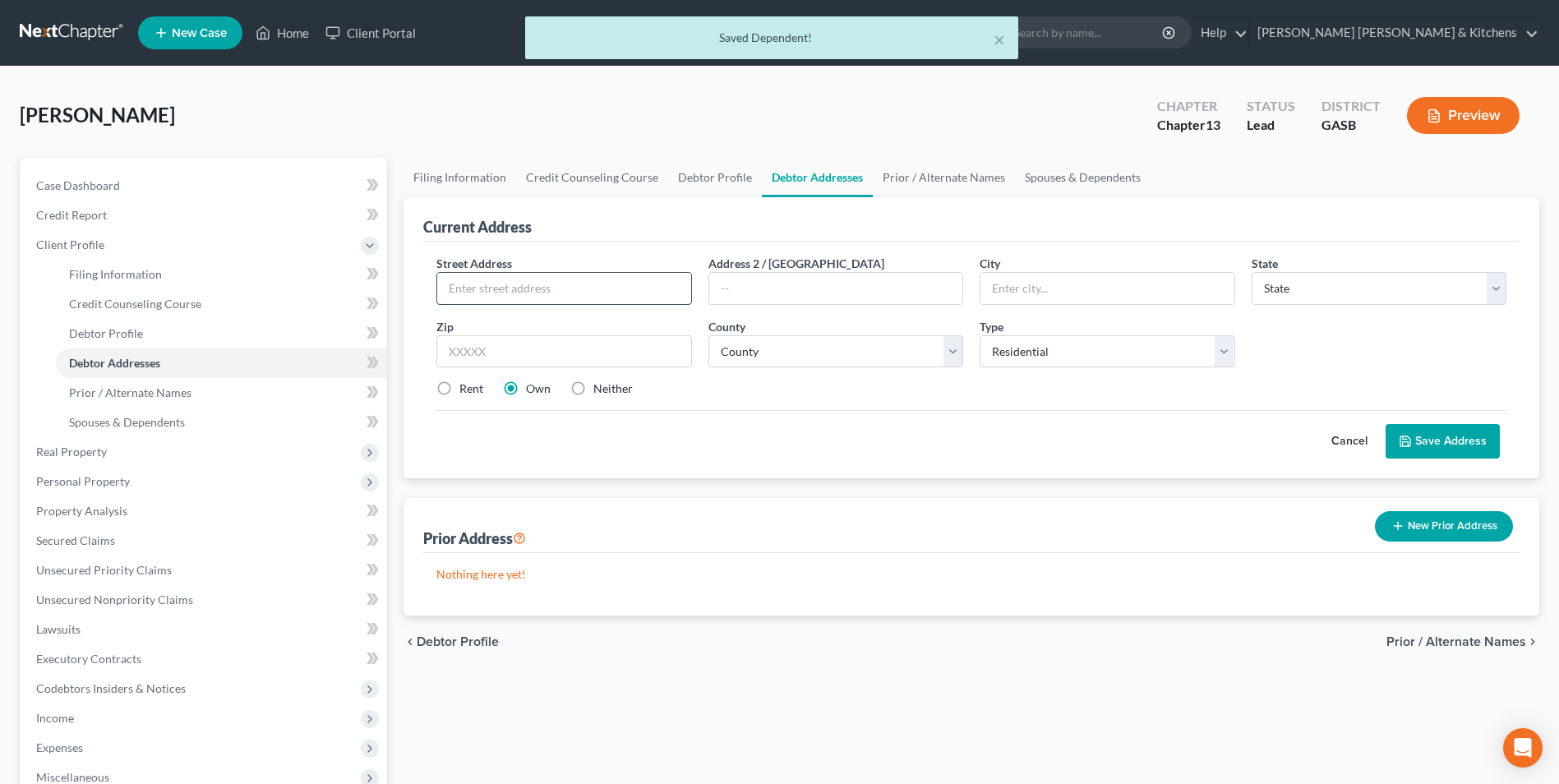
click at [531, 290] on input "text" at bounding box center [563, 288] width 253 height 31
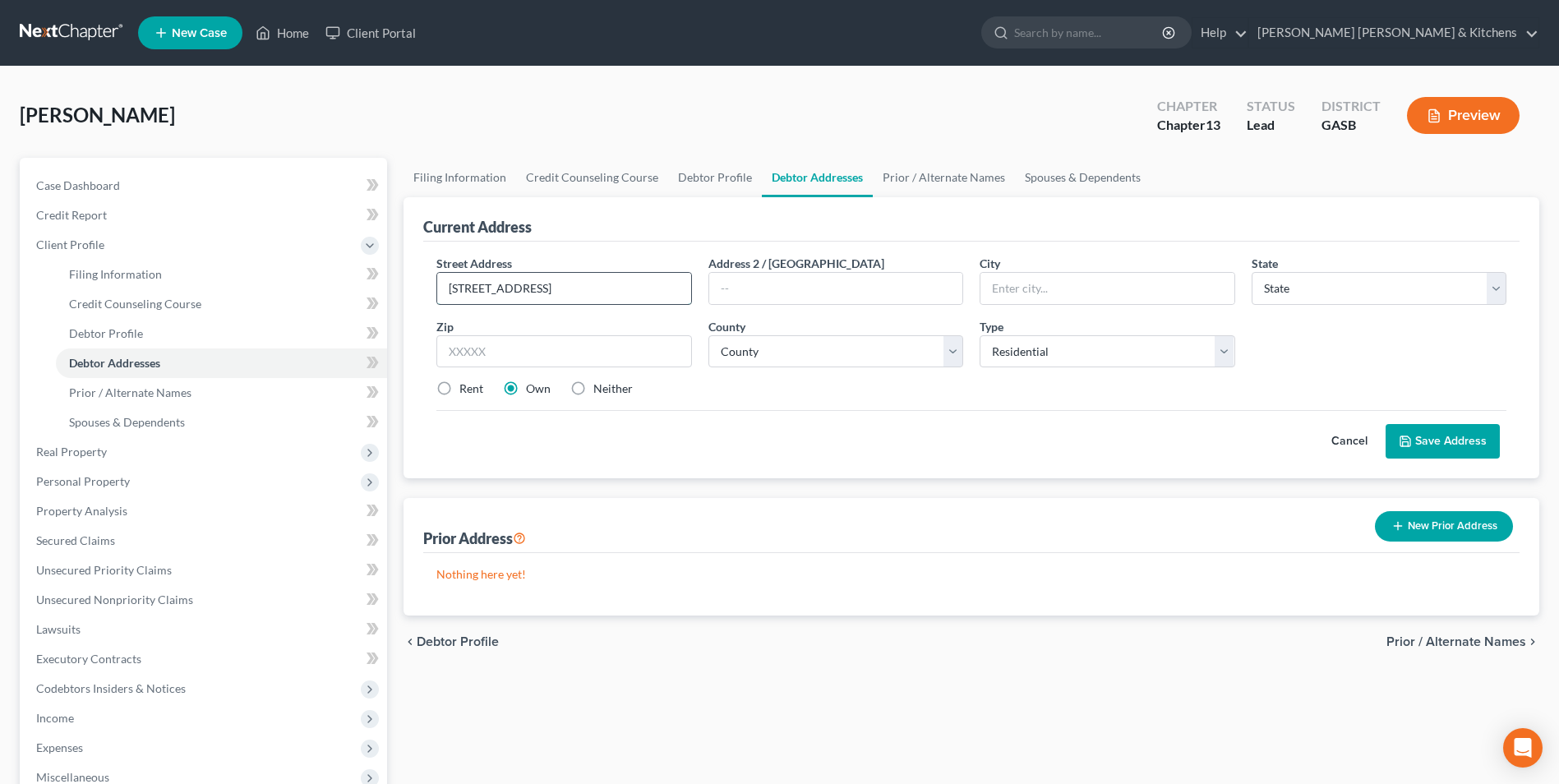
type input "[STREET_ADDRESS]"
type input "."
type input "30906"
type input "Augusta"
select select "10"
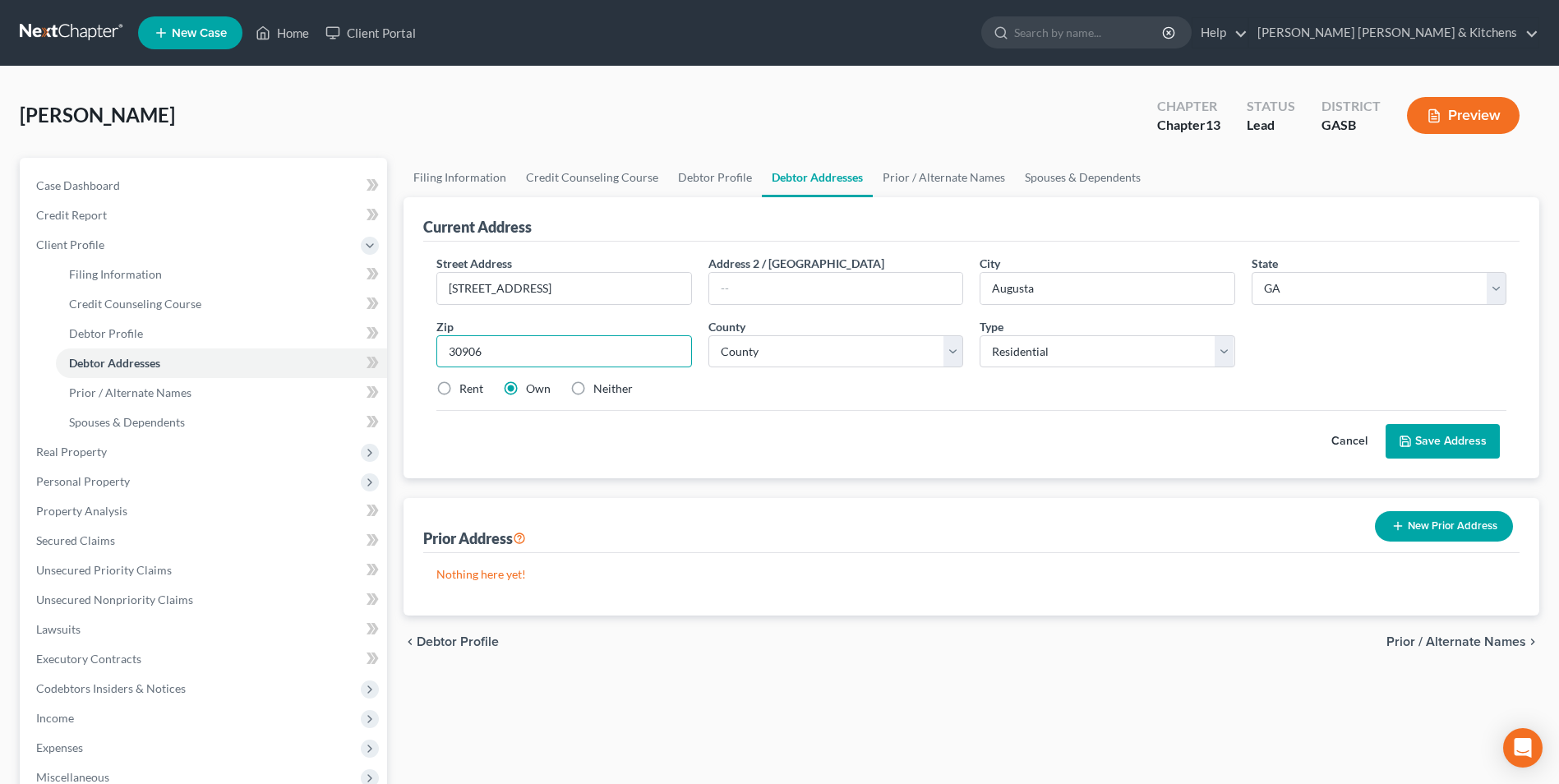
click at [518, 356] on input "30906" at bounding box center [563, 351] width 255 height 33
select select "120"
click at [459, 388] on label "Rent" at bounding box center [471, 388] width 24 height 16
click at [466, 388] on input "Rent" at bounding box center [471, 386] width 10 height 10
radio input "true"
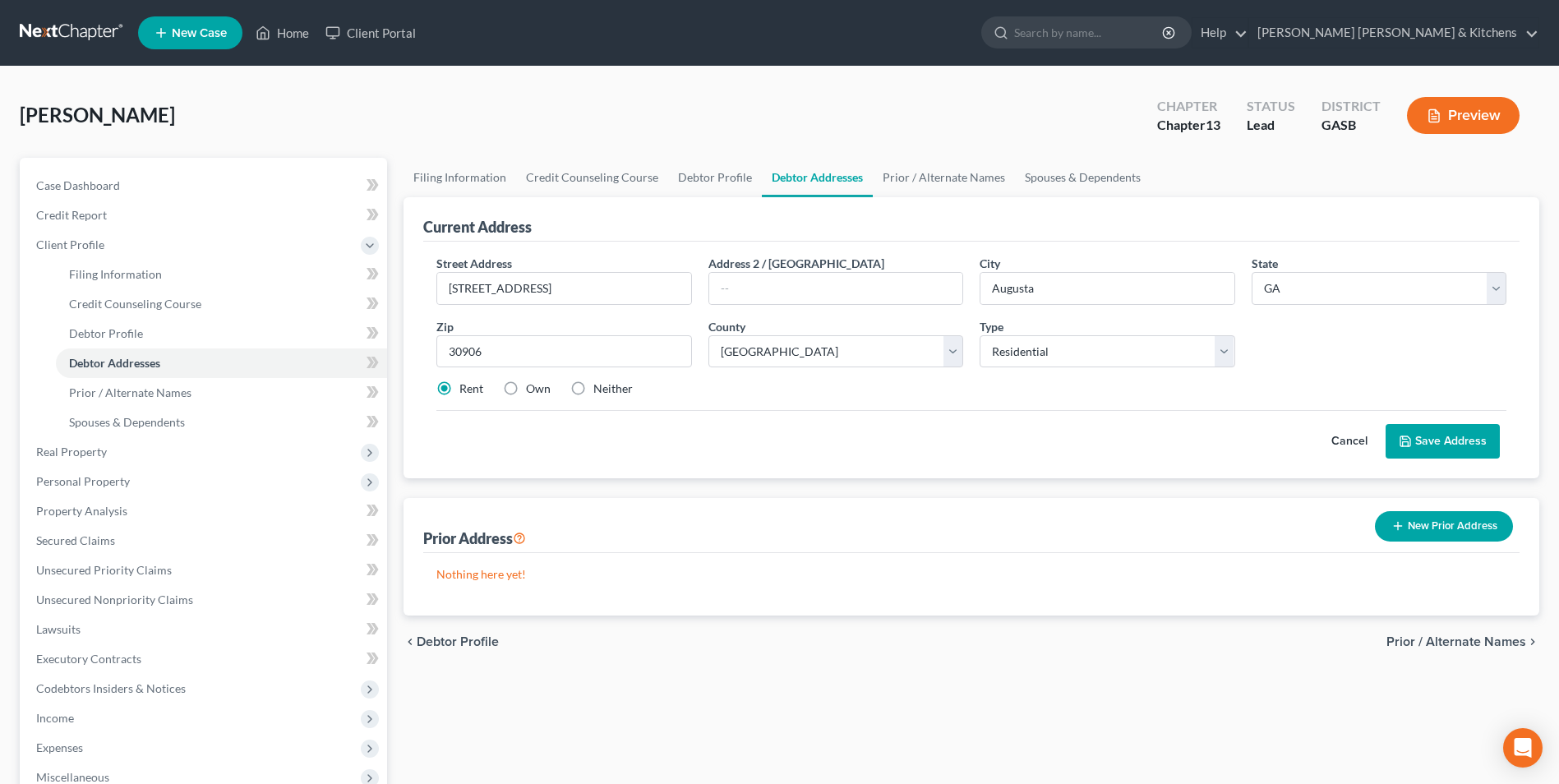
click at [1407, 443] on icon at bounding box center [1405, 440] width 13 height 13
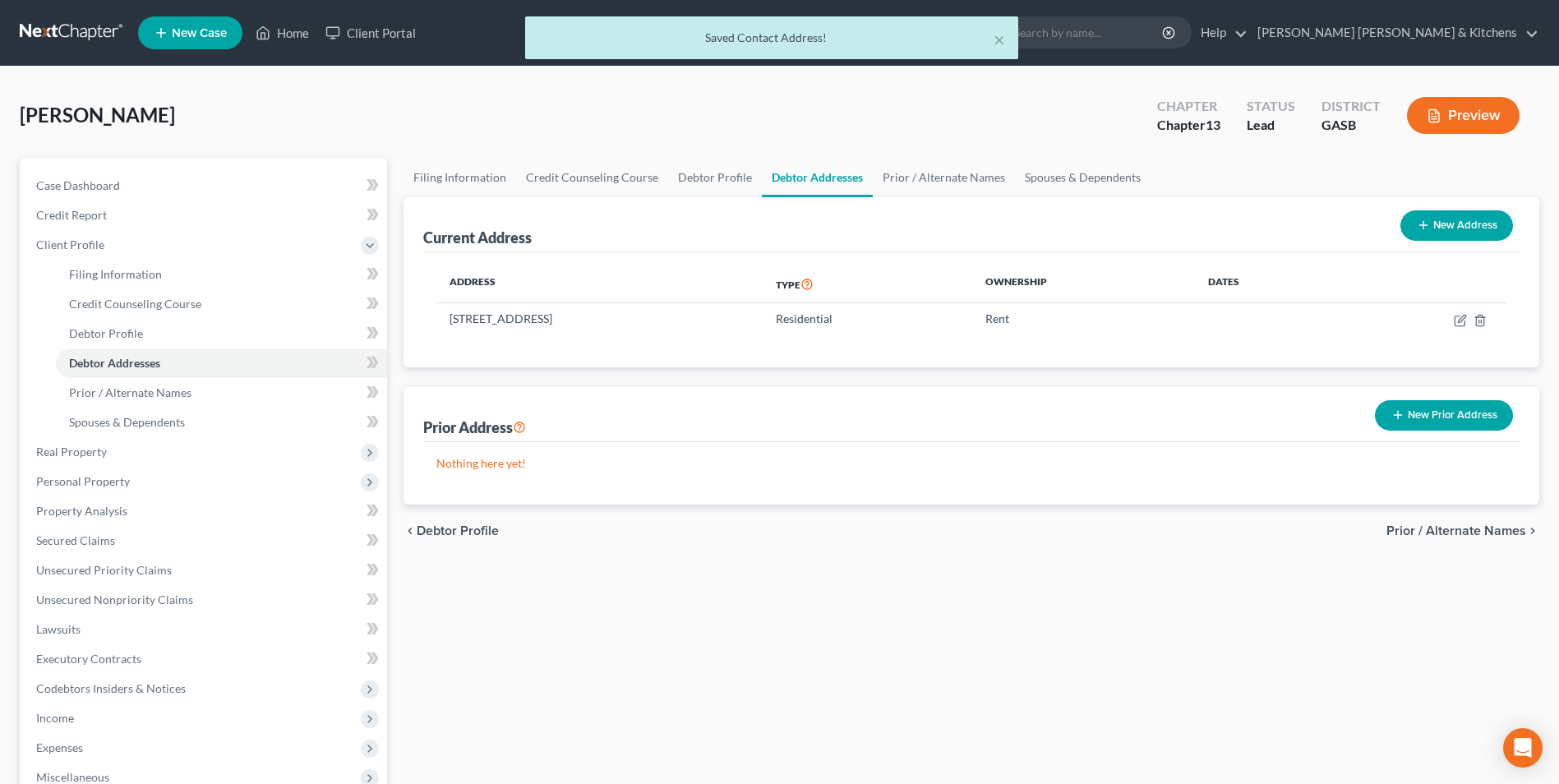
click at [1447, 407] on button "New Prior Address" at bounding box center [1443, 415] width 138 height 30
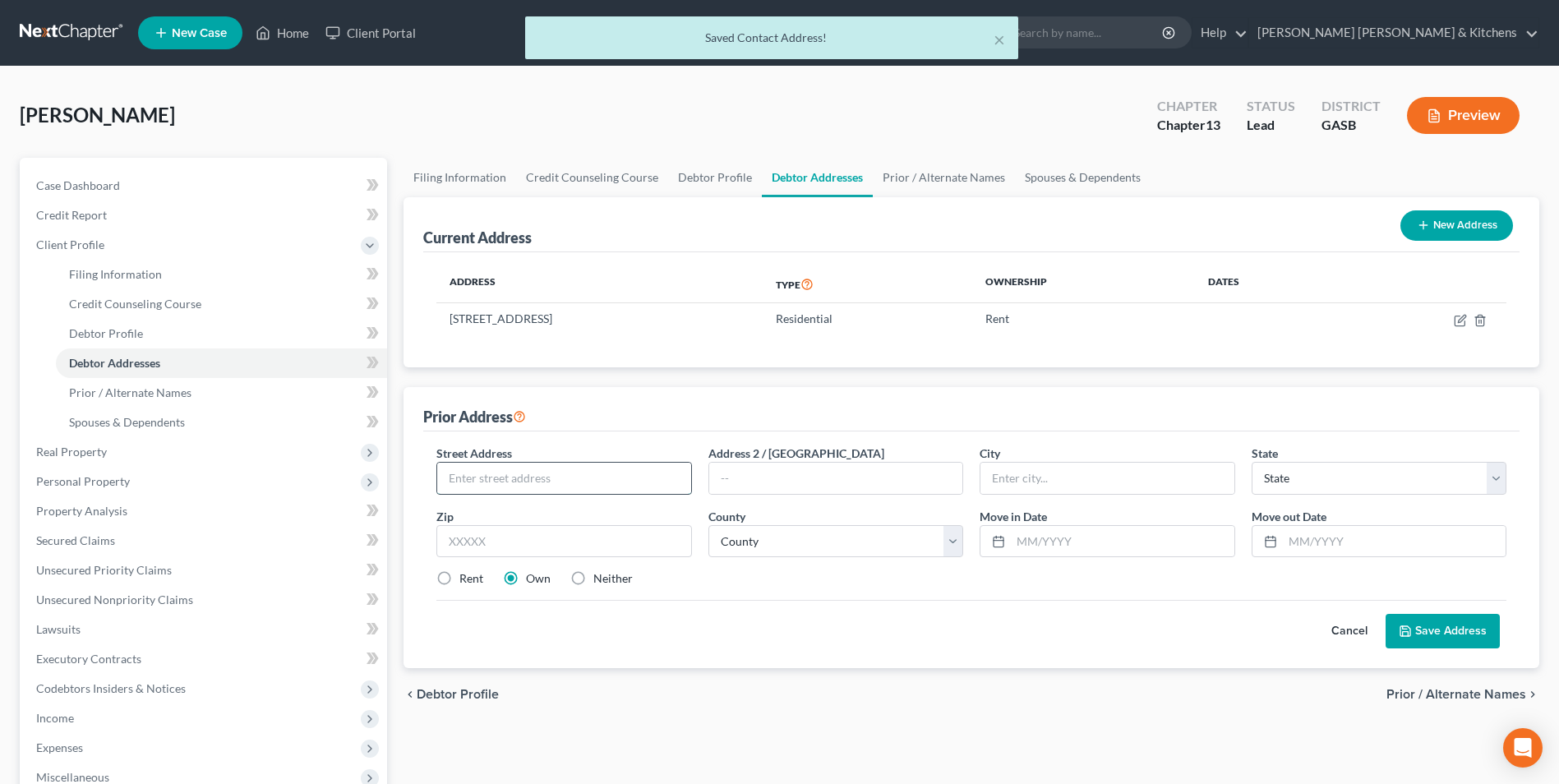
click at [603, 478] on input "text" at bounding box center [563, 478] width 253 height 31
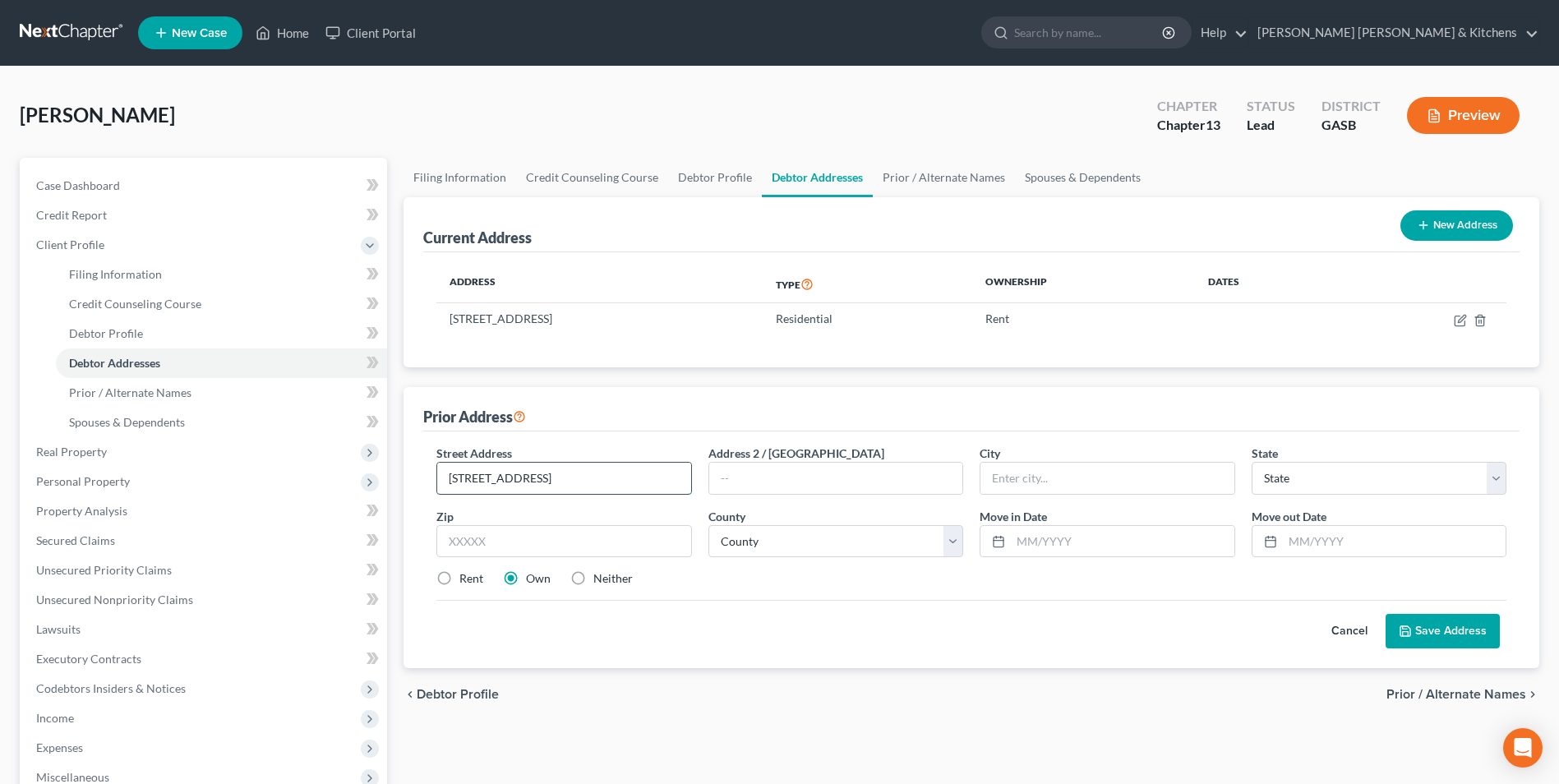
type input "[STREET_ADDRESS]"
type input "30904"
type input "Augusta"
select select "10"
click at [563, 525] on input "30904" at bounding box center [563, 542] width 255 height 33
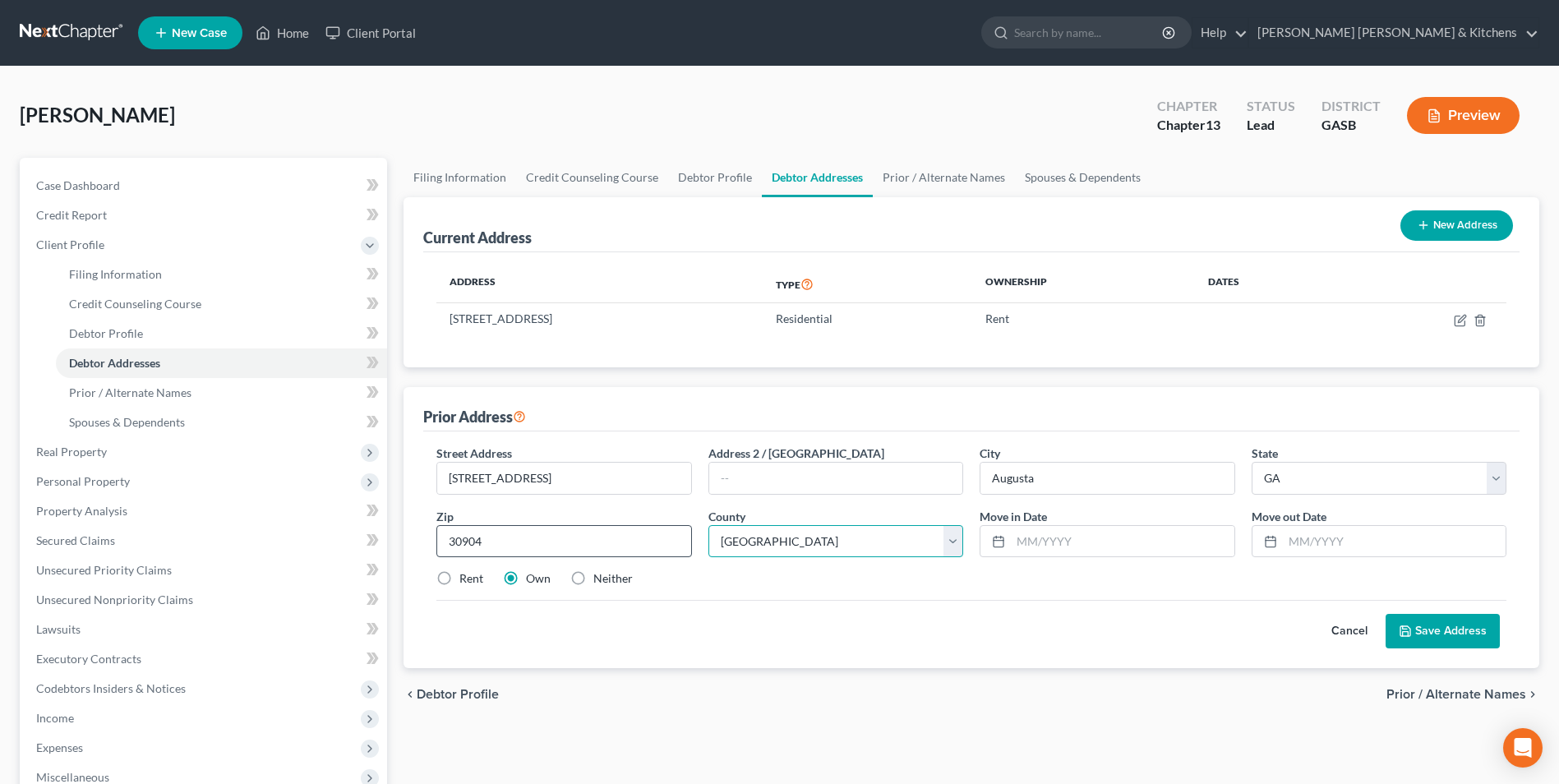
select select "120"
type input "04/1992"
type input "08/2024"
click at [583, 565] on div "Street Address * [STREET_ADDRESS] * [GEOGRAPHIC_DATA] * State [US_STATE] AK AR …" at bounding box center [971, 523] width 1086 height 156
click at [593, 587] on label "Neither" at bounding box center [613, 578] width 39 height 16
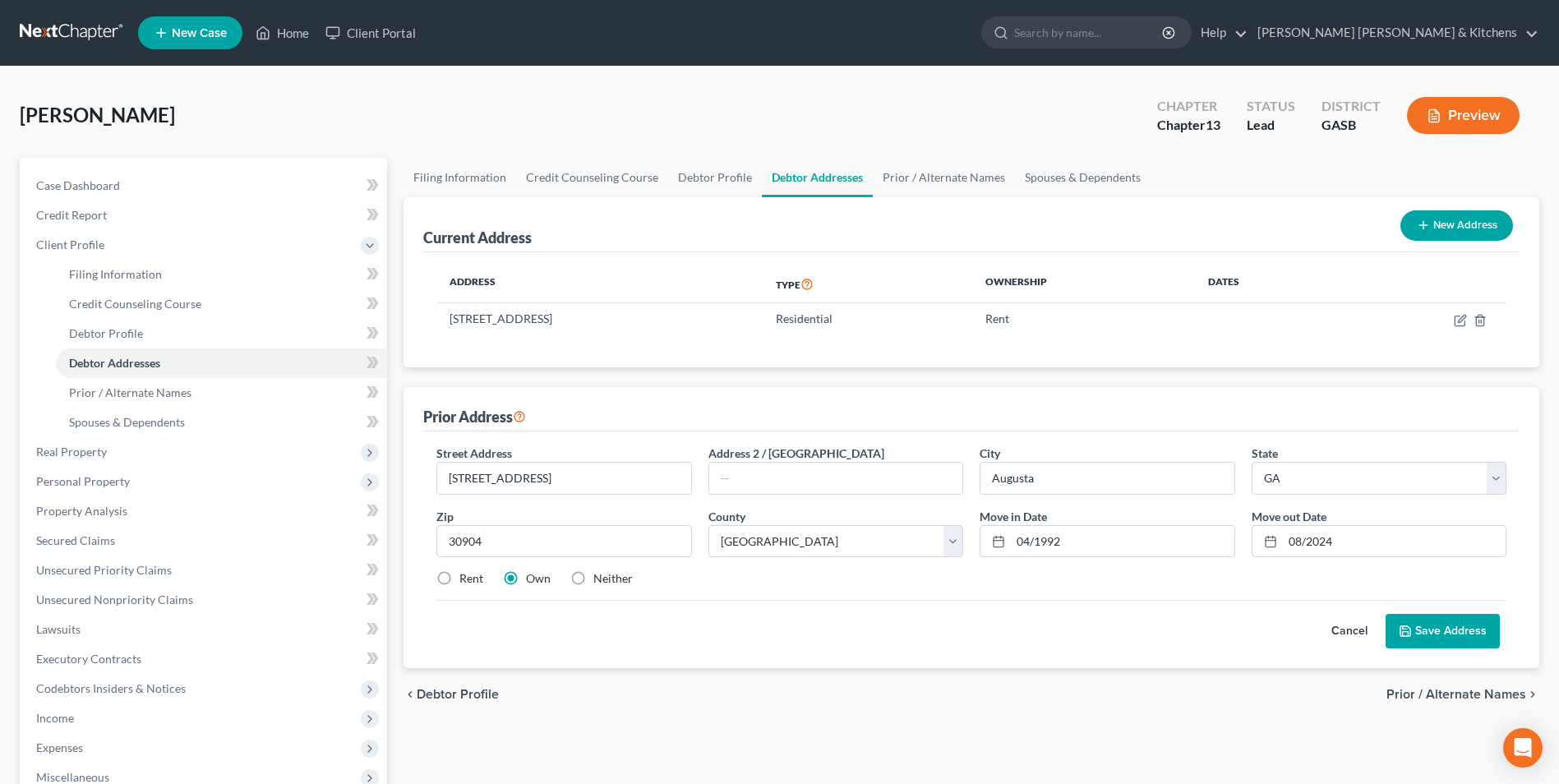
click at [600, 581] on input "Neither" at bounding box center [605, 575] width 10 height 10
radio input "true"
click at [1445, 631] on button "Save Address" at bounding box center [1442, 631] width 114 height 34
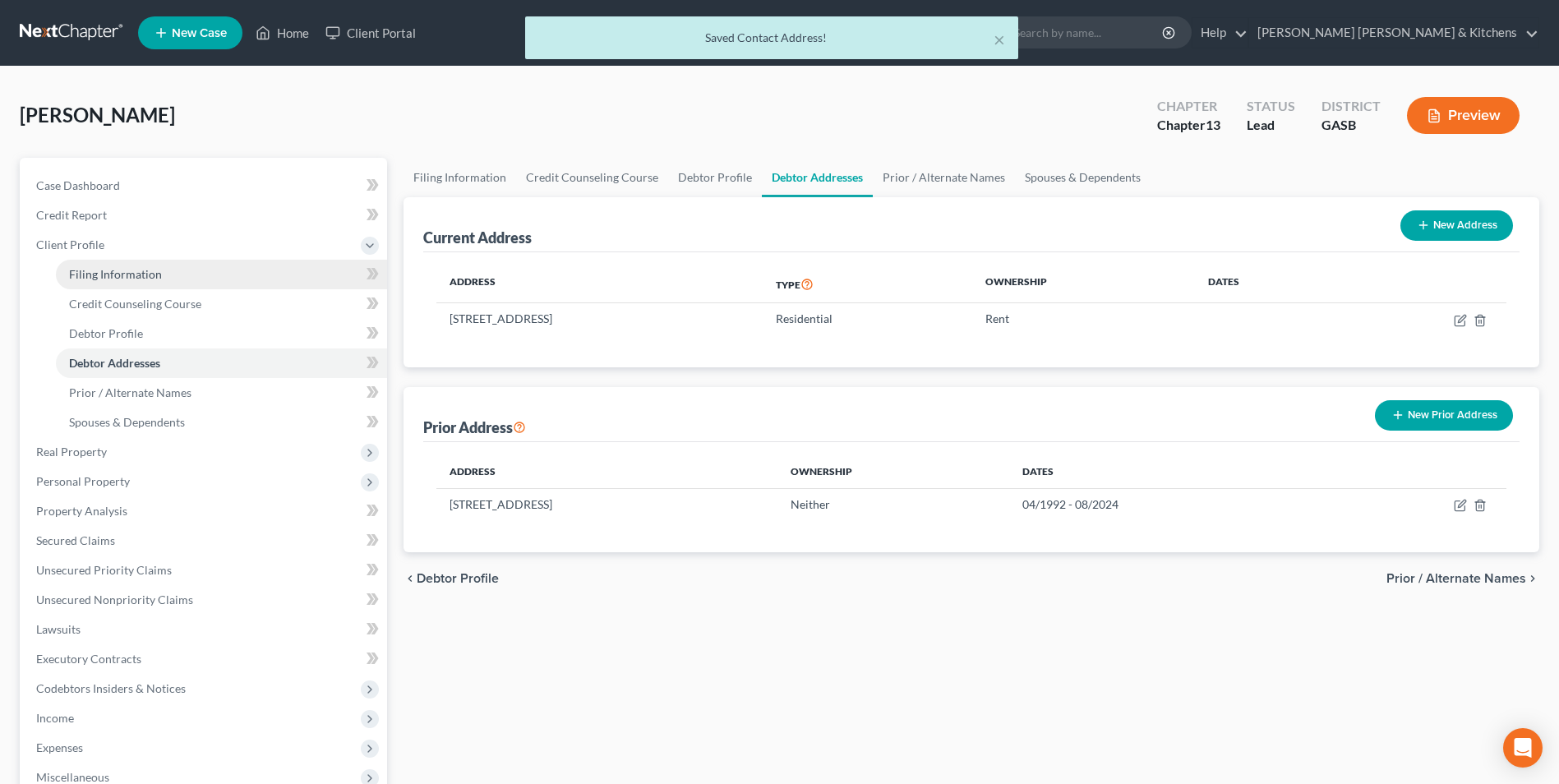
click at [157, 270] on span "Filing Information" at bounding box center [116, 274] width 93 height 14
select select "1"
select select "0"
select select "3"
select select "20"
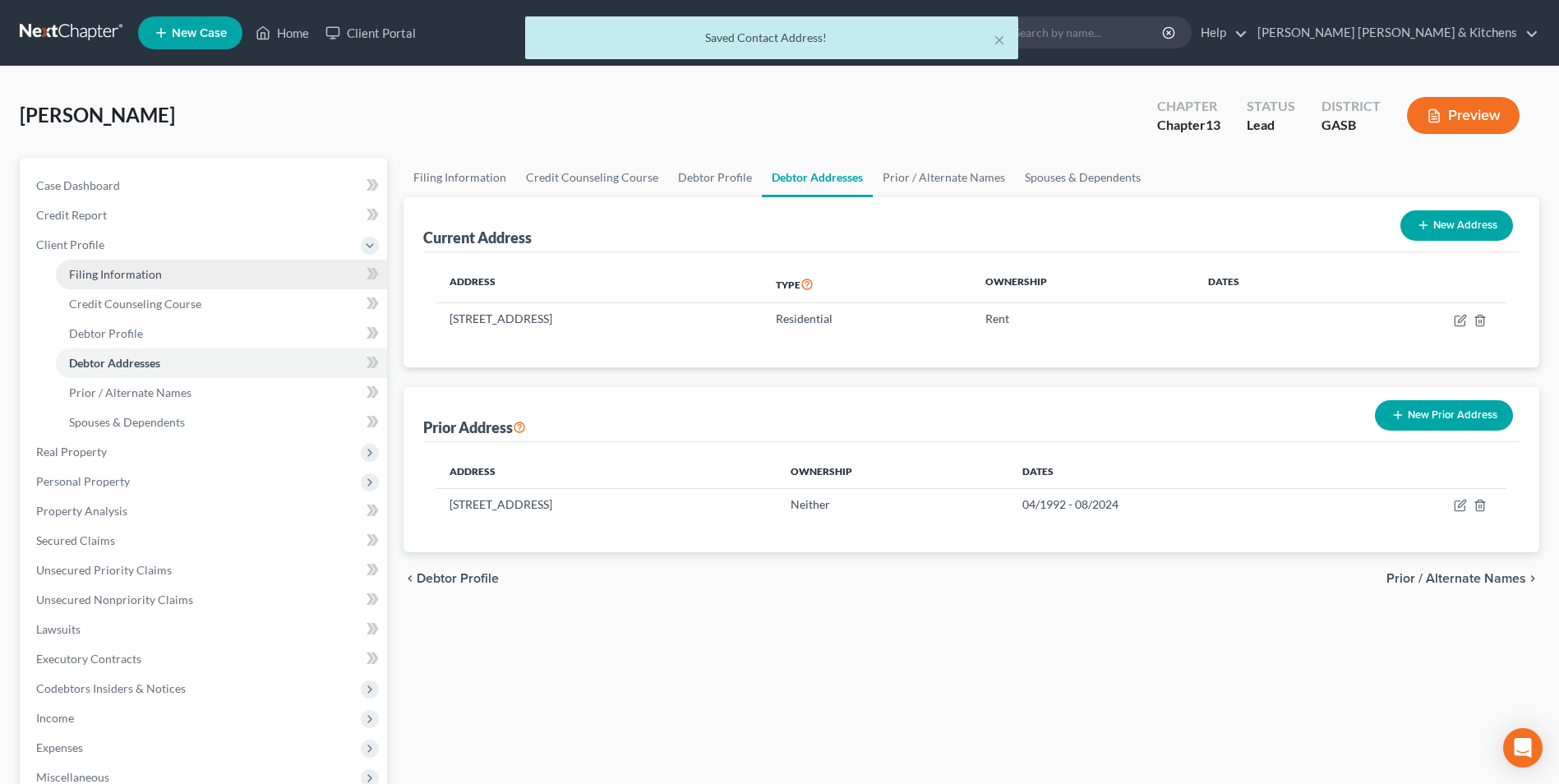
select select "0"
select select "10"
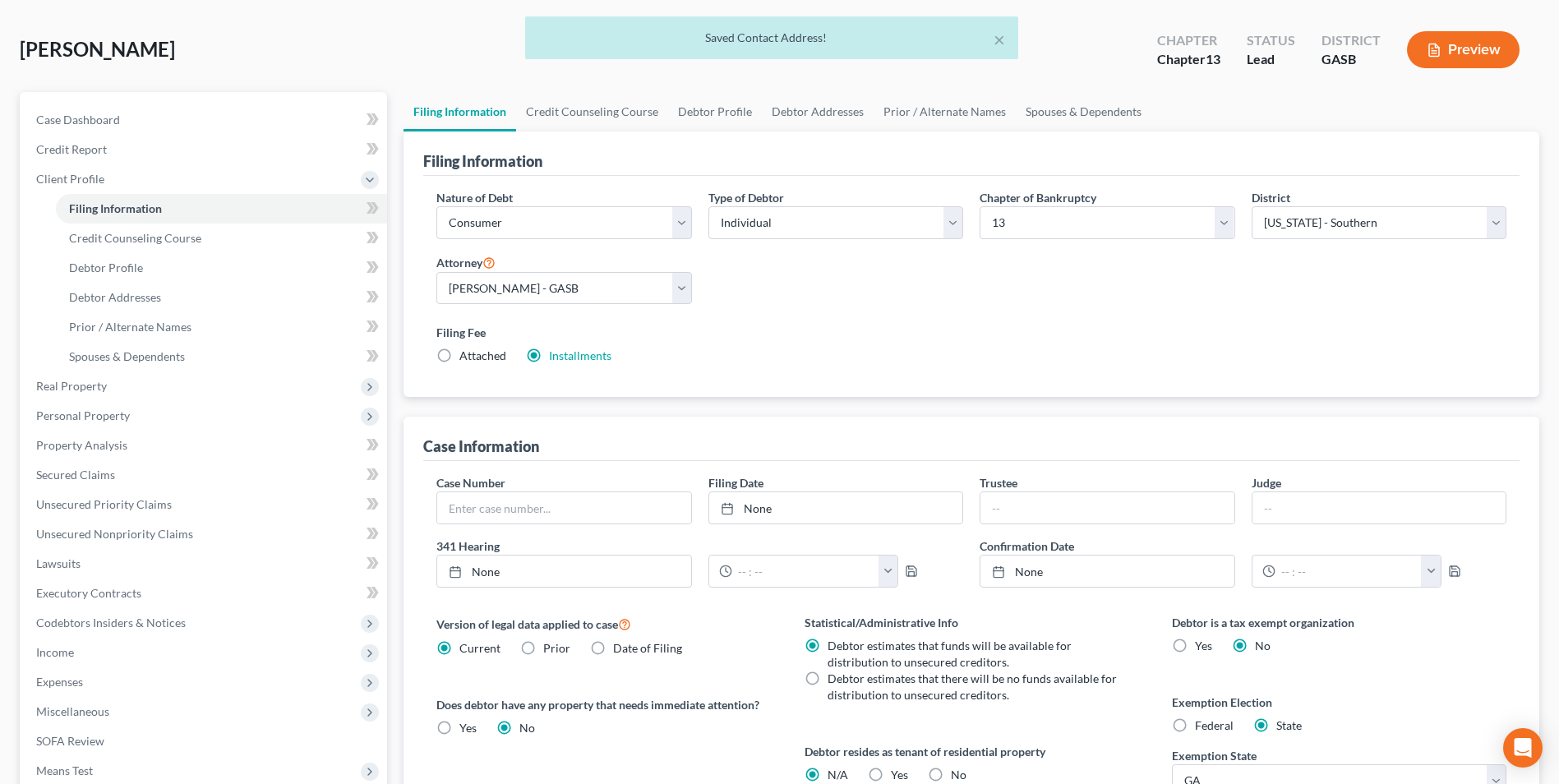
scroll to position [165, 0]
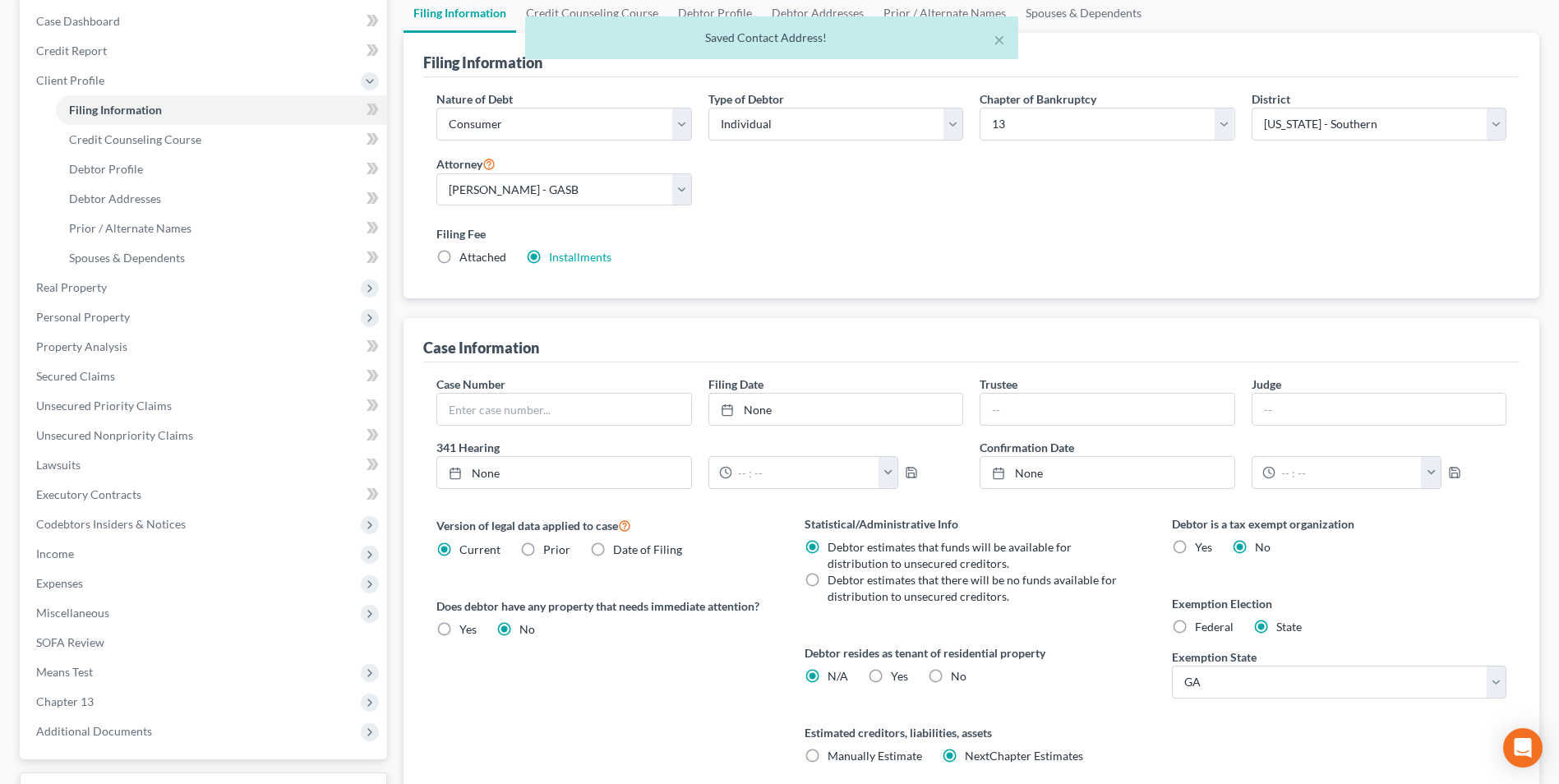
click at [890, 679] on label "Yes Yes" at bounding box center [899, 675] width 17 height 16
click at [897, 679] on input "Yes Yes" at bounding box center [902, 673] width 10 height 10
radio input "true"
radio input "false"
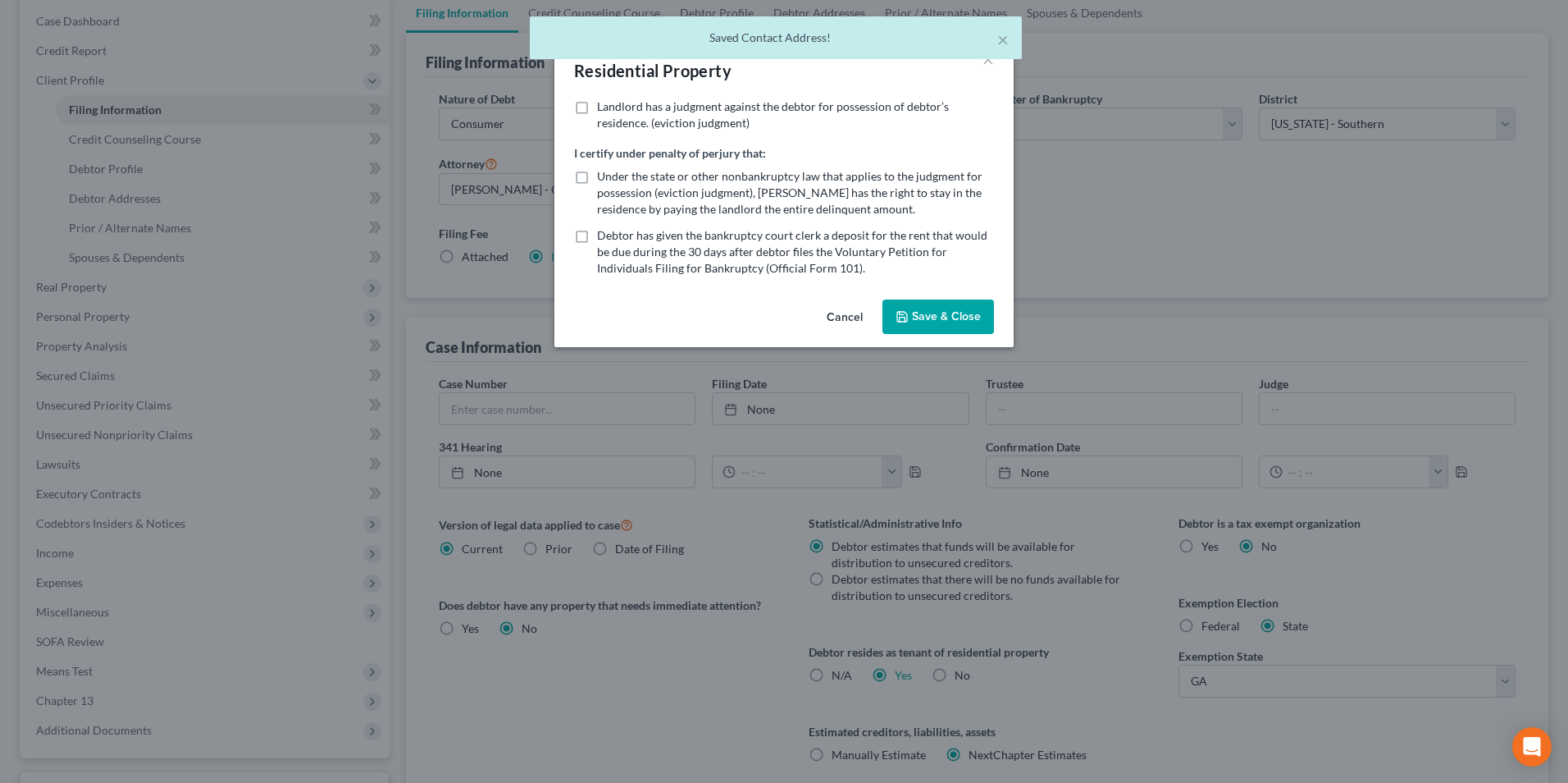
click at [936, 329] on button "Save & Close" at bounding box center [938, 317] width 111 height 34
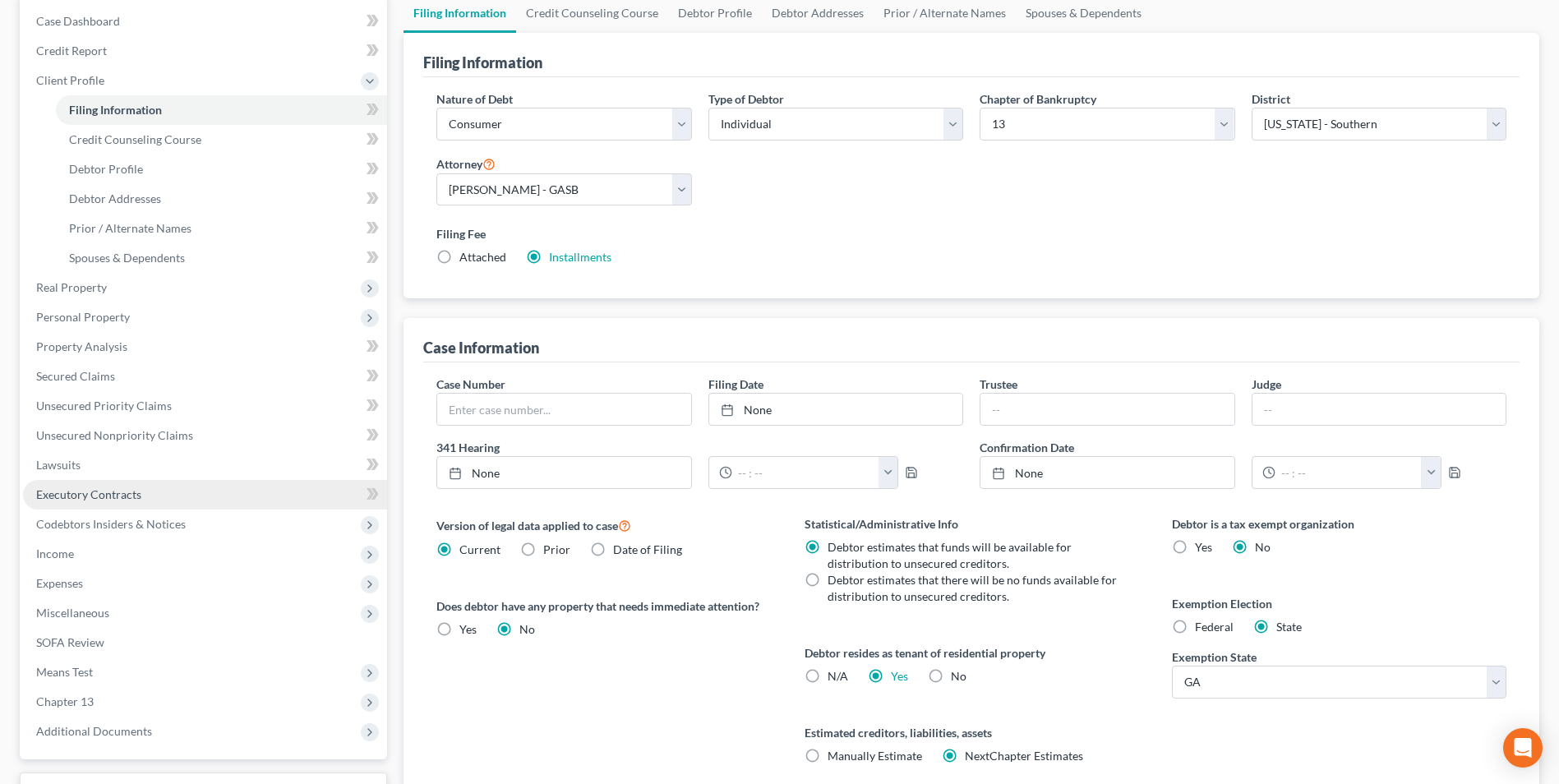
click at [74, 493] on span "Executory Contracts" at bounding box center [88, 494] width 105 height 14
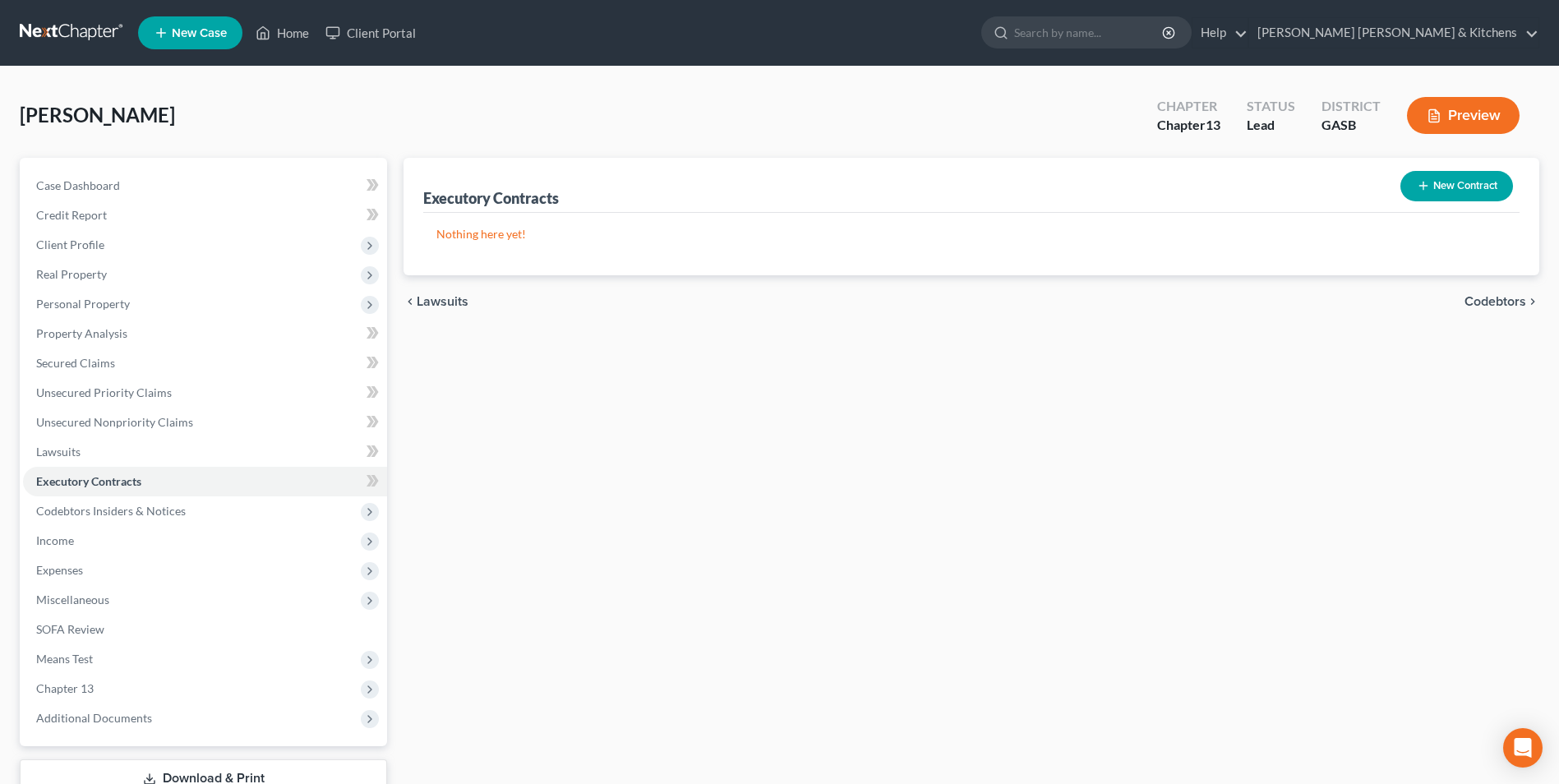
click at [1483, 185] on button "New Contract" at bounding box center [1456, 185] width 112 height 30
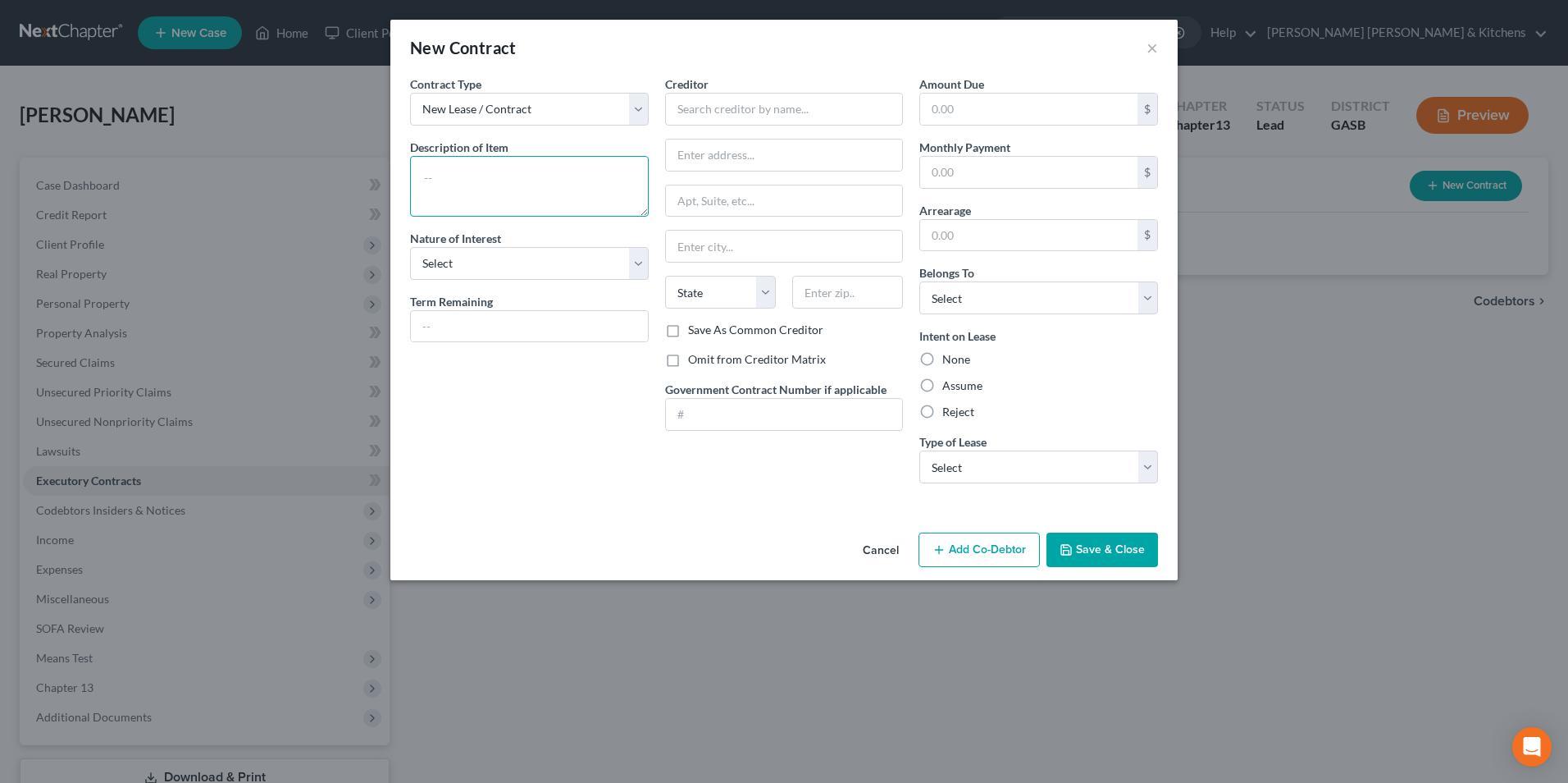
click at [534, 195] on textarea at bounding box center [529, 186] width 239 height 61
type textarea "assume rental agreement"
click at [687, 104] on input "text" at bounding box center [784, 109] width 239 height 33
type input "[PERSON_NAME]"
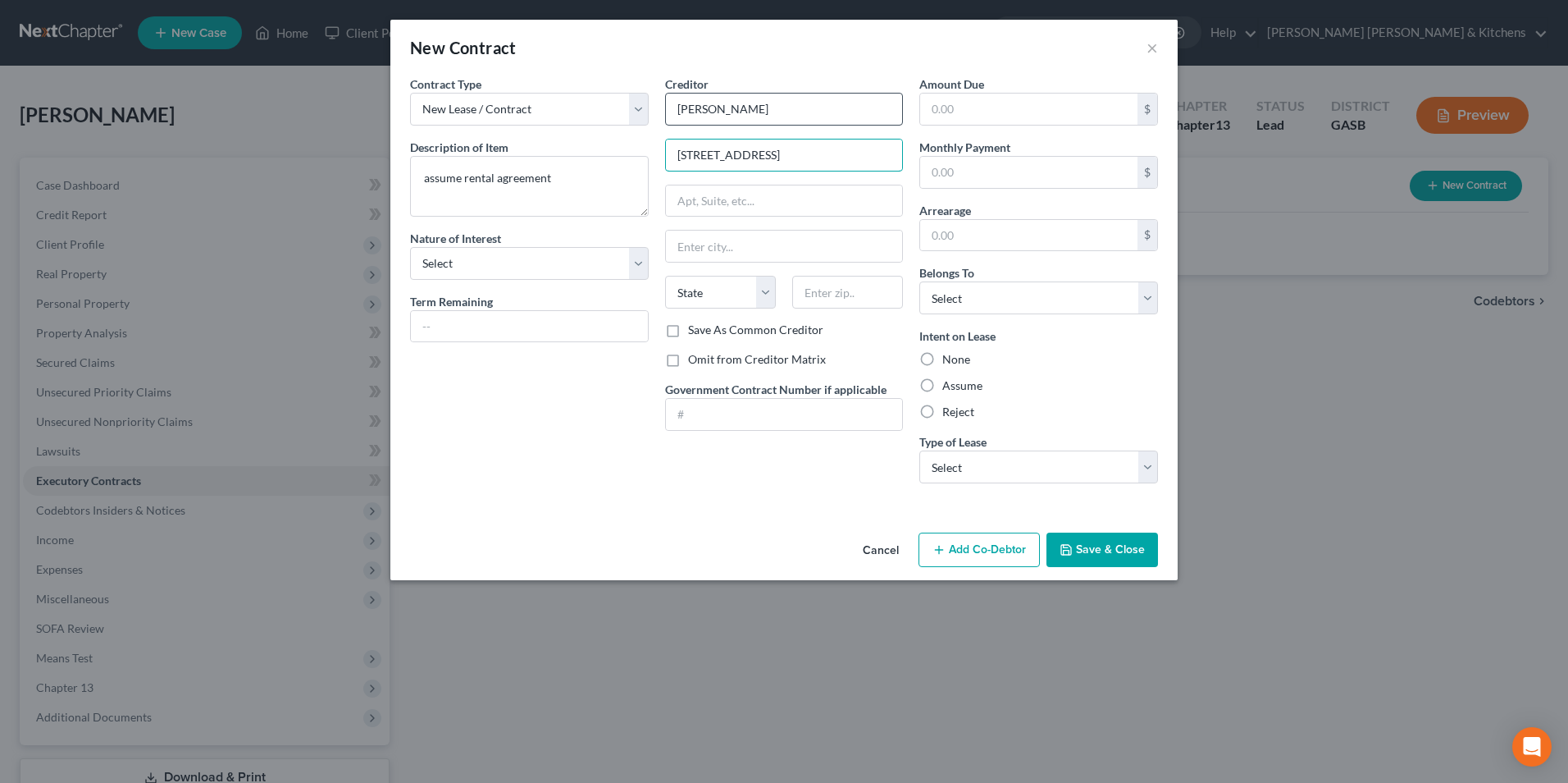
type input "[STREET_ADDRESS]"
type input "30906"
type input "Augusta"
select select "10"
drag, startPoint x: 935, startPoint y: 305, endPoint x: 939, endPoint y: 315, distance: 10.8
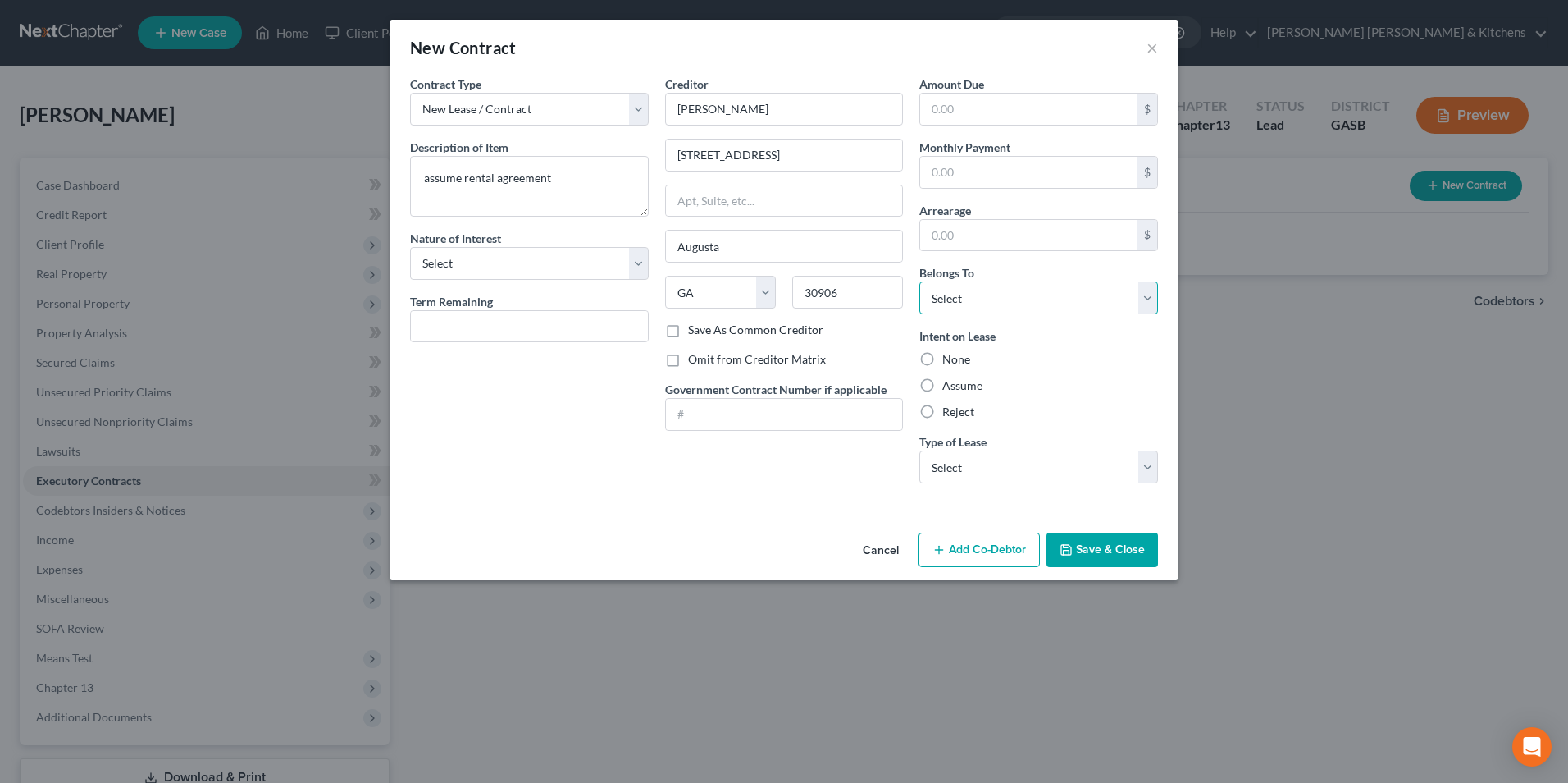
click at [935, 305] on select "Select Debtor 1 Only Debtor 2 Only Debtor 1 And Debtor 2 Only At Least One Of T…" at bounding box center [1038, 298] width 239 height 33
select select "0"
click at [920, 282] on select "Select Debtor 1 Only Debtor 2 Only Debtor 1 And Debtor 2 Only At Least One Of T…" at bounding box center [1038, 298] width 239 height 33
click at [943, 394] on label "Assume" at bounding box center [962, 385] width 40 height 16
click at [949, 388] on input "Assume" at bounding box center [954, 383] width 10 height 10
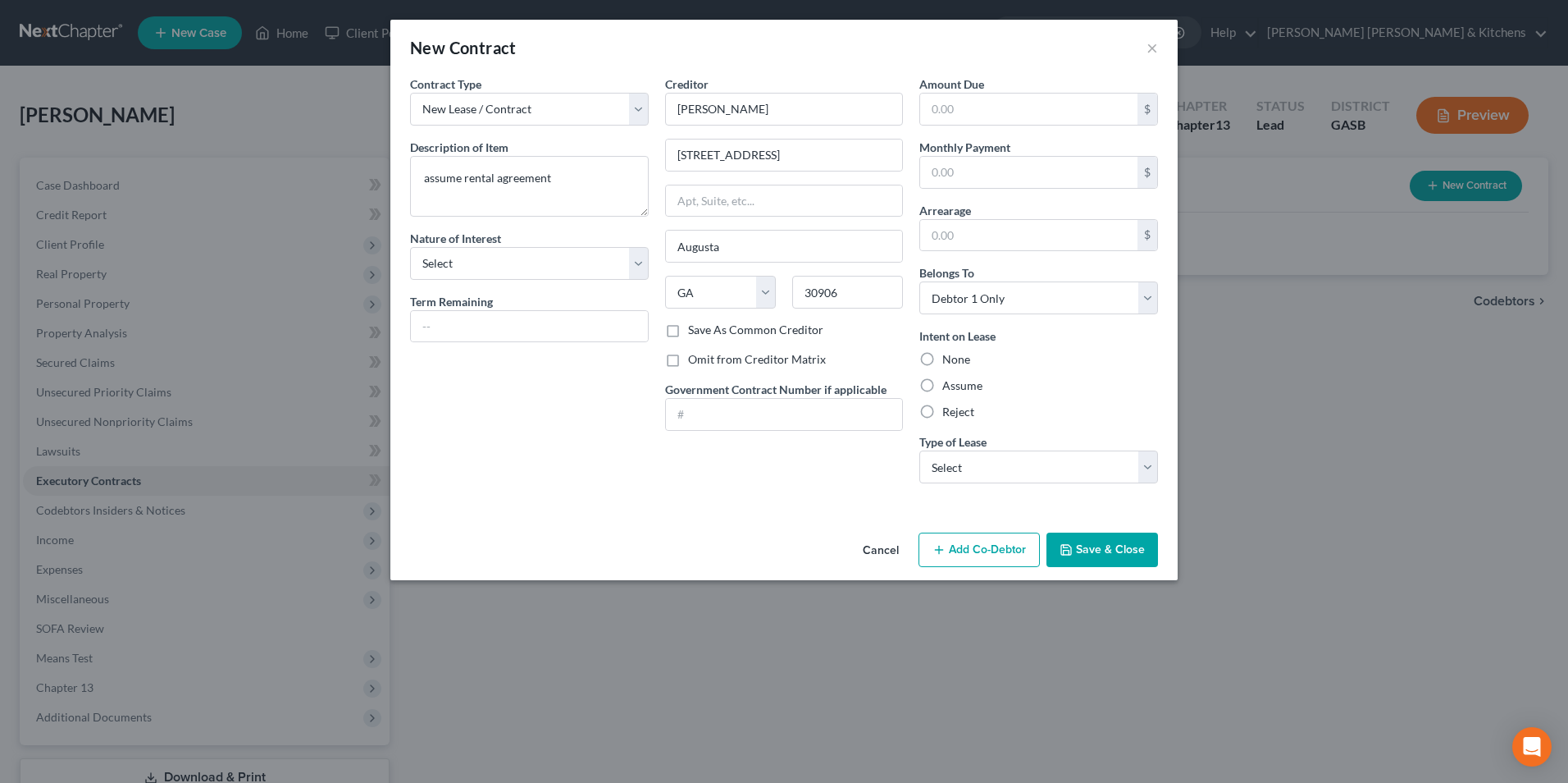
radio input "true"
drag, startPoint x: 944, startPoint y: 461, endPoint x: 944, endPoint y: 484, distance: 23.0
click at [944, 466] on select "Select Real Estate Car Other" at bounding box center [1038, 466] width 239 height 33
select select "2"
click at [920, 450] on select "Select Real Estate Car Other" at bounding box center [1038, 466] width 239 height 33
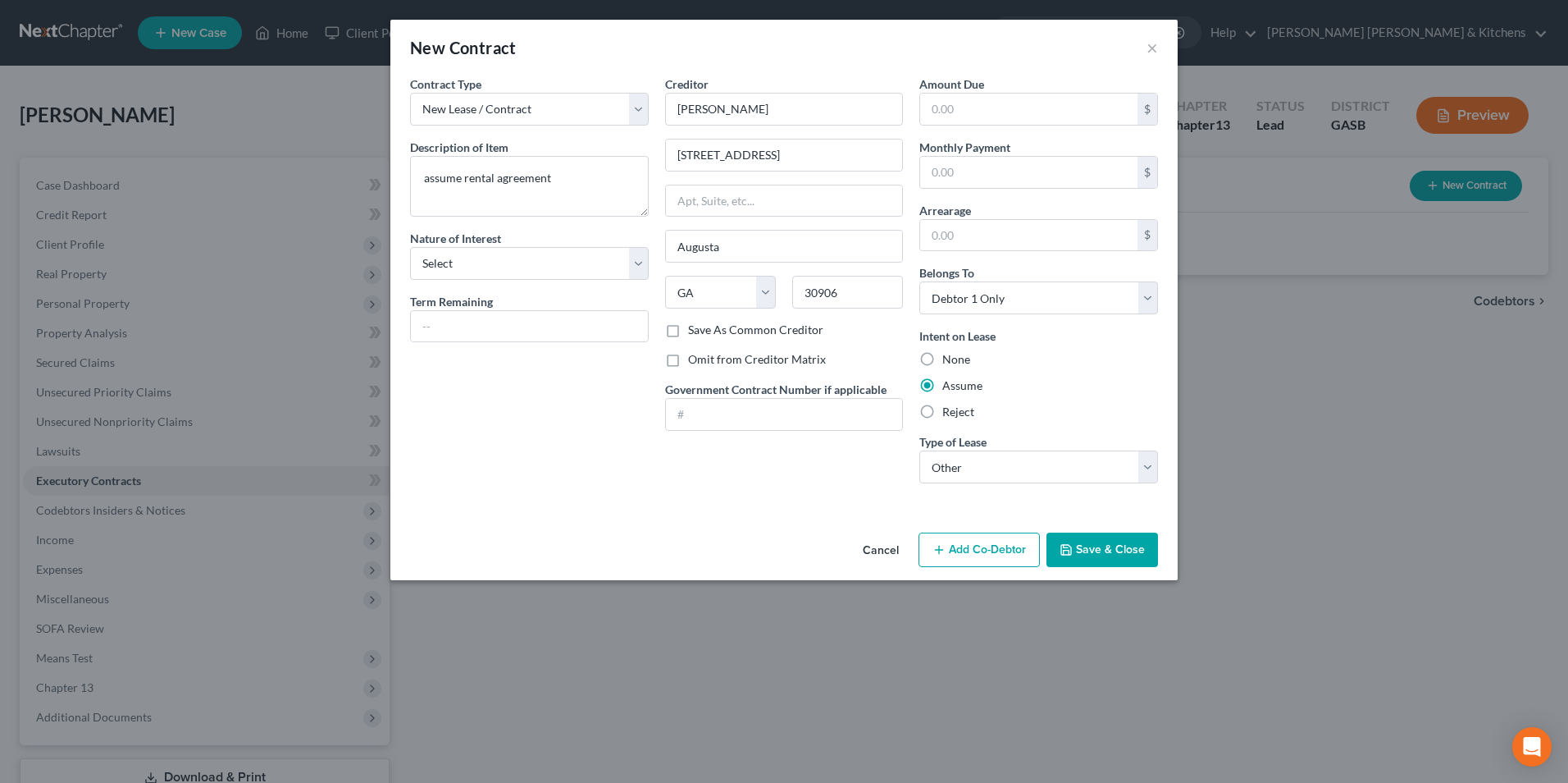
click at [1079, 545] on button "Save & Close" at bounding box center [1102, 549] width 111 height 34
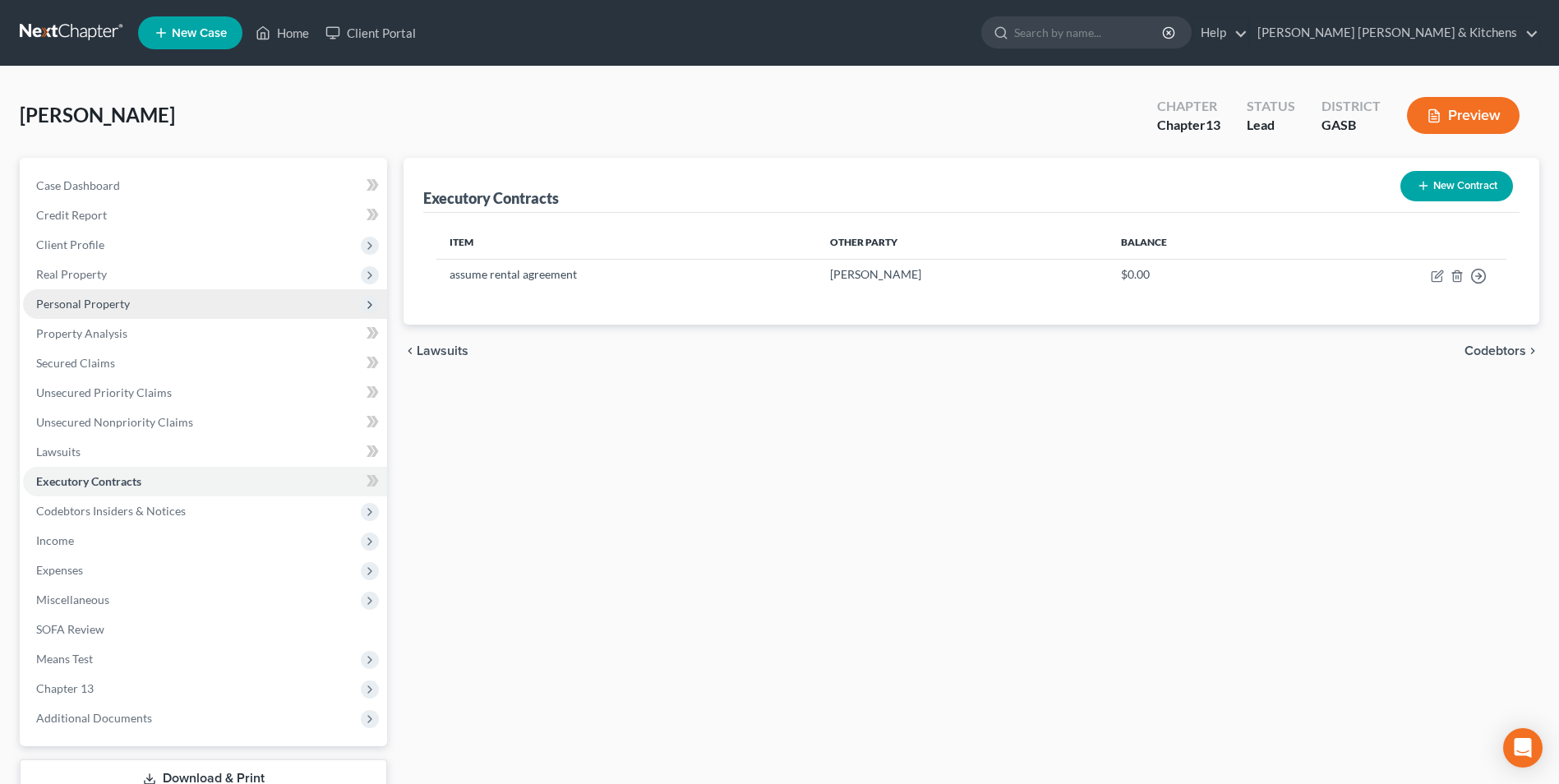
click at [54, 305] on span "Personal Property" at bounding box center [82, 303] width 93 height 14
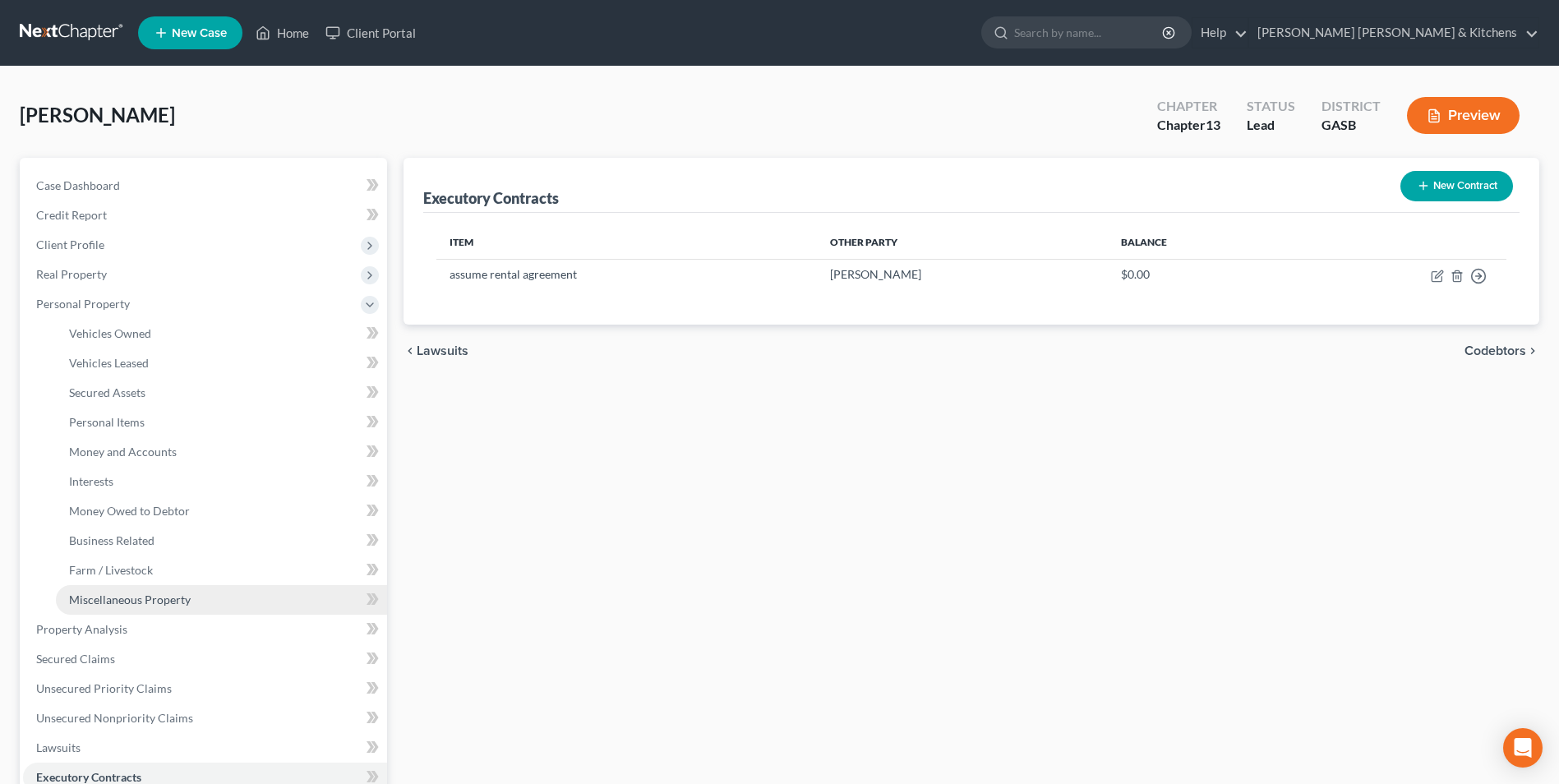
click at [113, 608] on link "Miscellaneous Property" at bounding box center [221, 600] width 331 height 30
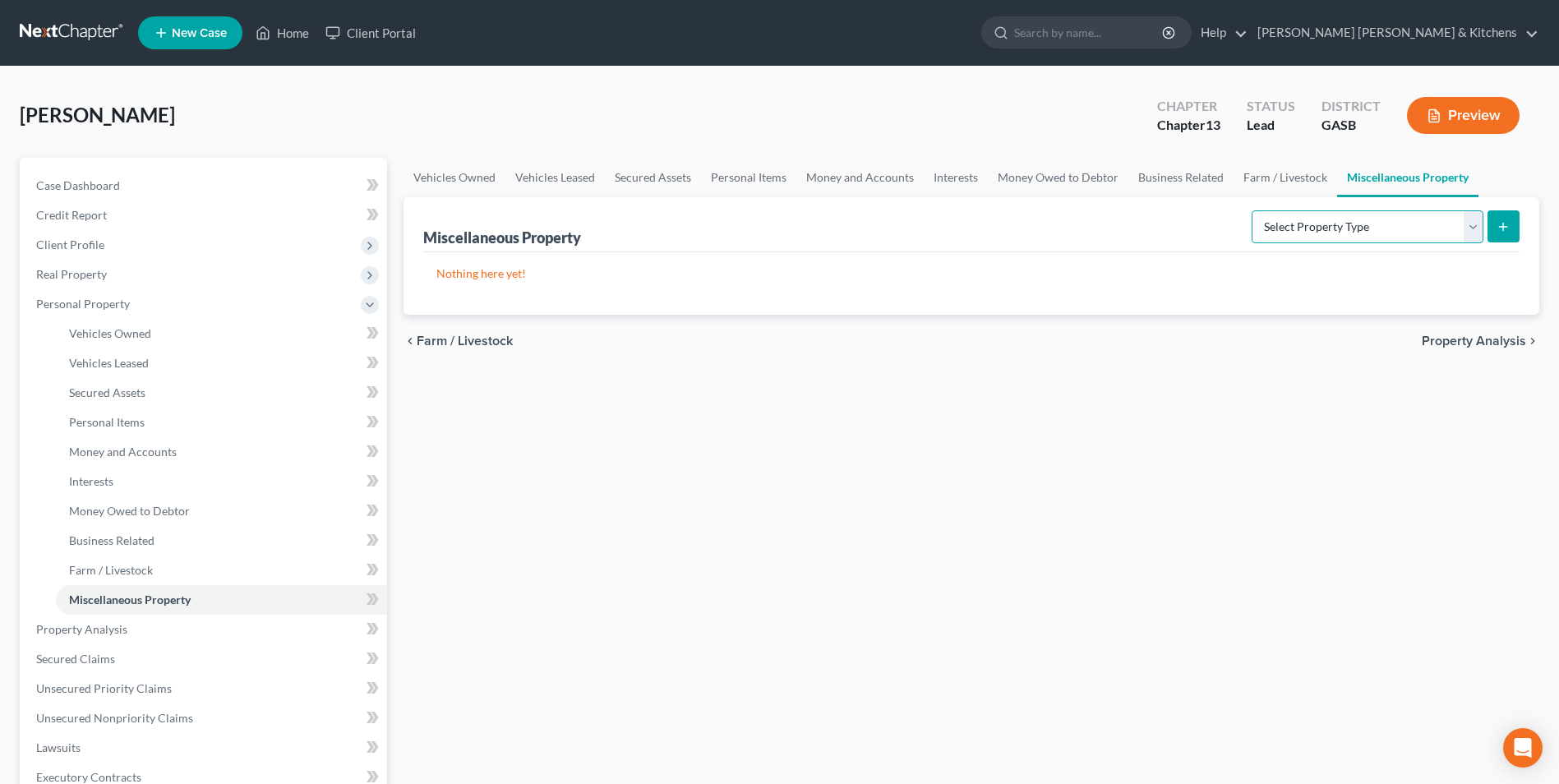
click at [1361, 234] on select "Select Property Type Assigned for Creditor Benefit [DATE] Holding for Another N…" at bounding box center [1367, 226] width 231 height 33
select select "transferred"
click at [1251, 210] on select "Select Property Type Assigned for Creditor Benefit [DATE] Holding for Another N…" at bounding box center [1367, 226] width 231 height 33
click at [1491, 236] on button "submit" at bounding box center [1502, 225] width 32 height 32
select select "Ordinary ([DATE])"
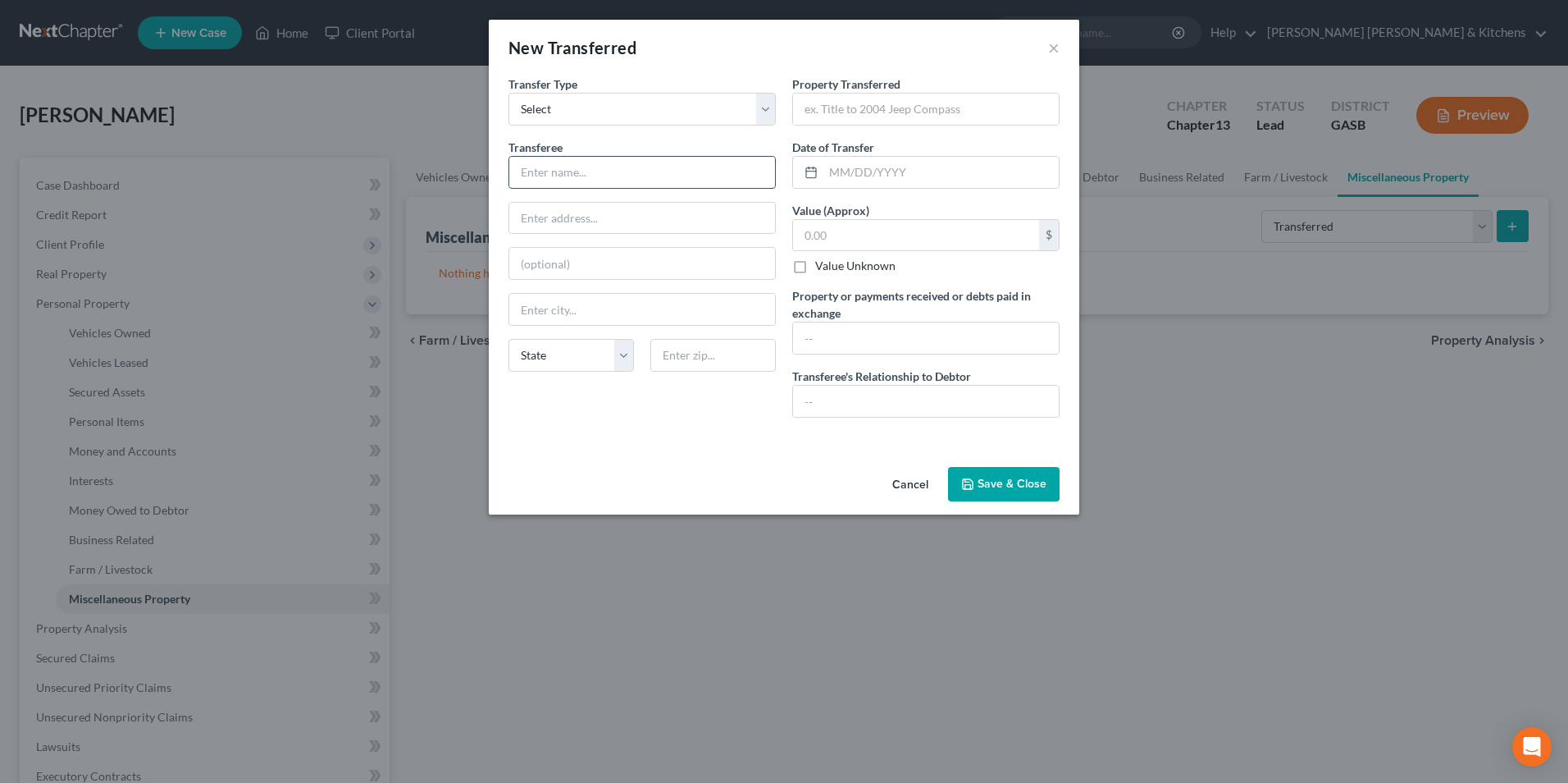
click at [595, 175] on input "text" at bounding box center [642, 172] width 266 height 31
type input "3rd party"
click at [924, 112] on input "text" at bounding box center [926, 109] width 266 height 31
type input "2022 Volkswagon Jetta"
type input "[DATE]"
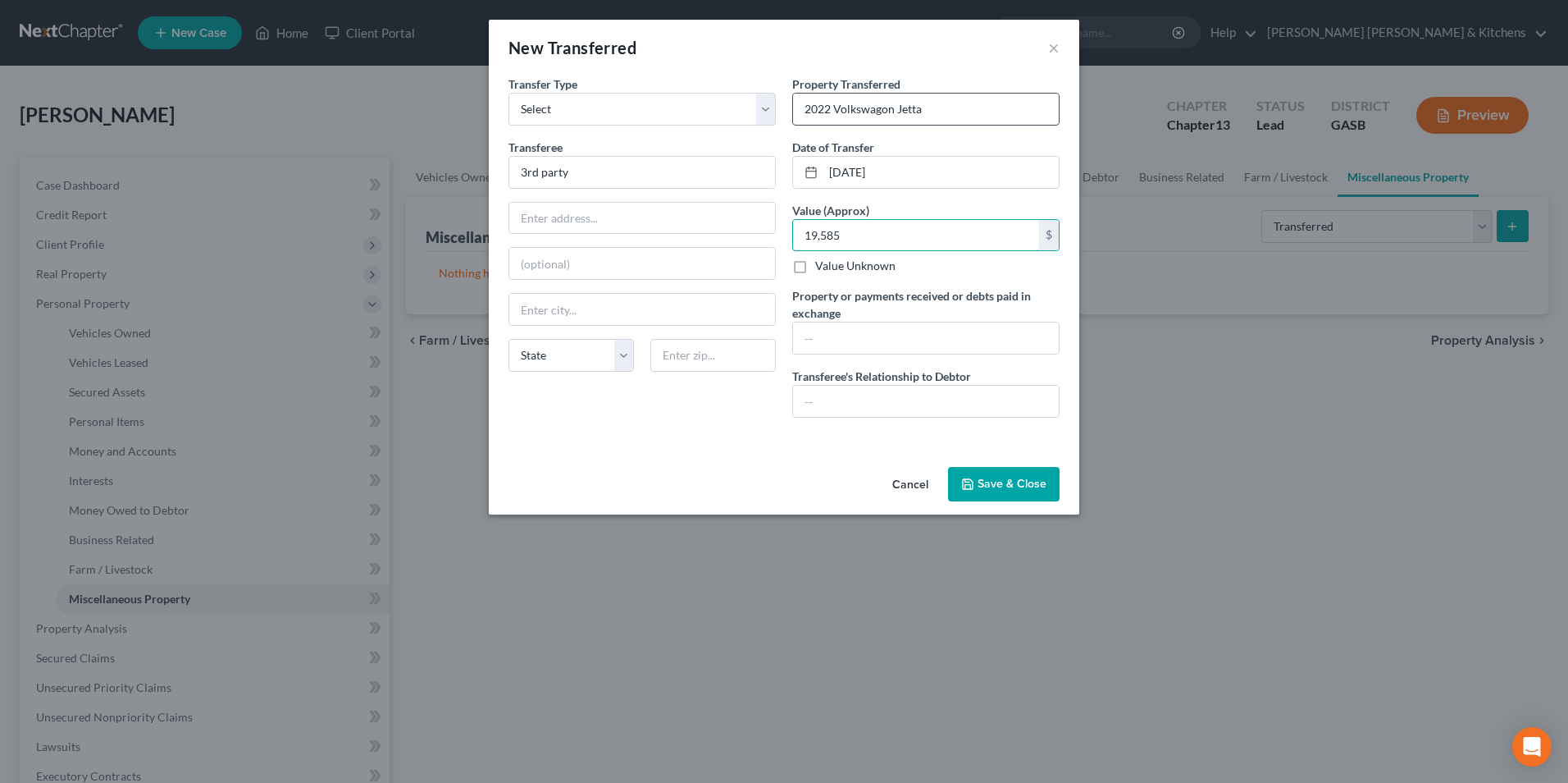
type input "19,585"
type input "traded 2022 VW Jetta for current vehicle"
type input "none"
click at [1048, 478] on button "Save & Close" at bounding box center [1003, 484] width 111 height 34
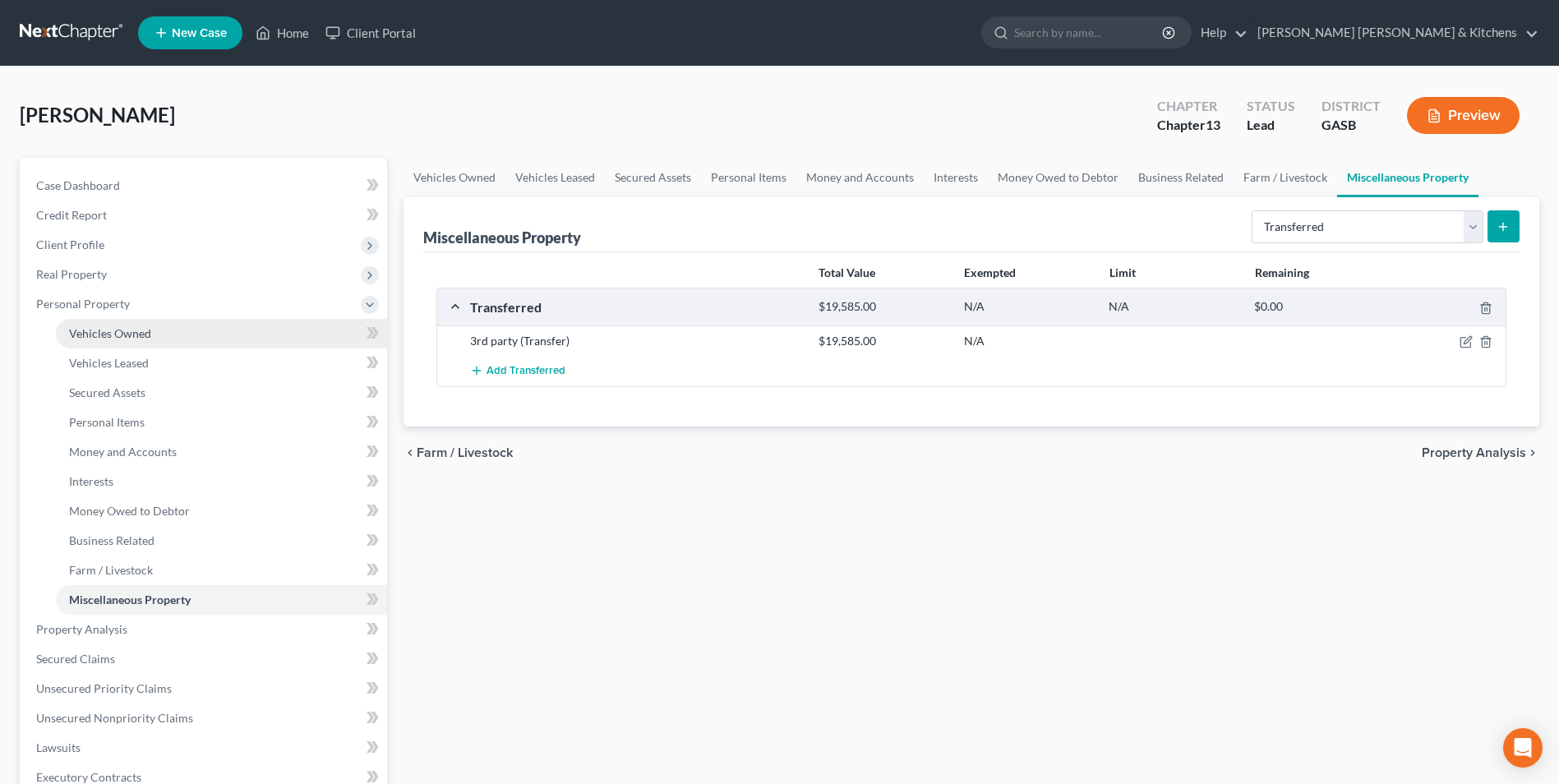
click at [124, 340] on link "Vehicles Owned" at bounding box center [221, 333] width 331 height 30
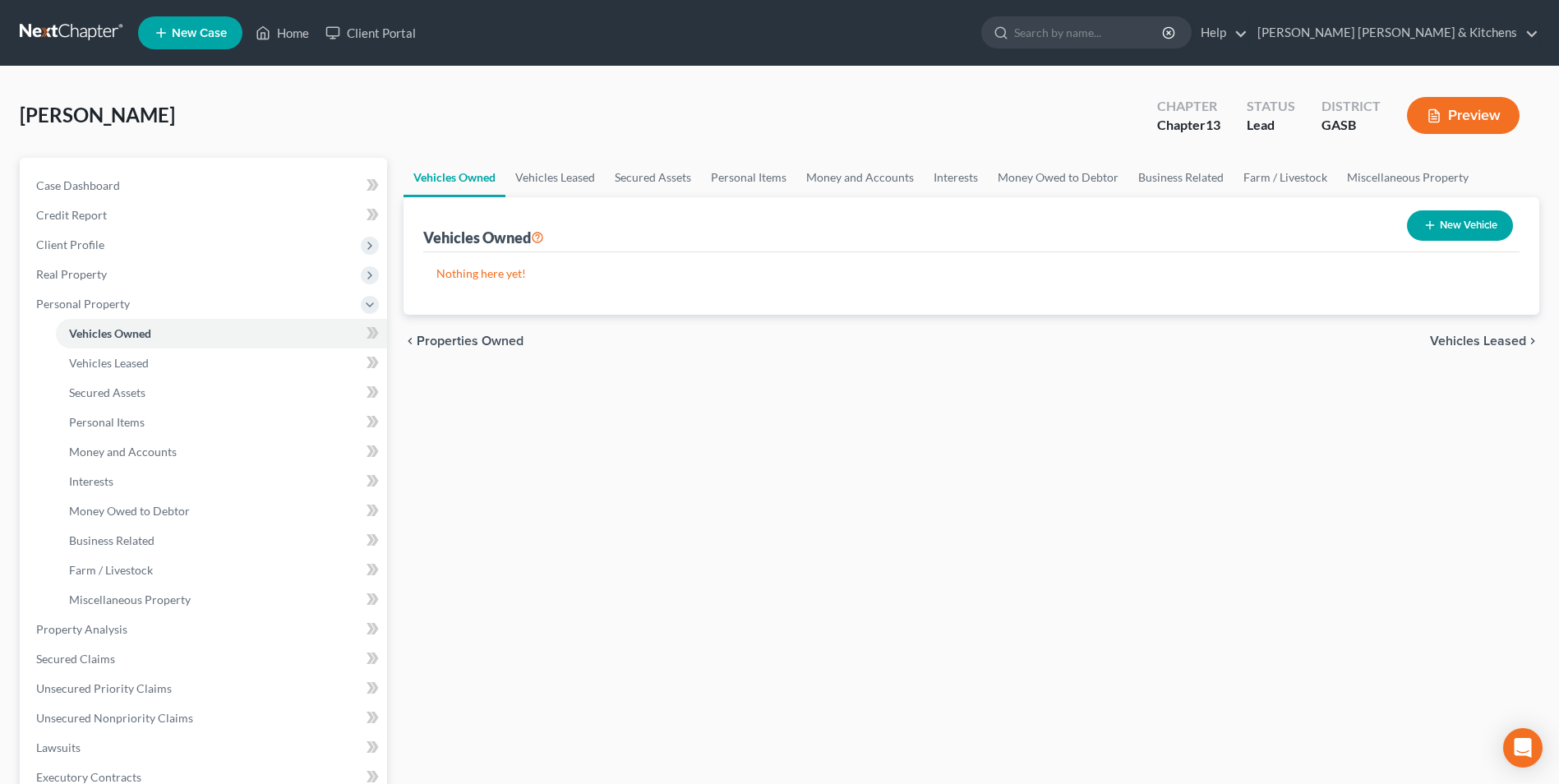
click at [1452, 232] on button "New Vehicle" at bounding box center [1460, 224] width 106 height 30
select select "0"
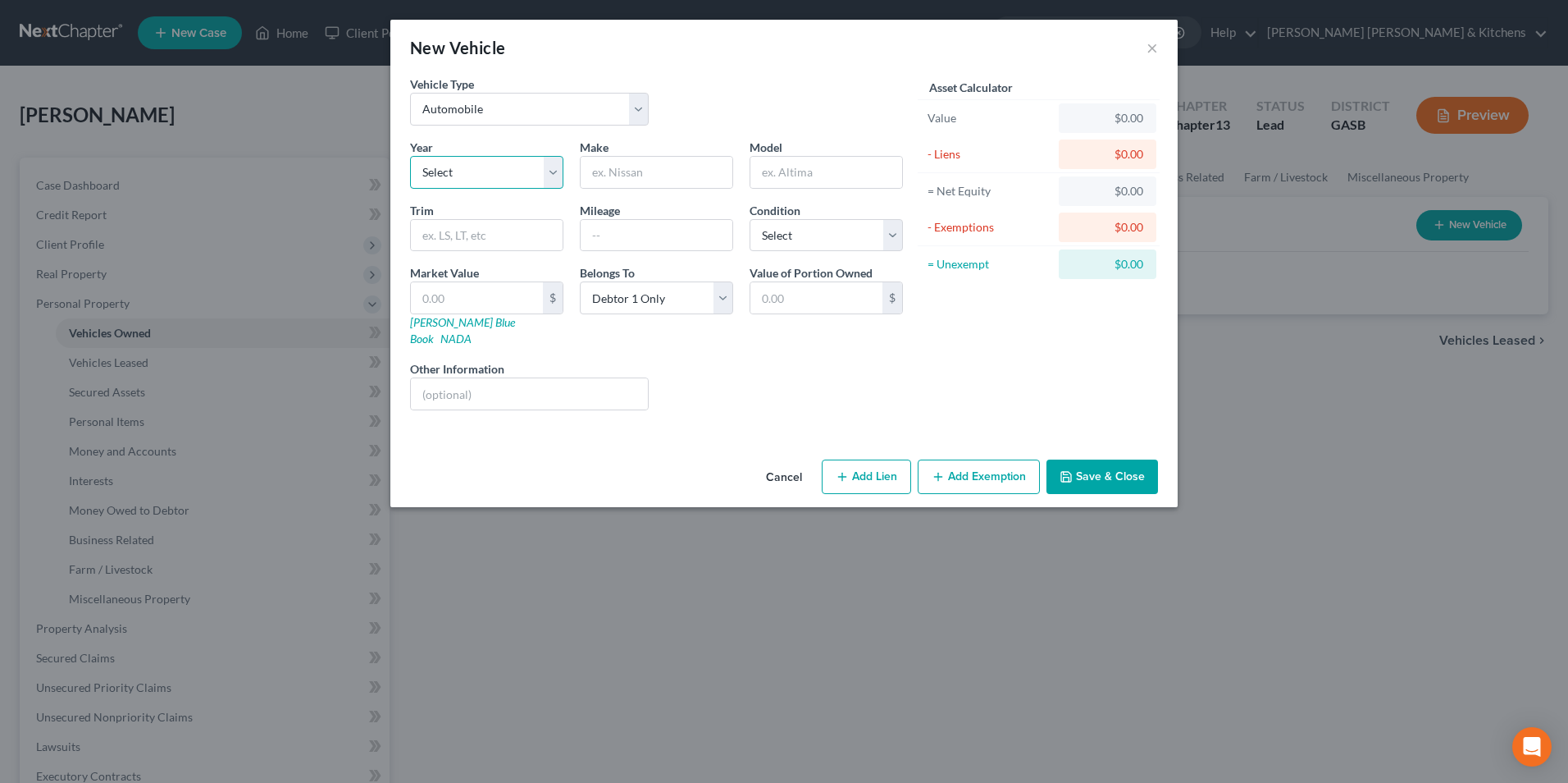
click at [454, 165] on select "Select 2026 2025 2024 2023 2022 2021 2020 2019 2018 2017 2016 2015 2014 2013 20…" at bounding box center [486, 172] width 153 height 33
select select "1"
click at [410, 156] on select "Select 2026 2025 2024 2023 2022 2021 2020 2019 2018 2017 2016 2015 2014 2013 20…" at bounding box center [486, 172] width 153 height 33
click at [626, 178] on input "text" at bounding box center [656, 172] width 151 height 31
type input "Toyota"
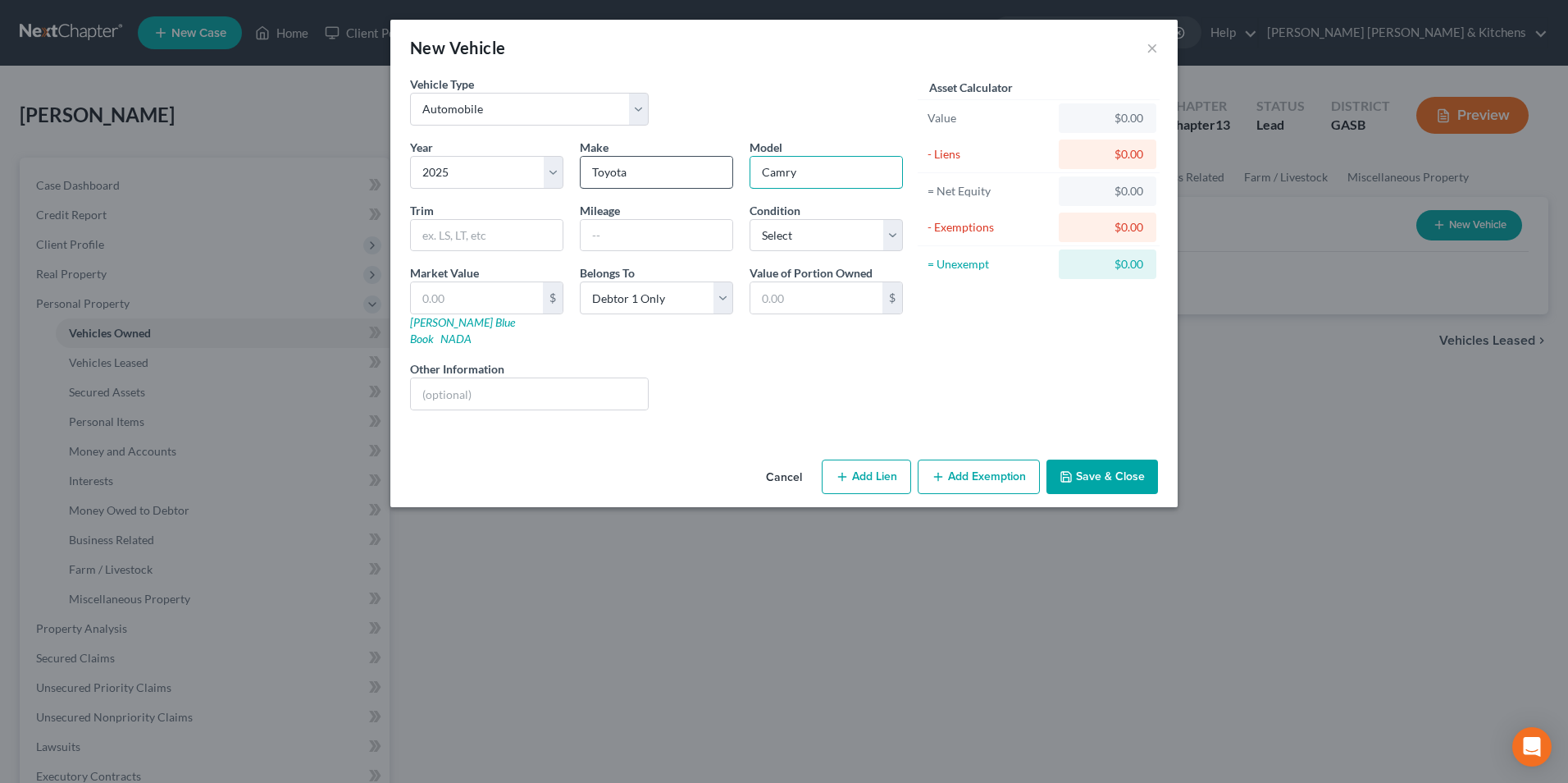
type input "Camry"
click at [679, 288] on select "Select Debtor 1 Only Debtor 2 Only Debtor 1 And Debtor 2 Only At Least One Of T…" at bounding box center [656, 298] width 153 height 33
select select "3"
click at [580, 282] on select "Select Debtor 1 Only Debtor 2 Only Debtor 1 And Debtor 2 Only At Least One Of T…" at bounding box center [656, 298] width 153 height 33
click at [440, 305] on input "text" at bounding box center [476, 298] width 132 height 31
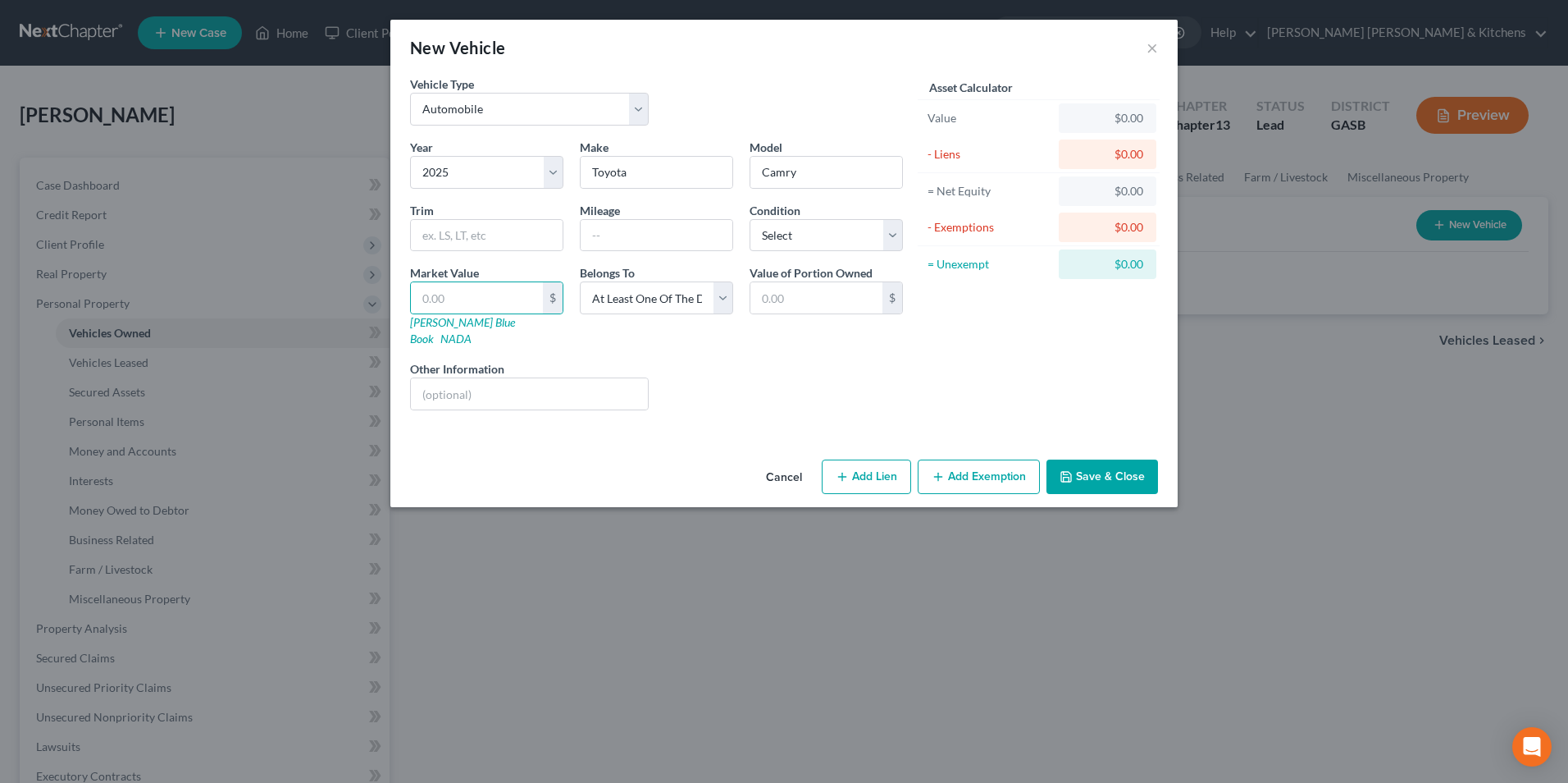
click at [772, 462] on button "Cancel" at bounding box center [784, 478] width 62 height 33
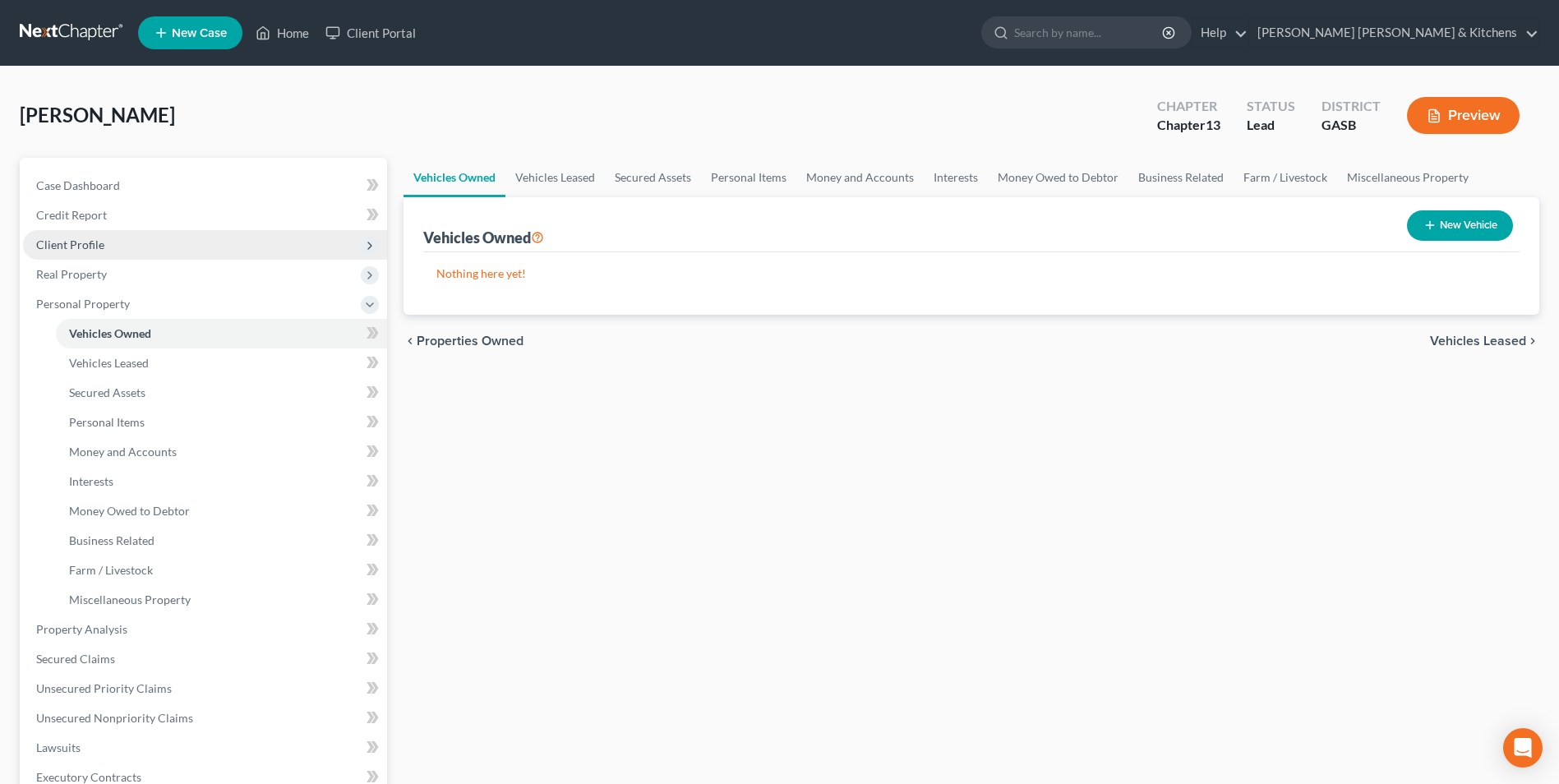
click at [110, 243] on span "Client Profile" at bounding box center [205, 244] width 364 height 30
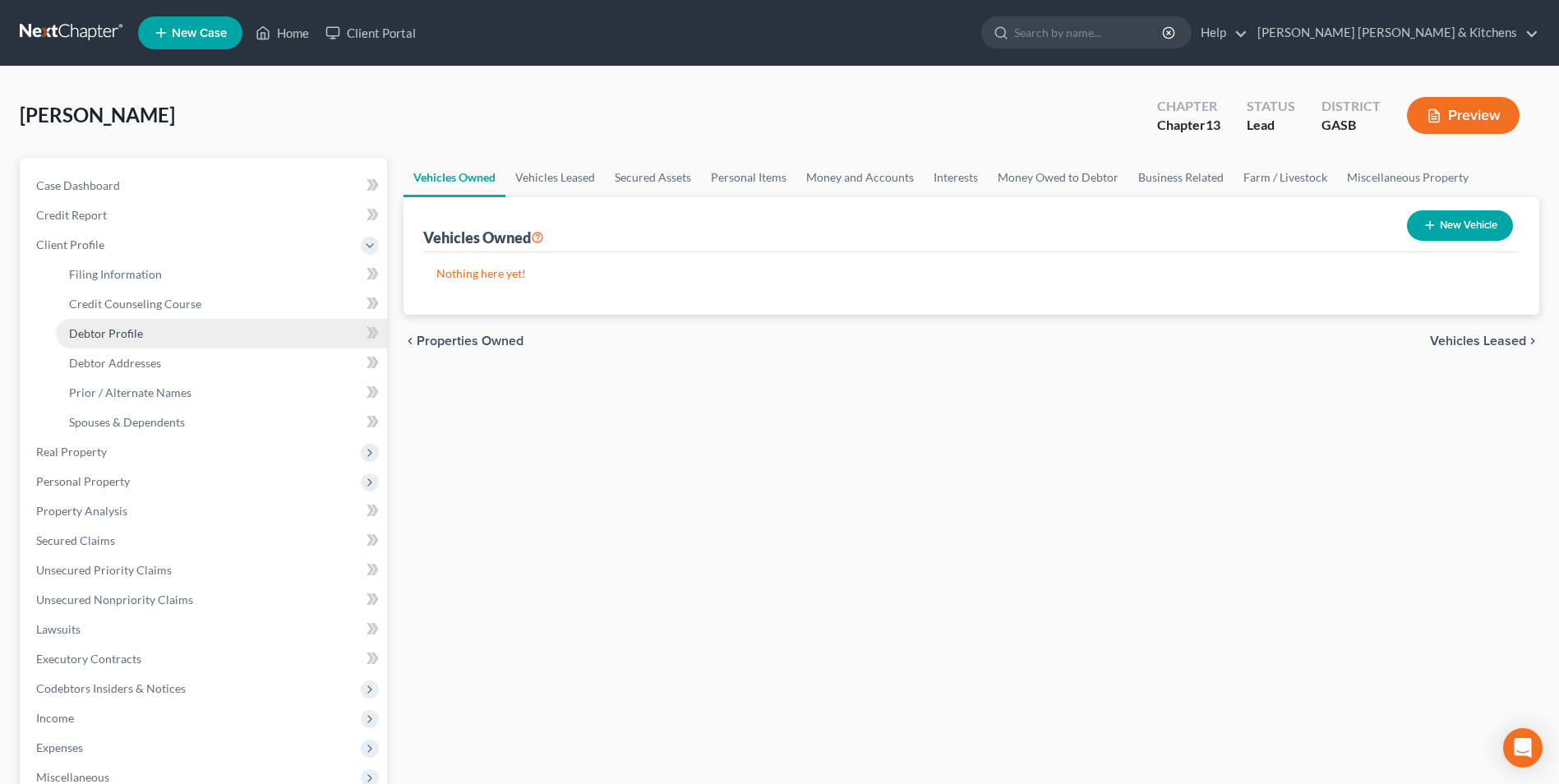
click at [114, 329] on span "Debtor Profile" at bounding box center [106, 333] width 74 height 14
select select "0"
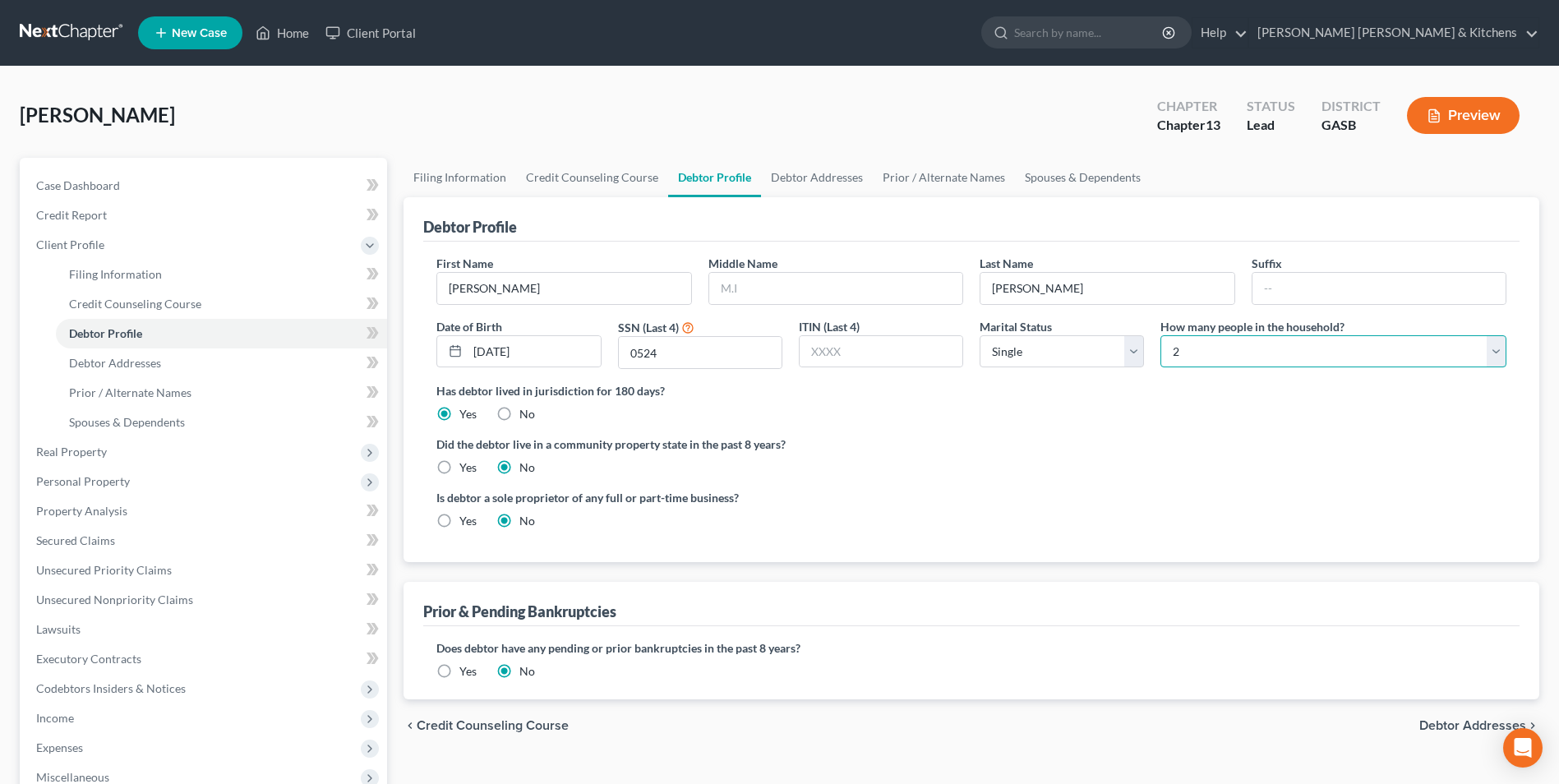
drag, startPoint x: 1190, startPoint y: 351, endPoint x: 1191, endPoint y: 365, distance: 14.0
click at [1191, 352] on select "Select 1 2 3 4 5 6 7 8 9 10 11 12 13 14 15 16 17 18 19 20" at bounding box center [1334, 351] width 346 height 33
select select "0"
click at [1160, 335] on select "Select 1 2 3 4 5 6 7 8 9 10 11 12 13 14 15 16 17 18 19 20" at bounding box center [1334, 351] width 346 height 33
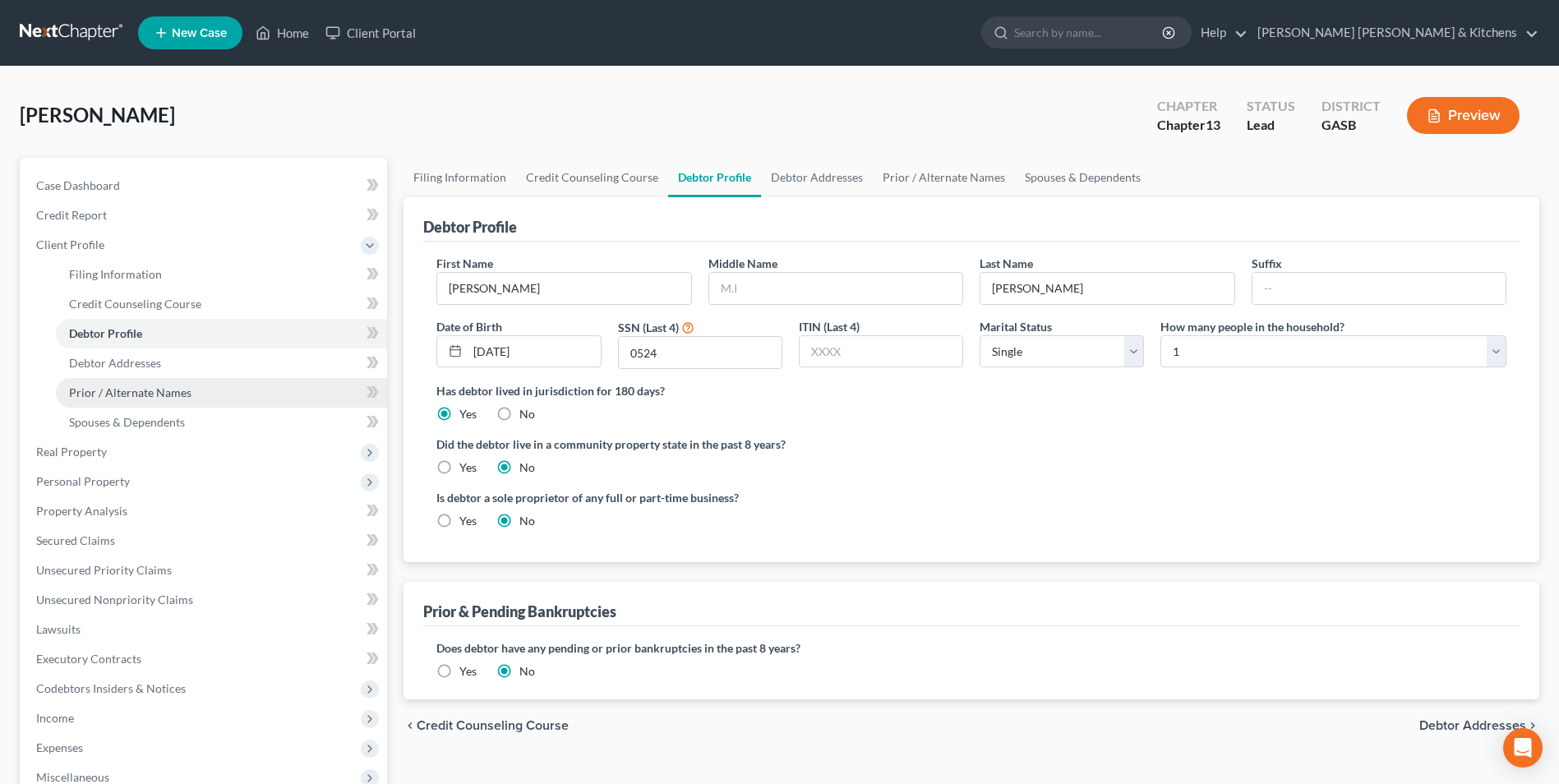
click at [149, 397] on span "Prior / Alternate Names" at bounding box center [130, 392] width 123 height 14
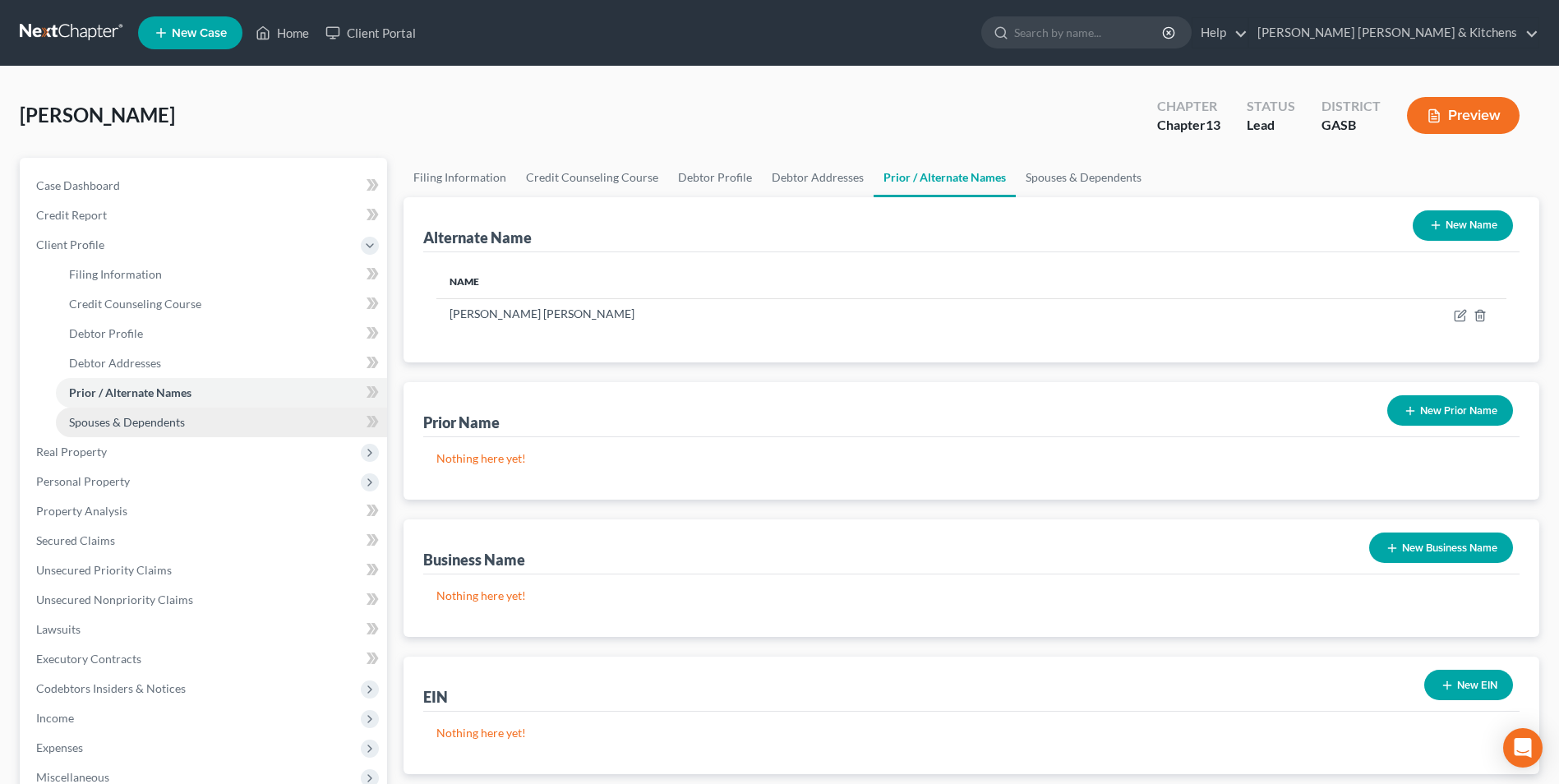
click at [83, 417] on span "Spouses & Dependents" at bounding box center [127, 422] width 116 height 14
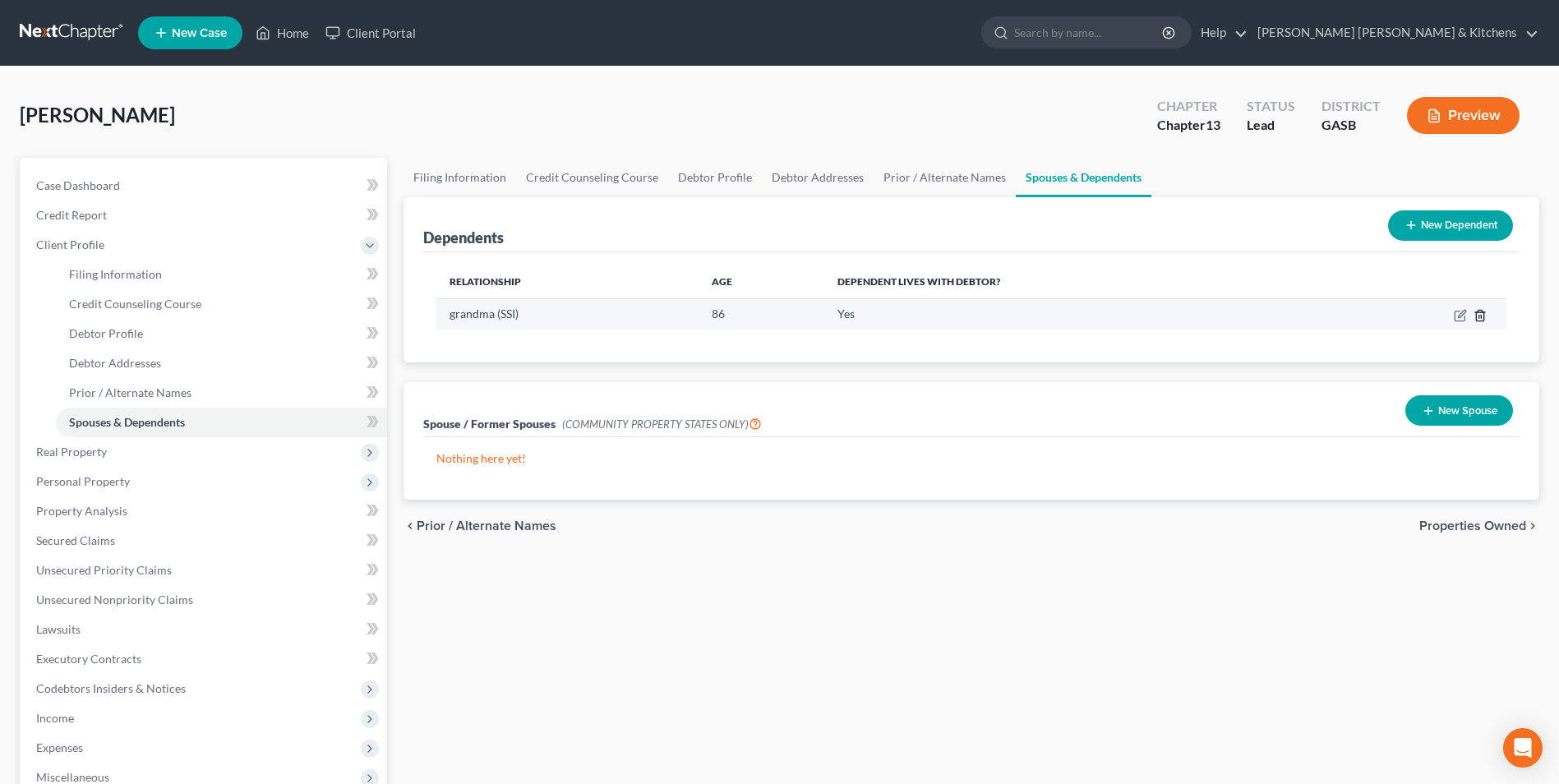
click at [1481, 314] on line "button" at bounding box center [1481, 316] width 0 height 3
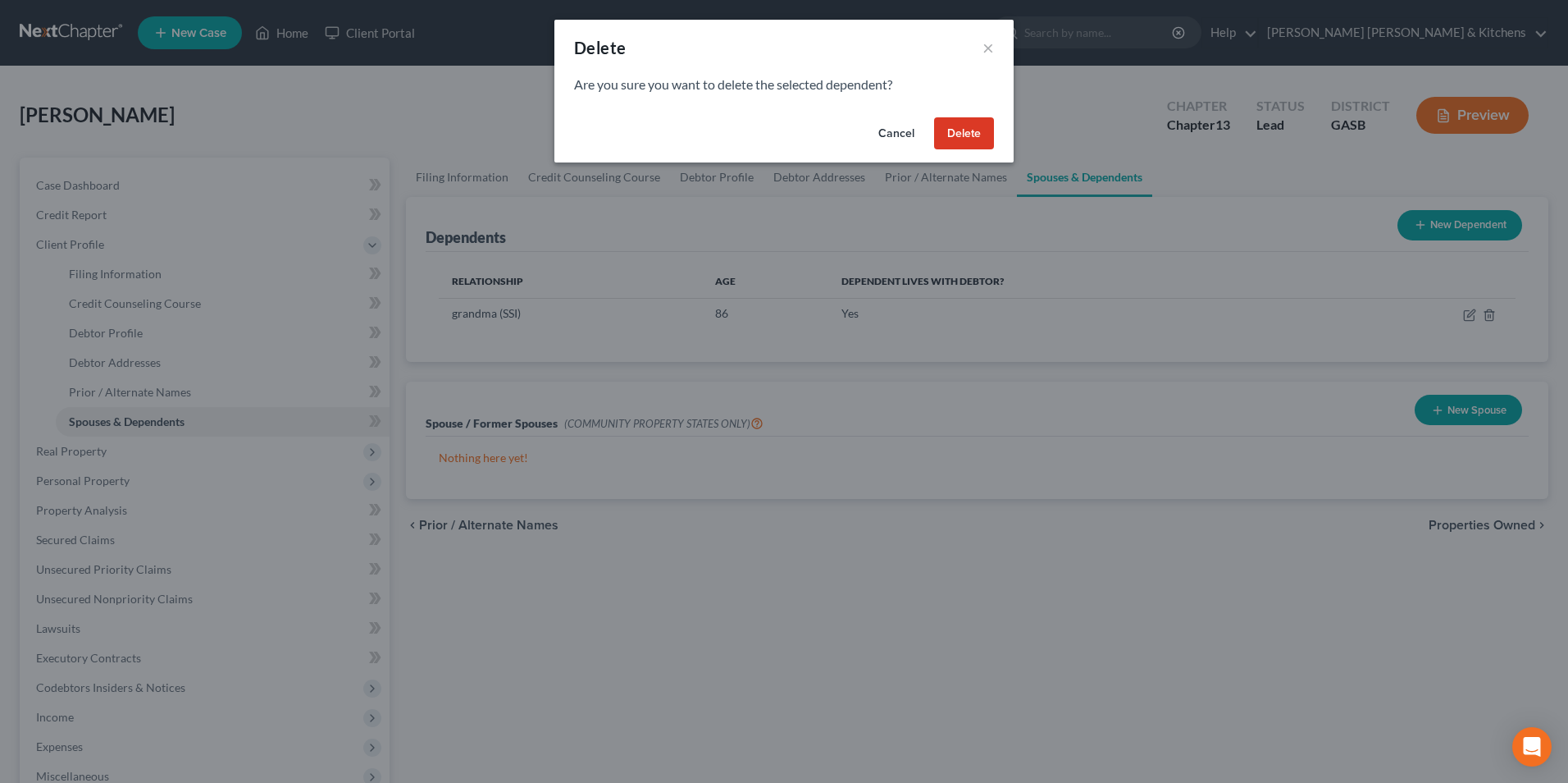
drag, startPoint x: 966, startPoint y: 135, endPoint x: 979, endPoint y: 169, distance: 36.4
click at [966, 146] on button "Delete" at bounding box center [964, 133] width 60 height 33
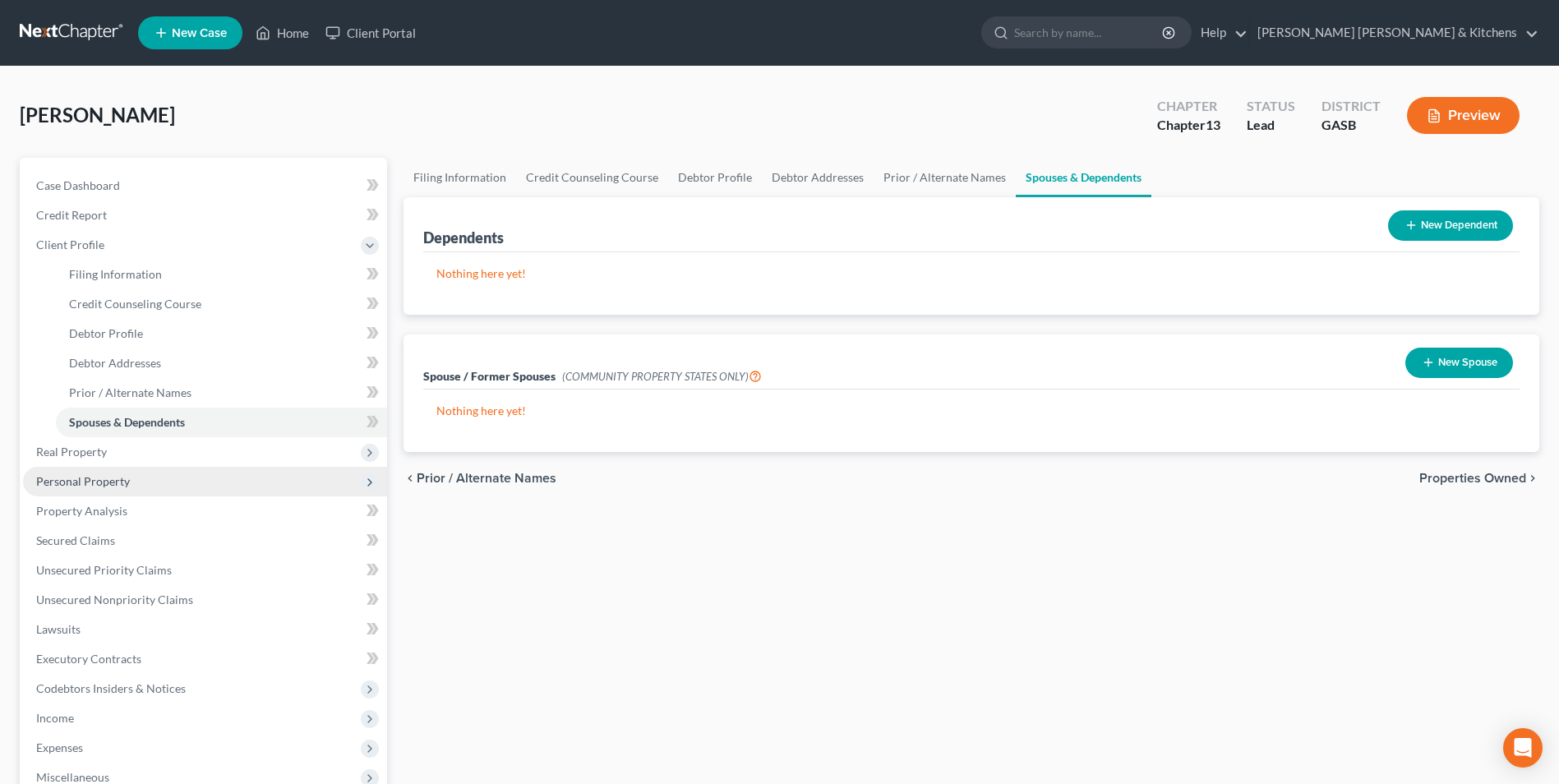
click at [104, 494] on span "Personal Property" at bounding box center [205, 482] width 364 height 30
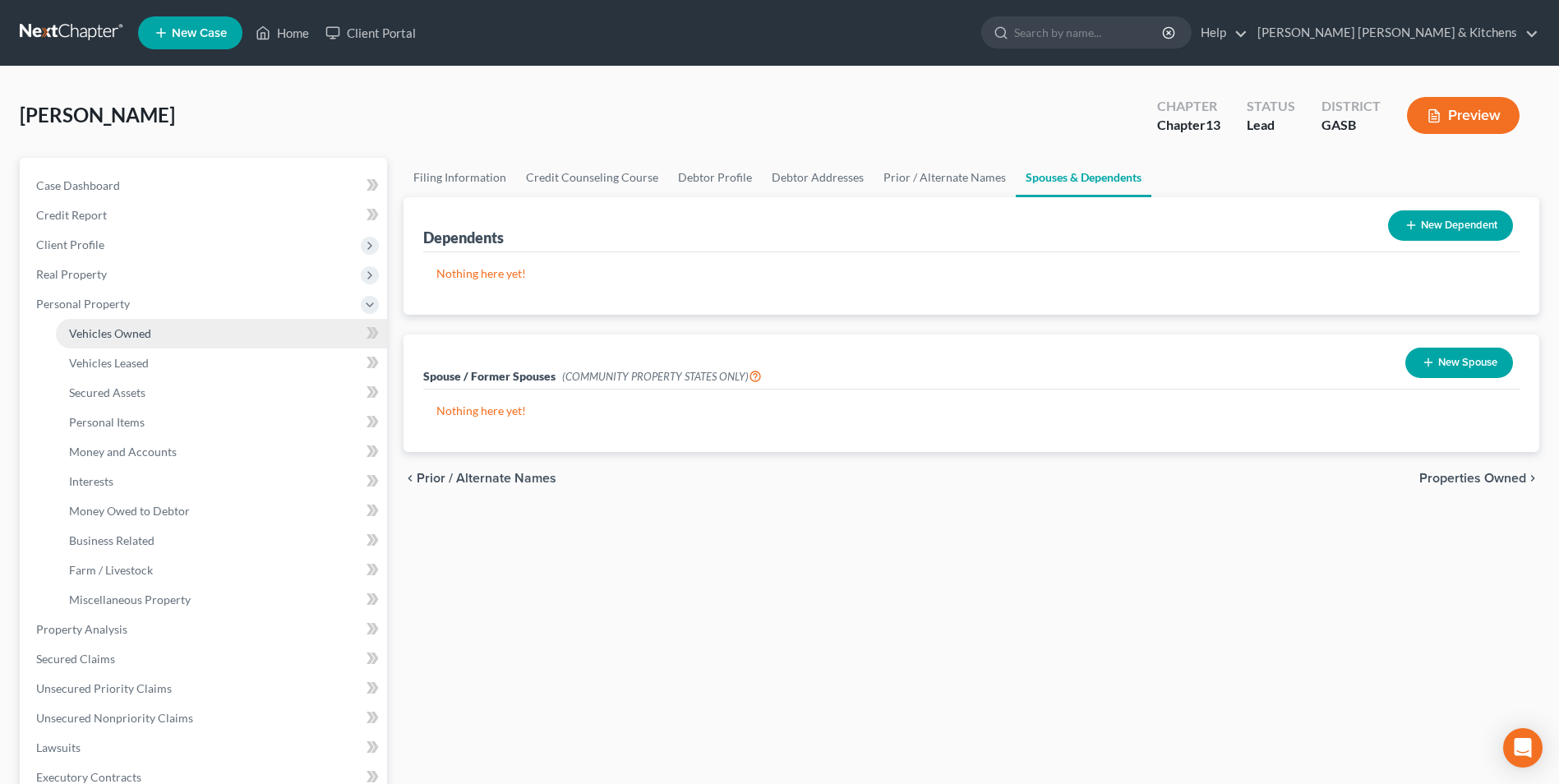
click at [110, 329] on span "Vehicles Owned" at bounding box center [111, 333] width 82 height 14
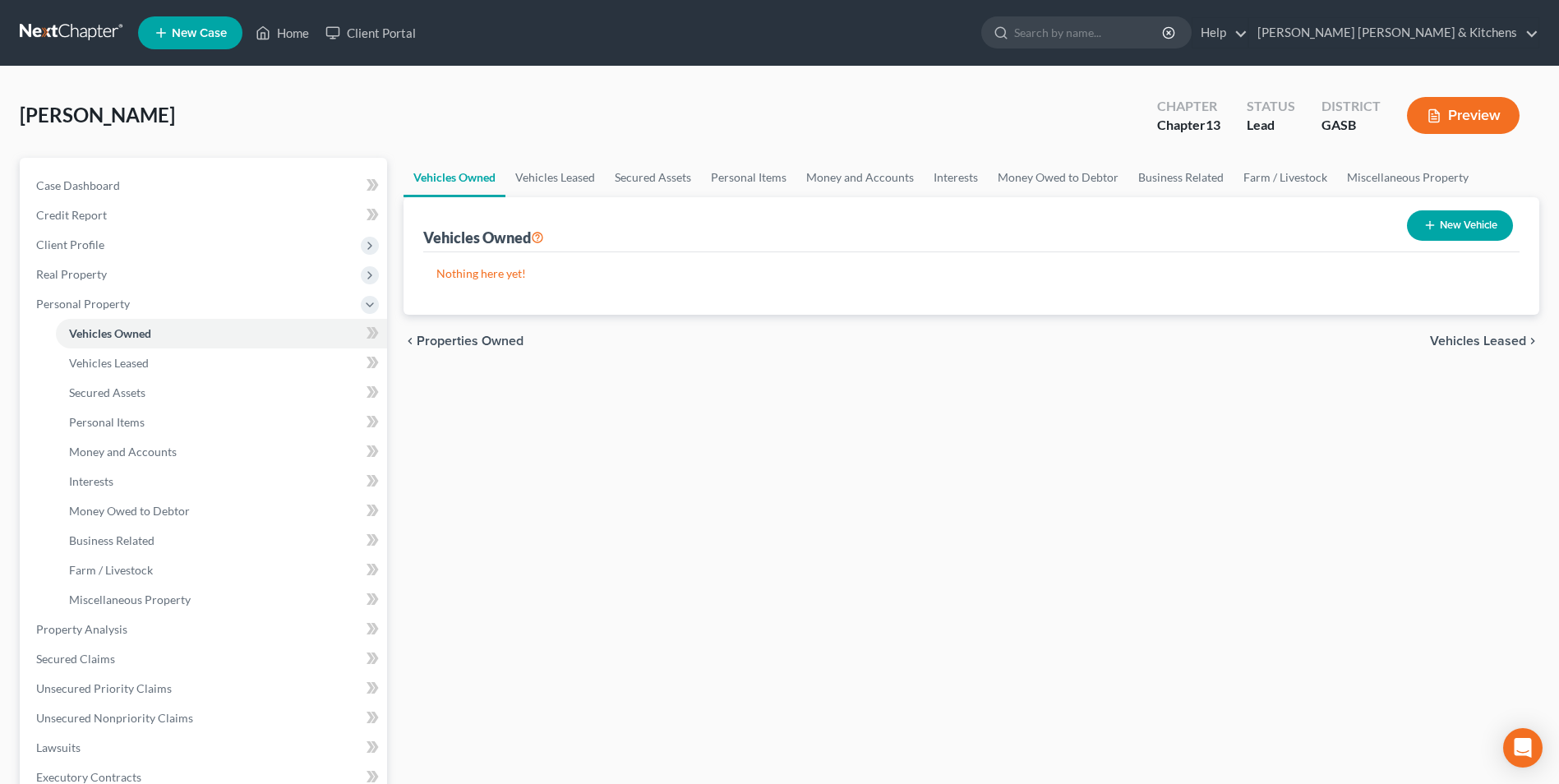
click at [1443, 230] on button "New Vehicle" at bounding box center [1460, 224] width 106 height 30
select select "0"
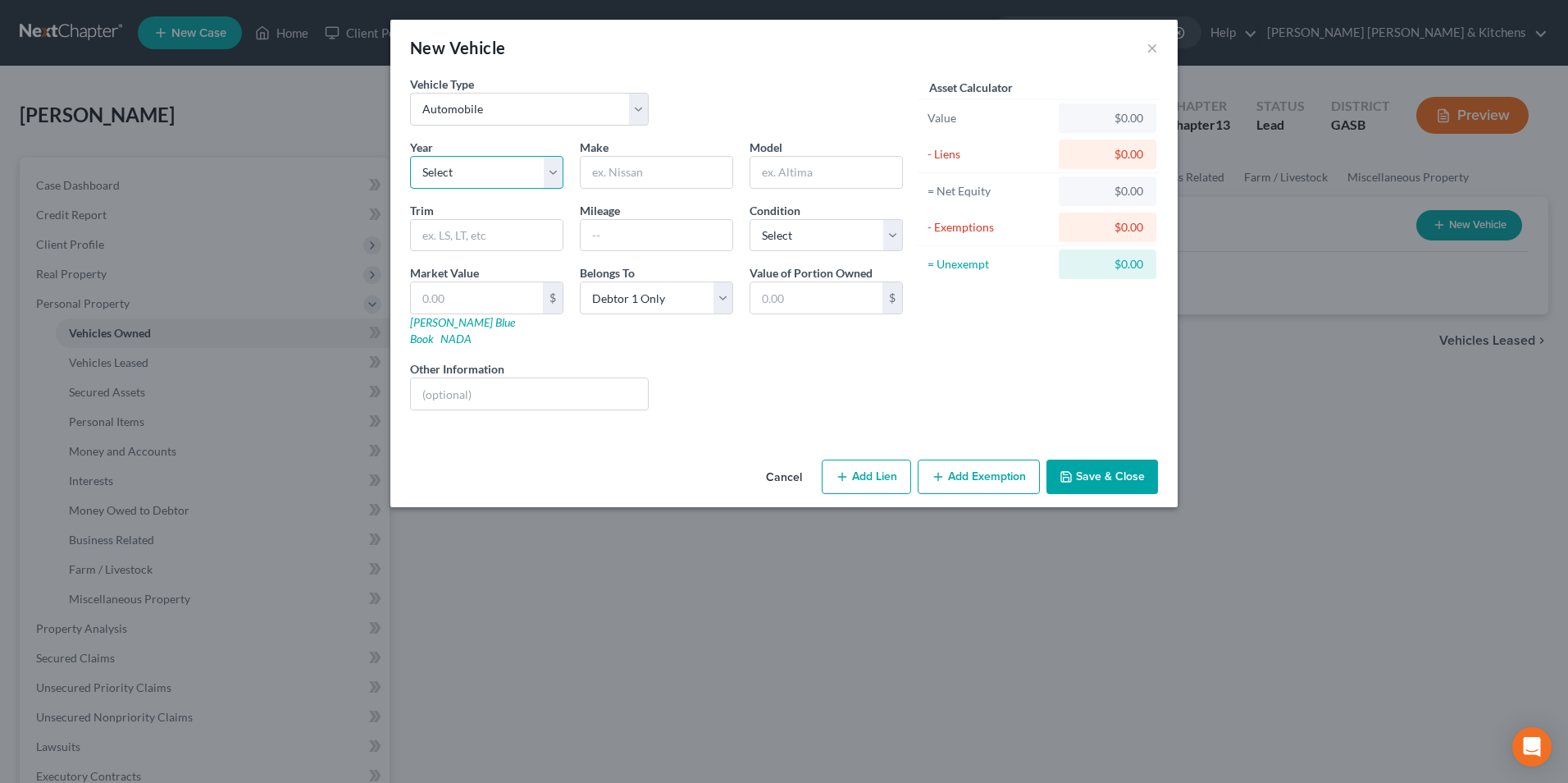
click at [505, 169] on select "Select 2026 2025 2024 2023 2022 2021 2020 2019 2018 2017 2016 2015 2014 2013 20…" at bounding box center [486, 172] width 153 height 33
select select "1"
click at [410, 156] on select "Select 2026 2025 2024 2023 2022 2021 2020 2019 2018 2017 2016 2015 2014 2013 20…" at bounding box center [486, 172] width 153 height 33
click at [685, 169] on input "text" at bounding box center [656, 172] width 151 height 31
type input "Toyota"
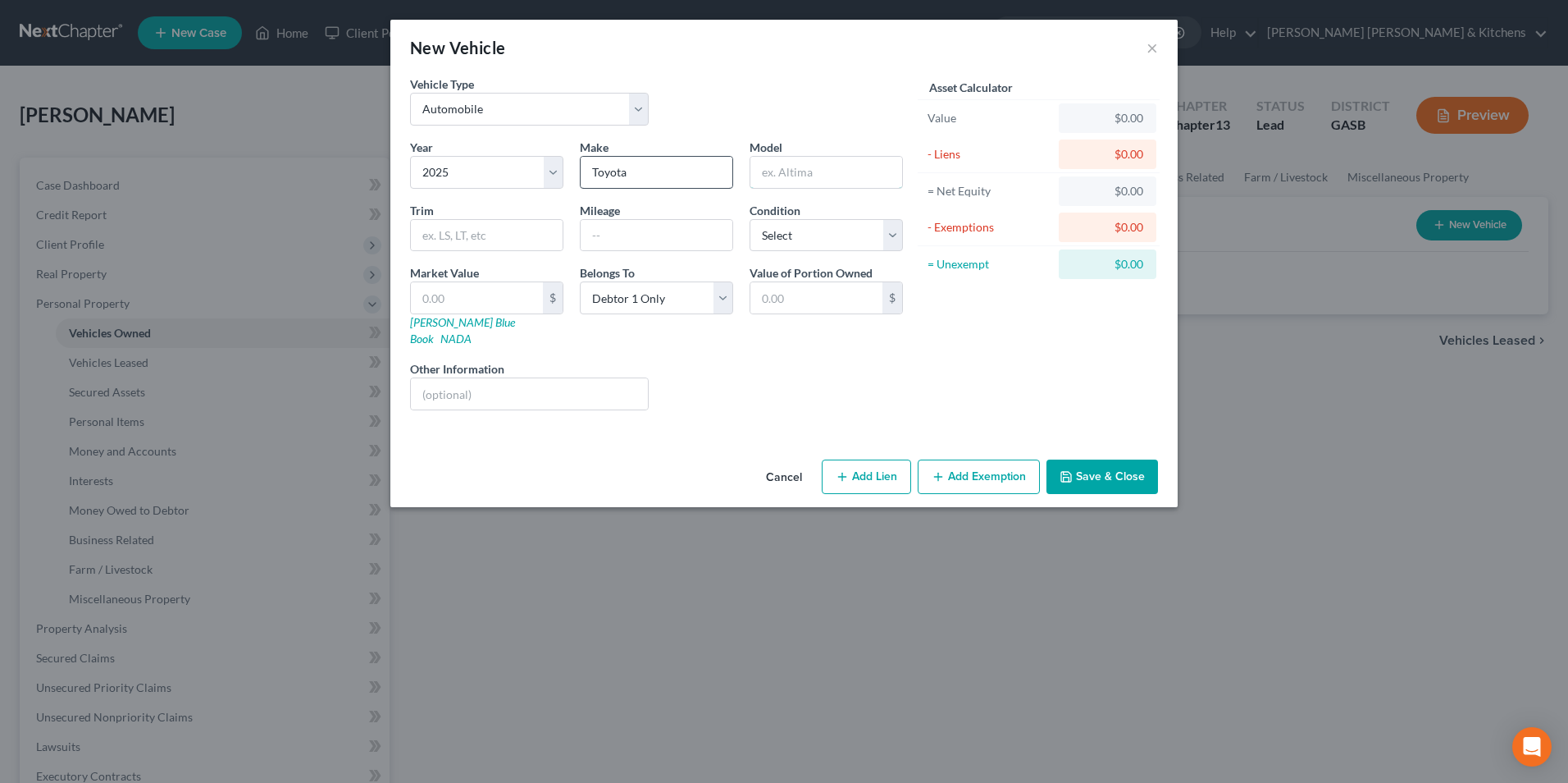
type input "Camry"
drag, startPoint x: 691, startPoint y: 298, endPoint x: 685, endPoint y: 312, distance: 15.2
click at [691, 298] on select "Select Debtor 1 Only Debtor 2 Only Debtor 1 And Debtor 2 Only At Least One Of T…" at bounding box center [656, 298] width 153 height 33
select select "3"
click at [580, 282] on select "Select Debtor 1 Only Debtor 2 Only Debtor 1 And Debtor 2 Only At Least One Of T…" at bounding box center [656, 298] width 153 height 33
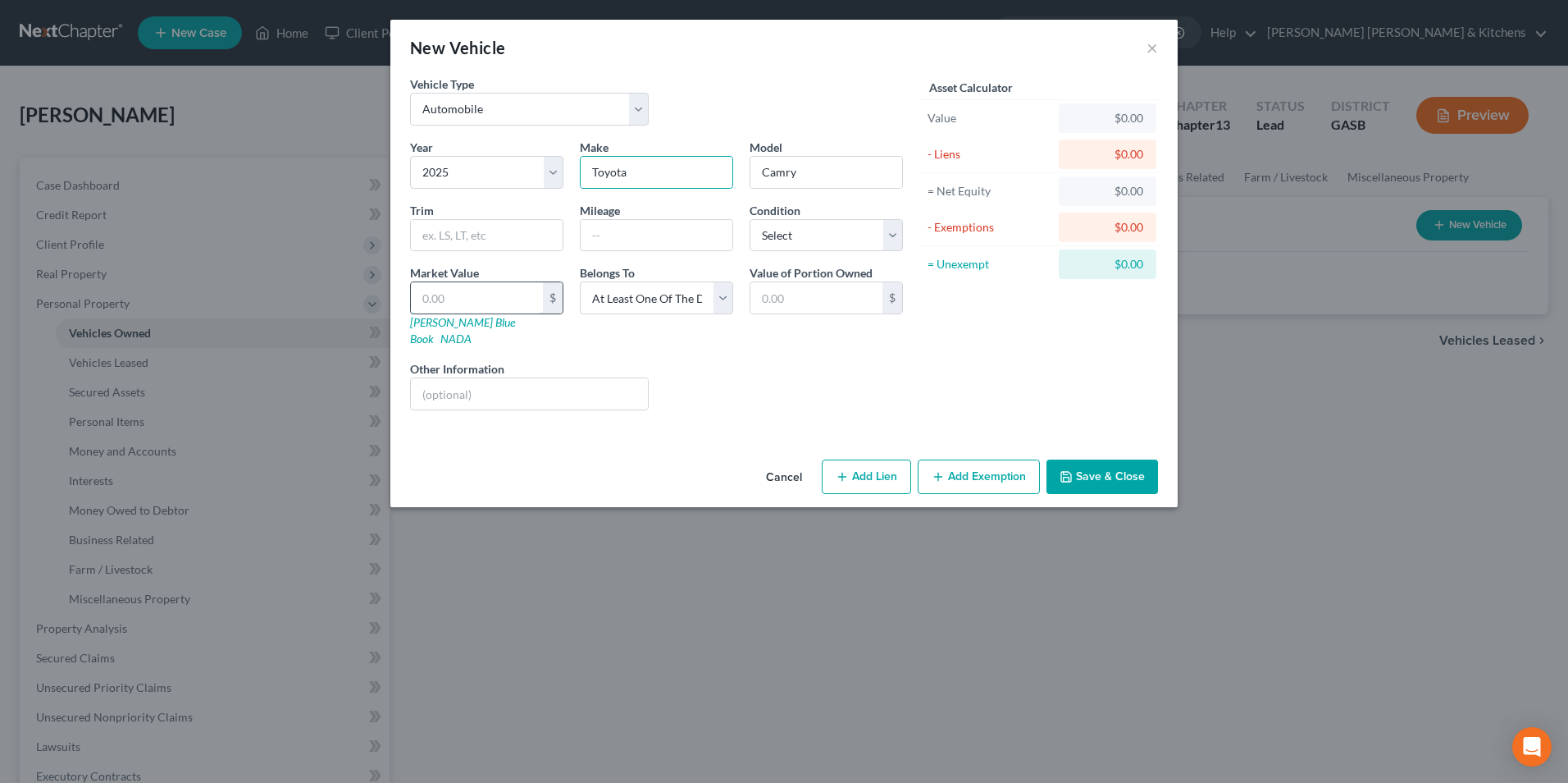
drag, startPoint x: 482, startPoint y: 300, endPoint x: 476, endPoint y: 286, distance: 15.2
click at [482, 300] on input "text" at bounding box center [476, 298] width 132 height 31
type input "3"
type input "3.00"
type input "35"
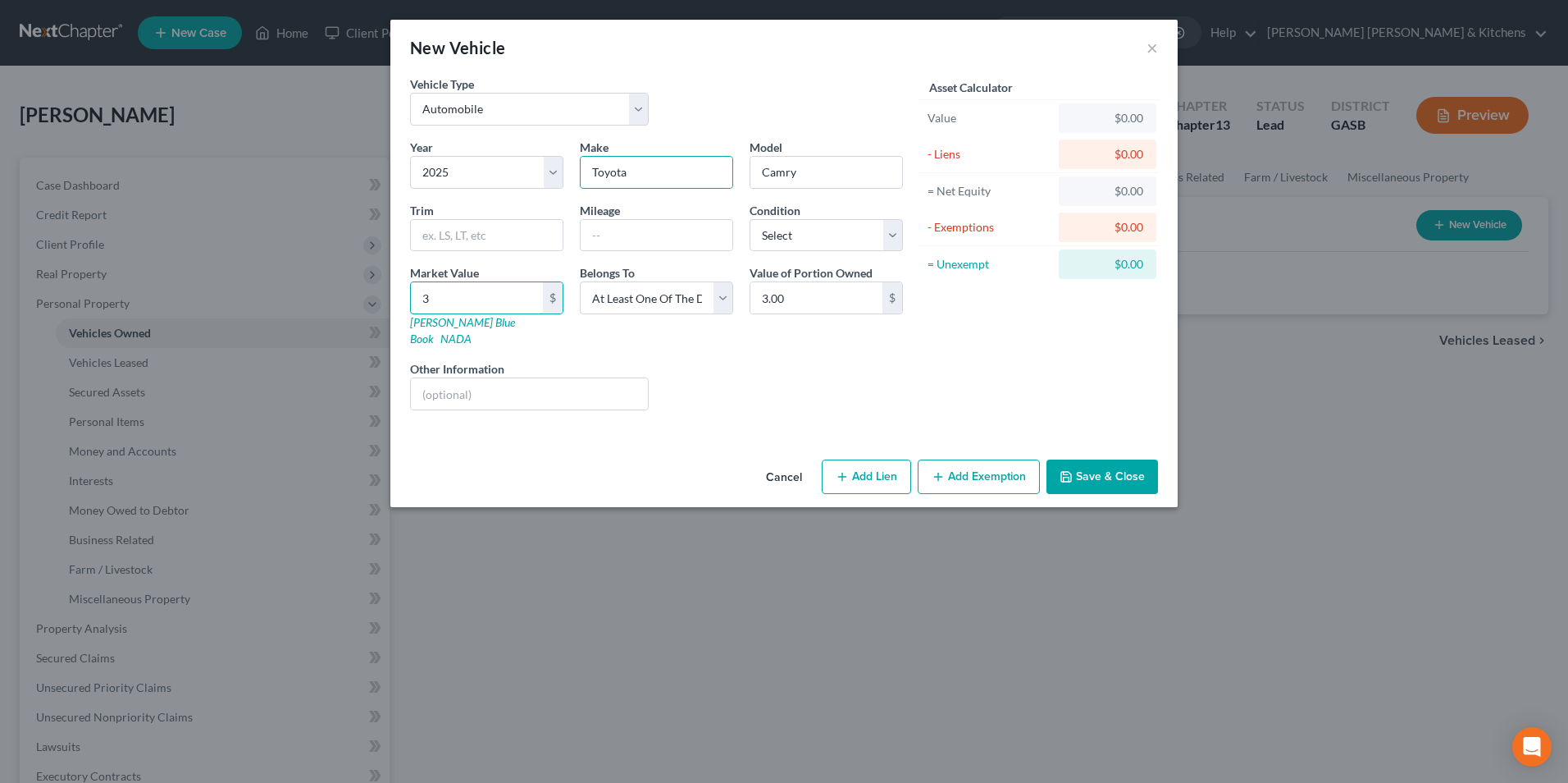
type input "35.00"
type input "352"
type input "352.00"
type input "3524"
type input "3,524.00"
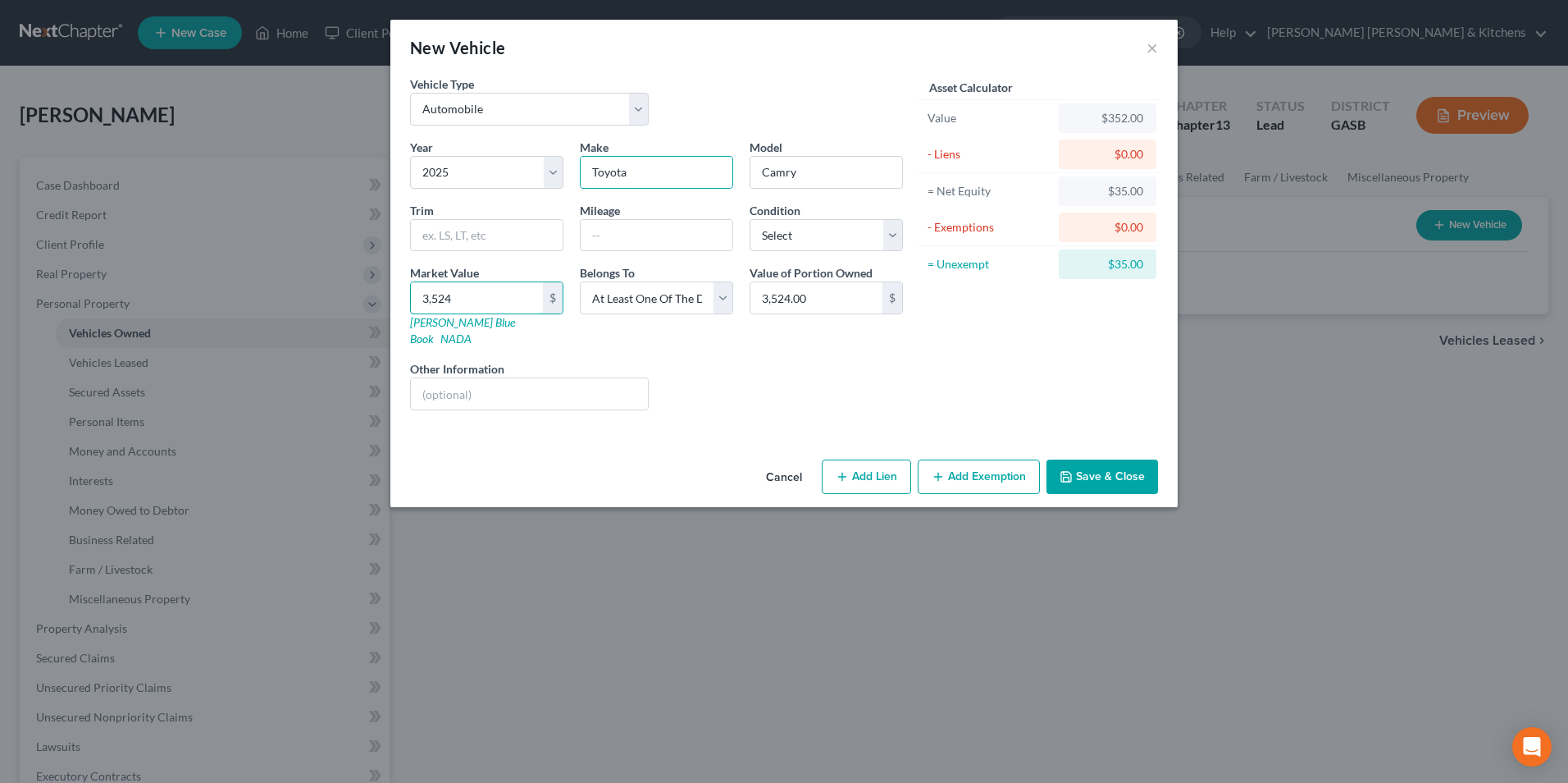
type input "3,5243"
type input "35,243.00"
click at [820, 302] on input "35,243.00" at bounding box center [816, 298] width 132 height 31
click at [899, 460] on button "Add Lien" at bounding box center [867, 477] width 90 height 34
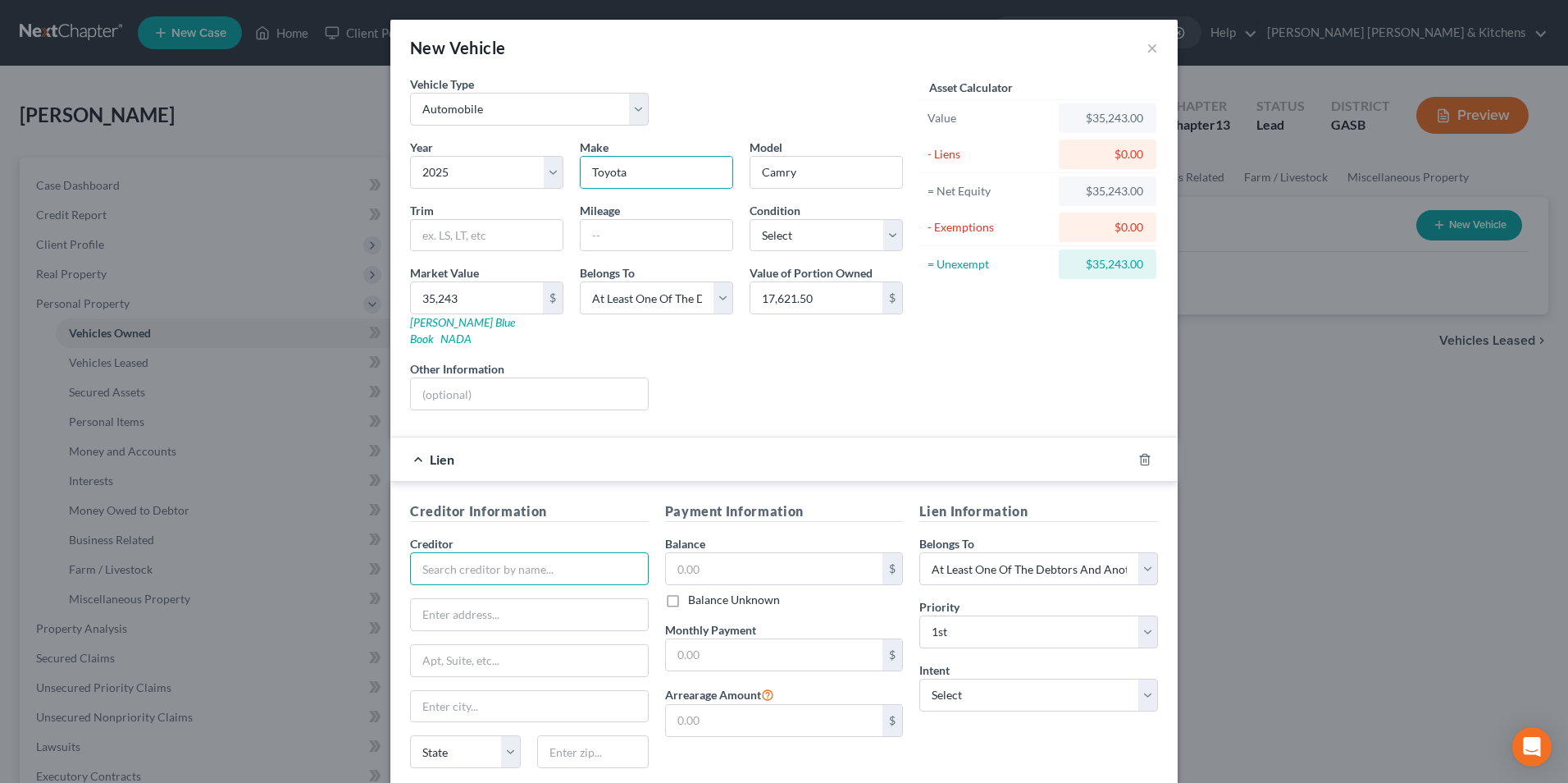
click at [530, 554] on input "text" at bounding box center [529, 568] width 239 height 33
click at [832, 555] on input "text" at bounding box center [775, 568] width 217 height 31
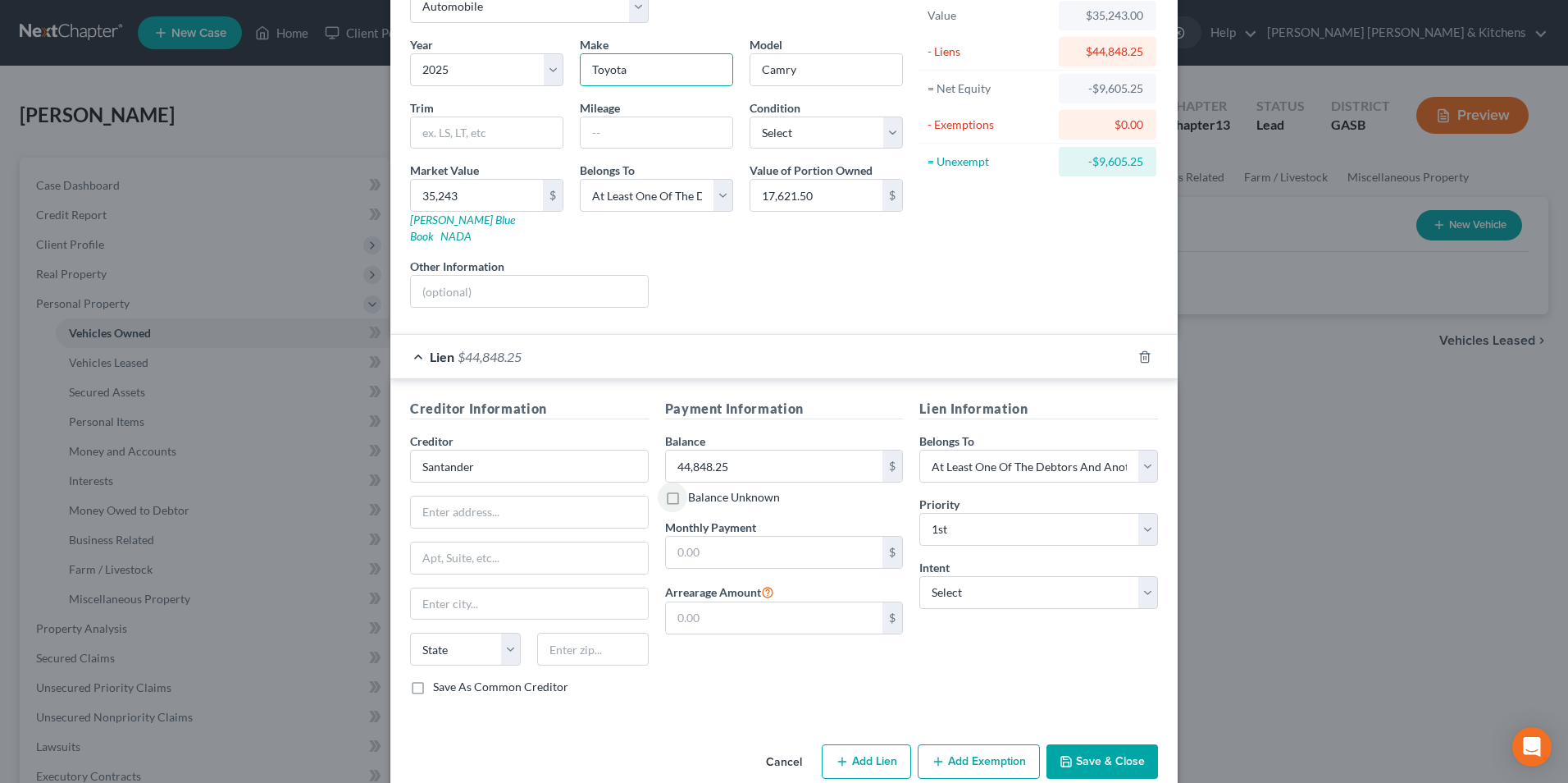
scroll to position [115, 0]
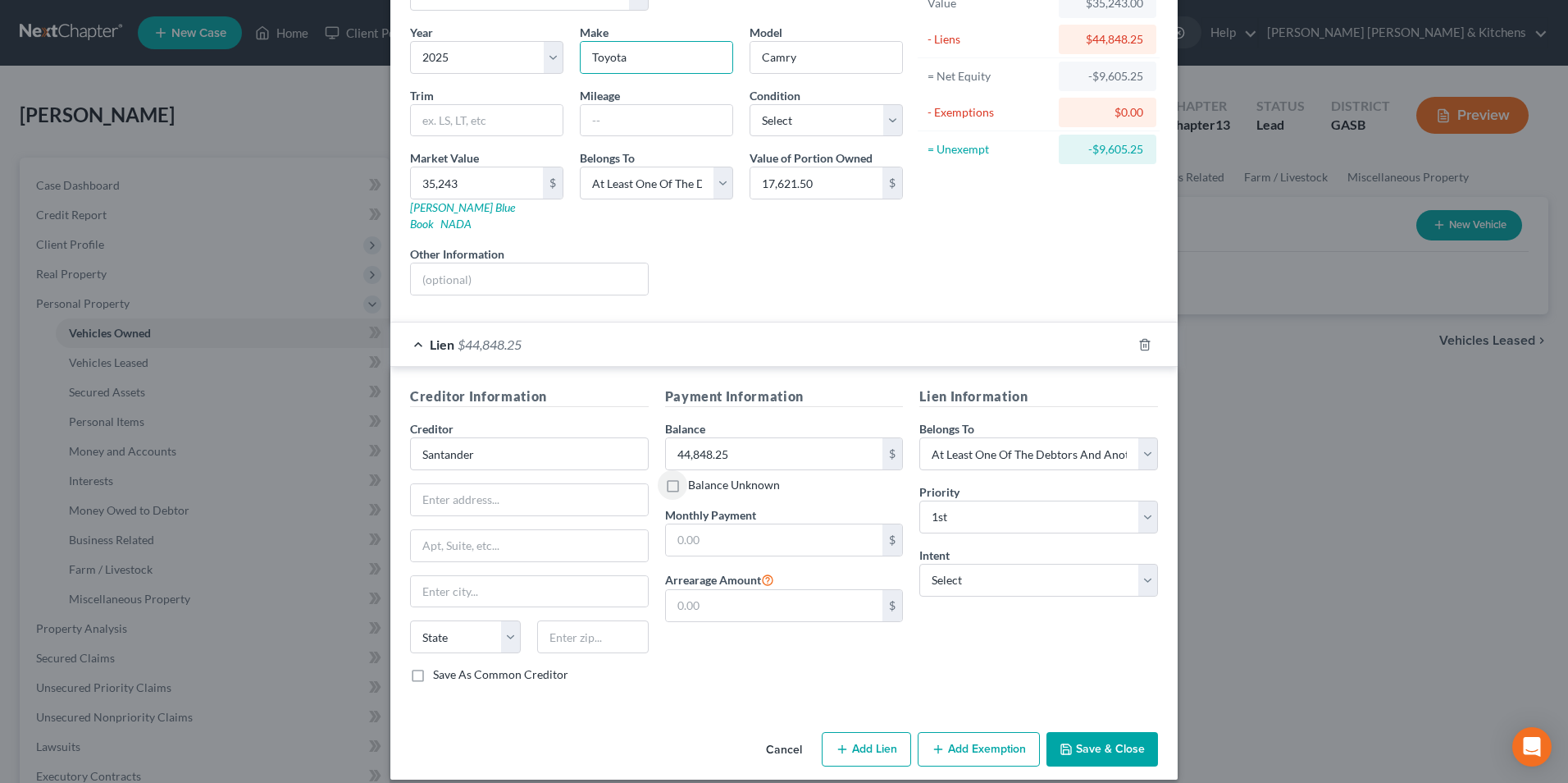
click at [1090, 732] on button "Save & Close" at bounding box center [1102, 749] width 111 height 34
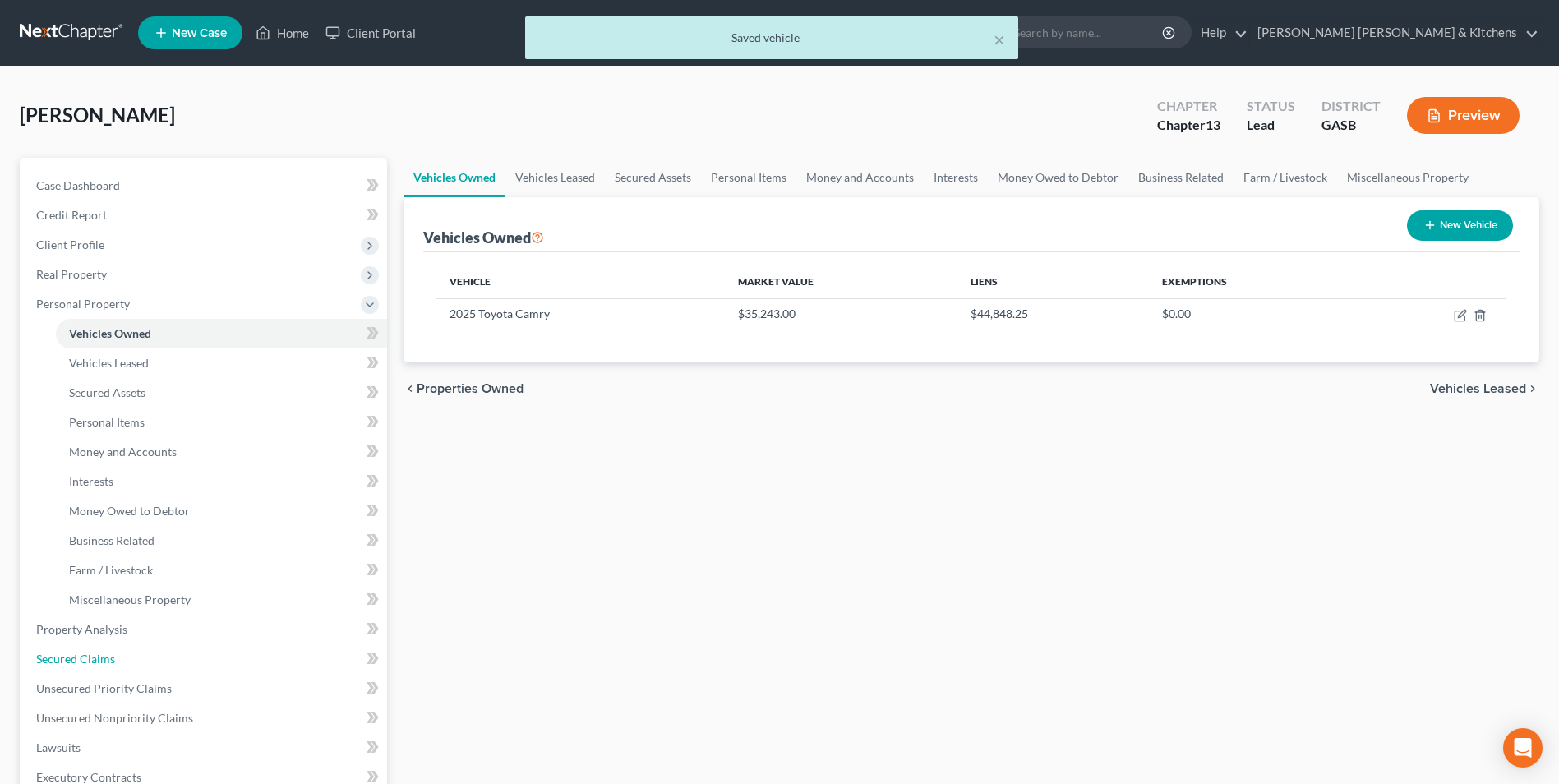
drag, startPoint x: 77, startPoint y: 656, endPoint x: 450, endPoint y: 571, distance: 382.6
click at [77, 656] on span "Secured Claims" at bounding box center [75, 658] width 79 height 14
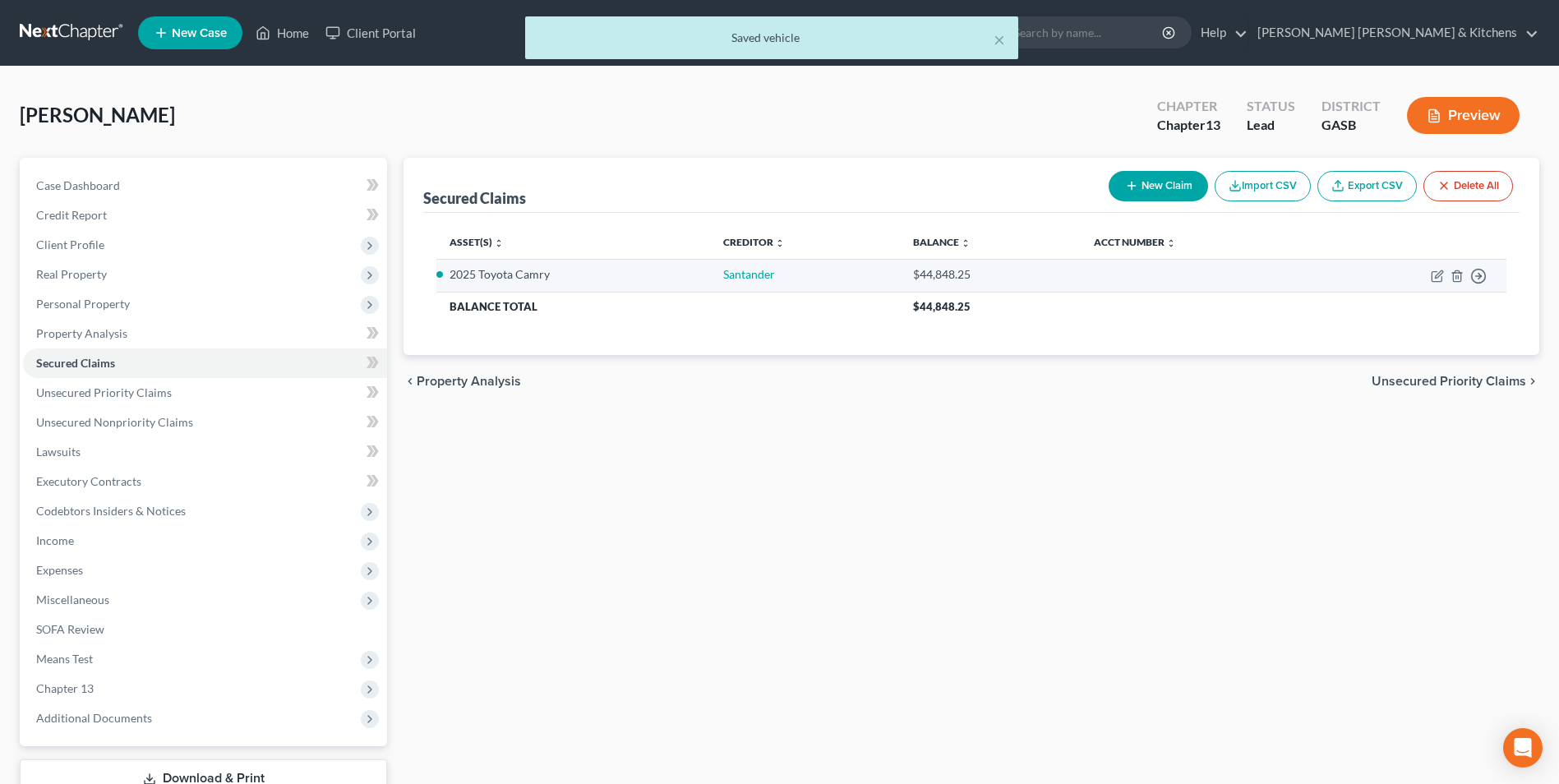
click at [1430, 276] on td "Move to E Move to F Move to G Move to Notice Only" at bounding box center [1410, 275] width 191 height 33
click at [1443, 278] on icon "button" at bounding box center [1436, 275] width 13 height 13
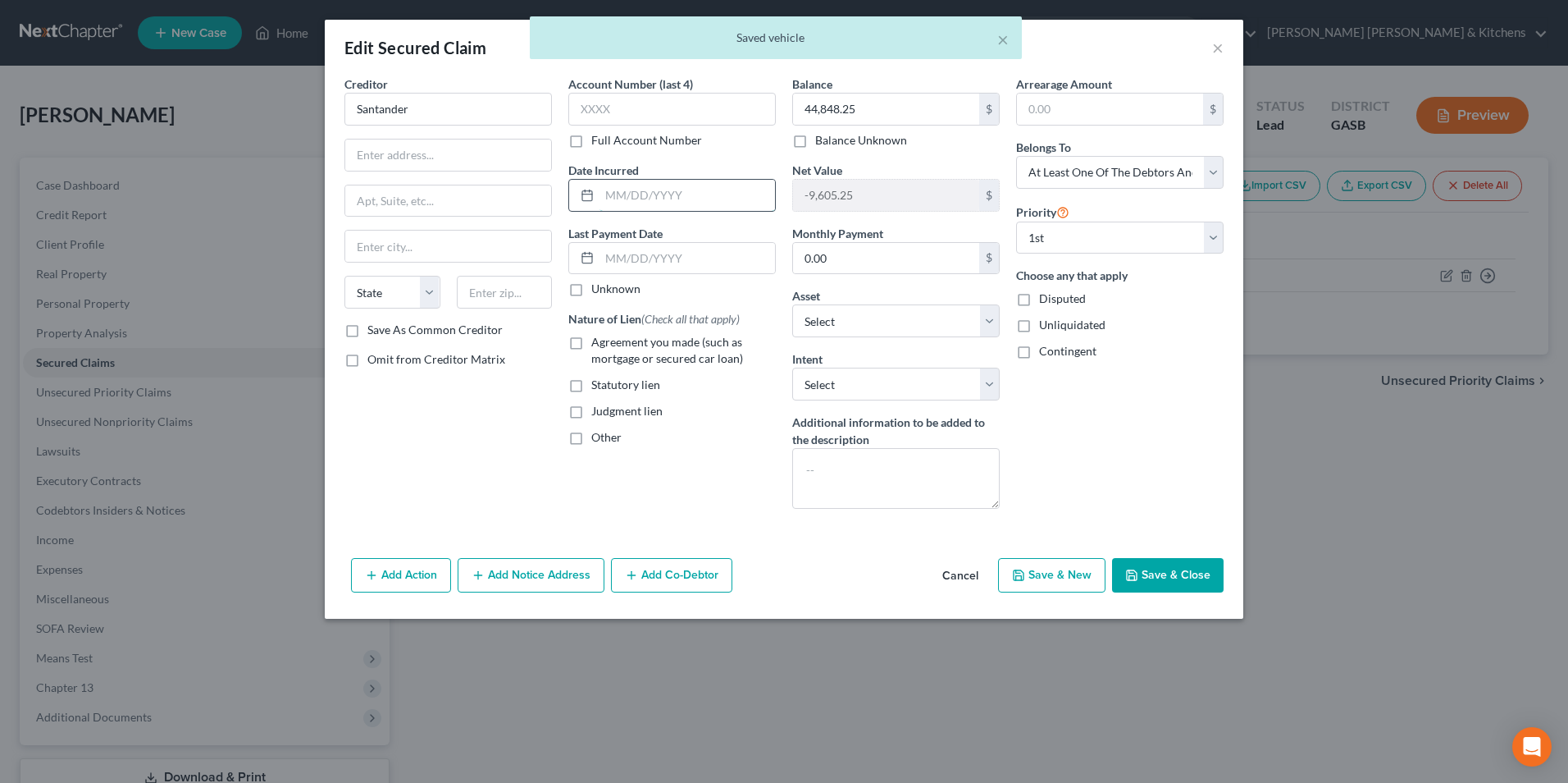
click at [694, 207] on input "text" at bounding box center [687, 195] width 175 height 31
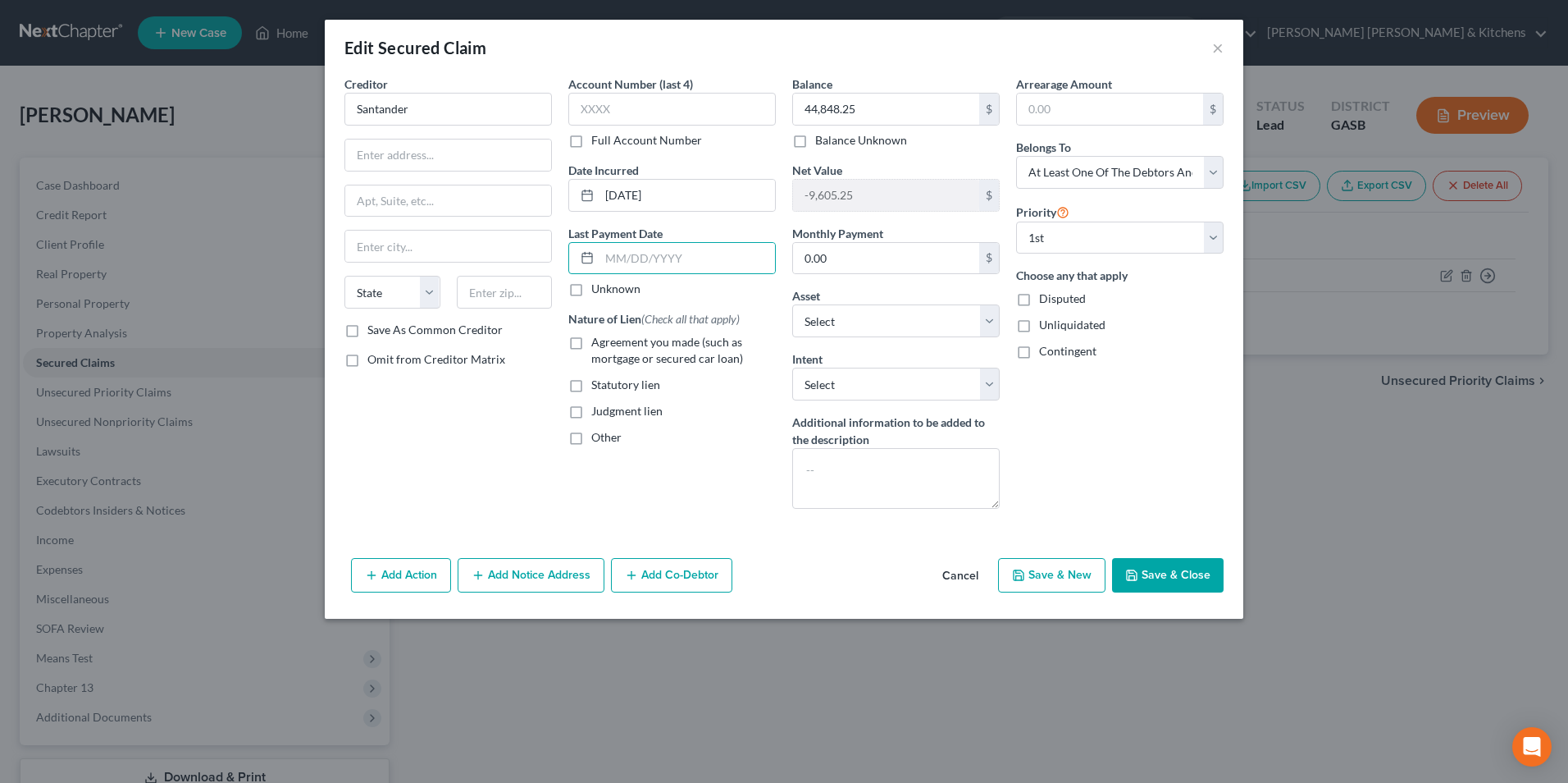
click at [591, 339] on label "Agreement you made (such as mortgage or secured car loan)" at bounding box center [683, 350] width 185 height 33
click at [598, 339] on input "Agreement you made (such as mortgage or secured car loan)" at bounding box center [603, 339] width 10 height 10
click at [644, 568] on button "Add Co-Debtor" at bounding box center [672, 575] width 121 height 34
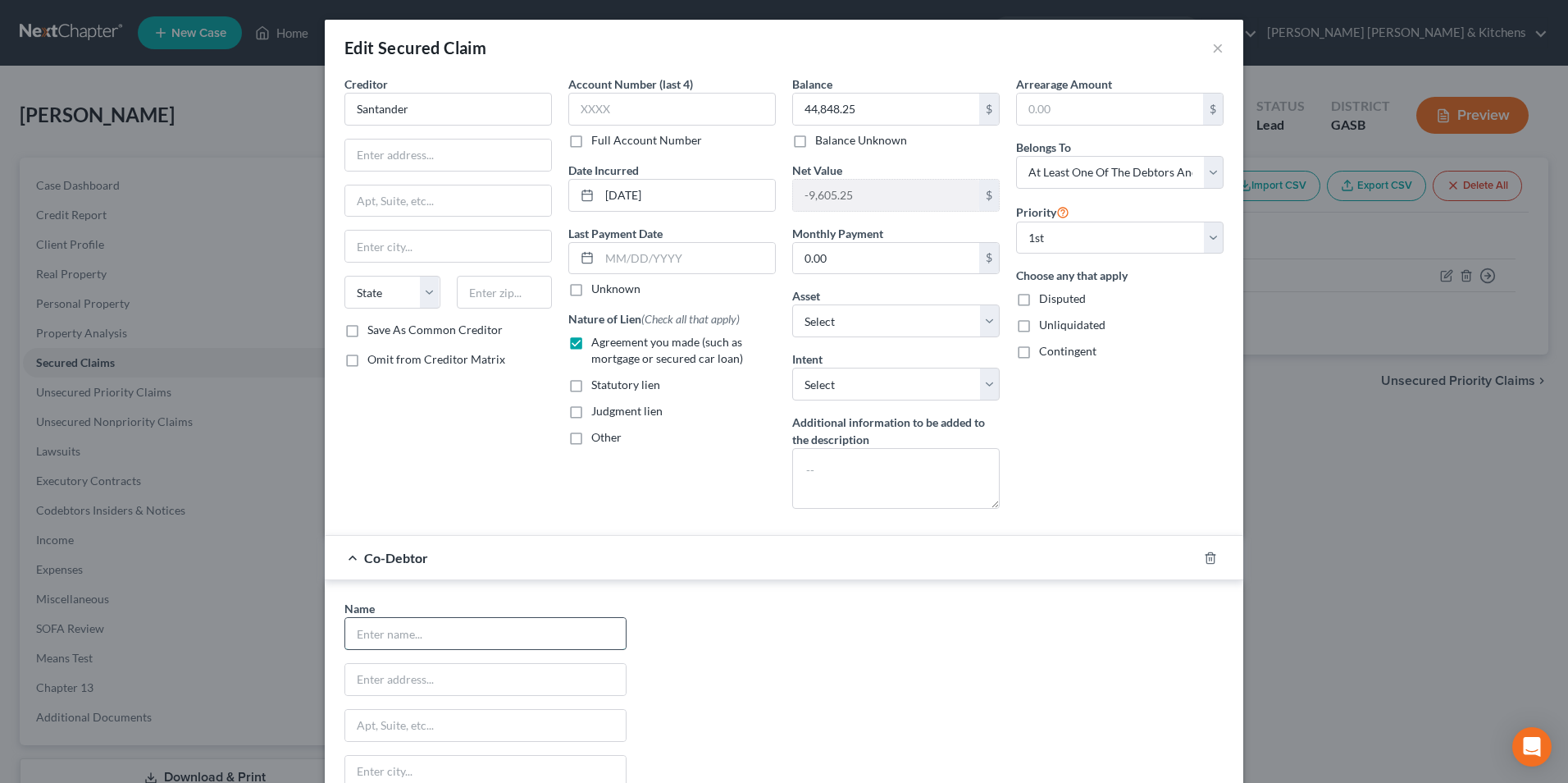
click at [482, 631] on input "text" at bounding box center [486, 633] width 281 height 31
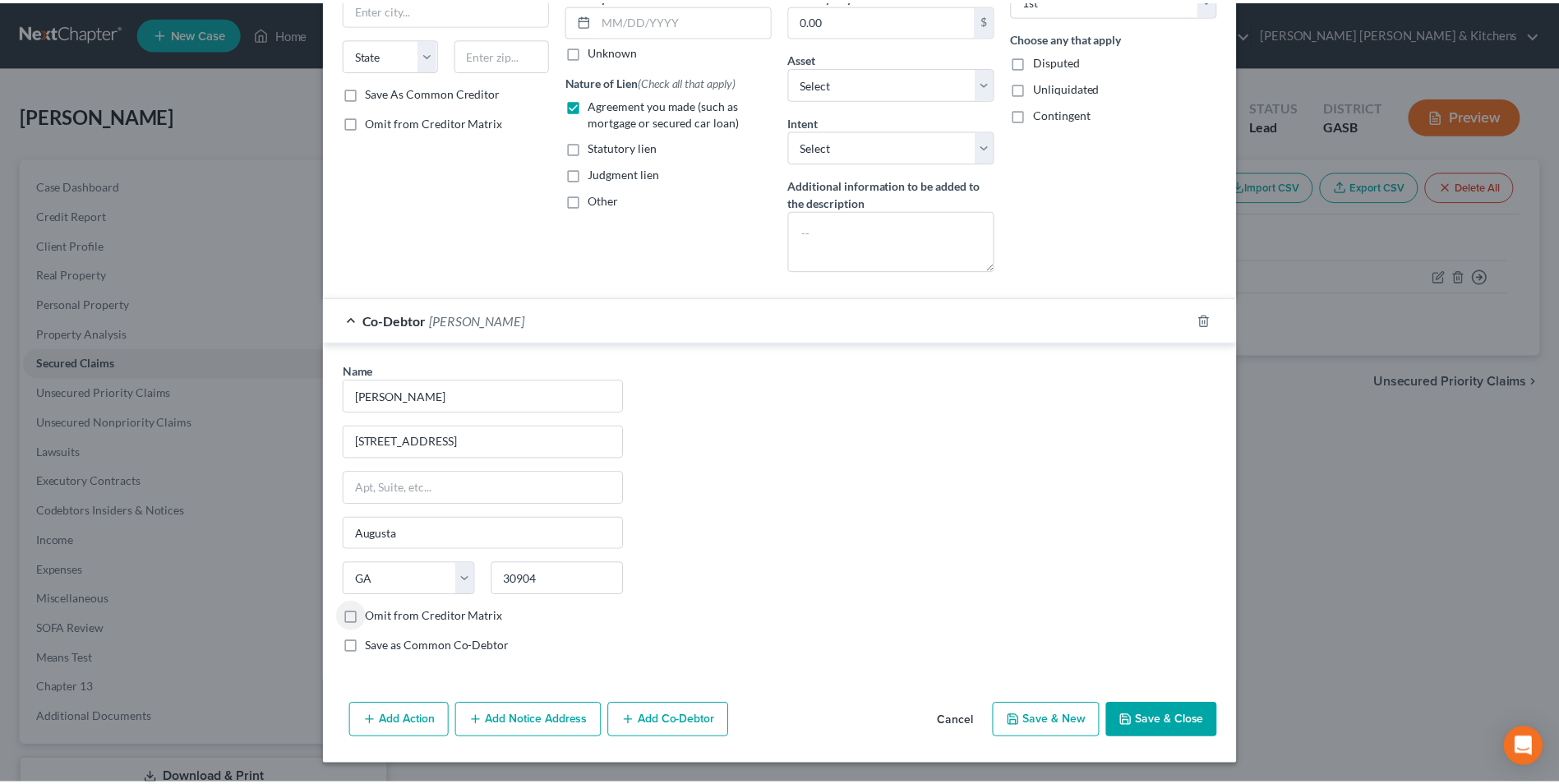
scroll to position [239, 0]
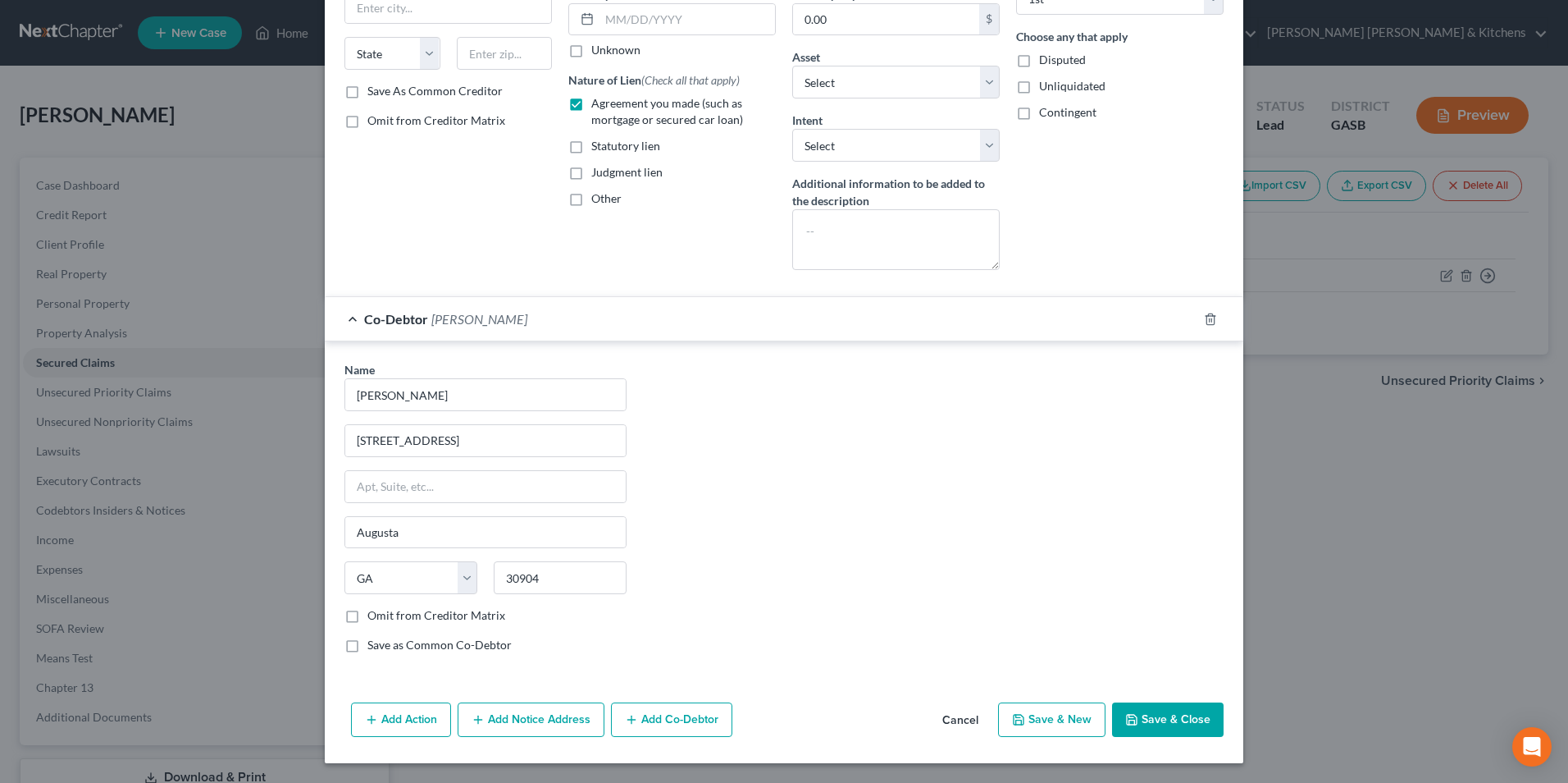
click at [1167, 714] on button "Save & Close" at bounding box center [1168, 720] width 111 height 34
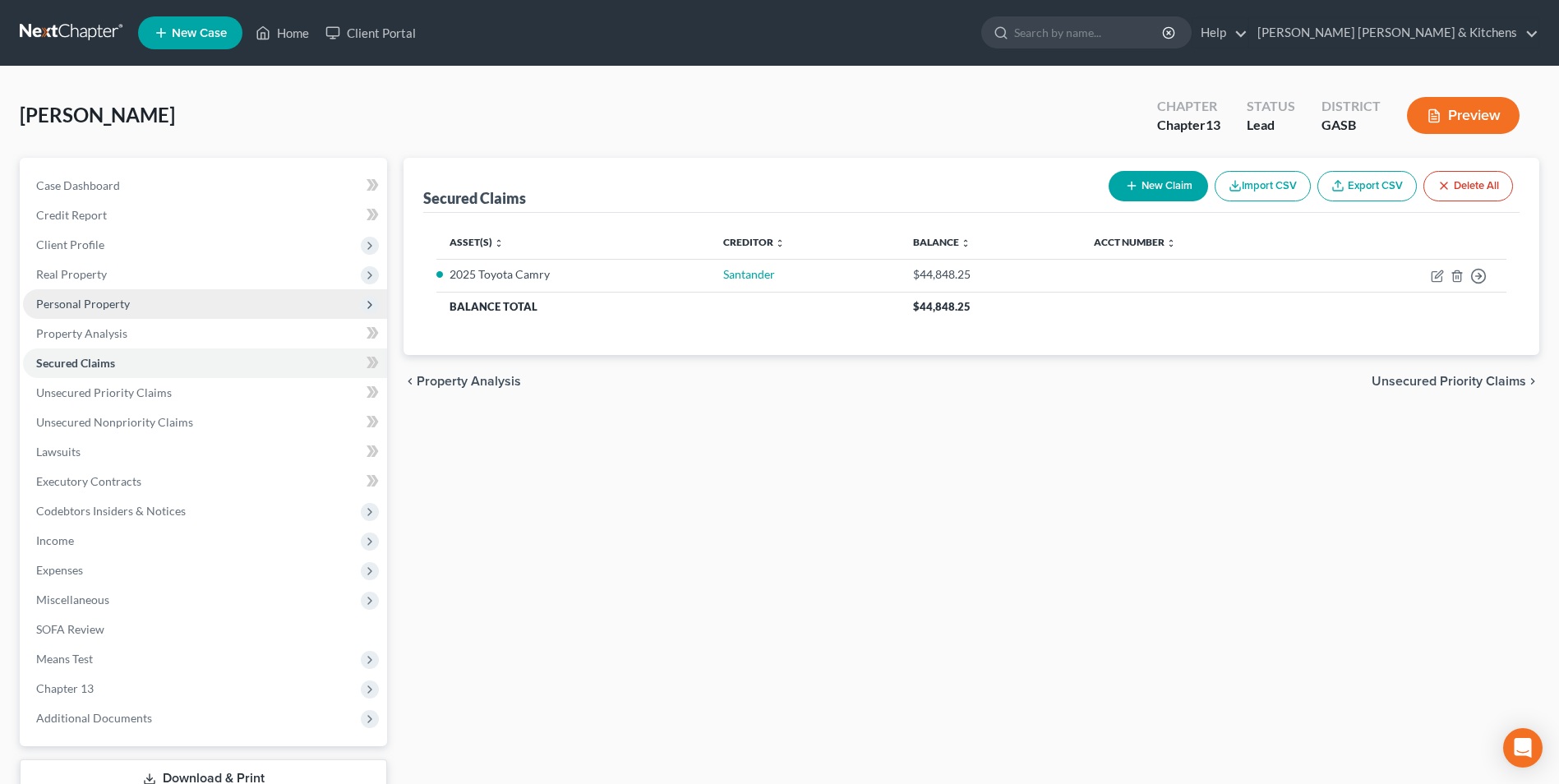
click at [107, 310] on span "Personal Property" at bounding box center [205, 303] width 364 height 30
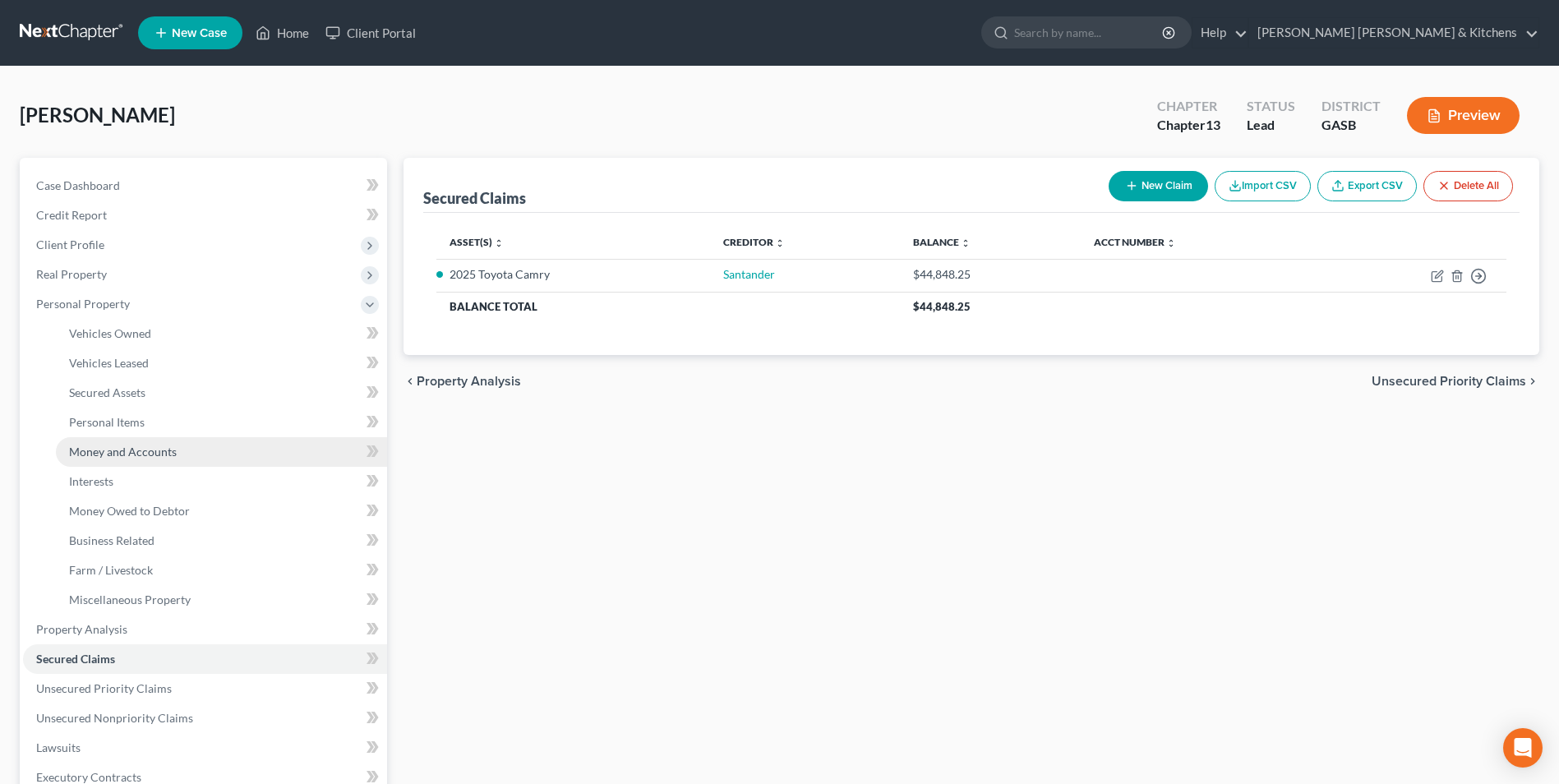
click at [107, 460] on link "Money and Accounts" at bounding box center [221, 452] width 331 height 30
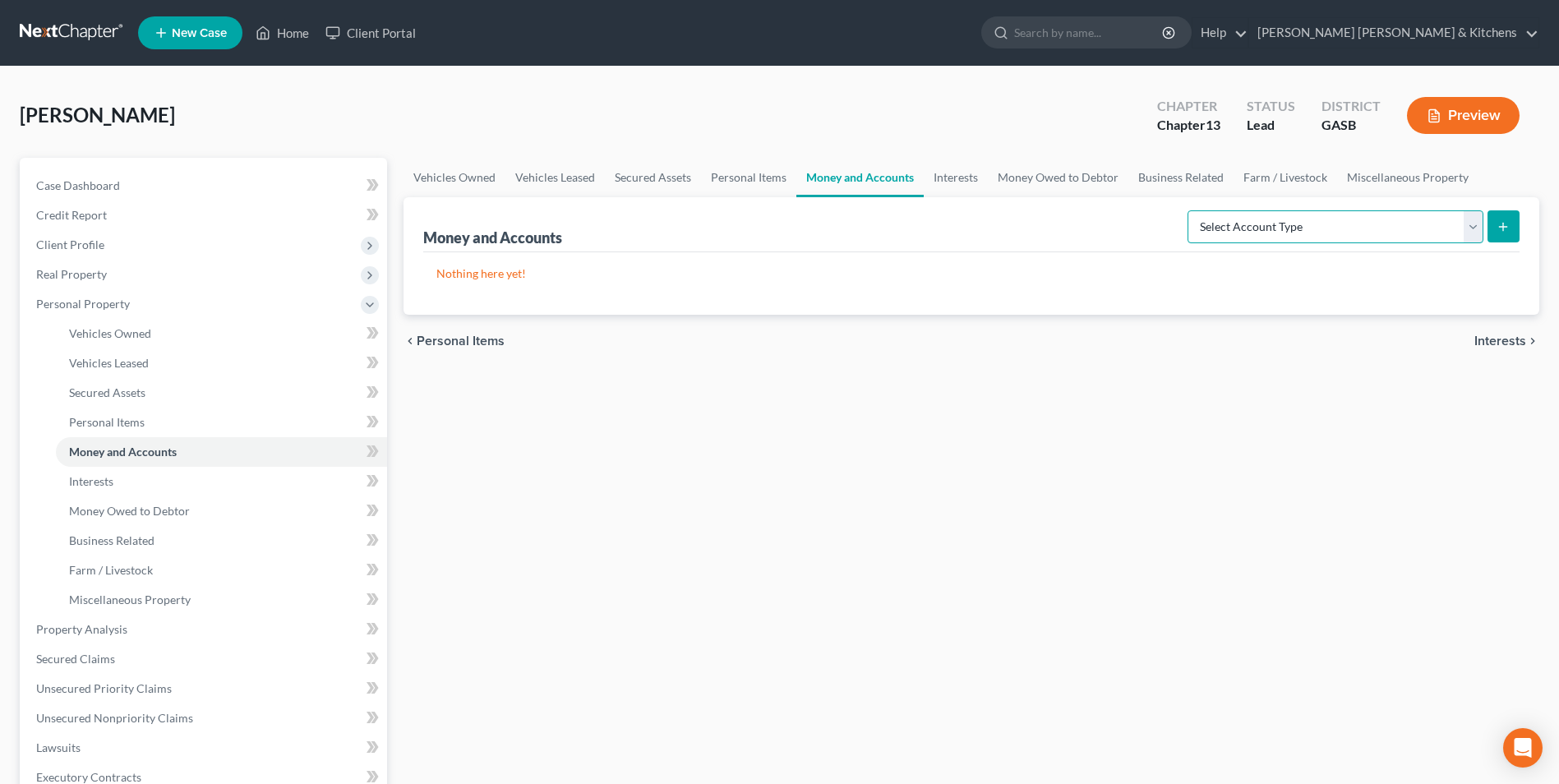
drag, startPoint x: 1384, startPoint y: 231, endPoint x: 1375, endPoint y: 236, distance: 10.3
click at [1384, 231] on select "Select Account Type Brokerage Cash on Hand Certificates of Deposit Checking Acc…" at bounding box center [1334, 226] width 296 height 33
click at [1190, 210] on select "Select Account Type Brokerage Cash on Hand Certificates of Deposit Checking Acc…" at bounding box center [1334, 226] width 296 height 33
click at [1496, 220] on button "submit" at bounding box center [1502, 225] width 32 height 32
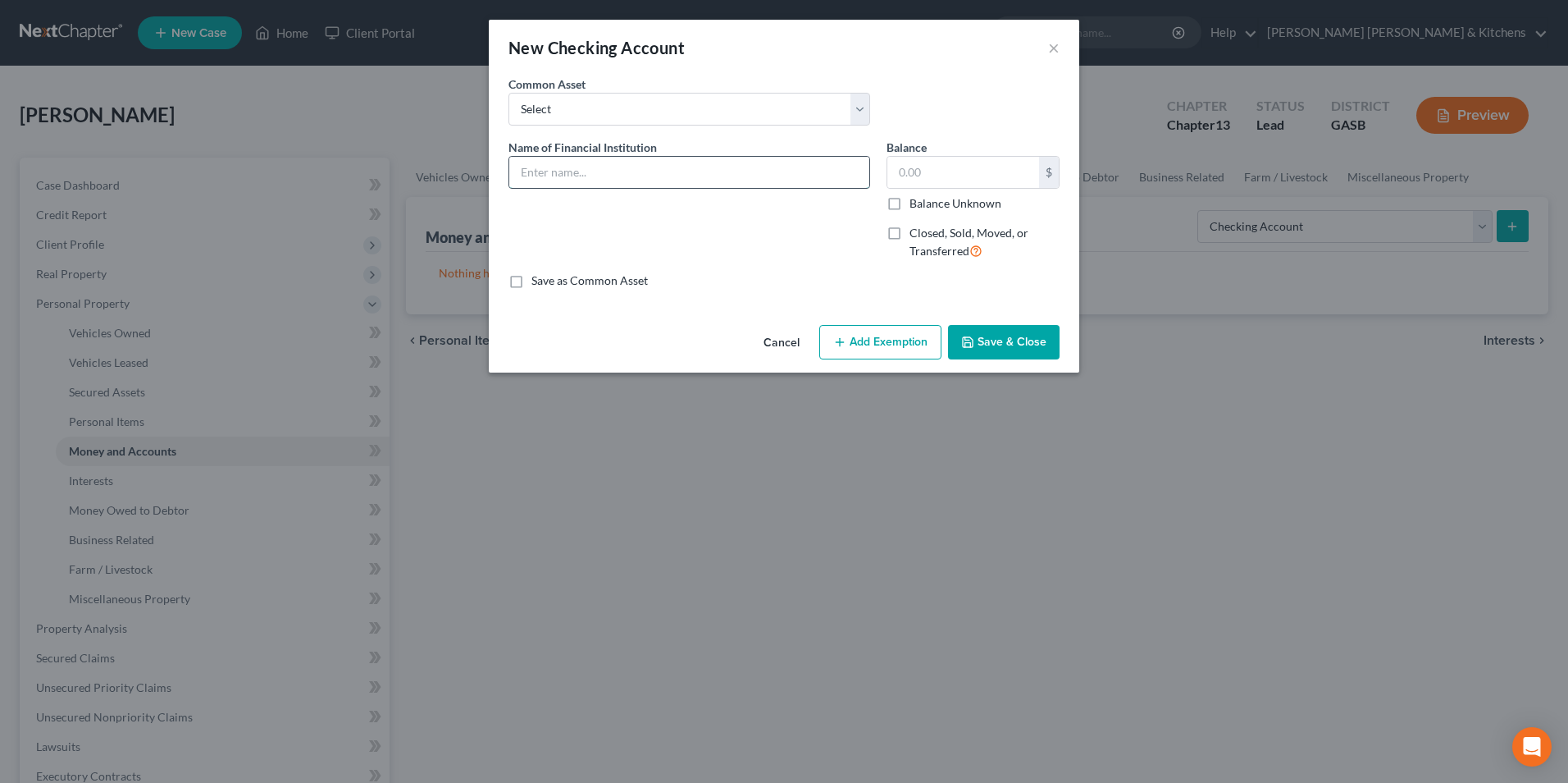
click at [562, 174] on input "text" at bounding box center [689, 172] width 360 height 31
click at [976, 352] on button "Save & Close" at bounding box center [1003, 342] width 111 height 34
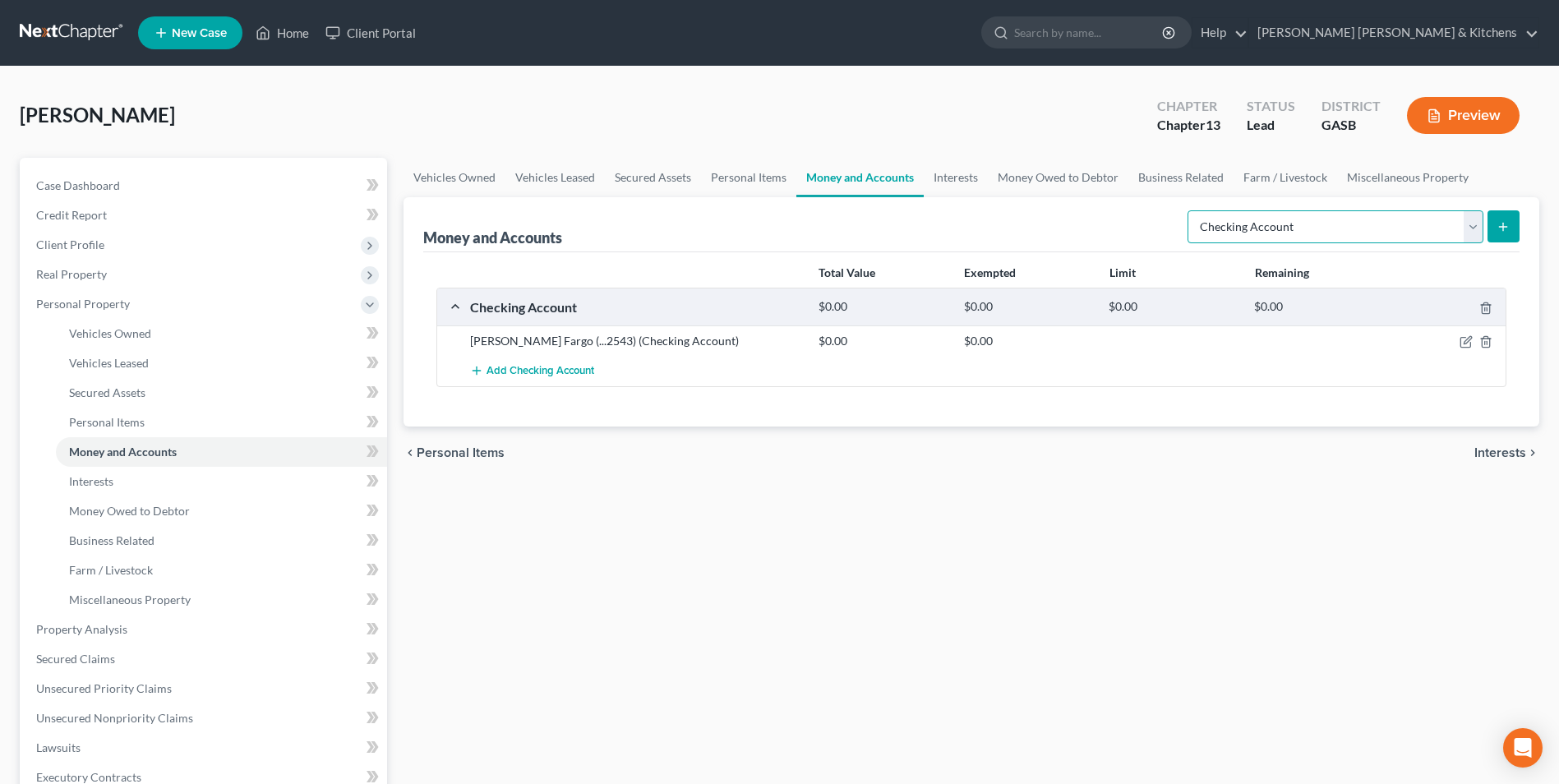
drag, startPoint x: 1398, startPoint y: 218, endPoint x: 1379, endPoint y: 243, distance: 31.4
click at [1398, 218] on select "Select Account Type Brokerage Cash on Hand Certificates of Deposit Checking Acc…" at bounding box center [1334, 226] width 296 height 33
click at [1190, 210] on select "Select Account Type Brokerage Cash on Hand Certificates of Deposit Checking Acc…" at bounding box center [1334, 226] width 296 height 33
click at [1501, 236] on button "submit" at bounding box center [1502, 225] width 32 height 32
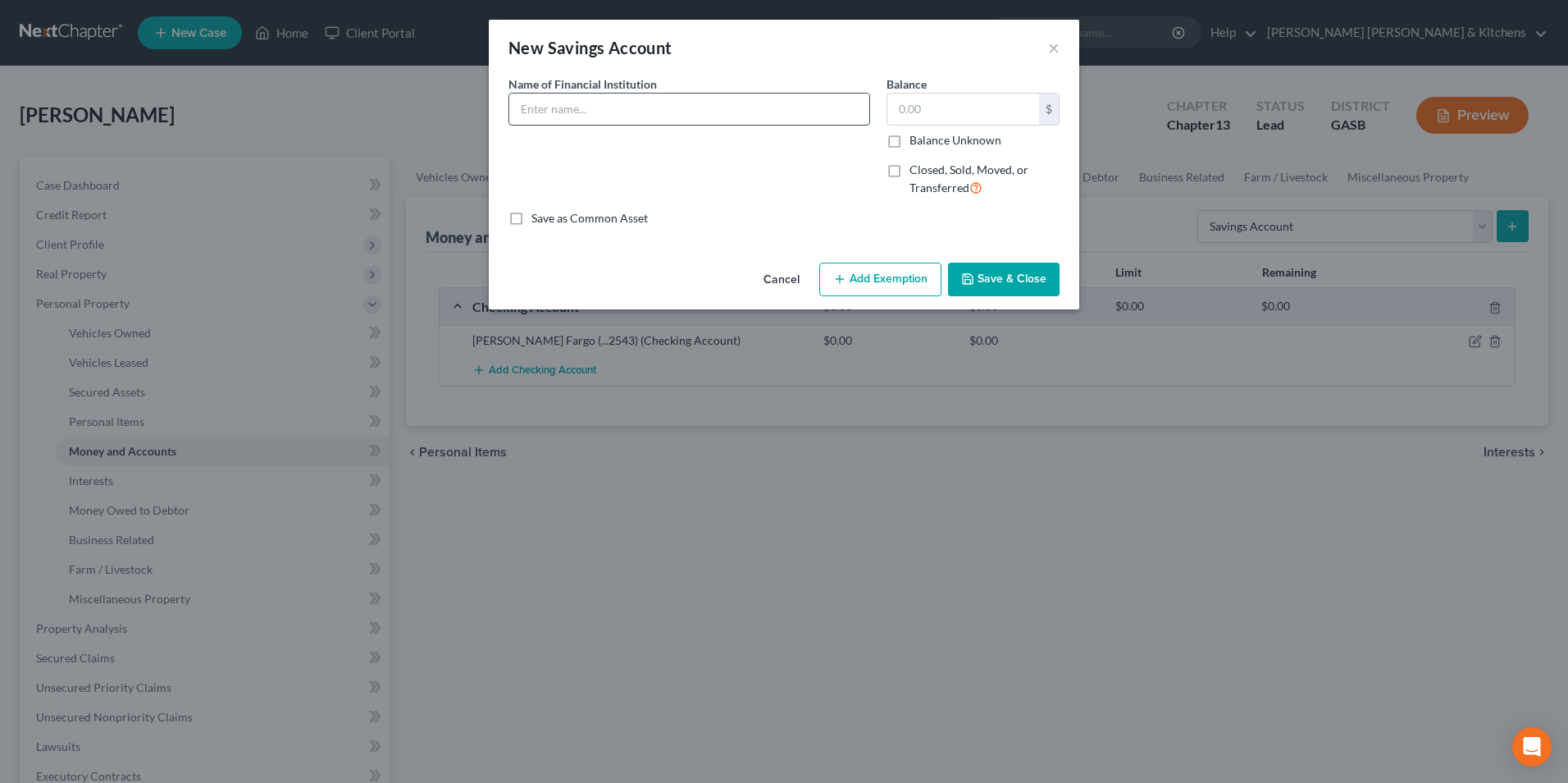
click at [521, 108] on input "text" at bounding box center [689, 109] width 360 height 31
drag, startPoint x: 582, startPoint y: 109, endPoint x: 751, endPoint y: 104, distance: 169.1
click at [744, 109] on input "[PERSON_NAME] Fargo (...2543)" at bounding box center [689, 109] width 360 height 31
click at [1029, 282] on button "Save & Close" at bounding box center [1003, 280] width 111 height 34
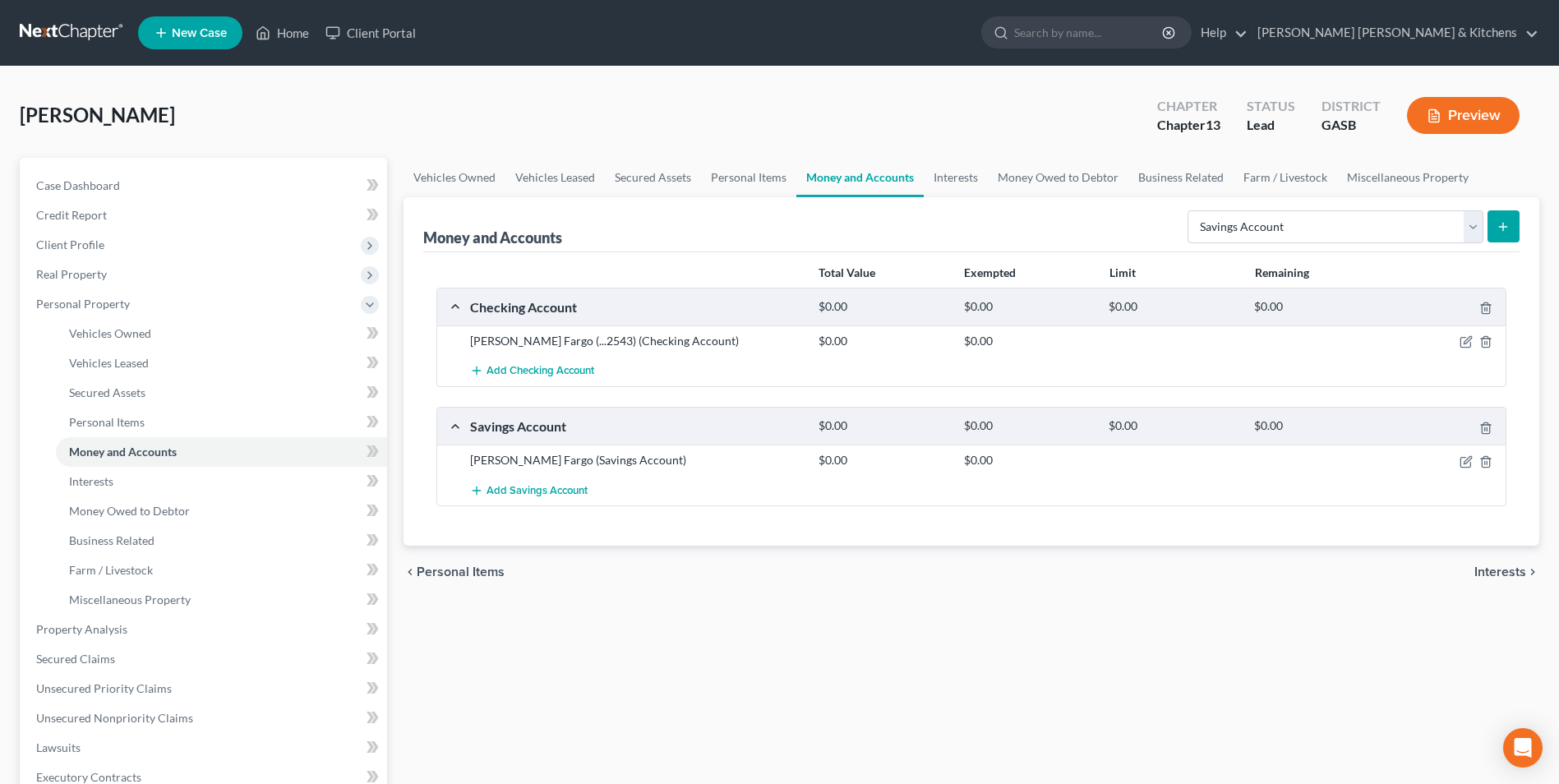
click at [1495, 228] on button "submit" at bounding box center [1502, 225] width 32 height 32
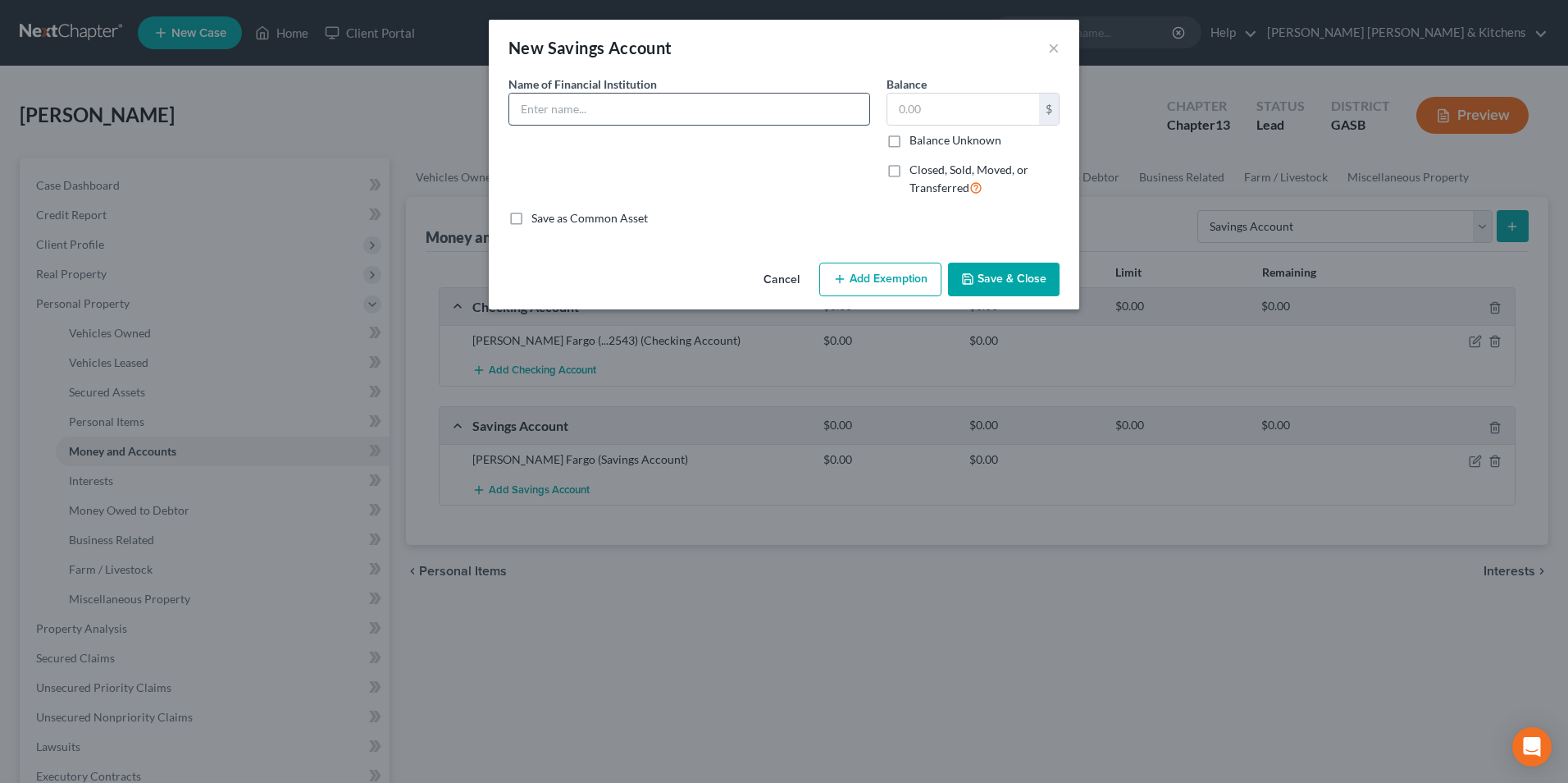
click at [571, 117] on input "text" at bounding box center [689, 109] width 360 height 31
click at [962, 116] on input "text" at bounding box center [962, 109] width 151 height 31
click at [1038, 284] on button "Save & Close" at bounding box center [1003, 280] width 111 height 34
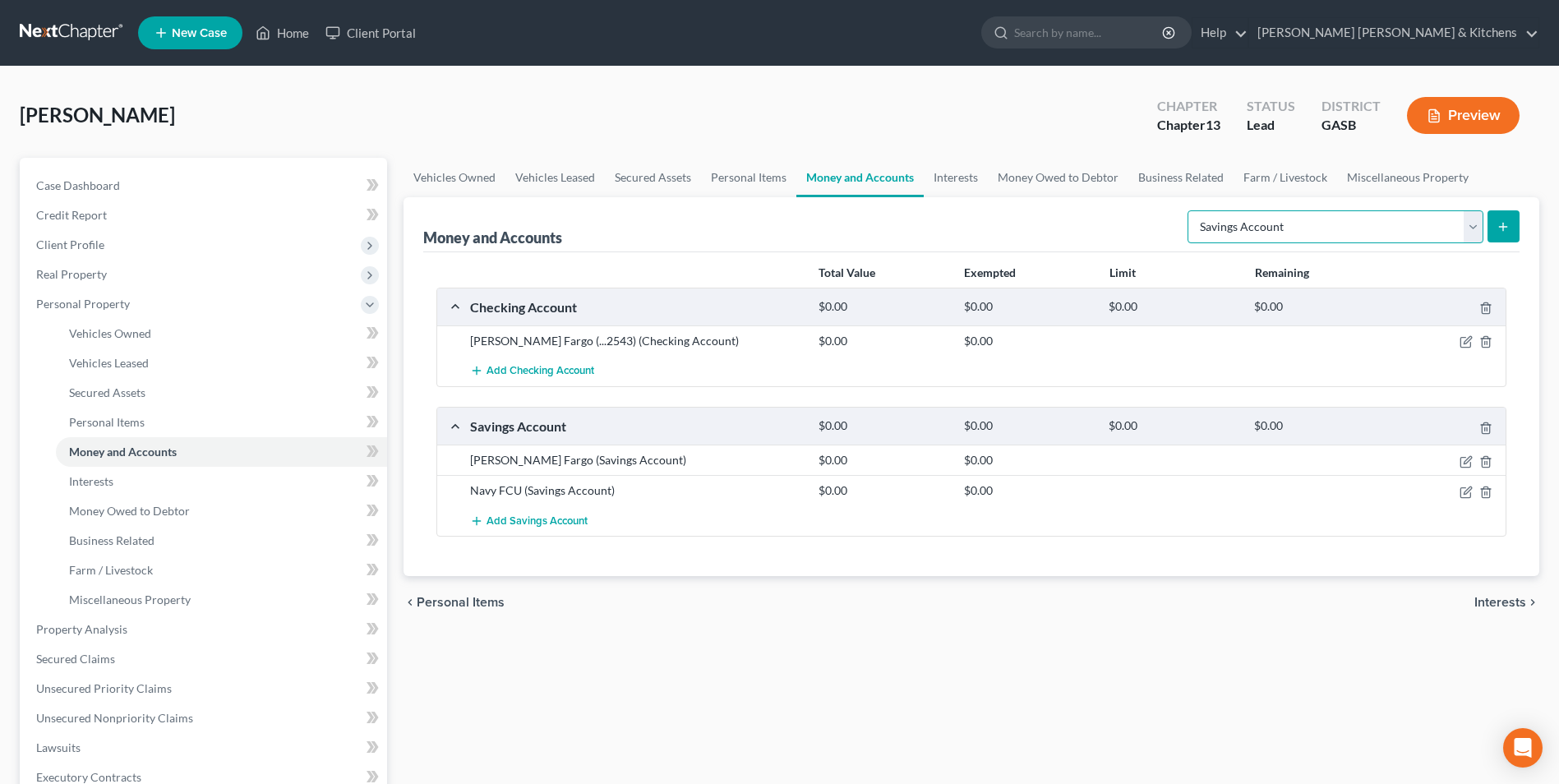
click at [1266, 220] on select "Select Account Type Brokerage Cash on Hand Certificates of Deposit Checking Acc…" at bounding box center [1334, 226] width 296 height 33
click at [1190, 210] on select "Select Account Type Brokerage Cash on Hand Certificates of Deposit Checking Acc…" at bounding box center [1334, 226] width 296 height 33
click at [1502, 224] on icon "submit" at bounding box center [1502, 226] width 13 height 13
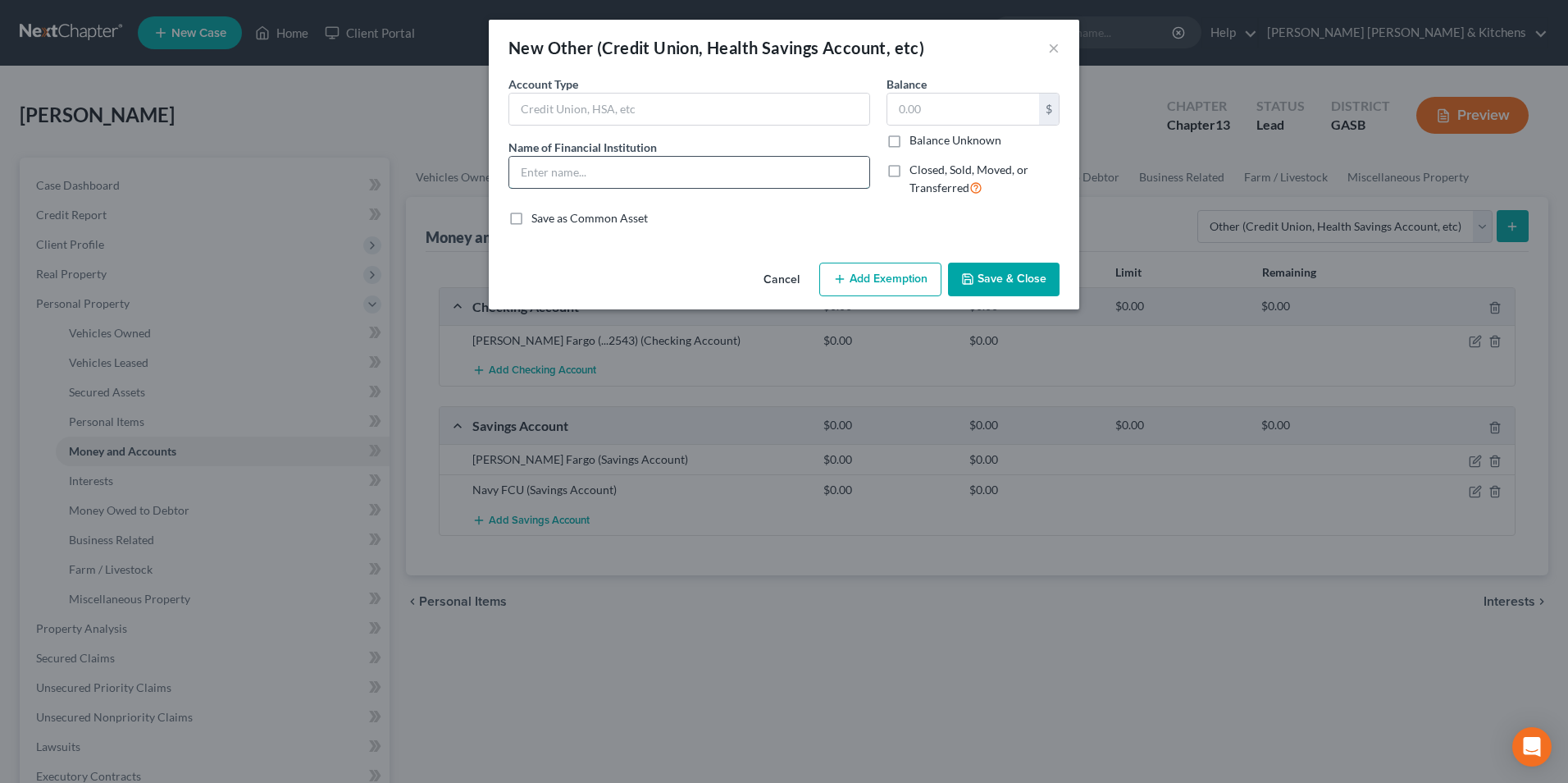
click at [565, 169] on input "text" at bounding box center [689, 172] width 360 height 31
click at [965, 118] on input "text" at bounding box center [962, 109] width 151 height 31
click at [895, 272] on button "Add Exemption" at bounding box center [880, 280] width 122 height 34
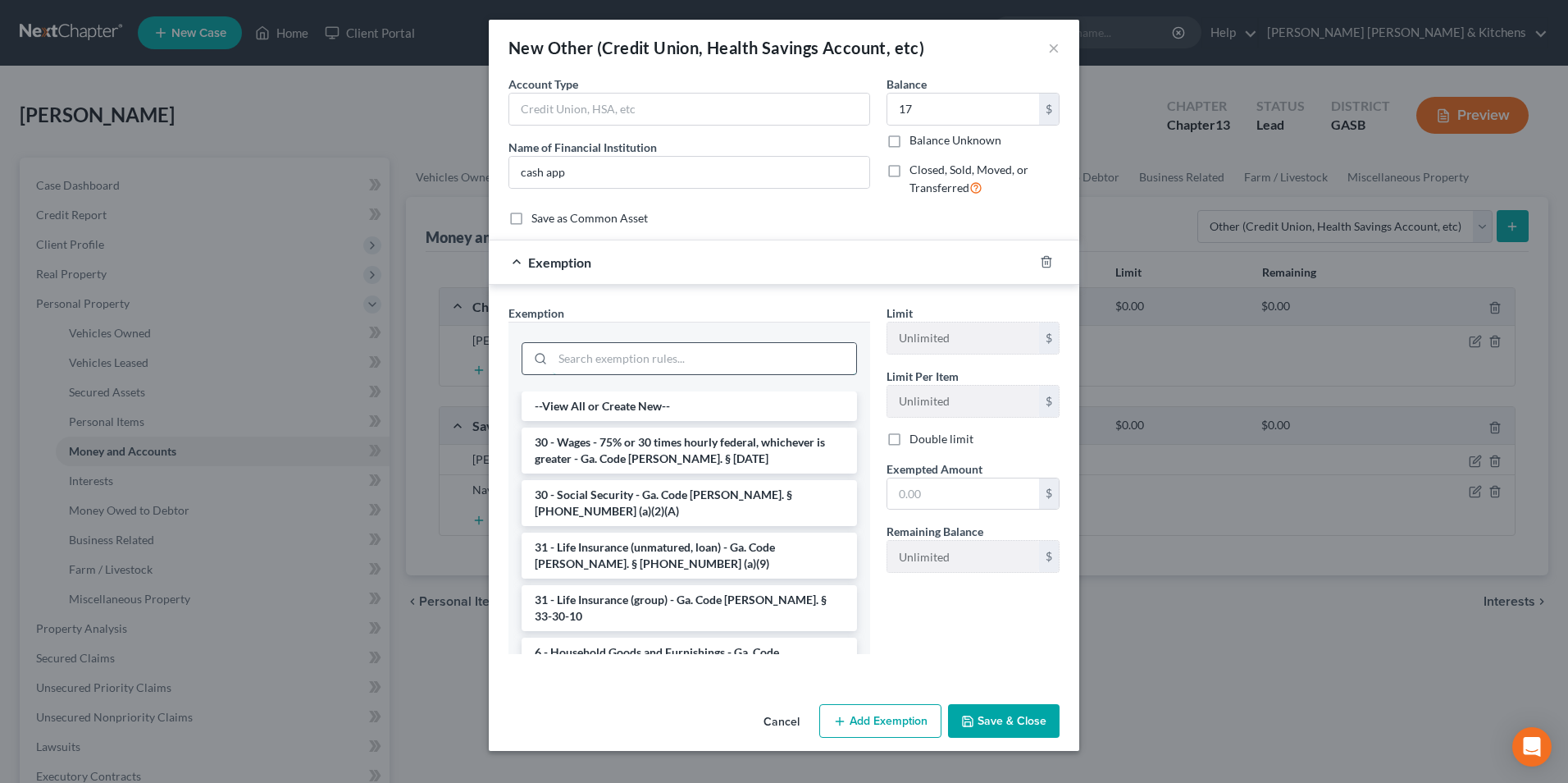
click at [750, 356] on input "search" at bounding box center [704, 359] width 304 height 31
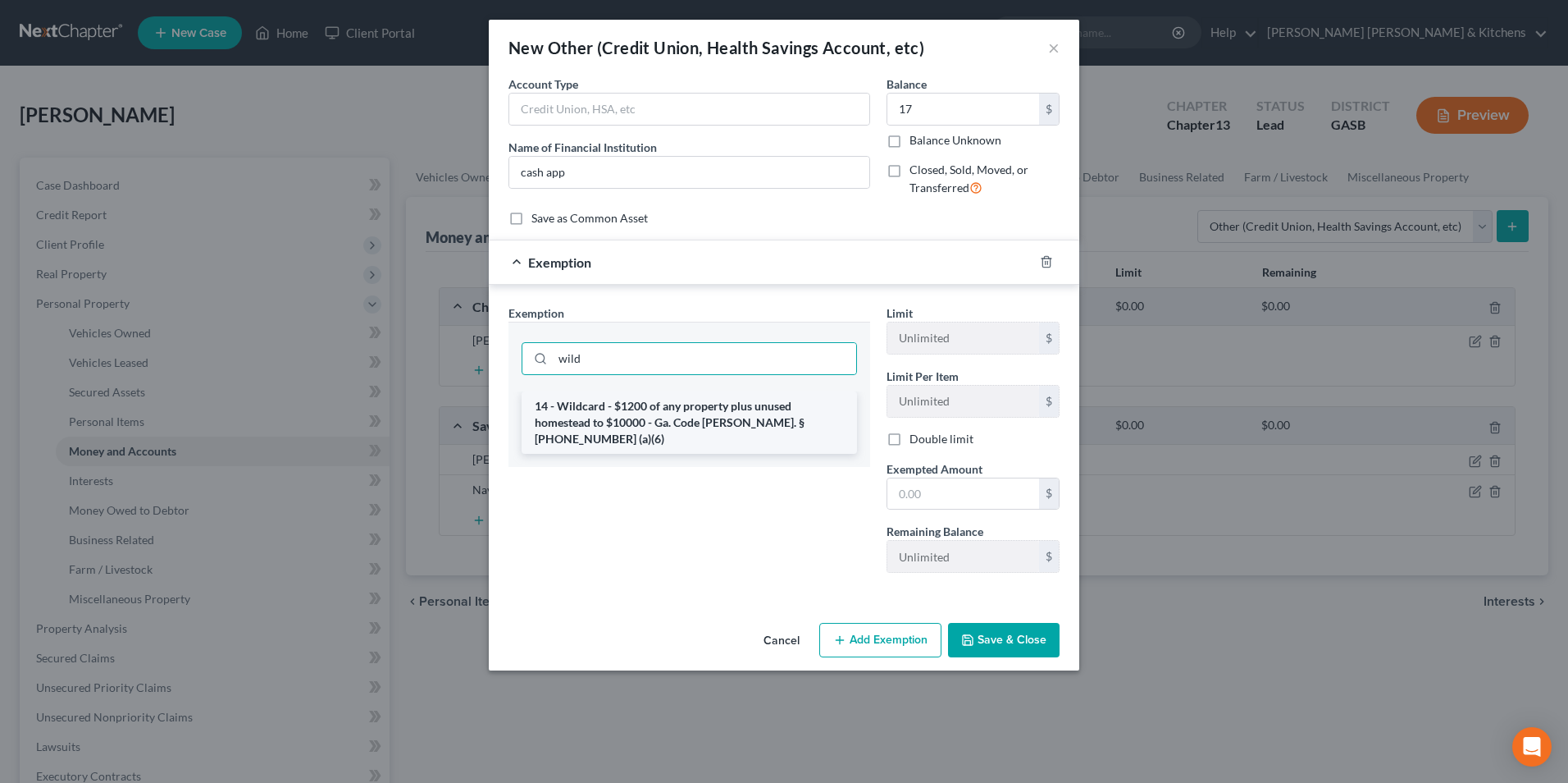
click at [633, 426] on li "14 - Wildcard - $1200 of any property plus unused homestead to $10000 - Ga. Cod…" at bounding box center [689, 422] width 335 height 62
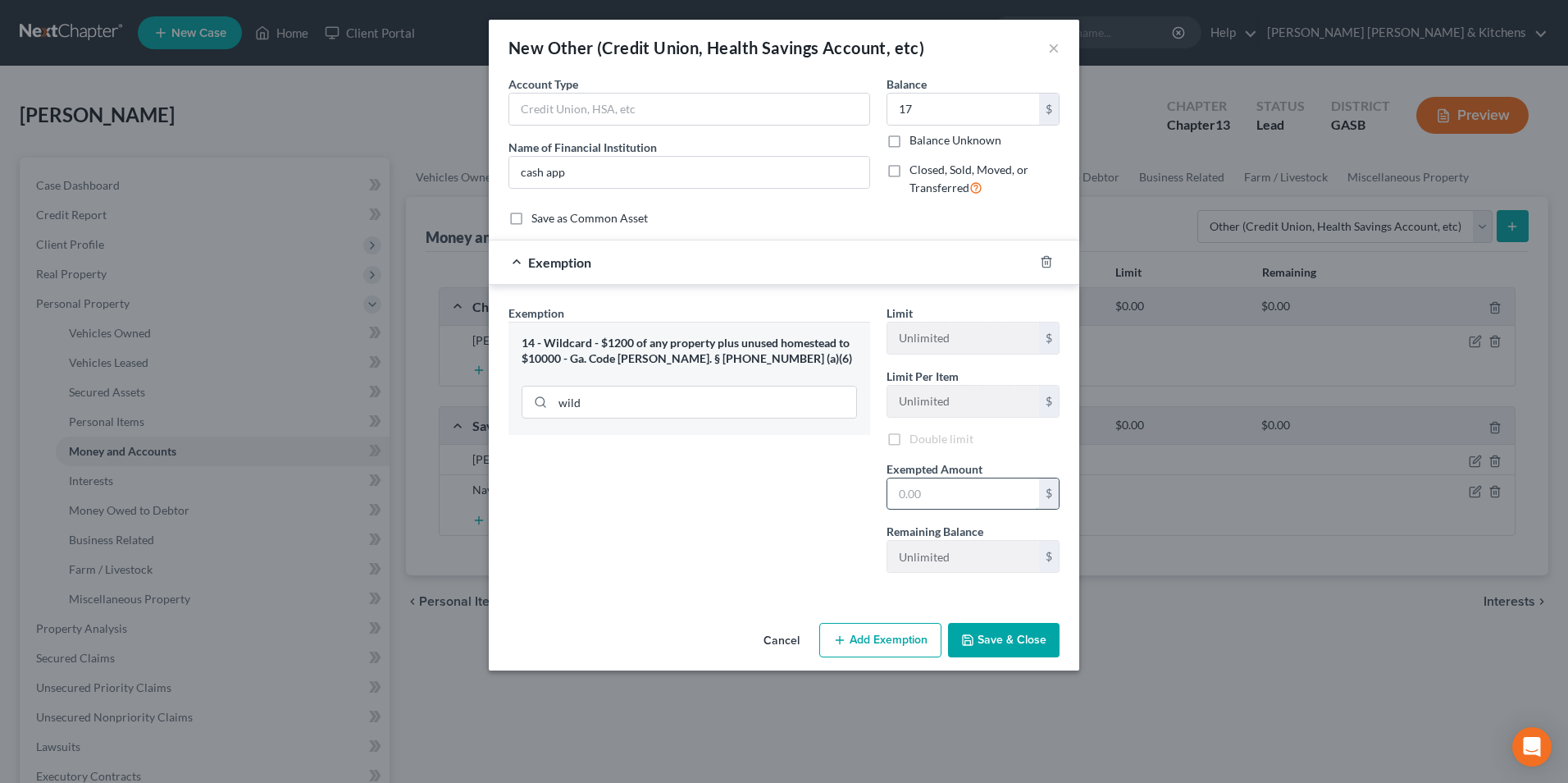
click at [955, 497] on input "text" at bounding box center [962, 494] width 151 height 31
click at [1009, 632] on button "Save & Close" at bounding box center [1003, 643] width 111 height 34
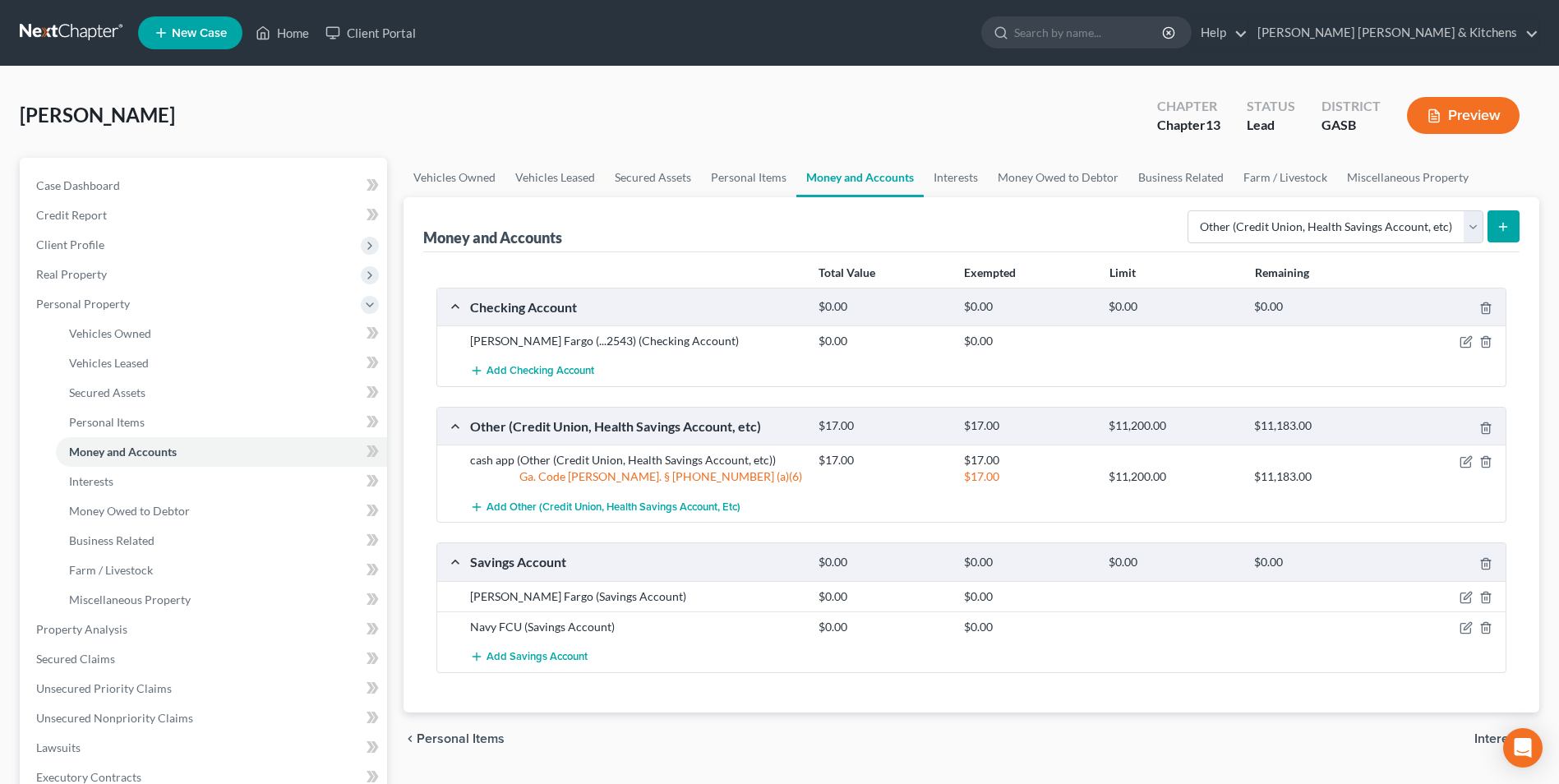
click at [1493, 225] on button "submit" at bounding box center [1502, 225] width 32 height 32
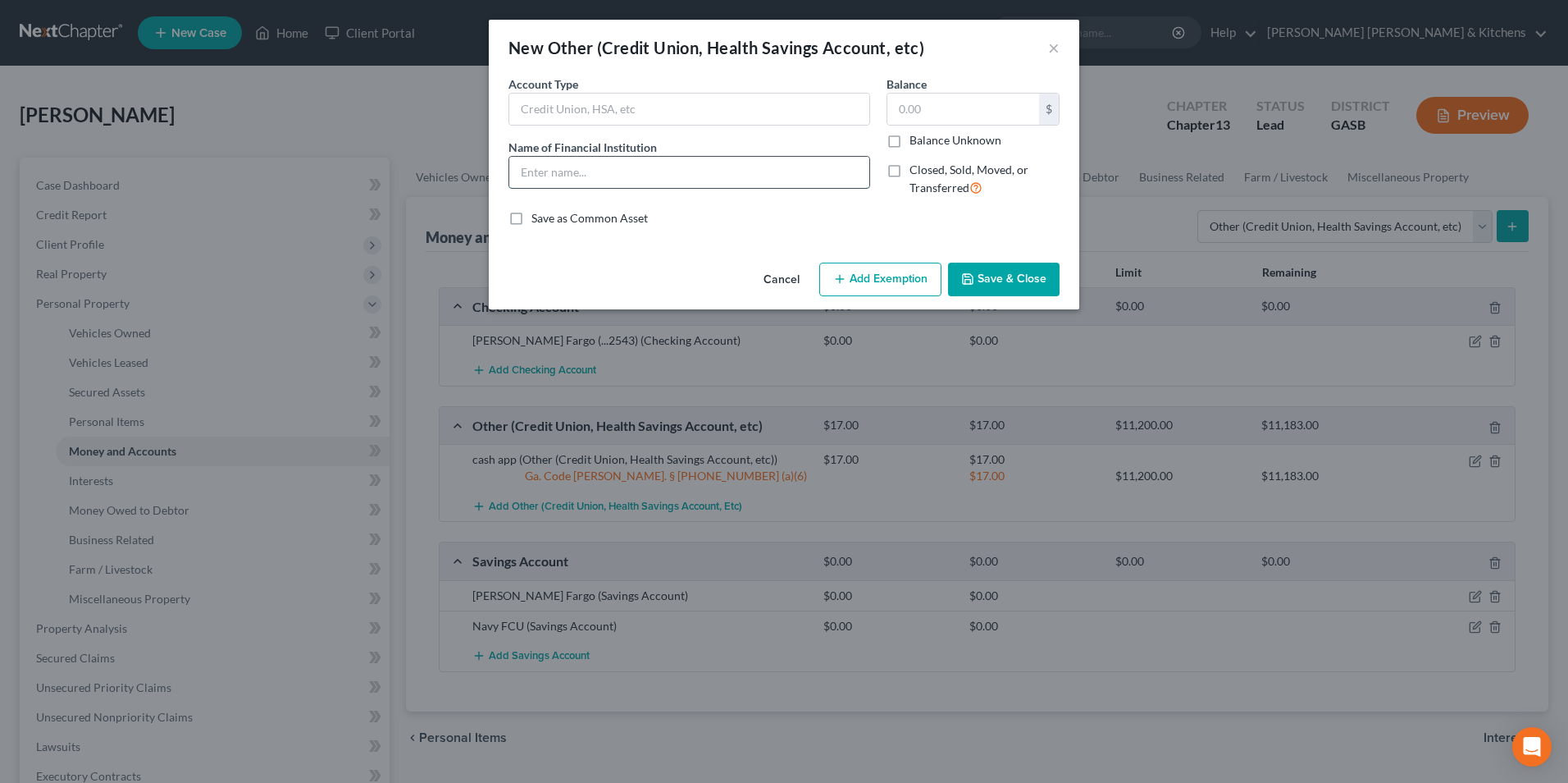
click at [580, 179] on input "text" at bounding box center [689, 172] width 360 height 31
click at [926, 116] on input "text" at bounding box center [962, 109] width 151 height 31
drag, startPoint x: 631, startPoint y: 176, endPoint x: 497, endPoint y: 184, distance: 134.2
click at [497, 184] on div "An exemption set must first be selected from the Filing Information section. Co…" at bounding box center [784, 165] width 590 height 181
click at [981, 275] on button "Save & Close" at bounding box center [1003, 280] width 111 height 34
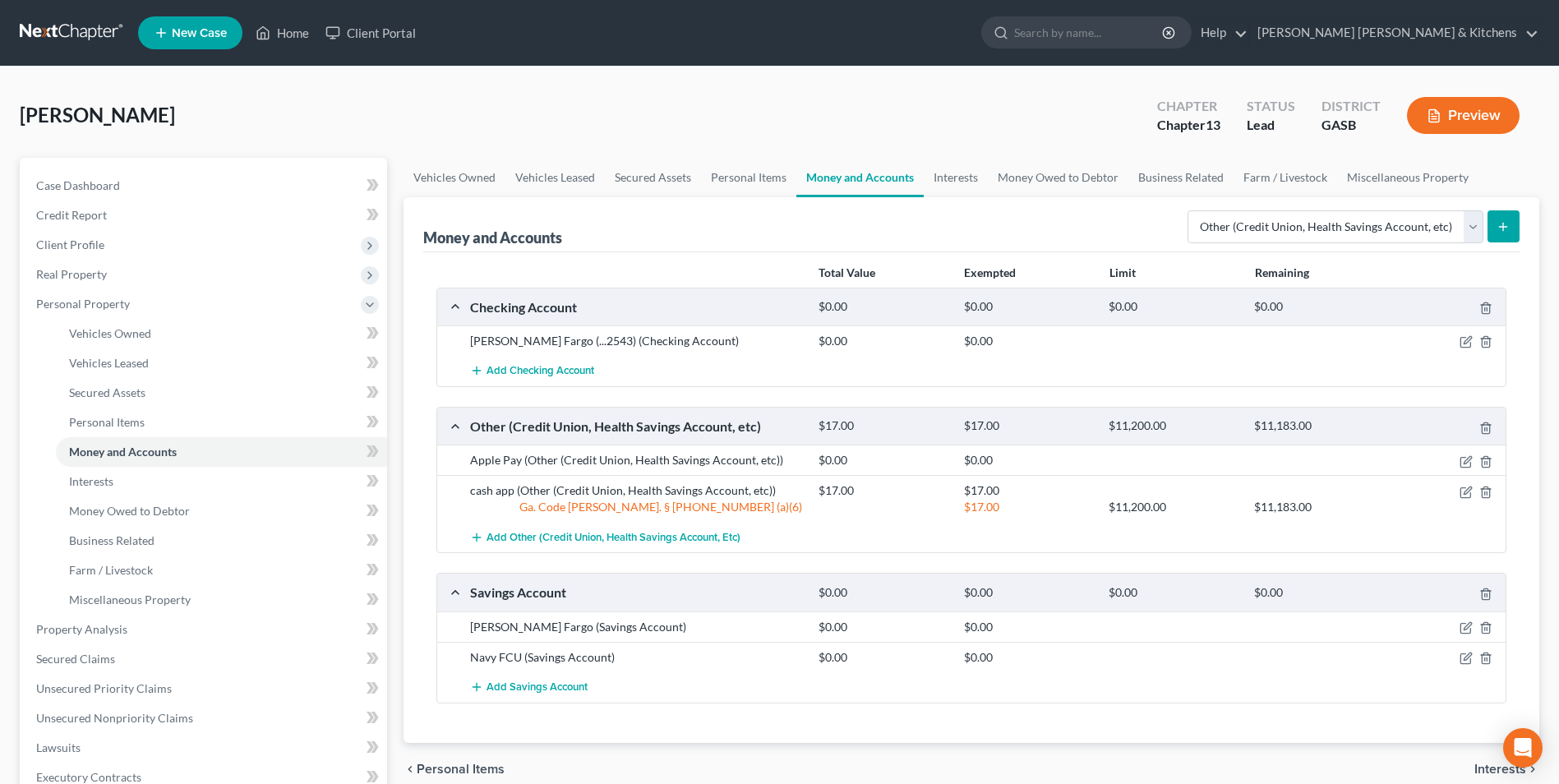
click at [1493, 235] on button "submit" at bounding box center [1502, 225] width 32 height 32
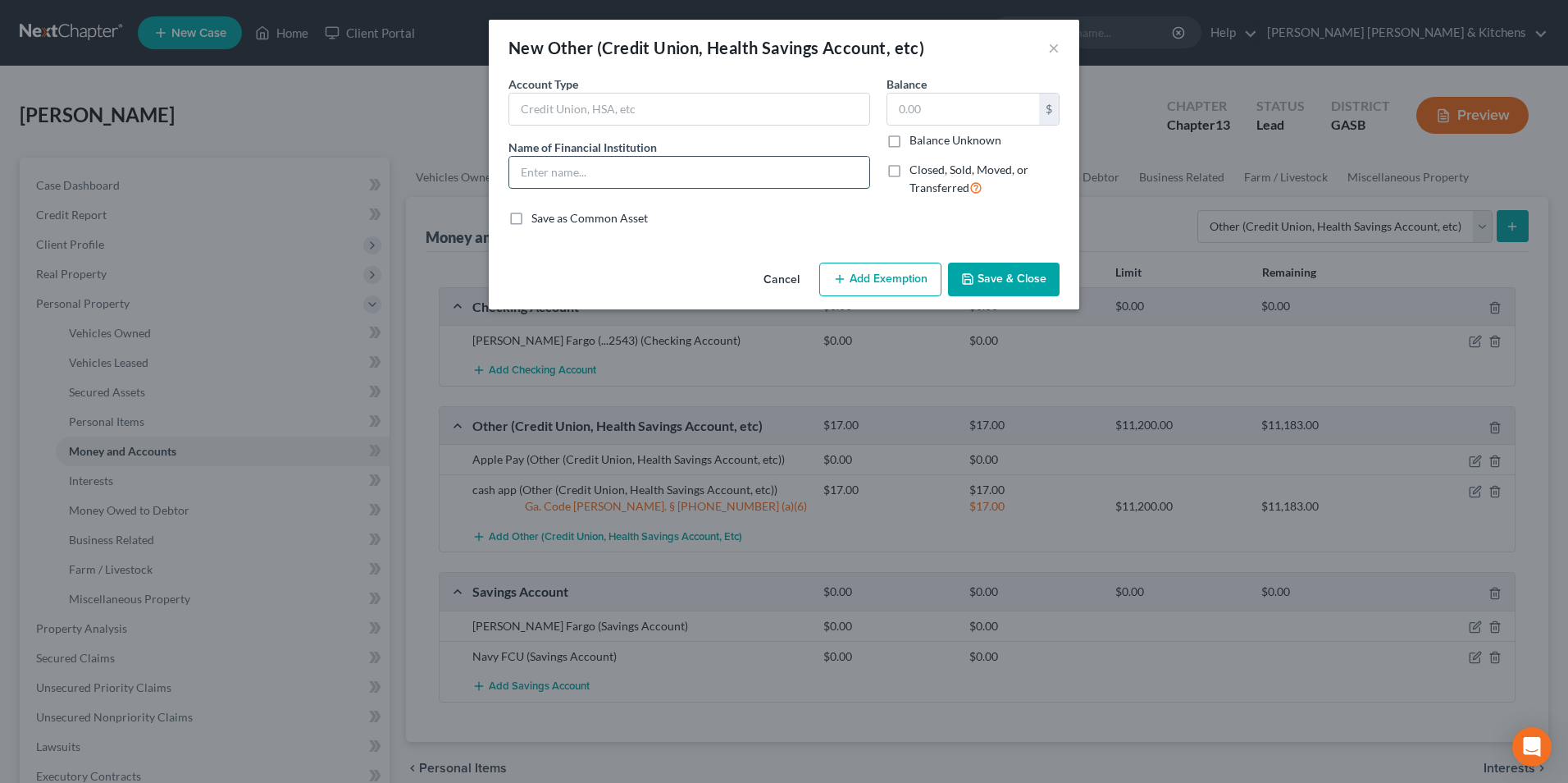
click at [572, 181] on input "text" at bounding box center [689, 172] width 360 height 31
click at [881, 273] on button "Add Exemption" at bounding box center [880, 280] width 122 height 34
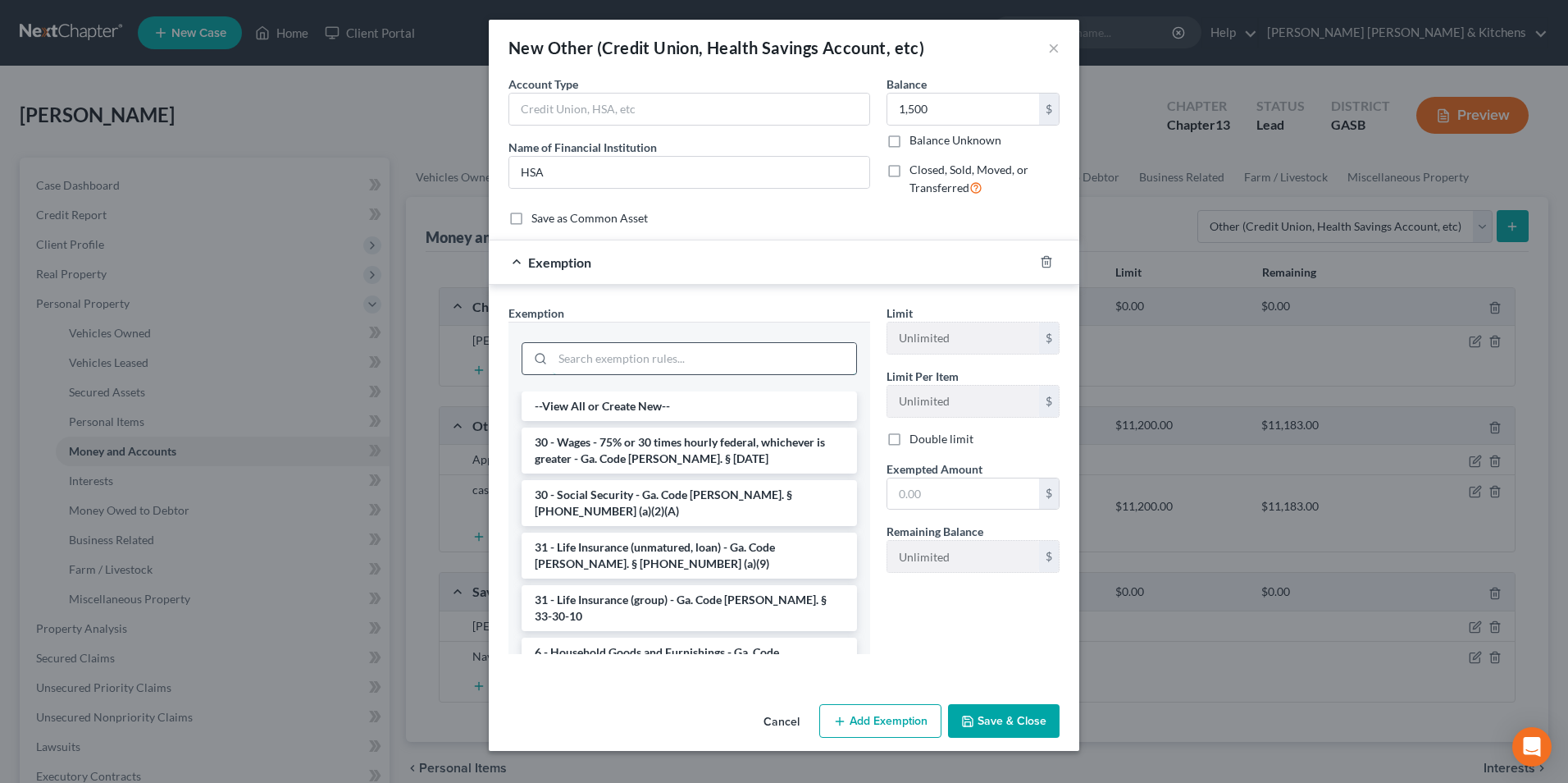
click at [693, 363] on input "search" at bounding box center [704, 359] width 304 height 31
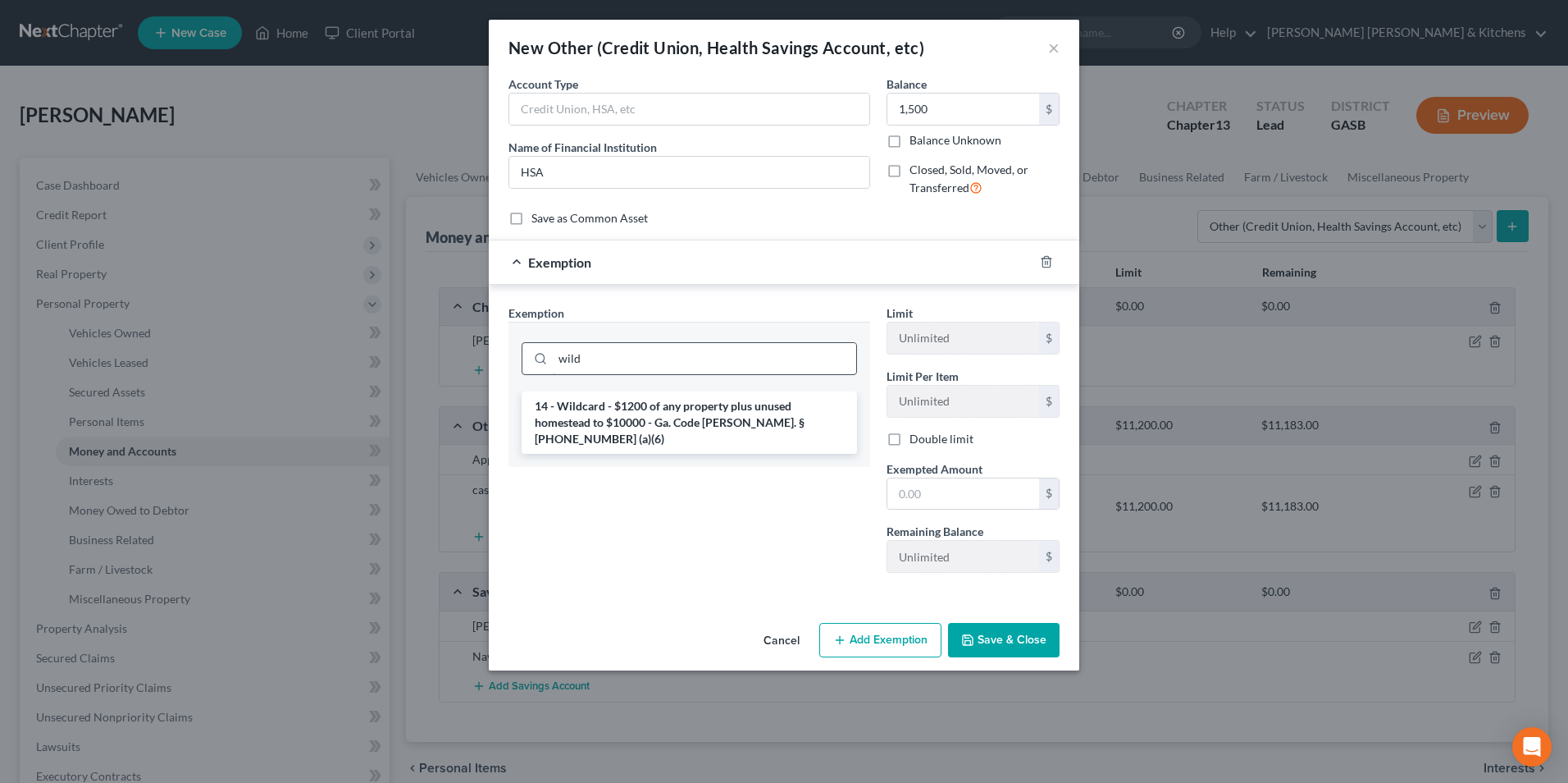
click at [726, 416] on li "14 - Wildcard - $1200 of any property plus unused homestead to $10000 - Ga. Cod…" at bounding box center [689, 422] width 335 height 62
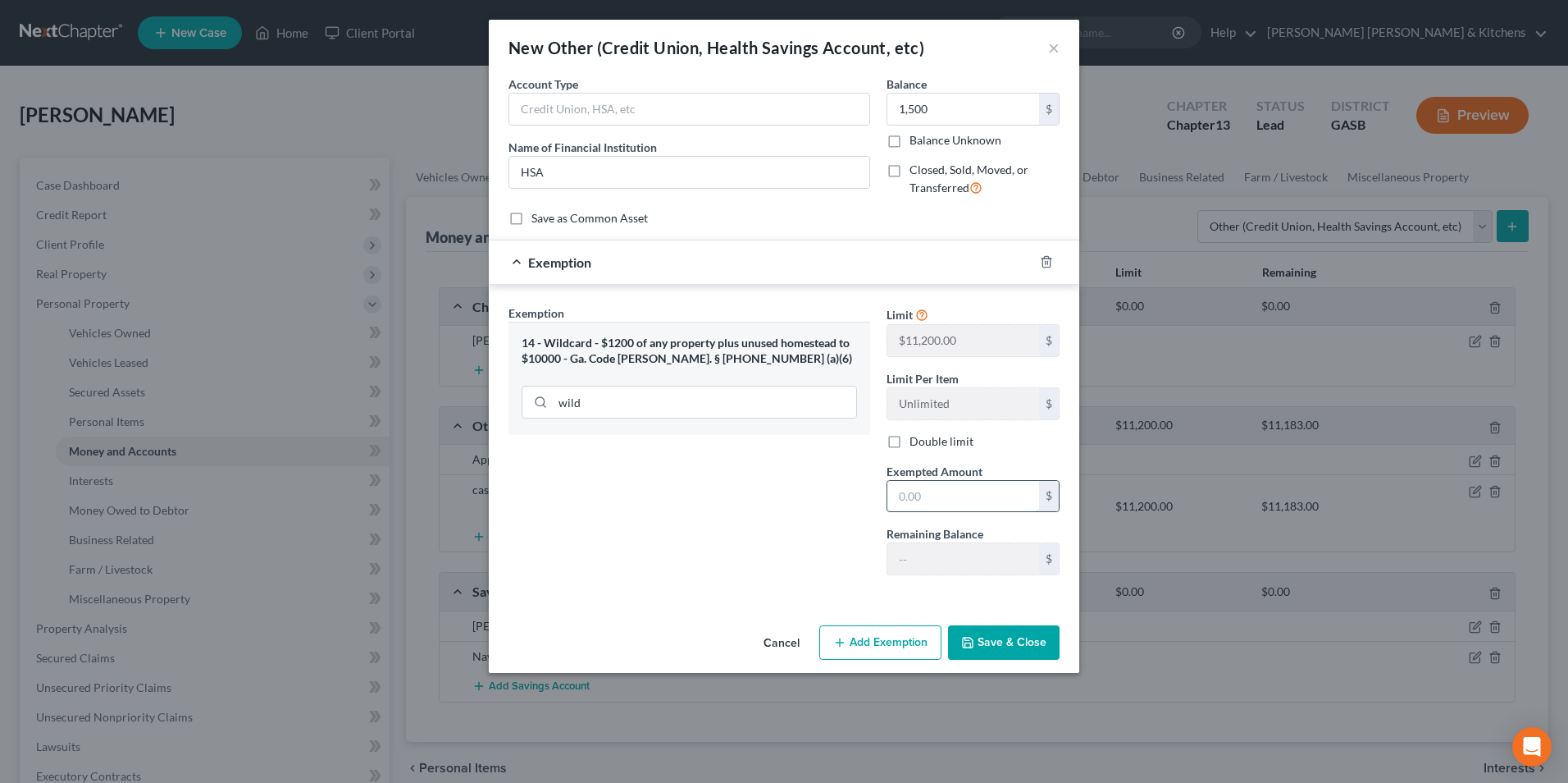
click at [950, 492] on input "text" at bounding box center [962, 496] width 151 height 31
click at [1003, 652] on button "Save & Close" at bounding box center [1003, 643] width 111 height 34
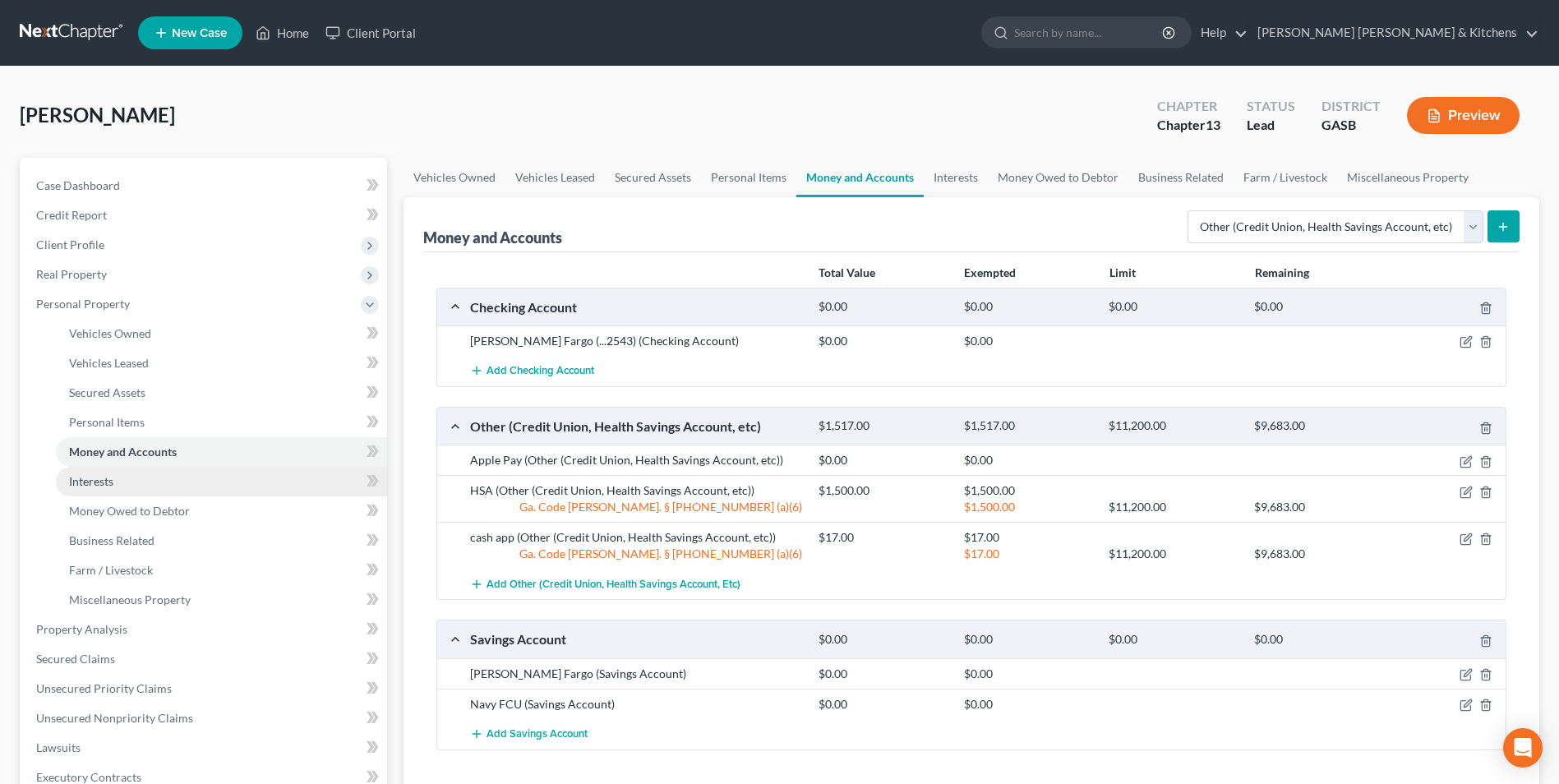
click at [69, 482] on link "Interests" at bounding box center [221, 482] width 331 height 30
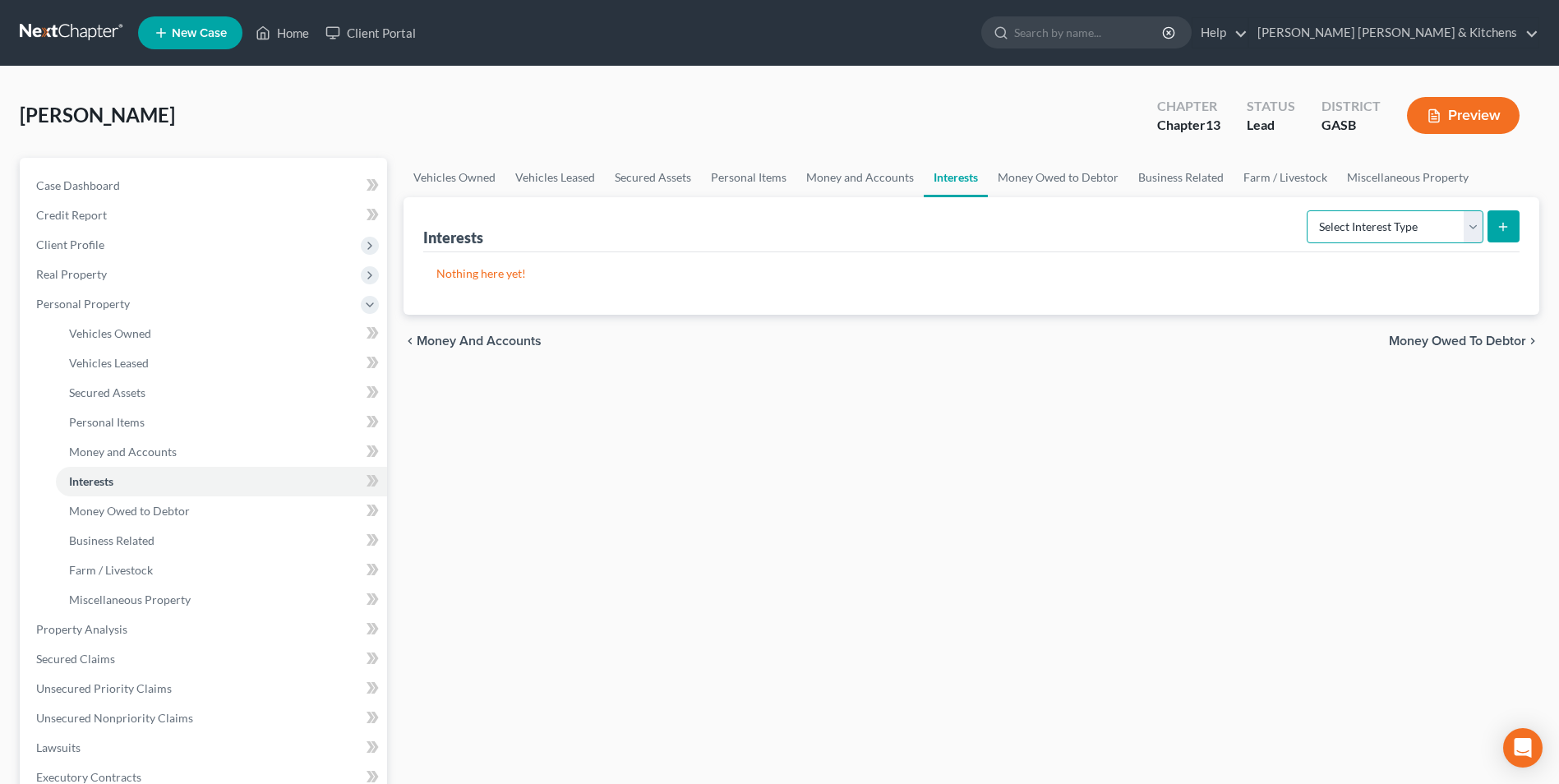
click at [1372, 239] on select "Select Interest Type 401K Annuity Bond Education IRA Government Bond Government…" at bounding box center [1394, 226] width 177 height 33
click at [1308, 210] on select "Select Interest Type 401K Annuity Bond Education IRA Government Bond Government…" at bounding box center [1394, 226] width 177 height 33
click at [1513, 224] on button "submit" at bounding box center [1502, 225] width 32 height 32
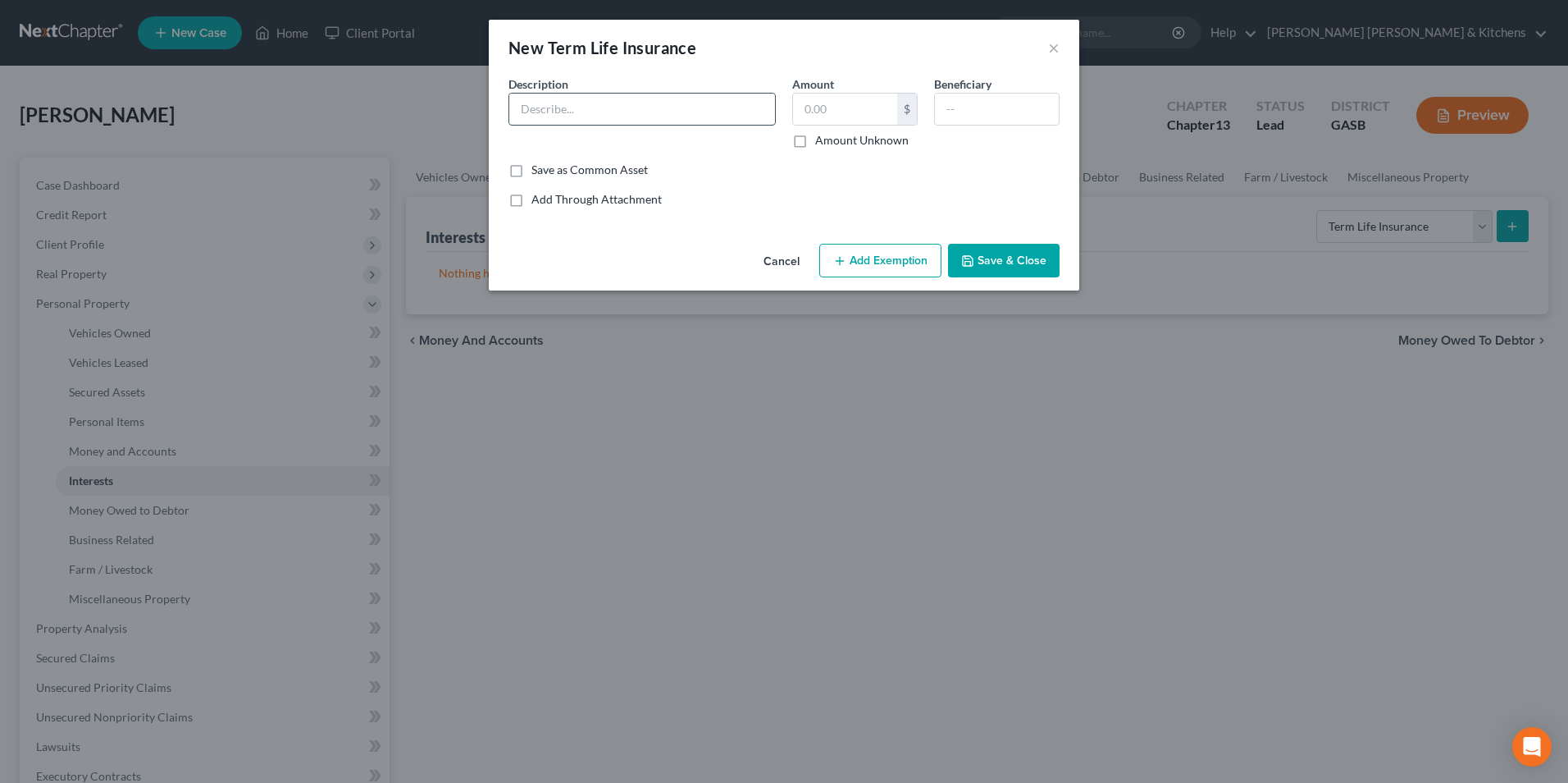
click at [539, 111] on input "text" at bounding box center [642, 109] width 266 height 31
click at [807, 106] on input "text" at bounding box center [845, 109] width 104 height 31
click at [970, 110] on input "text" at bounding box center [997, 109] width 124 height 31
click at [983, 259] on button "Save & Close" at bounding box center [1003, 261] width 111 height 34
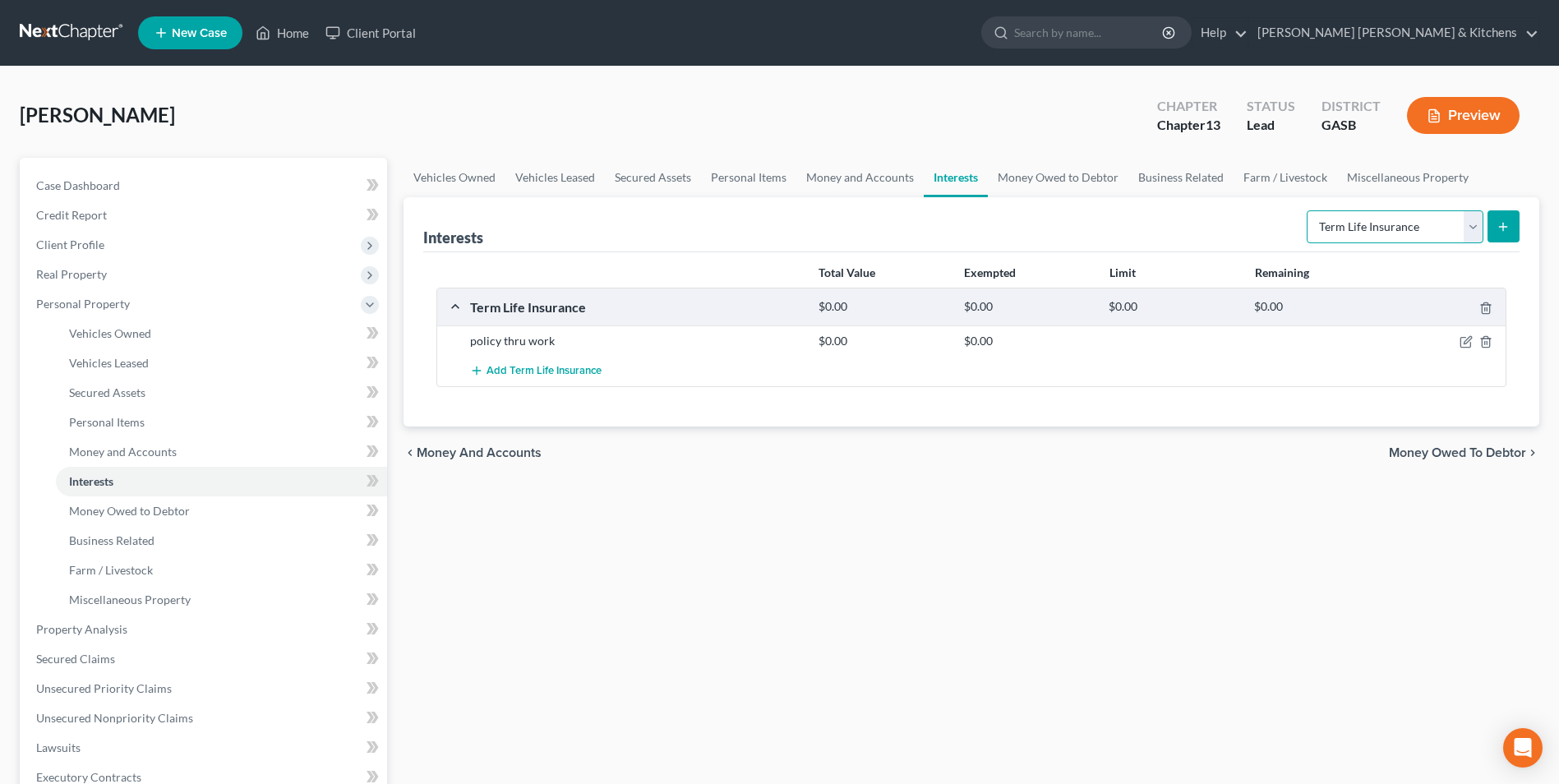
click at [1340, 221] on select "Select Interest Type 401K Annuity Bond Education IRA Government Bond Government…" at bounding box center [1394, 226] width 177 height 33
click at [1308, 210] on select "Select Interest Type 401K Annuity Bond Education IRA Government Bond Government…" at bounding box center [1394, 226] width 177 height 33
click at [1496, 220] on button "submit" at bounding box center [1502, 225] width 32 height 32
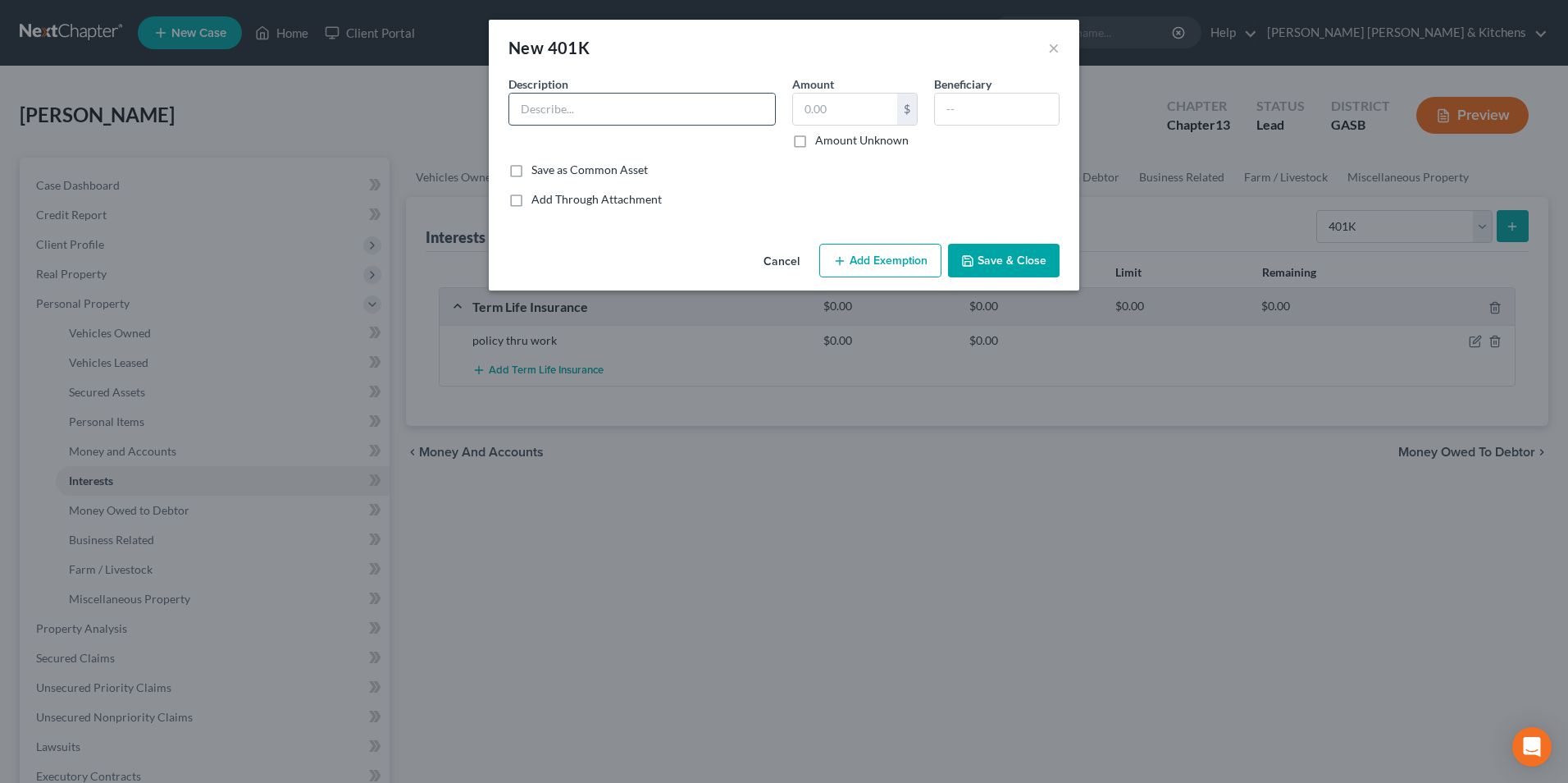
click at [659, 114] on input "text" at bounding box center [642, 109] width 266 height 31
click at [866, 118] on input "text" at bounding box center [845, 109] width 104 height 31
click at [861, 260] on button "Add Exemption" at bounding box center [880, 261] width 122 height 34
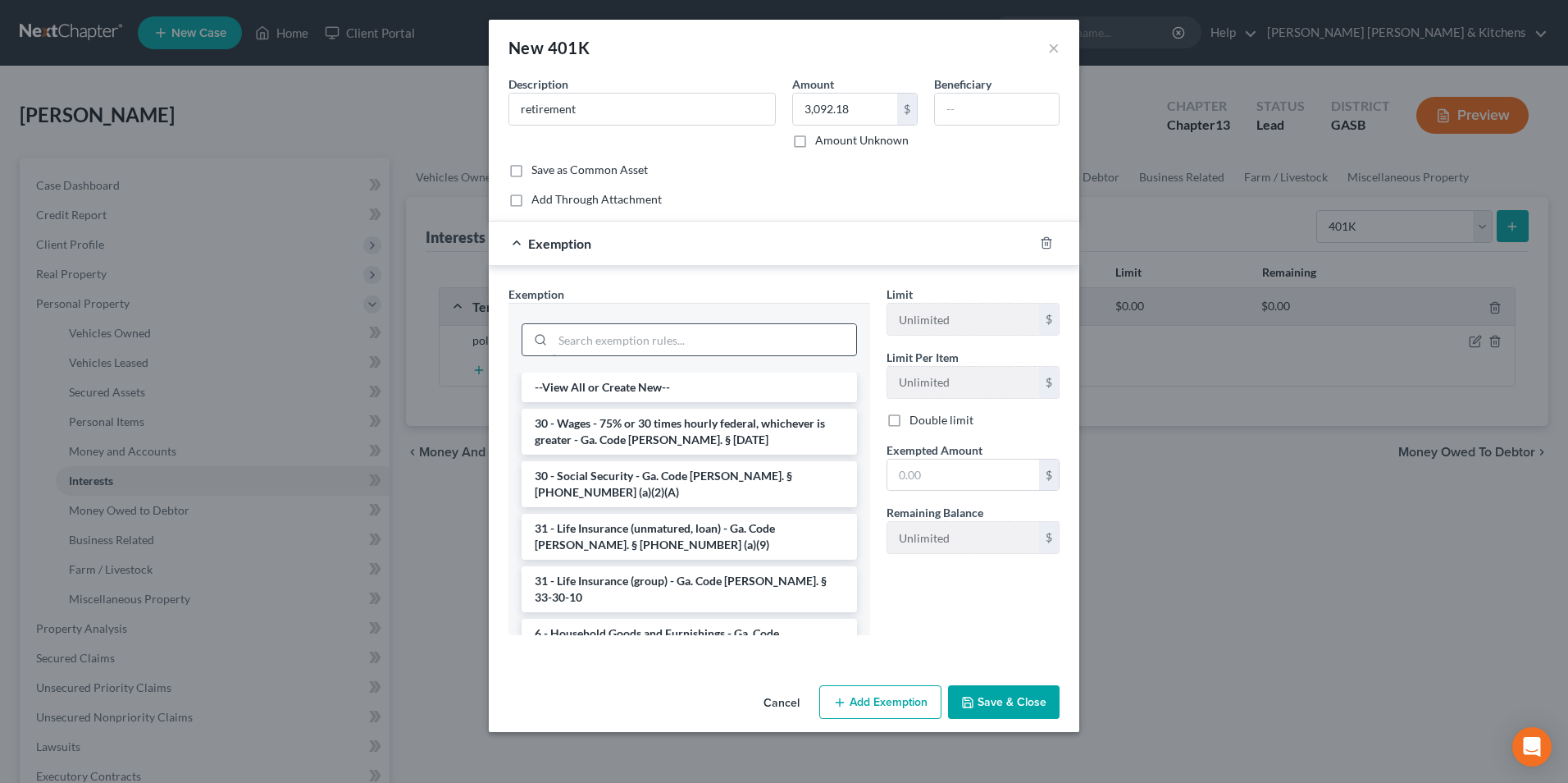
click at [706, 348] on input "search" at bounding box center [704, 340] width 304 height 31
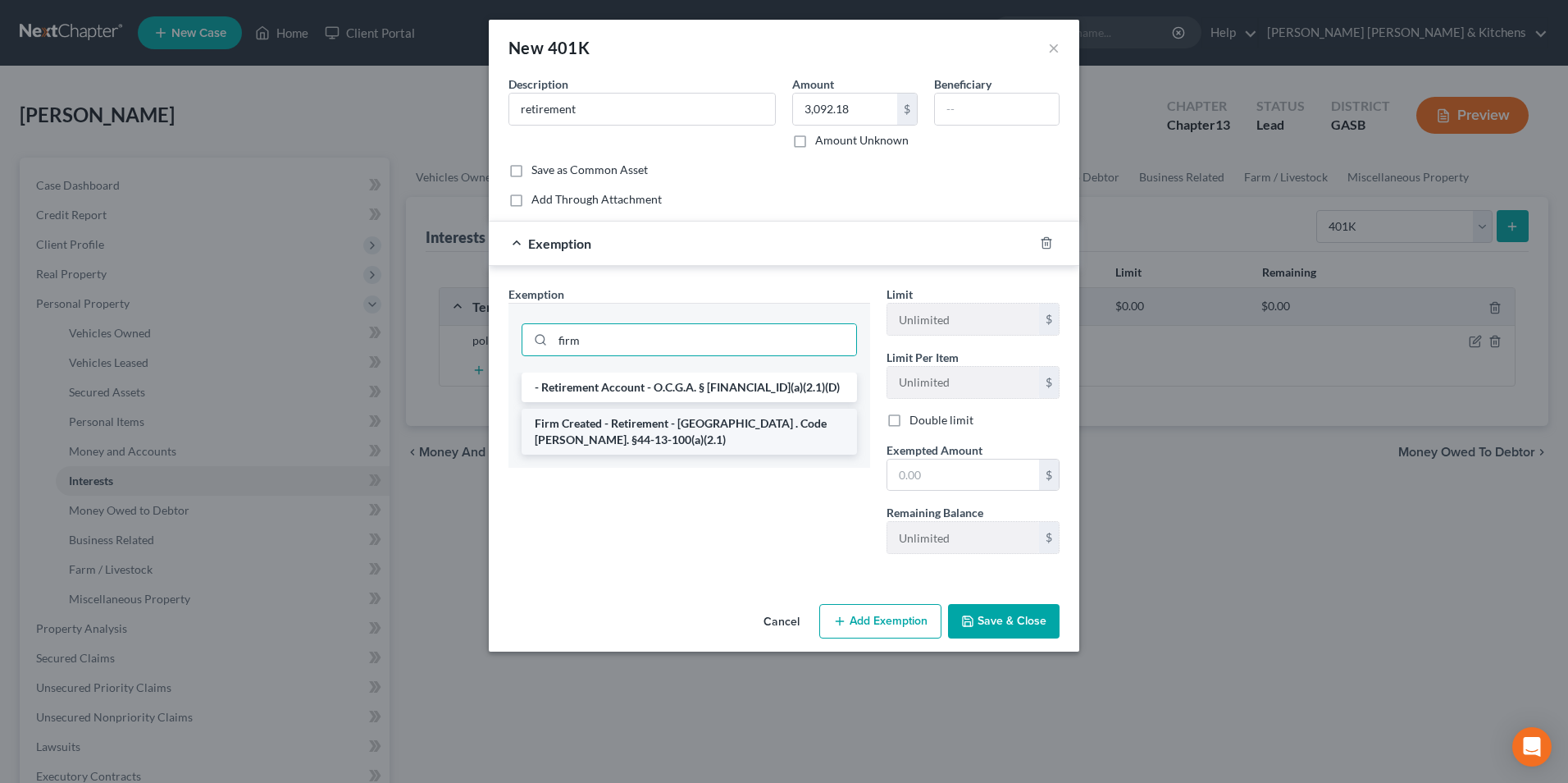
click at [695, 435] on li "Firm Created - Retirement - [GEOGRAPHIC_DATA] . Code [PERSON_NAME]. §44-13-100(…" at bounding box center [689, 431] width 335 height 46
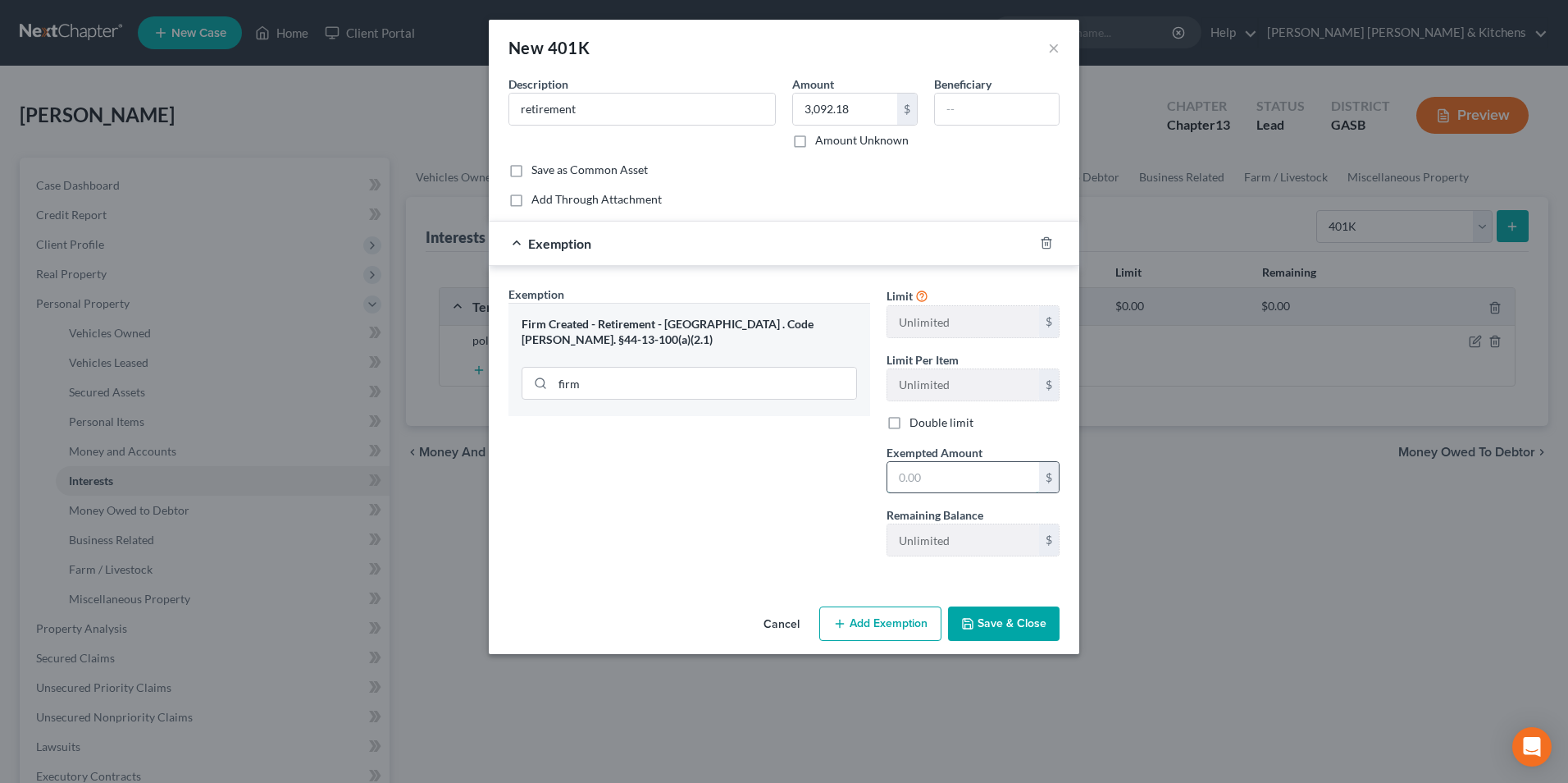
click at [950, 468] on input "text" at bounding box center [962, 478] width 151 height 31
click at [998, 626] on button "Save & Close" at bounding box center [1003, 624] width 111 height 34
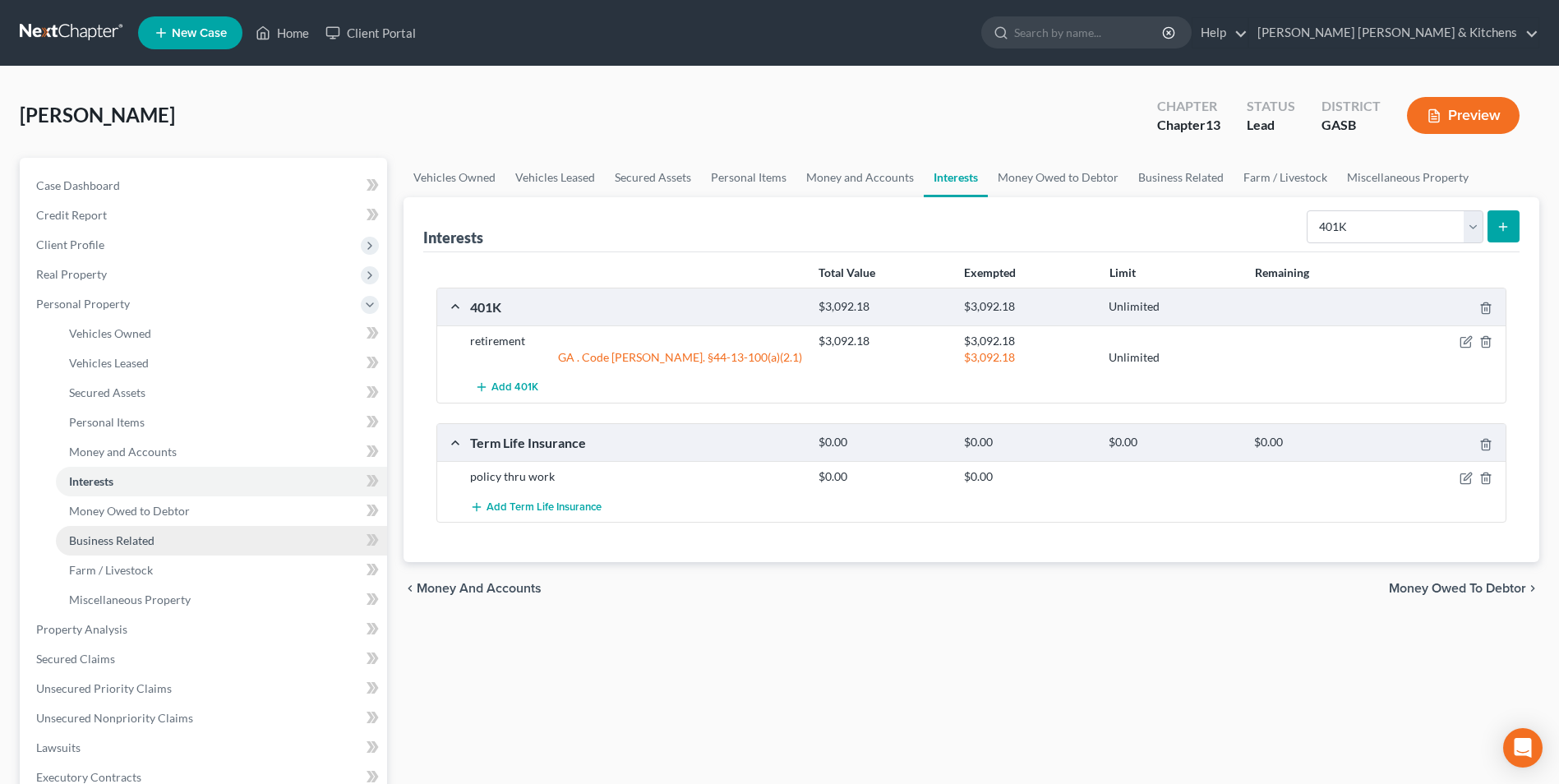
click at [118, 528] on link "Business Related" at bounding box center [221, 541] width 331 height 30
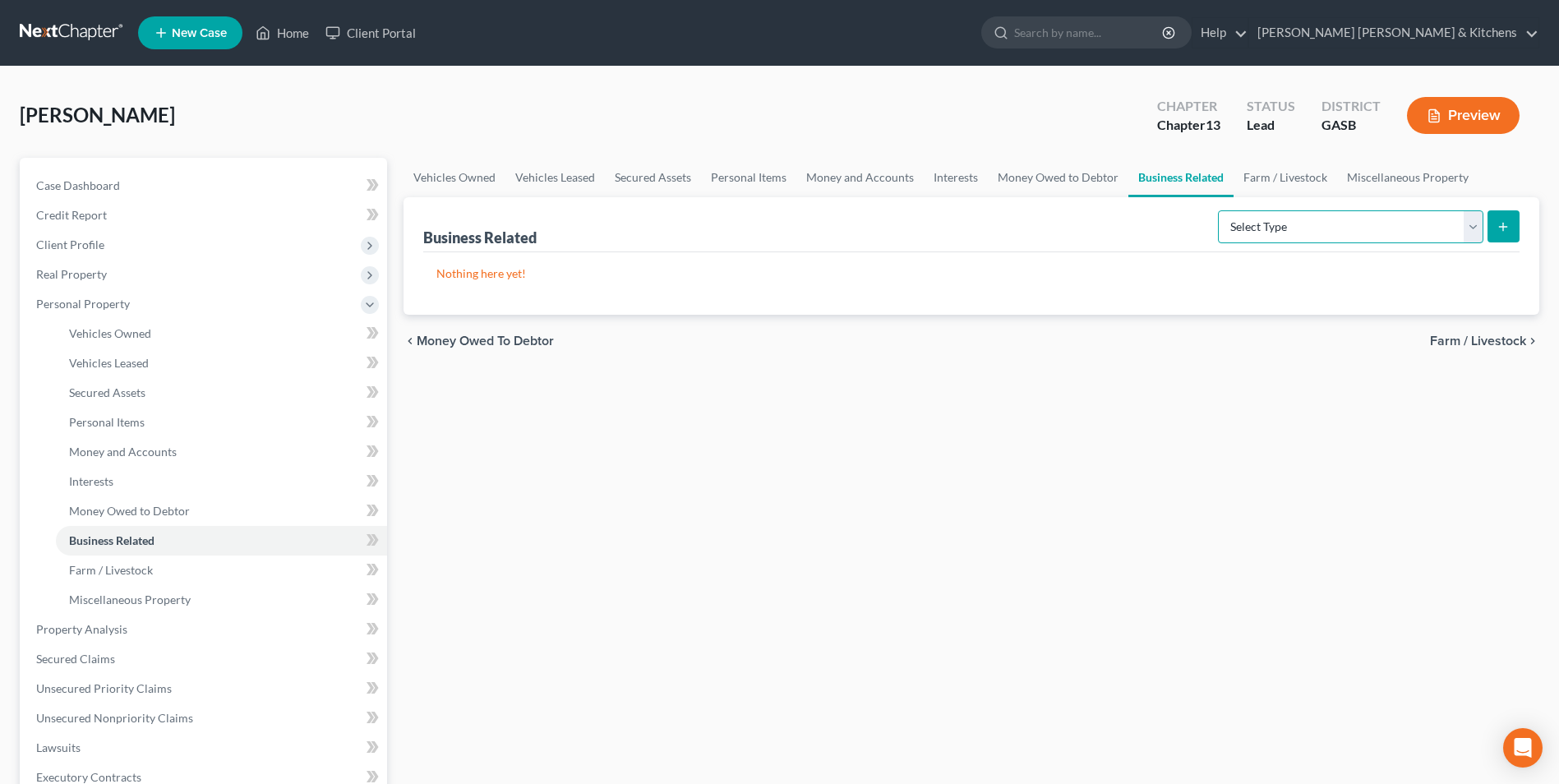
click at [1331, 234] on select "Select Type Customer Lists Franchises Inventory Licenses Machinery Office Equip…" at bounding box center [1351, 226] width 266 height 33
click at [1219, 210] on select "Select Type Customer Lists Franchises Inventory Licenses Machinery Office Equip…" at bounding box center [1351, 226] width 266 height 33
click at [1500, 230] on icon "submit" at bounding box center [1502, 226] width 13 height 13
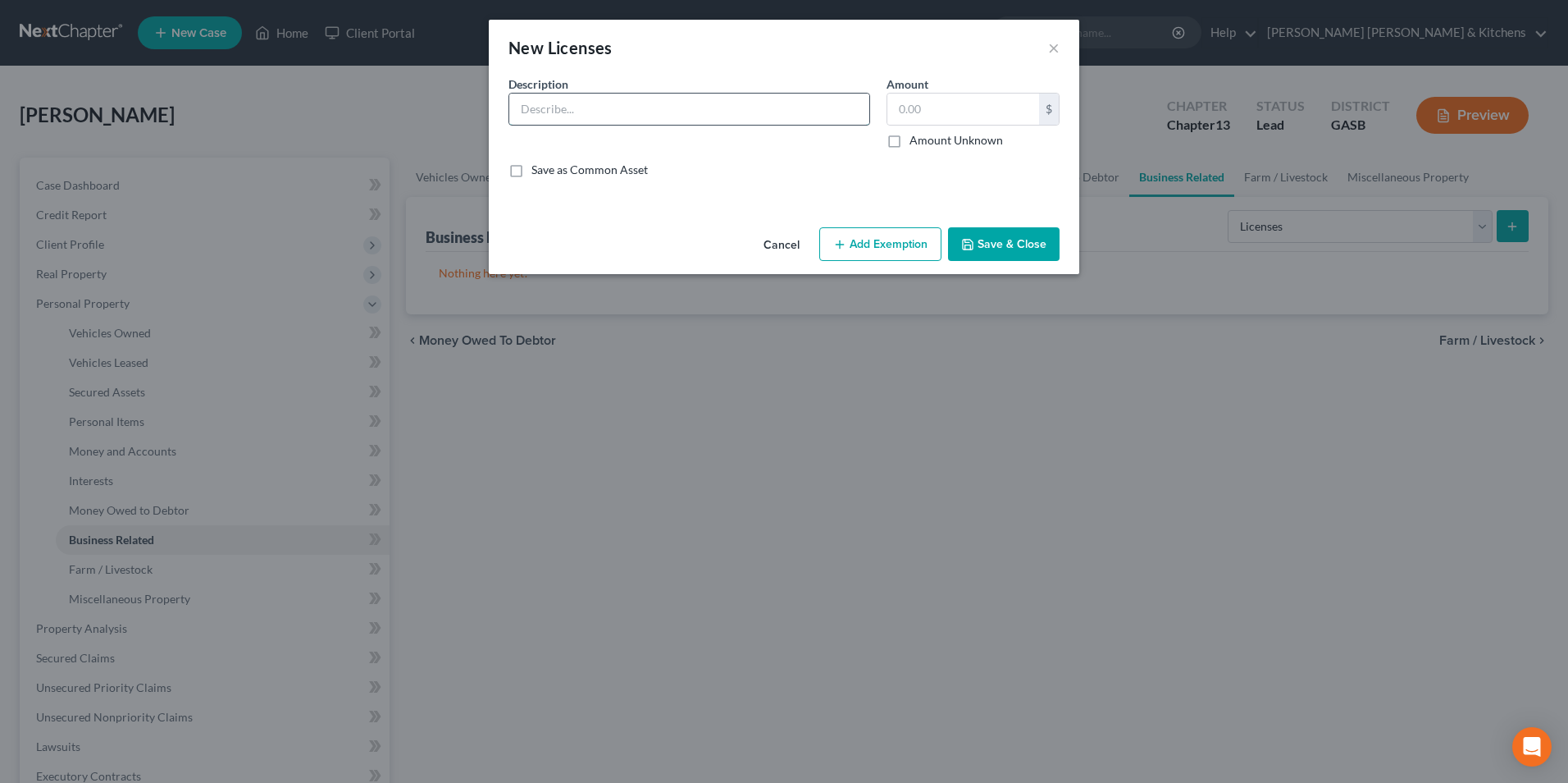
click at [596, 95] on input "text" at bounding box center [689, 109] width 360 height 31
click at [1018, 234] on button "Save & Close" at bounding box center [1003, 245] width 111 height 34
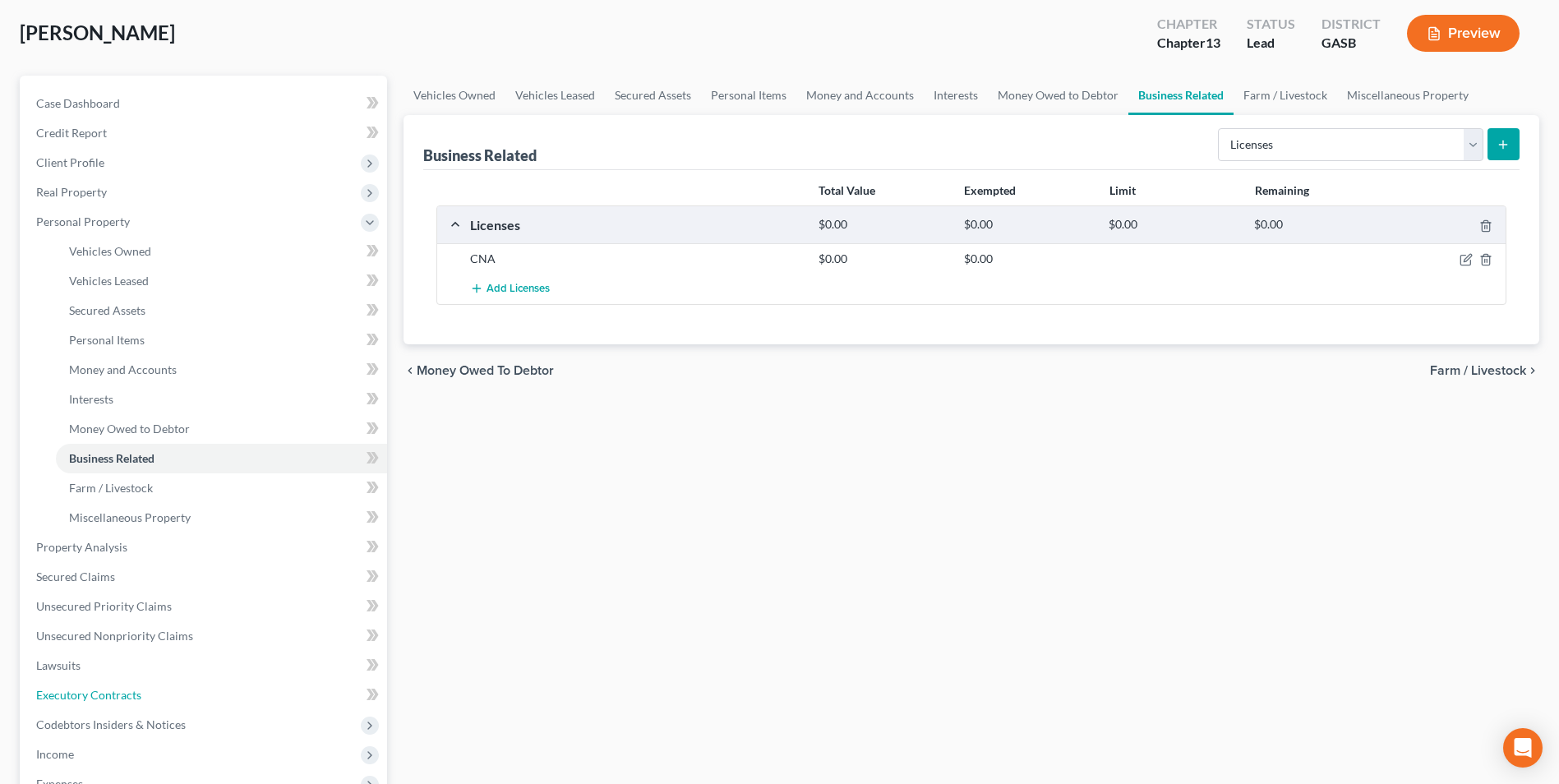
drag, startPoint x: 56, startPoint y: 693, endPoint x: 425, endPoint y: 624, distance: 375.4
click at [56, 693] on span "Executory Contracts" at bounding box center [88, 694] width 105 height 14
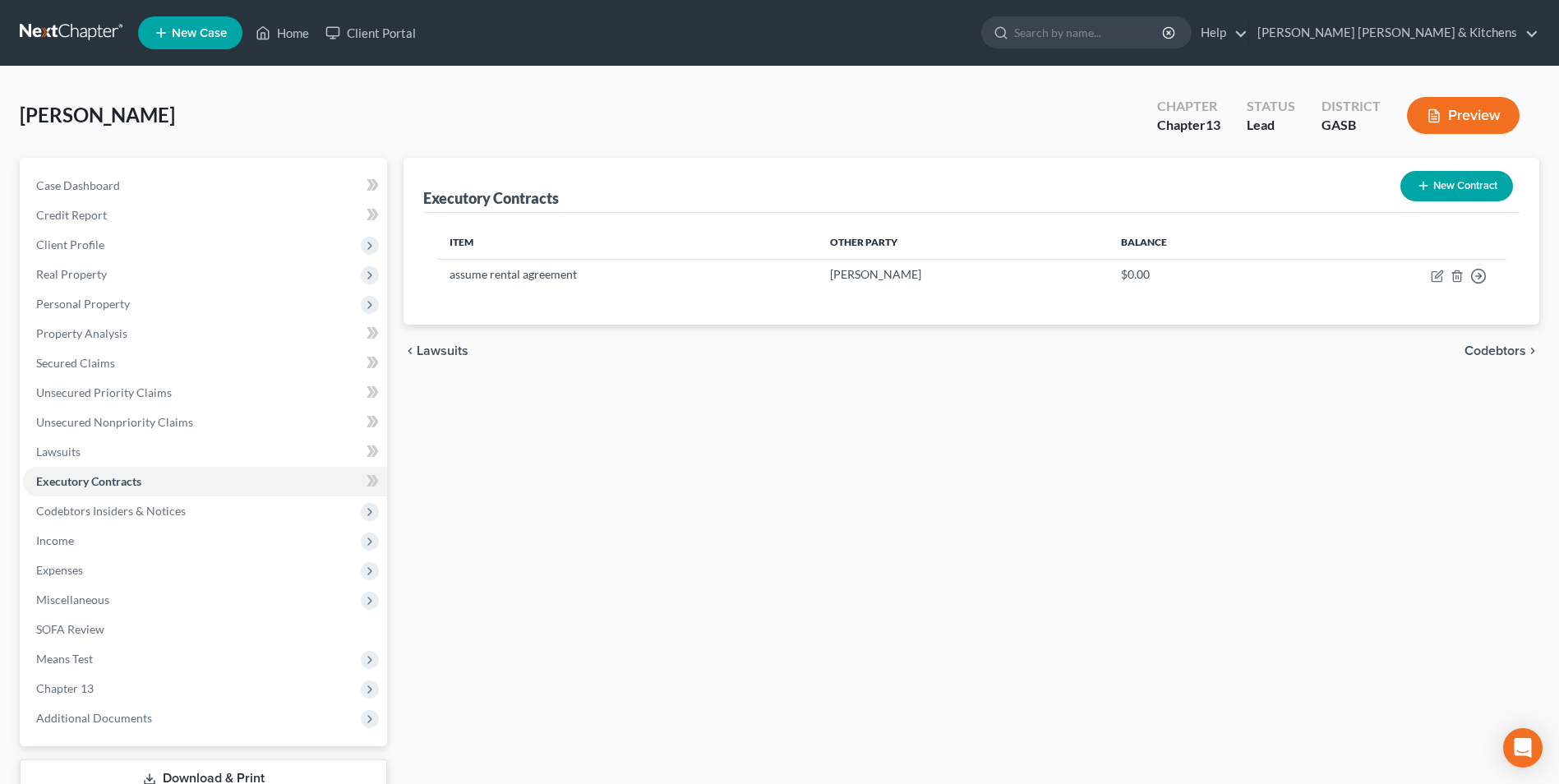
click at [1448, 200] on button "New Contract" at bounding box center [1456, 185] width 112 height 30
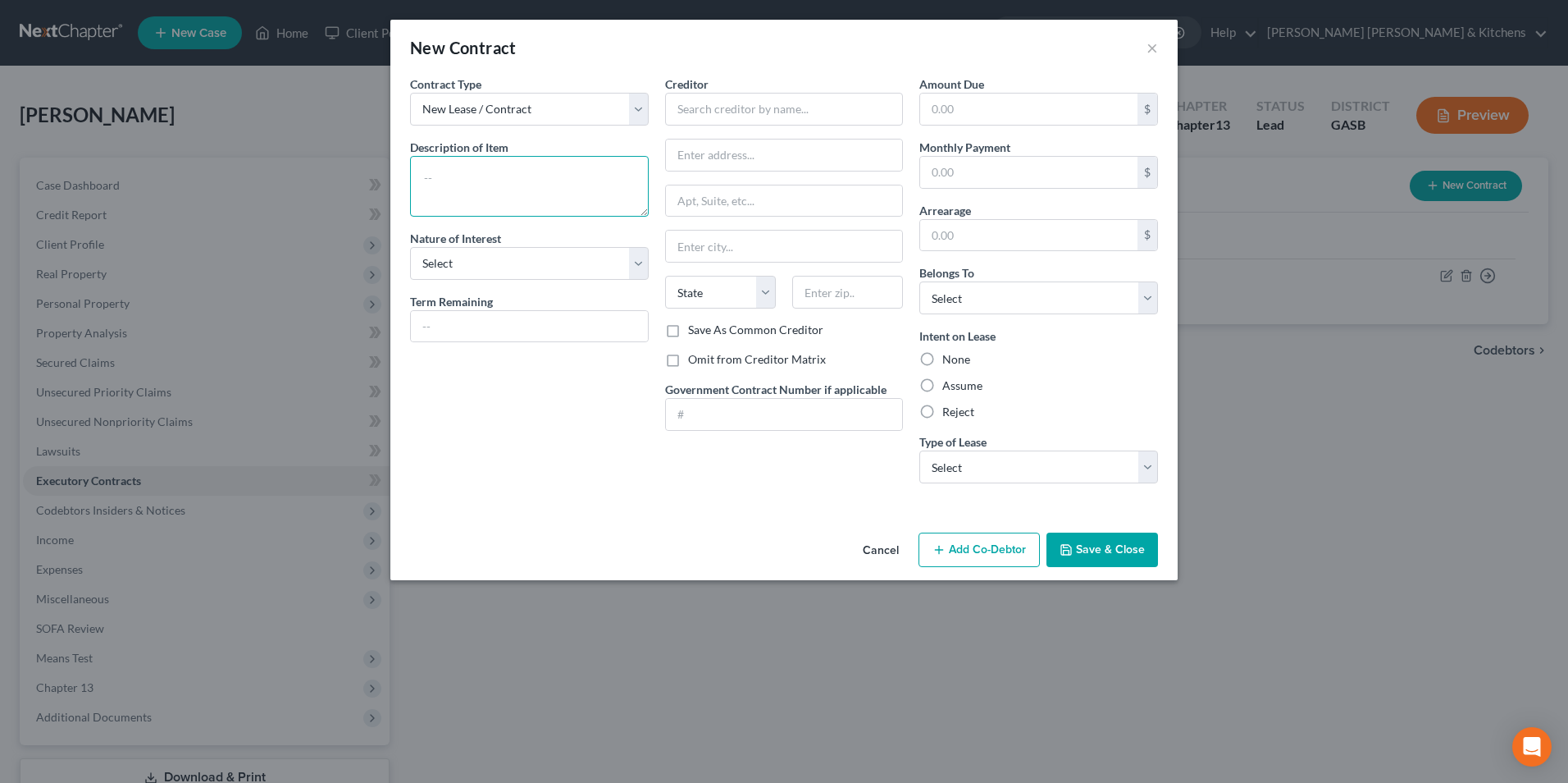
click at [526, 181] on textarea at bounding box center [529, 186] width 239 height 61
click at [707, 106] on input "text" at bounding box center [784, 109] width 239 height 33
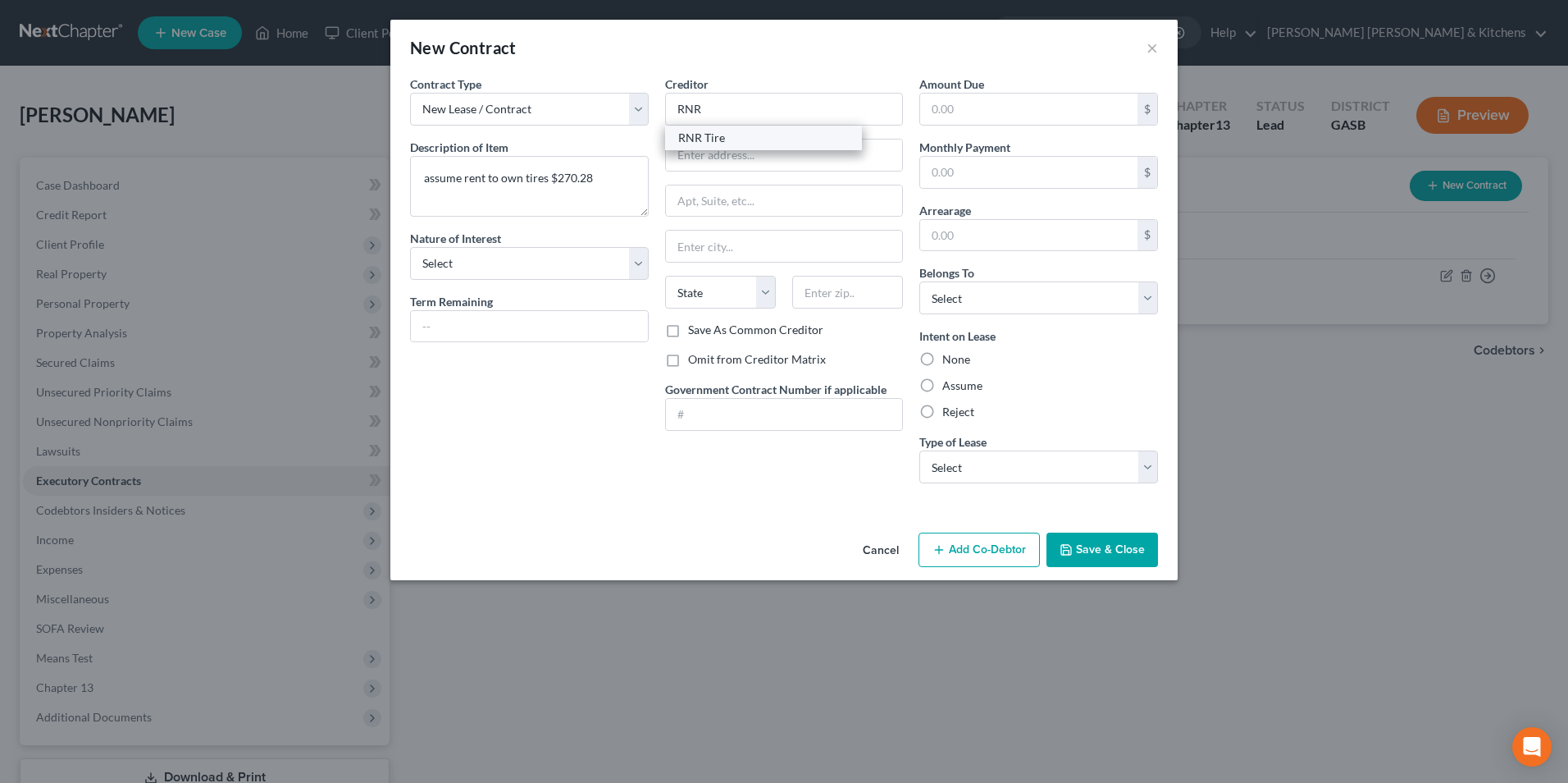
click at [711, 145] on div "RNR Tire" at bounding box center [763, 137] width 170 height 16
drag, startPoint x: 1006, startPoint y: 294, endPoint x: 1006, endPoint y: 316, distance: 22.0
click at [1006, 294] on select "Select Debtor 1 Only Debtor 2 Only Debtor 1 And Debtor 2 Only At Least One Of T…" at bounding box center [1038, 298] width 239 height 33
click at [920, 282] on select "Select Debtor 1 Only Debtor 2 Only Debtor 1 And Debtor 2 Only At Least One Of T…" at bounding box center [1038, 298] width 239 height 33
drag, startPoint x: 982, startPoint y: 388, endPoint x: 971, endPoint y: 396, distance: 13.6
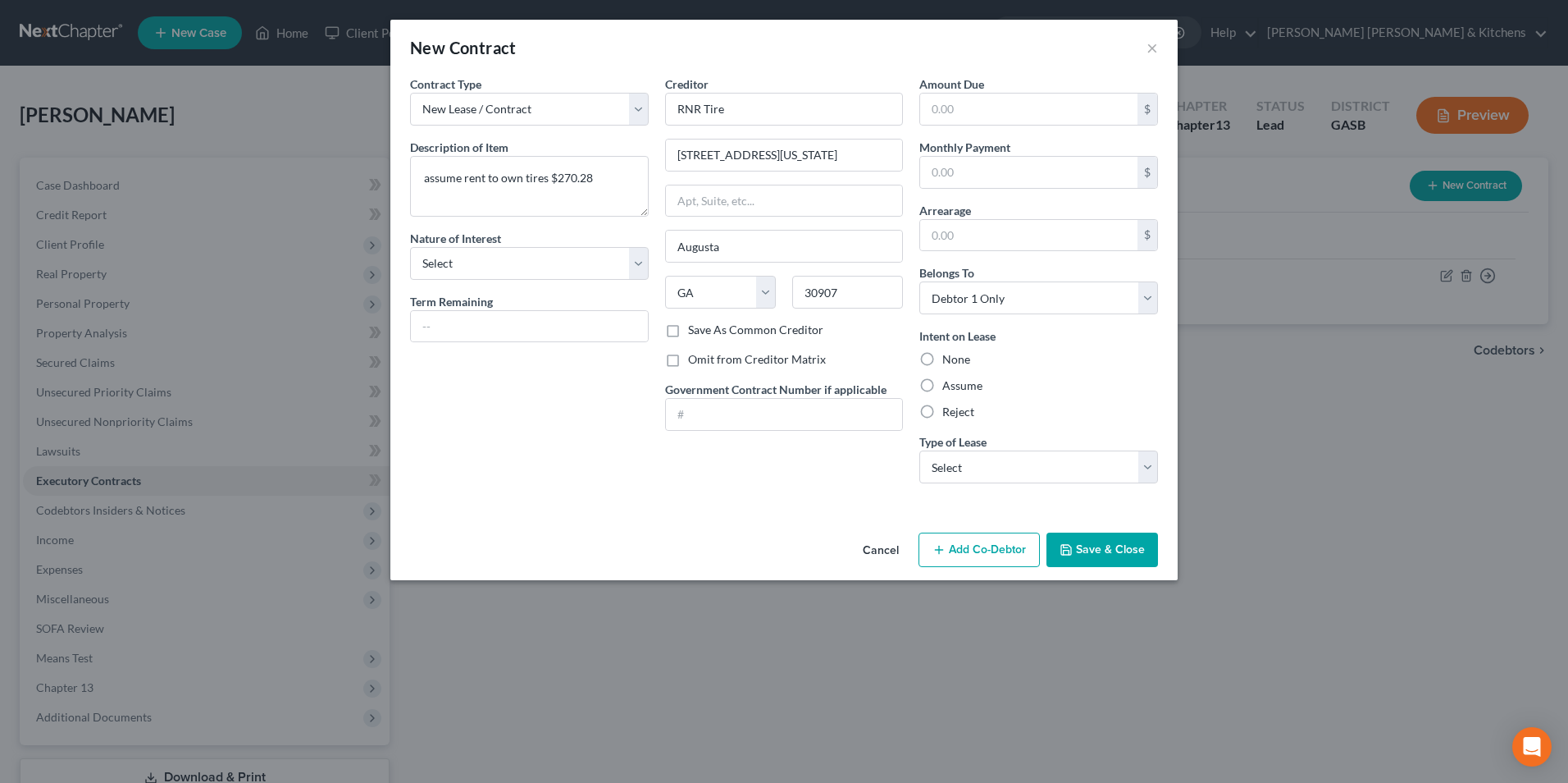
click at [980, 389] on label "Assume" at bounding box center [962, 385] width 40 height 16
click at [960, 388] on input "Assume" at bounding box center [954, 383] width 10 height 10
drag, startPoint x: 950, startPoint y: 472, endPoint x: 951, endPoint y: 483, distance: 11.0
click at [950, 474] on select "Select Real Estate Car Other" at bounding box center [1038, 466] width 239 height 33
click at [920, 450] on select "Select Real Estate Car Other" at bounding box center [1038, 466] width 239 height 33
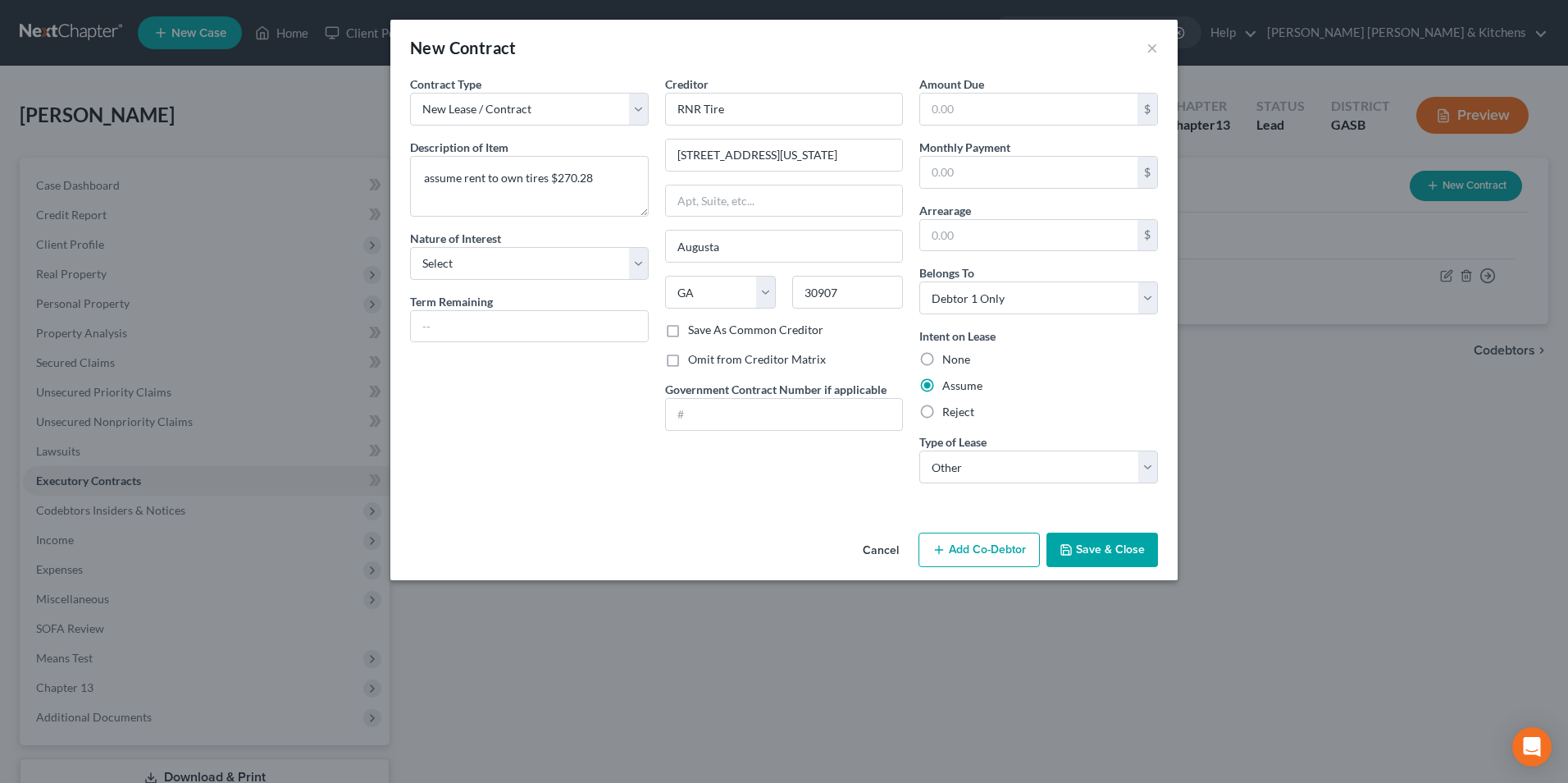
click at [1120, 543] on button "Save & Close" at bounding box center [1102, 549] width 111 height 34
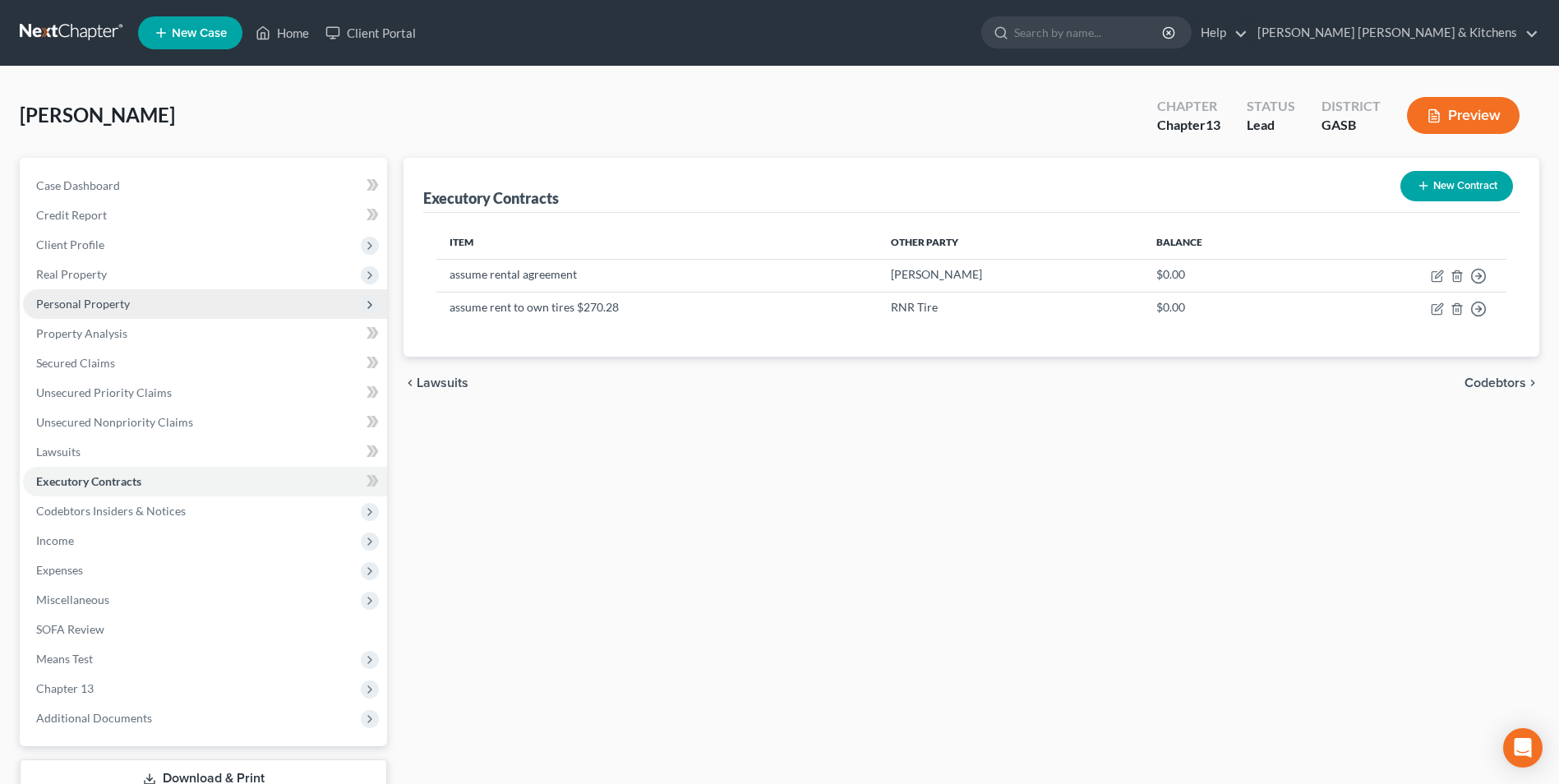
click at [74, 310] on span "Personal Property" at bounding box center [205, 303] width 364 height 30
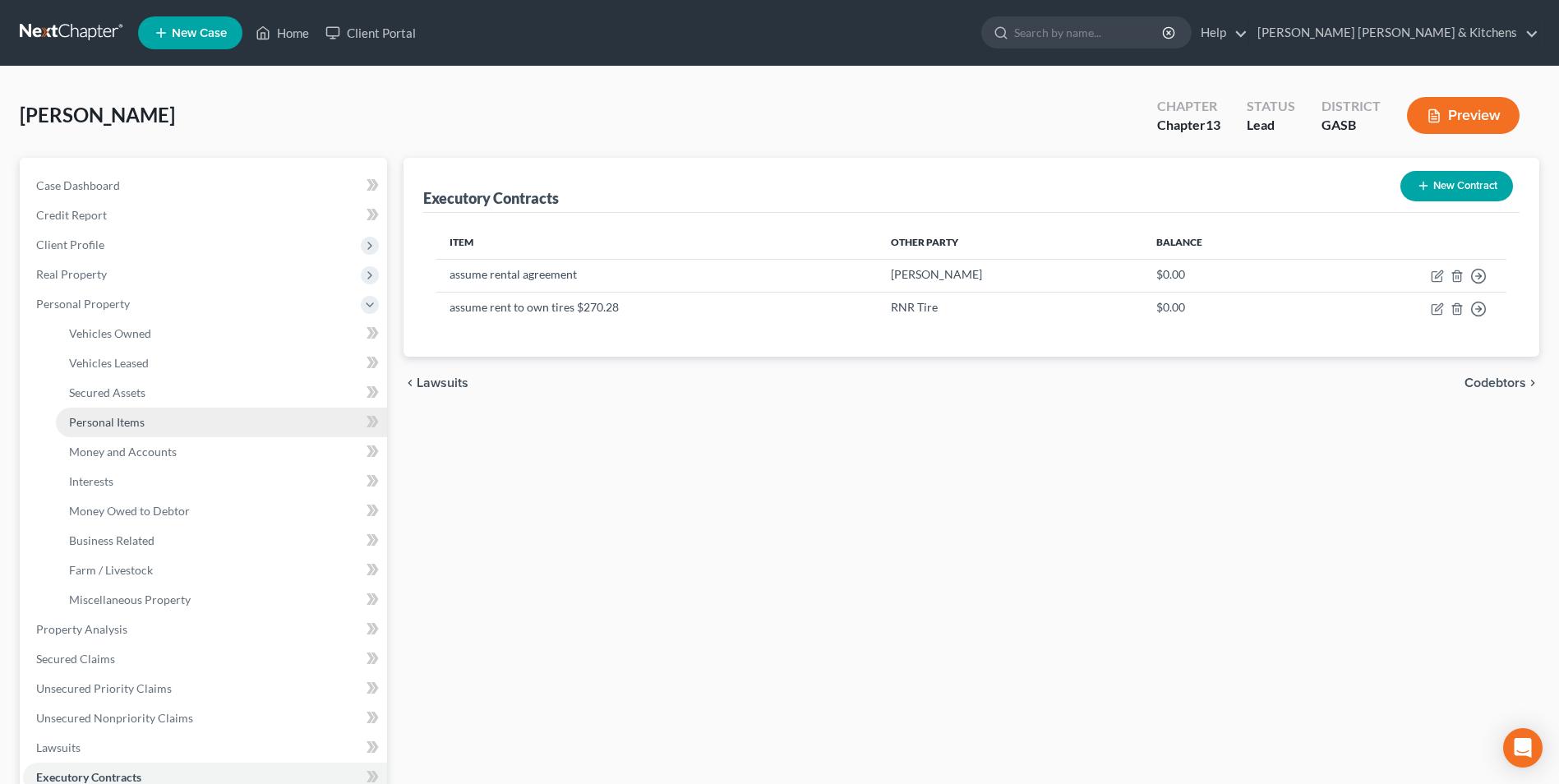
click at [111, 429] on link "Personal Items" at bounding box center [221, 422] width 331 height 30
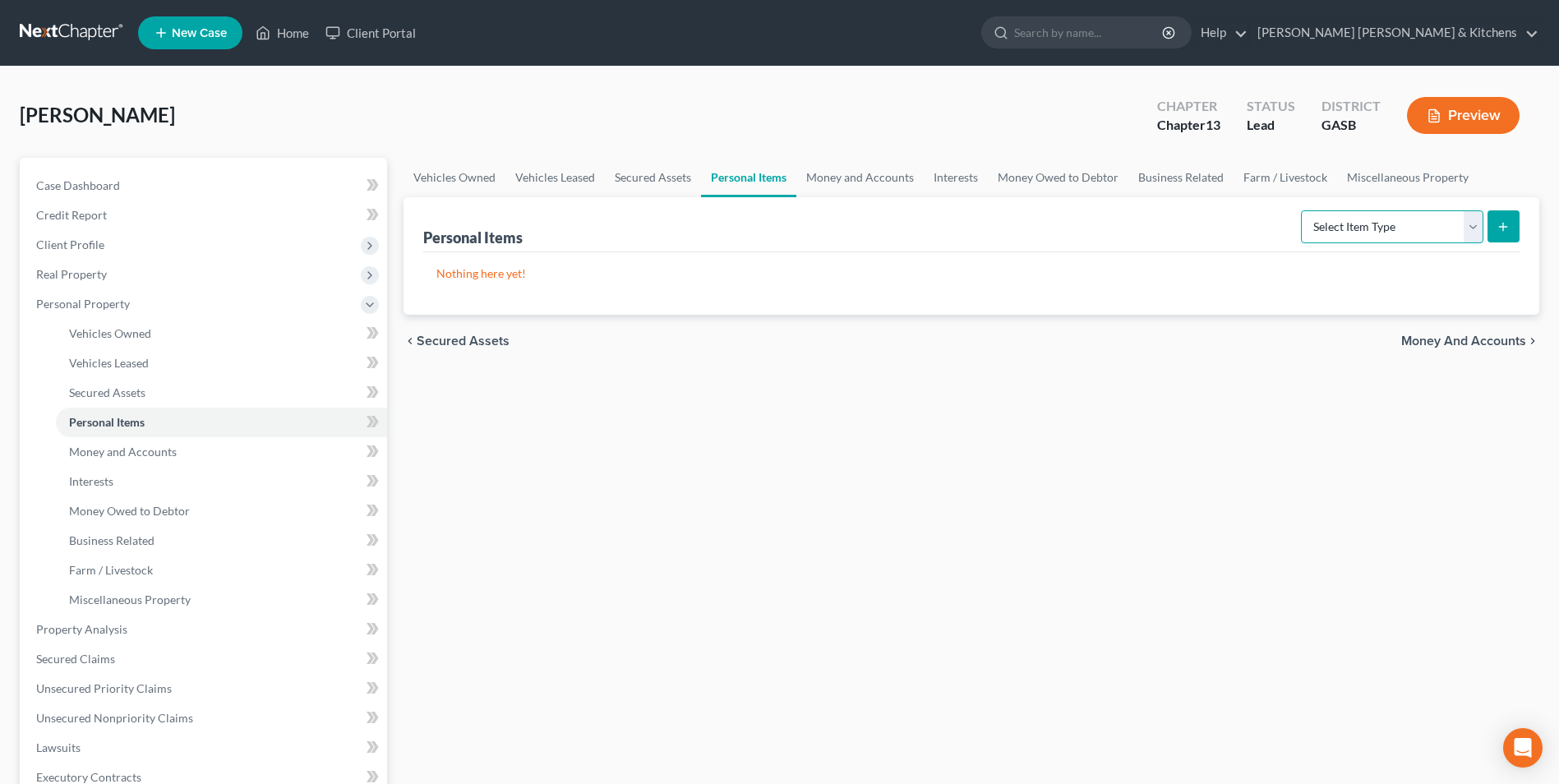
click at [1358, 228] on select "Select Item Type Clothing Collectibles Of Value Electronics Firearms Household …" at bounding box center [1392, 226] width 183 height 33
click at [1303, 210] on select "Select Item Type Clothing Collectibles Of Value Electronics Firearms Household …" at bounding box center [1392, 226] width 183 height 33
click at [1499, 226] on icon "submit" at bounding box center [1502, 226] width 13 height 13
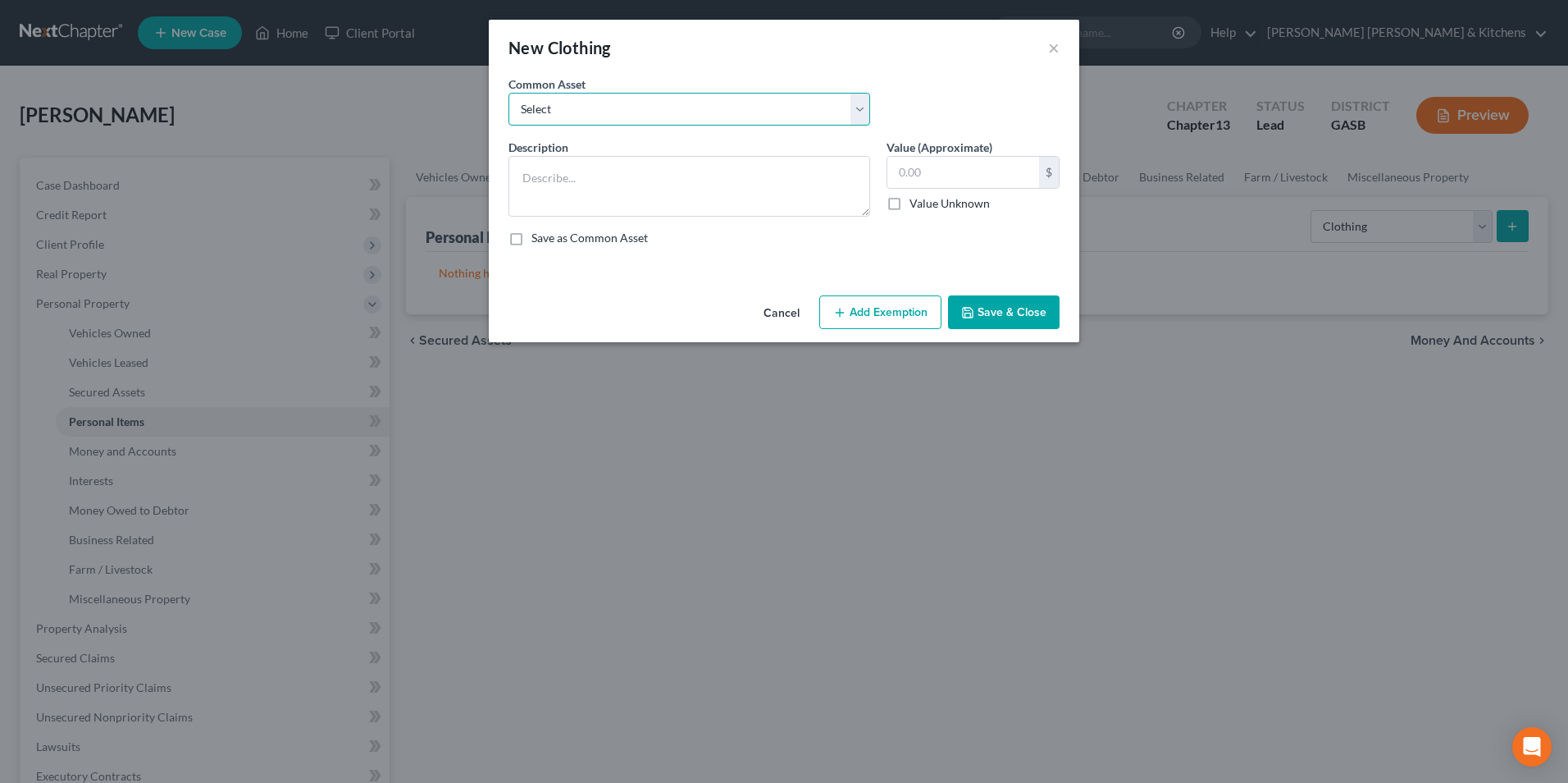
drag, startPoint x: 528, startPoint y: 114, endPoint x: 535, endPoint y: 126, distance: 13.9
click at [529, 114] on select "Select misc wearing apparel on person & at residence" at bounding box center [689, 109] width 362 height 33
click at [508, 92] on select "Select misc wearing apparel on person & at residence" at bounding box center [689, 109] width 362 height 33
click at [991, 181] on input "400.00" at bounding box center [962, 172] width 151 height 31
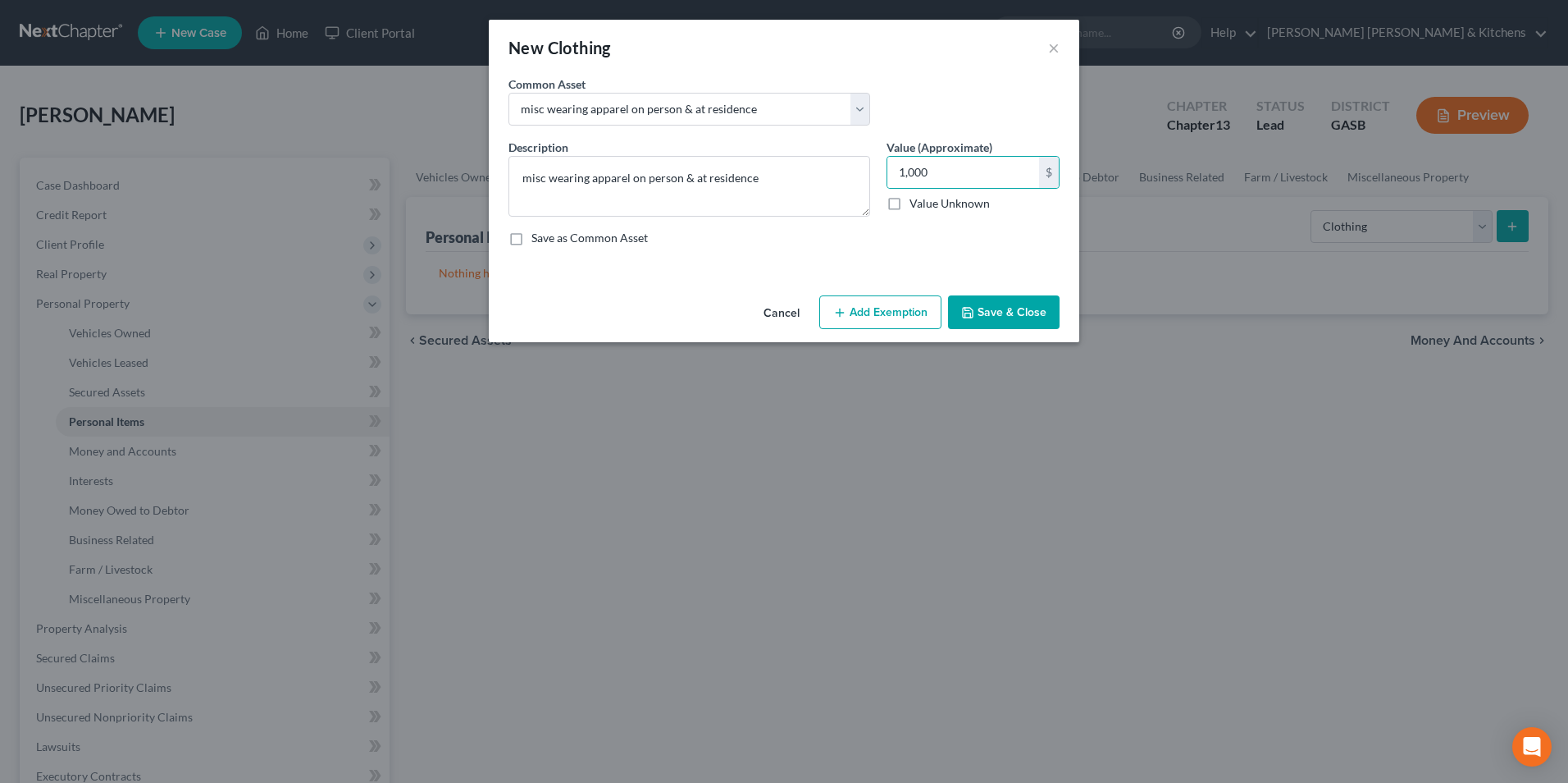
click at [881, 317] on button "Add Exemption" at bounding box center [880, 312] width 122 height 34
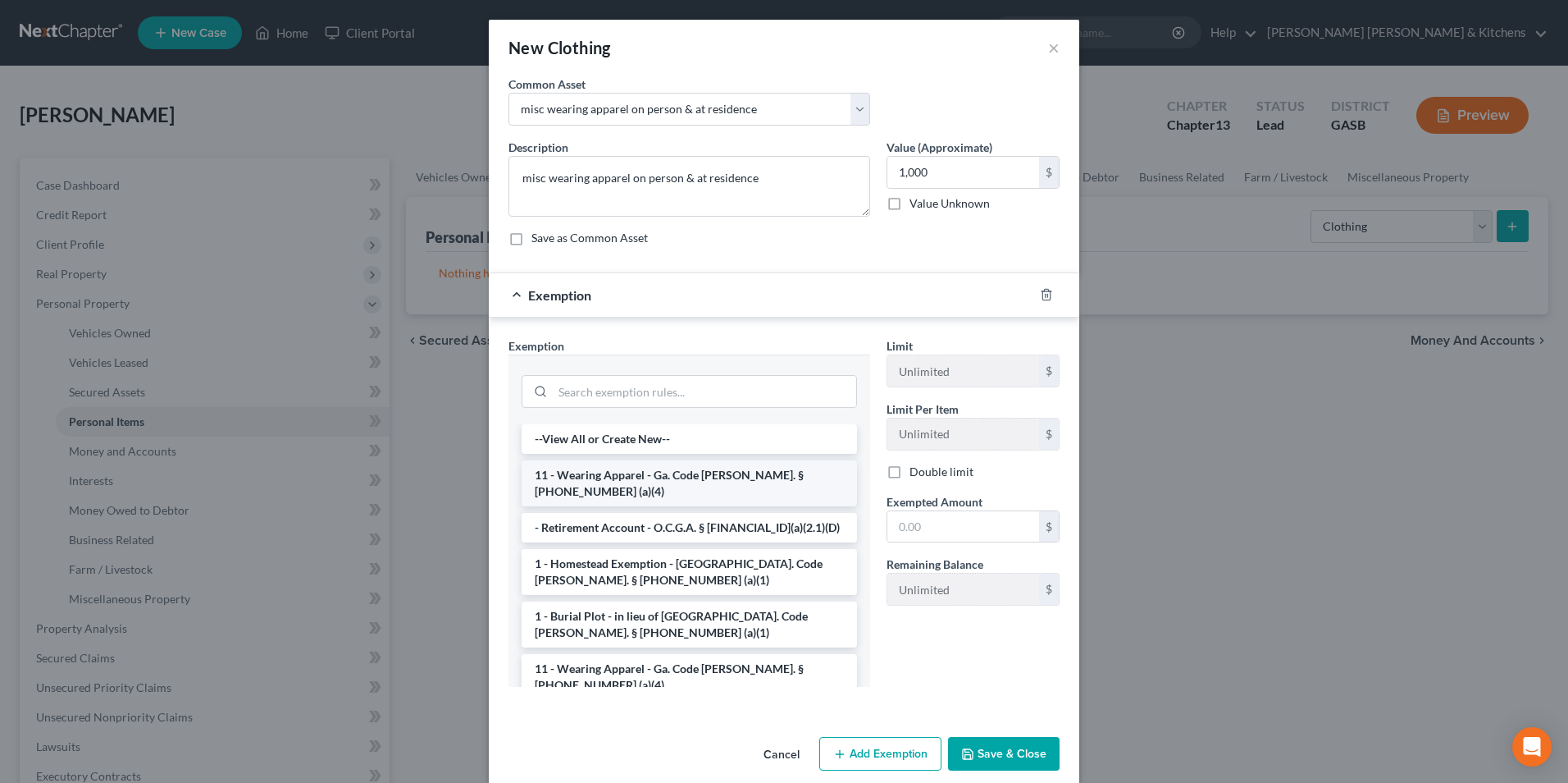
click at [709, 482] on li "11 - Wearing Apparel - Ga. Code [PERSON_NAME]. § [PHONE_NUMBER] (a)(4)" at bounding box center [689, 483] width 335 height 46
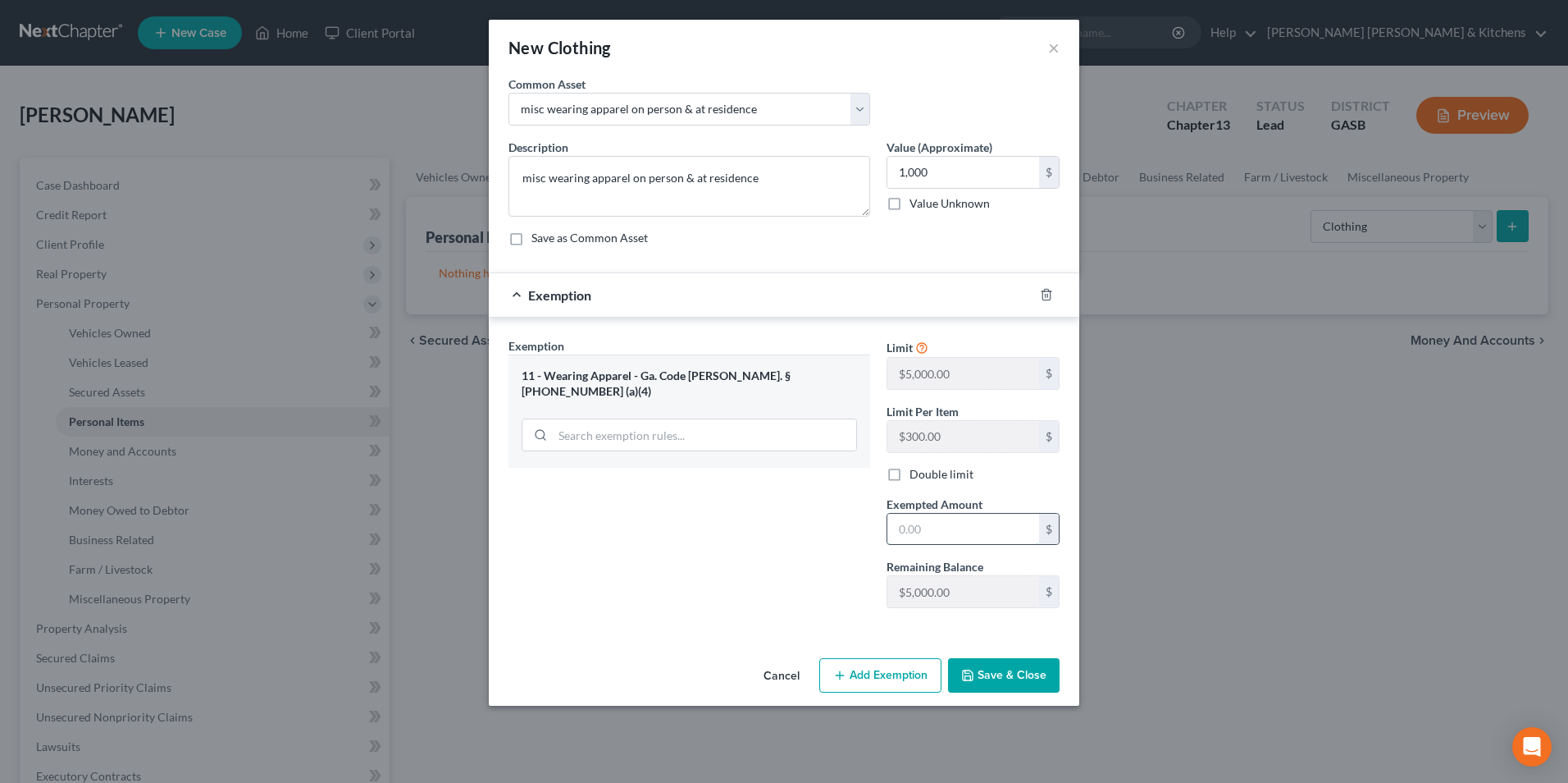
drag, startPoint x: 955, startPoint y: 527, endPoint x: 630, endPoint y: 519, distance: 325.1
click at [955, 527] on input "text" at bounding box center [962, 529] width 151 height 31
click at [1030, 676] on button "Save & Close" at bounding box center [1003, 675] width 111 height 34
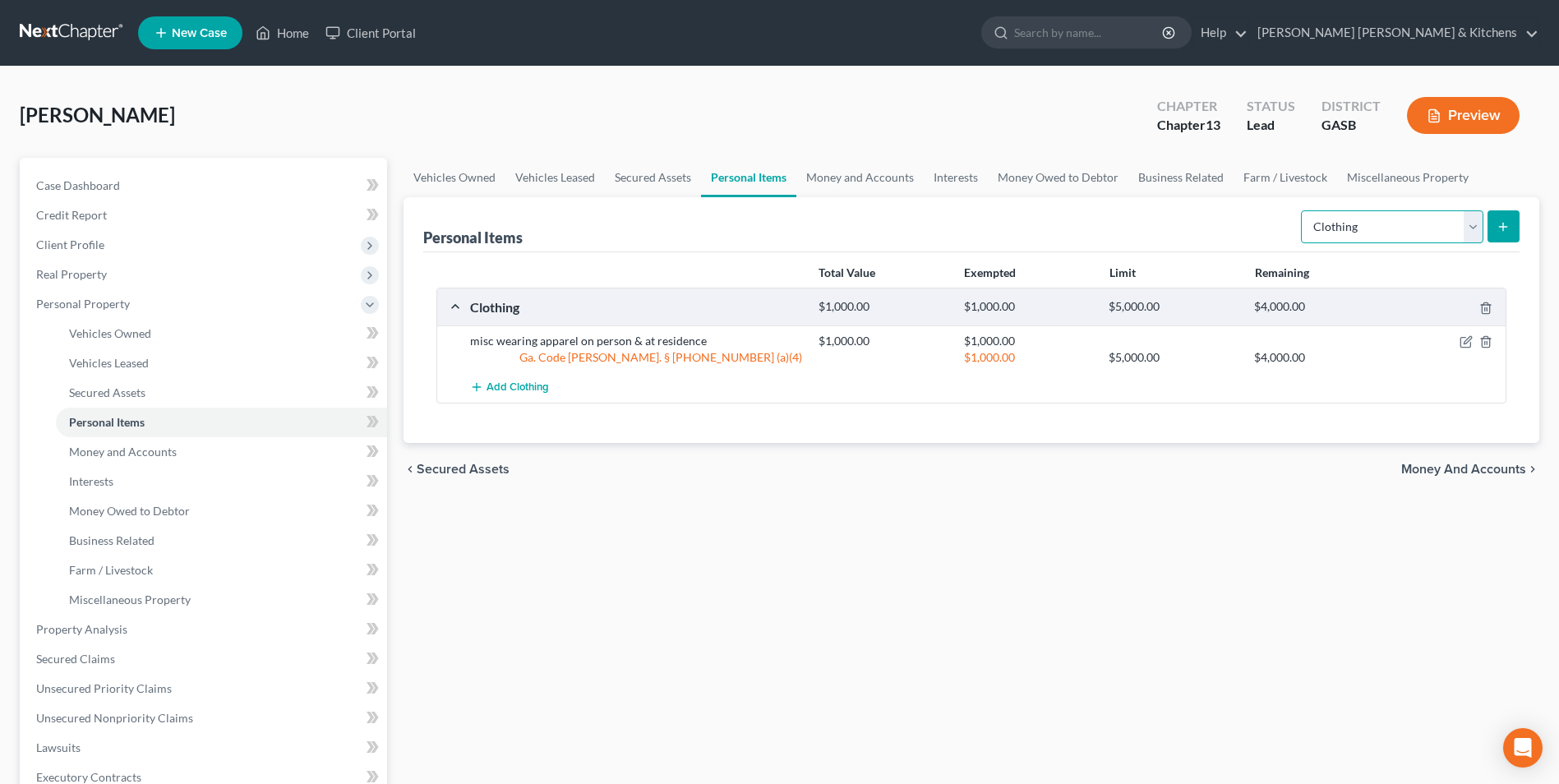
click at [1346, 227] on select "Select Item Type Clothing Collectibles Of Value Electronics Firearms Household …" at bounding box center [1392, 226] width 183 height 33
click at [1303, 210] on select "Select Item Type Clothing Collectibles Of Value Electronics Firearms Household …" at bounding box center [1392, 226] width 183 height 33
click at [1512, 223] on button "submit" at bounding box center [1502, 225] width 32 height 32
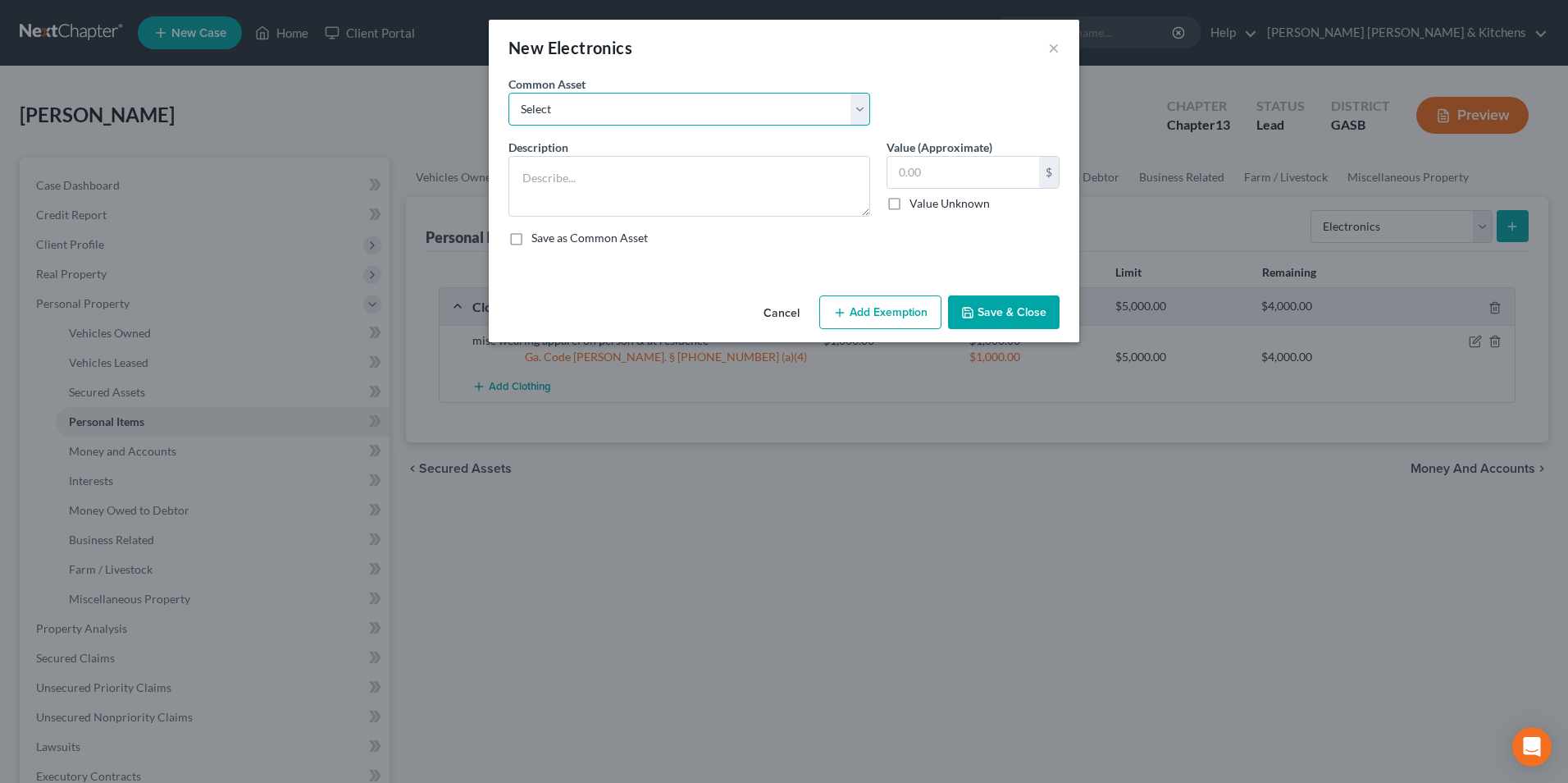
click at [535, 110] on select "Select misc electronics located at residence 1/2 interest w/spouse - misc elect…" at bounding box center [689, 109] width 362 height 33
click at [508, 92] on select "Select misc electronics located at residence 1/2 interest w/spouse - misc elect…" at bounding box center [689, 109] width 362 height 33
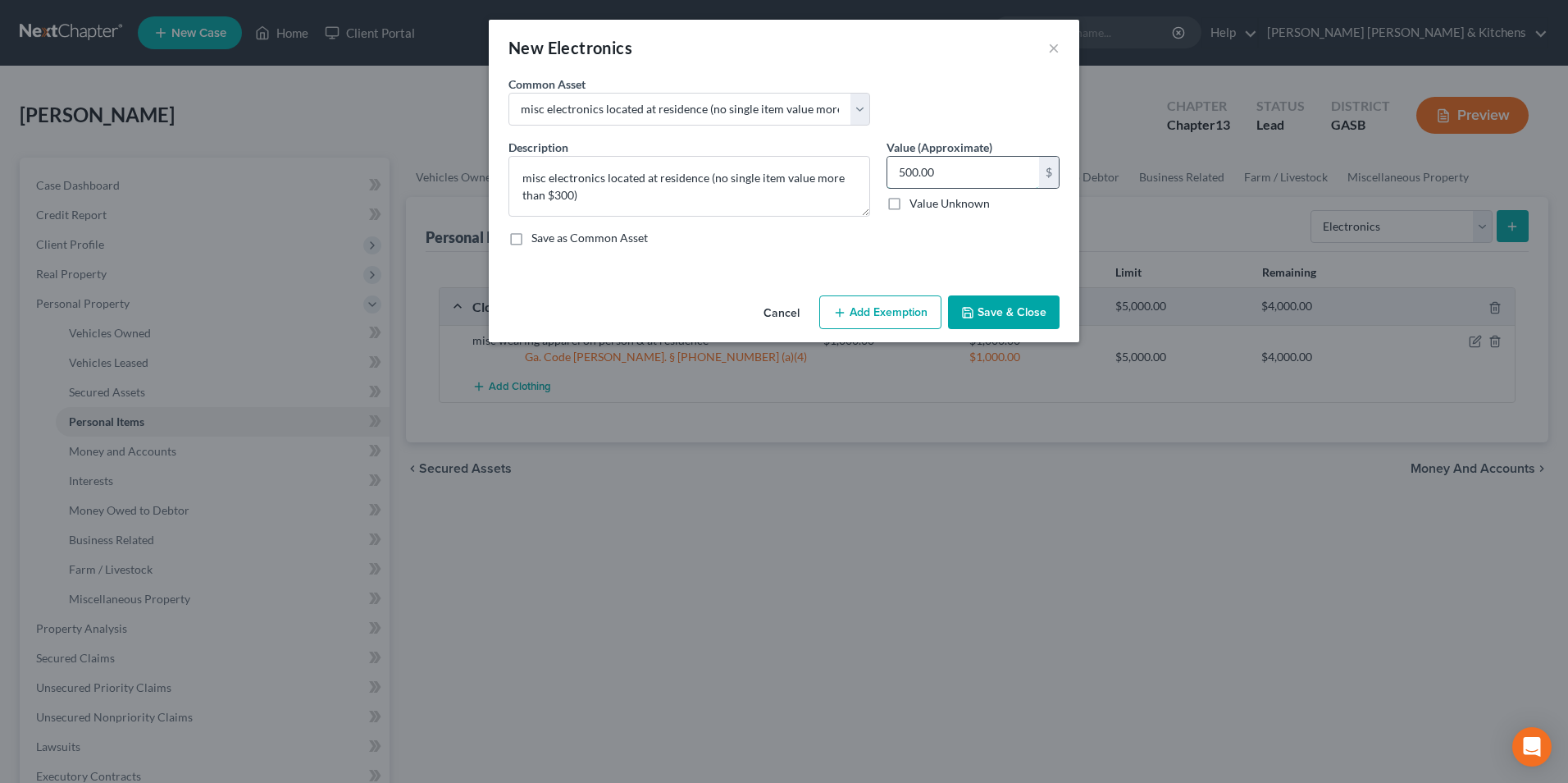
click at [950, 170] on input "500.00" at bounding box center [962, 172] width 151 height 31
click at [888, 298] on button "Add Exemption" at bounding box center [880, 312] width 122 height 34
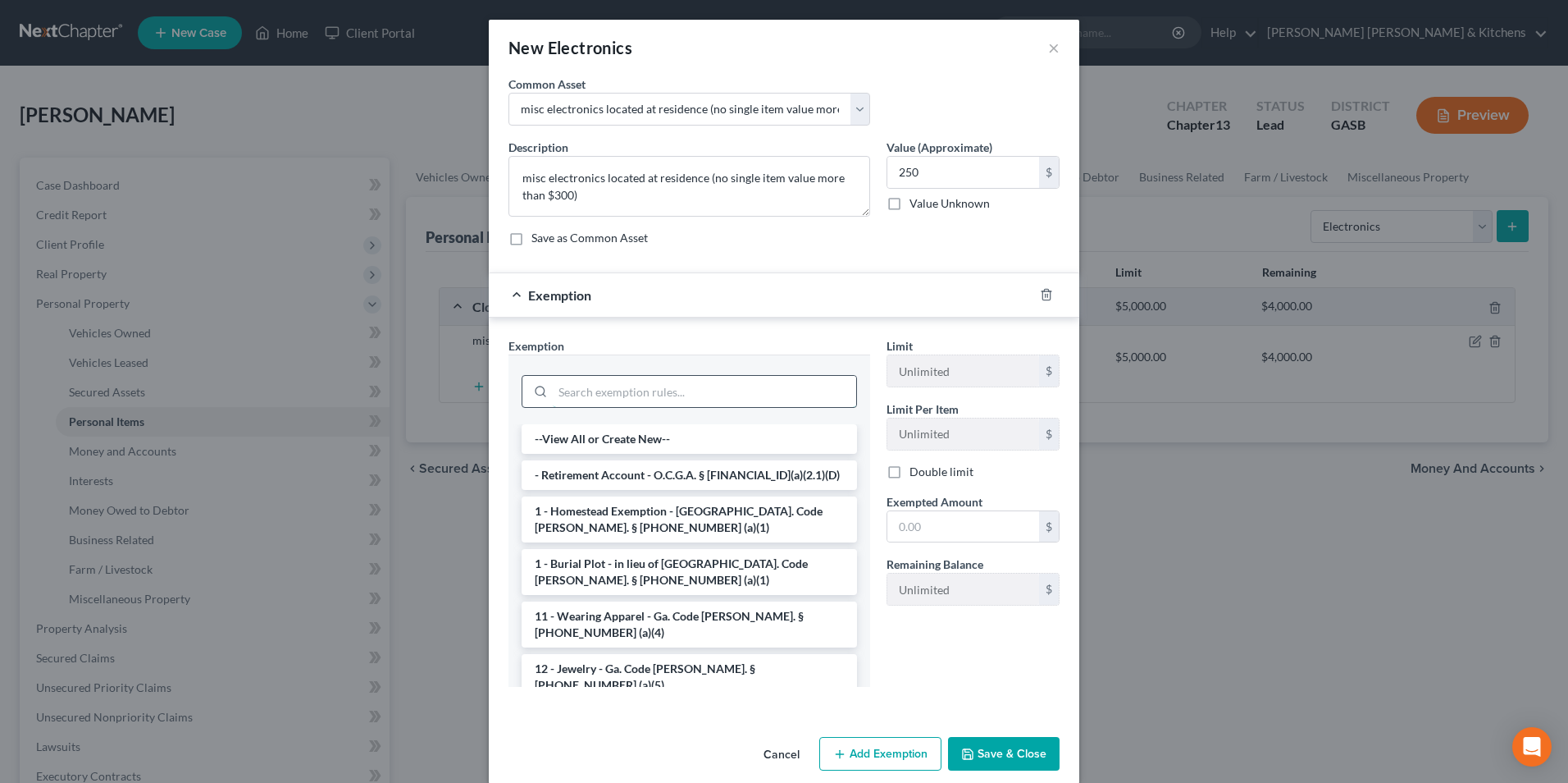
click at [686, 389] on input "search" at bounding box center [704, 391] width 304 height 31
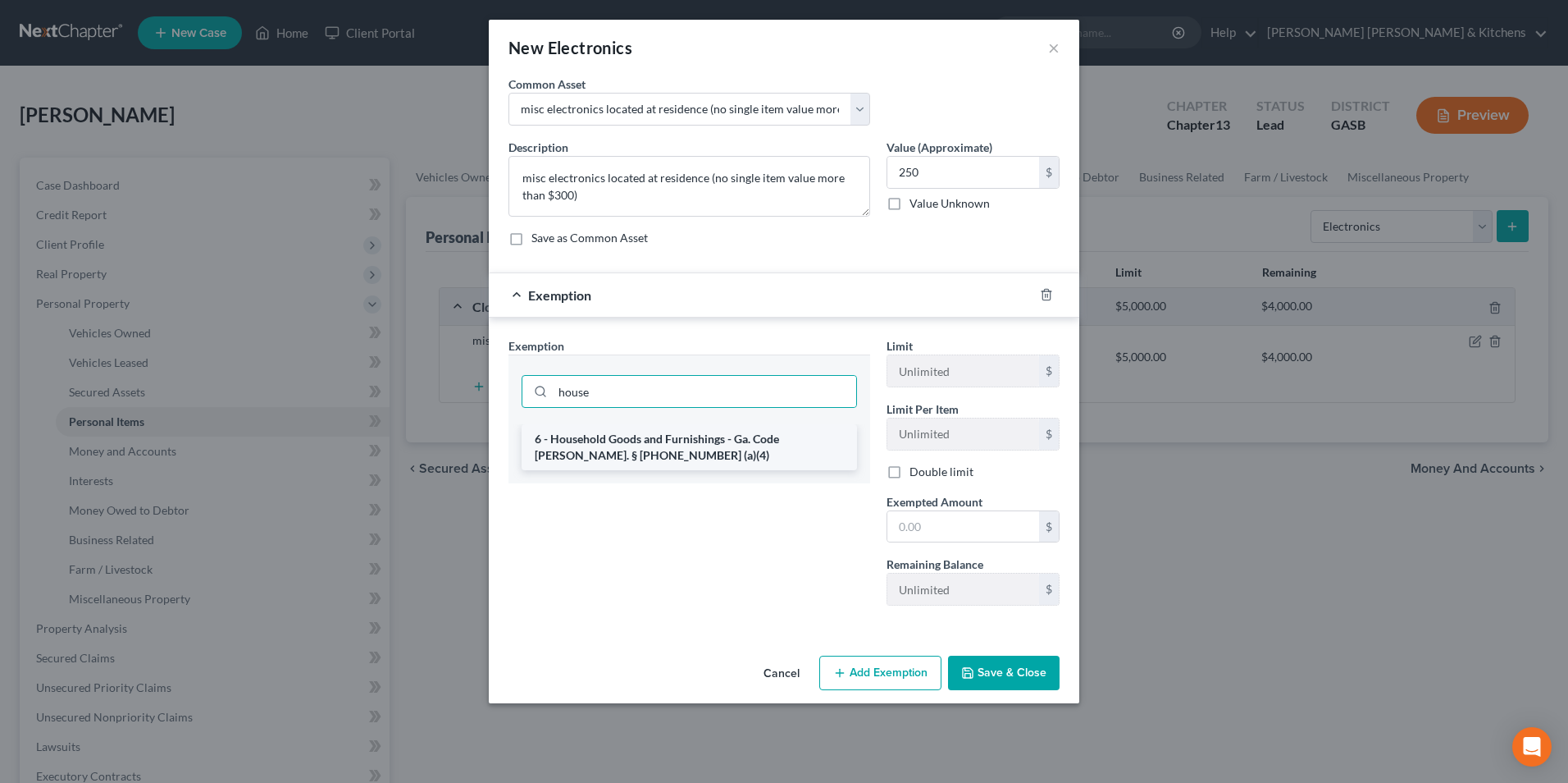
click at [689, 441] on li "6 - Household Goods and Furnishings - Ga. Code [PERSON_NAME]. § [PHONE_NUMBER] …" at bounding box center [689, 448] width 335 height 46
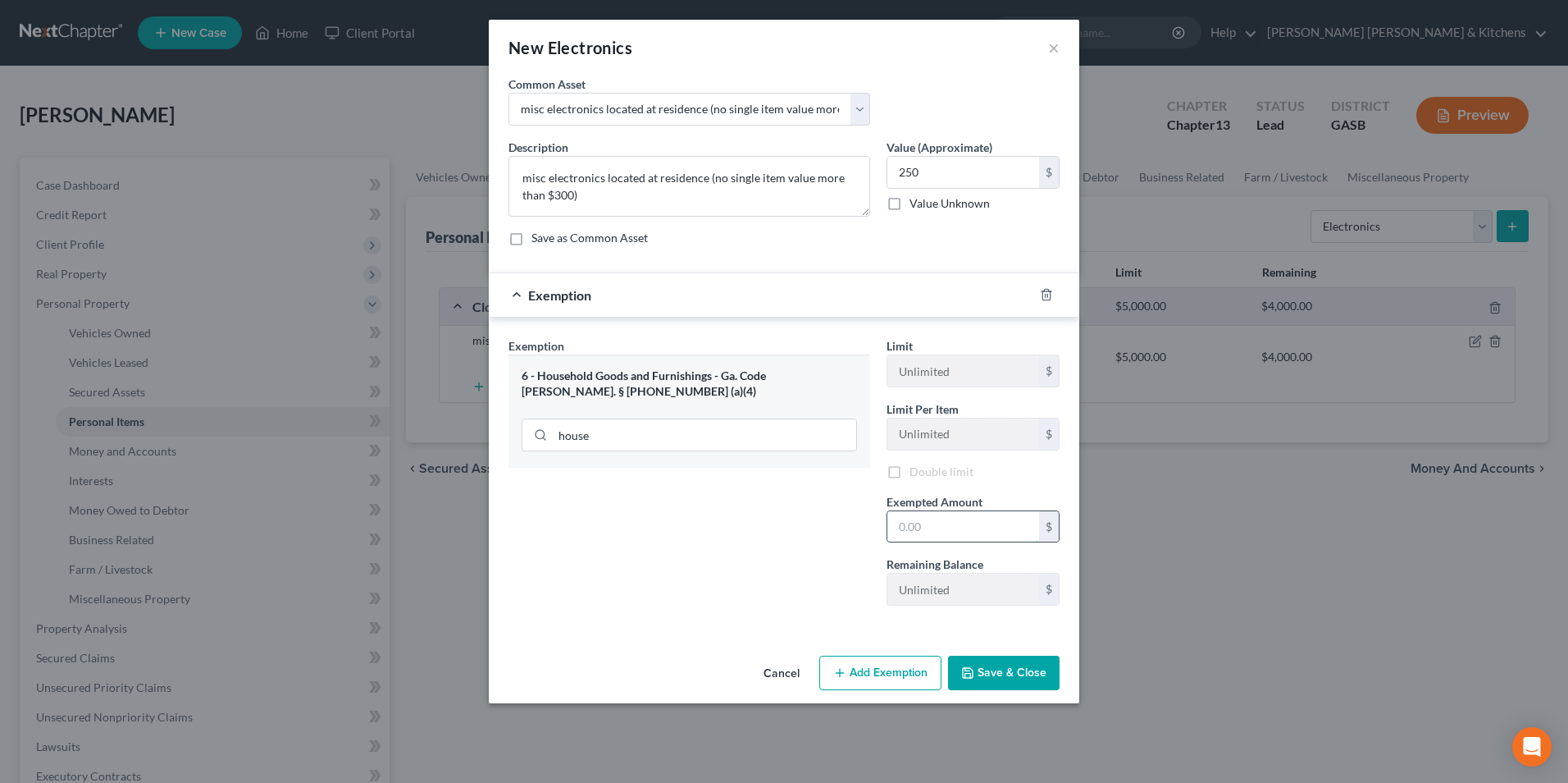
click at [926, 527] on input "text" at bounding box center [962, 526] width 151 height 31
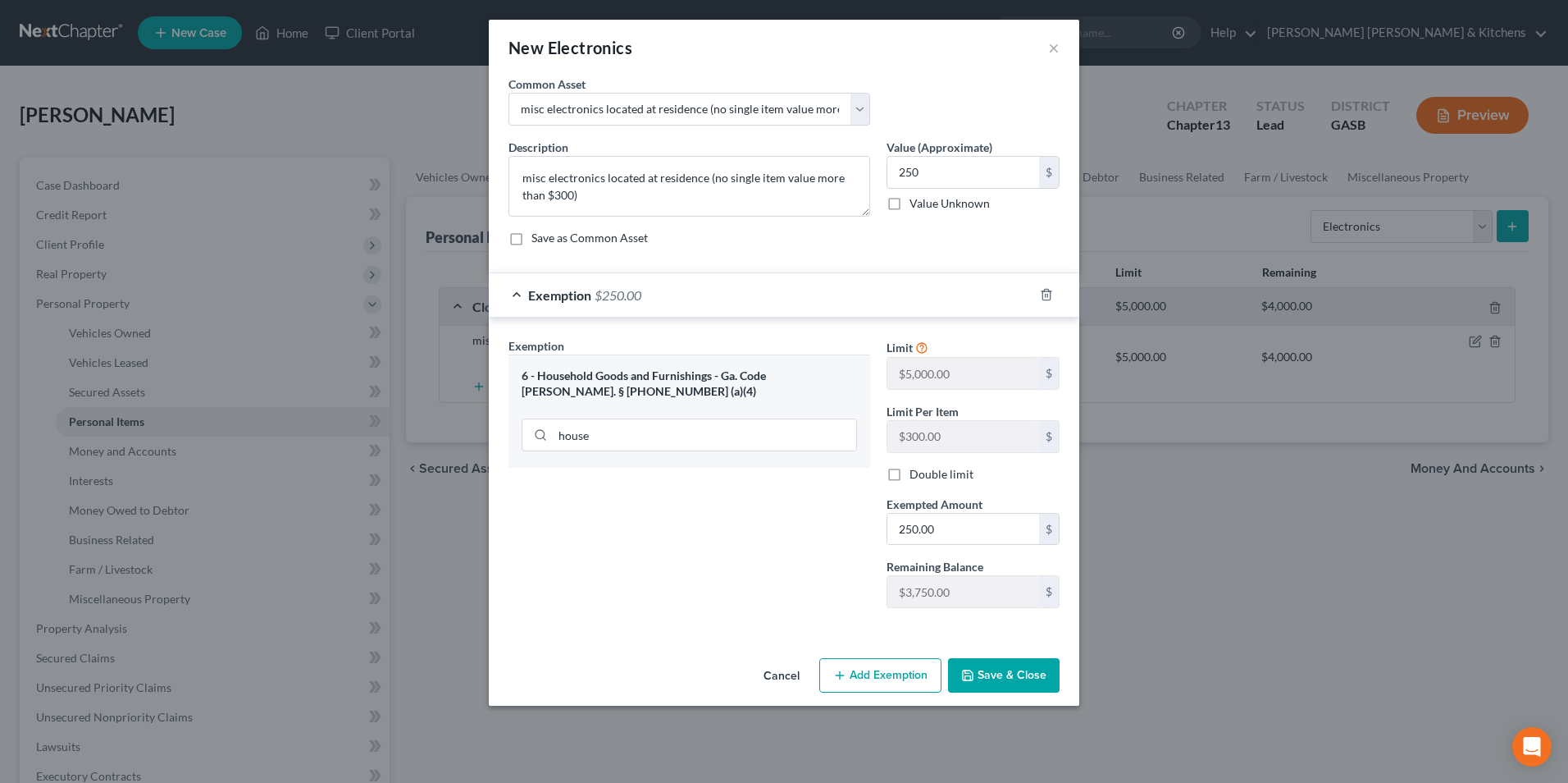
click at [991, 681] on button "Save & Close" at bounding box center [1003, 675] width 111 height 34
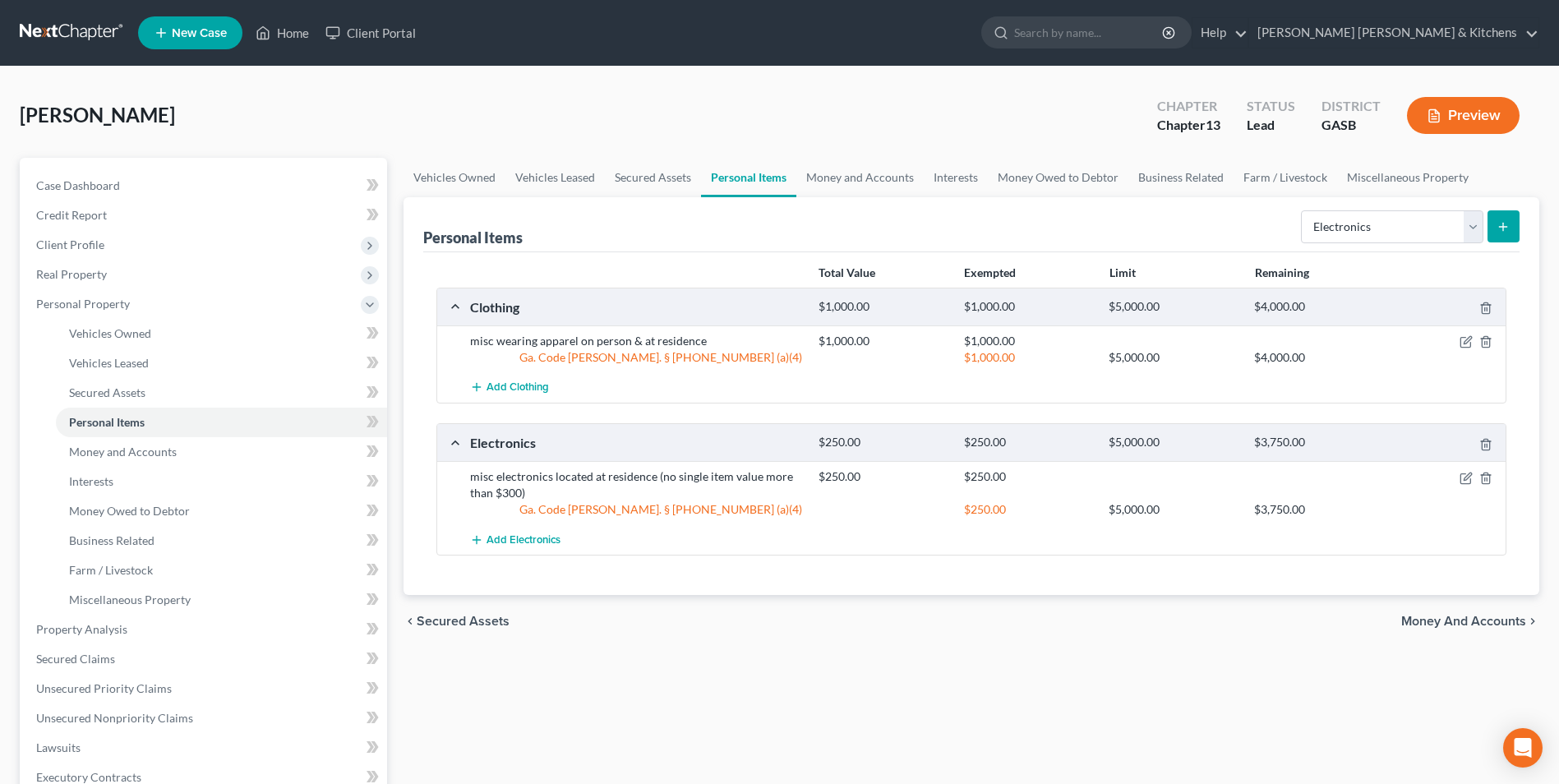
click at [1343, 244] on div "Select Item Type Clothing Collectibles Of Value Electronics Firearms Household …" at bounding box center [1406, 225] width 225 height 44
drag, startPoint x: 1354, startPoint y: 235, endPoint x: 1358, endPoint y: 245, distance: 10.8
click at [1354, 235] on select "Select Item Type Clothing Collectibles Of Value Electronics Firearms Household …" at bounding box center [1392, 226] width 183 height 33
click at [1303, 210] on select "Select Item Type Clothing Collectibles Of Value Electronics Firearms Household …" at bounding box center [1392, 226] width 183 height 33
click at [1502, 231] on icon "submit" at bounding box center [1502, 226] width 13 height 13
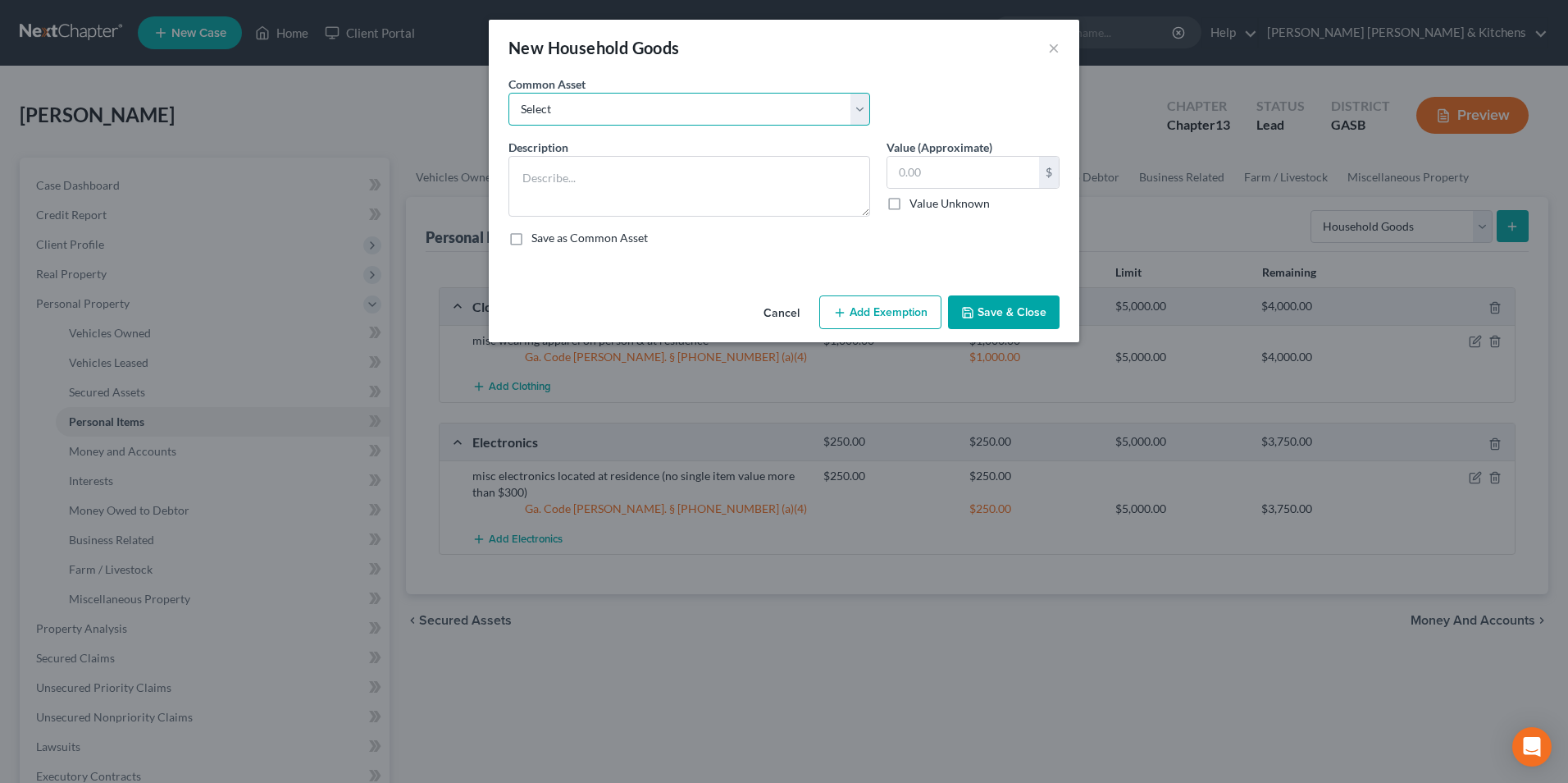
click at [639, 117] on select "Select misc furnishings & appliances at residence misc furnishings & appliances…" at bounding box center [689, 109] width 362 height 33
click at [508, 92] on select "Select misc furnishings & appliances at residence misc furnishings & appliances…" at bounding box center [689, 109] width 362 height 33
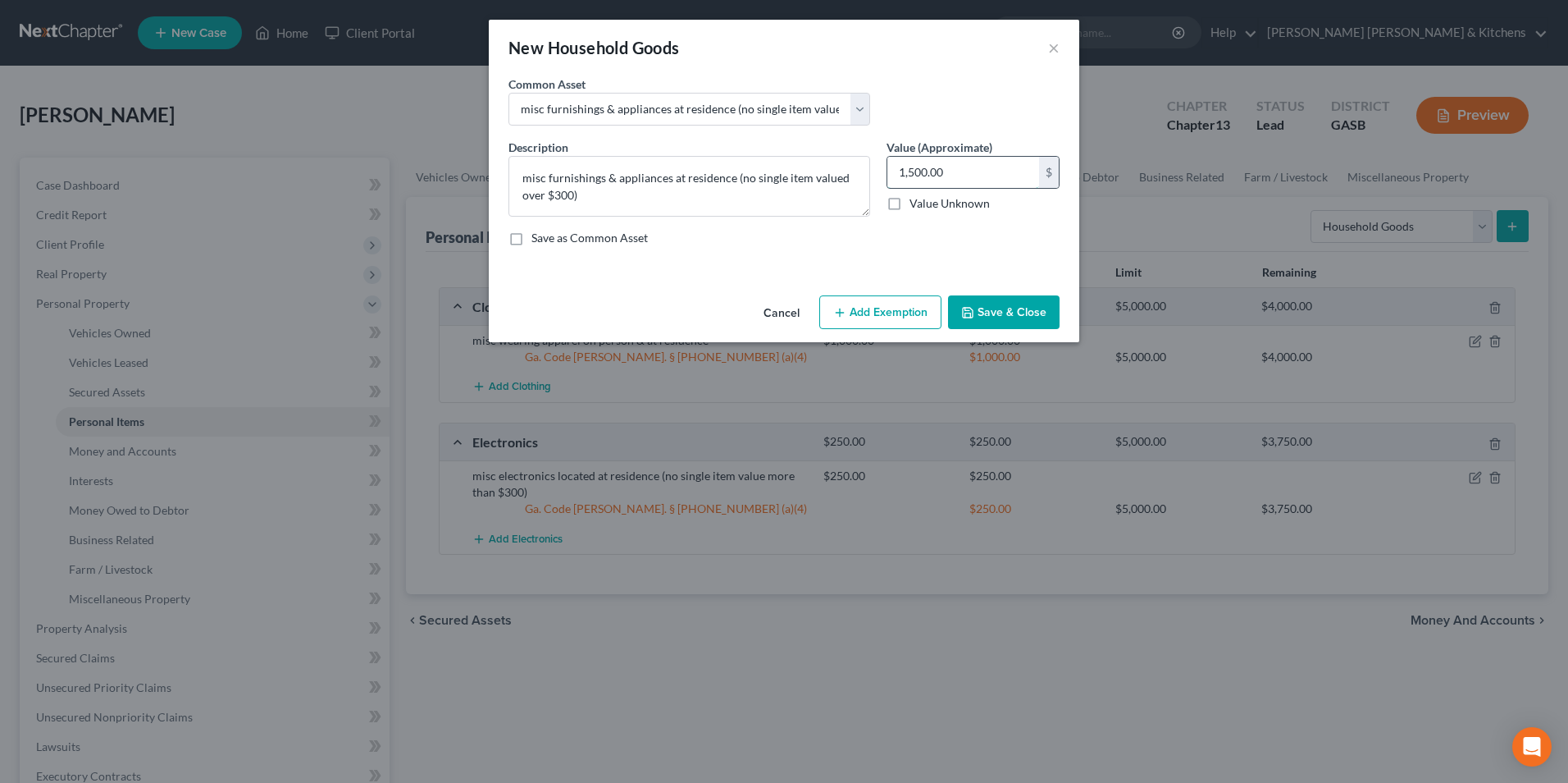
click at [976, 175] on input "1,500.00" at bounding box center [962, 172] width 151 height 31
click at [925, 326] on button "Add Exemption" at bounding box center [880, 312] width 122 height 34
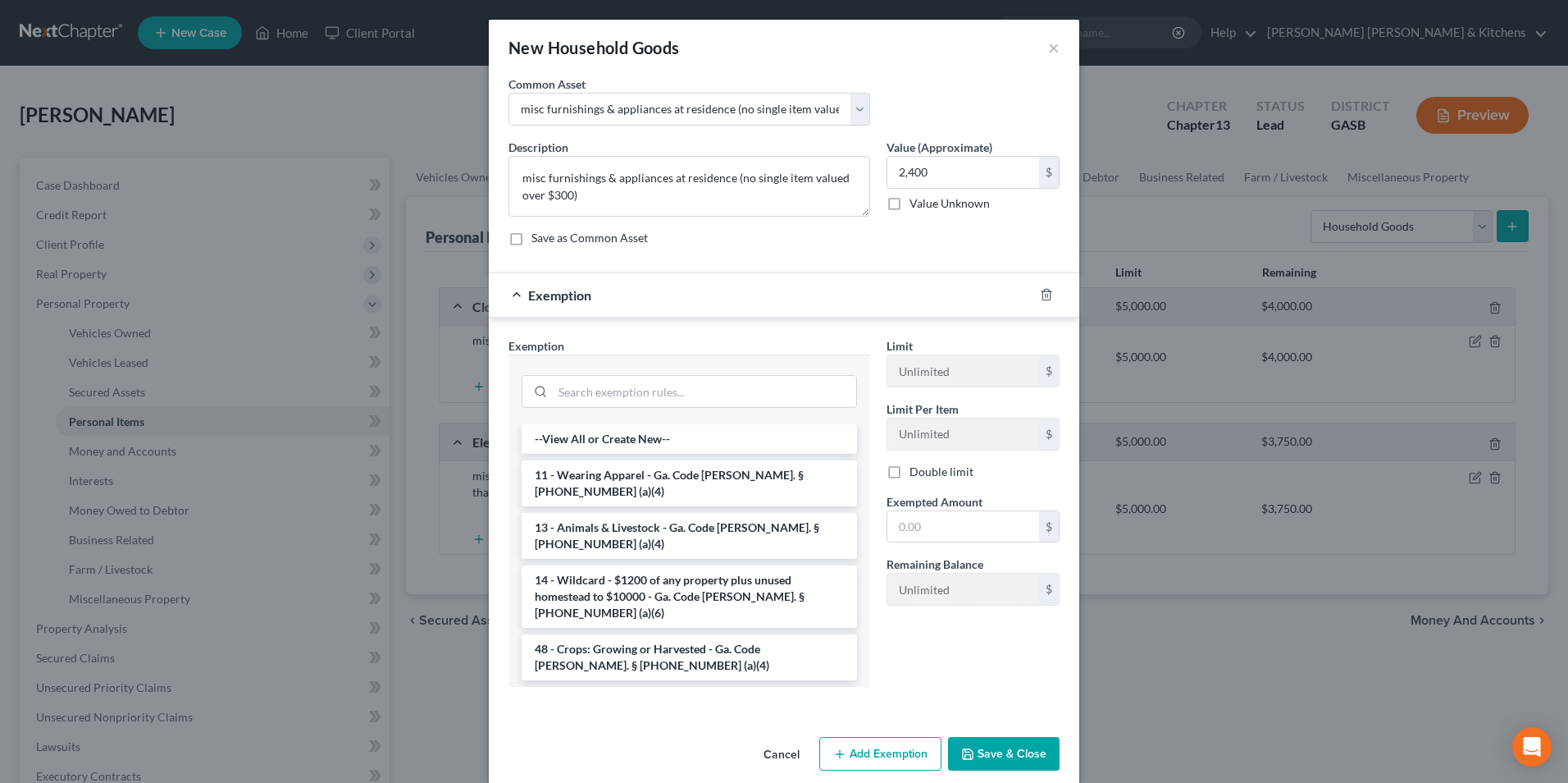
click at [615, 686] on li "6 - Household Goods and Furnishings - Ga. Code [PERSON_NAME]. § [PHONE_NUMBER] …" at bounding box center [689, 709] width 335 height 46
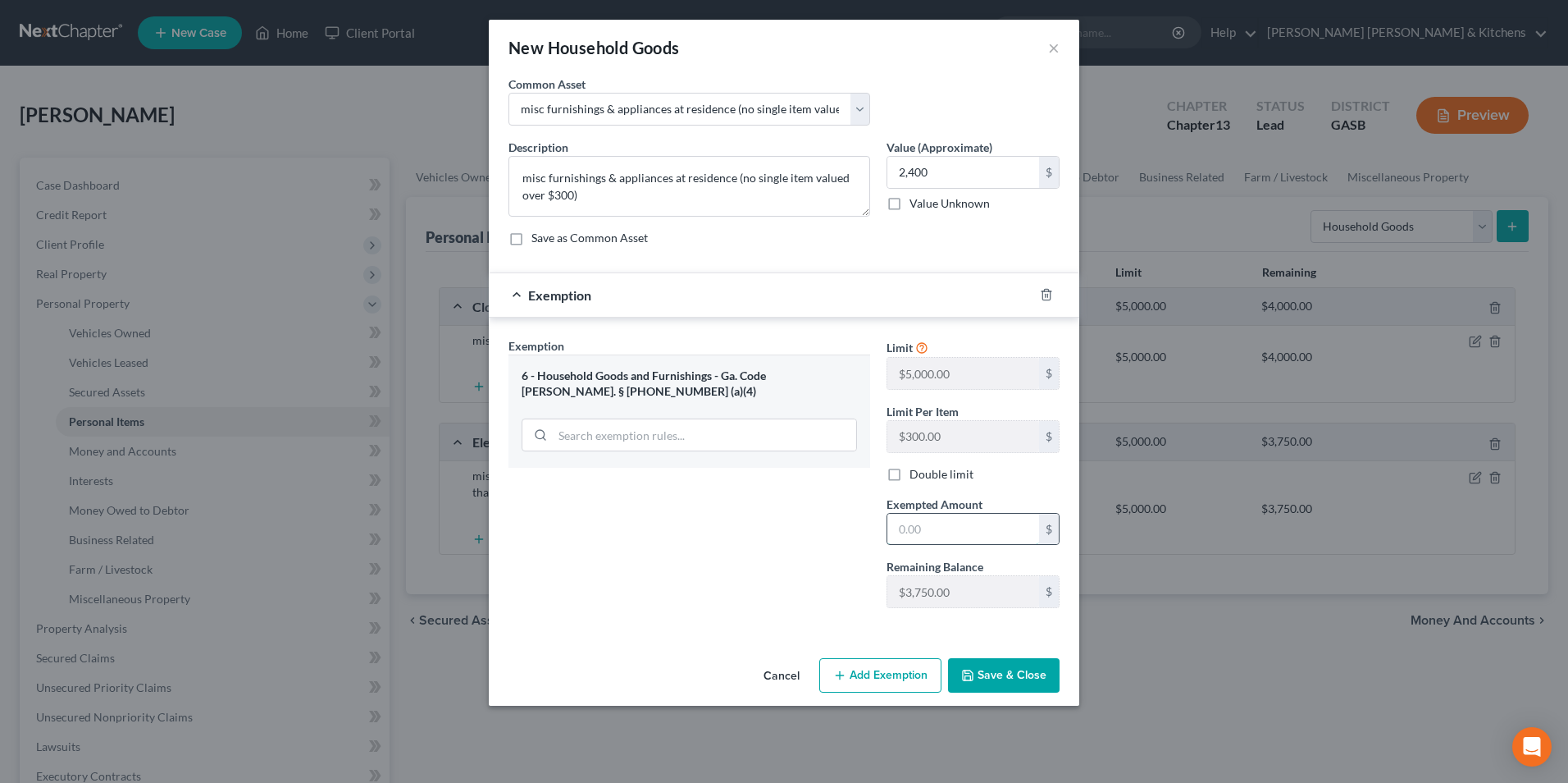
click at [924, 516] on input "text" at bounding box center [962, 529] width 151 height 31
click at [1032, 683] on button "Save & Close" at bounding box center [1003, 675] width 111 height 34
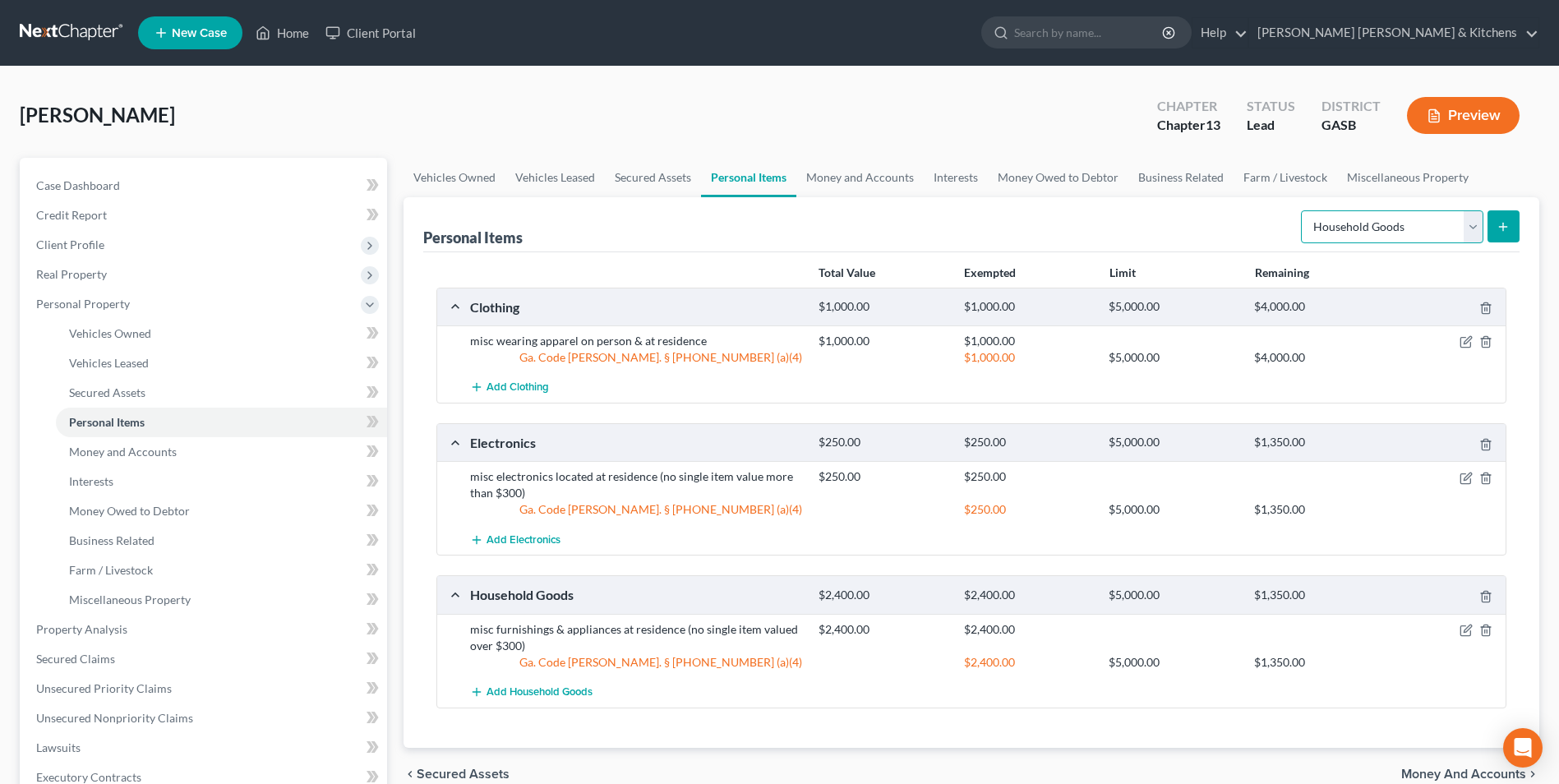
click at [1340, 212] on select "Select Item Type Clothing Collectibles Of Value Electronics Firearms Household …" at bounding box center [1392, 226] width 183 height 33
click at [1303, 210] on select "Select Item Type Clothing Collectibles Of Value Electronics Firearms Household …" at bounding box center [1392, 226] width 183 height 33
click at [1510, 238] on button "submit" at bounding box center [1502, 225] width 32 height 32
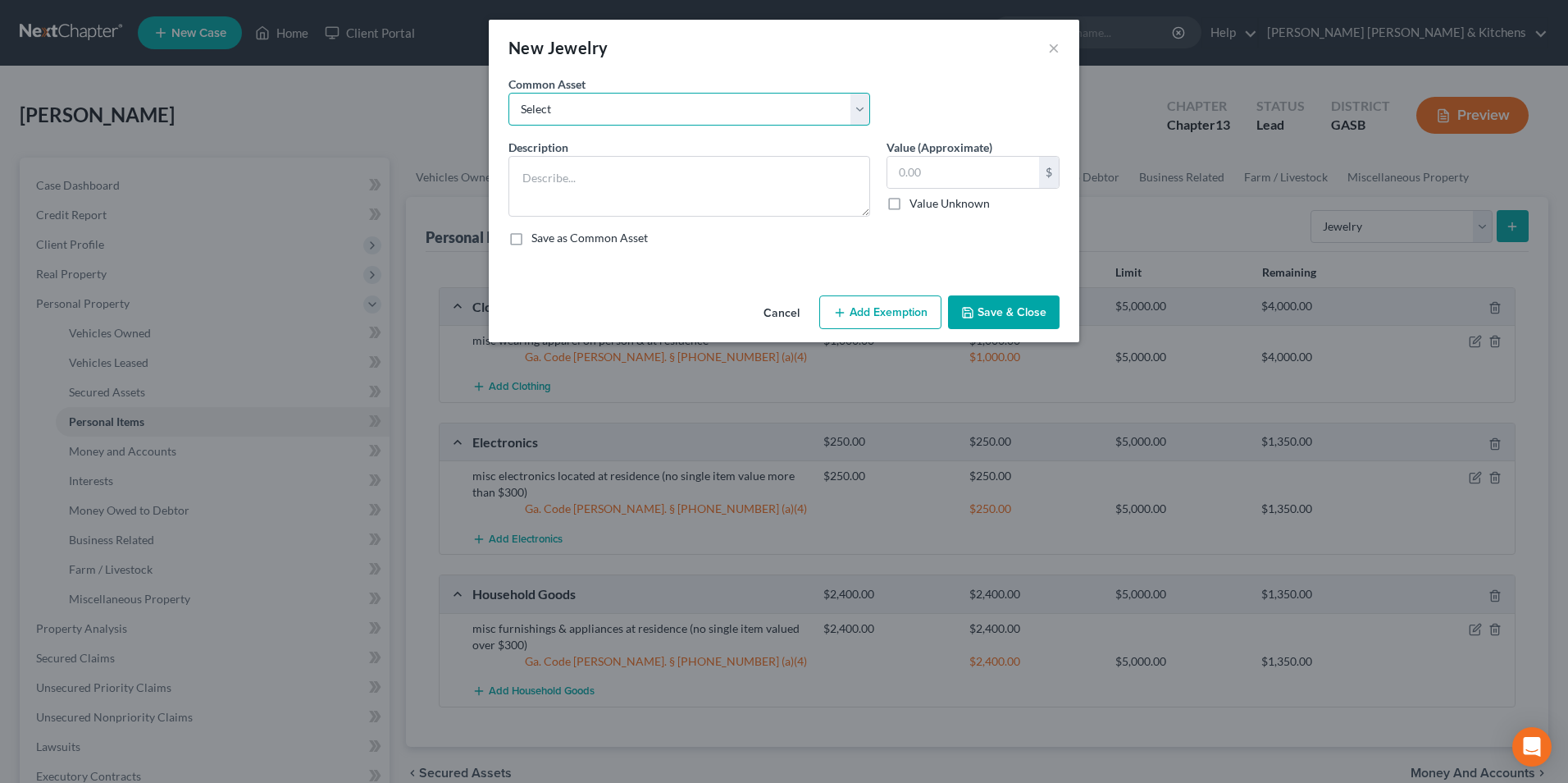
drag, startPoint x: 666, startPoint y: 105, endPoint x: 630, endPoint y: 128, distance: 42.7
click at [663, 107] on select "Select misc jewelry on person & at residence" at bounding box center [689, 109] width 362 height 33
click at [508, 92] on select "Select misc jewelry on person & at residence" at bounding box center [689, 109] width 362 height 33
click at [971, 178] on input "100.00" at bounding box center [962, 172] width 151 height 31
click at [878, 317] on button "Add Exemption" at bounding box center [880, 312] width 122 height 34
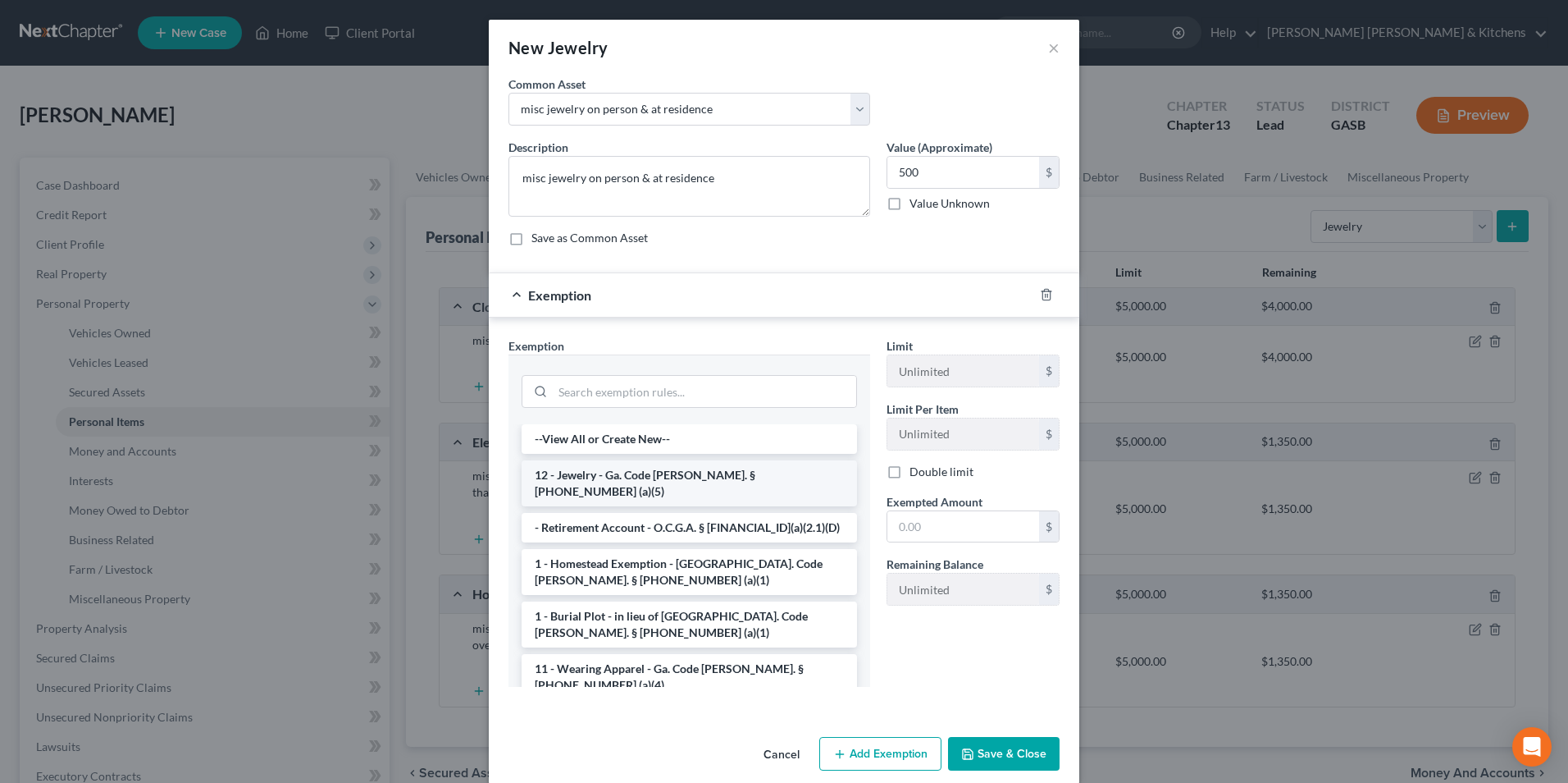
click at [630, 483] on li "12 - Jewelry - Ga. Code [PERSON_NAME]. § [PHONE_NUMBER] (a)(5)" at bounding box center [689, 483] width 335 height 46
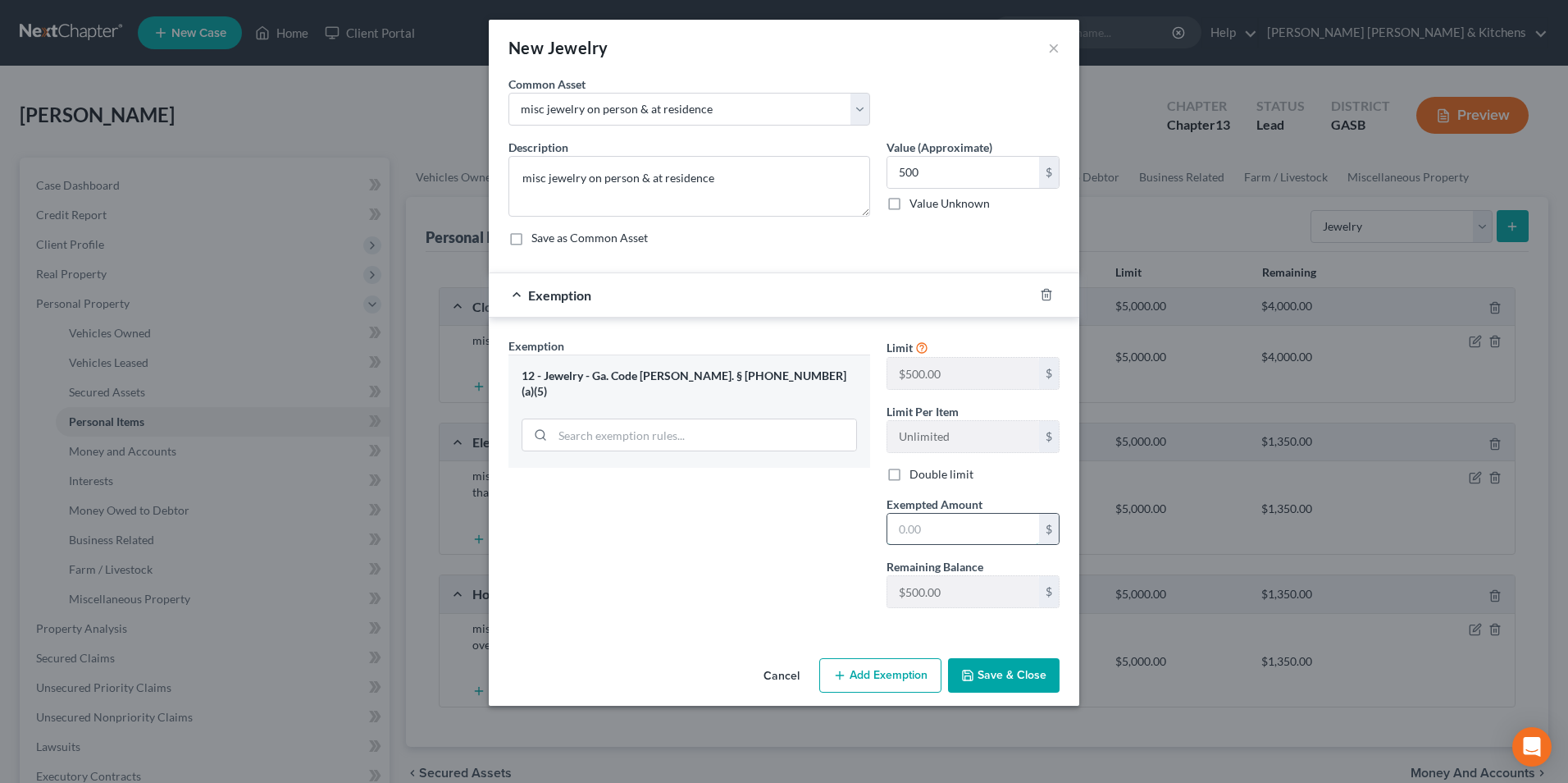
drag, startPoint x: 973, startPoint y: 536, endPoint x: 950, endPoint y: 525, distance: 25.5
click at [973, 536] on input "text" at bounding box center [962, 529] width 151 height 31
click at [1005, 682] on button "Save & Close" at bounding box center [1003, 675] width 111 height 34
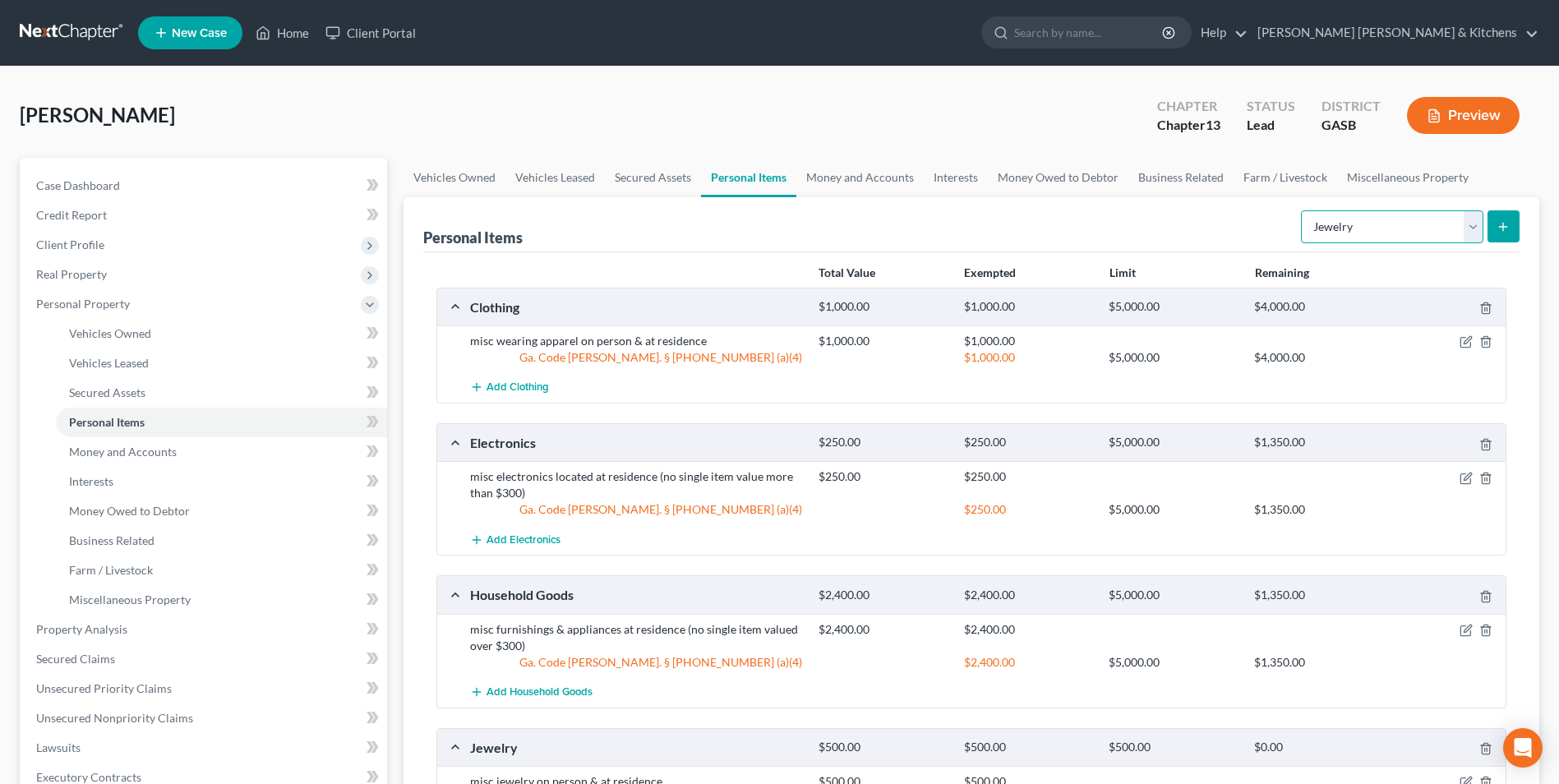
drag, startPoint x: 1399, startPoint y: 229, endPoint x: 1397, endPoint y: 238, distance: 9.2
click at [1399, 229] on select "Select Item Type Clothing Collectibles Of Value Electronics Firearms Household …" at bounding box center [1392, 226] width 183 height 33
click at [1303, 210] on select "Select Item Type Clothing Collectibles Of Value Electronics Firearms Household …" at bounding box center [1392, 226] width 183 height 33
click at [1505, 230] on icon "submit" at bounding box center [1502, 226] width 13 height 13
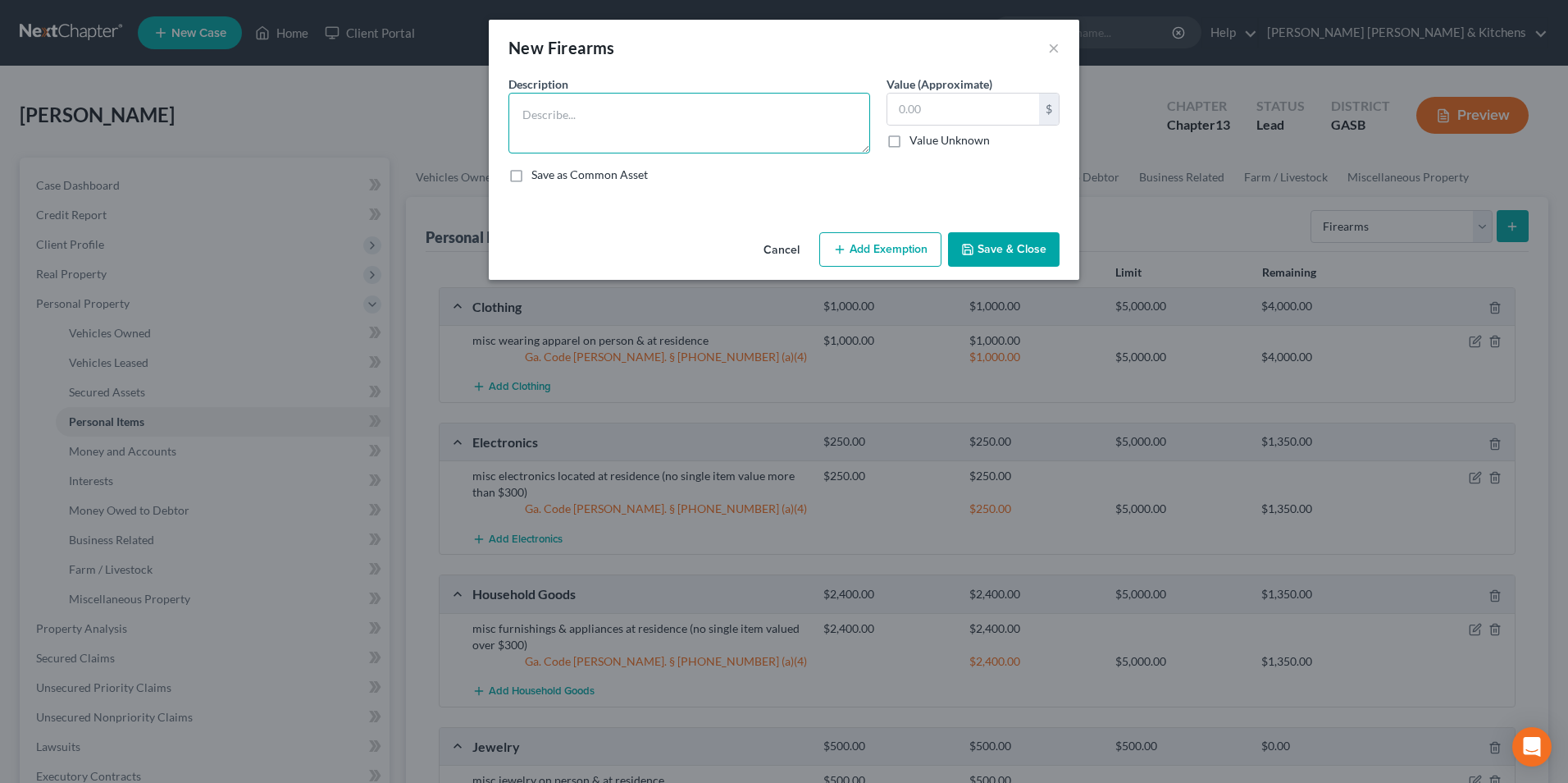
click at [595, 125] on textarea at bounding box center [689, 122] width 362 height 61
click at [887, 236] on button "Add Exemption" at bounding box center [880, 249] width 122 height 34
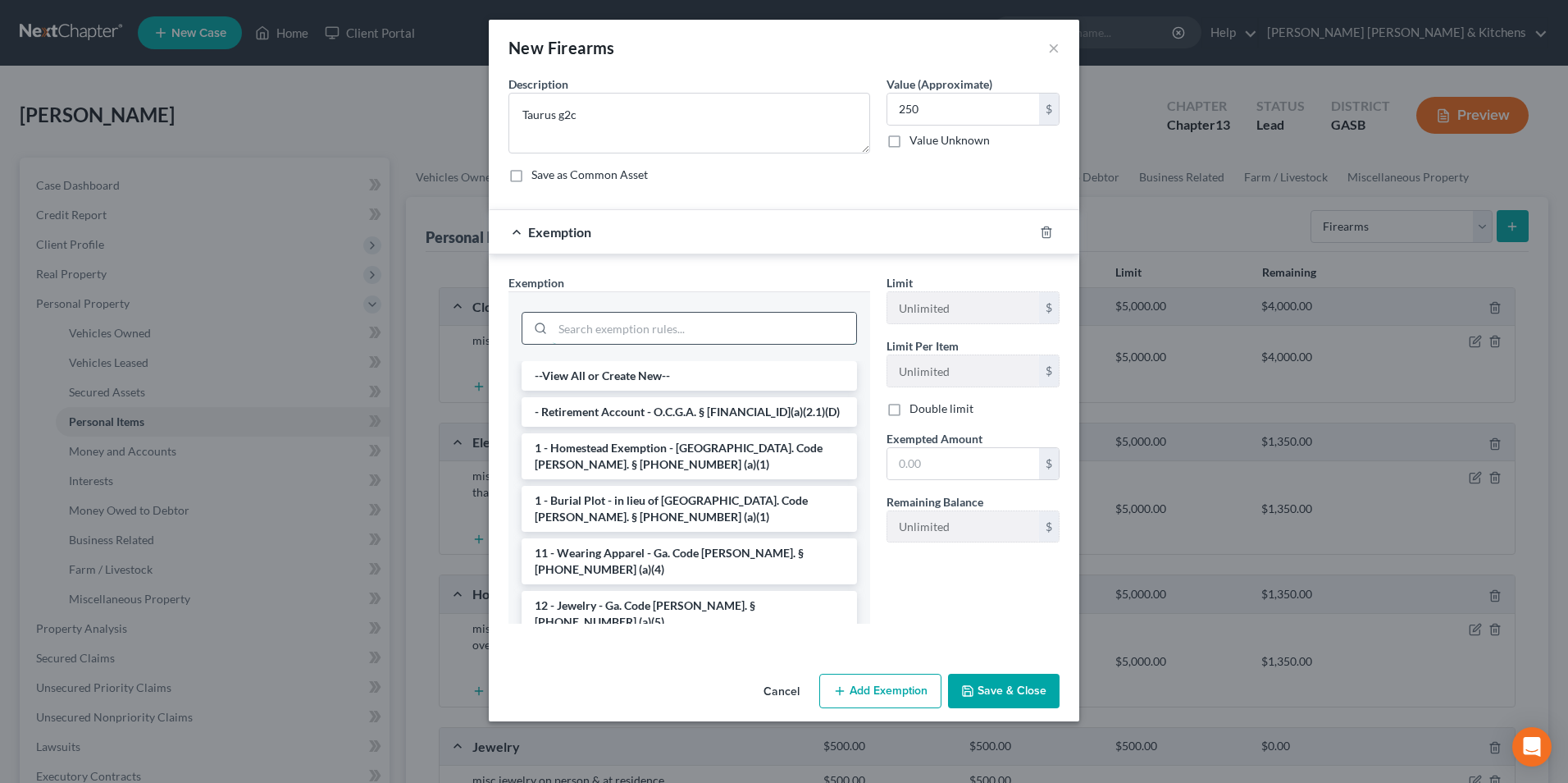
click at [714, 325] on input "search" at bounding box center [704, 328] width 304 height 31
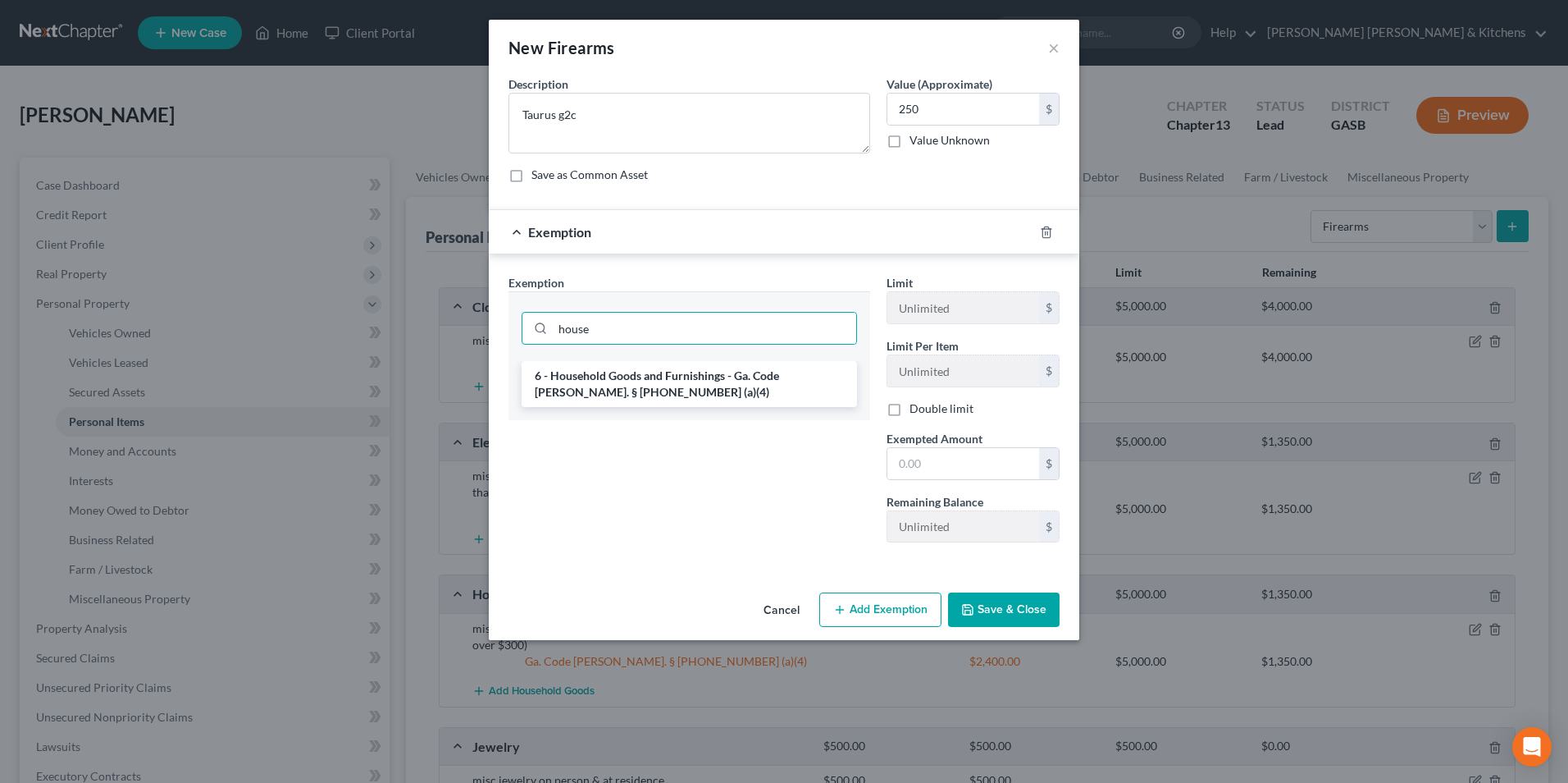
drag, startPoint x: 716, startPoint y: 389, endPoint x: 727, endPoint y: 389, distance: 11.0
click at [717, 389] on li "6 - Household Goods and Furnishings - Ga. Code [PERSON_NAME]. § [PHONE_NUMBER] …" at bounding box center [689, 384] width 335 height 46
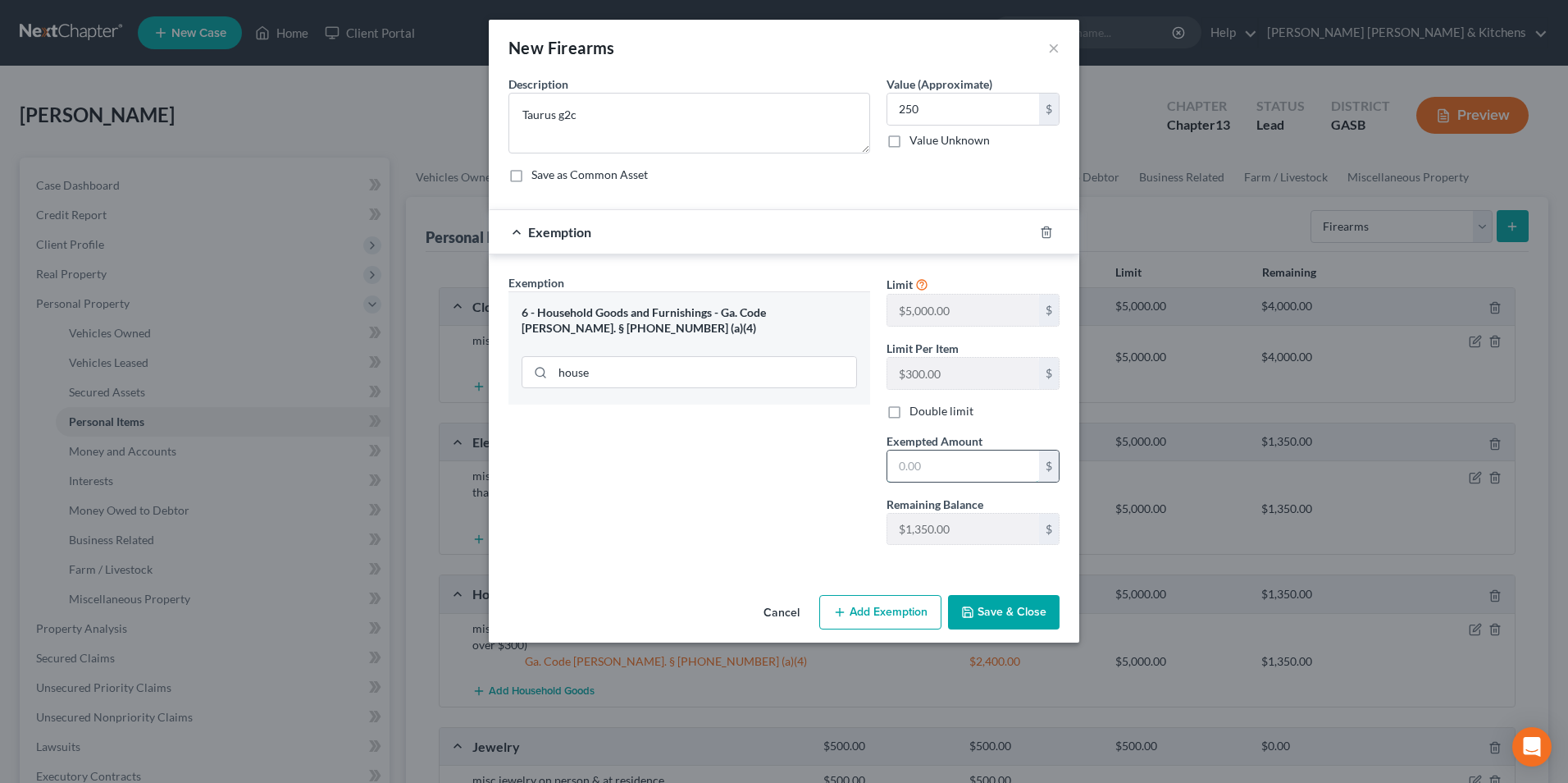
click at [983, 466] on input "text" at bounding box center [962, 466] width 151 height 31
click at [1027, 608] on button "Save & Close" at bounding box center [1003, 612] width 111 height 34
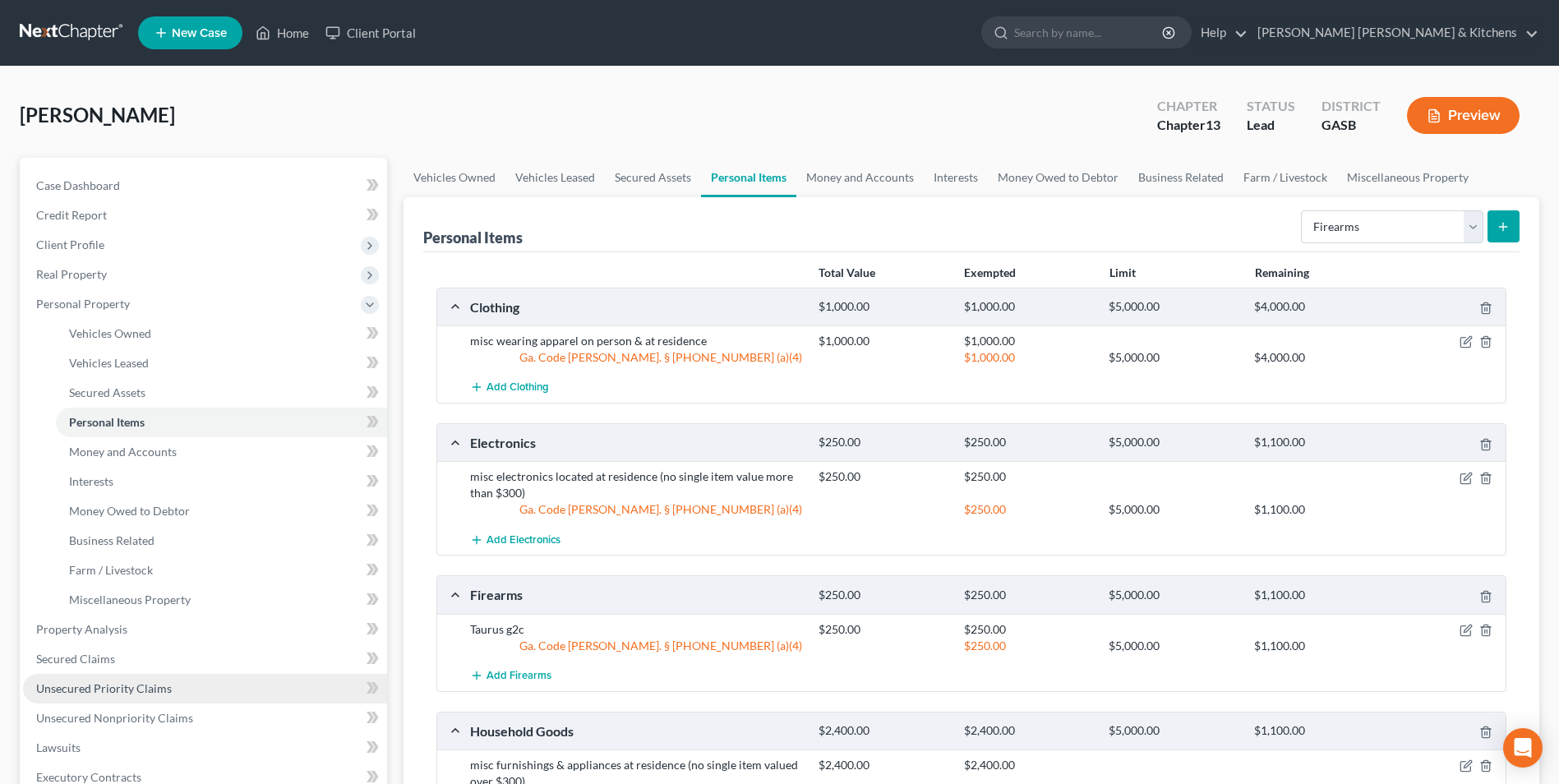
click at [58, 691] on span "Unsecured Priority Claims" at bounding box center [104, 688] width 135 height 14
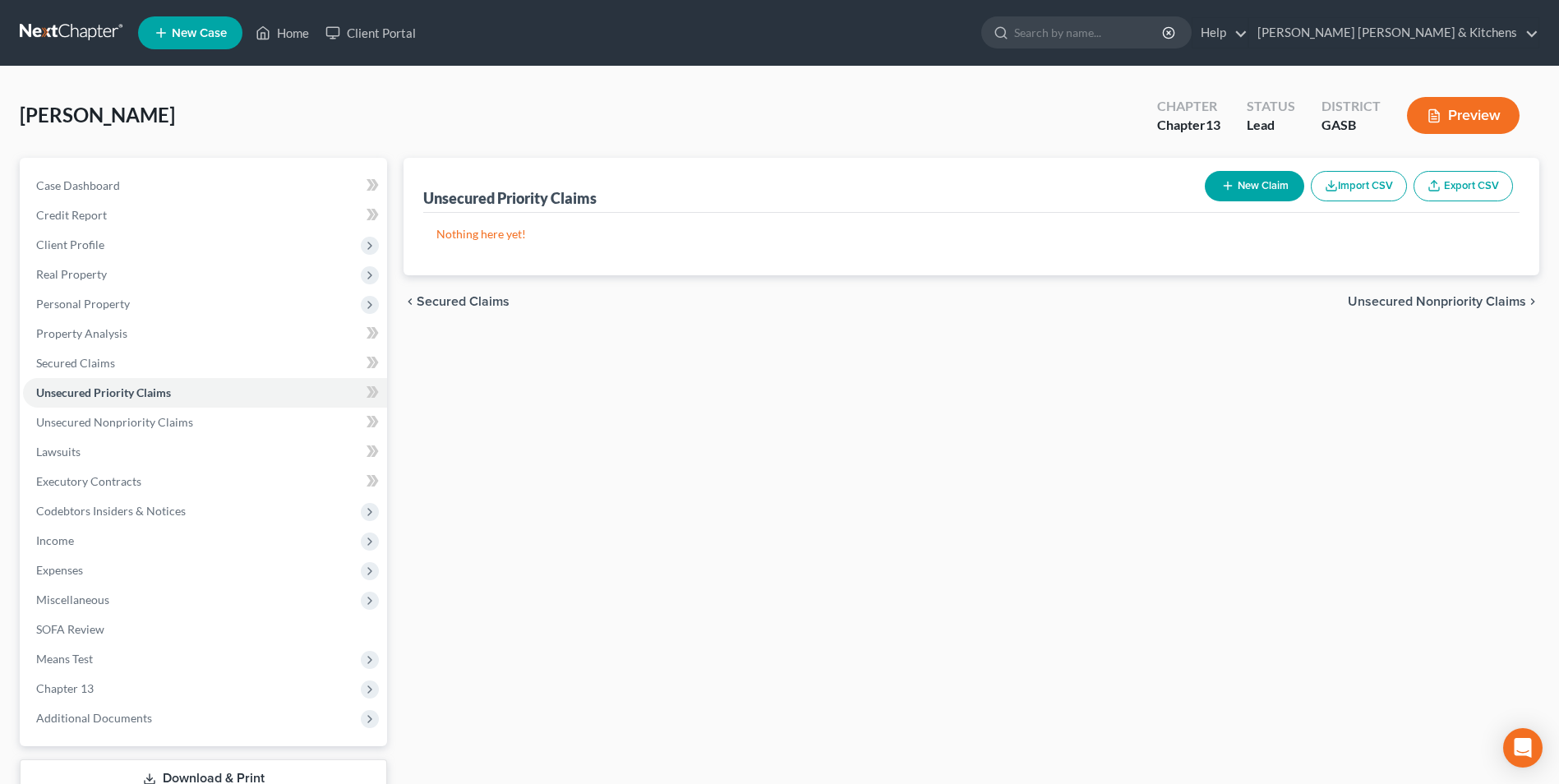
click at [1235, 181] on button "New Claim" at bounding box center [1255, 185] width 99 height 30
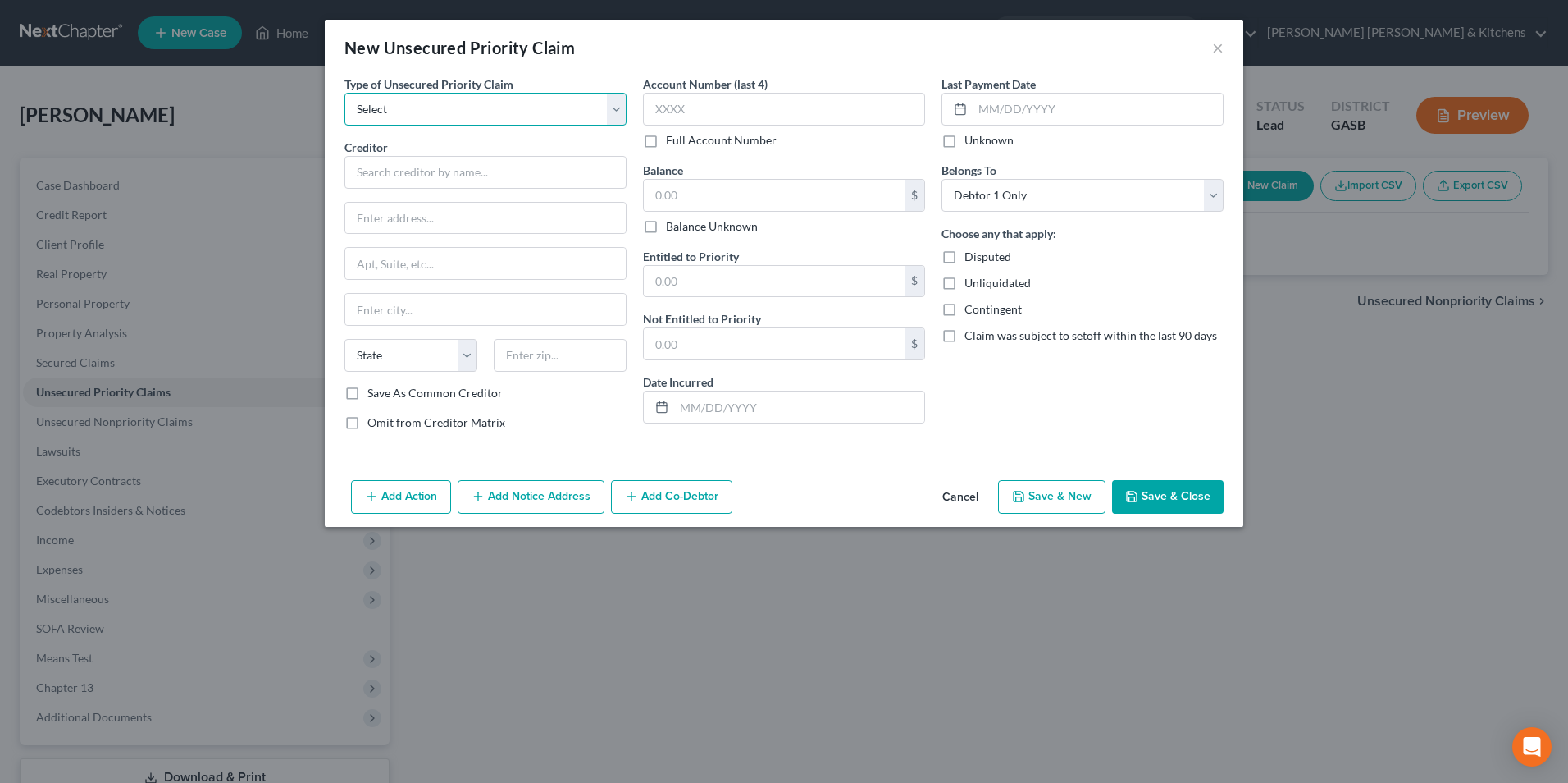
click at [381, 103] on select "Select Taxes & Other Government Units Domestic Support Obligations Extensions o…" at bounding box center [486, 109] width 282 height 33
click at [345, 92] on select "Select Taxes & Other Government Units Domestic Support Obligations Extensions o…" at bounding box center [486, 109] width 282 height 33
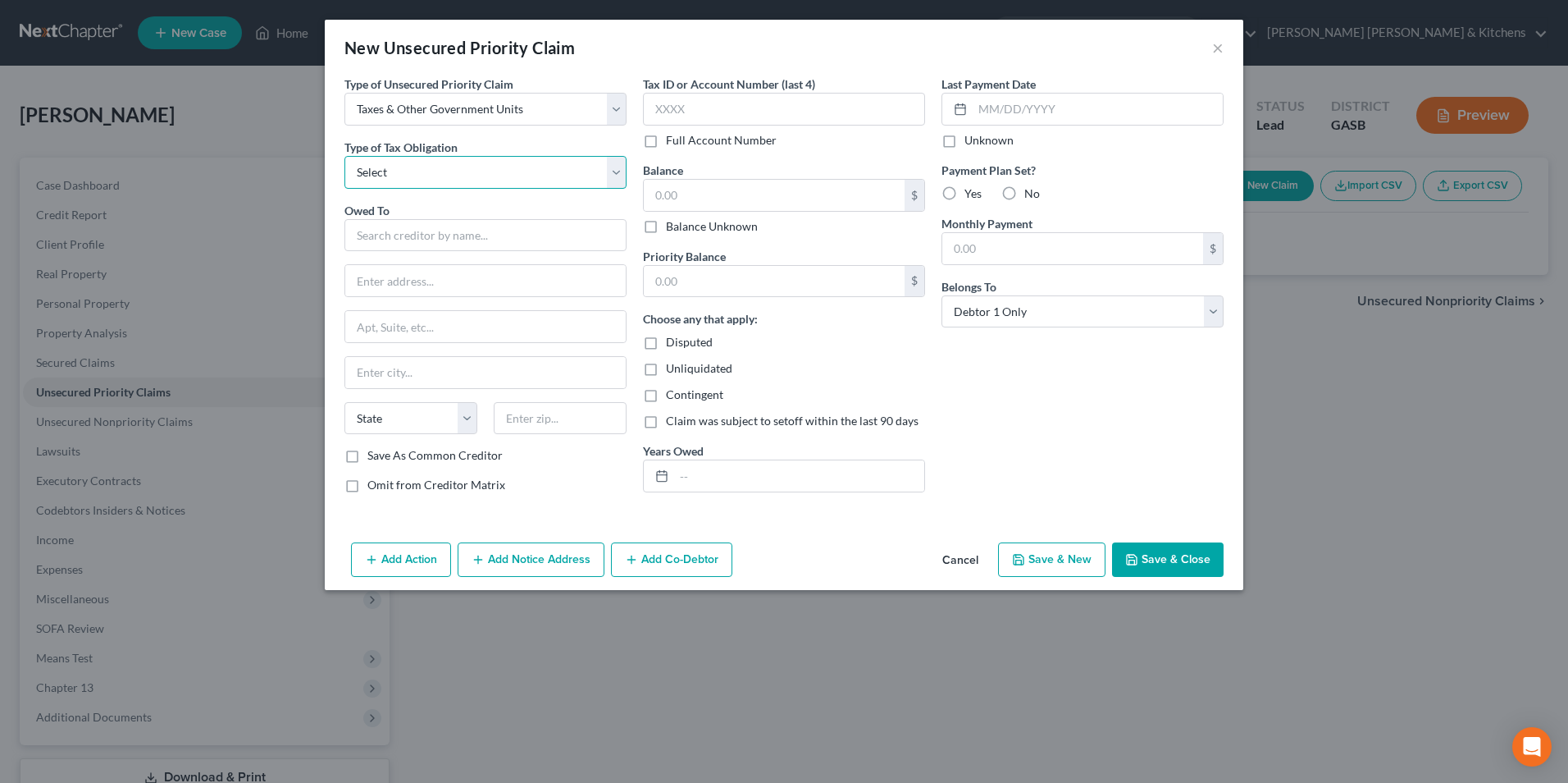
click at [387, 171] on select "Select Federal City State Franchise Tax Board Other" at bounding box center [486, 172] width 282 height 33
click at [345, 156] on select "Select Federal City State Franchise Tax Board Other" at bounding box center [486, 172] width 282 height 33
click at [384, 240] on input "text" at bounding box center [486, 235] width 282 height 33
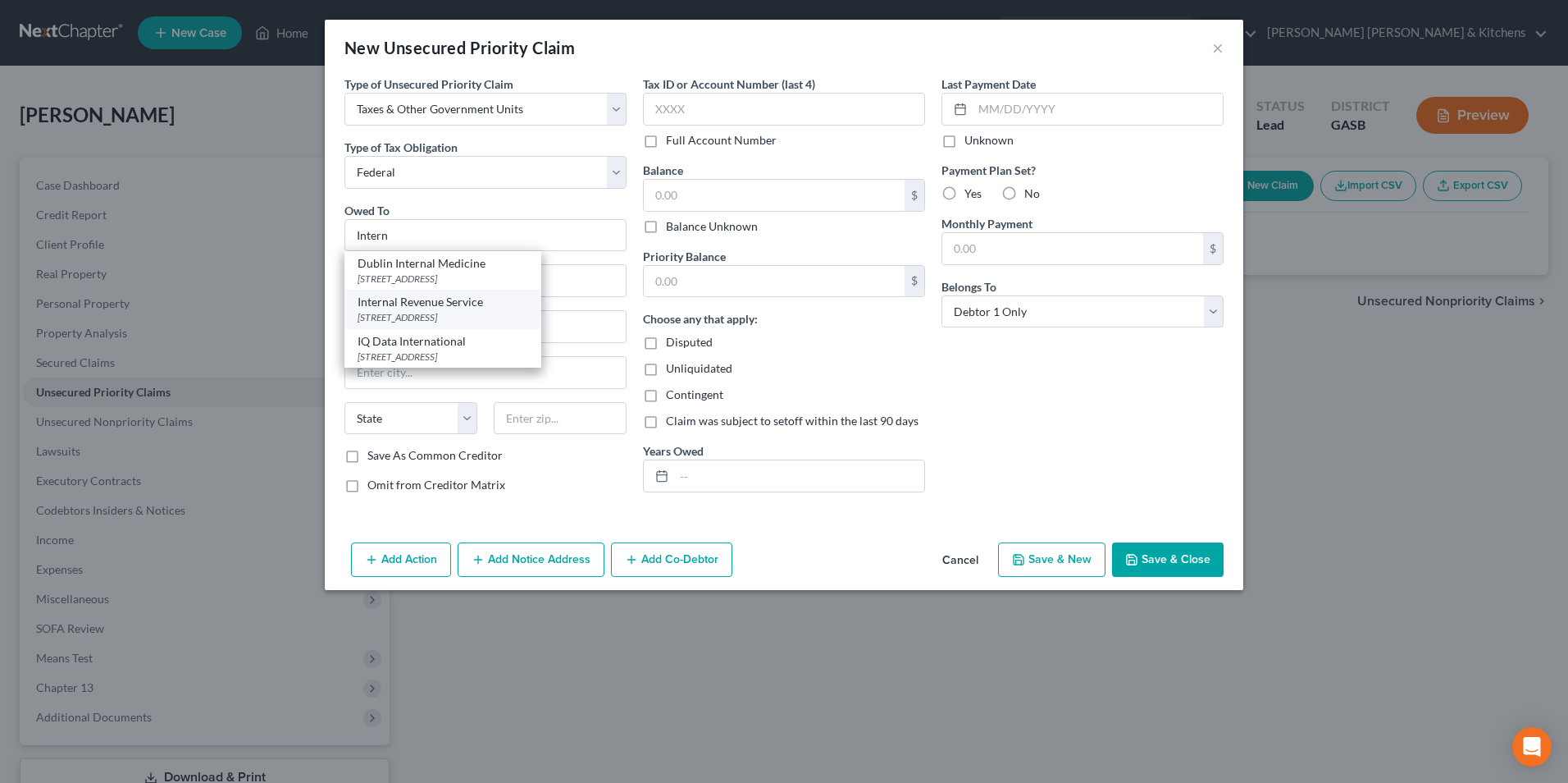
click at [449, 305] on div "Internal Revenue Service" at bounding box center [442, 301] width 170 height 16
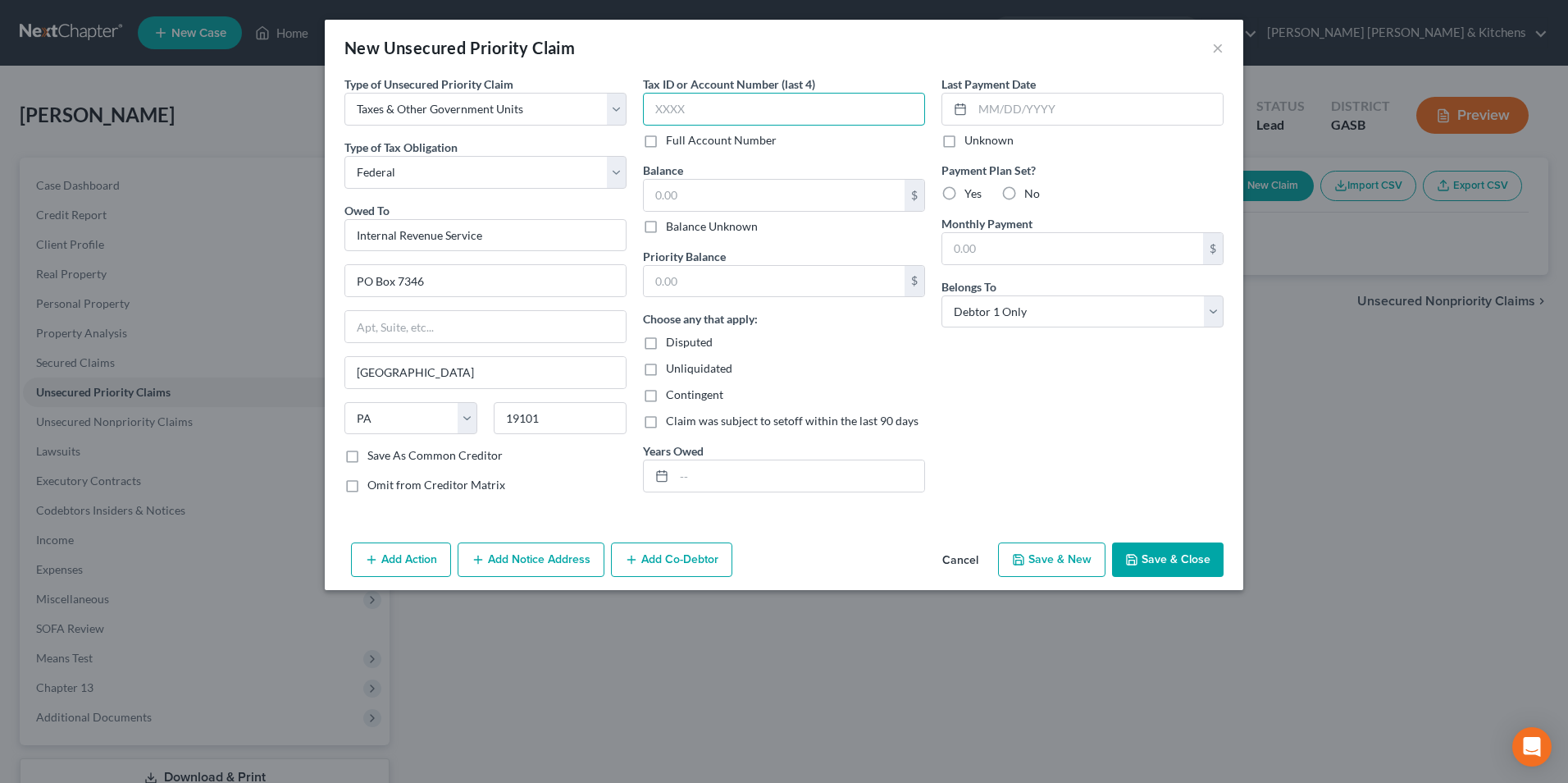
click at [716, 102] on input "text" at bounding box center [784, 109] width 282 height 33
click at [703, 115] on input "4195" at bounding box center [784, 109] width 282 height 33
drag, startPoint x: 703, startPoint y: 115, endPoint x: 657, endPoint y: 104, distance: 47.3
click at [666, 115] on input "4195" at bounding box center [784, 109] width 282 height 33
click at [1168, 560] on button "Save & Close" at bounding box center [1168, 560] width 111 height 34
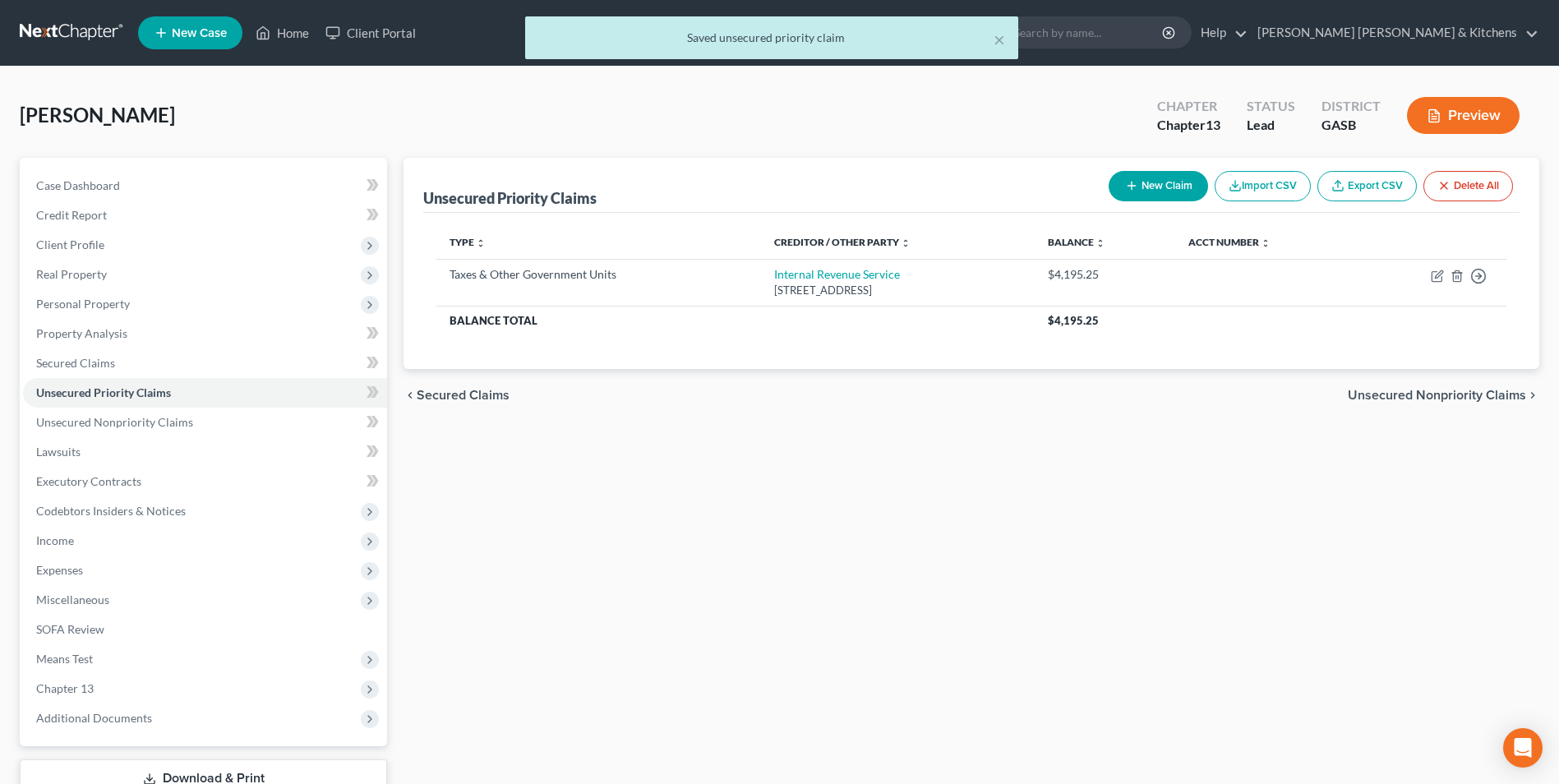
click at [1155, 193] on button "New Claim" at bounding box center [1158, 185] width 99 height 30
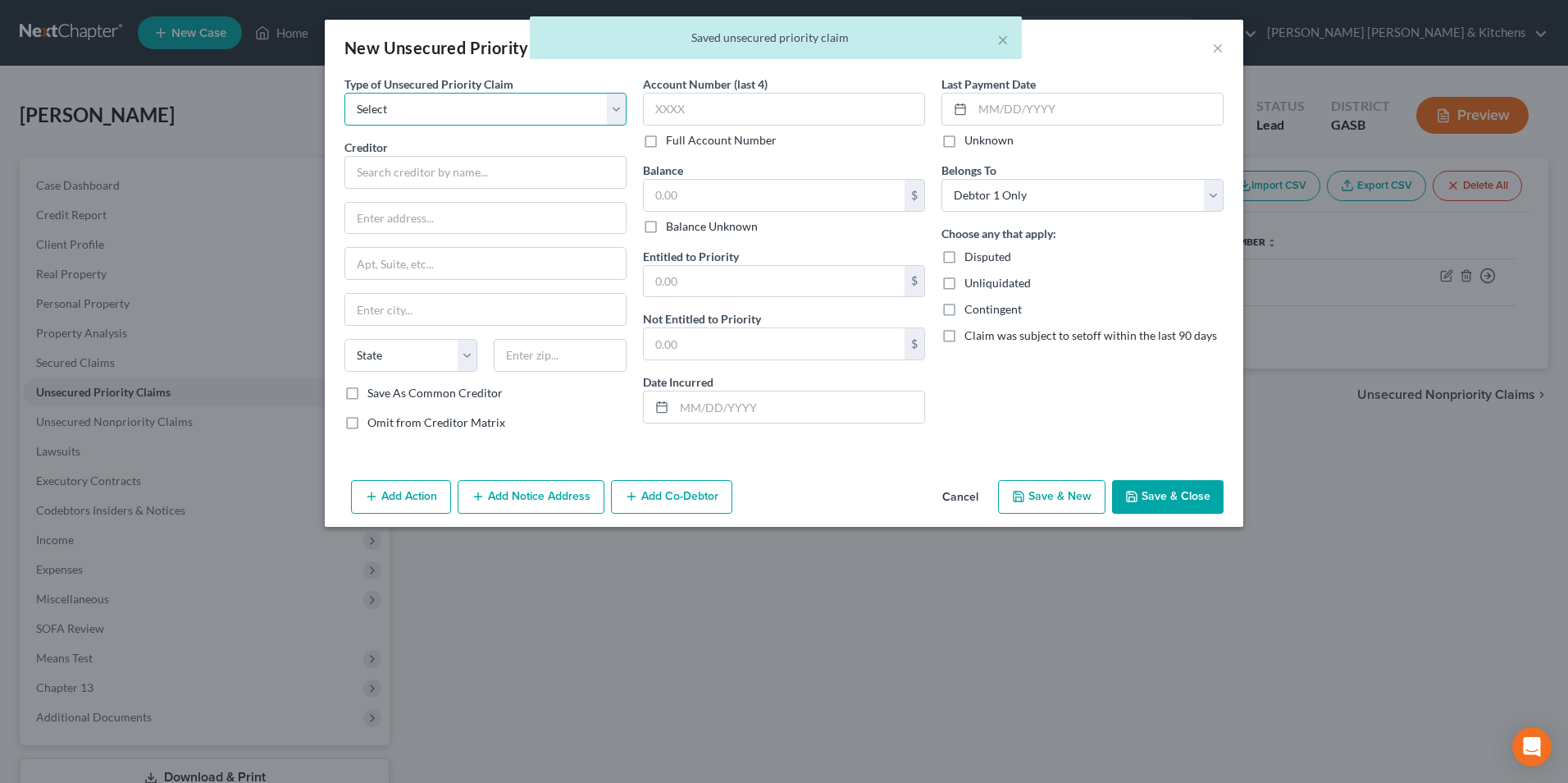
click at [435, 114] on select "Select Taxes & Other Government Units Domestic Support Obligations Extensions o…" at bounding box center [486, 109] width 282 height 33
click at [345, 92] on select "Select Taxes & Other Government Units Domestic Support Obligations Extensions o…" at bounding box center [486, 109] width 282 height 33
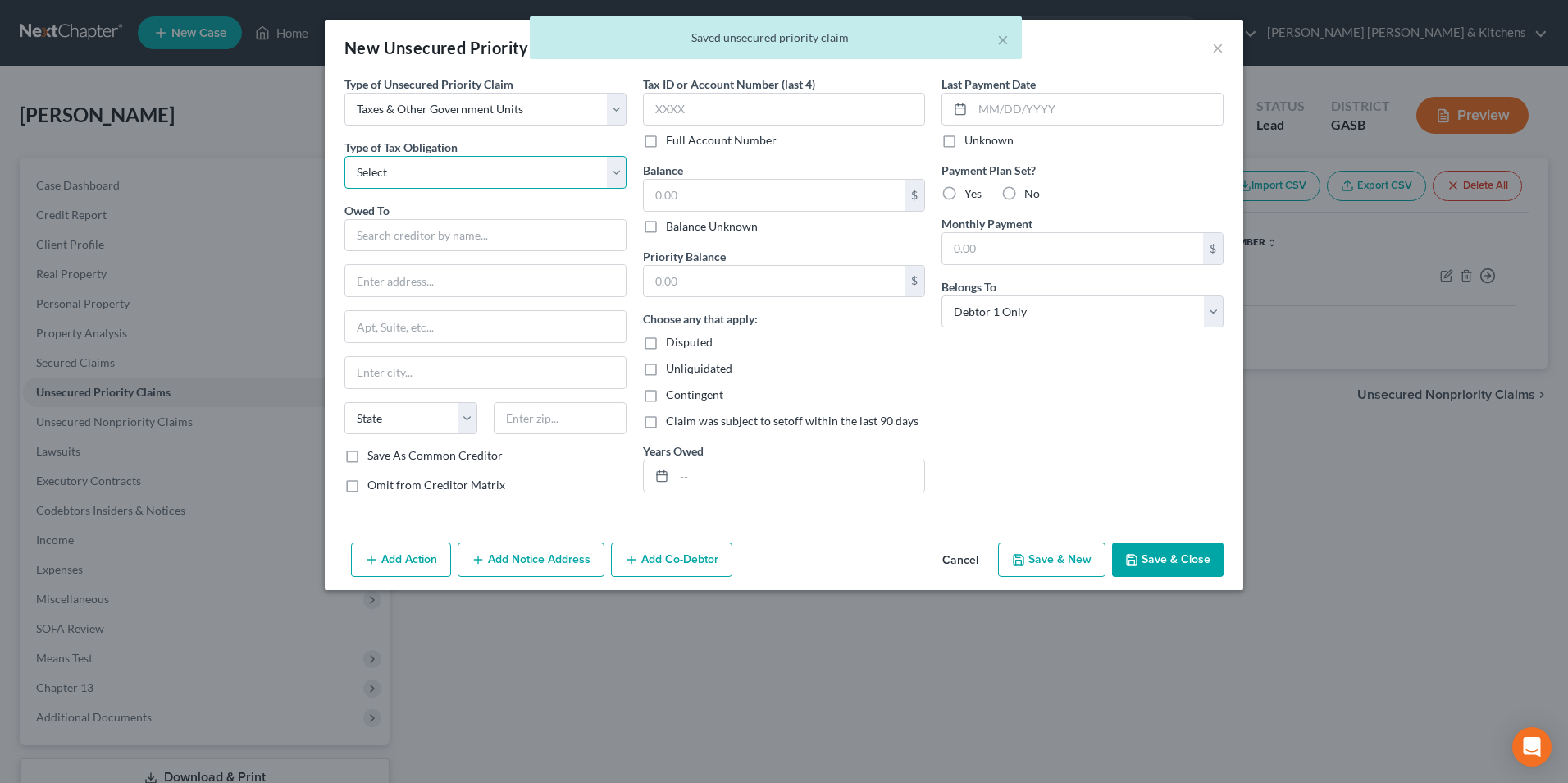
click at [406, 179] on select "Select Federal City State Franchise Tax Board Other" at bounding box center [486, 172] width 282 height 33
click at [345, 156] on select "Select Federal City State Franchise Tax Board Other" at bounding box center [486, 172] width 282 height 33
click at [395, 242] on input "text" at bounding box center [486, 235] width 282 height 33
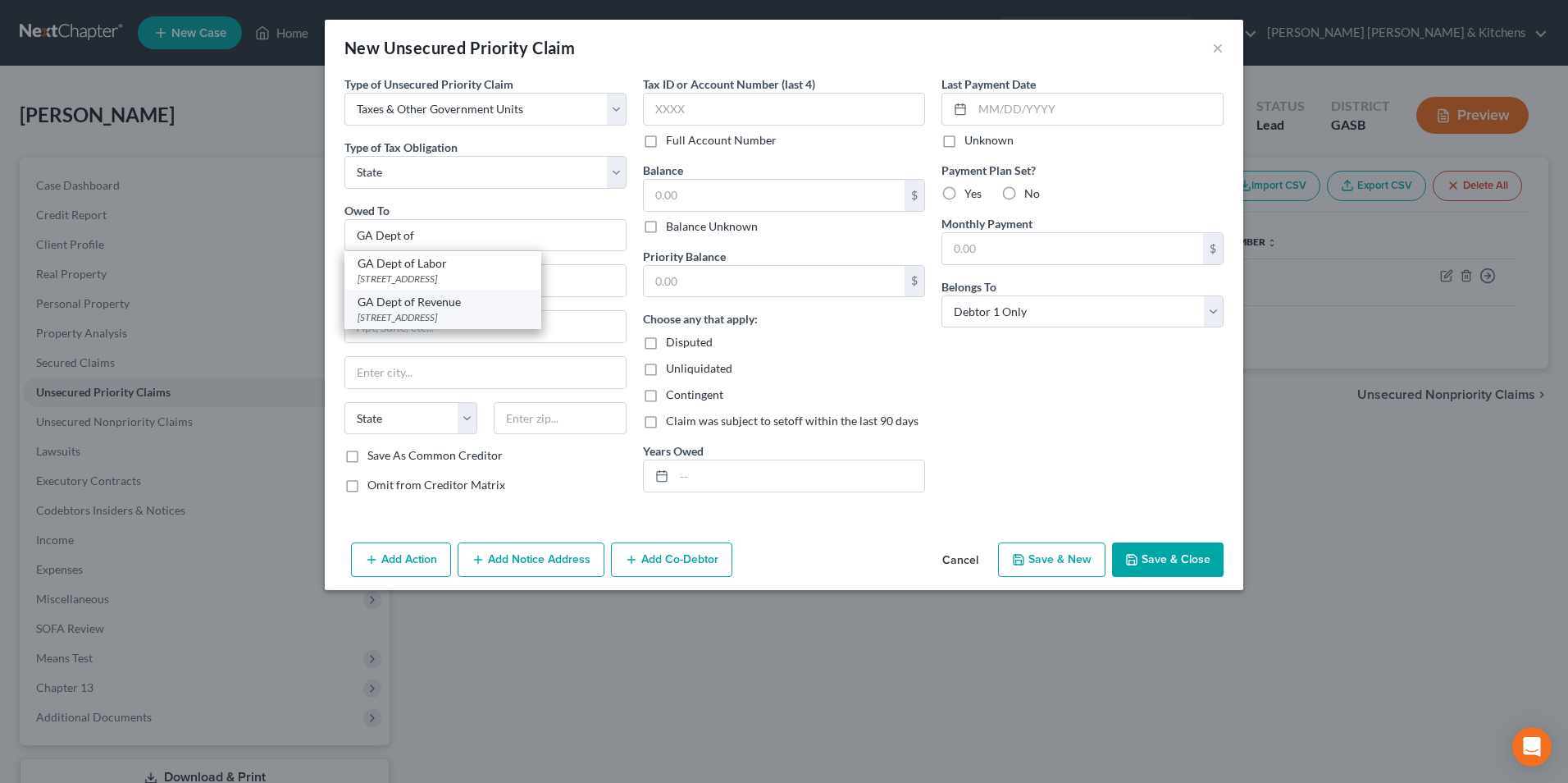
click at [440, 305] on div "GA Dept of Revenue" at bounding box center [442, 301] width 170 height 16
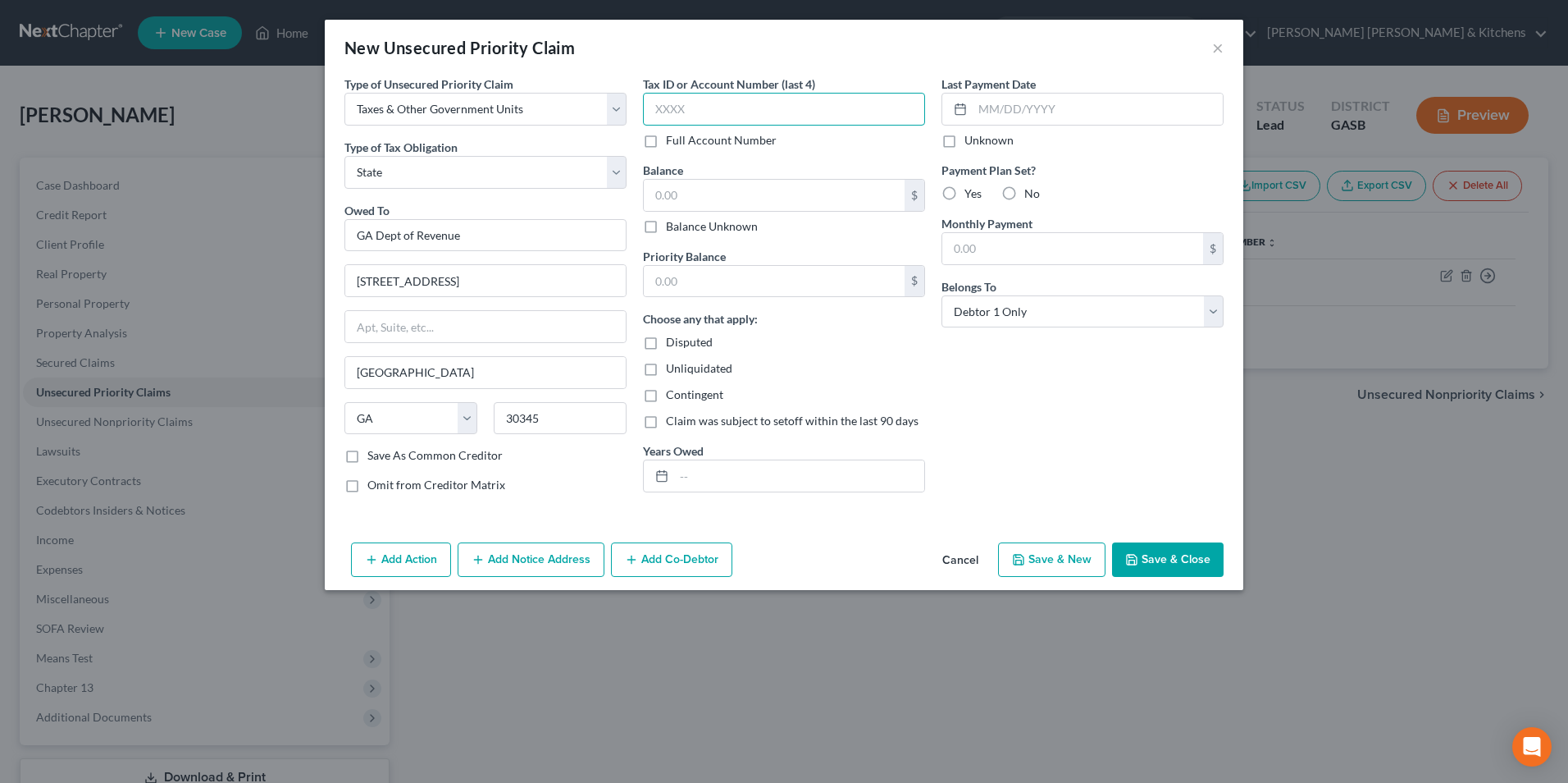
click at [765, 110] on input "text" at bounding box center [784, 109] width 282 height 33
click at [765, 110] on input "2133" at bounding box center [784, 109] width 282 height 33
click at [1165, 559] on button "Save & Close" at bounding box center [1168, 560] width 111 height 34
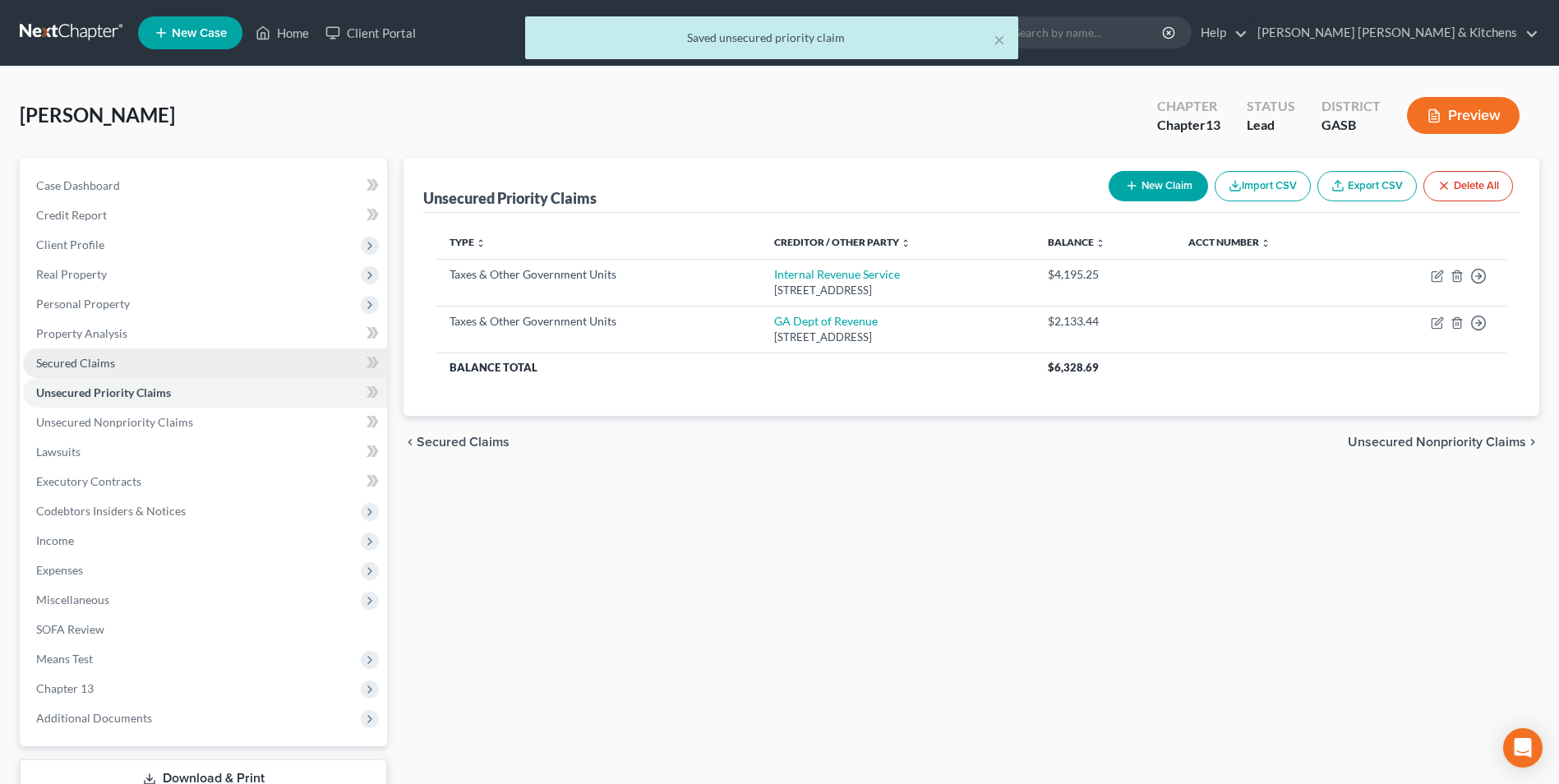
click at [111, 357] on span "Secured Claims" at bounding box center [75, 362] width 79 height 14
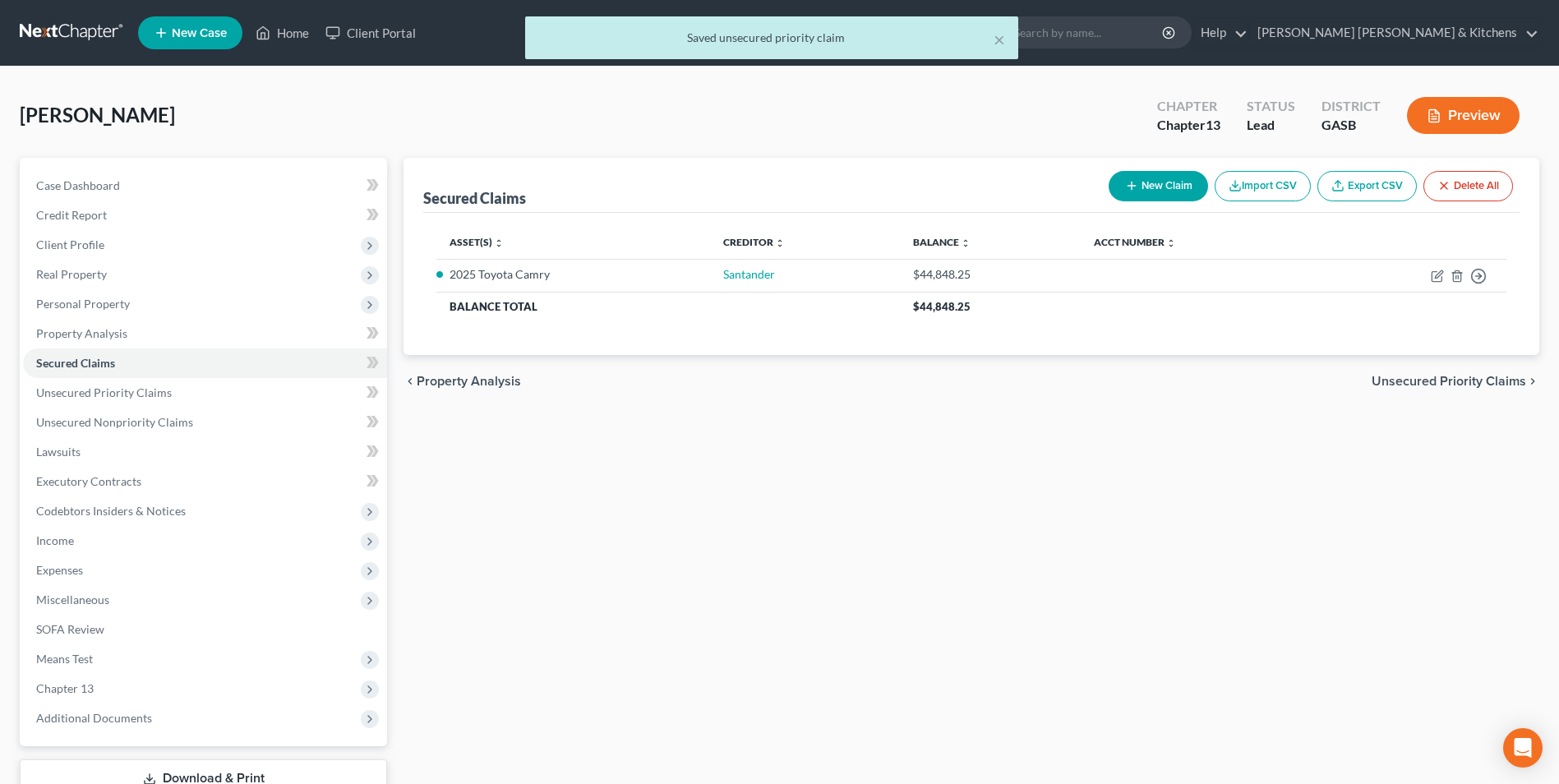
click at [1128, 210] on div "Secured Claims New Claim Import CSV Export CSV Delete All" at bounding box center [971, 185] width 1096 height 55
click at [1148, 195] on button "New Claim" at bounding box center [1158, 185] width 99 height 30
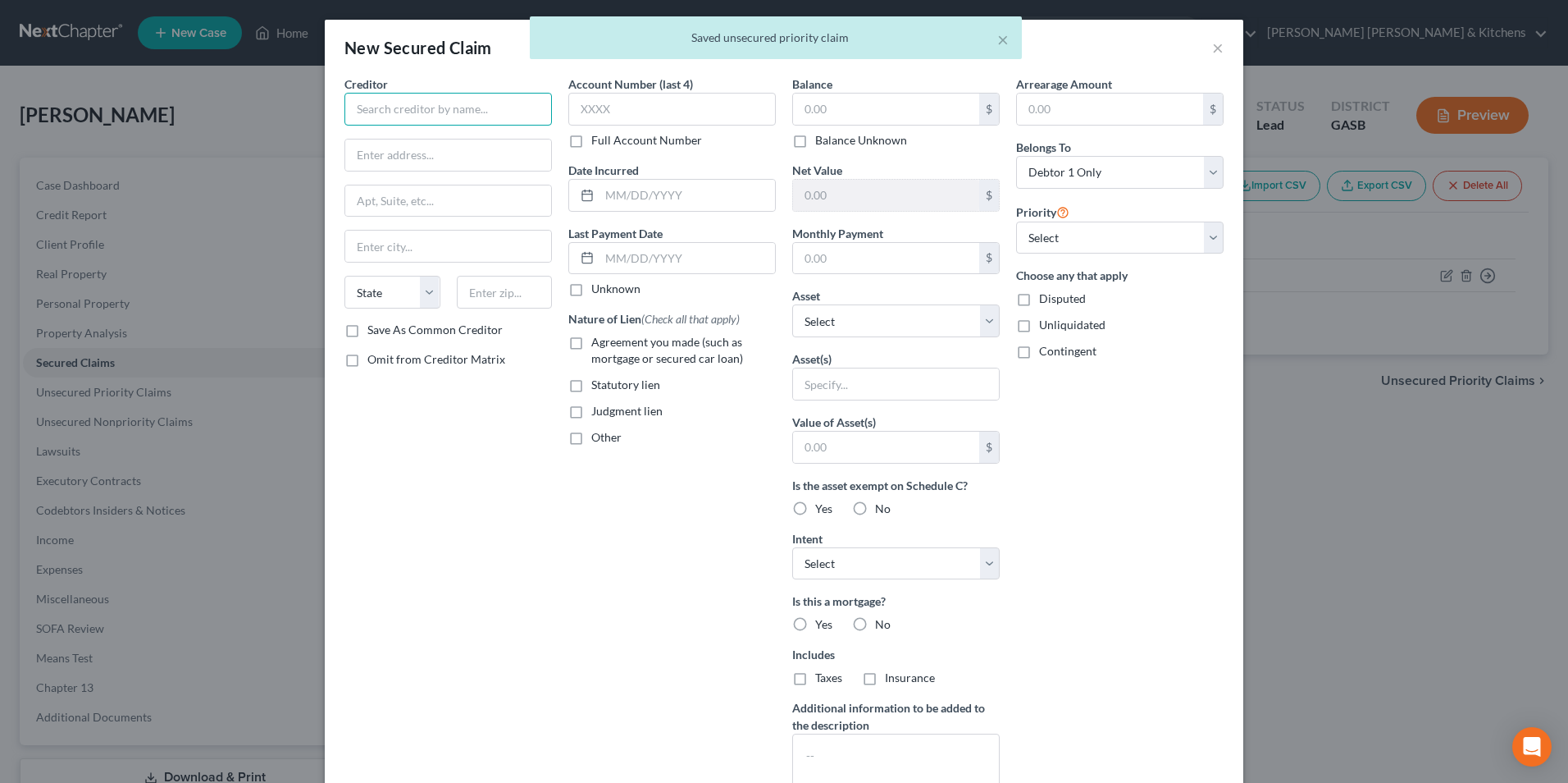
click at [439, 106] on input "text" at bounding box center [448, 109] width 208 height 33
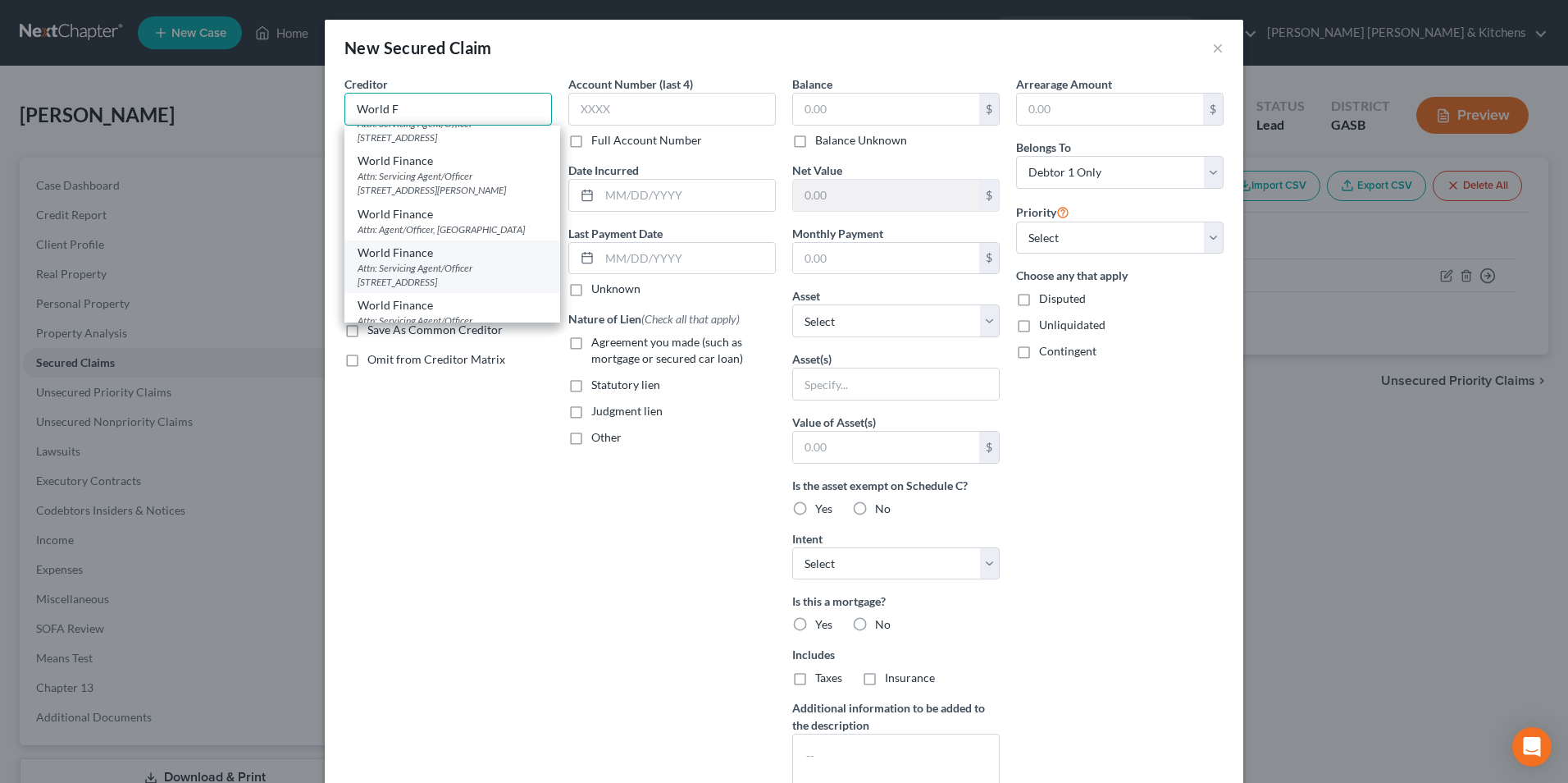
scroll to position [164, 0]
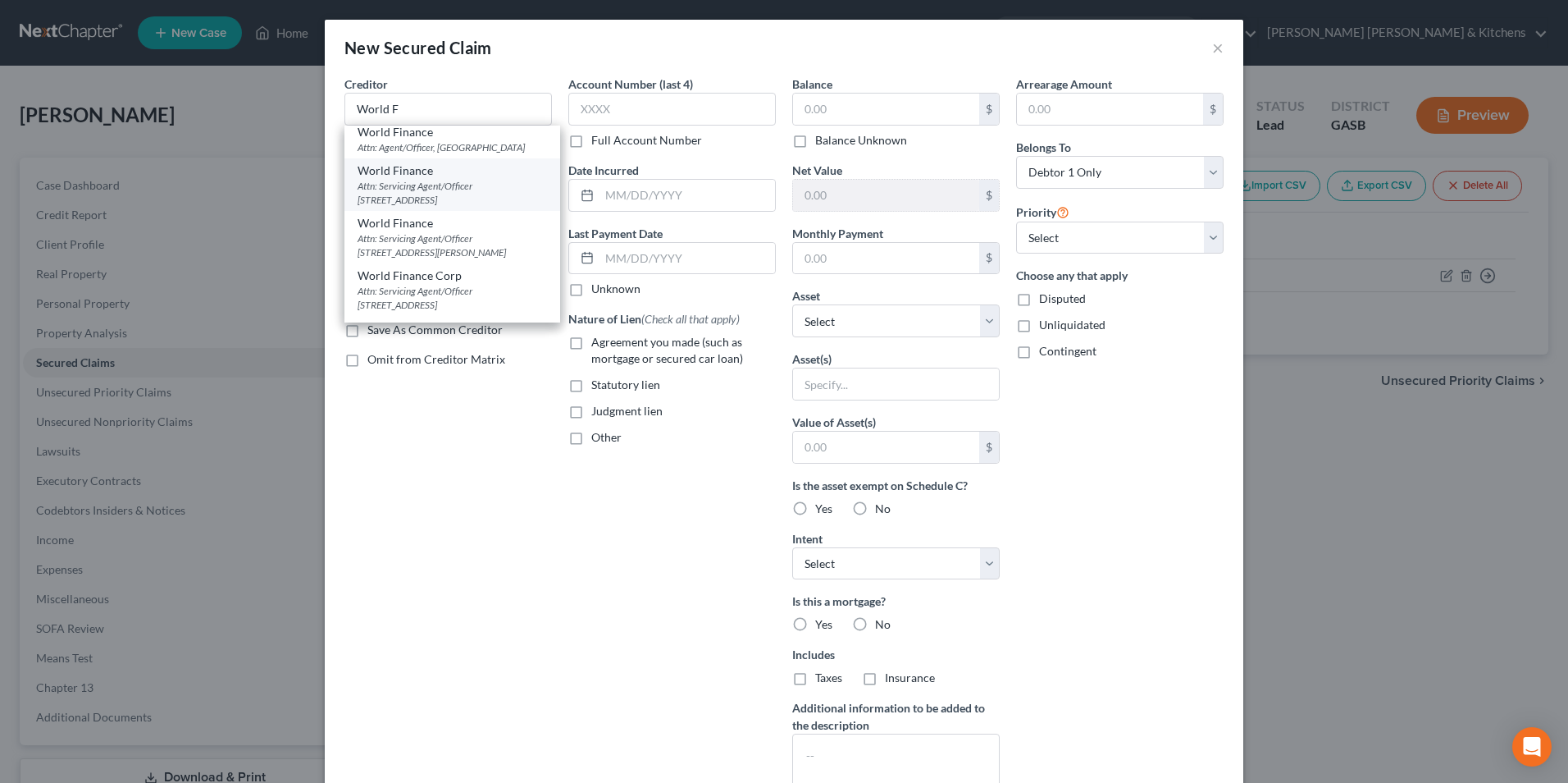
click at [517, 292] on div "Attn: Servicing Agent/Officer [STREET_ADDRESS]" at bounding box center [452, 298] width 189 height 28
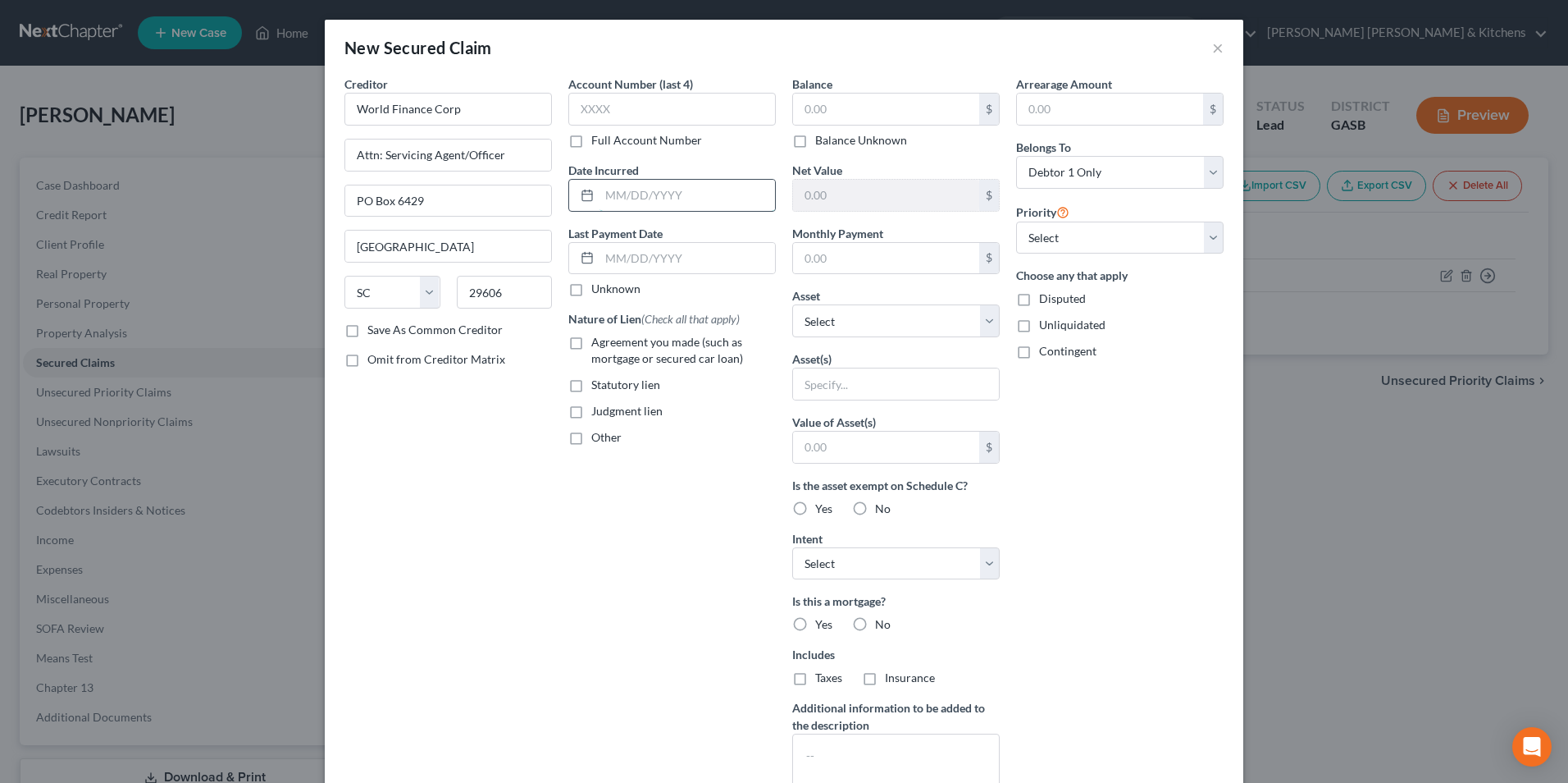
click at [653, 201] on input "text" at bounding box center [687, 195] width 175 height 31
drag, startPoint x: 575, startPoint y: 349, endPoint x: 729, endPoint y: 237, distance: 190.4
click at [591, 341] on label "Agreement you made (such as mortgage or secured car loan)" at bounding box center [683, 350] width 185 height 33
click at [591, 341] on label "Agreement you made (such as mortgage or secured car loan)" at bounding box center [683, 350] width 185 height 33
click at [598, 341] on input "Agreement you made (such as mortgage or secured car loan)" at bounding box center [603, 339] width 10 height 10
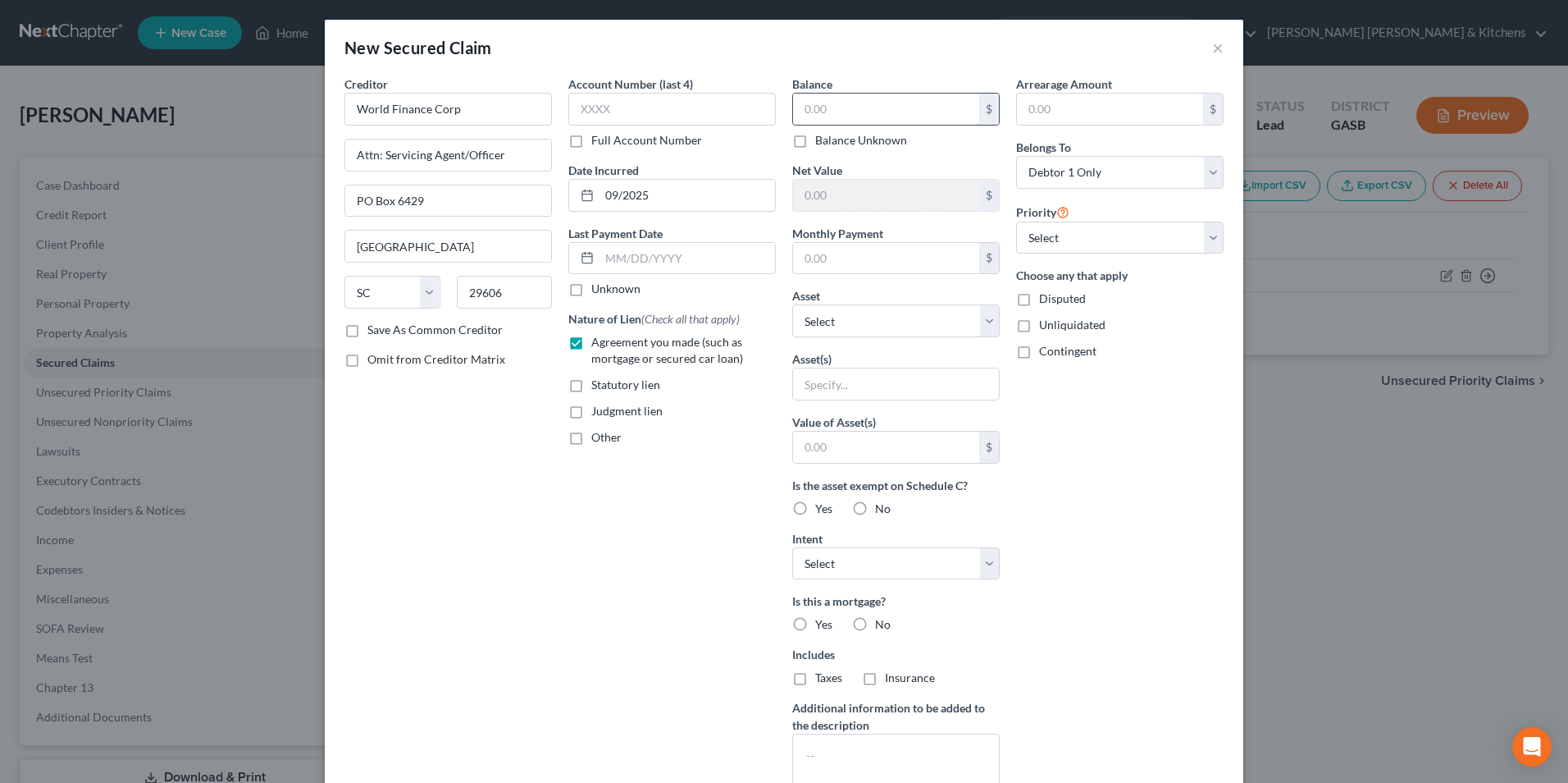
click at [802, 118] on input "text" at bounding box center [886, 109] width 186 height 31
drag, startPoint x: 855, startPoint y: 453, endPoint x: 837, endPoint y: 426, distance: 32.4
click at [855, 453] on input "text" at bounding box center [886, 447] width 186 height 31
click at [1039, 296] on label "Disputed" at bounding box center [1062, 298] width 47 height 16
click at [1045, 296] on input "Disputed" at bounding box center [1050, 295] width 10 height 10
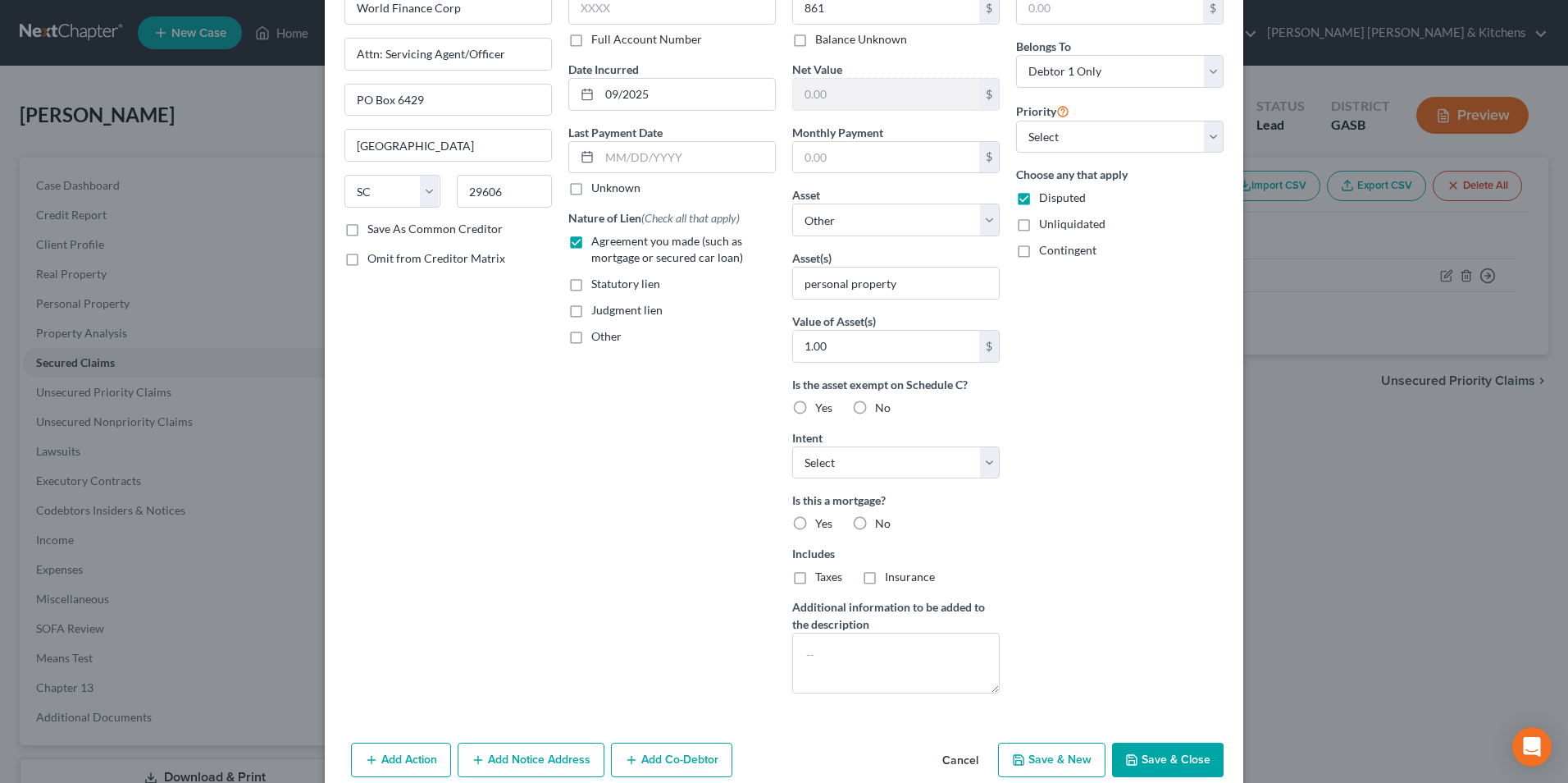
scroll to position [128, 0]
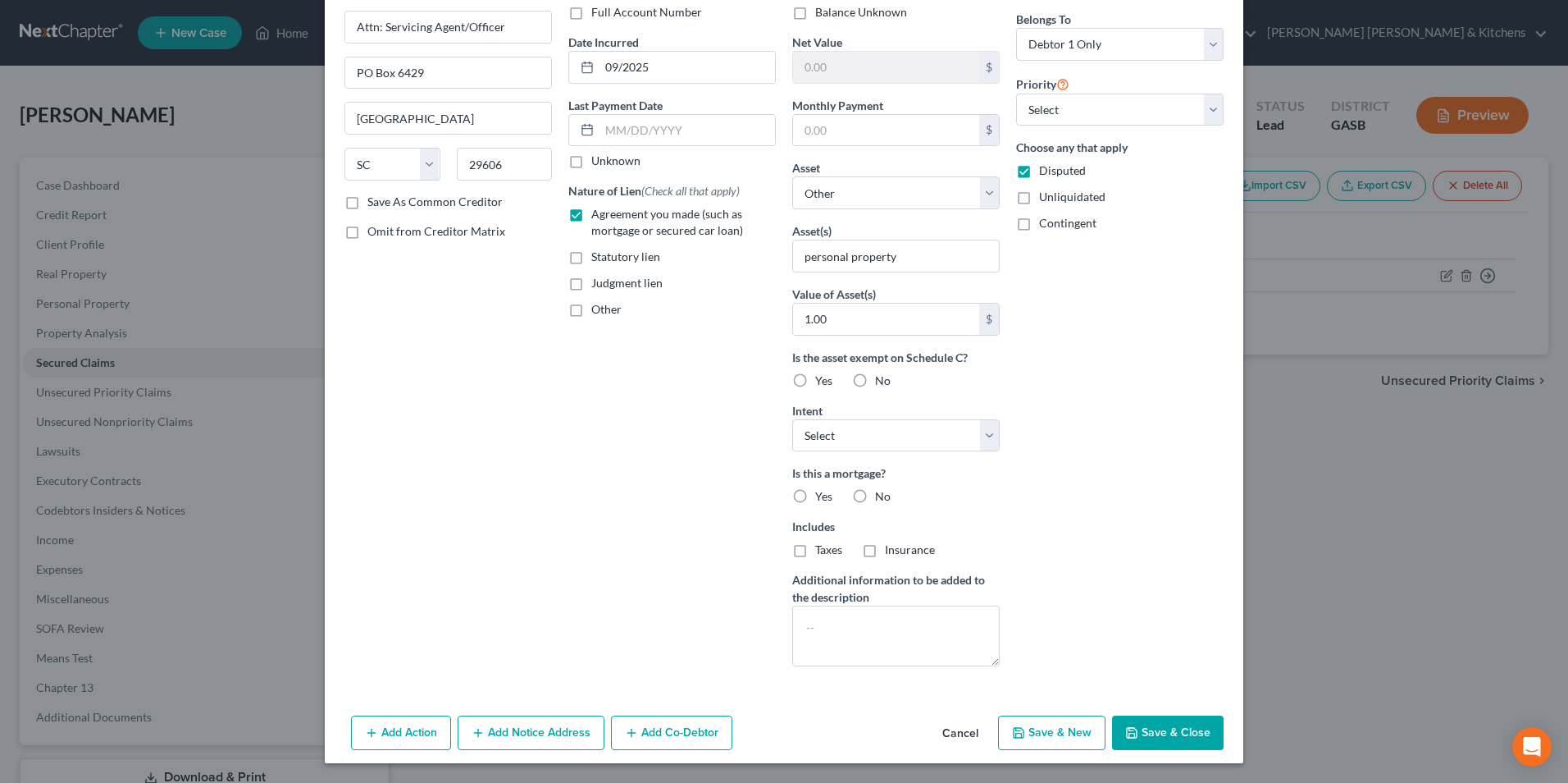
click at [1066, 739] on button "Save & New" at bounding box center [1052, 733] width 108 height 34
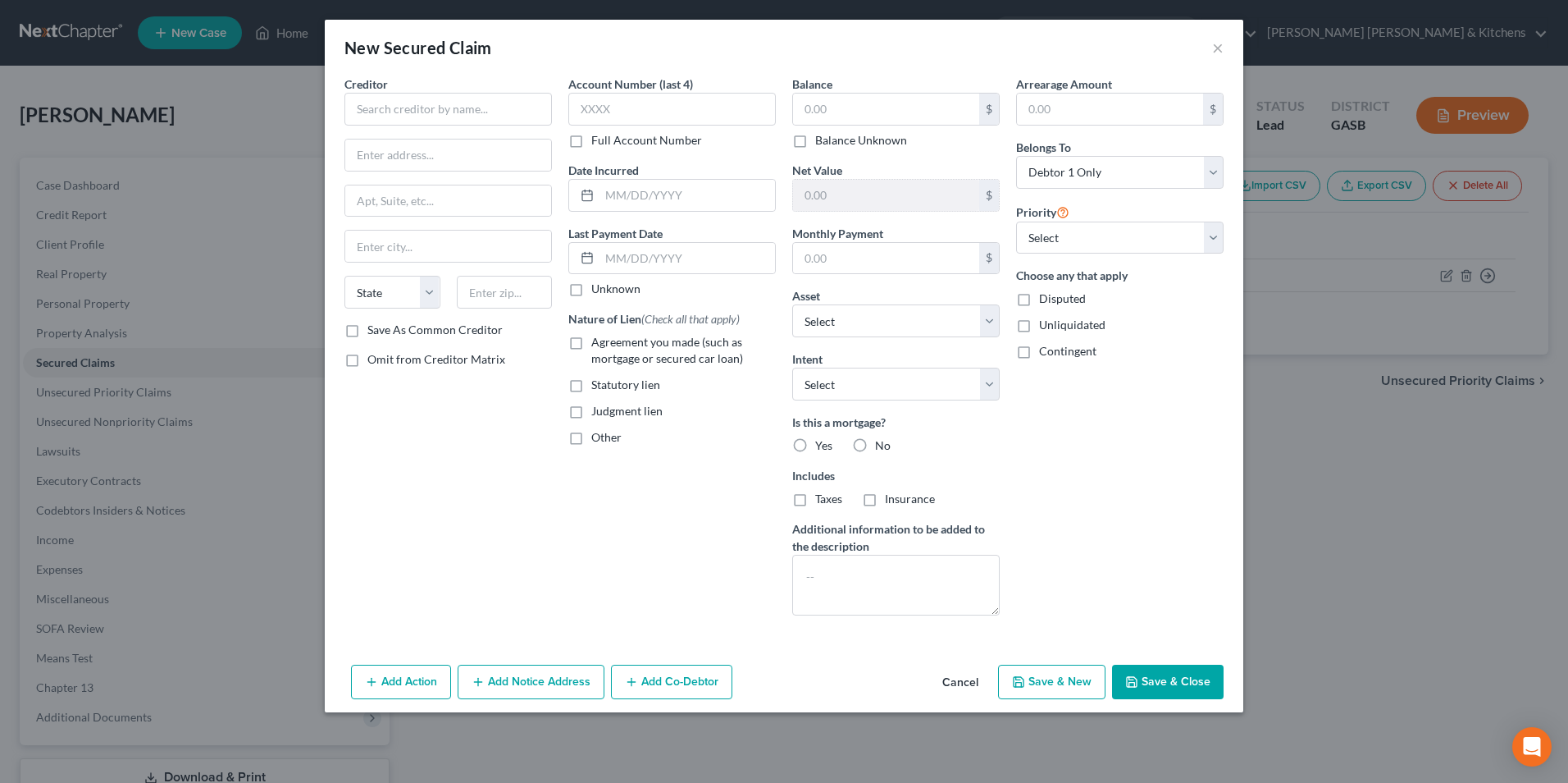
scroll to position [0, 0]
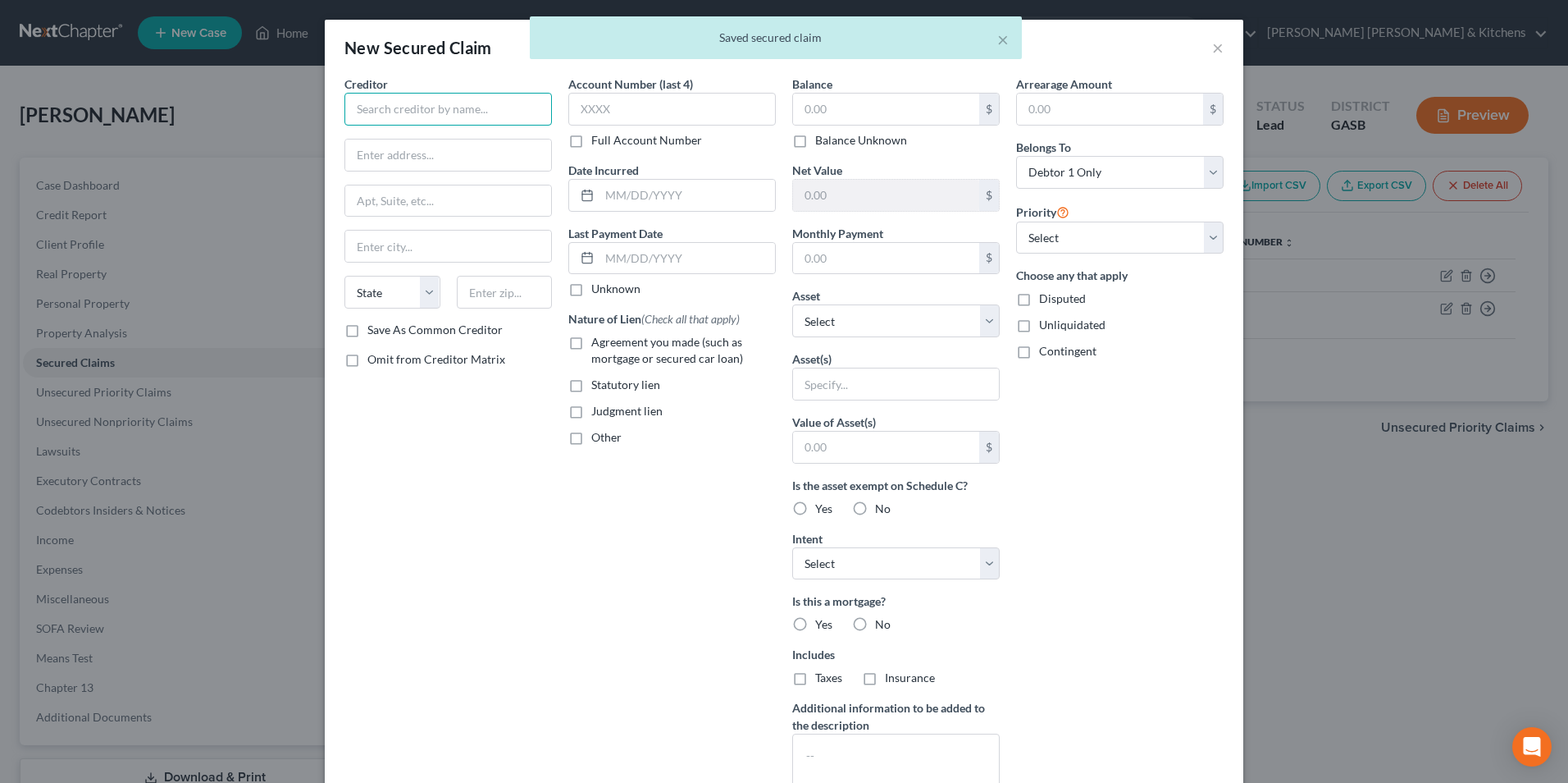
click at [482, 112] on input "text" at bounding box center [448, 109] width 208 height 33
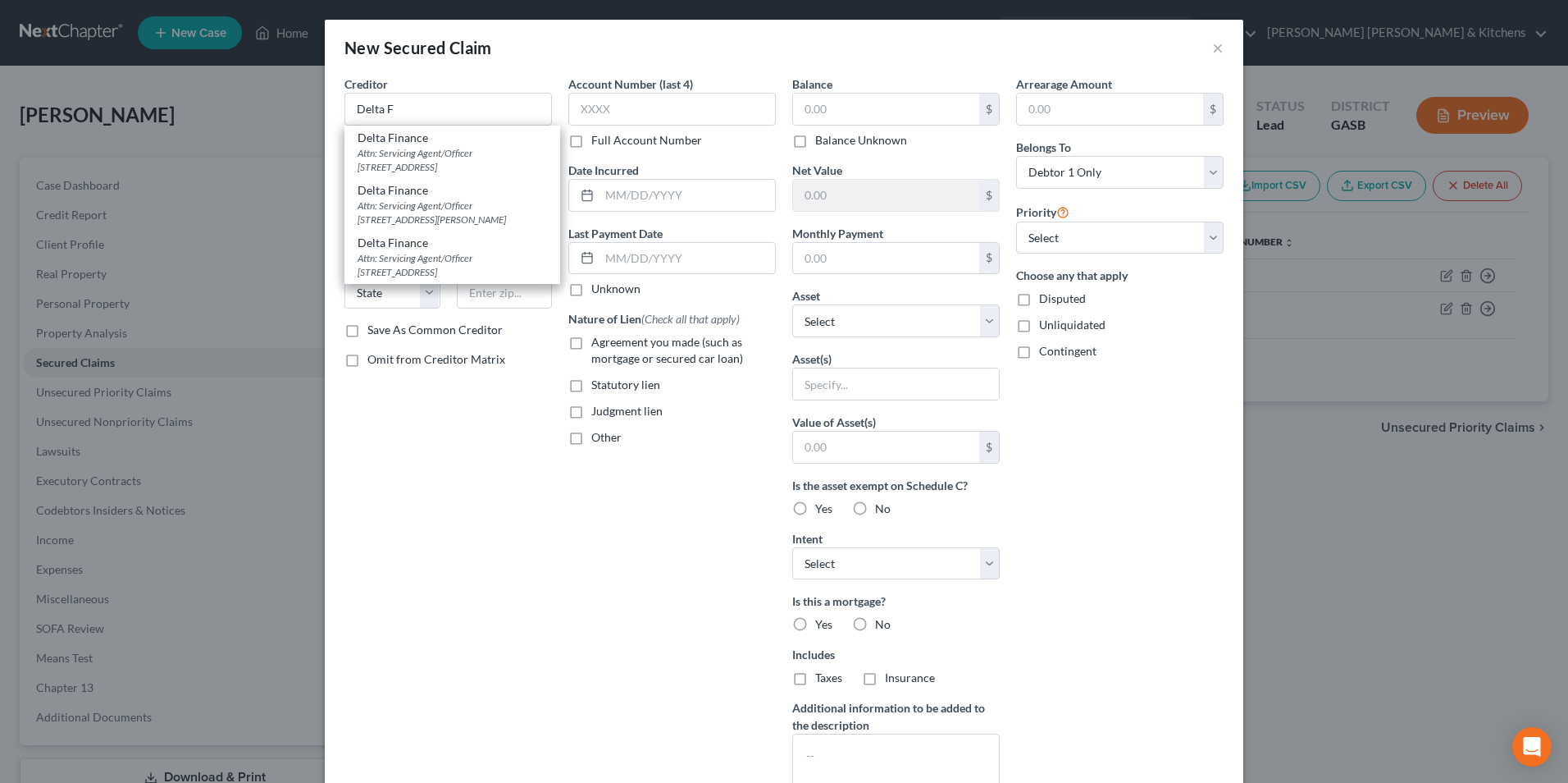
drag, startPoint x: 467, startPoint y: 167, endPoint x: 479, endPoint y: 171, distance: 12.6
click at [471, 169] on div "Attn: Servicing Agent/Officer [STREET_ADDRESS]" at bounding box center [452, 160] width 189 height 28
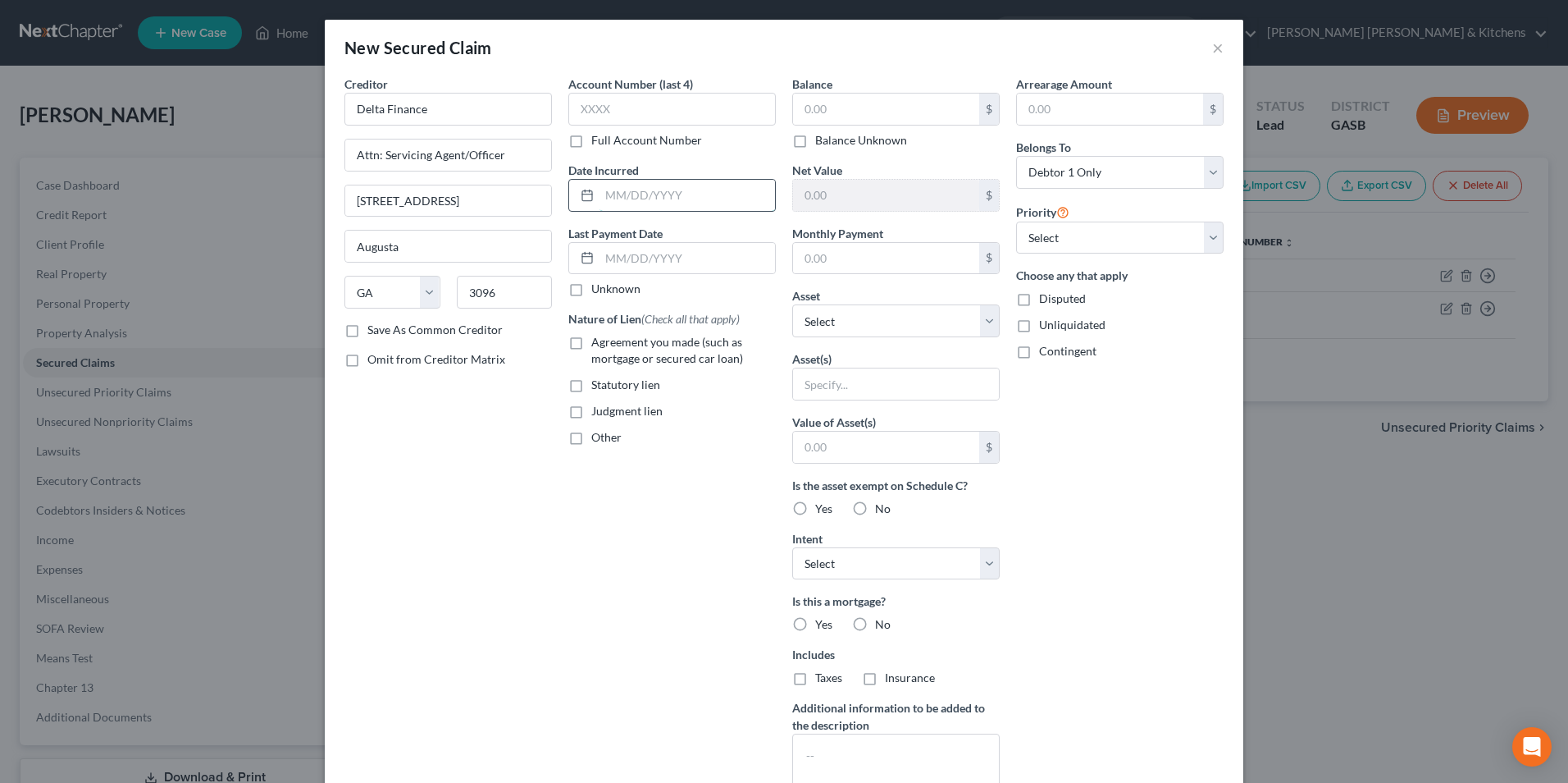
click at [664, 205] on input "text" at bounding box center [687, 195] width 175 height 31
drag, startPoint x: 573, startPoint y: 347, endPoint x: 790, endPoint y: 164, distance: 283.9
click at [591, 347] on label "Agreement you made (such as mortgage or secured car loan)" at bounding box center [683, 350] width 185 height 33
click at [598, 345] on input "Agreement you made (such as mortgage or secured car loan)" at bounding box center [603, 339] width 10 height 10
click at [867, 102] on input "text" at bounding box center [886, 109] width 186 height 31
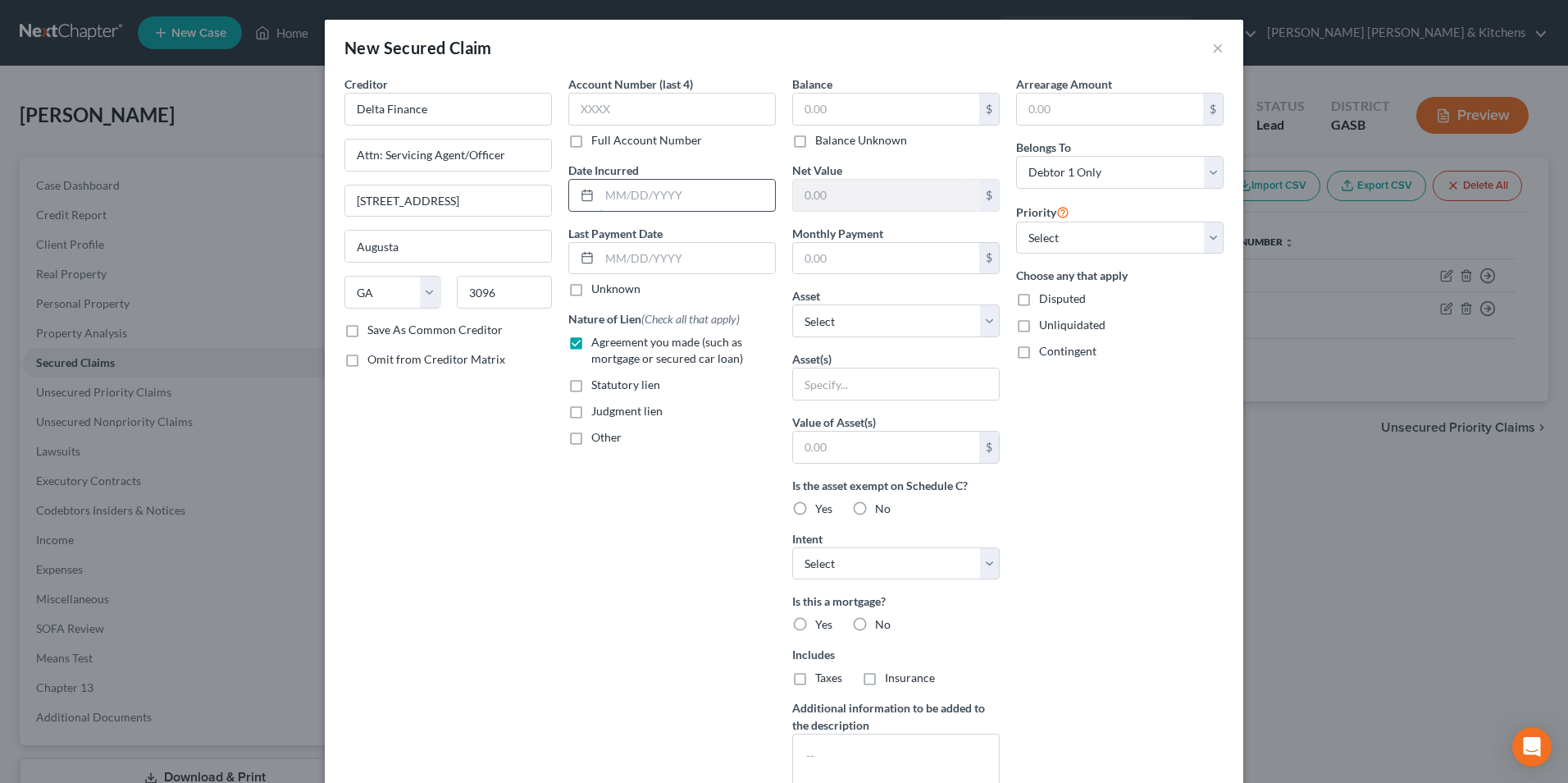
click at [726, 199] on input "text" at bounding box center [687, 195] width 175 height 31
click at [908, 103] on input "text" at bounding box center [886, 109] width 186 height 31
click at [847, 388] on input "text" at bounding box center [896, 383] width 206 height 31
click at [877, 458] on input "text" at bounding box center [886, 447] width 186 height 31
click at [1039, 304] on label "Disputed" at bounding box center [1062, 298] width 47 height 16
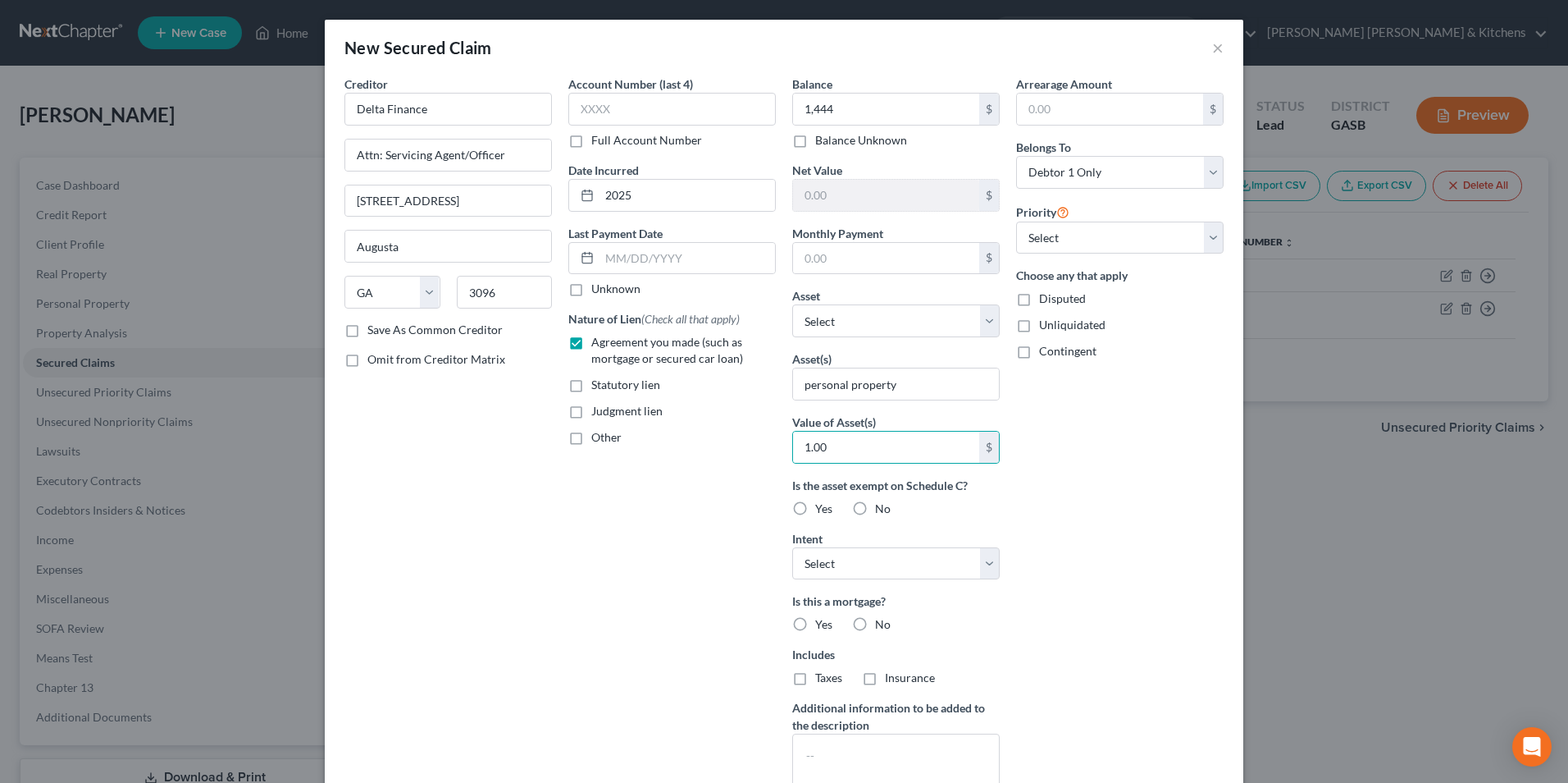
click at [1045, 301] on input "Disputed" at bounding box center [1050, 295] width 10 height 10
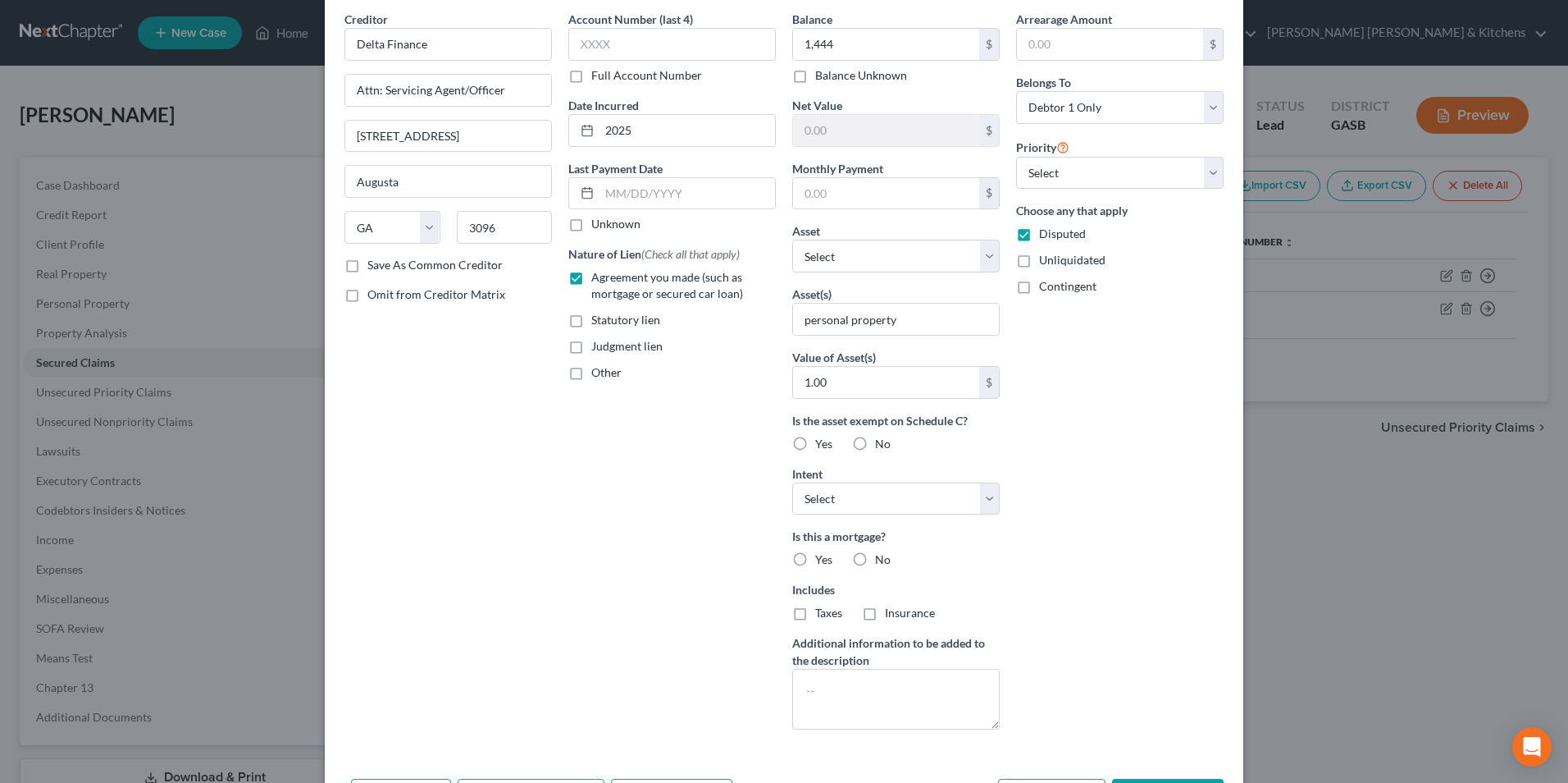
scroll to position [128, 0]
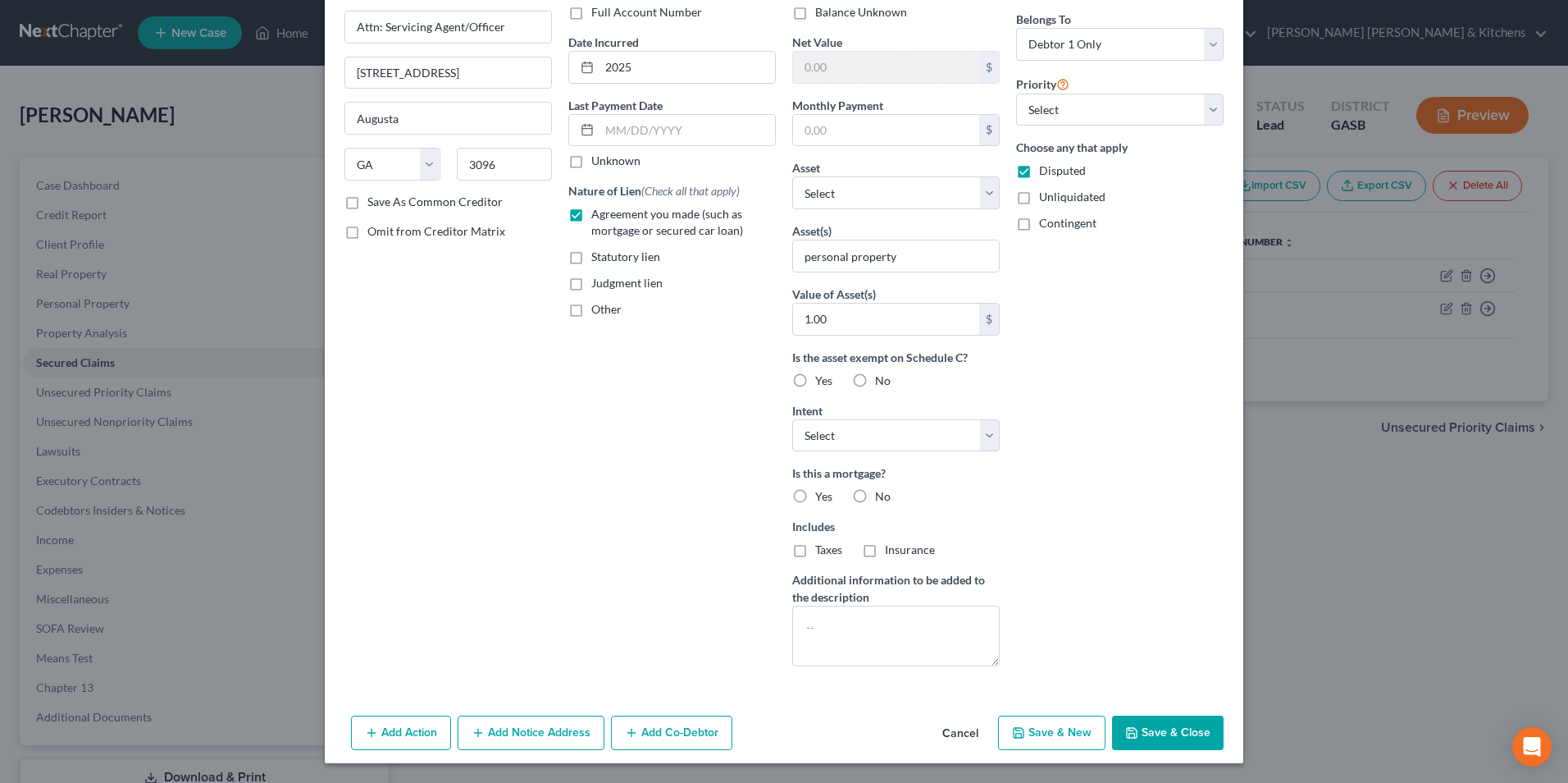
click at [1076, 733] on button "Save & New" at bounding box center [1052, 733] width 108 height 34
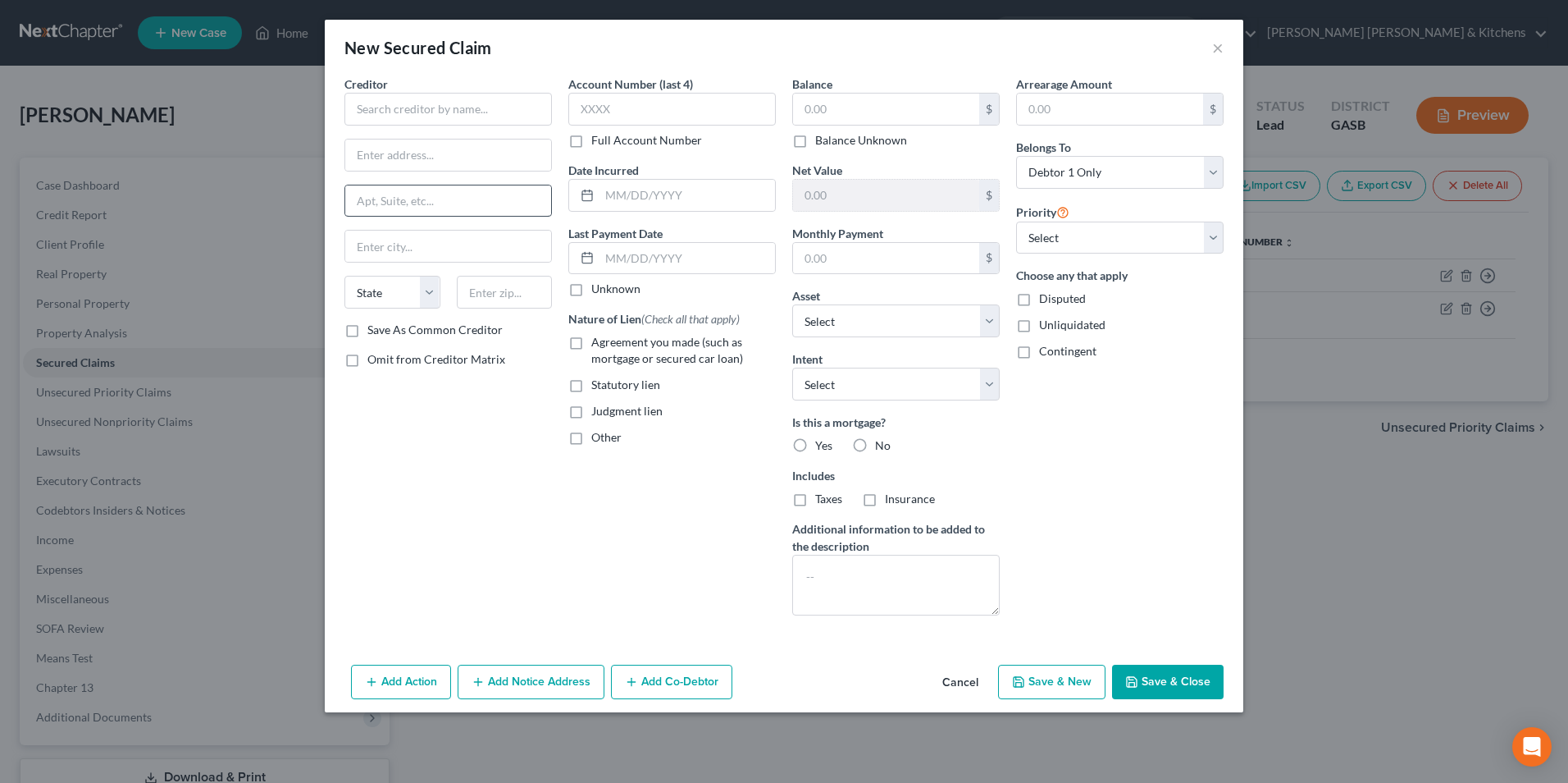
scroll to position [0, 0]
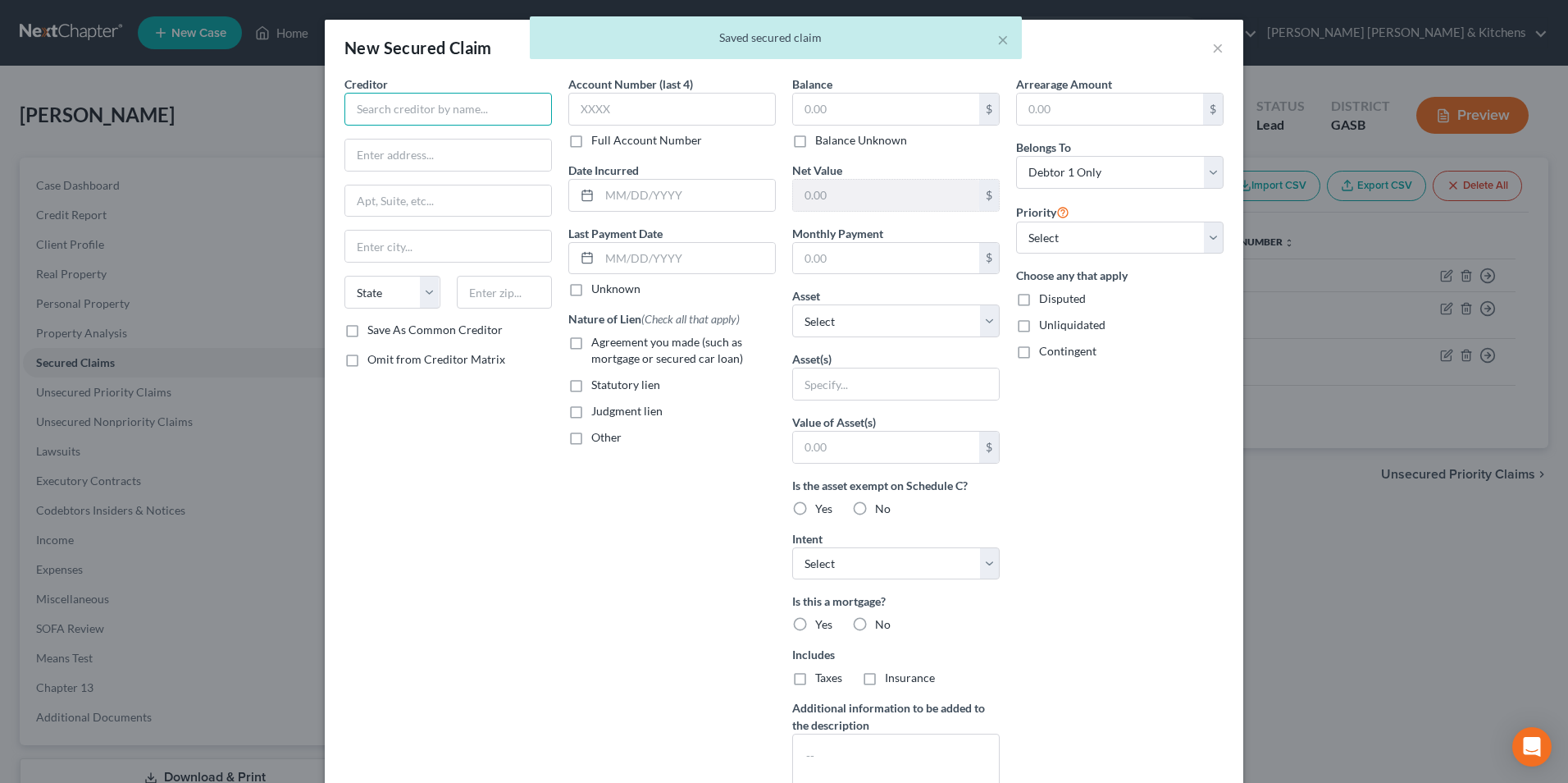
click at [400, 107] on input "text" at bounding box center [448, 109] width 208 height 33
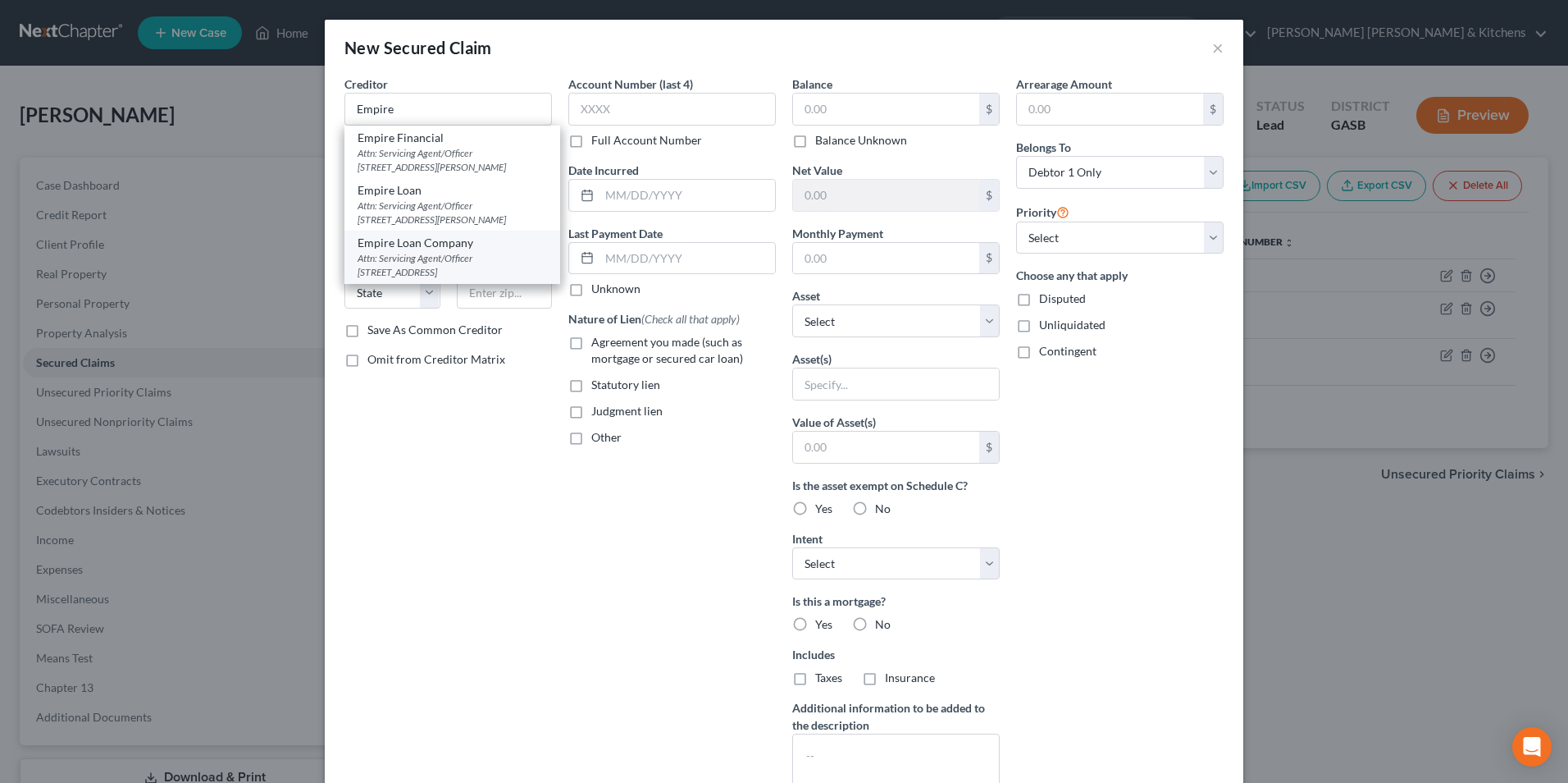
click at [465, 252] on div "Attn: Servicing Agent/Officer [STREET_ADDRESS]" at bounding box center [452, 264] width 189 height 28
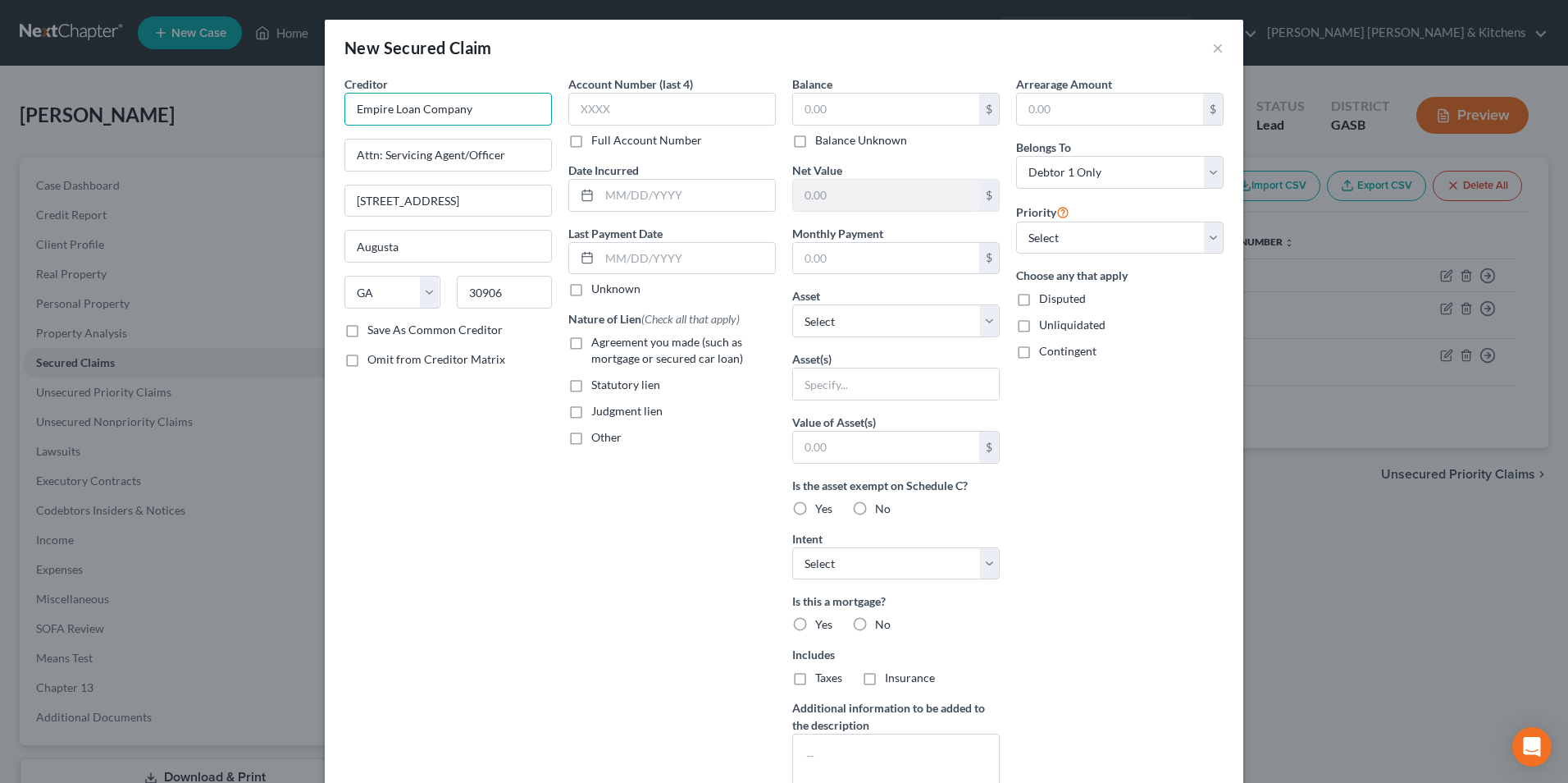
click at [389, 106] on input "Empire Loan Company" at bounding box center [448, 109] width 208 height 33
drag, startPoint x: 416, startPoint y: 110, endPoint x: 614, endPoint y: 84, distance: 199.7
click at [601, 96] on div "Creditor * Empire Loan Company Attn: Servicing Agent/Officer [STREET_ADDRESS][G…" at bounding box center [784, 441] width 896 height 732
click at [627, 199] on input "text" at bounding box center [687, 195] width 175 height 31
click at [591, 340] on label "Agreement you made (such as mortgage or secured car loan)" at bounding box center [683, 350] width 185 height 33
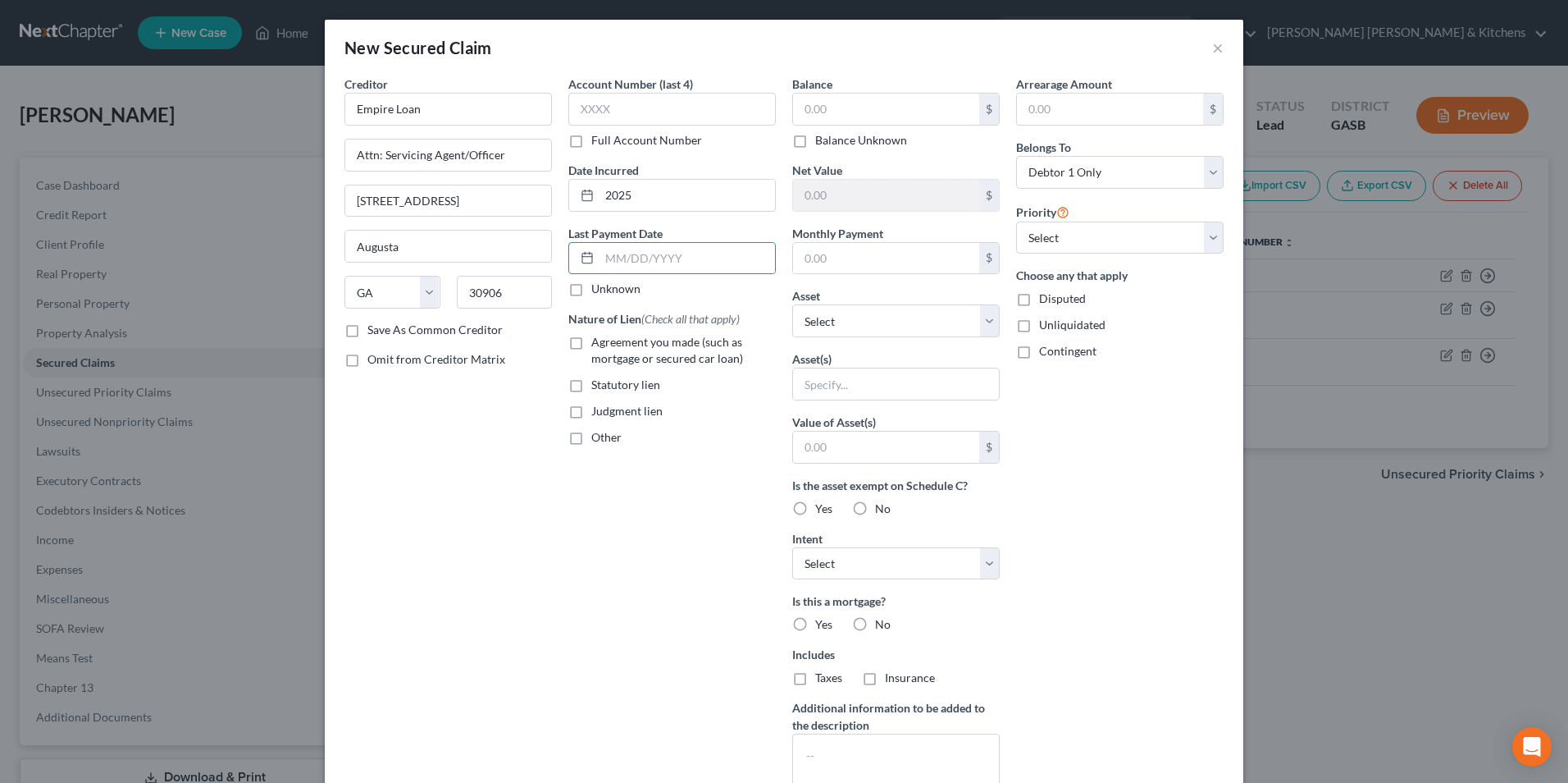
click at [598, 340] on input "Agreement you made (such as mortgage or secured car loan)" at bounding box center [603, 339] width 10 height 10
click at [819, 110] on input "text" at bounding box center [886, 109] width 186 height 31
drag, startPoint x: 845, startPoint y: 383, endPoint x: 845, endPoint y: 392, distance: 9.0
click at [845, 388] on input "text" at bounding box center [896, 383] width 206 height 31
click at [855, 466] on div "Balance 1,080.00 $ Balance Unknown Balance Undetermined 1,080 $ Balance Unknown…" at bounding box center [896, 441] width 224 height 732
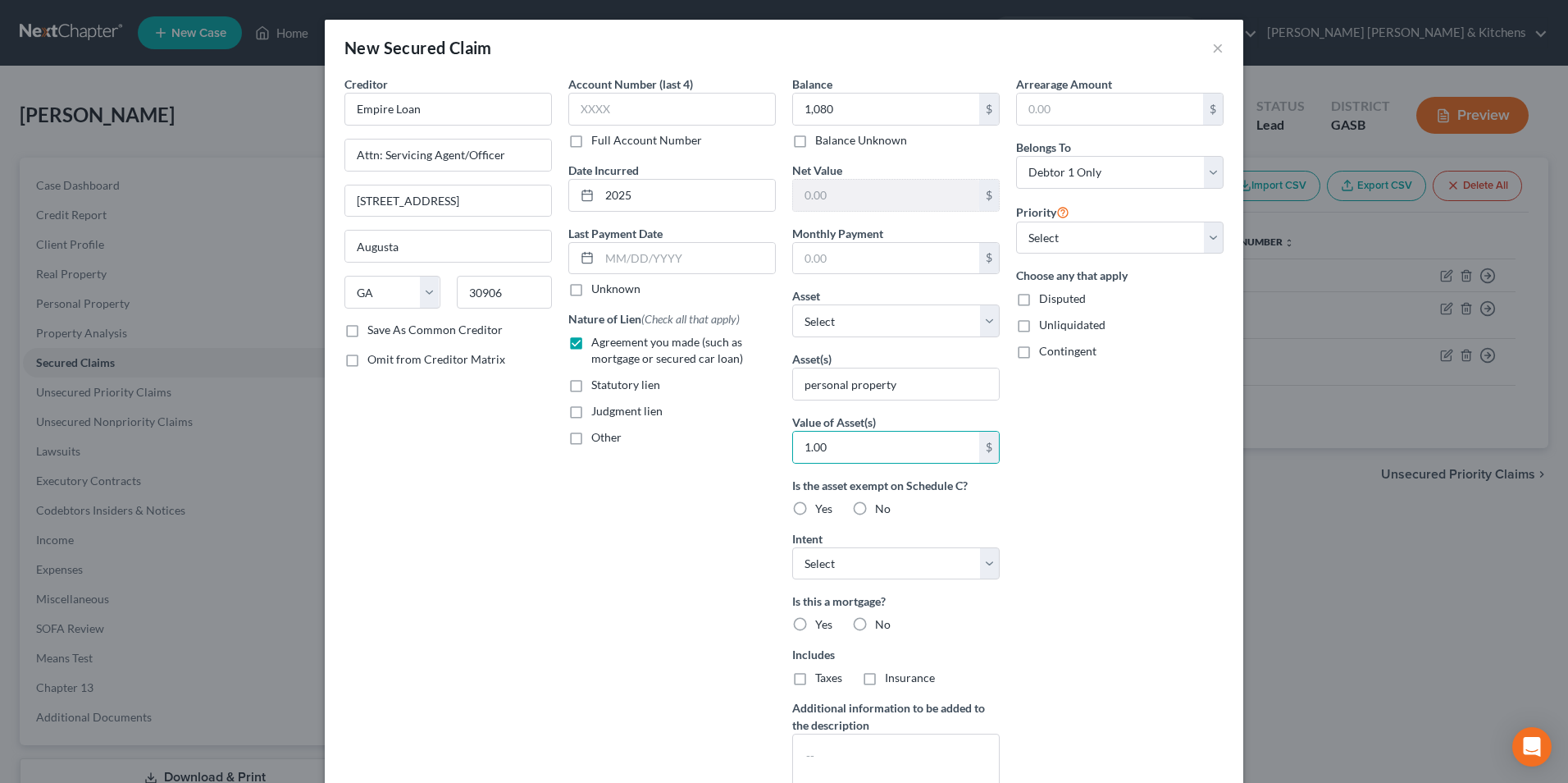
click at [1039, 307] on label "Disputed" at bounding box center [1062, 298] width 47 height 16
click at [1045, 301] on input "Disputed" at bounding box center [1050, 295] width 10 height 10
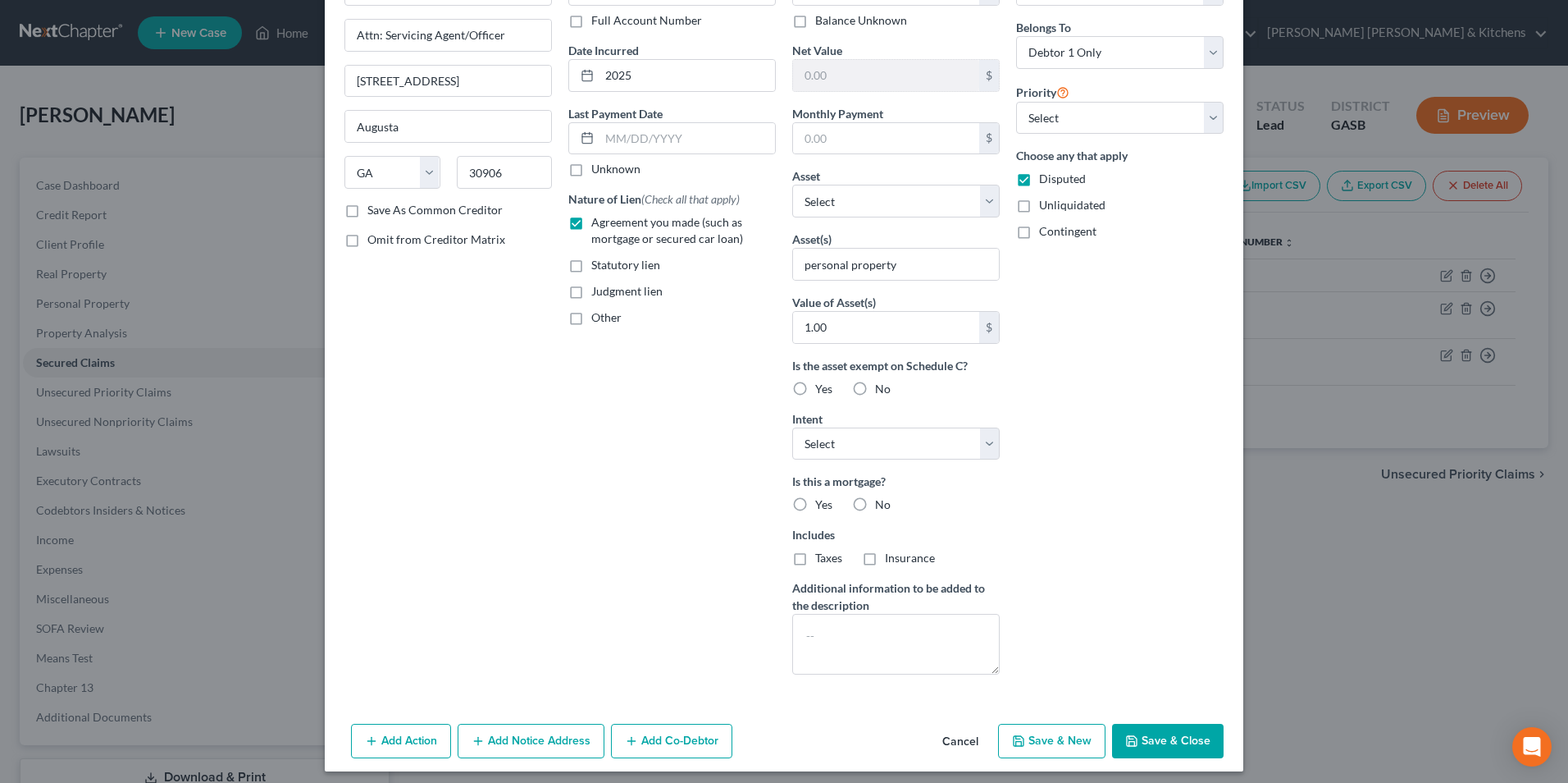
scroll to position [128, 0]
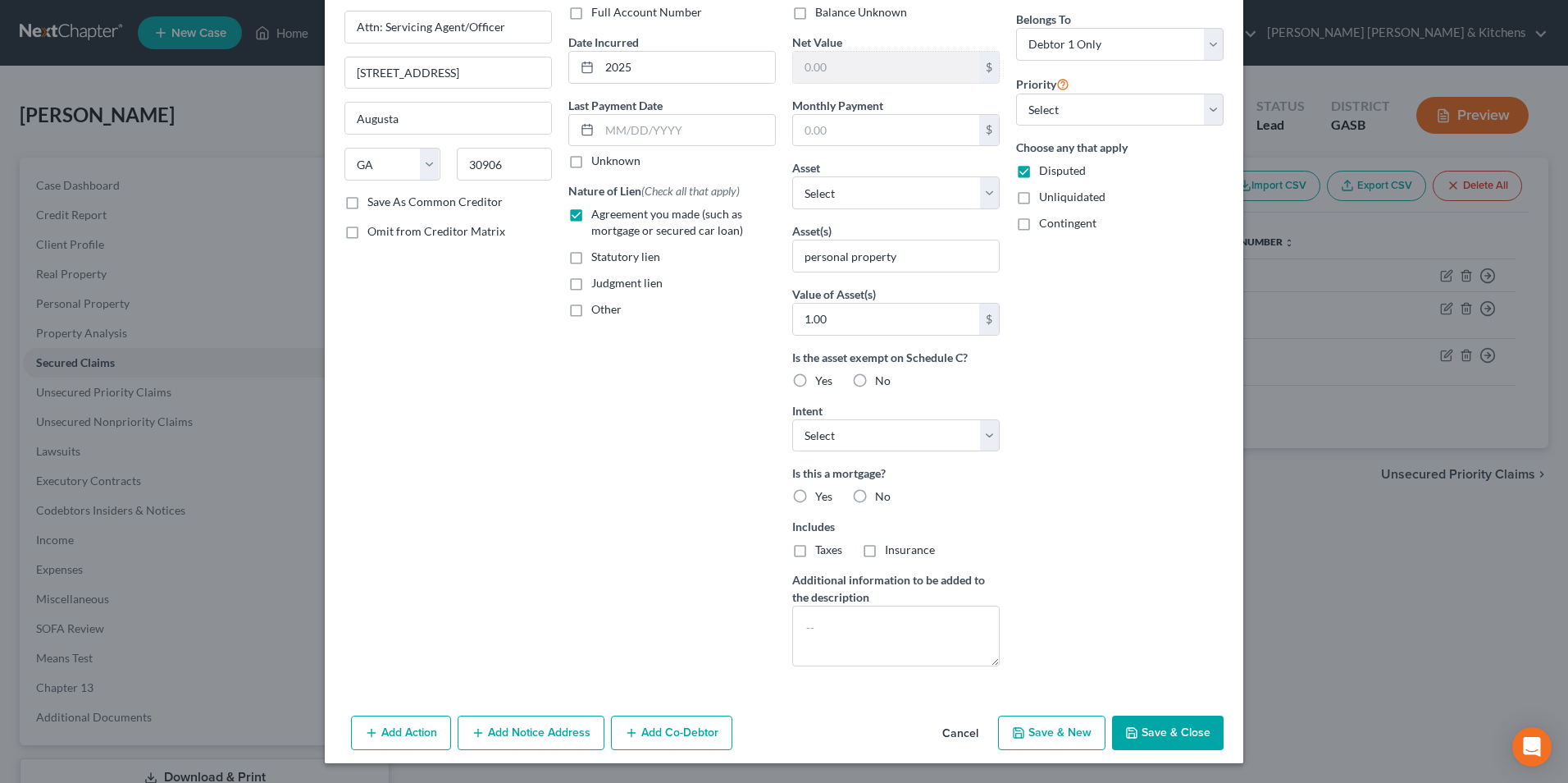
drag, startPoint x: 1169, startPoint y: 737, endPoint x: 1062, endPoint y: 737, distance: 107.0
click at [1174, 736] on button "Save & Close" at bounding box center [1168, 733] width 111 height 34
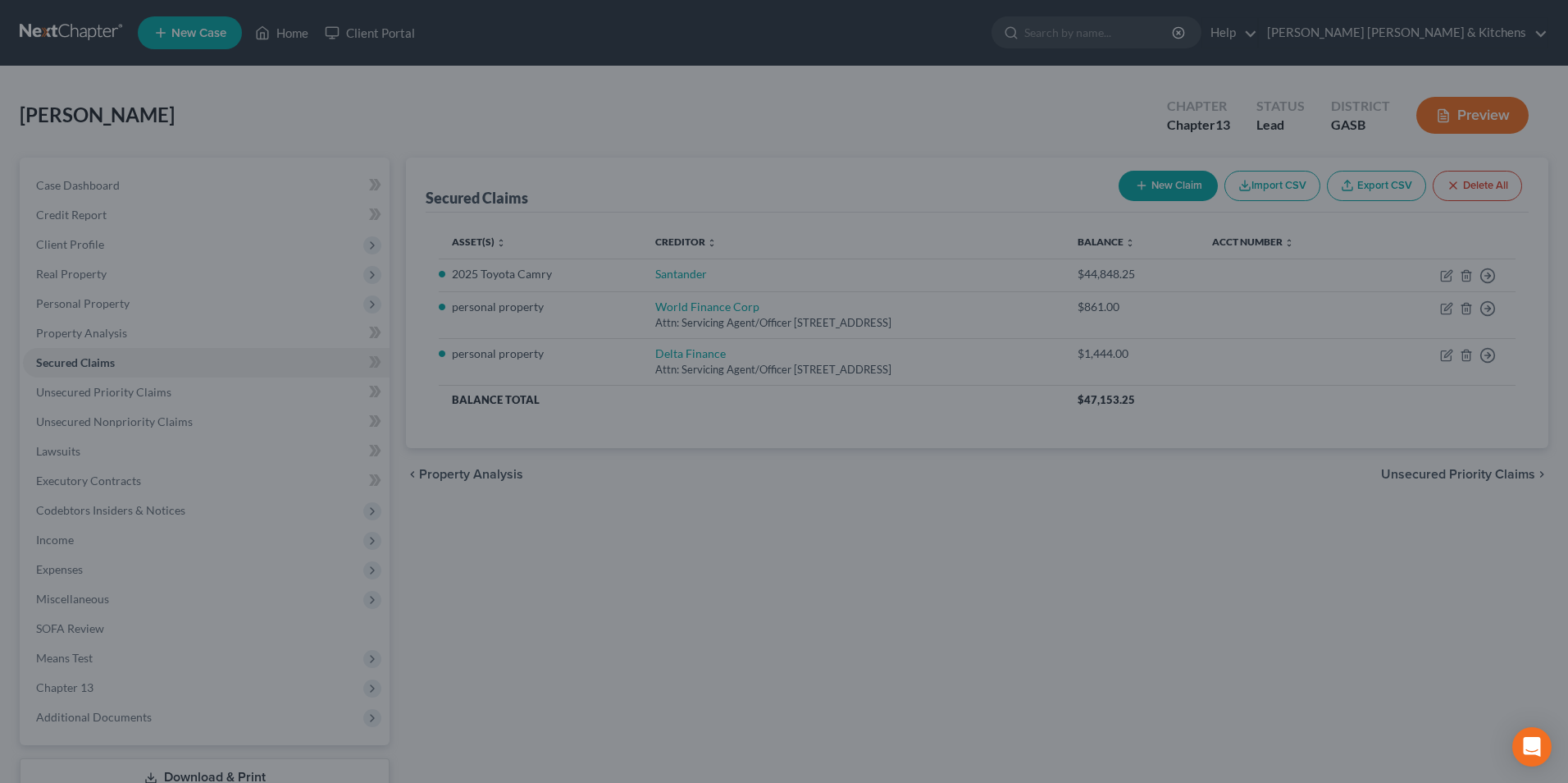
scroll to position [0, 0]
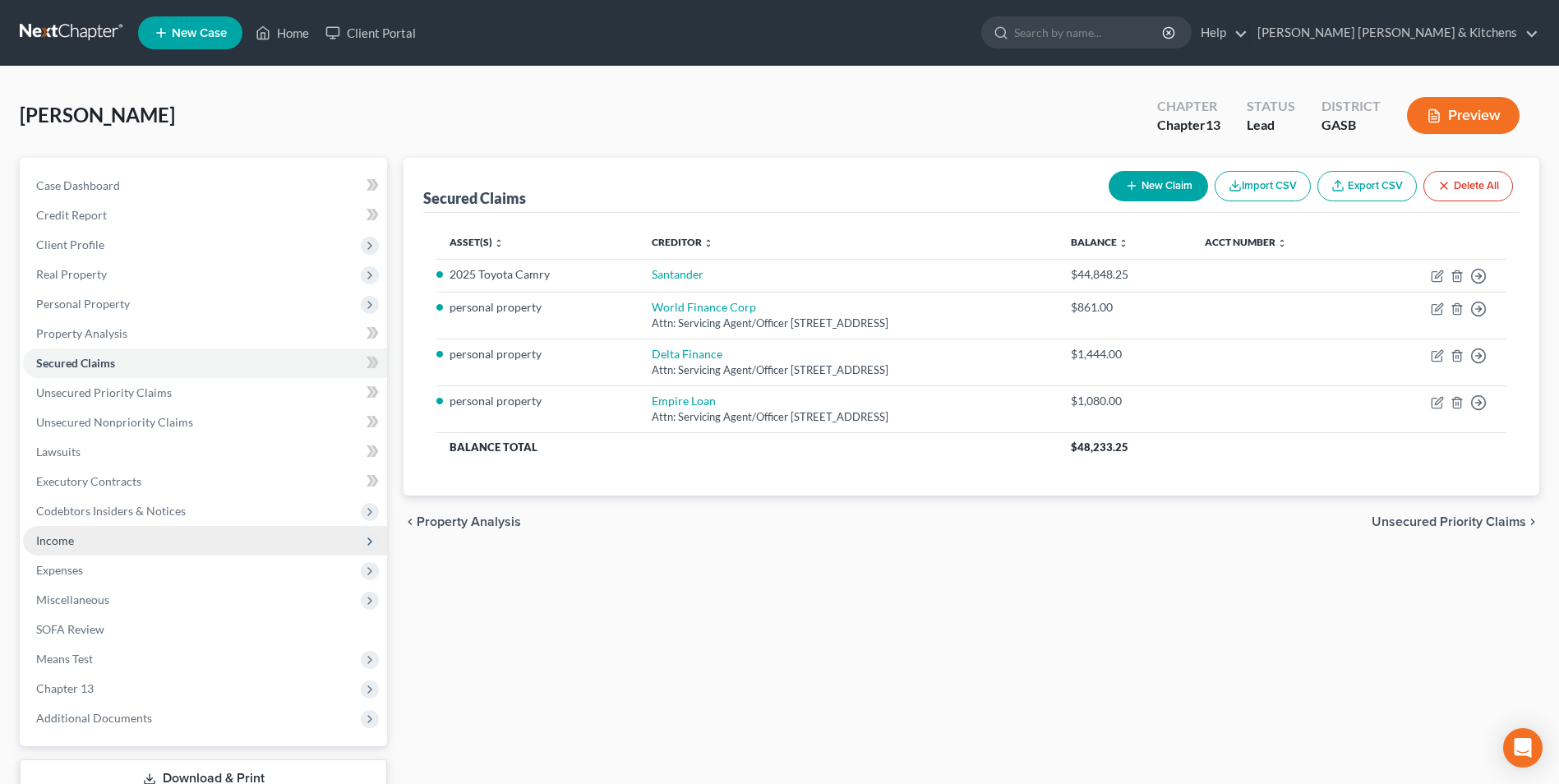
click at [57, 536] on span "Income" at bounding box center [55, 540] width 38 height 14
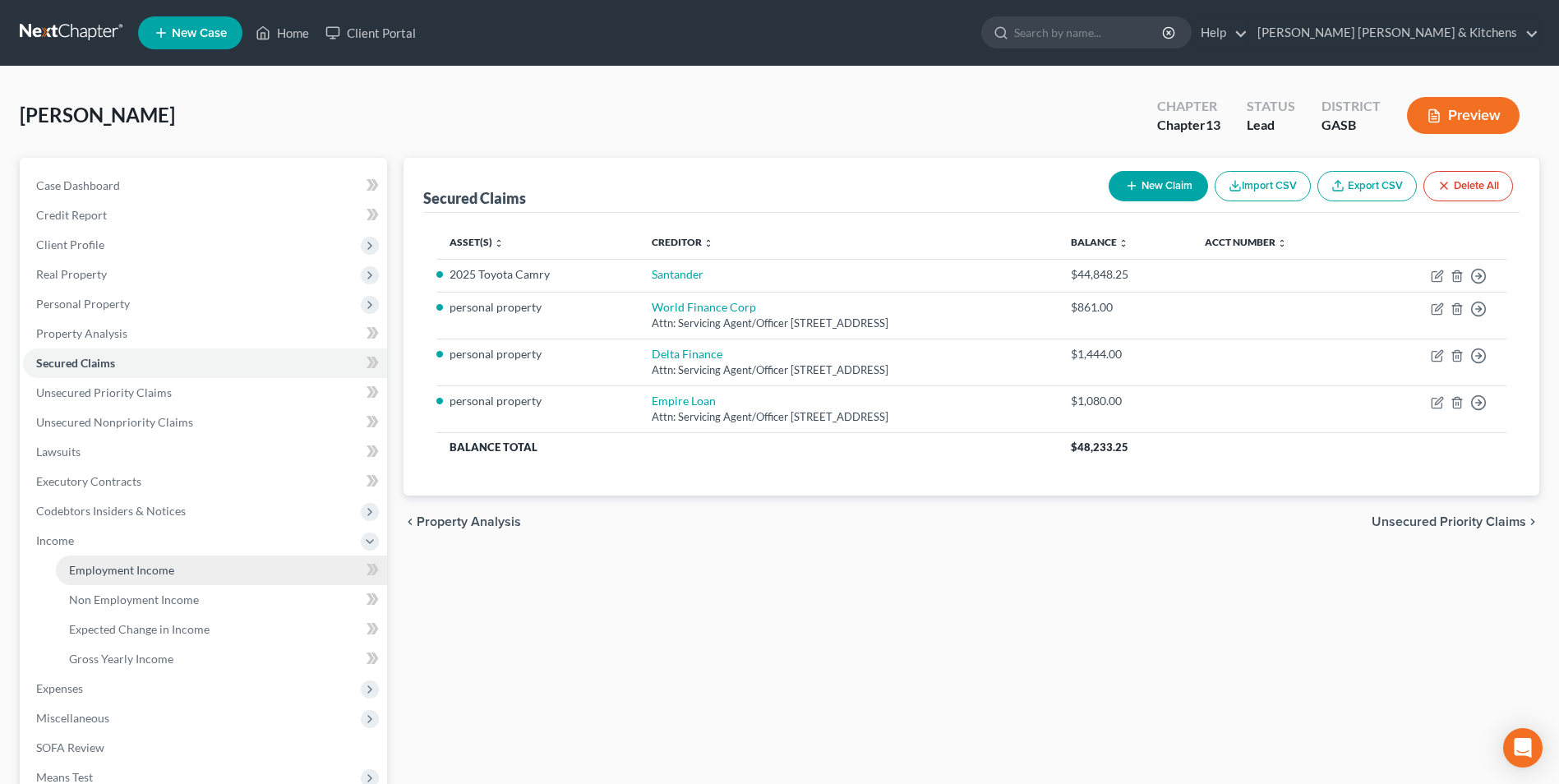
click at [102, 576] on span "Employment Income" at bounding box center [122, 570] width 105 height 14
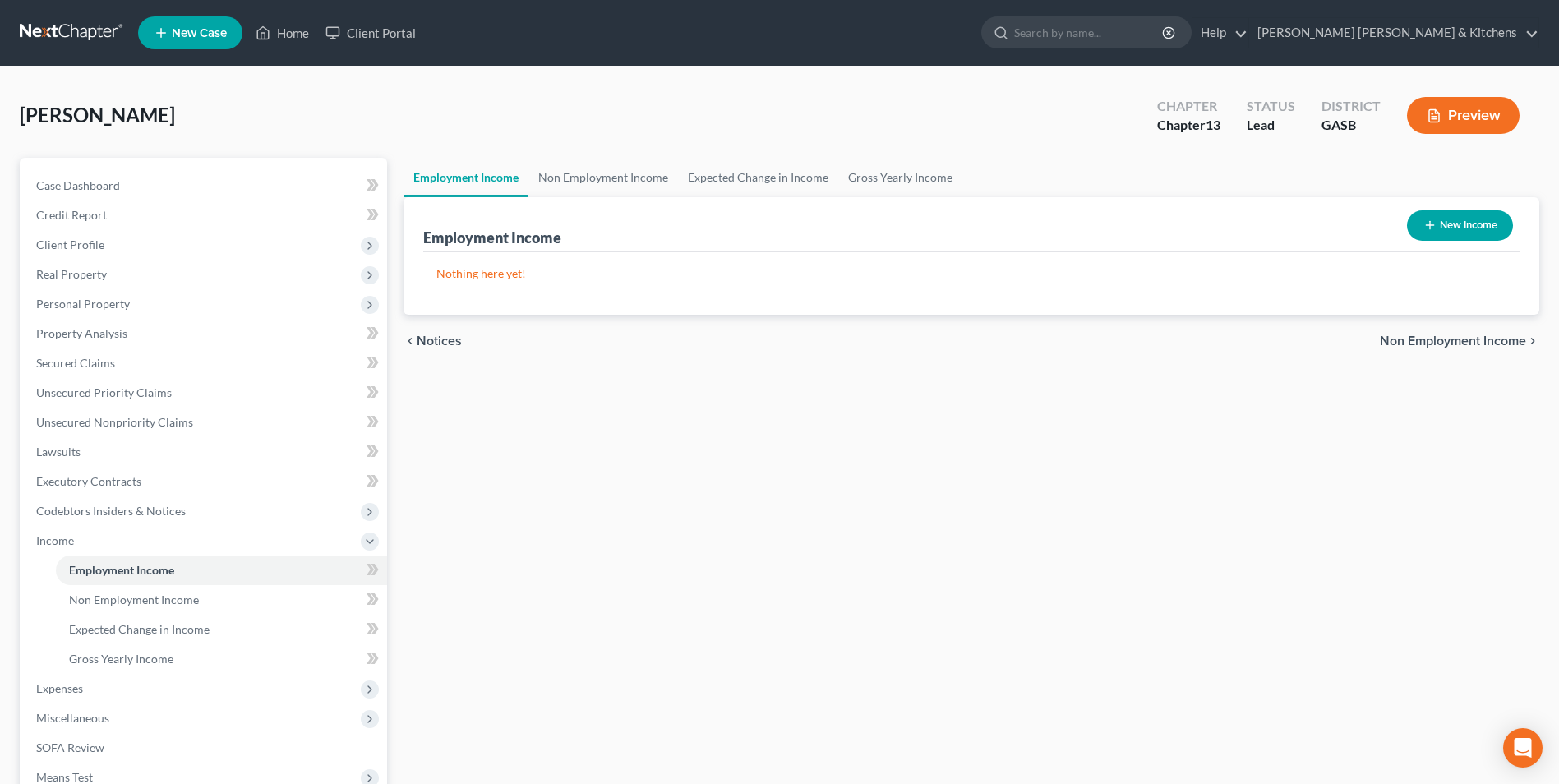
click at [1449, 224] on button "New Income" at bounding box center [1460, 224] width 106 height 30
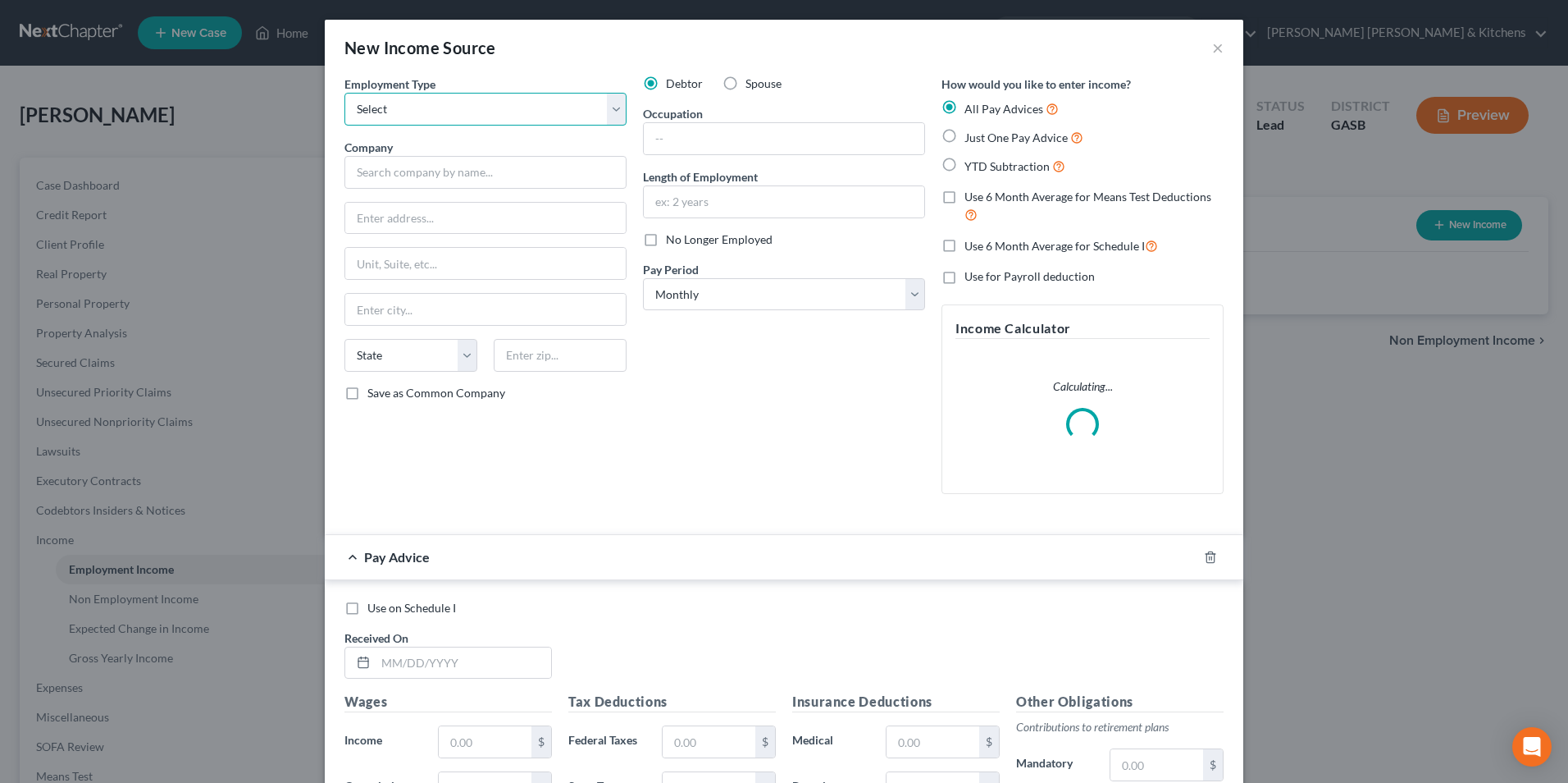
drag, startPoint x: 408, startPoint y: 119, endPoint x: 407, endPoint y: 128, distance: 9.1
click at [408, 119] on select "Select Full or [DEMOGRAPHIC_DATA] Employment Self Employment" at bounding box center [486, 109] width 282 height 33
click at [345, 92] on select "Select Full or [DEMOGRAPHIC_DATA] Employment Self Employment" at bounding box center [486, 109] width 282 height 33
click at [405, 169] on input "text" at bounding box center [486, 172] width 282 height 33
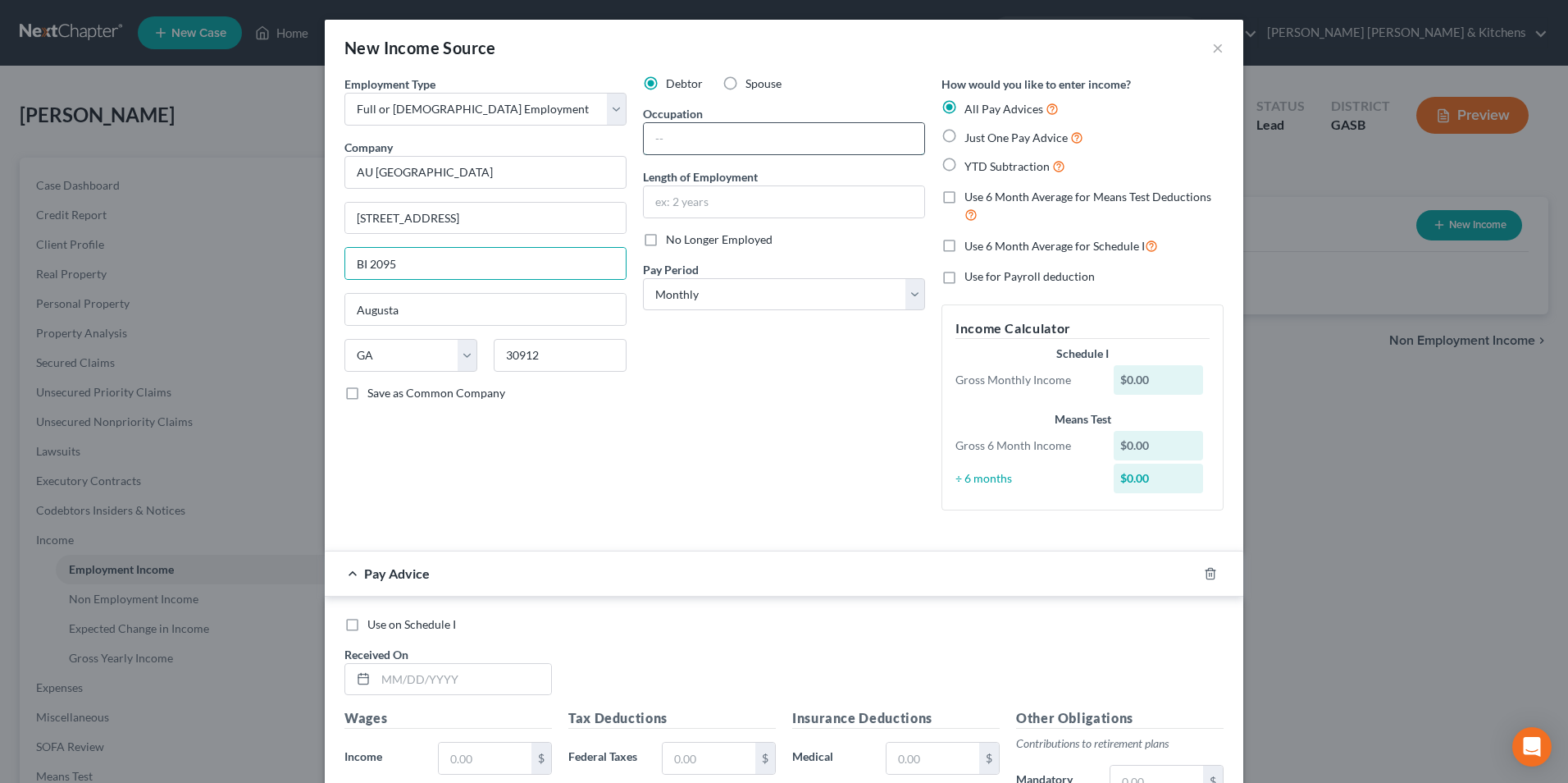
click at [715, 148] on input "text" at bounding box center [784, 139] width 281 height 31
click at [965, 141] on label "Just One Pay Advice" at bounding box center [1024, 138] width 119 height 19
click at [971, 139] on input "Just One Pay Advice" at bounding box center [976, 133] width 10 height 10
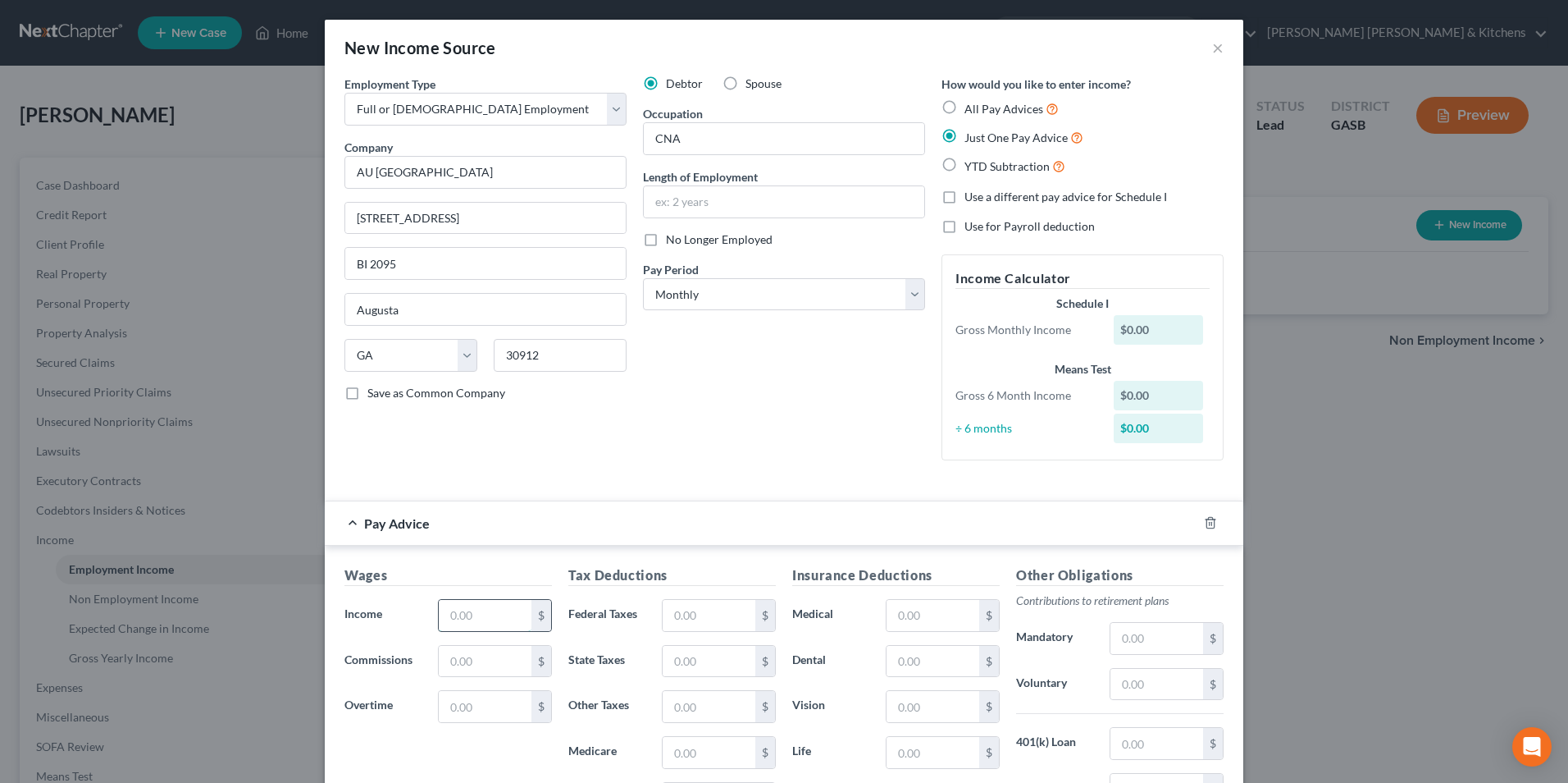
click at [489, 618] on input "text" at bounding box center [485, 615] width 92 height 31
click at [677, 616] on input "text" at bounding box center [709, 615] width 92 height 31
click at [928, 617] on input "text" at bounding box center [932, 615] width 92 height 31
click at [1154, 686] on input "text" at bounding box center [1157, 684] width 92 height 31
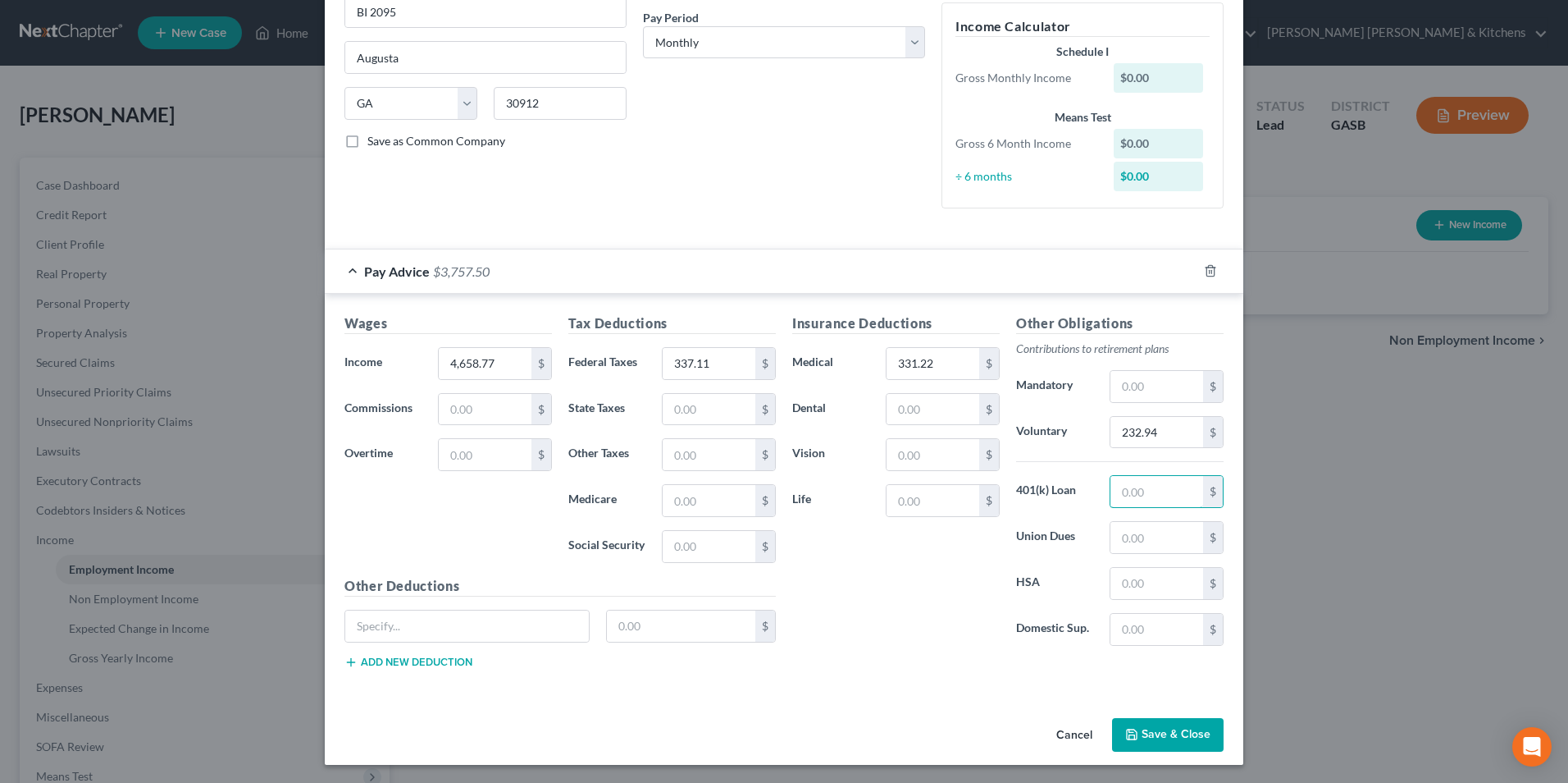
scroll to position [253, 0]
click at [1154, 731] on button "Save & Close" at bounding box center [1168, 733] width 111 height 34
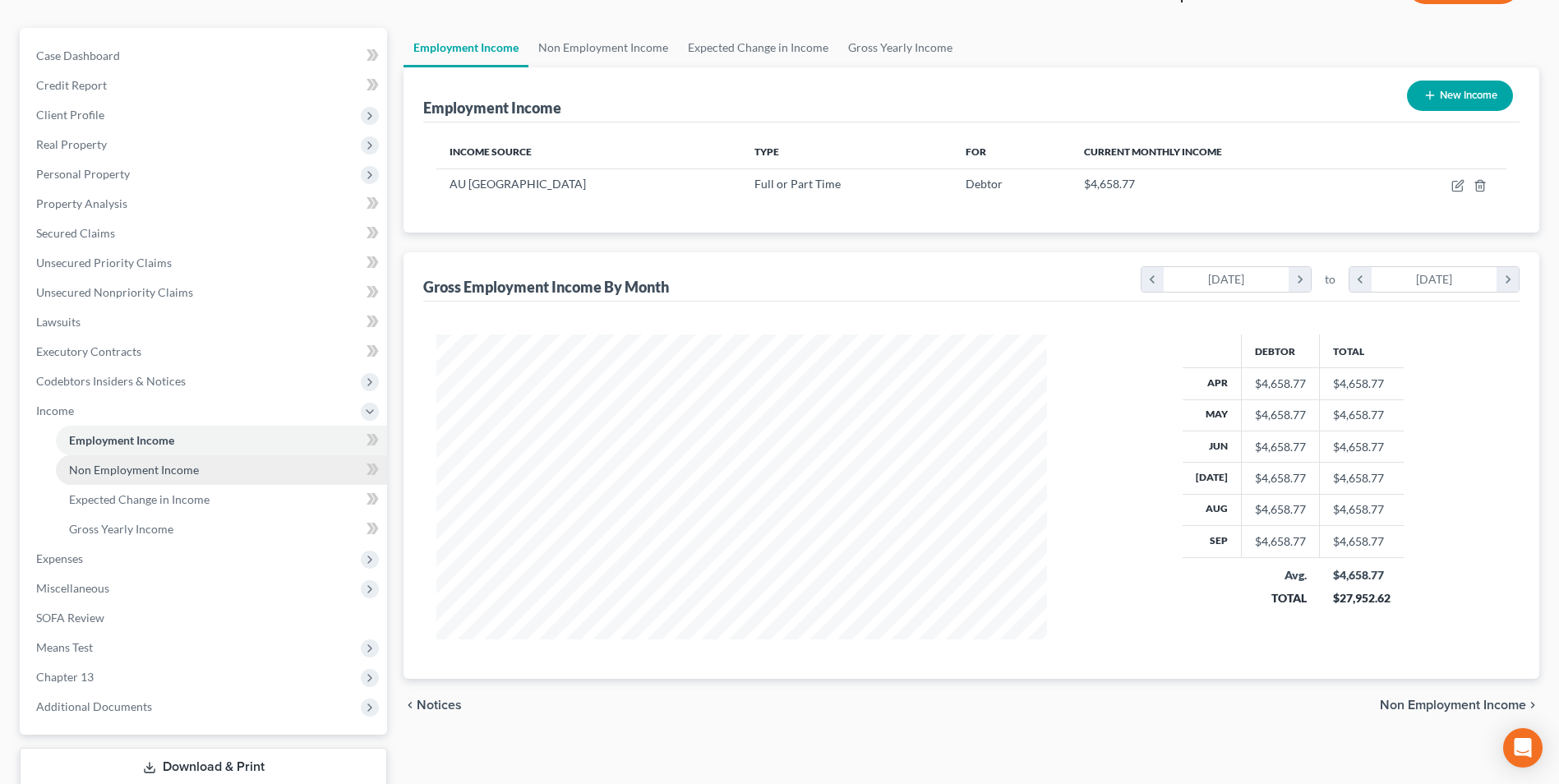
scroll to position [165, 0]
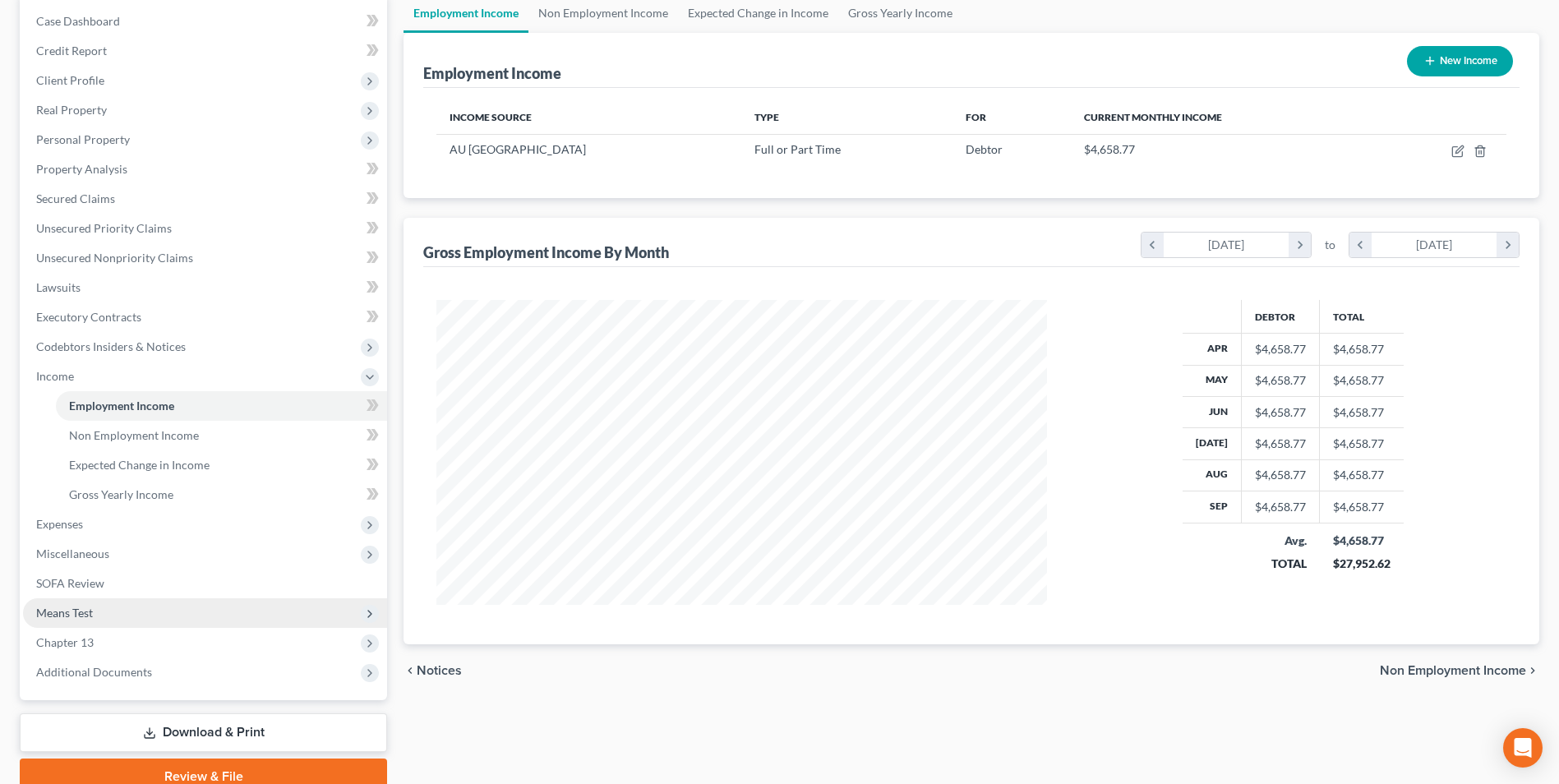
click at [108, 610] on span "Means Test" at bounding box center [205, 613] width 364 height 30
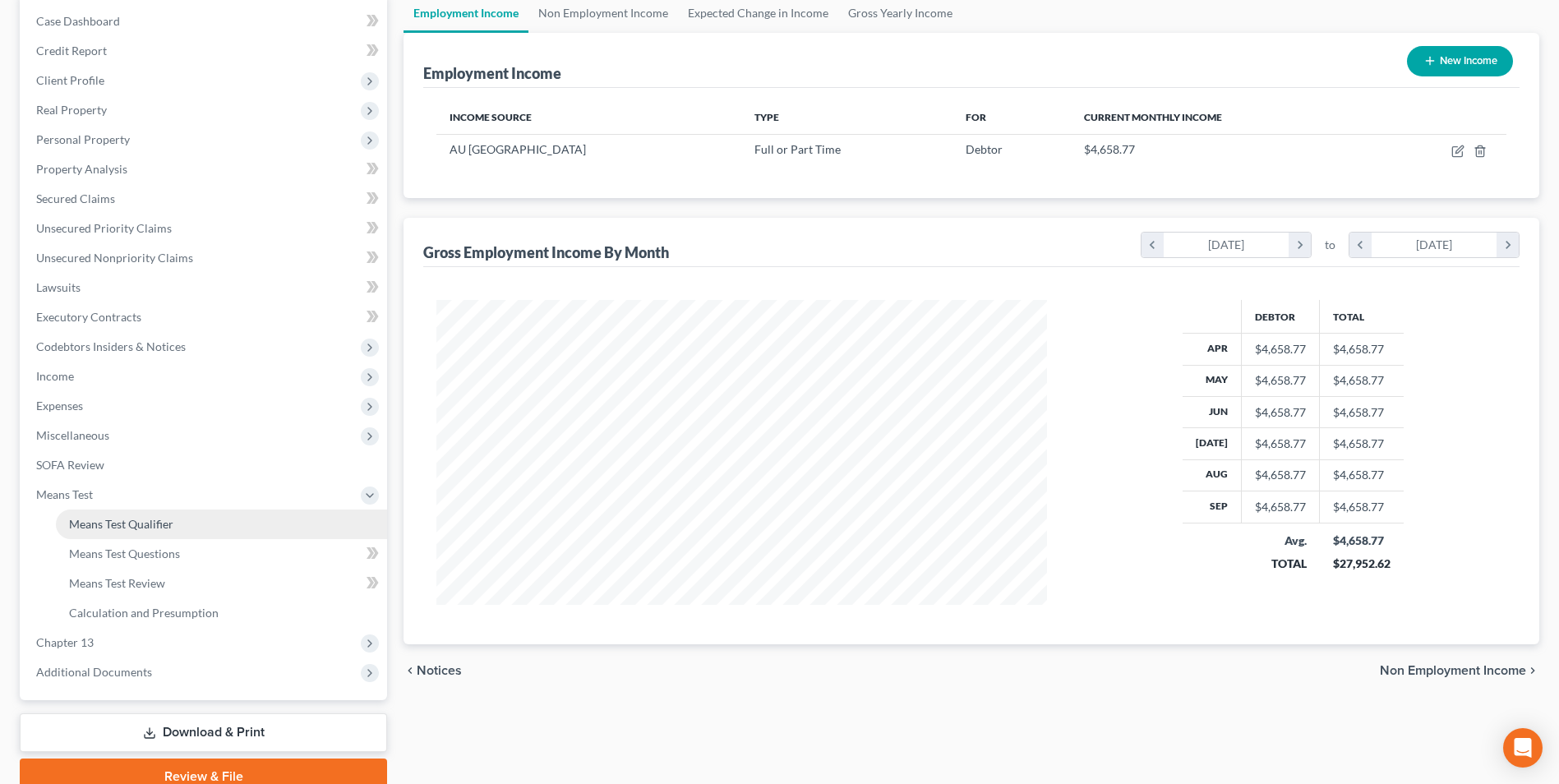
click at [98, 525] on span "Means Test Qualifier" at bounding box center [122, 524] width 105 height 14
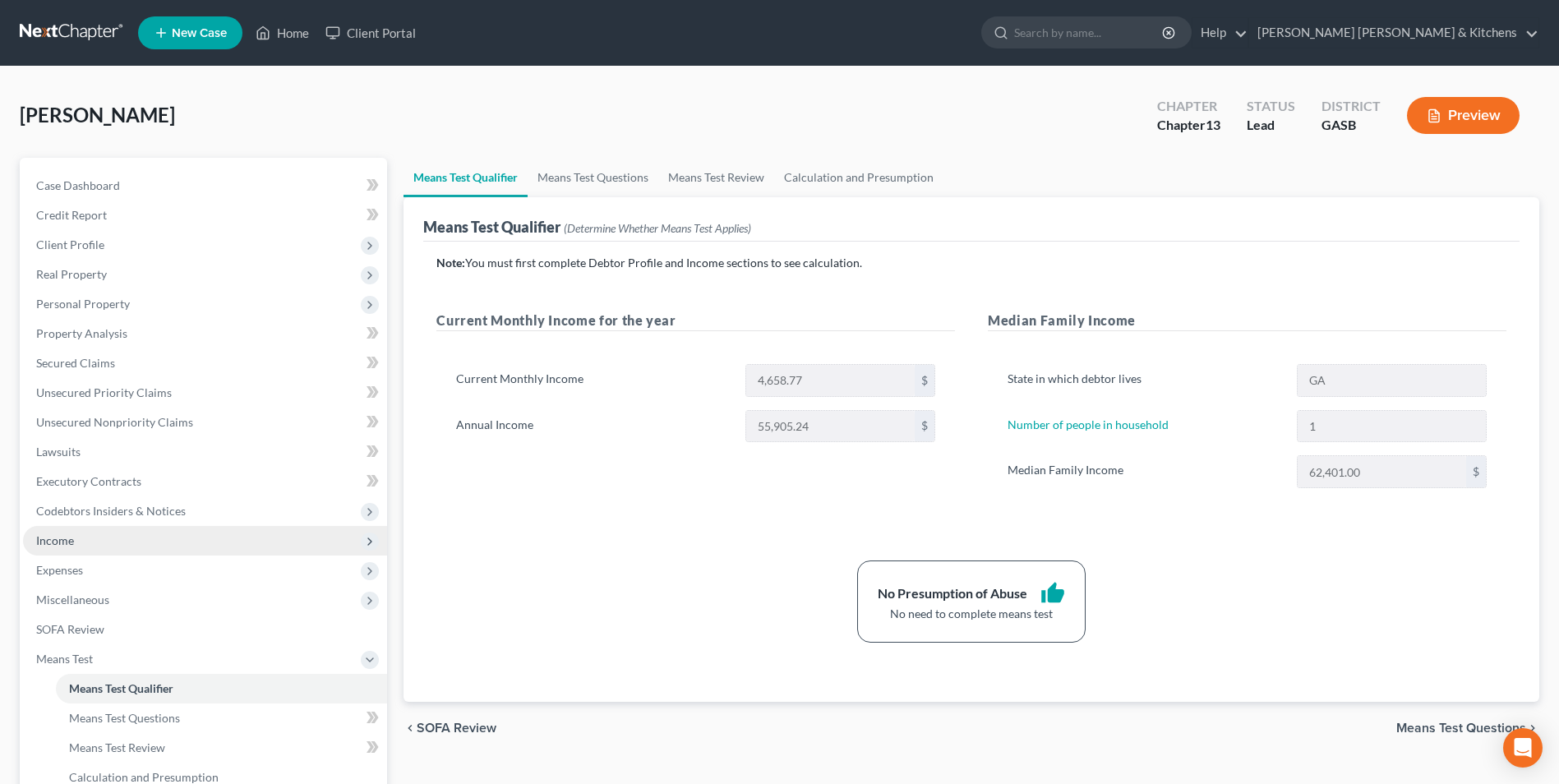
click at [66, 548] on span "Income" at bounding box center [205, 541] width 364 height 30
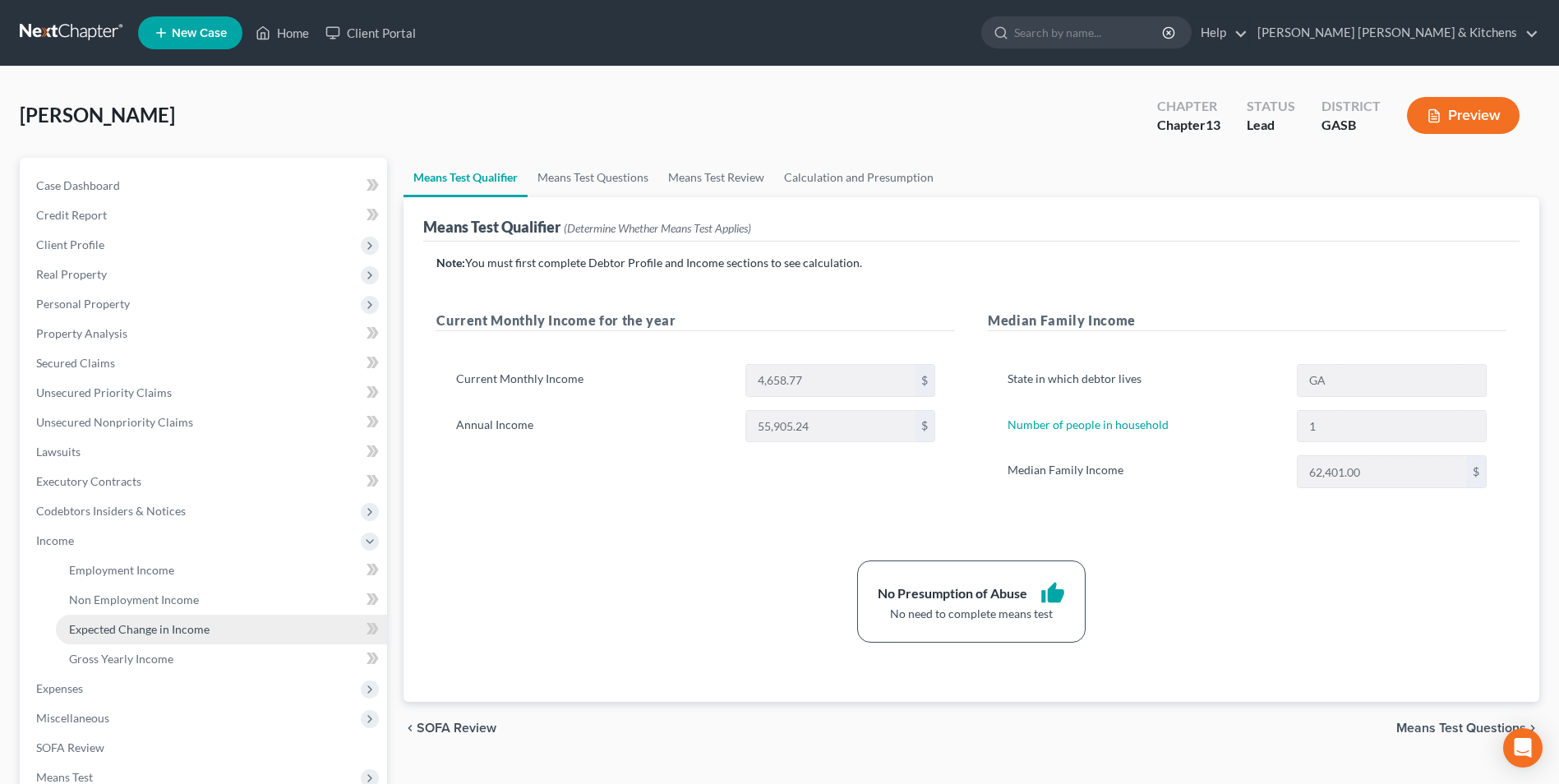
click at [80, 625] on span "Expected Change in Income" at bounding box center [140, 629] width 141 height 14
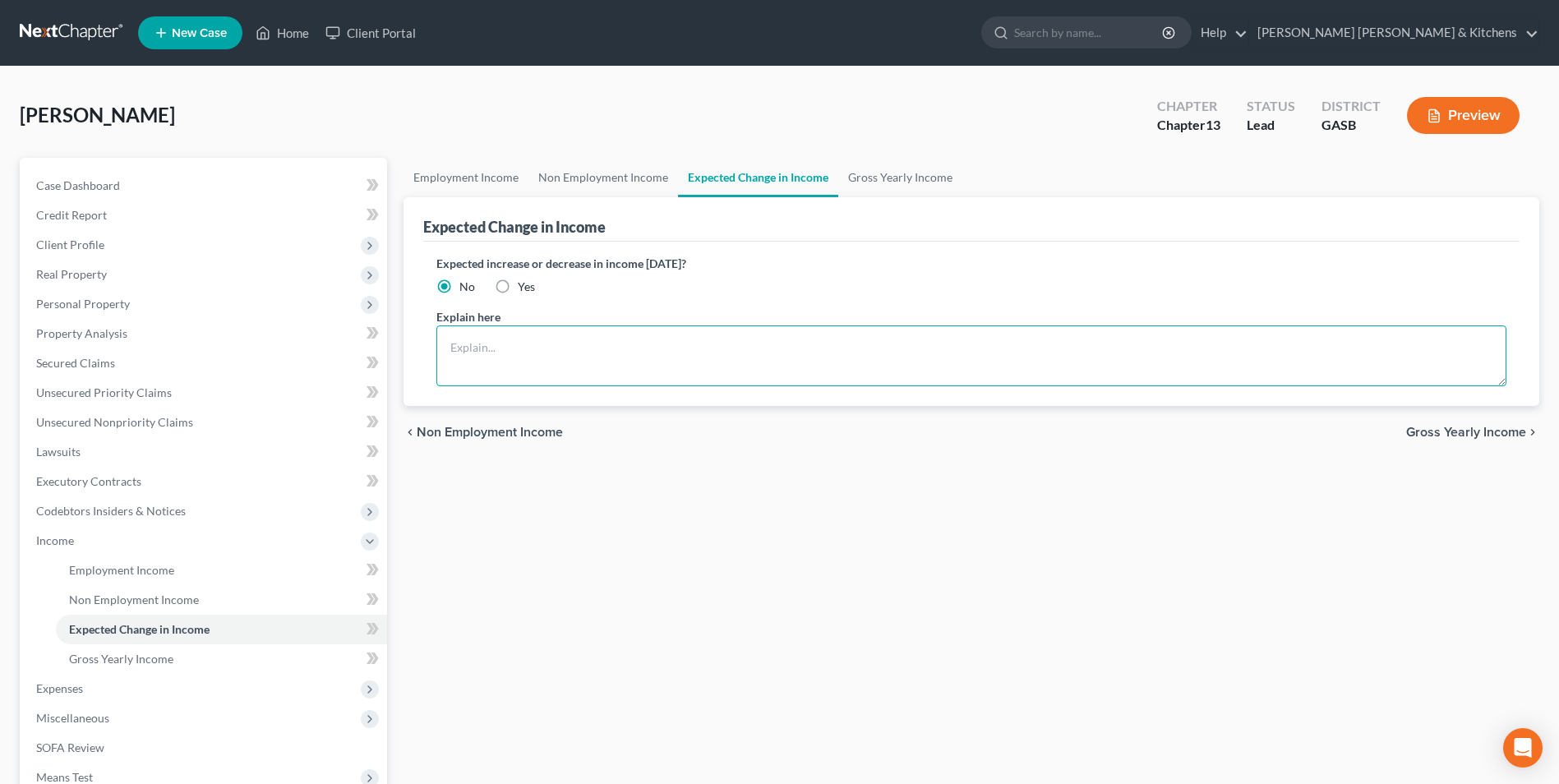
click at [549, 356] on textarea at bounding box center [971, 356] width 1070 height 61
click at [90, 661] on span "Gross Yearly Income" at bounding box center [122, 658] width 105 height 14
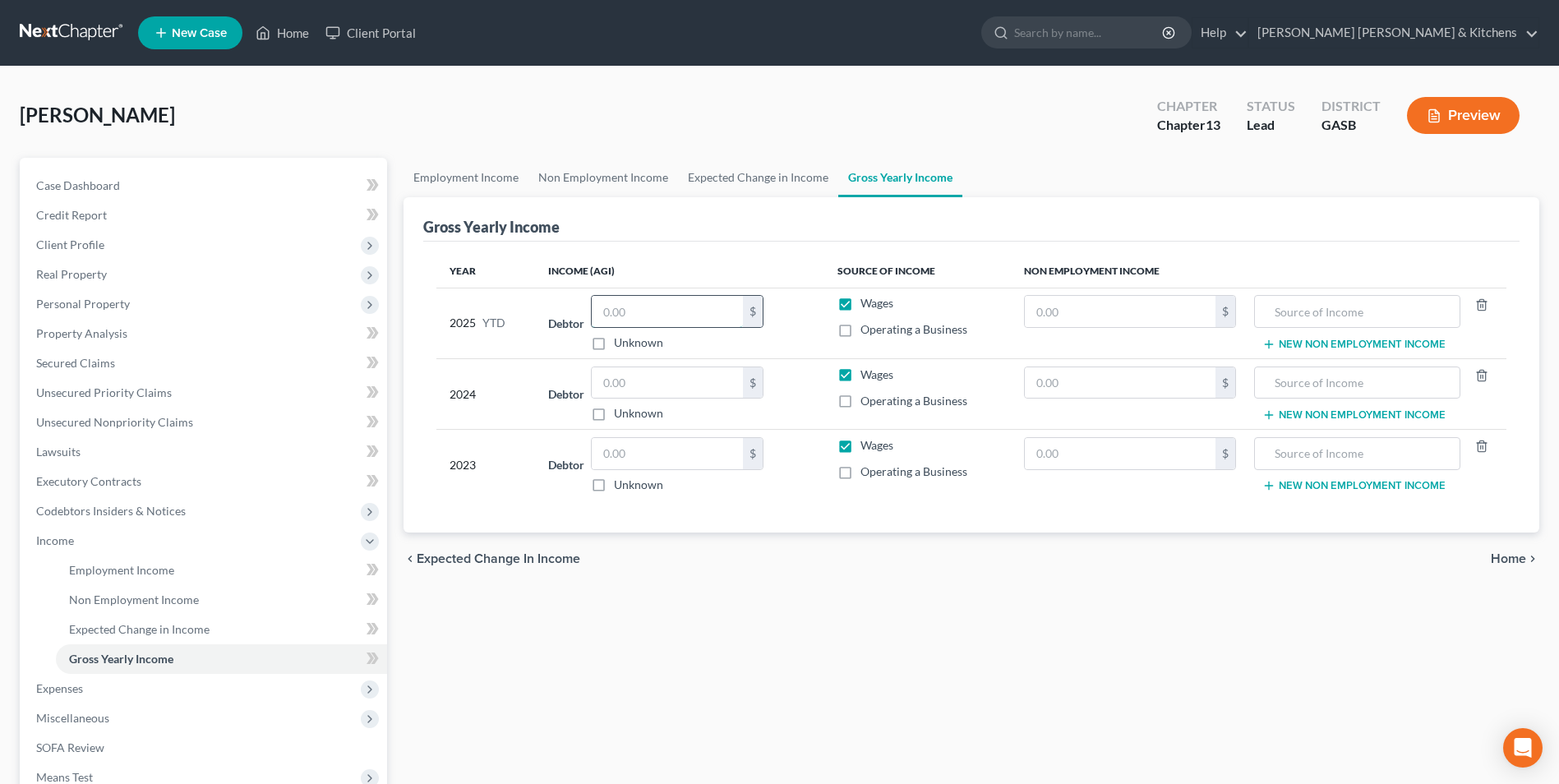
click at [675, 299] on input "text" at bounding box center [667, 311] width 151 height 31
click at [639, 458] on input "text" at bounding box center [667, 453] width 151 height 31
click at [81, 688] on span "Expenses" at bounding box center [59, 688] width 47 height 14
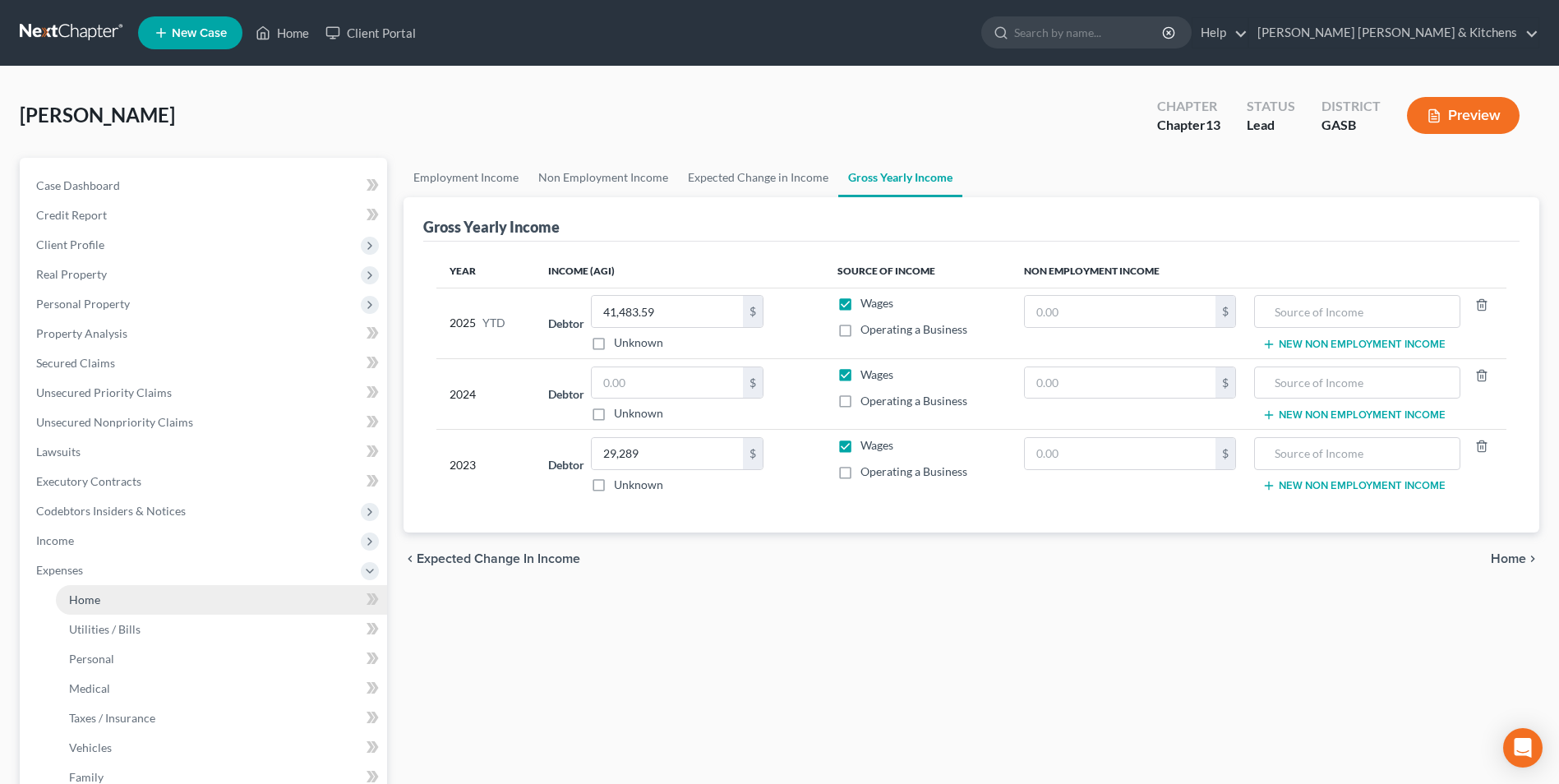
drag, startPoint x: 74, startPoint y: 598, endPoint x: 90, endPoint y: 594, distance: 16.5
click at [74, 597] on span "Home" at bounding box center [85, 599] width 31 height 14
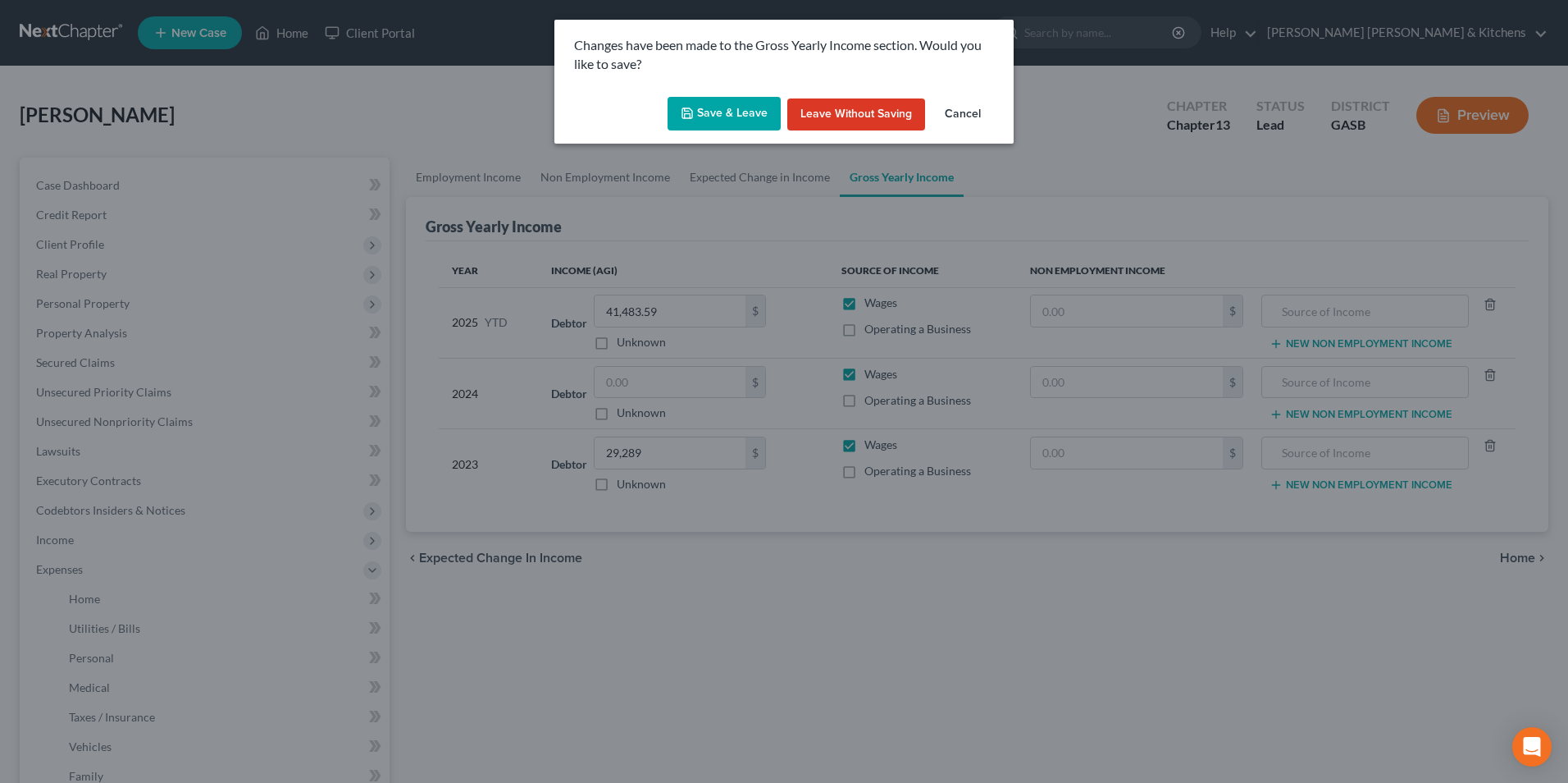
click at [694, 113] on icon "button" at bounding box center [687, 113] width 13 height 13
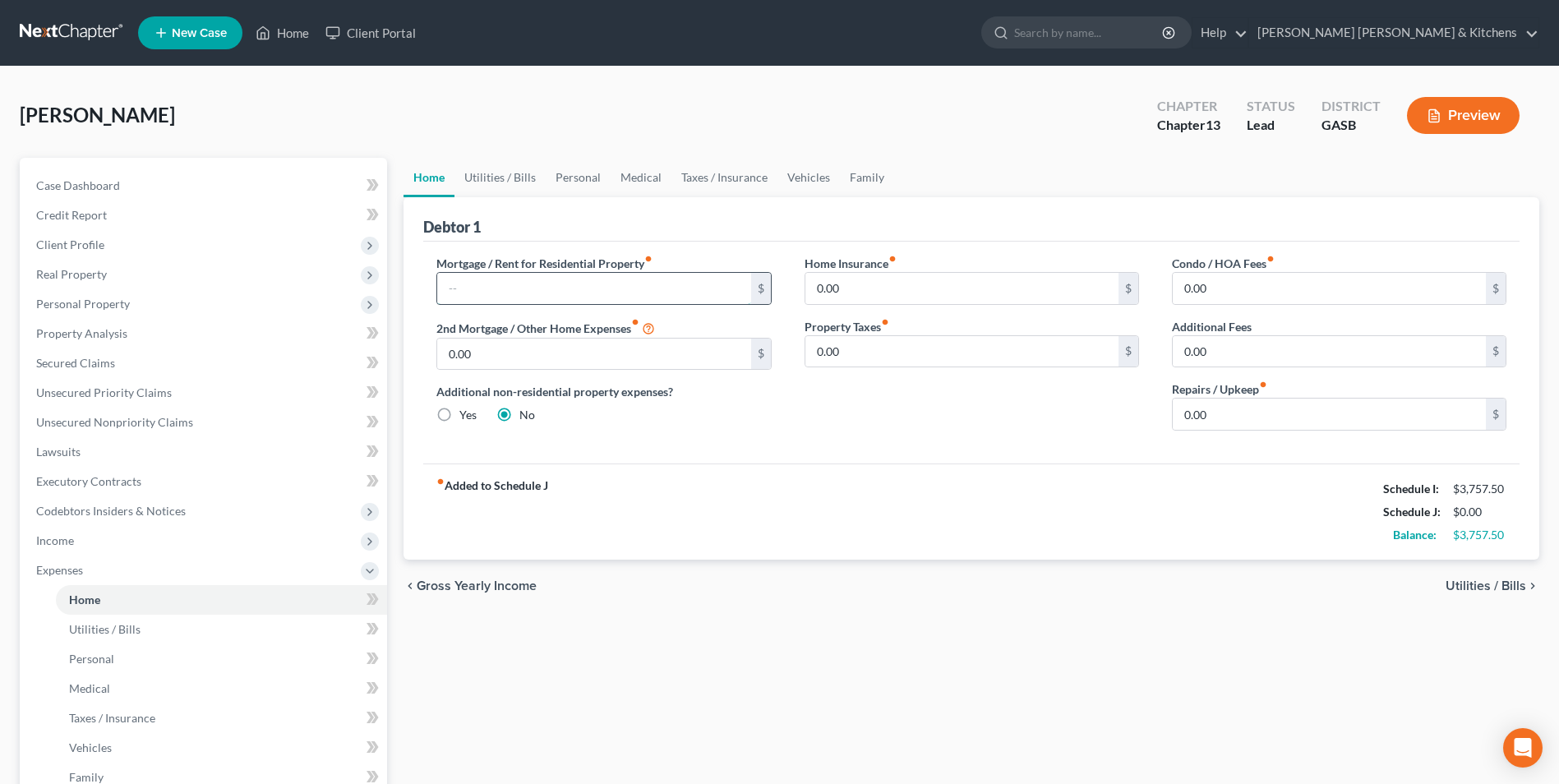
drag, startPoint x: 580, startPoint y: 287, endPoint x: 580, endPoint y: 296, distance: 9.0
click at [580, 296] on input "text" at bounding box center [593, 288] width 313 height 31
click at [1462, 579] on span "Utilities / Bills" at bounding box center [1485, 585] width 81 height 13
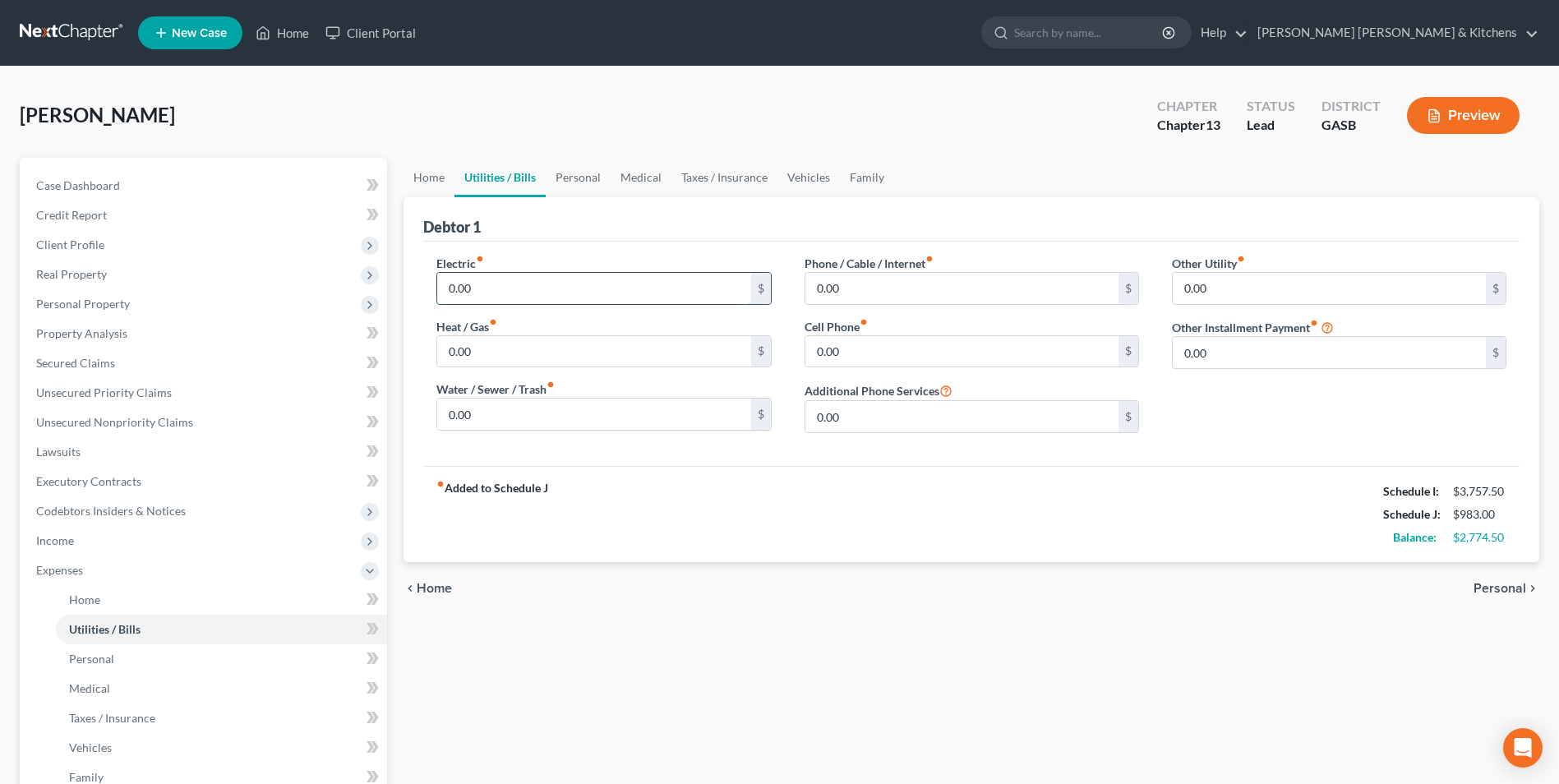
click at [591, 288] on input "0.00" at bounding box center [593, 288] width 313 height 31
click at [1496, 592] on span "Personal" at bounding box center [1499, 588] width 52 height 13
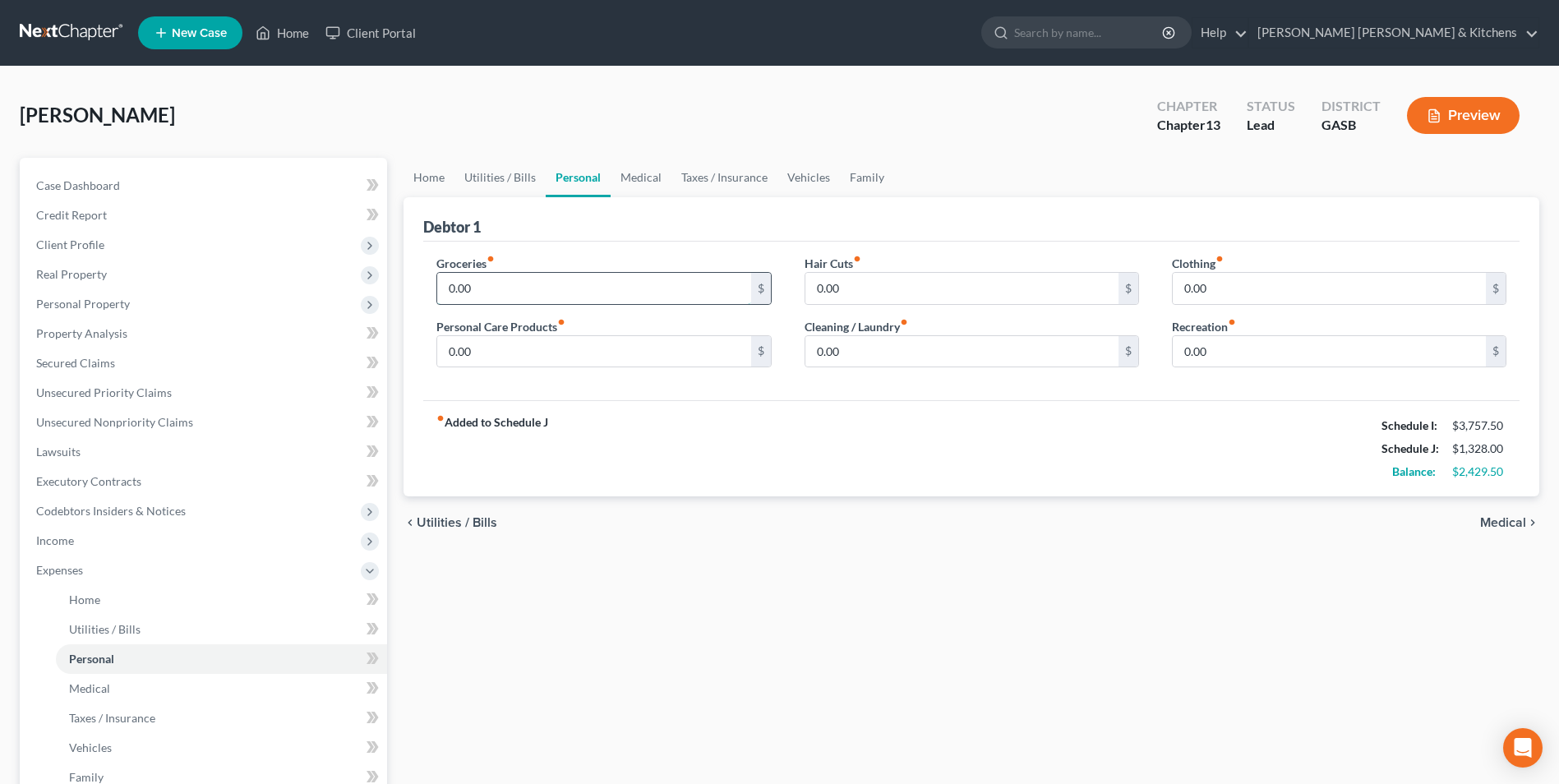
click at [482, 286] on input "0.00" at bounding box center [593, 288] width 313 height 31
drag, startPoint x: 117, startPoint y: 751, endPoint x: 291, endPoint y: 548, distance: 267.4
click at [117, 751] on link "Vehicles" at bounding box center [221, 747] width 331 height 30
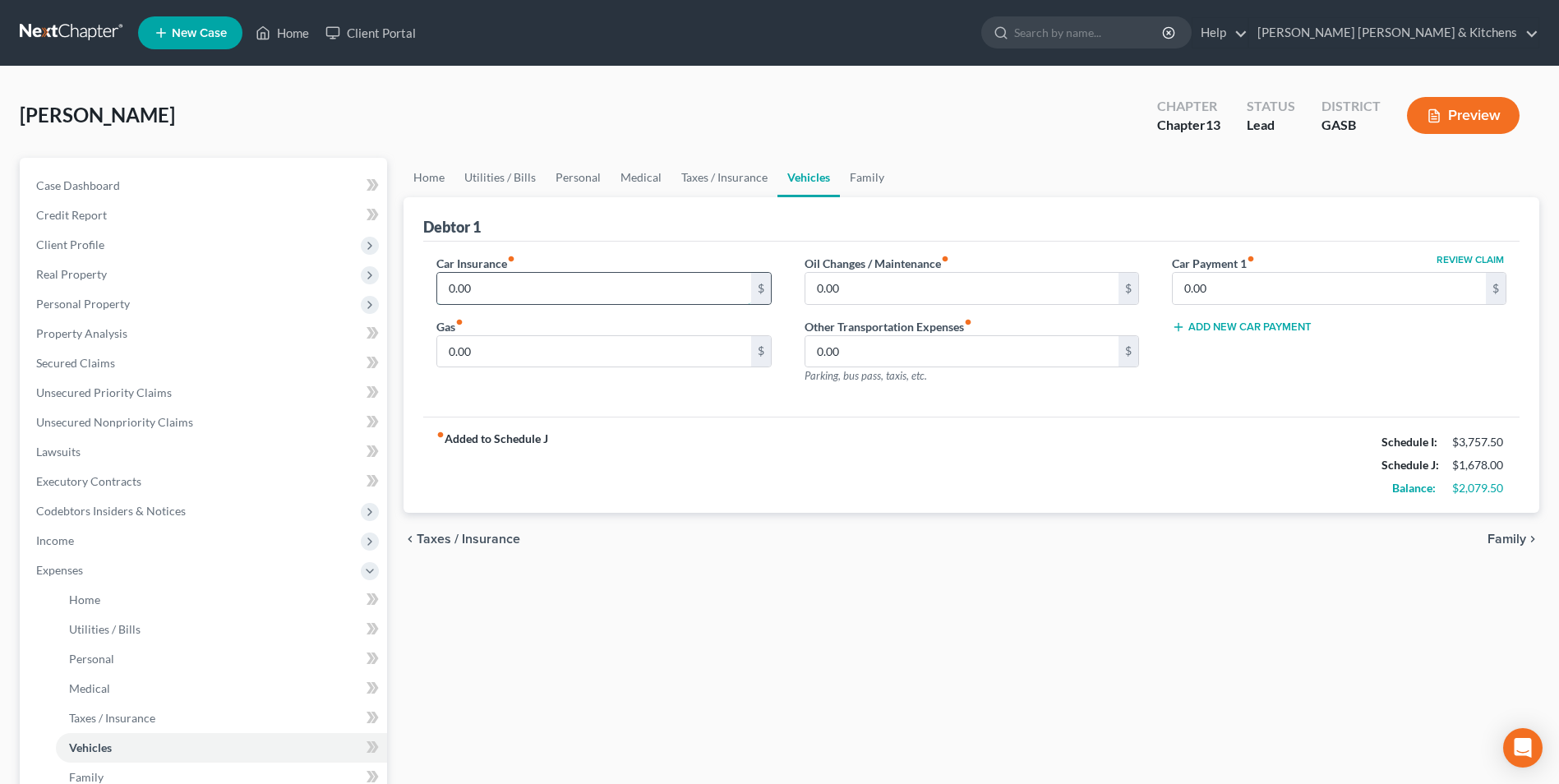
click at [486, 288] on input "0.00" at bounding box center [593, 288] width 313 height 31
click at [101, 666] on link "Personal" at bounding box center [221, 659] width 331 height 30
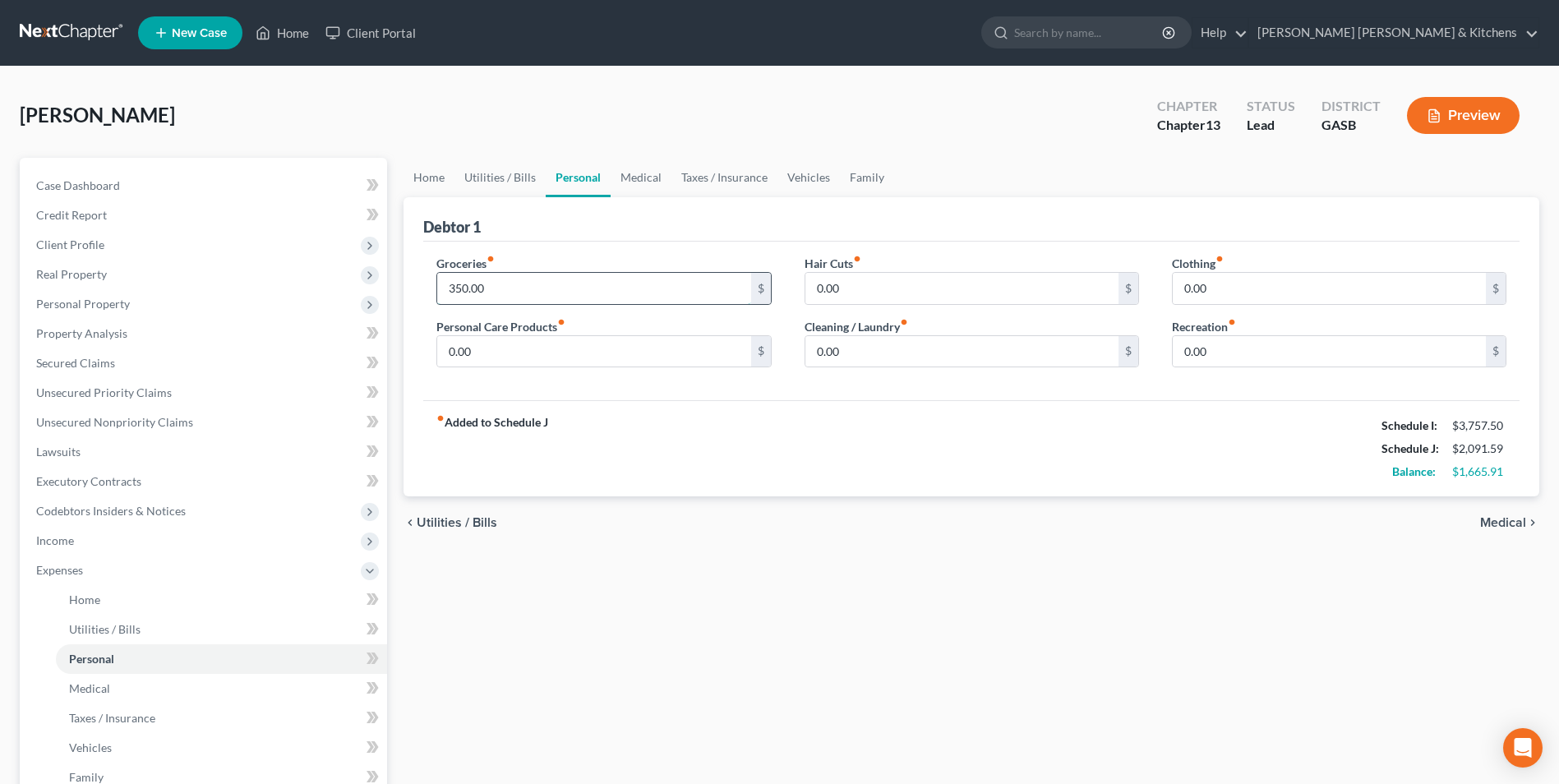
click at [514, 293] on input "350.00" at bounding box center [593, 288] width 313 height 31
drag, startPoint x: 151, startPoint y: 625, endPoint x: 295, endPoint y: 588, distance: 148.7
click at [151, 625] on link "Utilities / Bills" at bounding box center [221, 629] width 331 height 30
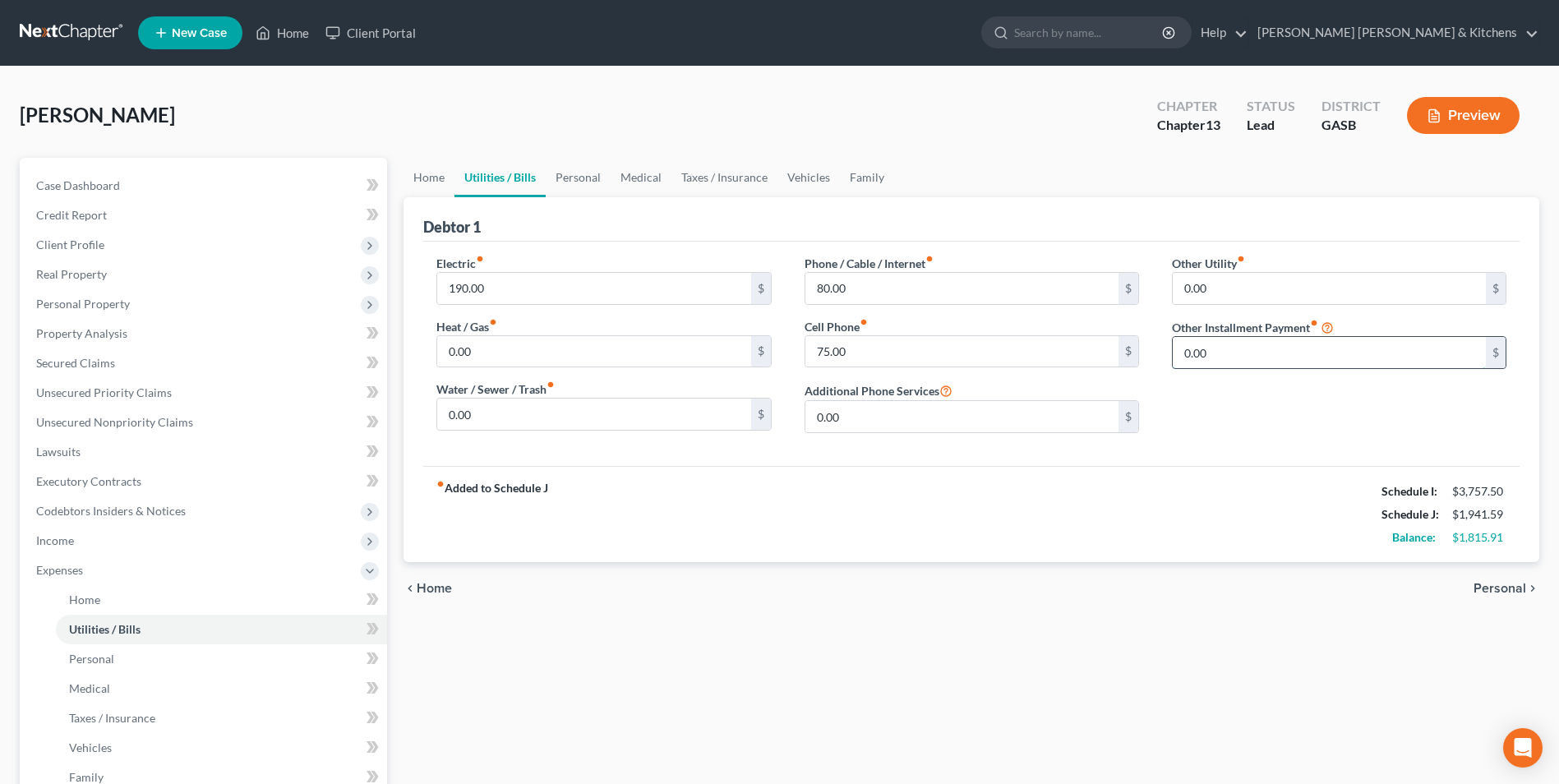
click at [1217, 346] on input "0.00" at bounding box center [1328, 352] width 313 height 31
click at [123, 657] on link "Personal" at bounding box center [221, 659] width 331 height 30
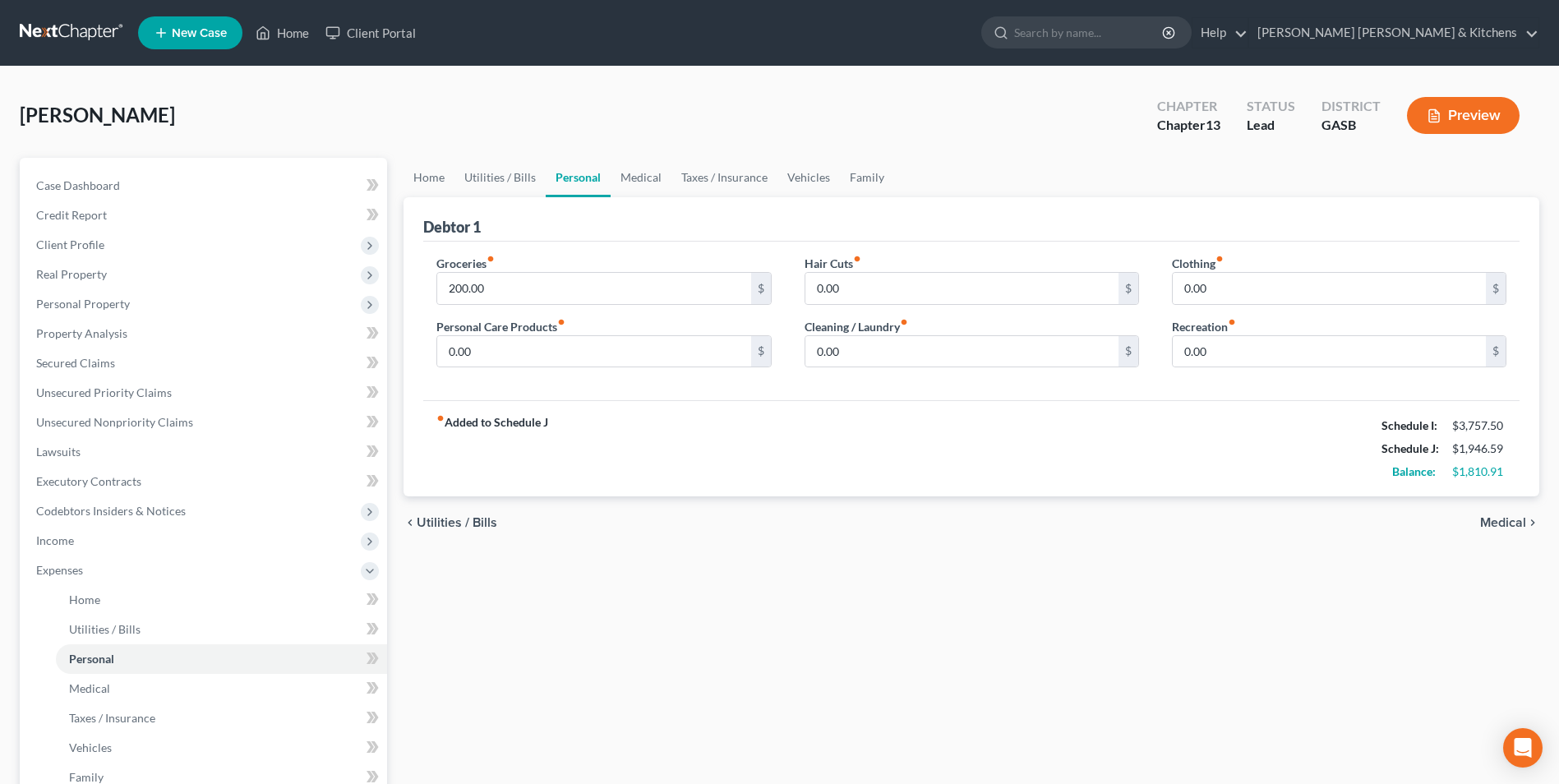
click at [544, 264] on div "Groceries fiber_manual_record 200.00 $" at bounding box center [603, 279] width 334 height 50
click at [533, 289] on input "200.00" at bounding box center [593, 288] width 313 height 31
click at [120, 427] on span "Unsecured Nonpriority Claims" at bounding box center [114, 422] width 157 height 14
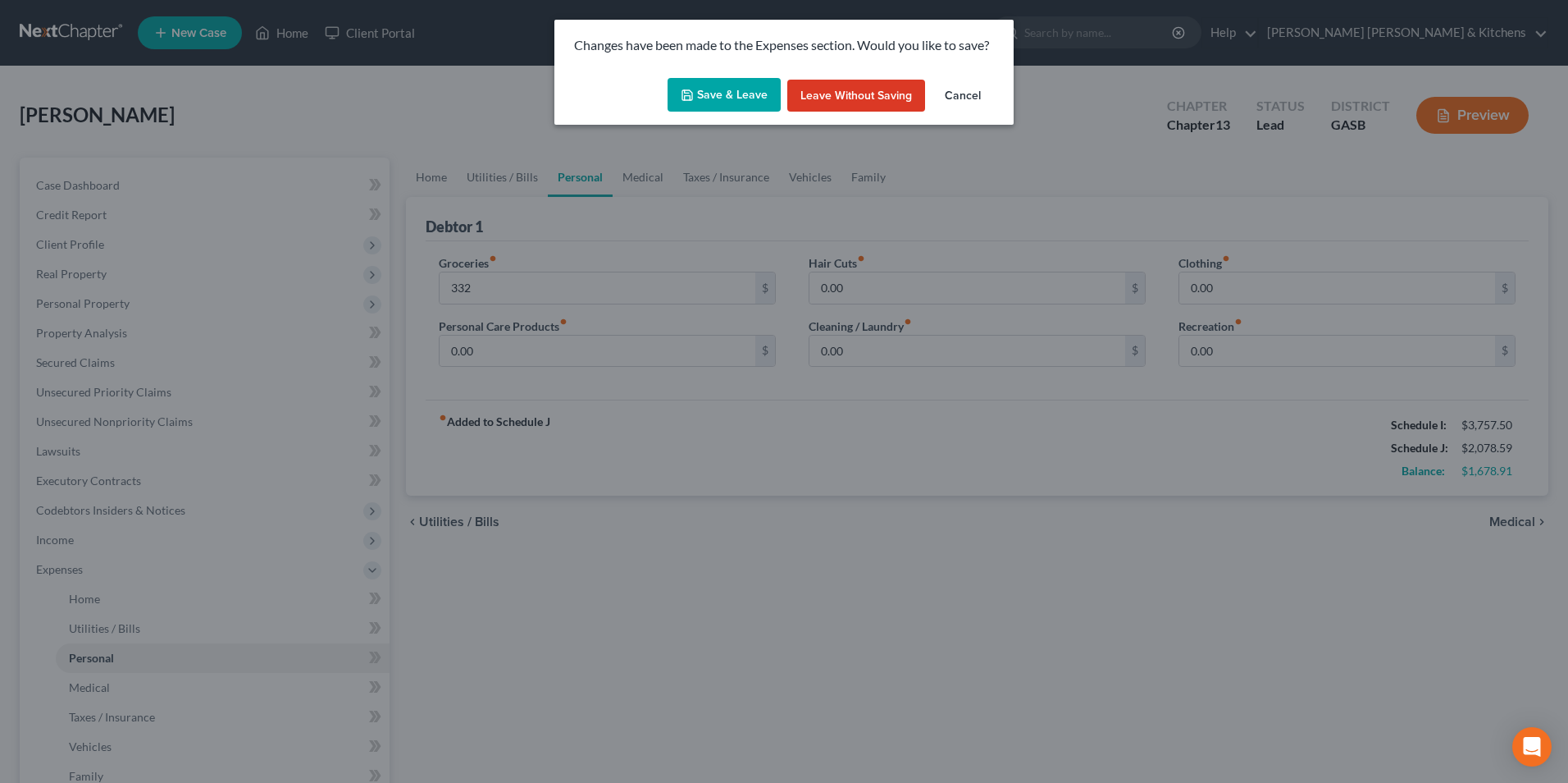
click at [687, 95] on polyline "button" at bounding box center [688, 97] width 6 height 4
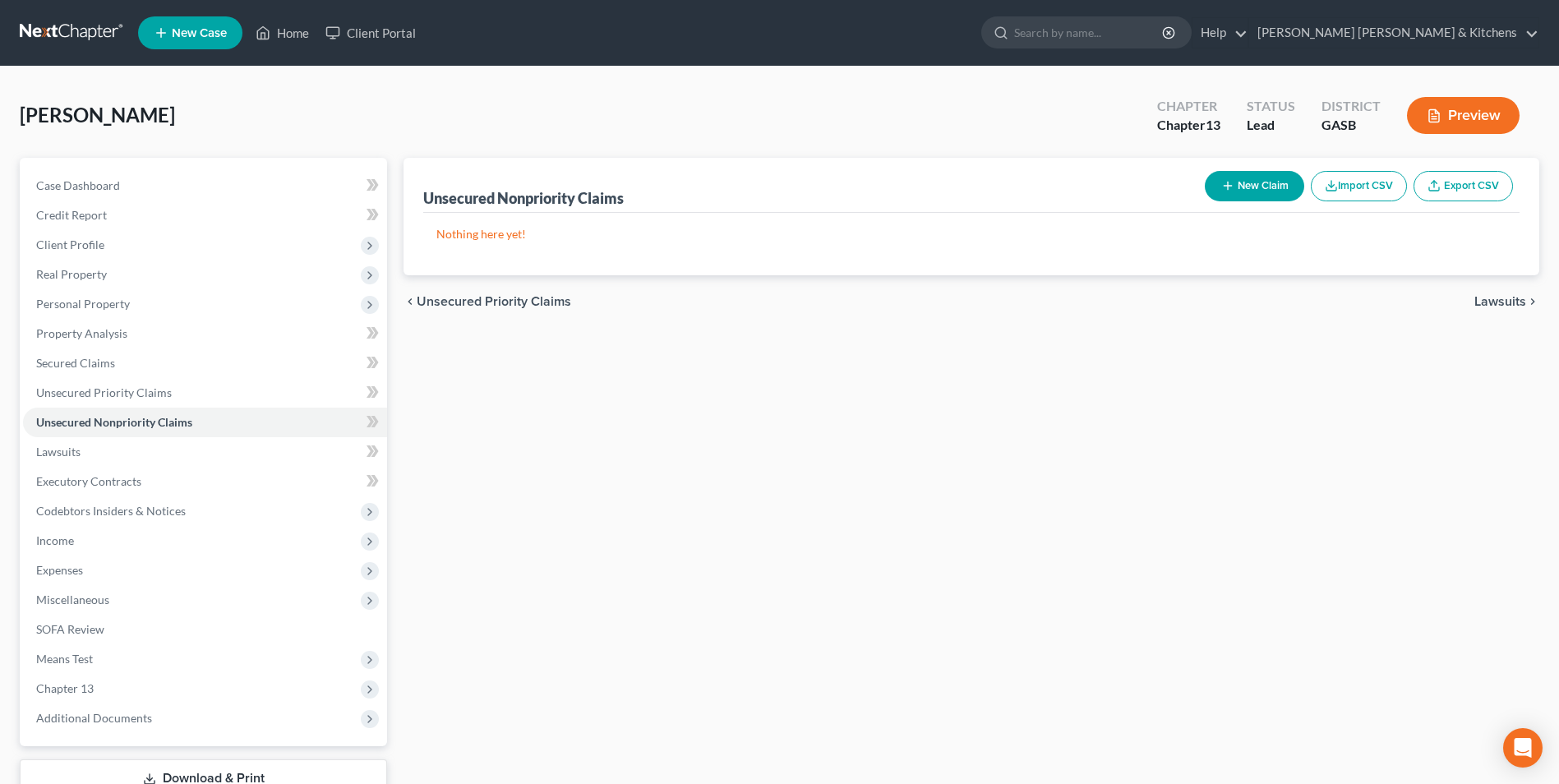
click at [1257, 185] on button "New Claim" at bounding box center [1255, 185] width 99 height 30
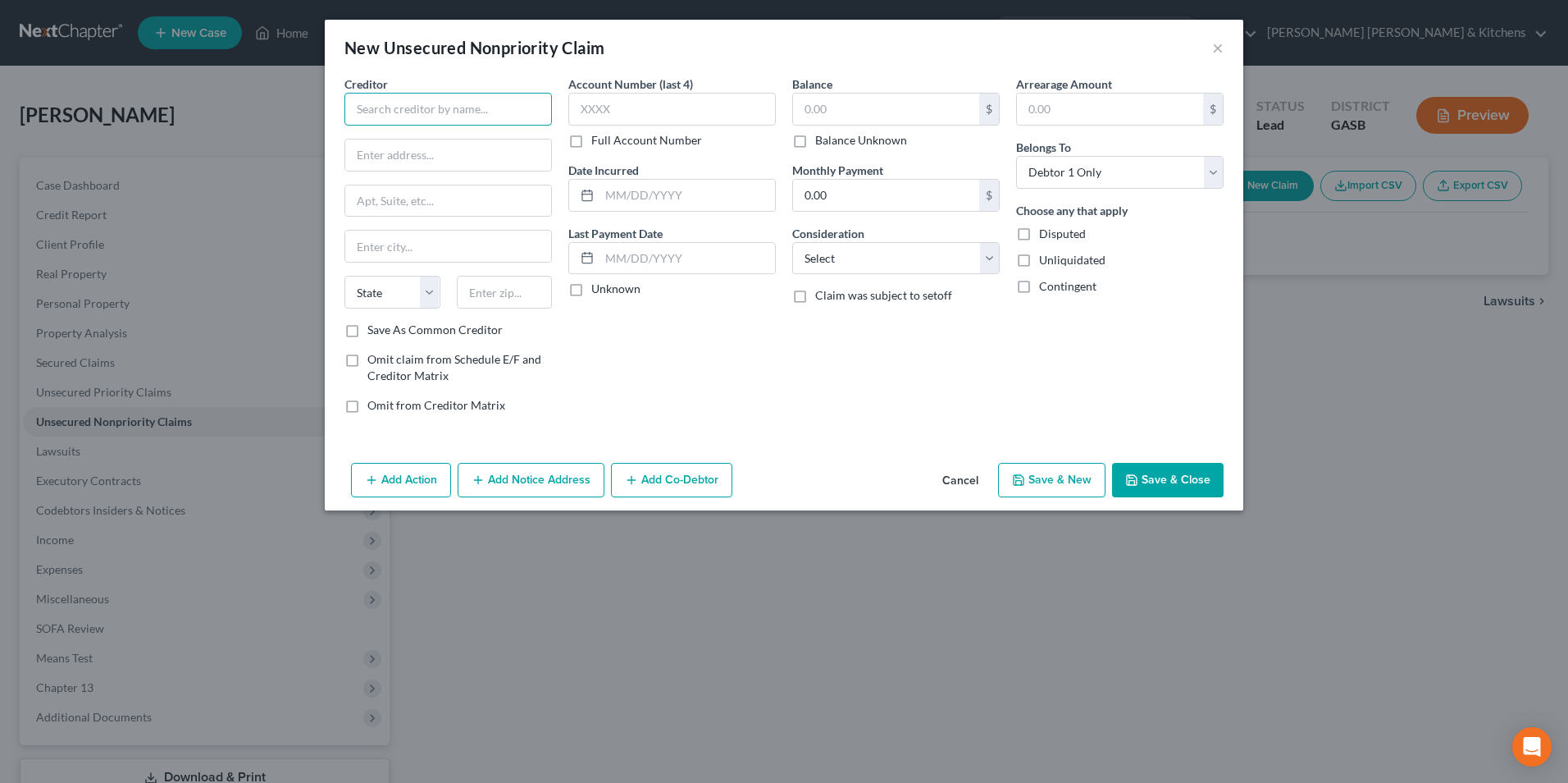
click at [446, 115] on input "text" at bounding box center [448, 109] width 208 height 33
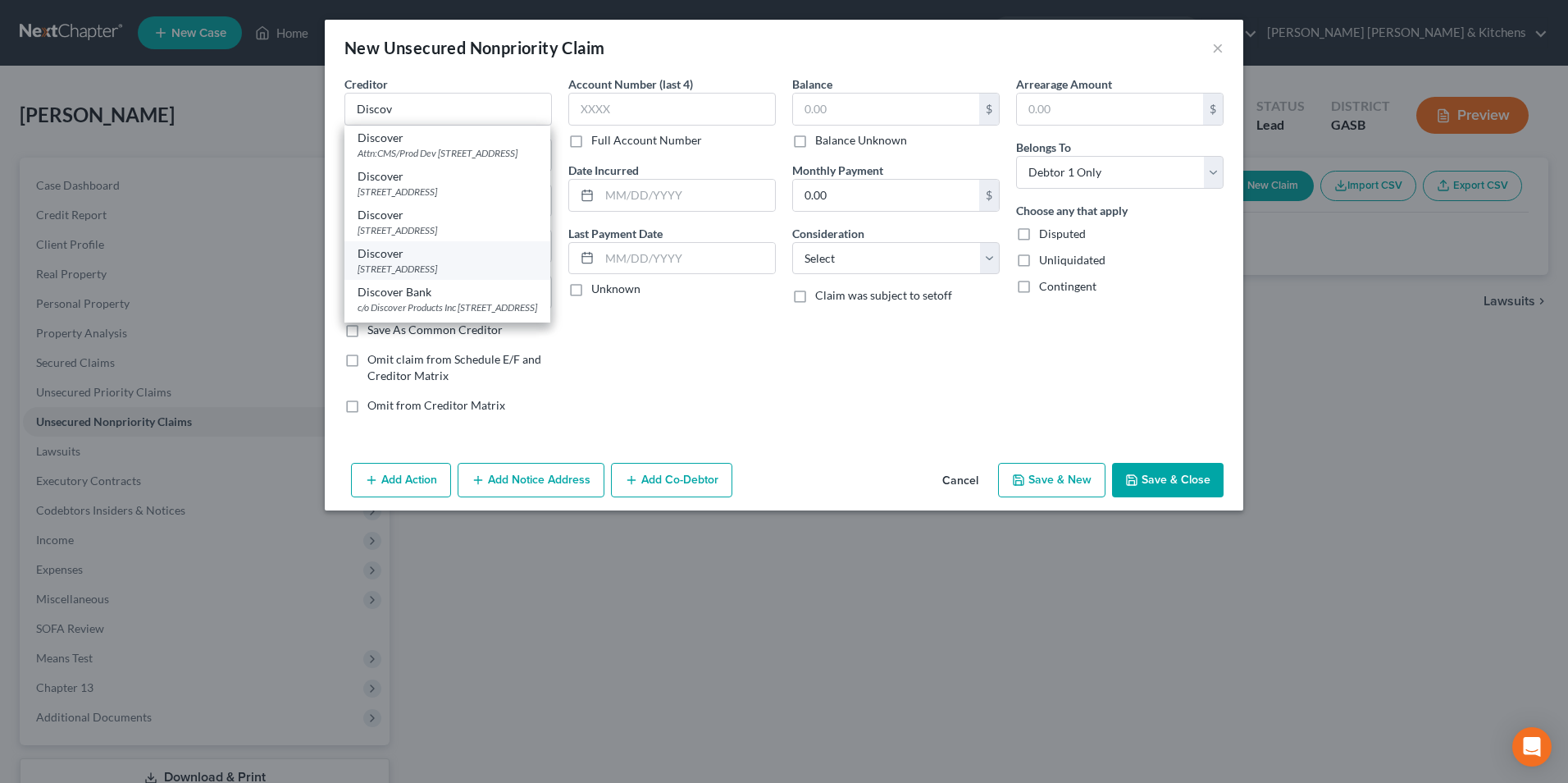
click at [445, 262] on div "Discover" at bounding box center [447, 253] width 180 height 16
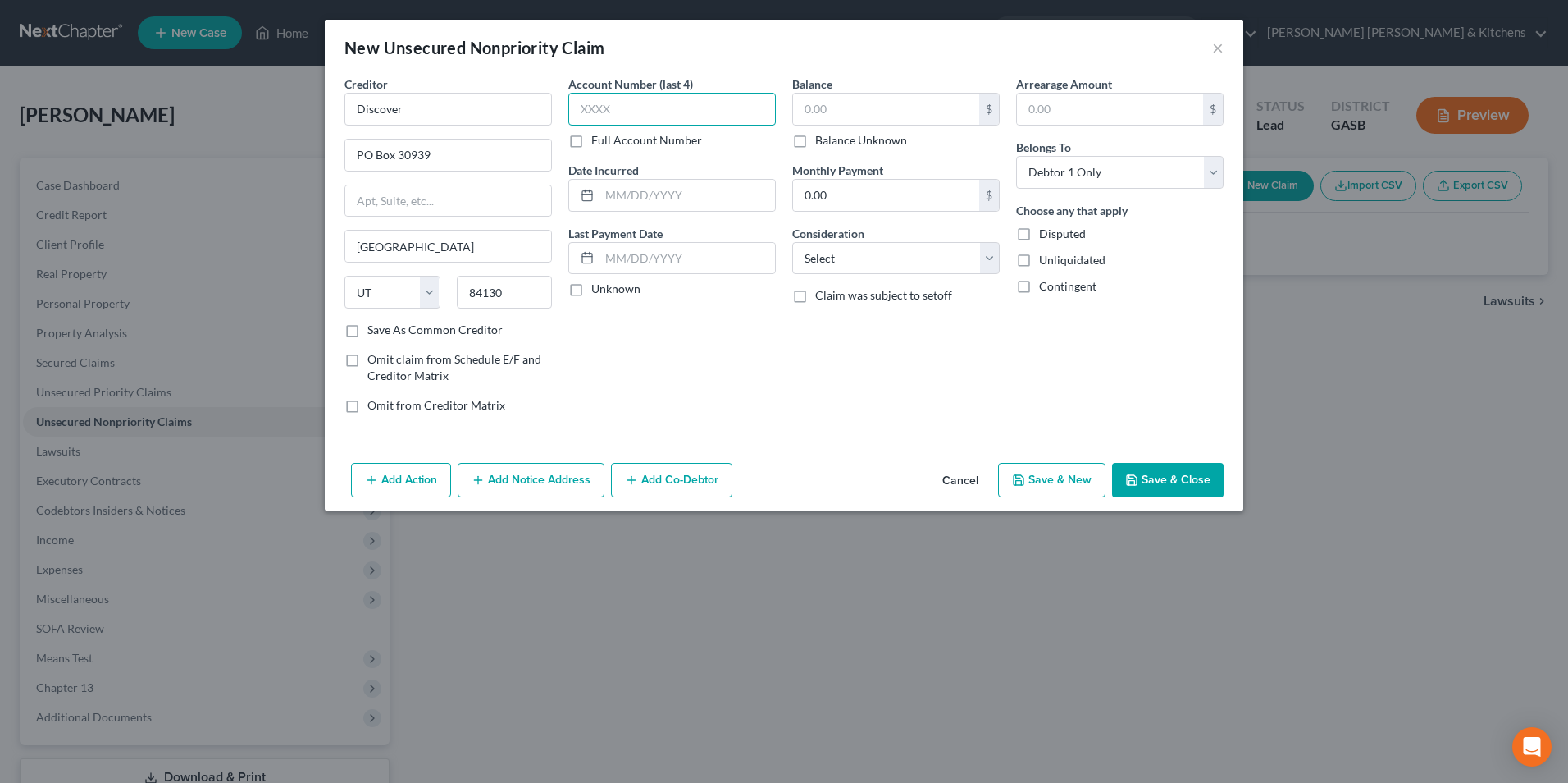
click at [586, 113] on input "text" at bounding box center [672, 109] width 208 height 33
click at [849, 105] on input "text" at bounding box center [886, 109] width 186 height 31
drag, startPoint x: 860, startPoint y: 252, endPoint x: 859, endPoint y: 276, distance: 24.0
click at [859, 257] on select "Select Cable / Satellite Services Collection Agency Credit Card Debt Debt Couns…" at bounding box center [896, 258] width 208 height 33
click at [792, 242] on select "Select Cable / Satellite Services Collection Agency Credit Card Debt Debt Couns…" at bounding box center [896, 258] width 208 height 33
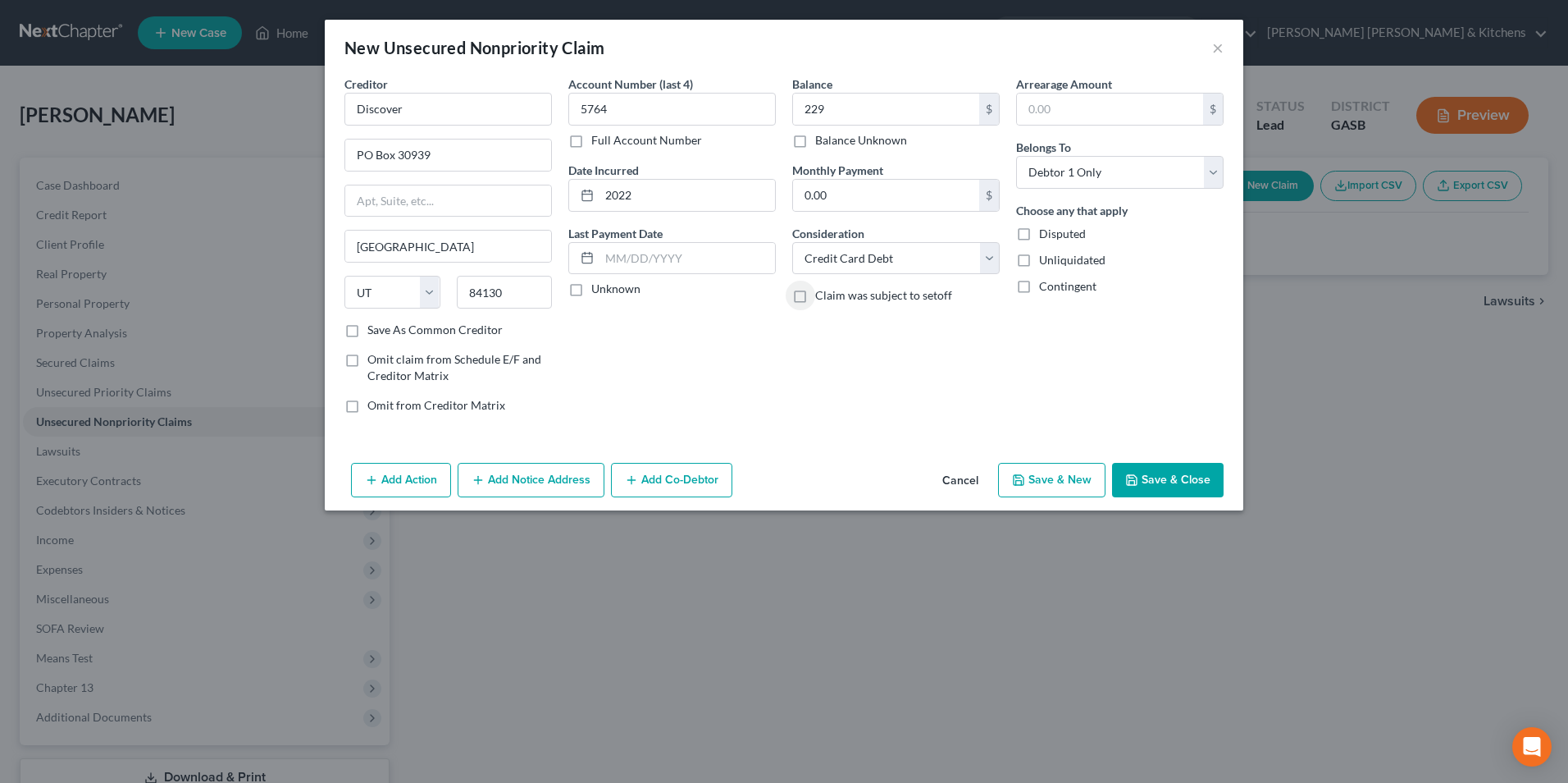
click at [1067, 467] on button "Save & New" at bounding box center [1052, 480] width 108 height 34
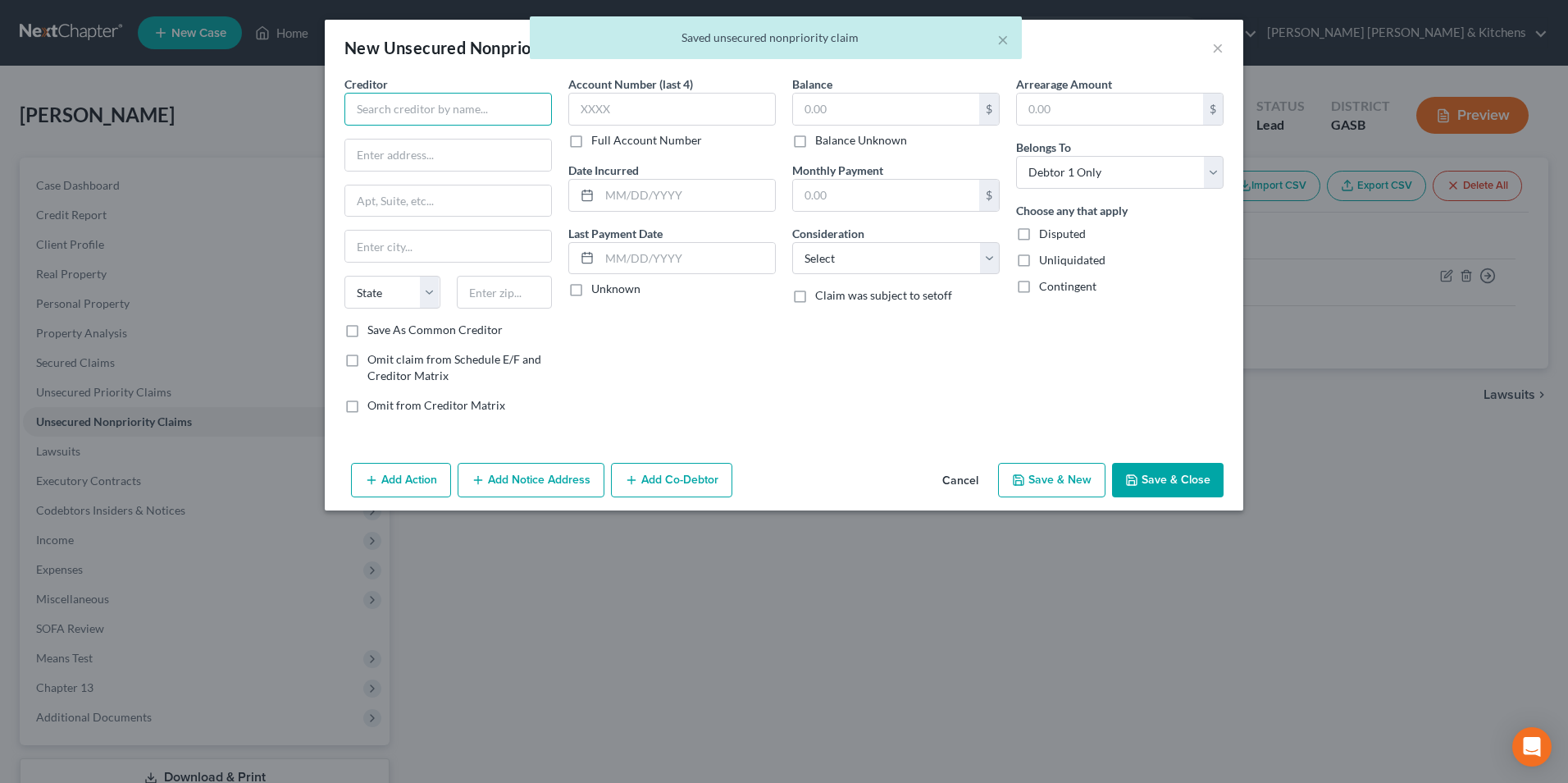
click at [448, 118] on input "text" at bounding box center [448, 109] width 208 height 33
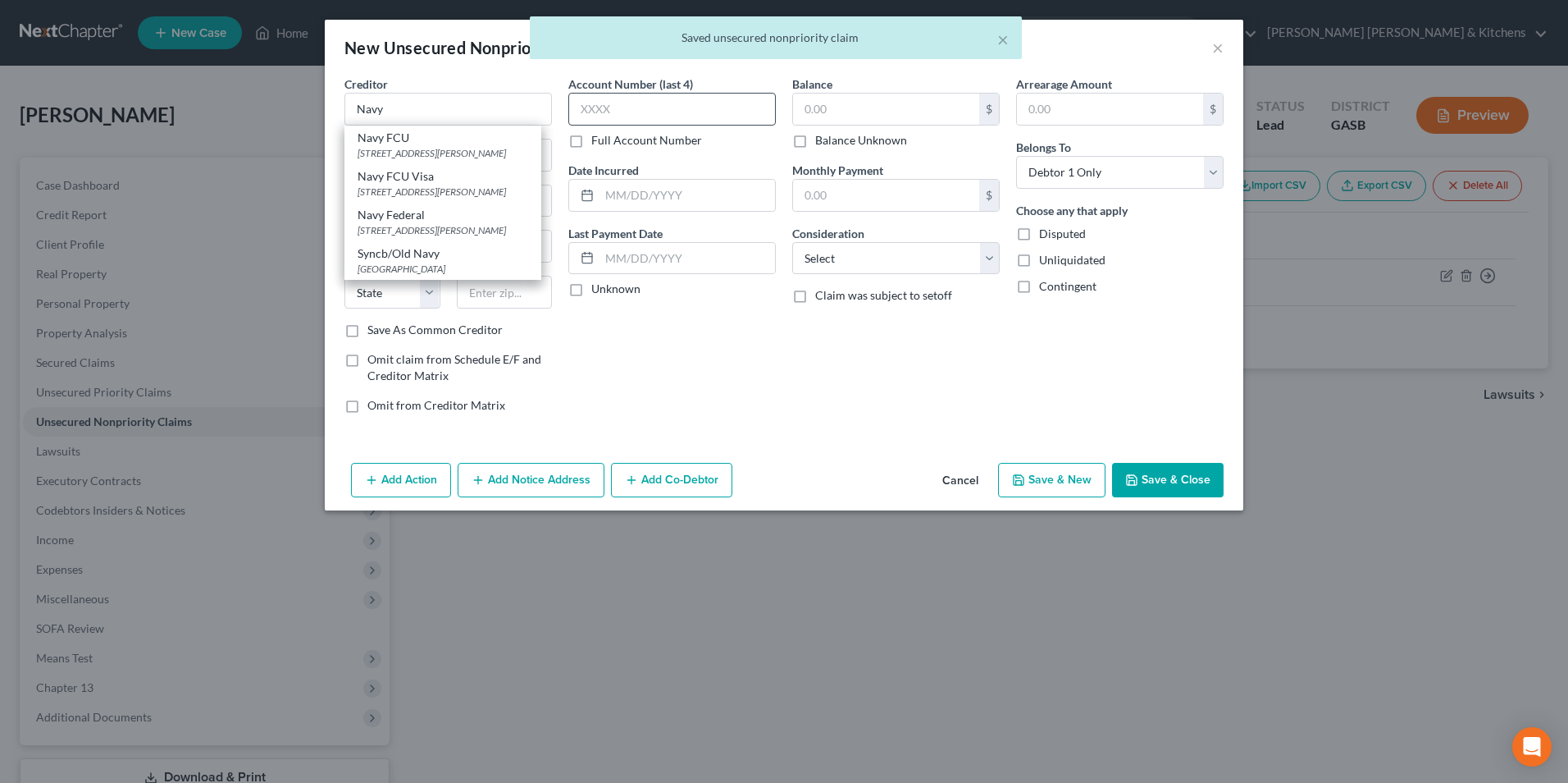
drag, startPoint x: 464, startPoint y: 150, endPoint x: 636, endPoint y: 110, distance: 176.6
click at [467, 150] on div "[STREET_ADDRESS][PERSON_NAME]" at bounding box center [442, 153] width 170 height 14
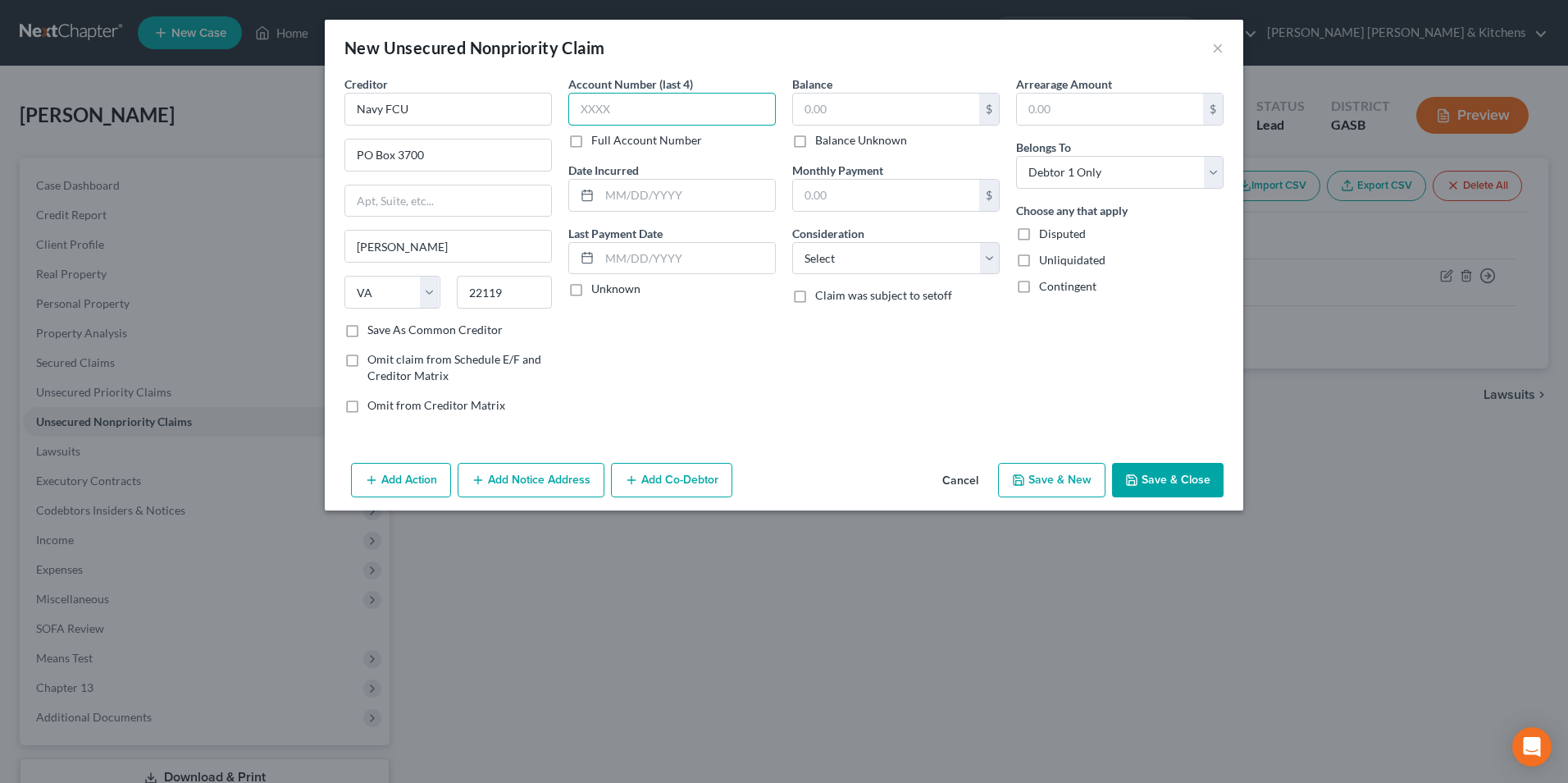
click at [682, 98] on input "text" at bounding box center [672, 109] width 208 height 33
click at [744, 204] on input "text" at bounding box center [687, 195] width 175 height 31
click at [835, 115] on input "text" at bounding box center [886, 109] width 186 height 31
drag, startPoint x: 817, startPoint y: 249, endPoint x: 825, endPoint y: 276, distance: 28.2
click at [818, 251] on select "Select Cable / Satellite Services Collection Agency Credit Card Debt Debt Couns…" at bounding box center [896, 258] width 208 height 33
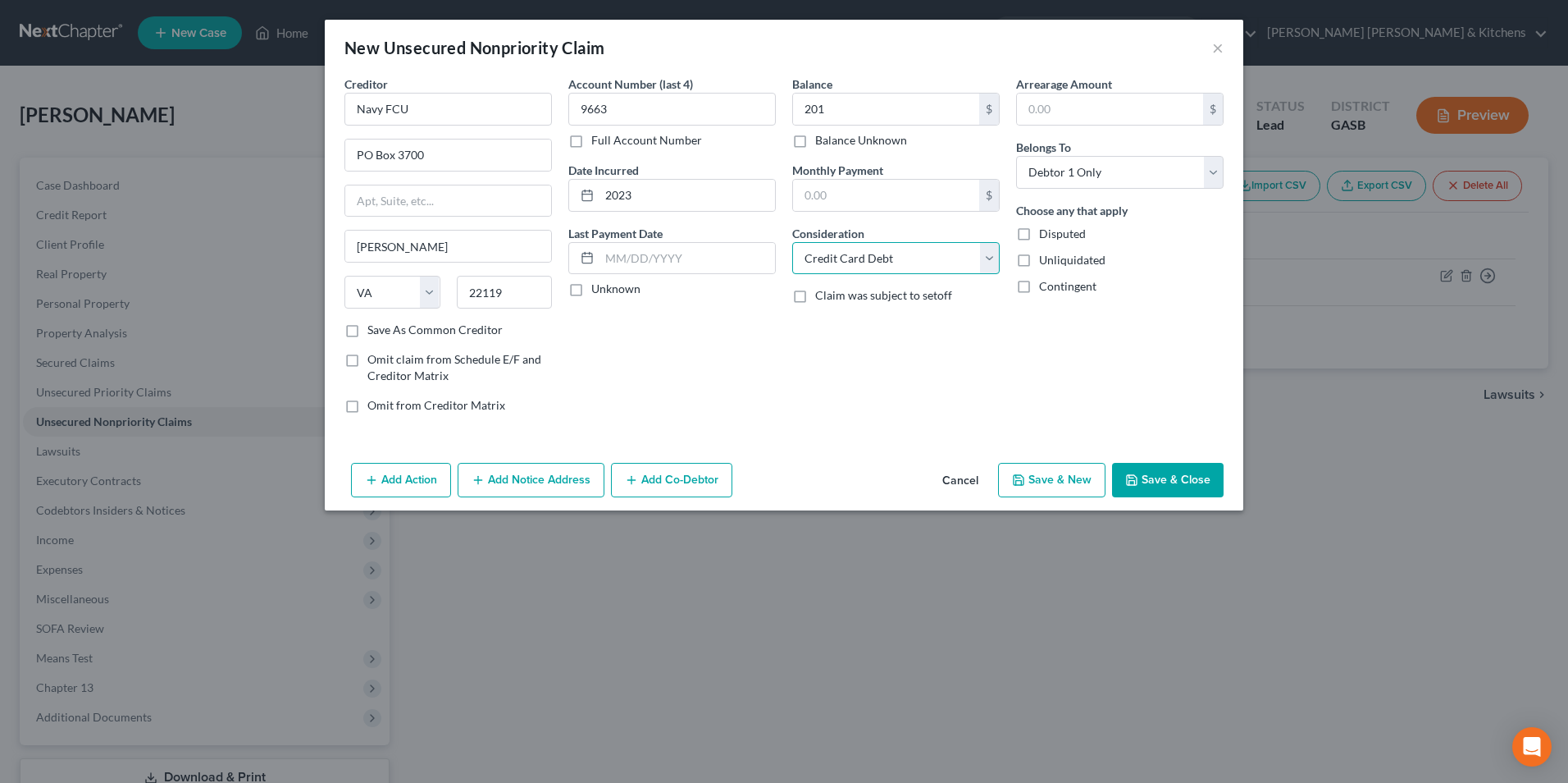
click at [792, 242] on select "Select Cable / Satellite Services Collection Agency Credit Card Debt Debt Couns…" at bounding box center [896, 258] width 208 height 33
click at [1061, 485] on button "Save & New" at bounding box center [1052, 480] width 108 height 34
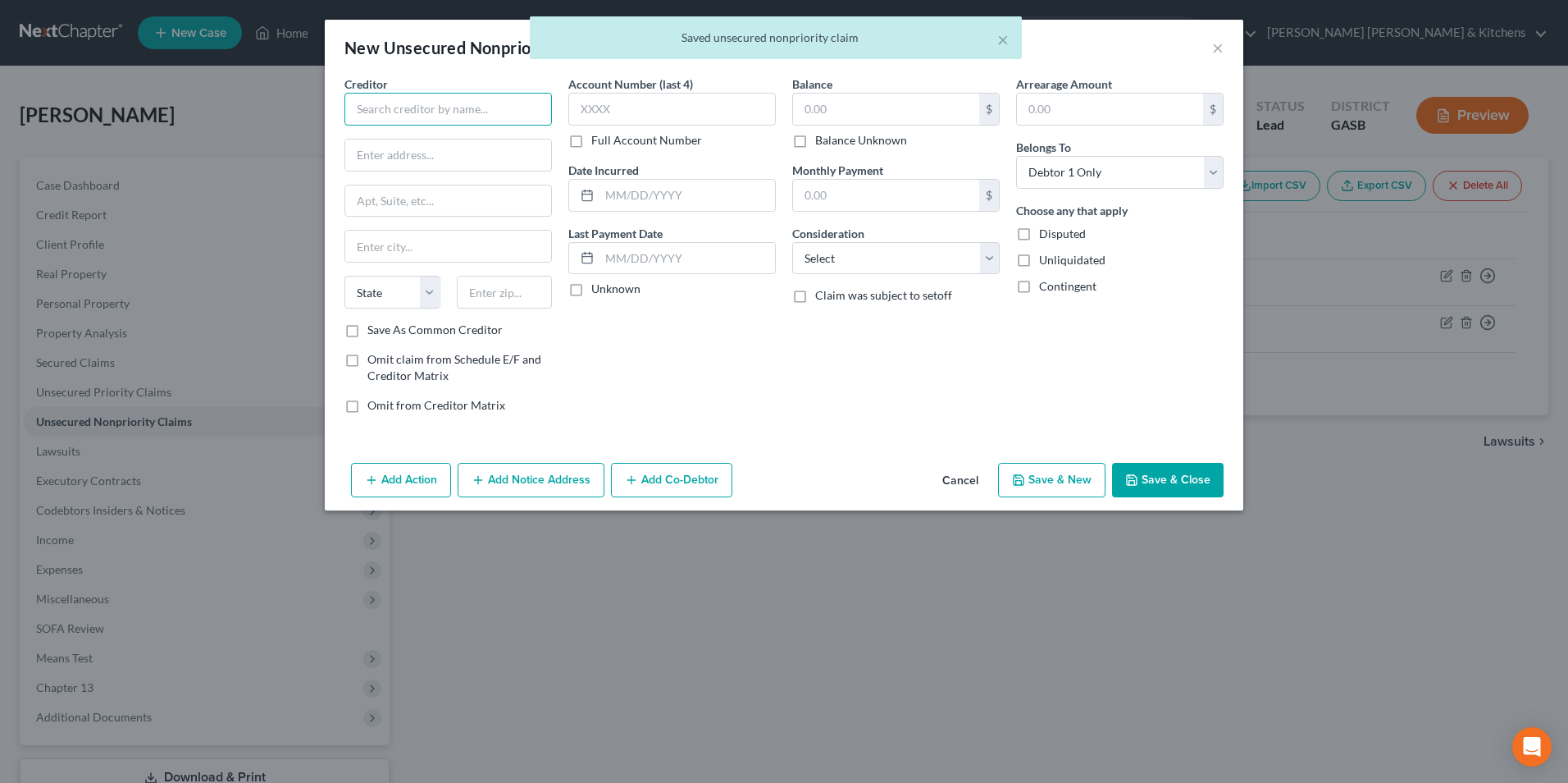
click at [404, 118] on input "text" at bounding box center [448, 109] width 208 height 33
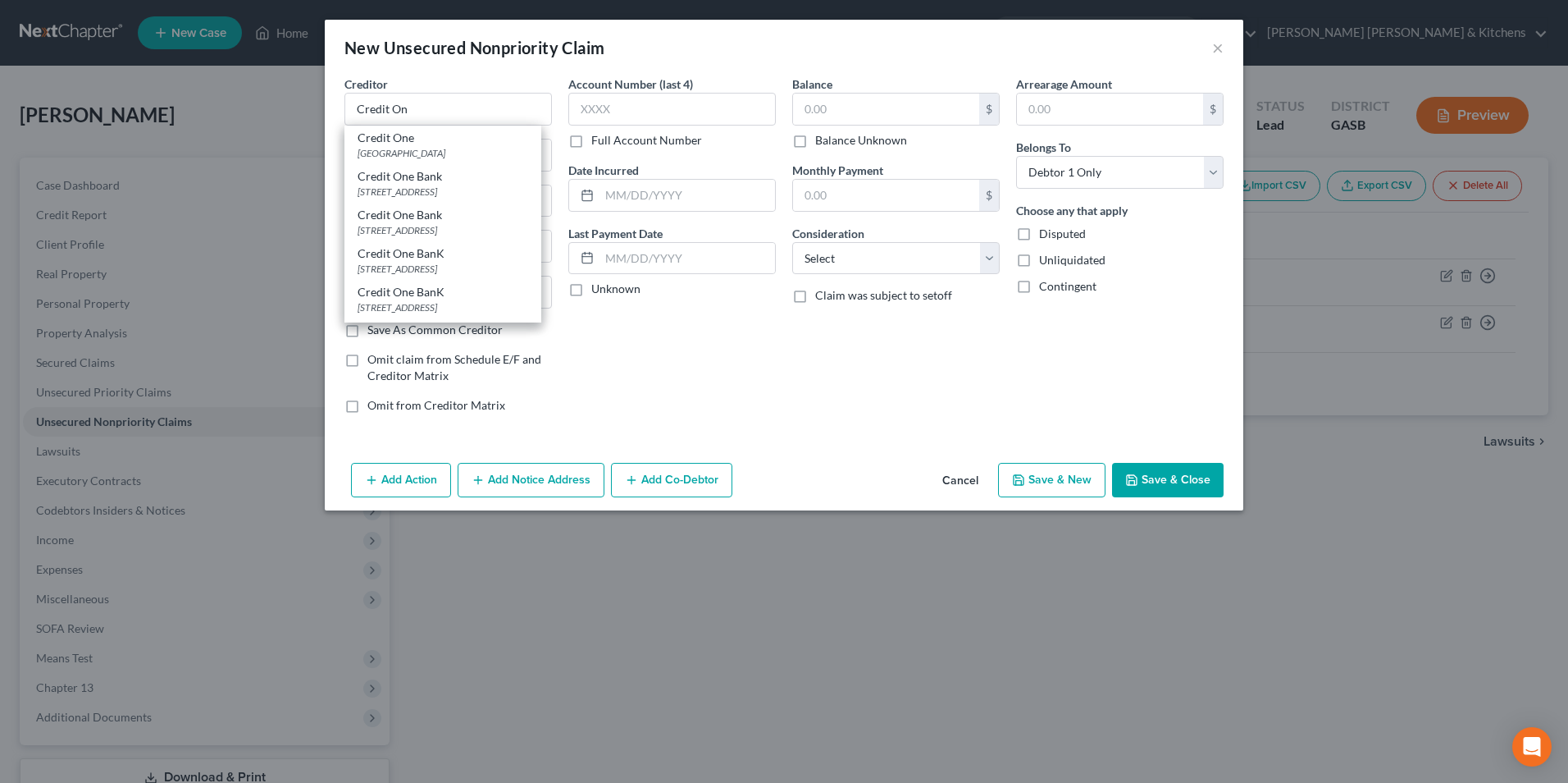
click at [451, 195] on div "[STREET_ADDRESS]" at bounding box center [442, 192] width 170 height 14
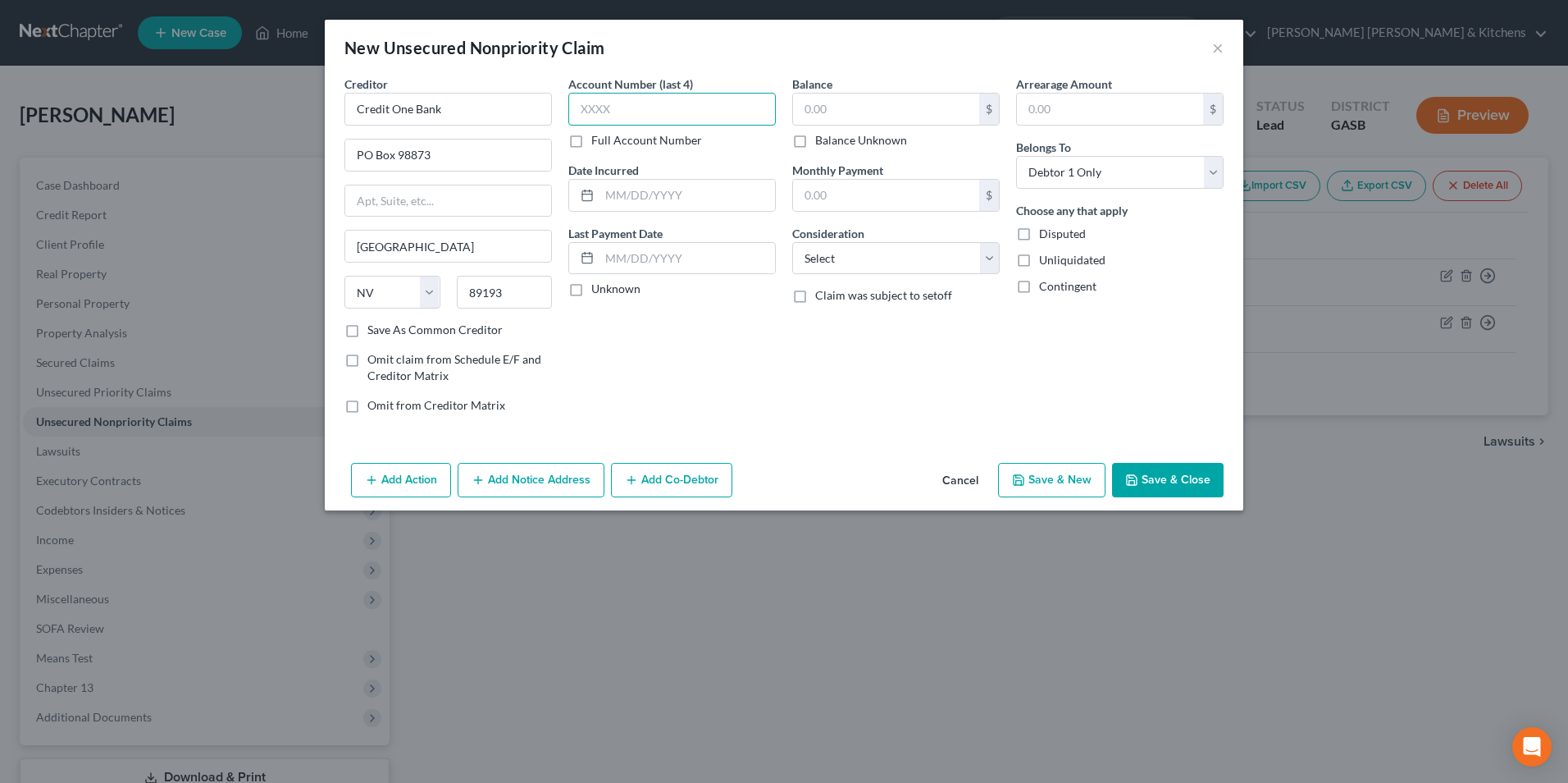
click at [620, 104] on input "text" at bounding box center [672, 109] width 208 height 33
click at [849, 112] on input "text" at bounding box center [886, 109] width 186 height 31
drag, startPoint x: 843, startPoint y: 249, endPoint x: 851, endPoint y: 276, distance: 28.2
click at [843, 249] on select "Select Cable / Satellite Services Collection Agency Credit Card Debt Debt Couns…" at bounding box center [896, 258] width 208 height 33
click at [792, 242] on select "Select Cable / Satellite Services Collection Agency Credit Card Debt Debt Couns…" at bounding box center [896, 258] width 208 height 33
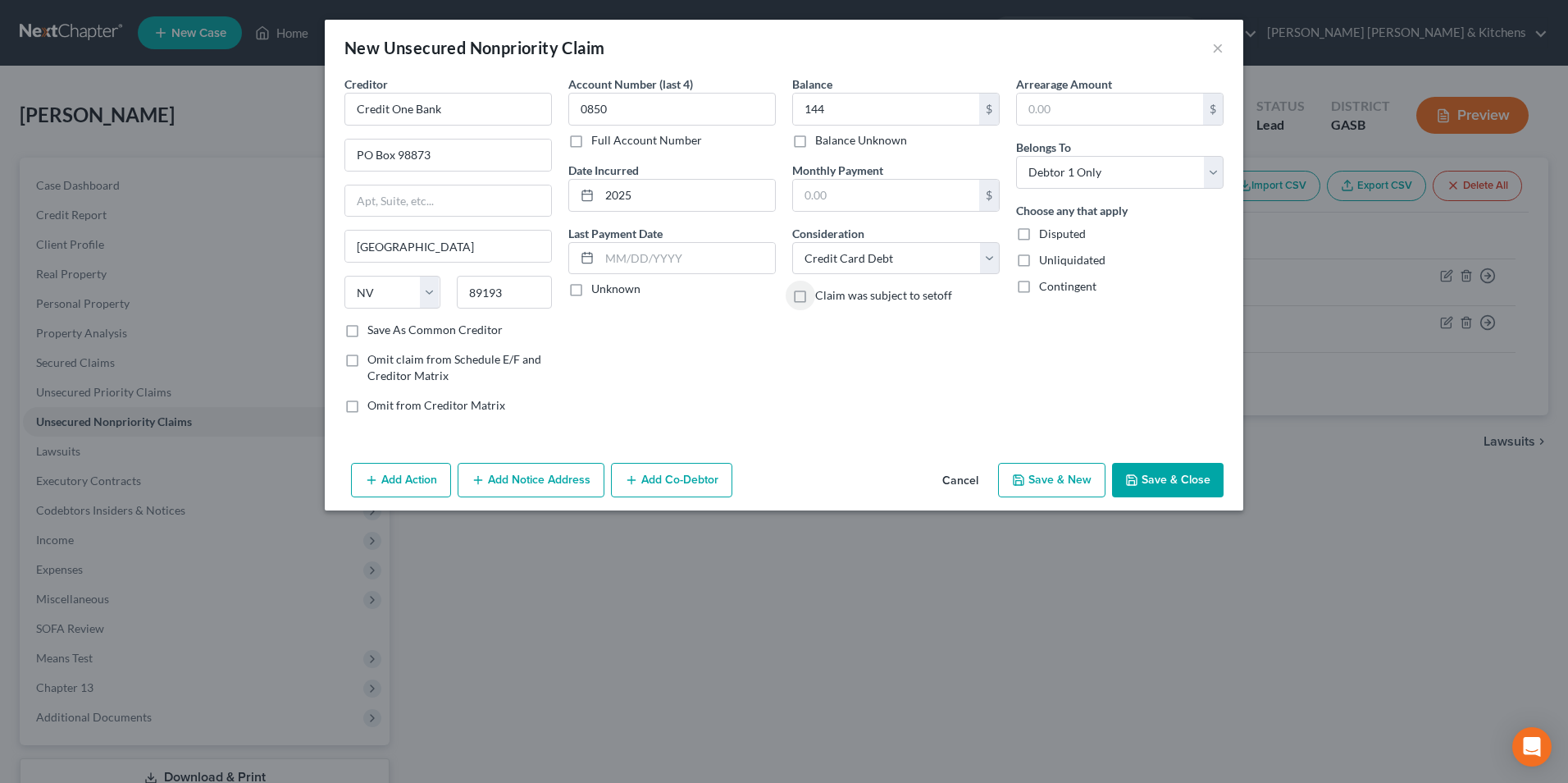
click at [1058, 480] on button "Save & New" at bounding box center [1052, 480] width 108 height 34
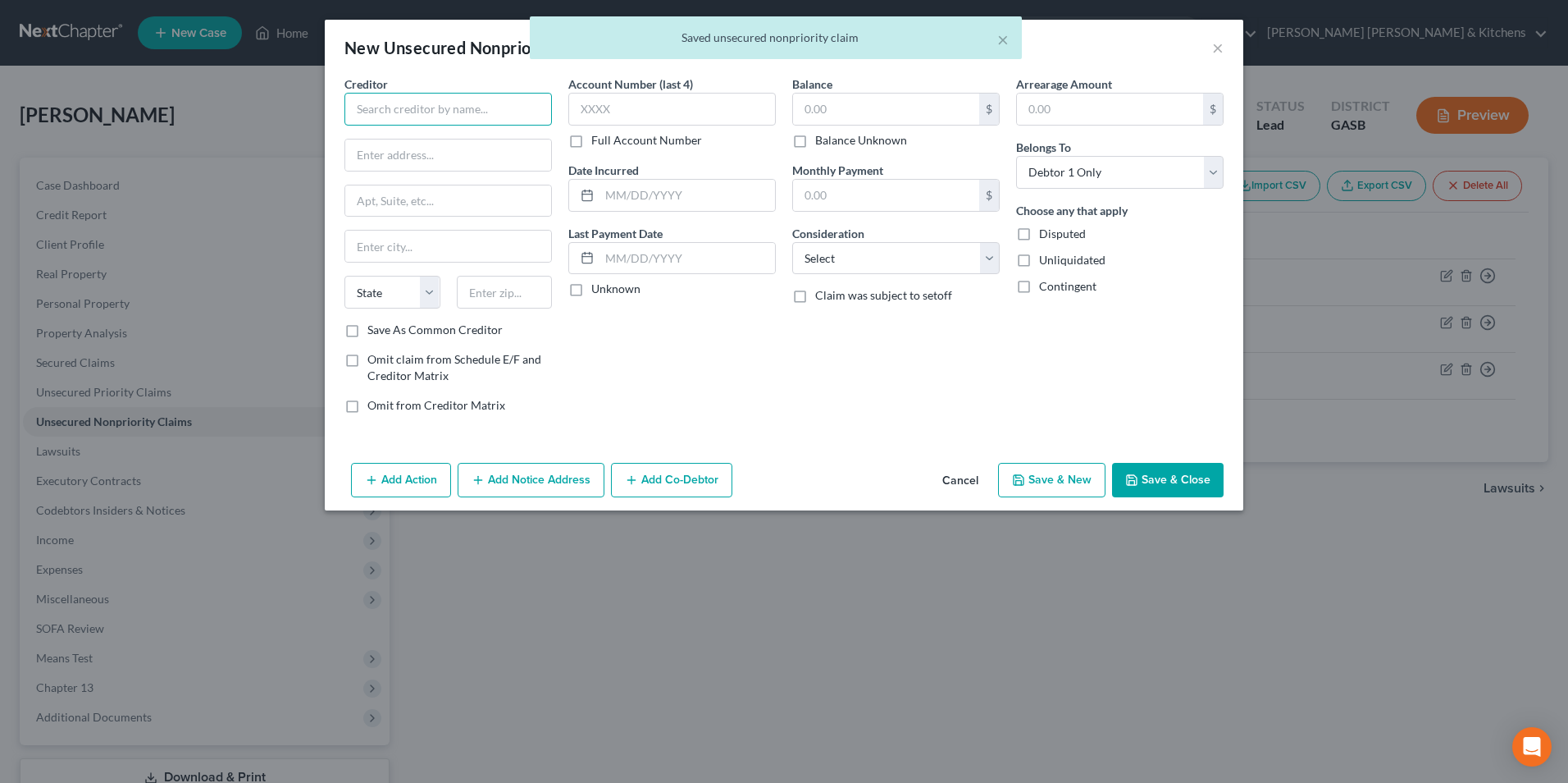
click at [409, 119] on input "text" at bounding box center [448, 109] width 208 height 33
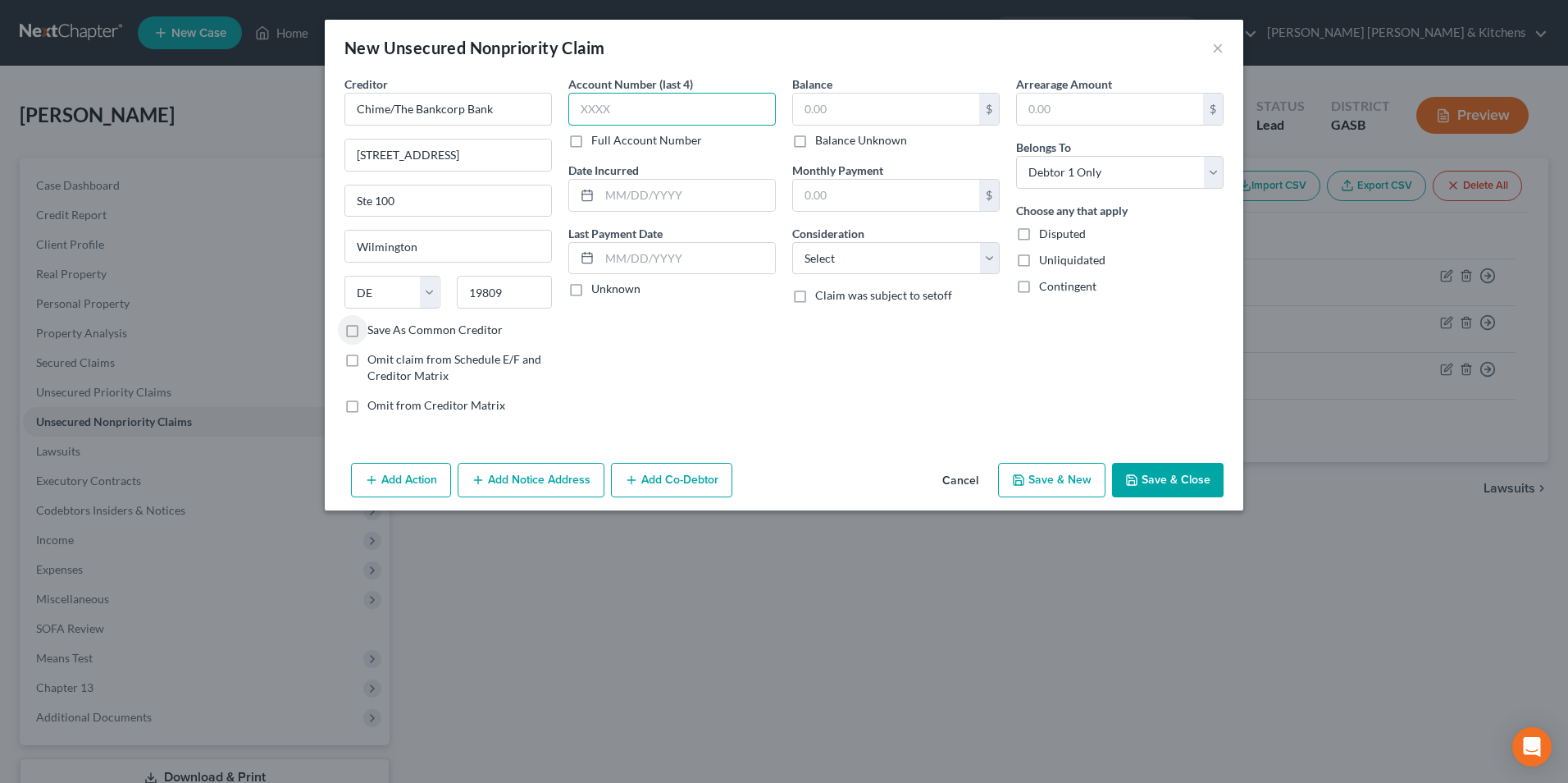
click at [699, 101] on input "text" at bounding box center [672, 109] width 208 height 33
click at [700, 196] on input "text" at bounding box center [687, 195] width 175 height 31
click at [849, 116] on input "text" at bounding box center [886, 109] width 186 height 31
drag, startPoint x: 844, startPoint y: 249, endPoint x: 846, endPoint y: 263, distance: 14.1
click at [843, 249] on select "Select Cable / Satellite Services Collection Agency Credit Card Debt Debt Couns…" at bounding box center [896, 258] width 208 height 33
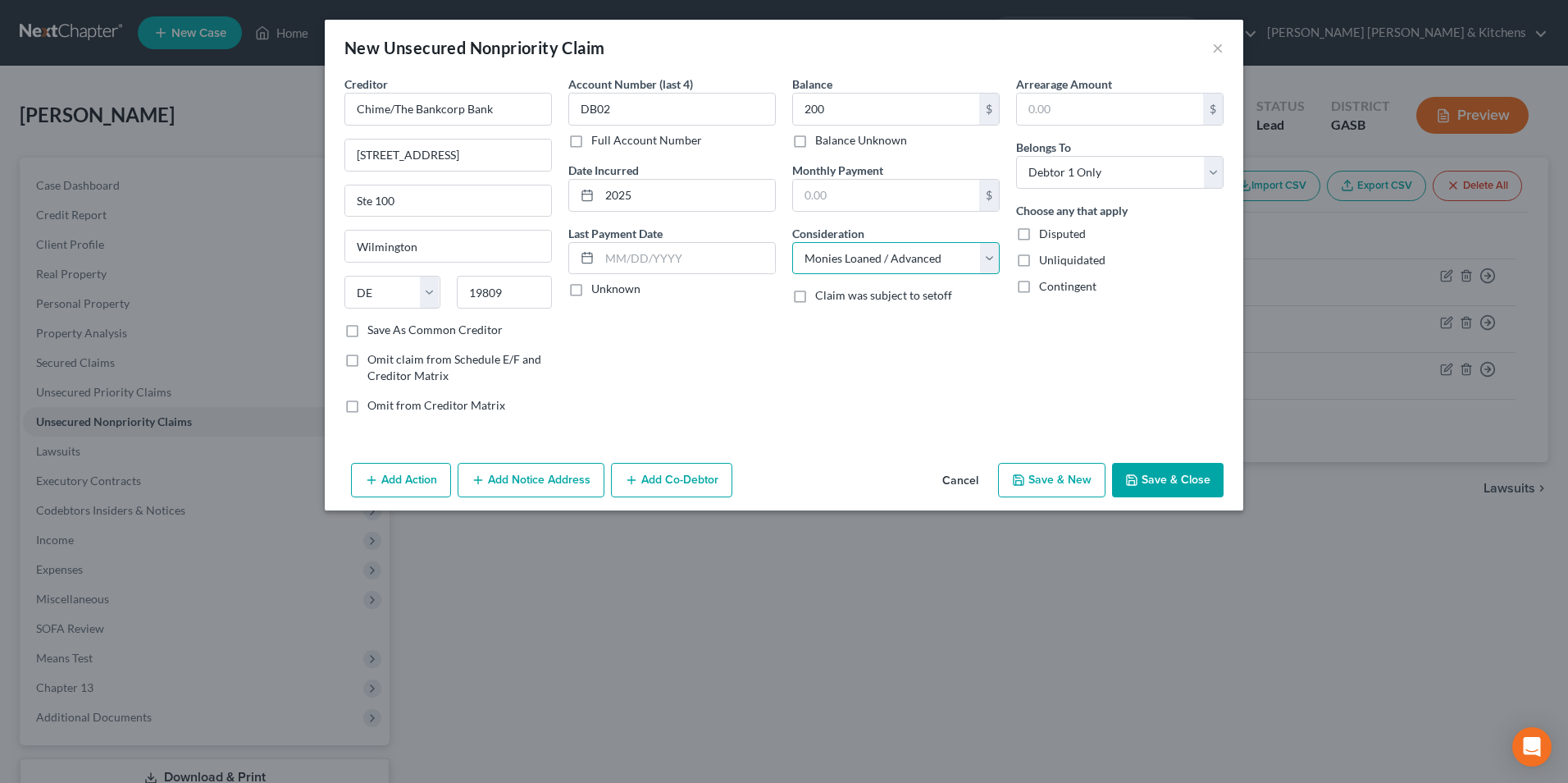
click at [792, 242] on select "Select Cable / Satellite Services Collection Agency Credit Card Debt Debt Couns…" at bounding box center [896, 258] width 208 height 33
click at [1170, 468] on button "Save & Close" at bounding box center [1168, 480] width 111 height 34
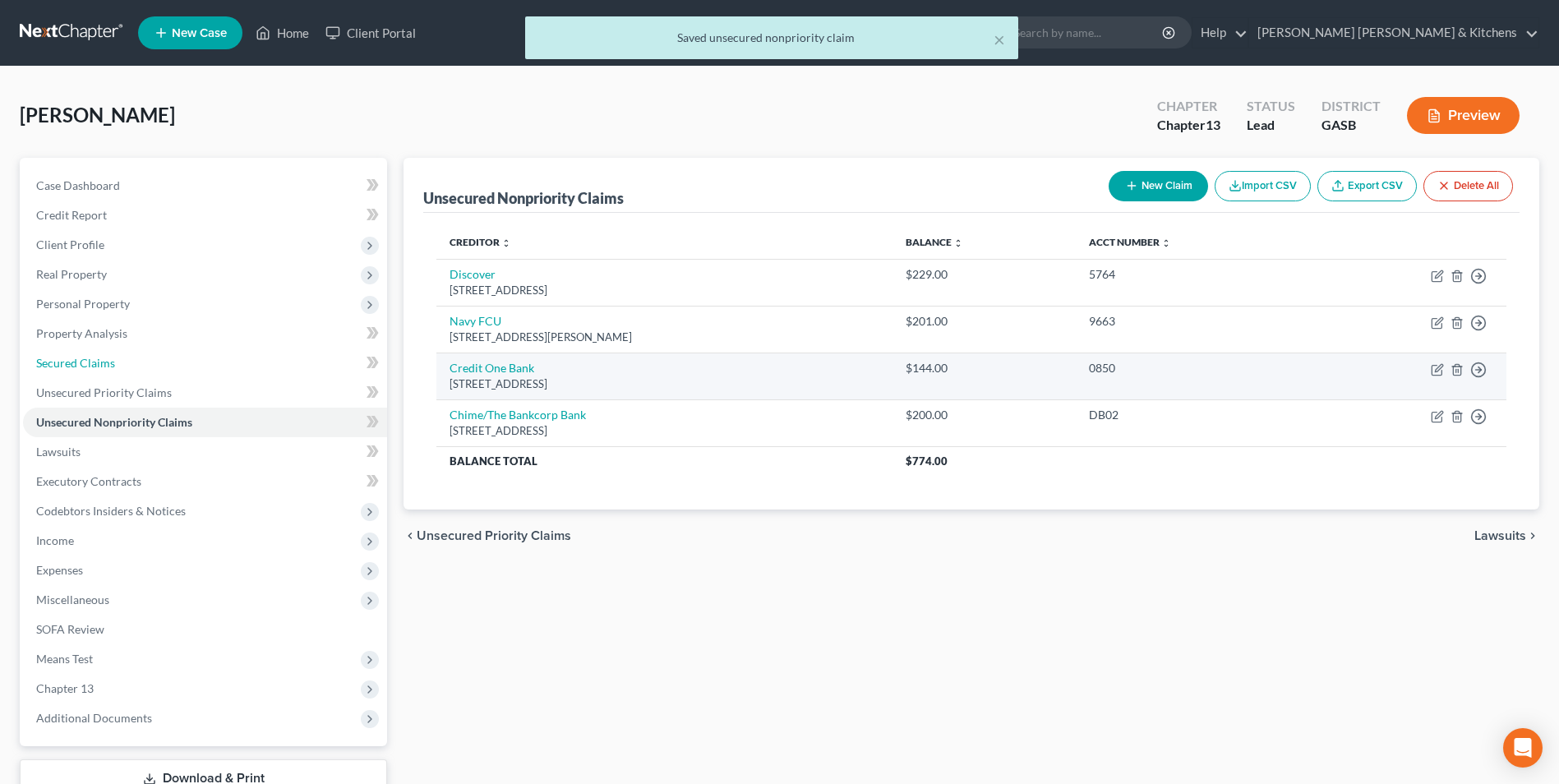
click at [75, 361] on span "Secured Claims" at bounding box center [75, 362] width 79 height 14
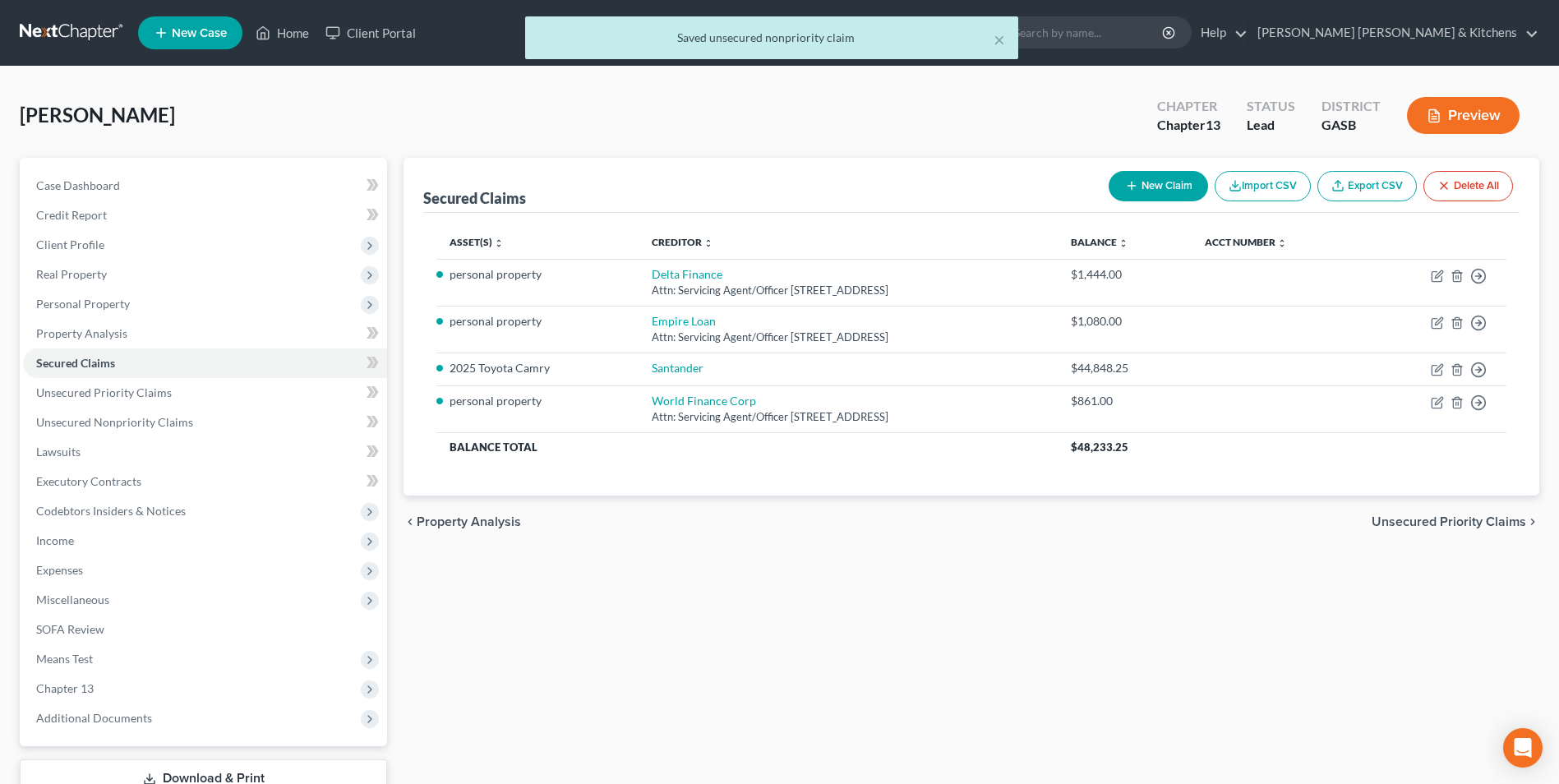
click at [1171, 189] on button "New Claim" at bounding box center [1158, 185] width 99 height 30
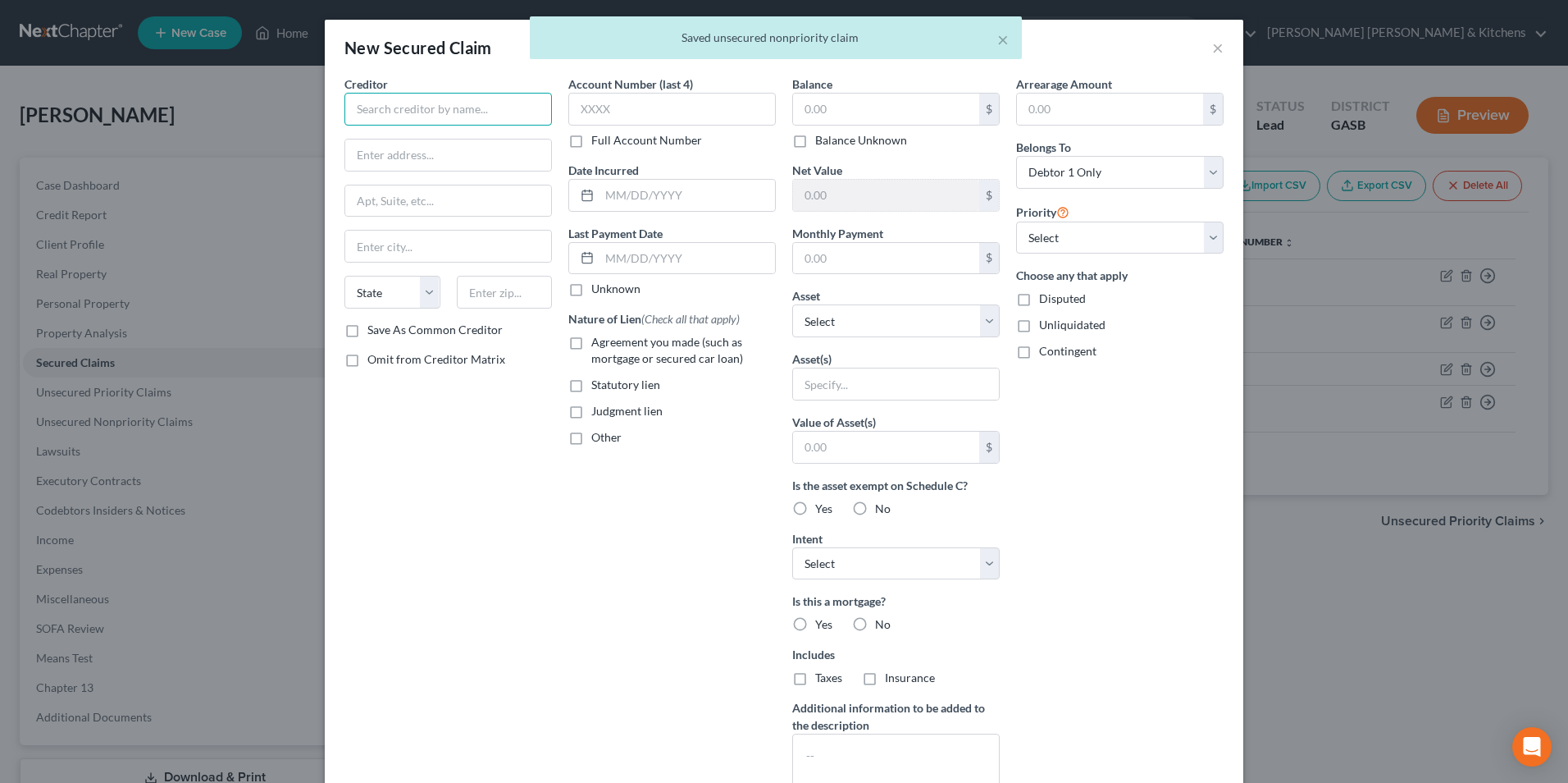
click at [376, 116] on input "text" at bounding box center [448, 109] width 208 height 33
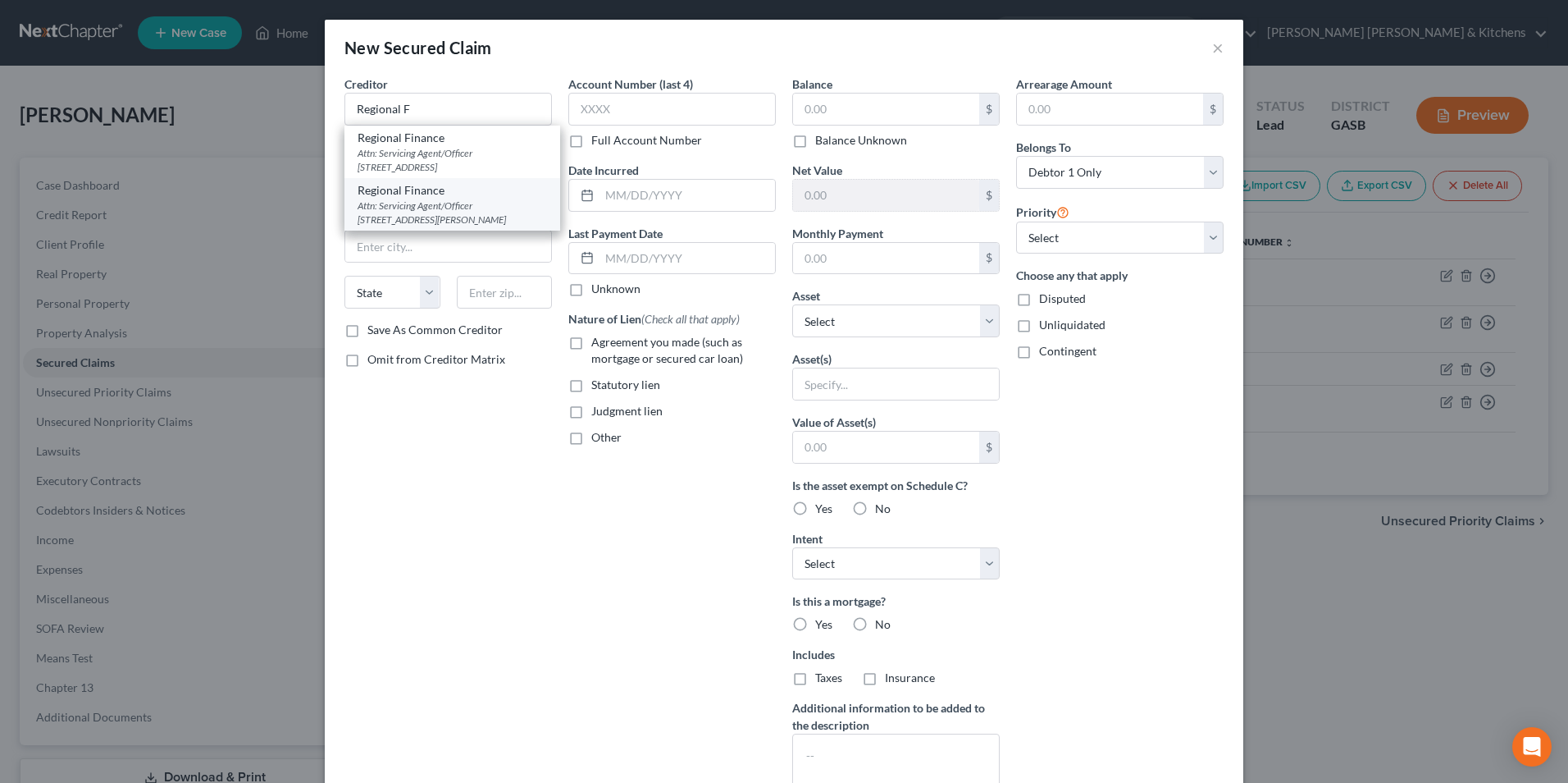
click at [419, 227] on div "Attn: Servicing Agent/Officer [STREET_ADDRESS][PERSON_NAME]" at bounding box center [452, 212] width 189 height 28
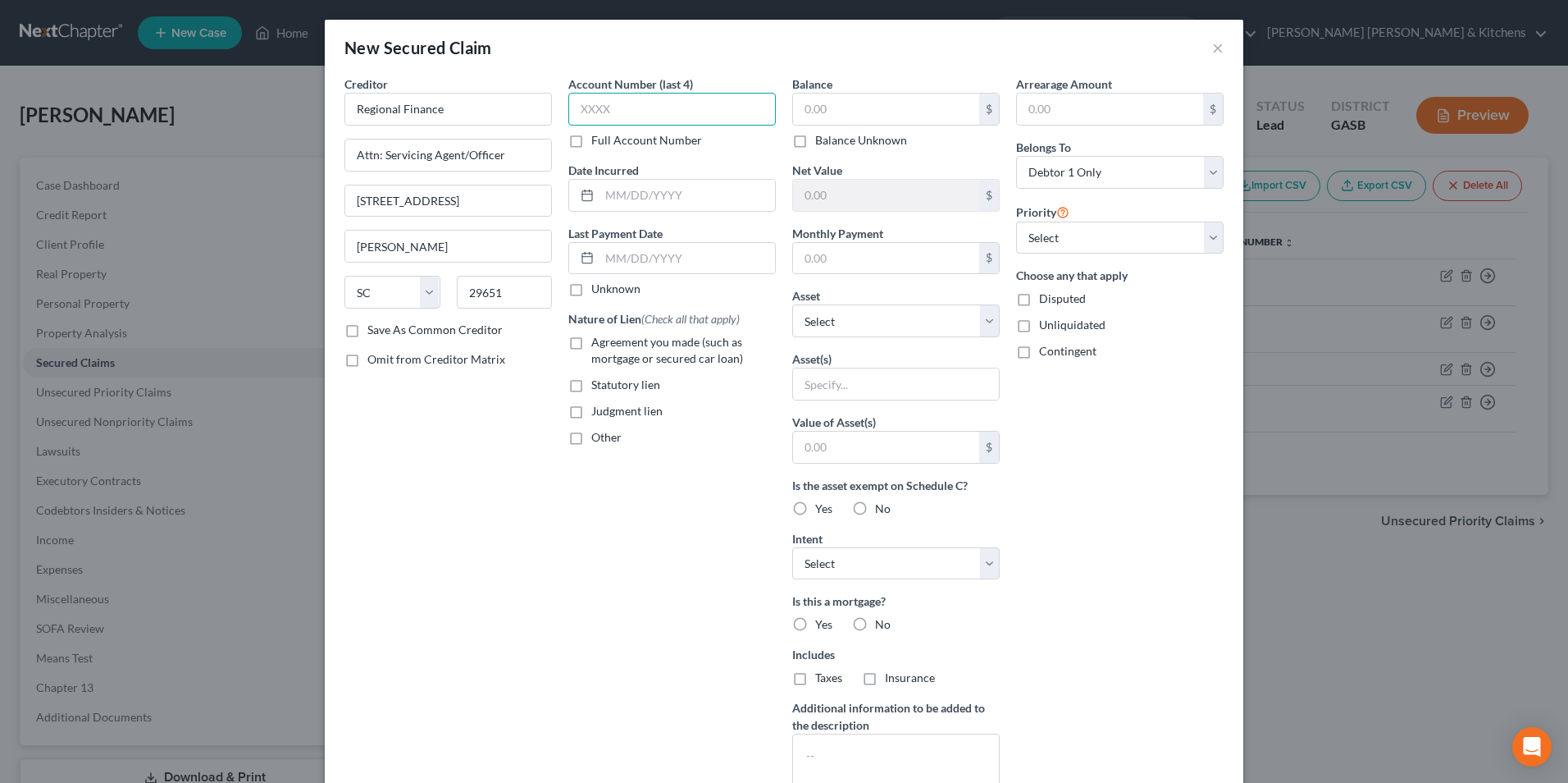
click at [615, 111] on input "text" at bounding box center [672, 109] width 208 height 33
click at [591, 347] on label "Agreement you made (such as mortgage or secured car loan)" at bounding box center [683, 350] width 185 height 33
click at [598, 345] on input "Agreement you made (such as mortgage or secured car loan)" at bounding box center [603, 339] width 10 height 10
click at [865, 125] on div "$" at bounding box center [896, 109] width 208 height 33
click at [851, 95] on input "text" at bounding box center [886, 109] width 186 height 31
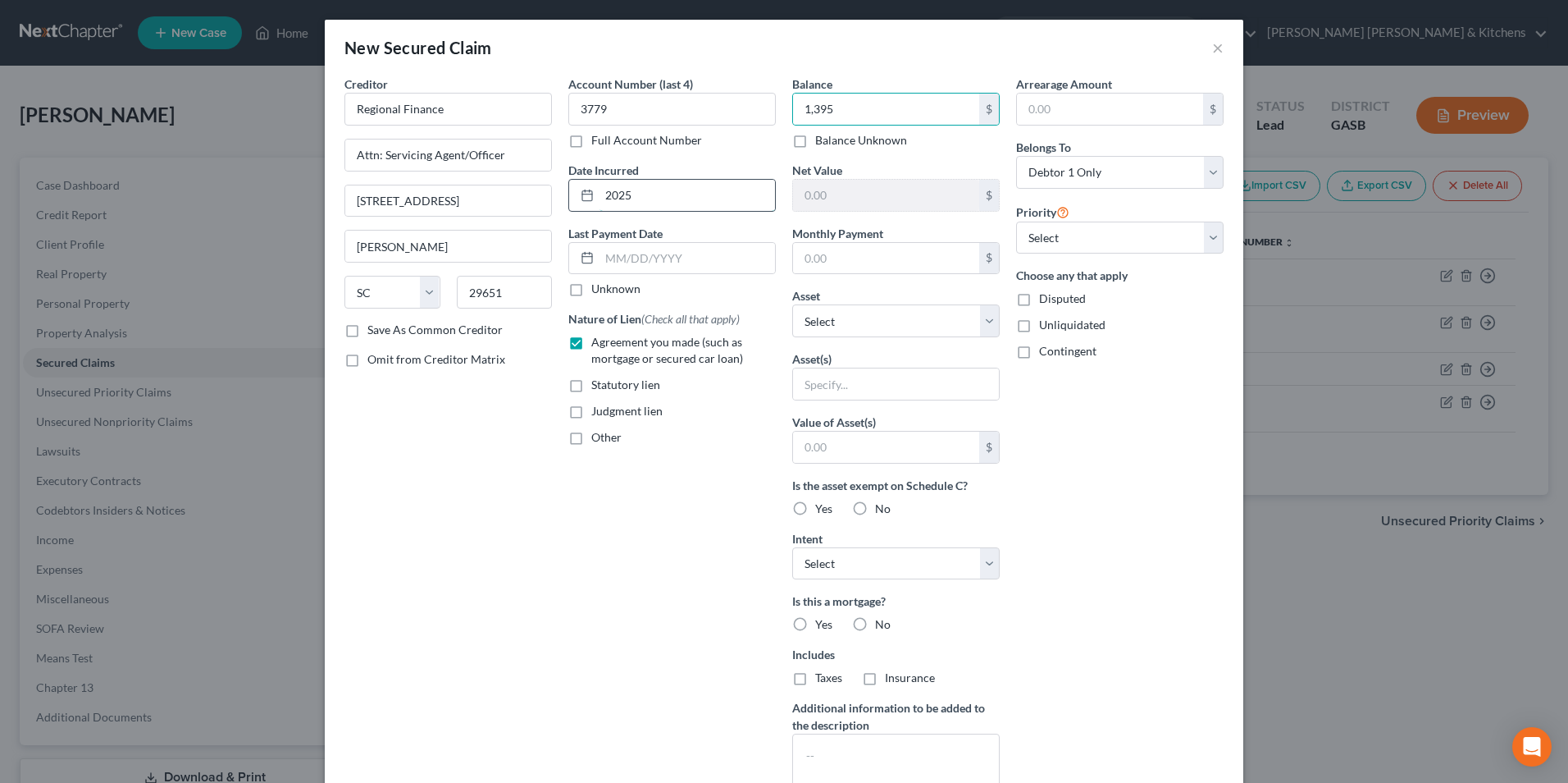
click at [600, 195] on input "2025" at bounding box center [687, 195] width 175 height 31
click at [854, 383] on input "text" at bounding box center [896, 383] width 206 height 31
click at [856, 456] on input "text" at bounding box center [886, 447] width 186 height 31
click at [1039, 304] on label "Disputed" at bounding box center [1062, 298] width 47 height 16
click at [1045, 301] on input "Disputed" at bounding box center [1050, 295] width 10 height 10
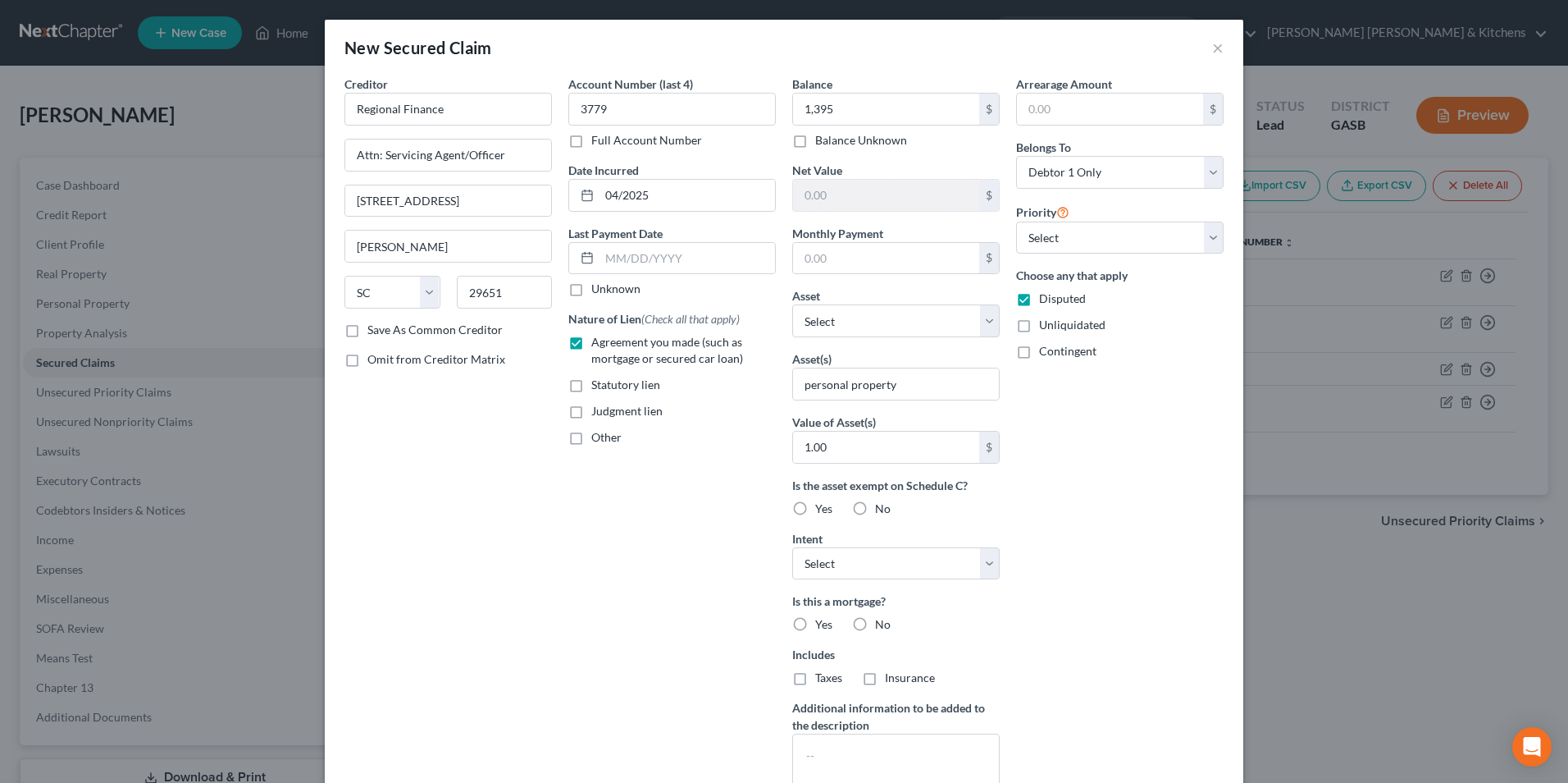
scroll to position [128, 0]
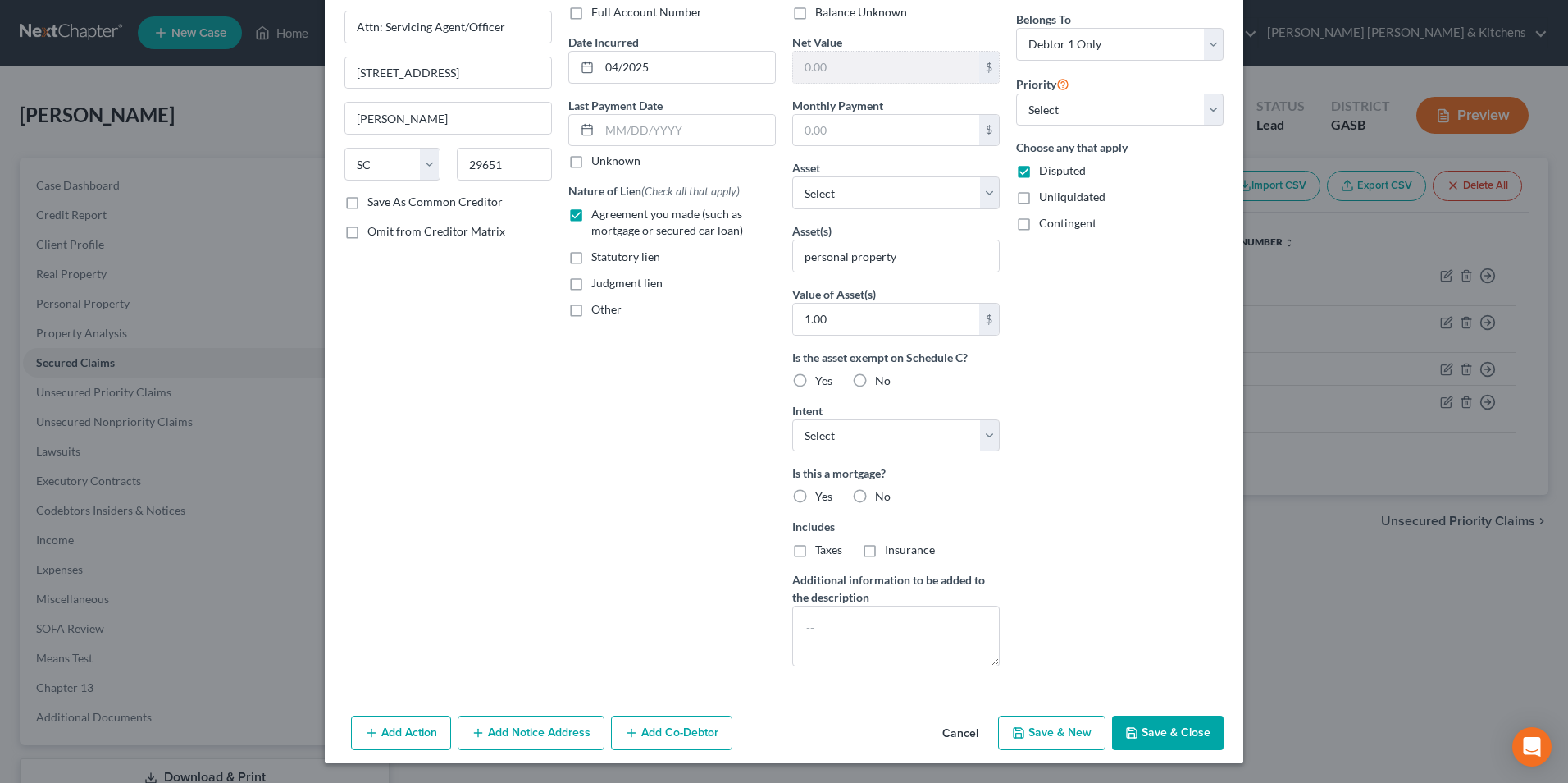
click at [1180, 728] on button "Save & Close" at bounding box center [1168, 733] width 111 height 34
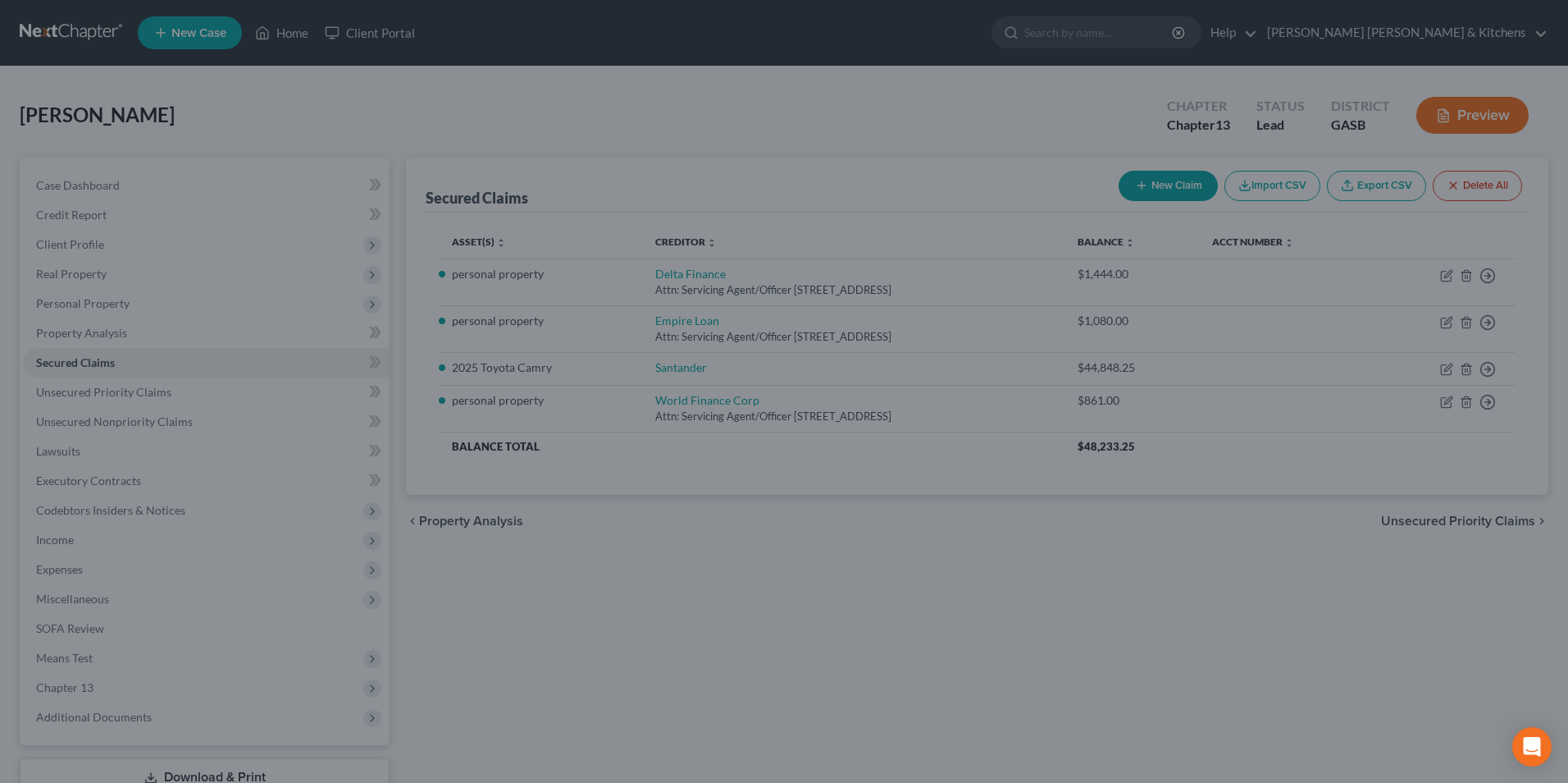
scroll to position [0, 0]
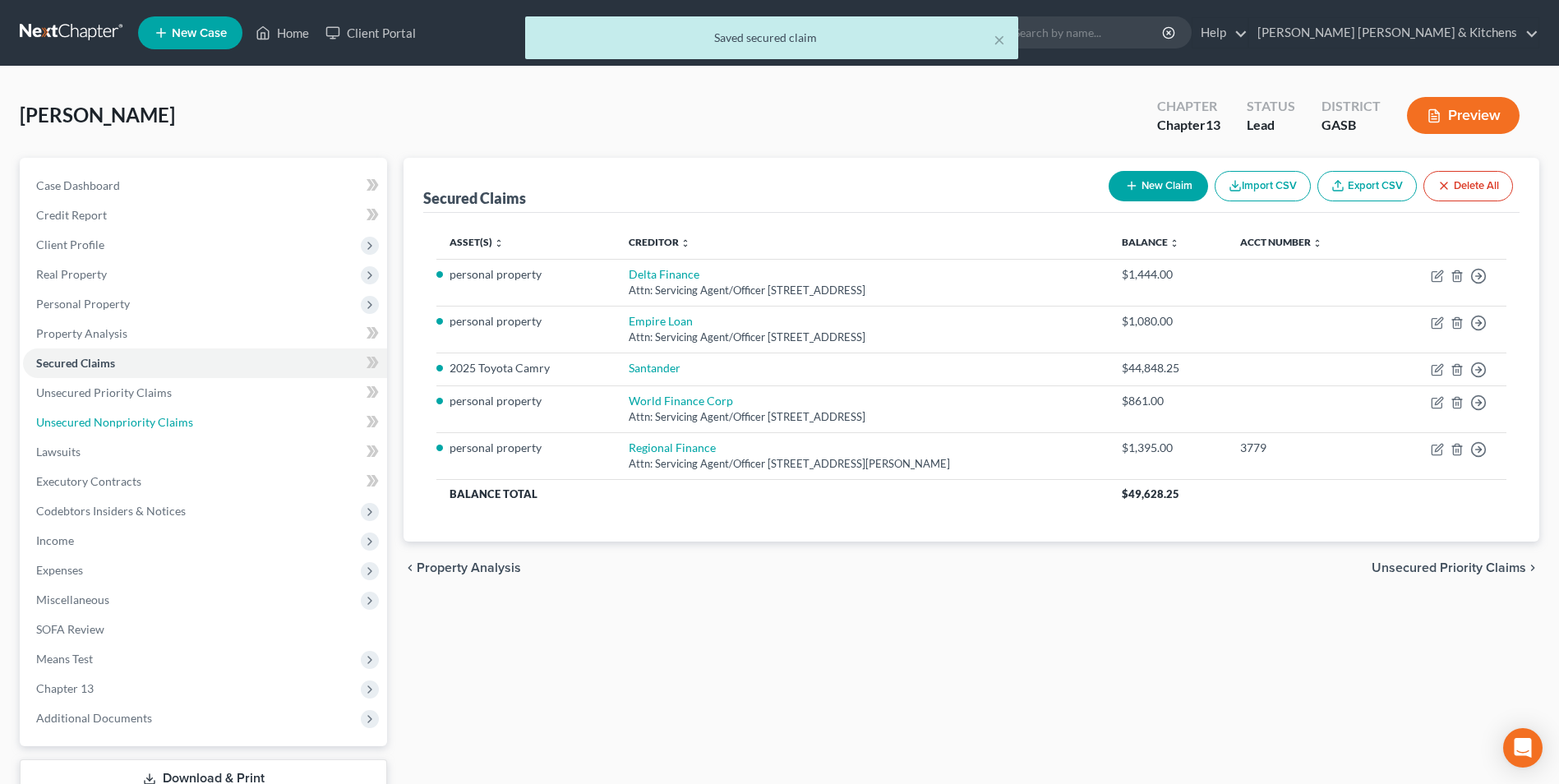
drag, startPoint x: 151, startPoint y: 414, endPoint x: 402, endPoint y: 388, distance: 252.3
click at [151, 415] on span "Unsecured Nonpriority Claims" at bounding box center [114, 422] width 157 height 14
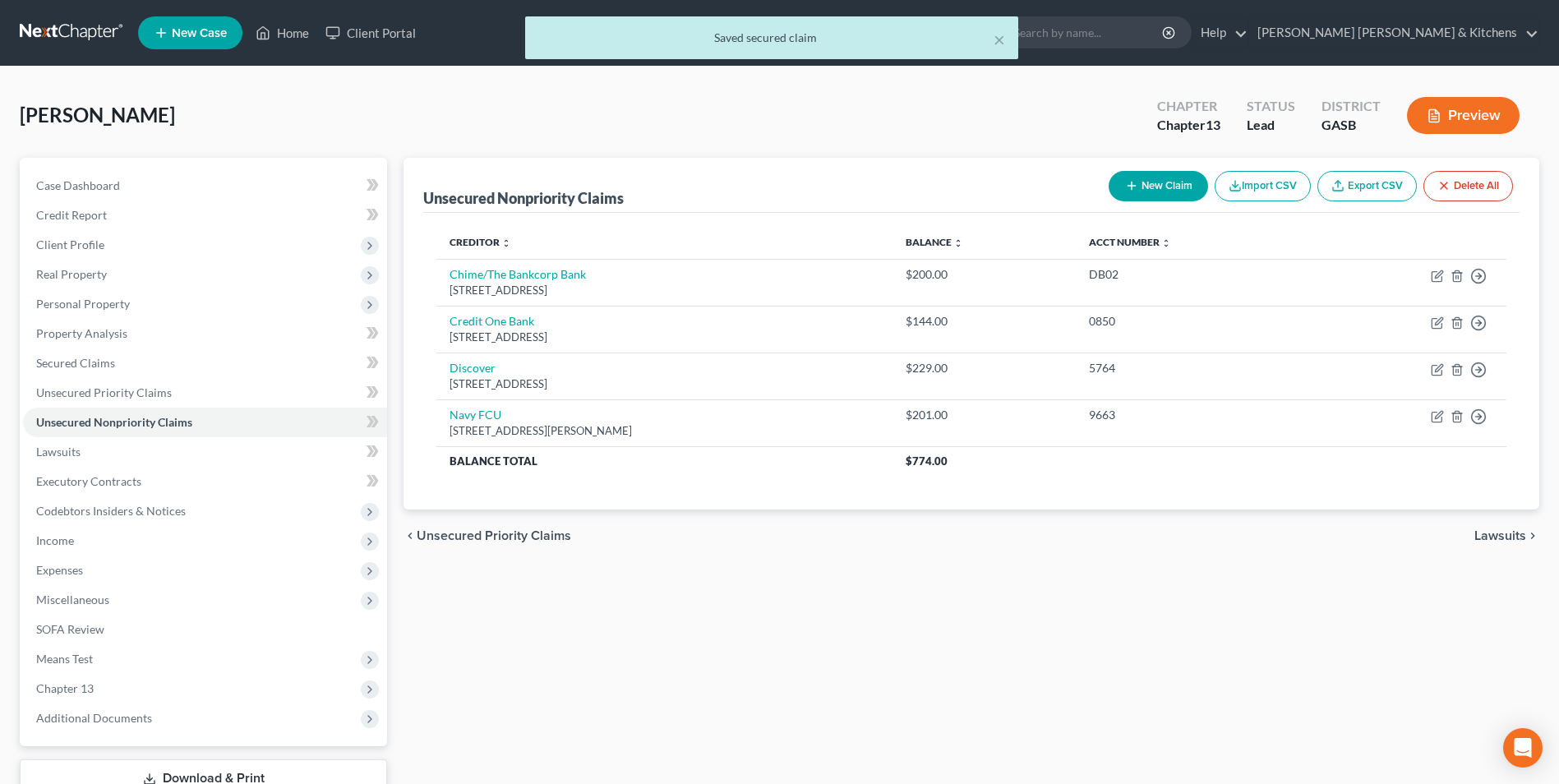
click at [1139, 179] on button "New Claim" at bounding box center [1158, 185] width 99 height 30
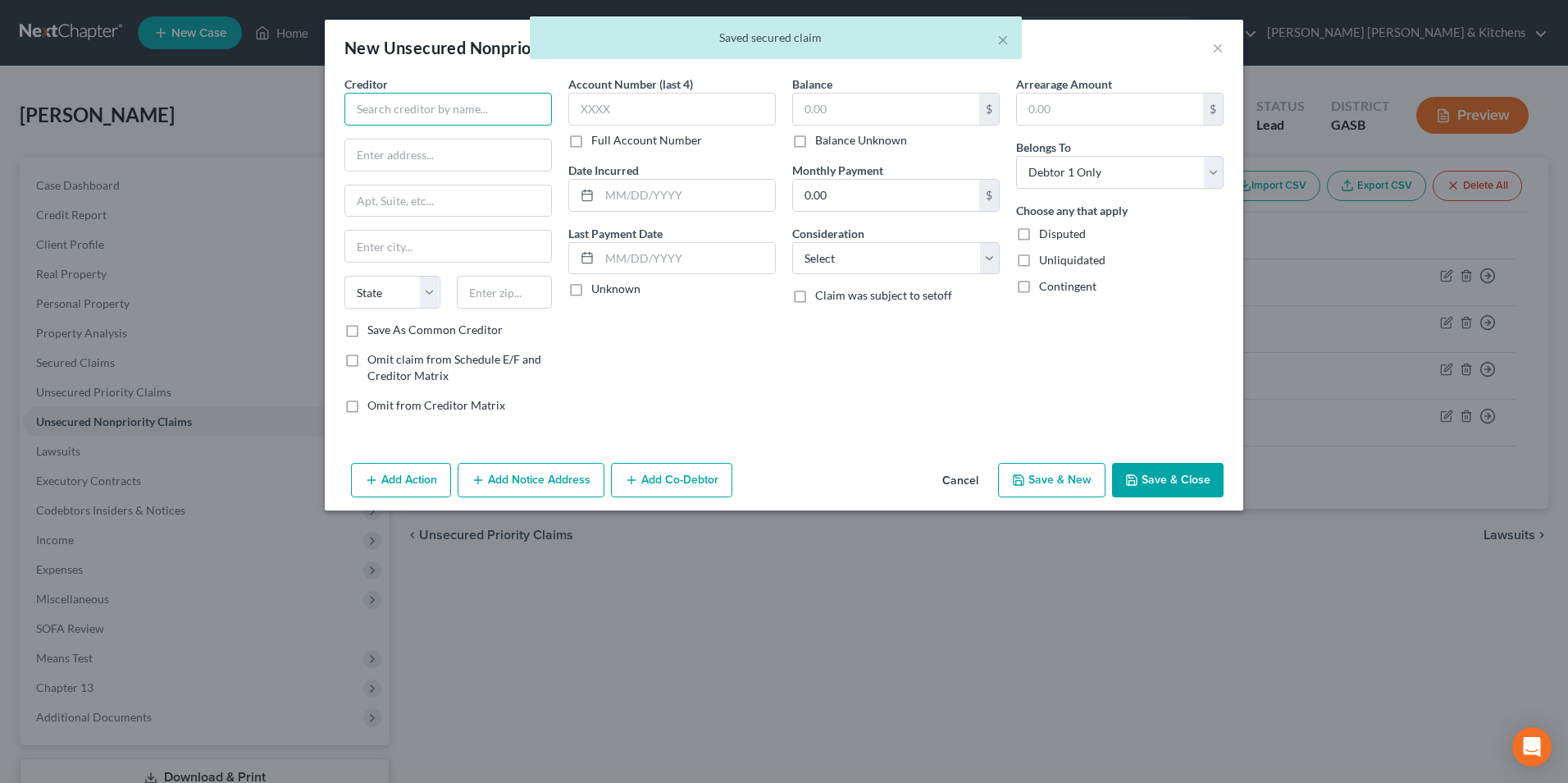
click at [455, 120] on input "text" at bounding box center [448, 109] width 208 height 33
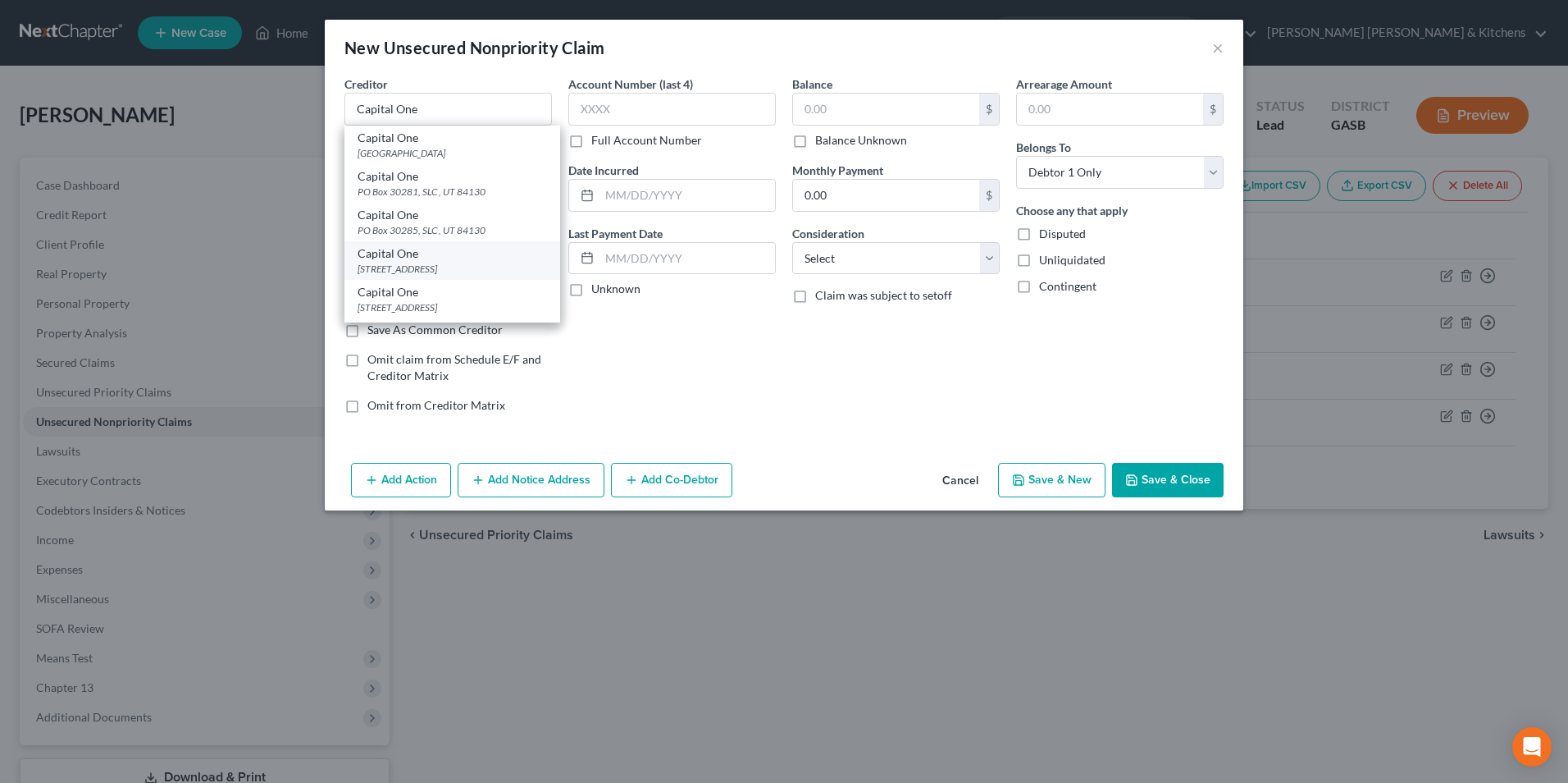
click at [463, 255] on div "Capital One" at bounding box center [452, 253] width 189 height 16
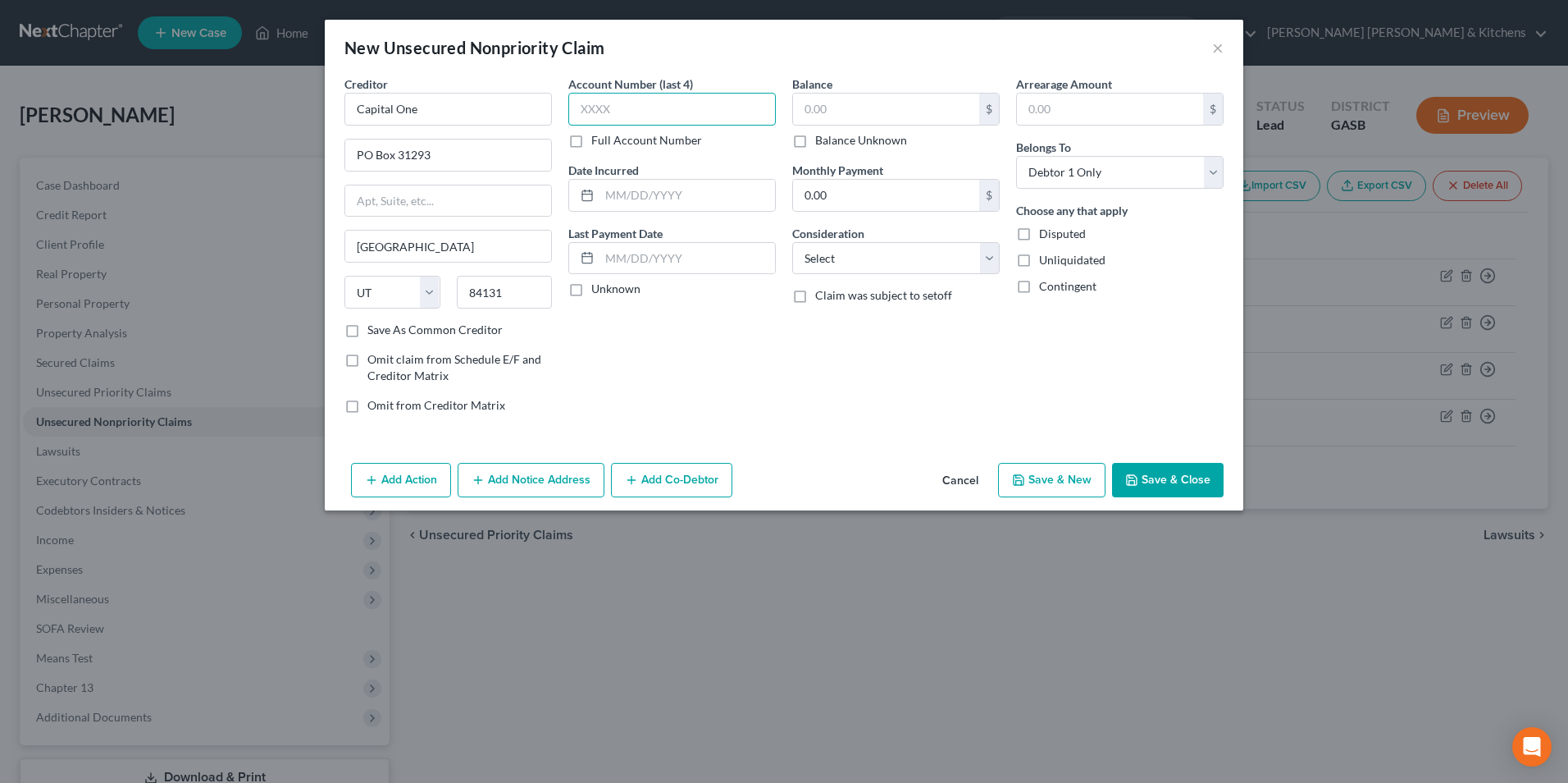
click at [585, 120] on input "text" at bounding box center [672, 109] width 208 height 33
click at [956, 97] on input "text" at bounding box center [886, 109] width 186 height 31
drag, startPoint x: 918, startPoint y: 258, endPoint x: 913, endPoint y: 276, distance: 18.7
click at [918, 258] on select "Select Cable / Satellite Services Collection Agency Credit Card Debt Debt Couns…" at bounding box center [896, 258] width 208 height 33
click at [792, 242] on select "Select Cable / Satellite Services Collection Agency Credit Card Debt Debt Couns…" at bounding box center [896, 258] width 208 height 33
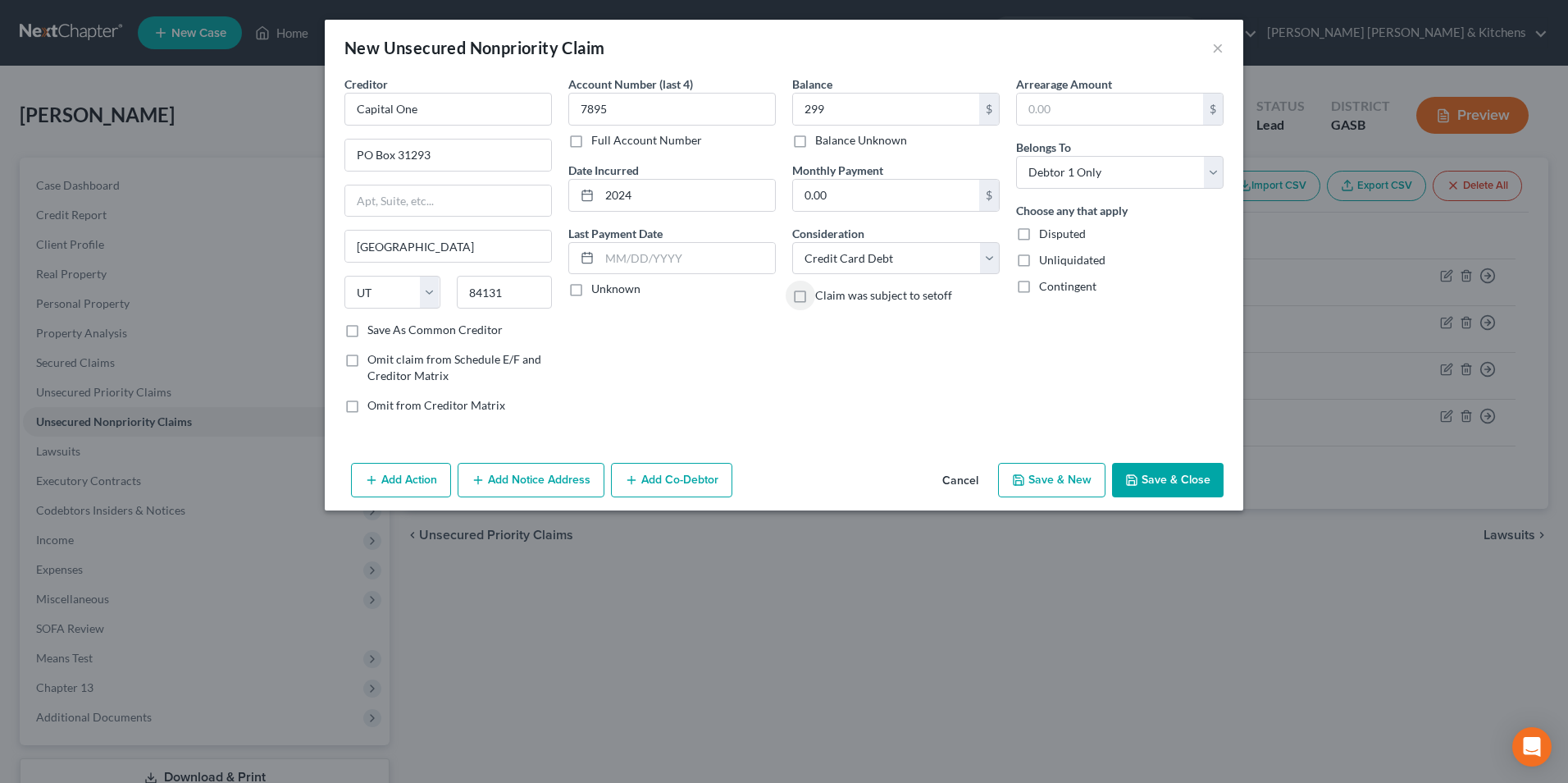
click at [1075, 489] on button "Save & New" at bounding box center [1052, 480] width 108 height 34
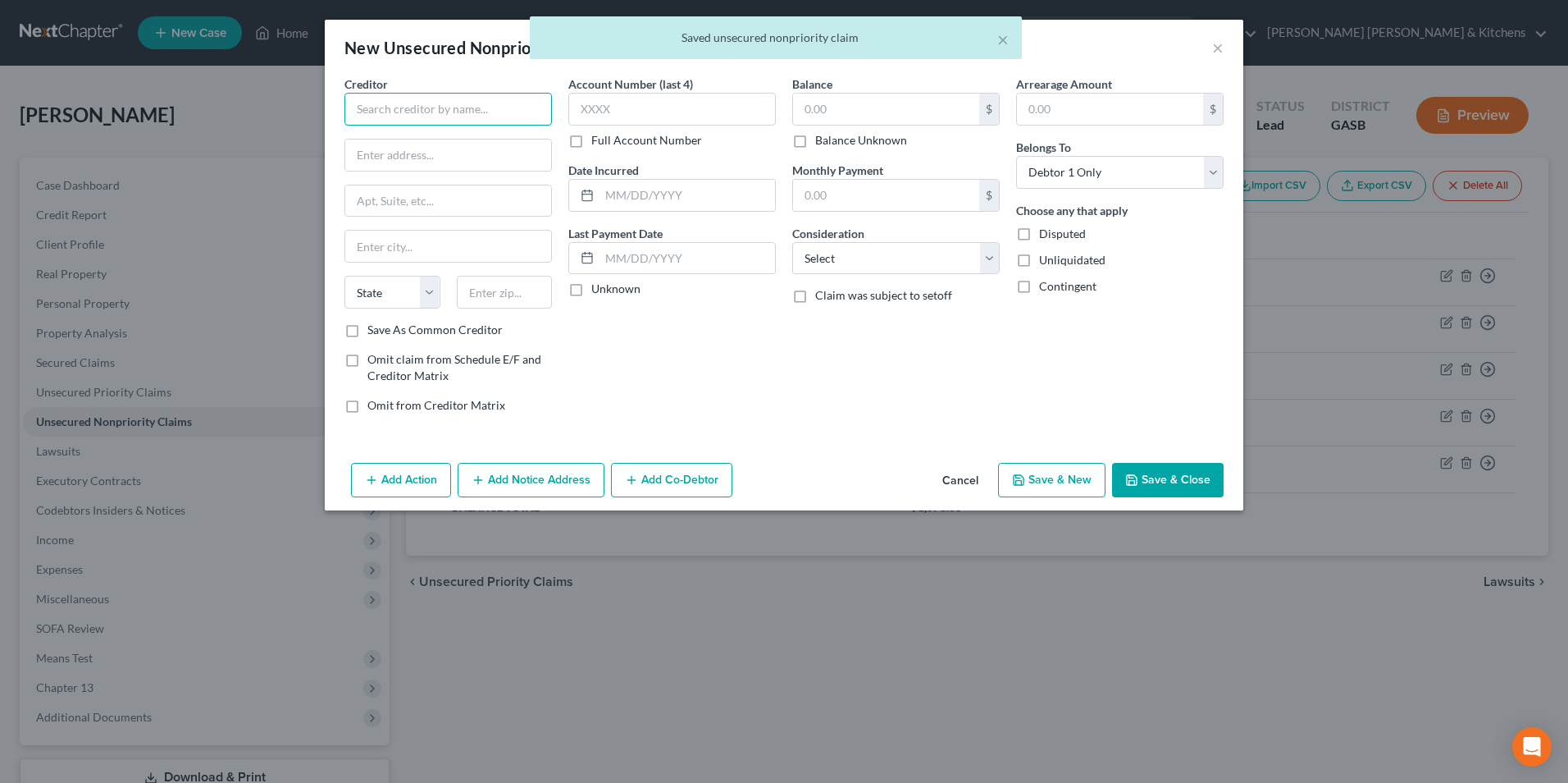
click at [404, 110] on input "text" at bounding box center [448, 109] width 208 height 33
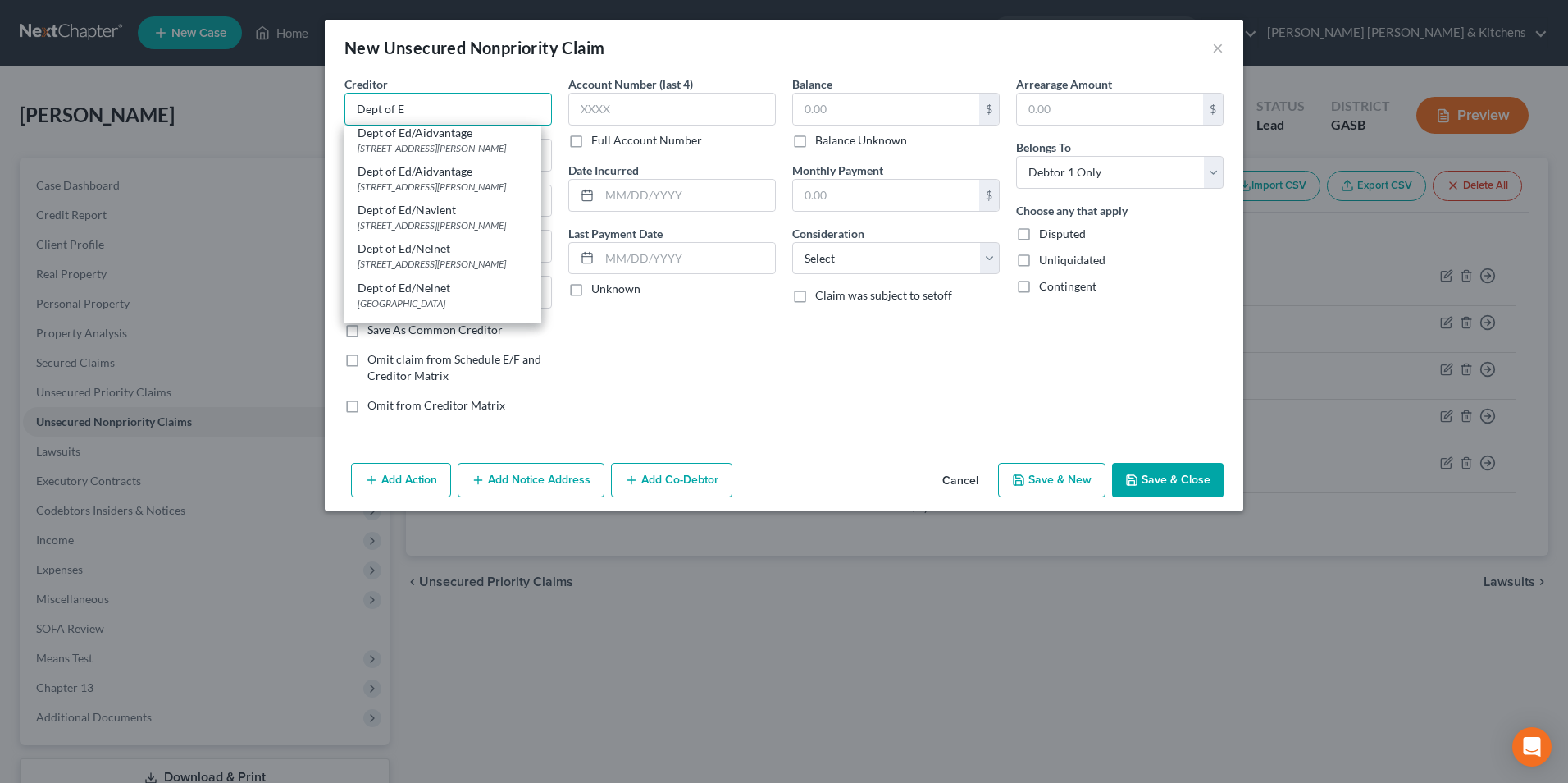
scroll to position [164, 0]
click at [461, 291] on div "Dept of Ed/Nelnet" at bounding box center [442, 282] width 170 height 16
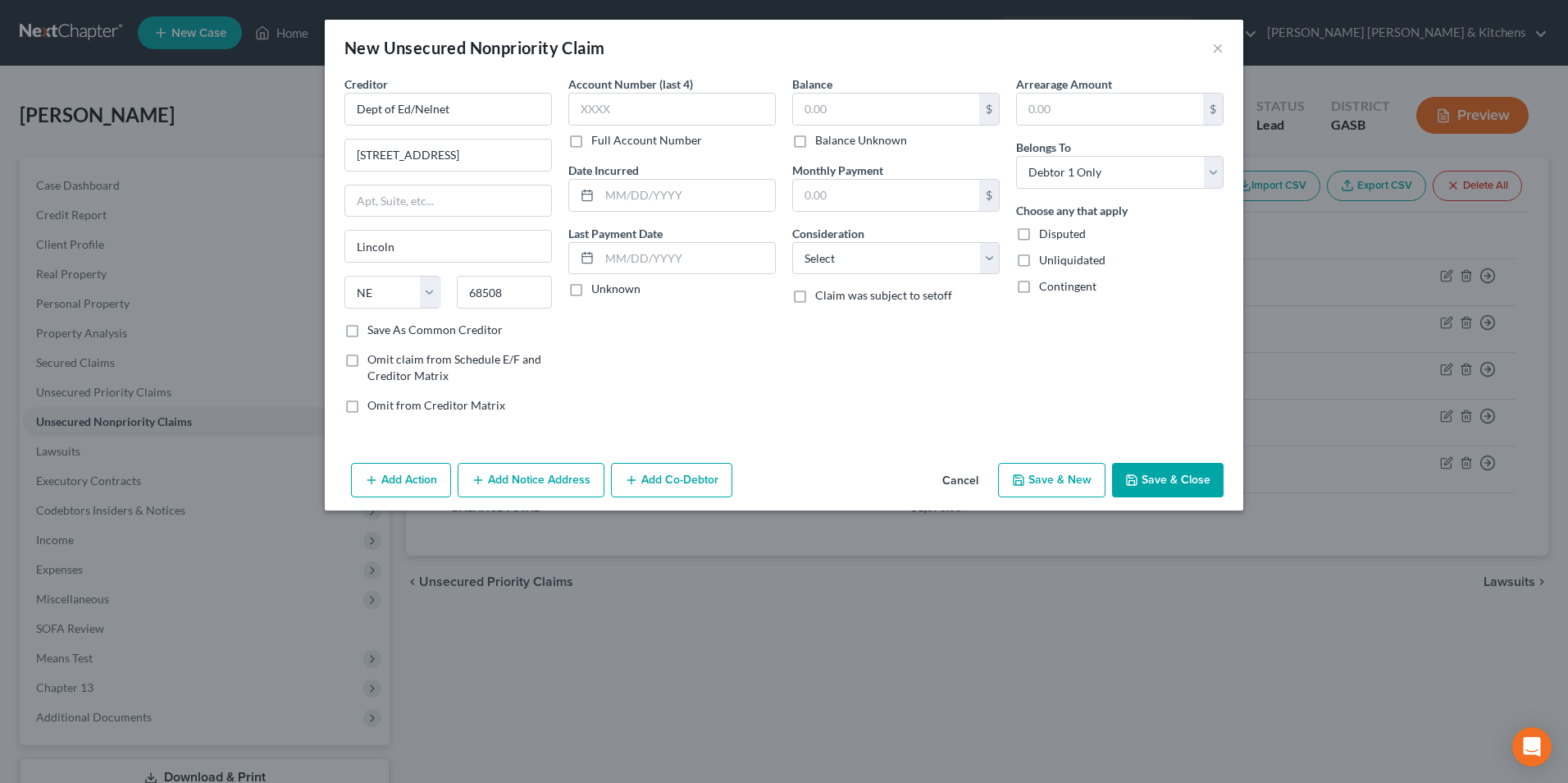
scroll to position [0, 0]
drag, startPoint x: 411, startPoint y: 110, endPoint x: 573, endPoint y: 62, distance: 169.0
click at [535, 110] on input "Dept of Ed/Nelnet" at bounding box center [448, 109] width 208 height 33
click at [614, 110] on input "text" at bounding box center [672, 109] width 208 height 33
click at [869, 116] on input "text" at bounding box center [886, 109] width 186 height 31
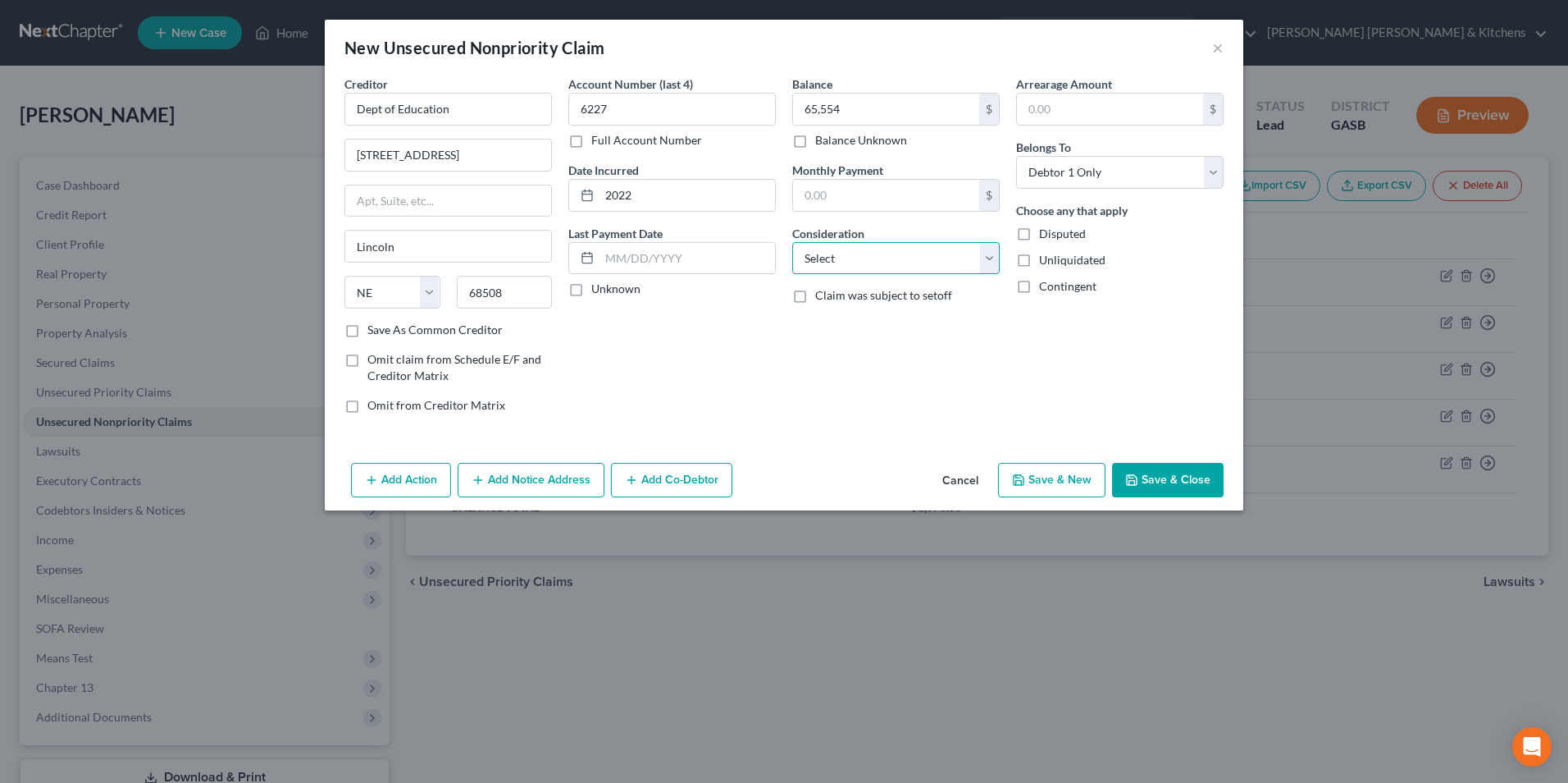
drag, startPoint x: 842, startPoint y: 260, endPoint x: 842, endPoint y: 274, distance: 14.0
click at [842, 268] on select "Select Cable / Satellite Services Collection Agency Credit Card Debt Debt Couns…" at bounding box center [896, 258] width 208 height 33
click at [792, 242] on select "Select Cable / Satellite Services Collection Agency Credit Card Debt Debt Couns…" at bounding box center [896, 258] width 208 height 33
click at [1022, 486] on icon "button" at bounding box center [1018, 479] width 13 height 13
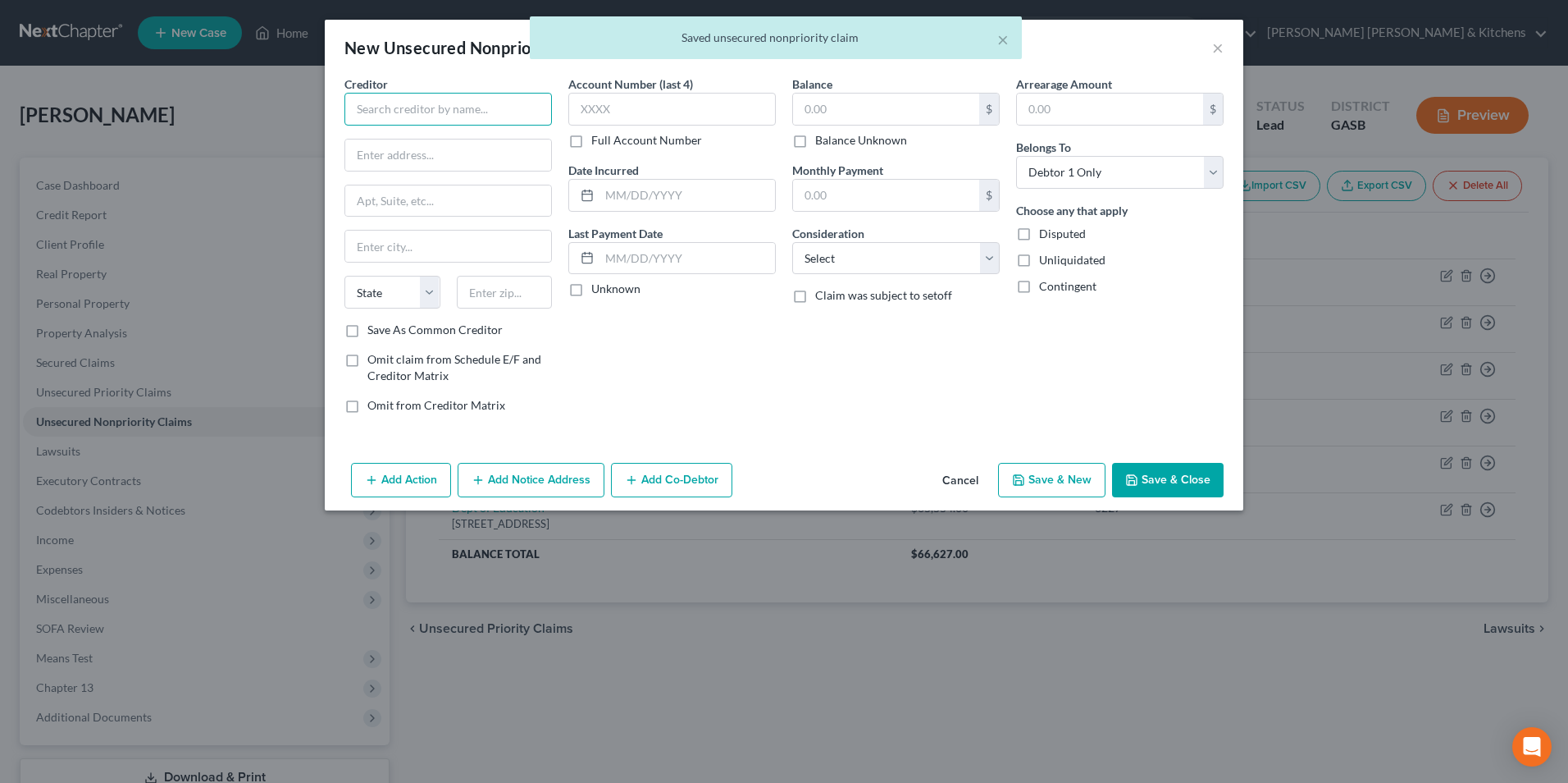
click at [508, 107] on input "text" at bounding box center [448, 109] width 208 height 33
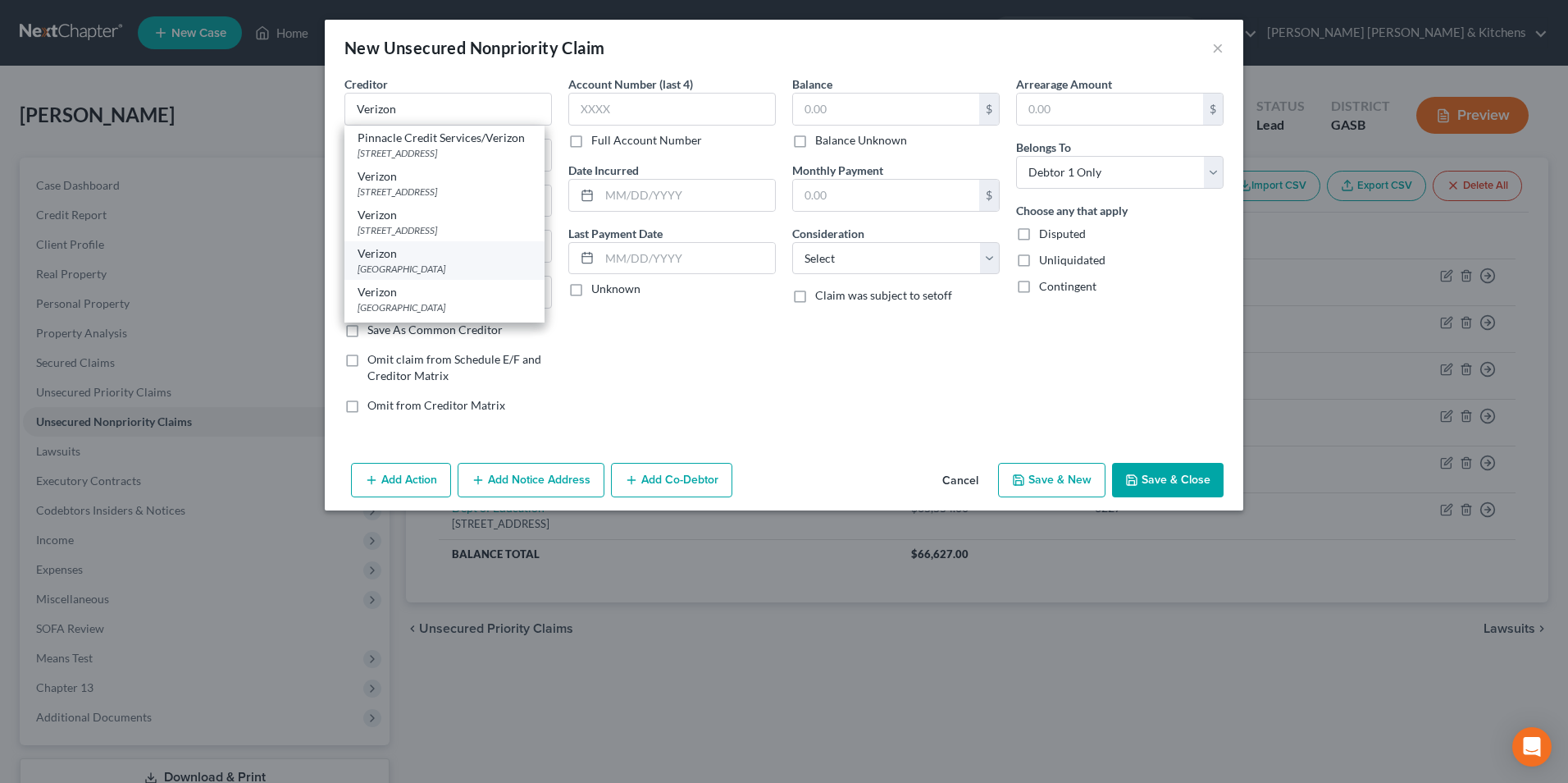
click at [435, 265] on div "[GEOGRAPHIC_DATA]" at bounding box center [444, 269] width 174 height 14
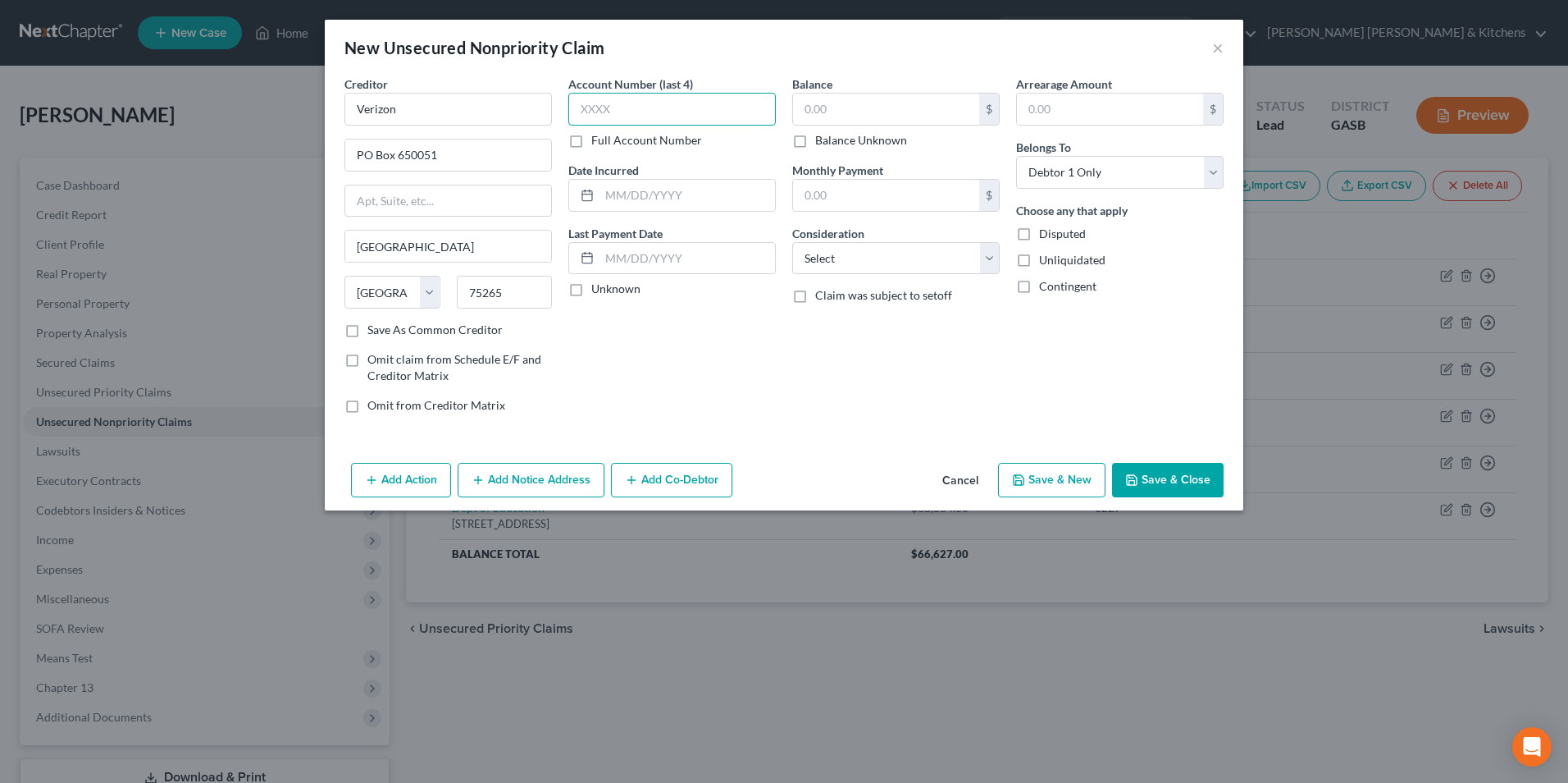
click at [606, 110] on input "text" at bounding box center [672, 109] width 208 height 33
click at [815, 117] on input "text" at bounding box center [886, 109] width 186 height 31
click at [834, 254] on select "Select Cable / Satellite Services Collection Agency Credit Card Debt Debt Couns…" at bounding box center [896, 258] width 208 height 33
click at [792, 242] on select "Select Cable / Satellite Services Collection Agency Credit Card Debt Debt Couns…" at bounding box center [896, 258] width 208 height 33
click at [1157, 484] on button "Save & Close" at bounding box center [1168, 480] width 111 height 34
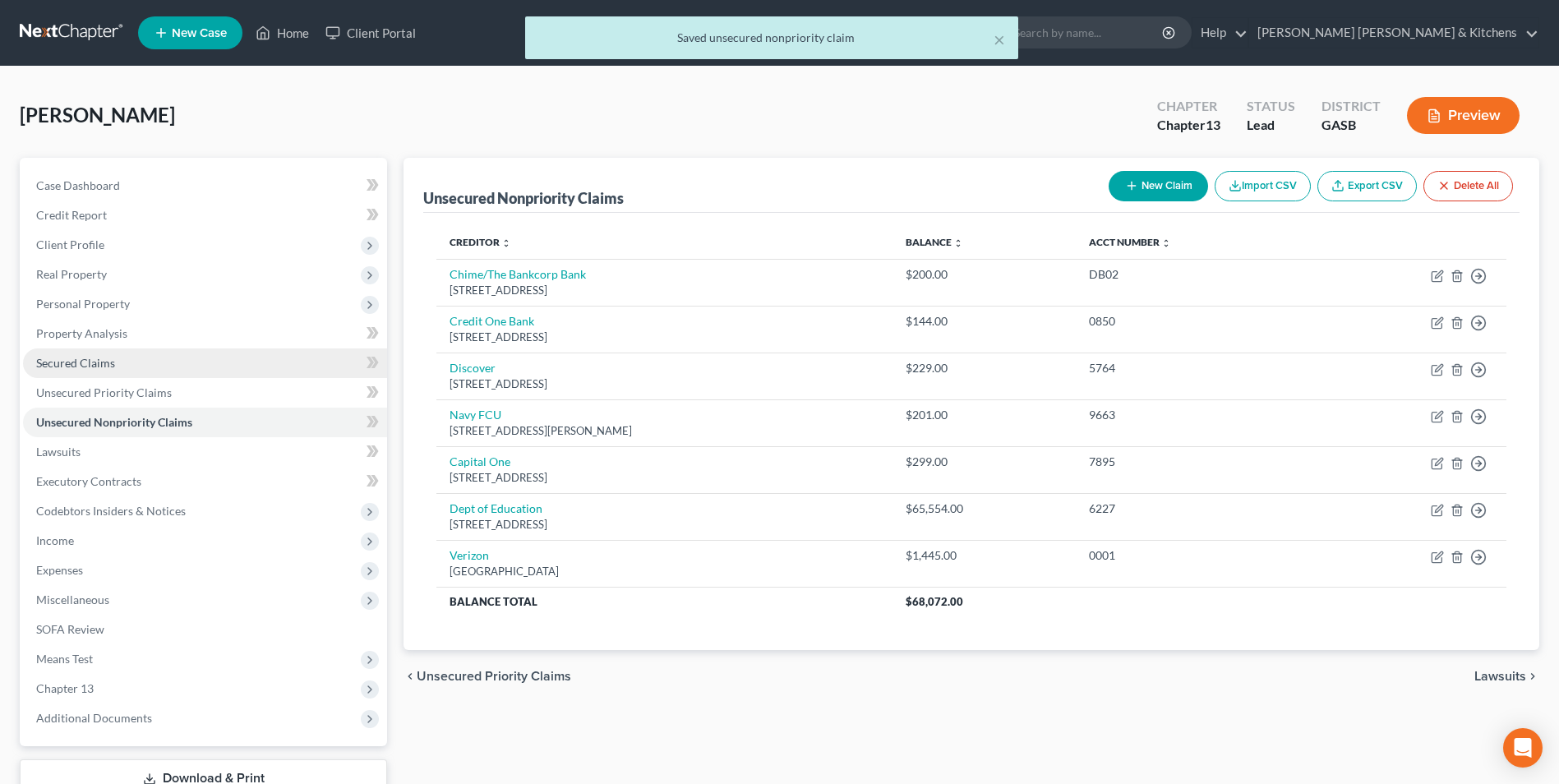
click at [66, 362] on span "Secured Claims" at bounding box center [75, 362] width 79 height 14
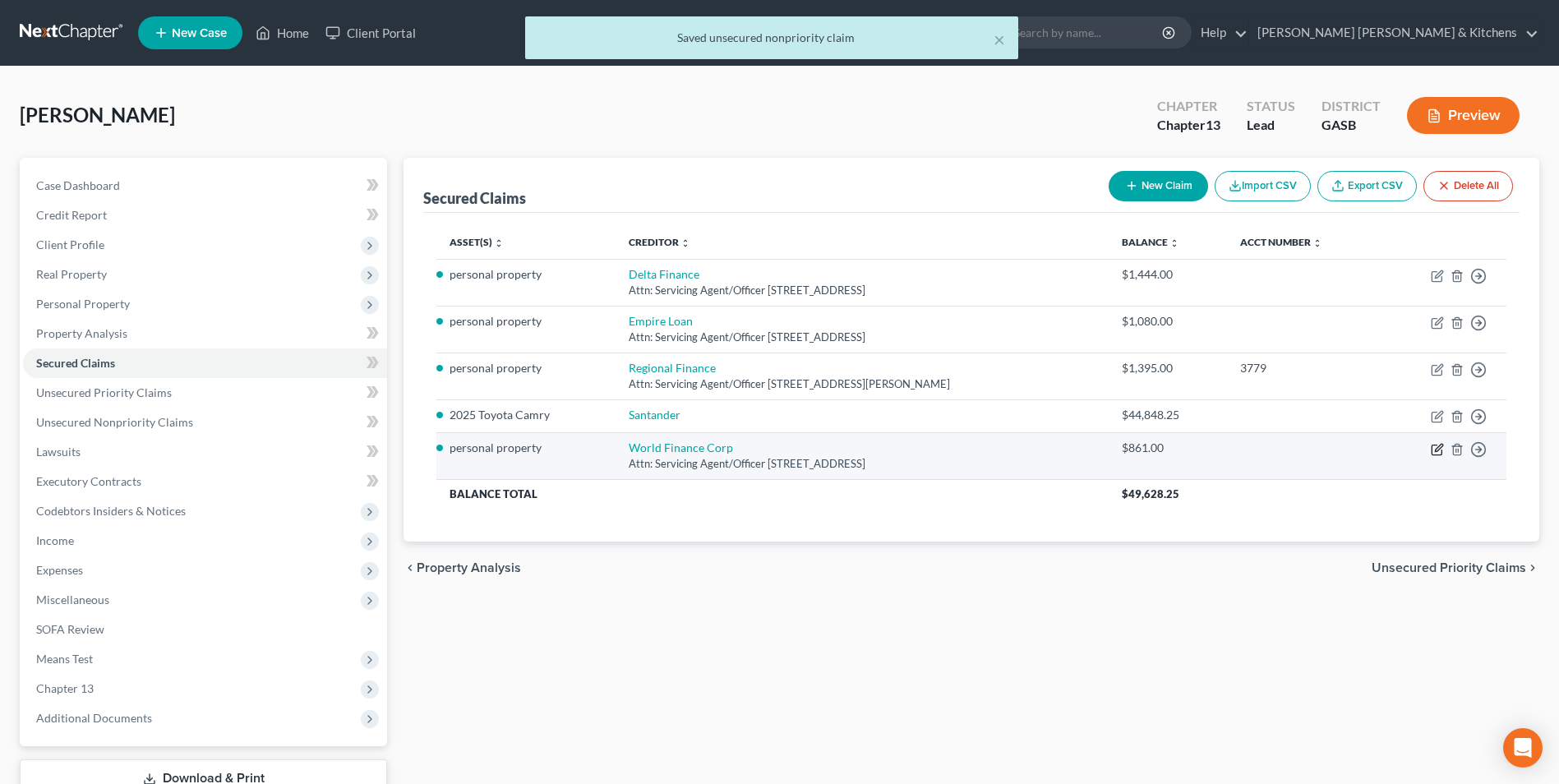
click at [1434, 450] on icon "button" at bounding box center [1436, 449] width 13 height 13
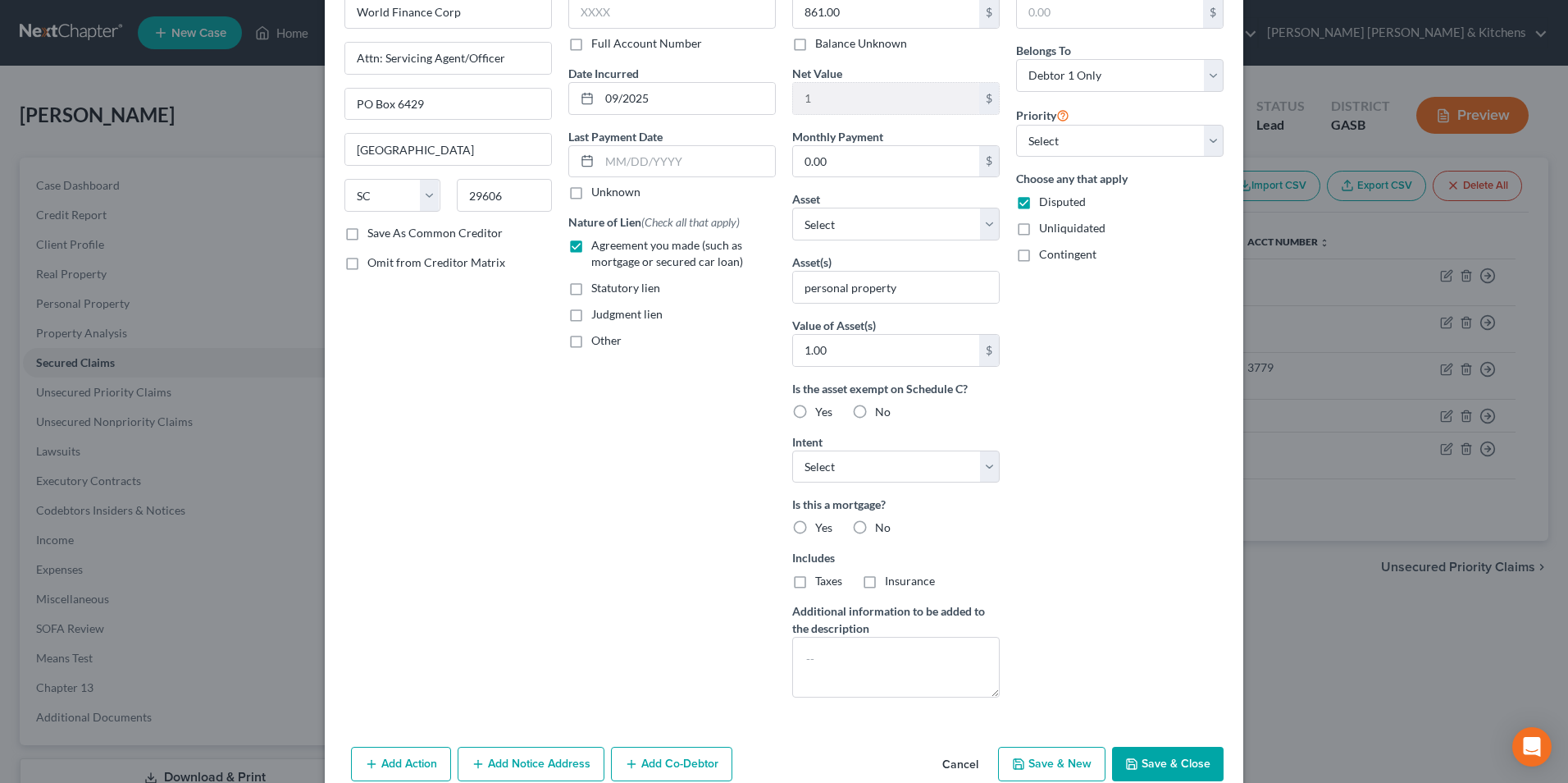
scroll to position [175, 0]
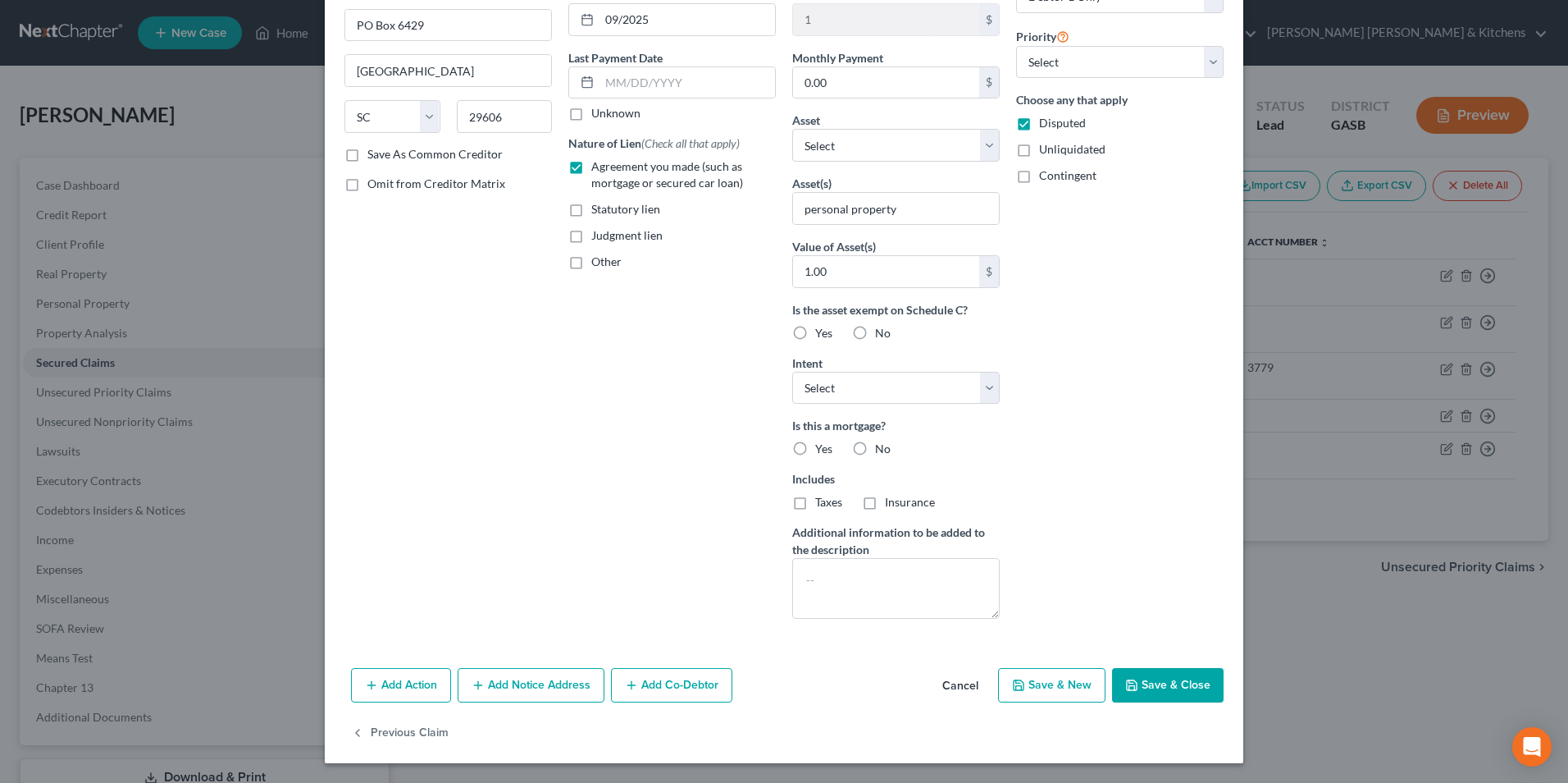
click at [533, 685] on button "Add Notice Address" at bounding box center [531, 685] width 147 height 34
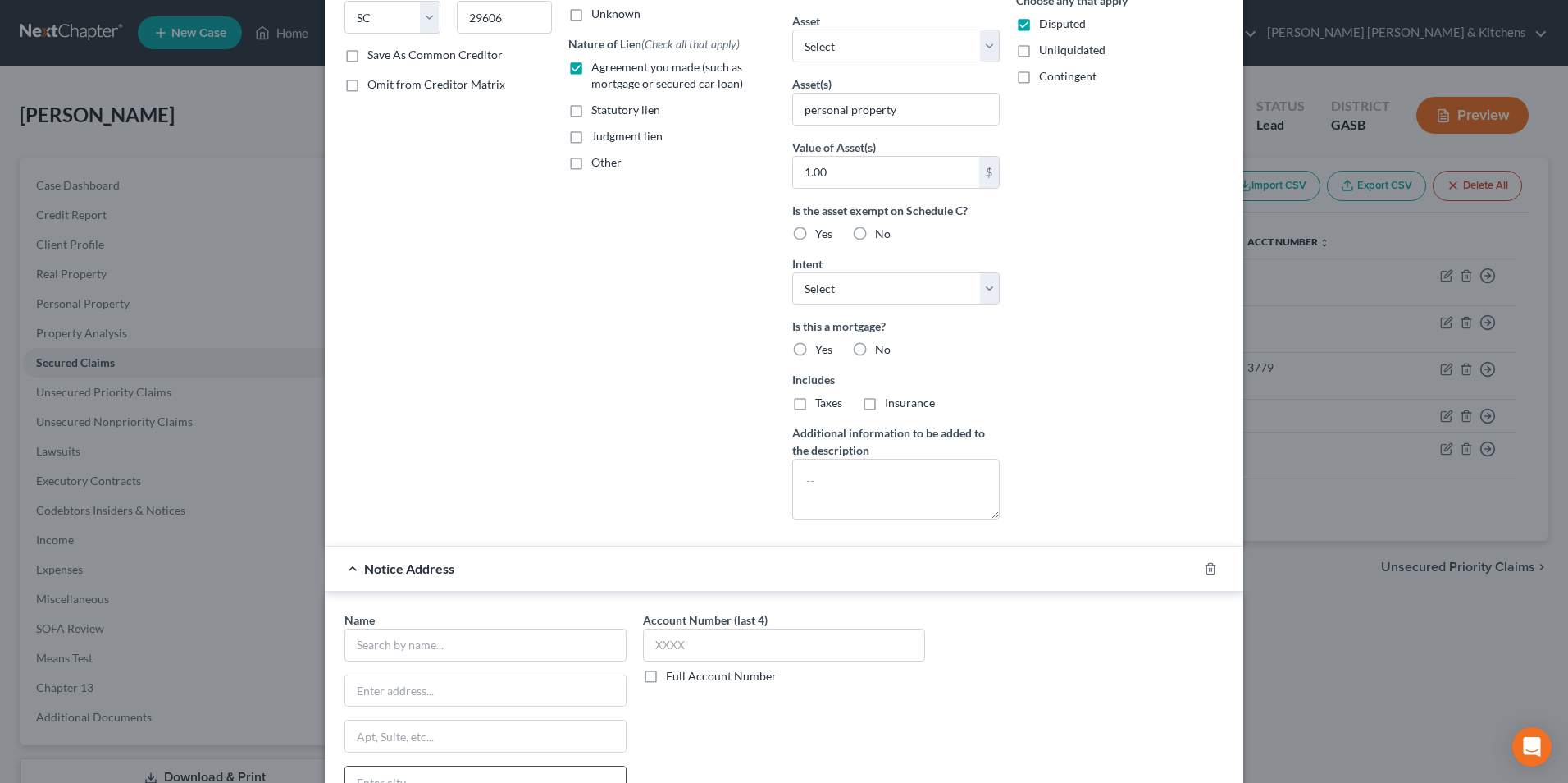
scroll to position [422, 0]
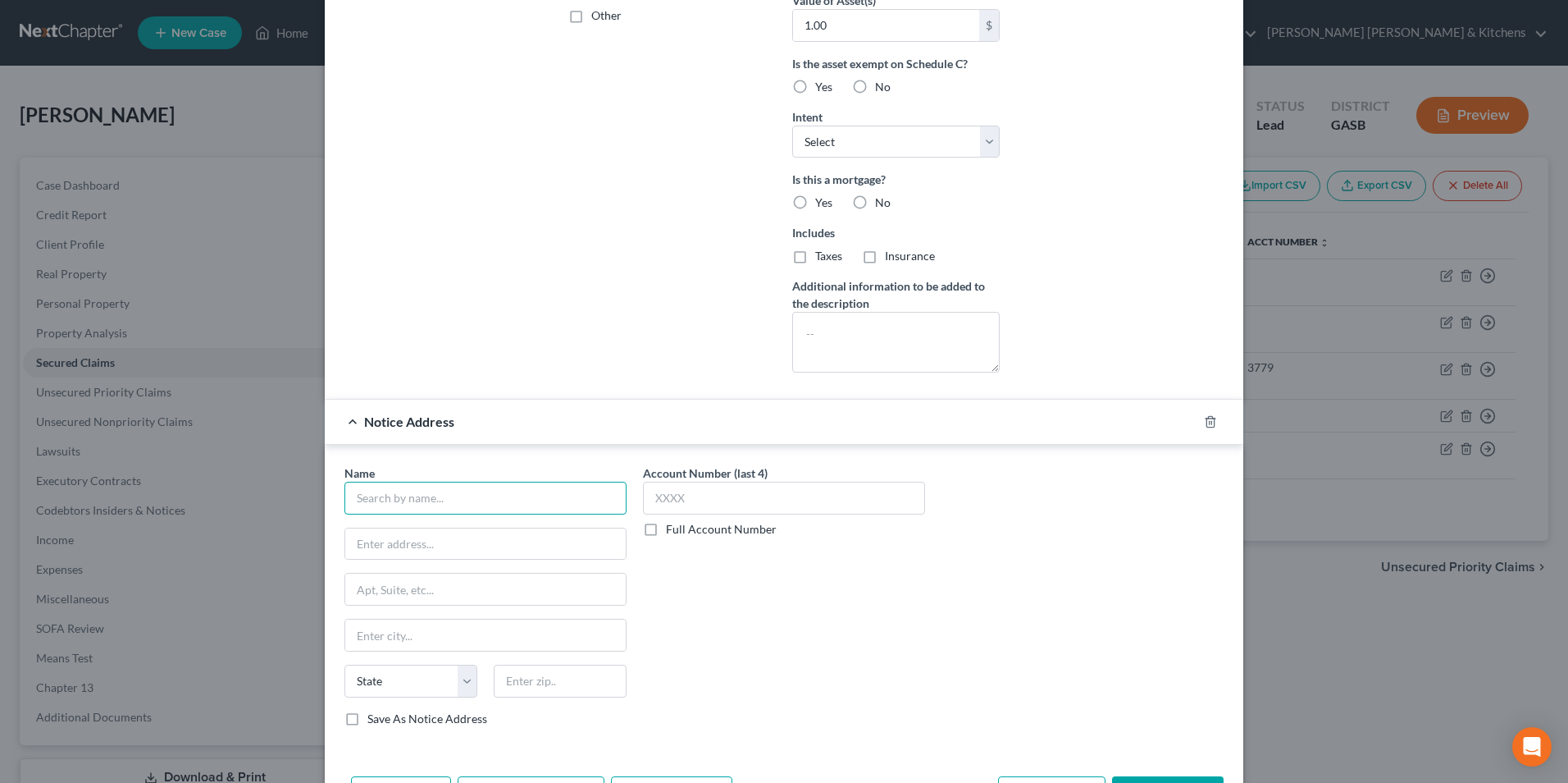
click at [400, 509] on input "text" at bounding box center [486, 498] width 282 height 33
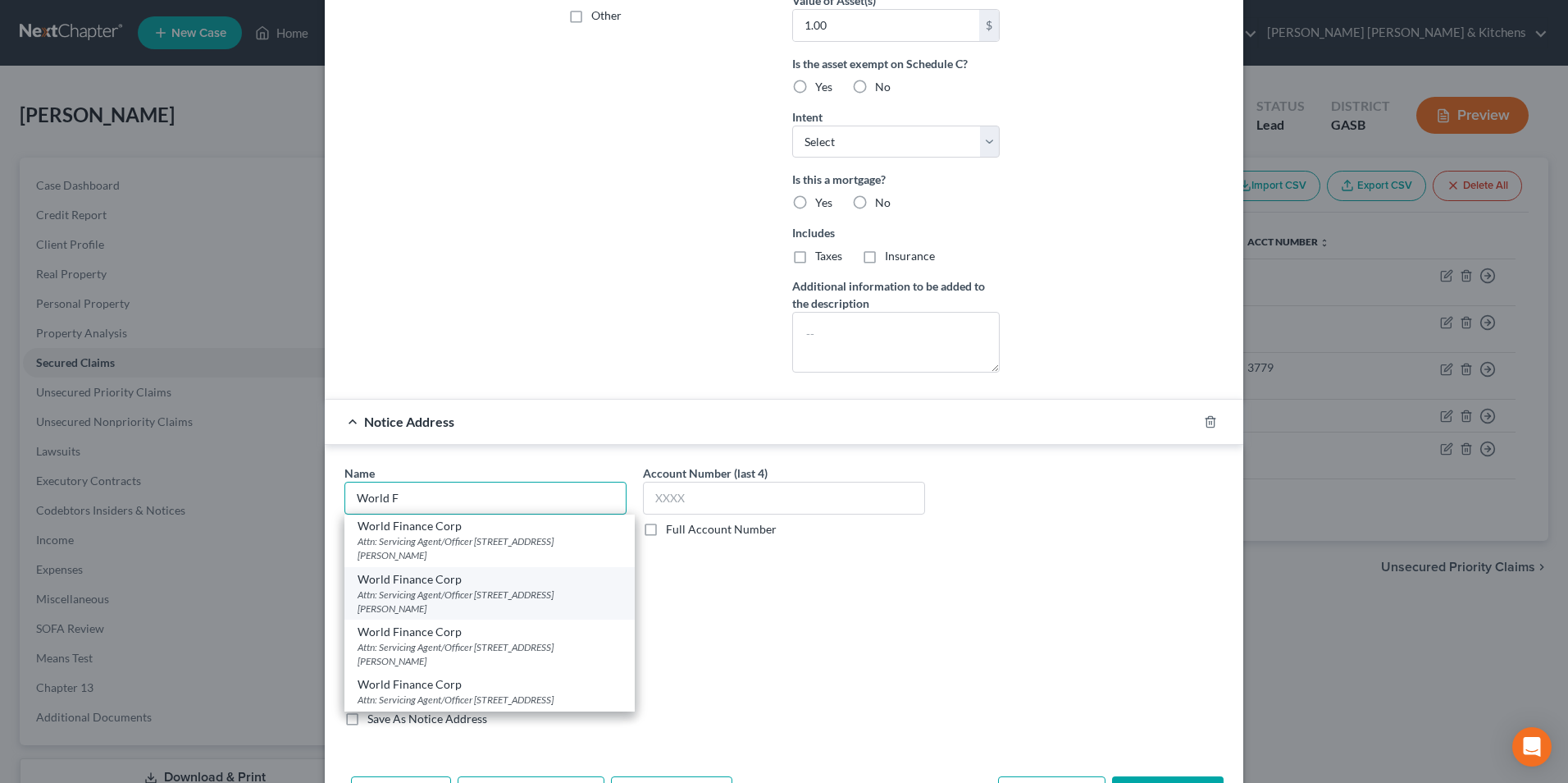
scroll to position [460, 0]
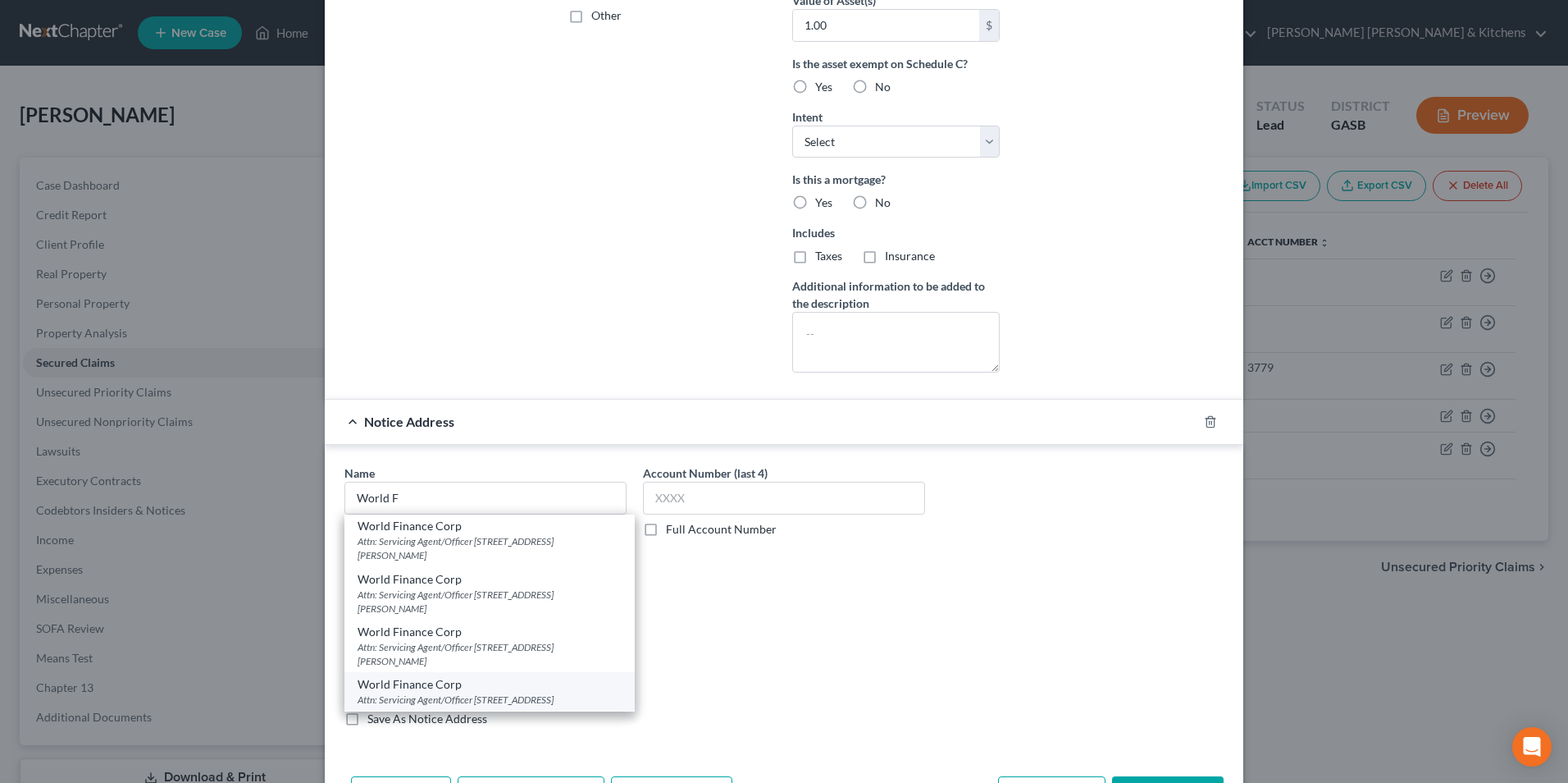
click at [552, 692] on div "Attn: Servicing Agent/Officer [STREET_ADDRESS]" at bounding box center [489, 699] width 264 height 14
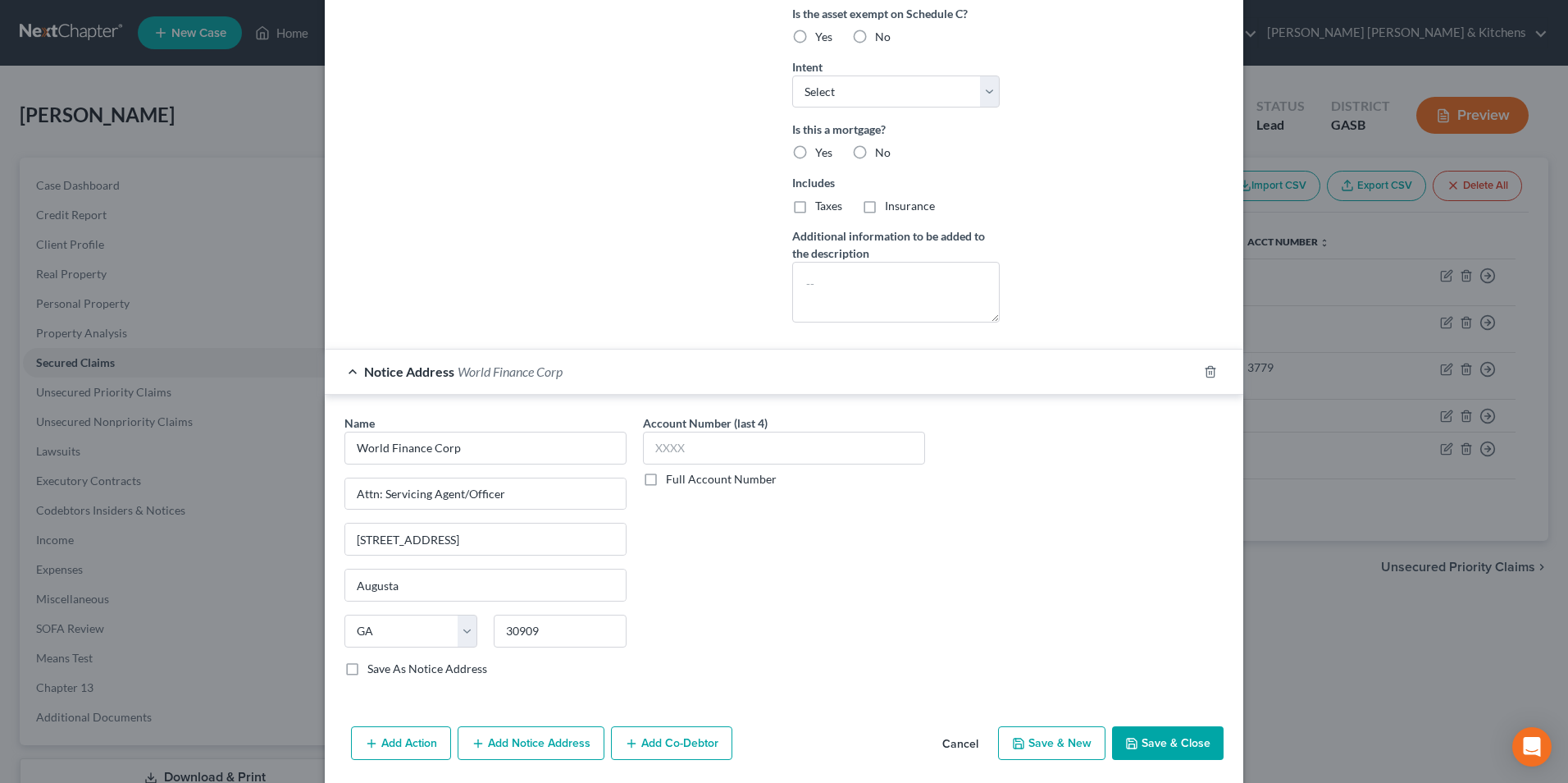
scroll to position [529, 0]
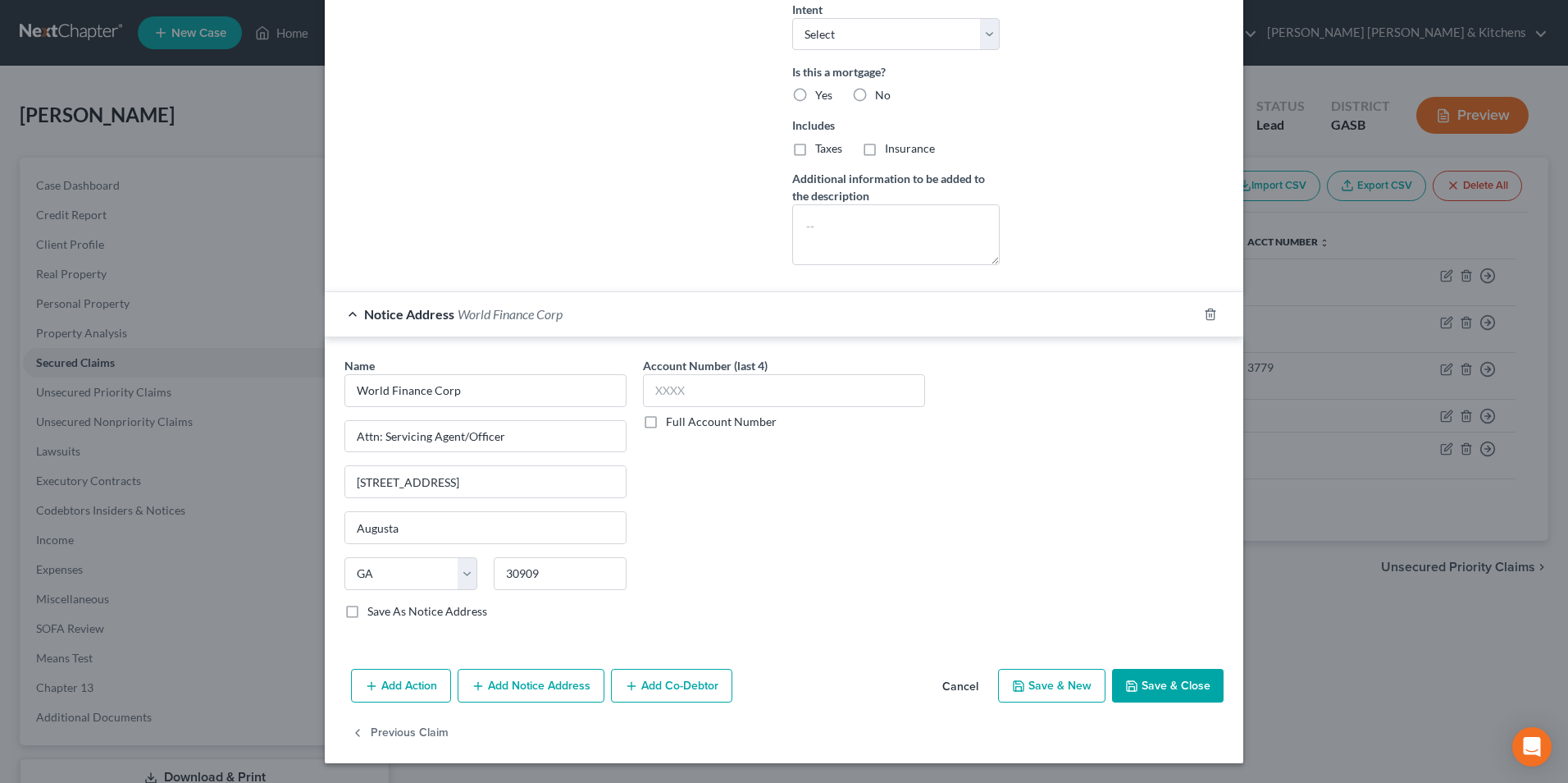
click at [1150, 696] on button "Save & Close" at bounding box center [1168, 685] width 111 height 34
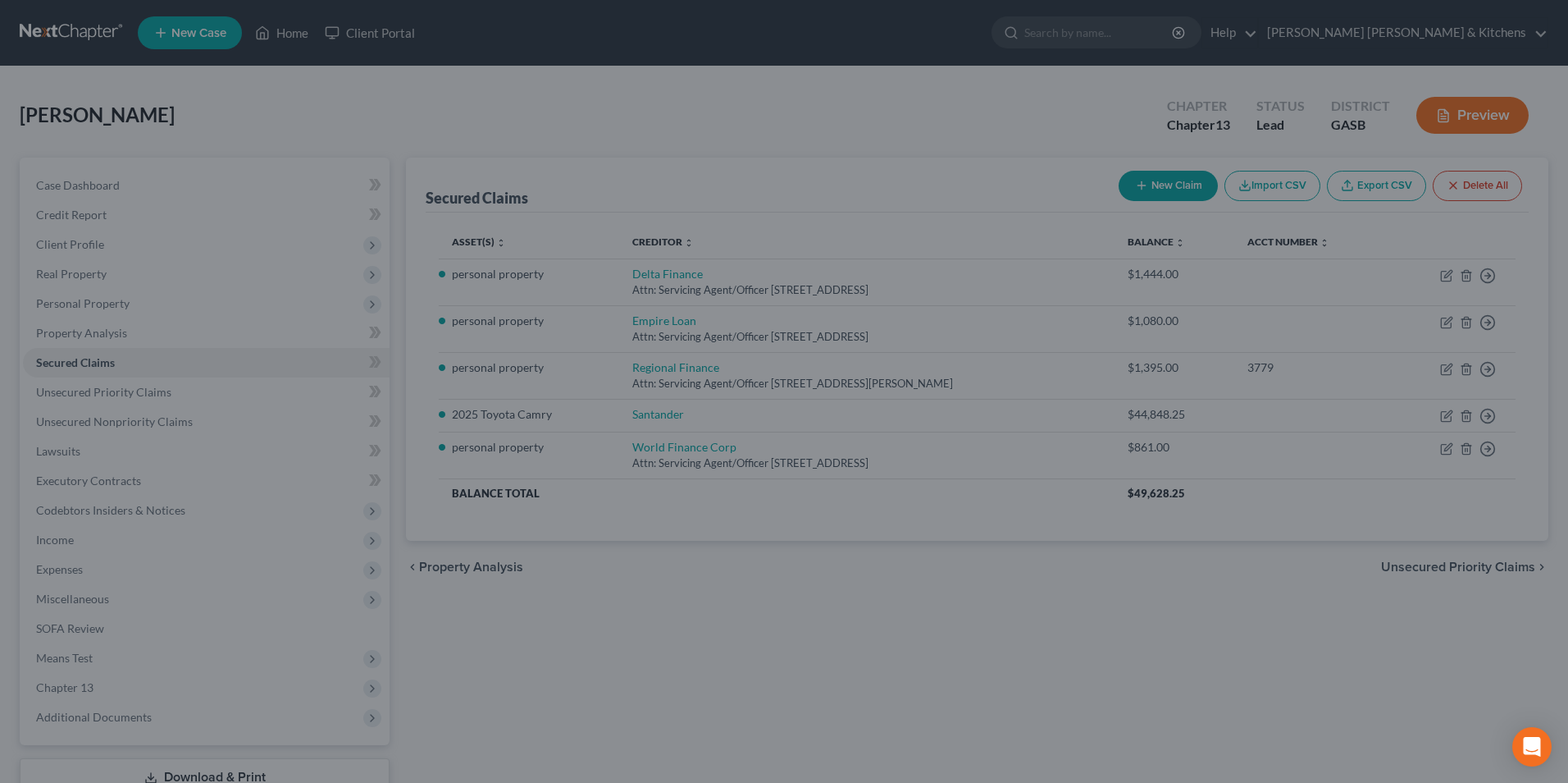
scroll to position [0, 0]
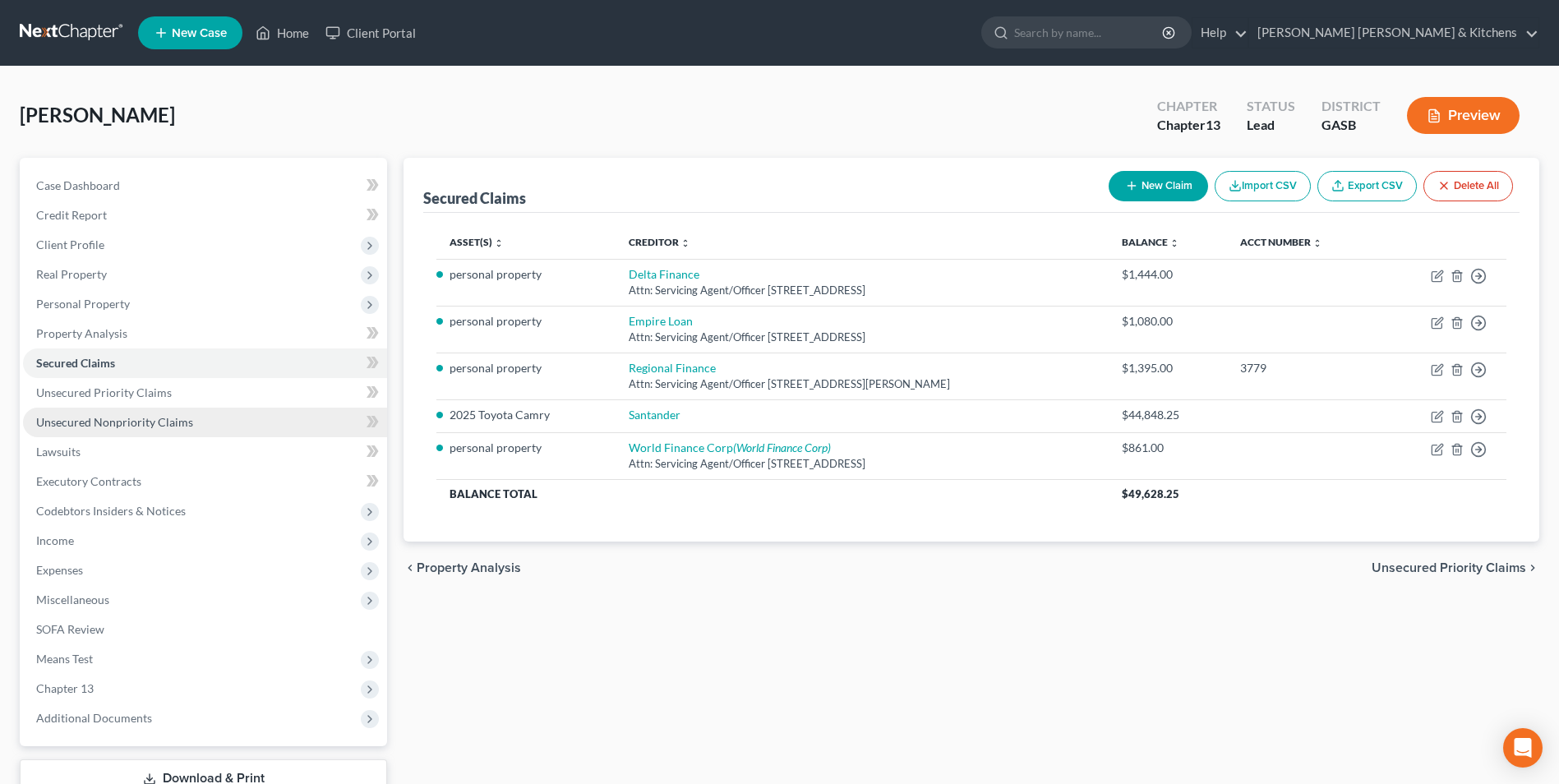
click at [76, 427] on span "Unsecured Nonpriority Claims" at bounding box center [114, 422] width 157 height 14
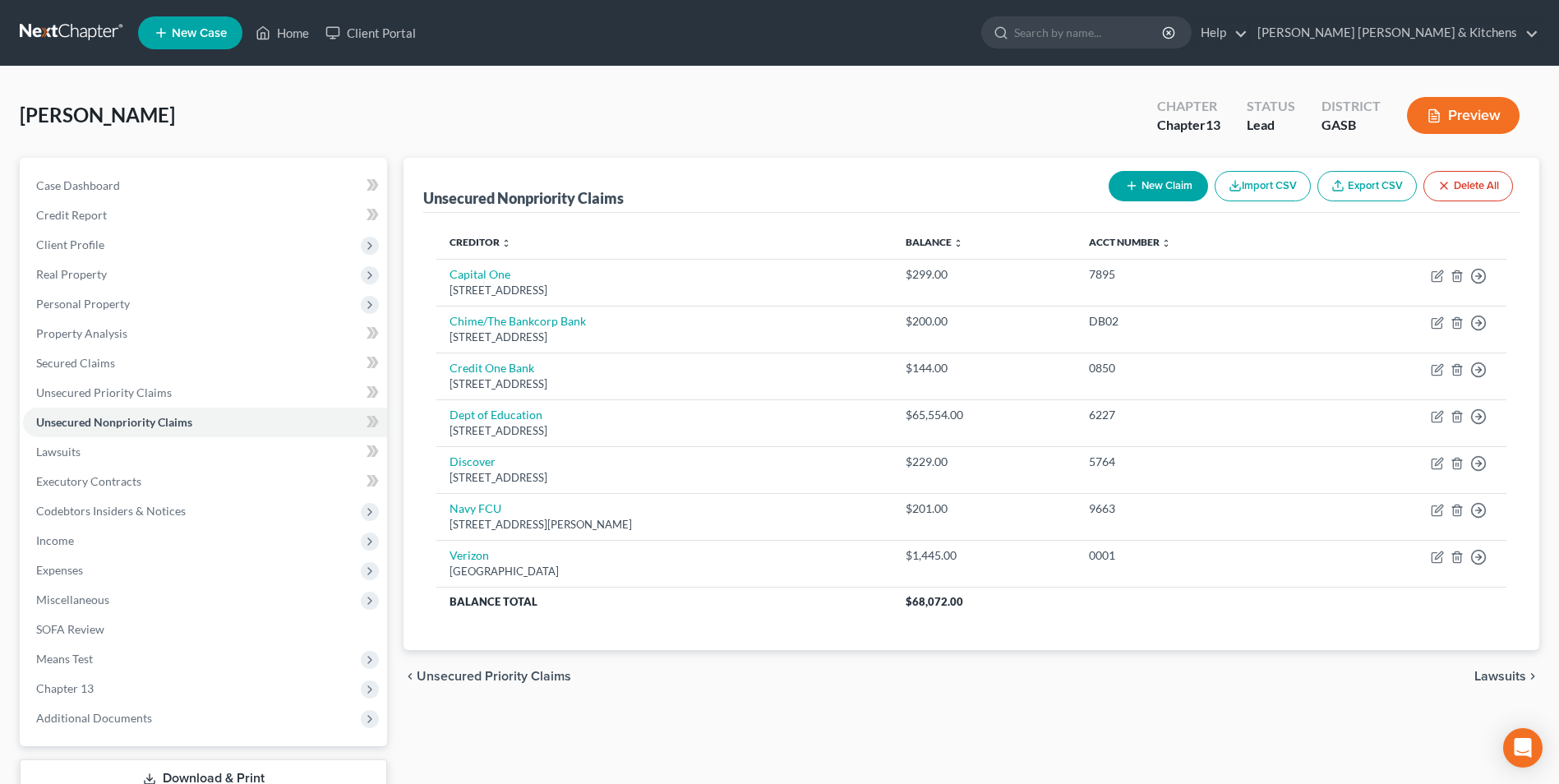
click at [1127, 186] on line "button" at bounding box center [1130, 186] width 8 height 0
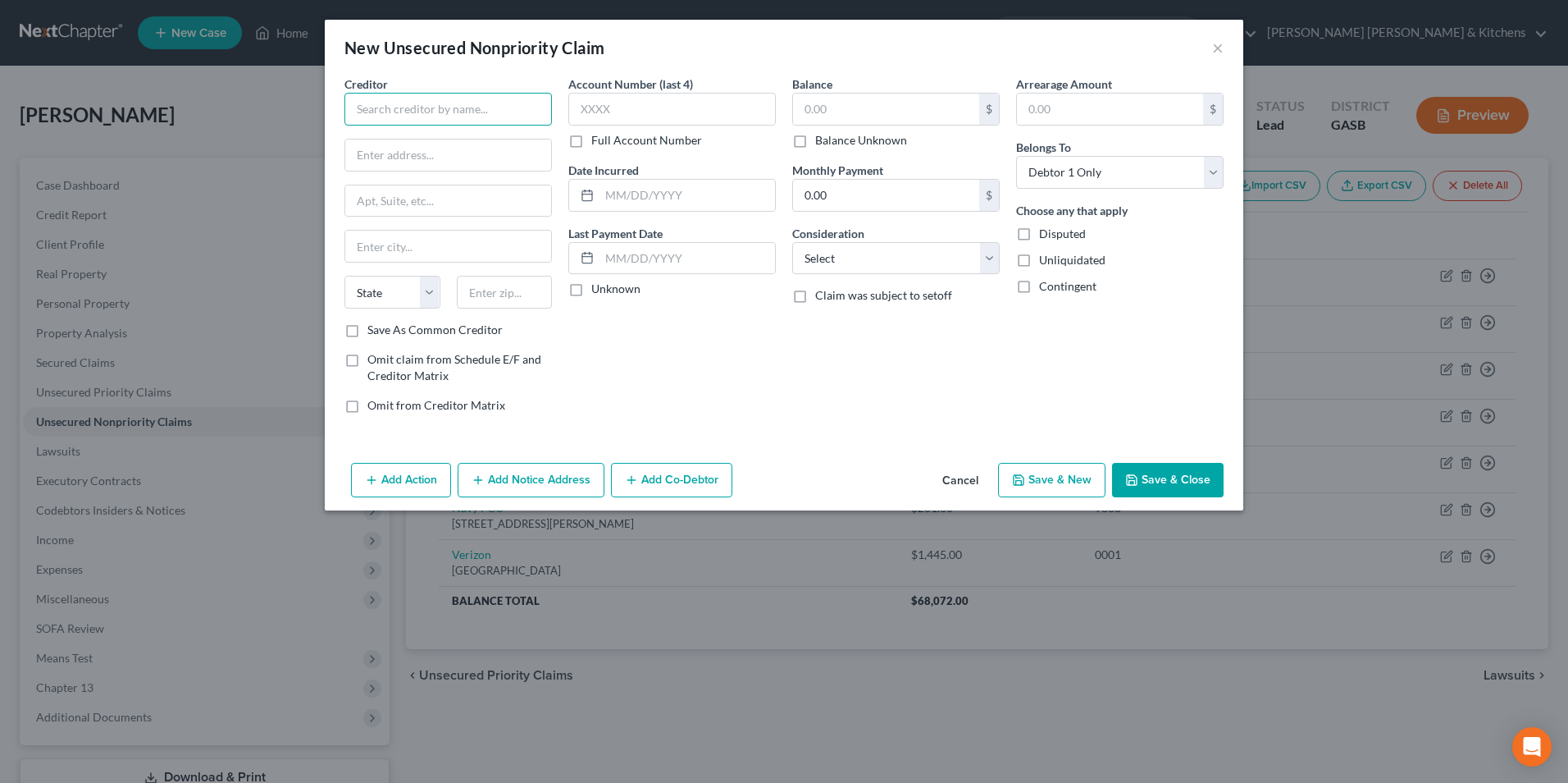
click at [410, 116] on input "text" at bounding box center [448, 109] width 208 height 33
click at [419, 185] on div "Klarna/Webbank" at bounding box center [442, 176] width 170 height 16
click at [605, 102] on input "text" at bounding box center [672, 109] width 208 height 33
click at [833, 120] on input "text" at bounding box center [886, 109] width 186 height 31
click at [707, 189] on input "text" at bounding box center [687, 195] width 175 height 31
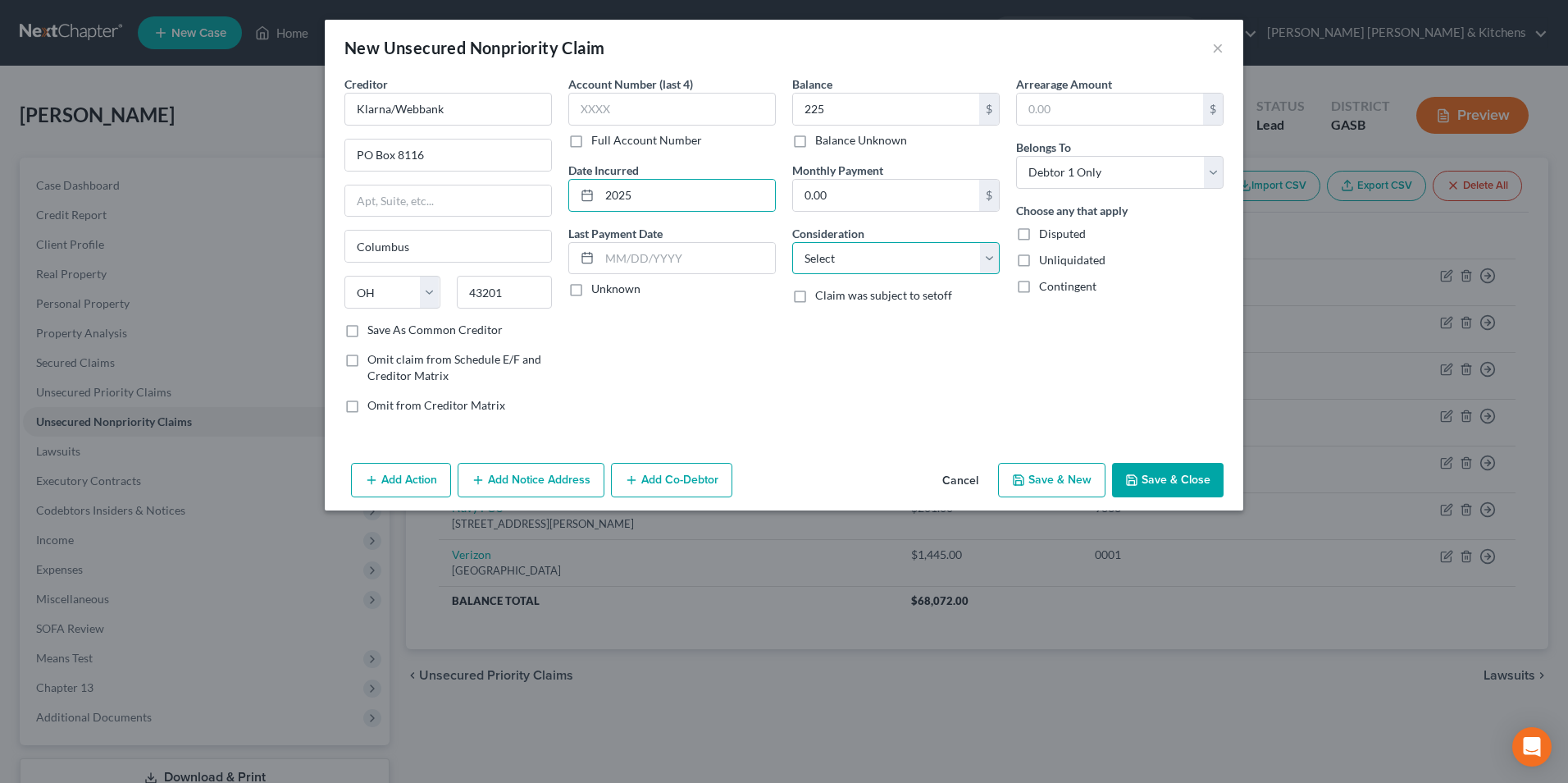
click at [831, 266] on select "Select Cable / Satellite Services Collection Agency Credit Card Debt Debt Couns…" at bounding box center [896, 258] width 208 height 33
click at [792, 242] on select "Select Cable / Satellite Services Collection Agency Credit Card Debt Debt Couns…" at bounding box center [896, 258] width 208 height 33
click at [1056, 472] on button "Save & New" at bounding box center [1052, 480] width 108 height 34
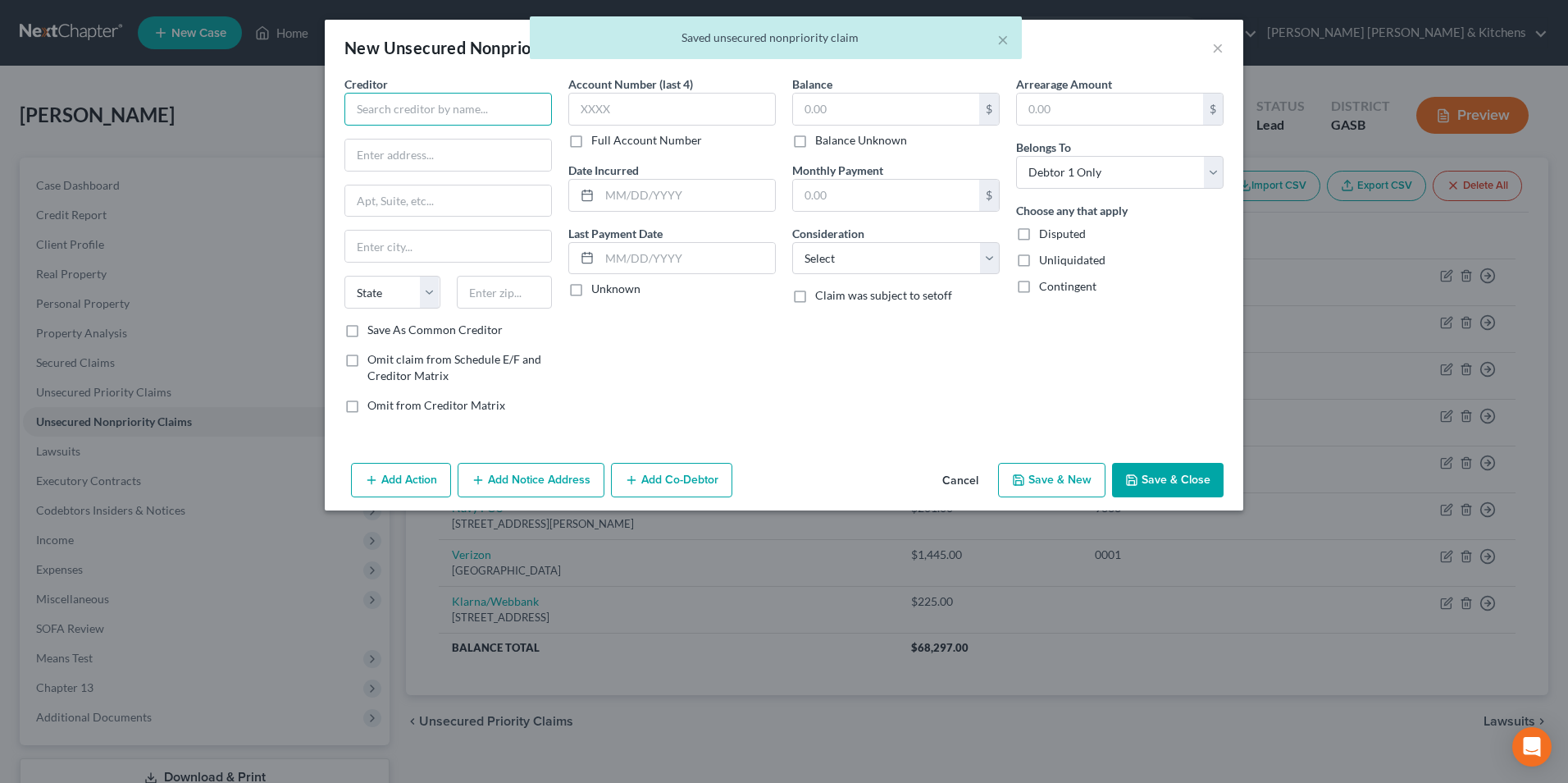
click at [441, 107] on input "text" at bounding box center [448, 109] width 208 height 33
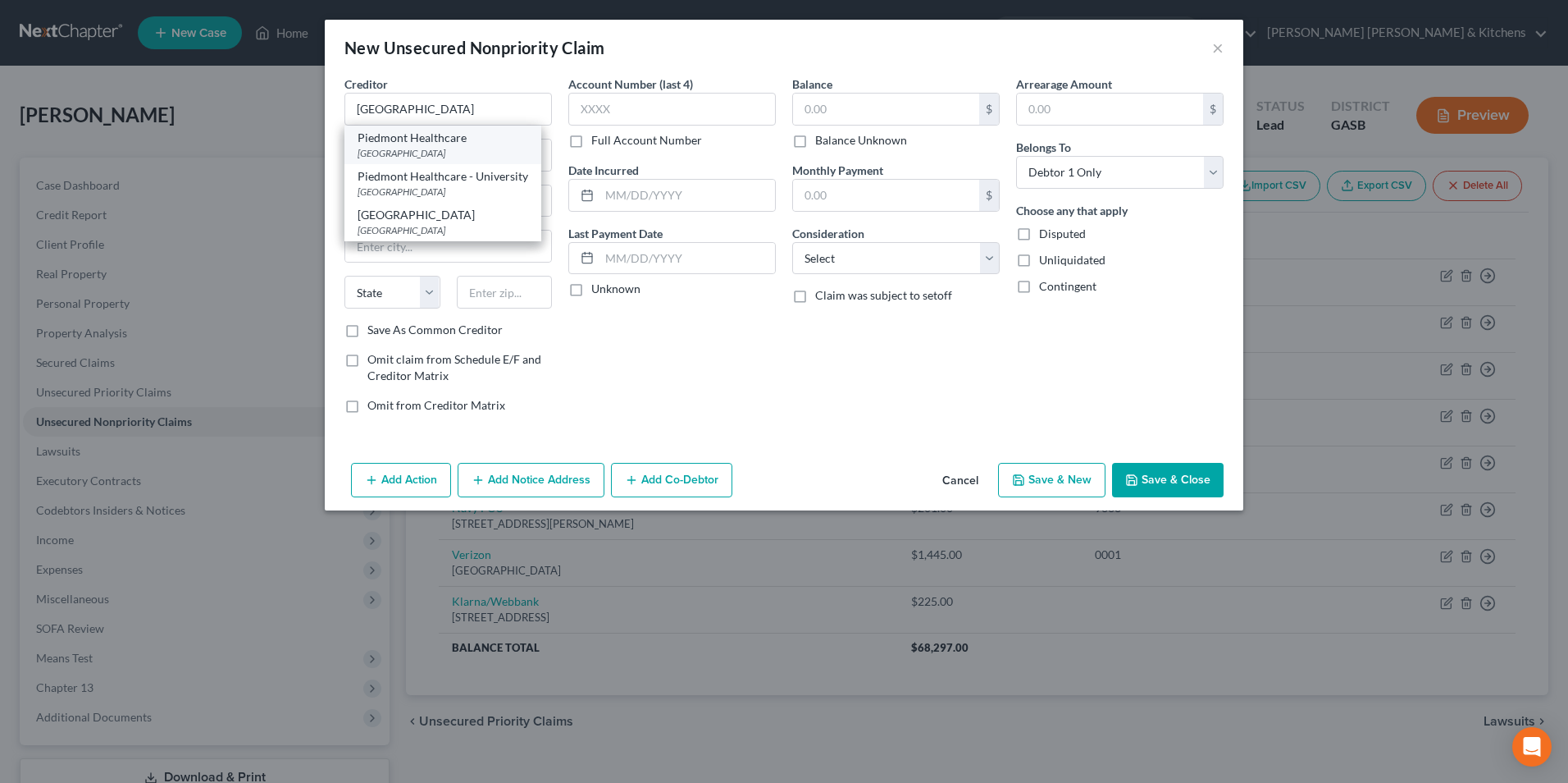
click at [455, 146] on div "[GEOGRAPHIC_DATA]" at bounding box center [442, 153] width 170 height 14
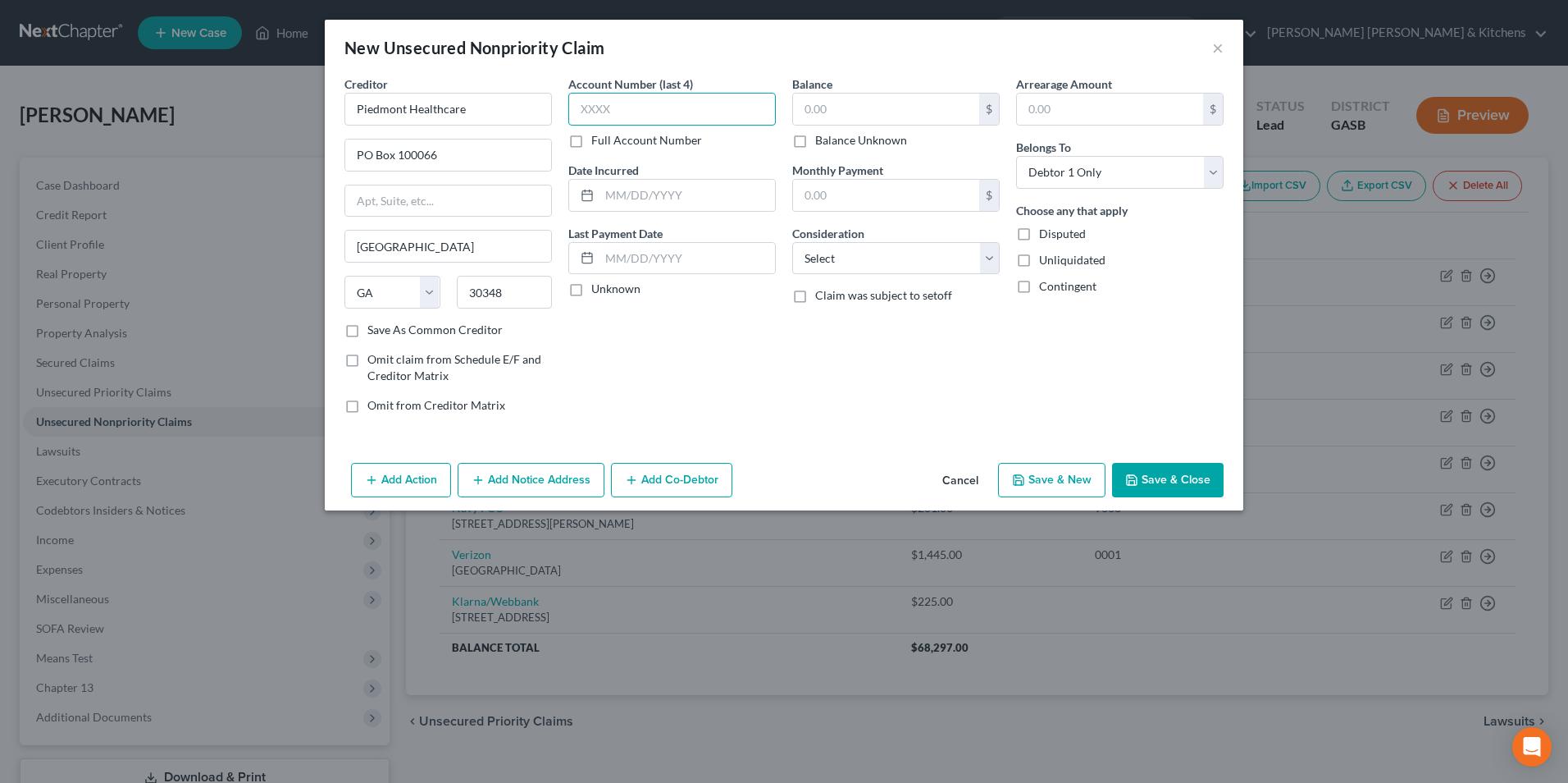
click at [679, 103] on input "text" at bounding box center [672, 109] width 208 height 33
click at [865, 110] on input "text" at bounding box center [886, 109] width 186 height 31
click at [819, 259] on select "Select Cable / Satellite Services Collection Agency Credit Card Debt Debt Couns…" at bounding box center [896, 258] width 208 height 33
click at [792, 242] on select "Select Cable / Satellite Services Collection Agency Credit Card Debt Debt Couns…" at bounding box center [896, 258] width 208 height 33
click at [1057, 487] on button "Save & New" at bounding box center [1052, 480] width 108 height 34
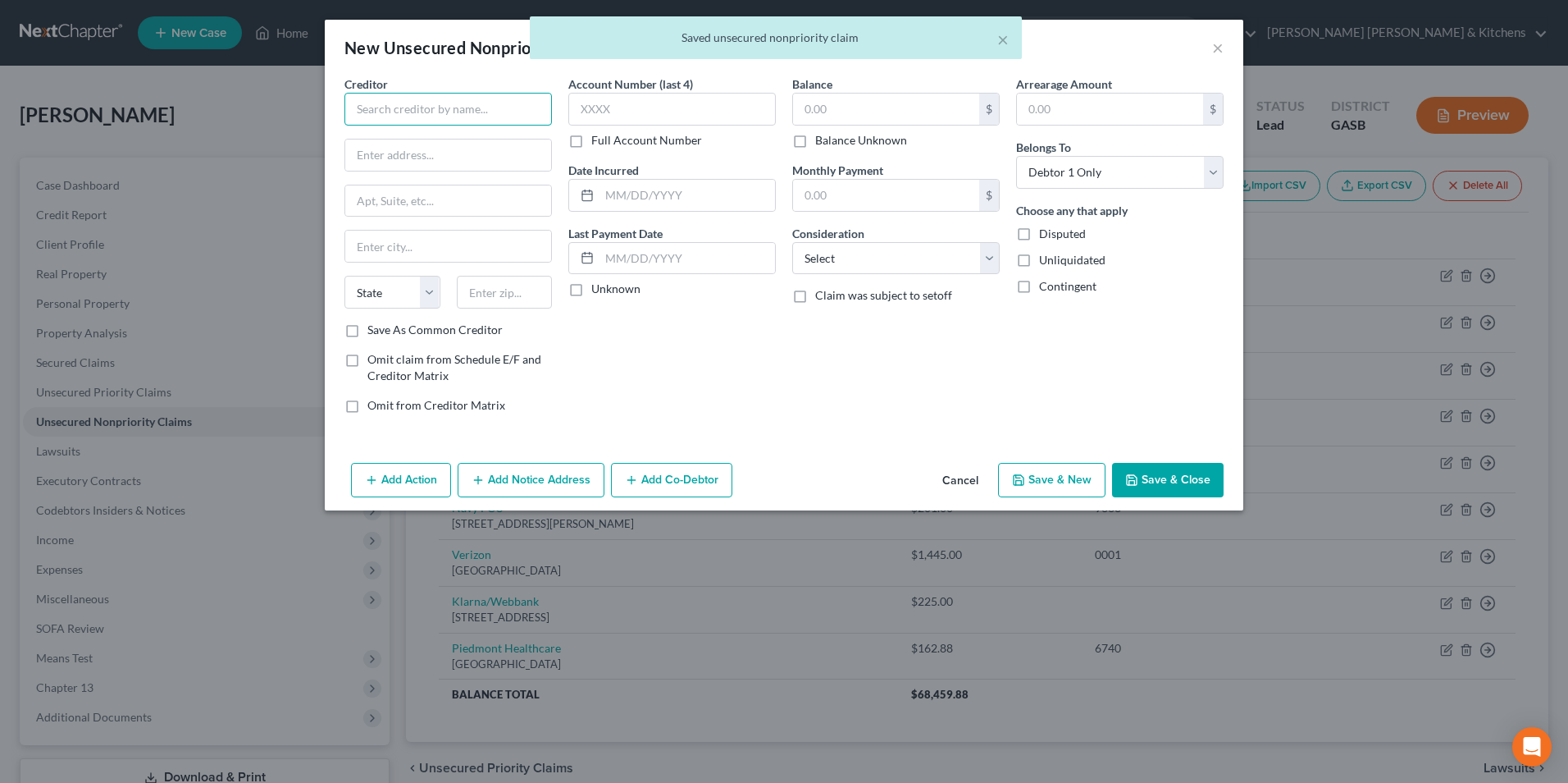
click at [483, 117] on input "text" at bounding box center [448, 109] width 208 height 33
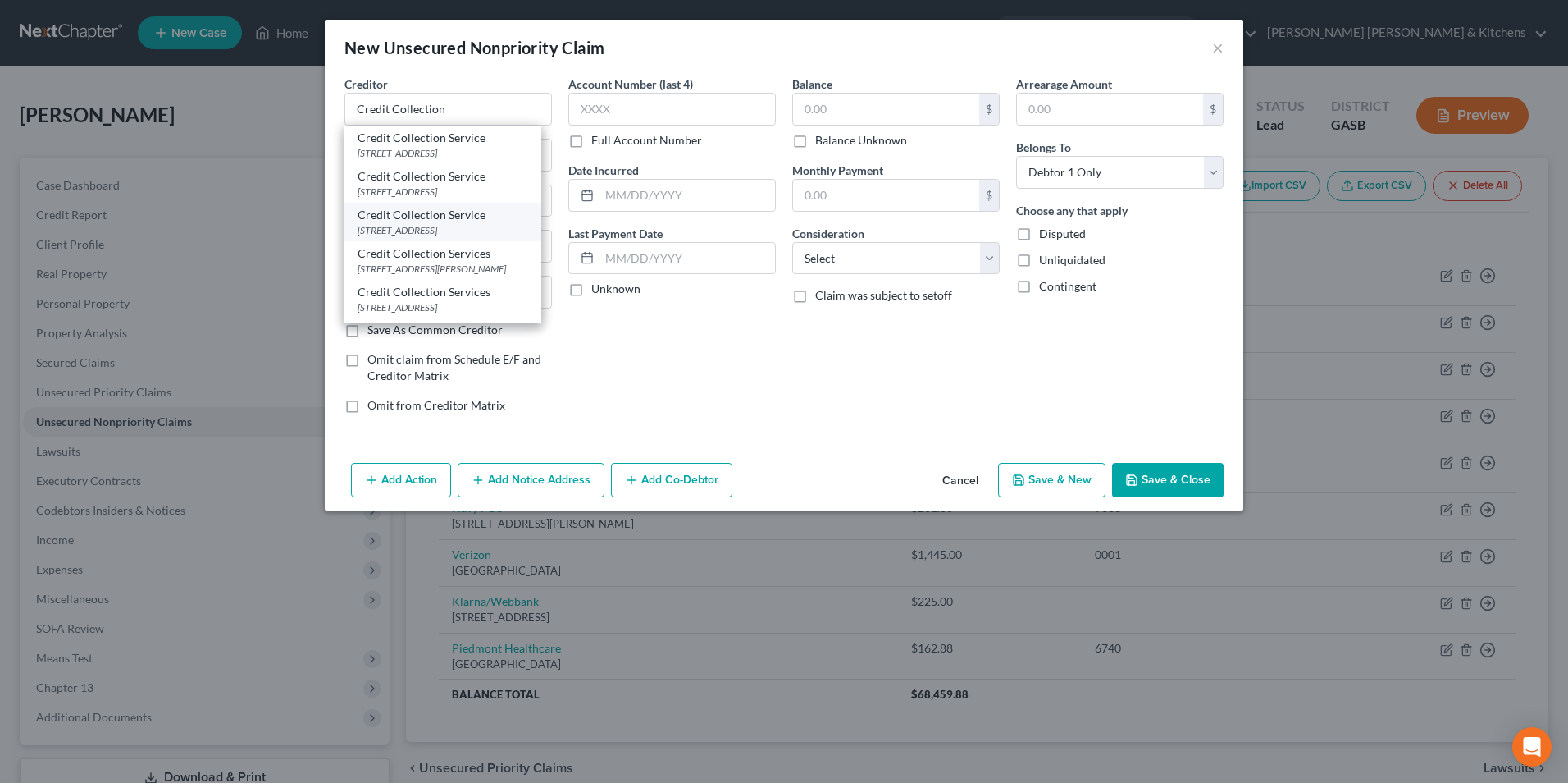
click at [485, 211] on div "Credit Collection Service" at bounding box center [442, 215] width 170 height 16
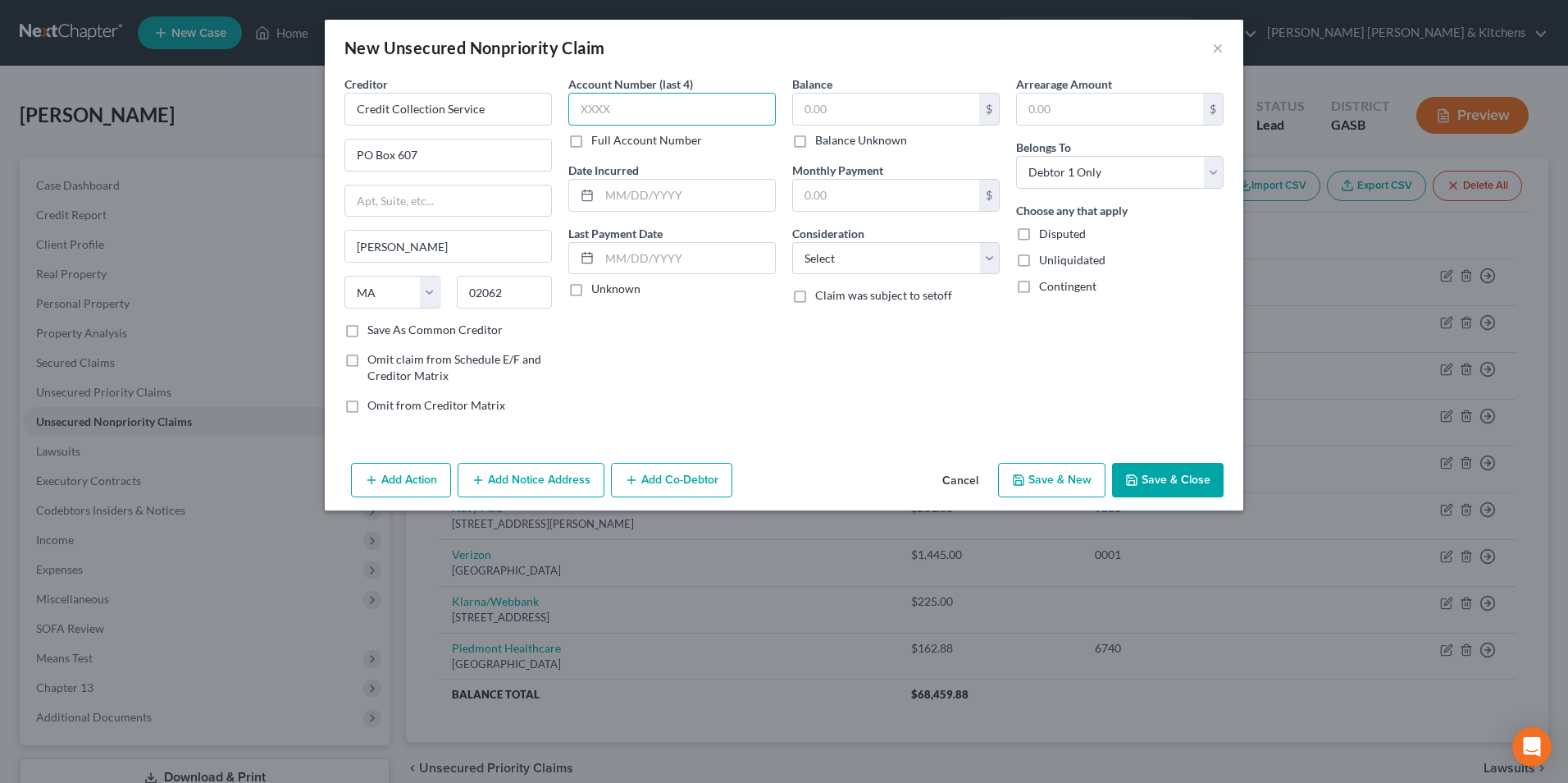
click at [607, 116] on input "text" at bounding box center [672, 109] width 208 height 33
click at [855, 106] on input "text" at bounding box center [886, 109] width 186 height 31
drag, startPoint x: 860, startPoint y: 255, endPoint x: 875, endPoint y: 260, distance: 15.8
click at [860, 255] on select "Select Cable / Satellite Services Collection Agency Credit Card Debt Debt Couns…" at bounding box center [896, 258] width 208 height 33
click at [792, 242] on select "Select Cable / Satellite Services Collection Agency Credit Card Debt Debt Couns…" at bounding box center [896, 258] width 208 height 33
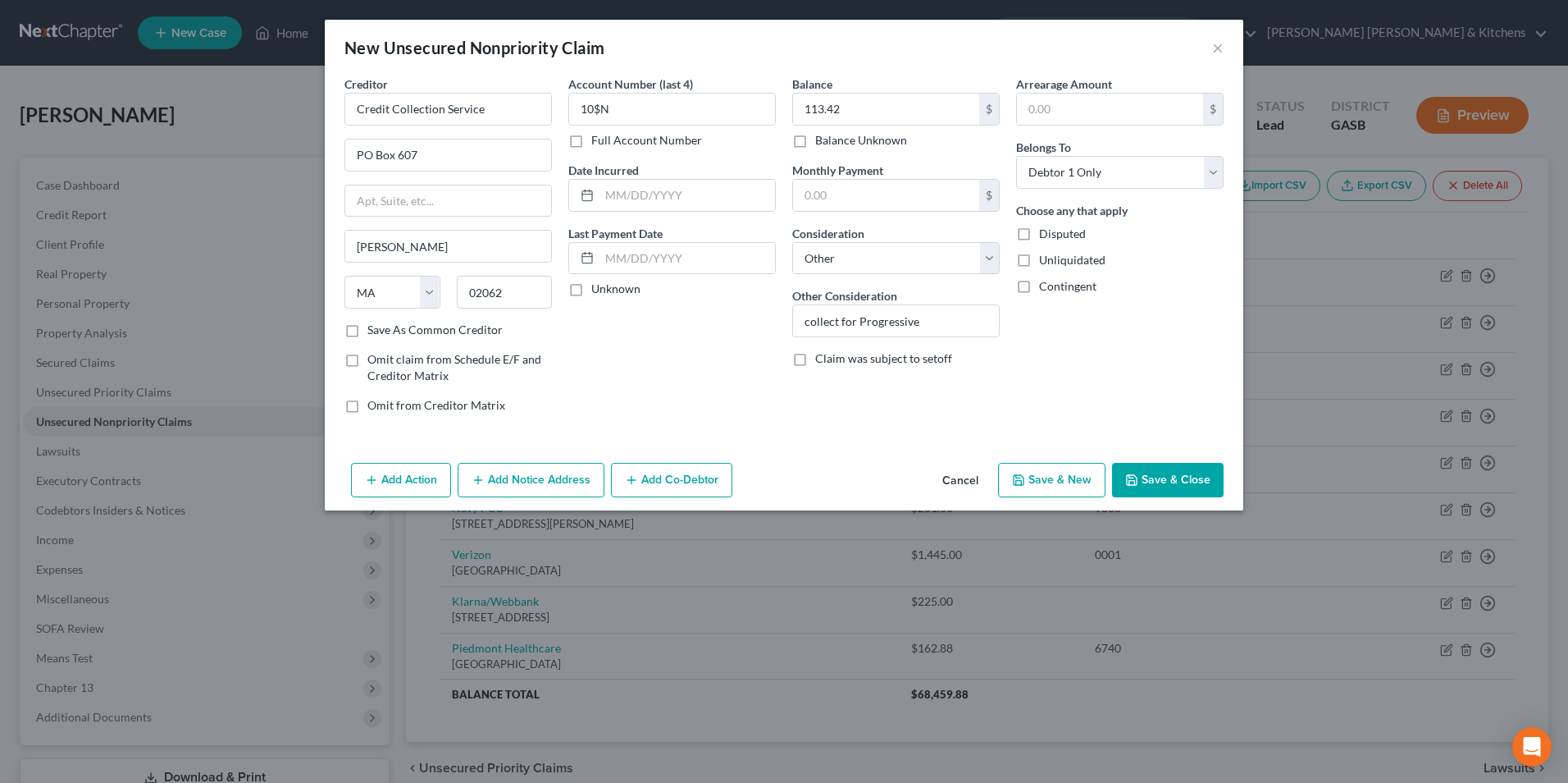
click at [1184, 488] on button "Save & Close" at bounding box center [1168, 480] width 111 height 34
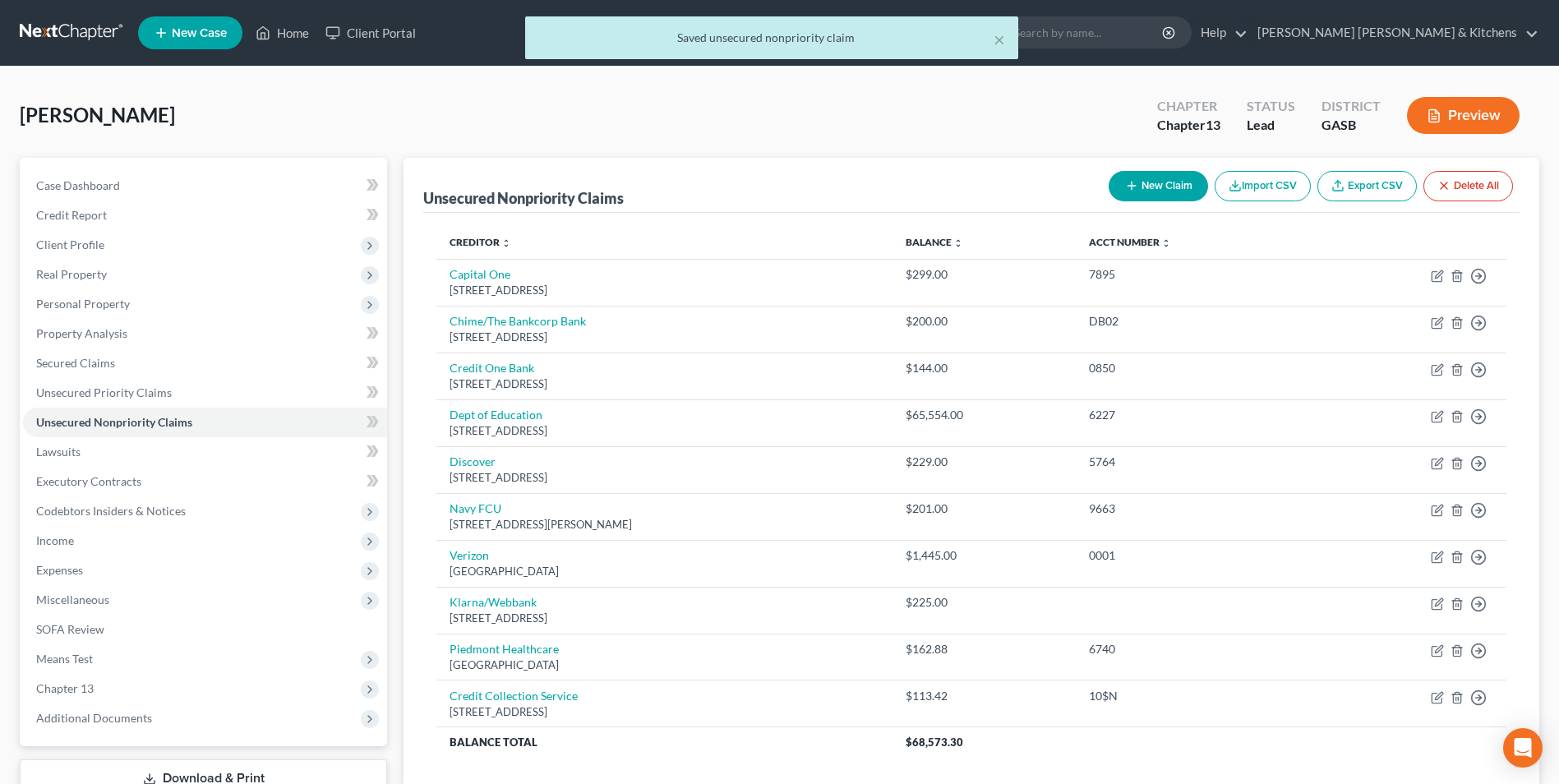
click at [1151, 197] on button "New Claim" at bounding box center [1158, 185] width 99 height 30
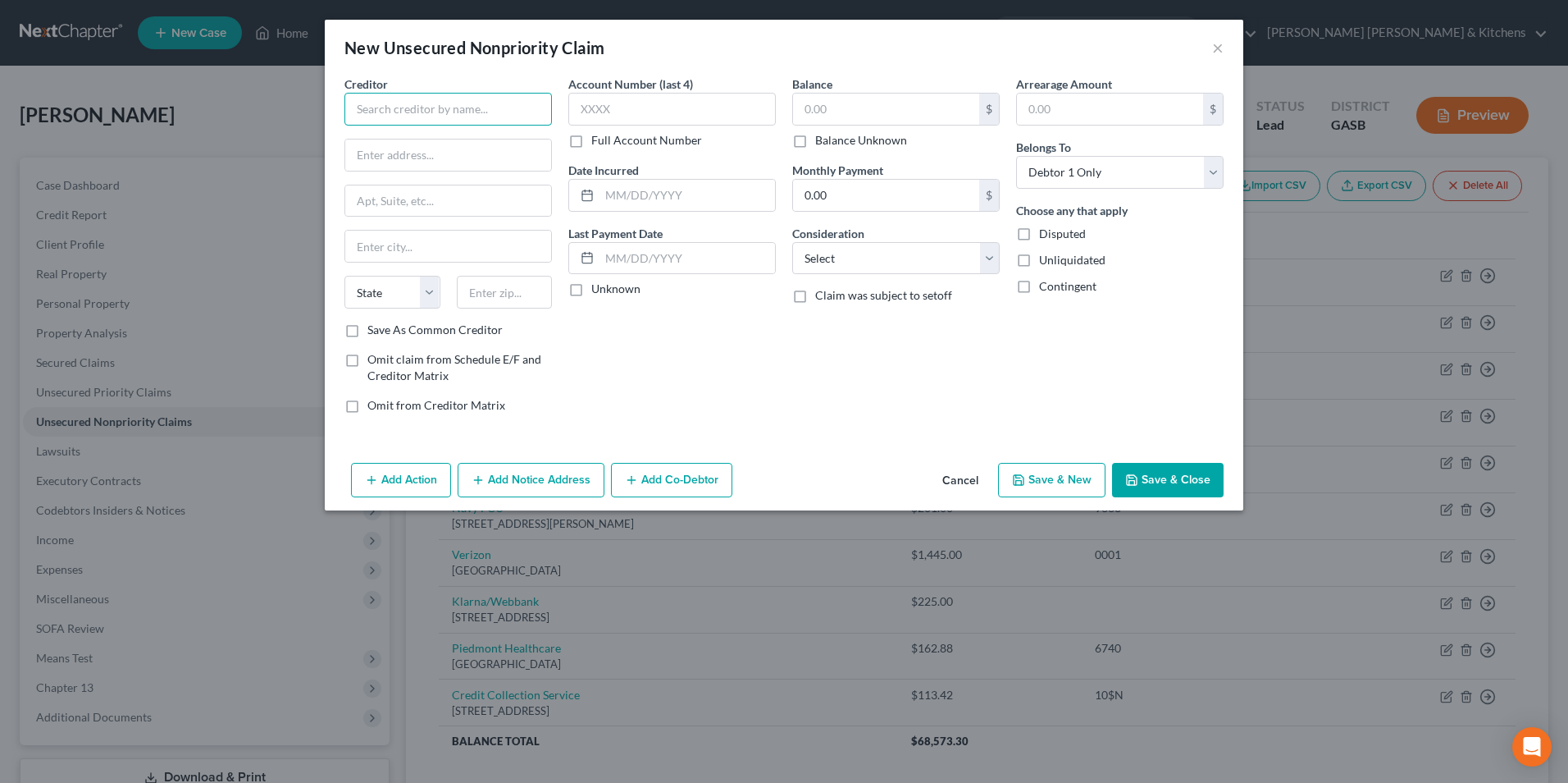
click at [487, 111] on input "text" at bounding box center [448, 109] width 208 height 33
click at [482, 150] on div "[GEOGRAPHIC_DATA]" at bounding box center [442, 153] width 170 height 14
drag, startPoint x: 418, startPoint y: 151, endPoint x: 466, endPoint y: 141, distance: 49.0
click at [454, 148] on input "PO Box 390846" at bounding box center [448, 155] width 206 height 31
click at [642, 100] on input "text" at bounding box center [672, 109] width 208 height 33
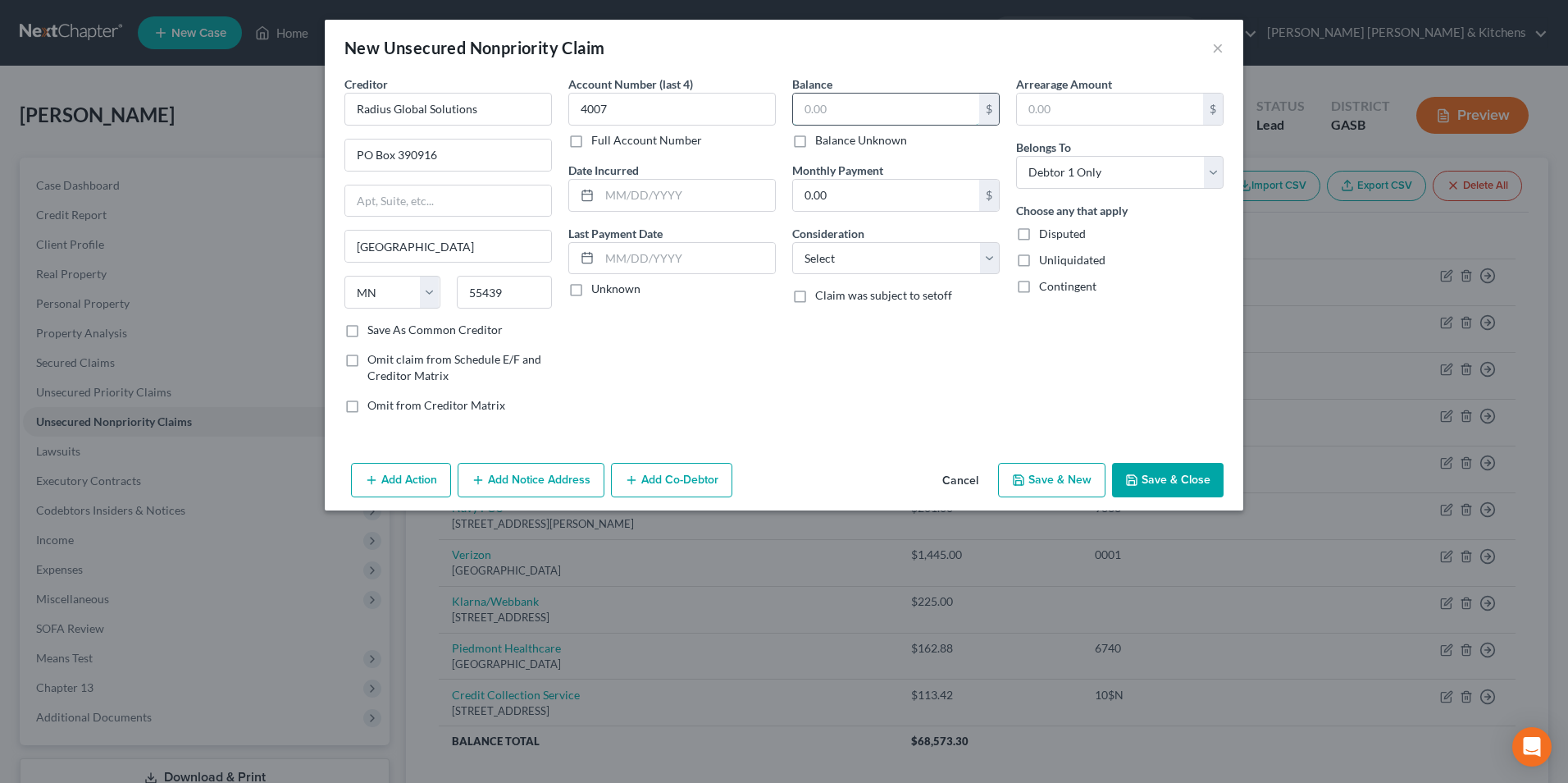
click at [804, 112] on input "text" at bounding box center [886, 109] width 186 height 31
click at [847, 270] on select "Select Cable / Satellite Services Collection Agency Credit Card Debt Debt Couns…" at bounding box center [896, 258] width 208 height 33
click at [792, 242] on select "Select Cable / Satellite Services Collection Agency Credit Card Debt Debt Couns…" at bounding box center [896, 258] width 208 height 33
click at [822, 323] on input "text" at bounding box center [896, 321] width 206 height 31
click at [1049, 471] on button "Save & New" at bounding box center [1052, 480] width 108 height 34
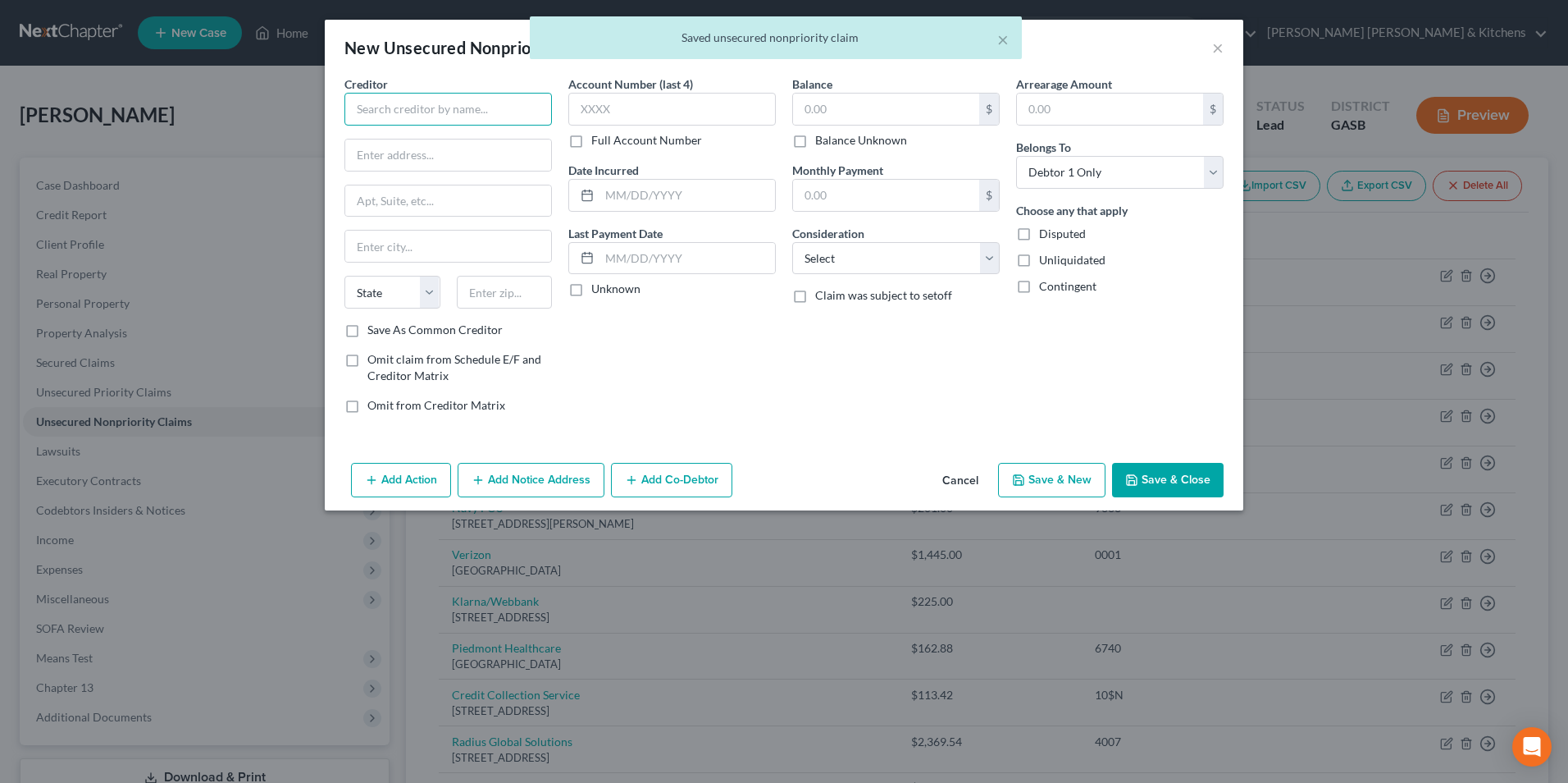
click at [364, 110] on input "text" at bounding box center [448, 109] width 208 height 33
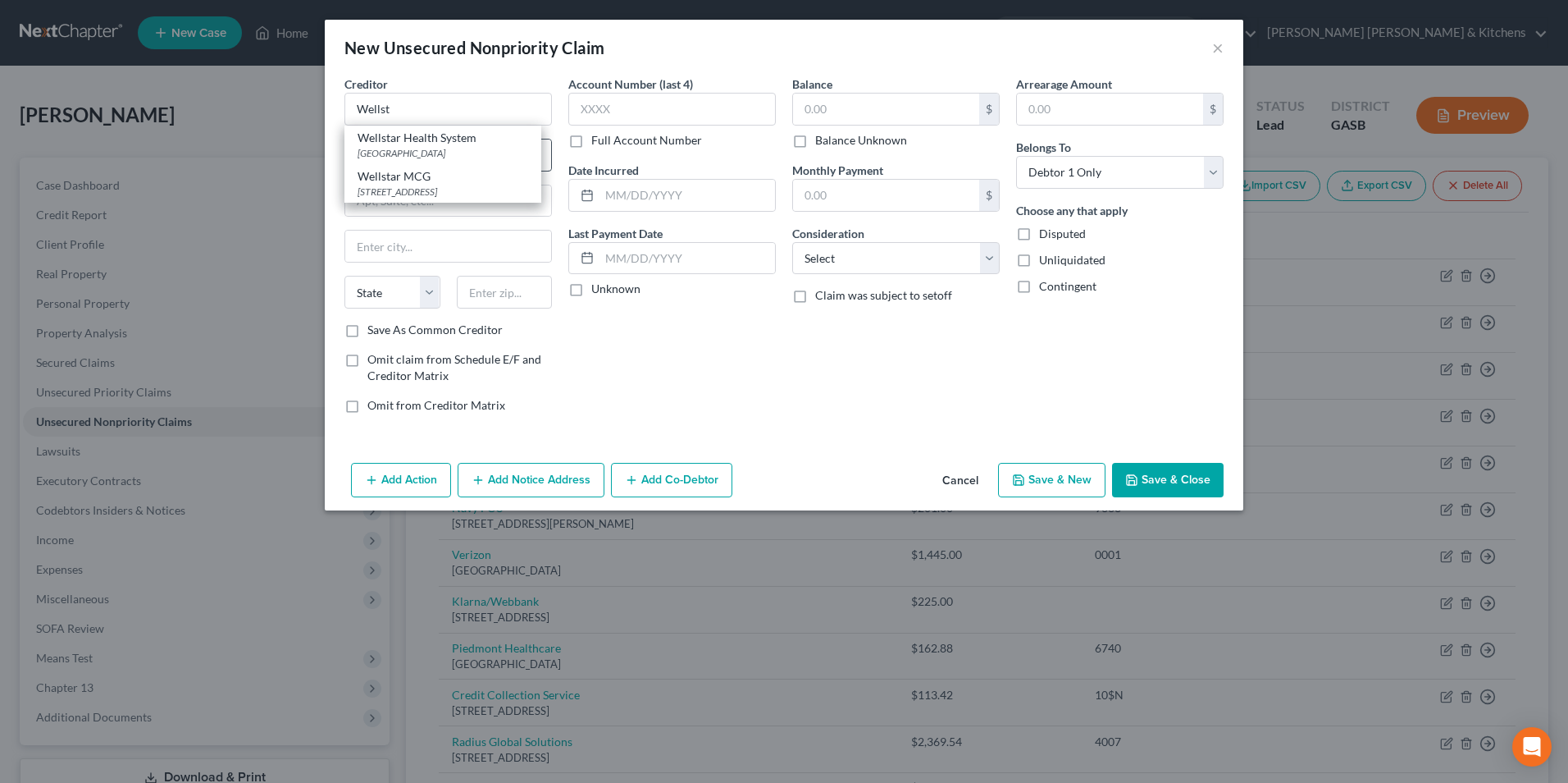
click at [462, 155] on div "[GEOGRAPHIC_DATA]" at bounding box center [442, 153] width 170 height 14
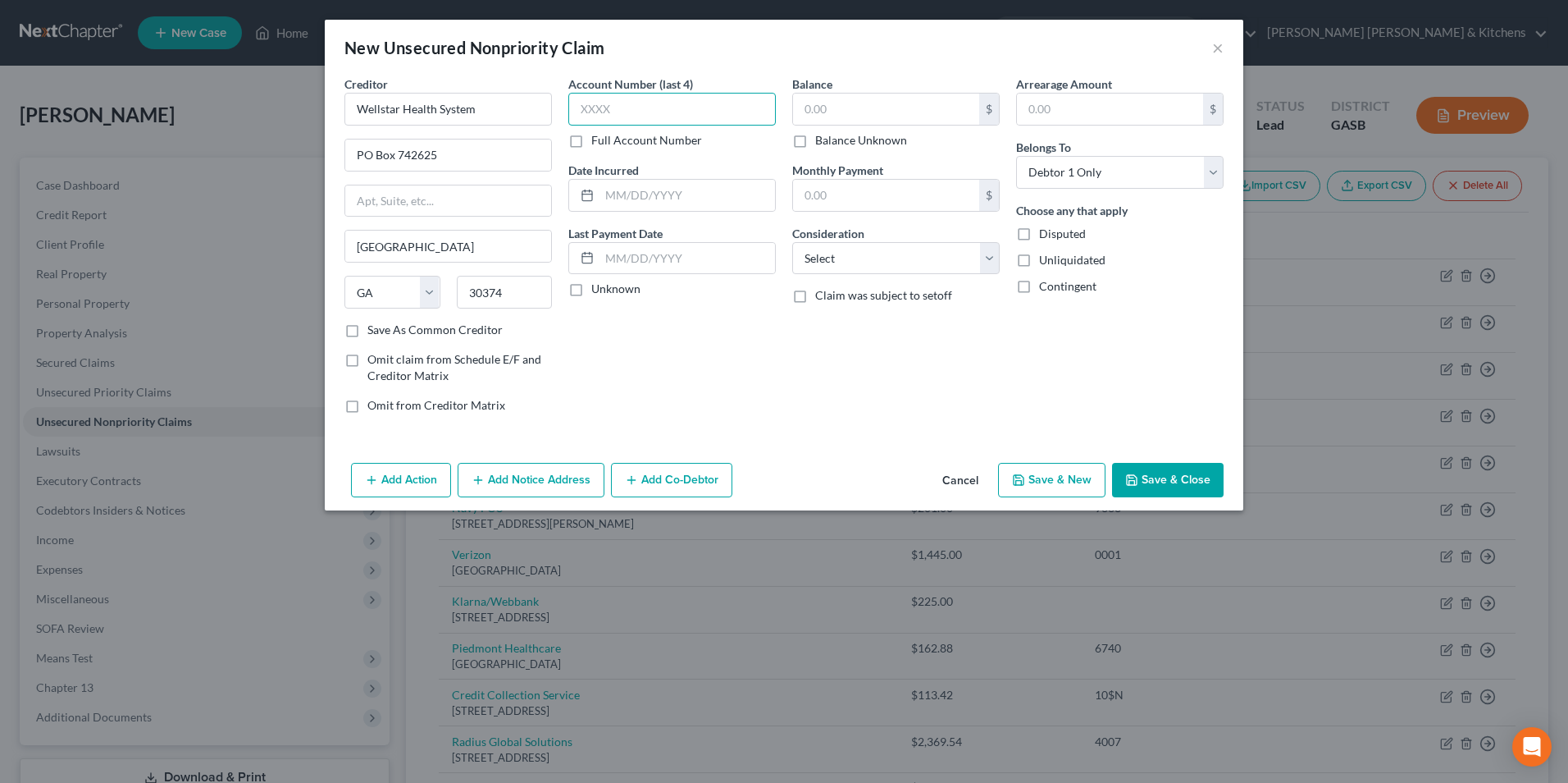
click at [611, 116] on input "text" at bounding box center [672, 109] width 208 height 33
click at [844, 100] on input "text" at bounding box center [886, 109] width 186 height 31
drag, startPoint x: 852, startPoint y: 256, endPoint x: 852, endPoint y: 272, distance: 16.0
click at [852, 256] on select "Select Cable / Satellite Services Collection Agency Credit Card Debt Debt Couns…" at bounding box center [896, 258] width 208 height 33
click at [792, 242] on select "Select Cable / Satellite Services Collection Agency Credit Card Debt Debt Couns…" at bounding box center [896, 258] width 208 height 33
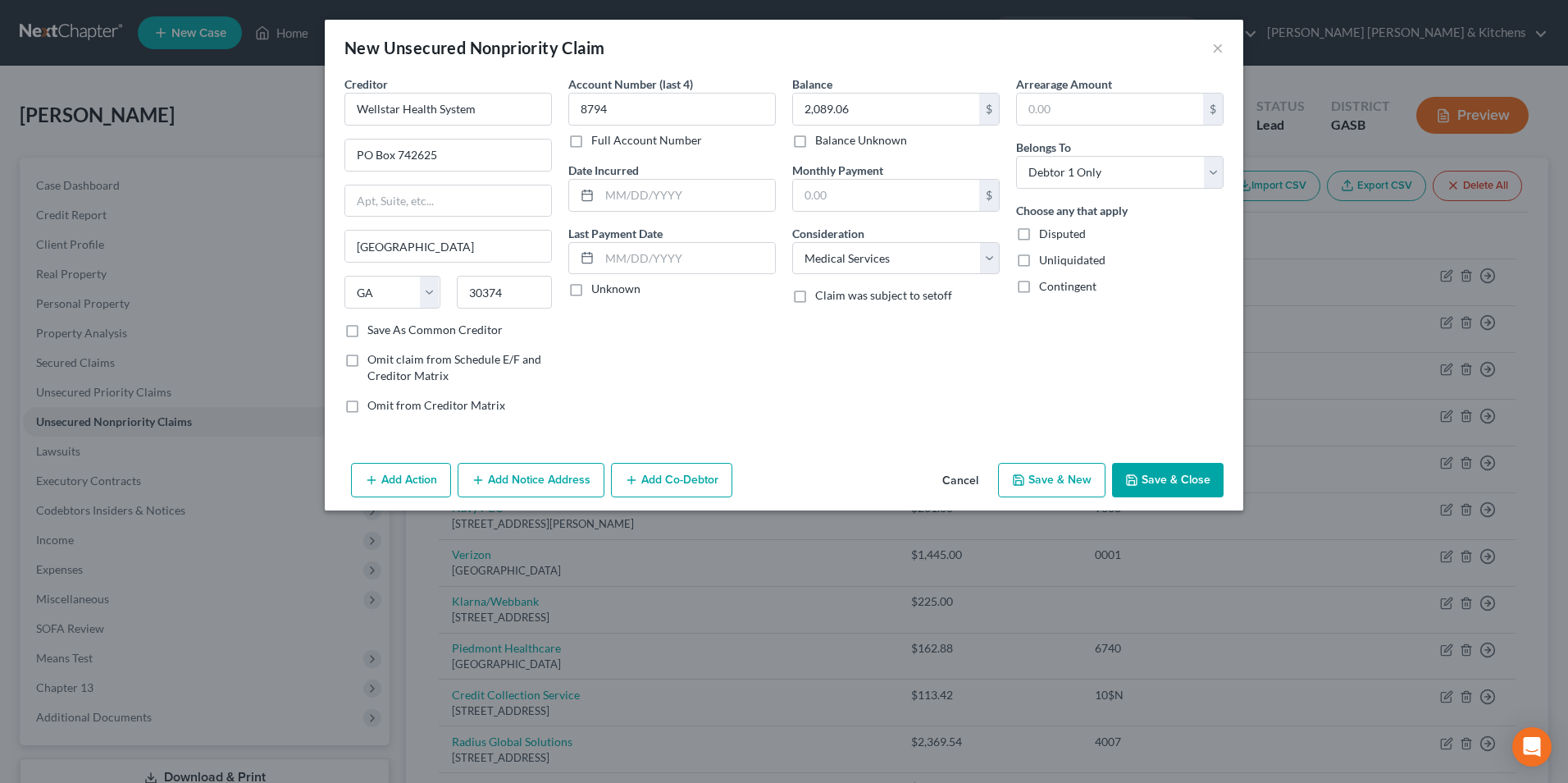
click at [1182, 486] on button "Save & Close" at bounding box center [1168, 480] width 111 height 34
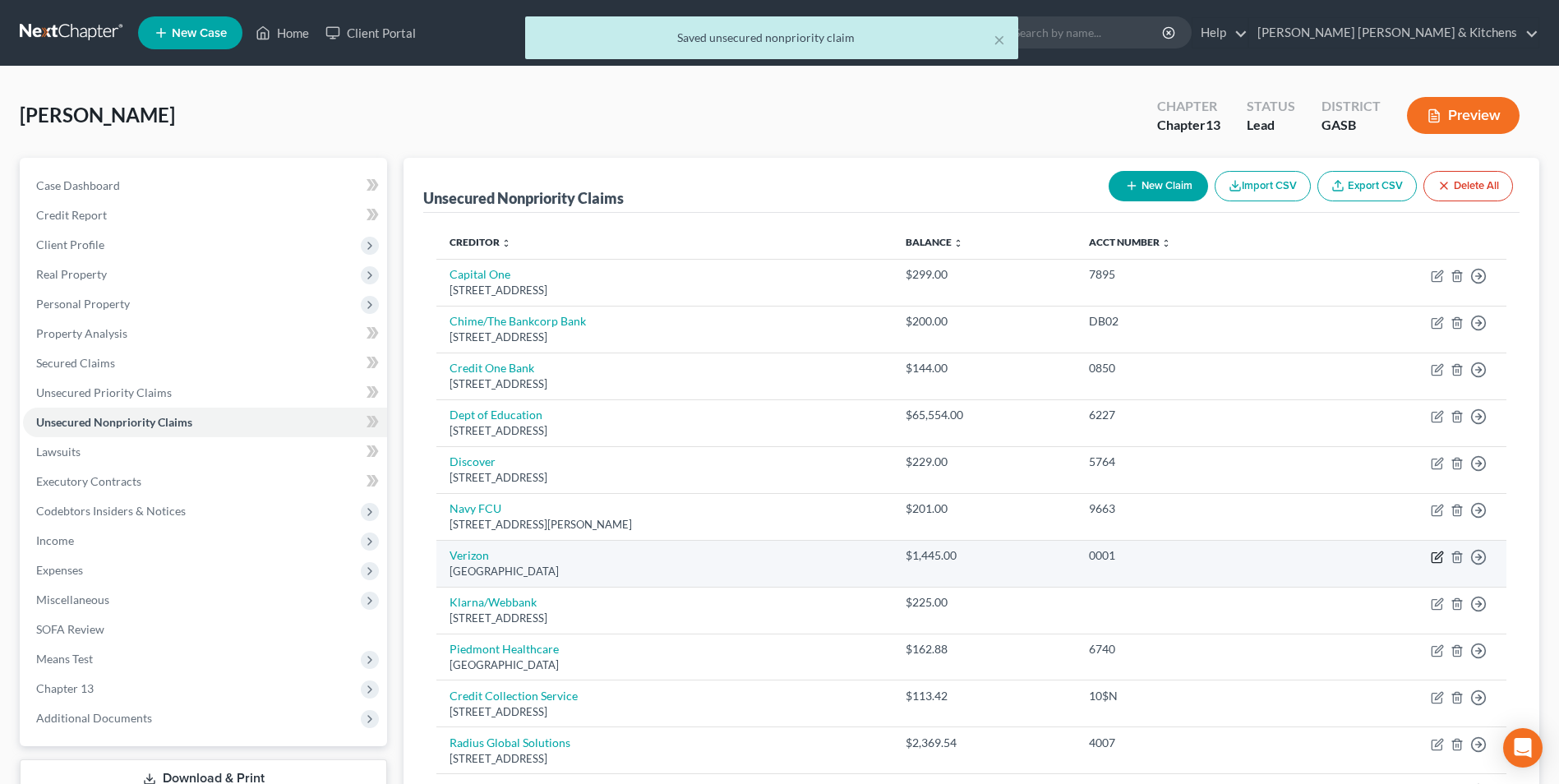
click at [1436, 556] on icon "button" at bounding box center [1438, 554] width 8 height 8
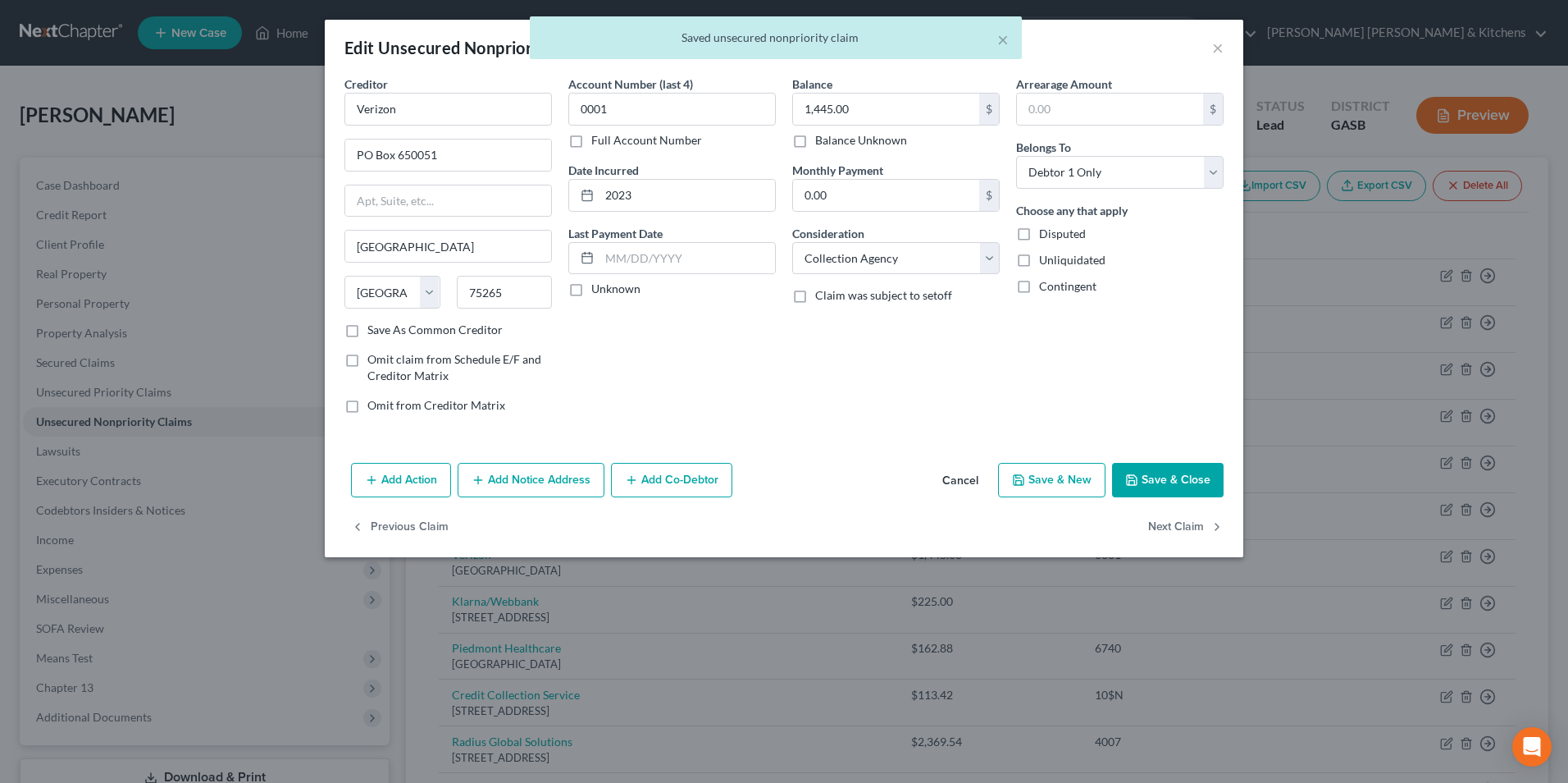
click at [549, 494] on button "Add Notice Address" at bounding box center [531, 480] width 147 height 34
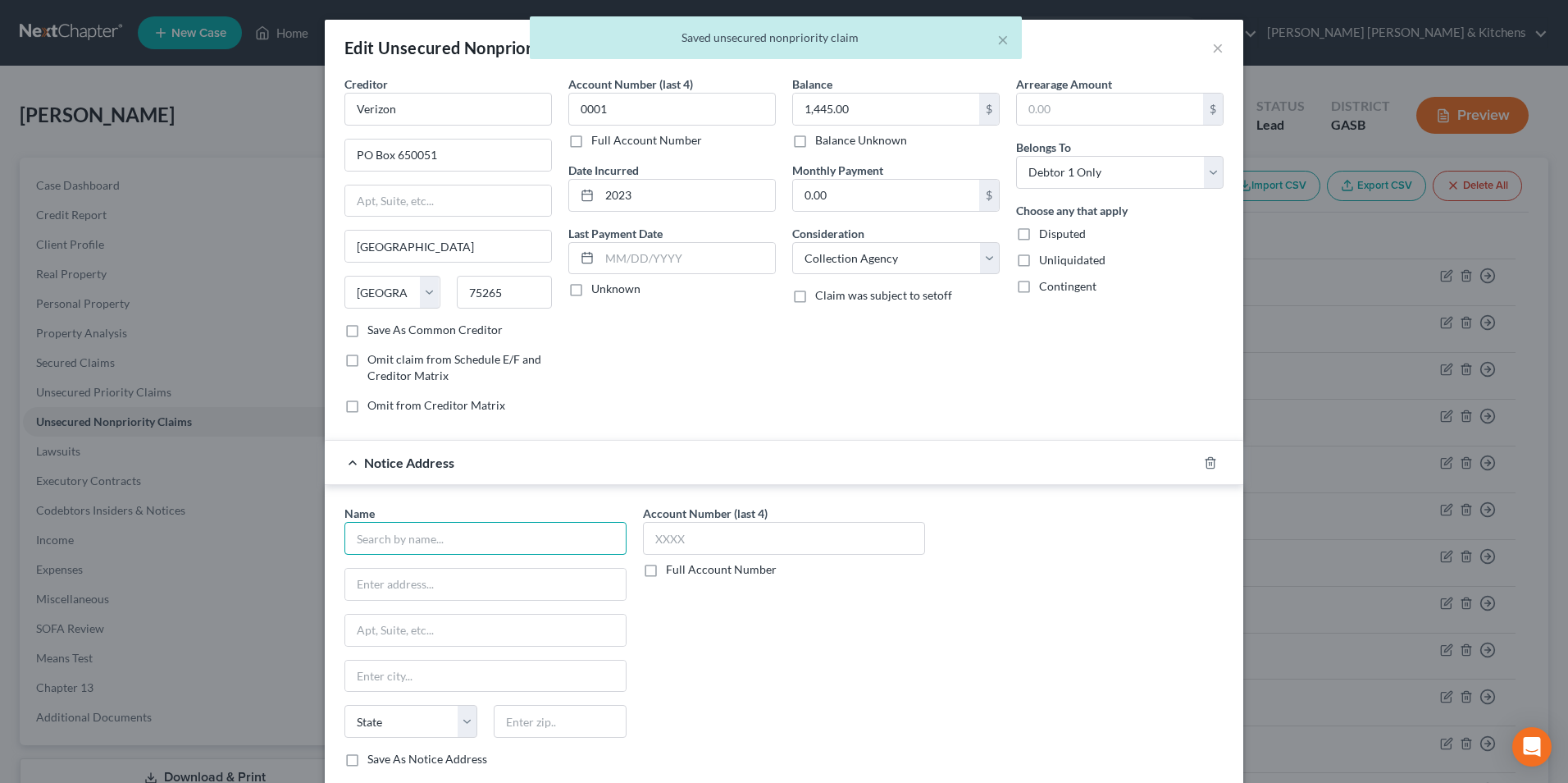
click at [453, 541] on input "text" at bounding box center [486, 538] width 282 height 33
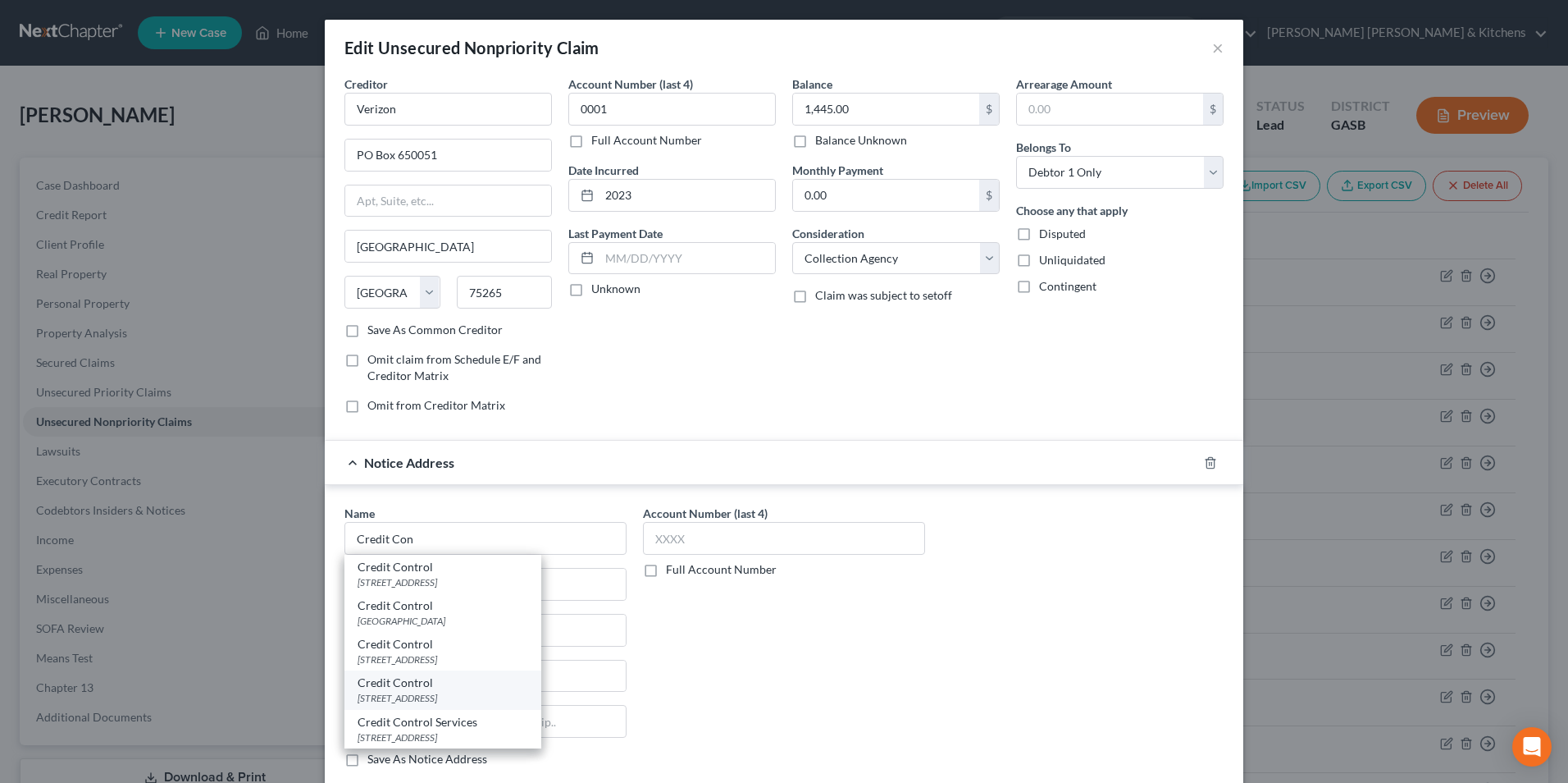
click at [470, 693] on div "[STREET_ADDRESS]" at bounding box center [442, 697] width 170 height 14
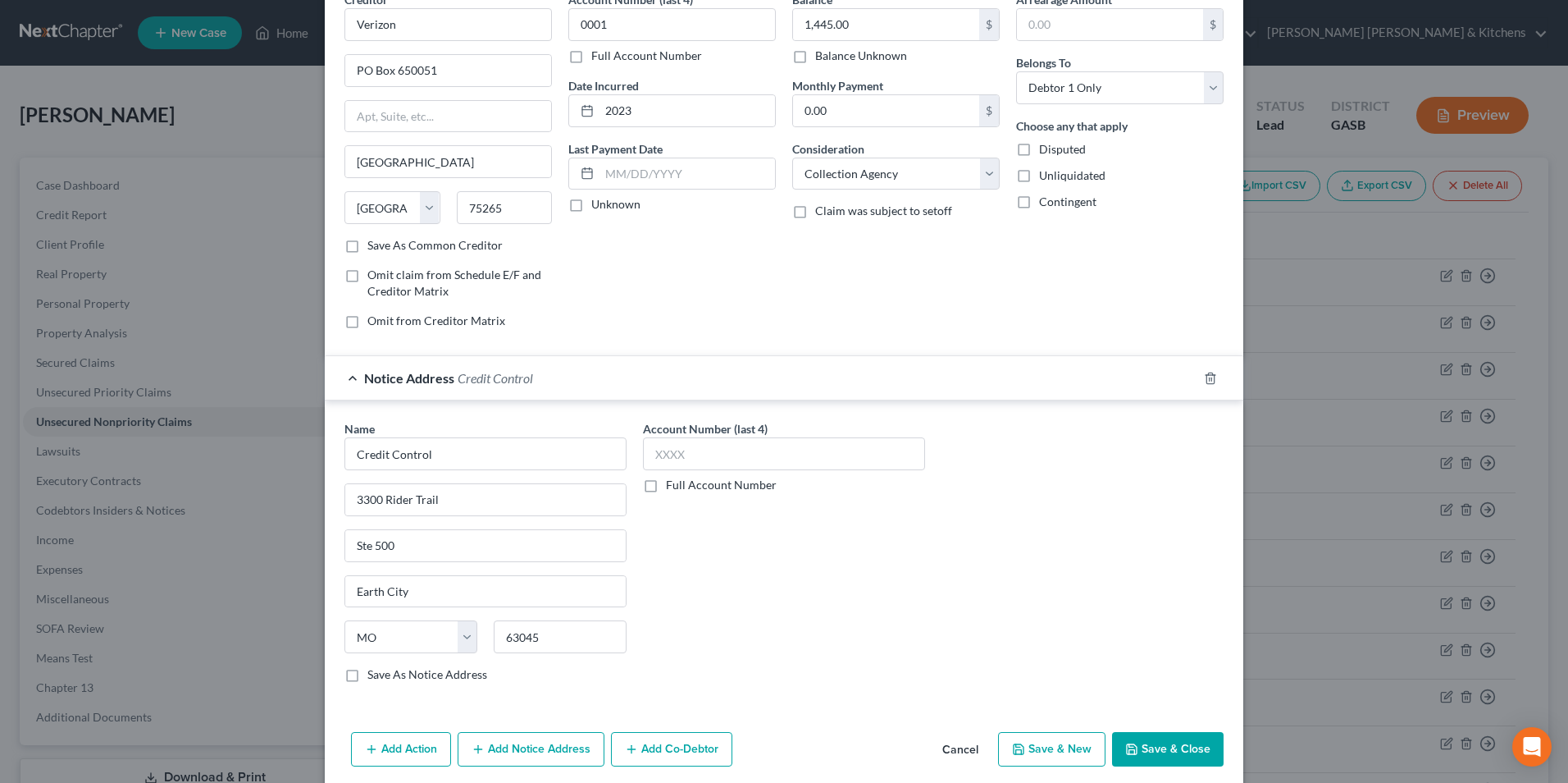
scroll to position [148, 0]
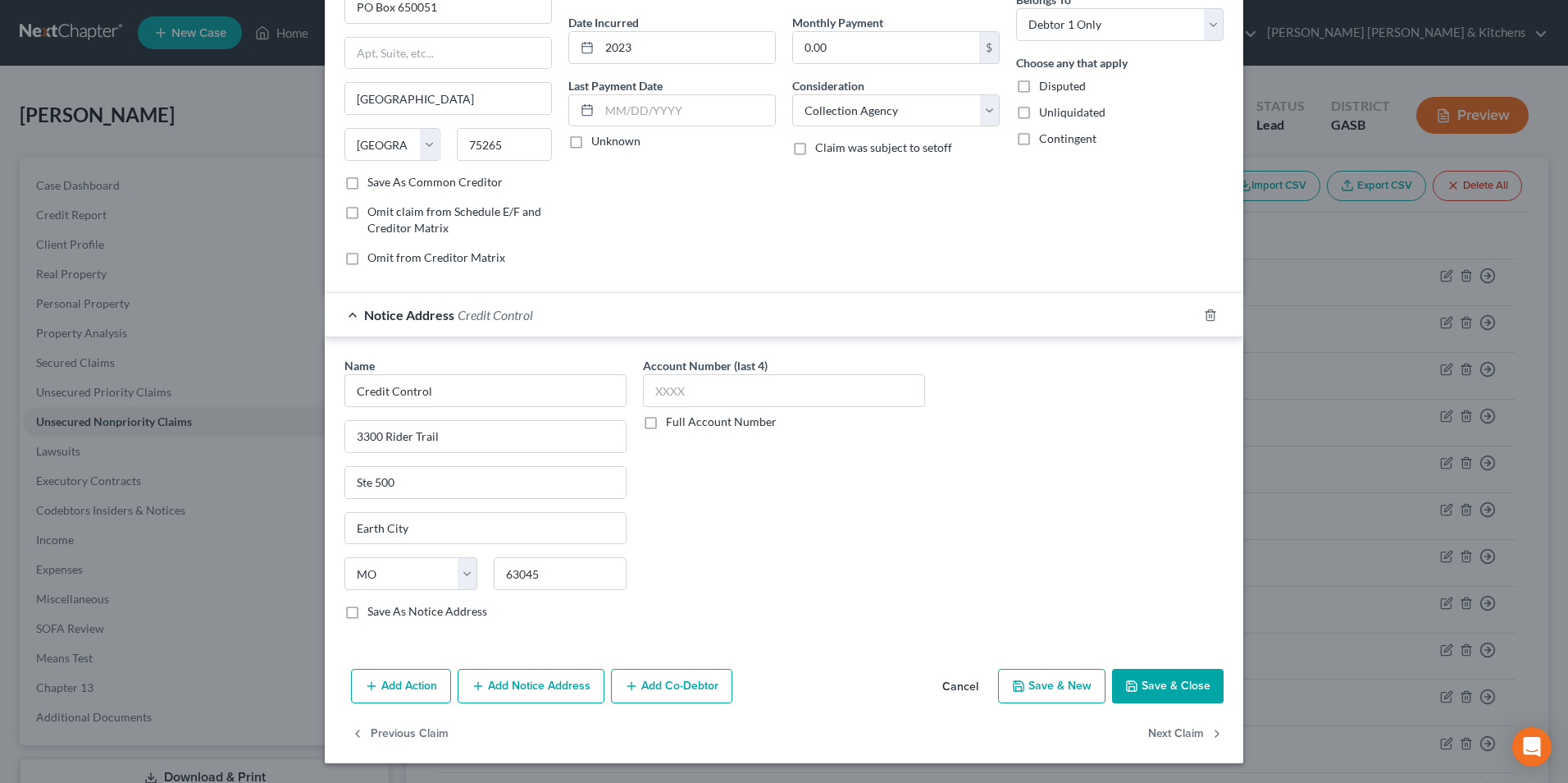
click at [1184, 683] on button "Save & Close" at bounding box center [1168, 685] width 111 height 34
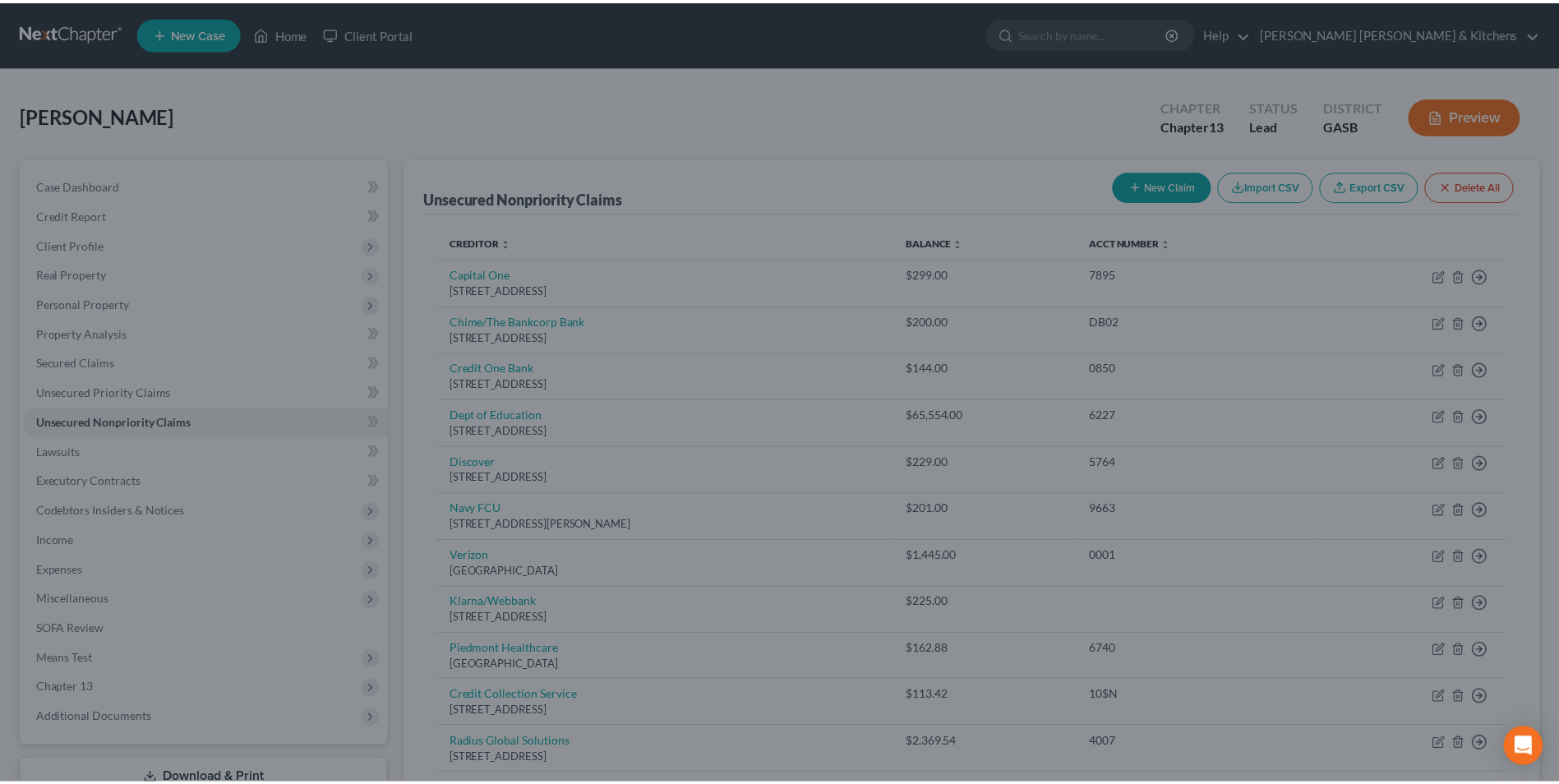
scroll to position [0, 0]
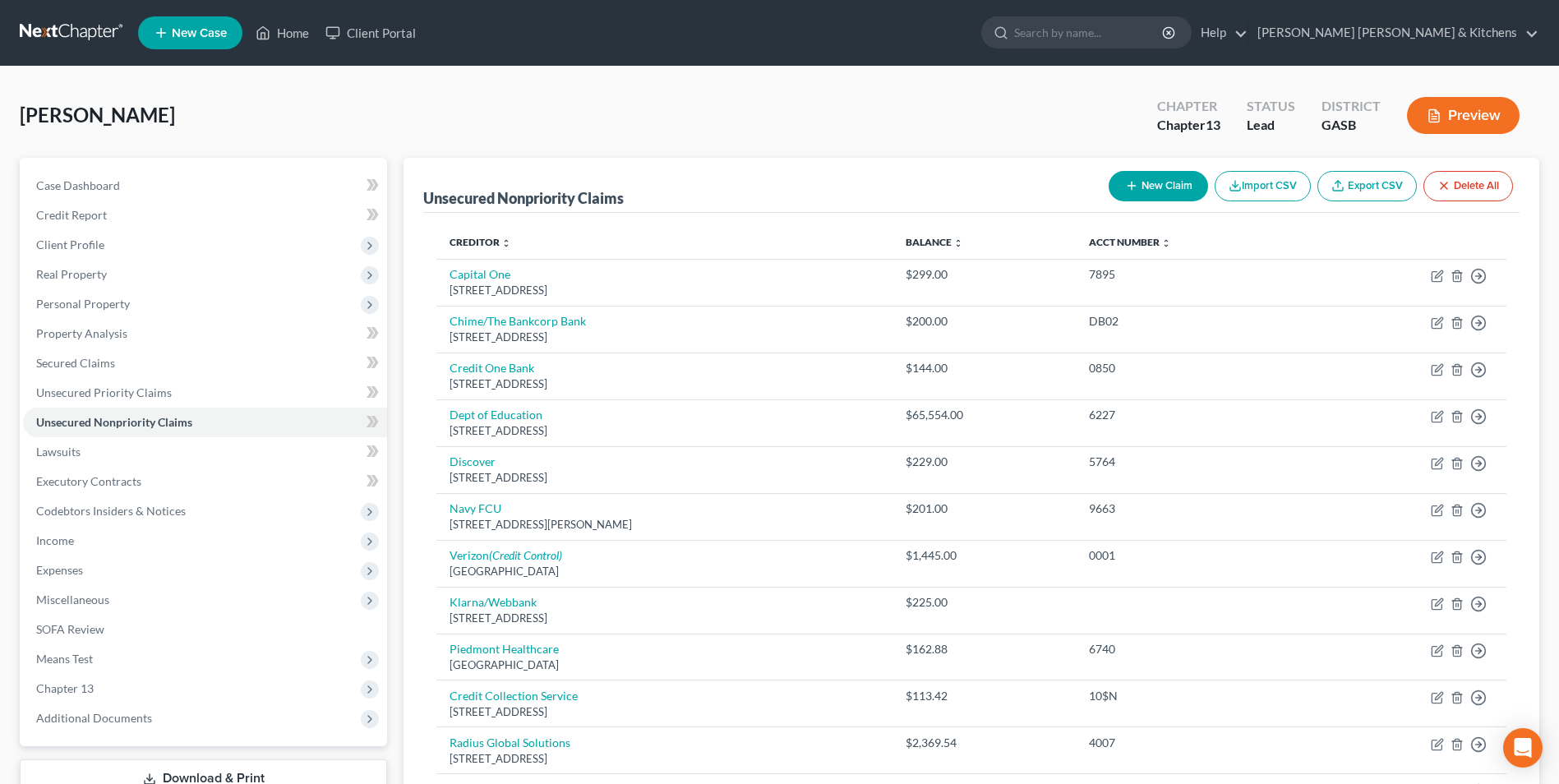
click at [1177, 181] on button "New Claim" at bounding box center [1158, 185] width 99 height 30
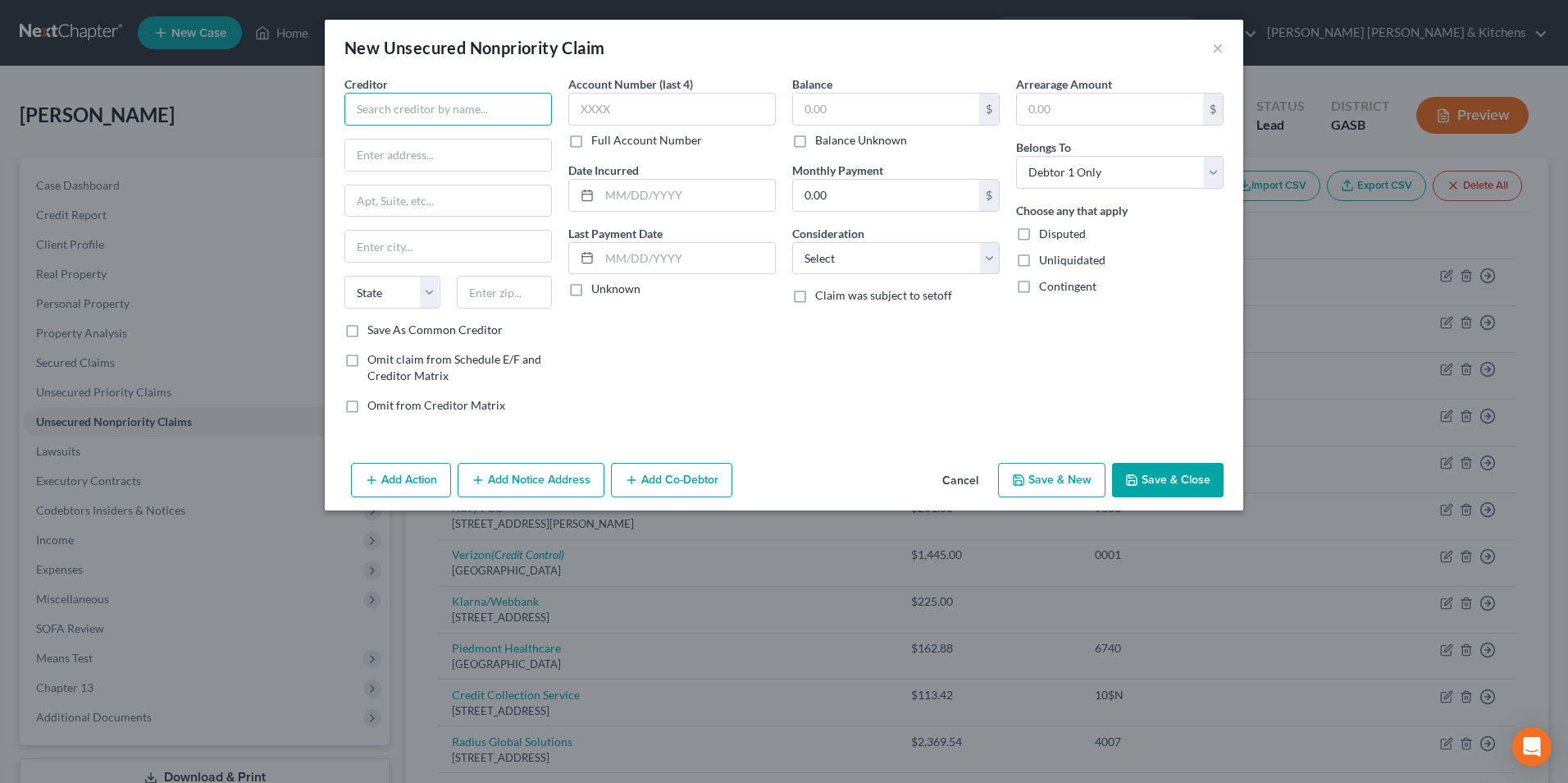
click at [532, 114] on input "text" at bounding box center [448, 109] width 208 height 33
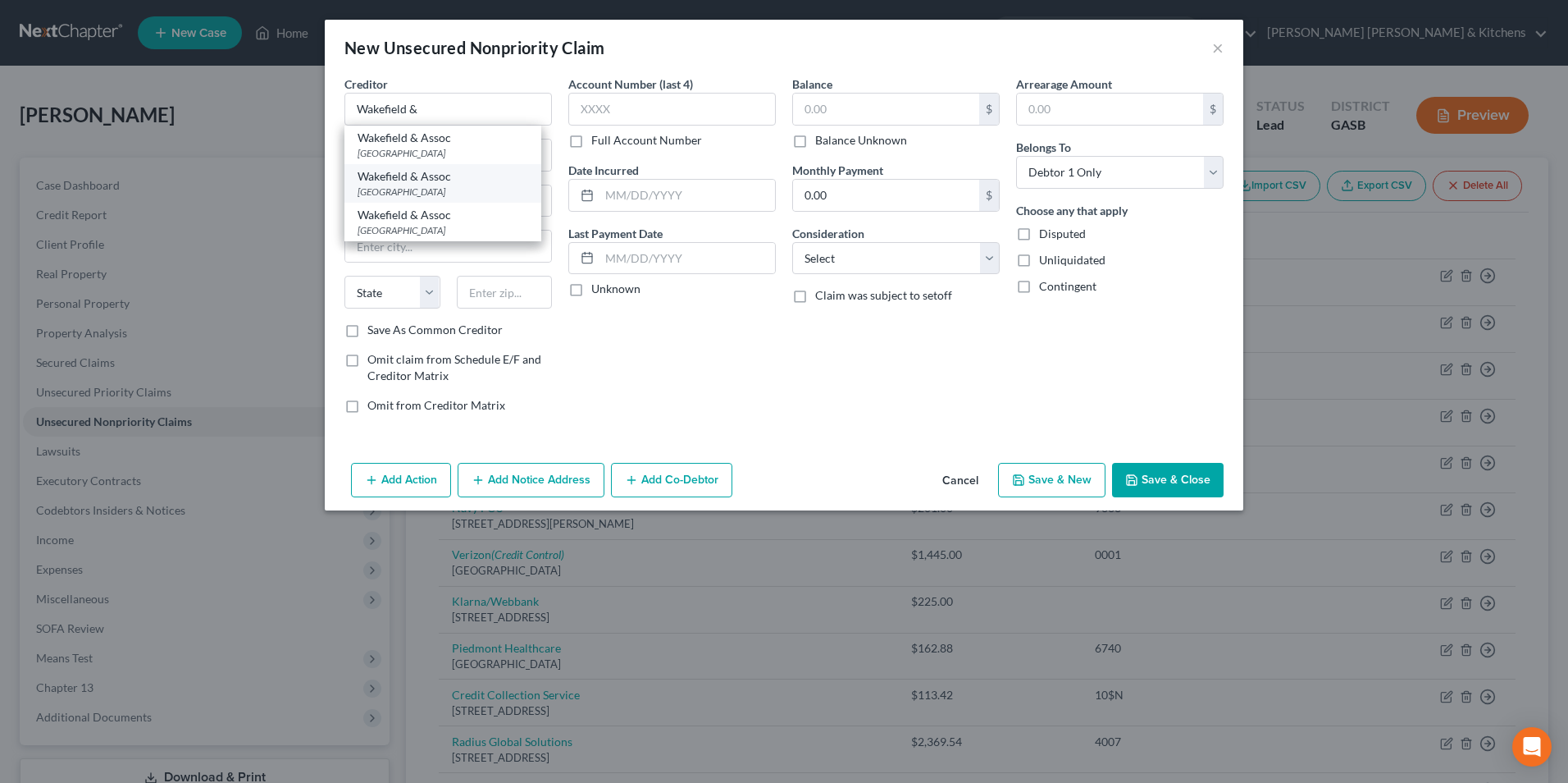
click at [475, 189] on div "[GEOGRAPHIC_DATA]" at bounding box center [442, 192] width 170 height 14
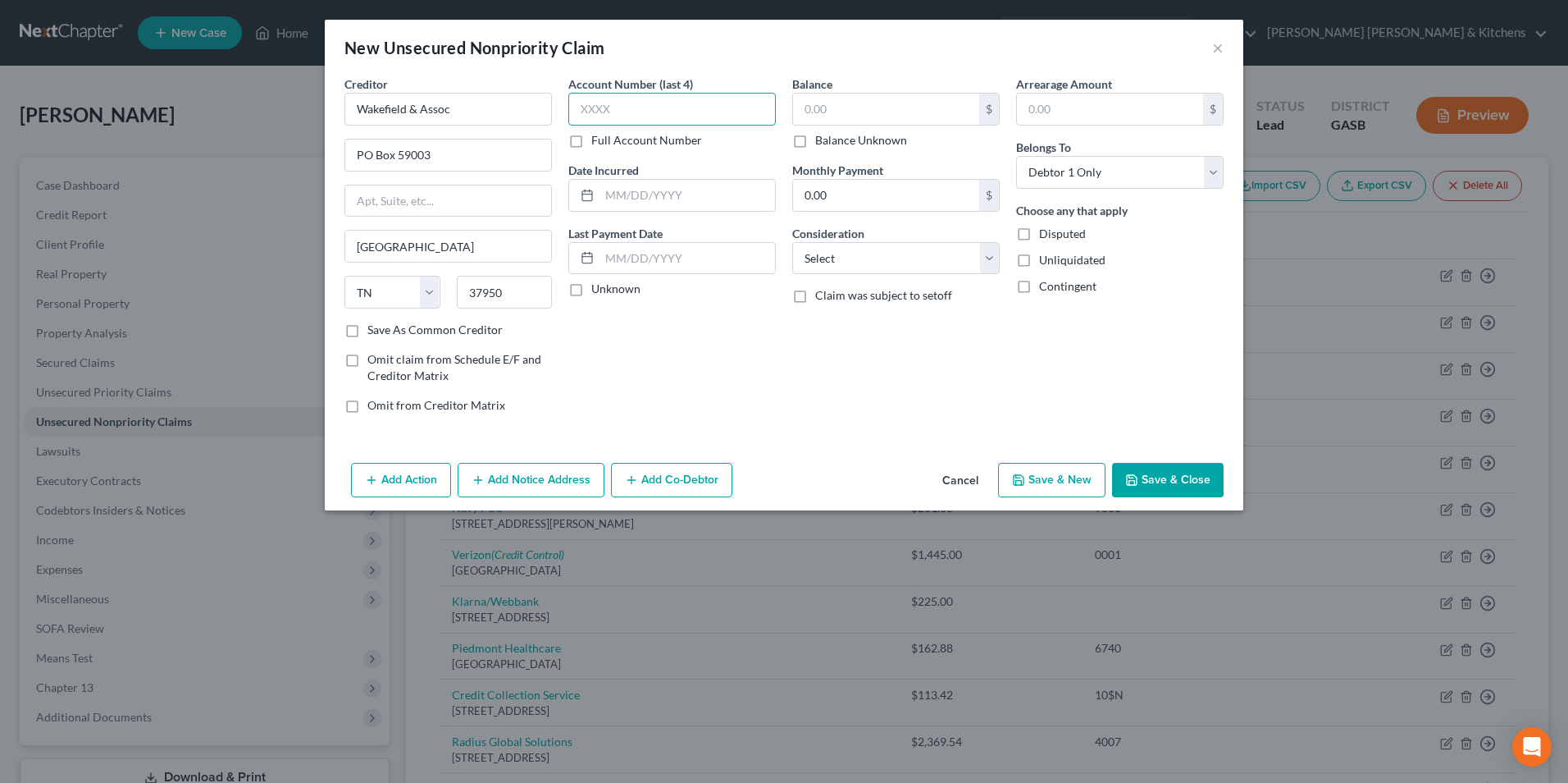
click at [676, 114] on input "text" at bounding box center [672, 109] width 208 height 33
click at [858, 110] on input "text" at bounding box center [886, 109] width 186 height 31
click at [817, 266] on select "Select Cable / Satellite Services Collection Agency Credit Card Debt Debt Couns…" at bounding box center [896, 258] width 208 height 33
click at [792, 242] on select "Select Cable / Satellite Services Collection Agency Credit Card Debt Debt Couns…" at bounding box center [896, 258] width 208 height 33
click at [1081, 493] on button "Save & New" at bounding box center [1052, 480] width 108 height 34
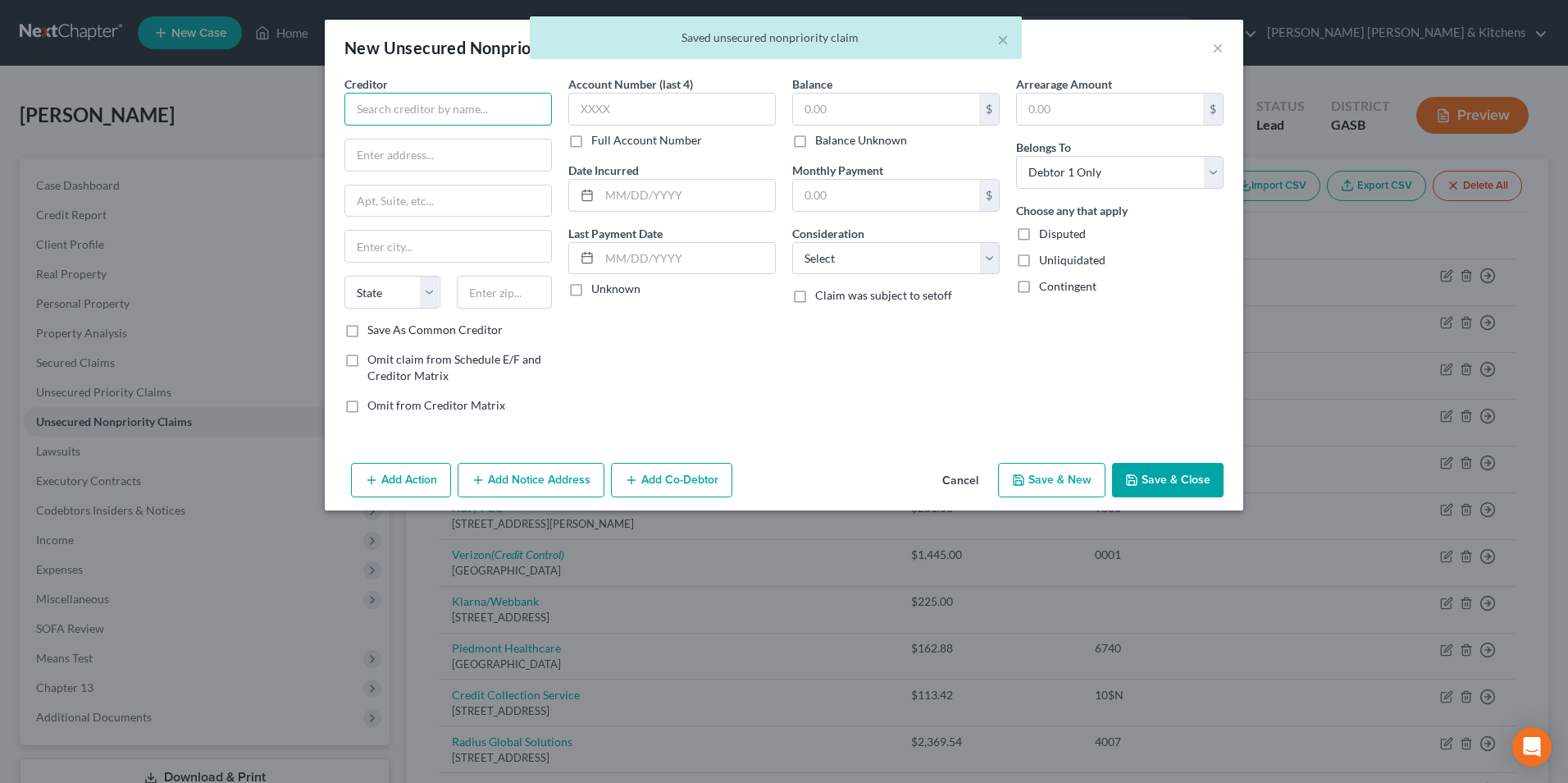
click at [456, 107] on input "text" at bounding box center [448, 109] width 208 height 33
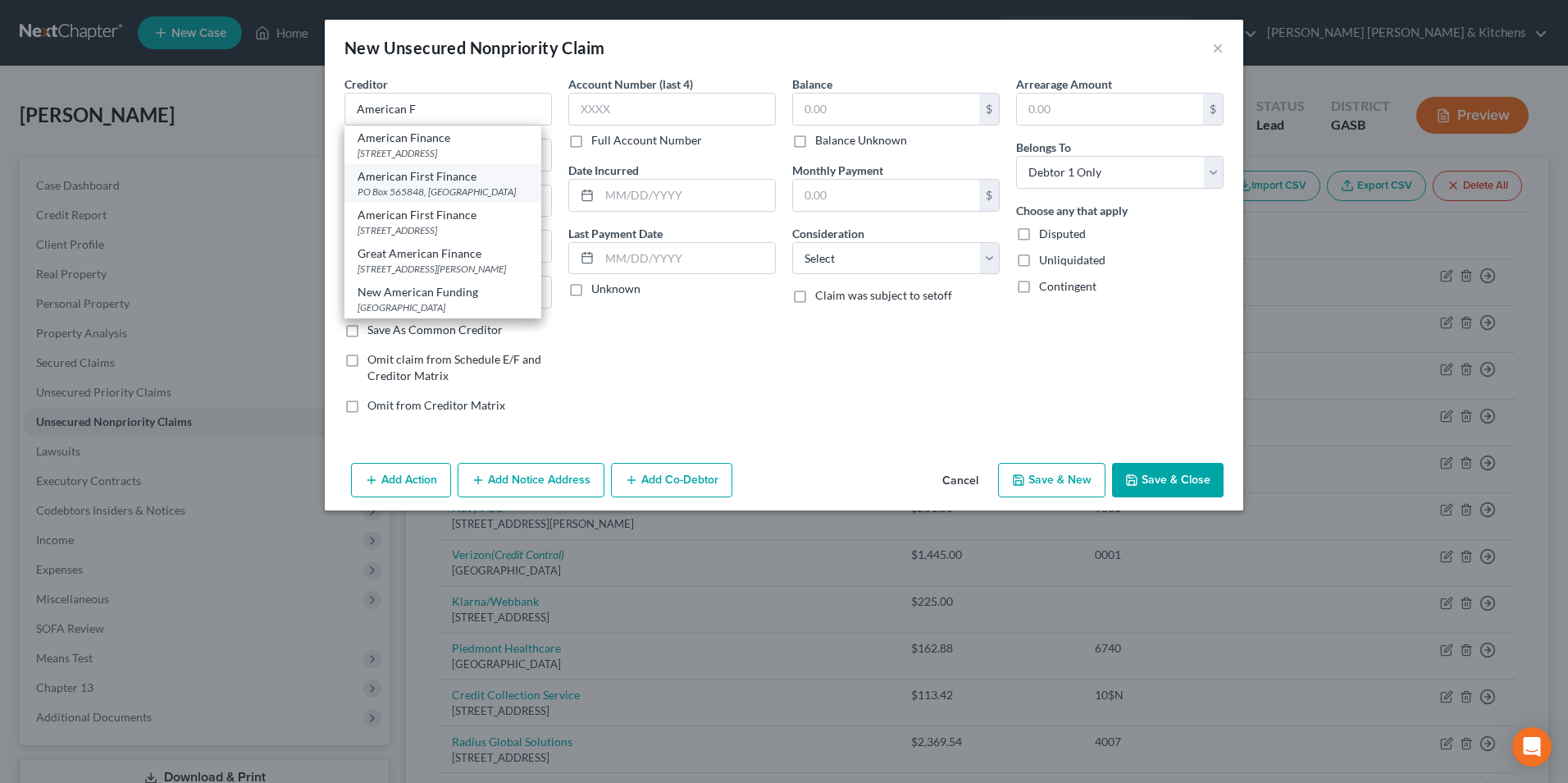
click at [436, 199] on div "PO Box 565848, [GEOGRAPHIC_DATA]" at bounding box center [442, 192] width 170 height 14
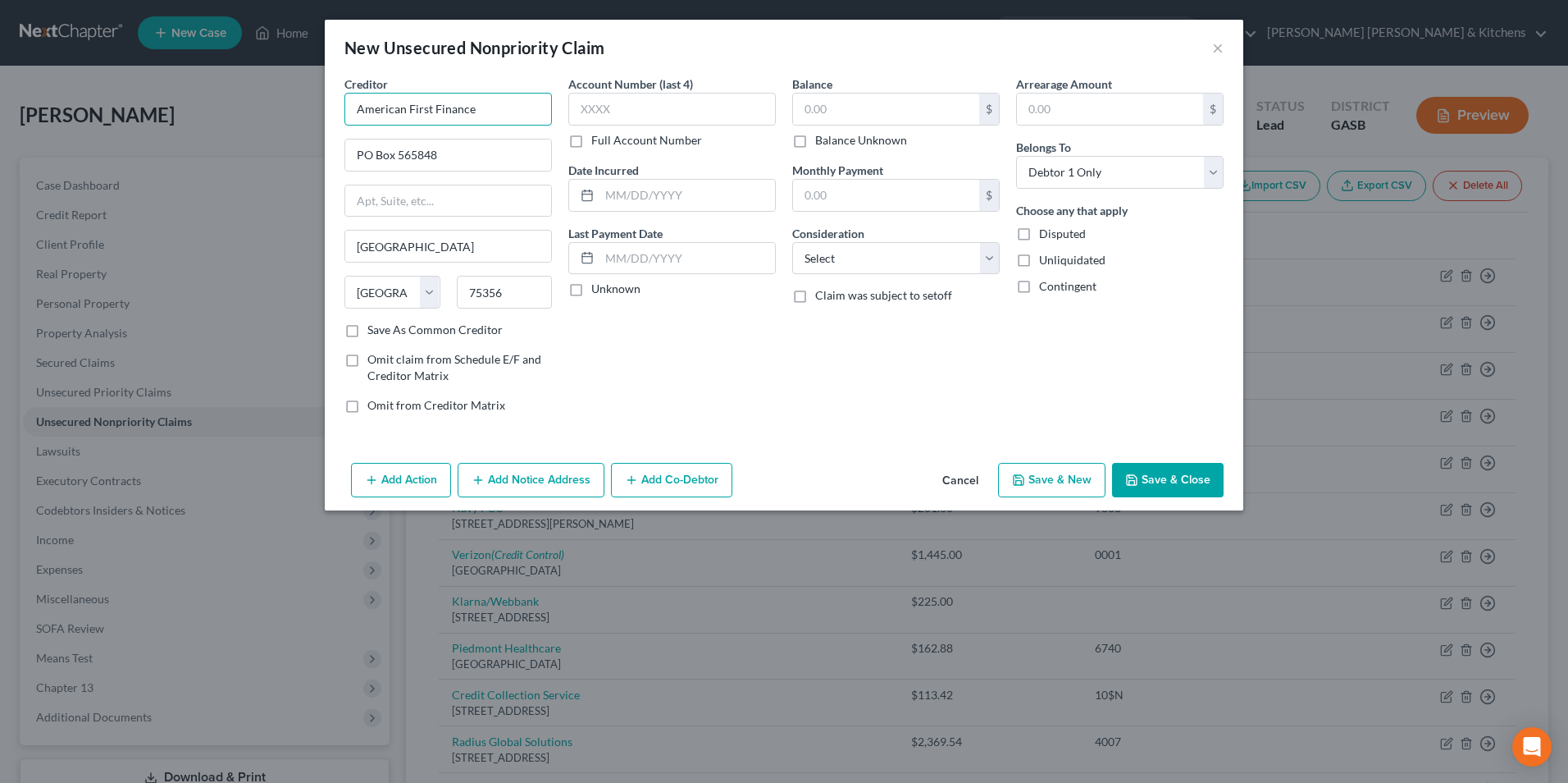
click at [482, 116] on input "American First Finance" at bounding box center [448, 109] width 208 height 33
click at [884, 112] on input "text" at bounding box center [886, 109] width 186 height 31
click at [885, 249] on select "Select Cable / Satellite Services Collection Agency Credit Card Debt Debt Couns…" at bounding box center [896, 258] width 208 height 33
click at [792, 242] on select "Select Cable / Satellite Services Collection Agency Credit Card Debt Debt Couns…" at bounding box center [896, 258] width 208 height 33
click at [1180, 479] on button "Save & Close" at bounding box center [1168, 480] width 111 height 34
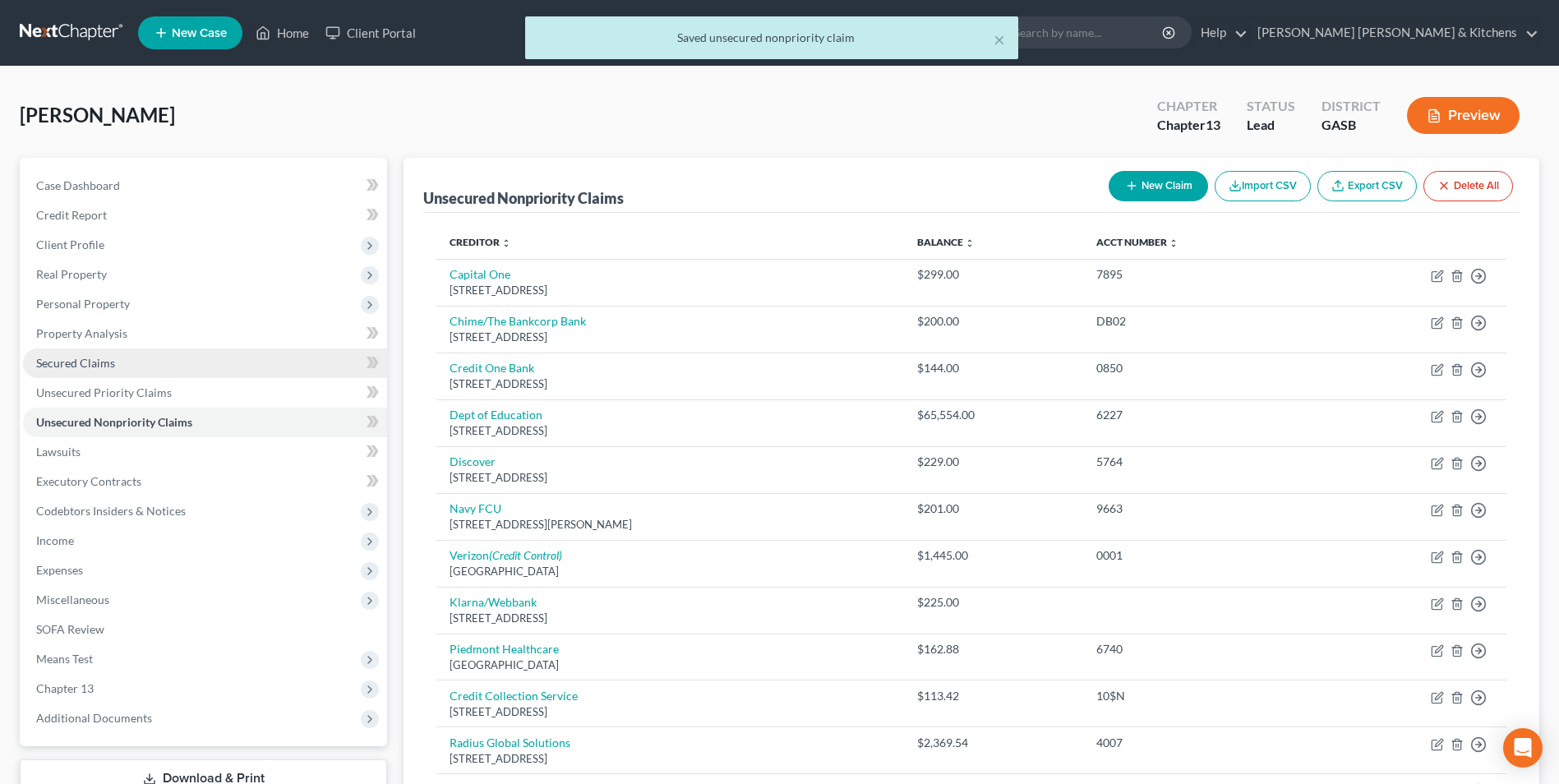
drag, startPoint x: 99, startPoint y: 367, endPoint x: 754, endPoint y: 494, distance: 667.2
click at [99, 367] on span "Secured Claims" at bounding box center [75, 362] width 79 height 14
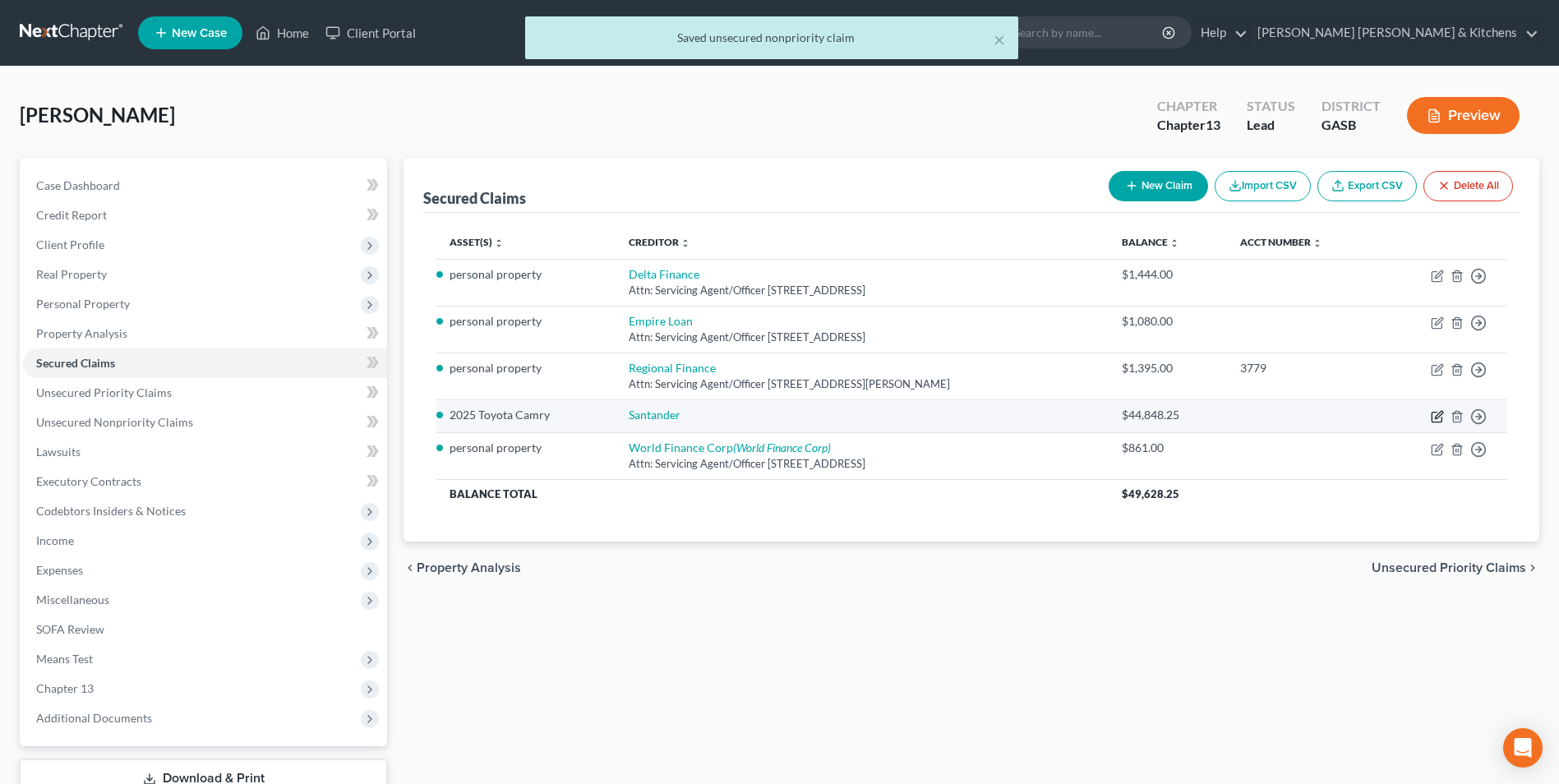
click at [1436, 417] on icon "button" at bounding box center [1438, 414] width 8 height 8
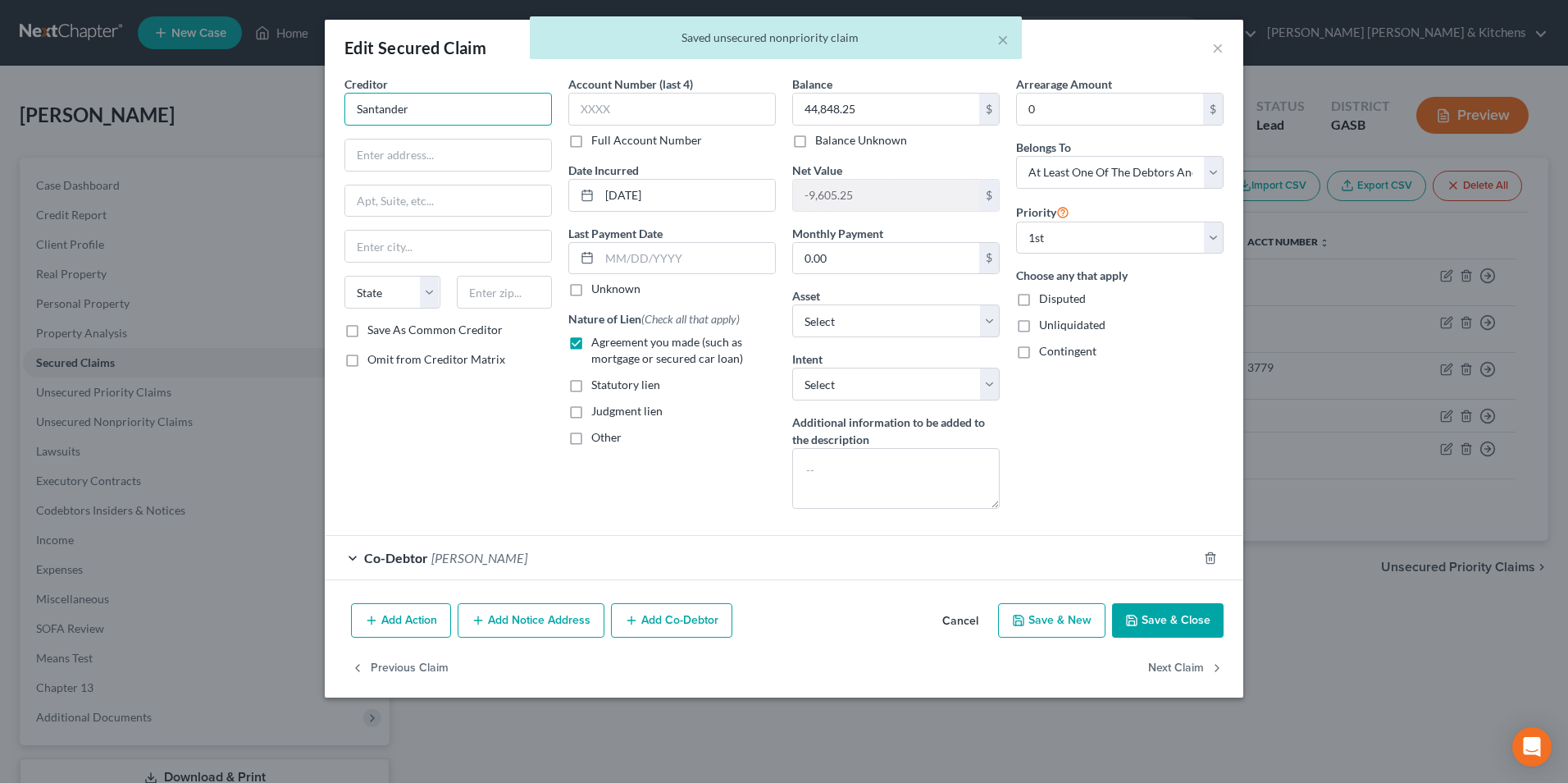
click at [432, 105] on input "Santander" at bounding box center [448, 109] width 208 height 33
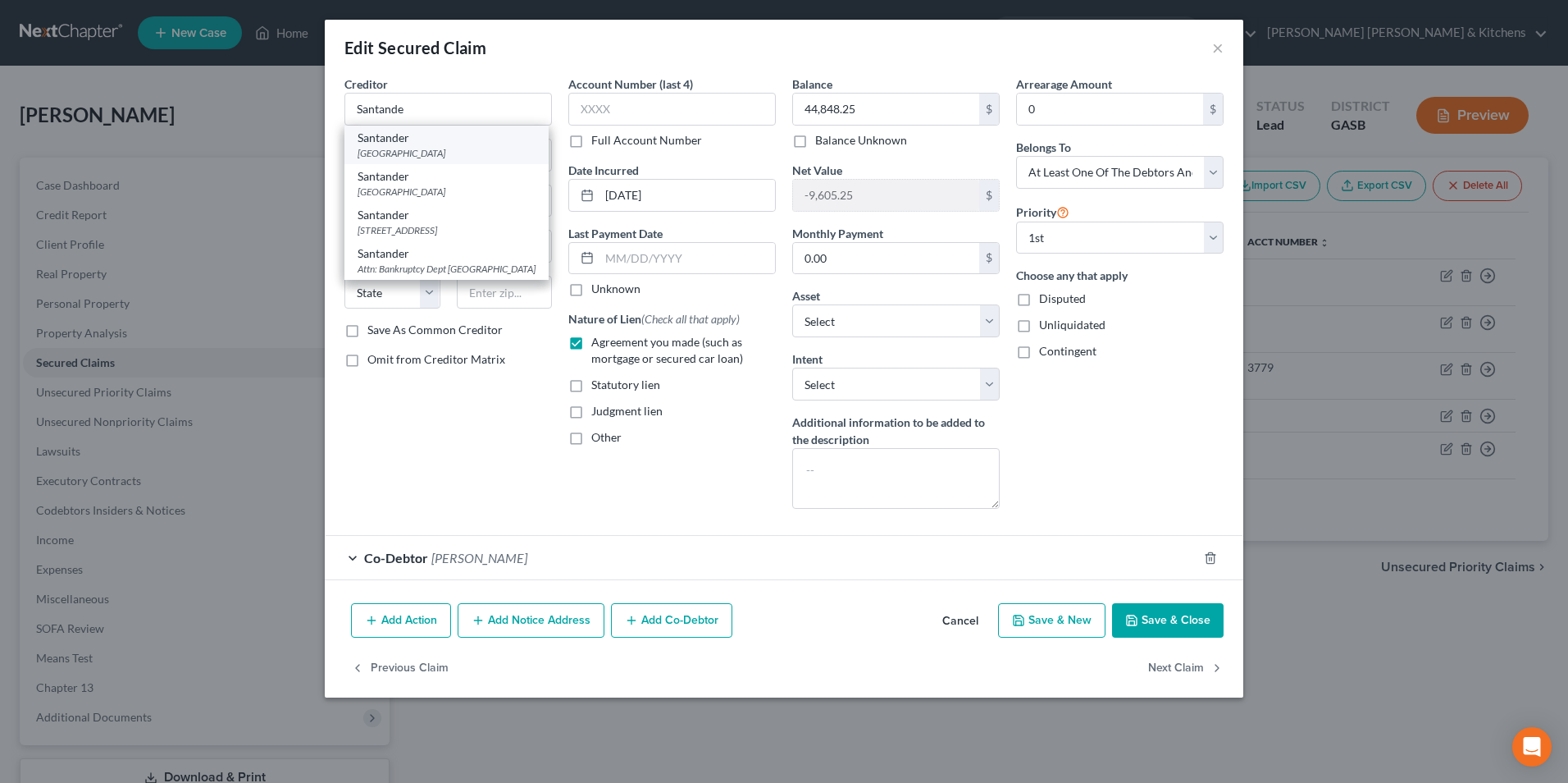
click at [455, 162] on div "[GEOGRAPHIC_DATA][STREET_ADDRESS]" at bounding box center [447, 145] width 204 height 39
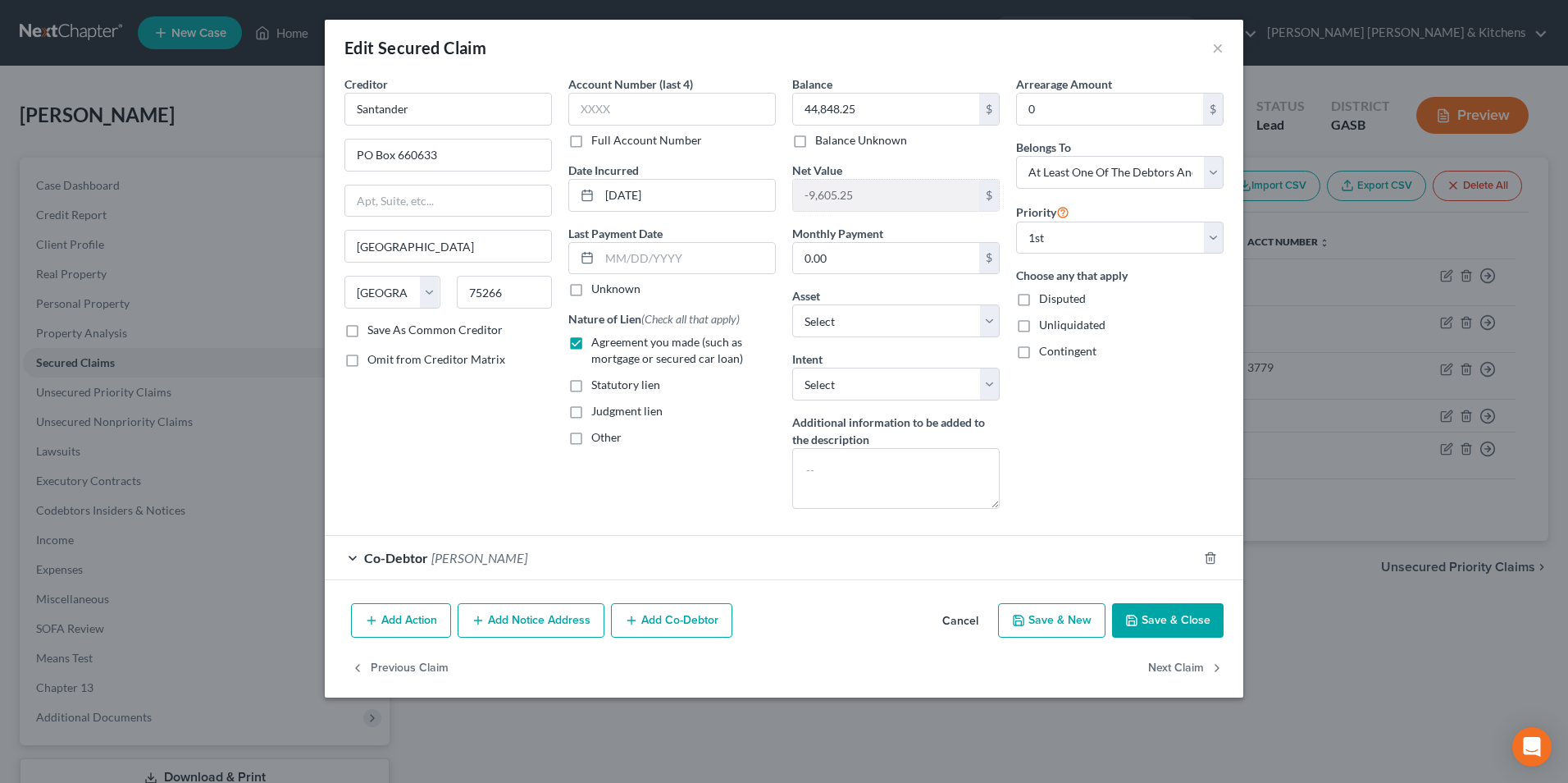
click at [1166, 629] on button "Save & Close" at bounding box center [1168, 620] width 111 height 34
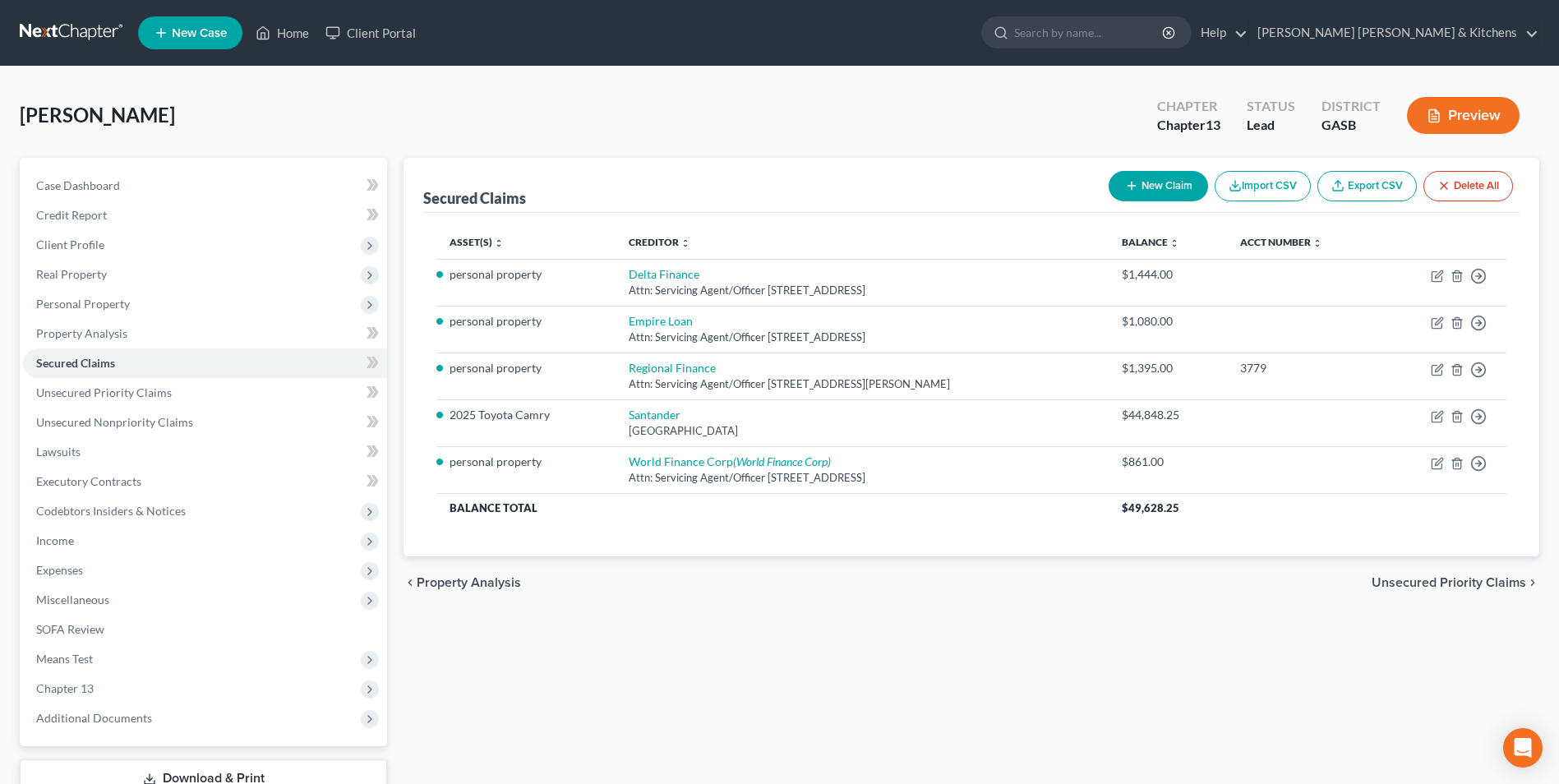
click at [760, 774] on div "Secured Claims New Claim Import CSV Export CSV Delete All Asset(s) expand_more …" at bounding box center [971, 499] width 1152 height 683
drag, startPoint x: 77, startPoint y: 579, endPoint x: 77, endPoint y: 592, distance: 13.0
click at [77, 579] on span "Expenses" at bounding box center [205, 570] width 364 height 30
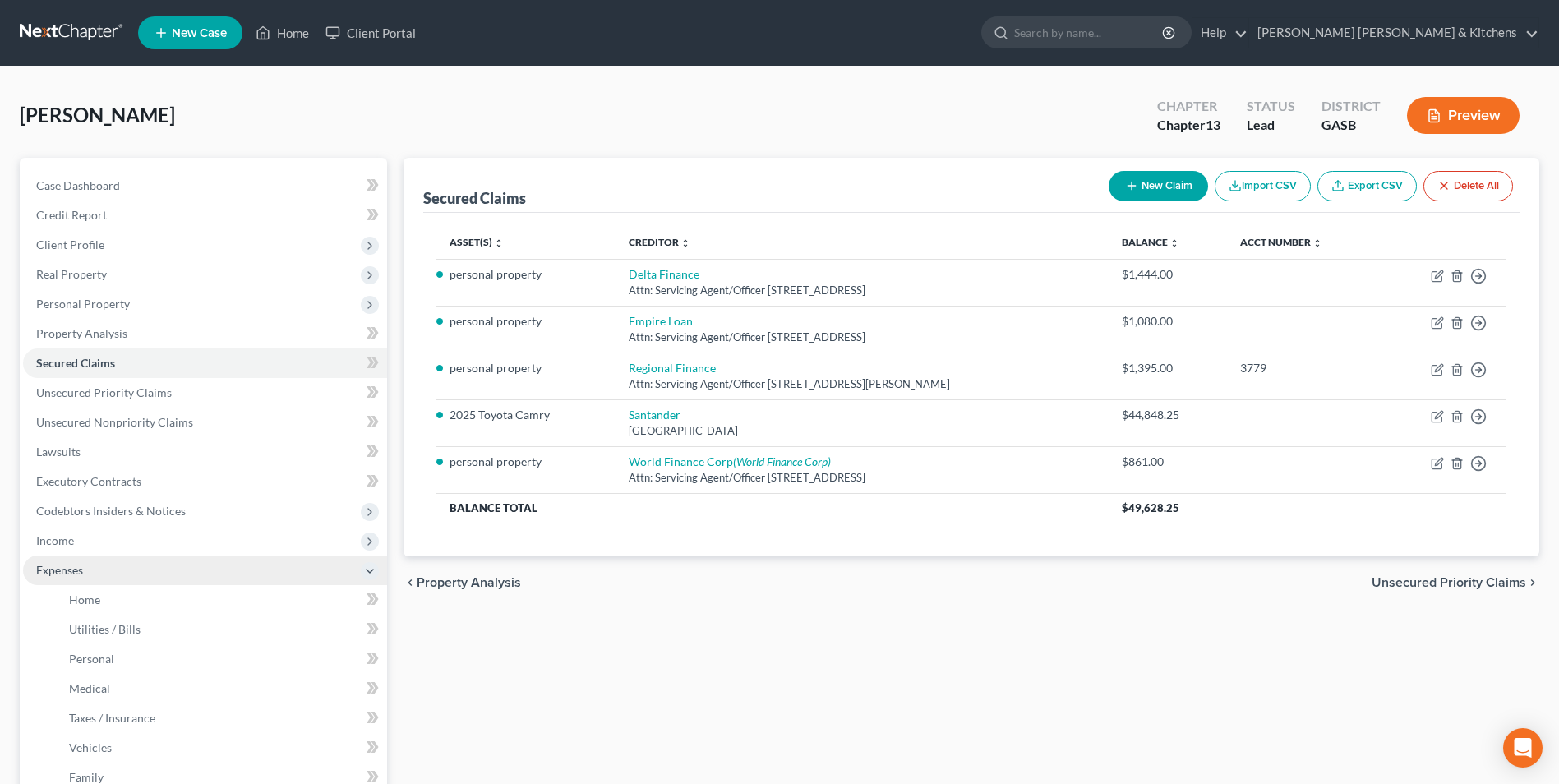
click at [65, 574] on span "Expenses" at bounding box center [59, 570] width 47 height 14
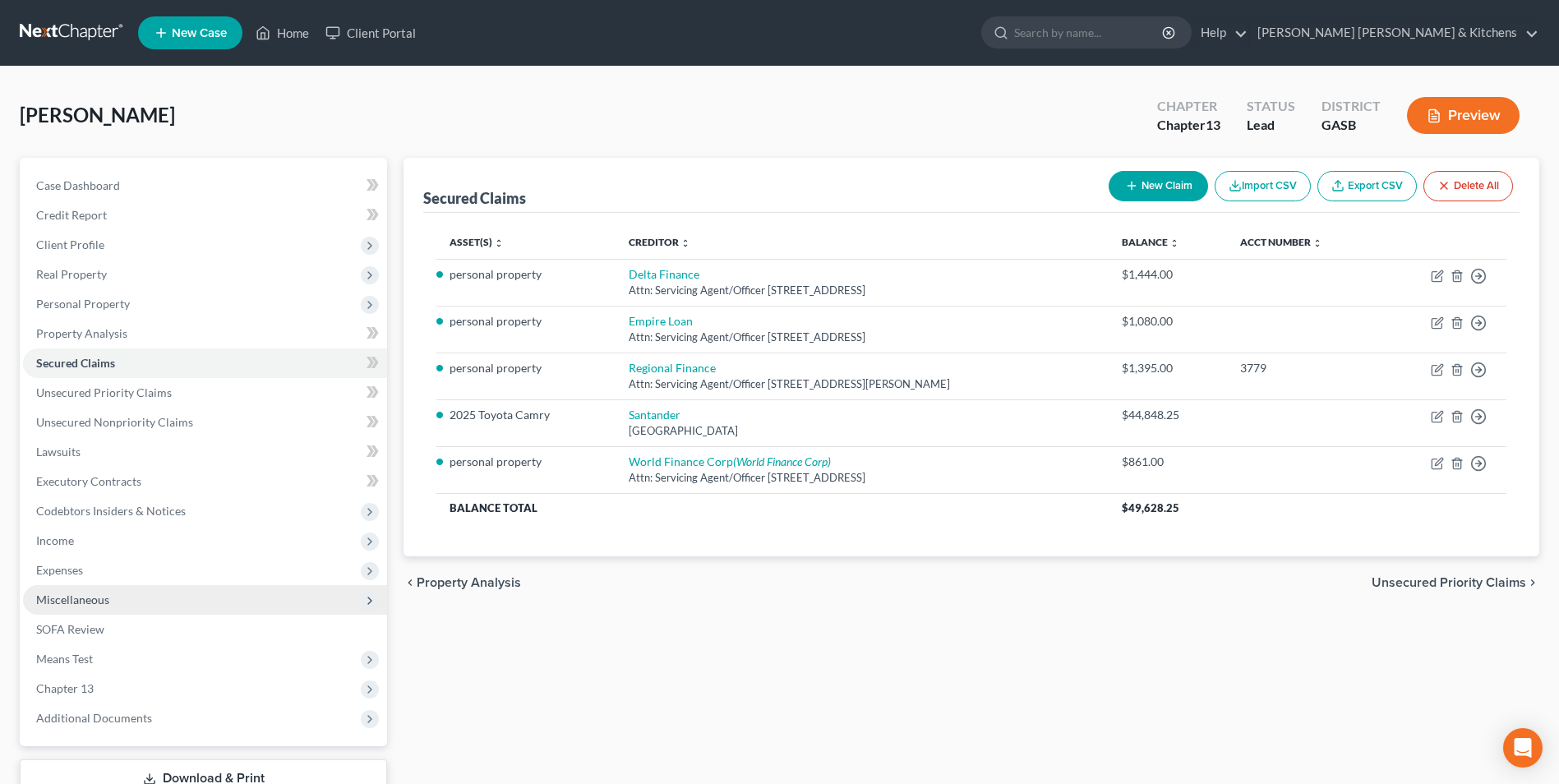
click at [74, 601] on span "Miscellaneous" at bounding box center [72, 599] width 73 height 14
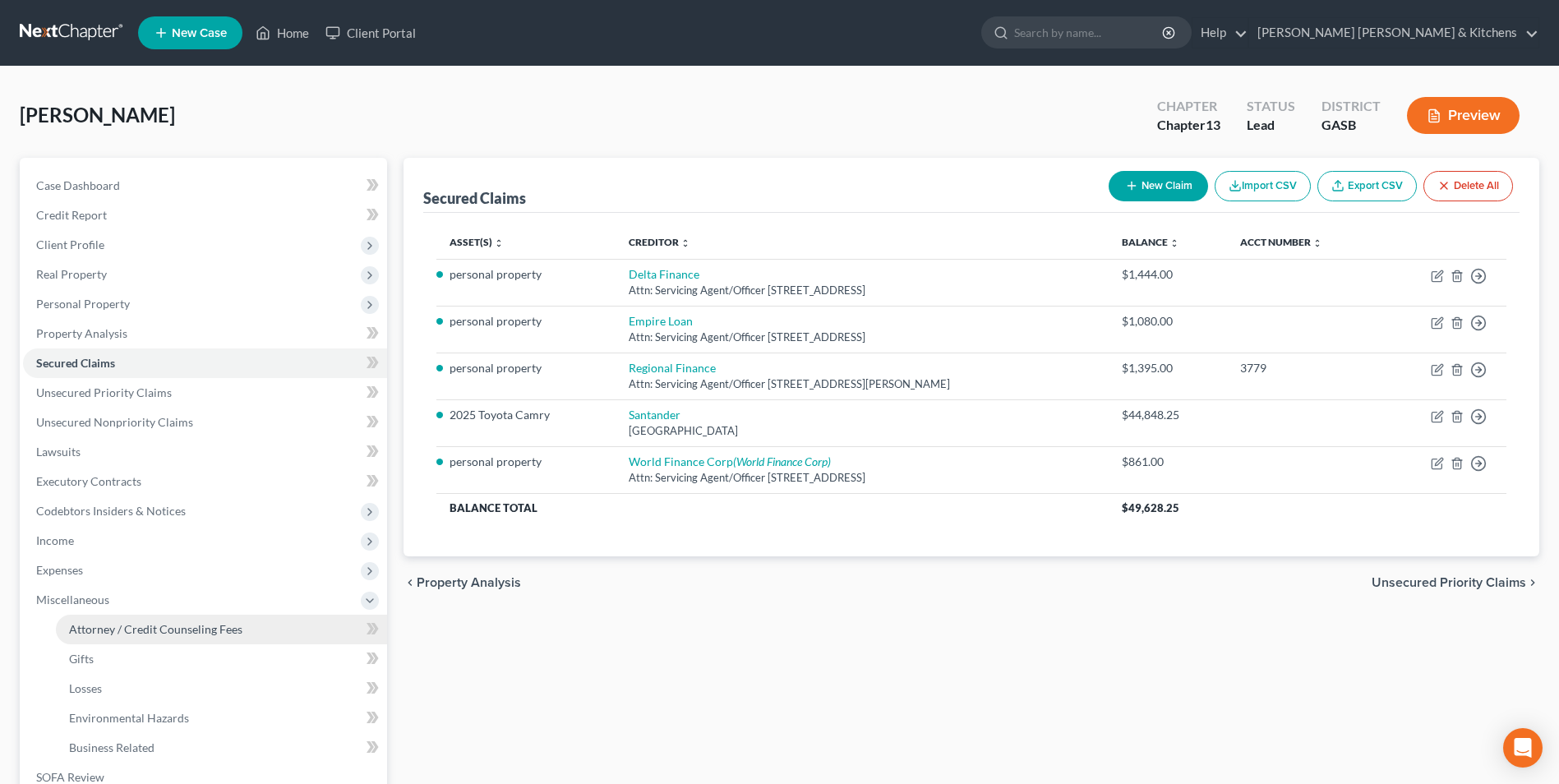
click at [100, 624] on span "Attorney / Credit Counseling Fees" at bounding box center [156, 629] width 173 height 14
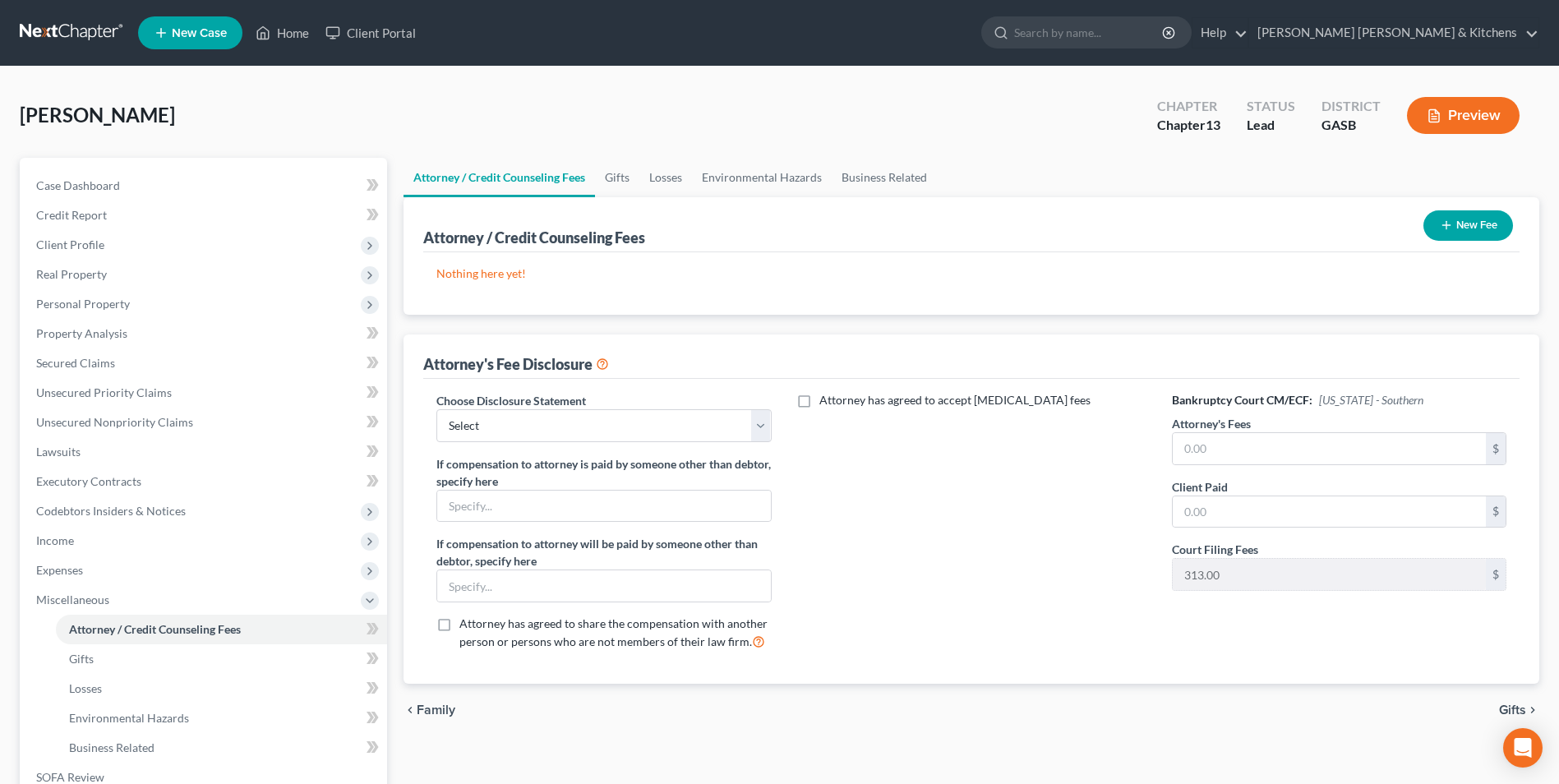
click at [1454, 225] on button "New Fee" at bounding box center [1468, 224] width 90 height 30
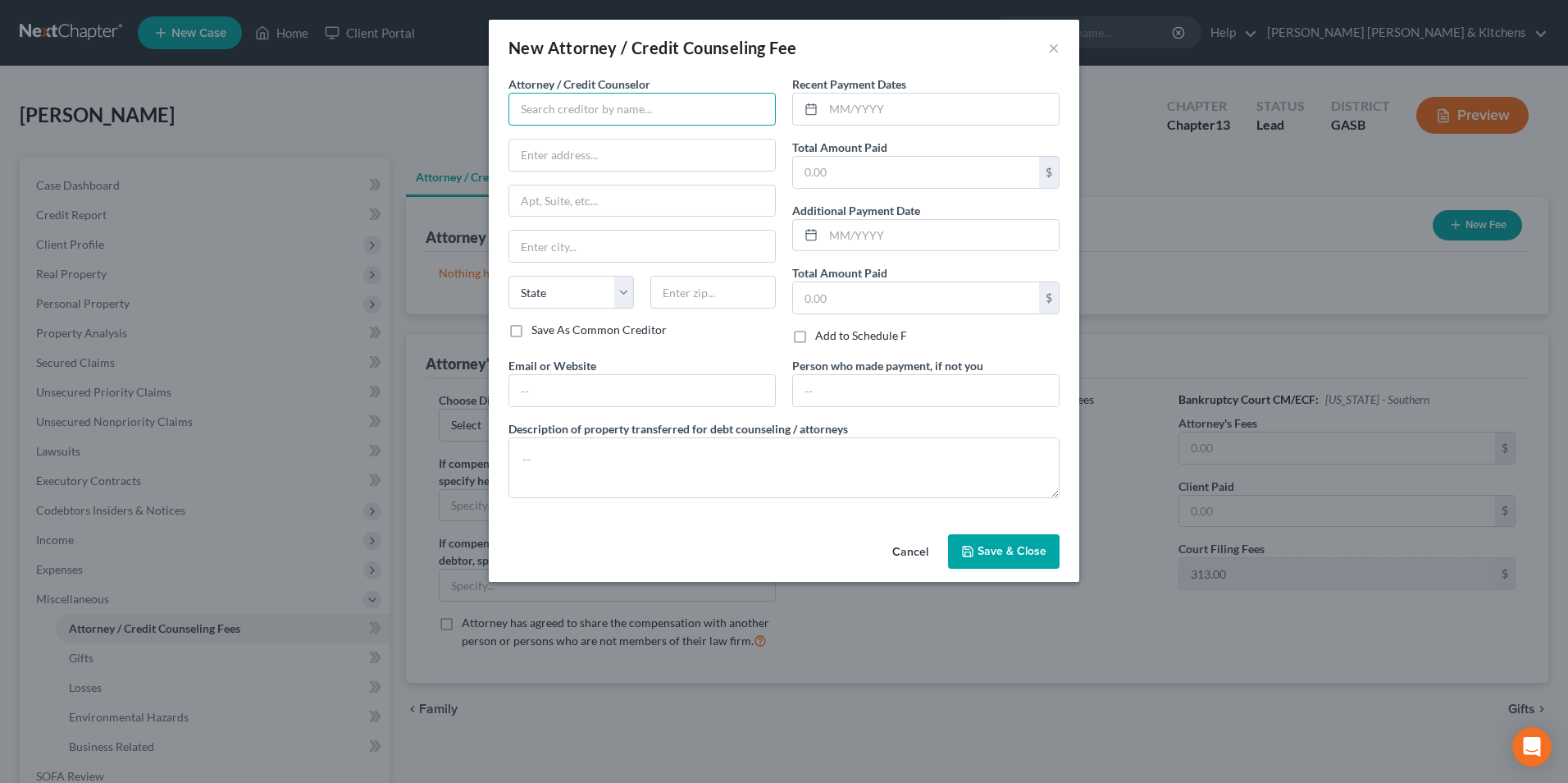
click at [547, 123] on input "text" at bounding box center [642, 109] width 268 height 33
click at [824, 177] on input "text" at bounding box center [916, 172] width 246 height 31
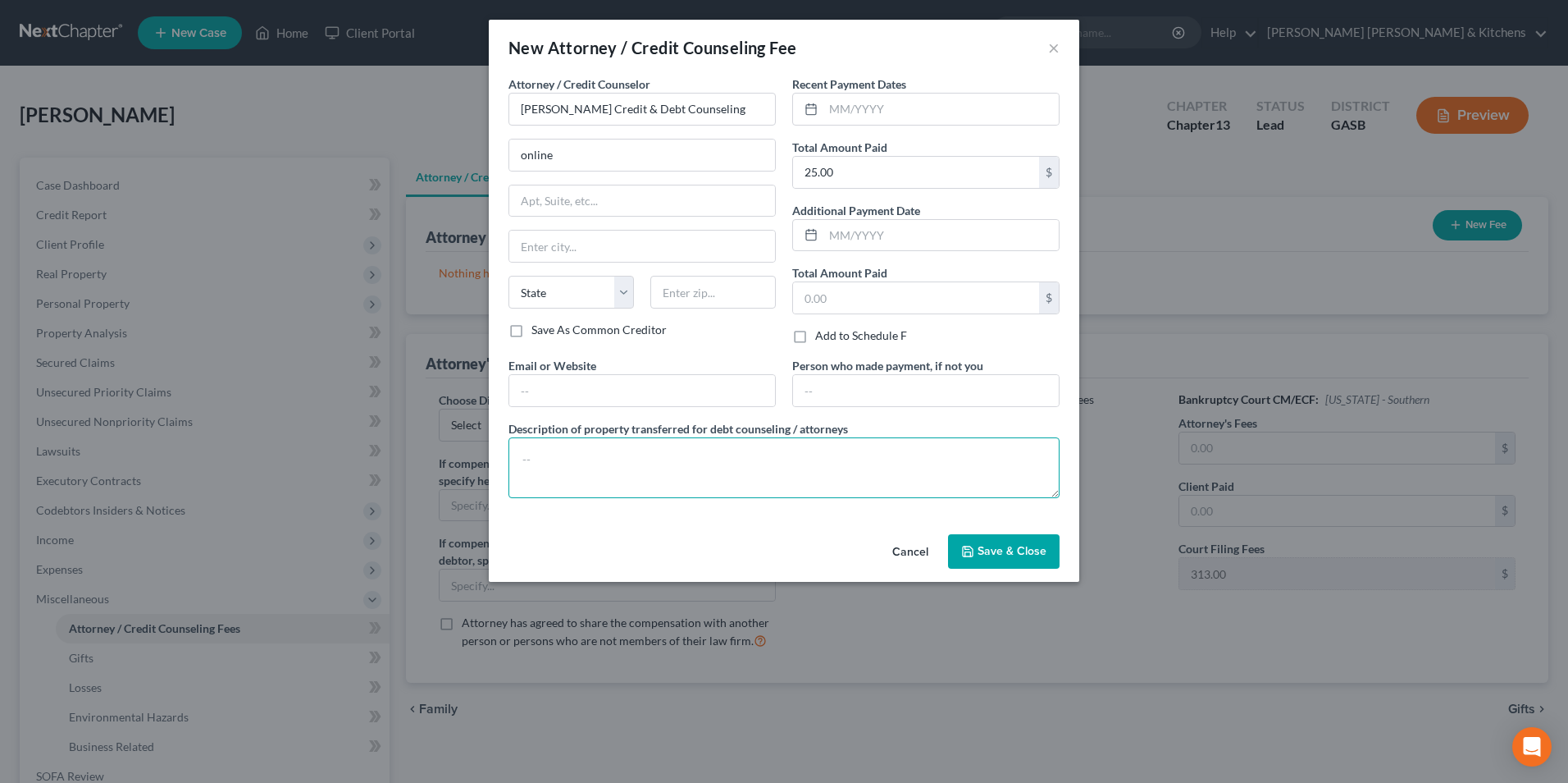
click at [687, 486] on textarea at bounding box center [784, 467] width 551 height 61
click at [1043, 548] on span "Save & Close" at bounding box center [1012, 551] width 69 height 14
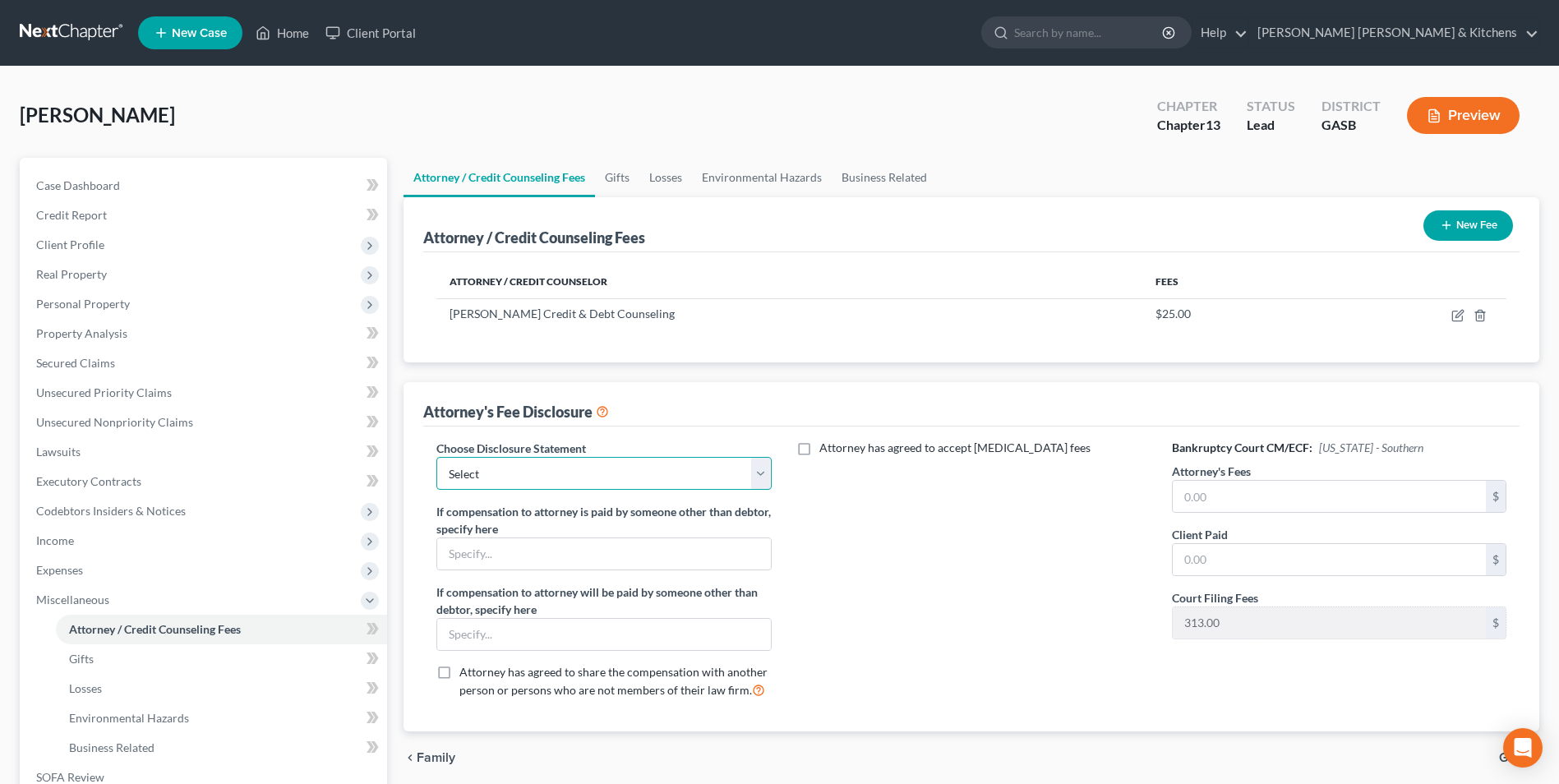
drag, startPoint x: 543, startPoint y: 483, endPoint x: 533, endPoint y: 492, distance: 13.5
click at [543, 483] on select "Select Disclosure of Compensation of Attorney For Debtors" at bounding box center [603, 473] width 334 height 33
click at [436, 457] on select "Select Disclosure of Compensation of Attorney For Debtors" at bounding box center [603, 473] width 334 height 33
click at [1217, 501] on input "text" at bounding box center [1328, 496] width 313 height 31
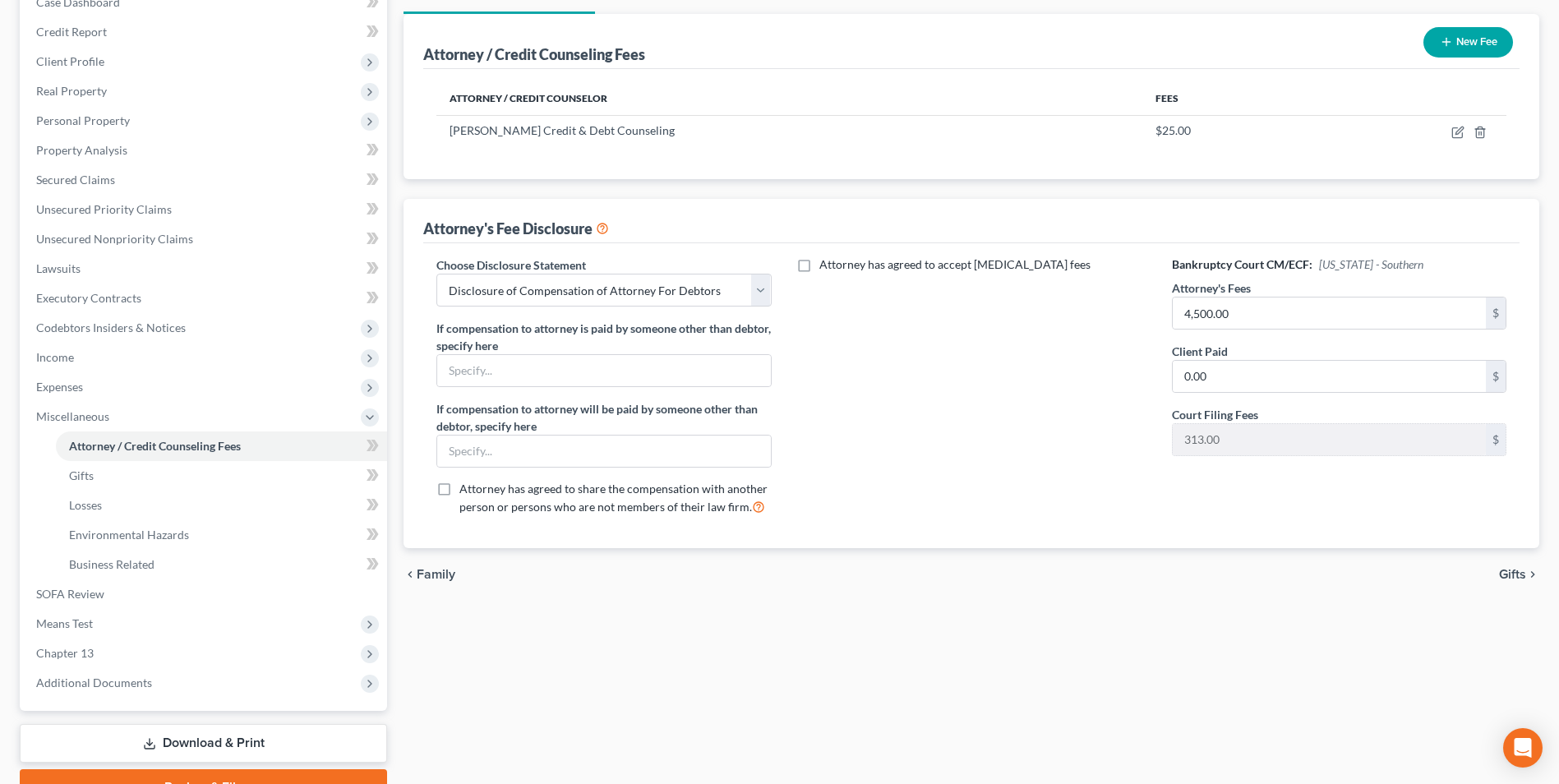
scroll to position [247, 0]
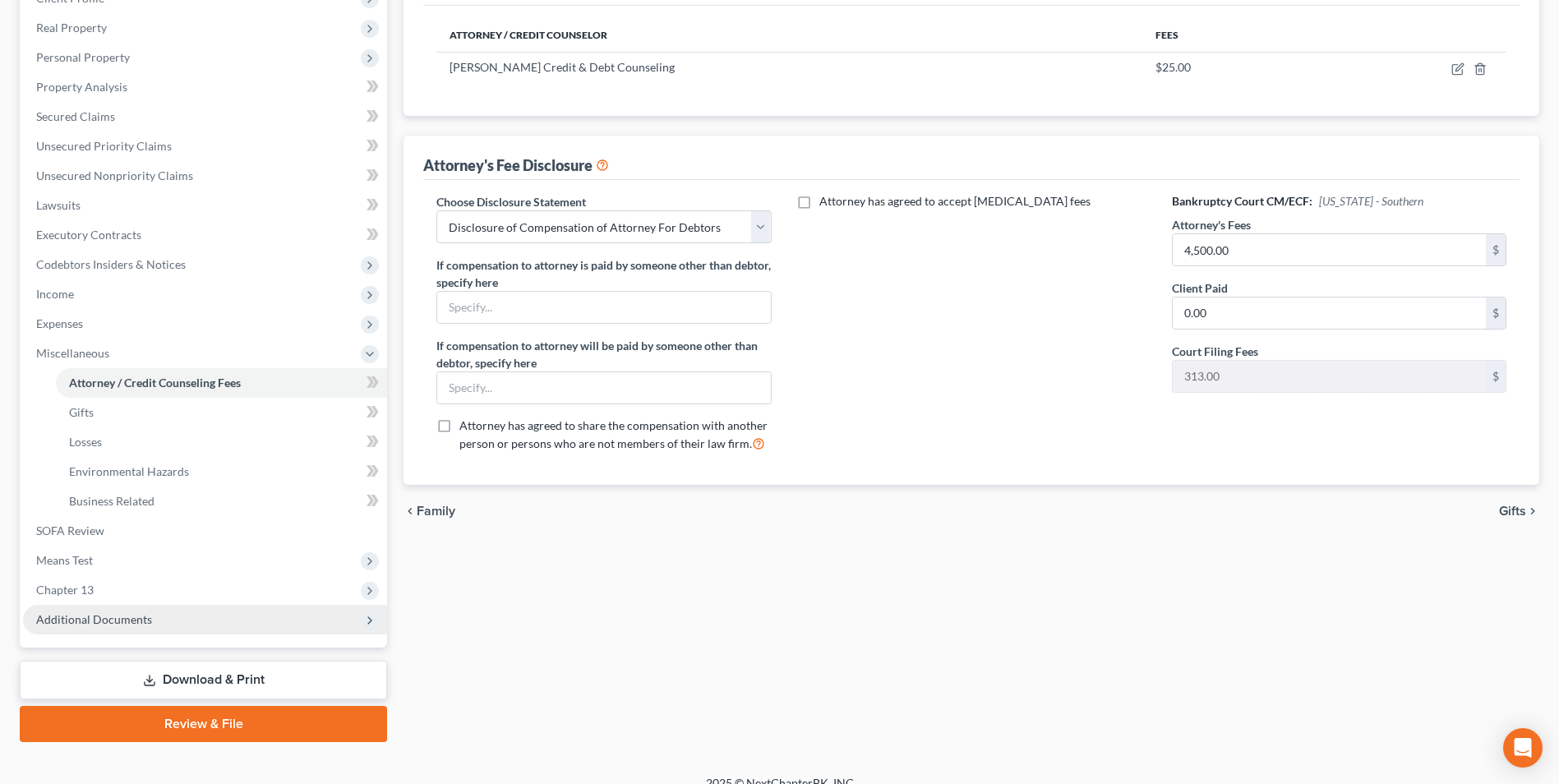
click at [100, 619] on span "Additional Documents" at bounding box center [93, 619] width 116 height 14
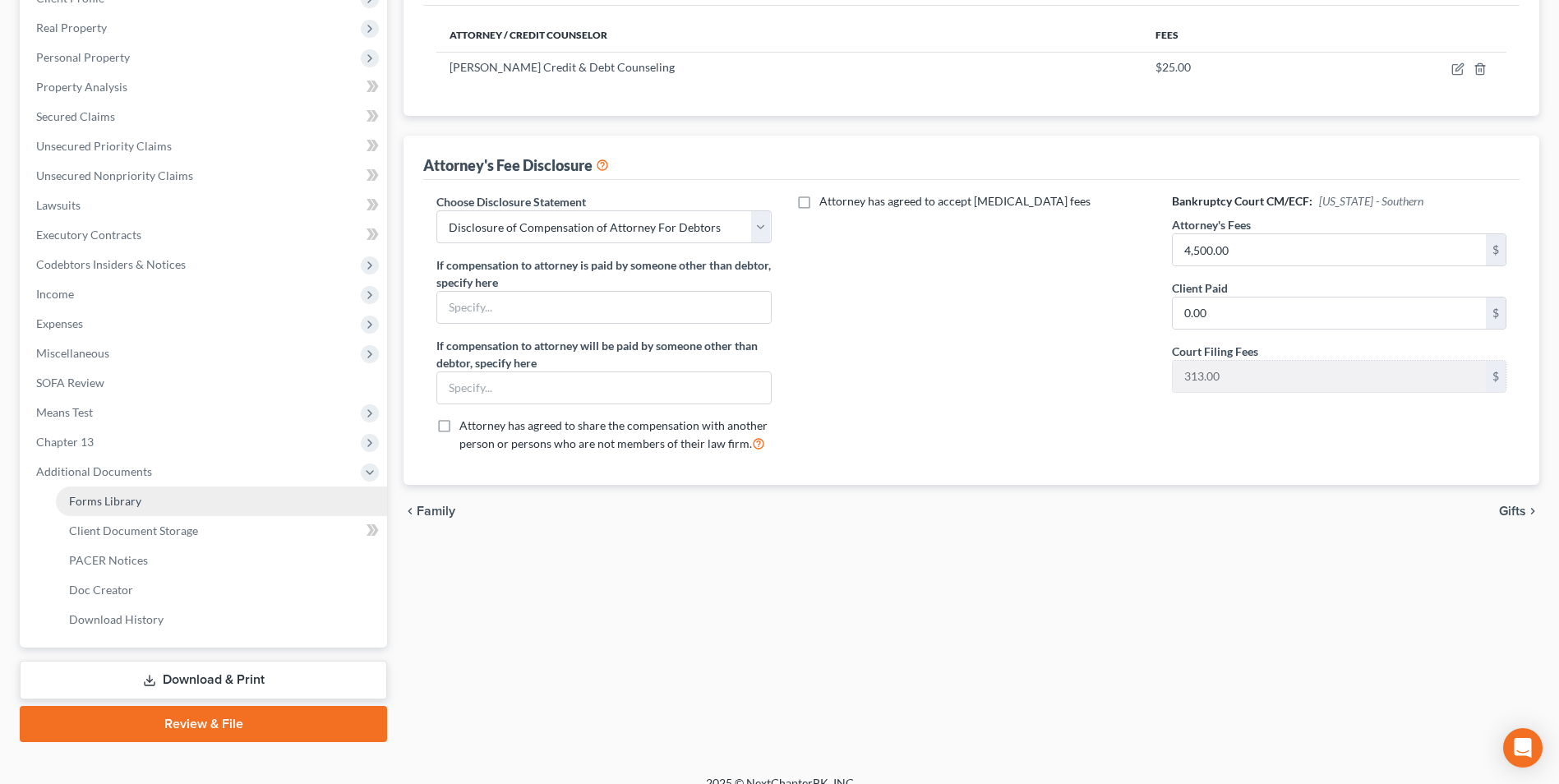
click at [109, 502] on span "Forms Library" at bounding box center [105, 500] width 72 height 14
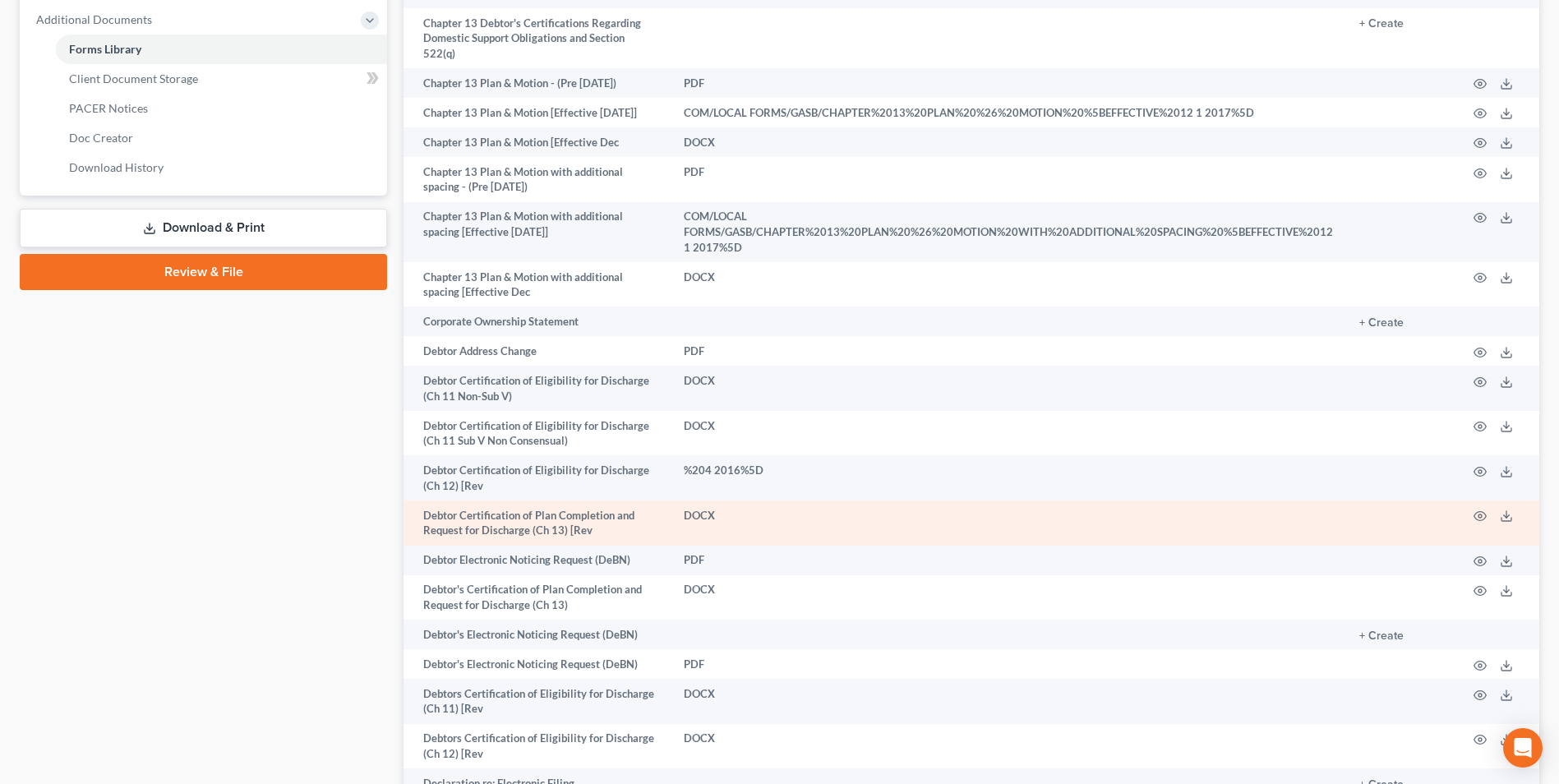
scroll to position [739, 0]
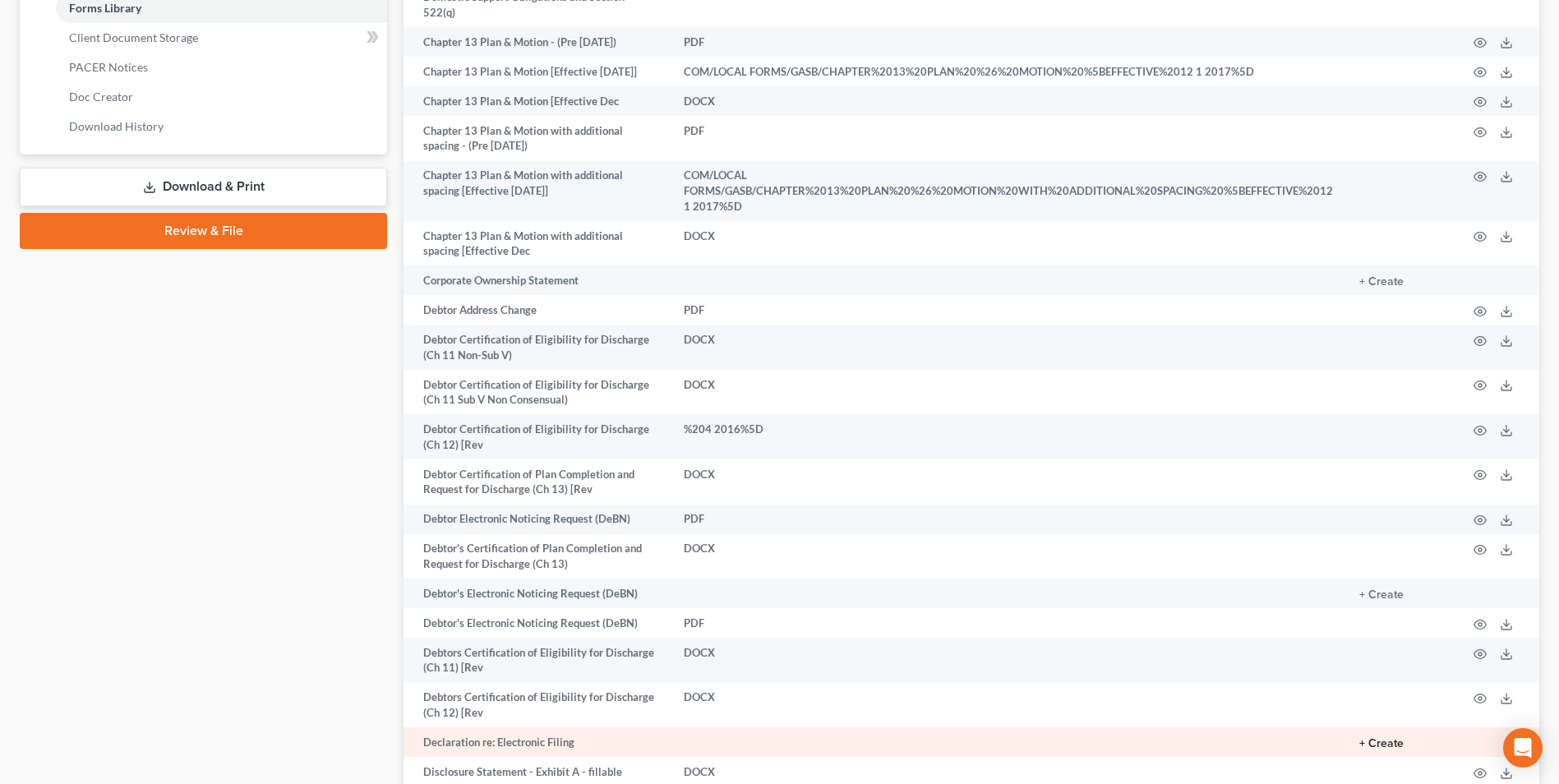
click at [1402, 738] on button "+ Create" at bounding box center [1382, 743] width 45 height 11
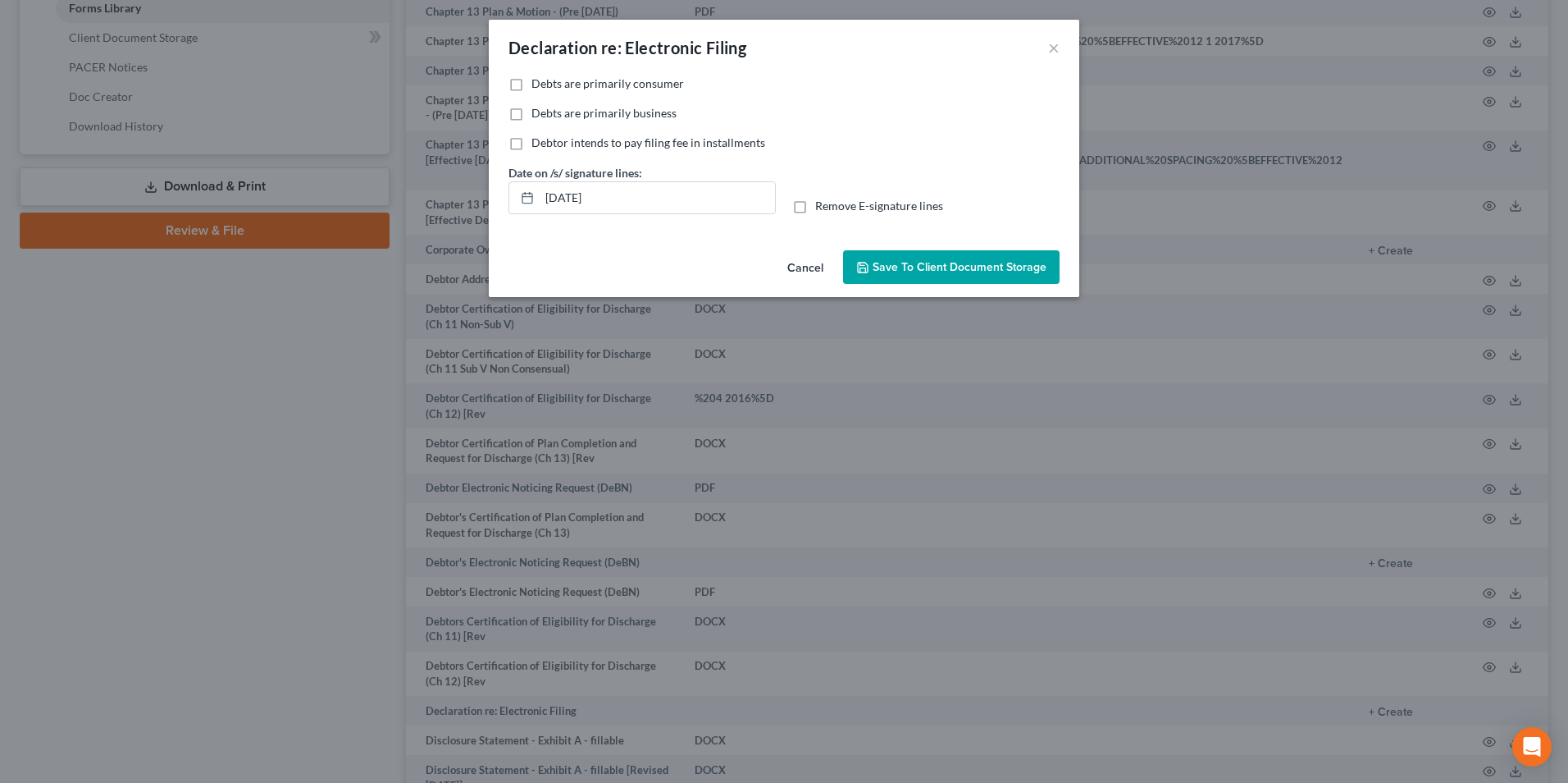
click at [531, 88] on label "Debts are primarily consumer" at bounding box center [607, 83] width 152 height 16
click at [538, 86] on input "Debts are primarily consumer" at bounding box center [543, 80] width 10 height 10
drag, startPoint x: 604, startPoint y: 205, endPoint x: 488, endPoint y: 222, distance: 117.2
click at [488, 219] on div "Declaration re: Electronic Filing × No additional information is needed to gene…" at bounding box center [784, 391] width 1568 height 783
click at [815, 210] on label "Remove E-signature lines" at bounding box center [879, 205] width 128 height 16
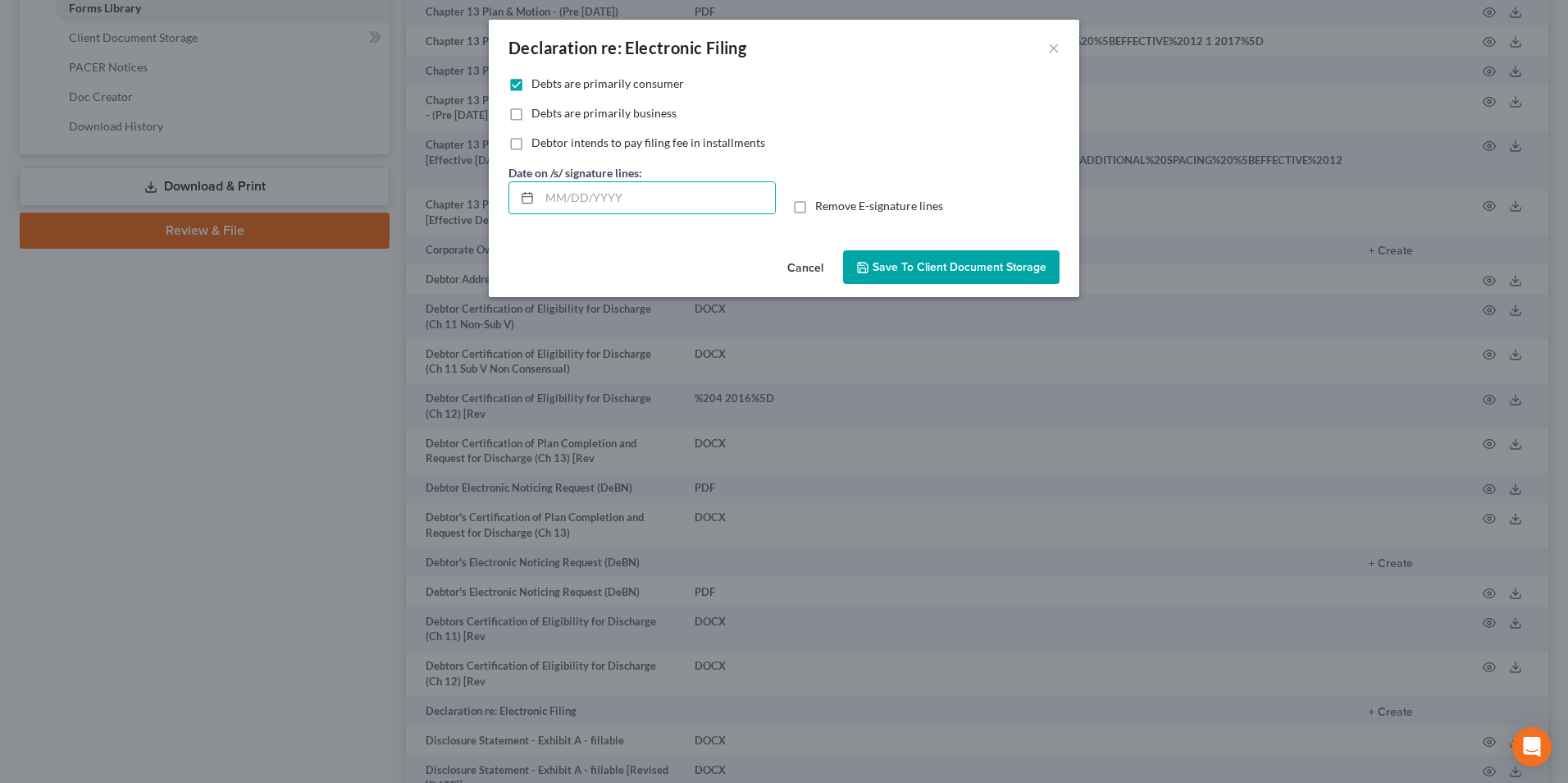
click at [822, 209] on input "Remove E-signature lines" at bounding box center [827, 203] width 10 height 10
drag, startPoint x: 934, startPoint y: 263, endPoint x: 1027, endPoint y: 348, distance: 126.0
click at [938, 270] on span "Save to Client Document Storage" at bounding box center [959, 267] width 174 height 14
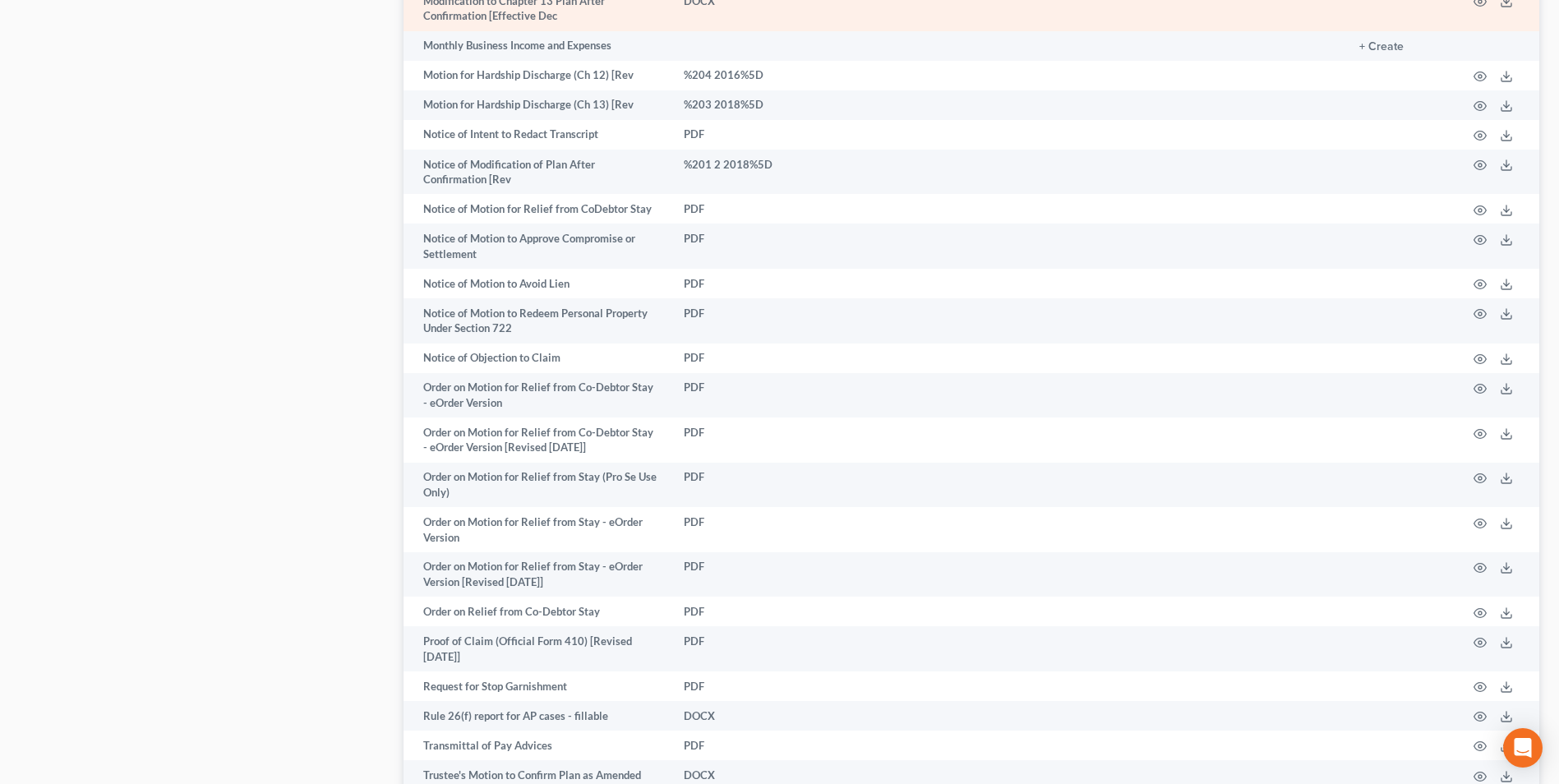
scroll to position [1725, 0]
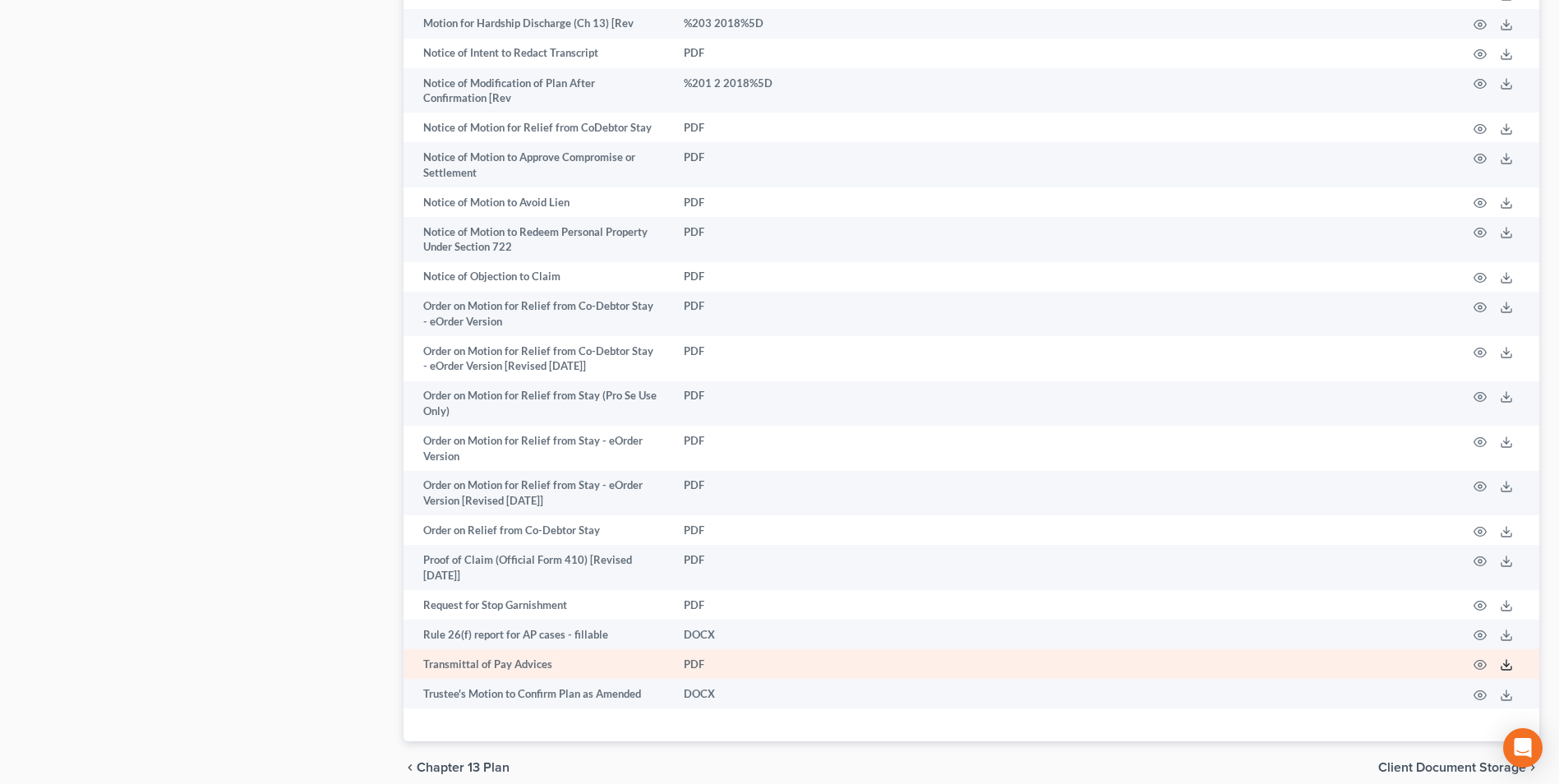
click at [1508, 658] on icon at bounding box center [1506, 664] width 13 height 13
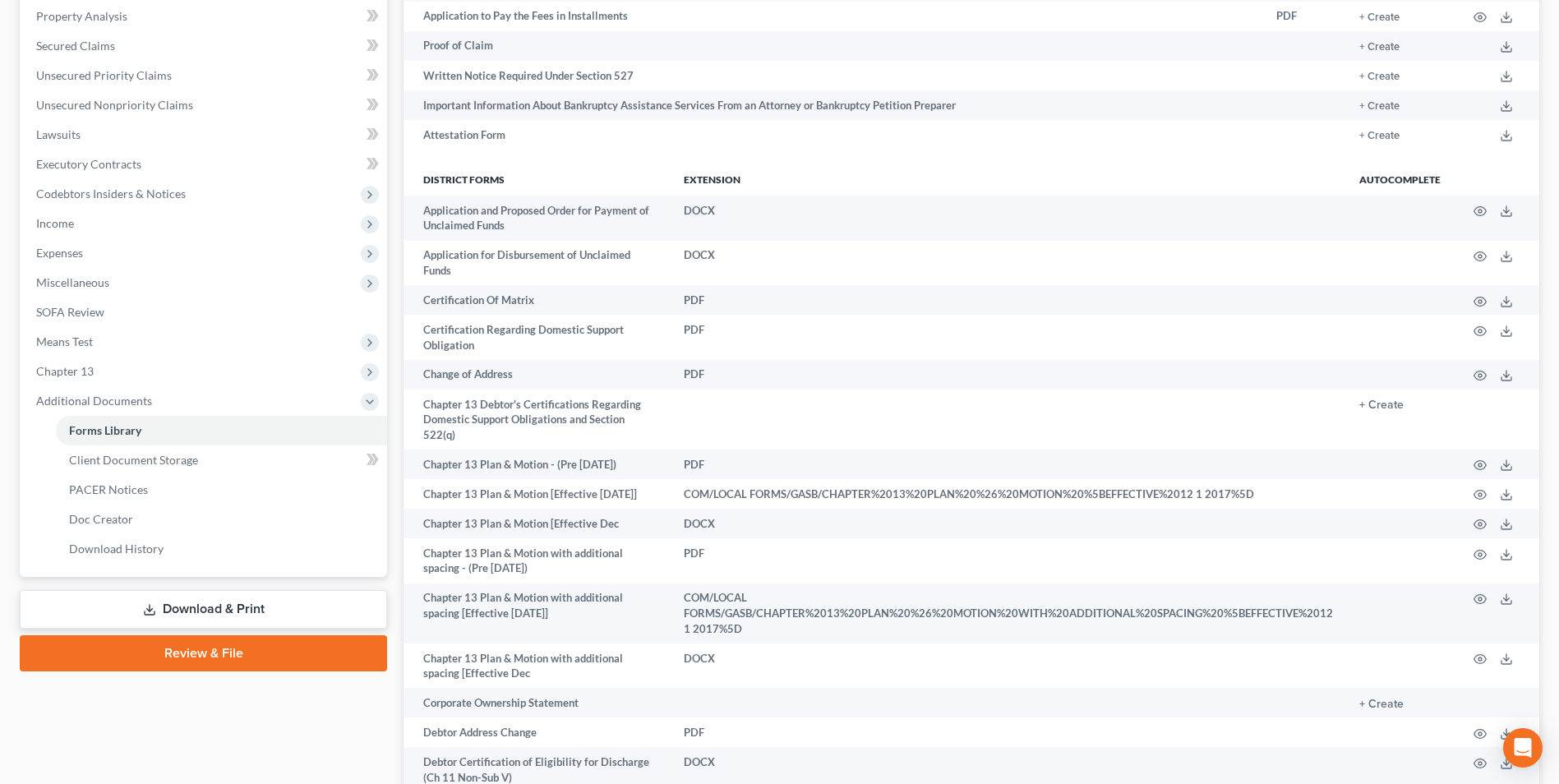
scroll to position [165, 0]
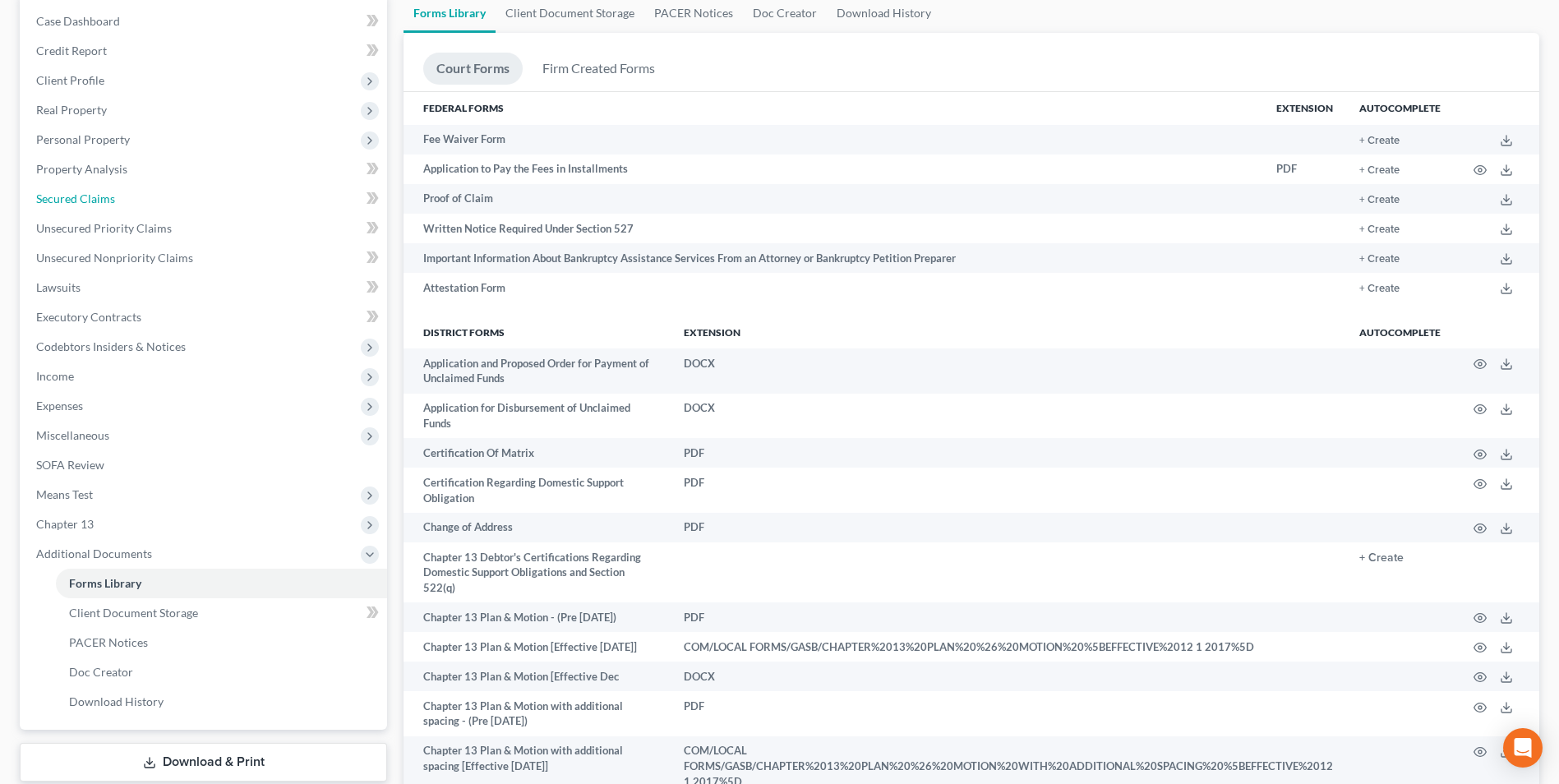
drag, startPoint x: 103, startPoint y: 189, endPoint x: 690, endPoint y: 386, distance: 619.2
click at [103, 189] on link "Secured Claims" at bounding box center [205, 199] width 364 height 30
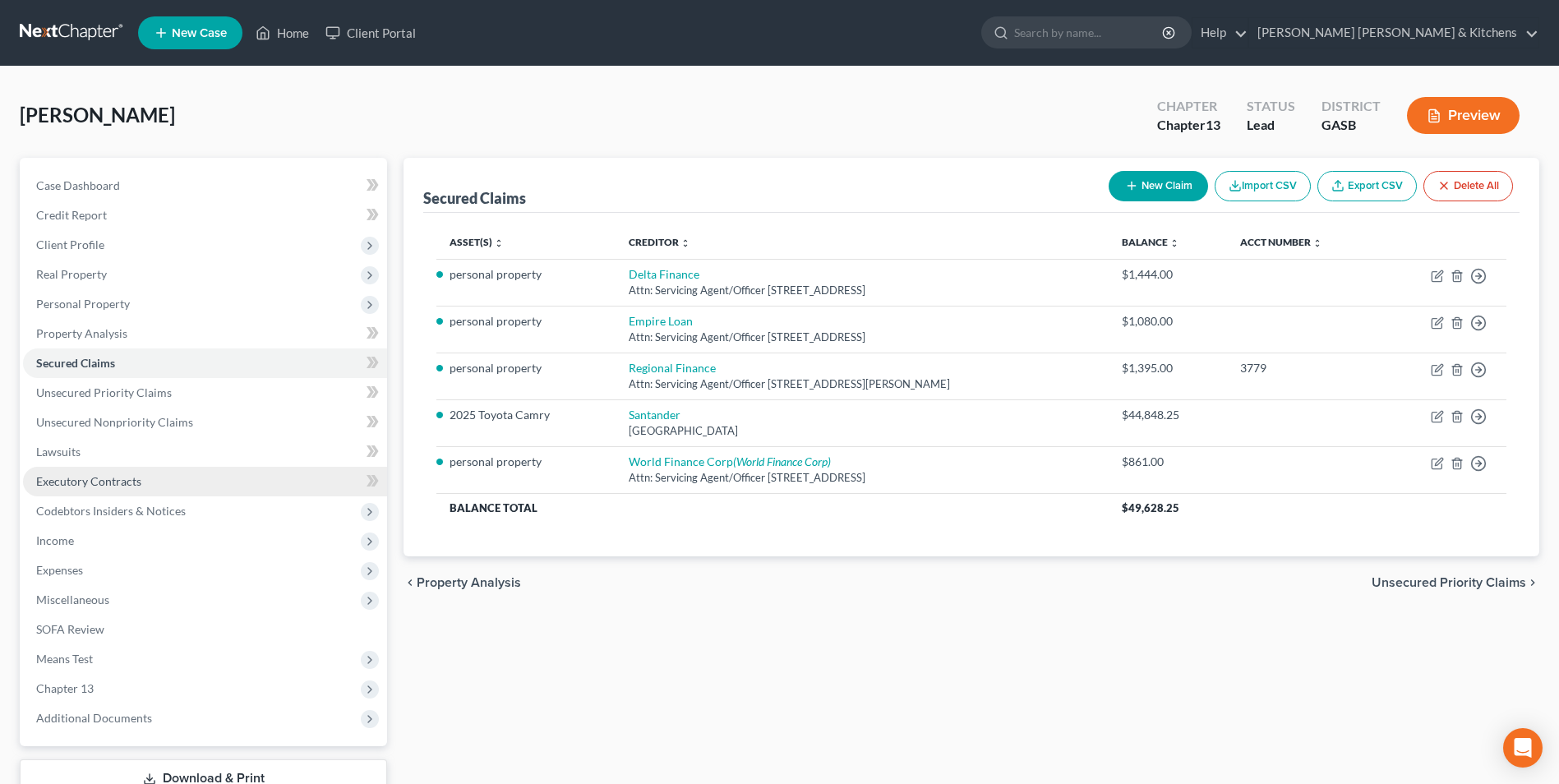
click at [116, 482] on span "Executory Contracts" at bounding box center [88, 481] width 105 height 14
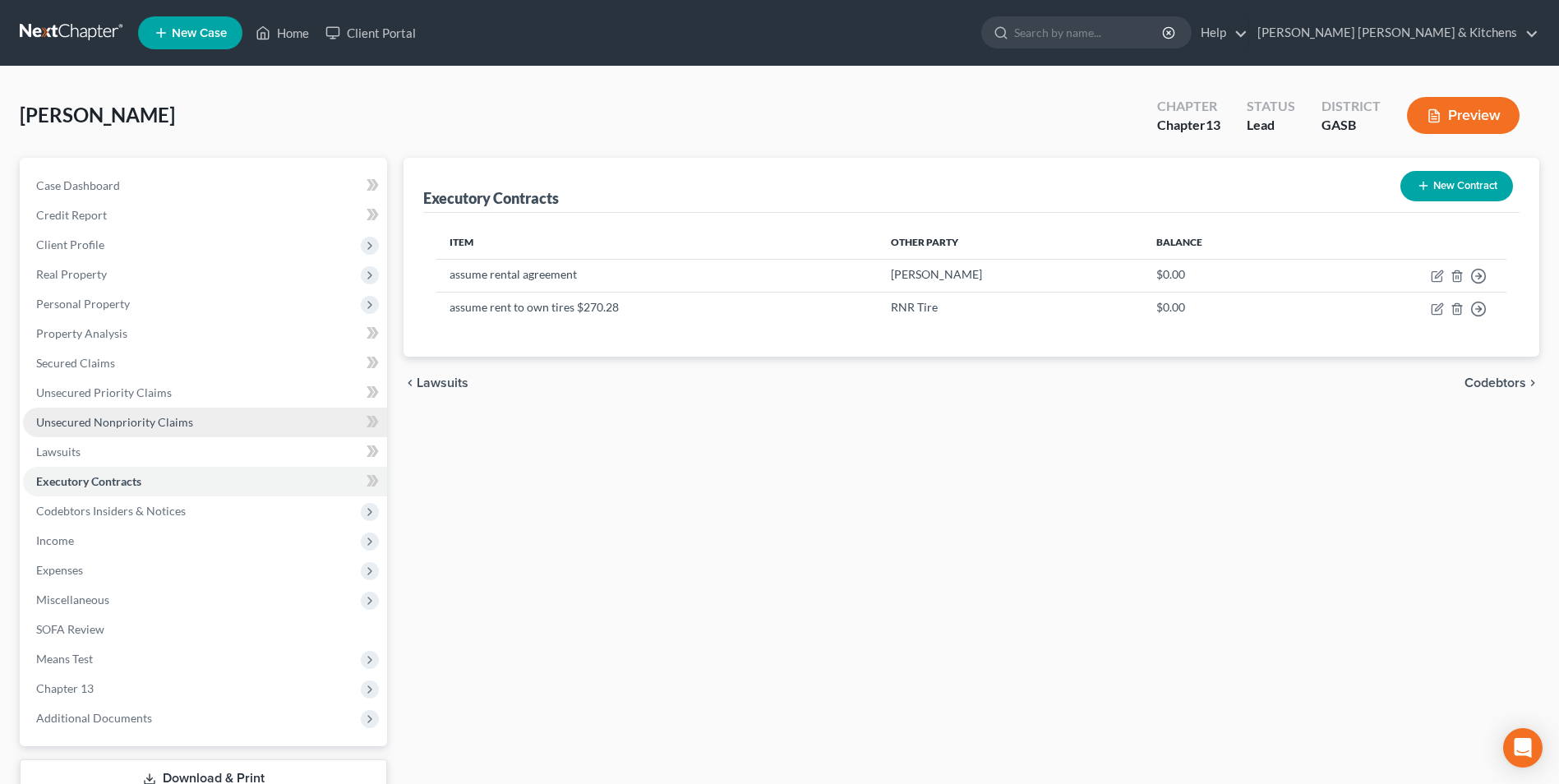
click at [88, 416] on span "Unsecured Nonpriority Claims" at bounding box center [114, 422] width 157 height 14
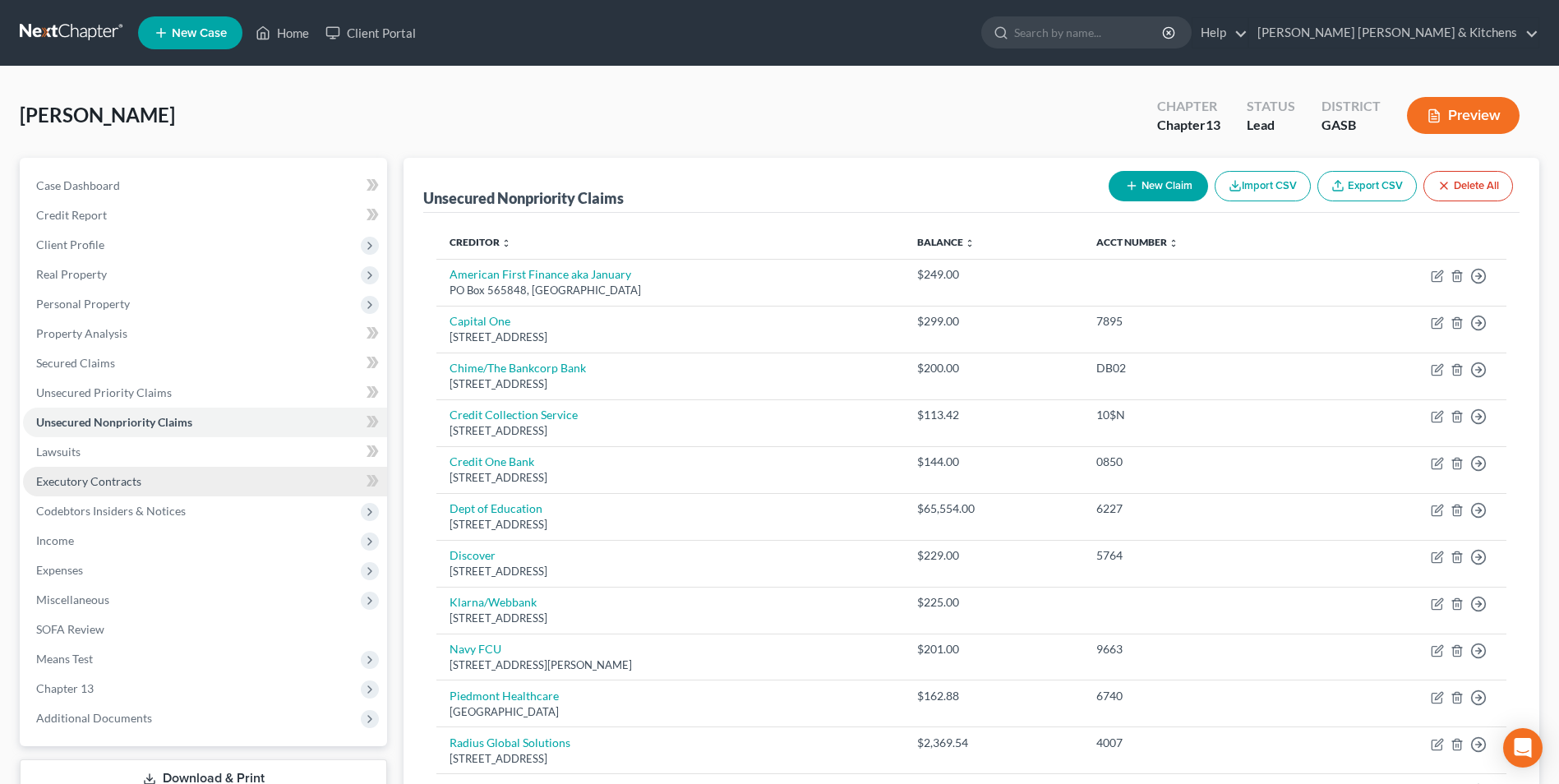
click at [62, 484] on span "Executory Contracts" at bounding box center [88, 481] width 105 height 14
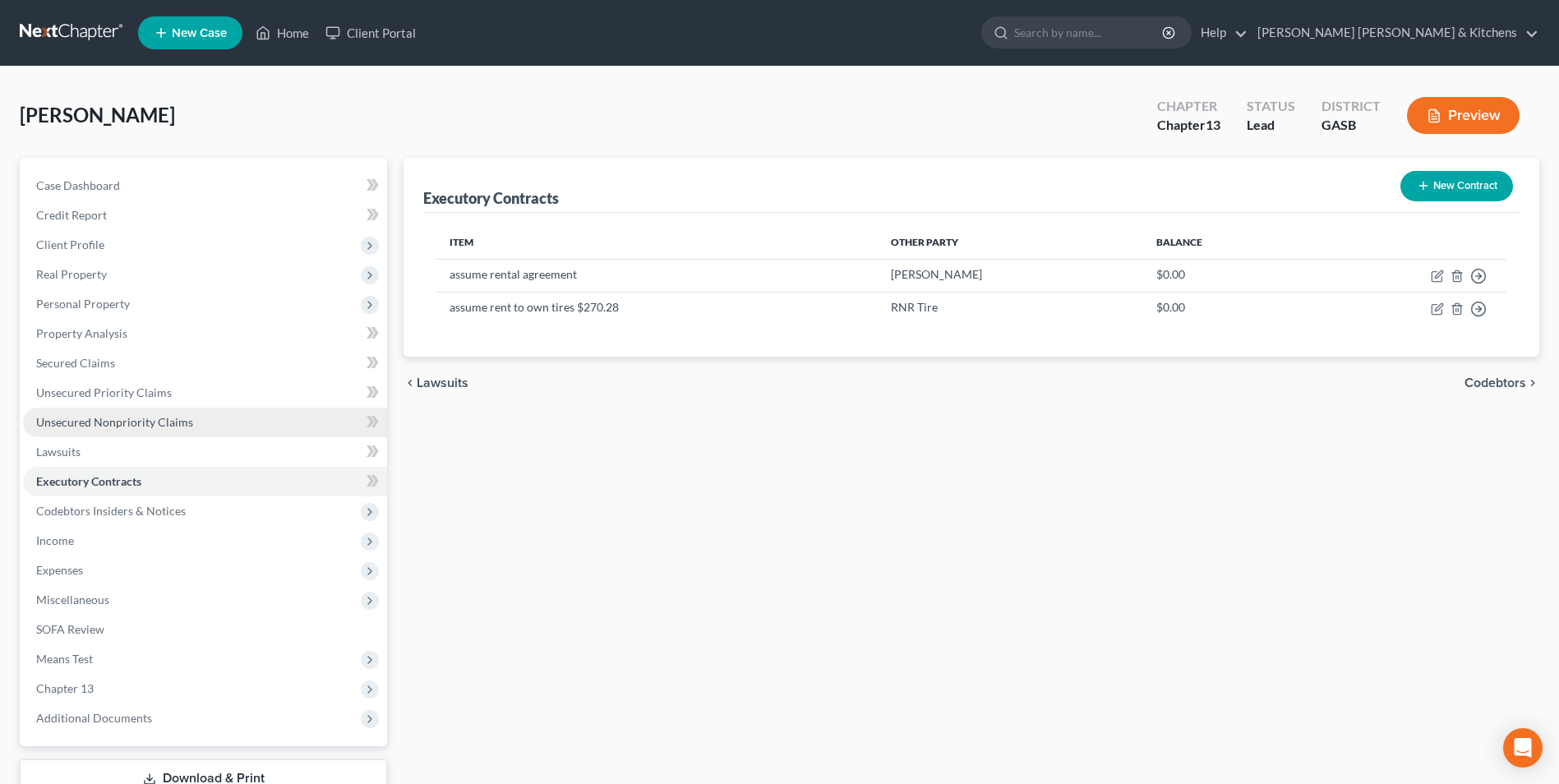
drag, startPoint x: 106, startPoint y: 422, endPoint x: 292, endPoint y: 427, distance: 186.1
click at [106, 422] on span "Unsecured Nonpriority Claims" at bounding box center [114, 422] width 157 height 14
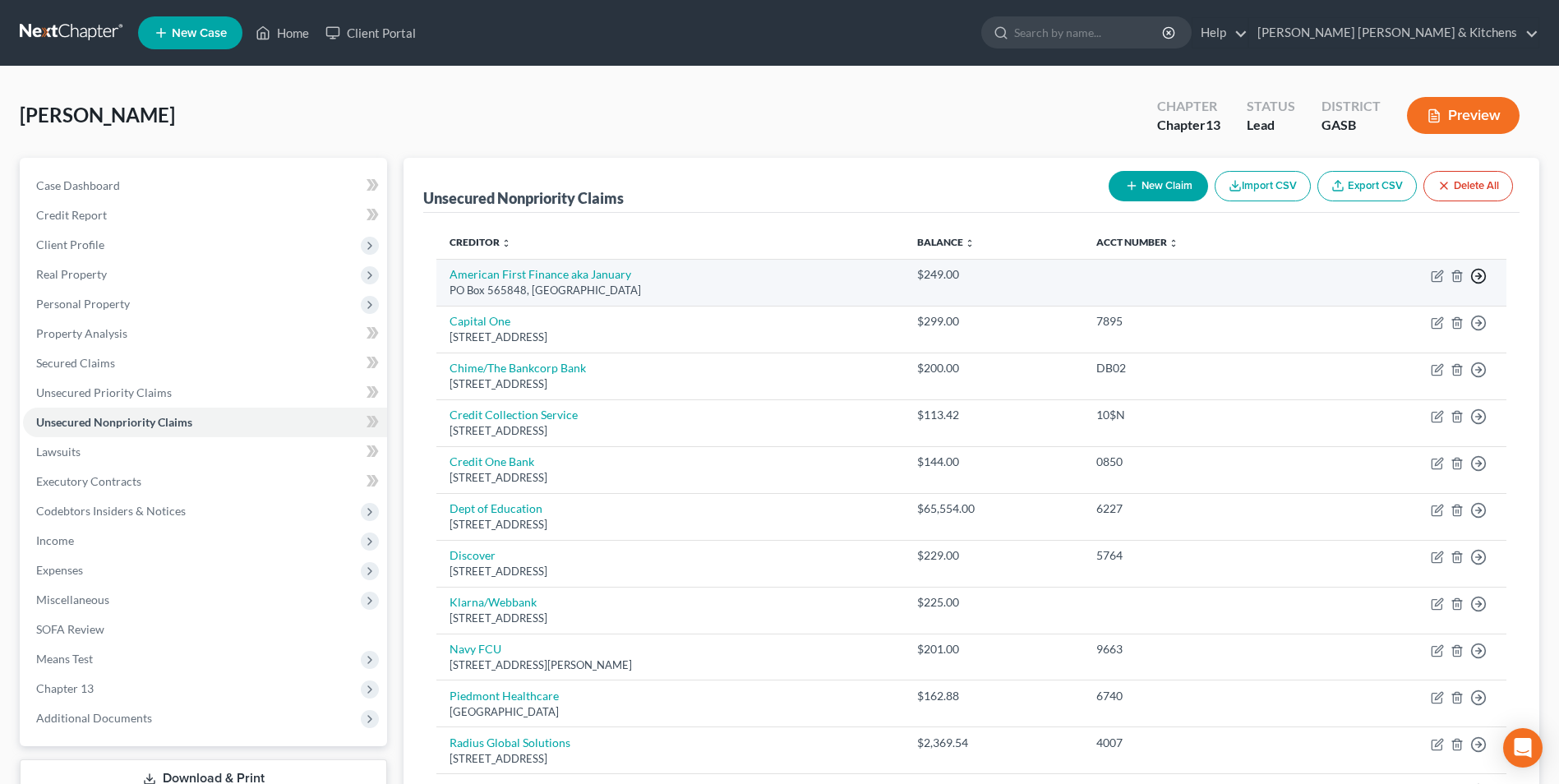
click at [1478, 269] on circle "button" at bounding box center [1478, 276] width 14 height 14
click at [1377, 335] on link "Move to G" at bounding box center [1403, 343] width 137 height 28
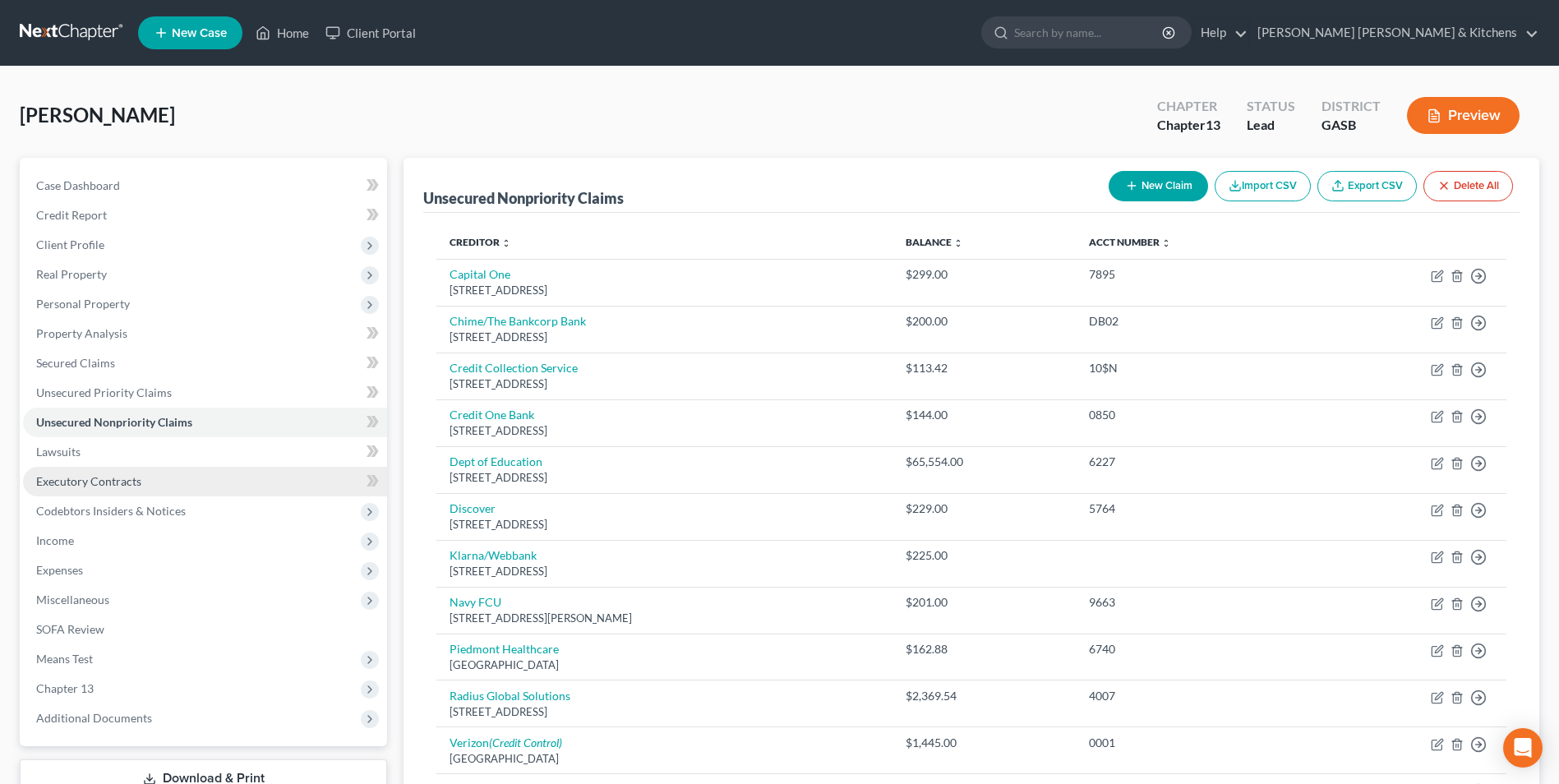
click at [82, 484] on span "Executory Contracts" at bounding box center [88, 481] width 105 height 14
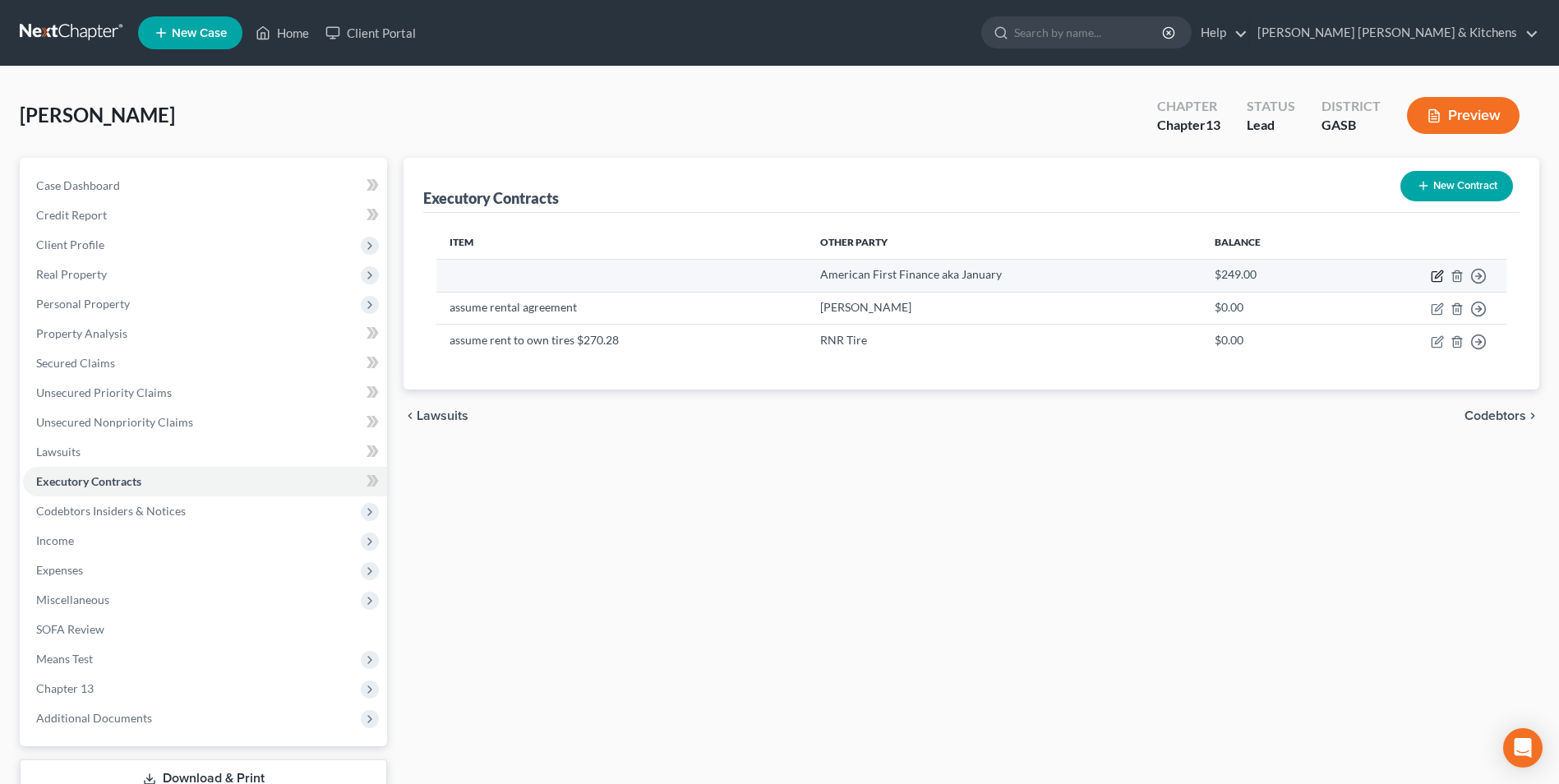
click at [1436, 278] on icon "button" at bounding box center [1436, 275] width 13 height 13
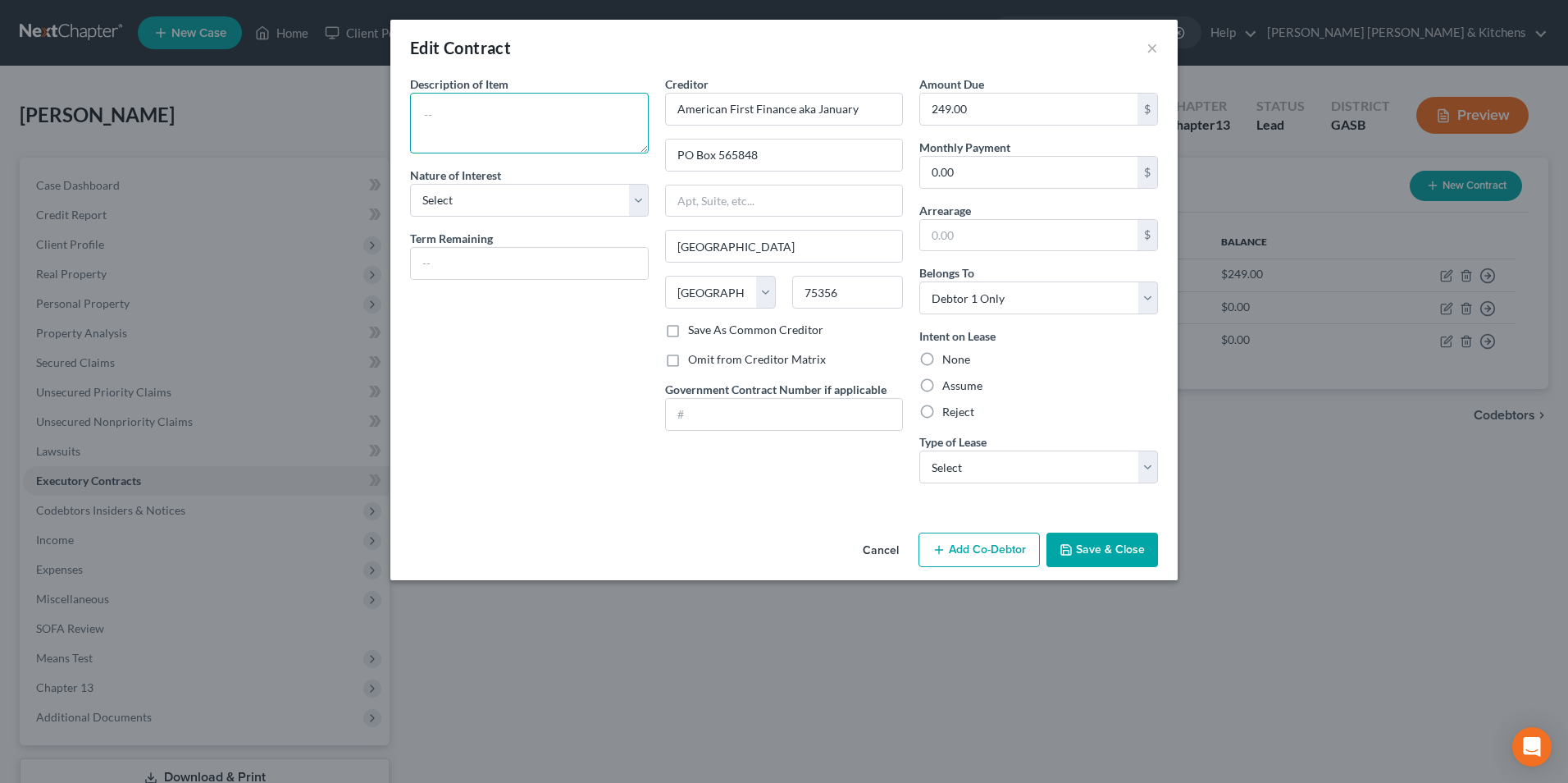
click at [442, 128] on textarea at bounding box center [529, 122] width 239 height 61
click at [943, 414] on label "Reject" at bounding box center [958, 412] width 32 height 16
click at [949, 414] on input "Reject" at bounding box center [954, 409] width 10 height 10
drag, startPoint x: 952, startPoint y: 468, endPoint x: 954, endPoint y: 478, distance: 10.2
click at [952, 471] on select "Select Real Estate Car Other" at bounding box center [1038, 466] width 239 height 33
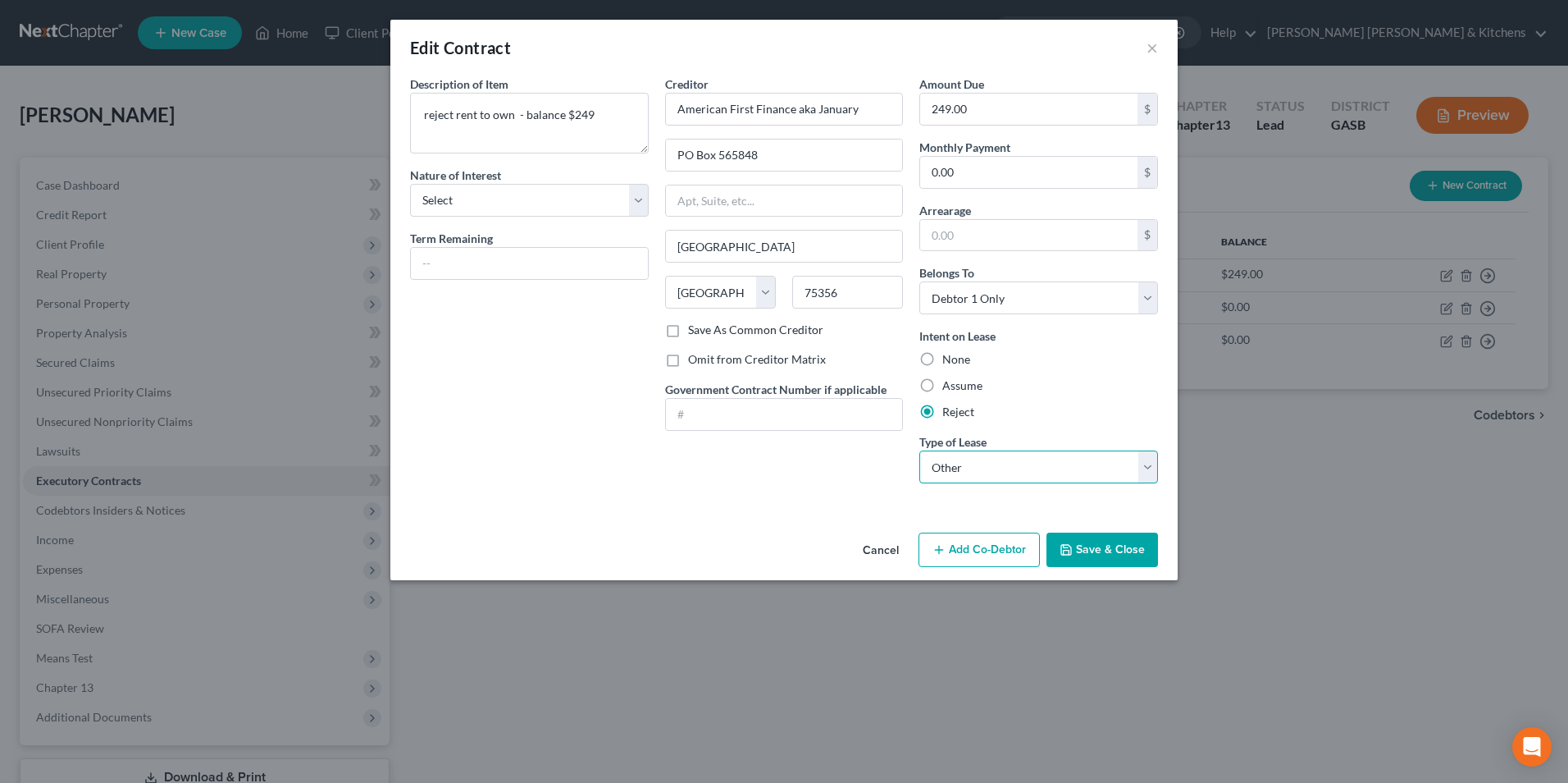
click at [920, 450] on select "Select Real Estate Car Other" at bounding box center [1038, 466] width 239 height 33
drag, startPoint x: 1092, startPoint y: 555, endPoint x: 1101, endPoint y: 555, distance: 9.0
click at [1092, 555] on button "Save & Close" at bounding box center [1102, 549] width 111 height 34
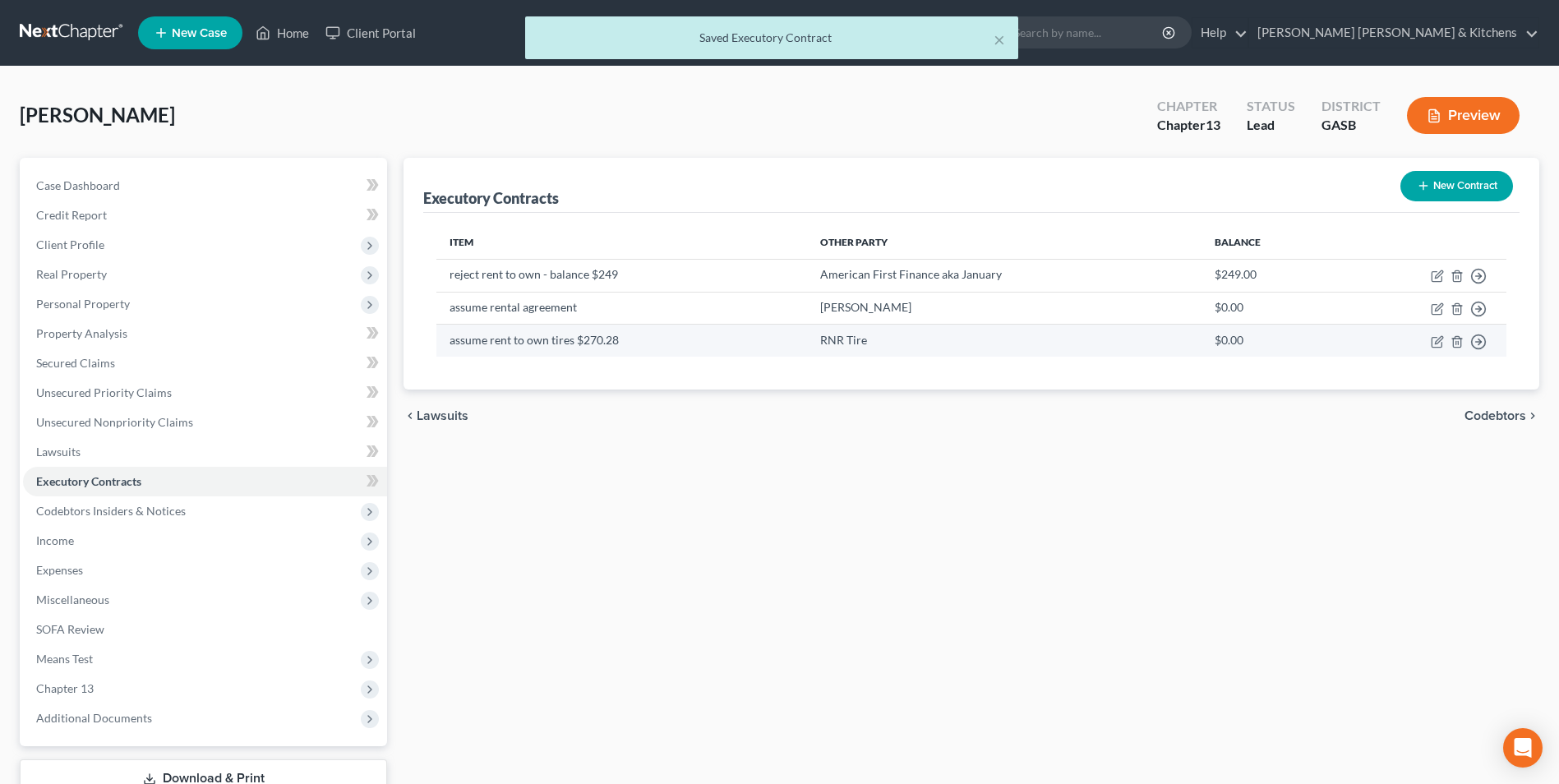
click at [1436, 349] on td "Move to D Move to E Move to F Move to Notice Only" at bounding box center [1422, 340] width 169 height 32
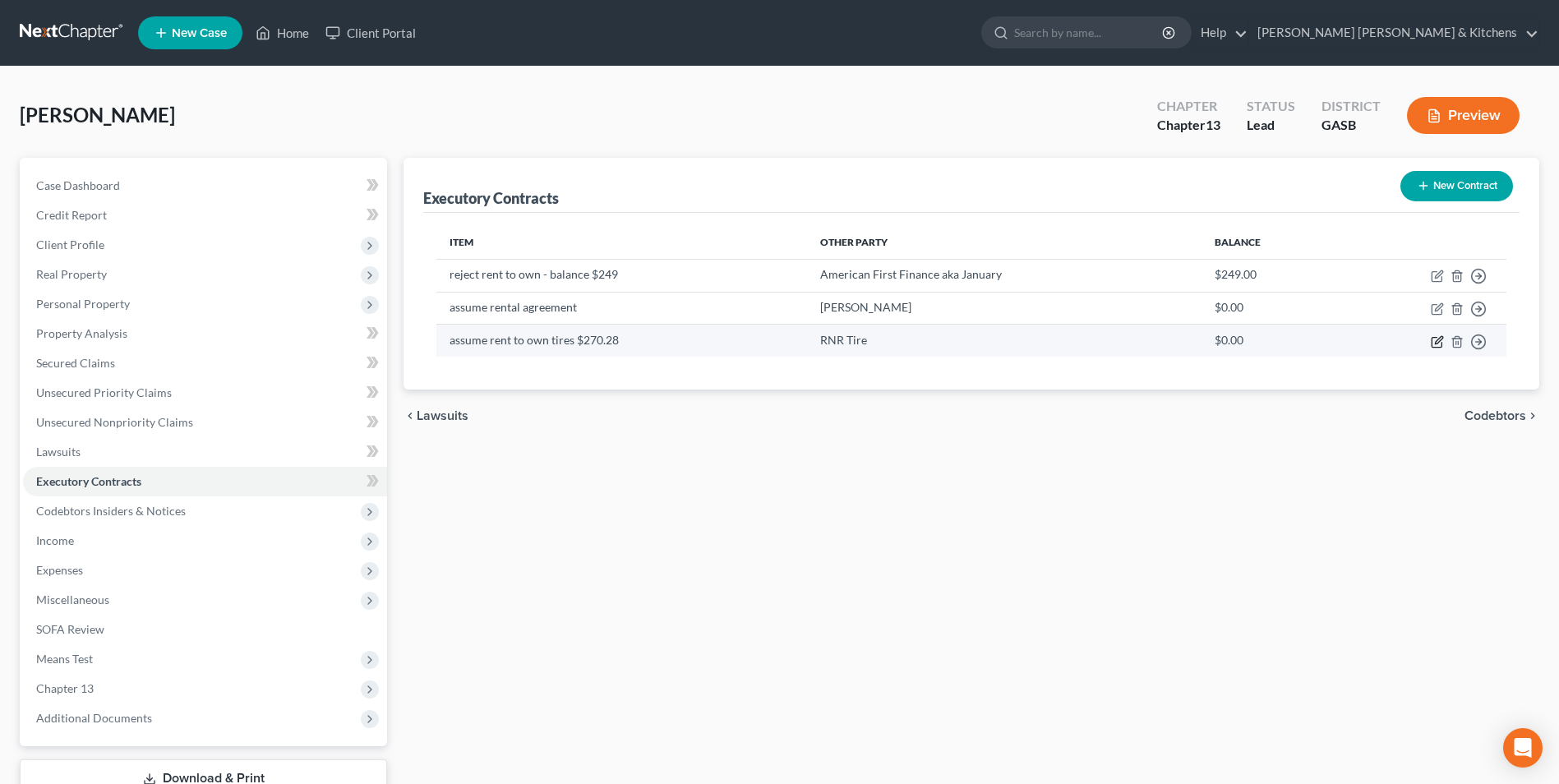
click at [1436, 339] on icon "button" at bounding box center [1436, 341] width 13 height 13
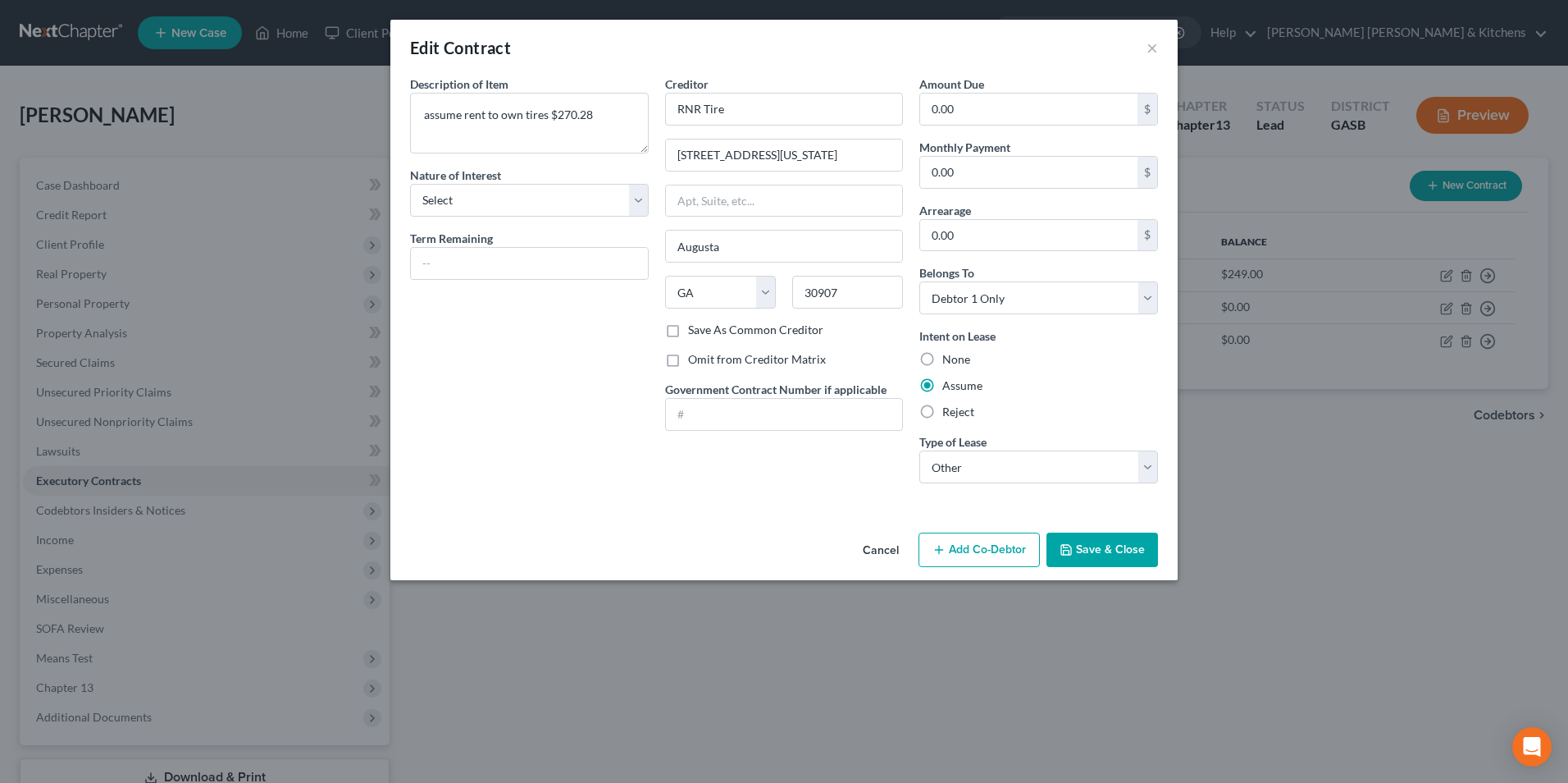
click at [873, 549] on button "Cancel" at bounding box center [880, 550] width 62 height 33
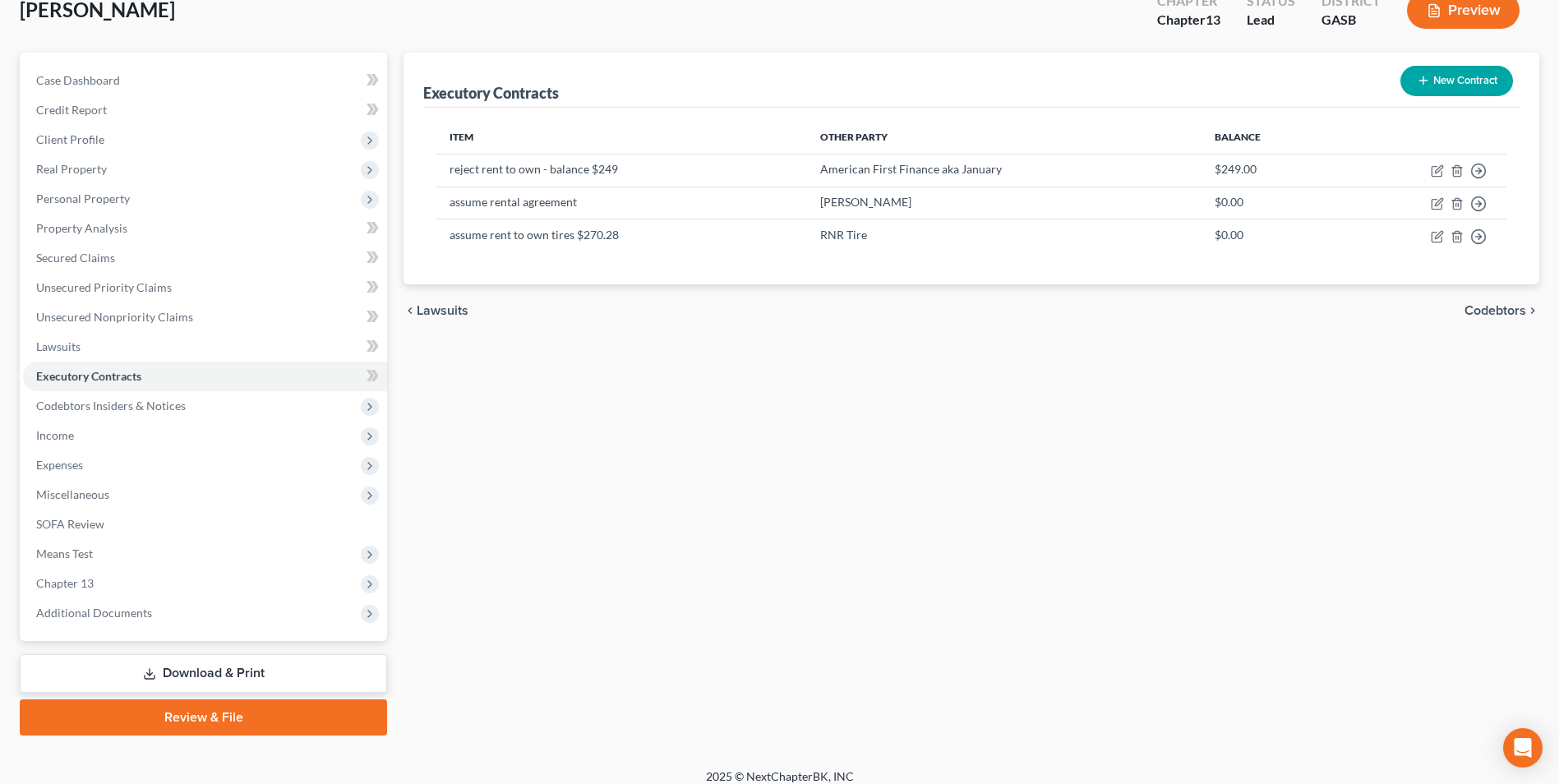
scroll to position [119, 0]
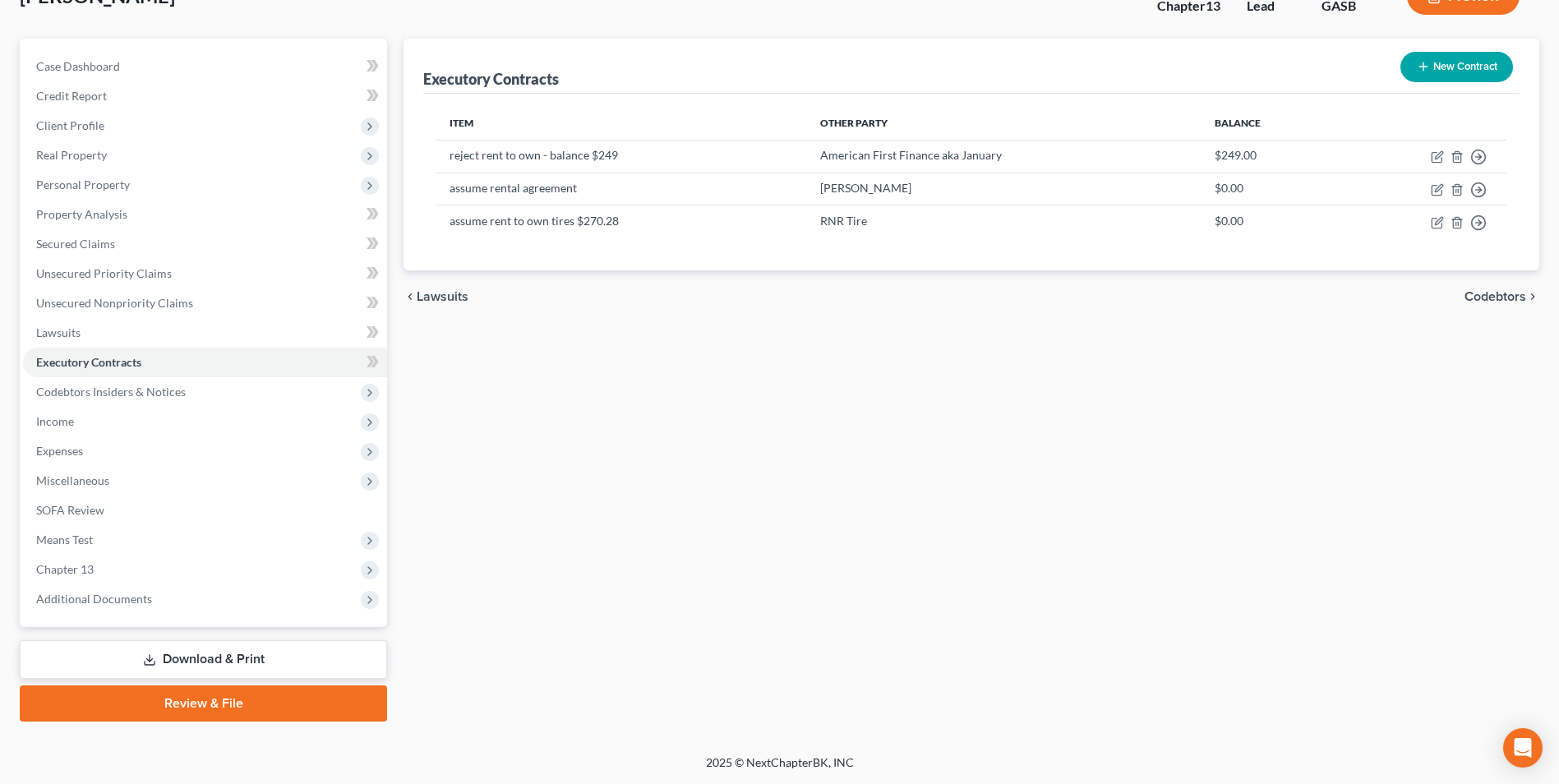
click at [177, 649] on link "Download & Print" at bounding box center [203, 659] width 368 height 39
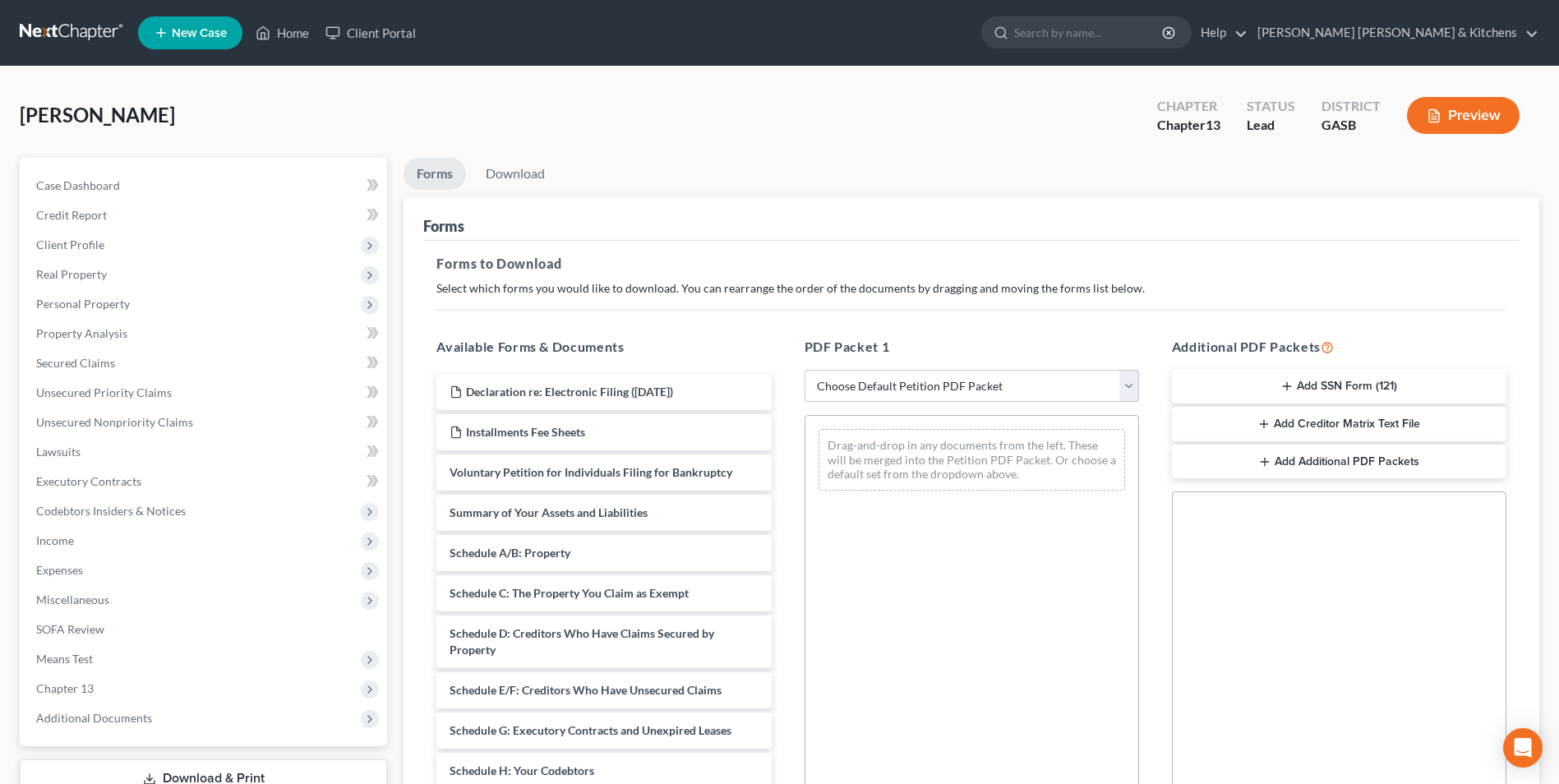
click at [890, 381] on select "Choose Default Petition PDF Packet Complete Bankruptcy Petition (all forms and …" at bounding box center [972, 386] width 334 height 33
click at [805, 369] on select "Choose Default Petition PDF Packet Complete Bankruptcy Petition (all forms and …" at bounding box center [972, 386] width 334 height 33
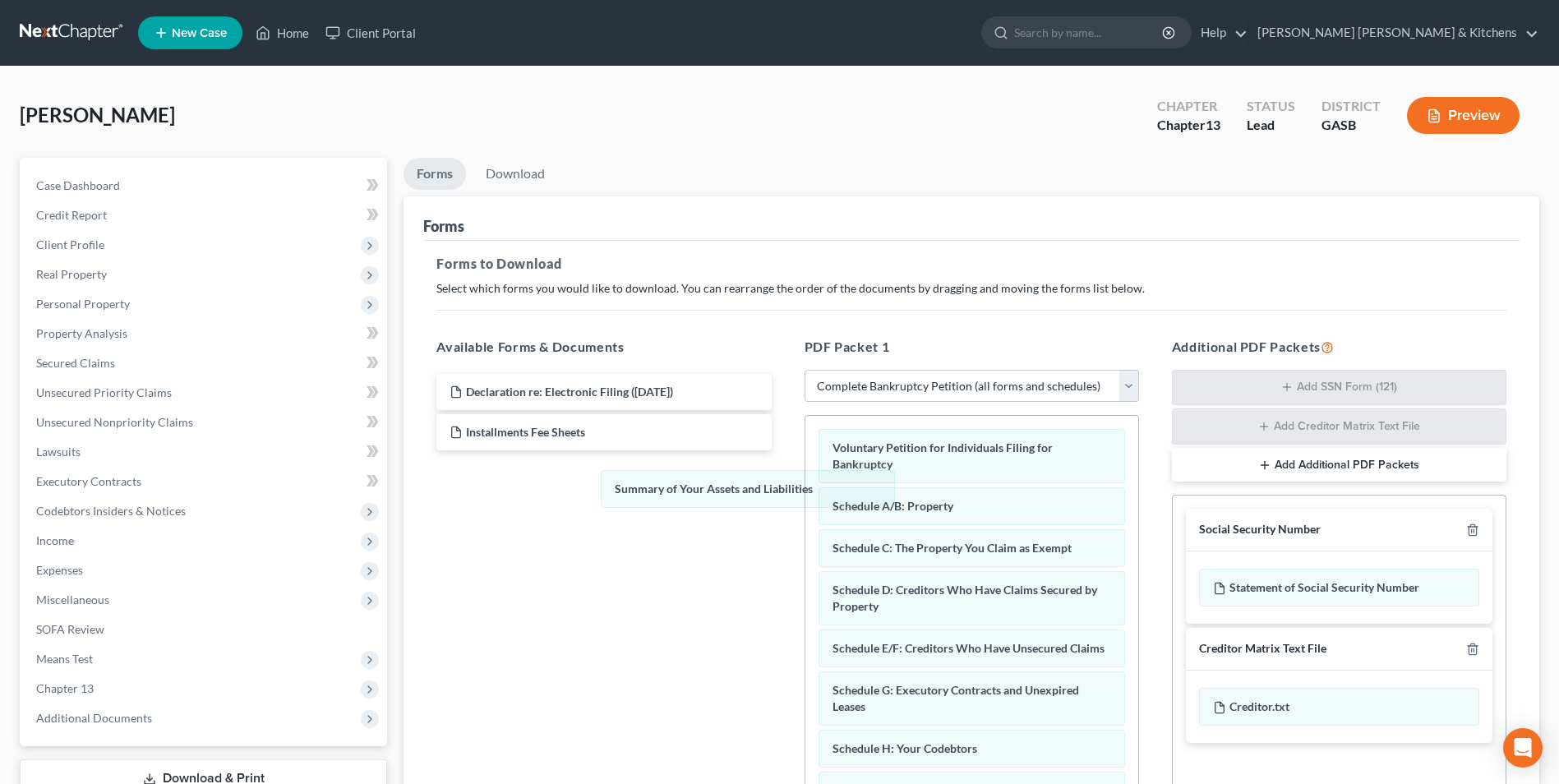
drag, startPoint x: 917, startPoint y: 510, endPoint x: 584, endPoint y: 450, distance: 338.4
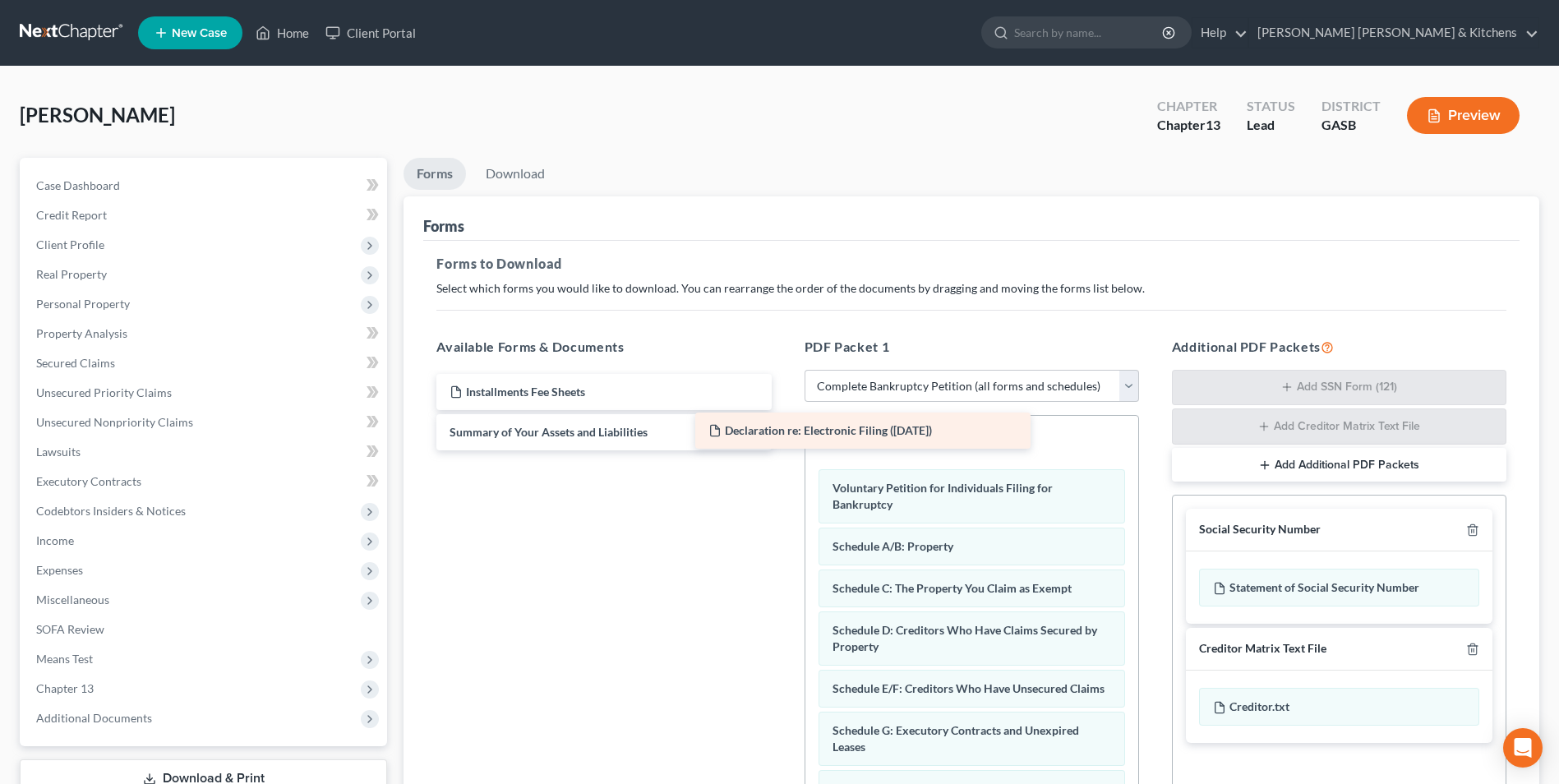
drag, startPoint x: 583, startPoint y: 395, endPoint x: 936, endPoint y: 448, distance: 357.0
click at [784, 448] on div "Declaration re: Electronic Filing ([DATE]) Declaration re: Electronic Filing ([…" at bounding box center [603, 411] width 361 height 76
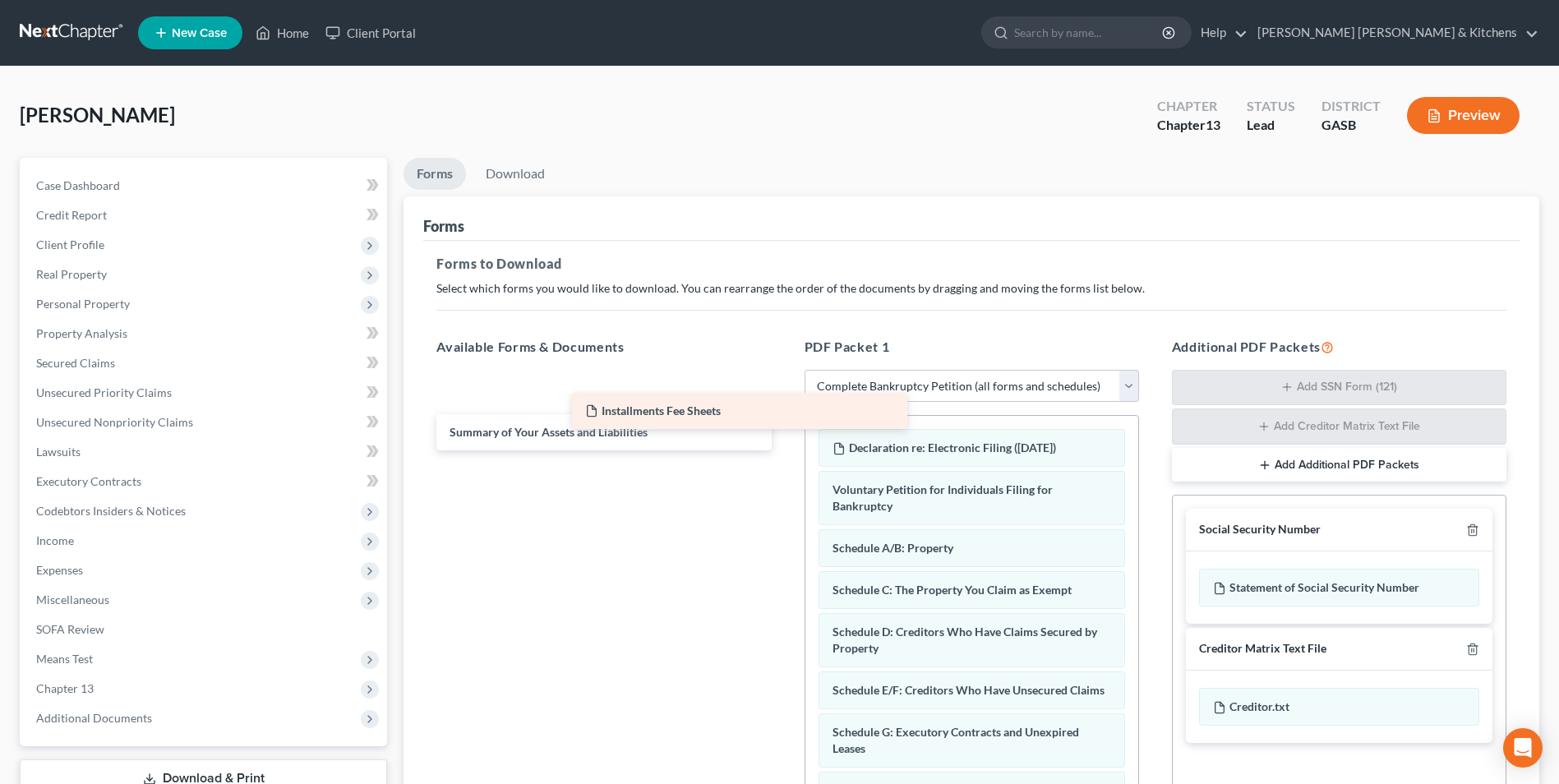
drag, startPoint x: 545, startPoint y: 392, endPoint x: 981, endPoint y: 448, distance: 439.6
click at [784, 448] on div "Installments Fee Sheets Installments Fee Sheets Installments Fee Sheets Summary…" at bounding box center [603, 411] width 361 height 76
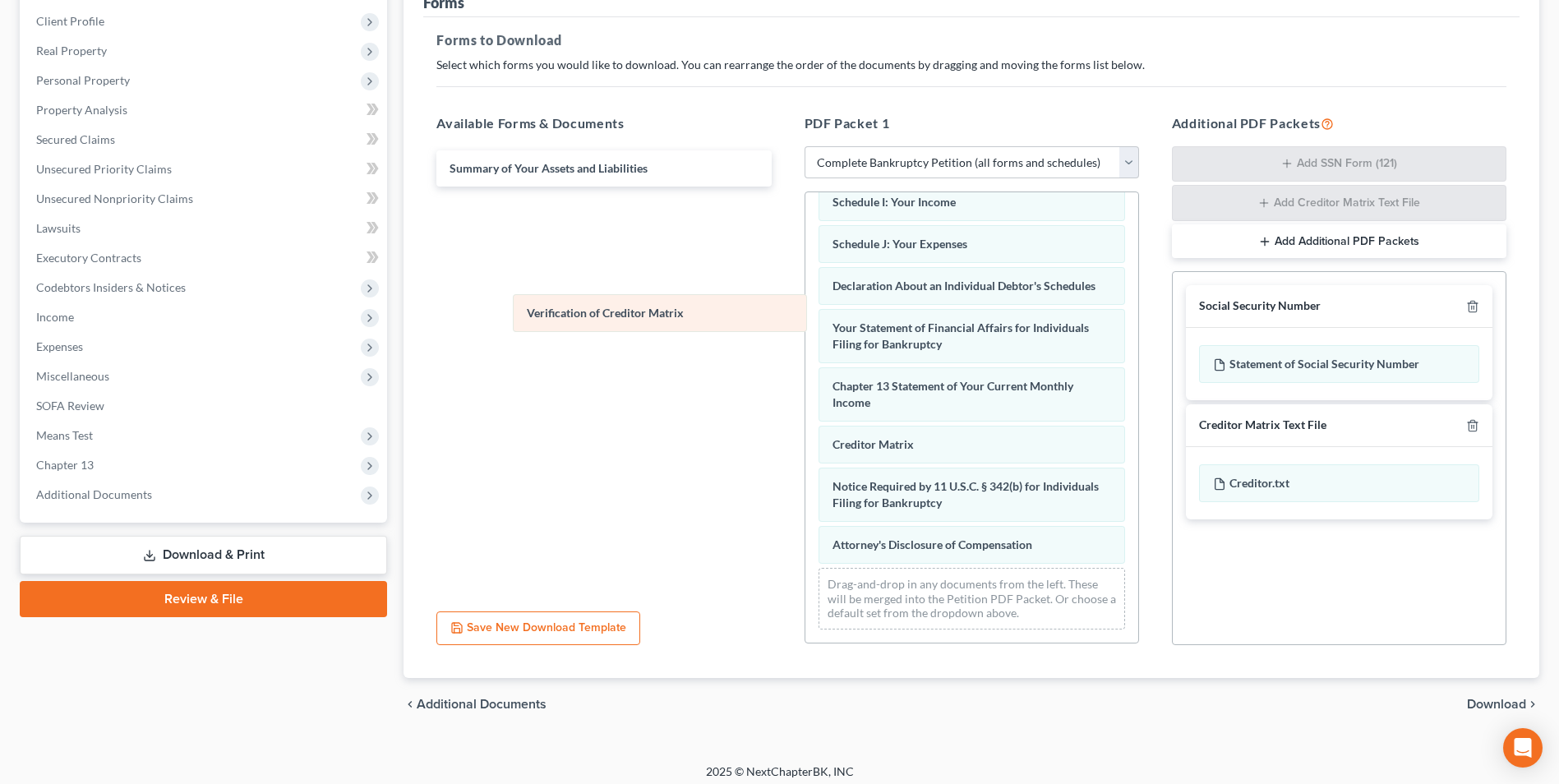
scroll to position [465, 0]
drag, startPoint x: 936, startPoint y: 451, endPoint x: 568, endPoint y: 330, distance: 387.4
click at [806, 322] on div "Verification of Creditor Matrix Installments Fee Sheets Declaration re: Electro…" at bounding box center [972, 193] width 333 height 899
click at [1483, 699] on span "Download" at bounding box center [1496, 703] width 59 height 13
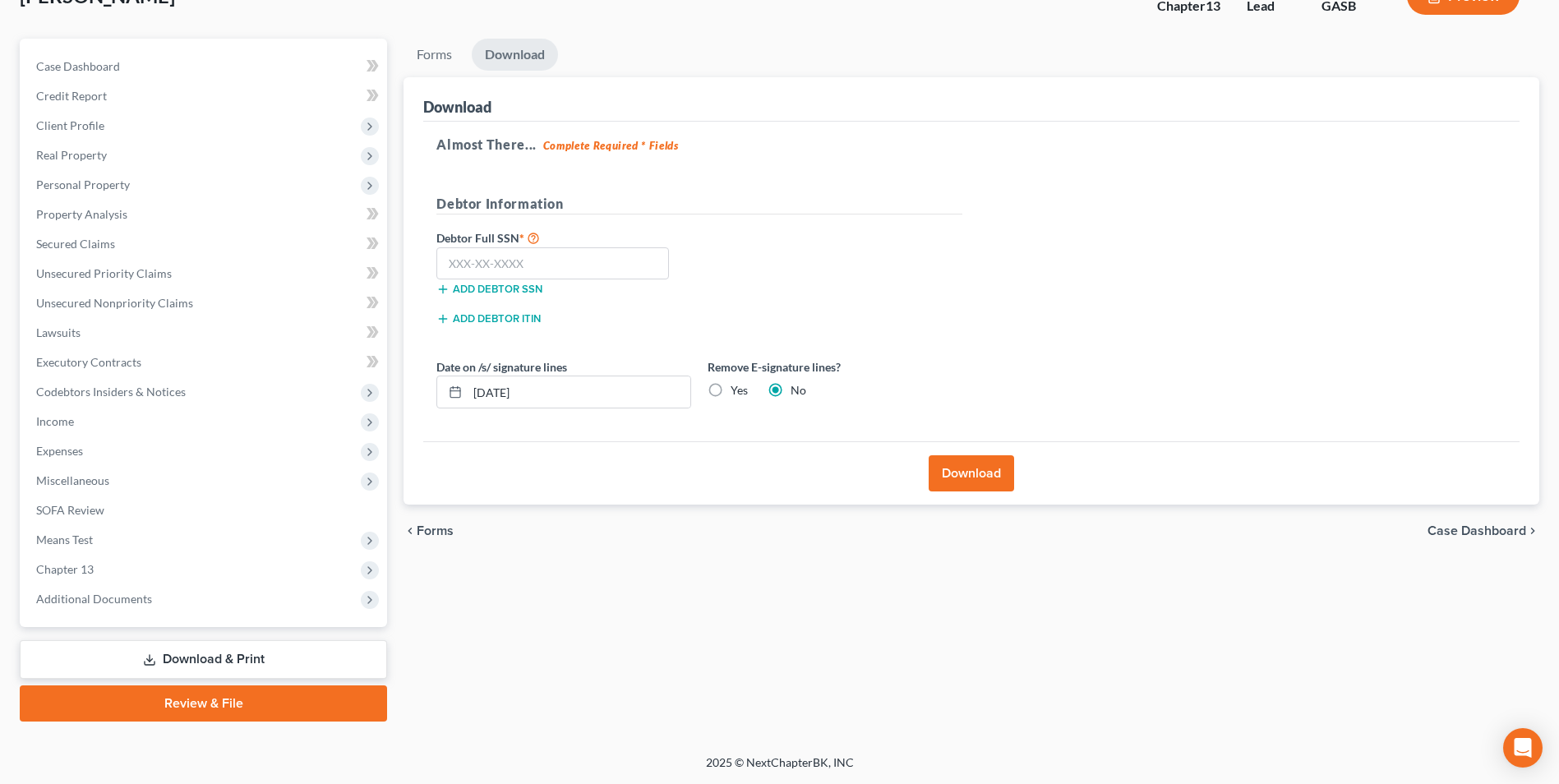
scroll to position [119, 0]
click at [471, 242] on label "Debtor Full SSN *" at bounding box center [564, 237] width 271 height 20
click at [471, 253] on input "text" at bounding box center [552, 264] width 232 height 33
drag, startPoint x: 537, startPoint y: 387, endPoint x: 457, endPoint y: 395, distance: 80.4
click at [457, 395] on div "[DATE]" at bounding box center [563, 392] width 255 height 33
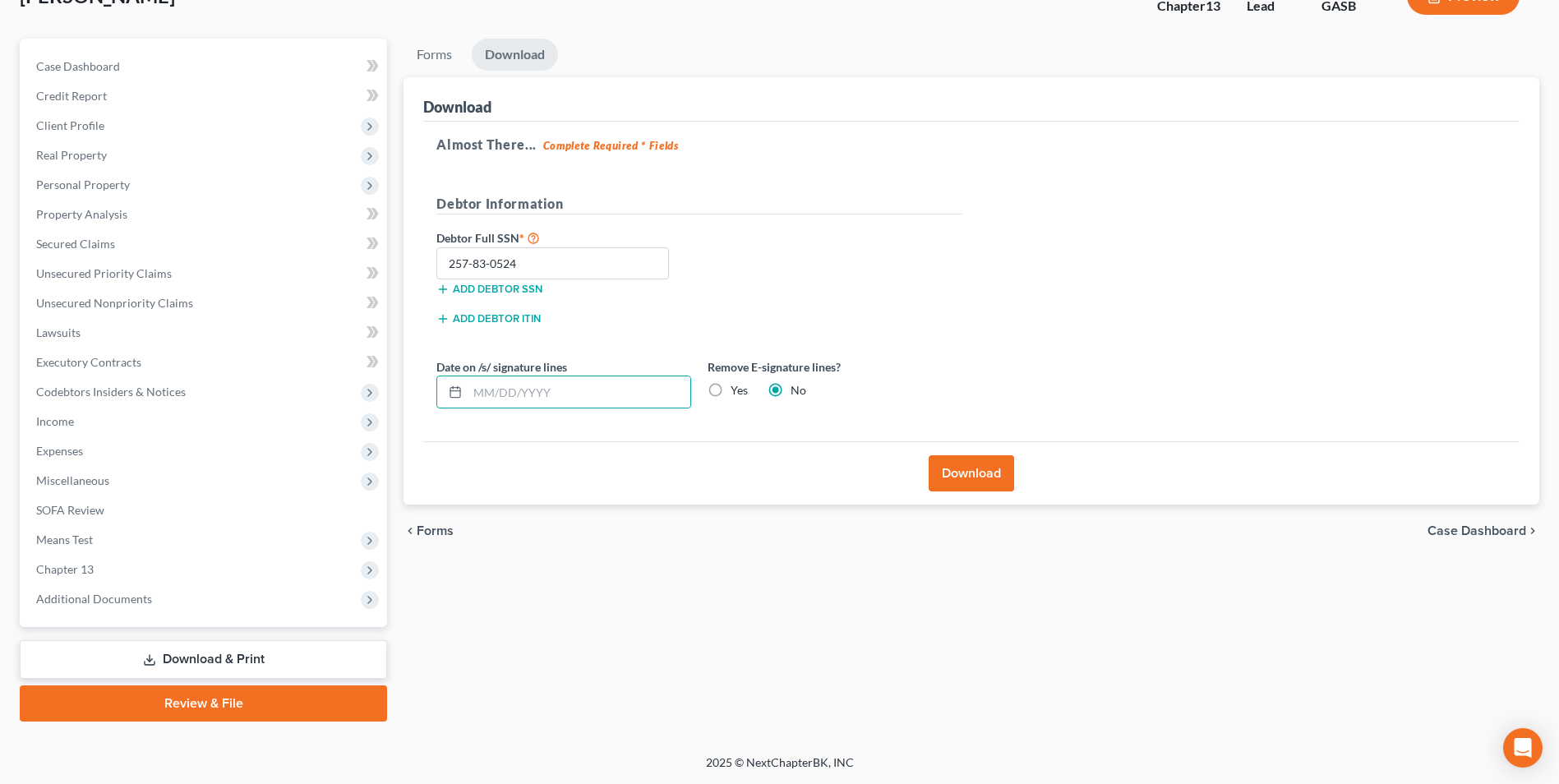
click at [730, 386] on label "Yes" at bounding box center [739, 390] width 17 height 16
click at [737, 386] on input "Yes" at bounding box center [742, 387] width 10 height 10
drag, startPoint x: 968, startPoint y: 478, endPoint x: 1274, endPoint y: 598, distance: 328.7
click at [969, 482] on button "Download" at bounding box center [971, 473] width 86 height 36
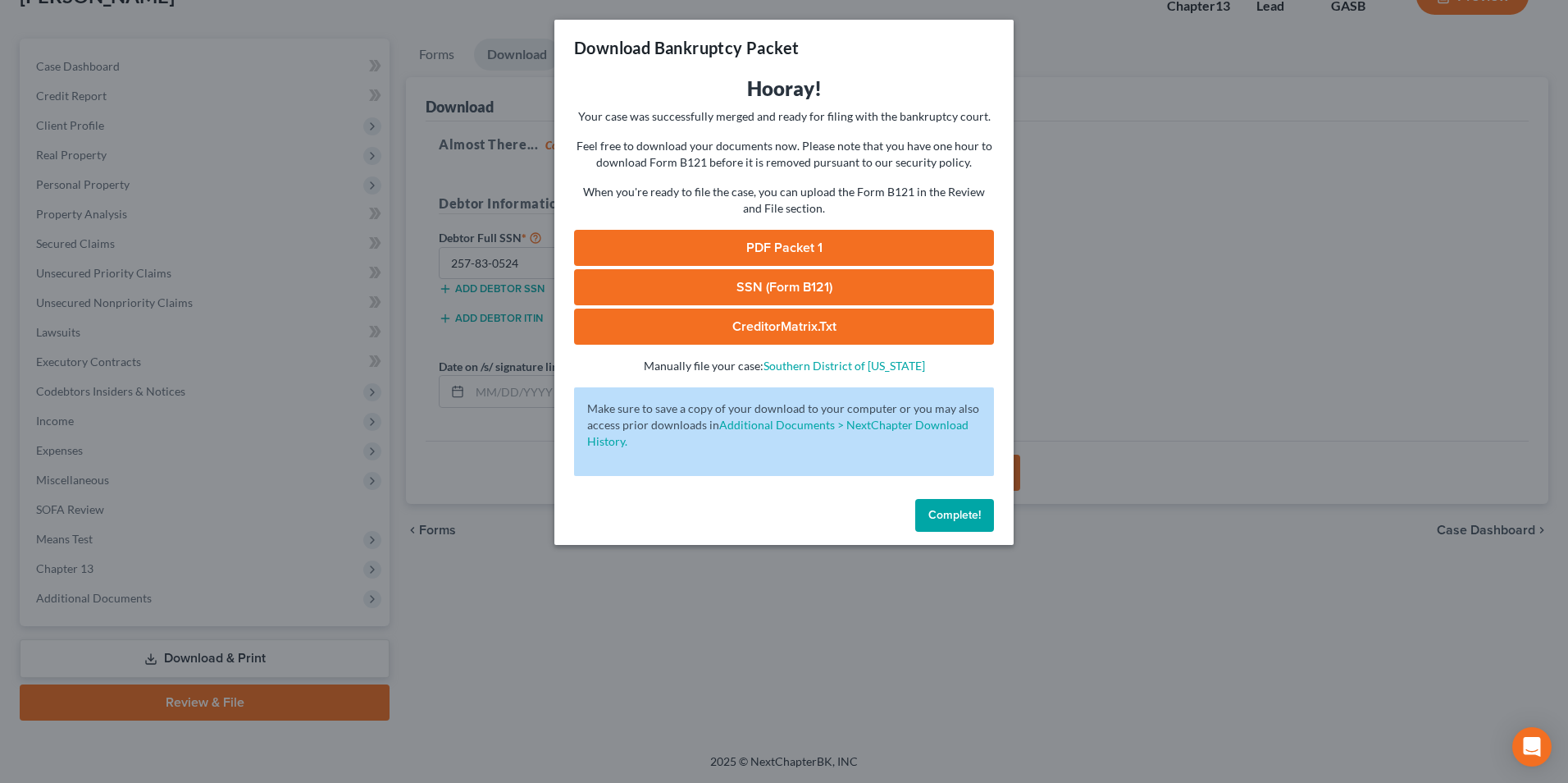
click at [716, 292] on link "SSN (Form B121)" at bounding box center [784, 287] width 420 height 36
drag, startPoint x: 788, startPoint y: 243, endPoint x: 1003, endPoint y: 270, distance: 216.7
click at [788, 243] on link "PDF Packet 1" at bounding box center [784, 247] width 420 height 36
click at [606, 635] on div "Download Bankruptcy Packet Hooray! Your case was successfully merged and ready …" at bounding box center [784, 391] width 1568 height 783
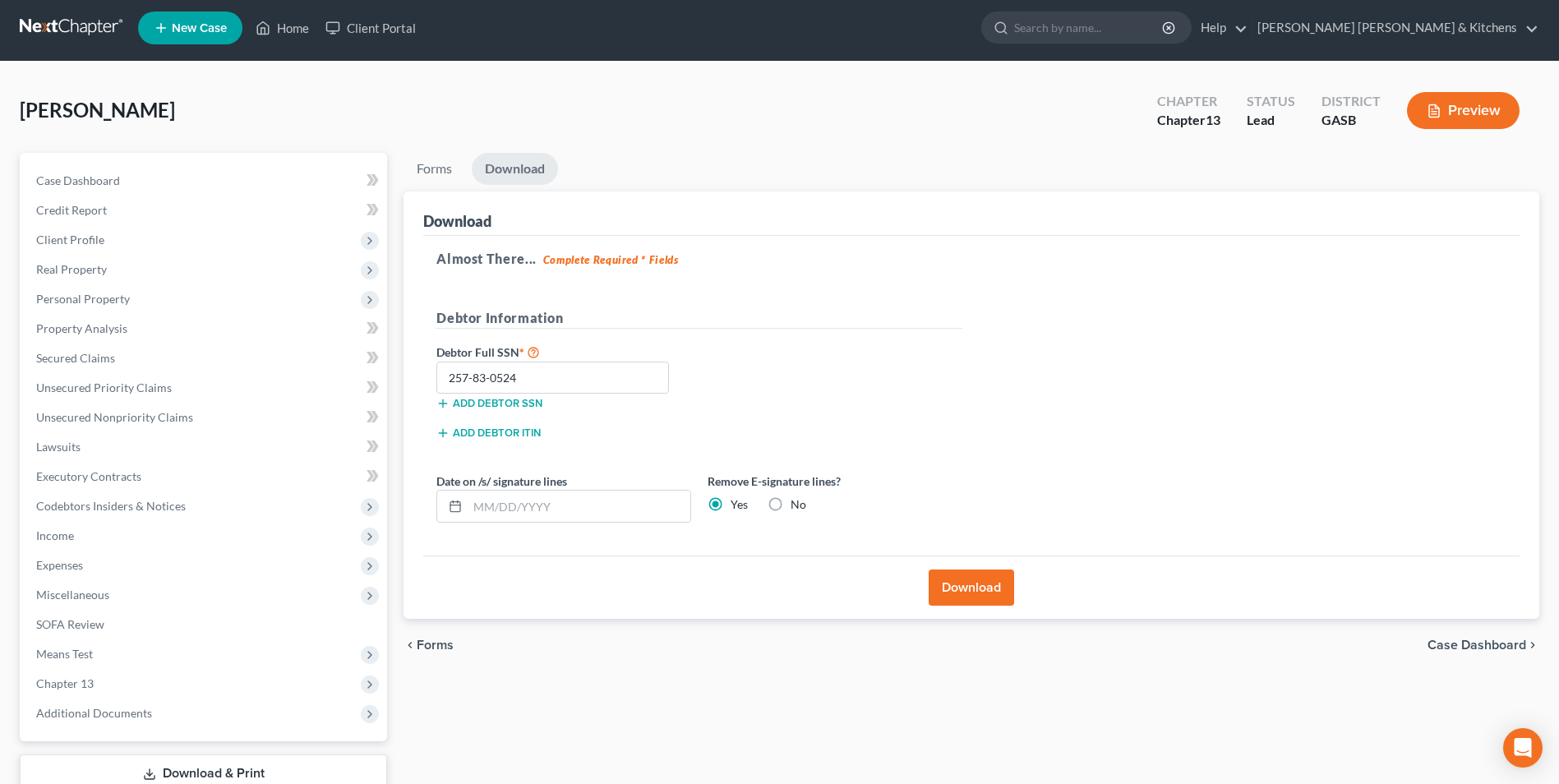
scroll to position [0, 0]
